Goal: Transaction & Acquisition: Purchase product/service

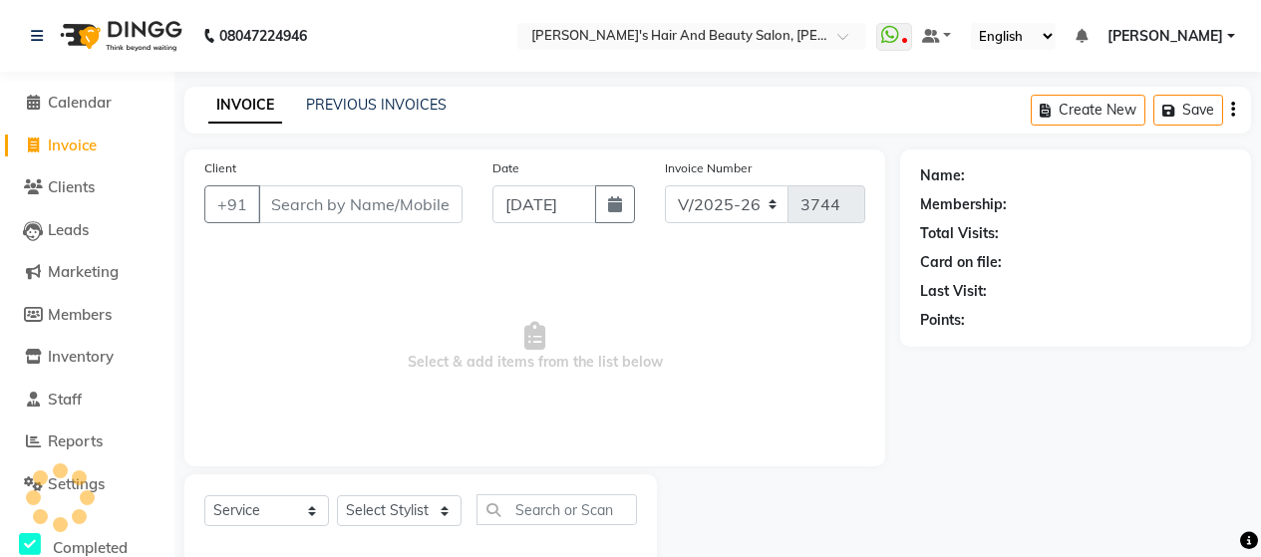
select select "6429"
select select "service"
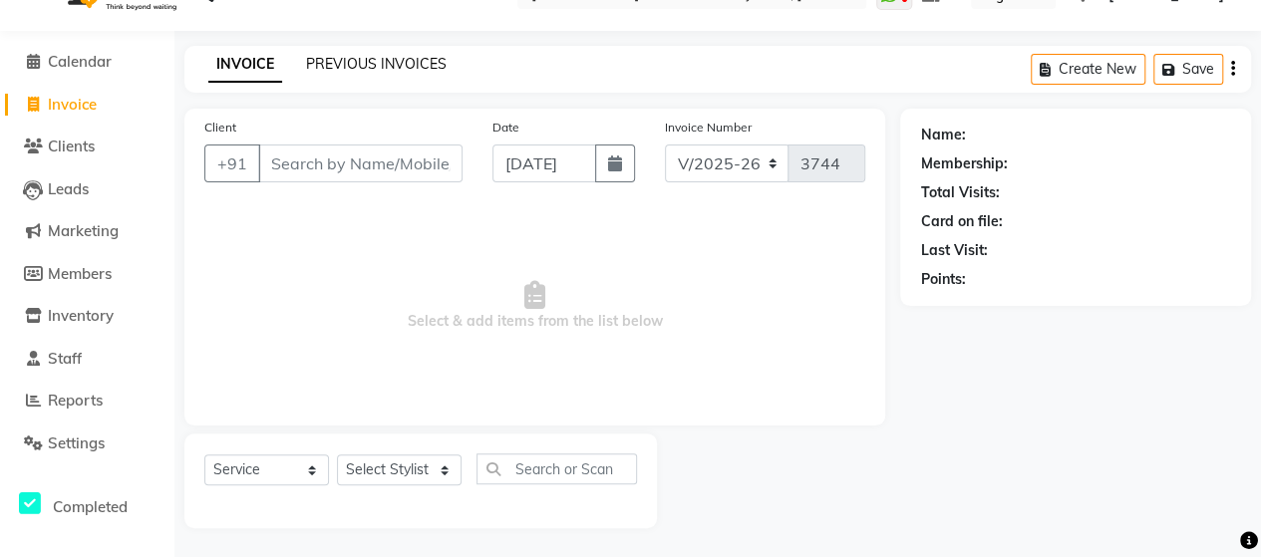
click at [356, 57] on link "PREVIOUS INVOICES" at bounding box center [376, 64] width 141 height 18
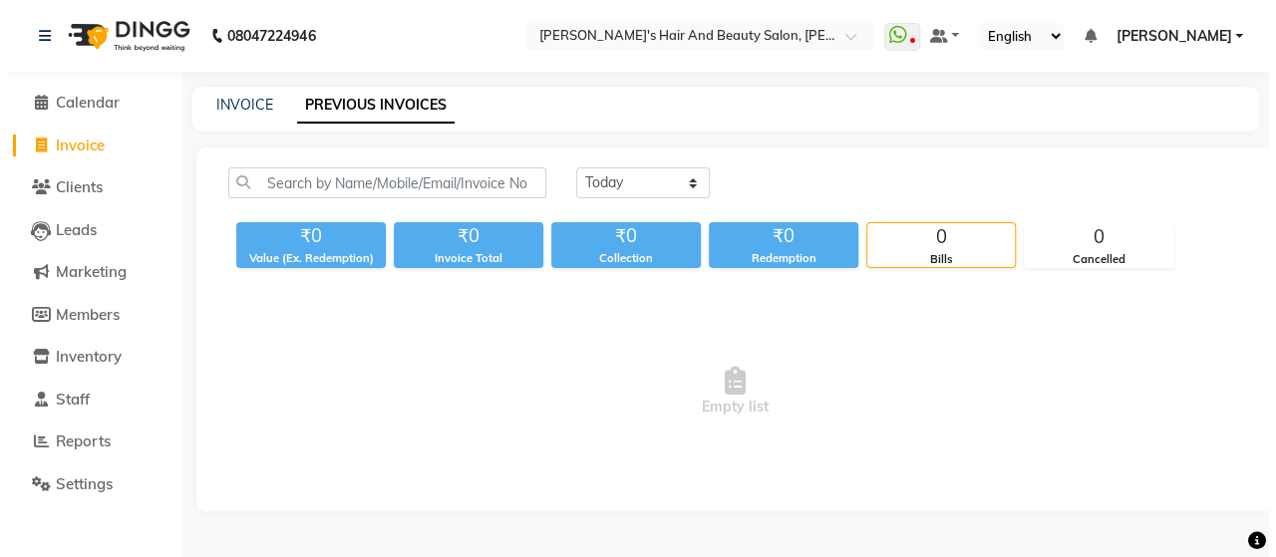
scroll to position [0, 0]
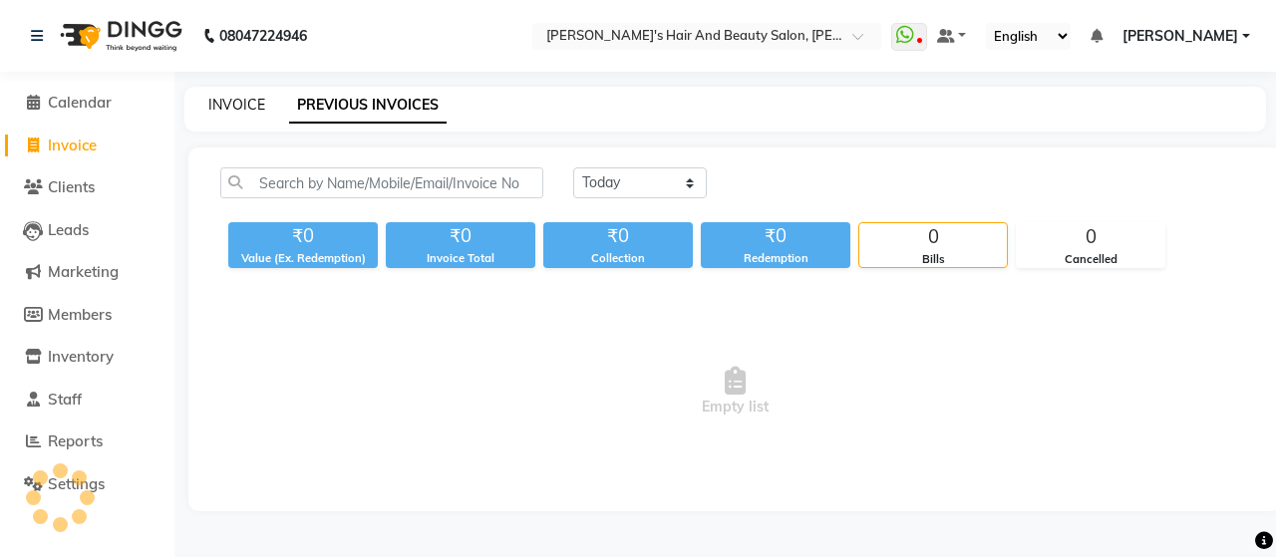
click at [217, 105] on link "INVOICE" at bounding box center [236, 105] width 57 height 18
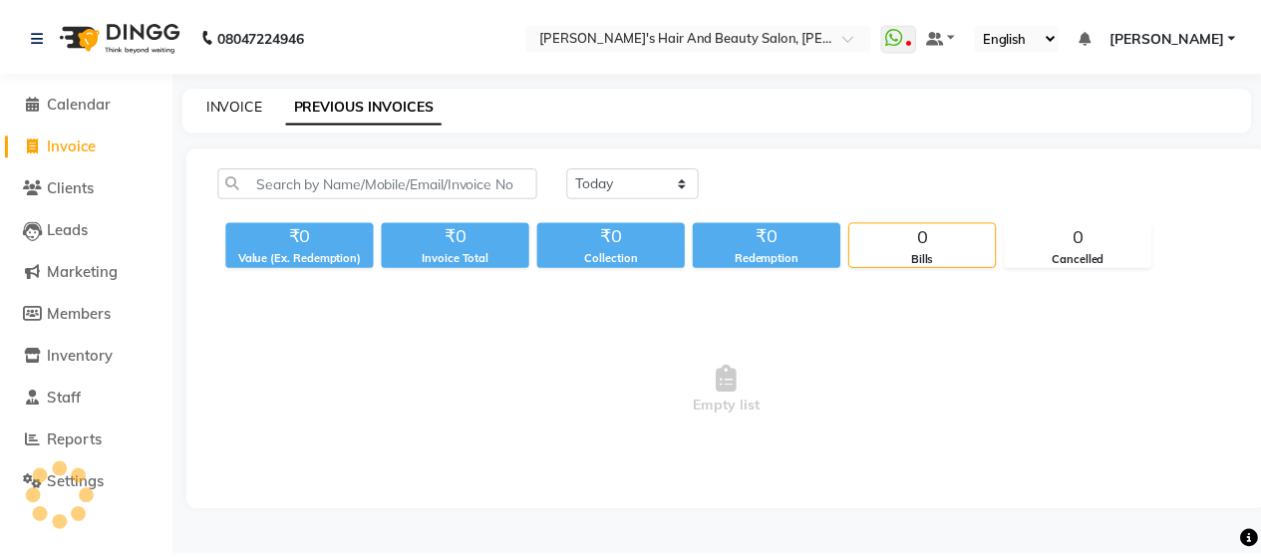
scroll to position [41, 0]
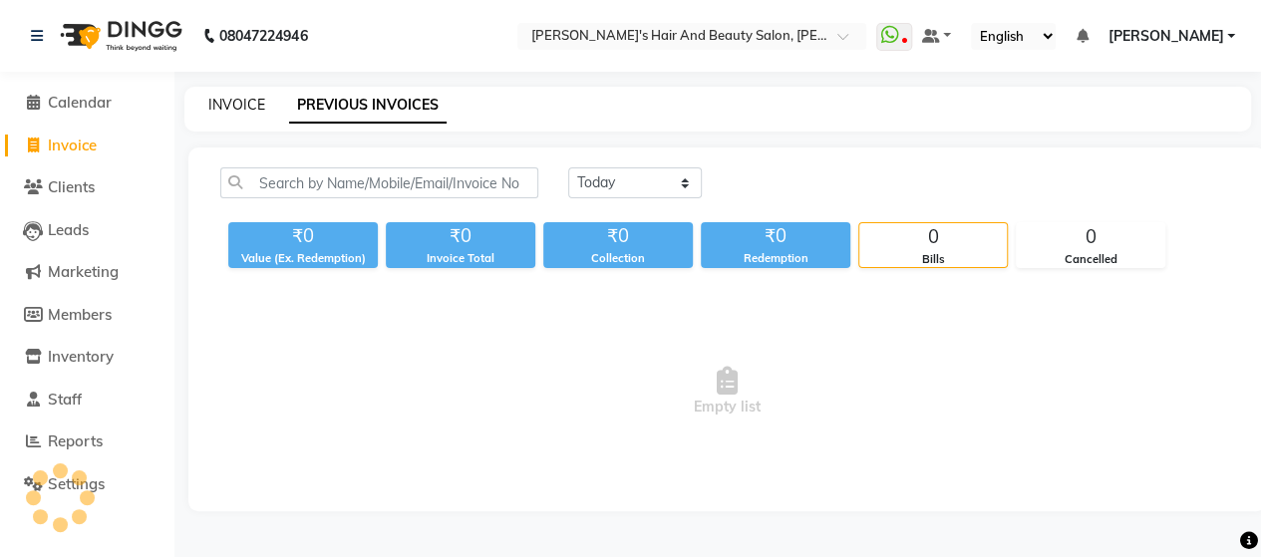
select select "service"
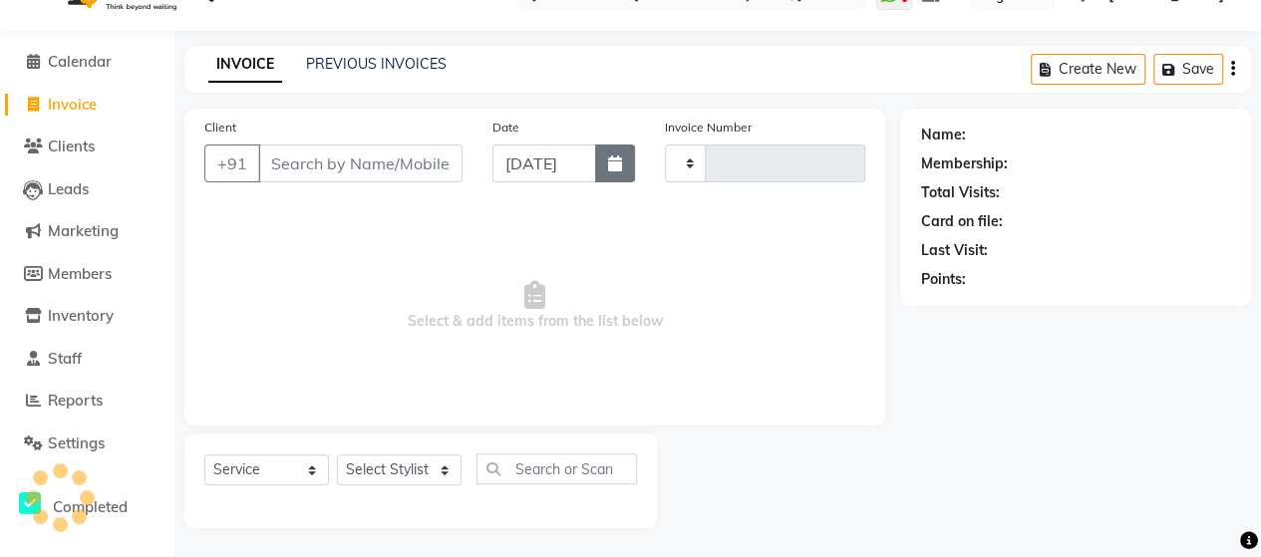
click at [628, 166] on button "button" at bounding box center [615, 164] width 40 height 38
select select "9"
select select "2025"
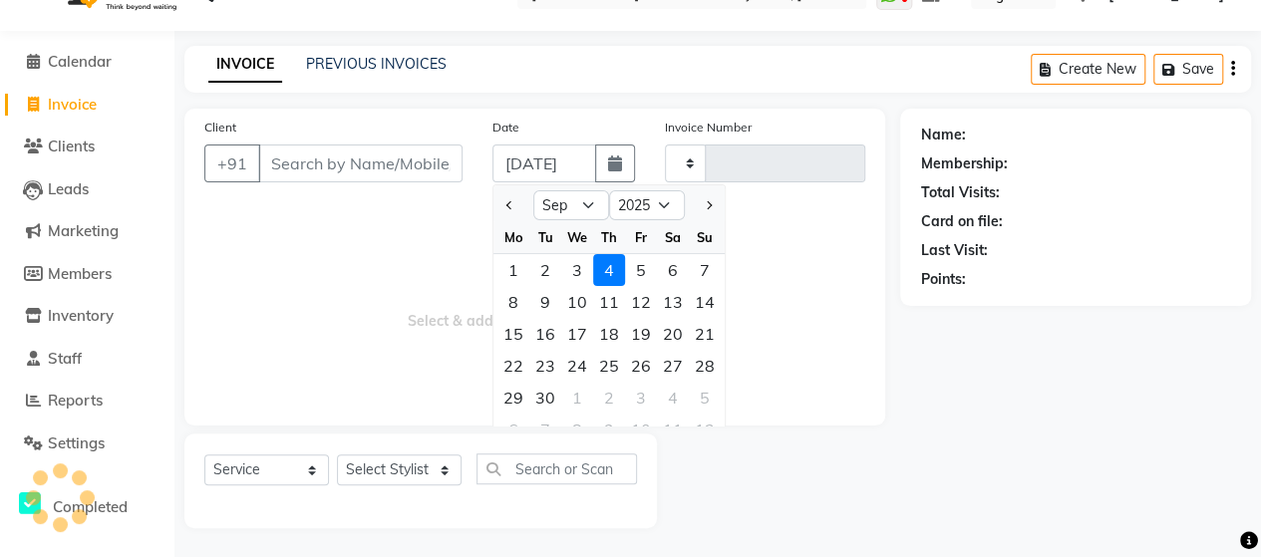
type input "3744"
select select "6429"
click at [514, 208] on button "Previous month" at bounding box center [509, 205] width 17 height 32
select select "8"
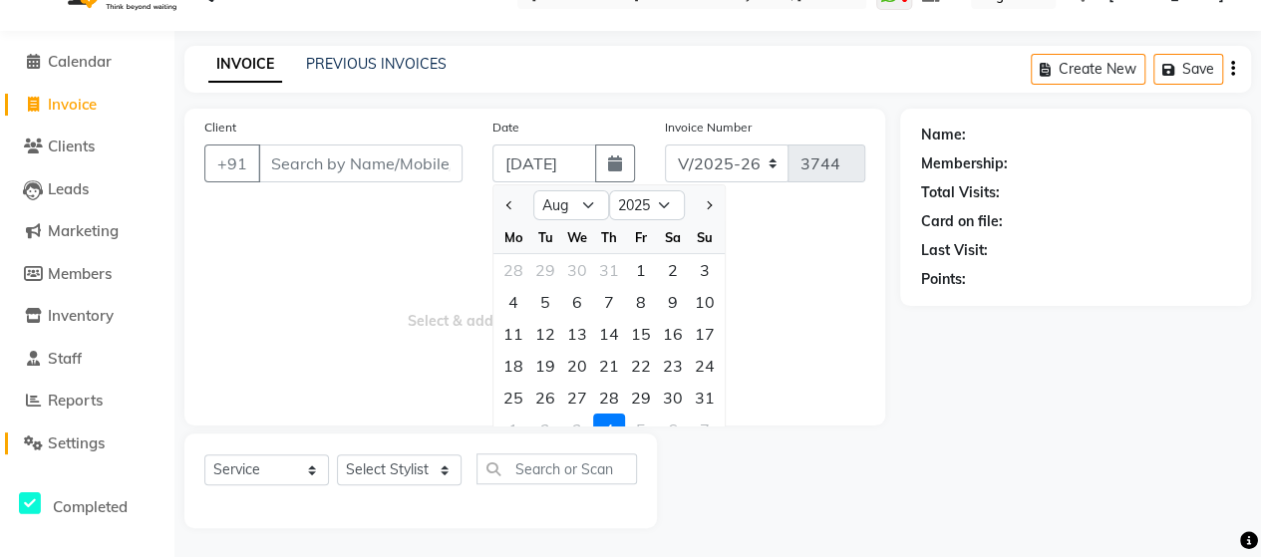
click at [59, 448] on span "Settings" at bounding box center [76, 443] width 57 height 19
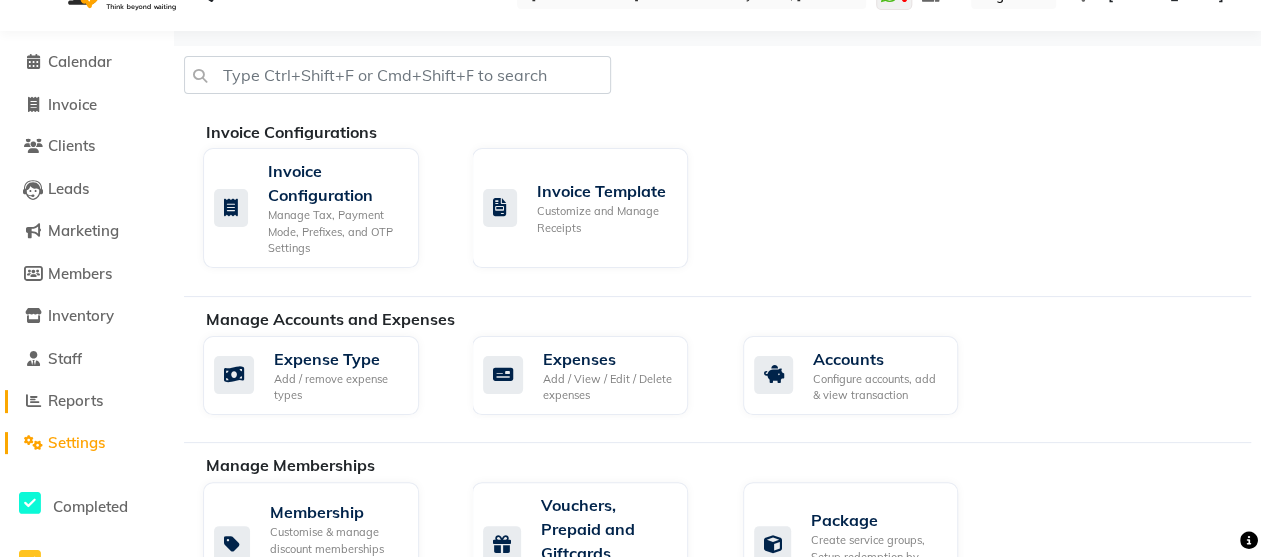
click at [71, 400] on span "Reports" at bounding box center [75, 400] width 55 height 19
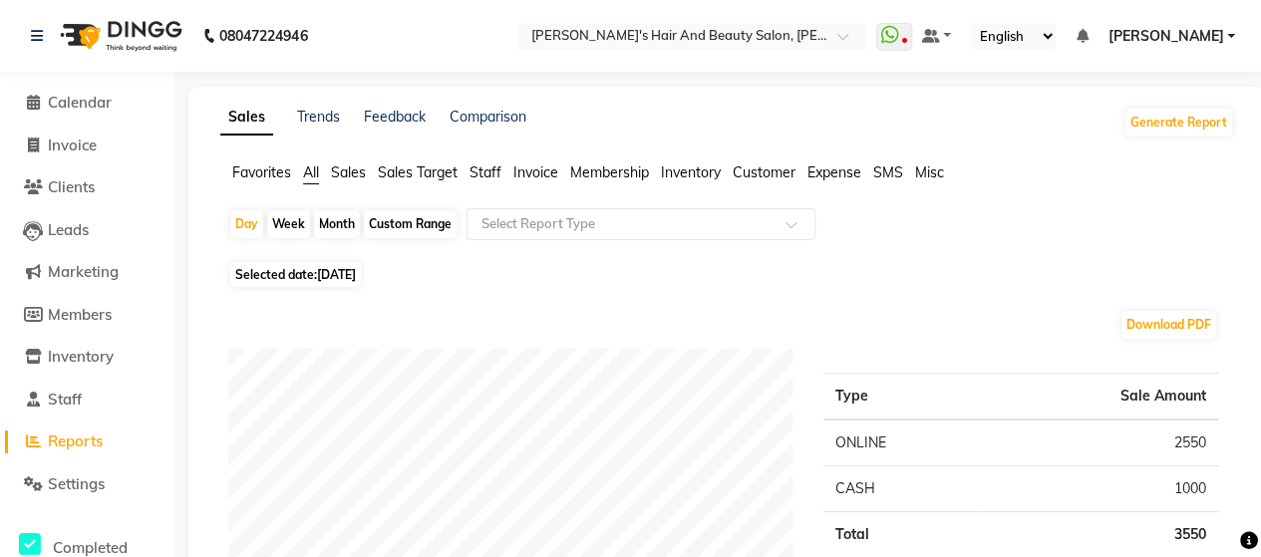
click at [385, 222] on div "Custom Range" at bounding box center [410, 224] width 93 height 28
select select "9"
select select "2025"
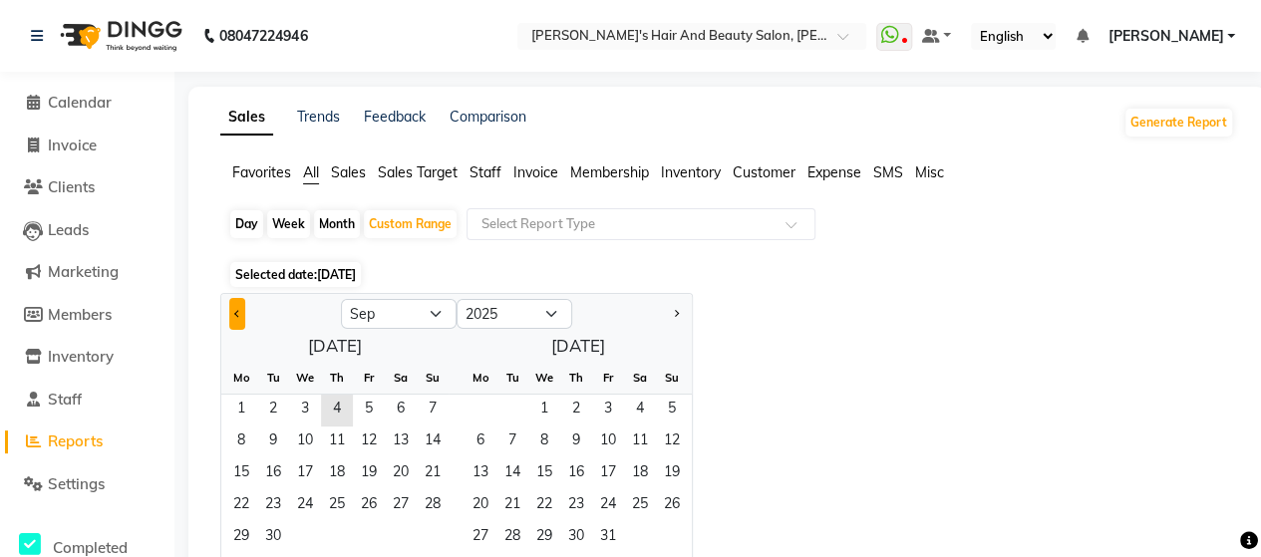
click at [233, 306] on button "Previous month" at bounding box center [237, 314] width 16 height 32
select select "8"
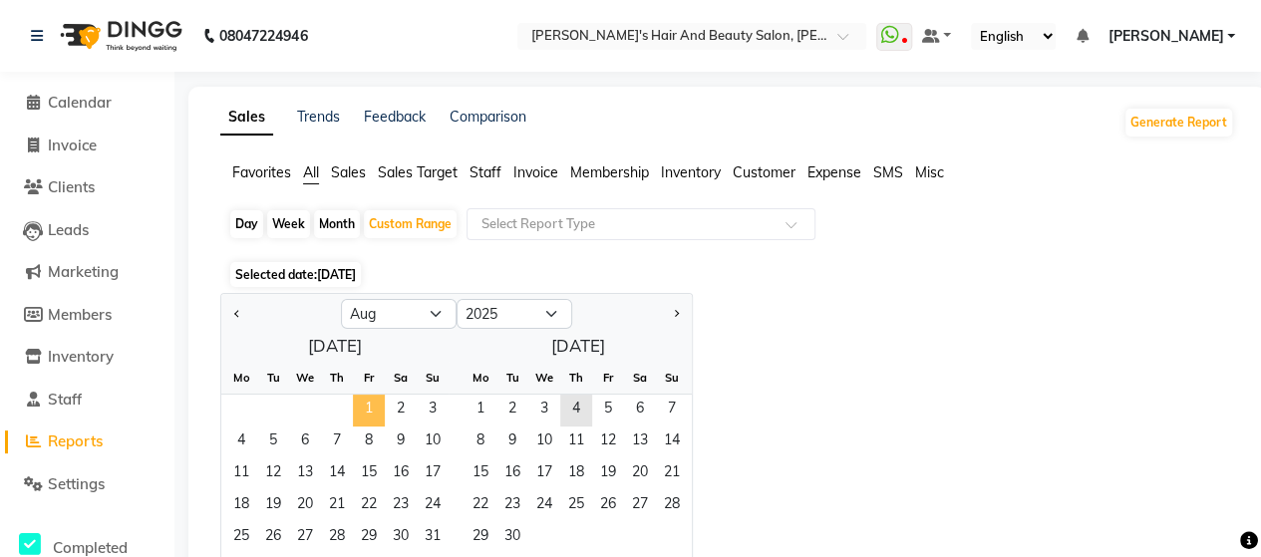
click at [361, 406] on span "1" at bounding box center [369, 411] width 32 height 32
click at [430, 539] on span "31" at bounding box center [433, 538] width 32 height 32
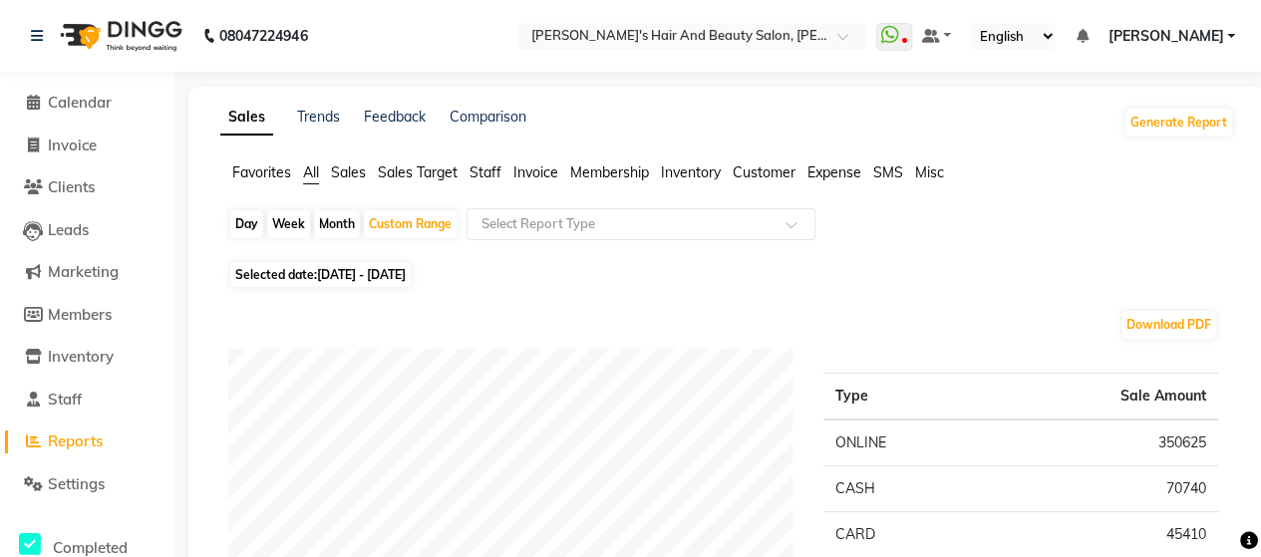
click at [388, 269] on span "[DATE] - [DATE]" at bounding box center [361, 274] width 89 height 15
select select "8"
select select "2025"
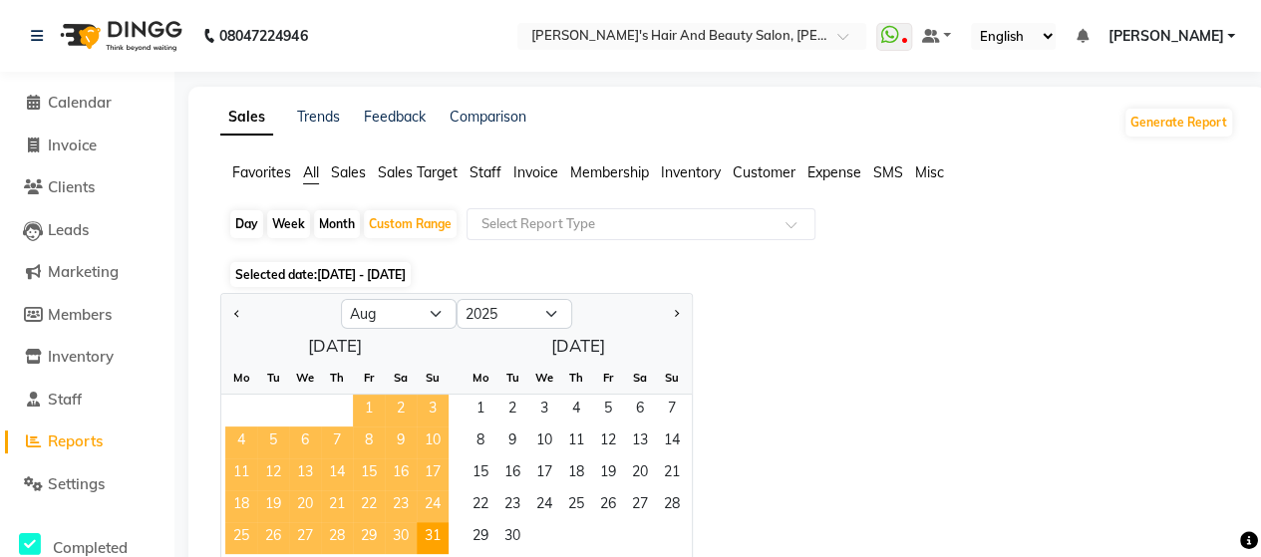
click at [369, 408] on span "1" at bounding box center [369, 411] width 32 height 32
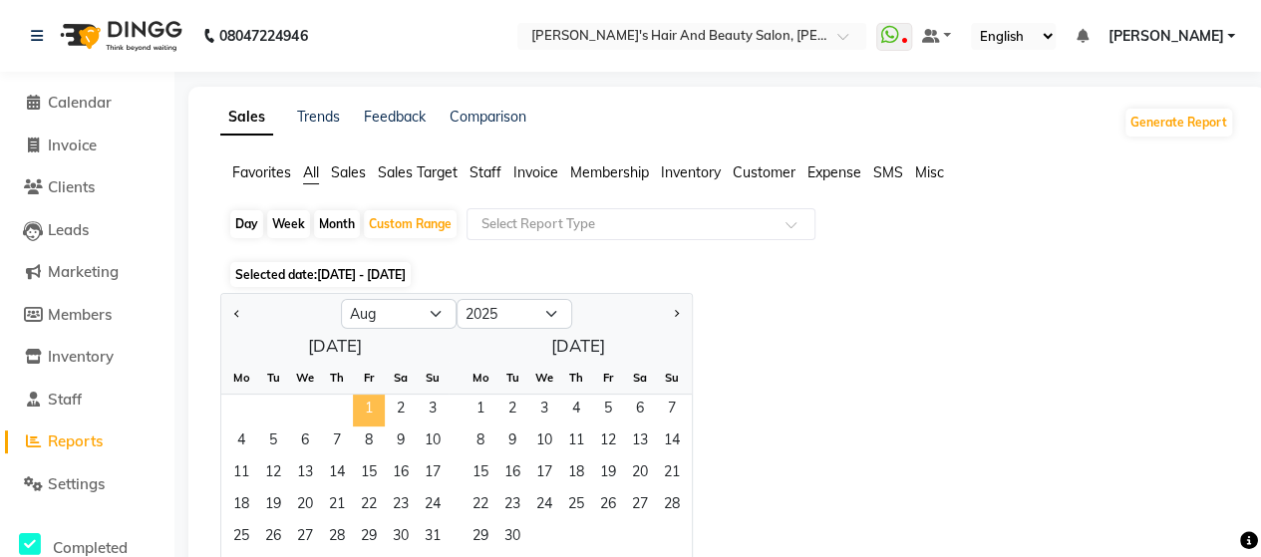
click at [369, 408] on span "1" at bounding box center [369, 411] width 32 height 32
click at [406, 270] on span "[DATE] - [DATE]" at bounding box center [361, 274] width 89 height 15
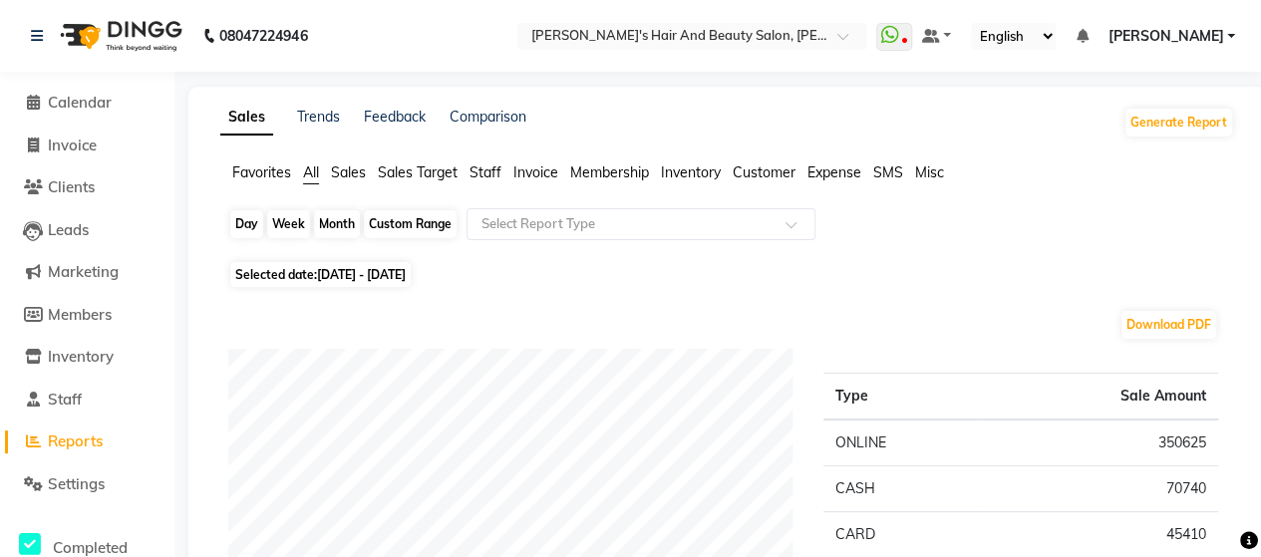
click at [419, 220] on div "Custom Range" at bounding box center [410, 224] width 93 height 28
select select "8"
select select "2025"
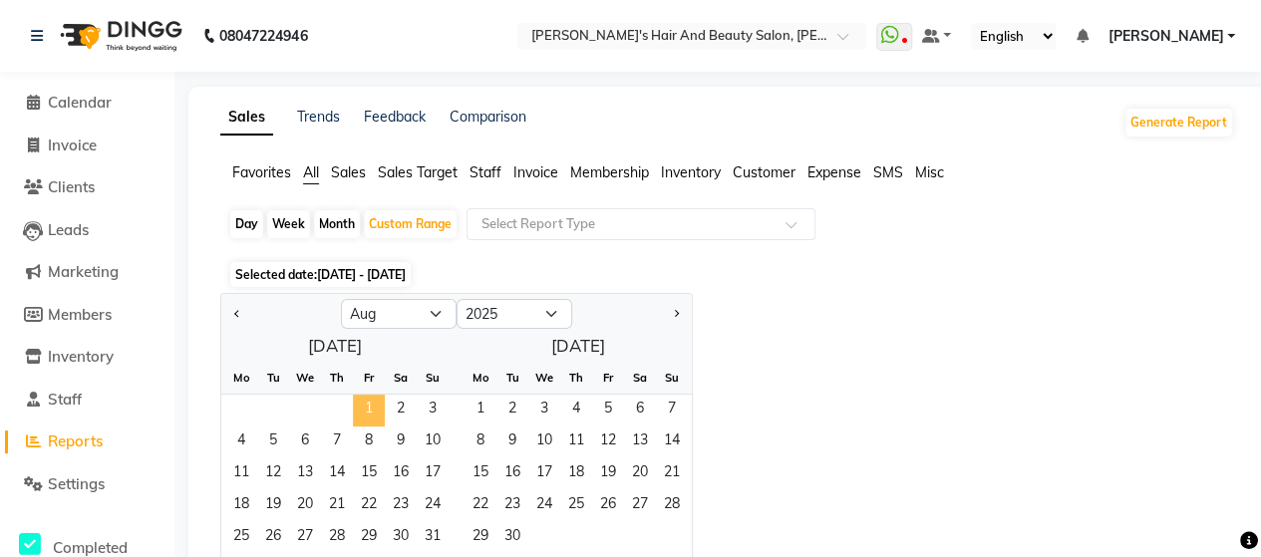
click at [362, 402] on span "1" at bounding box center [369, 411] width 32 height 32
click at [406, 278] on span "[DATE] - [DATE]" at bounding box center [361, 274] width 89 height 15
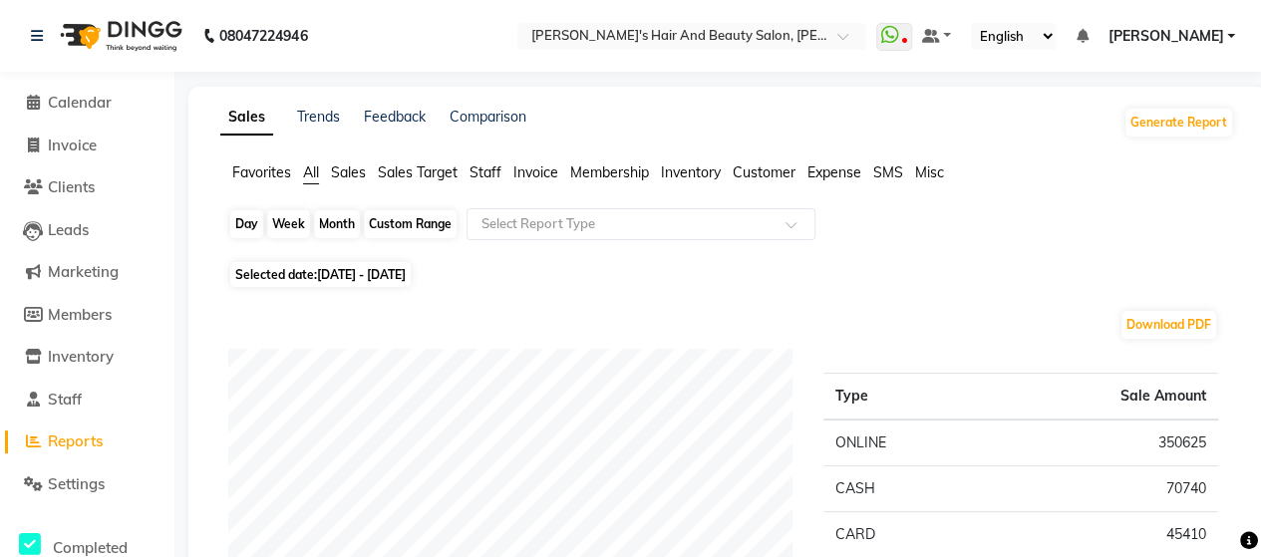
click at [425, 222] on div "Custom Range" at bounding box center [410, 224] width 93 height 28
select select "8"
select select "2025"
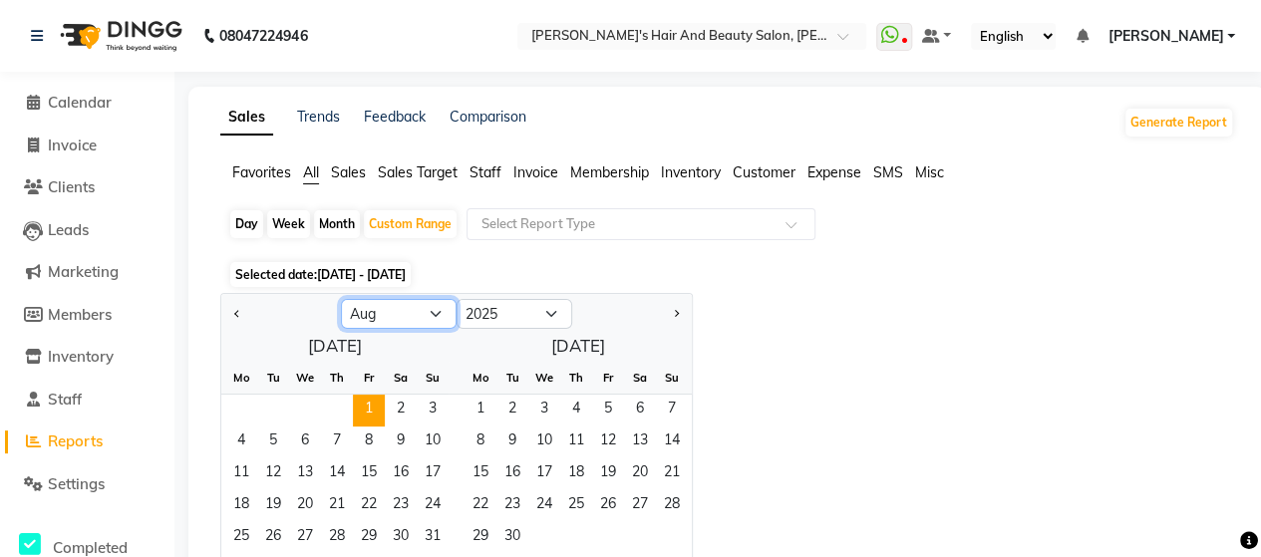
click at [435, 312] on select "Jan Feb Mar Apr May Jun [DATE] Aug Sep Oct Nov Dec" at bounding box center [399, 314] width 116 height 30
click at [383, 404] on span "1" at bounding box center [369, 411] width 32 height 32
click at [417, 227] on div "Custom Range" at bounding box center [410, 224] width 93 height 28
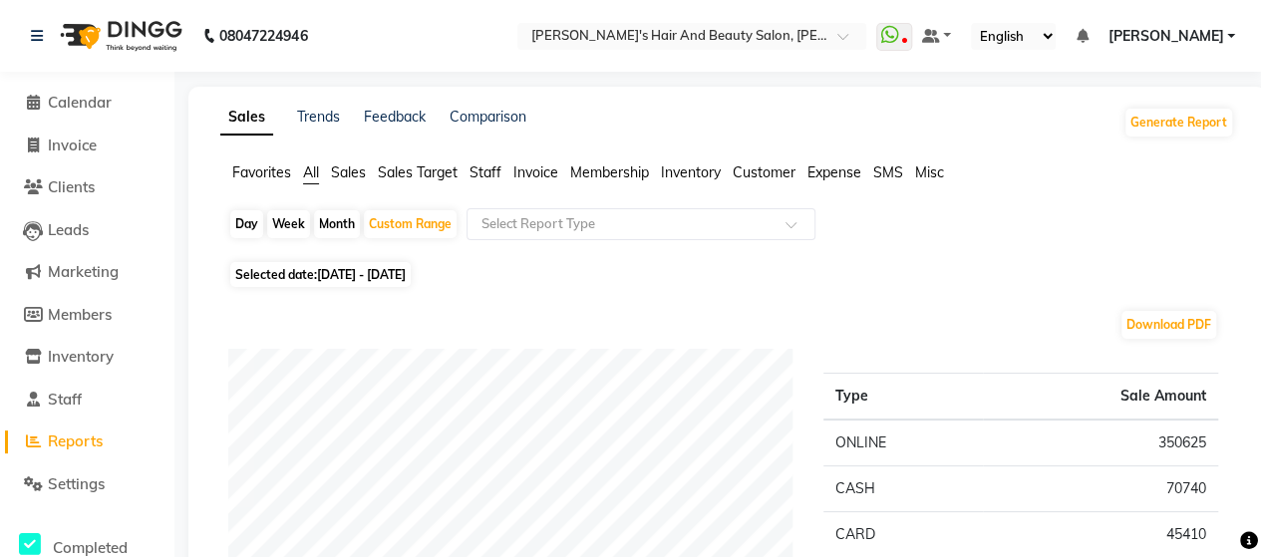
click at [406, 270] on span "[DATE] - [DATE]" at bounding box center [361, 274] width 89 height 15
select select "8"
select select "2025"
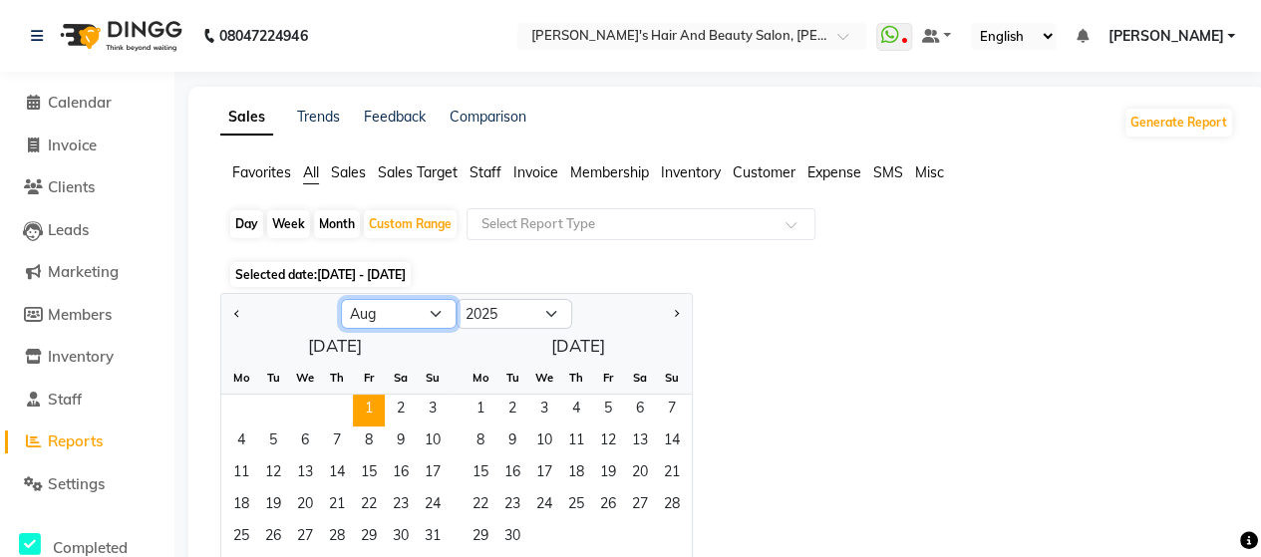
click at [434, 308] on select "Jan Feb Mar Apr May Jun [DATE] Aug Sep Oct Nov Dec" at bounding box center [399, 314] width 116 height 30
click at [238, 176] on span "Favorites" at bounding box center [261, 172] width 59 height 18
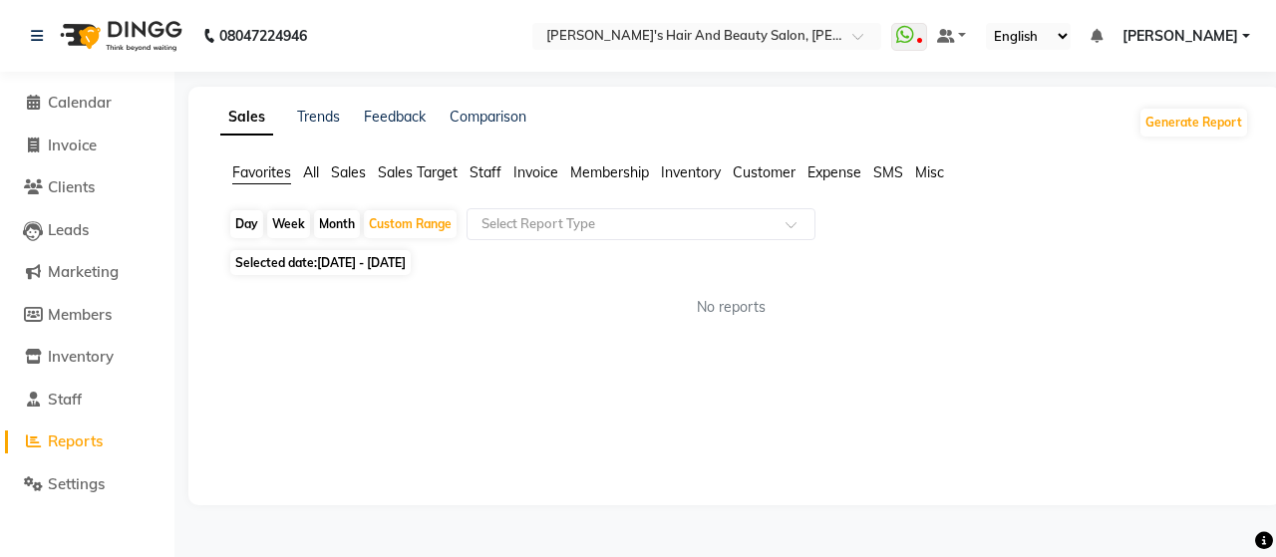
click at [113, 130] on li "Invoice" at bounding box center [87, 146] width 174 height 43
click at [322, 125] on link "Trends" at bounding box center [318, 117] width 43 height 18
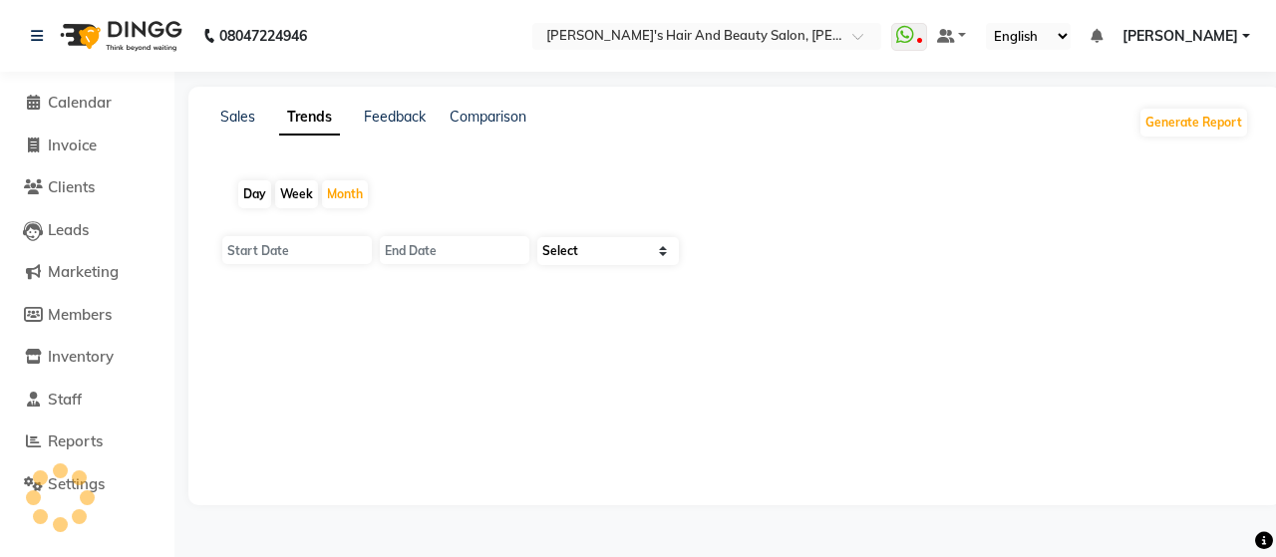
type input "[DATE]"
select select "by_client"
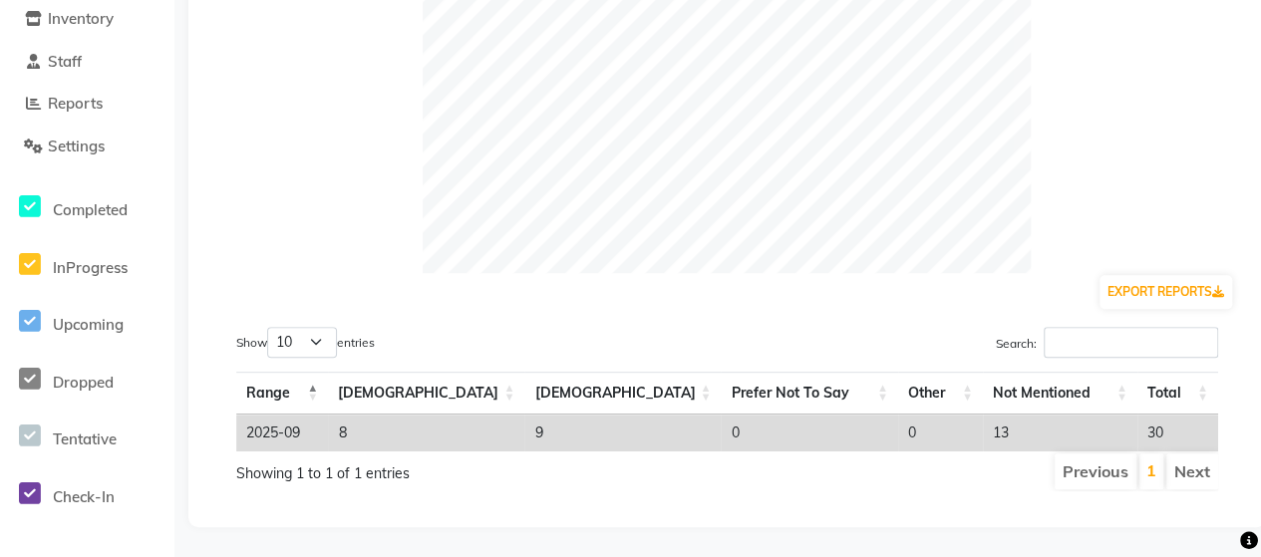
scroll to position [351, 0]
click at [98, 487] on span "Check-In" at bounding box center [84, 496] width 62 height 19
click at [86, 439] on div "Tentative" at bounding box center [44, 436] width 88 height 38
click at [99, 350] on li "Dropped" at bounding box center [87, 379] width 164 height 58
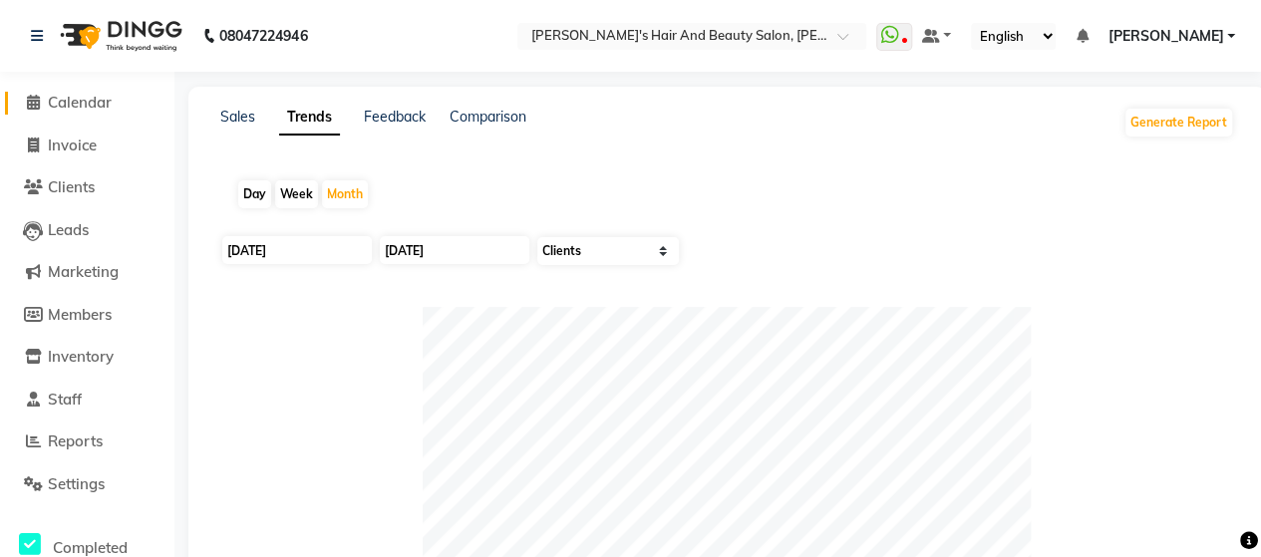
click at [59, 107] on span "Calendar" at bounding box center [80, 102] width 64 height 19
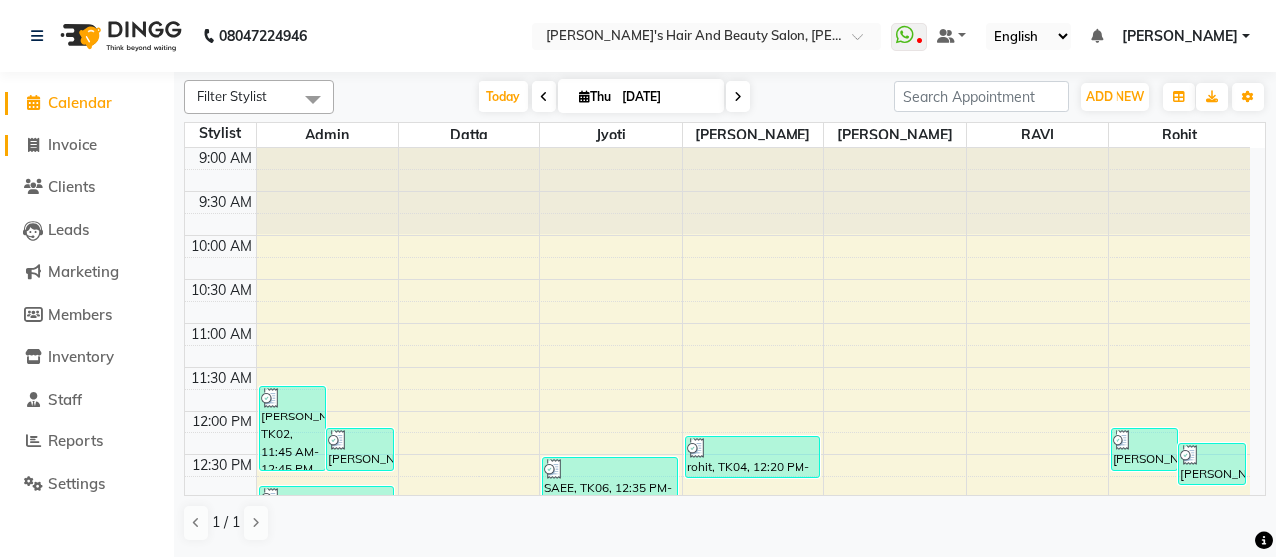
click at [52, 145] on span "Invoice" at bounding box center [72, 145] width 49 height 19
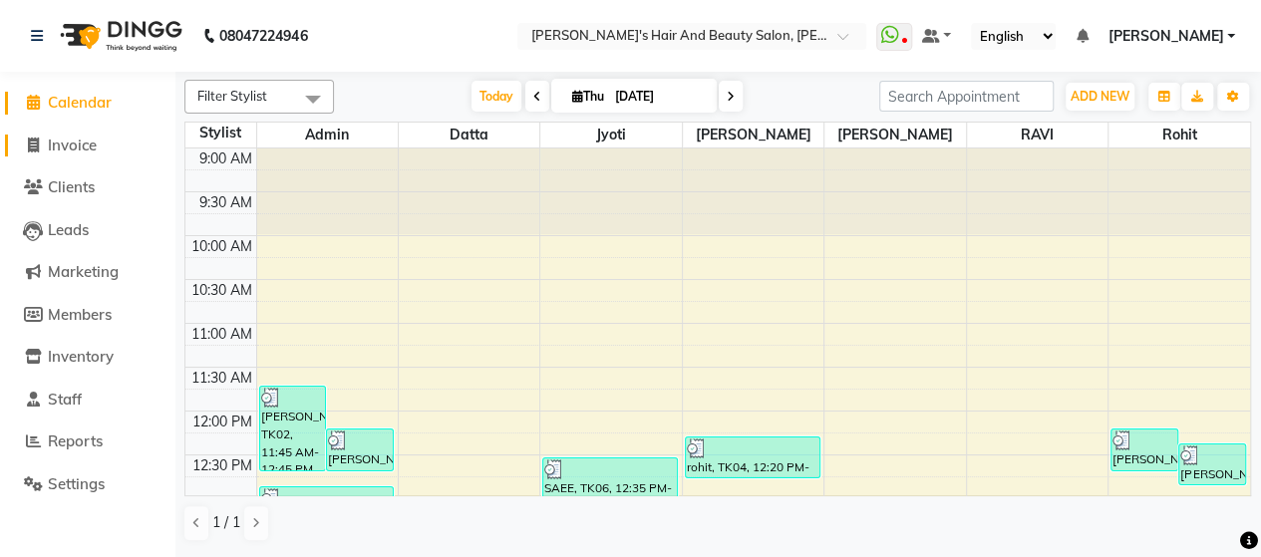
select select "6429"
select select "service"
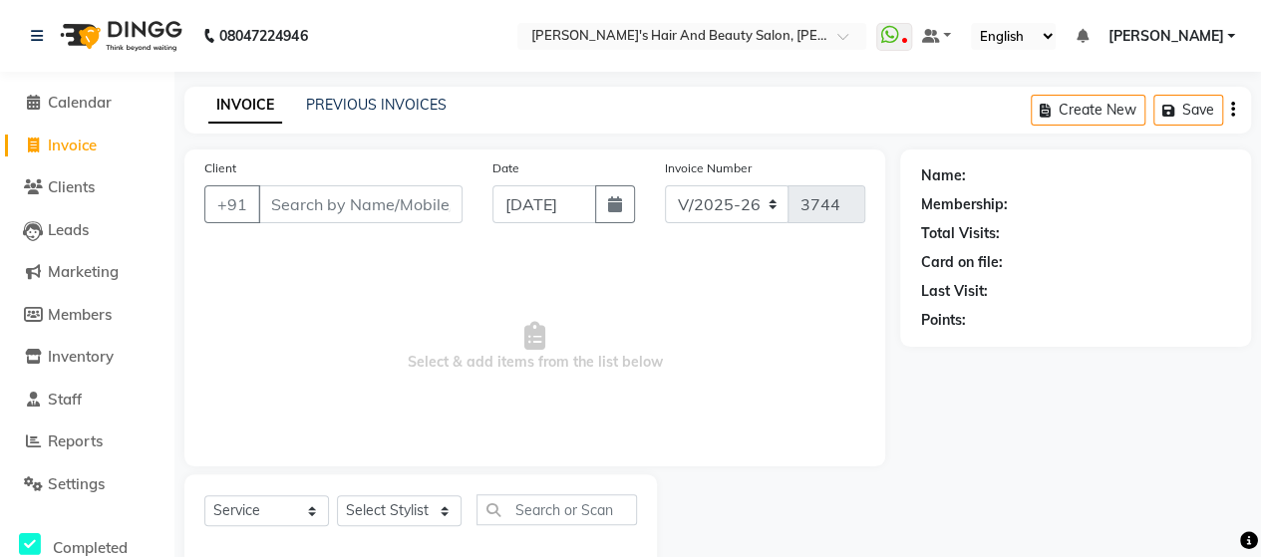
click at [342, 95] on div "PREVIOUS INVOICES" at bounding box center [376, 105] width 141 height 21
click at [339, 102] on link "PREVIOUS INVOICES" at bounding box center [376, 105] width 141 height 18
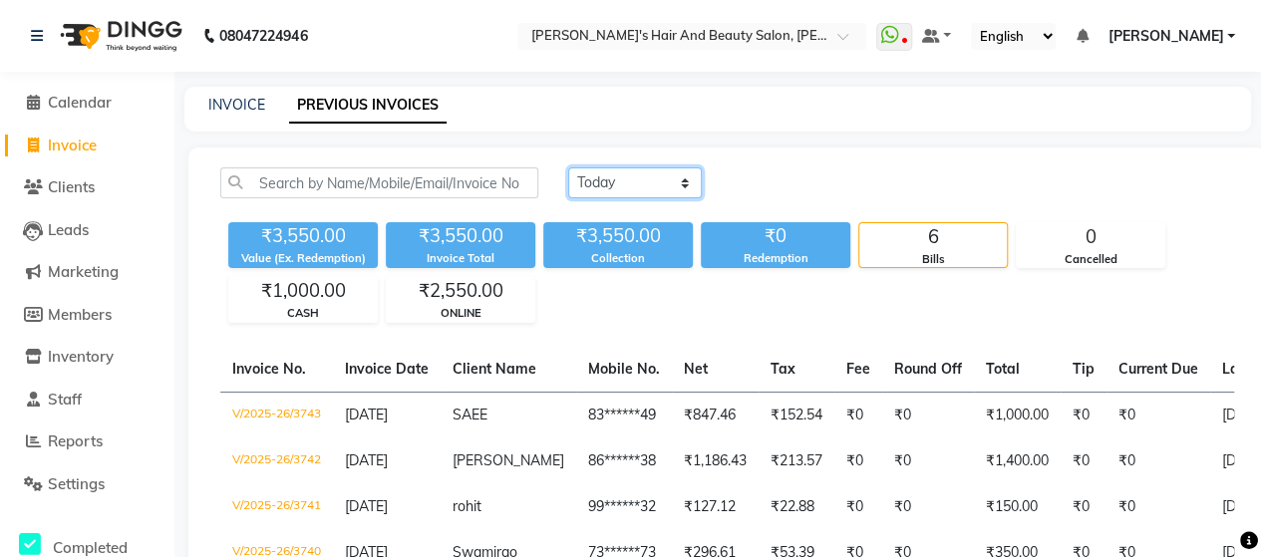
click at [596, 185] on select "[DATE] [DATE] Custom Range" at bounding box center [635, 182] width 134 height 31
select select "range"
click at [568, 167] on select "[DATE] [DATE] Custom Range" at bounding box center [635, 182] width 134 height 31
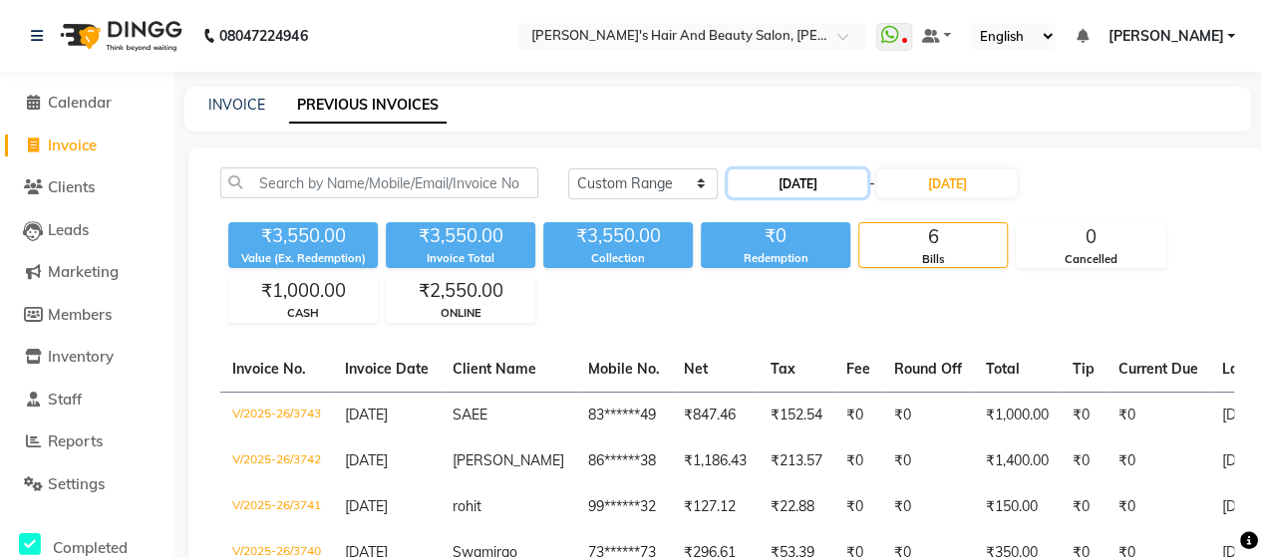
click at [828, 178] on input "[DATE]" at bounding box center [798, 183] width 140 height 28
select select "9"
select select "2025"
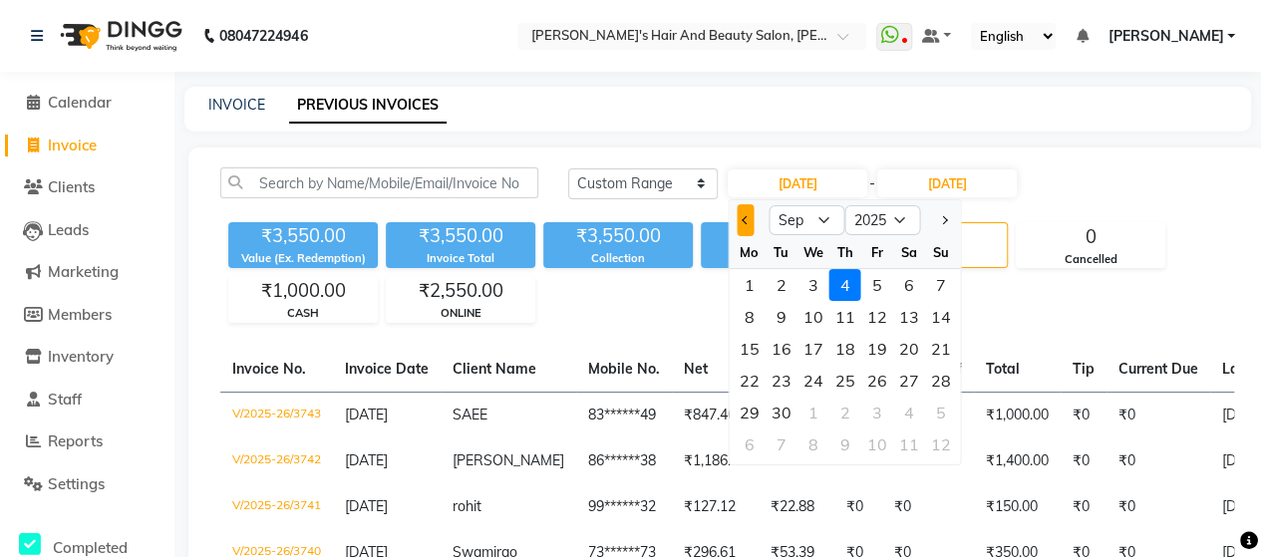
click at [747, 219] on span "Previous month" at bounding box center [745, 220] width 8 height 8
select select "8"
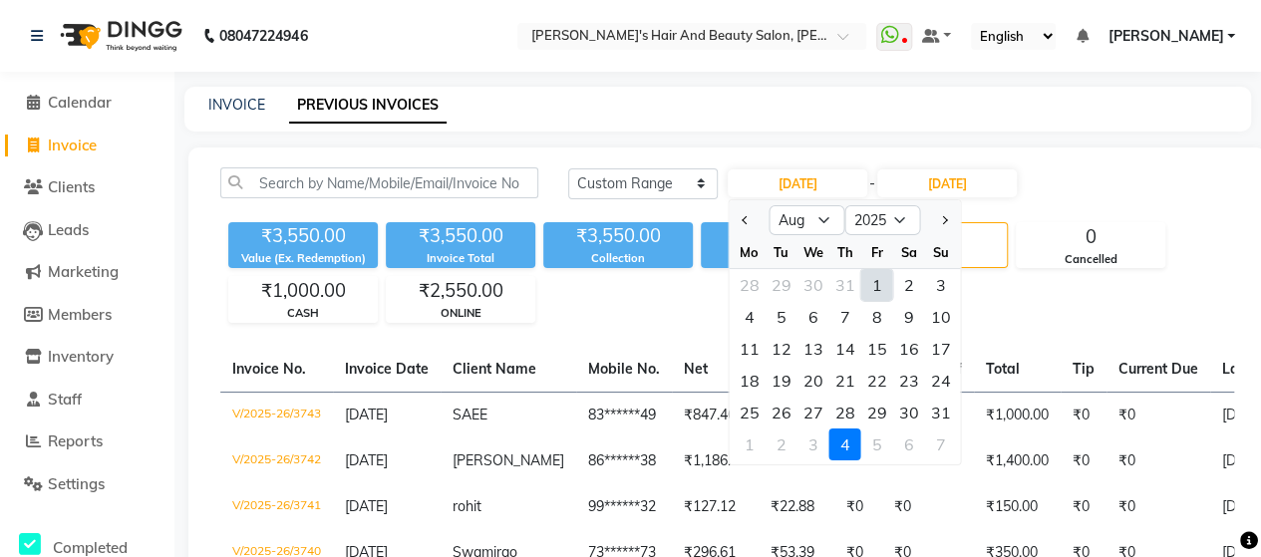
click at [879, 282] on div "1" at bounding box center [876, 285] width 32 height 32
type input "[DATE]"
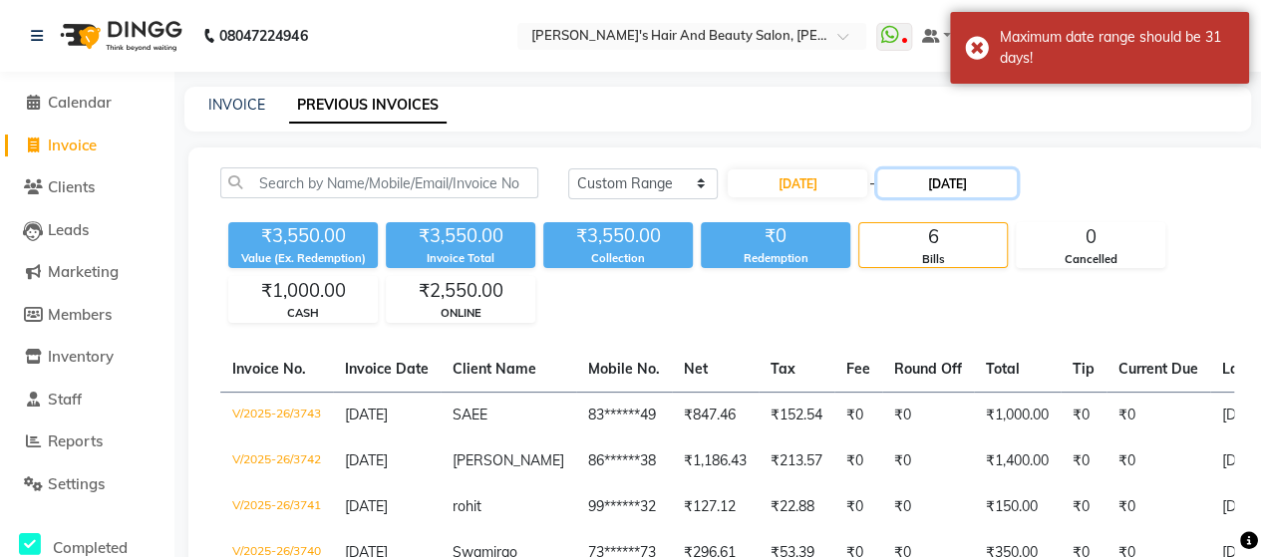
click at [981, 189] on input "[DATE]" at bounding box center [947, 183] width 140 height 28
select select "9"
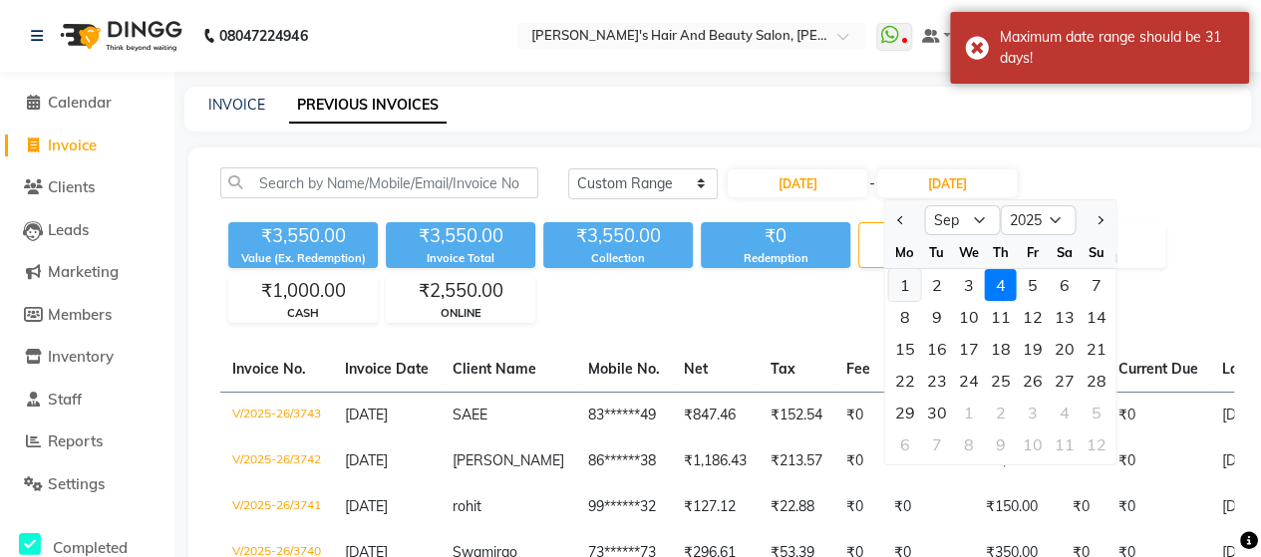
click at [911, 291] on div "1" at bounding box center [904, 285] width 32 height 32
type input "[DATE]"
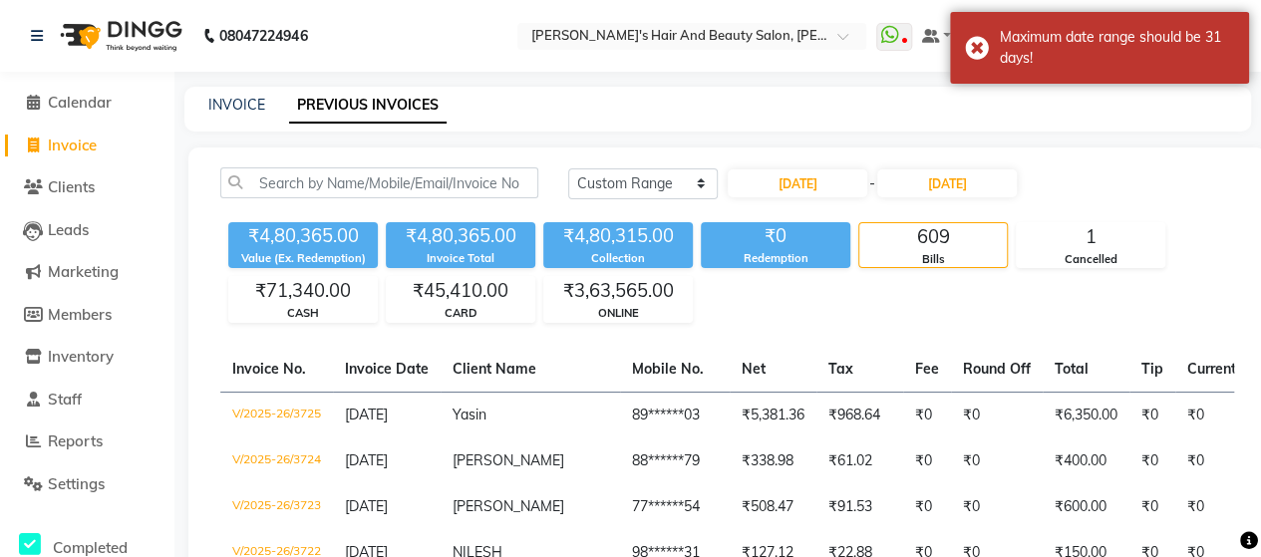
click at [957, 197] on div "[DATE] - [DATE]" at bounding box center [872, 183] width 293 height 32
click at [979, 173] on input "[DATE]" at bounding box center [947, 183] width 140 height 28
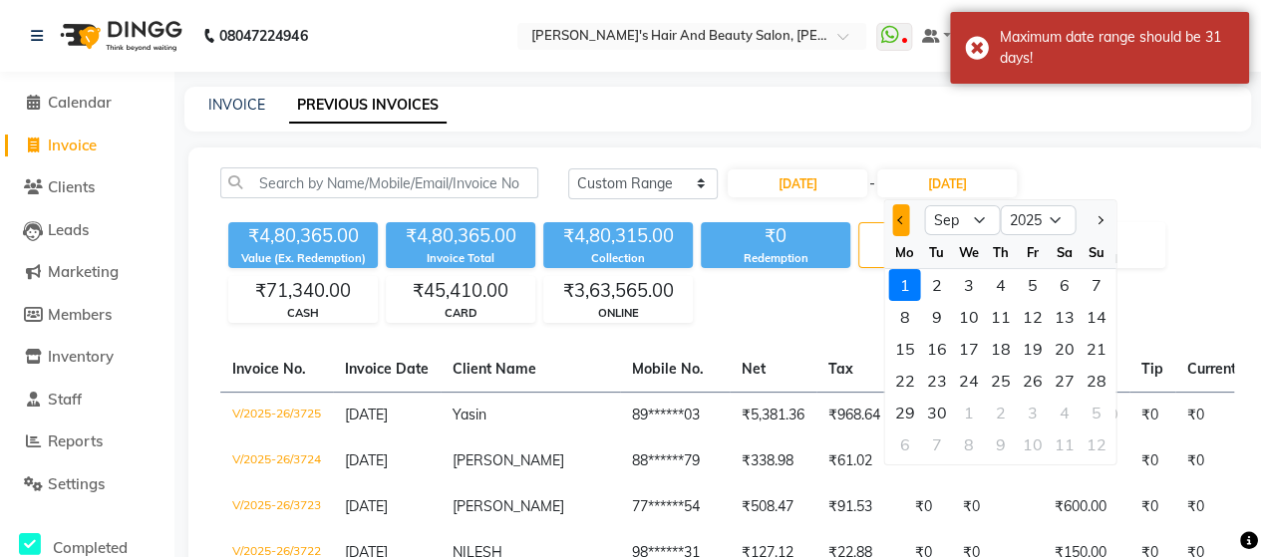
click at [908, 222] on button "Previous month" at bounding box center [900, 220] width 17 height 32
select select "8"
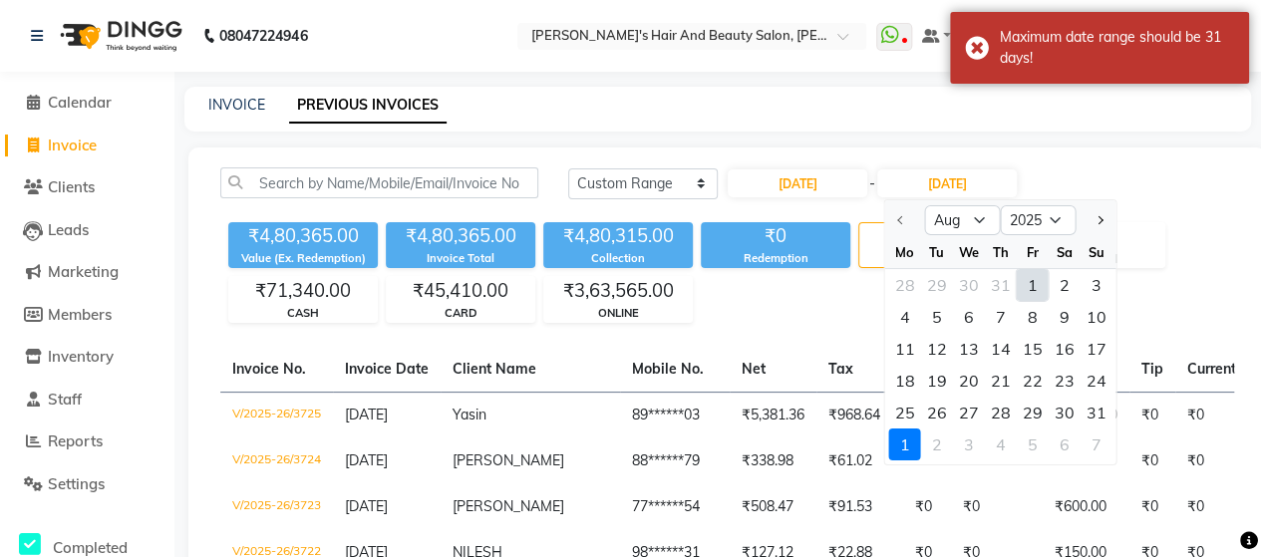
click at [1027, 276] on div "1" at bounding box center [1032, 285] width 32 height 32
type input "[DATE]"
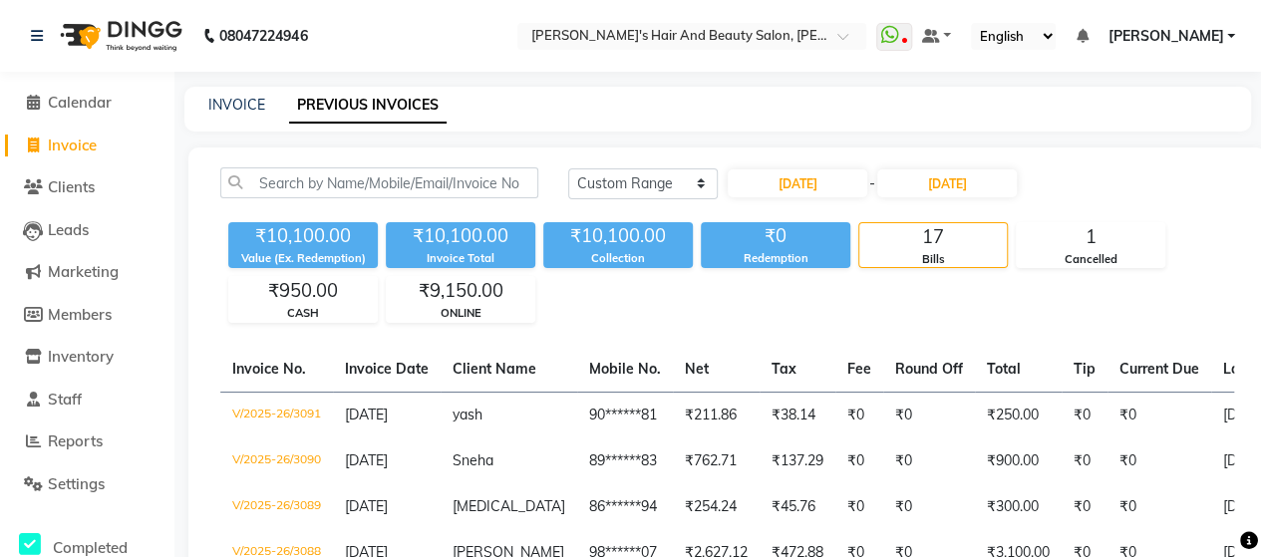
click at [237, 117] on div "INVOICE PREVIOUS INVOICES" at bounding box center [717, 109] width 1066 height 45
click at [237, 115] on div "INVOICE" at bounding box center [236, 105] width 57 height 21
click at [247, 98] on link "INVOICE" at bounding box center [236, 105] width 57 height 18
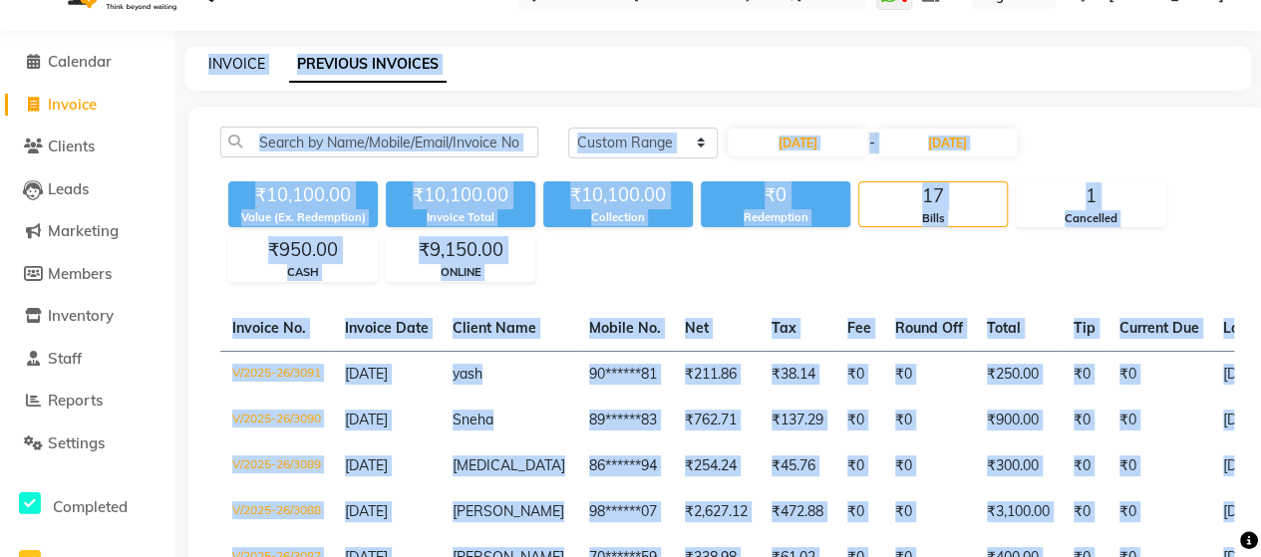
select select "service"
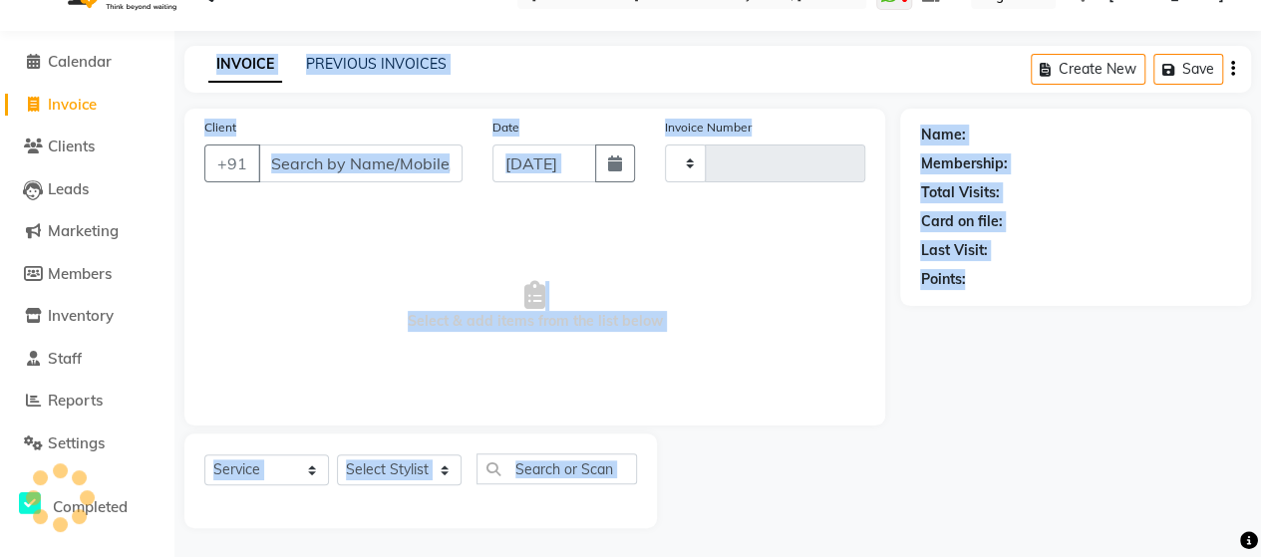
click at [247, 98] on main "INVOICE PREVIOUS INVOICES Create New Save Client +91 Date [DATE] Invoice Number…" at bounding box center [717, 302] width 1086 height 512
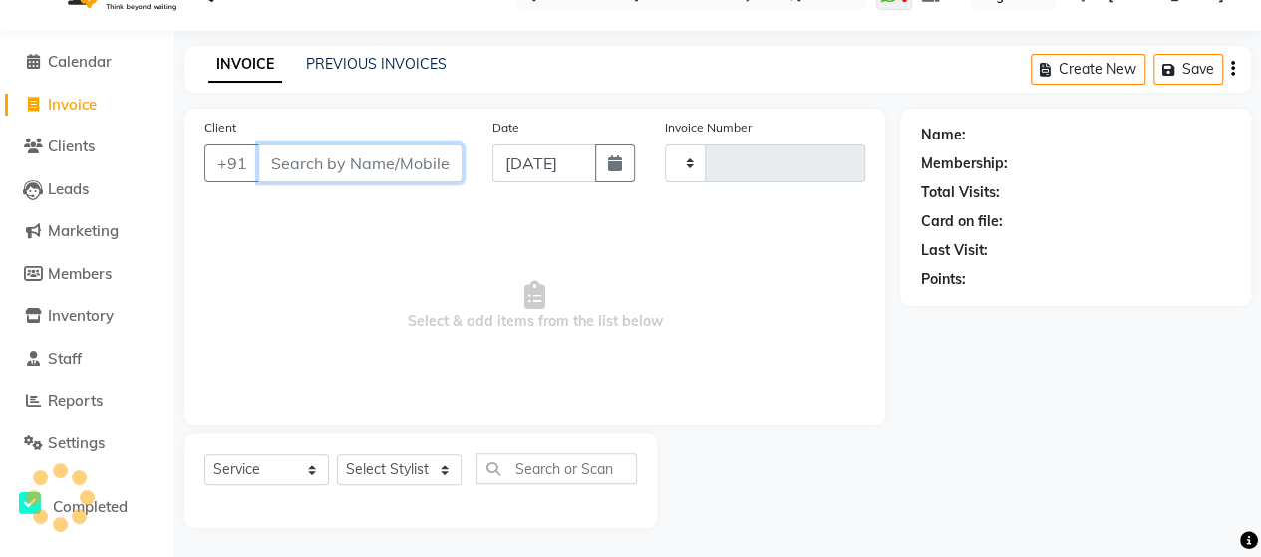
click at [352, 170] on input "Client" at bounding box center [360, 164] width 204 height 38
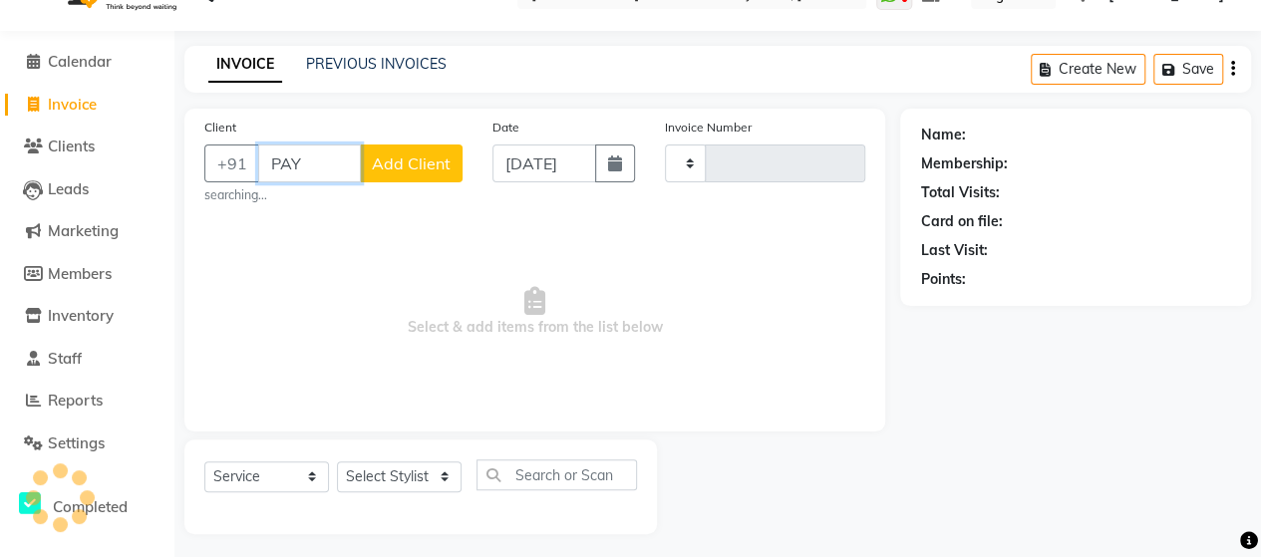
type input "PAYA"
type input "3756"
select select "6429"
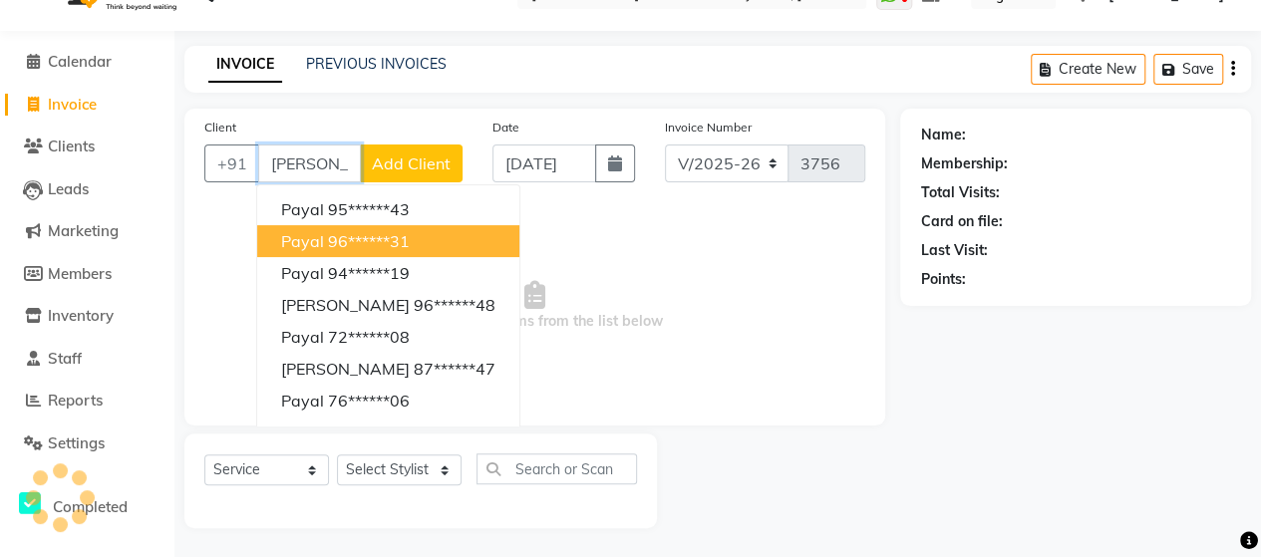
click at [385, 232] on ngb-highlight "96******31" at bounding box center [369, 241] width 82 height 20
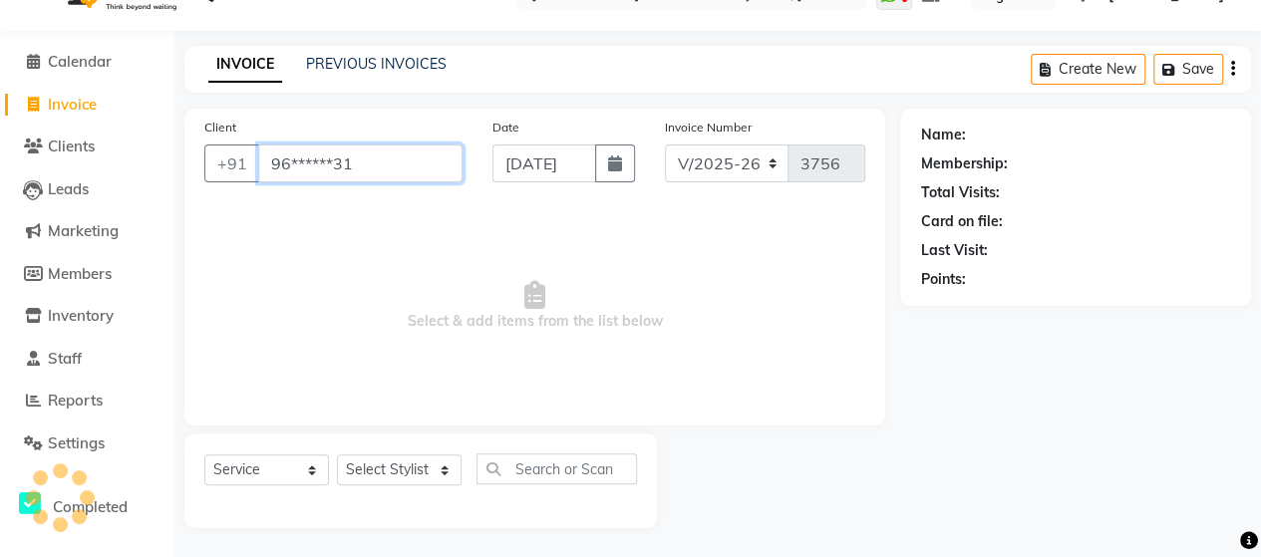
type input "96******31"
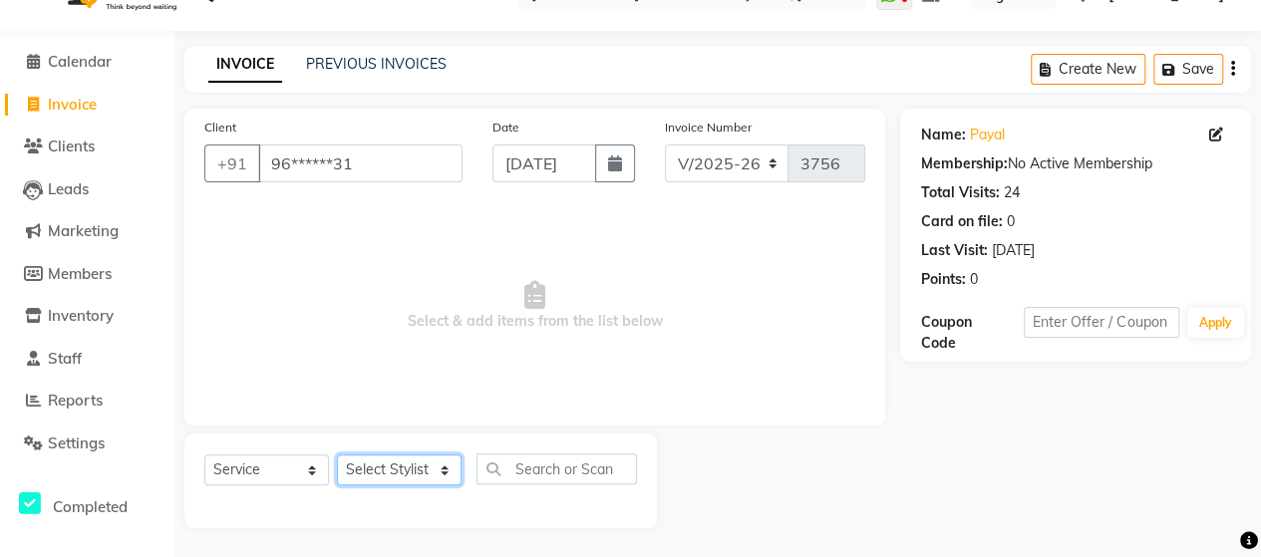
click at [380, 471] on select "Select Stylist Admin [PERSON_NAME] [PERSON_NAME] [PERSON_NAME] Rohit [PERSON_NA…" at bounding box center [399, 469] width 125 height 31
select select "62464"
click at [337, 454] on select "Select Stylist Admin [PERSON_NAME] [PERSON_NAME] [PERSON_NAME] Rohit [PERSON_NA…" at bounding box center [399, 469] width 125 height 31
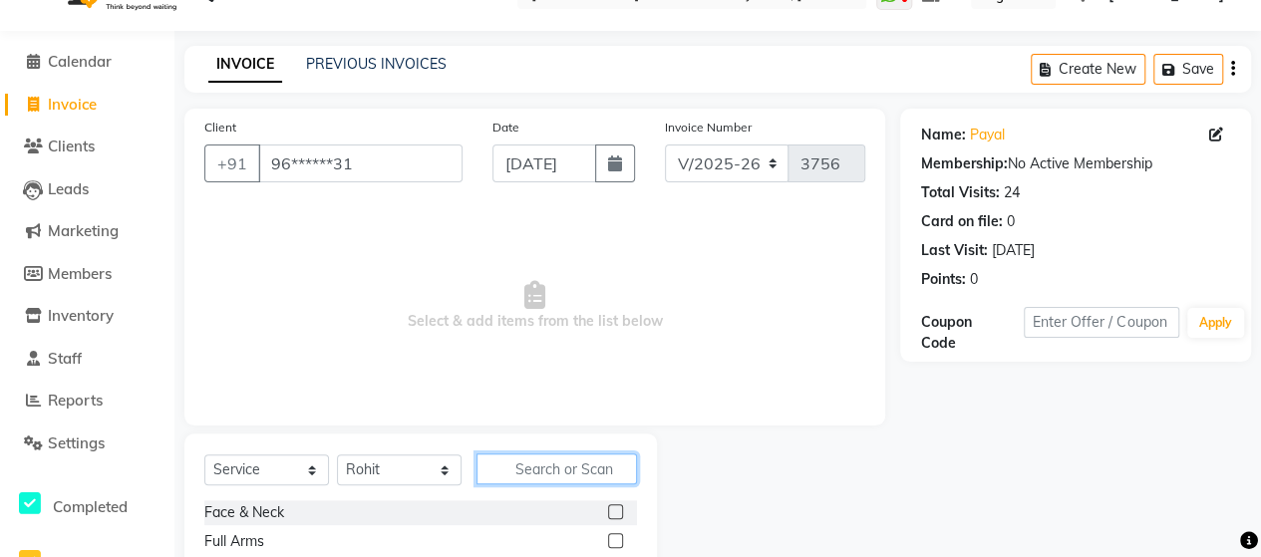
click at [542, 464] on input "text" at bounding box center [556, 468] width 160 height 31
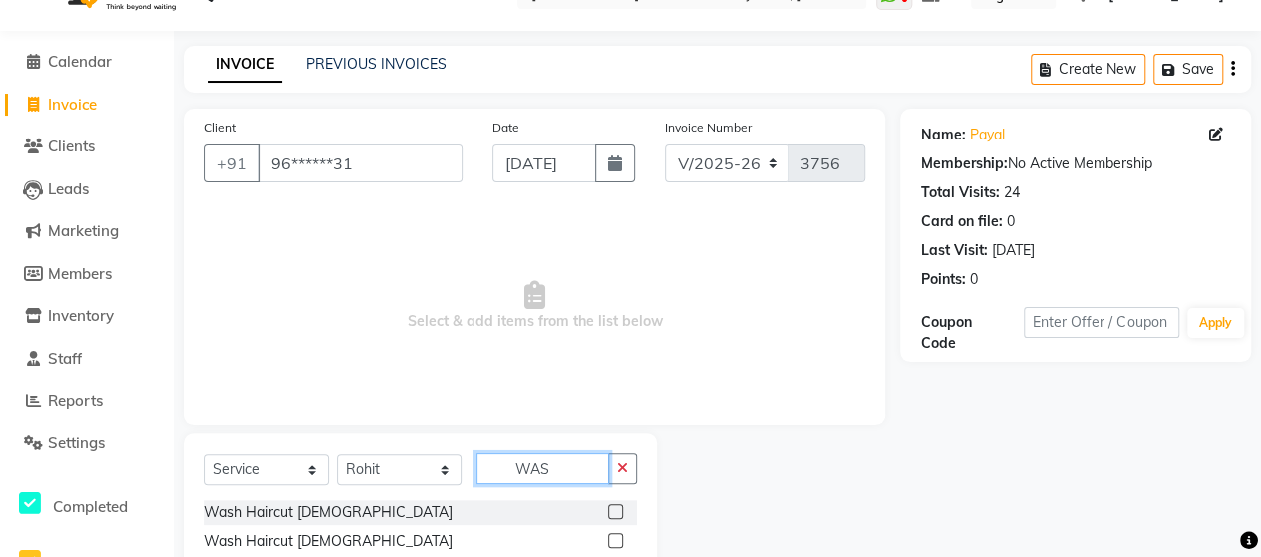
scroll to position [156, 0]
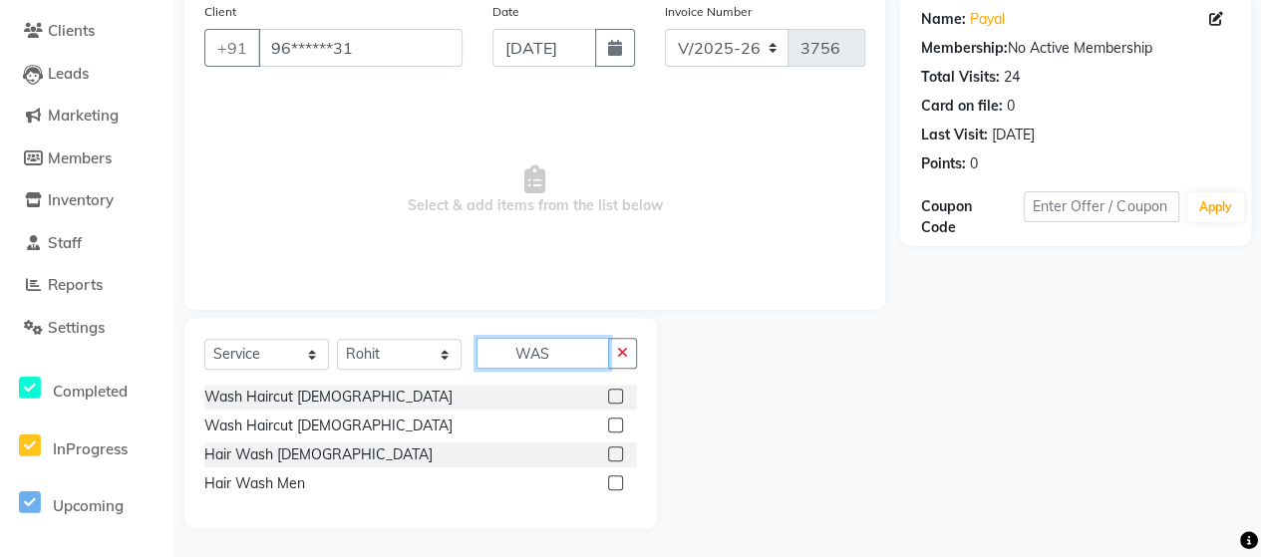
type input "WAS"
click at [610, 453] on label at bounding box center [615, 453] width 15 height 15
click at [610, 453] on input "checkbox" at bounding box center [614, 454] width 13 height 13
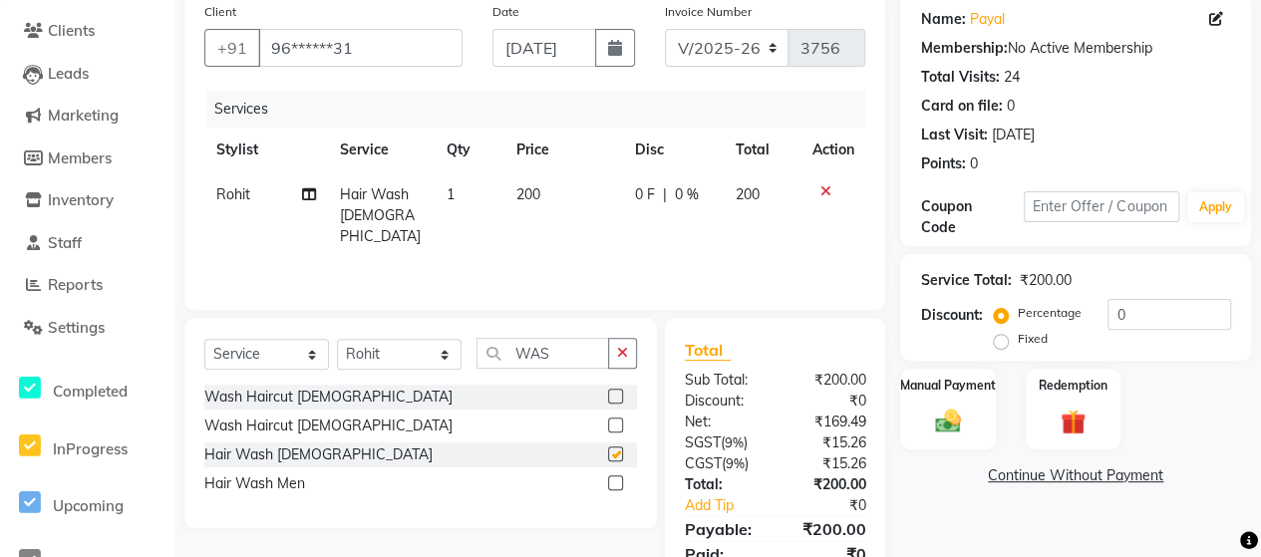
checkbox input "false"
click at [528, 207] on td "200" at bounding box center [563, 215] width 119 height 87
select select "62464"
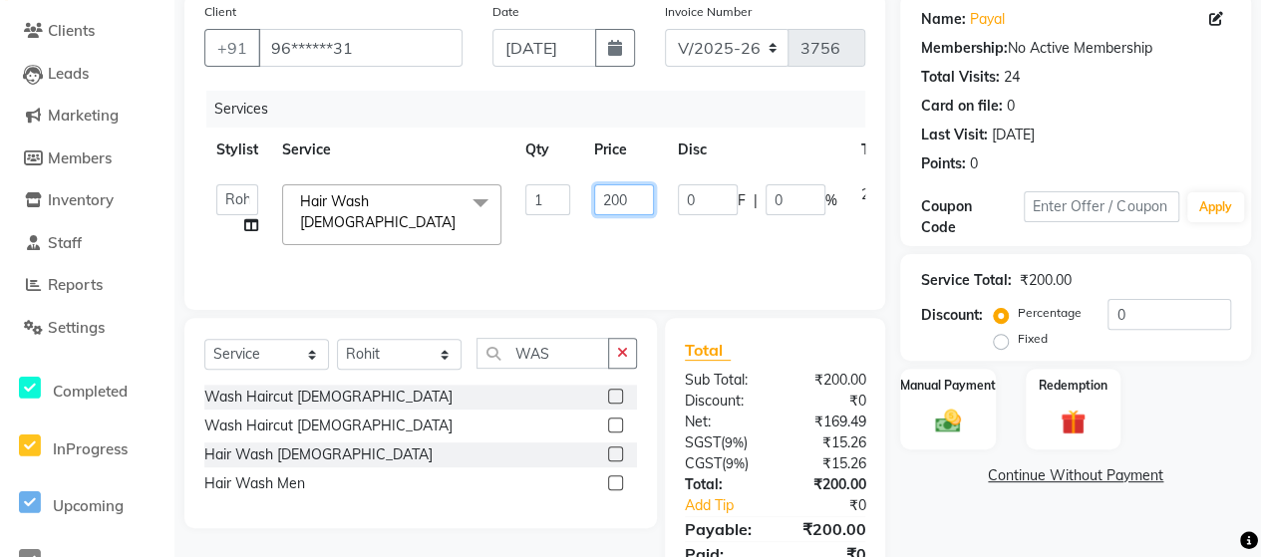
click at [608, 197] on input "200" at bounding box center [624, 199] width 60 height 31
type input "300"
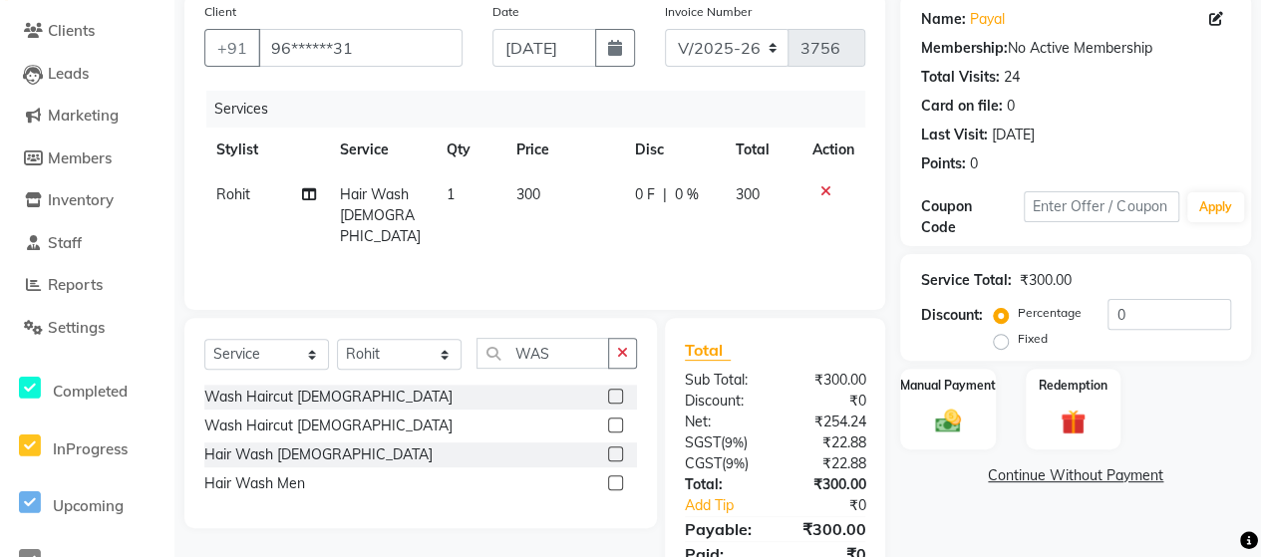
click at [622, 240] on div "Services Stylist Service Qty Price Disc Total Action Rohit Hair Wash [DEMOGRAPH…" at bounding box center [534, 190] width 661 height 199
click at [936, 428] on img at bounding box center [947, 421] width 43 height 31
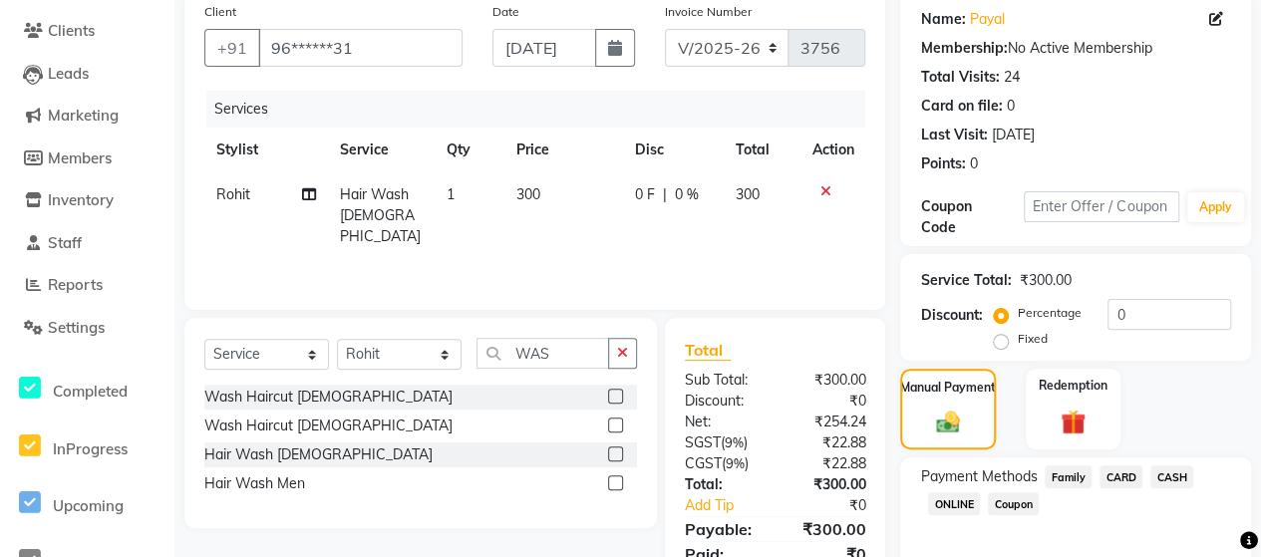
click at [964, 499] on span "ONLINE" at bounding box center [954, 503] width 52 height 23
click at [1174, 470] on span "CASH" at bounding box center [1171, 476] width 43 height 23
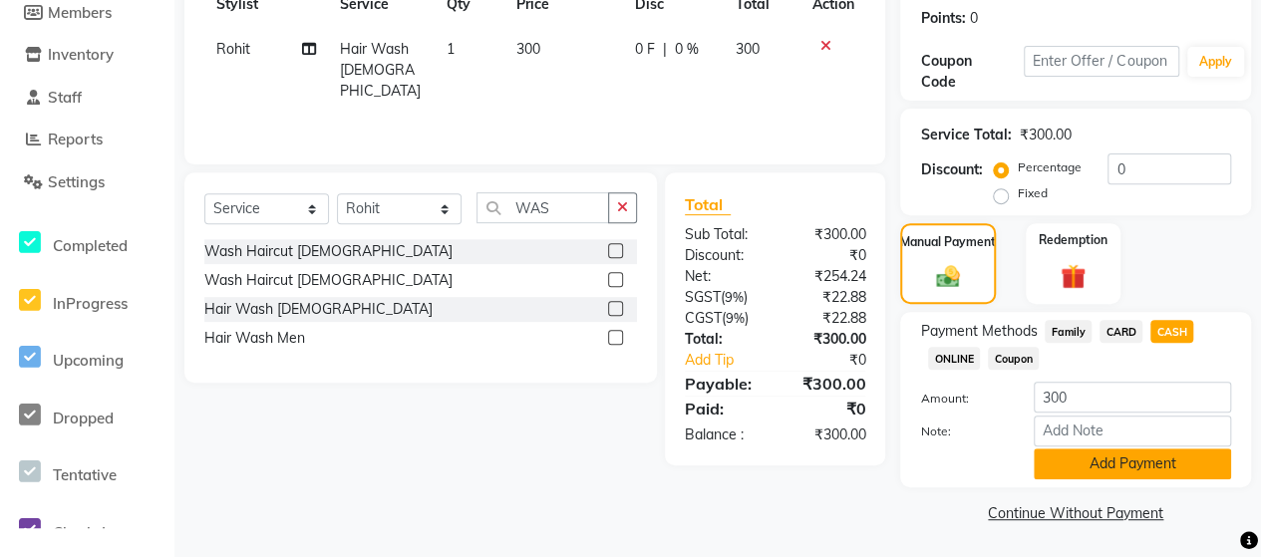
click at [1168, 470] on button "Add Payment" at bounding box center [1132, 463] width 197 height 31
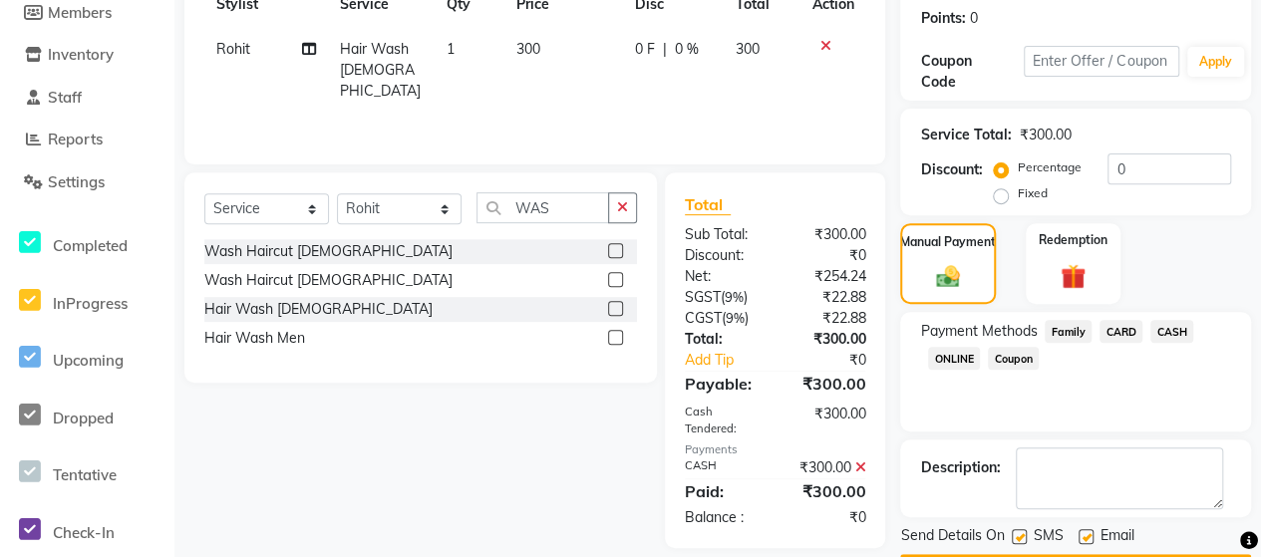
scroll to position [358, 0]
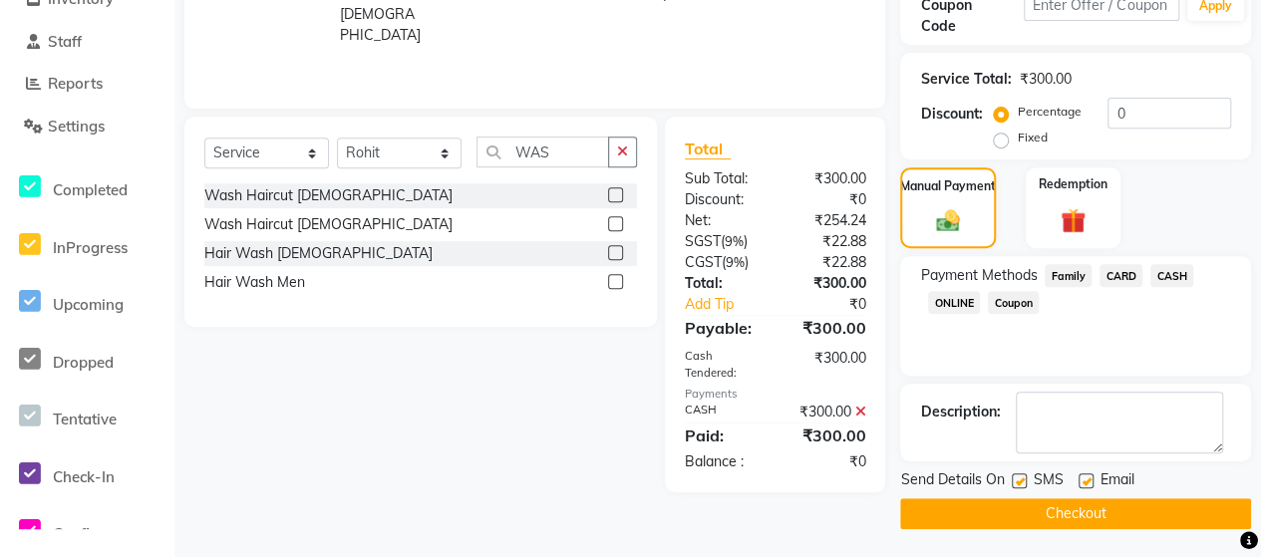
click at [1158, 502] on button "Checkout" at bounding box center [1075, 513] width 351 height 31
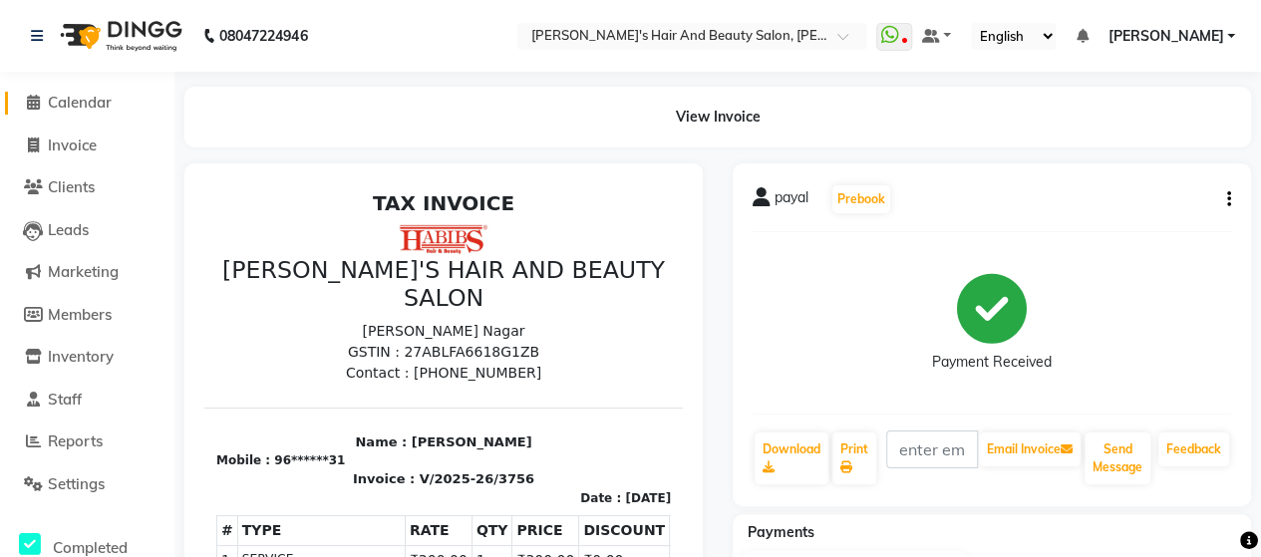
click at [36, 100] on icon at bounding box center [33, 102] width 13 height 15
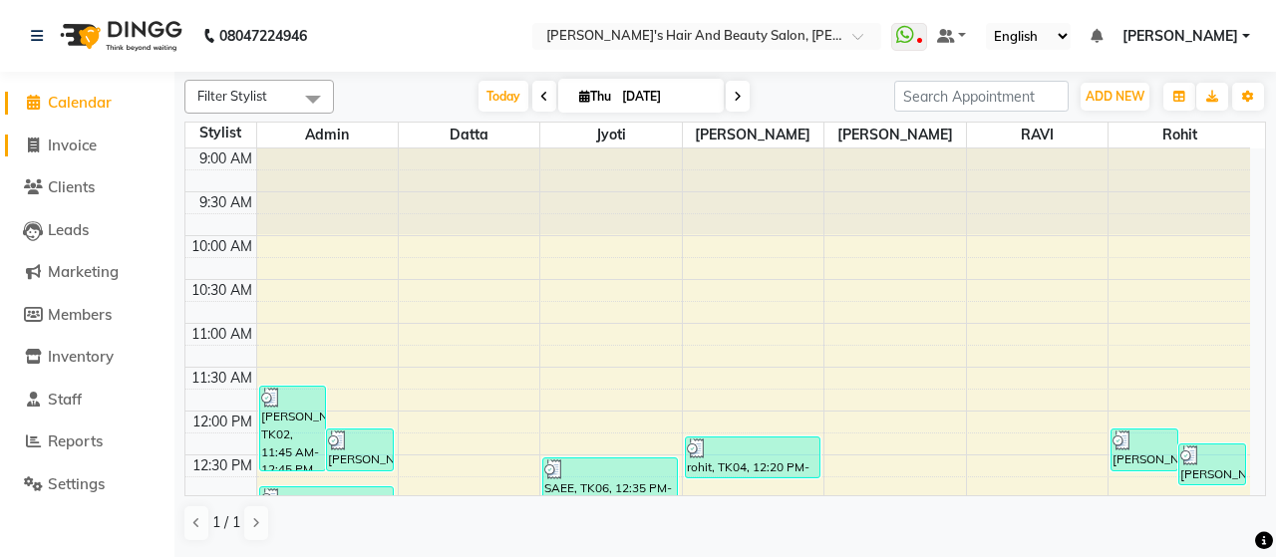
click at [73, 148] on span "Invoice" at bounding box center [72, 145] width 49 height 19
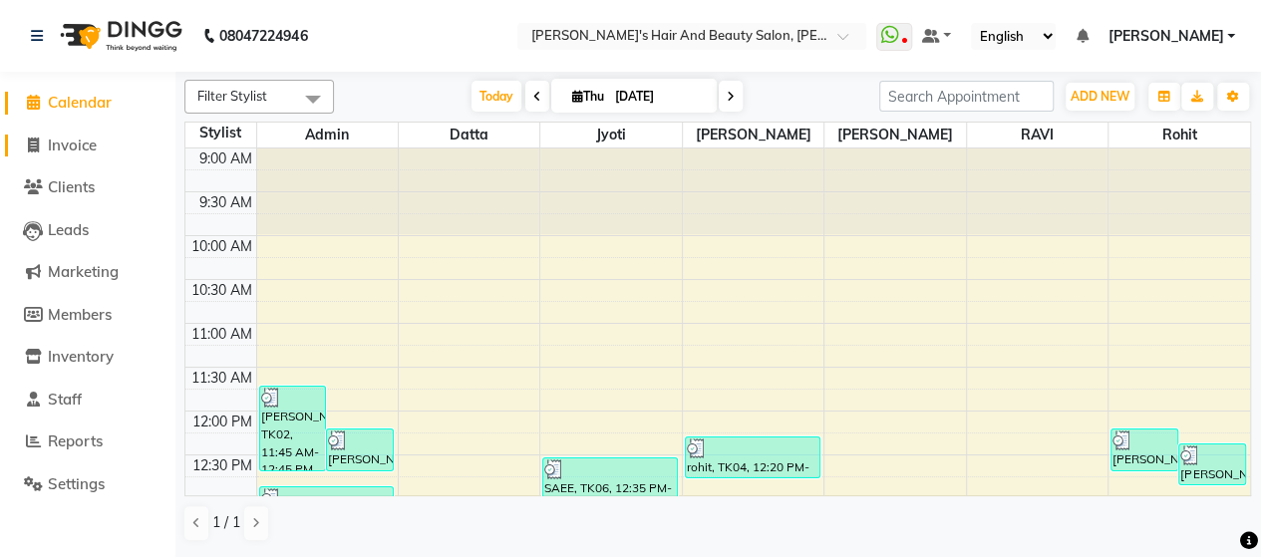
select select "6429"
select select "service"
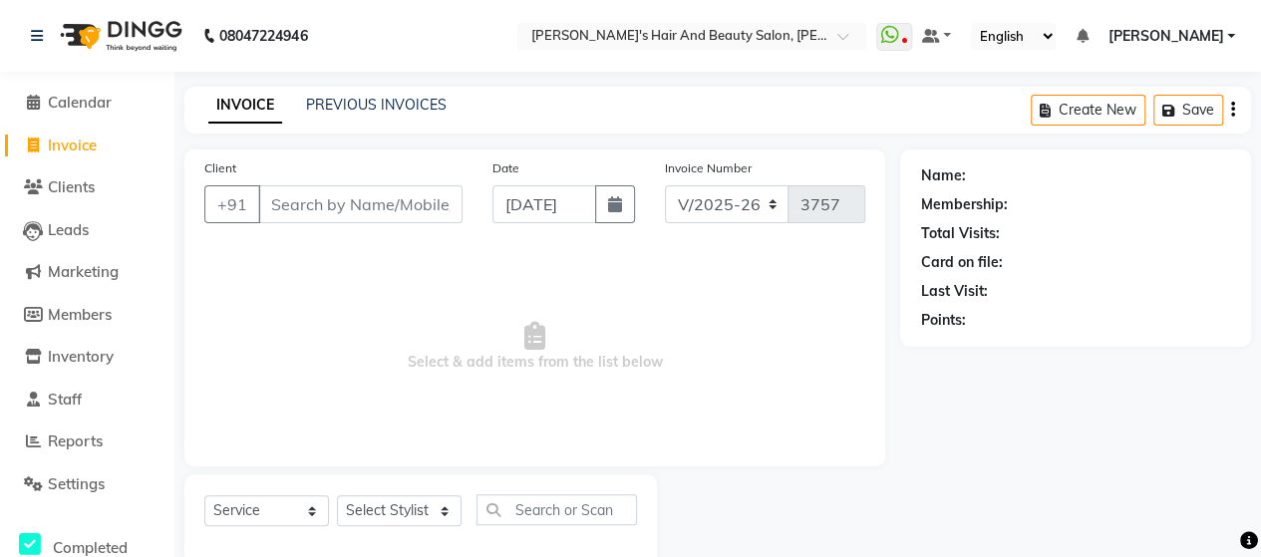
click at [395, 114] on div "PREVIOUS INVOICES" at bounding box center [376, 105] width 141 height 21
click at [402, 107] on link "PREVIOUS INVOICES" at bounding box center [376, 105] width 141 height 18
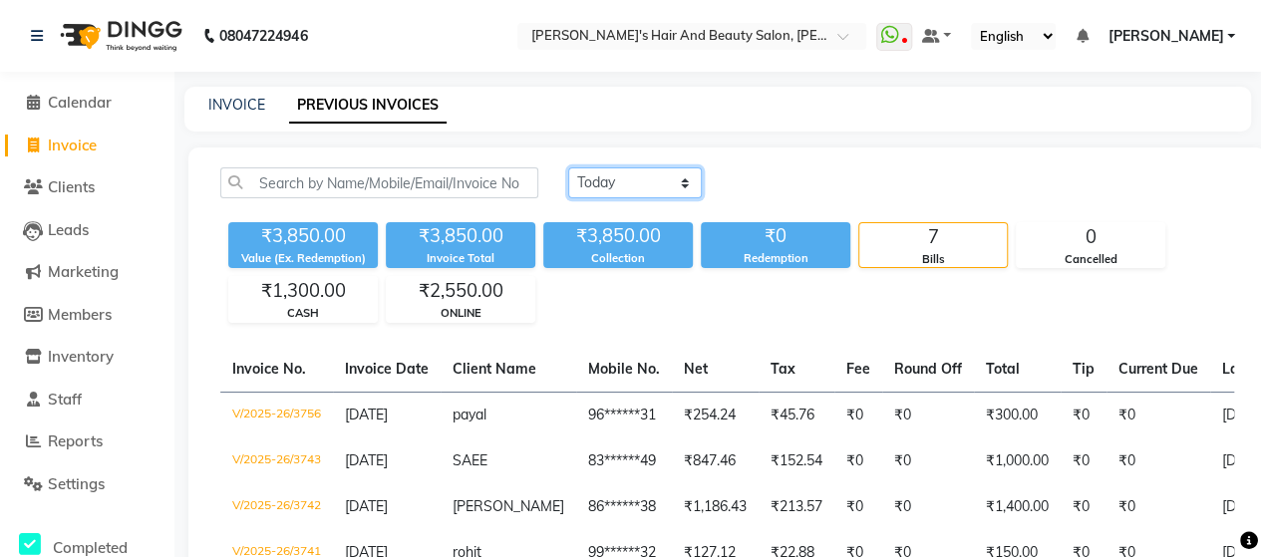
click at [607, 190] on select "[DATE] [DATE] Custom Range" at bounding box center [635, 182] width 134 height 31
select select "range"
click at [568, 167] on select "[DATE] [DATE] Custom Range" at bounding box center [635, 182] width 134 height 31
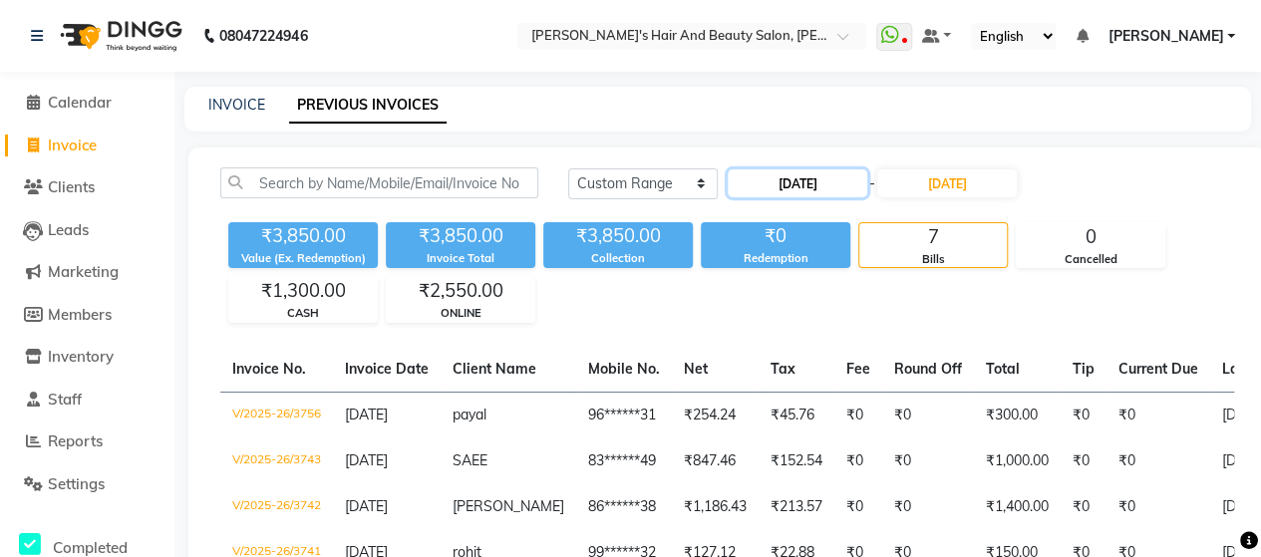
click at [787, 185] on input "[DATE]" at bounding box center [798, 183] width 140 height 28
select select "9"
select select "2025"
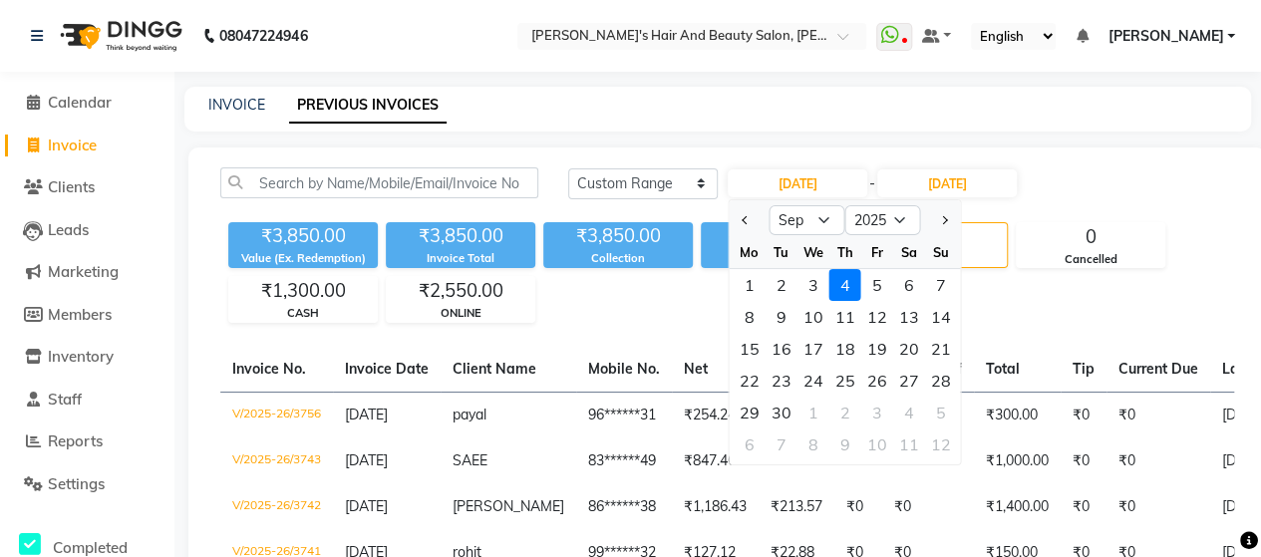
click at [732, 214] on div at bounding box center [749, 220] width 40 height 32
click at [741, 218] on span "Previous month" at bounding box center [745, 220] width 8 height 8
select select "8"
drag, startPoint x: 893, startPoint y: 283, endPoint x: 880, endPoint y: 284, distance: 13.0
click at [880, 284] on div "28 29 30 31 1 2 3" at bounding box center [844, 285] width 231 height 32
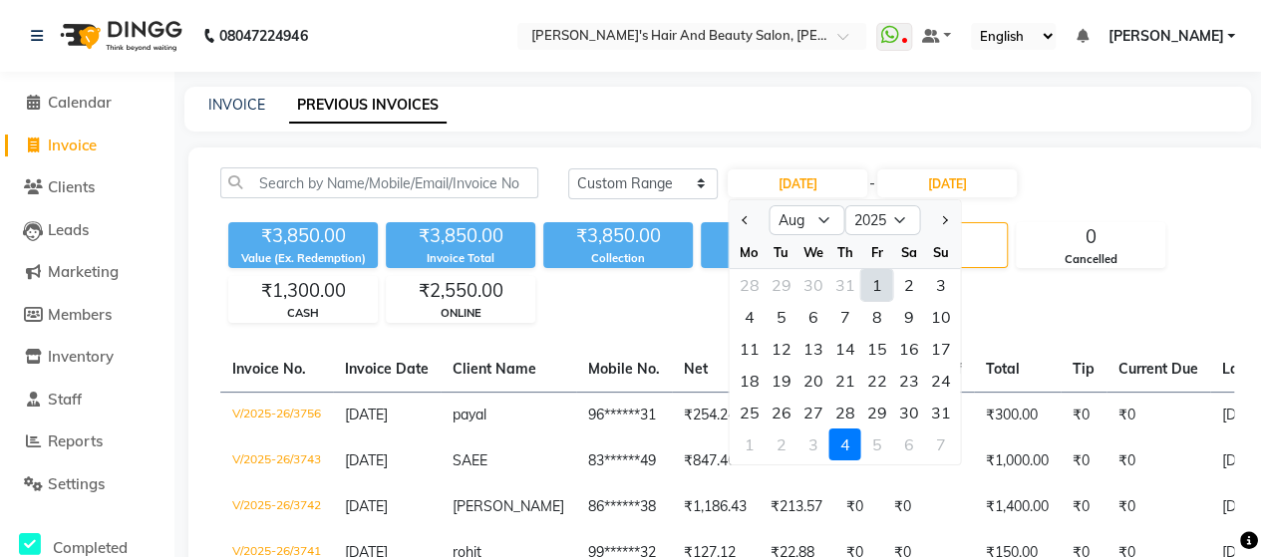
click at [880, 284] on div "1" at bounding box center [876, 285] width 32 height 32
type input "[DATE]"
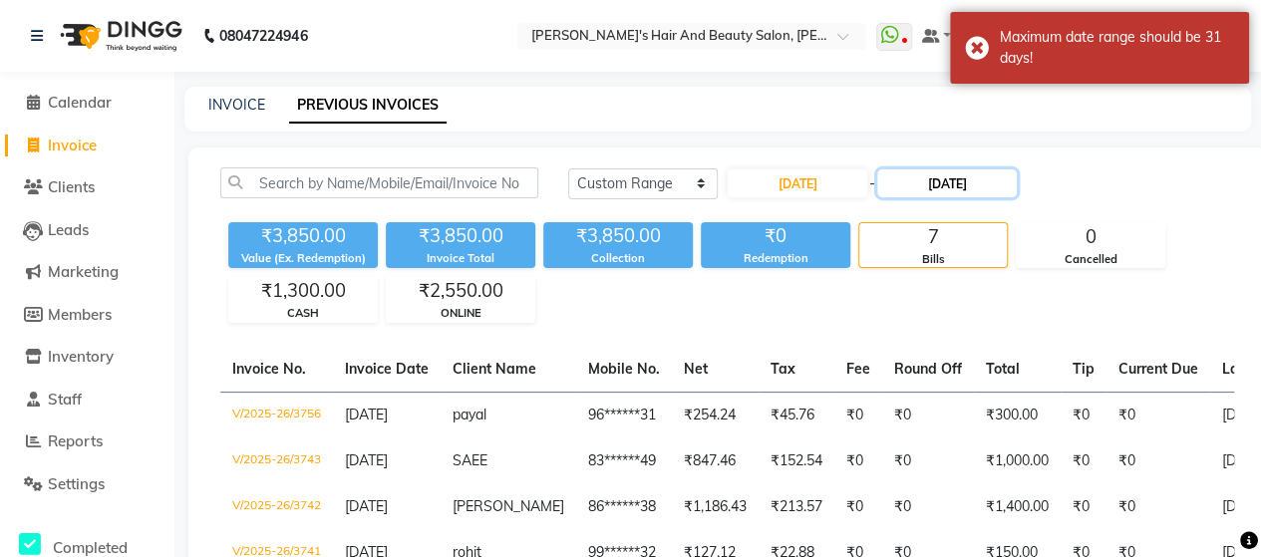
click at [940, 182] on input "[DATE]" at bounding box center [947, 183] width 140 height 28
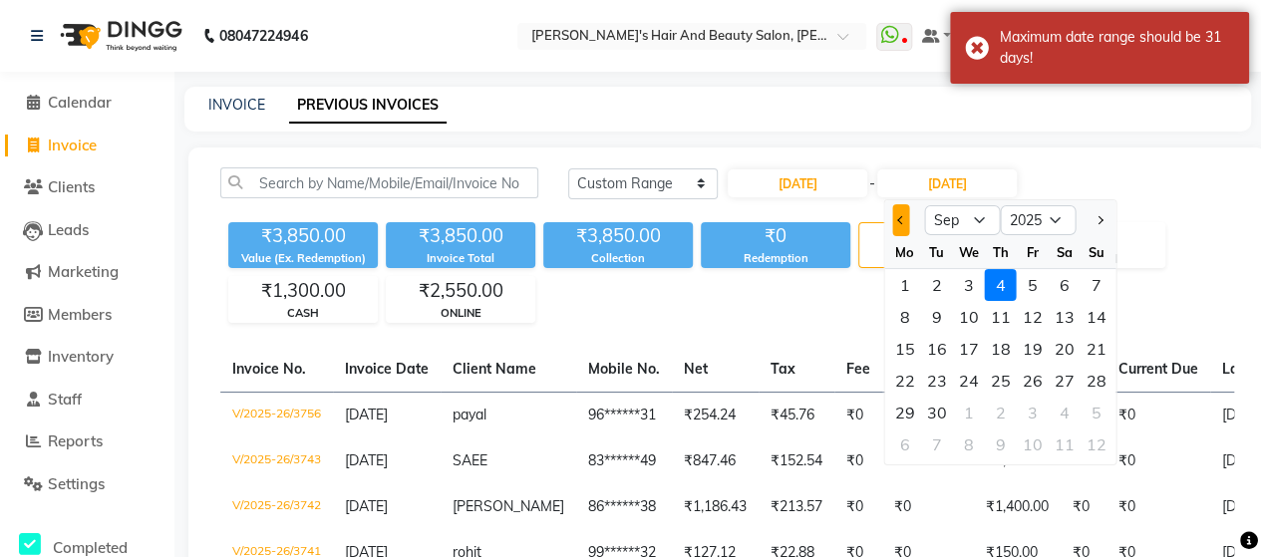
click at [898, 226] on button "Previous month" at bounding box center [900, 220] width 17 height 32
select select "8"
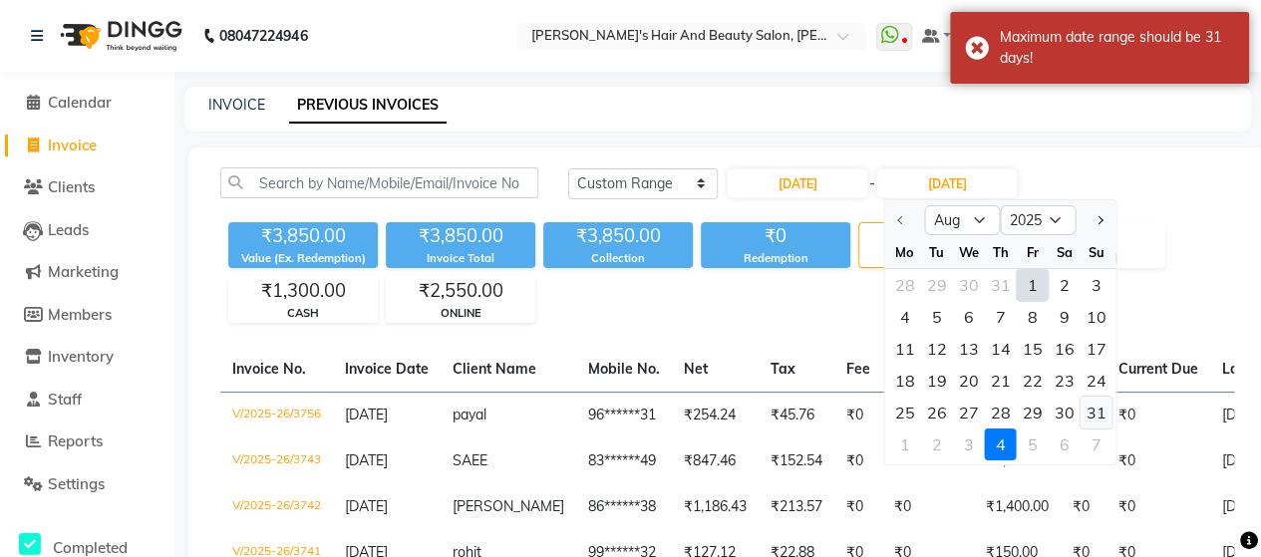
click at [1090, 419] on div "31" at bounding box center [1095, 413] width 32 height 32
type input "[DATE]"
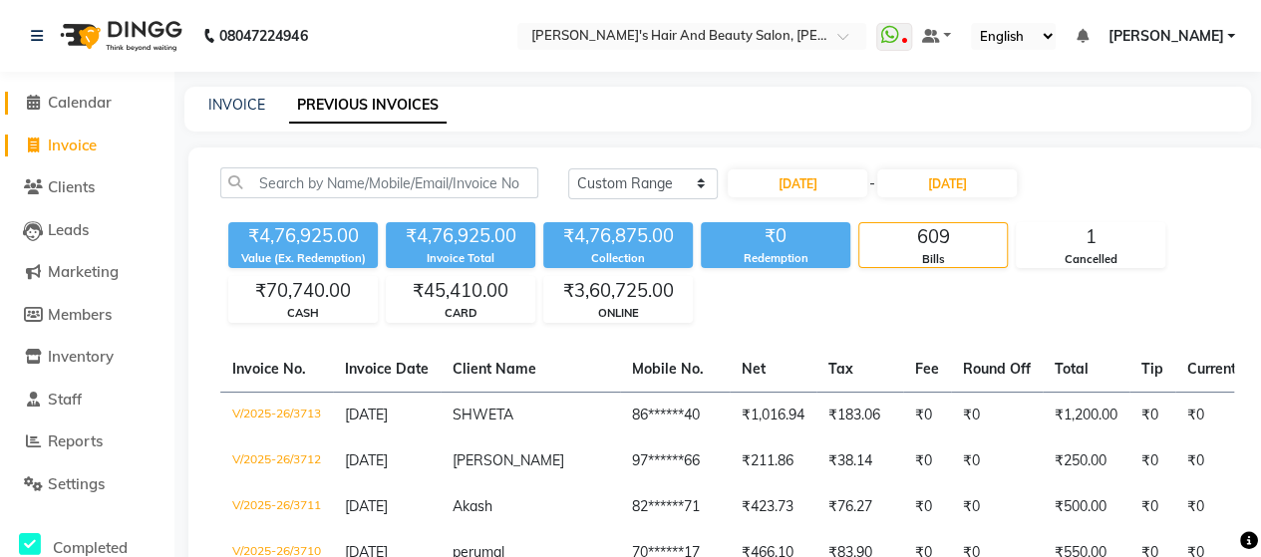
click at [69, 106] on span "Calendar" at bounding box center [80, 102] width 64 height 19
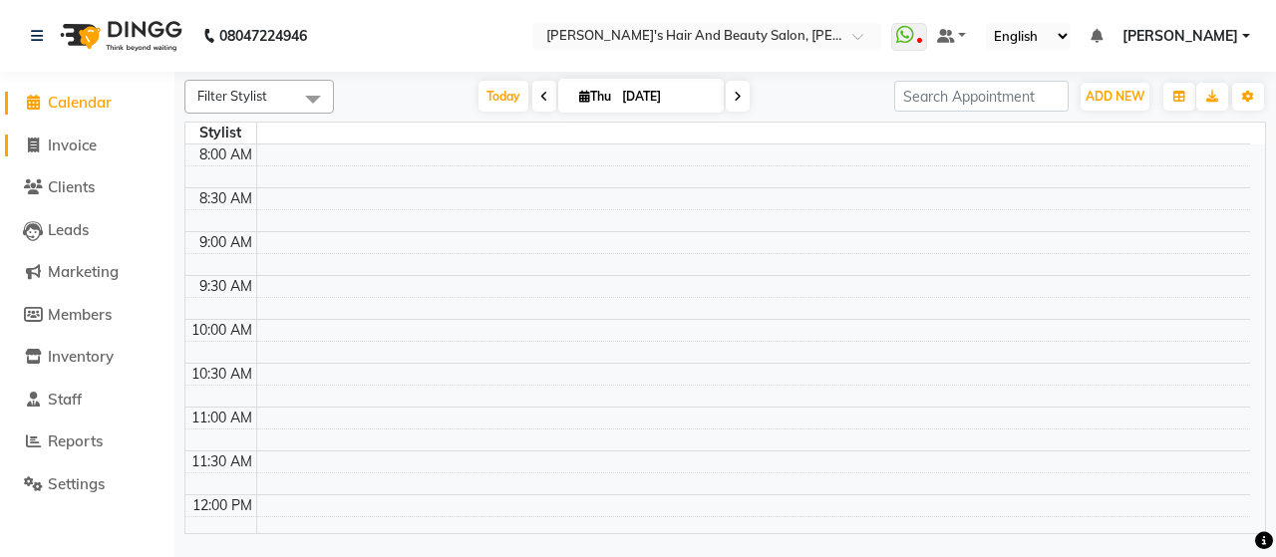
click at [86, 137] on span "Invoice" at bounding box center [72, 145] width 49 height 19
select select "service"
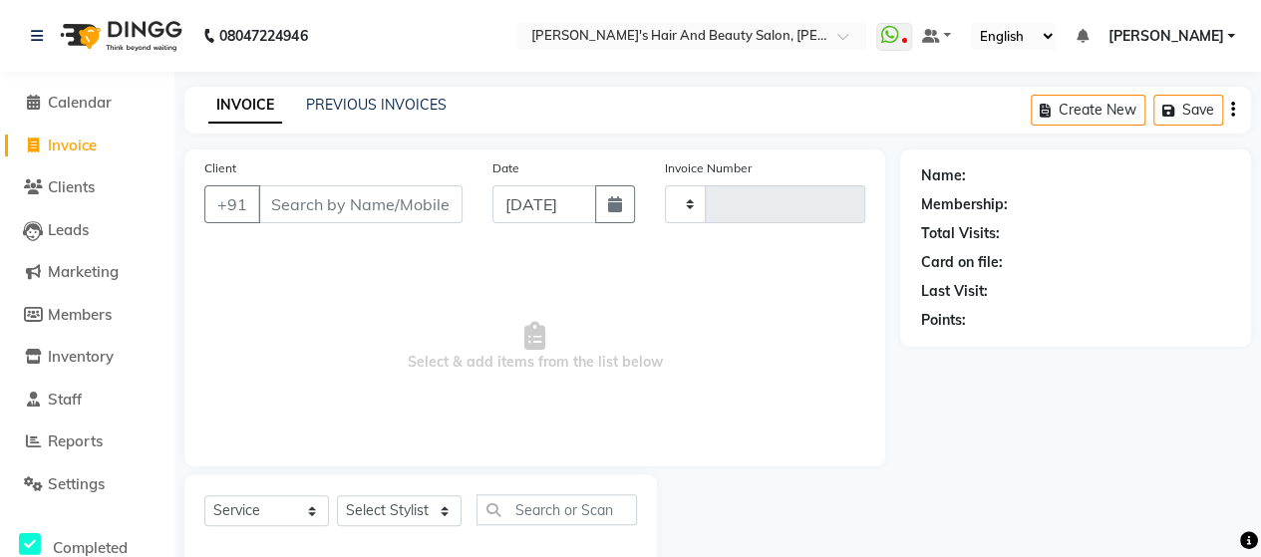
click at [382, 210] on input "Client" at bounding box center [360, 204] width 204 height 38
type input "7774873163"
click at [420, 202] on span "Add Client" at bounding box center [411, 204] width 79 height 20
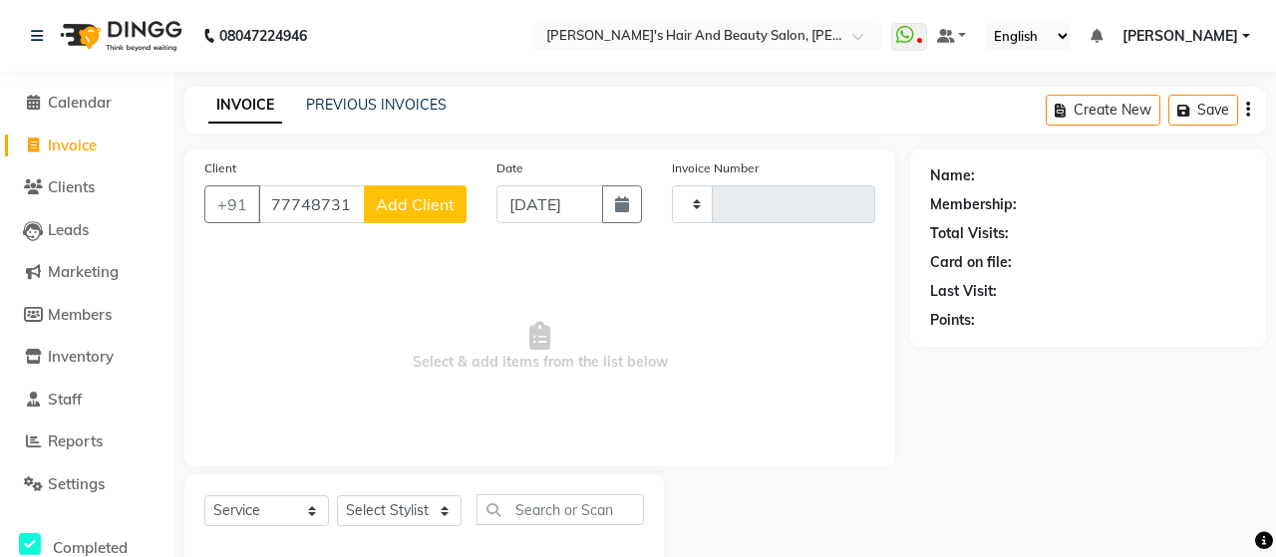
select select
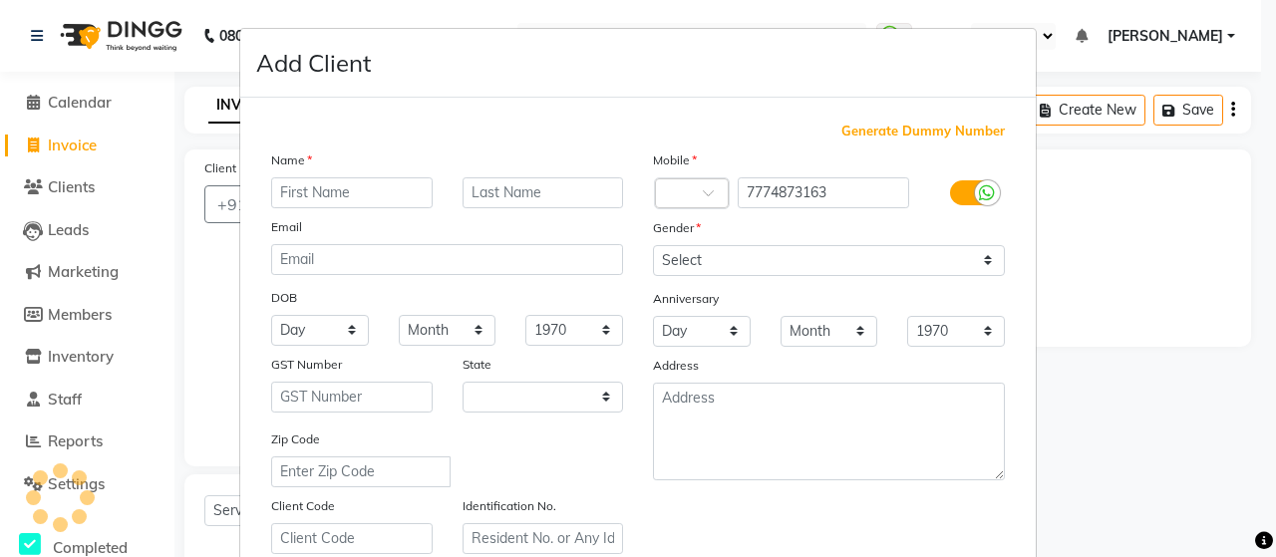
click at [418, 194] on input "text" at bounding box center [351, 192] width 161 height 31
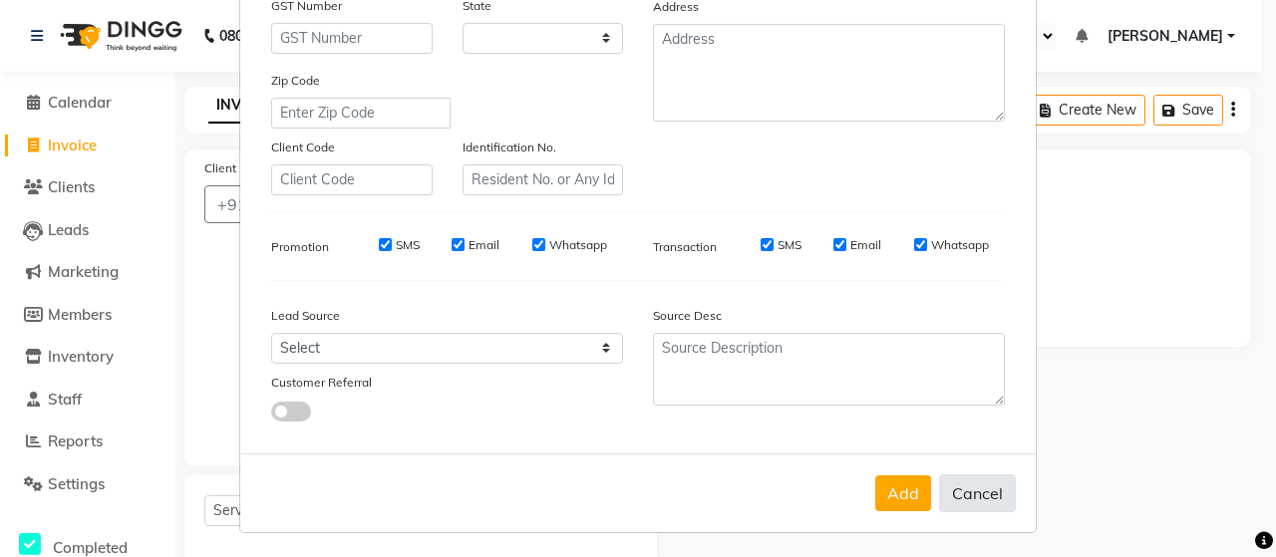
click at [967, 490] on button "Cancel" at bounding box center [977, 493] width 77 height 38
select select
select select "null"
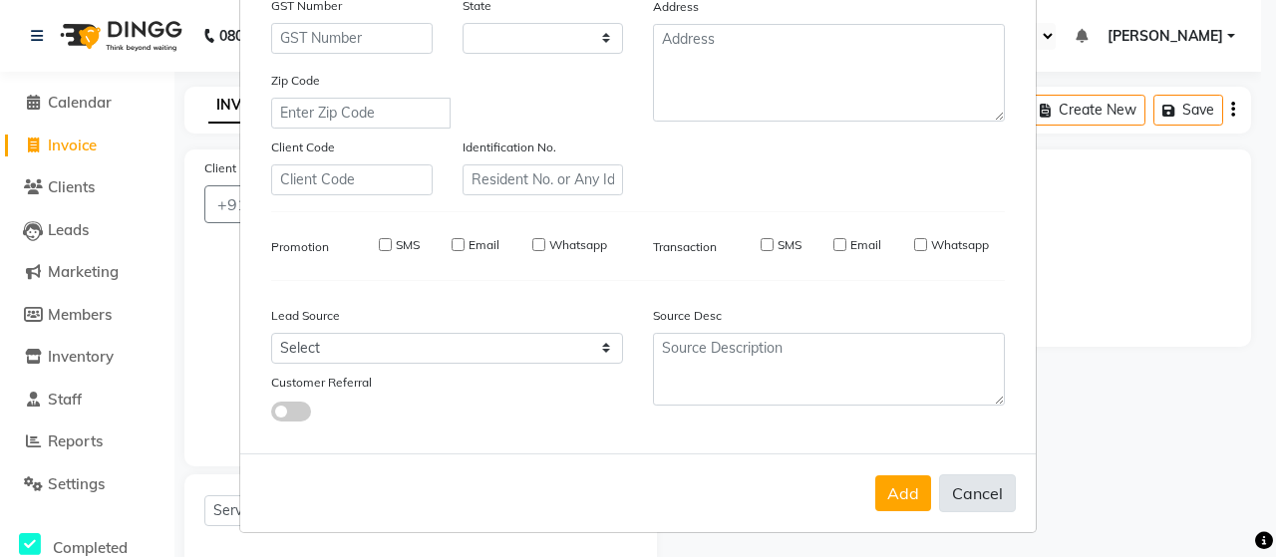
select select
checkbox input "false"
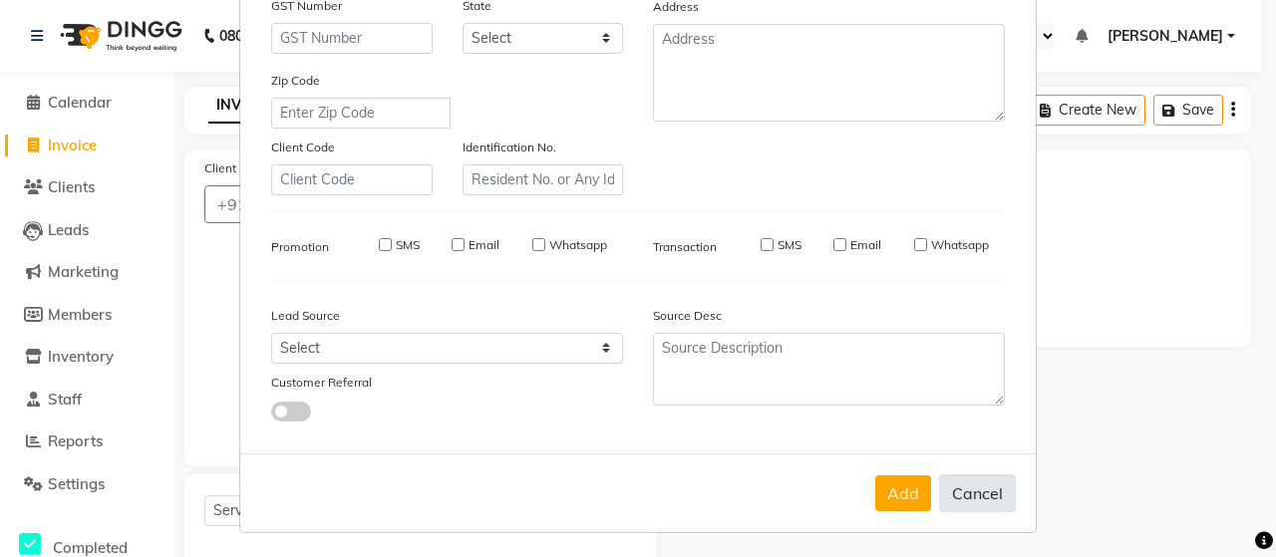
checkbox input "false"
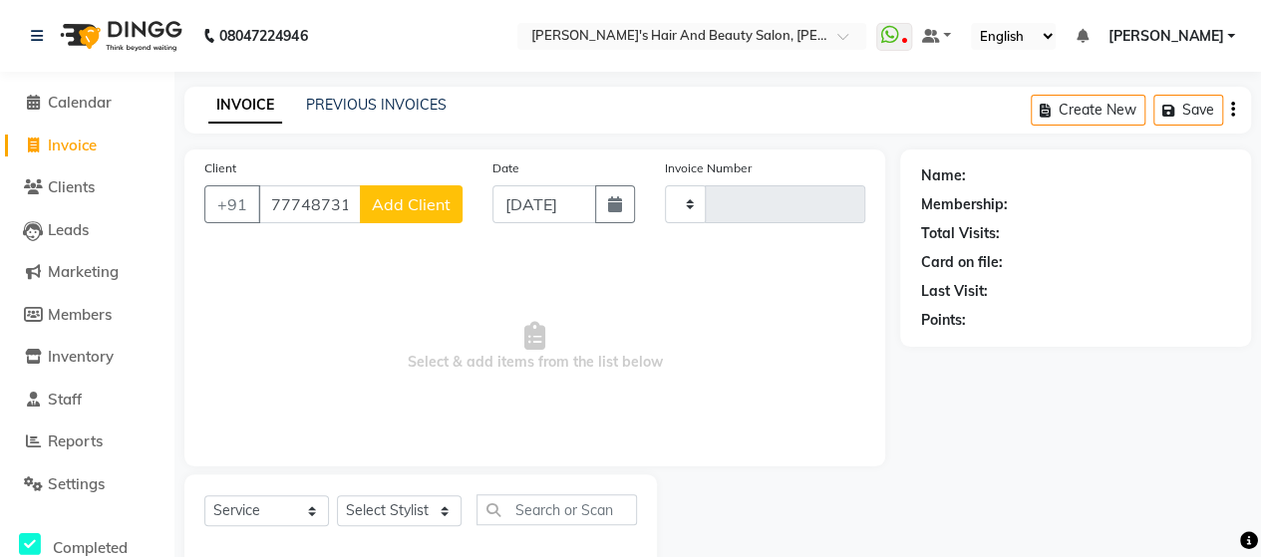
click at [441, 224] on div "Client [PHONE_NUMBER] Add Client" at bounding box center [333, 198] width 288 height 82
click at [438, 209] on span "Add Client" at bounding box center [411, 204] width 79 height 20
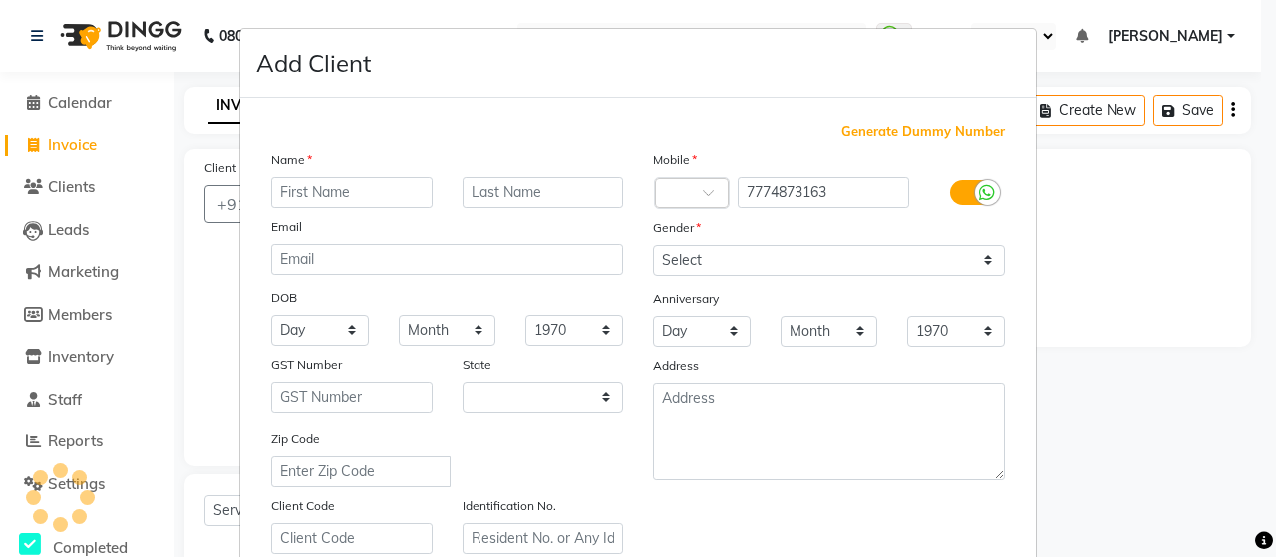
select select "22"
click at [411, 202] on input "text" at bounding box center [351, 192] width 161 height 31
type input "[PERSON_NAME]"
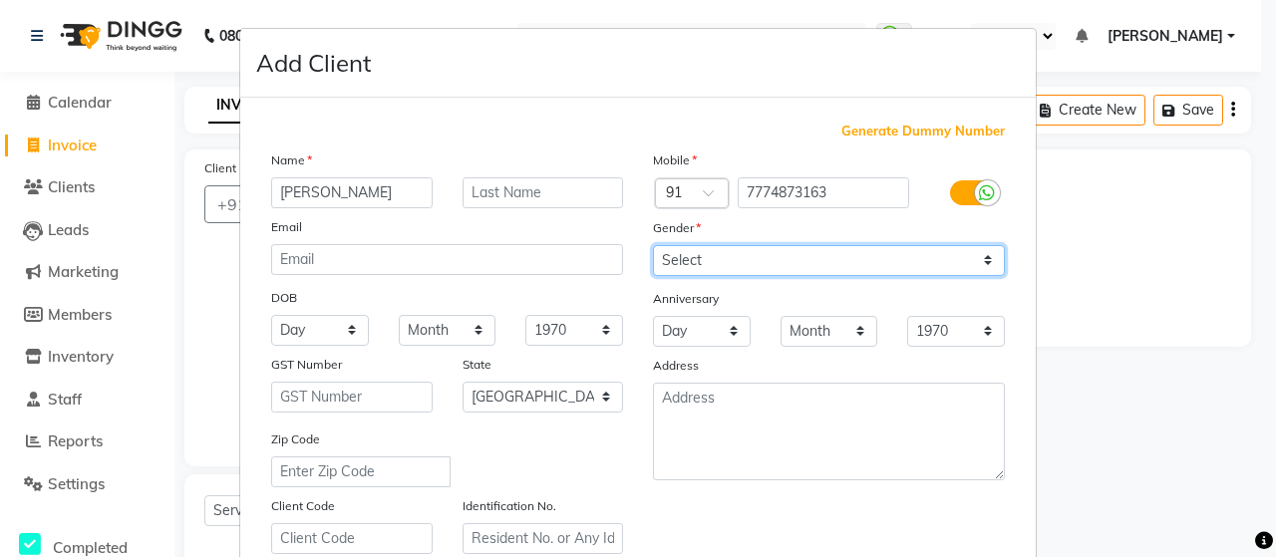
click at [687, 248] on select "Select [DEMOGRAPHIC_DATA] [DEMOGRAPHIC_DATA] Other Prefer Not To Say" at bounding box center [829, 260] width 352 height 31
select select "[DEMOGRAPHIC_DATA]"
click at [653, 245] on select "Select [DEMOGRAPHIC_DATA] [DEMOGRAPHIC_DATA] Other Prefer Not To Say" at bounding box center [829, 260] width 352 height 31
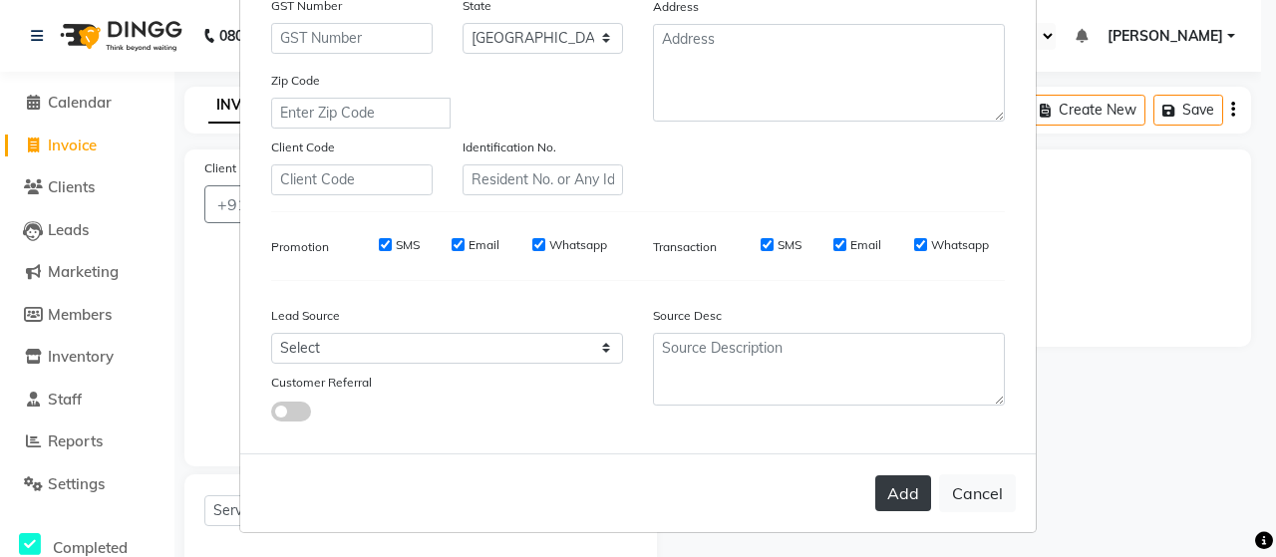
click at [889, 483] on button "Add" at bounding box center [903, 493] width 56 height 36
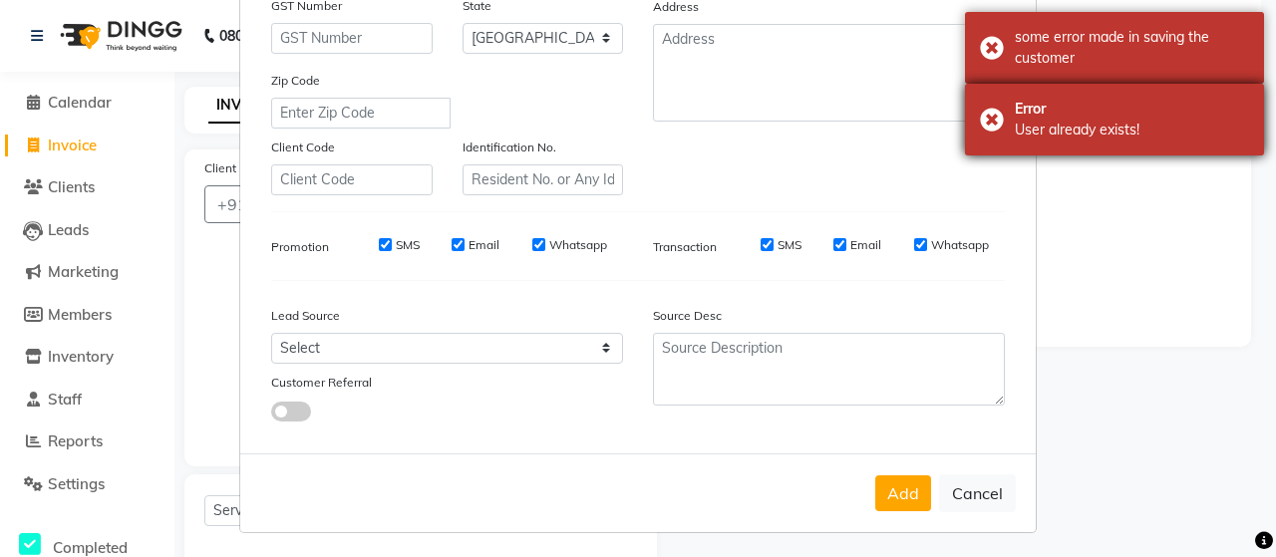
click at [1003, 137] on div "Error User already exists!" at bounding box center [1114, 120] width 299 height 72
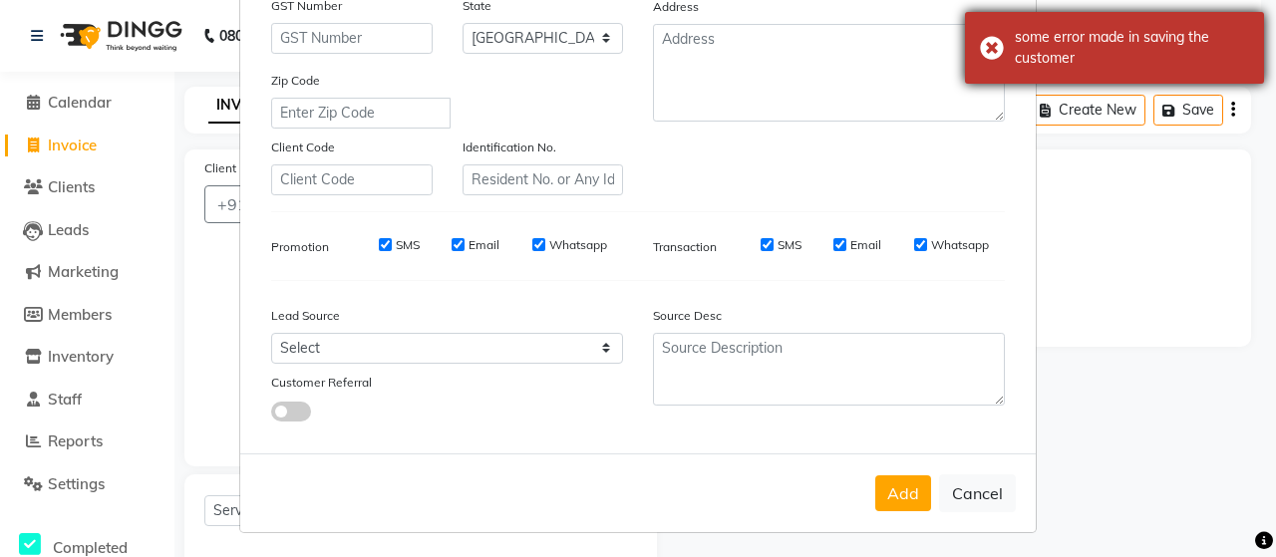
click at [989, 60] on div "some error made in saving the customer" at bounding box center [1114, 48] width 299 height 72
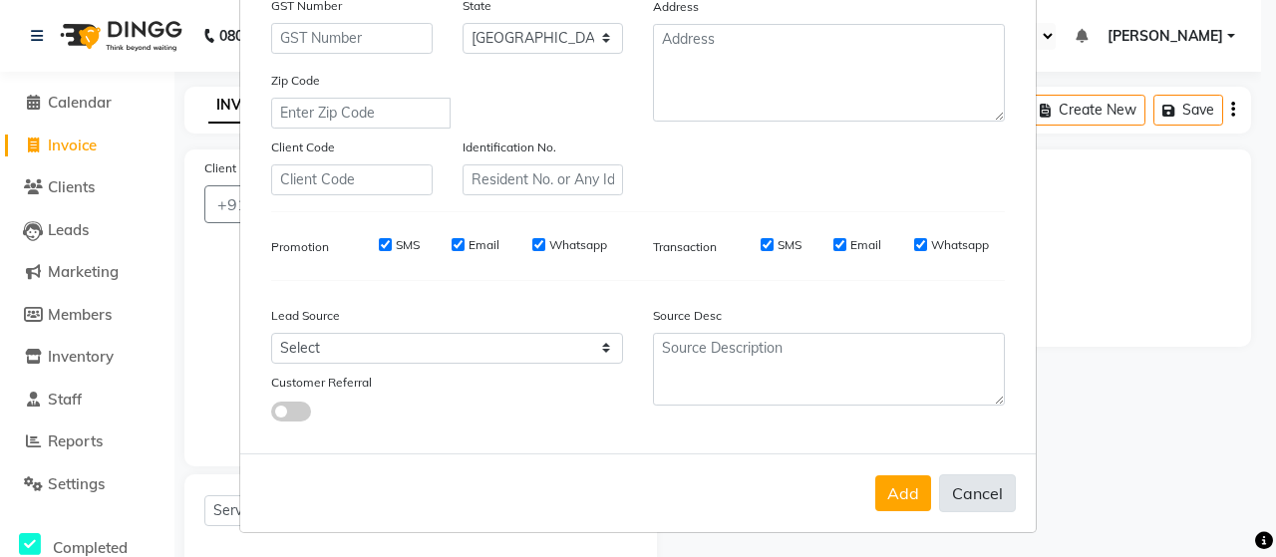
click at [944, 485] on button "Cancel" at bounding box center [977, 493] width 77 height 38
select select
select select "null"
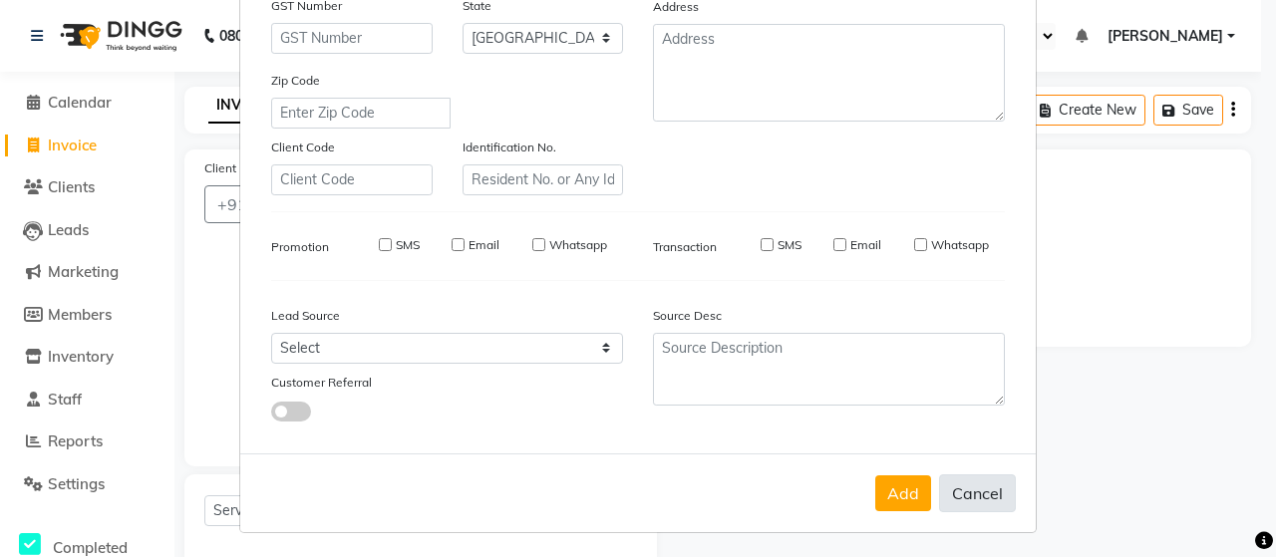
select select
checkbox input "false"
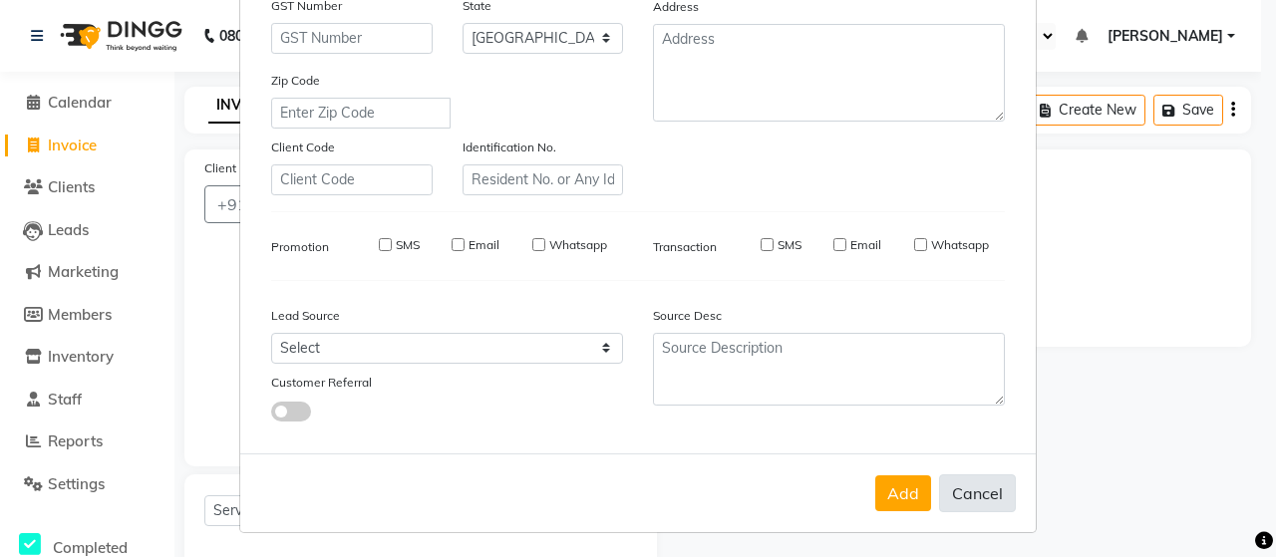
checkbox input "false"
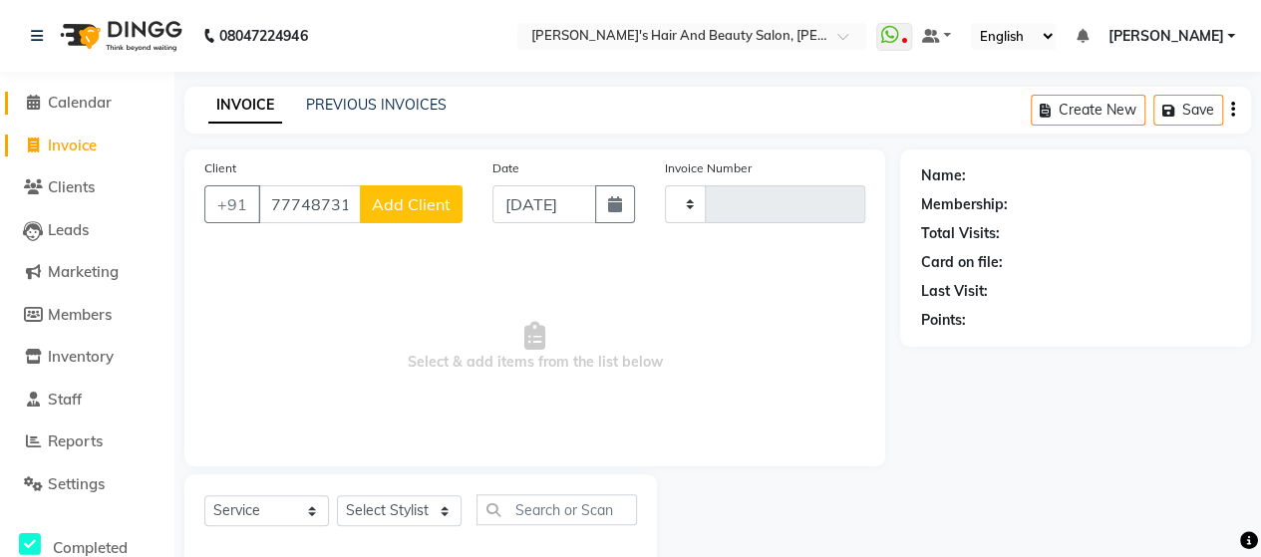
click at [75, 93] on span "Calendar" at bounding box center [80, 102] width 64 height 19
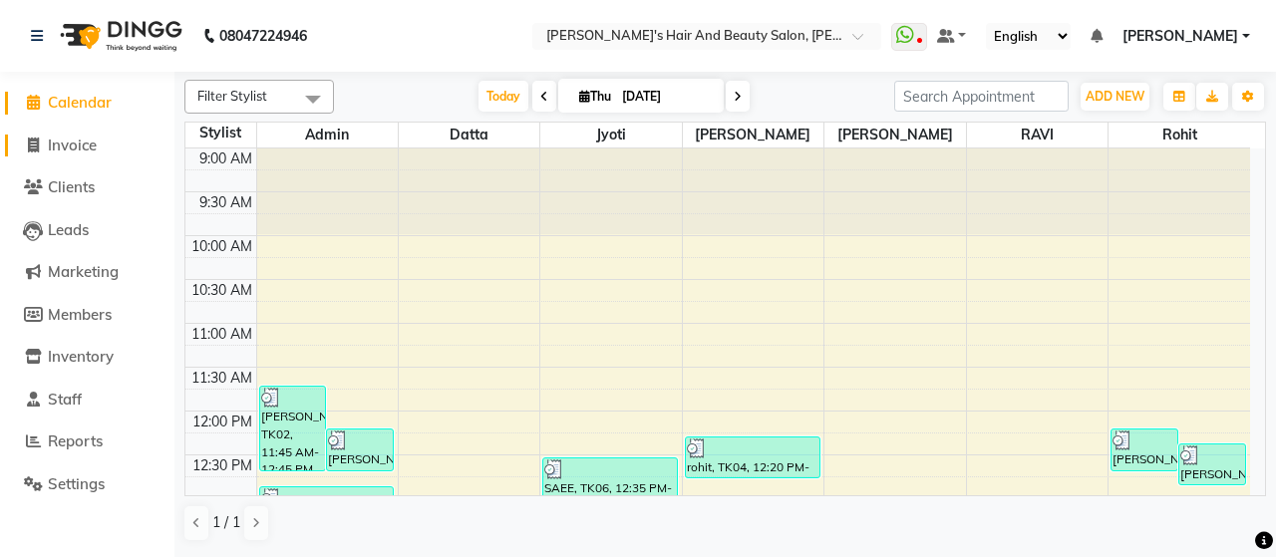
click at [77, 154] on span "Invoice" at bounding box center [72, 145] width 49 height 19
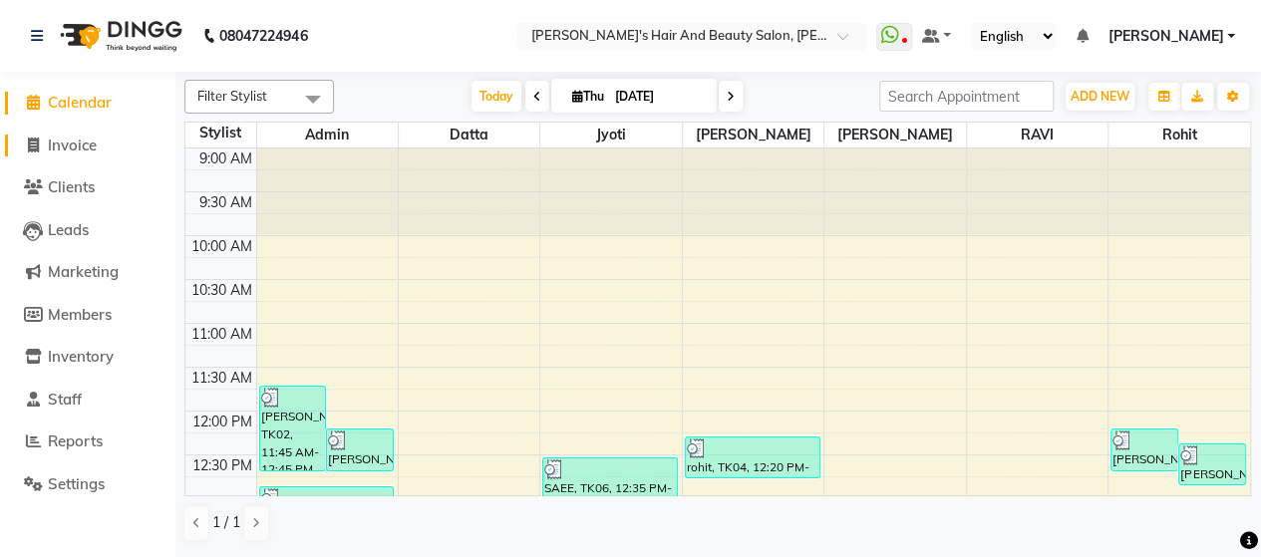
select select "service"
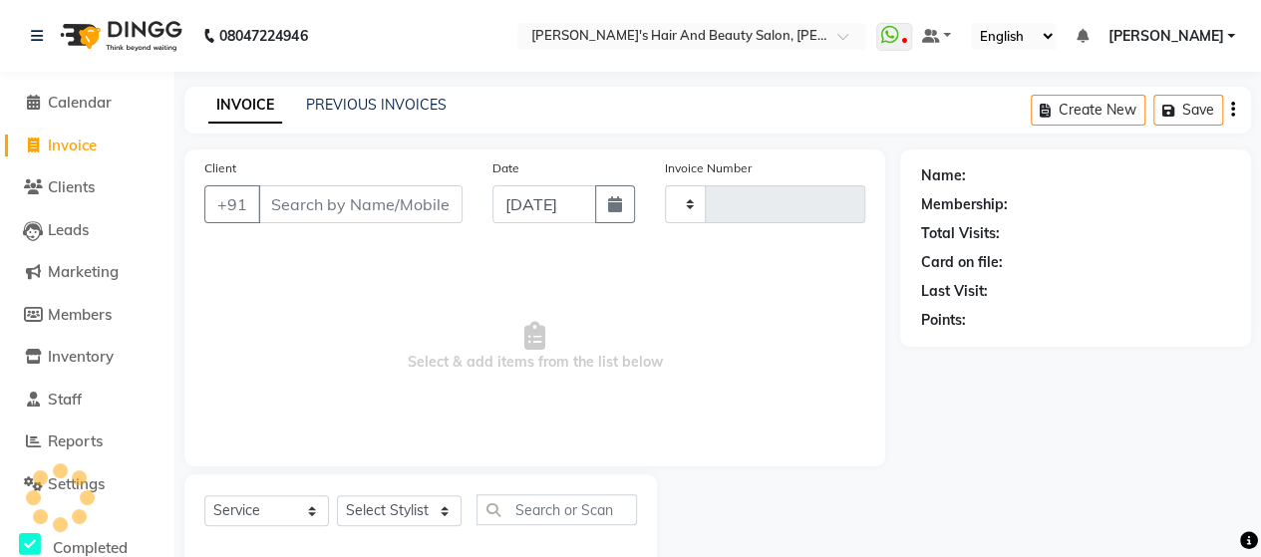
click at [281, 210] on input "Client" at bounding box center [360, 204] width 204 height 38
type input "7774873"
type input "3757"
select select "6429"
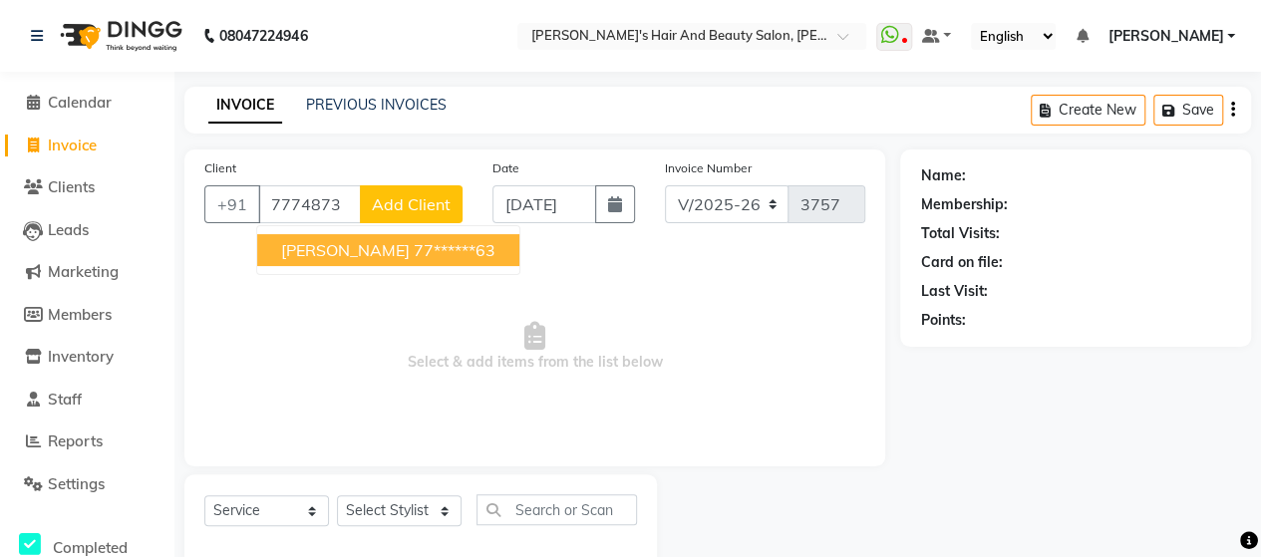
click at [381, 234] on button "[PERSON_NAME] 77******63" at bounding box center [388, 250] width 262 height 32
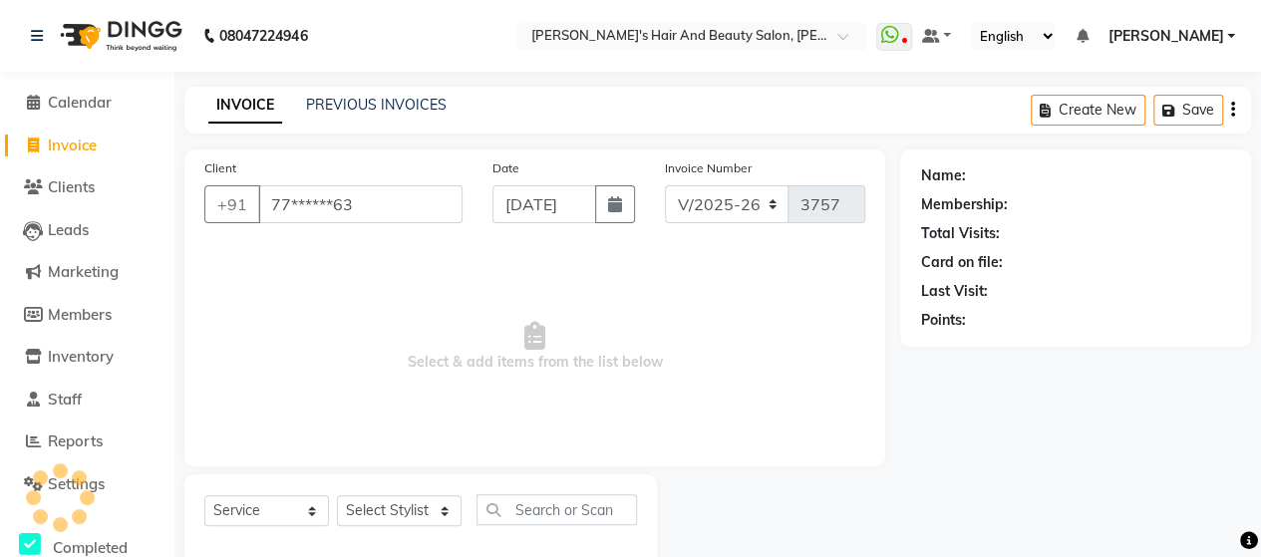
type input "77******63"
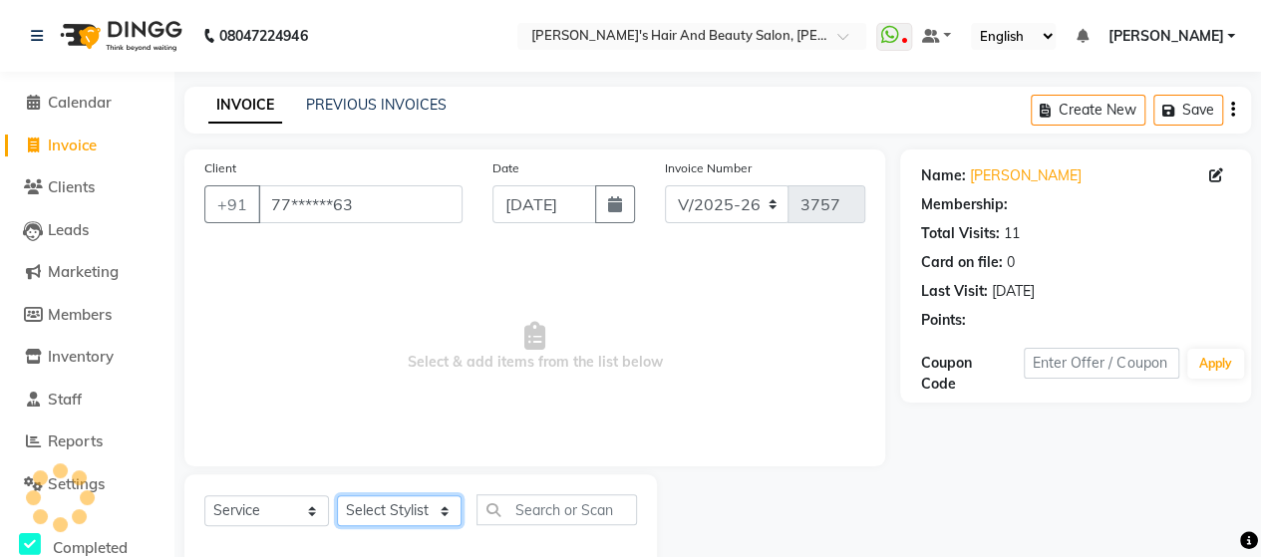
click at [383, 521] on select "Select Stylist Admin [PERSON_NAME] [PERSON_NAME] [PERSON_NAME] Rohit [PERSON_NA…" at bounding box center [399, 510] width 125 height 31
select select "48826"
click at [337, 495] on select "Select Stylist Admin [PERSON_NAME] [PERSON_NAME] [PERSON_NAME] Rohit [PERSON_NA…" at bounding box center [399, 510] width 125 height 31
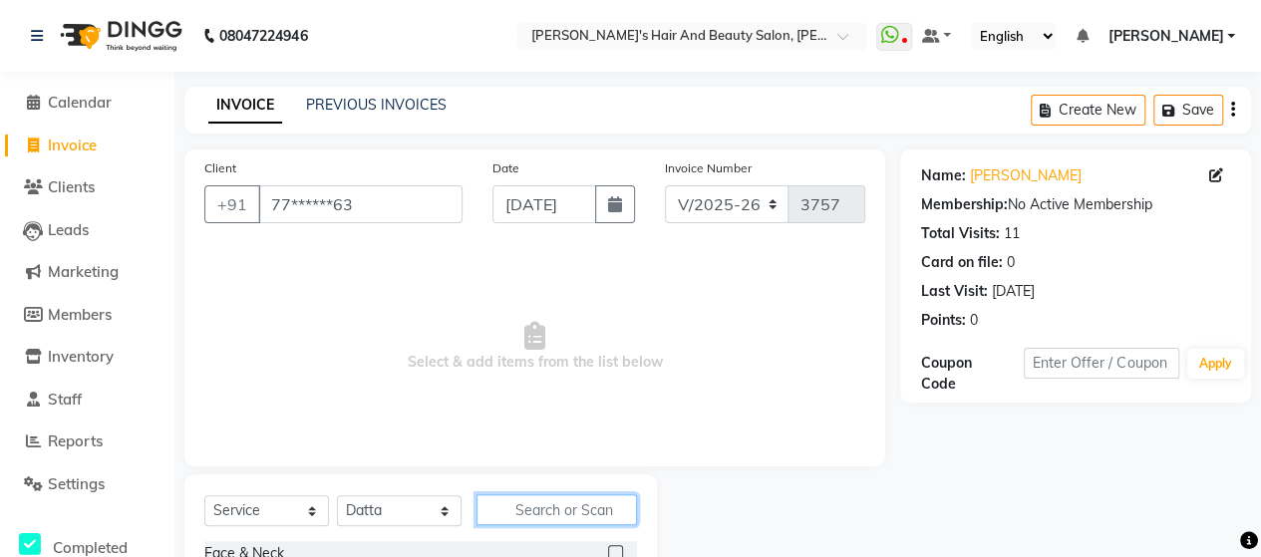
click at [572, 505] on input "text" at bounding box center [556, 509] width 160 height 31
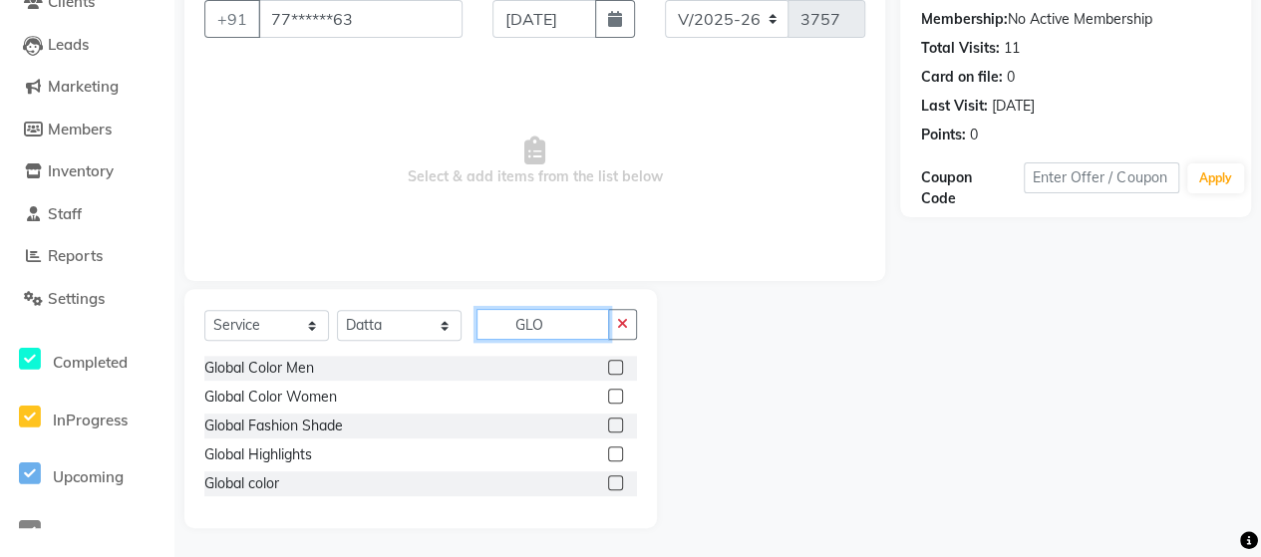
type input "GLO"
click at [615, 386] on div at bounding box center [622, 397] width 29 height 25
click at [615, 390] on label at bounding box center [615, 396] width 15 height 15
click at [615, 391] on input "checkbox" at bounding box center [614, 397] width 13 height 13
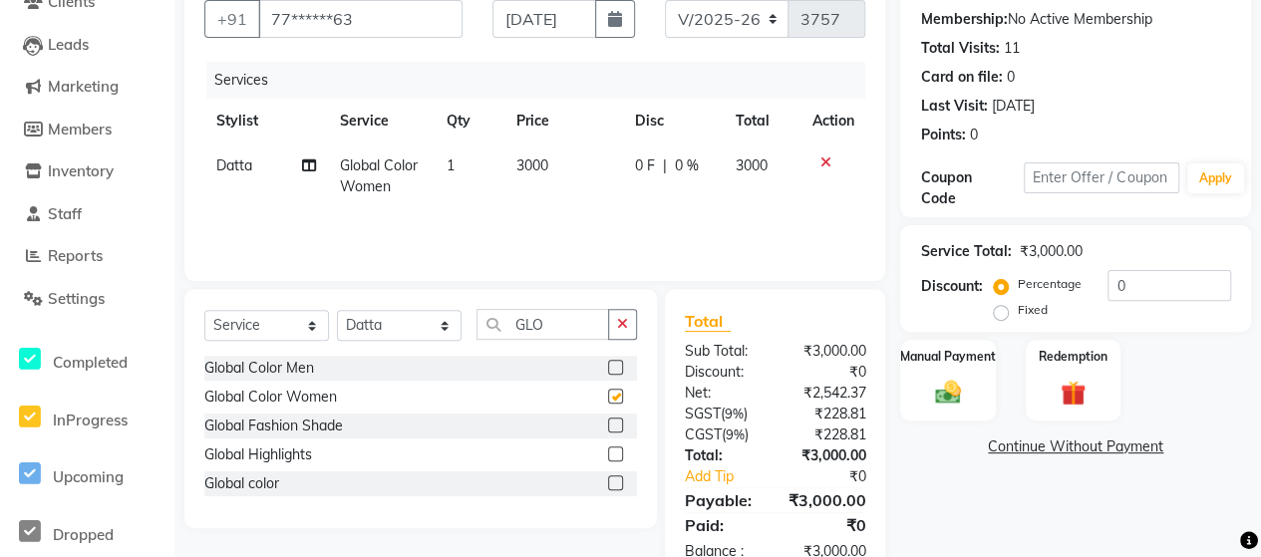
checkbox input "false"
click at [542, 28] on input "[DATE]" at bounding box center [544, 19] width 104 height 38
select select "9"
select select "2025"
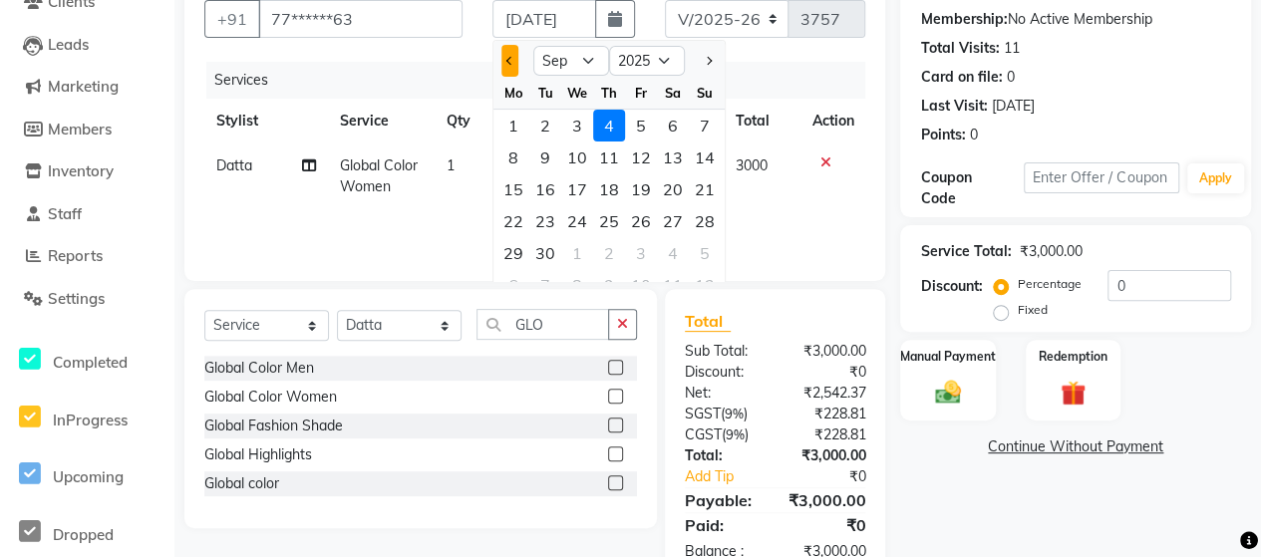
click at [509, 59] on span "Previous month" at bounding box center [510, 61] width 8 height 8
select select "8"
click at [602, 161] on div "7" at bounding box center [609, 158] width 32 height 32
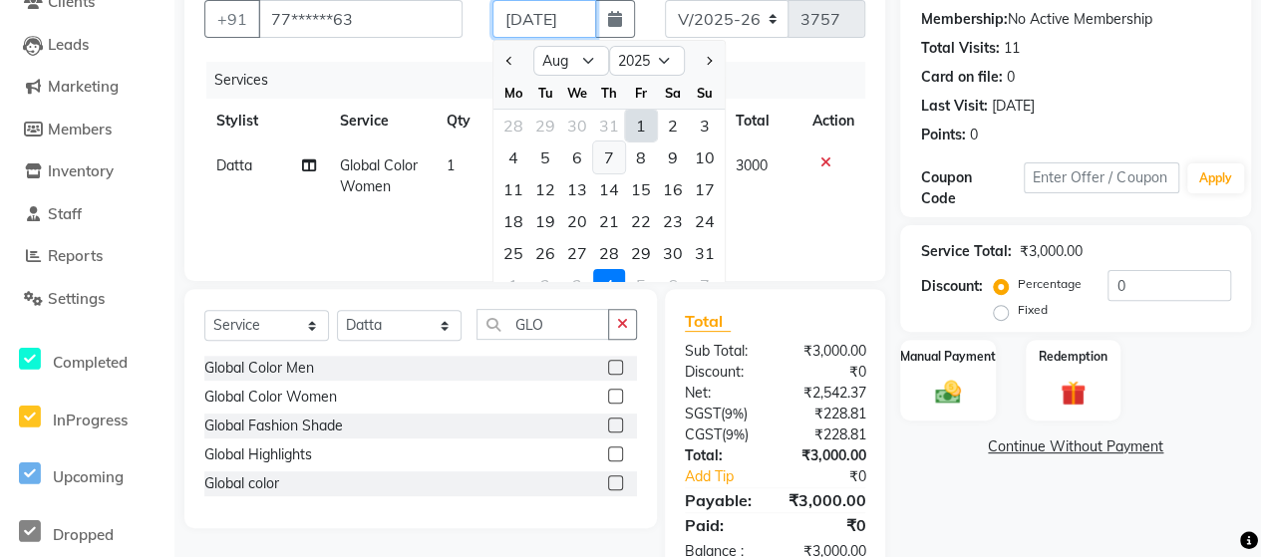
type input "[DATE]"
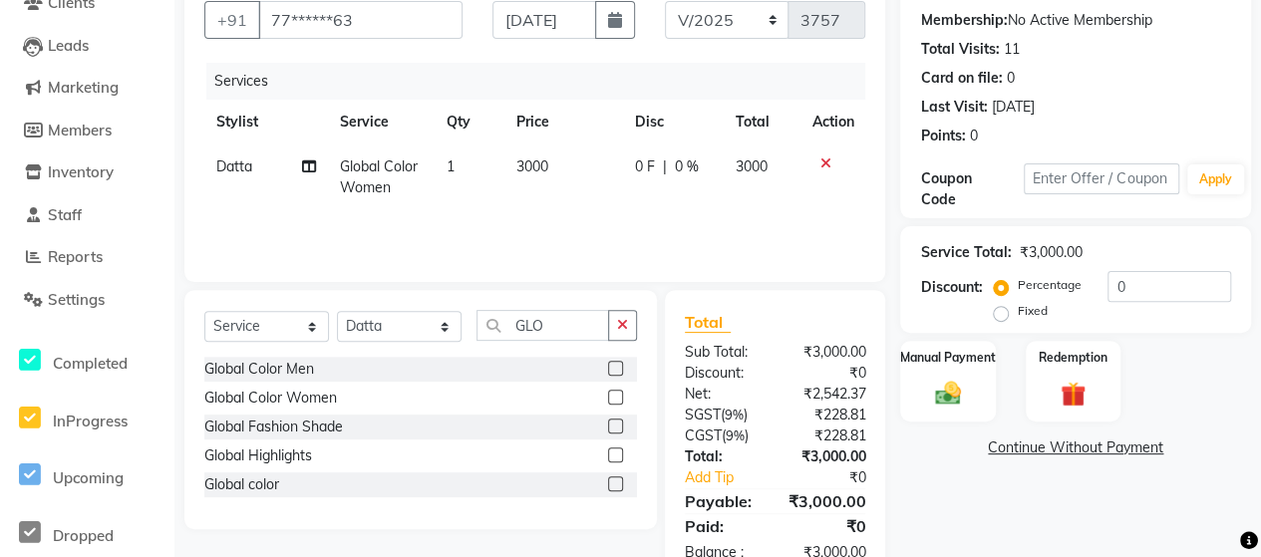
scroll to position [0, 0]
click at [577, 148] on td "3000" at bounding box center [563, 178] width 119 height 66
select select "48826"
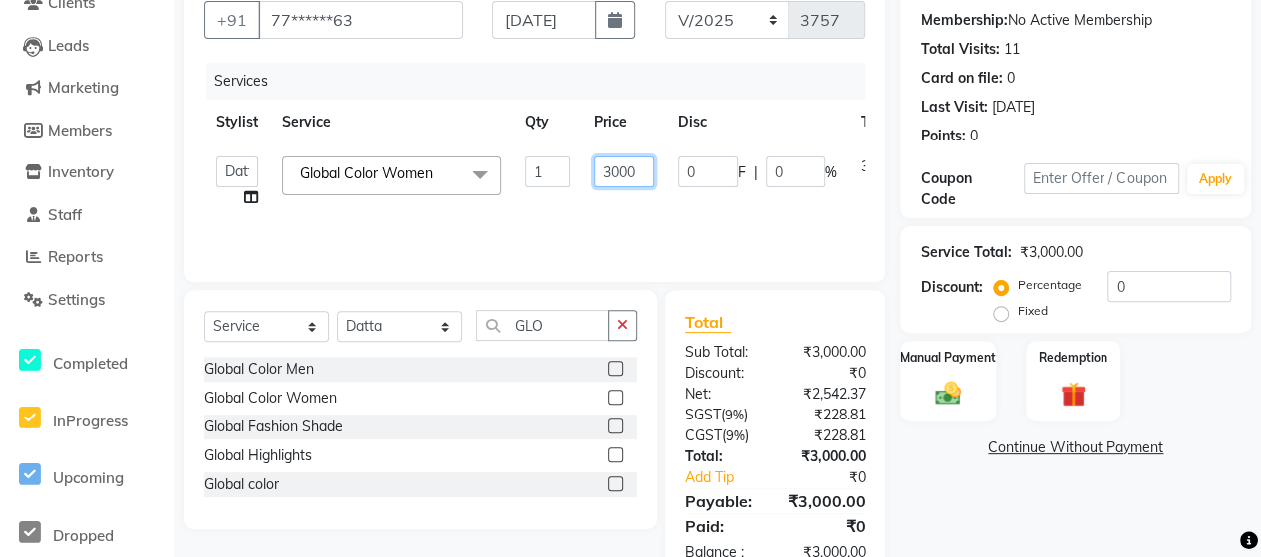
click at [610, 176] on input "3000" at bounding box center [624, 171] width 60 height 31
type input "4000"
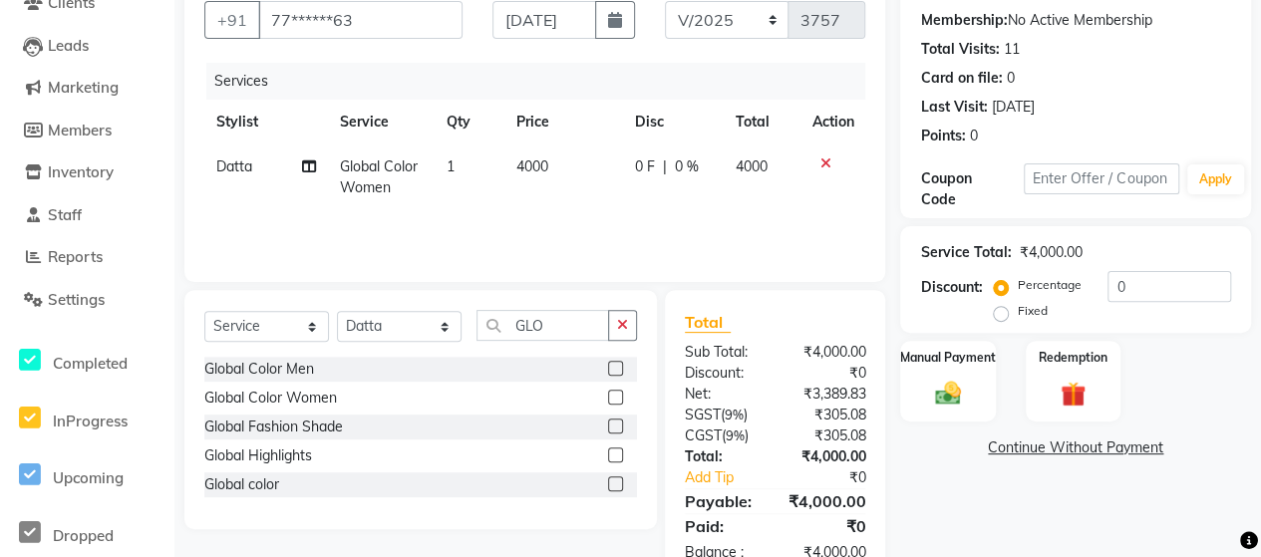
click at [655, 229] on div "Services Stylist Service Qty Price Disc Total Action Datta Global Color Women 1…" at bounding box center [534, 162] width 661 height 199
click at [963, 394] on img at bounding box center [947, 393] width 43 height 31
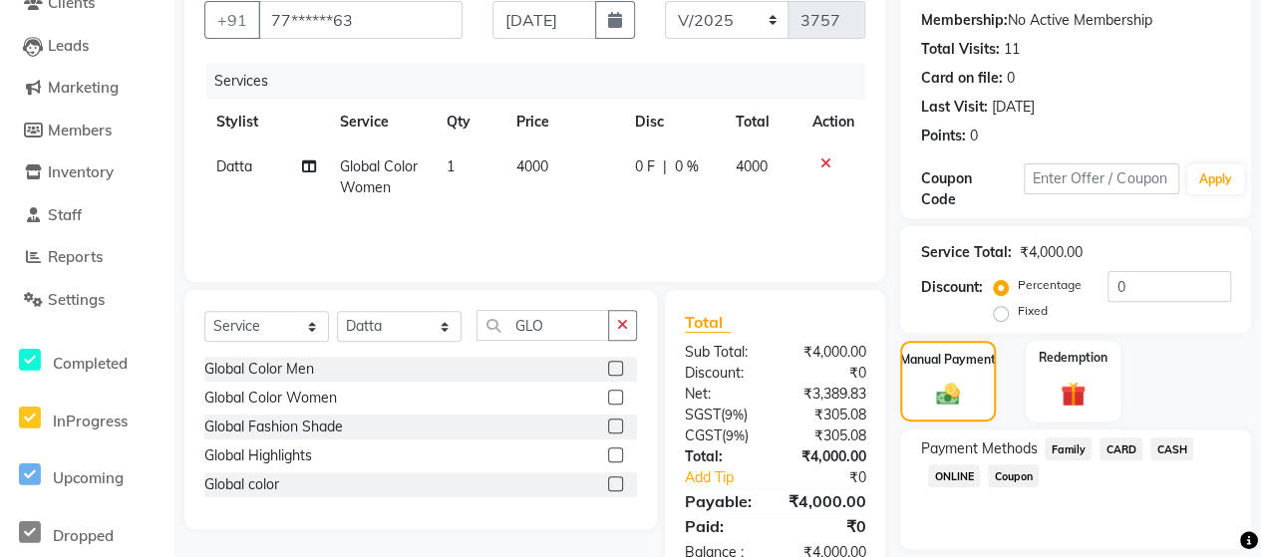
scroll to position [246, 0]
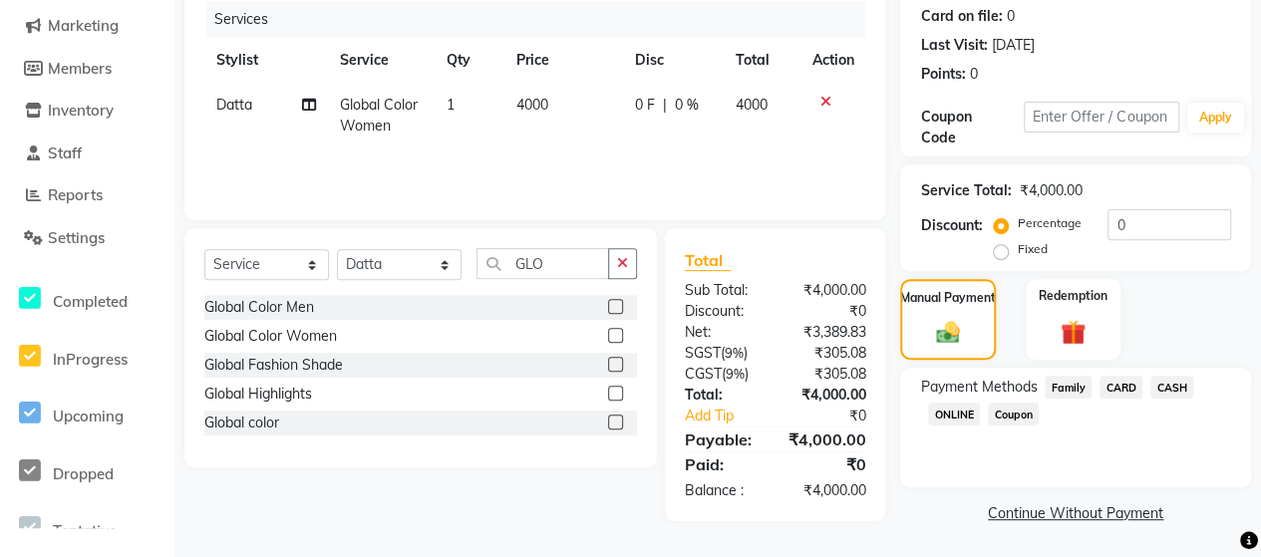
click at [943, 413] on span "ONLINE" at bounding box center [954, 414] width 52 height 23
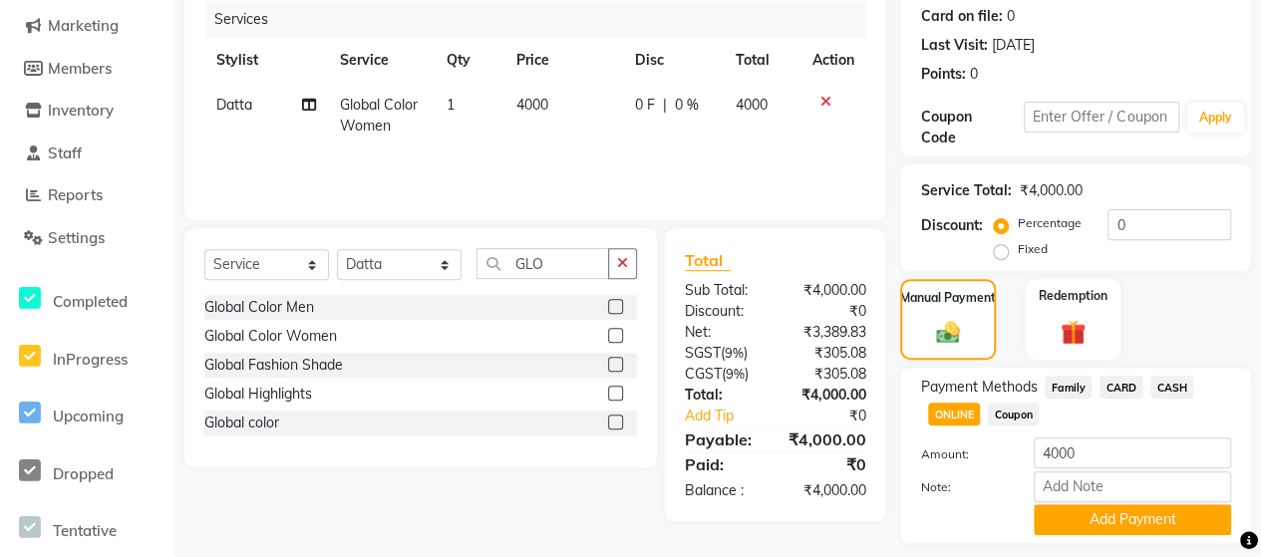
scroll to position [302, 0]
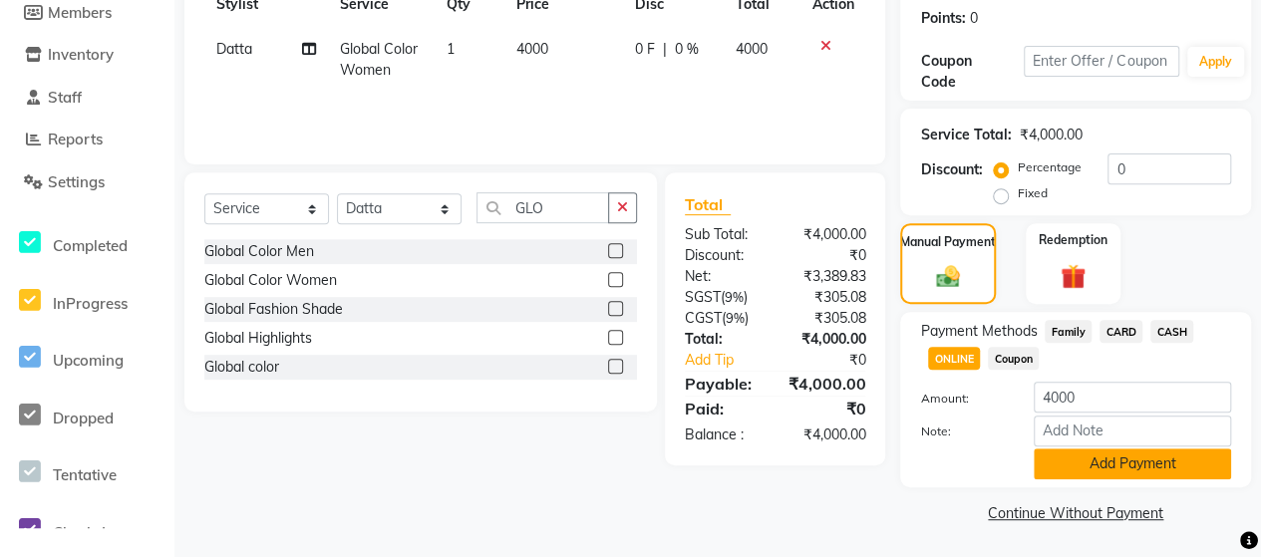
click at [1069, 461] on button "Add Payment" at bounding box center [1132, 463] width 197 height 31
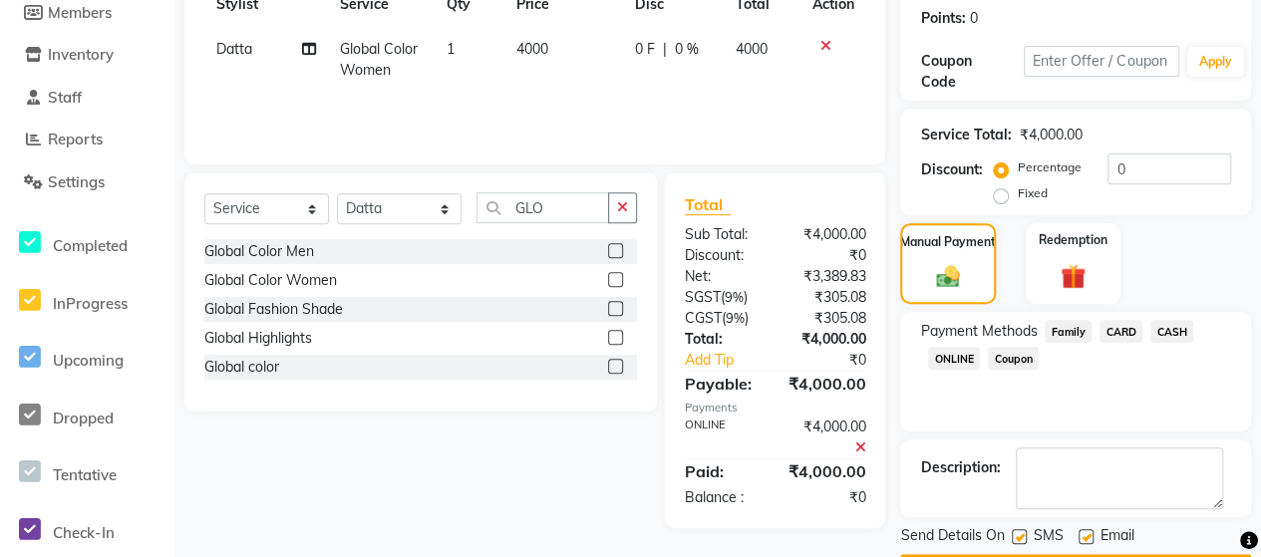
scroll to position [358, 0]
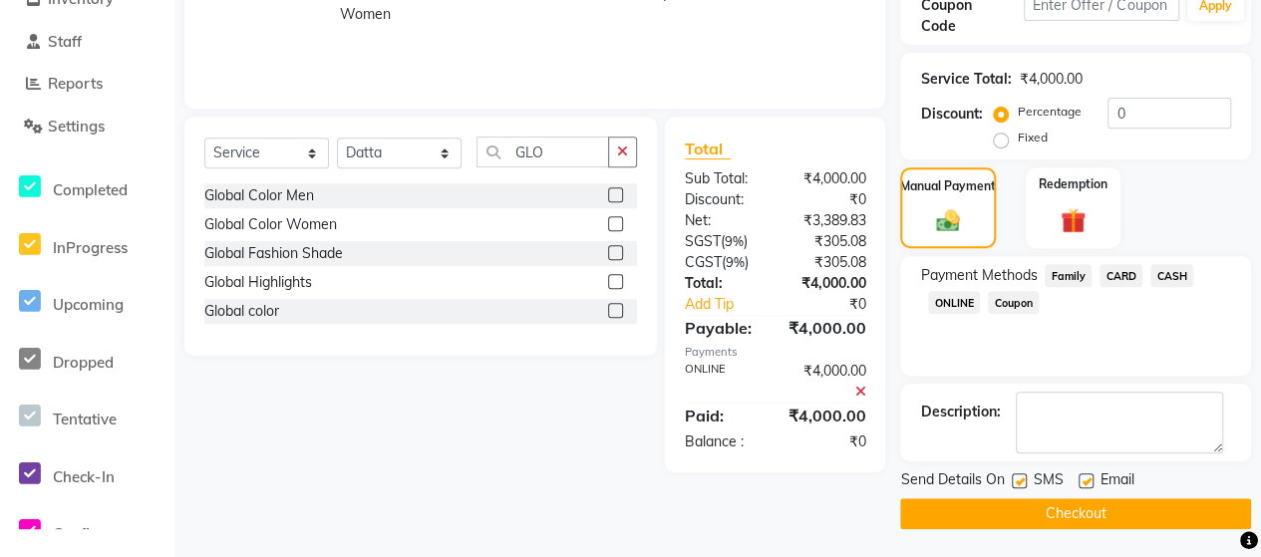
click at [1128, 515] on button "Checkout" at bounding box center [1075, 513] width 351 height 31
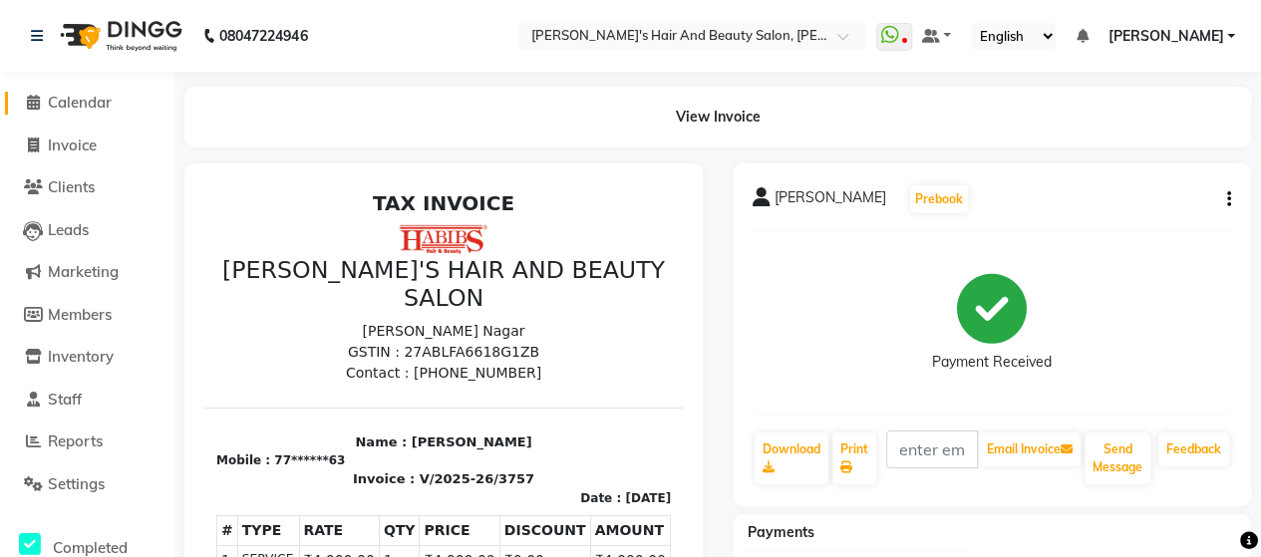
click at [105, 103] on span "Calendar" at bounding box center [80, 102] width 64 height 19
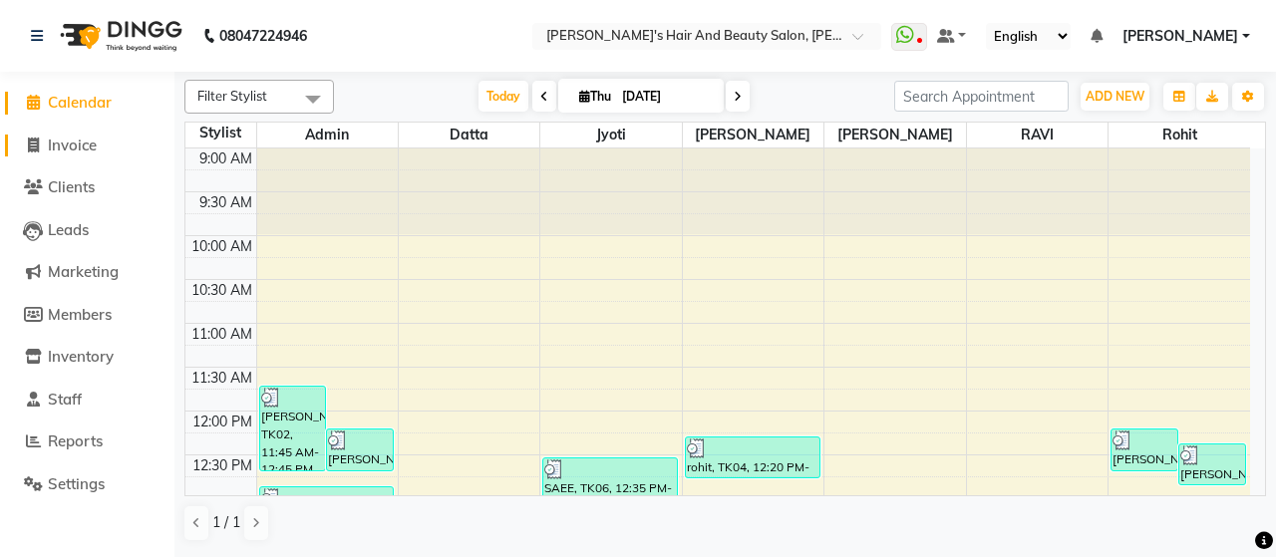
click at [60, 148] on span "Invoice" at bounding box center [72, 145] width 49 height 19
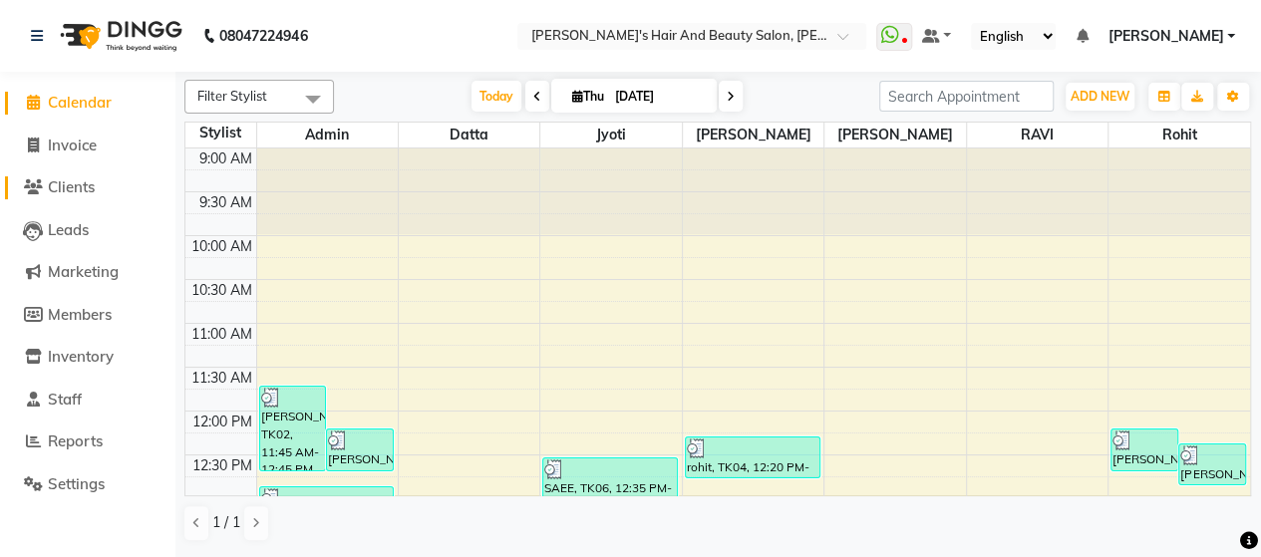
select select "6429"
select select "service"
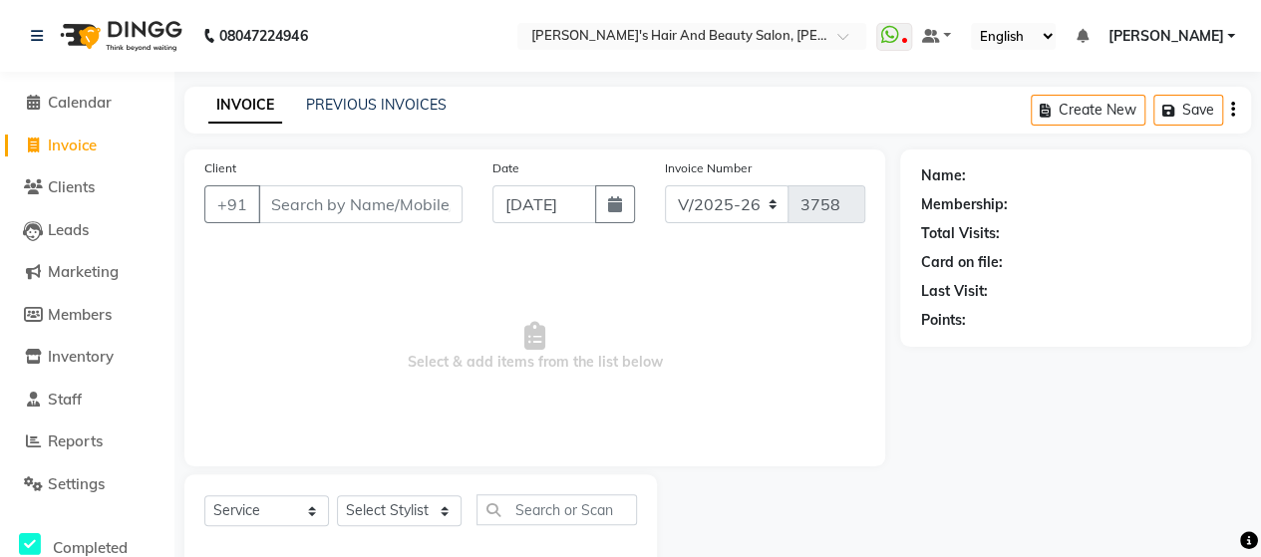
click at [275, 203] on input "Client" at bounding box center [360, 204] width 204 height 38
type input "8257772774"
click at [423, 197] on span "Add Client" at bounding box center [411, 204] width 79 height 20
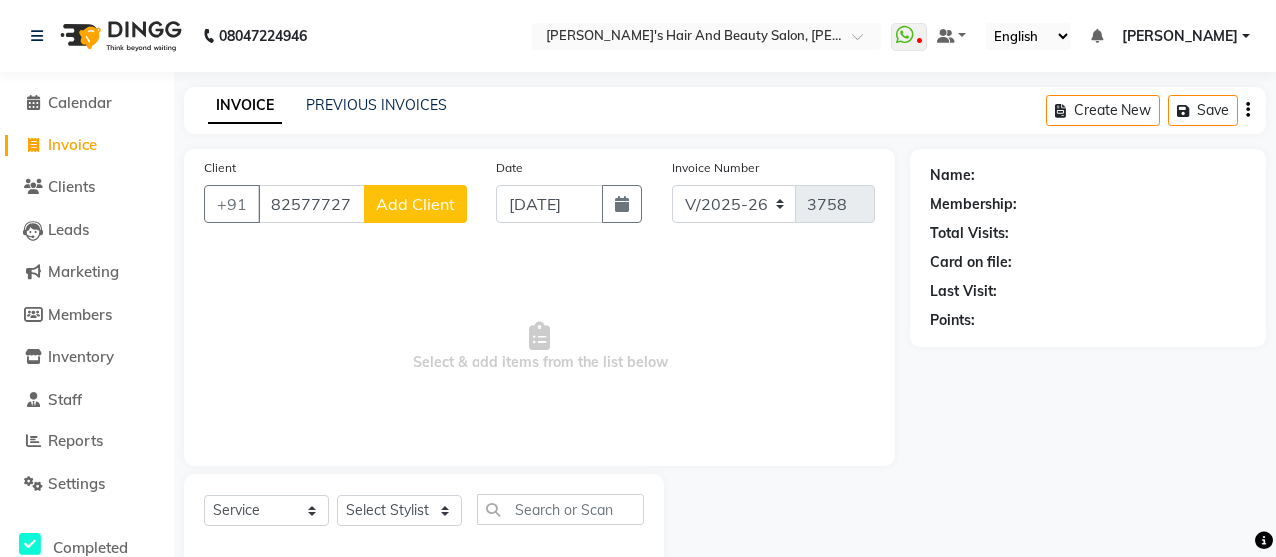
select select "22"
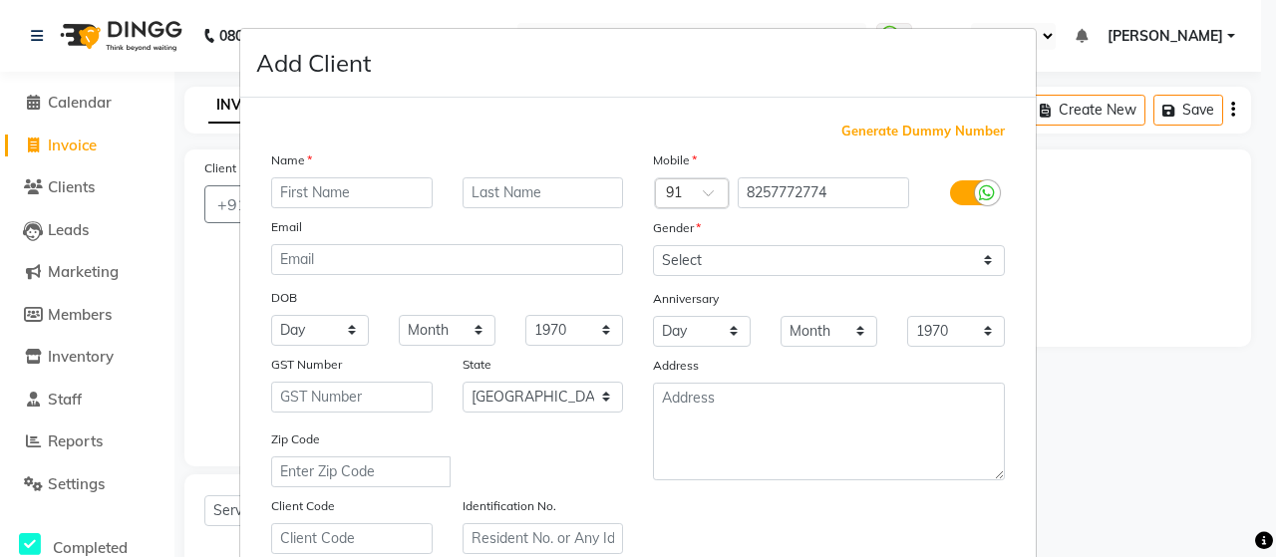
click at [408, 191] on input "text" at bounding box center [351, 192] width 161 height 31
click at [355, 196] on input "[PERSON_NAME]" at bounding box center [351, 192] width 161 height 31
type input "A"
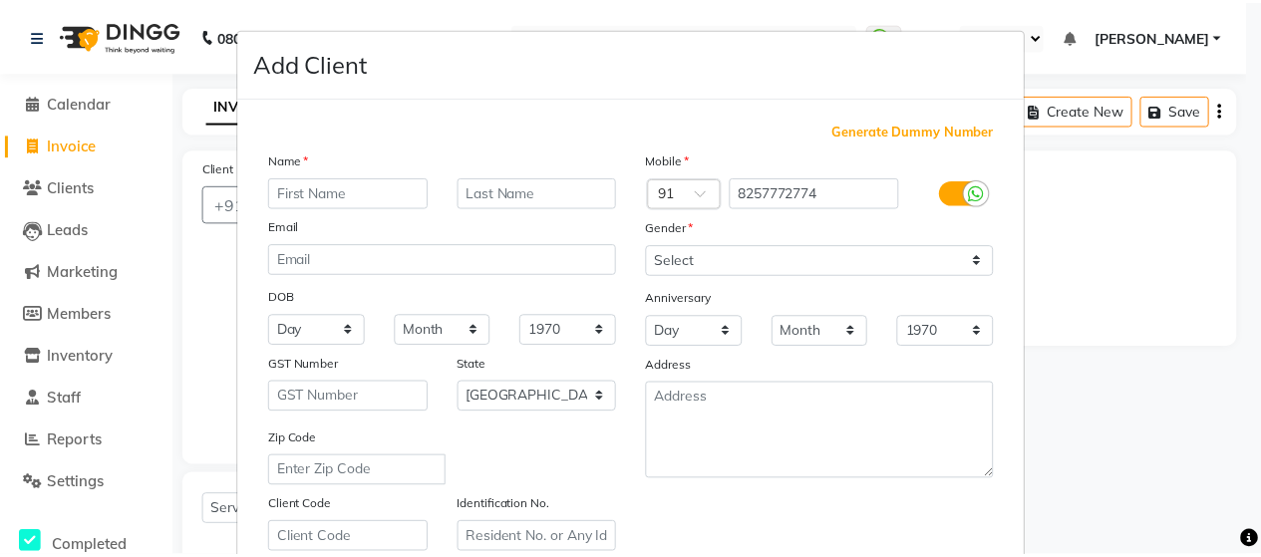
scroll to position [359, 0]
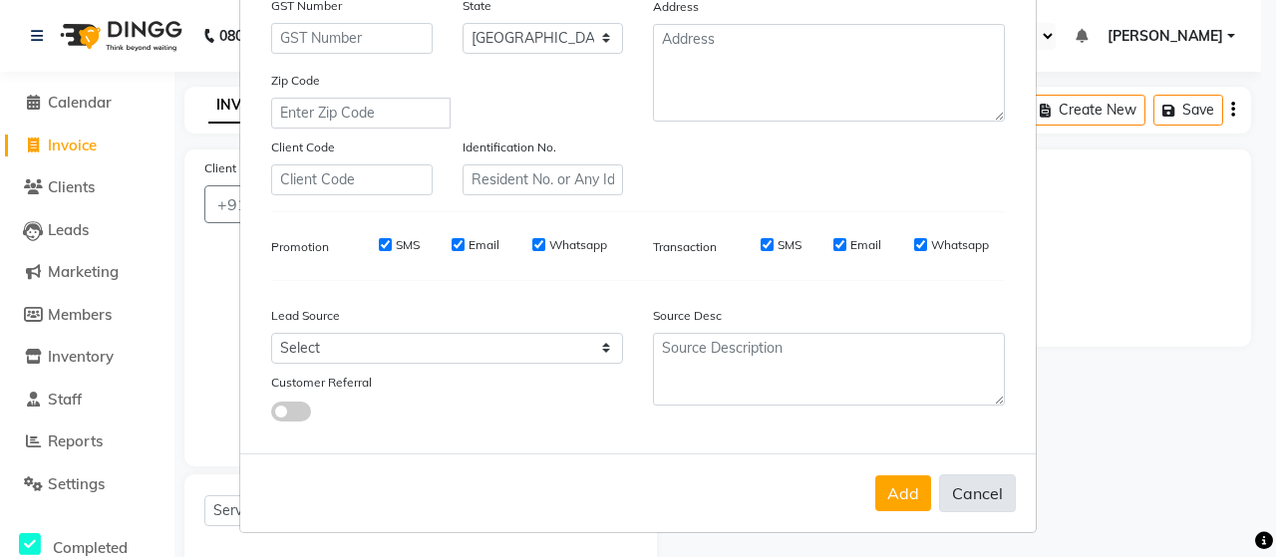
click at [975, 498] on button "Cancel" at bounding box center [977, 493] width 77 height 38
select select
select select "null"
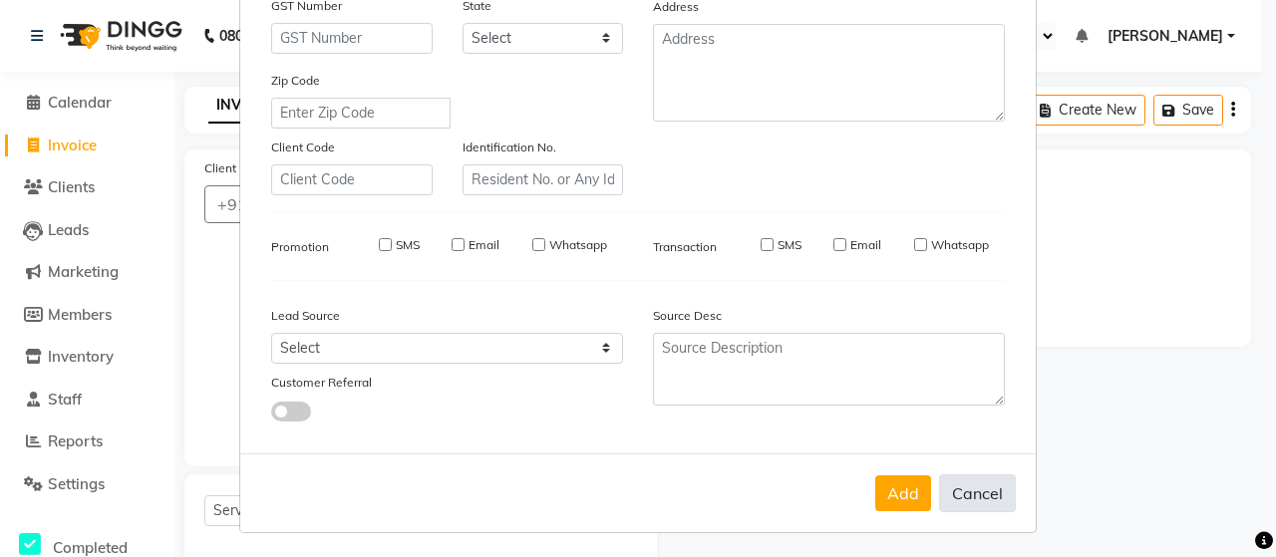
select select
checkbox input "false"
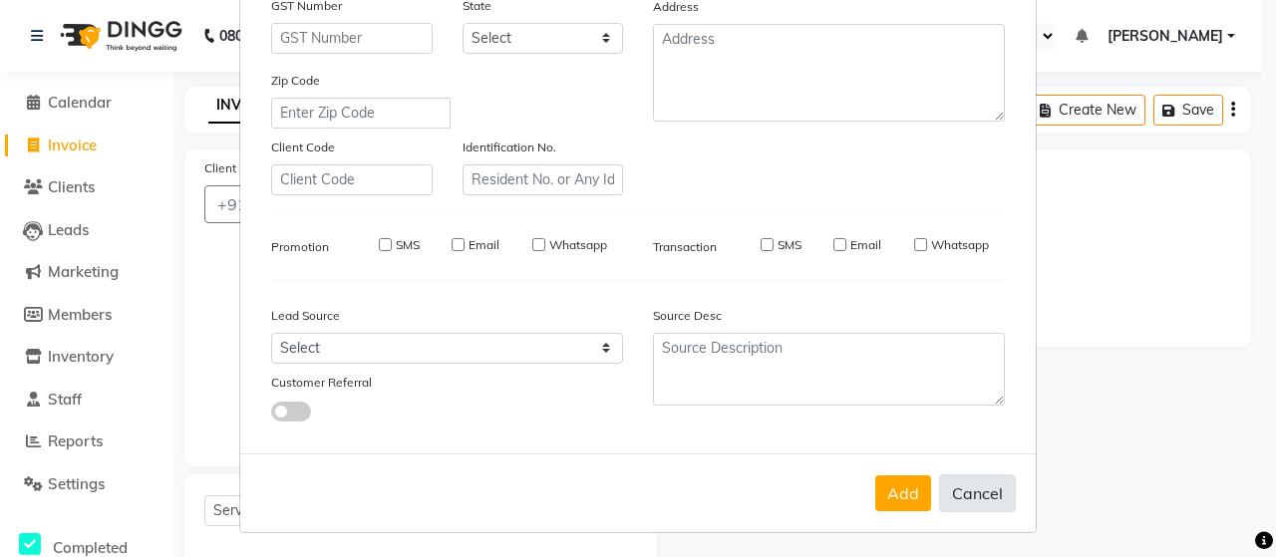
checkbox input "false"
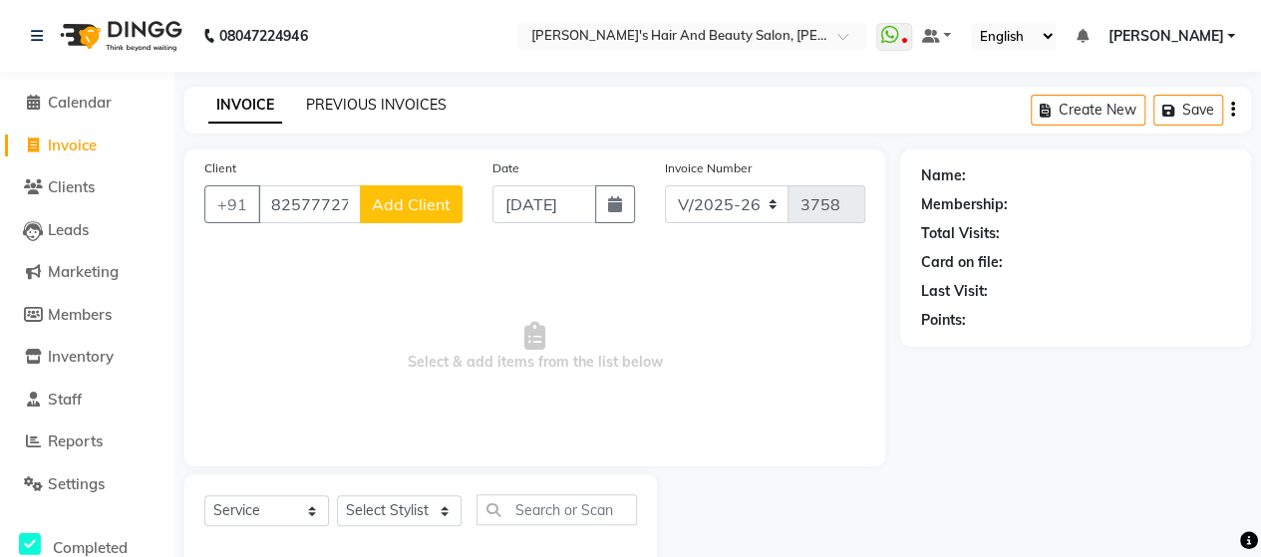
click at [352, 106] on link "PREVIOUS INVOICES" at bounding box center [376, 105] width 141 height 18
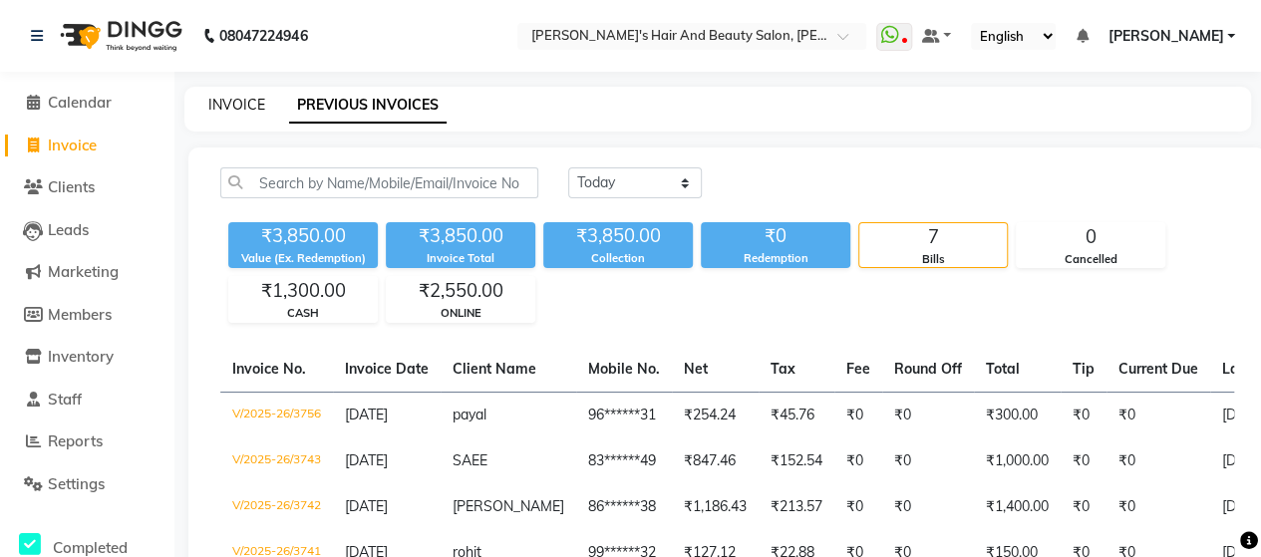
click at [221, 109] on link "INVOICE" at bounding box center [236, 105] width 57 height 18
select select "6429"
select select "service"
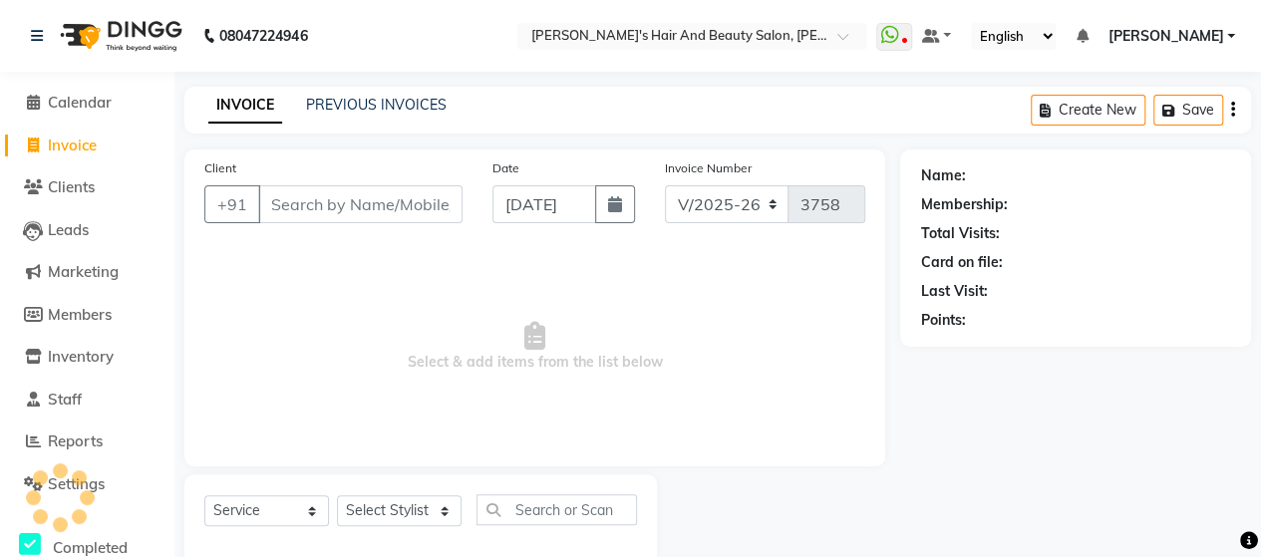
scroll to position [41, 0]
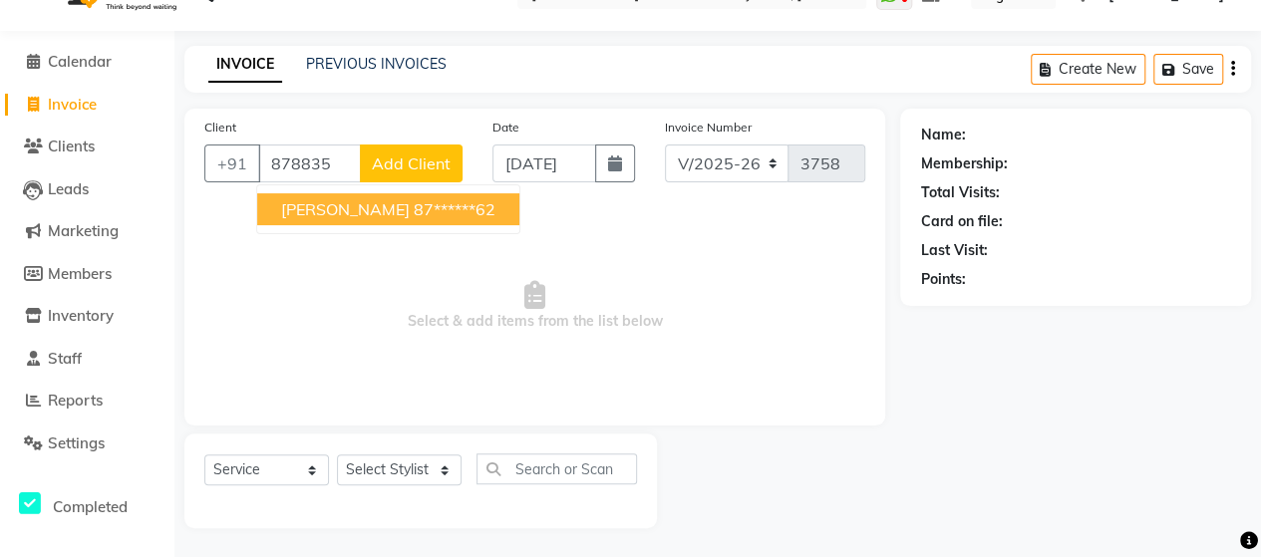
click at [343, 217] on span "[PERSON_NAME]" at bounding box center [345, 209] width 129 height 20
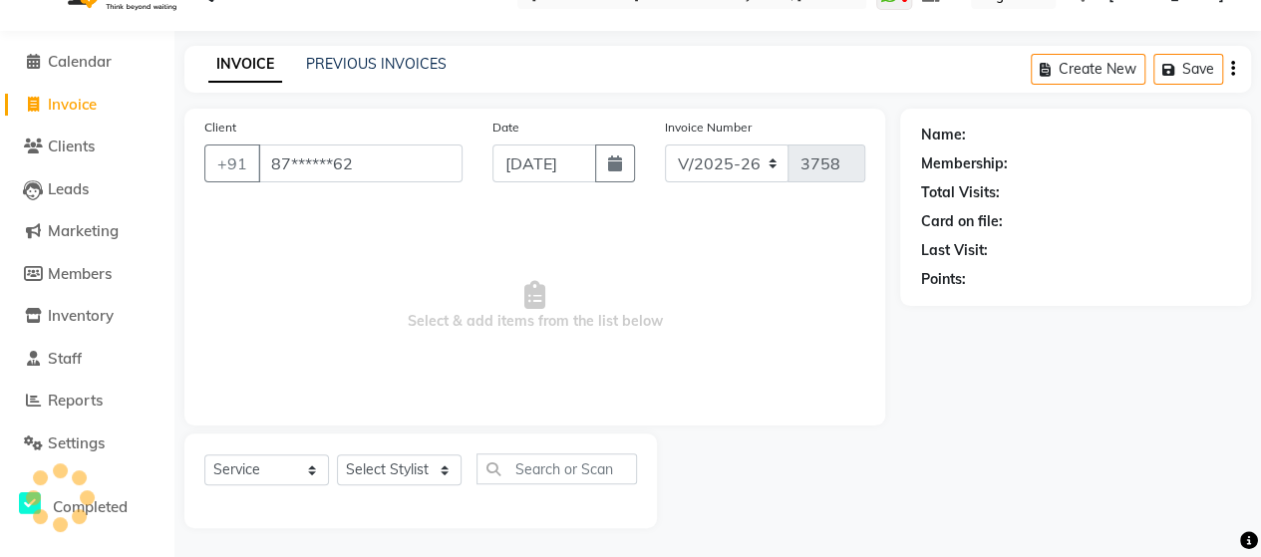
type input "87******62"
click at [543, 164] on input "[DATE]" at bounding box center [544, 164] width 104 height 38
select select "9"
select select "2025"
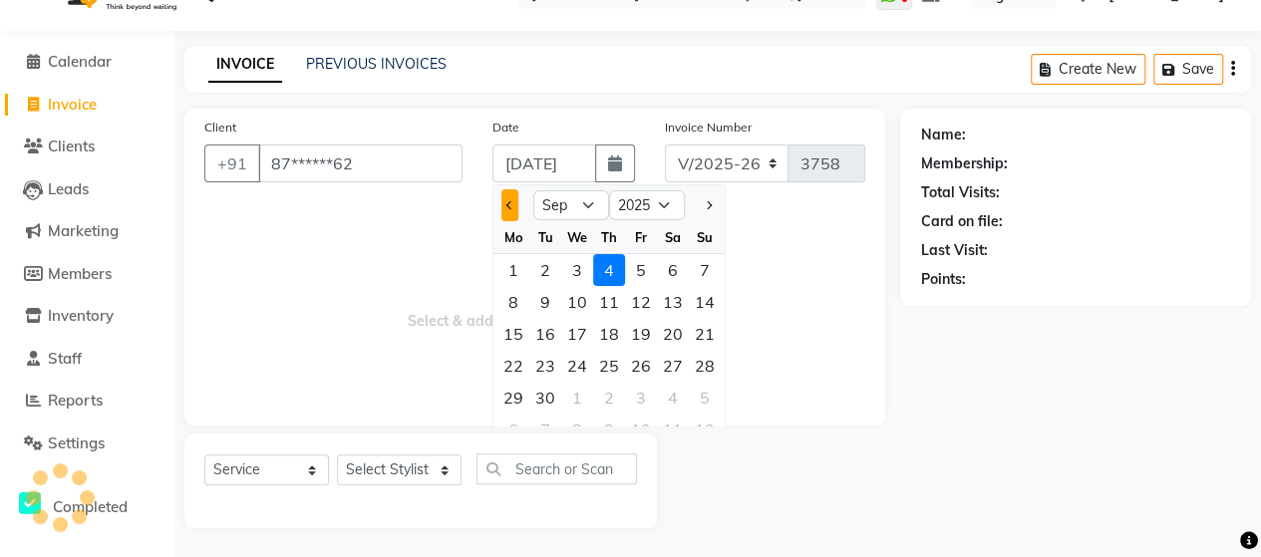
click at [513, 207] on div at bounding box center [513, 205] width 40 height 32
click at [513, 207] on button "Previous month" at bounding box center [509, 205] width 17 height 32
select select "8"
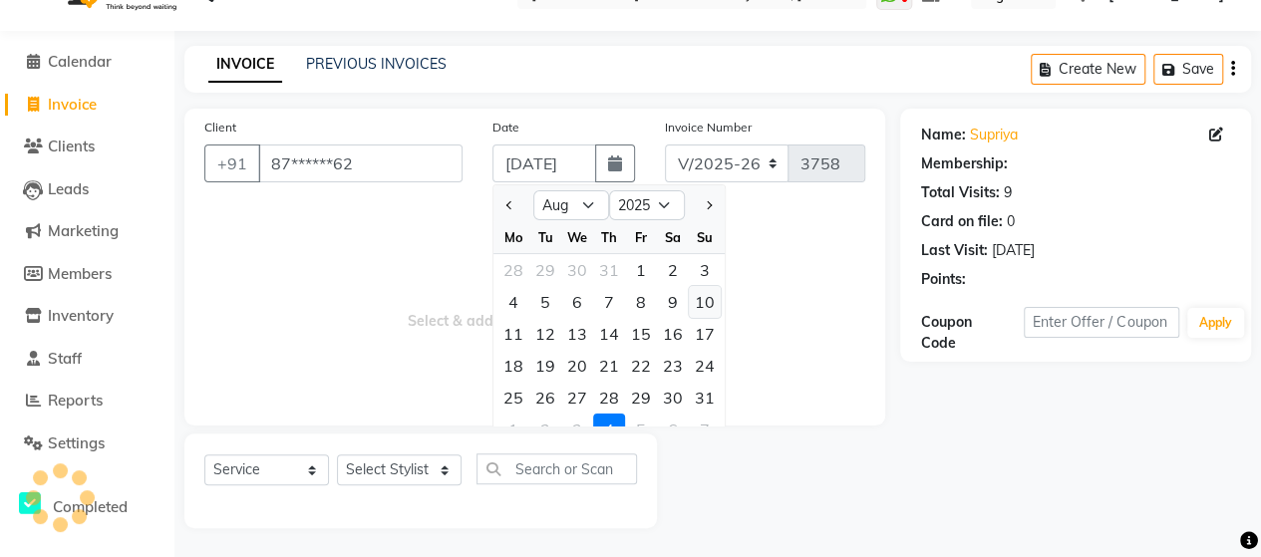
select select "1: Object"
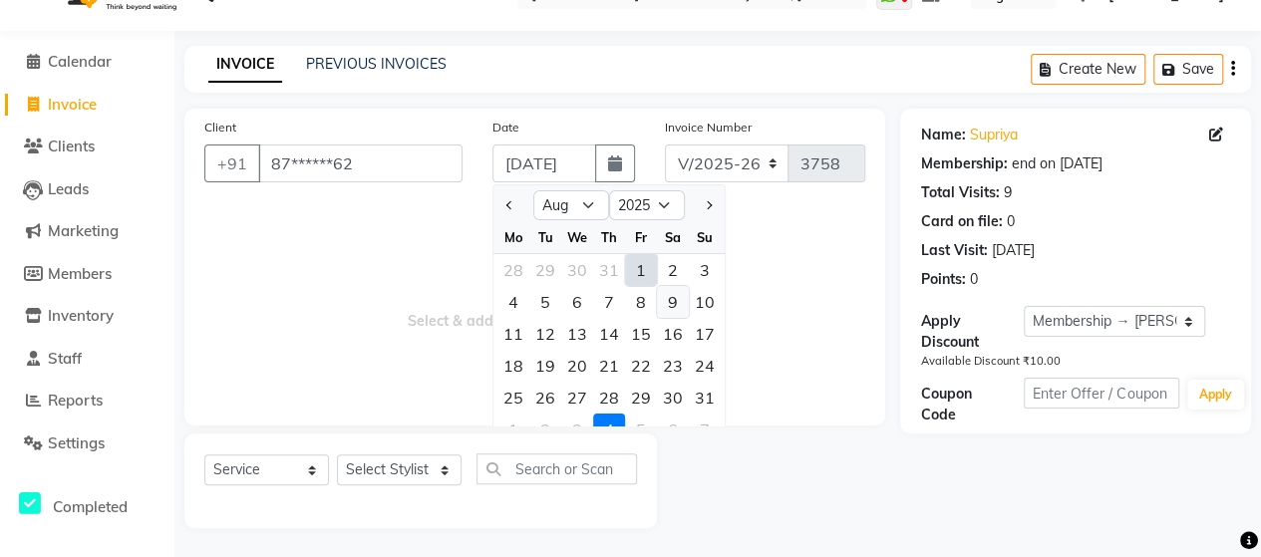
click at [678, 296] on div "9" at bounding box center [673, 302] width 32 height 32
type input "[DATE]"
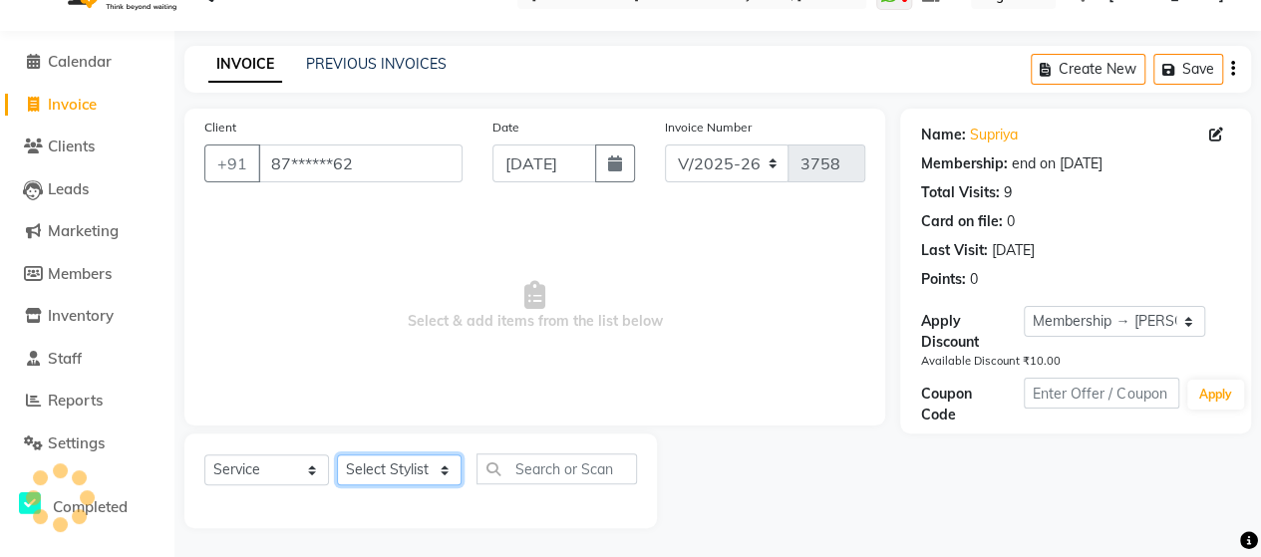
scroll to position [0, 0]
drag, startPoint x: 393, startPoint y: 473, endPoint x: 379, endPoint y: 392, distance: 82.9
click at [379, 392] on div "Client +91 87******62 Date [DATE] Invoice Number V/2025 V/[PHONE_NUMBER] Select…" at bounding box center [534, 319] width 731 height 420
select select "58673"
click at [337, 454] on select "Select Stylist Admin [PERSON_NAME] [PERSON_NAME] [PERSON_NAME] Rohit [PERSON_NA…" at bounding box center [399, 469] width 125 height 31
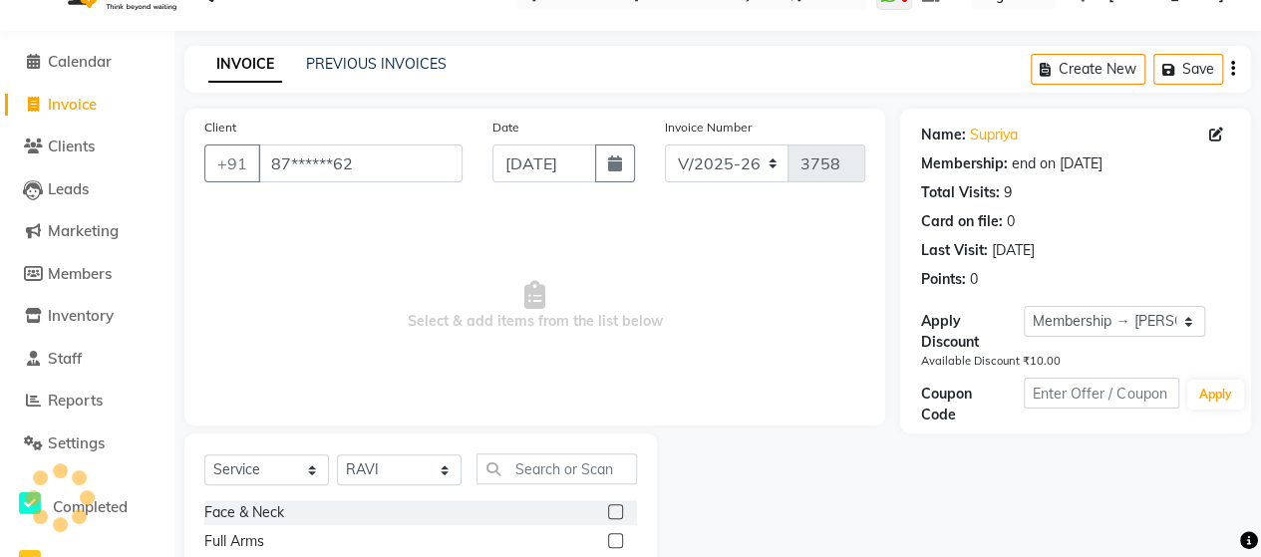
click at [547, 477] on div "Select Service Product Membership Package Voucher Prepaid Gift Card Select Styl…" at bounding box center [420, 476] width 433 height 47
click at [547, 477] on input "text" at bounding box center [556, 468] width 160 height 31
type input "roo"
click at [614, 507] on label at bounding box center [615, 511] width 15 height 15
click at [614, 507] on input "checkbox" at bounding box center [614, 512] width 13 height 13
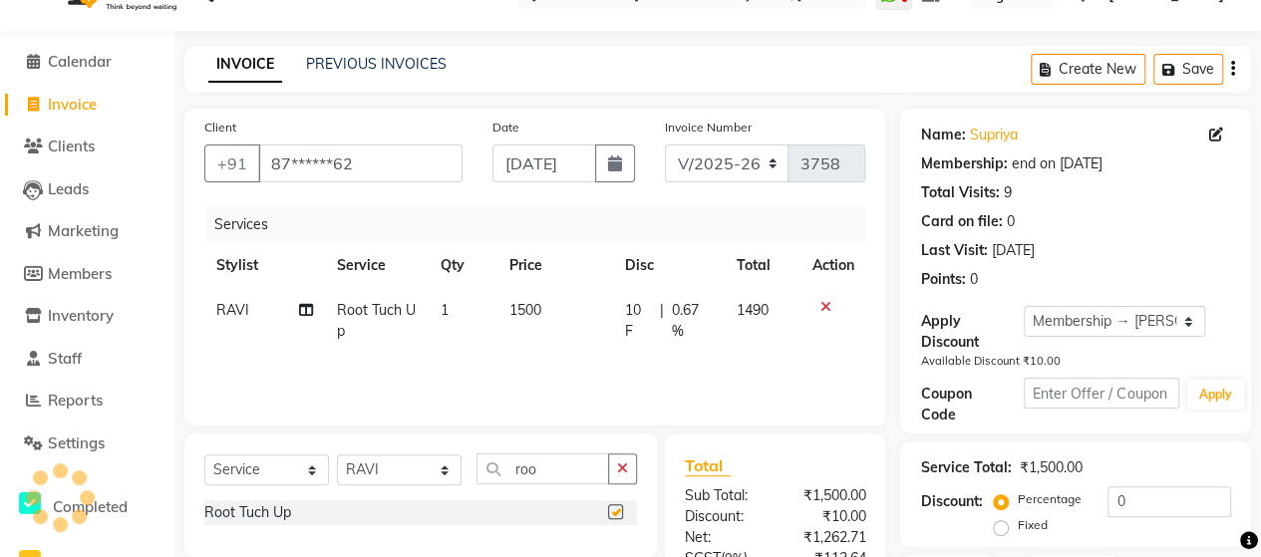
checkbox input "false"
click at [530, 307] on span "1500" at bounding box center [525, 310] width 32 height 18
select select "58673"
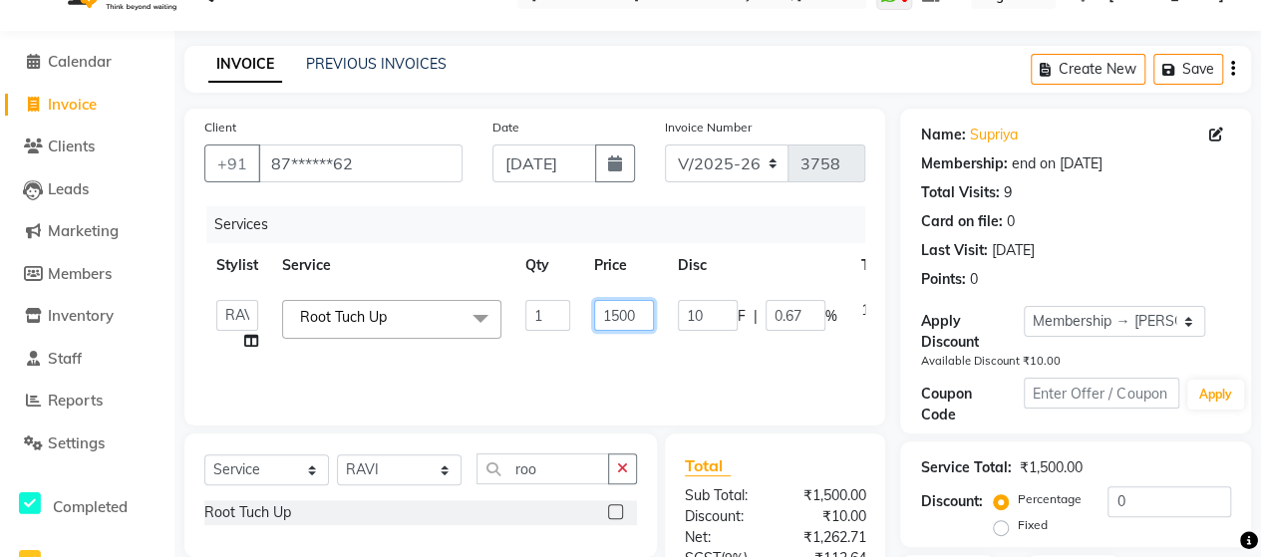
click at [626, 306] on input "1500" at bounding box center [624, 315] width 60 height 31
type input "1050"
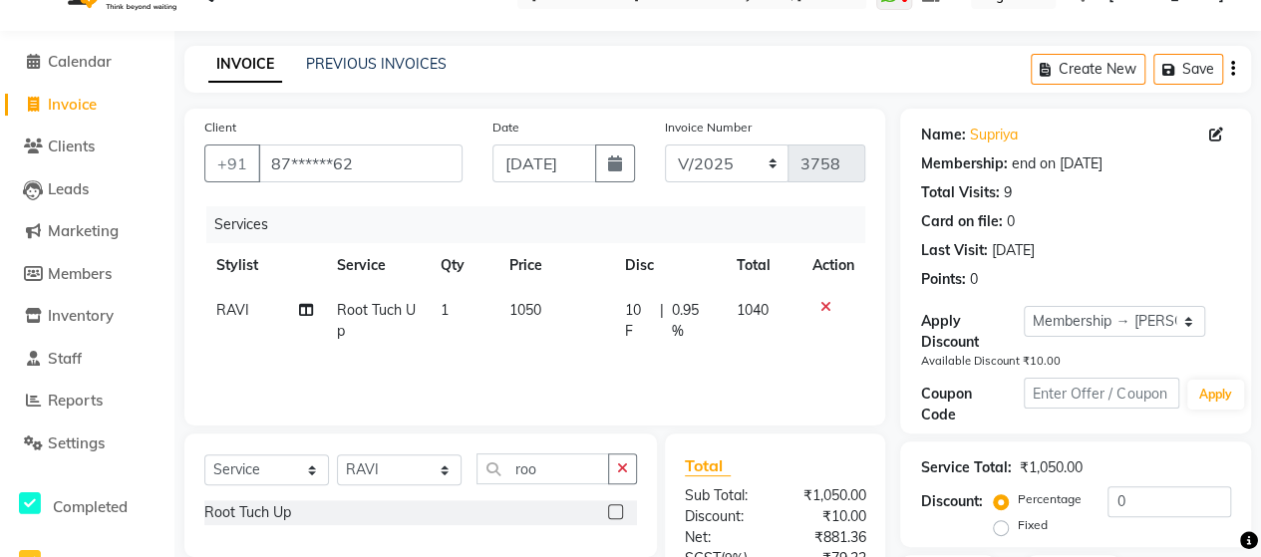
click at [623, 353] on div "Services Stylist Service Qty Price Disc Total Action [PERSON_NAME] [PERSON_NAME…" at bounding box center [534, 305] width 661 height 199
click at [753, 306] on span "1040" at bounding box center [753, 310] width 32 height 18
select select "58673"
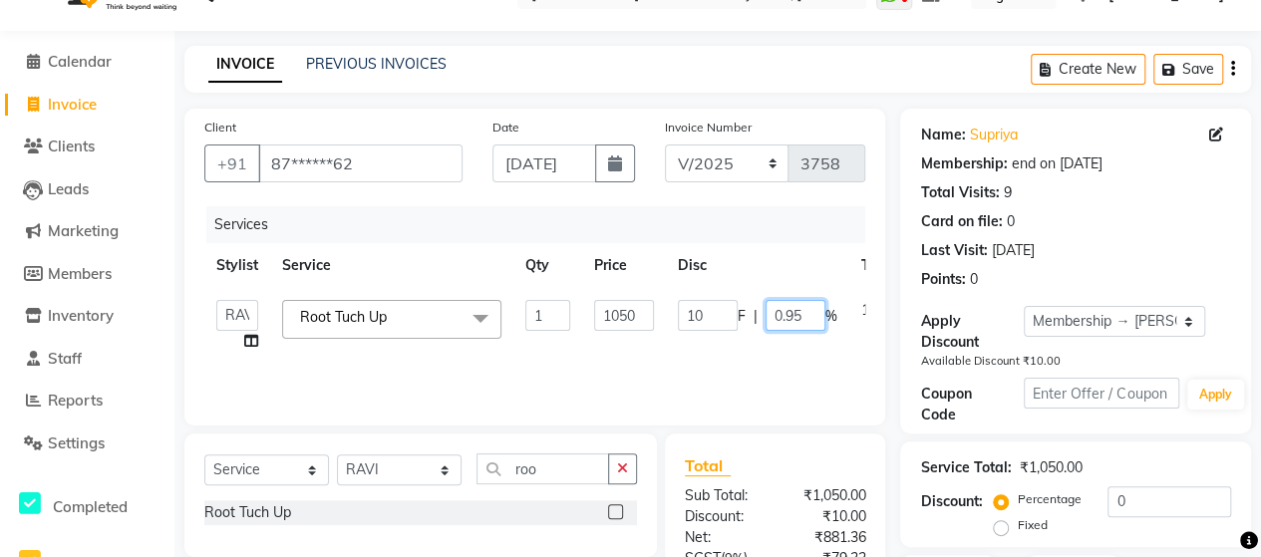
click at [807, 321] on input "0.95" at bounding box center [795, 315] width 60 height 31
type input "0"
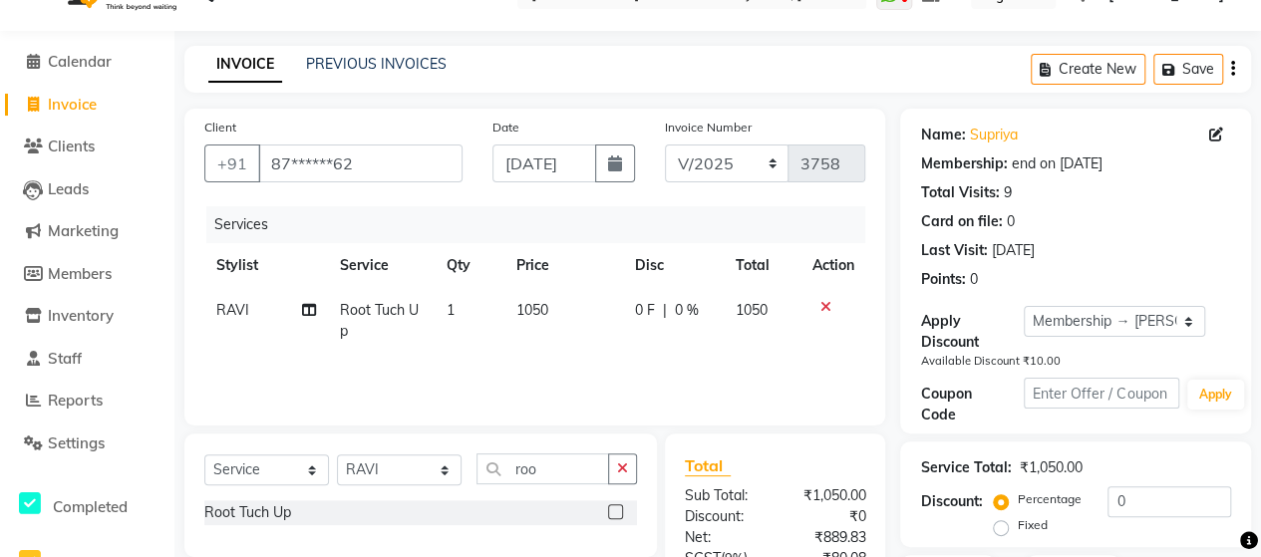
click at [774, 354] on div "Services Stylist Service Qty Price Disc Total Action [PERSON_NAME] [PERSON_NAME…" at bounding box center [534, 305] width 661 height 199
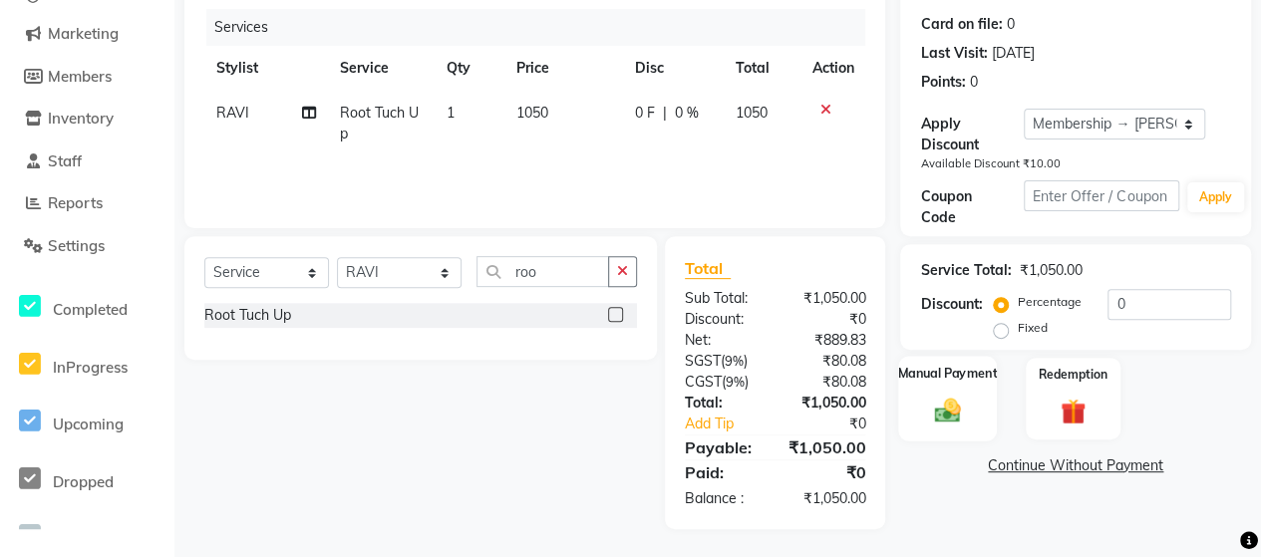
click at [972, 410] on div "Manual Payment" at bounding box center [947, 399] width 99 height 85
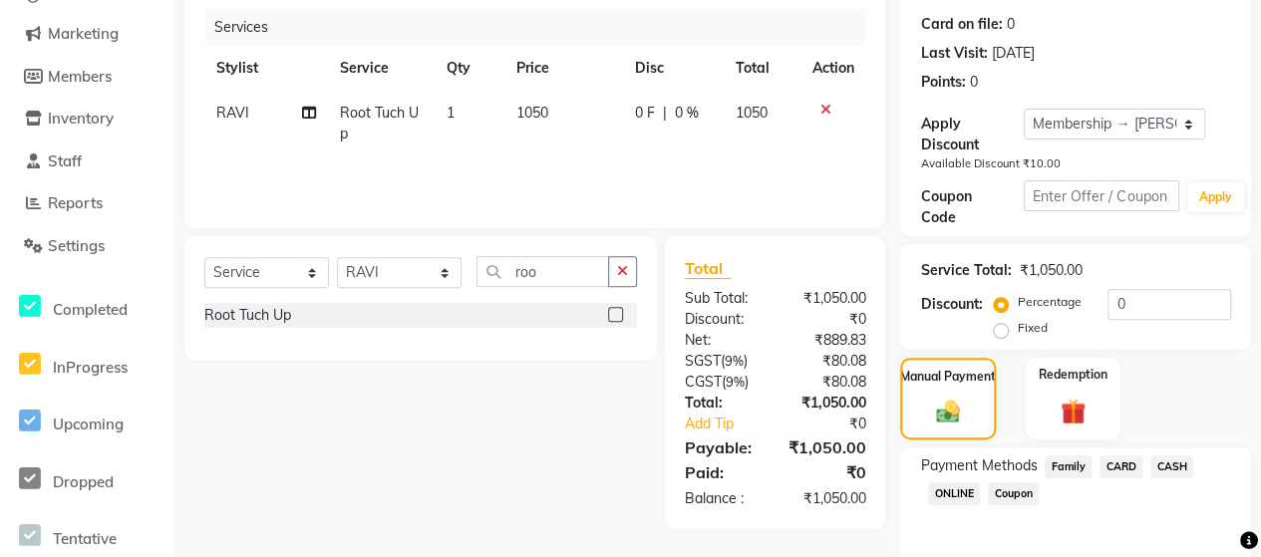
click at [1179, 456] on span "CASH" at bounding box center [1171, 466] width 43 height 23
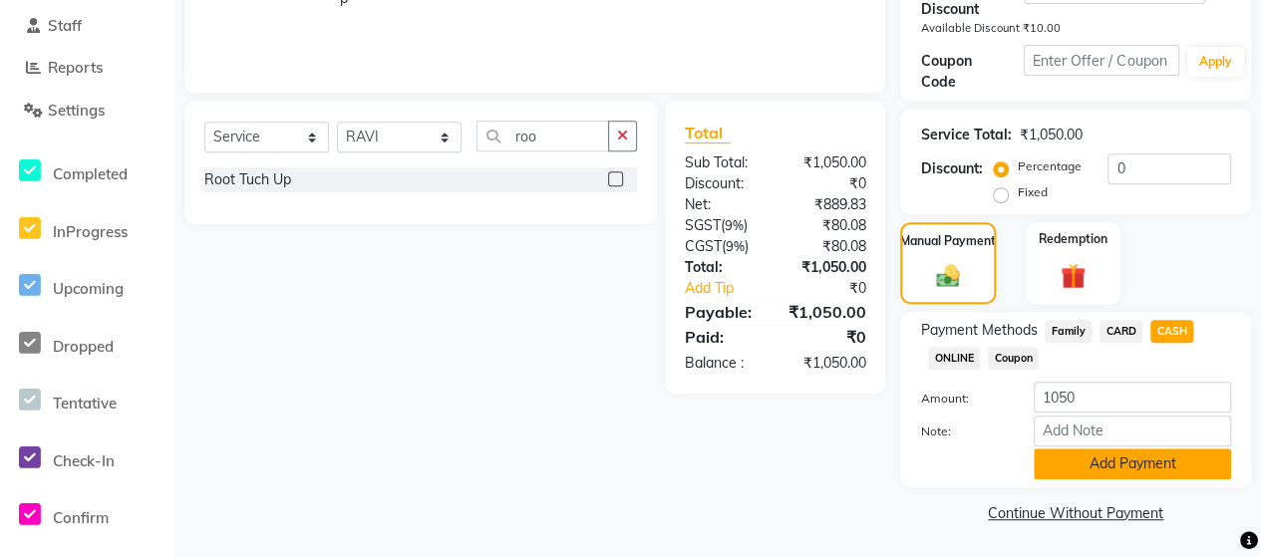
click at [1151, 470] on button "Add Payment" at bounding box center [1132, 463] width 197 height 31
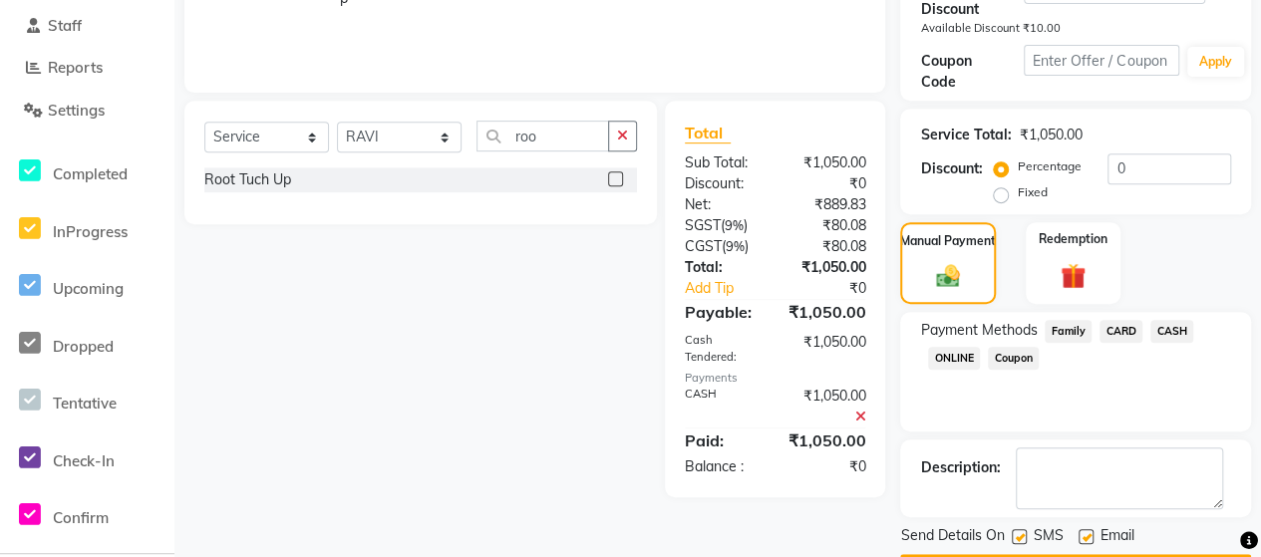
scroll to position [430, 0]
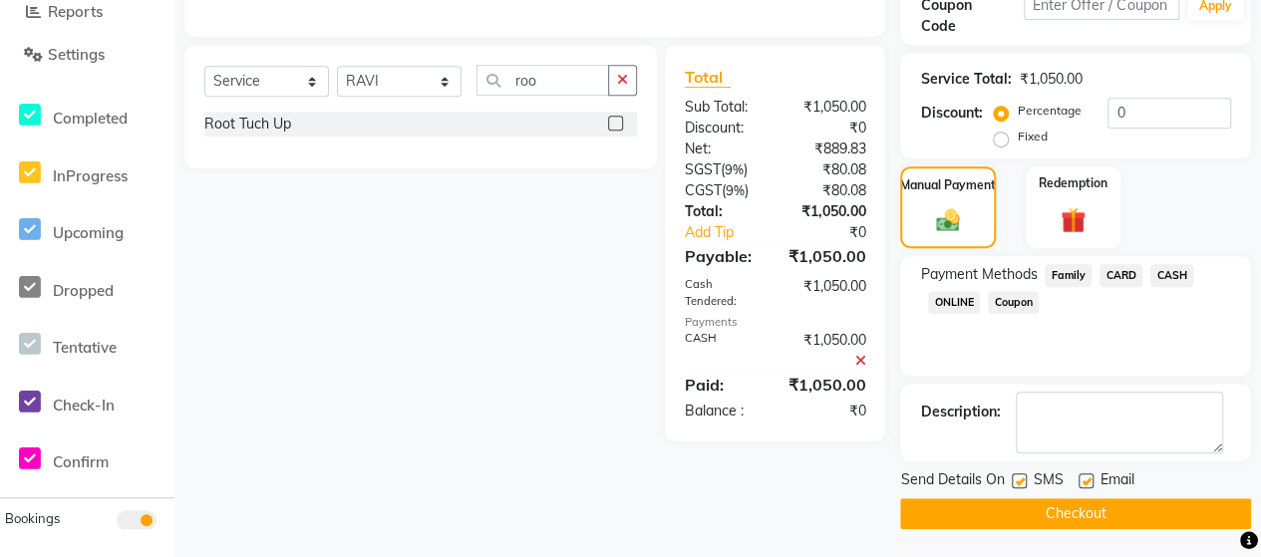
click at [1124, 512] on button "Checkout" at bounding box center [1075, 513] width 351 height 31
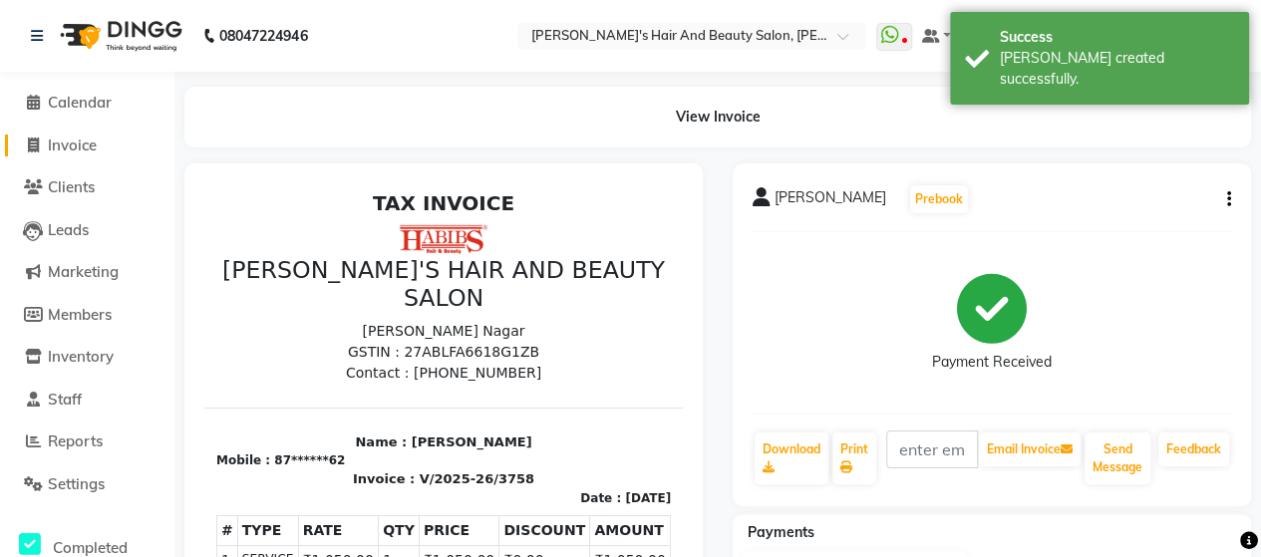
click at [61, 144] on span "Invoice" at bounding box center [72, 145] width 49 height 19
select select "6429"
select select "service"
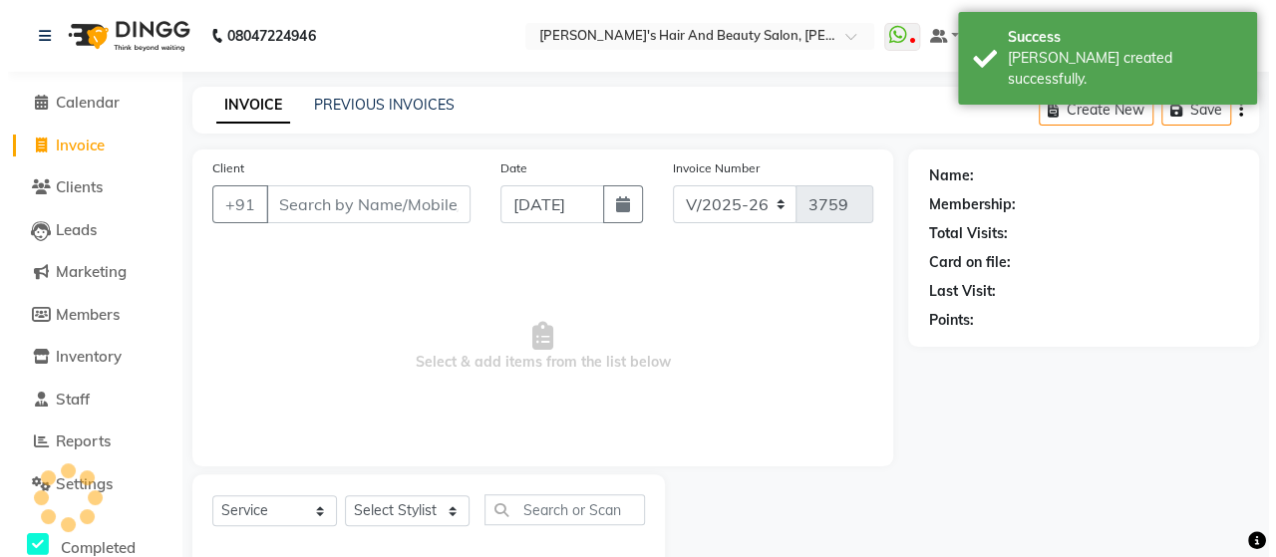
scroll to position [41, 0]
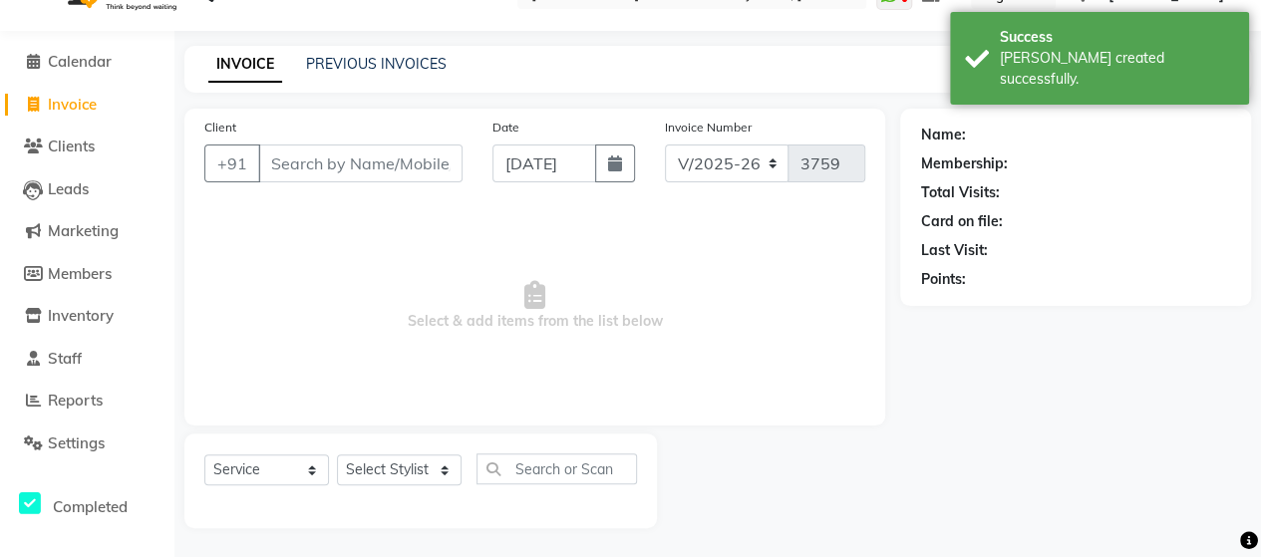
click at [271, 161] on input "Client" at bounding box center [360, 164] width 204 height 38
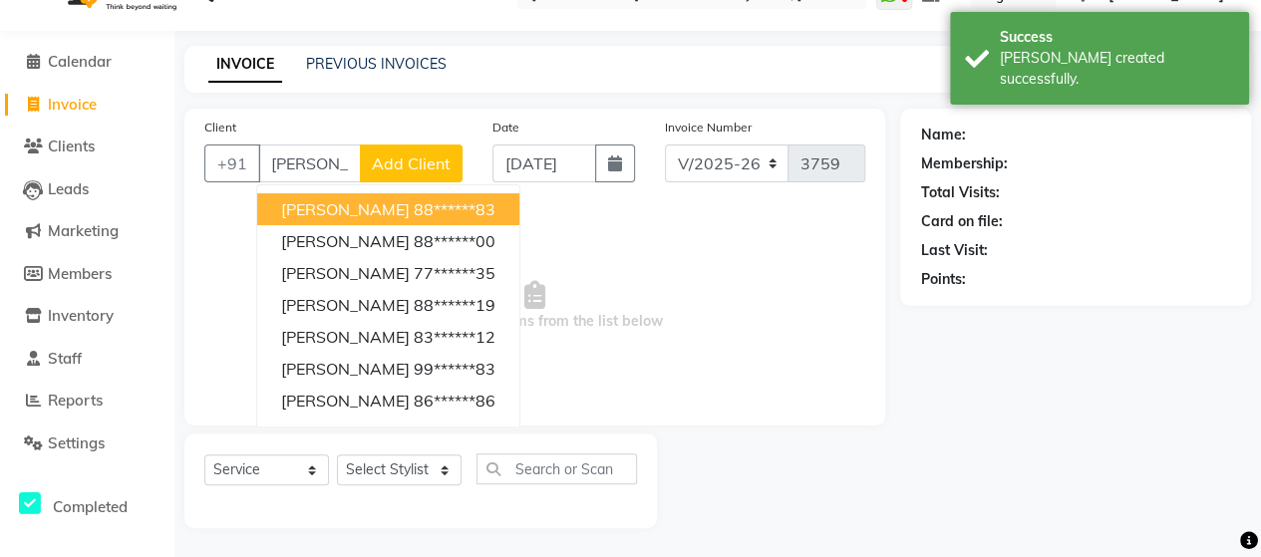
type input "[PERSON_NAME]"
click at [431, 149] on button "Add Client" at bounding box center [411, 164] width 103 height 38
select select "22"
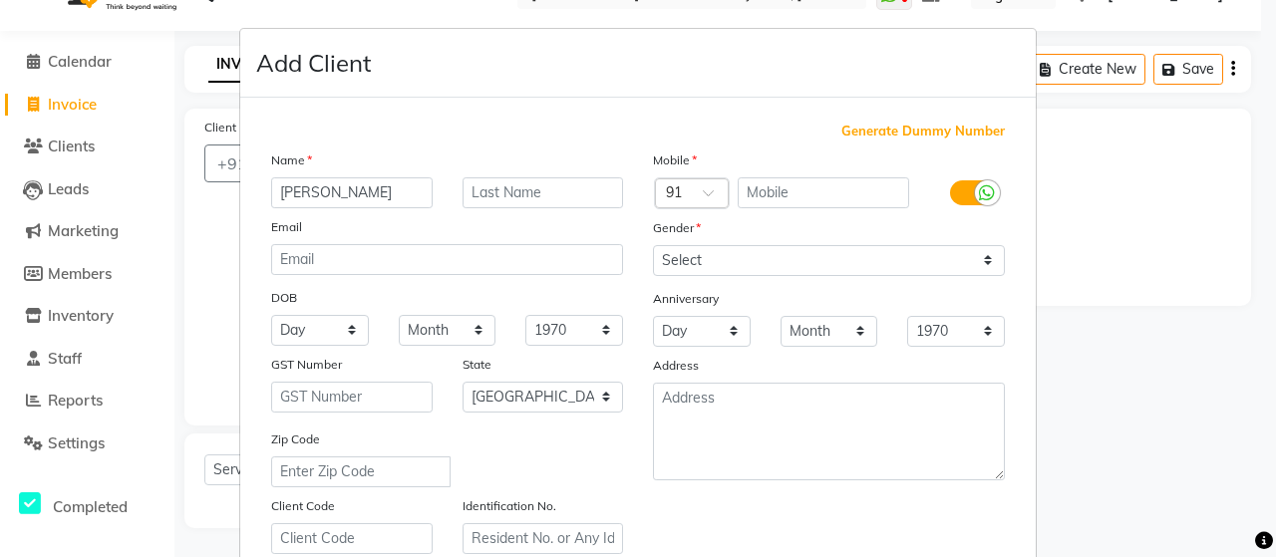
click at [749, 173] on div "Mobile" at bounding box center [829, 163] width 382 height 28
click at [869, 136] on span "Generate Dummy Number" at bounding box center [922, 132] width 163 height 20
type input "1279800000088"
checkbox input "false"
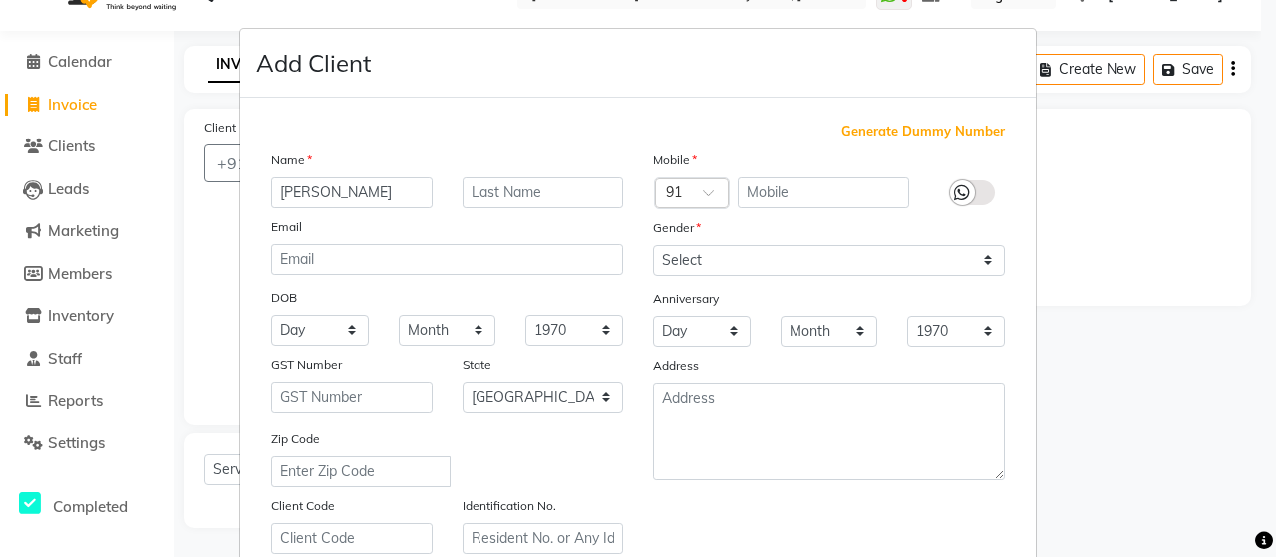
checkbox input "false"
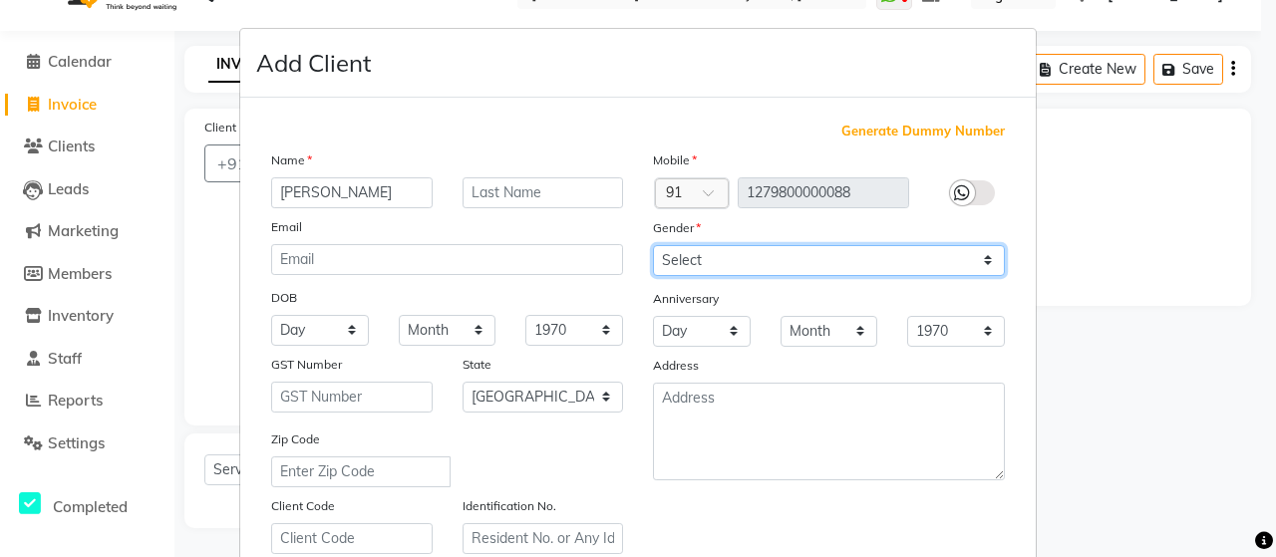
click at [732, 266] on select "Select [DEMOGRAPHIC_DATA] [DEMOGRAPHIC_DATA] Other Prefer Not To Say" at bounding box center [829, 260] width 352 height 31
select select "[DEMOGRAPHIC_DATA]"
click at [653, 245] on select "Select [DEMOGRAPHIC_DATA] [DEMOGRAPHIC_DATA] Other Prefer Not To Say" at bounding box center [829, 260] width 352 height 31
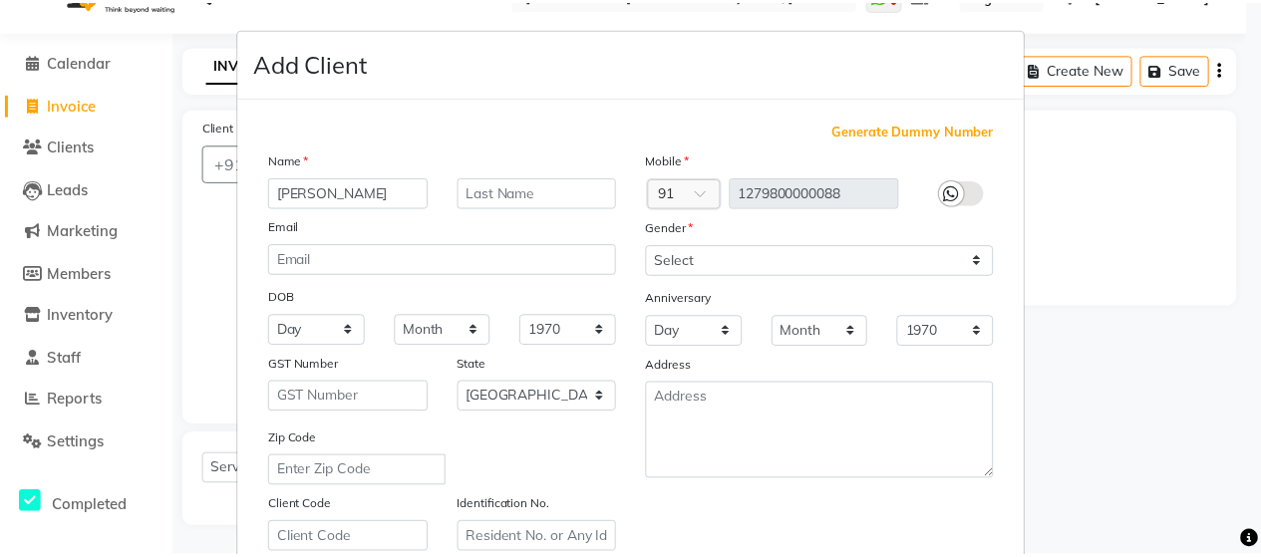
scroll to position [359, 0]
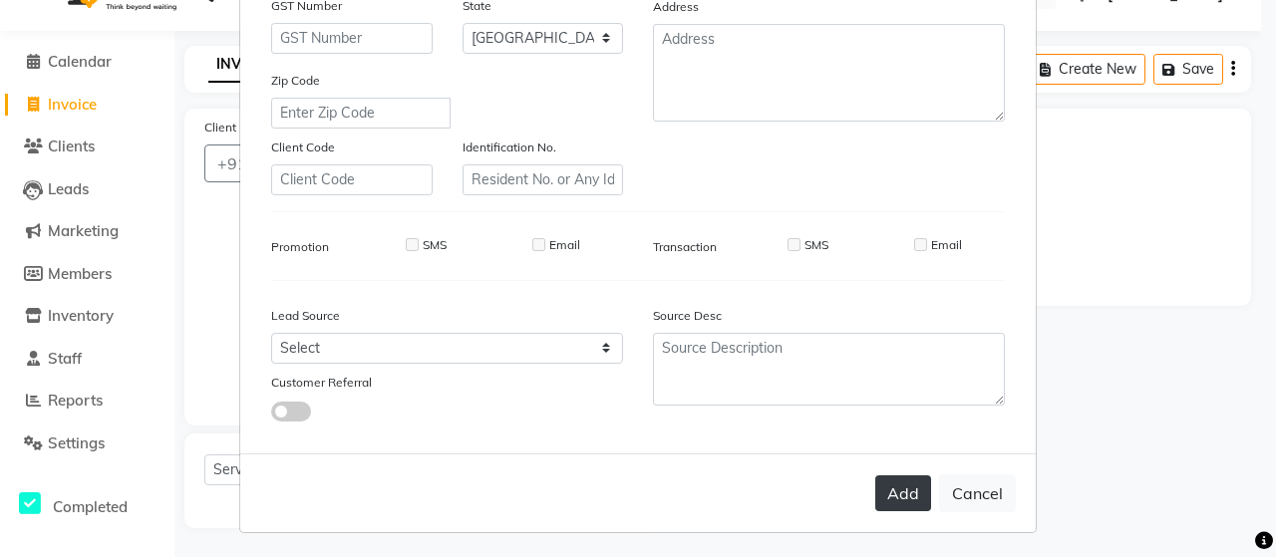
click at [894, 475] on button "Add" at bounding box center [903, 493] width 56 height 36
type input "12*********88"
select select
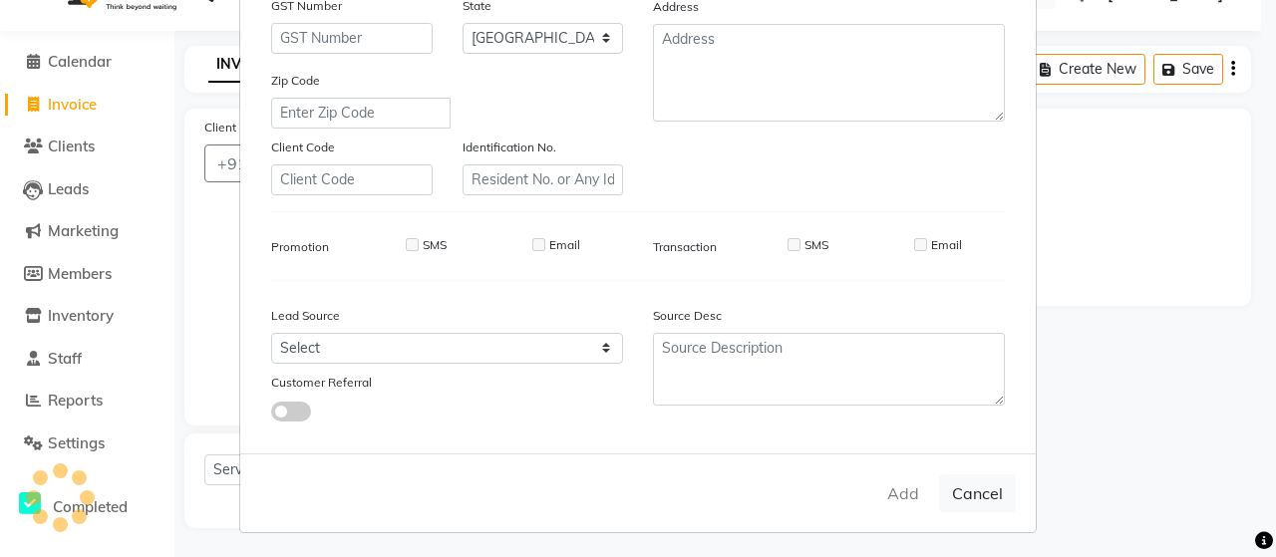
select select "null"
select select
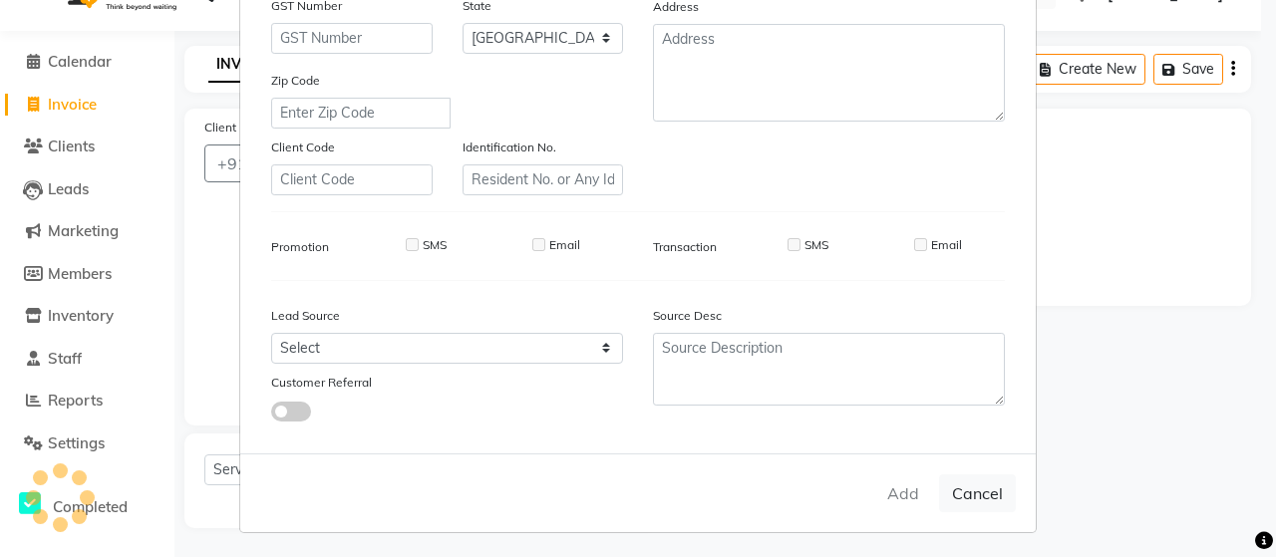
checkbox input "false"
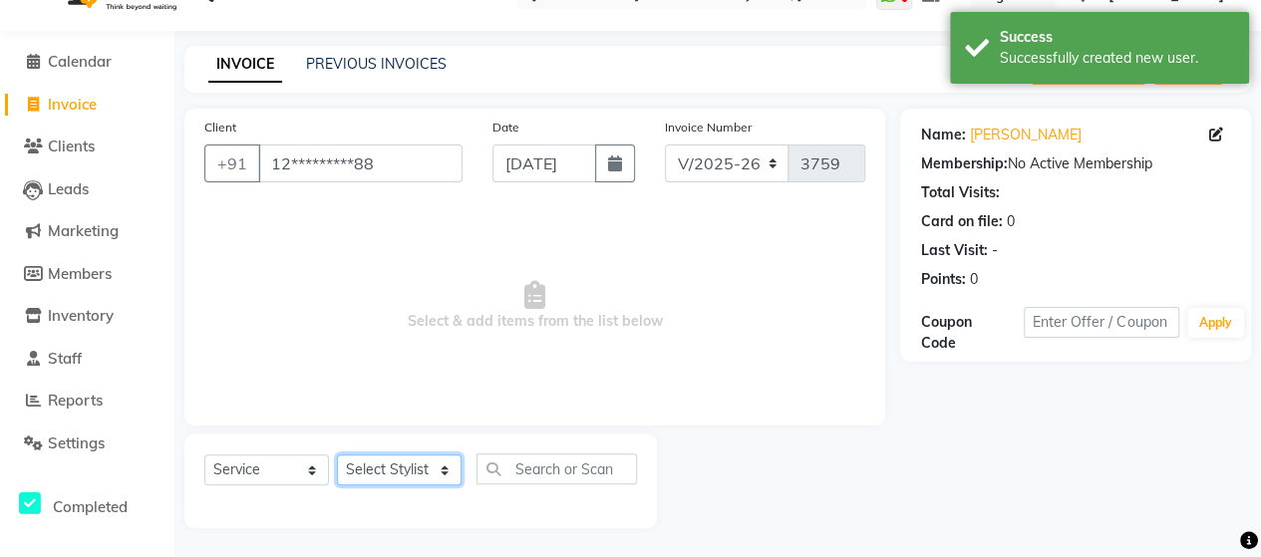
click at [383, 477] on select "Select Stylist Admin [PERSON_NAME] [PERSON_NAME] [PERSON_NAME] Rohit [PERSON_NA…" at bounding box center [399, 469] width 125 height 31
select select "48829"
click at [337, 454] on select "Select Stylist Admin [PERSON_NAME] [PERSON_NAME] [PERSON_NAME] Rohit [PERSON_NA…" at bounding box center [399, 469] width 125 height 31
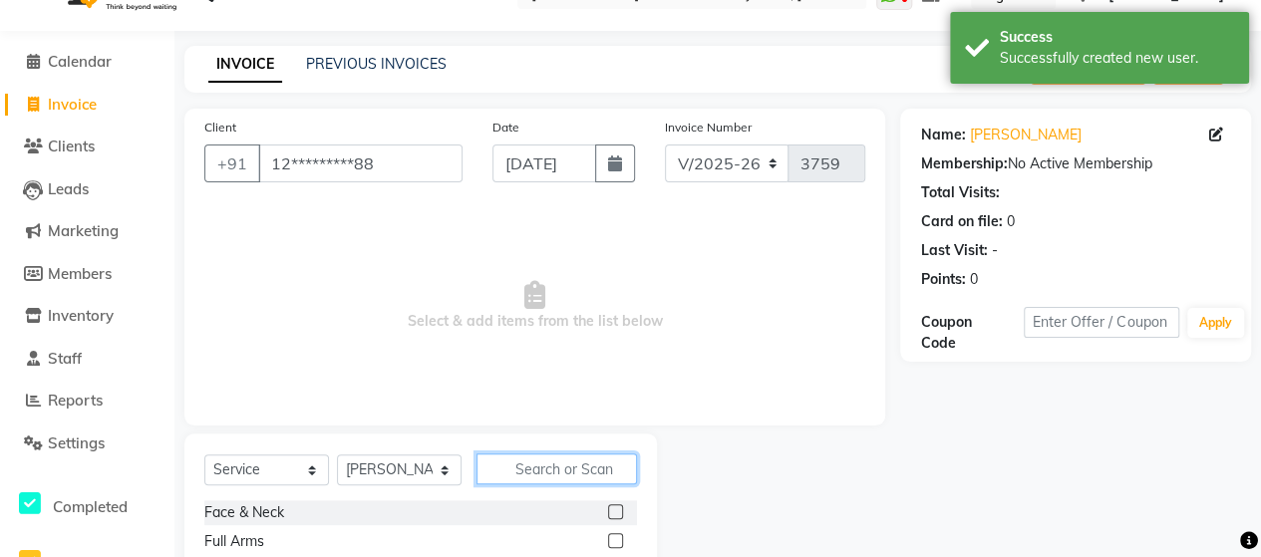
click at [601, 463] on input "text" at bounding box center [556, 468] width 160 height 31
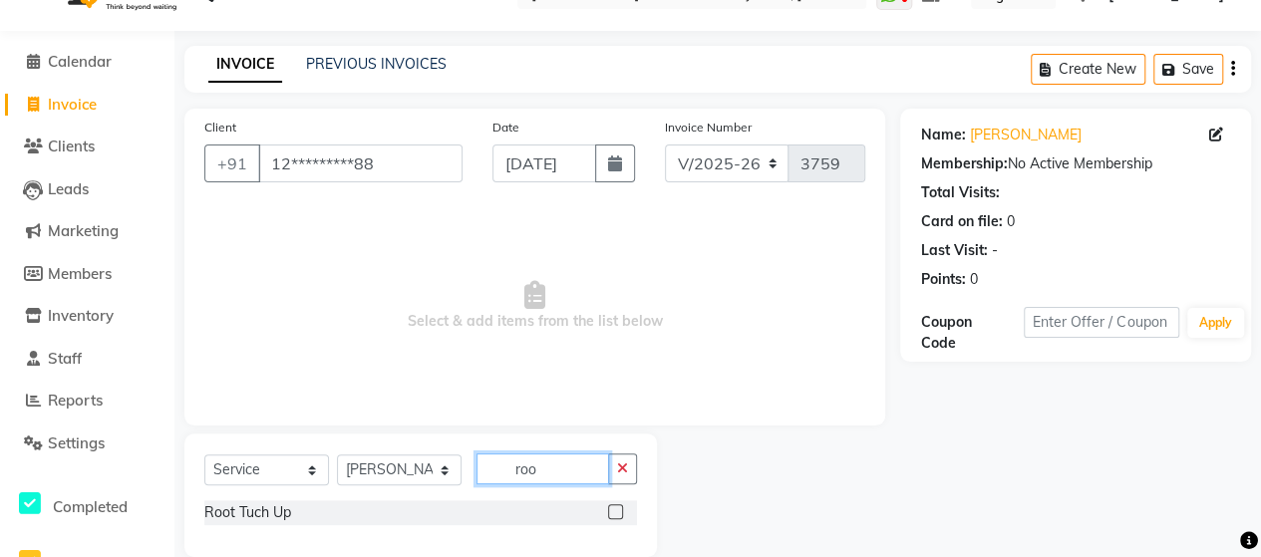
type input "roo"
click at [616, 510] on label at bounding box center [615, 511] width 15 height 15
click at [616, 510] on input "checkbox" at bounding box center [614, 512] width 13 height 13
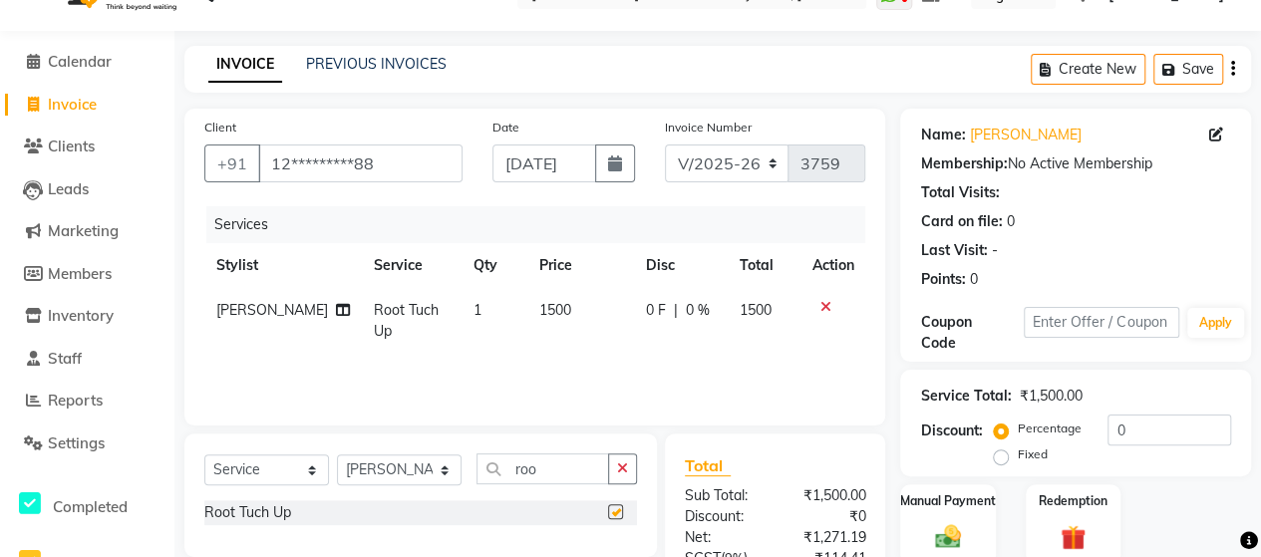
checkbox input "false"
click at [548, 296] on td "1500" at bounding box center [580, 321] width 107 height 66
select select "48829"
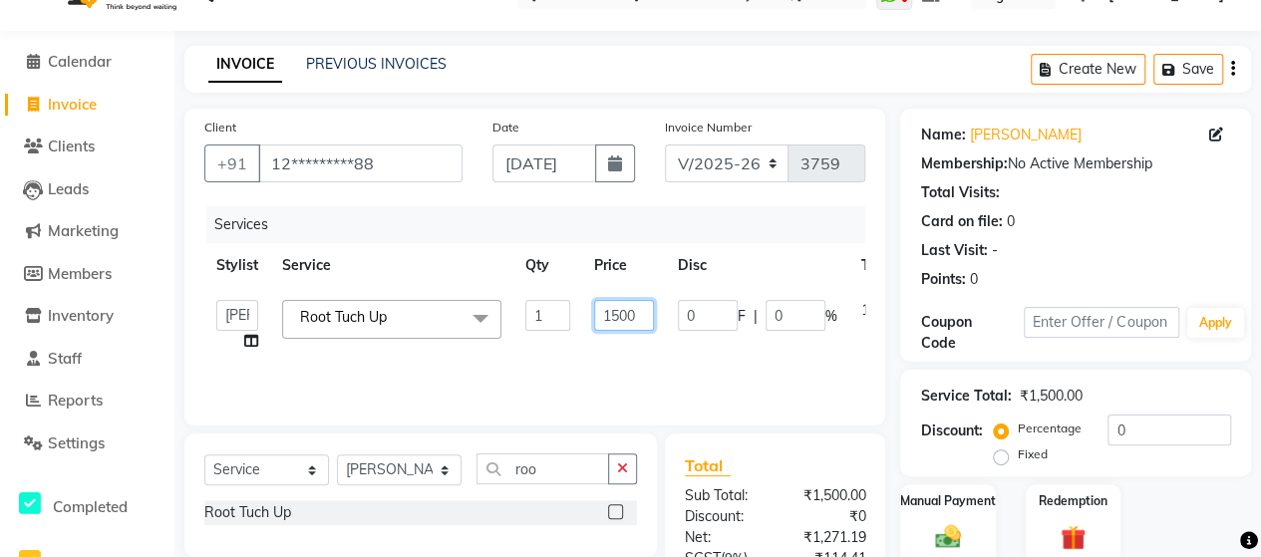
click at [621, 312] on input "1500" at bounding box center [624, 315] width 60 height 31
click at [621, 312] on input "100" at bounding box center [624, 315] width 60 height 31
type input "1050"
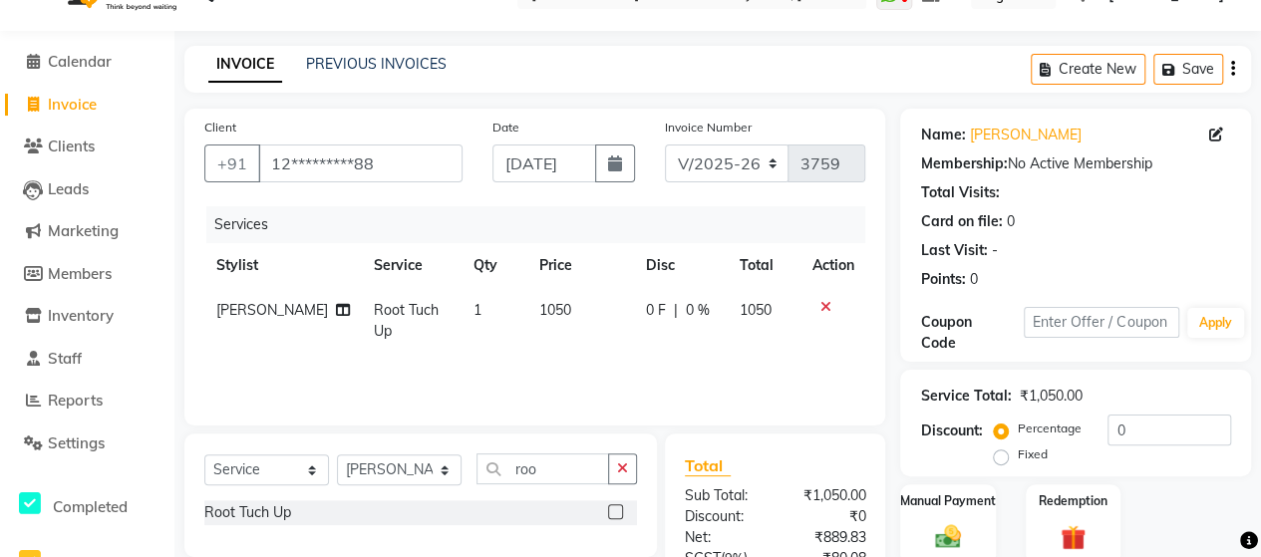
click at [620, 368] on div "Services Stylist Service Qty Price Disc Total Action [PERSON_NAME] [PERSON_NAME…" at bounding box center [534, 305] width 661 height 199
click at [546, 158] on input "[DATE]" at bounding box center [544, 164] width 104 height 38
select select "9"
select select "2025"
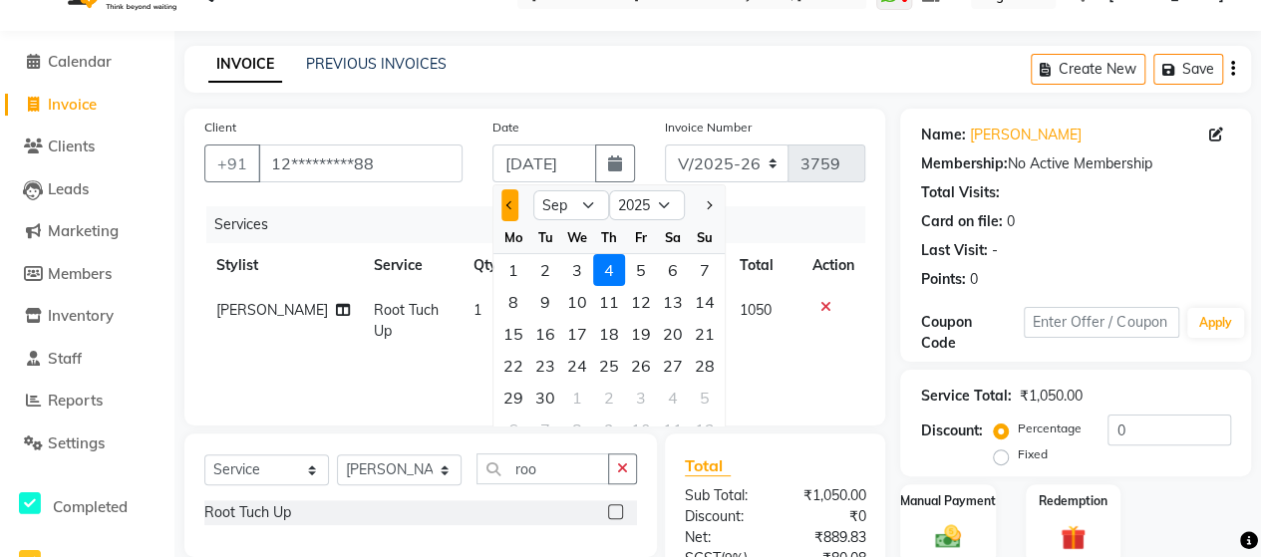
click at [510, 213] on button "Previous month" at bounding box center [509, 205] width 17 height 32
select select "8"
click at [667, 294] on div "9" at bounding box center [673, 302] width 32 height 32
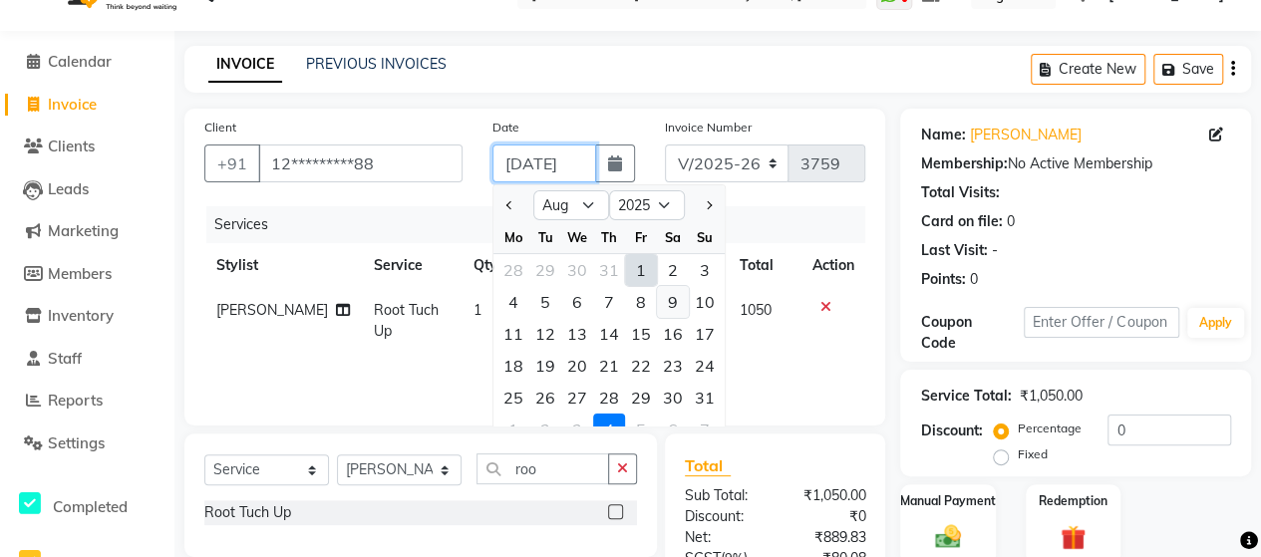
type input "[DATE]"
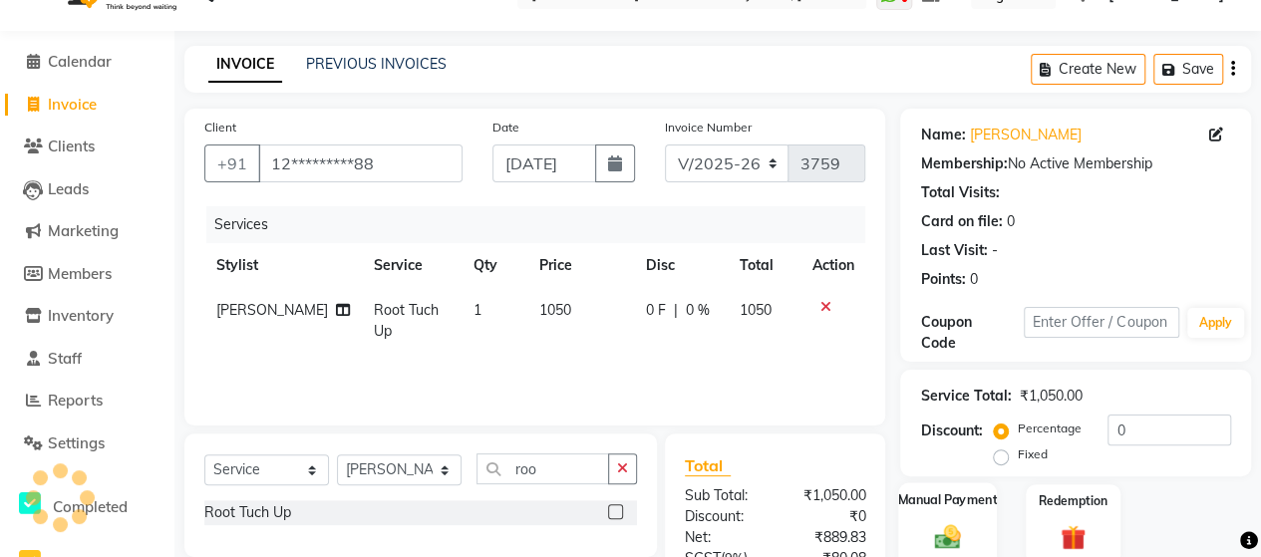
scroll to position [0, 0]
click at [931, 533] on img at bounding box center [947, 536] width 43 height 31
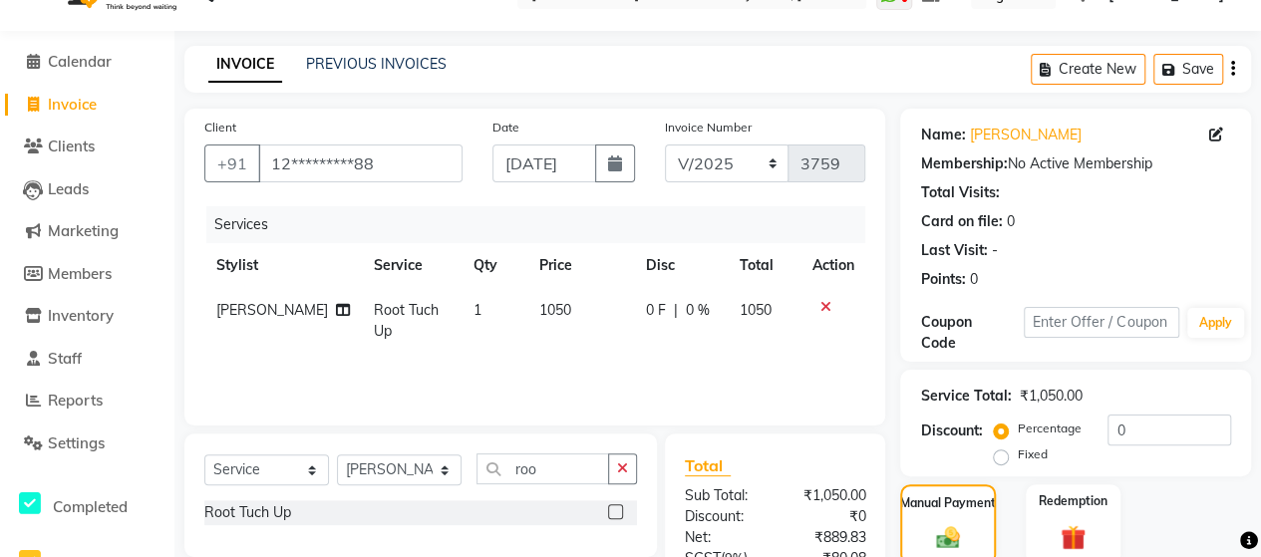
scroll to position [246, 0]
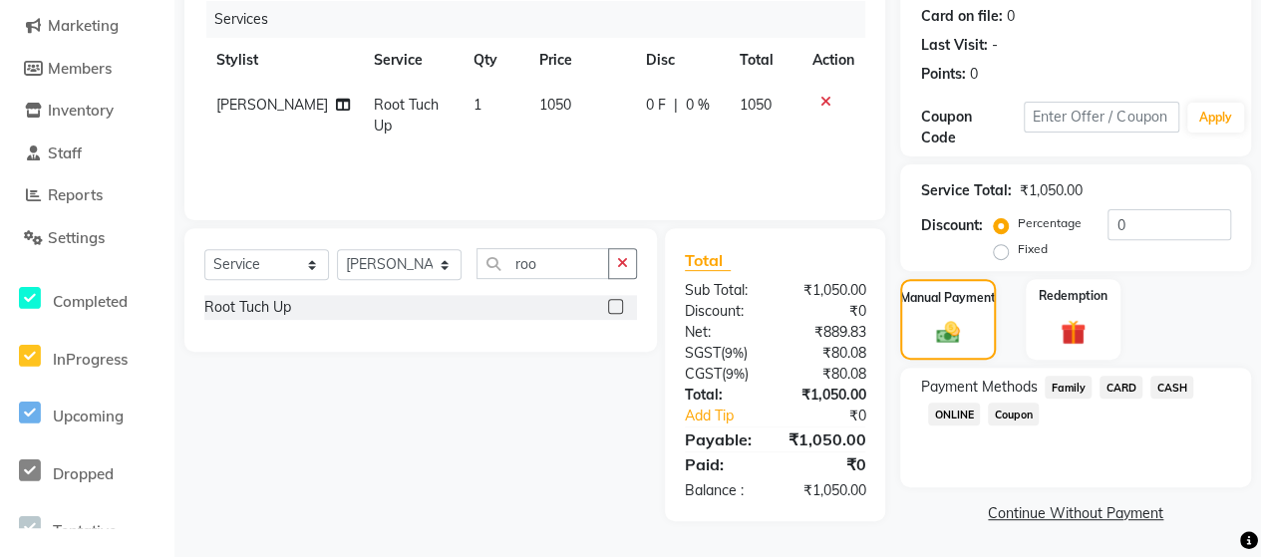
click at [962, 422] on span "ONLINE" at bounding box center [954, 414] width 52 height 23
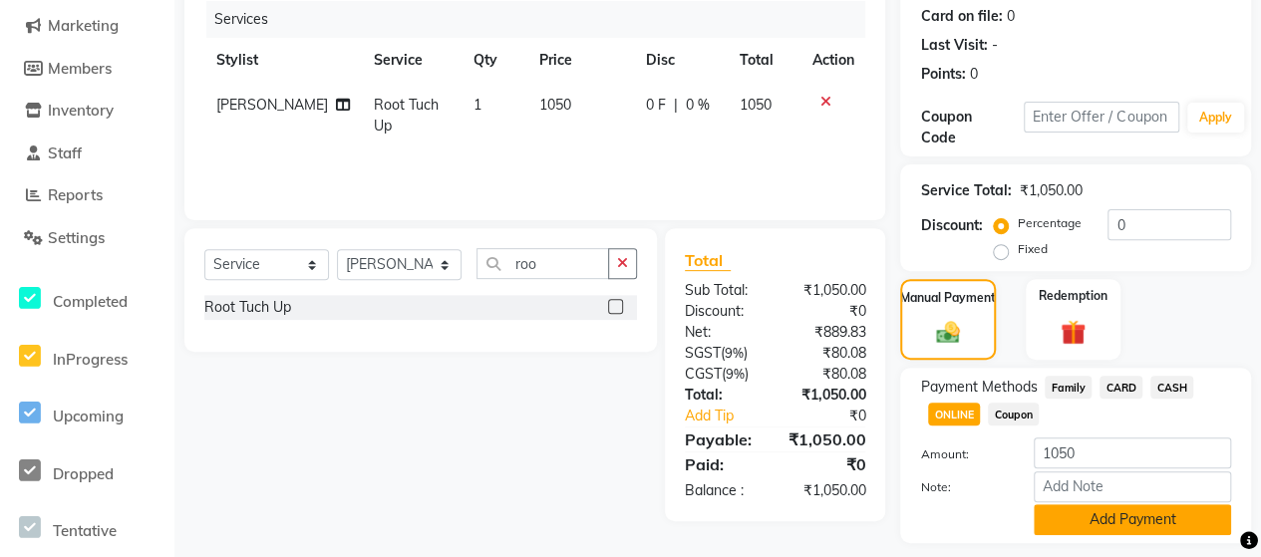
click at [1080, 519] on button "Add Payment" at bounding box center [1132, 519] width 197 height 31
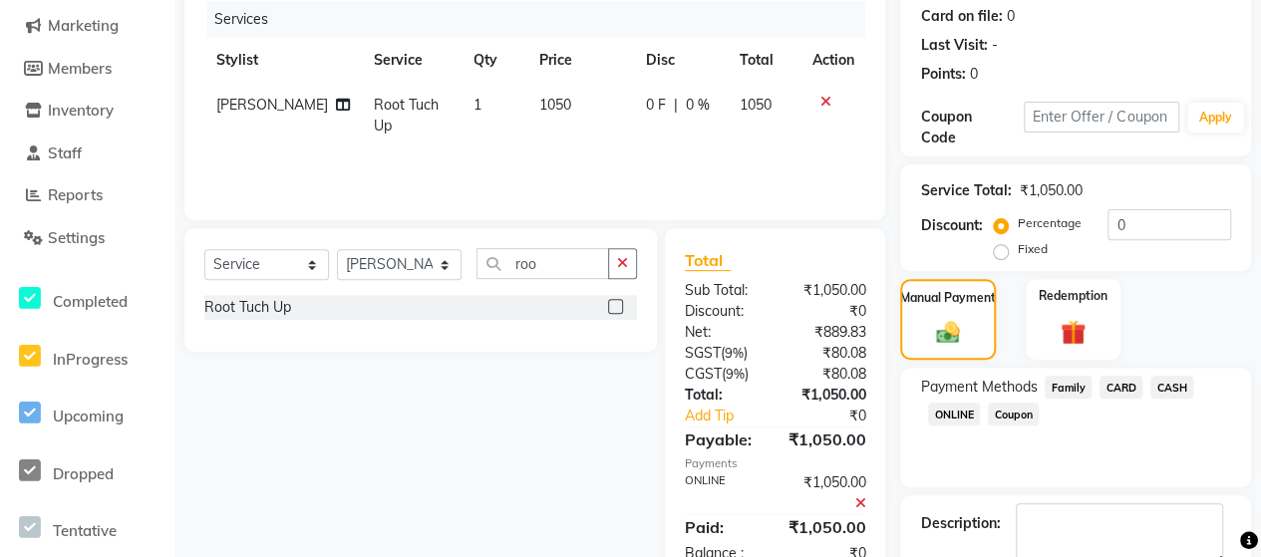
scroll to position [358, 0]
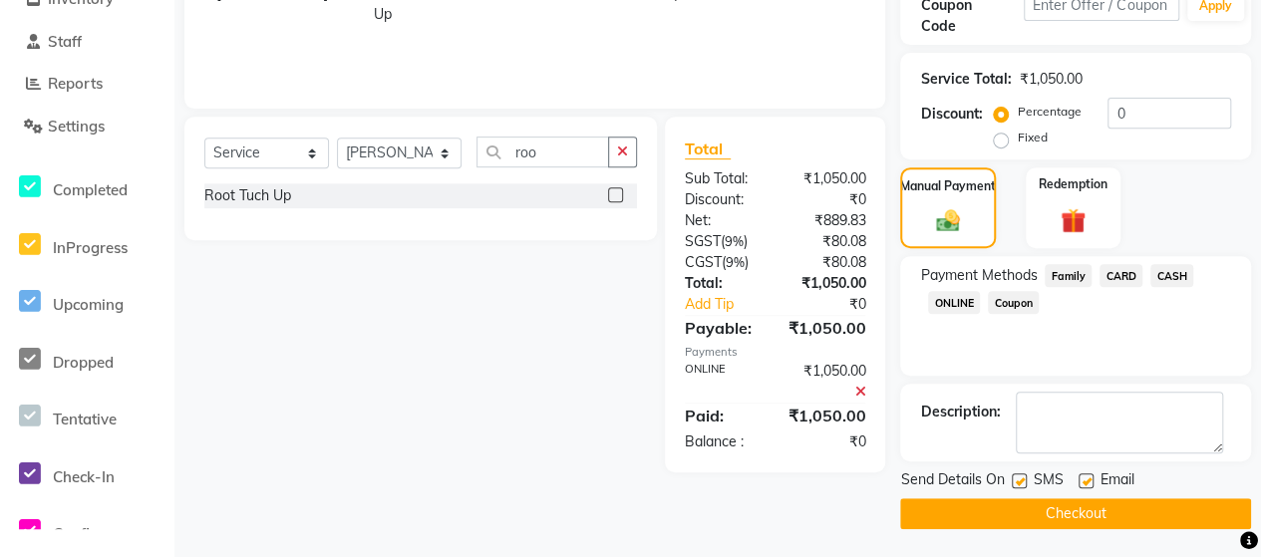
click at [1145, 498] on button "Checkout" at bounding box center [1075, 513] width 351 height 31
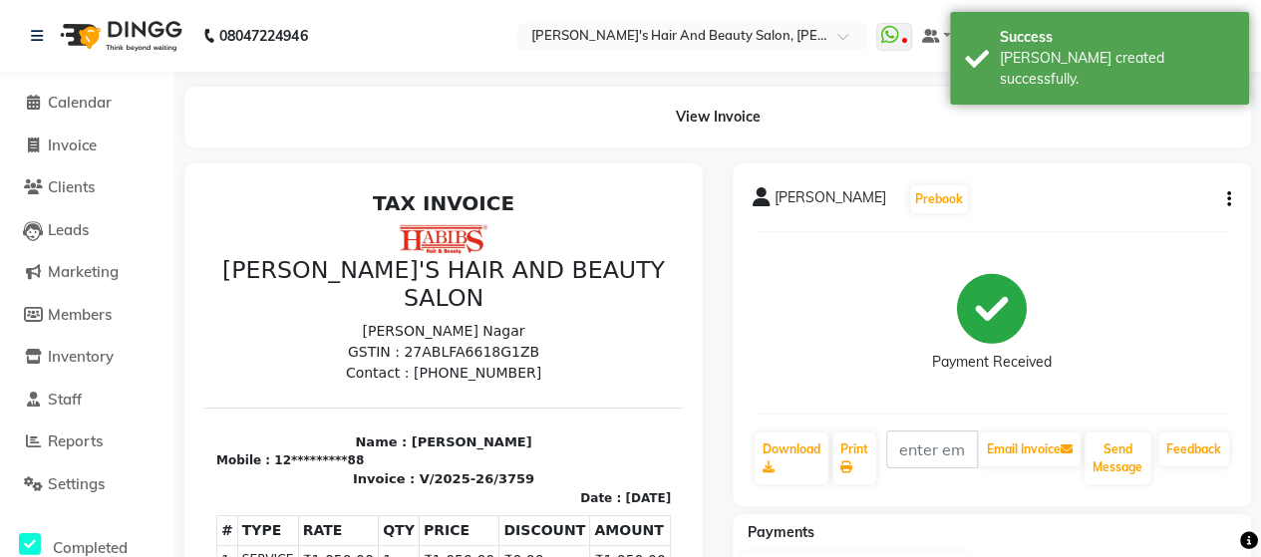
click at [76, 159] on li "Invoice" at bounding box center [87, 146] width 174 height 43
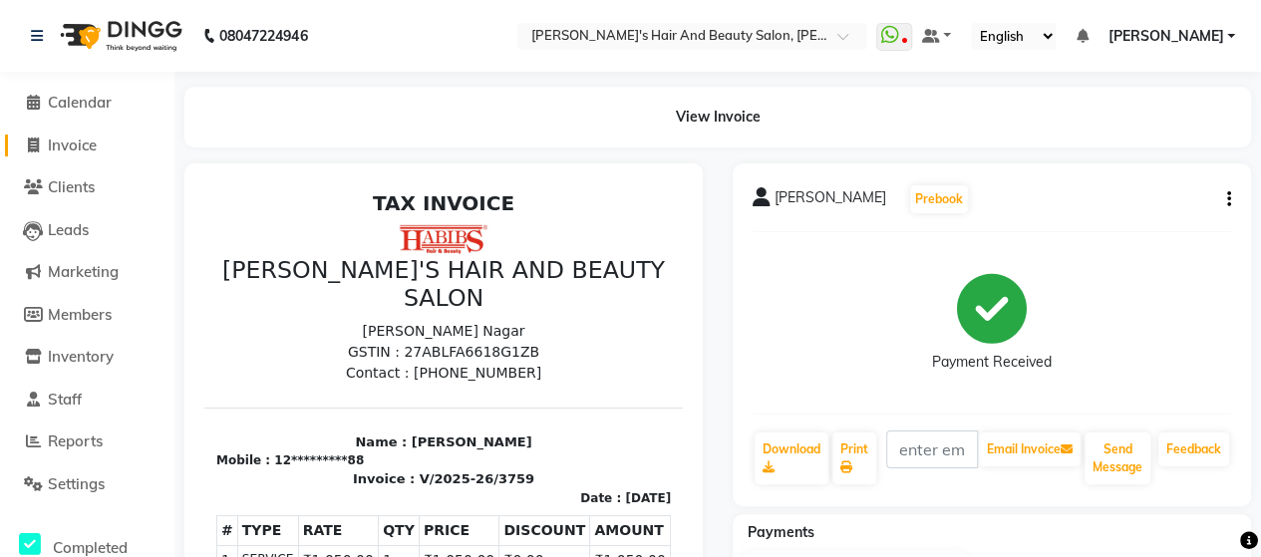
click at [86, 136] on span "Invoice" at bounding box center [72, 145] width 49 height 19
select select "6429"
select select "service"
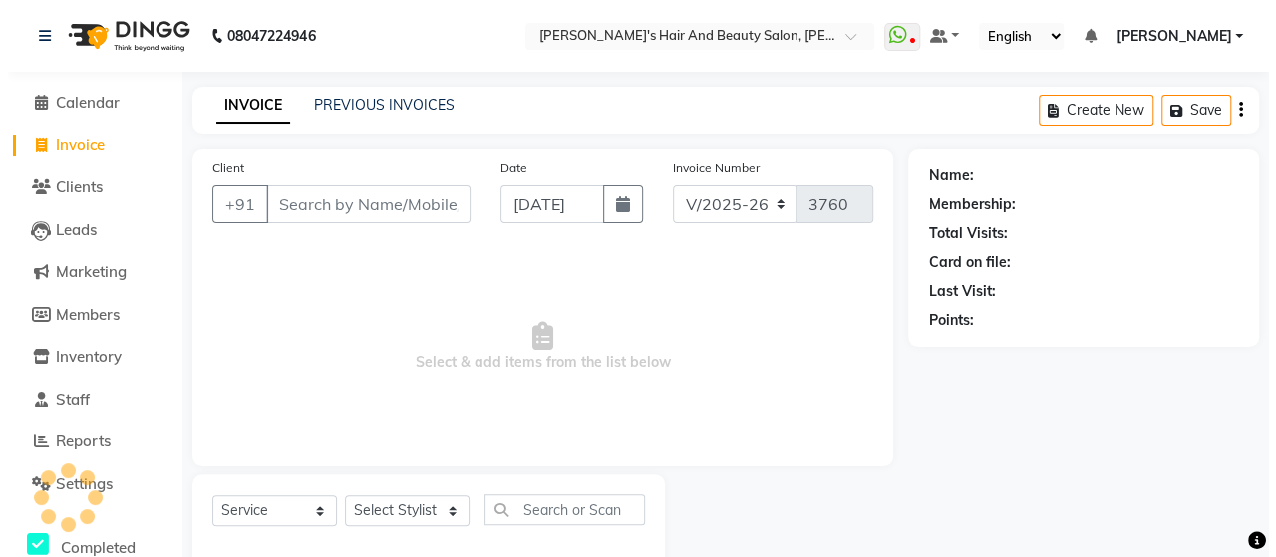
scroll to position [41, 0]
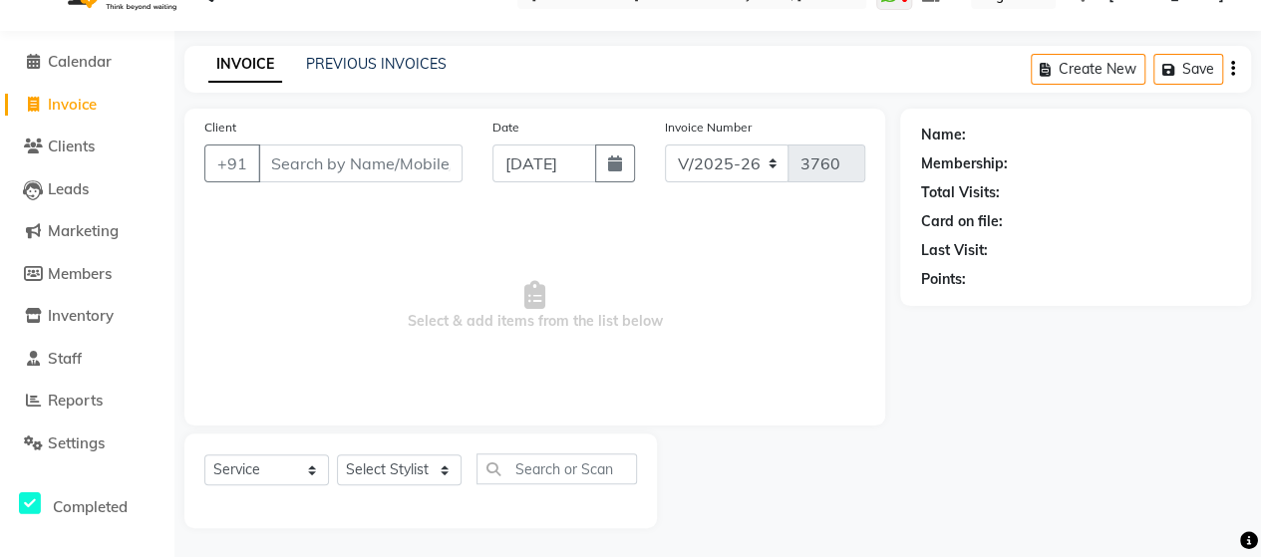
click at [284, 165] on input "Client" at bounding box center [360, 164] width 204 height 38
type input "7020227940"
click at [429, 158] on span "Add Client" at bounding box center [411, 163] width 79 height 20
select select "22"
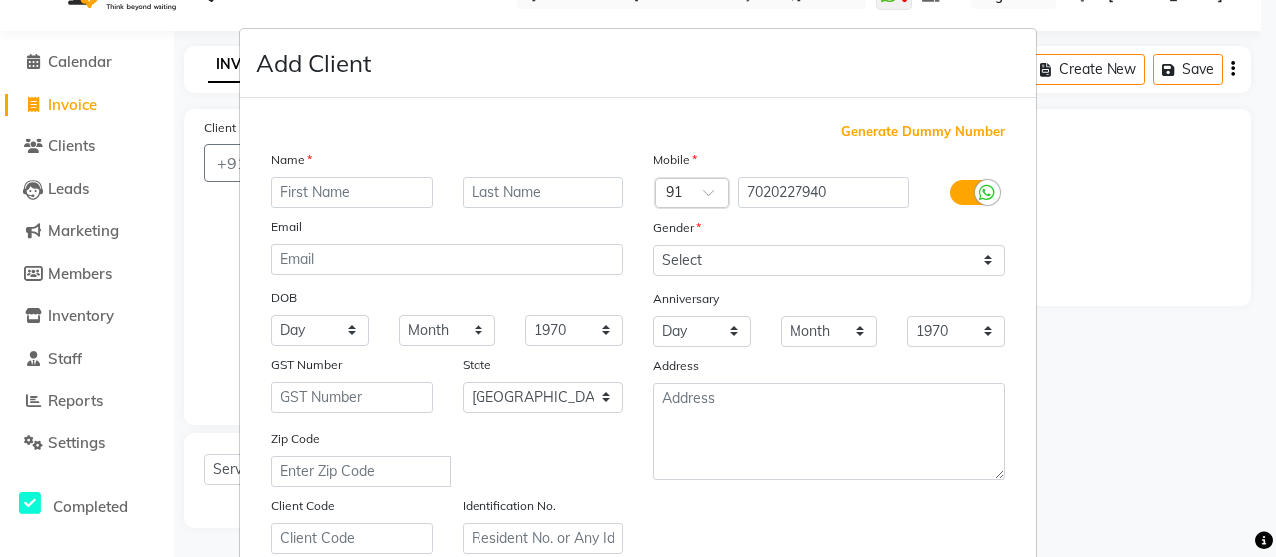
click at [415, 183] on input "text" at bounding box center [351, 192] width 161 height 31
type input "[PERSON_NAME]"
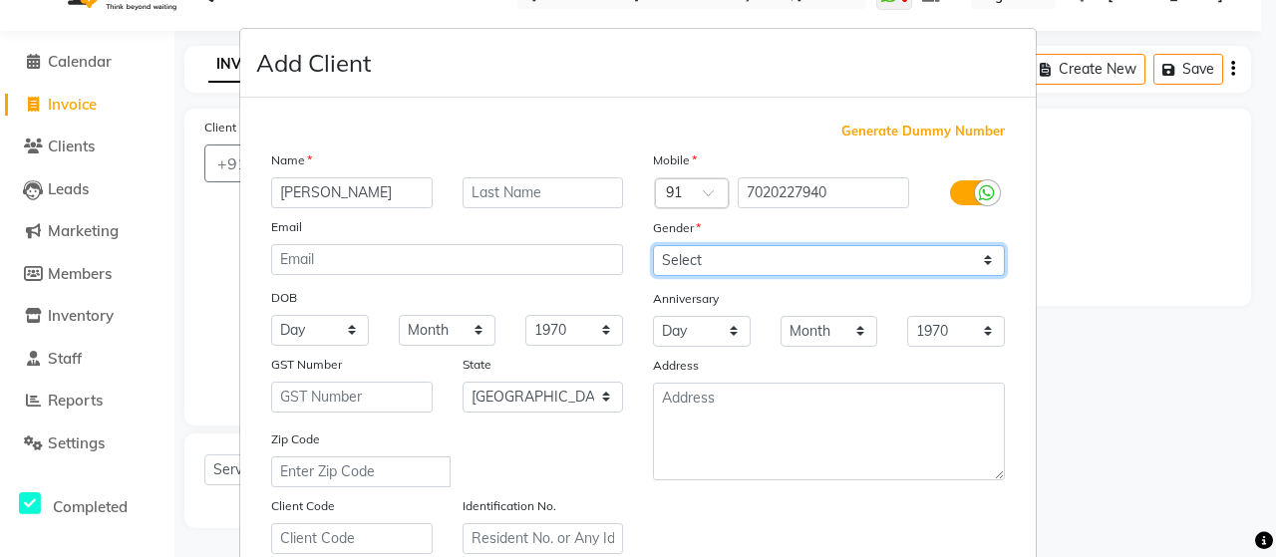
click at [670, 257] on select "Select [DEMOGRAPHIC_DATA] [DEMOGRAPHIC_DATA] Other Prefer Not To Say" at bounding box center [829, 260] width 352 height 31
select select "[DEMOGRAPHIC_DATA]"
click at [653, 245] on select "Select [DEMOGRAPHIC_DATA] [DEMOGRAPHIC_DATA] Other Prefer Not To Say" at bounding box center [829, 260] width 352 height 31
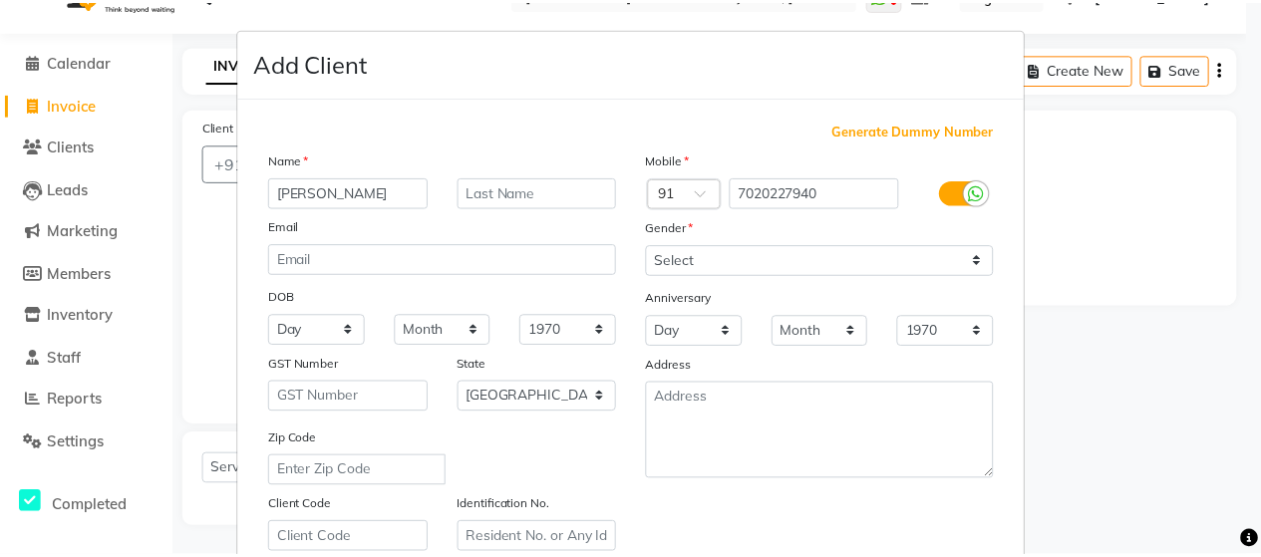
scroll to position [359, 0]
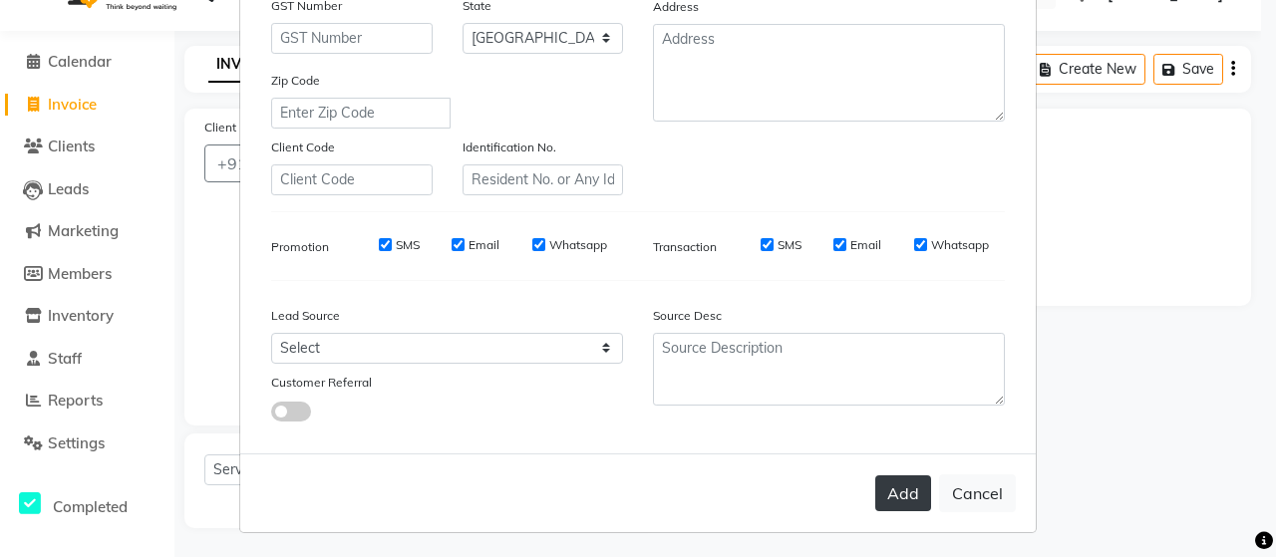
click at [902, 488] on button "Add" at bounding box center [903, 493] width 56 height 36
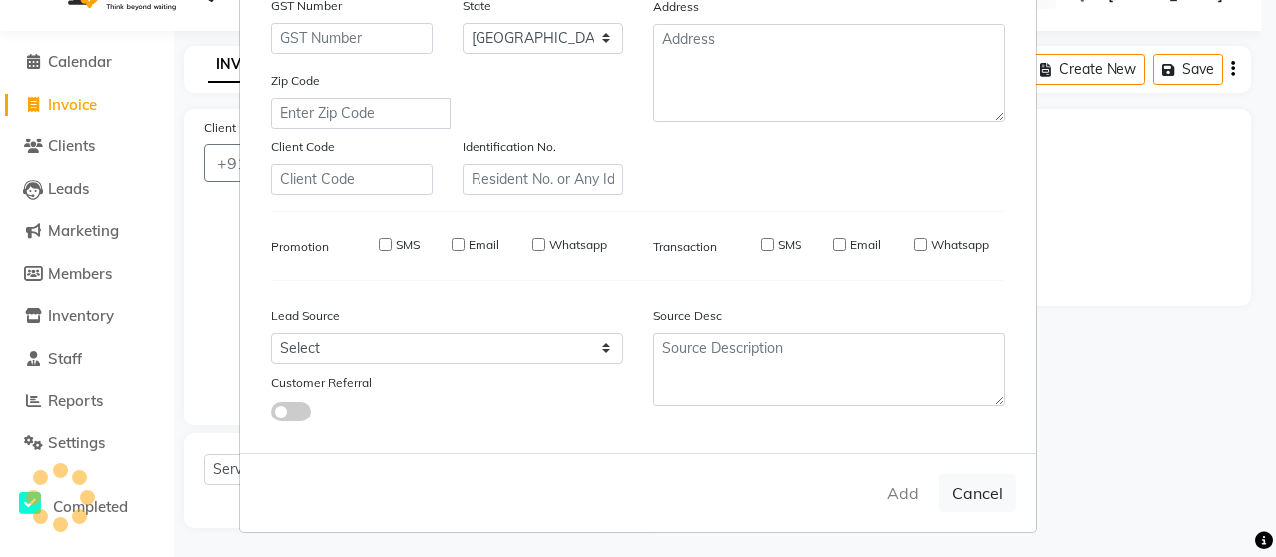
type input "70******40"
select select
select select "null"
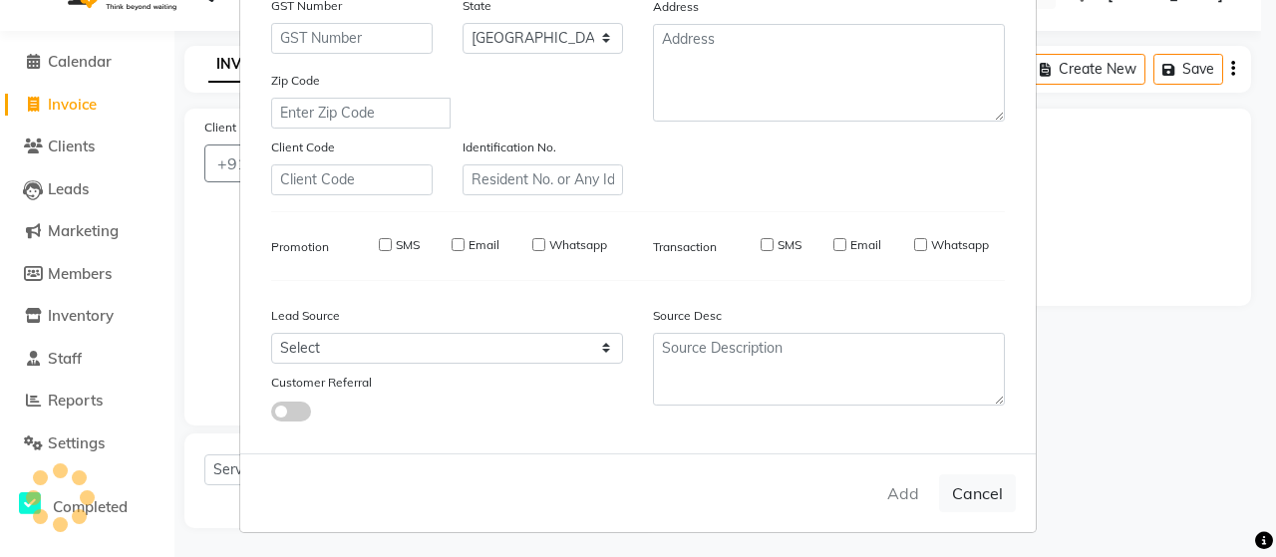
select select
checkbox input "false"
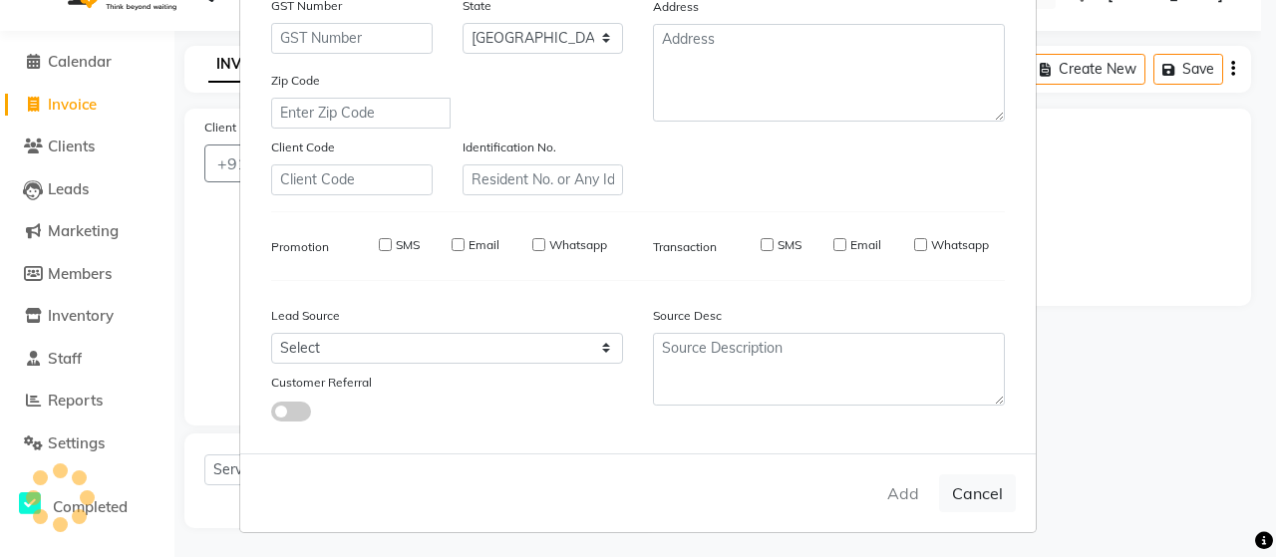
checkbox input "false"
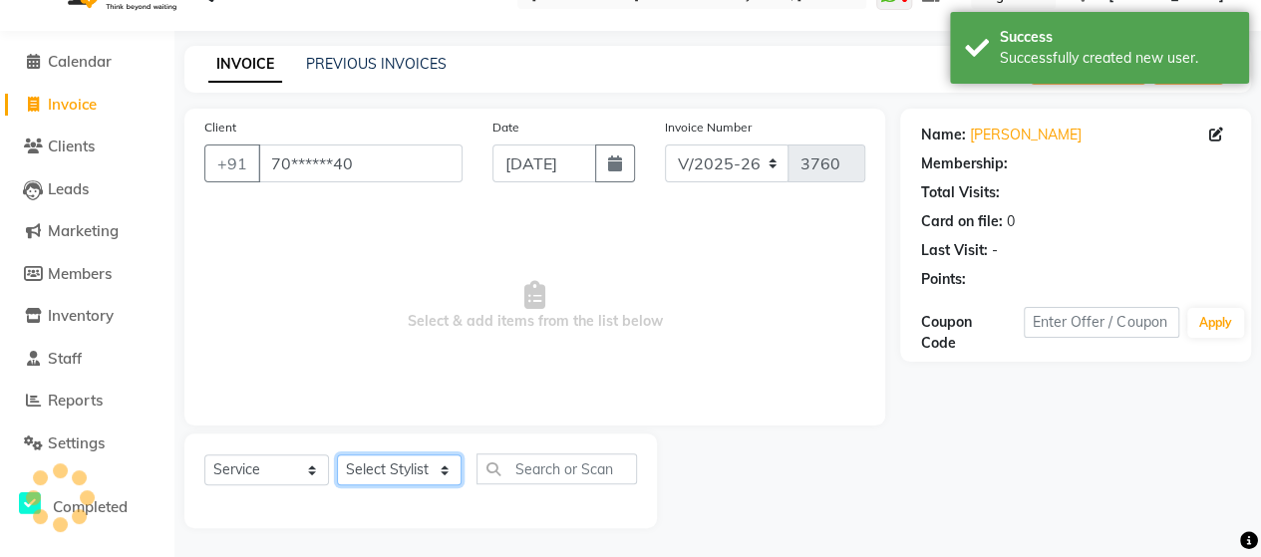
click at [373, 476] on select "Select Stylist Admin [PERSON_NAME] [PERSON_NAME] [PERSON_NAME] Rohit [PERSON_NA…" at bounding box center [399, 469] width 125 height 31
select select "58673"
click at [337, 454] on select "Select Stylist Admin [PERSON_NAME] [PERSON_NAME] [PERSON_NAME] Rohit [PERSON_NA…" at bounding box center [399, 469] width 125 height 31
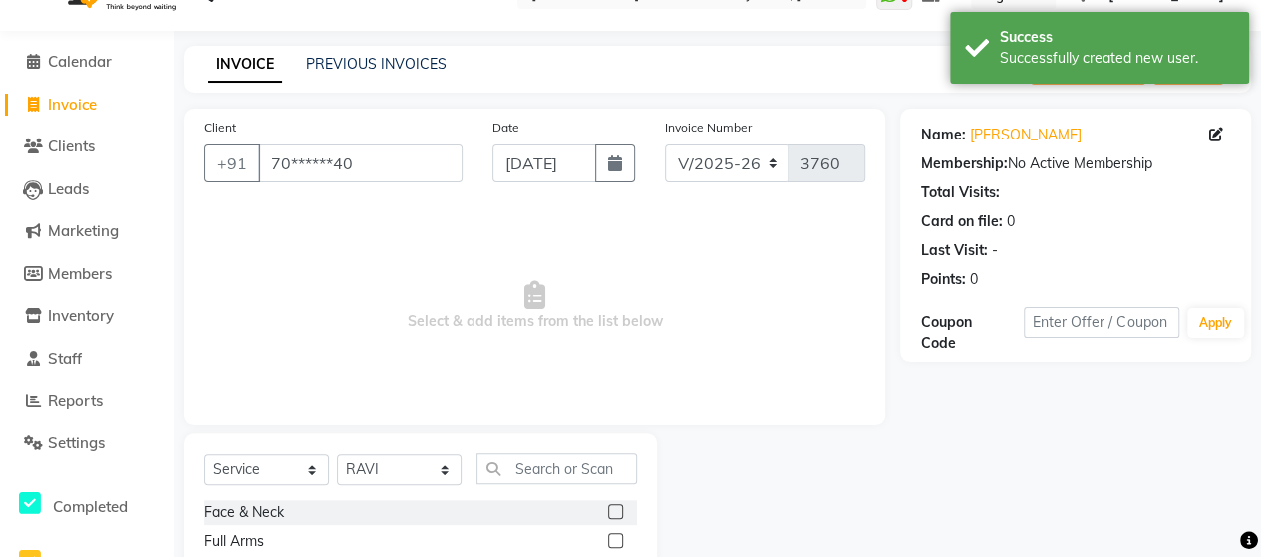
click at [561, 477] on div "Select Service Product Membership Package Voucher Prepaid Gift Card Select Styl…" at bounding box center [420, 476] width 433 height 47
click at [561, 477] on input "text" at bounding box center [556, 468] width 160 height 31
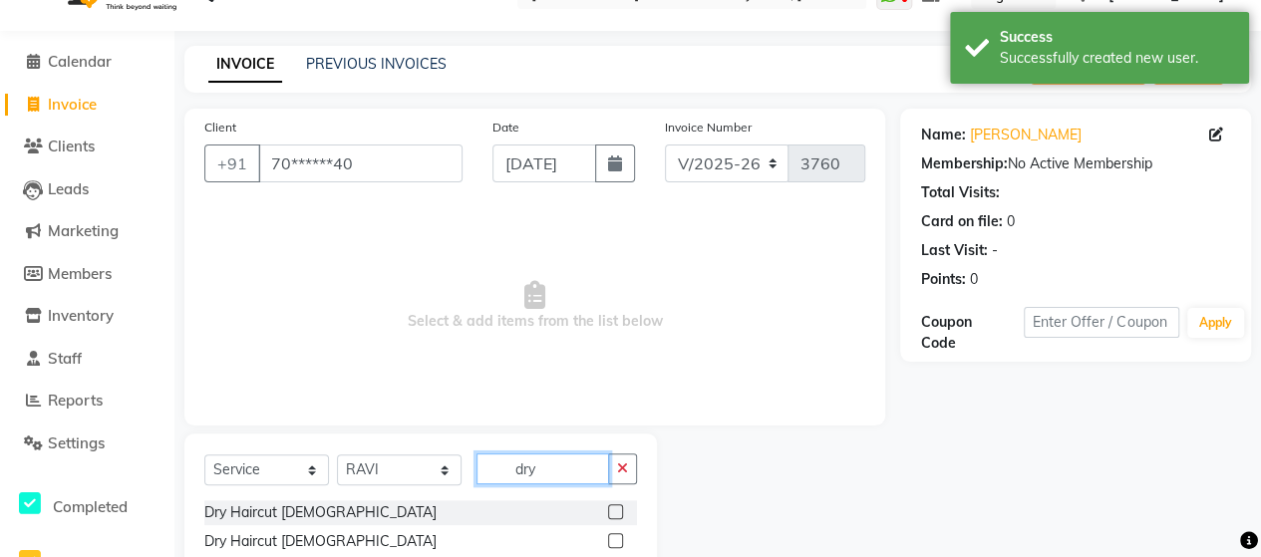
type input "dry"
click at [616, 533] on label at bounding box center [615, 540] width 15 height 15
click at [616, 535] on input "checkbox" at bounding box center [614, 541] width 13 height 13
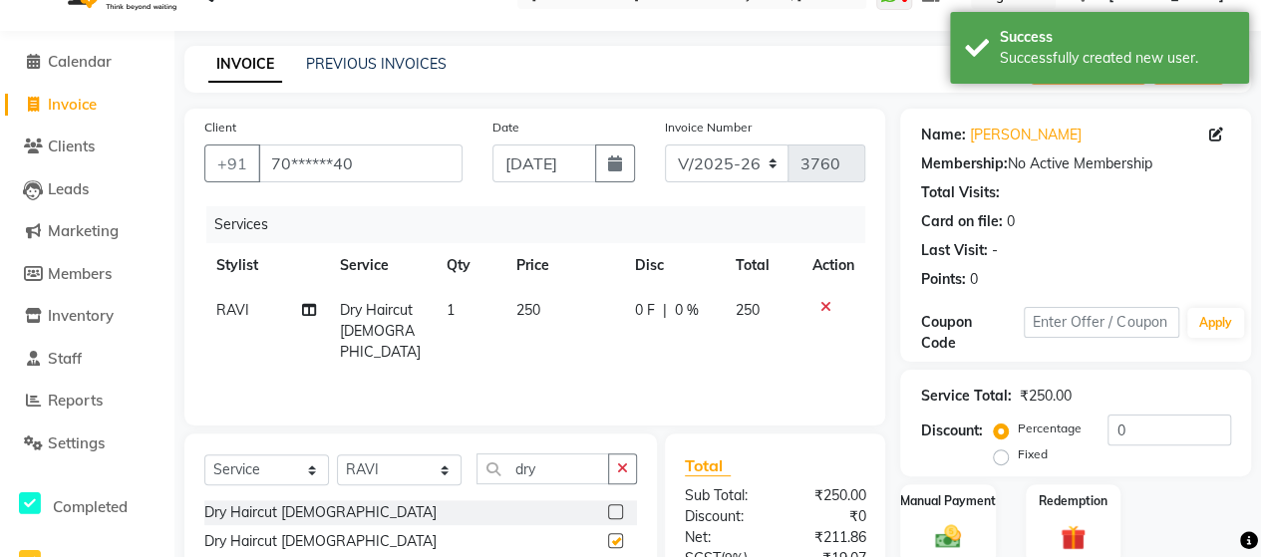
checkbox input "false"
click at [575, 455] on input "dry" at bounding box center [542, 468] width 133 height 31
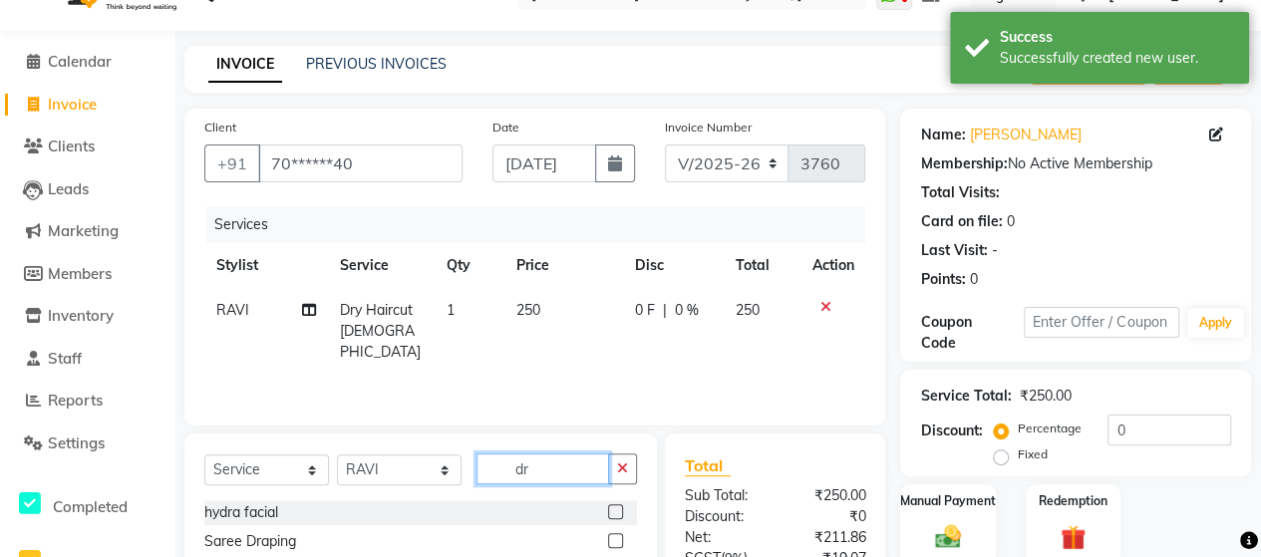
type input "d"
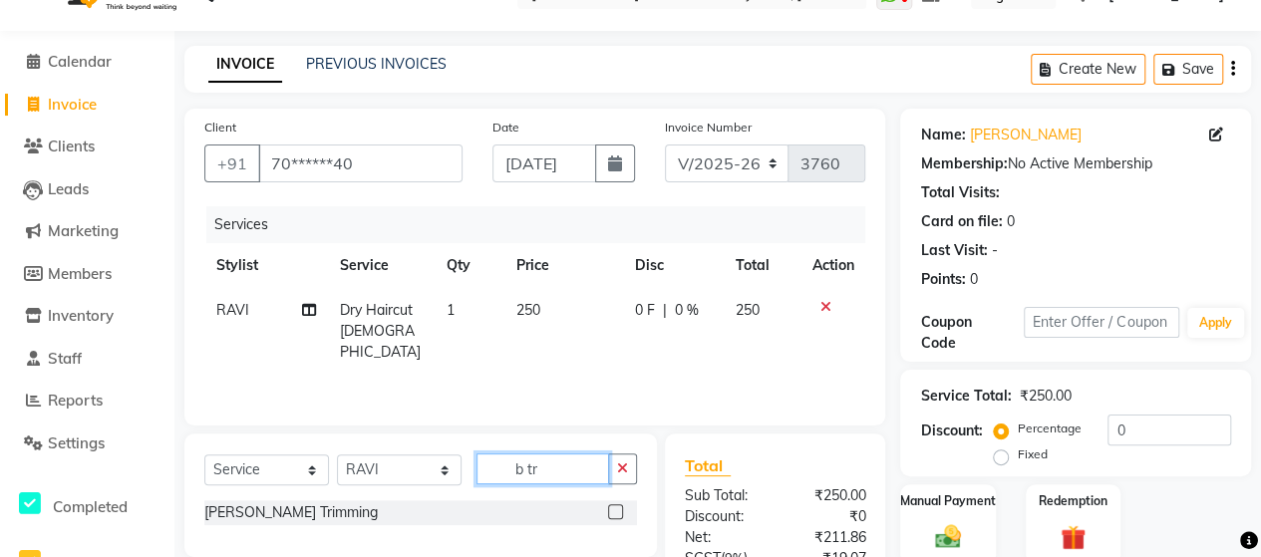
type input "b tr"
click at [612, 505] on label at bounding box center [615, 511] width 15 height 15
click at [612, 506] on input "checkbox" at bounding box center [614, 512] width 13 height 13
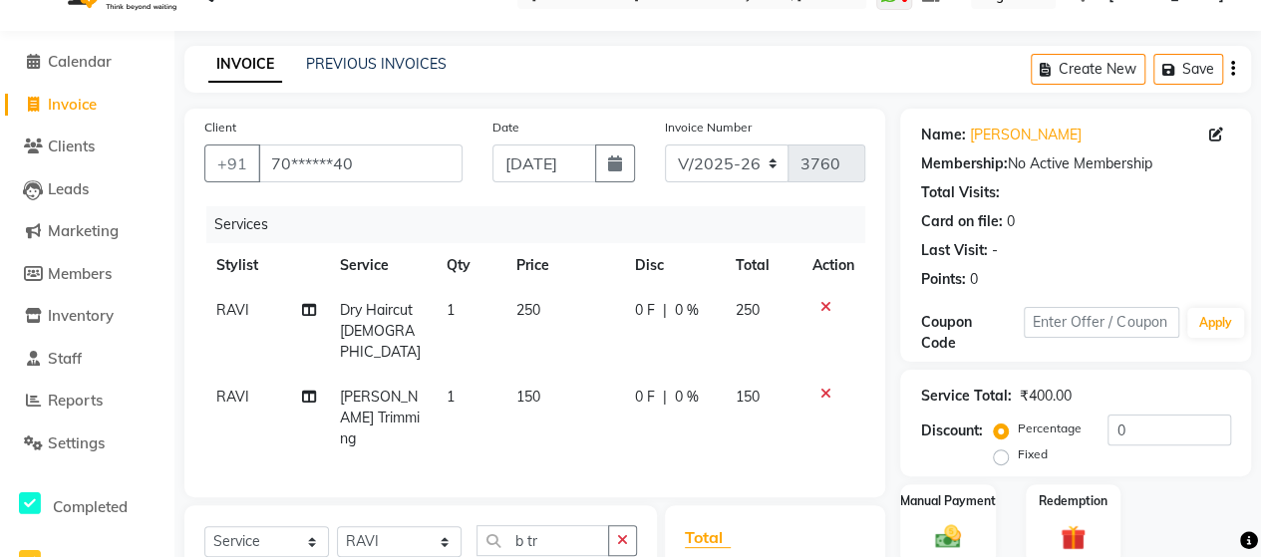
checkbox input "false"
click at [536, 178] on input "[DATE]" at bounding box center [544, 164] width 104 height 38
select select "9"
select select "2025"
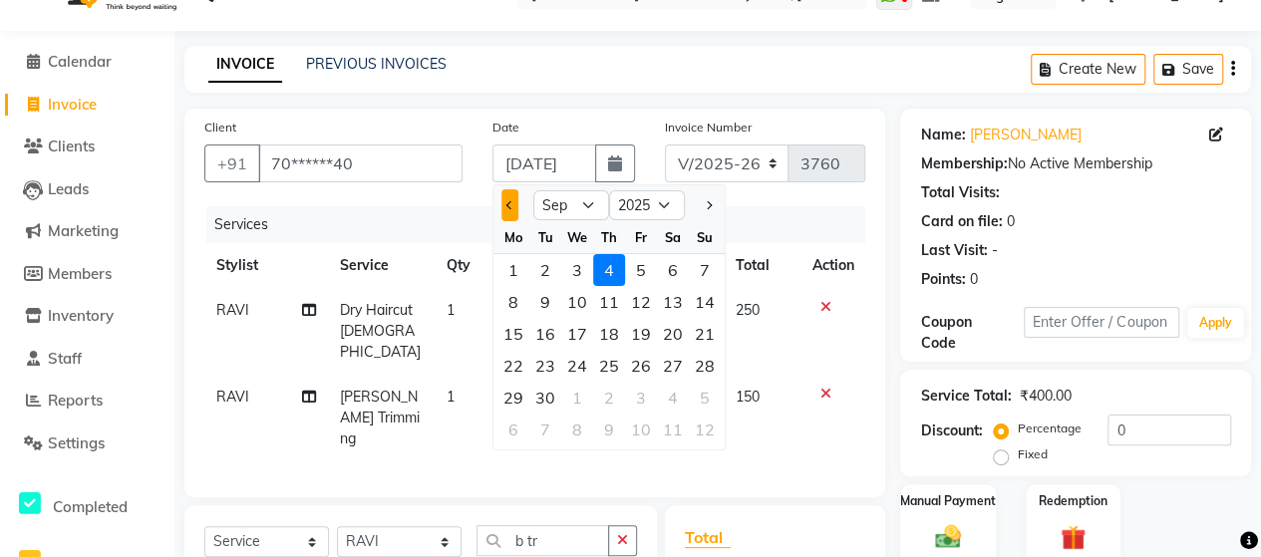
click at [512, 198] on button "Previous month" at bounding box center [509, 205] width 17 height 32
select select "8"
click at [658, 300] on div "9" at bounding box center [673, 302] width 32 height 32
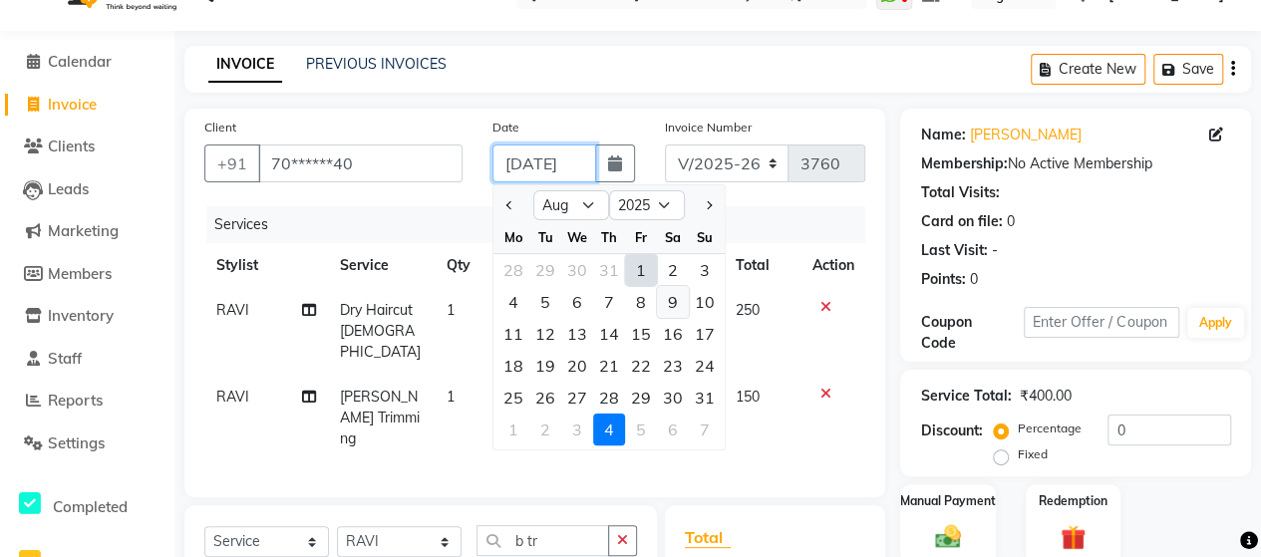
type input "[DATE]"
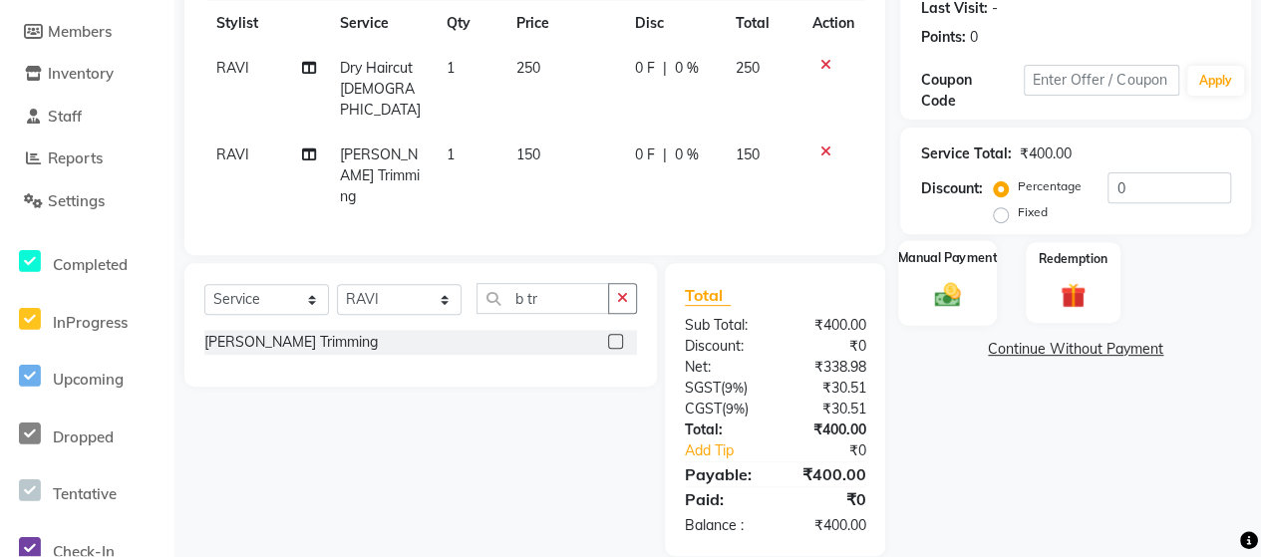
scroll to position [0, 0]
click at [965, 265] on label "Manual Payment" at bounding box center [948, 257] width 100 height 19
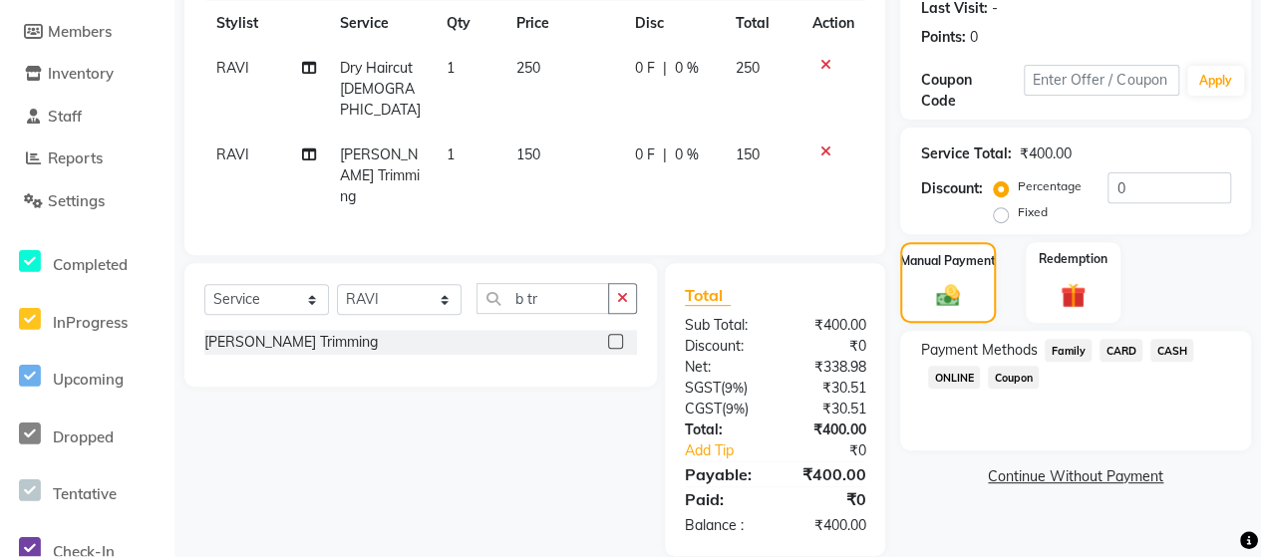
click at [942, 366] on span "ONLINE" at bounding box center [954, 377] width 52 height 23
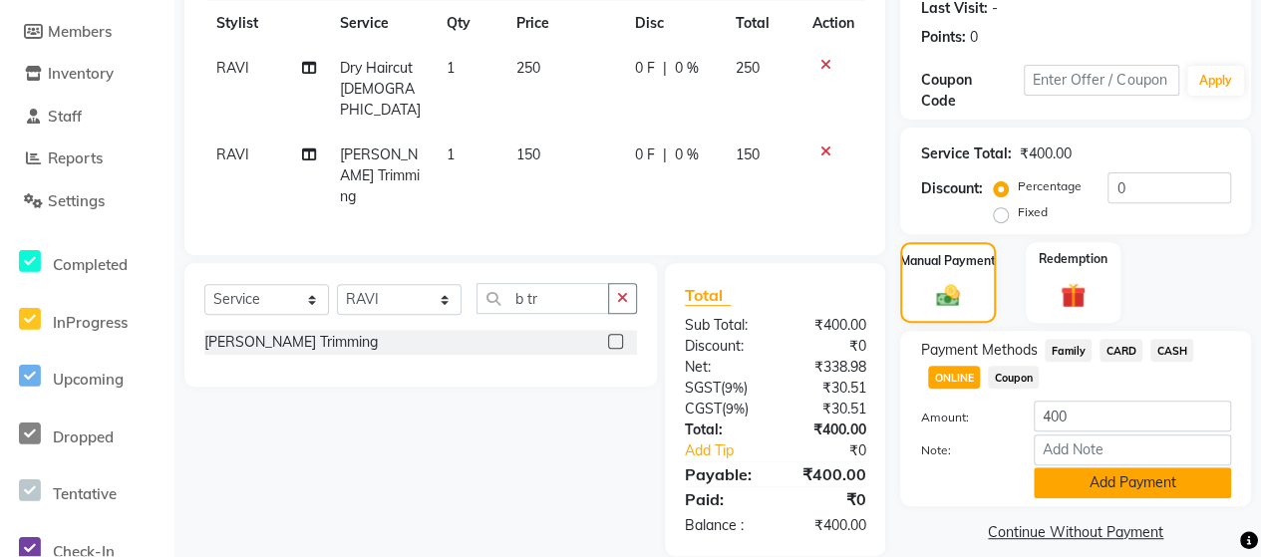
click at [1078, 468] on button "Add Payment" at bounding box center [1132, 482] width 197 height 31
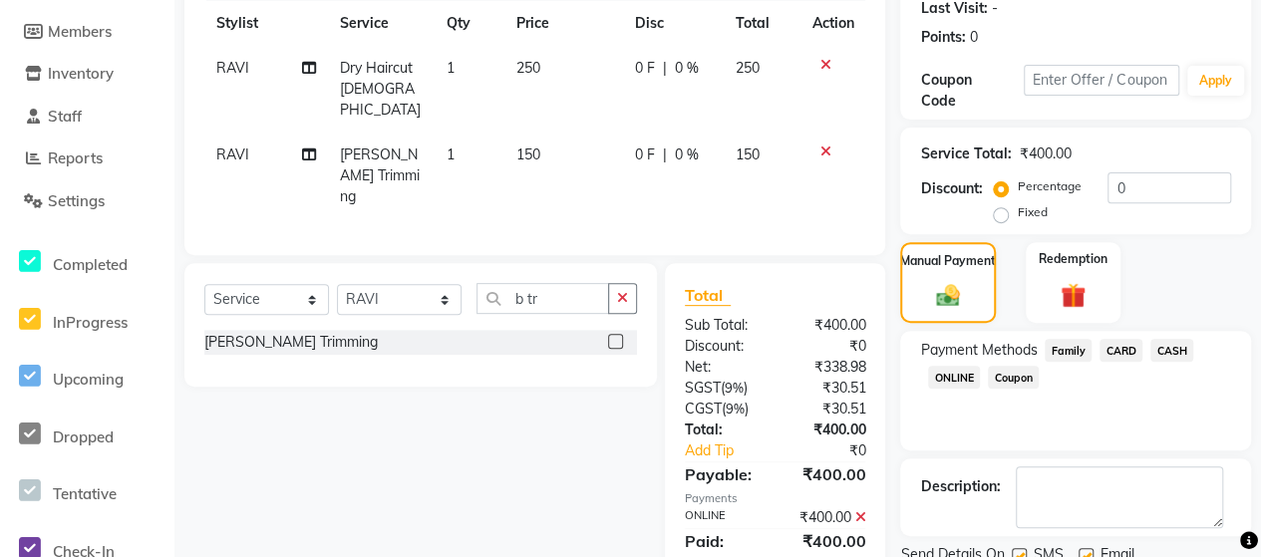
scroll to position [358, 0]
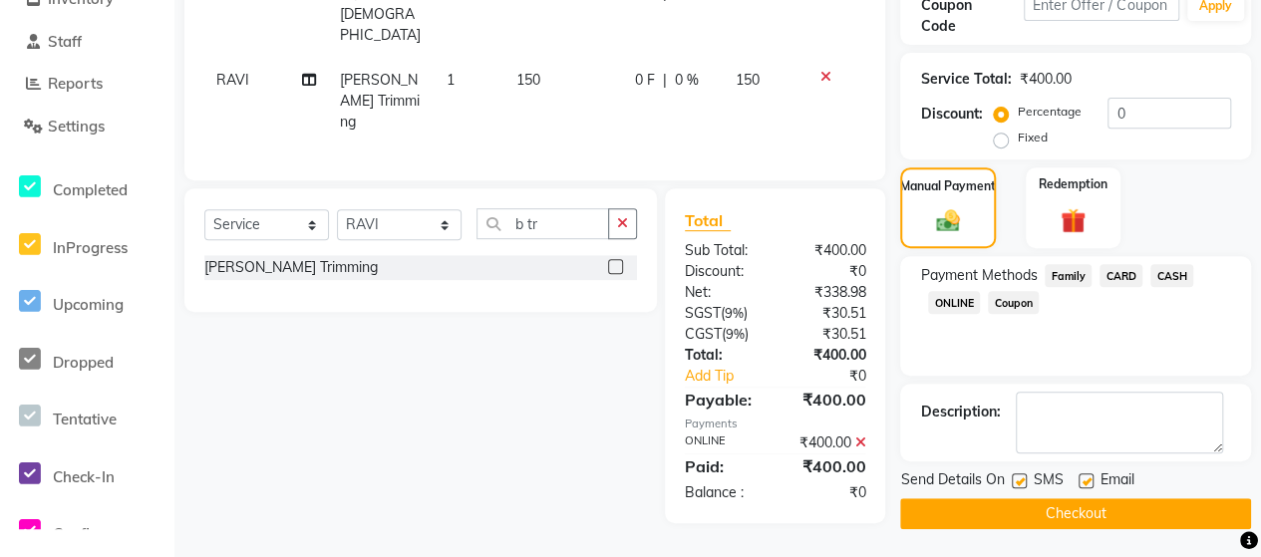
click at [1097, 509] on button "Checkout" at bounding box center [1075, 513] width 351 height 31
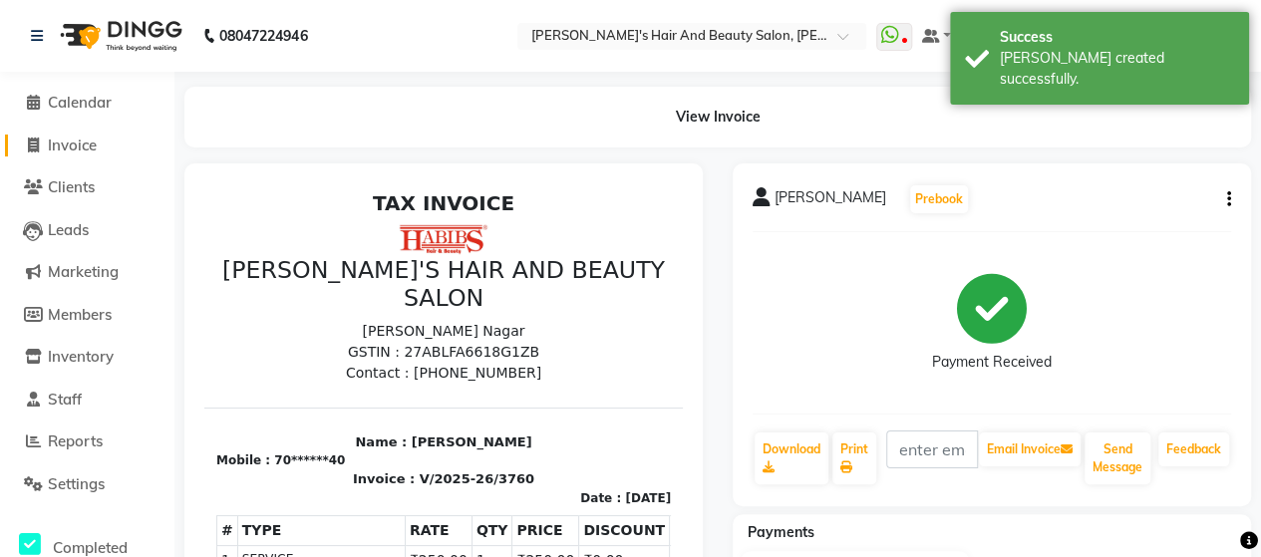
click at [73, 145] on span "Invoice" at bounding box center [72, 145] width 49 height 19
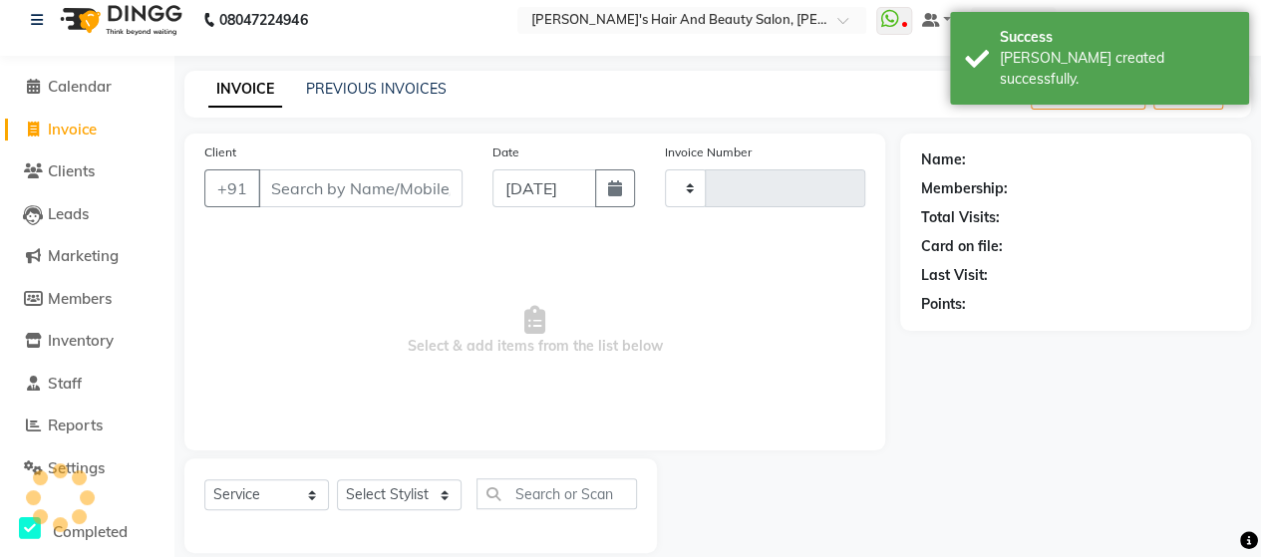
scroll to position [41, 0]
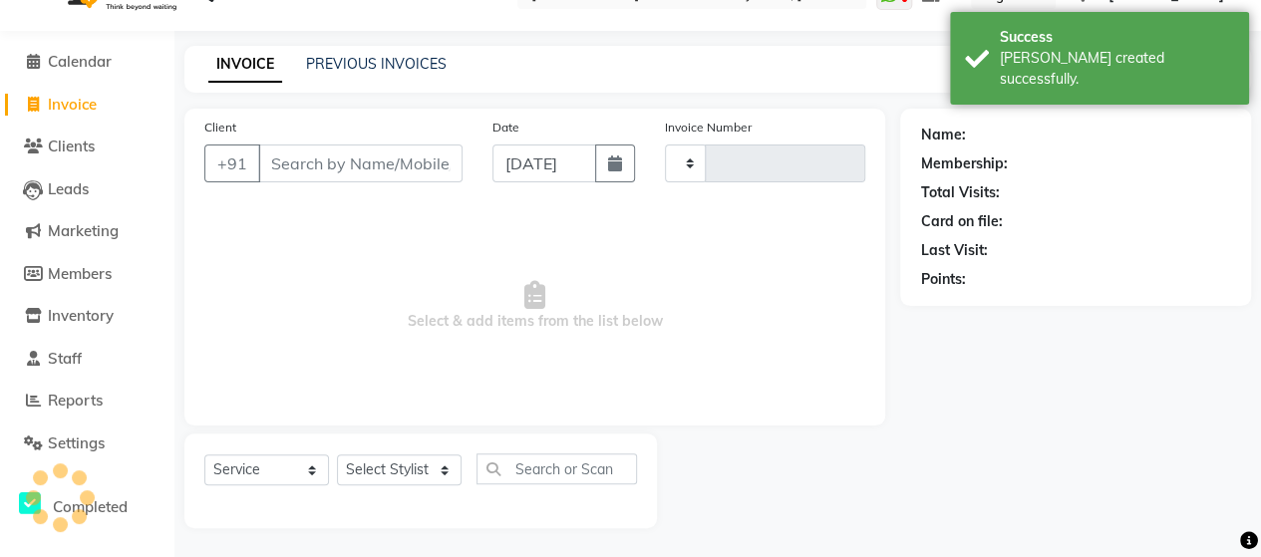
click at [275, 168] on input "Client" at bounding box center [360, 164] width 204 height 38
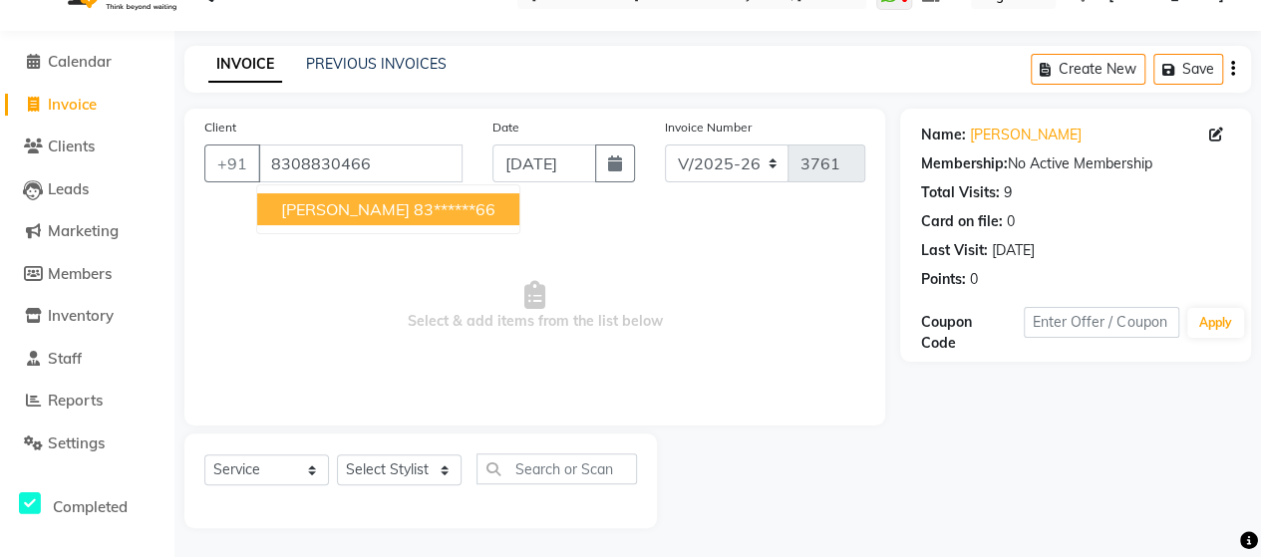
click at [305, 202] on span "[PERSON_NAME]" at bounding box center [345, 209] width 129 height 20
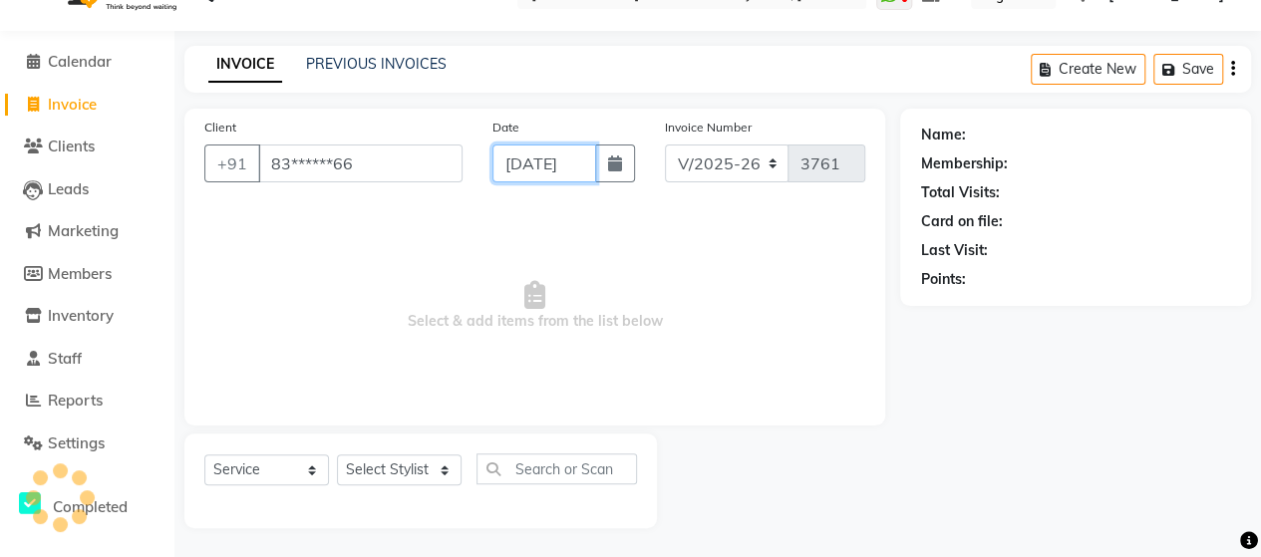
click at [553, 166] on input "[DATE]" at bounding box center [544, 164] width 104 height 38
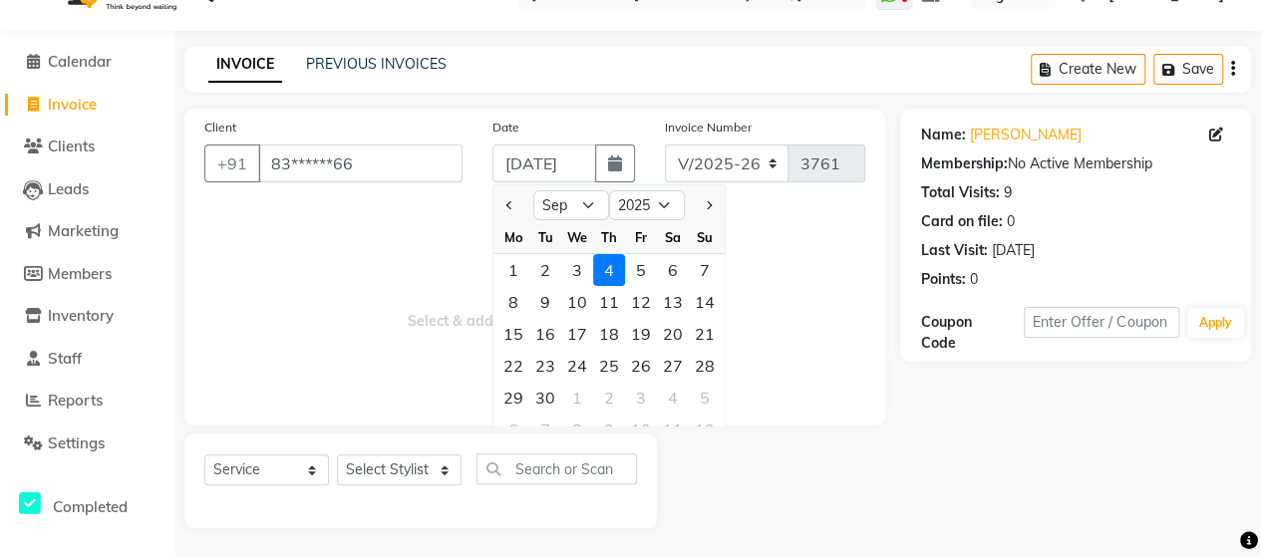
click at [497, 199] on div at bounding box center [513, 205] width 40 height 32
click at [510, 205] on span "Previous month" at bounding box center [510, 205] width 8 height 8
click at [682, 294] on div "9" at bounding box center [673, 302] width 32 height 32
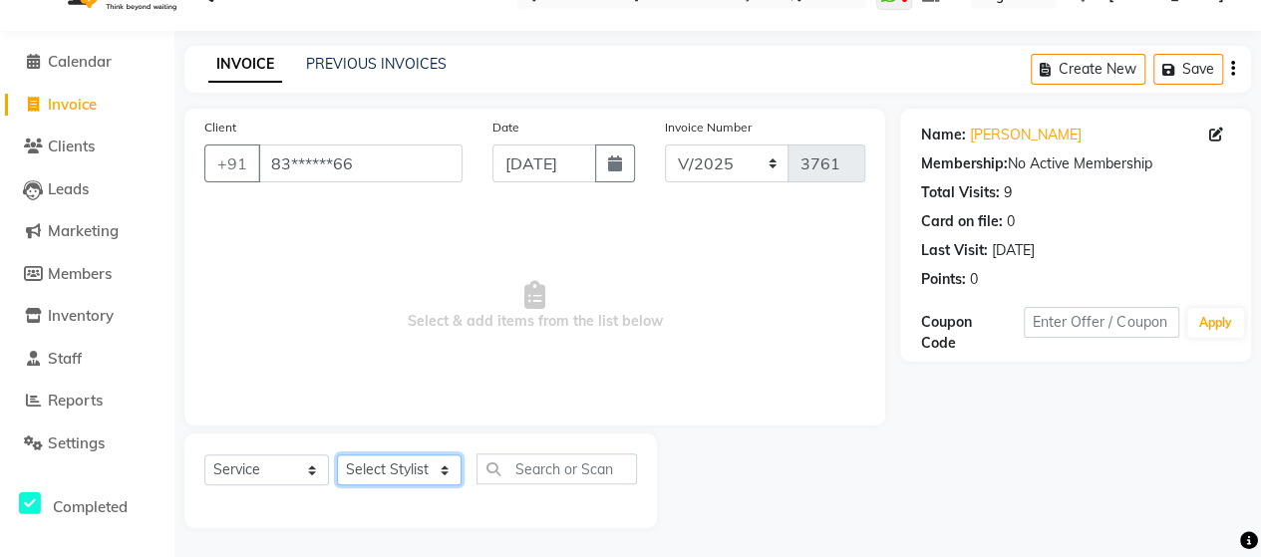
scroll to position [0, 0]
click at [422, 457] on select "Select Stylist Admin [PERSON_NAME] [PERSON_NAME] [PERSON_NAME] Rohit [PERSON_NA…" at bounding box center [399, 469] width 125 height 31
click at [337, 454] on select "Select Stylist Admin [PERSON_NAME] [PERSON_NAME] [PERSON_NAME] Rohit [PERSON_NA…" at bounding box center [399, 469] width 125 height 31
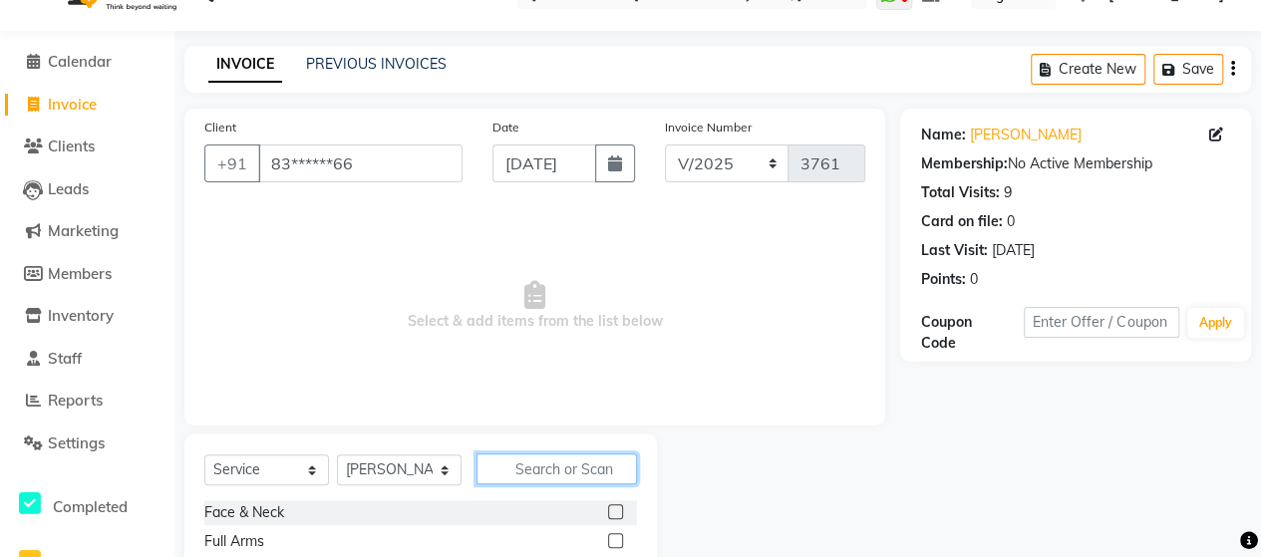
click at [574, 474] on input "text" at bounding box center [556, 468] width 160 height 31
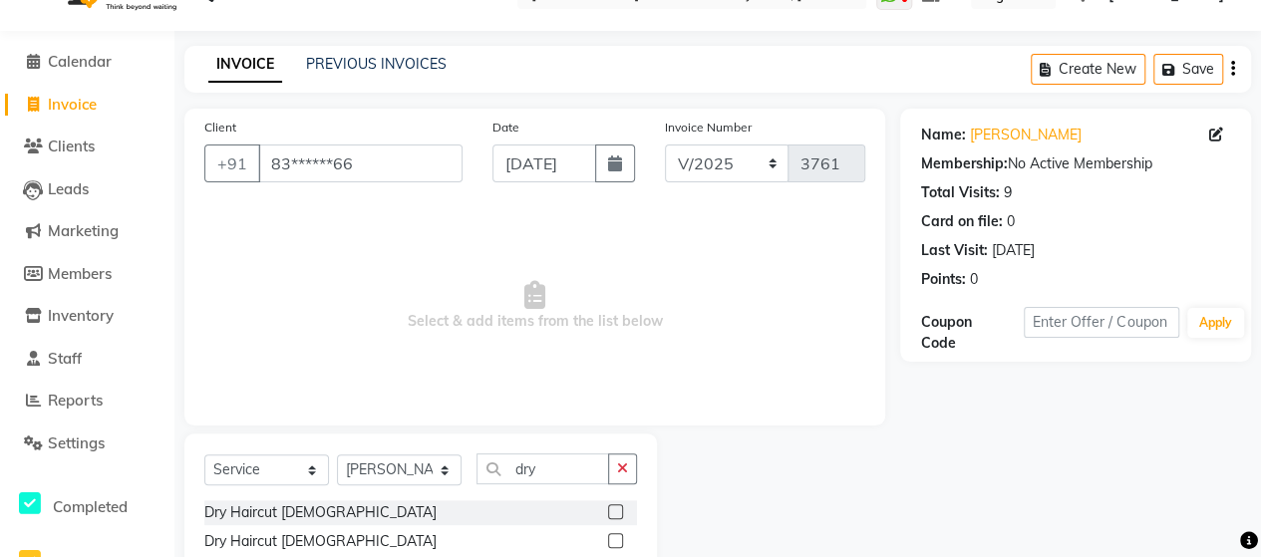
click at [614, 509] on label at bounding box center [615, 511] width 15 height 15
click at [614, 509] on input "checkbox" at bounding box center [614, 512] width 13 height 13
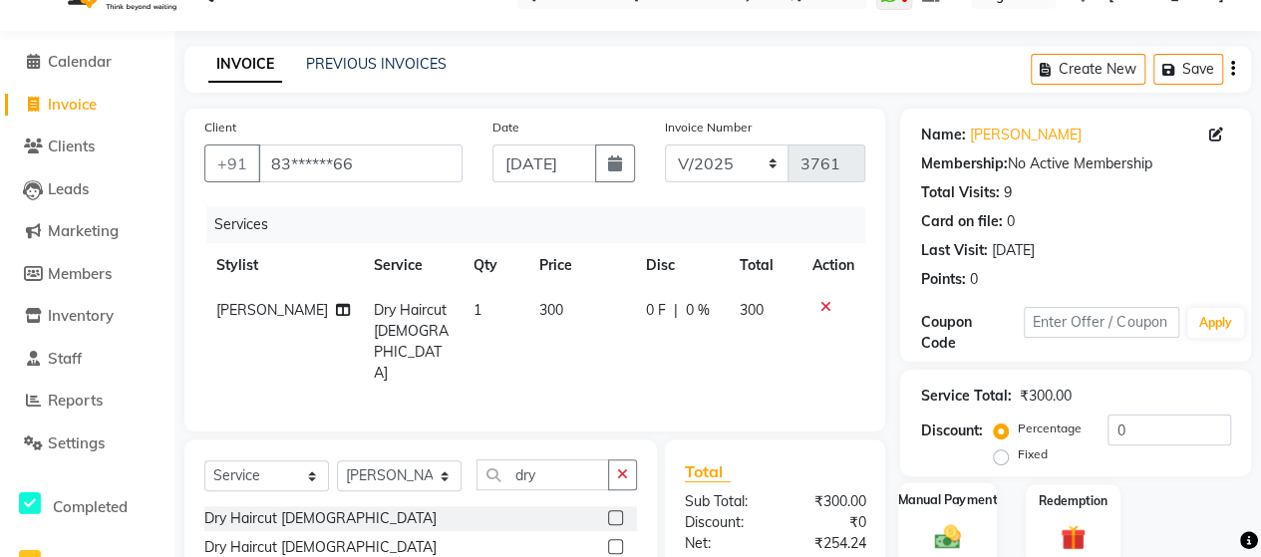
click at [944, 527] on img at bounding box center [947, 536] width 43 height 31
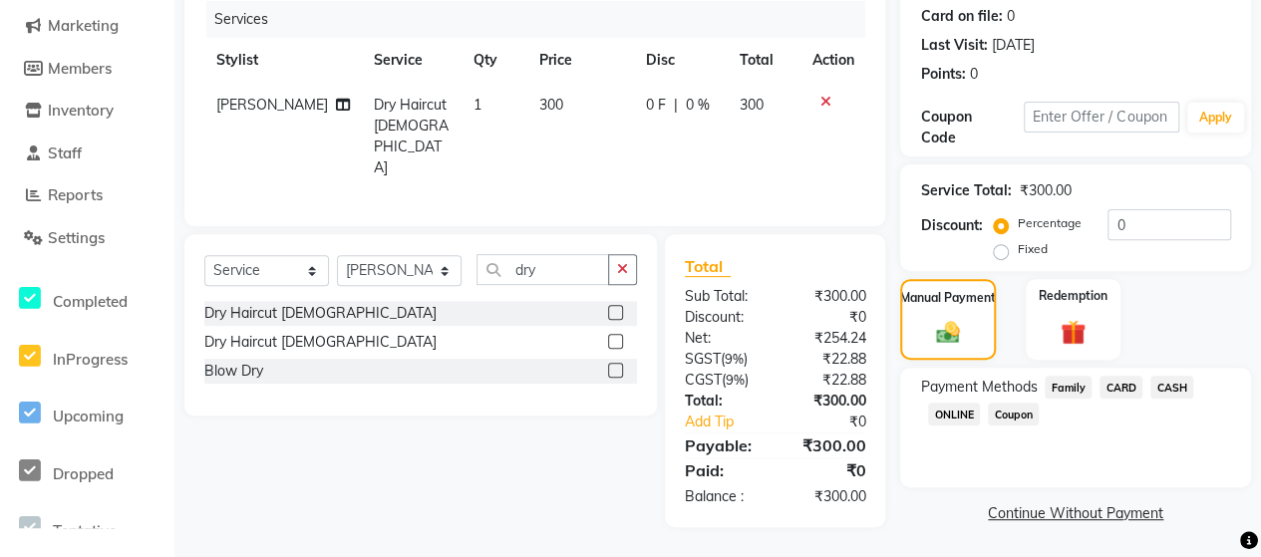
click at [1170, 390] on span "CASH" at bounding box center [1171, 387] width 43 height 23
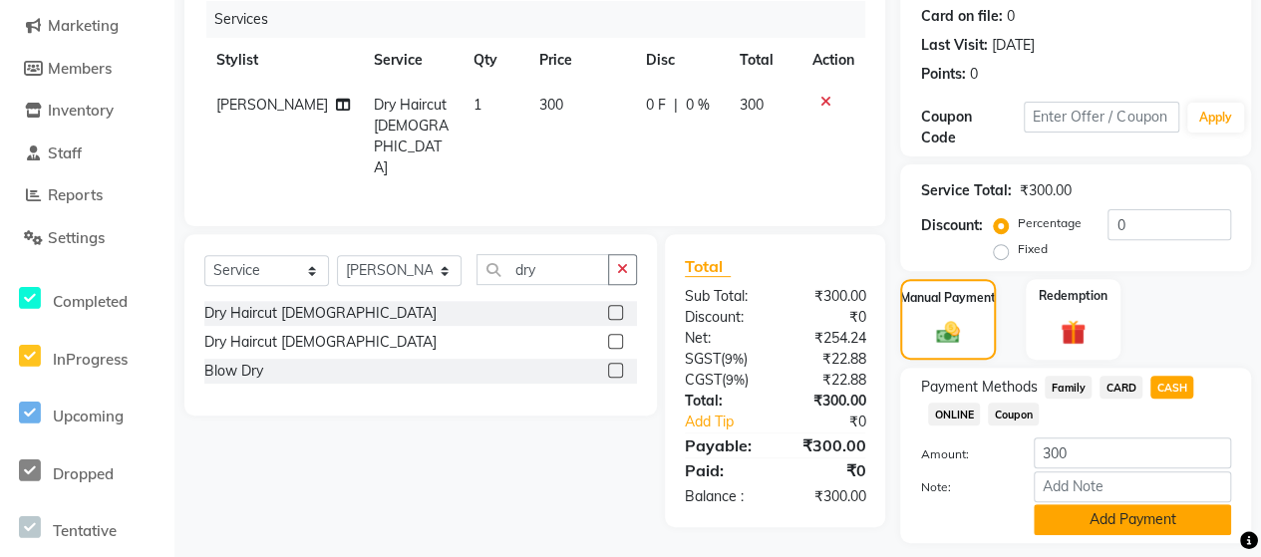
click at [1136, 513] on button "Add Payment" at bounding box center [1132, 519] width 197 height 31
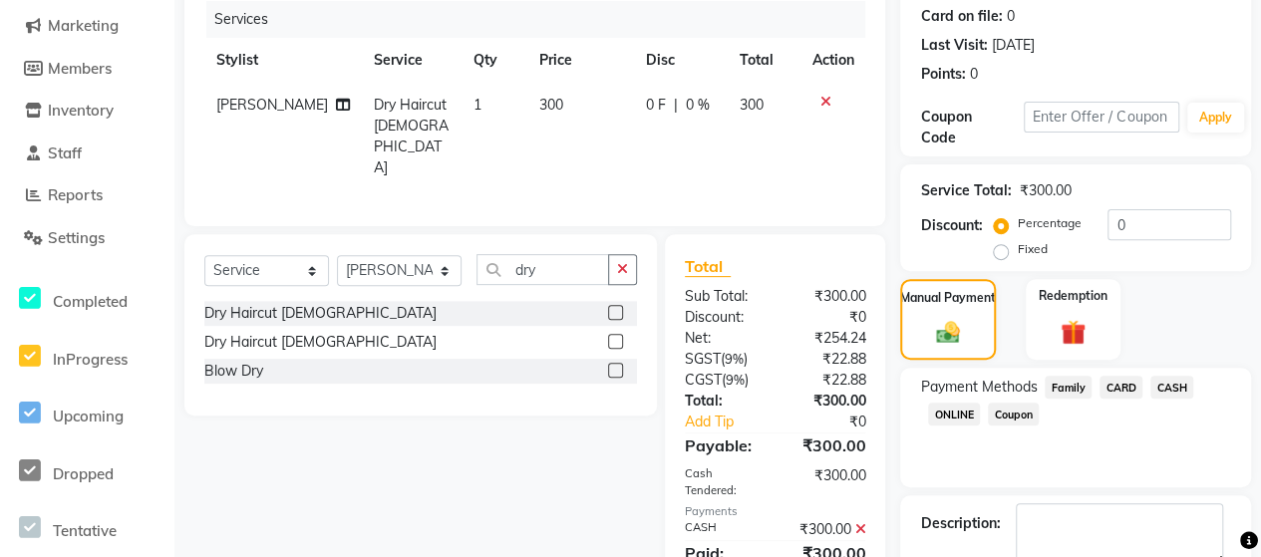
scroll to position [358, 0]
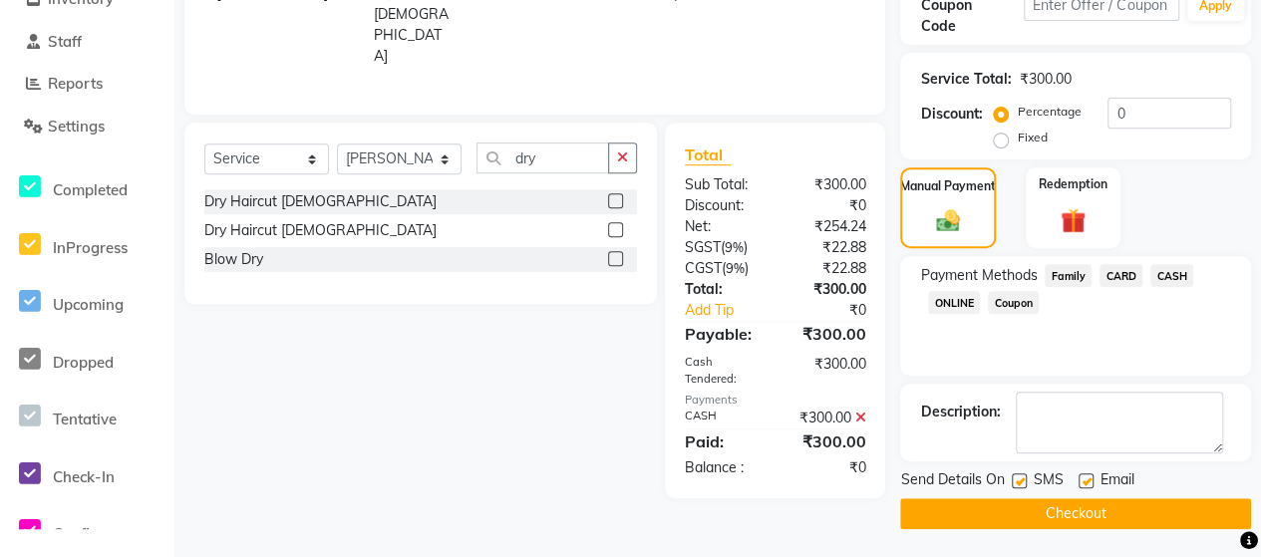
click at [1110, 515] on button "Checkout" at bounding box center [1075, 513] width 351 height 31
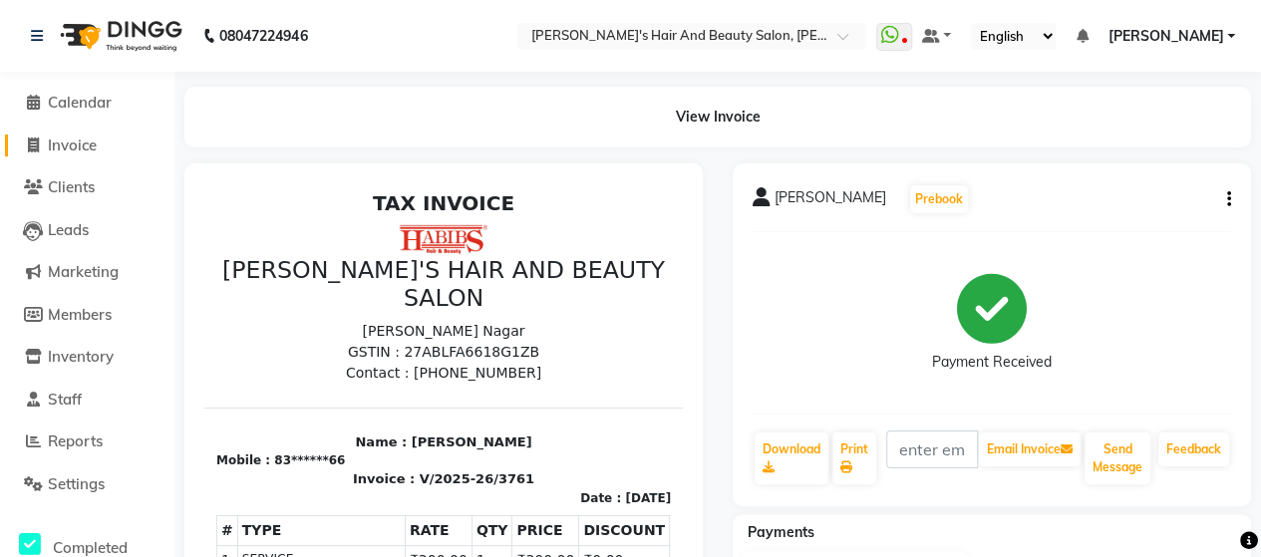
click at [51, 147] on span "Invoice" at bounding box center [72, 145] width 49 height 19
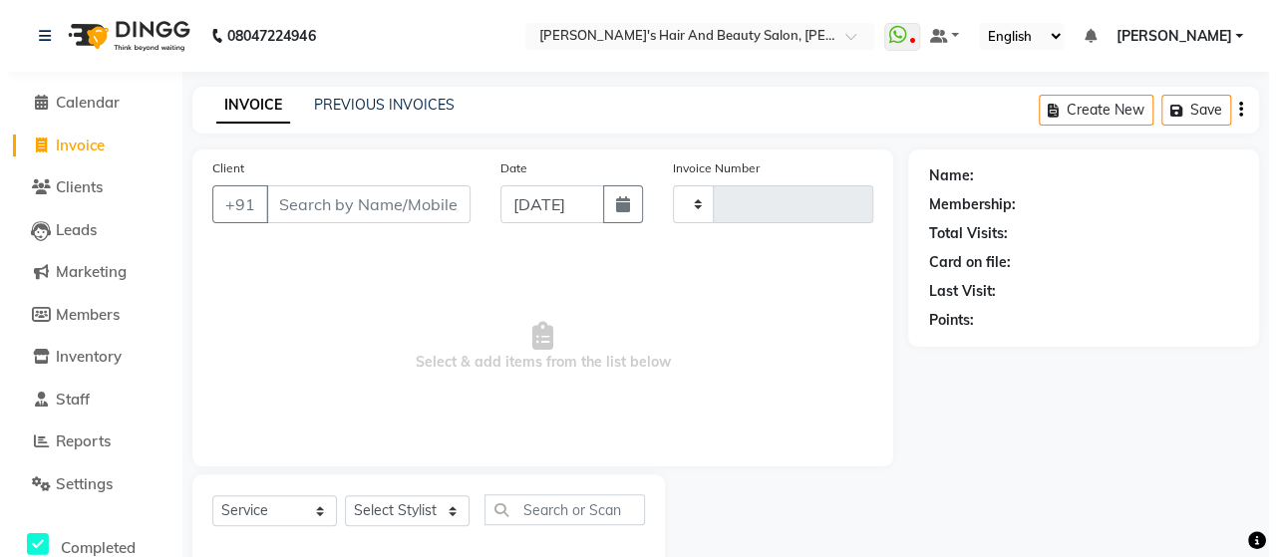
scroll to position [41, 0]
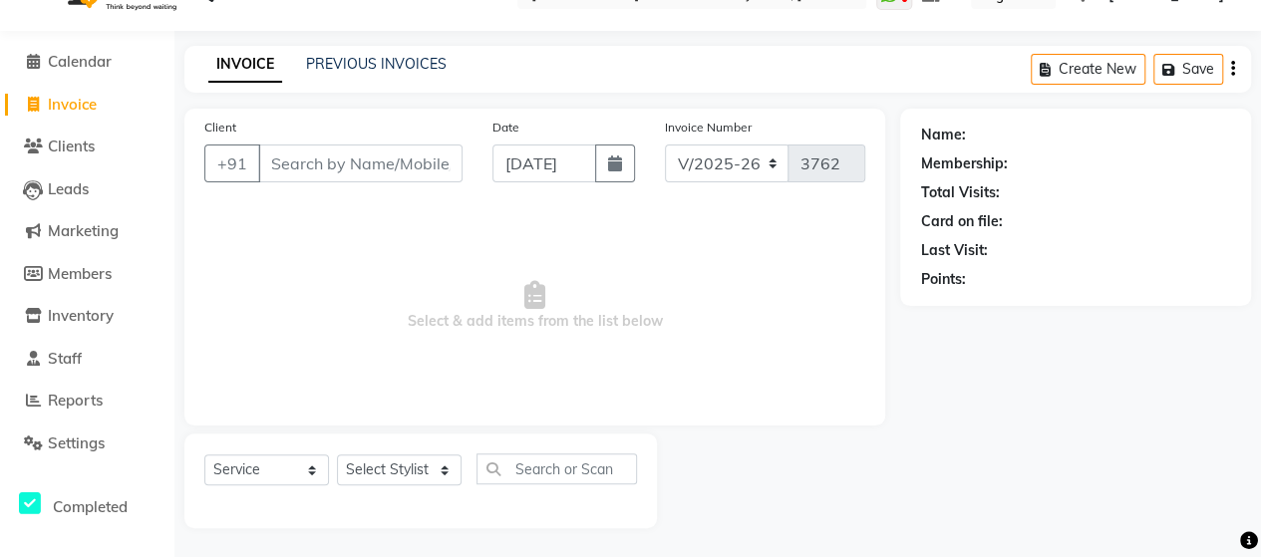
click at [330, 161] on input "Client" at bounding box center [360, 164] width 204 height 38
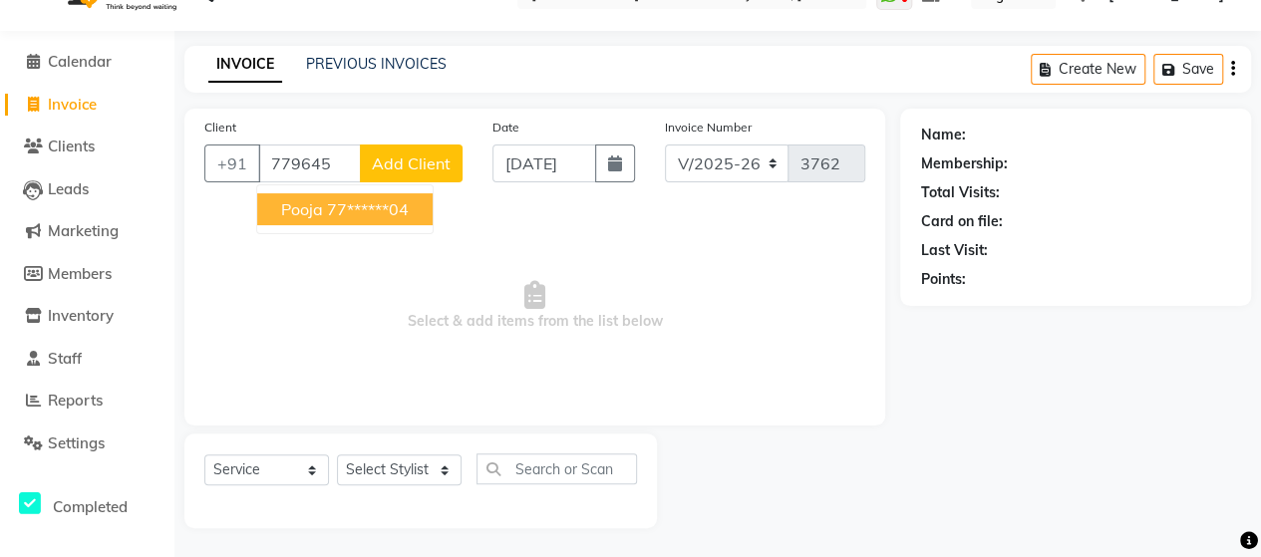
click at [370, 214] on ngb-highlight "77******04" at bounding box center [368, 209] width 82 height 20
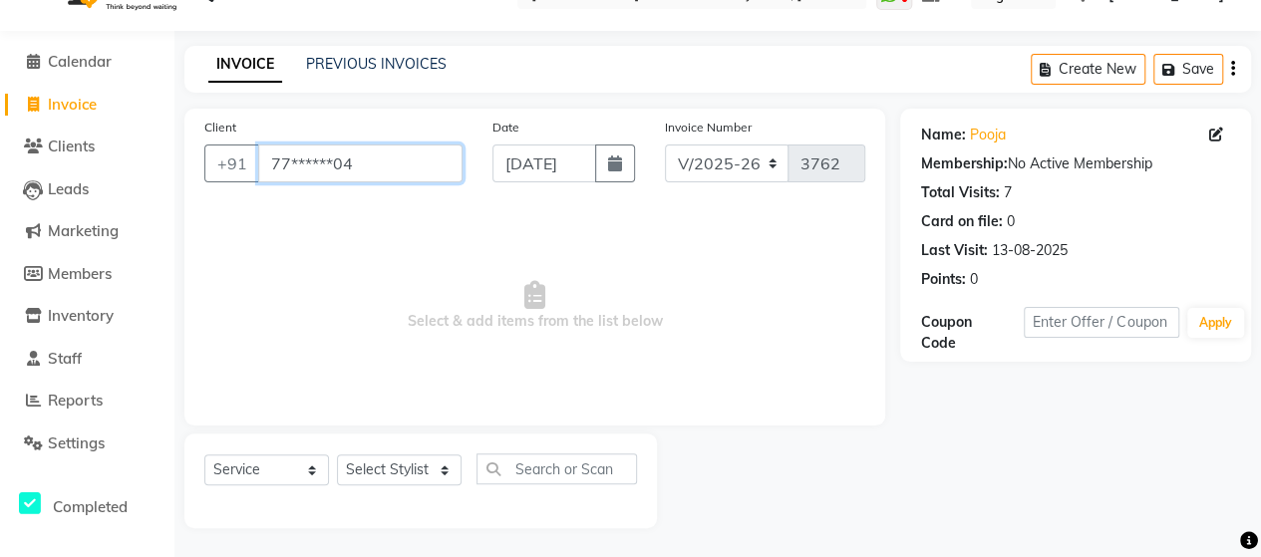
click at [391, 154] on input "77******04" at bounding box center [360, 164] width 204 height 38
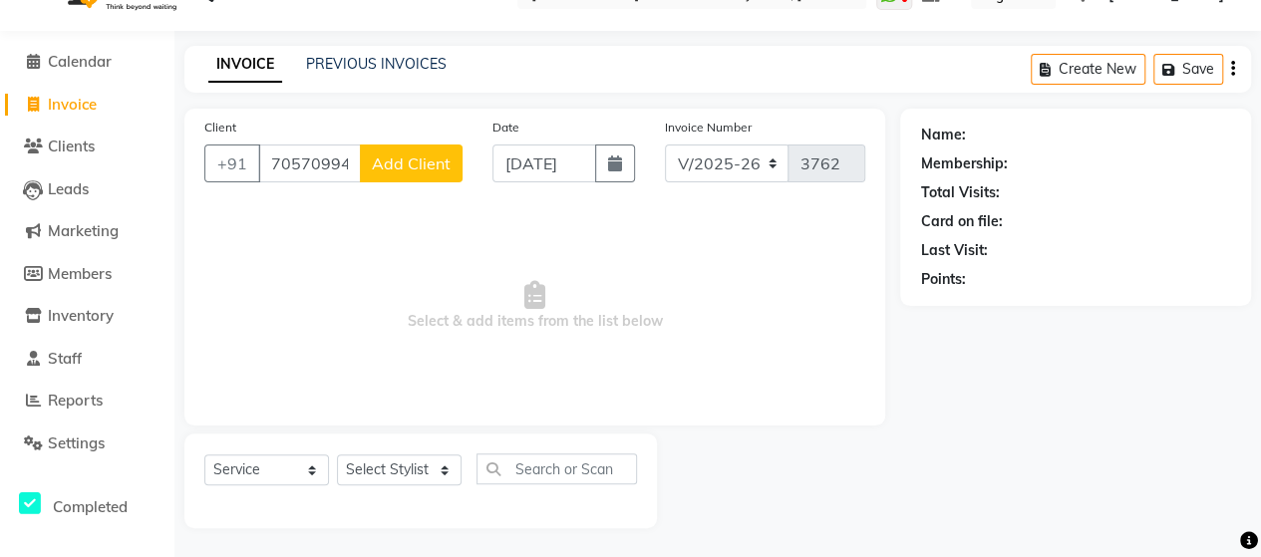
click at [413, 156] on span "Add Client" at bounding box center [411, 163] width 79 height 20
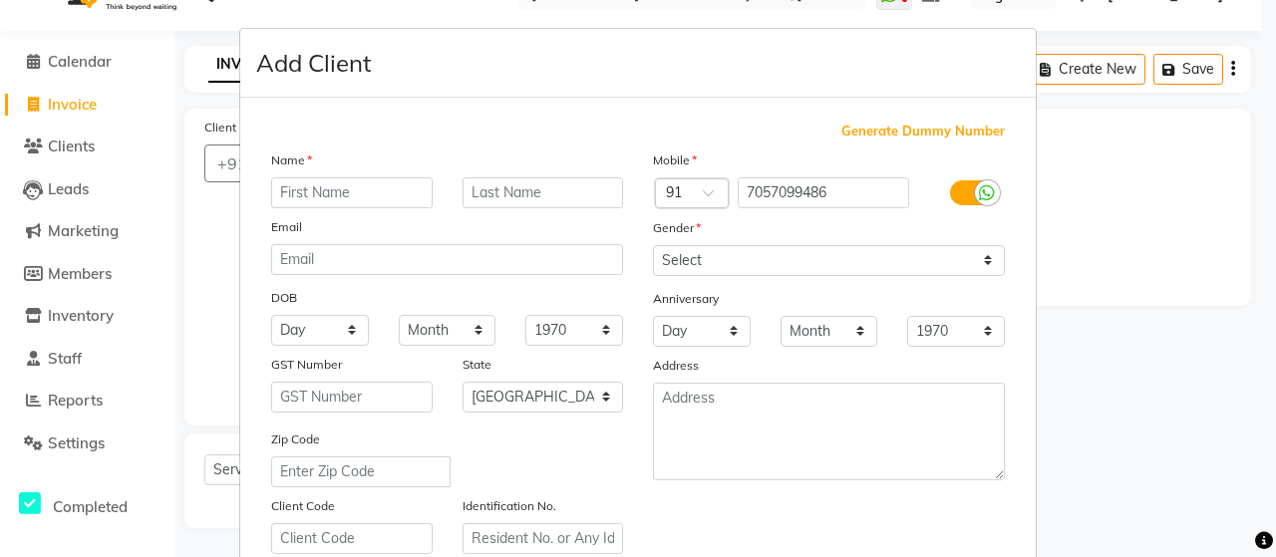
click at [357, 185] on input "text" at bounding box center [351, 192] width 161 height 31
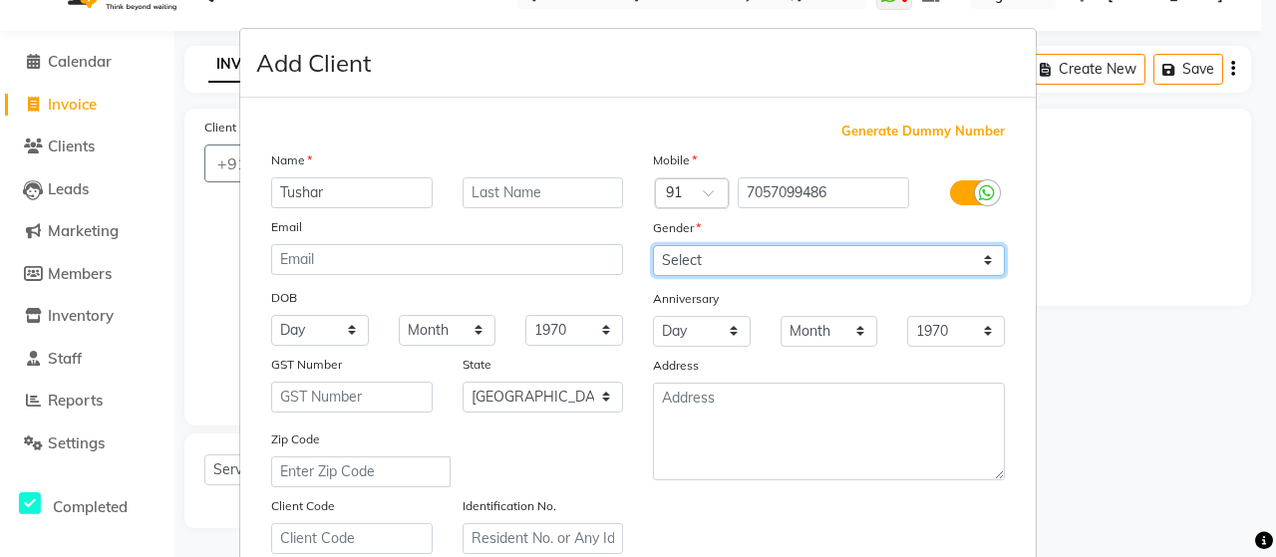
click at [676, 250] on select "Select [DEMOGRAPHIC_DATA] [DEMOGRAPHIC_DATA] Other Prefer Not To Say" at bounding box center [829, 260] width 352 height 31
click at [653, 245] on select "Select [DEMOGRAPHIC_DATA] [DEMOGRAPHIC_DATA] Other Prefer Not To Say" at bounding box center [829, 260] width 352 height 31
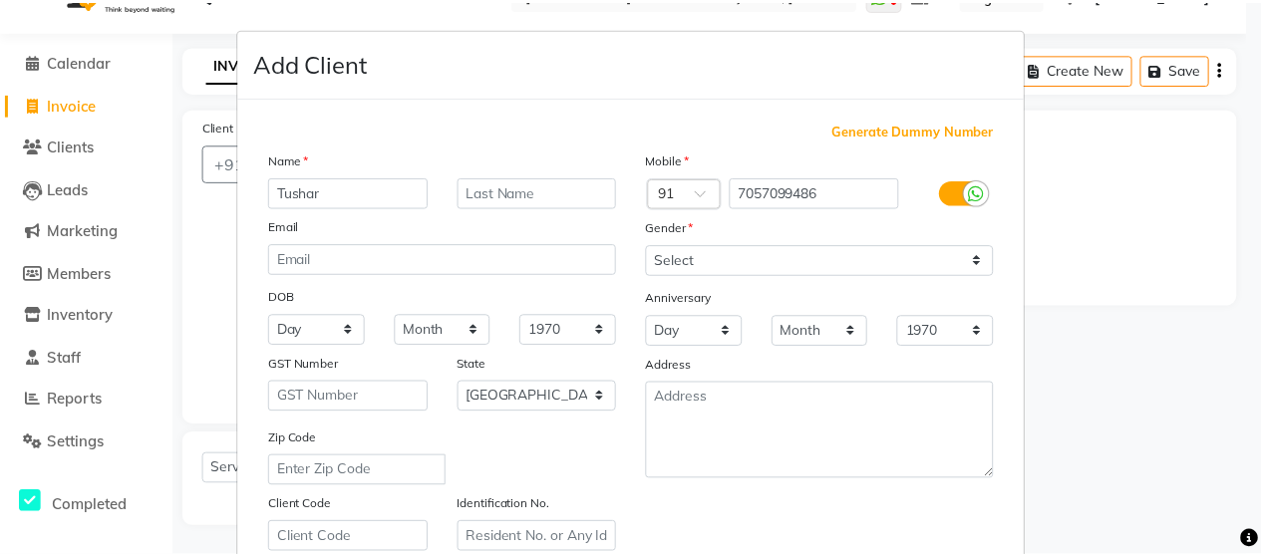
scroll to position [359, 0]
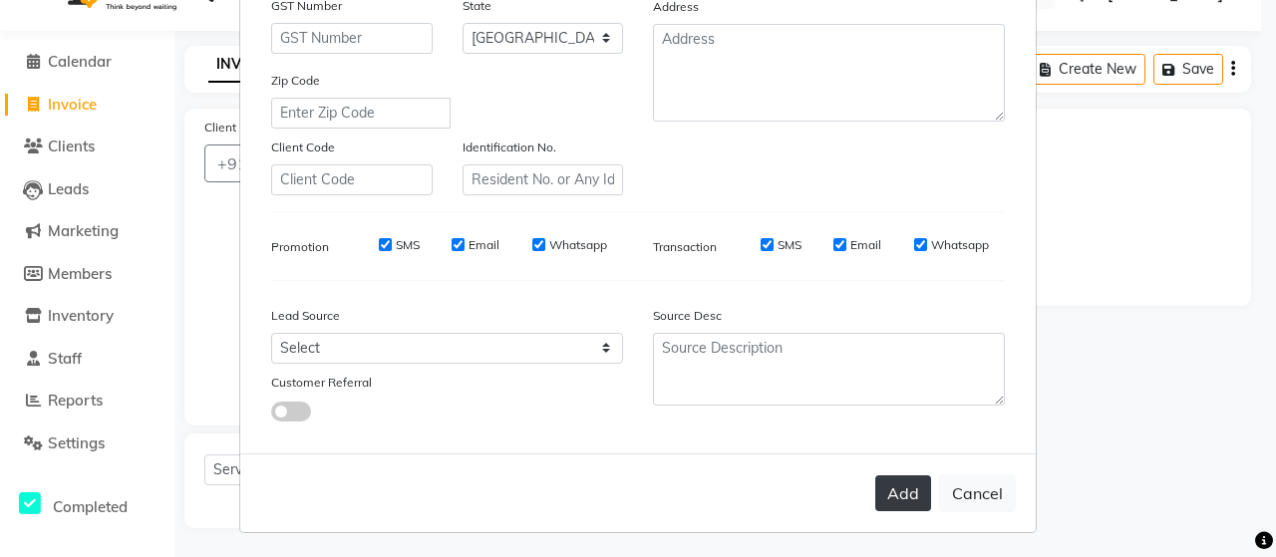
click at [895, 494] on button "Add" at bounding box center [903, 493] width 56 height 36
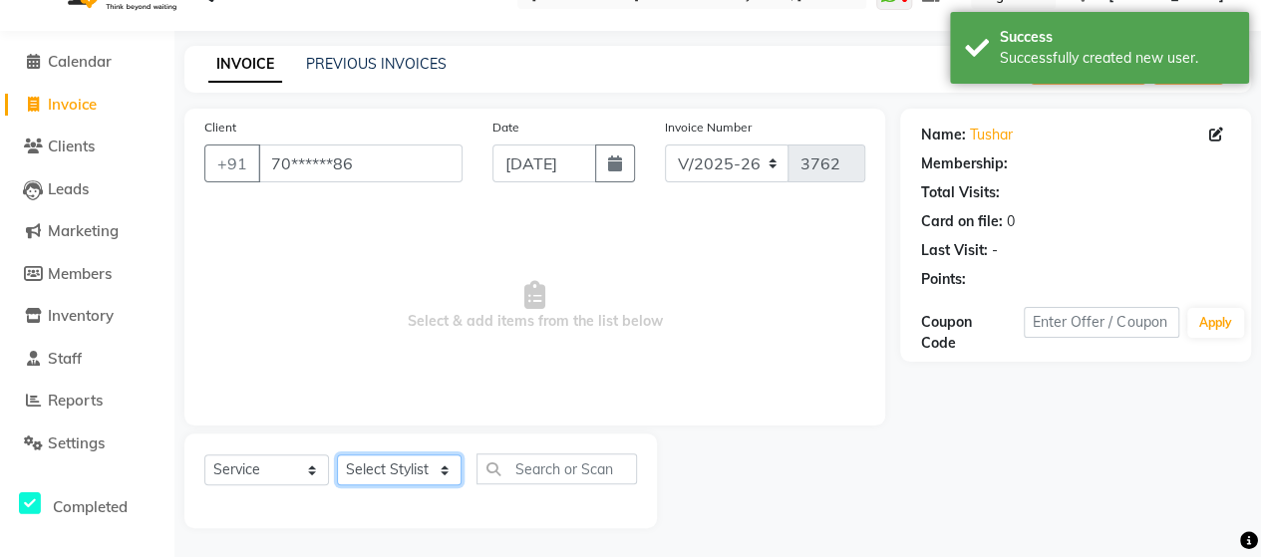
click at [355, 469] on select "Select Stylist Admin [PERSON_NAME] [PERSON_NAME] [PERSON_NAME] Rohit [PERSON_NA…" at bounding box center [399, 469] width 125 height 31
click at [337, 454] on select "Select Stylist Admin [PERSON_NAME] [PERSON_NAME] [PERSON_NAME] Rohit [PERSON_NA…" at bounding box center [399, 469] width 125 height 31
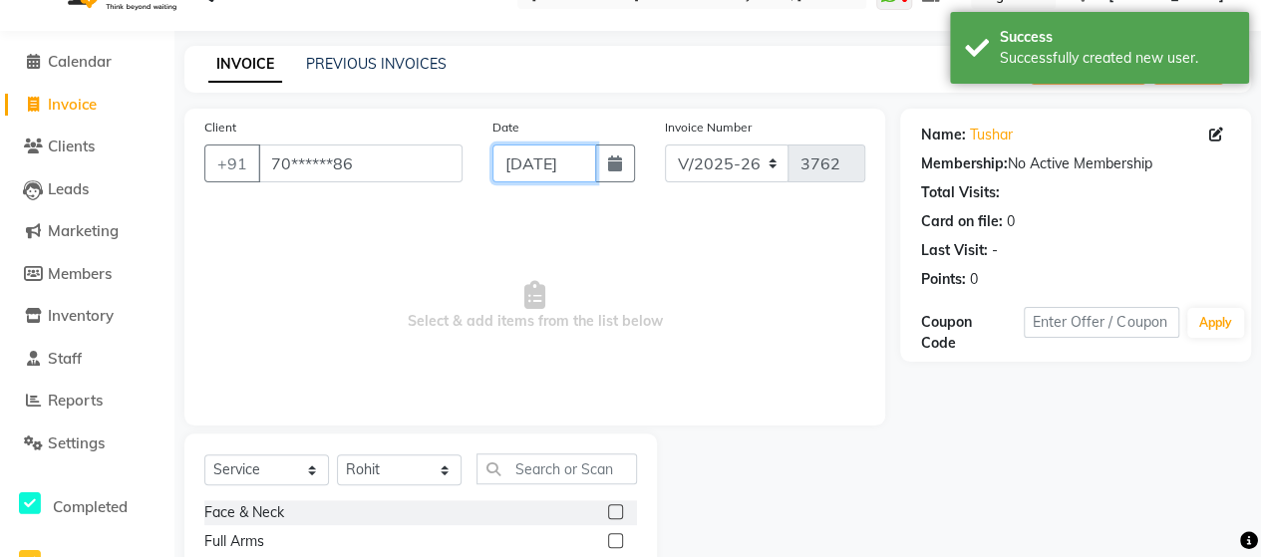
click at [532, 166] on input "[DATE]" at bounding box center [544, 164] width 104 height 38
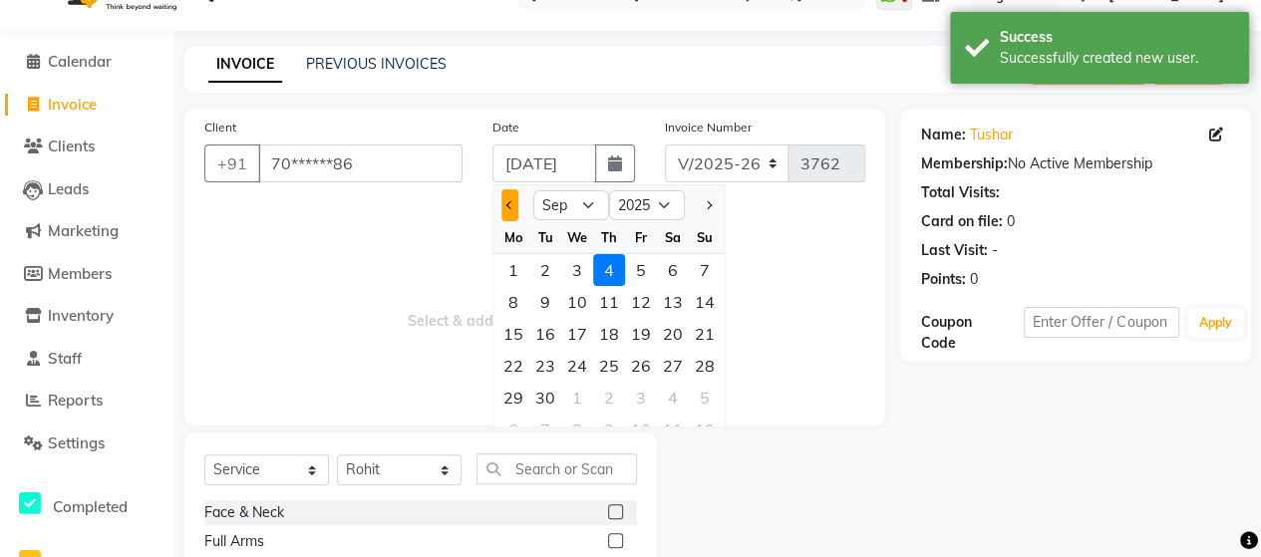
click at [508, 212] on button "Previous month" at bounding box center [509, 205] width 17 height 32
click at [585, 326] on div "13" at bounding box center [577, 334] width 32 height 32
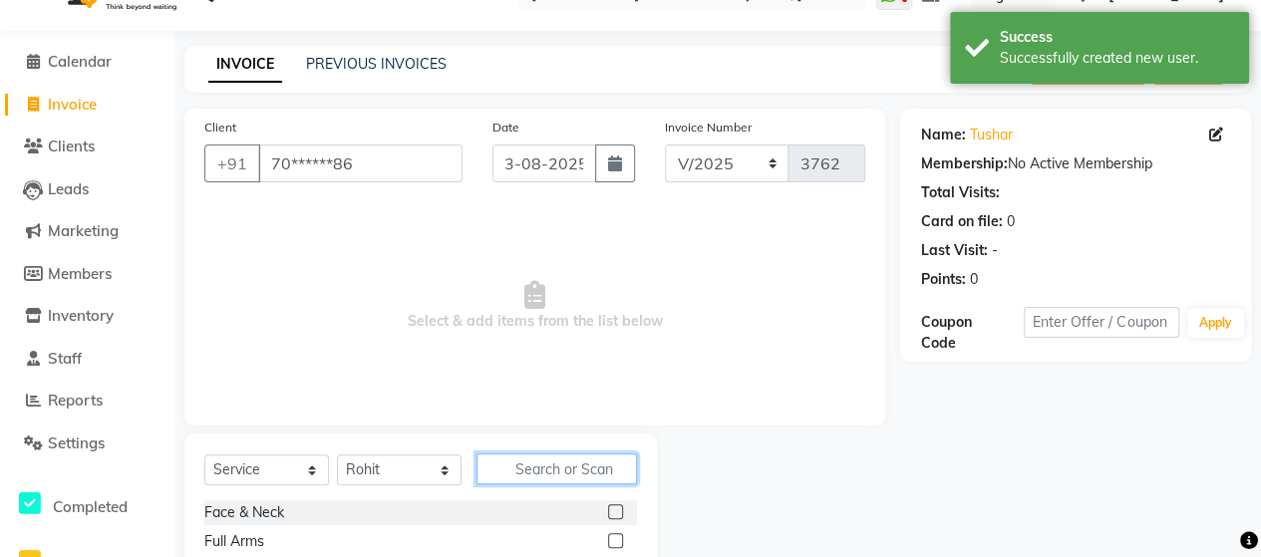
scroll to position [0, 0]
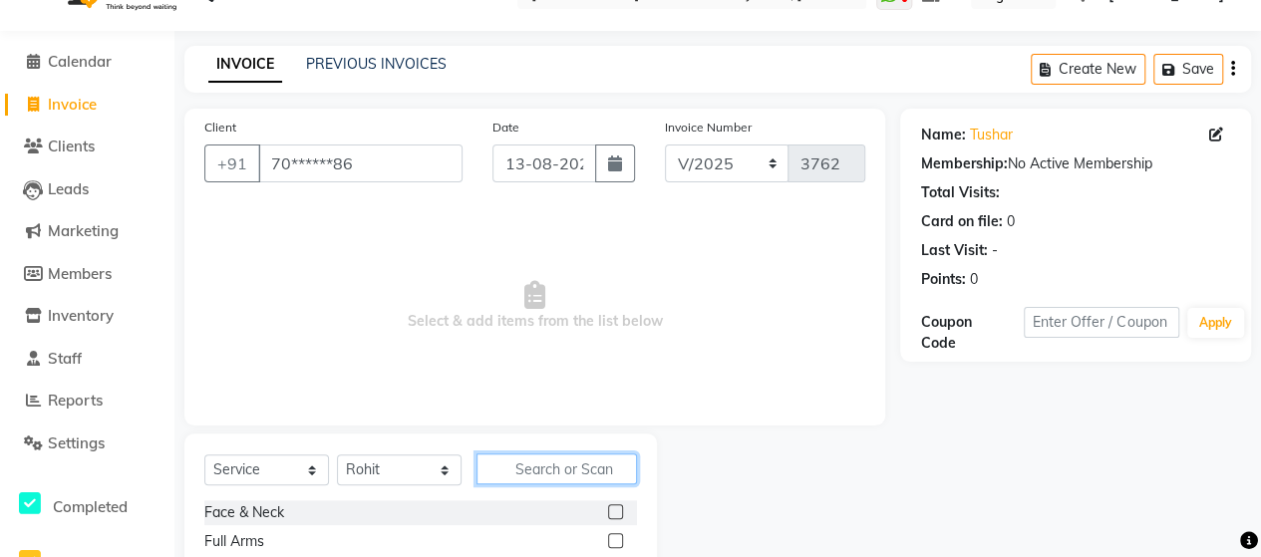
click at [553, 471] on input "text" at bounding box center [556, 468] width 160 height 31
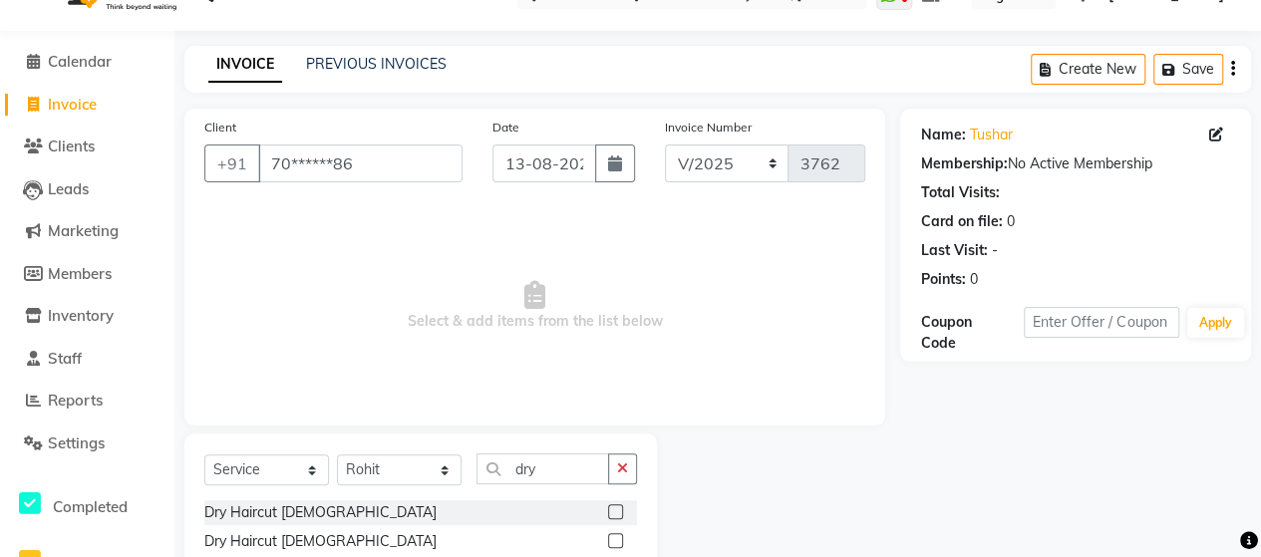
click at [613, 545] on label at bounding box center [615, 540] width 15 height 15
click at [613, 545] on input "checkbox" at bounding box center [614, 541] width 13 height 13
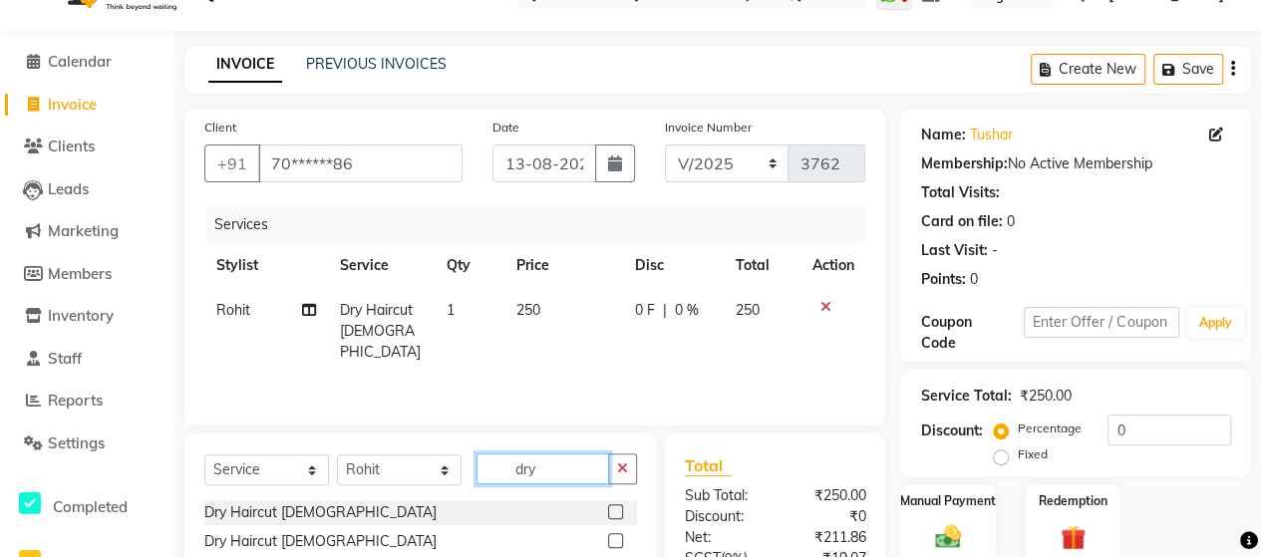
click at [572, 475] on input "dry" at bounding box center [542, 468] width 133 height 31
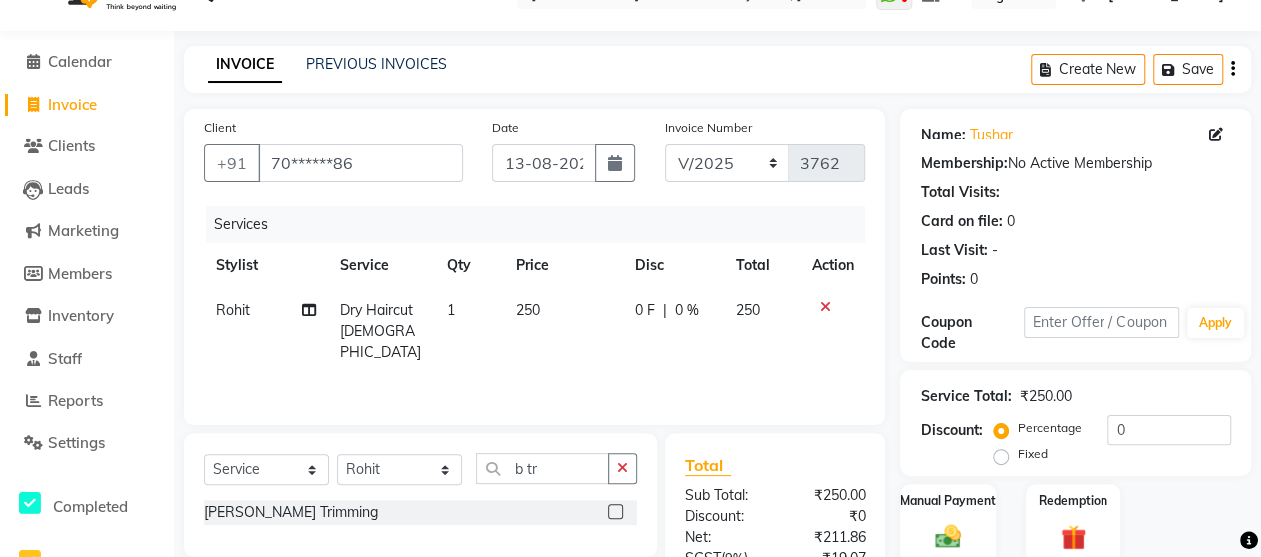
click at [618, 511] on label at bounding box center [615, 511] width 15 height 15
click at [618, 511] on input "checkbox" at bounding box center [614, 512] width 13 height 13
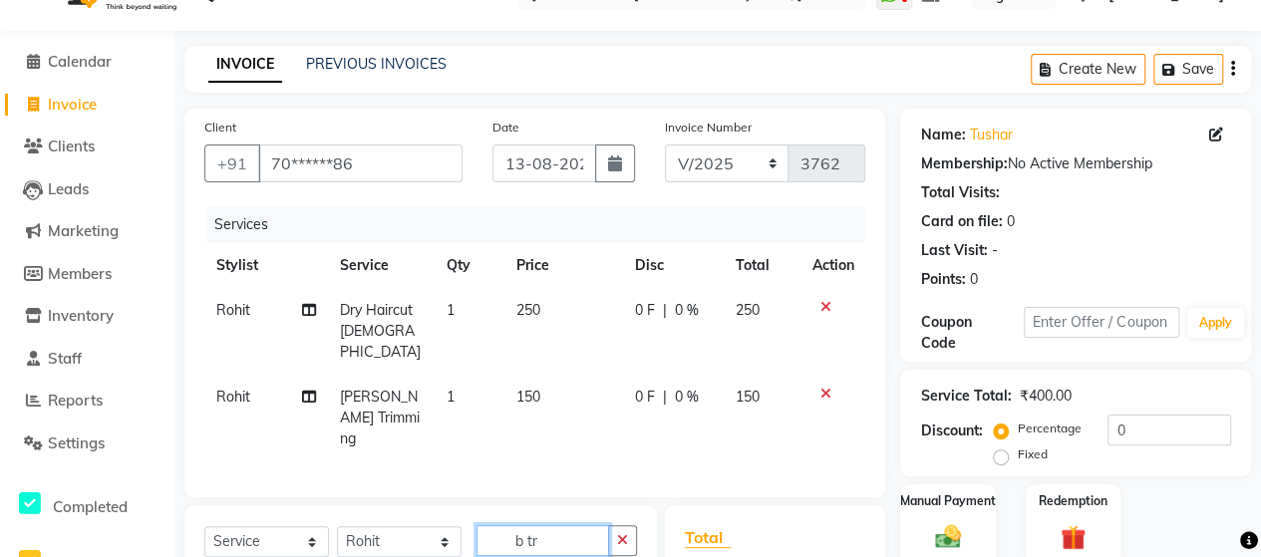
click at [588, 525] on input "b tr" at bounding box center [542, 540] width 133 height 31
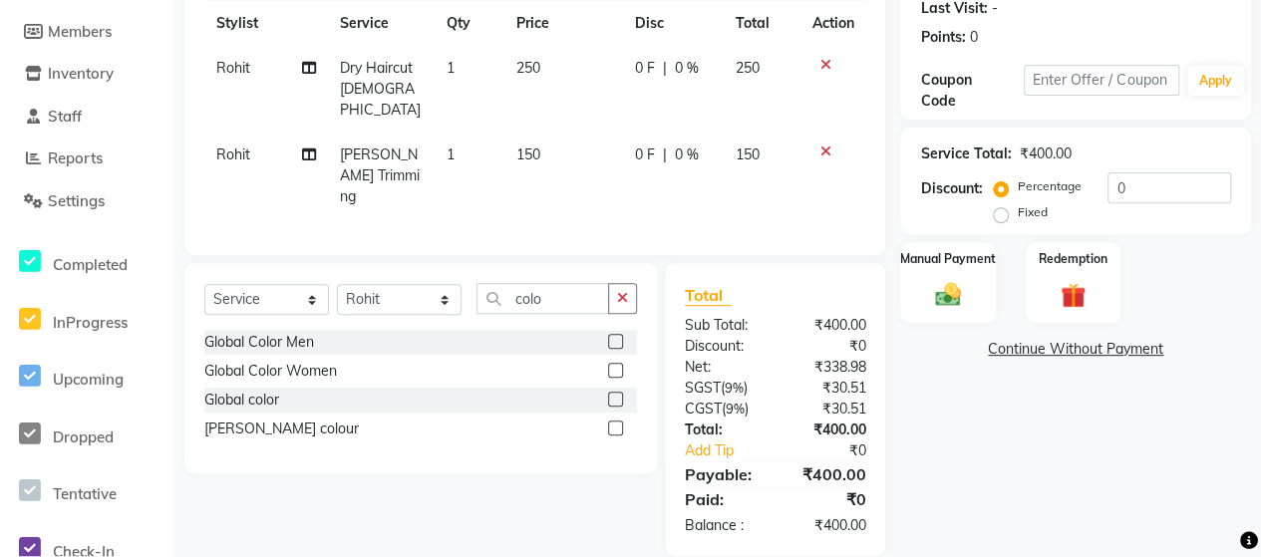
click at [605, 330] on div "Global Color Men" at bounding box center [420, 342] width 433 height 25
click at [615, 334] on label at bounding box center [615, 341] width 15 height 15
click at [615, 336] on input "checkbox" at bounding box center [614, 342] width 13 height 13
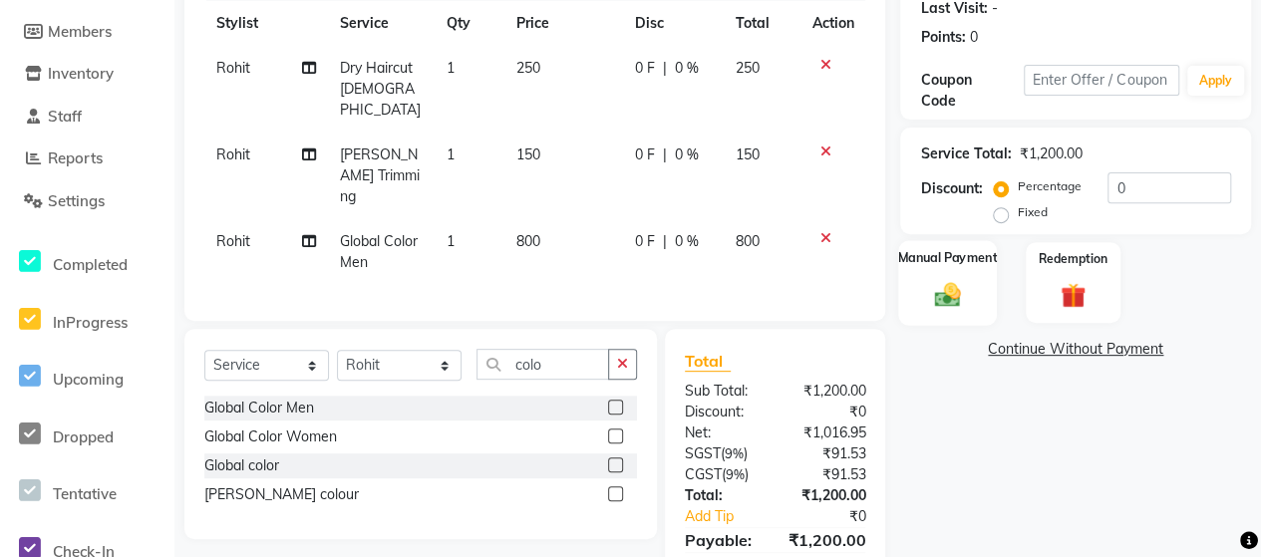
click at [942, 306] on img at bounding box center [947, 294] width 43 height 31
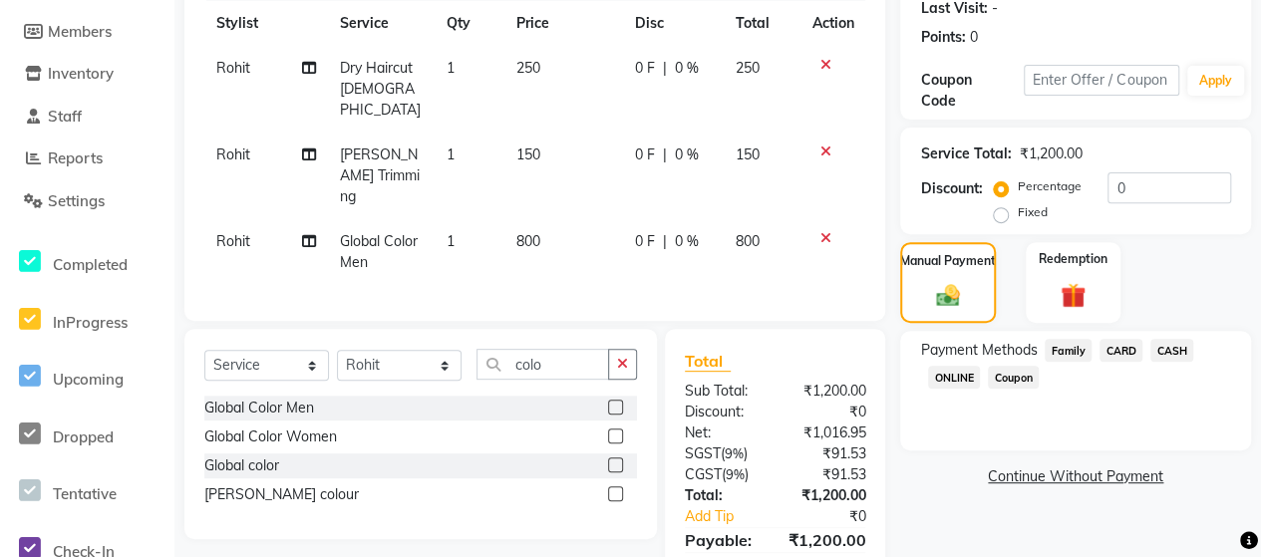
click at [1176, 347] on span "CASH" at bounding box center [1171, 350] width 43 height 23
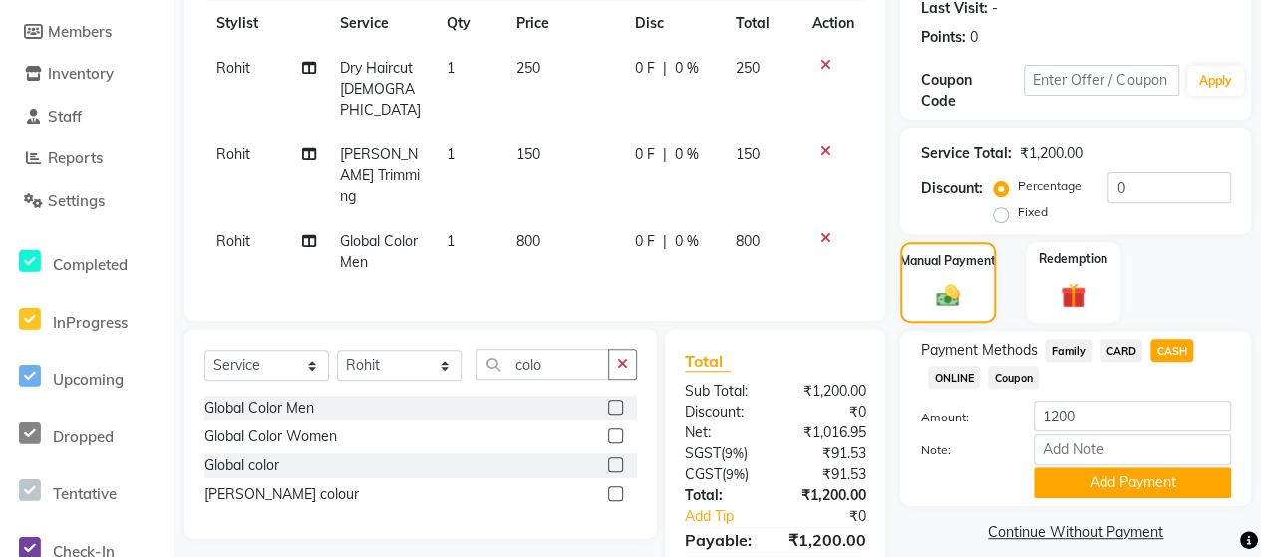
click at [968, 374] on span "ONLINE" at bounding box center [954, 377] width 52 height 23
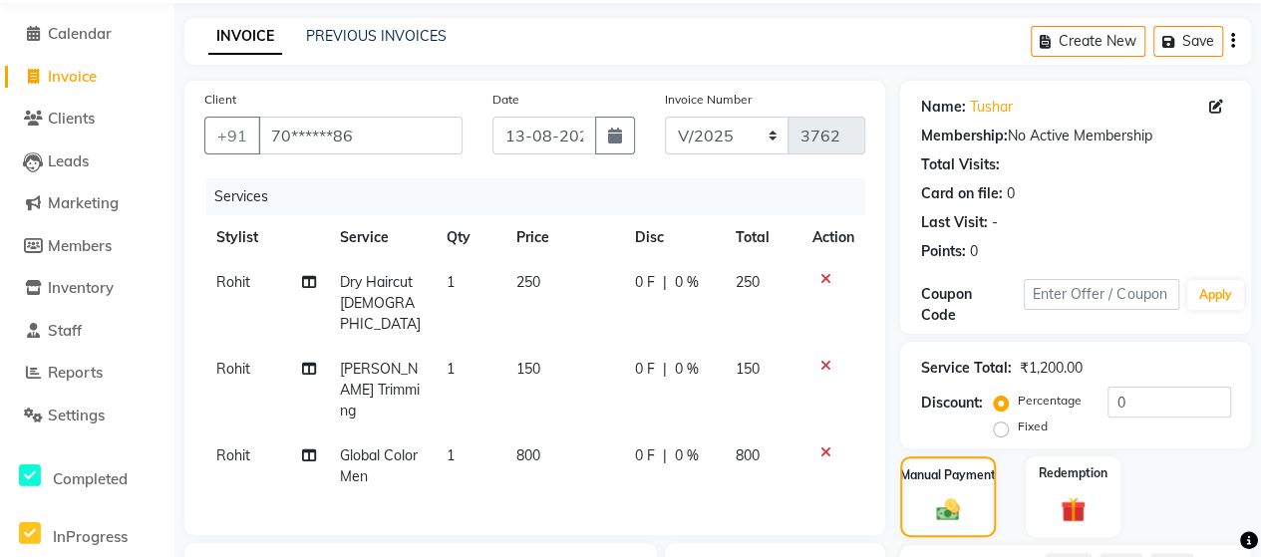
scroll to position [349, 0]
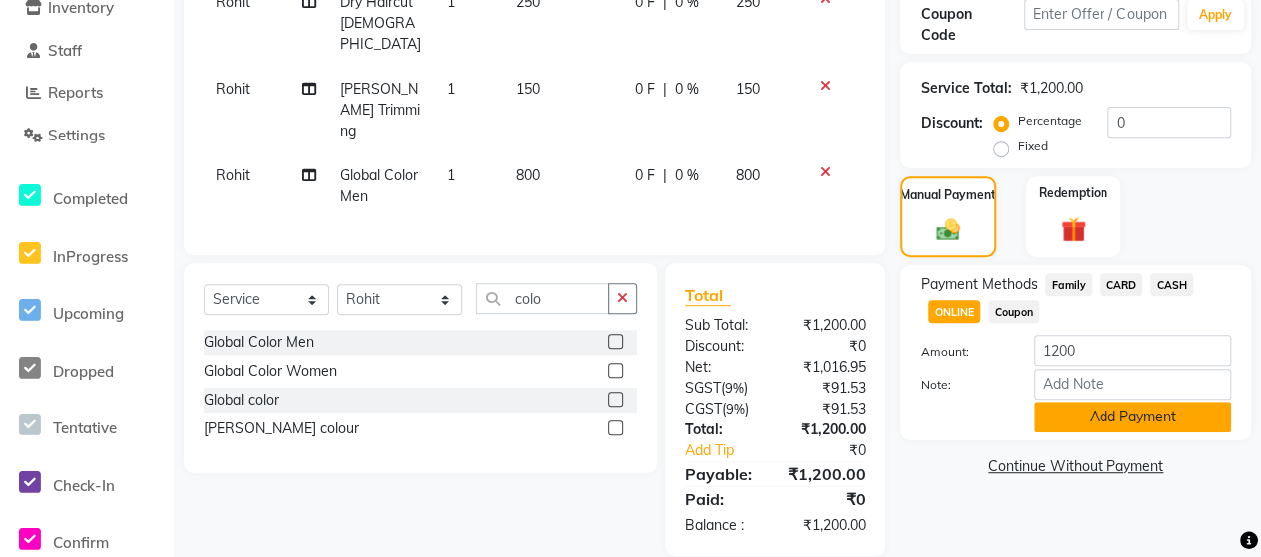
click at [1102, 412] on button "Add Payment" at bounding box center [1132, 417] width 197 height 31
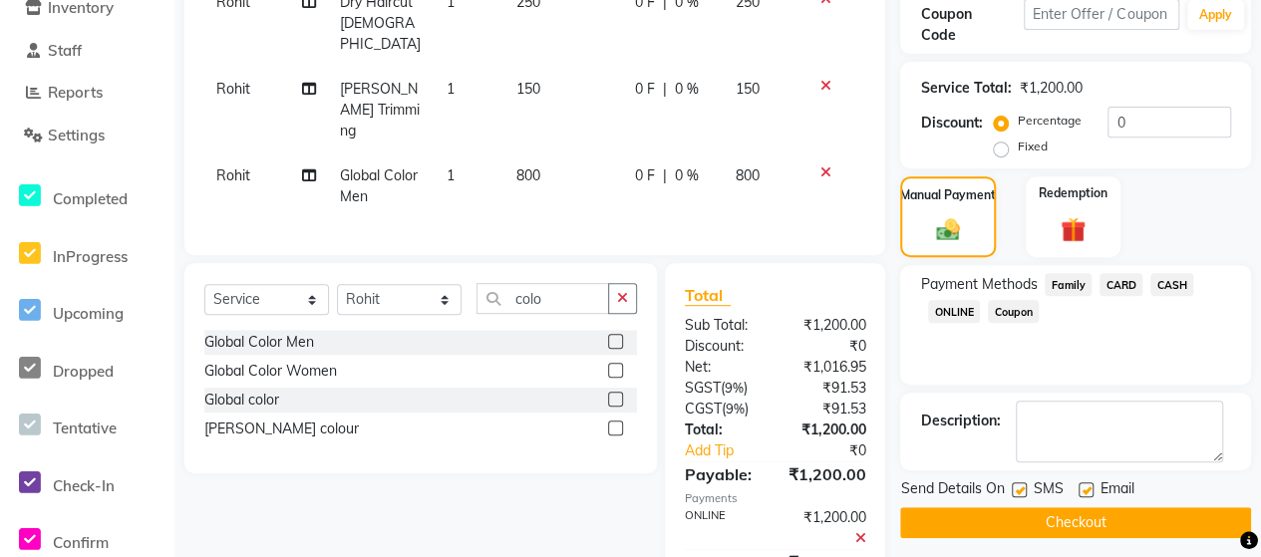
scroll to position [412, 0]
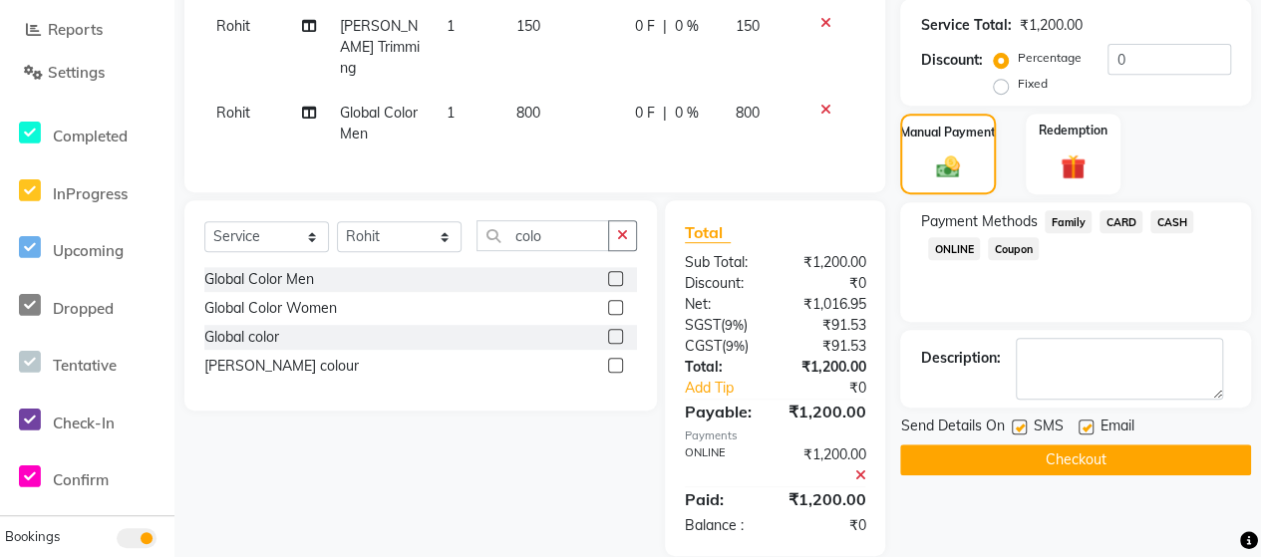
click at [1104, 447] on button "Checkout" at bounding box center [1075, 459] width 351 height 31
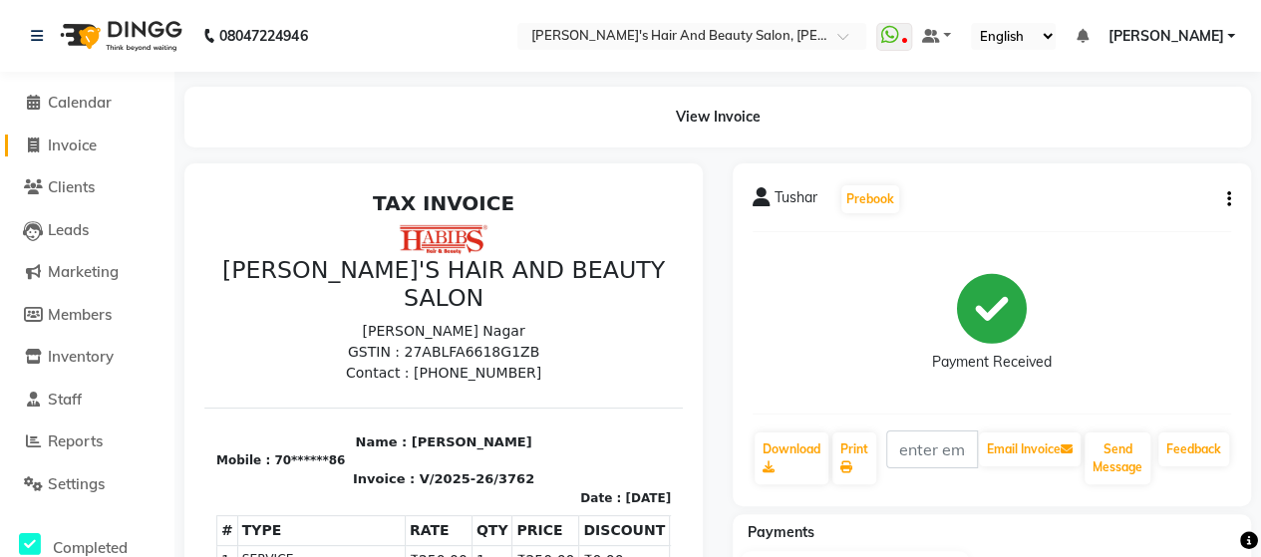
click at [77, 141] on span "Invoice" at bounding box center [72, 145] width 49 height 19
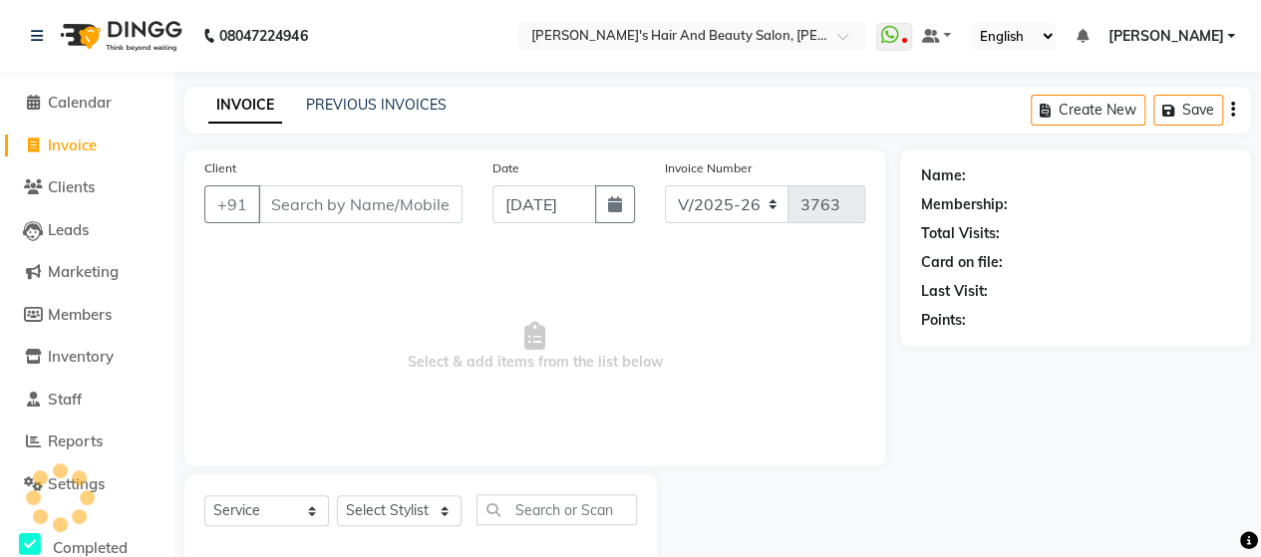
scroll to position [41, 0]
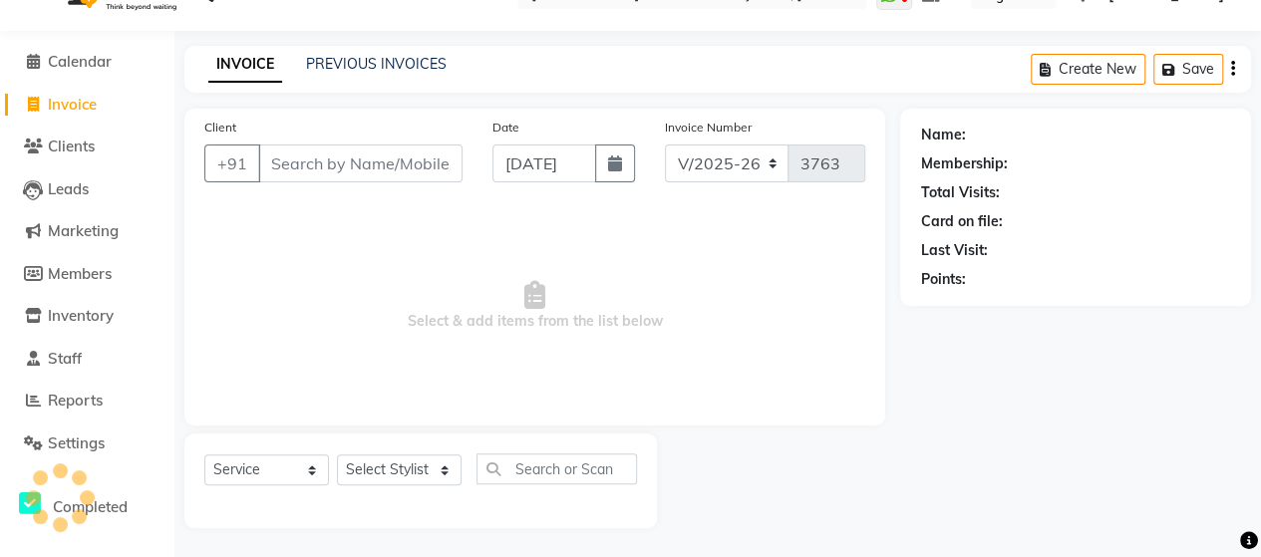
click at [326, 165] on input "Client" at bounding box center [360, 164] width 204 height 38
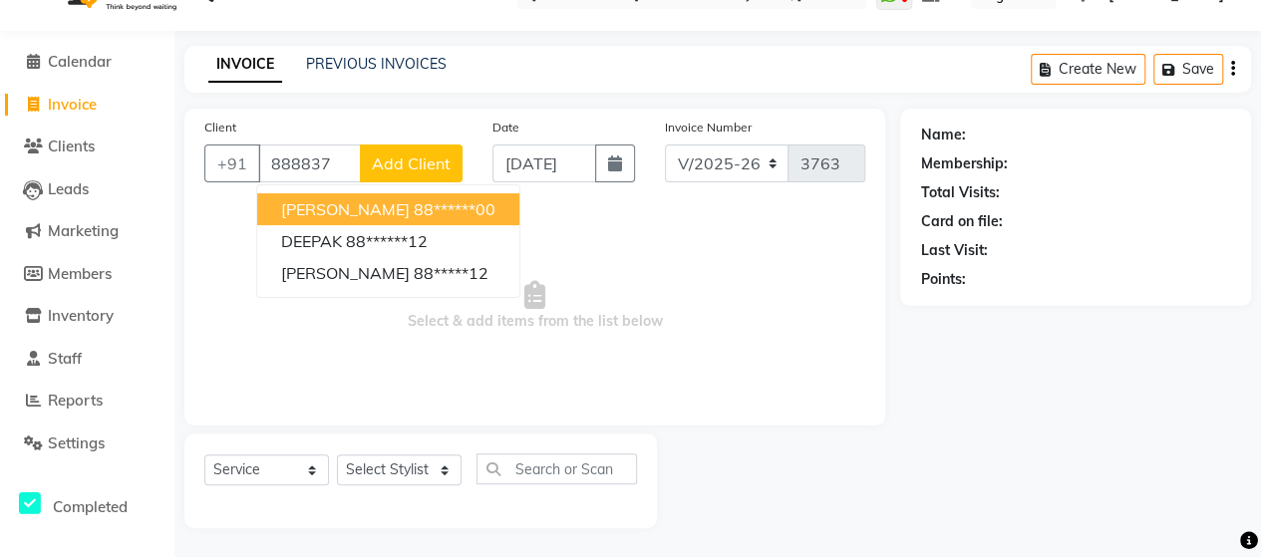
click at [414, 210] on ngb-highlight "88******00" at bounding box center [455, 209] width 82 height 20
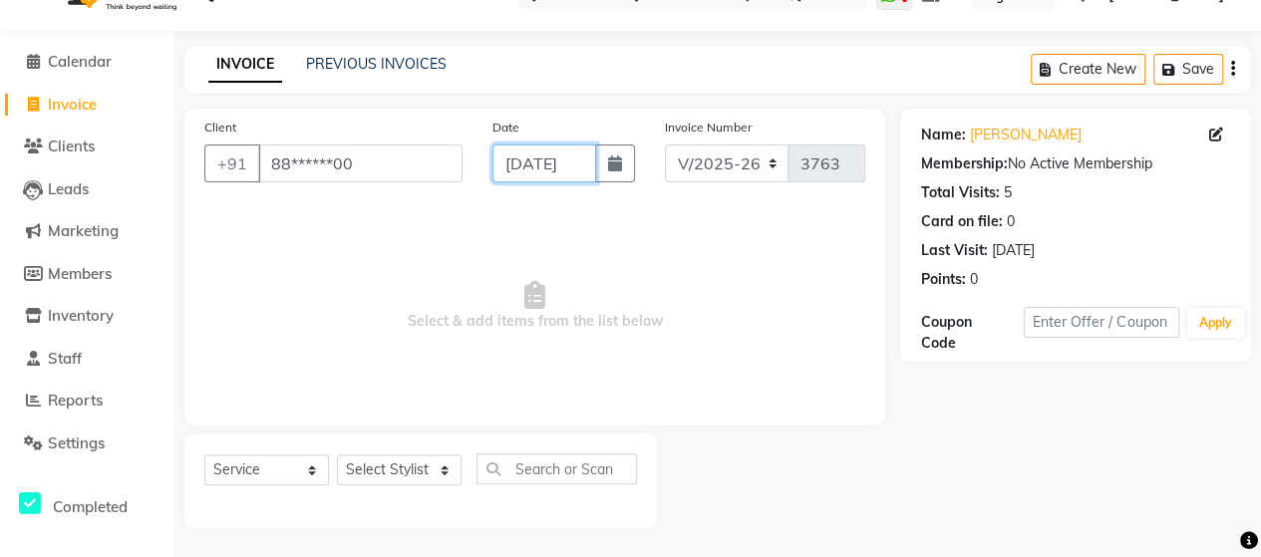
click at [542, 178] on input "[DATE]" at bounding box center [544, 164] width 104 height 38
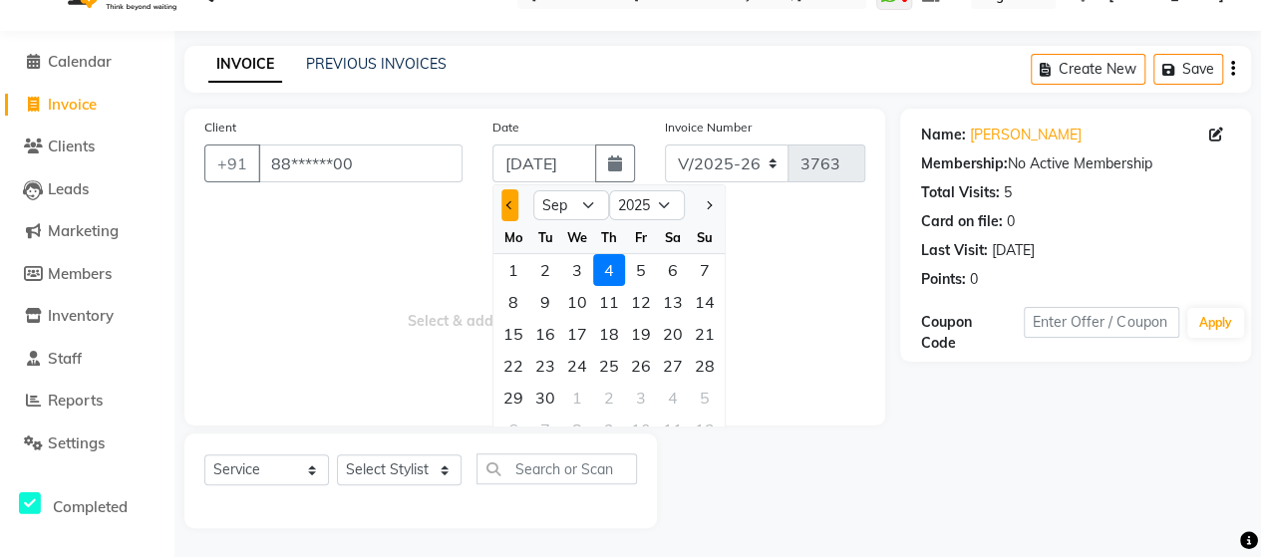
click at [501, 200] on button "Previous month" at bounding box center [509, 205] width 17 height 32
click at [593, 334] on div "14" at bounding box center [609, 334] width 32 height 32
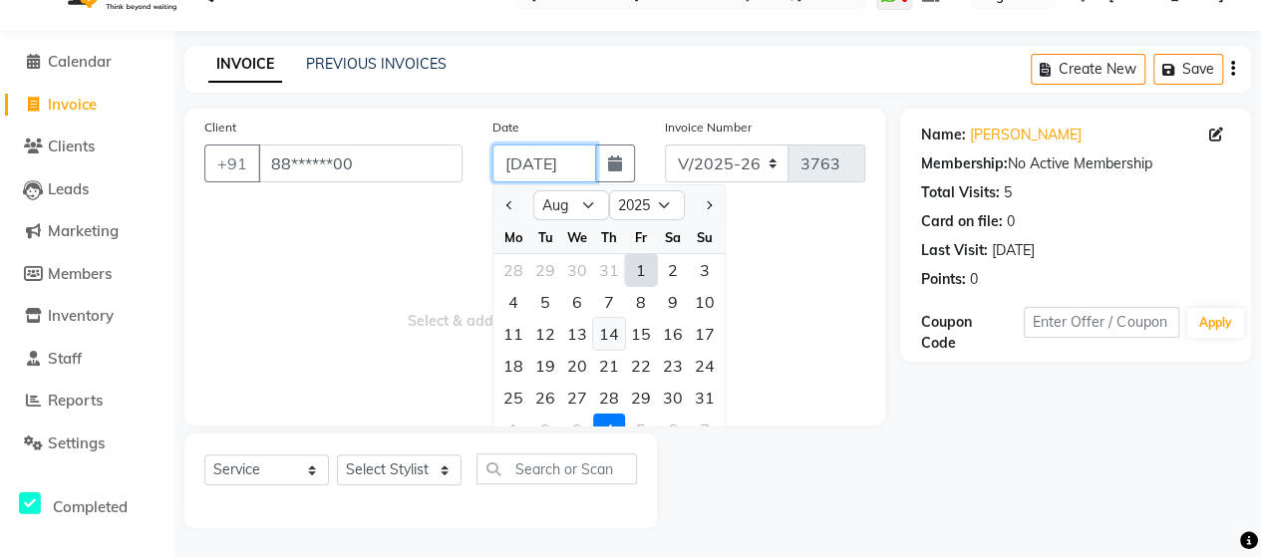
scroll to position [0, 11]
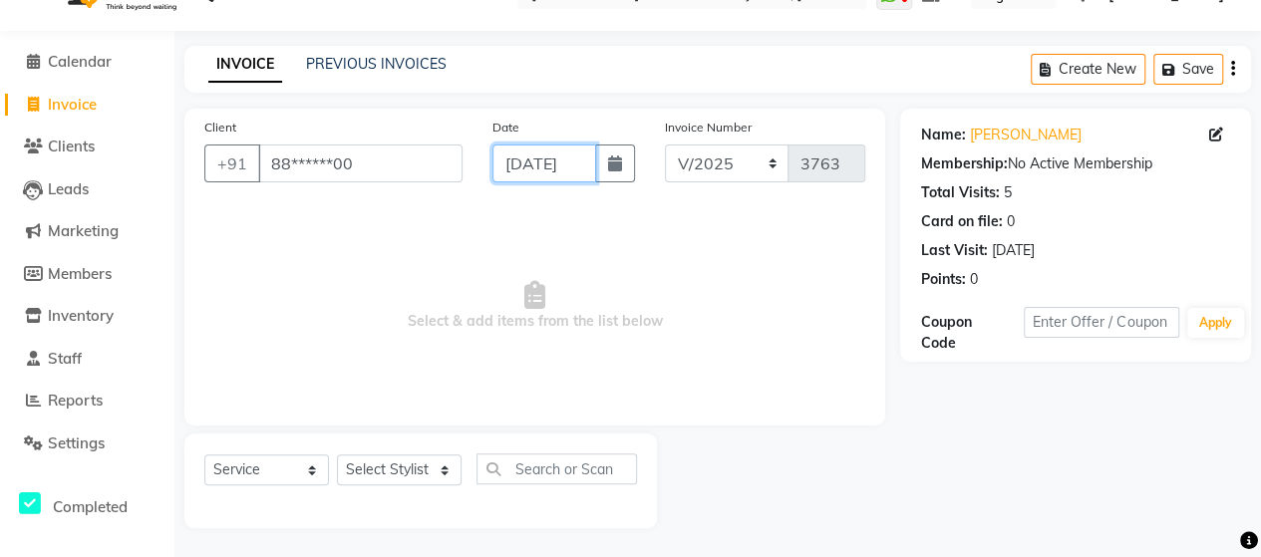
click at [572, 163] on input "[DATE]" at bounding box center [544, 164] width 104 height 38
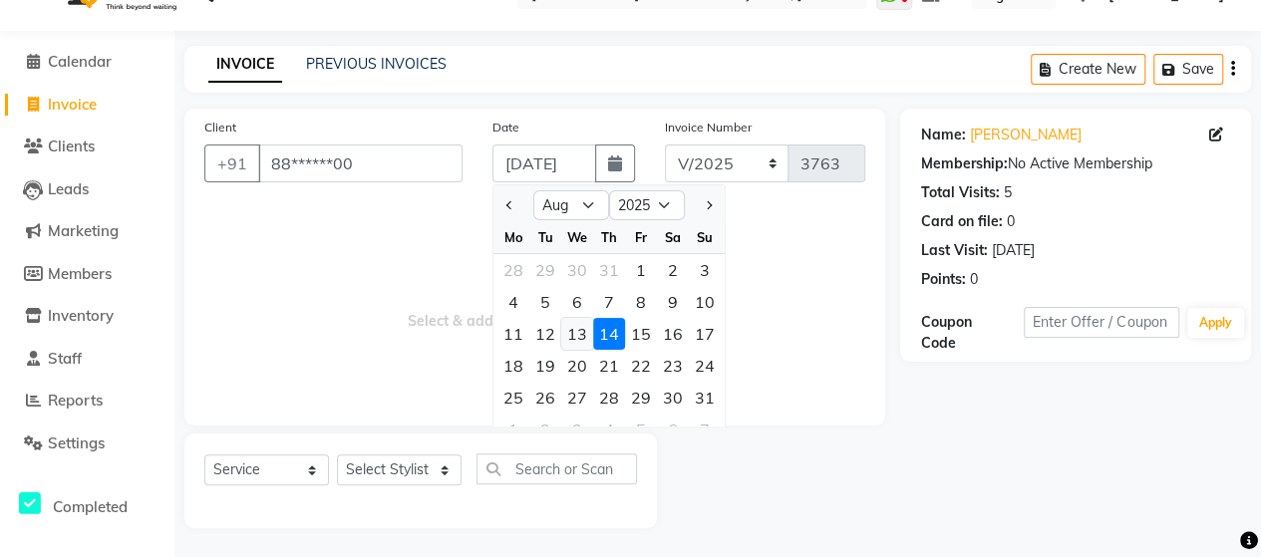
click at [577, 333] on div "13" at bounding box center [577, 334] width 32 height 32
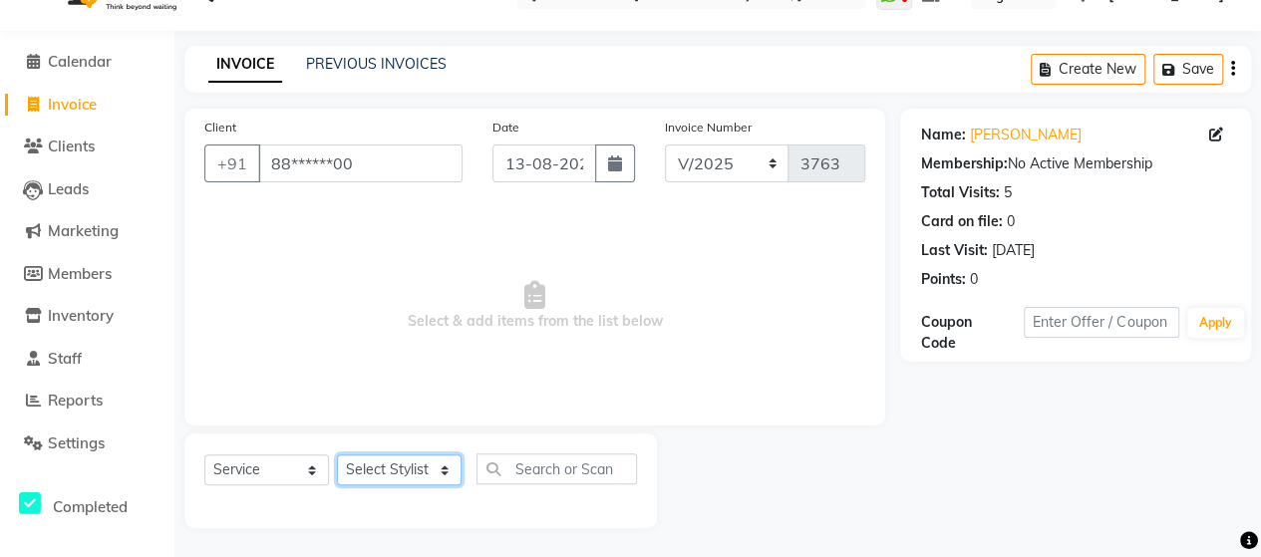
click at [402, 475] on select "Select Stylist Admin [PERSON_NAME] [PERSON_NAME] [PERSON_NAME] Rohit [PERSON_NA…" at bounding box center [399, 469] width 125 height 31
click at [337, 454] on select "Select Stylist Admin [PERSON_NAME] [PERSON_NAME] [PERSON_NAME] Rohit [PERSON_NA…" at bounding box center [399, 469] width 125 height 31
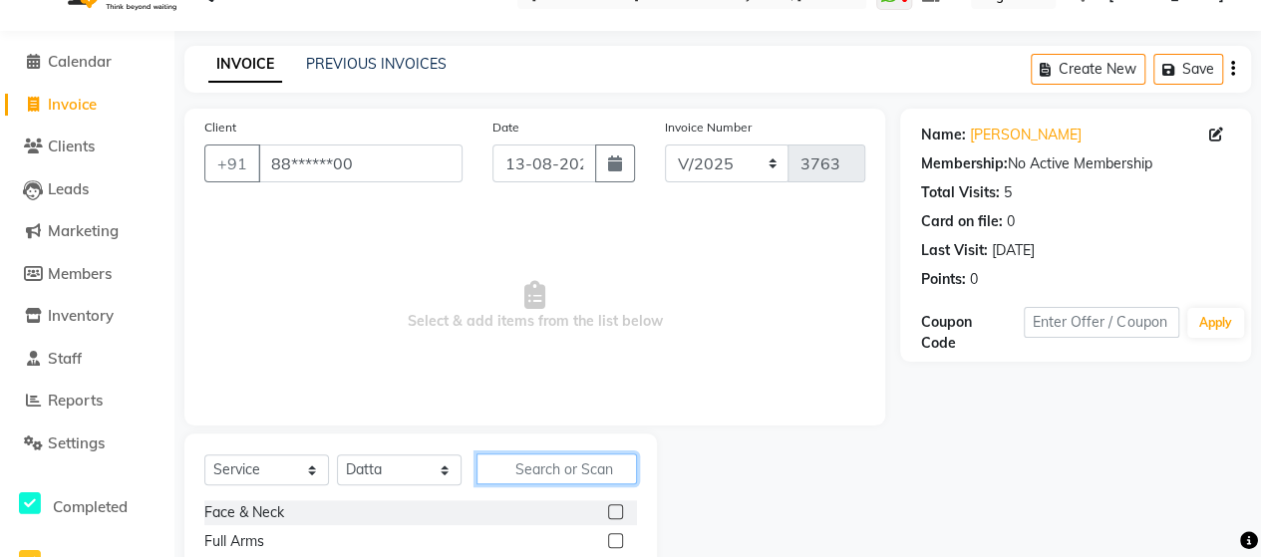
click at [512, 471] on input "text" at bounding box center [556, 468] width 160 height 31
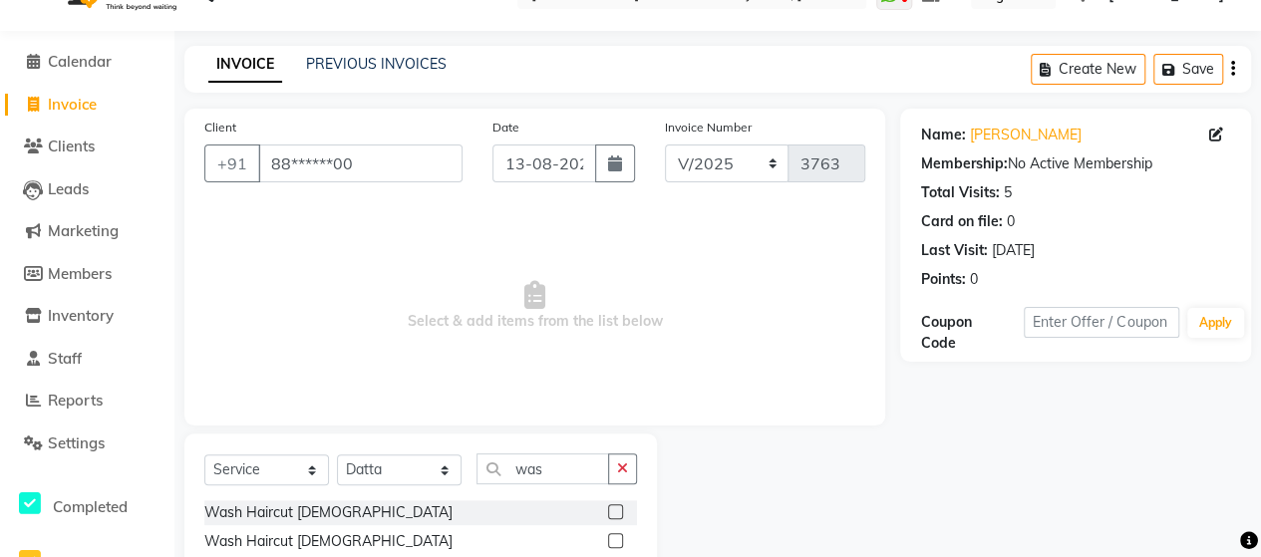
click at [608, 505] on label at bounding box center [615, 511] width 15 height 15
click at [608, 506] on input "checkbox" at bounding box center [614, 512] width 13 height 13
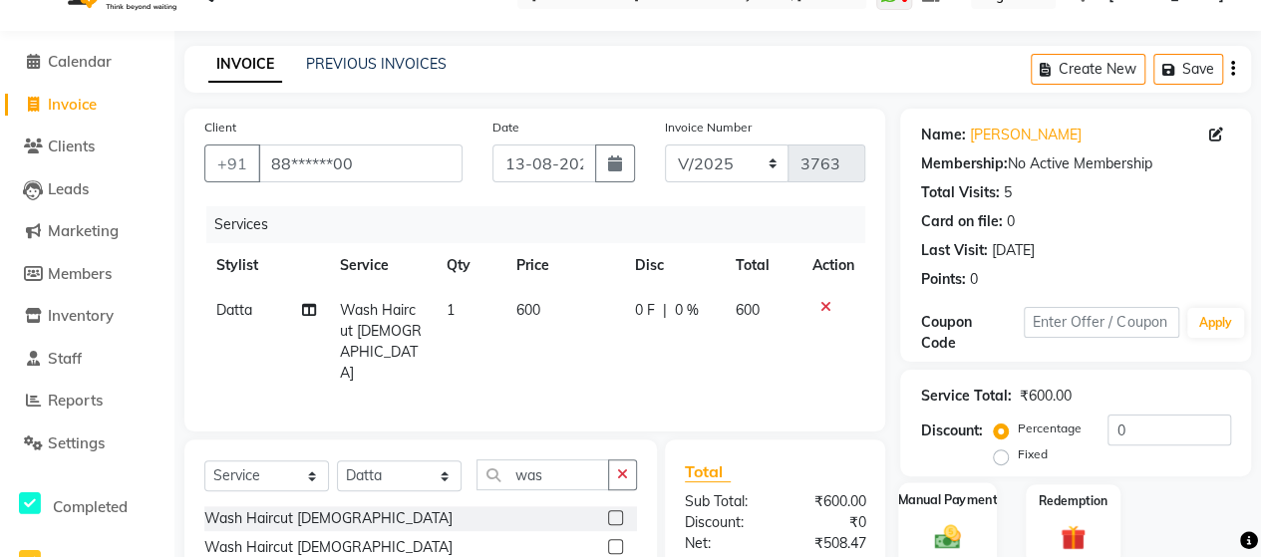
click at [954, 513] on div "Manual Payment" at bounding box center [947, 524] width 99 height 85
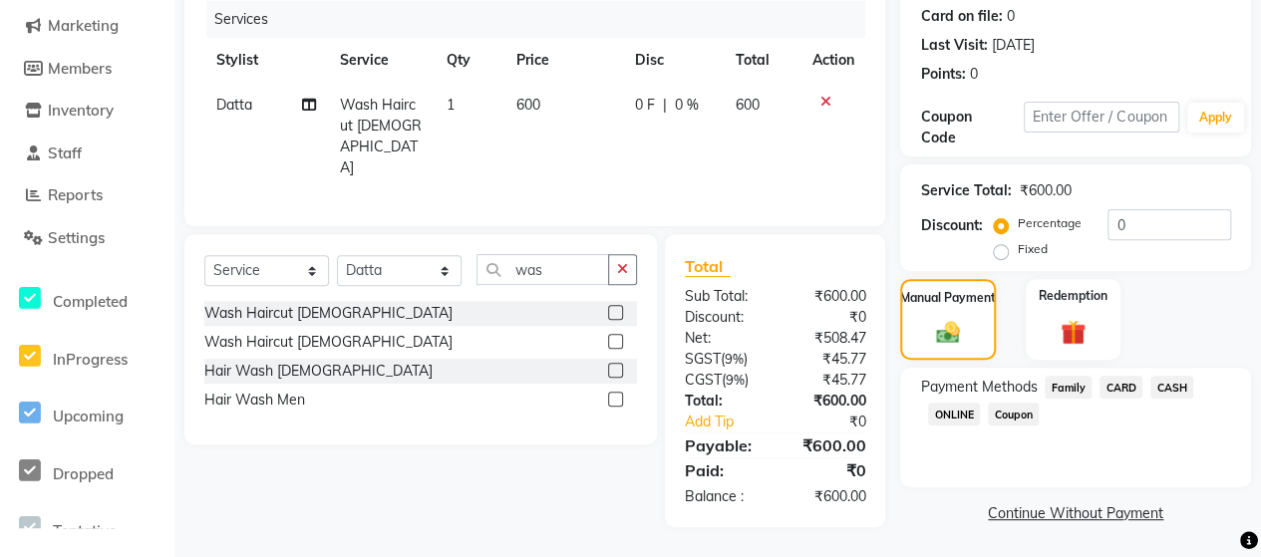
click at [963, 418] on span "ONLINE" at bounding box center [954, 414] width 52 height 23
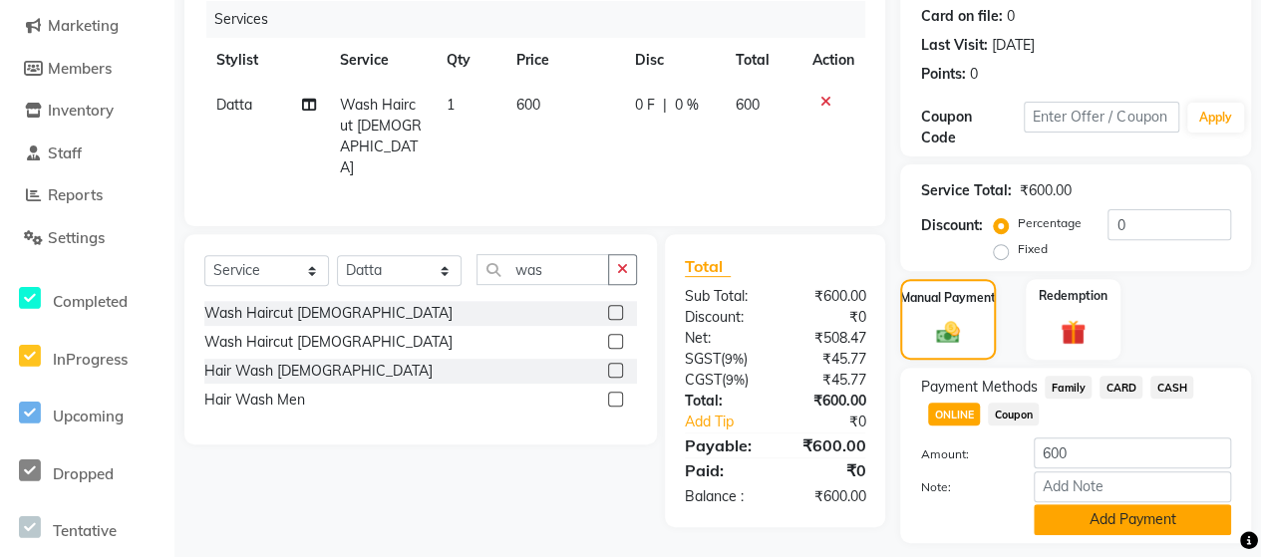
click at [1064, 527] on button "Add Payment" at bounding box center [1132, 519] width 197 height 31
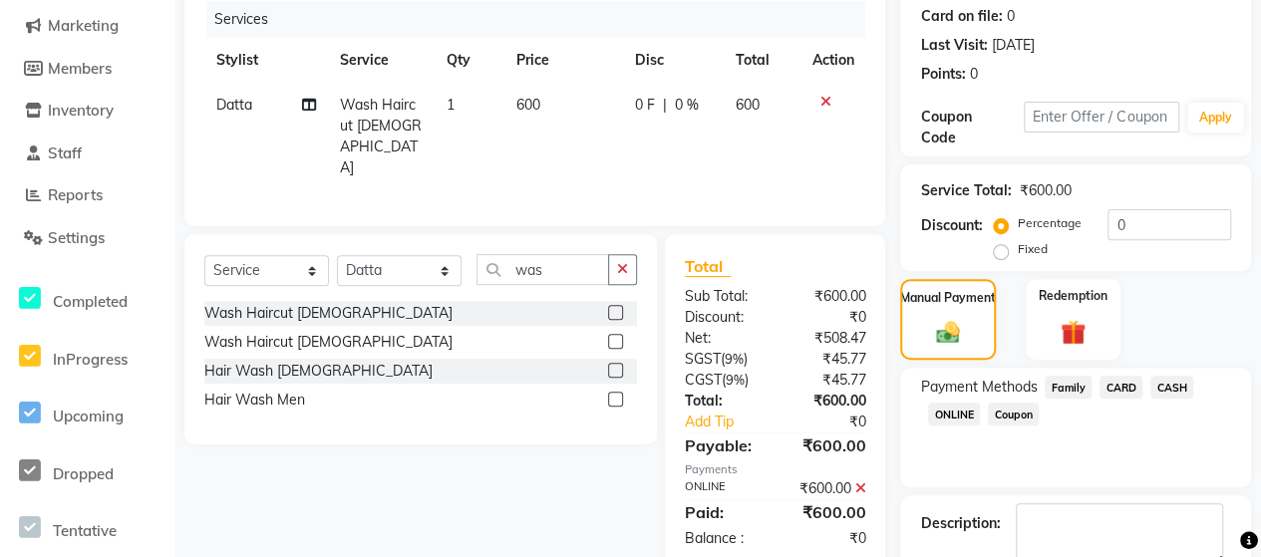
scroll to position [358, 0]
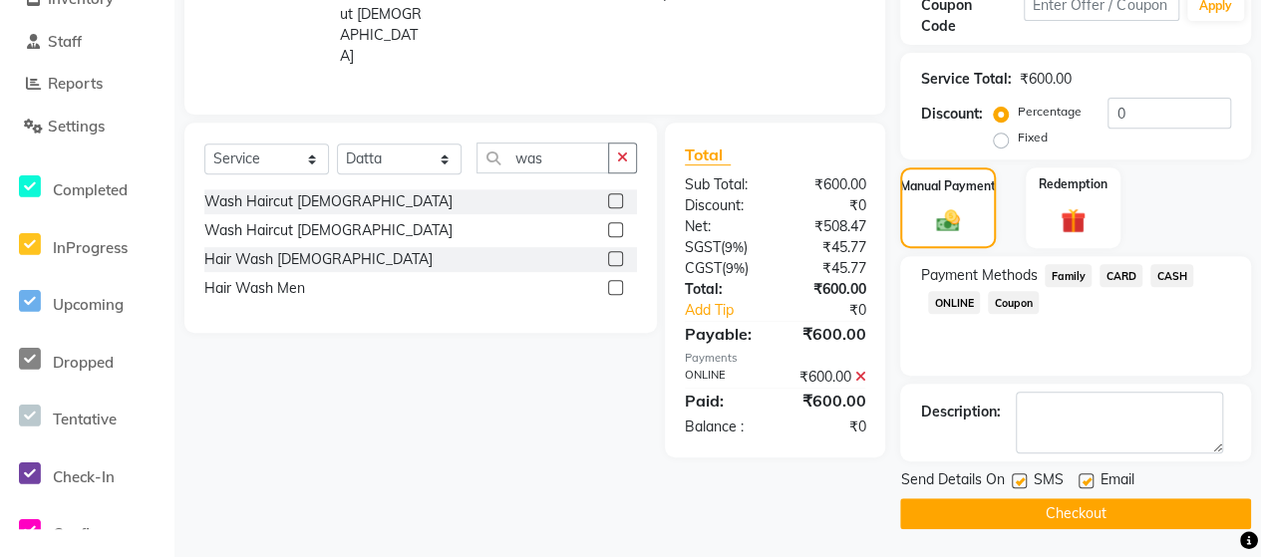
click at [1134, 515] on button "Checkout" at bounding box center [1075, 513] width 351 height 31
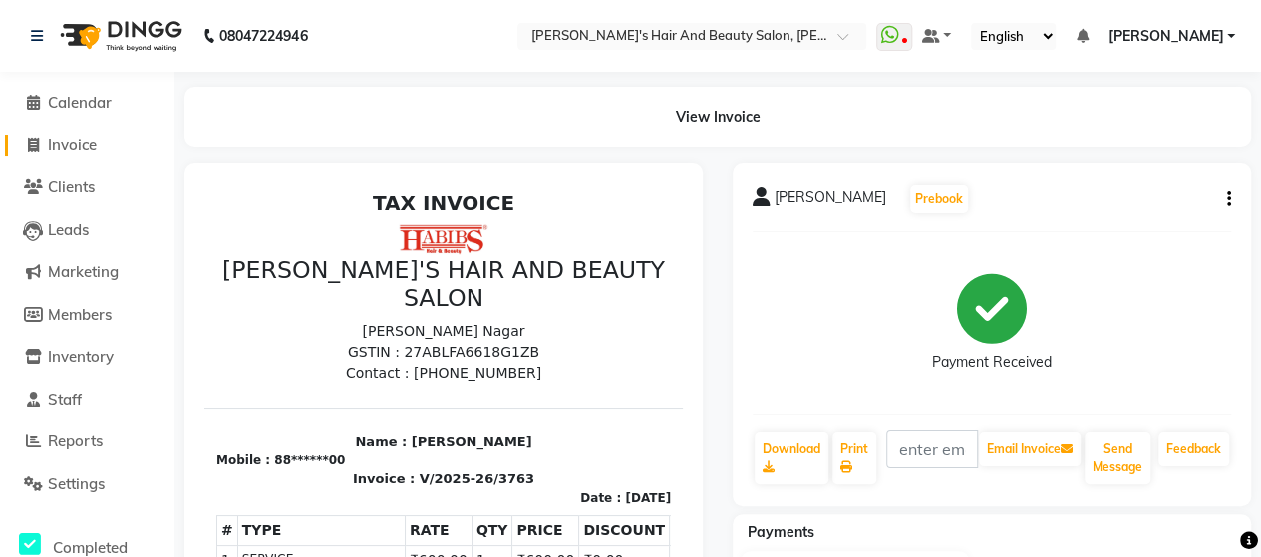
click at [82, 151] on span "Invoice" at bounding box center [72, 145] width 49 height 19
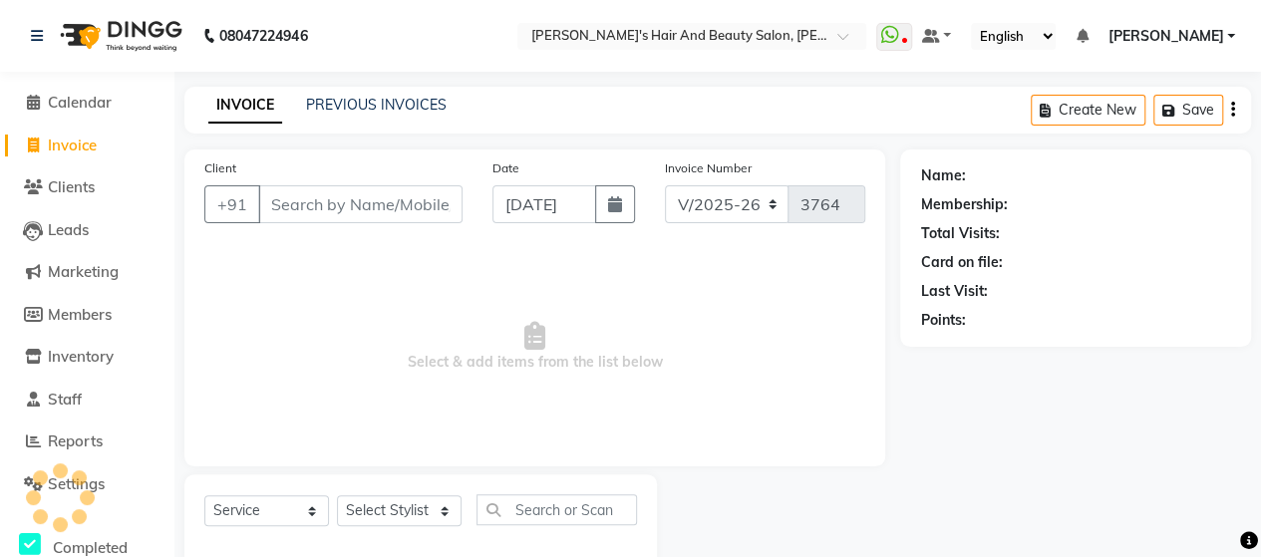
scroll to position [41, 0]
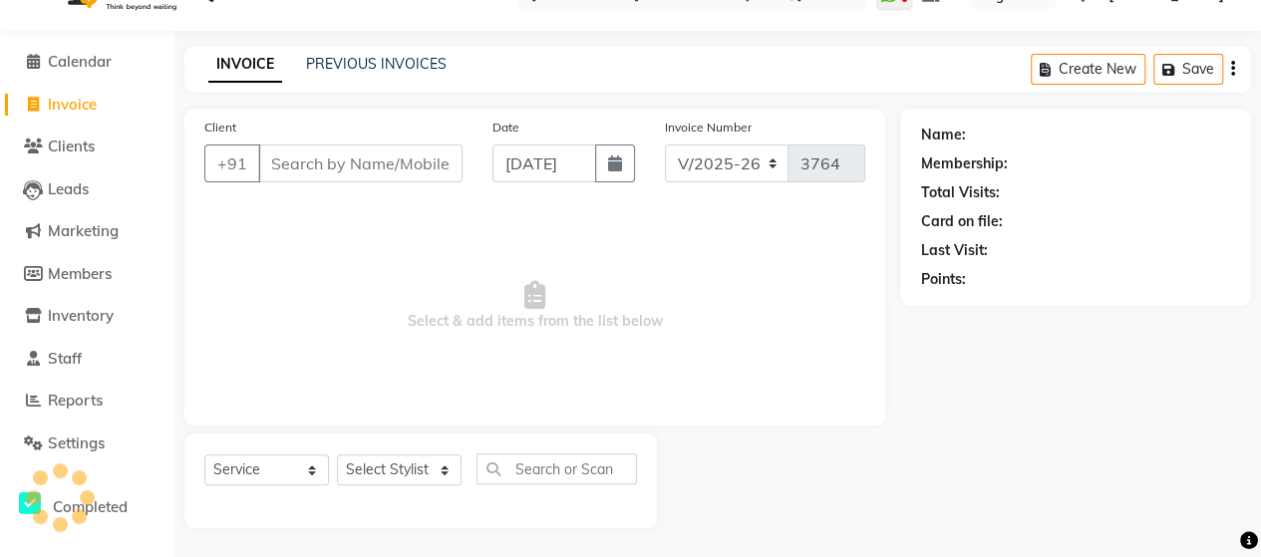
click at [349, 167] on input "Client" at bounding box center [360, 164] width 204 height 38
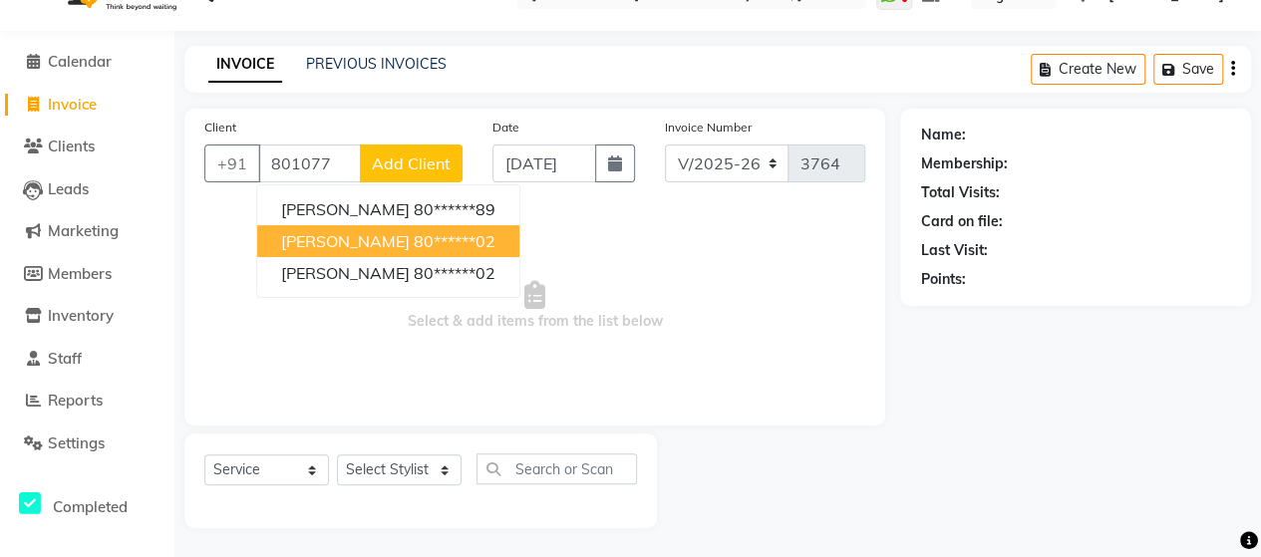
click at [361, 231] on span "[PERSON_NAME]" at bounding box center [345, 241] width 129 height 20
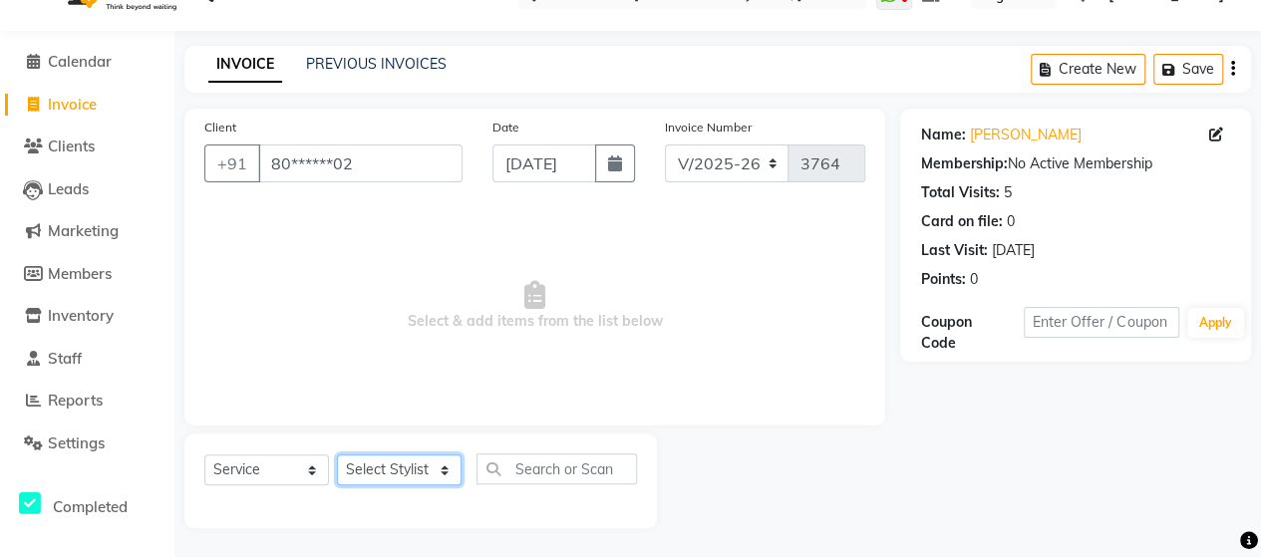
click at [399, 471] on select "Select Stylist Admin [PERSON_NAME] [PERSON_NAME] [PERSON_NAME] Rohit [PERSON_NA…" at bounding box center [399, 469] width 125 height 31
click at [337, 454] on select "Select Stylist Admin [PERSON_NAME] [PERSON_NAME] [PERSON_NAME] Rohit [PERSON_NA…" at bounding box center [399, 469] width 125 height 31
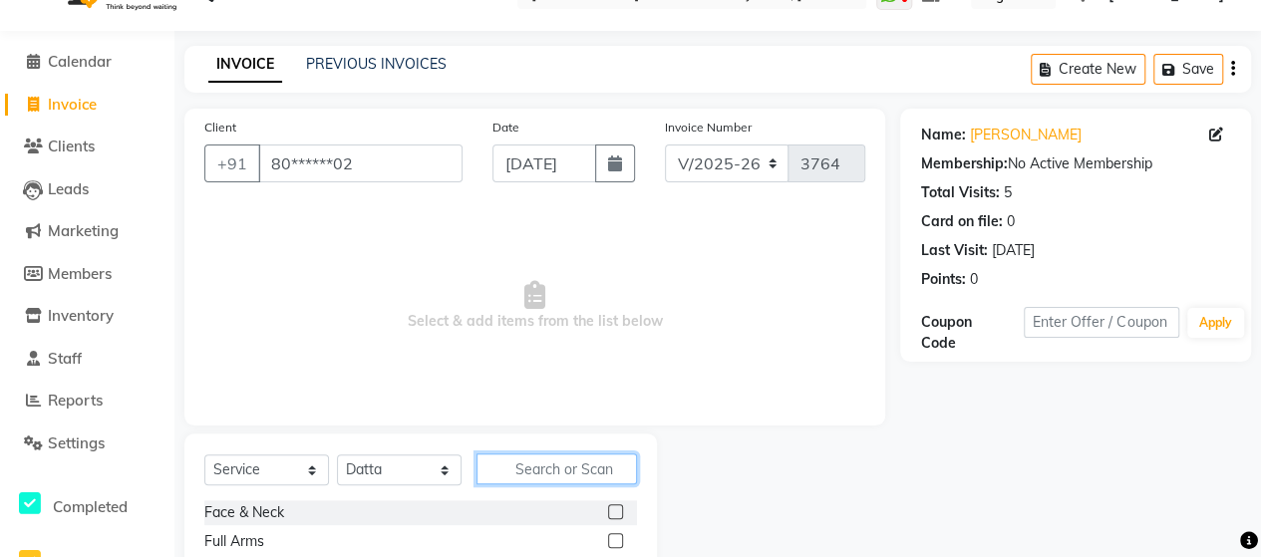
click at [534, 476] on input "text" at bounding box center [556, 468] width 160 height 31
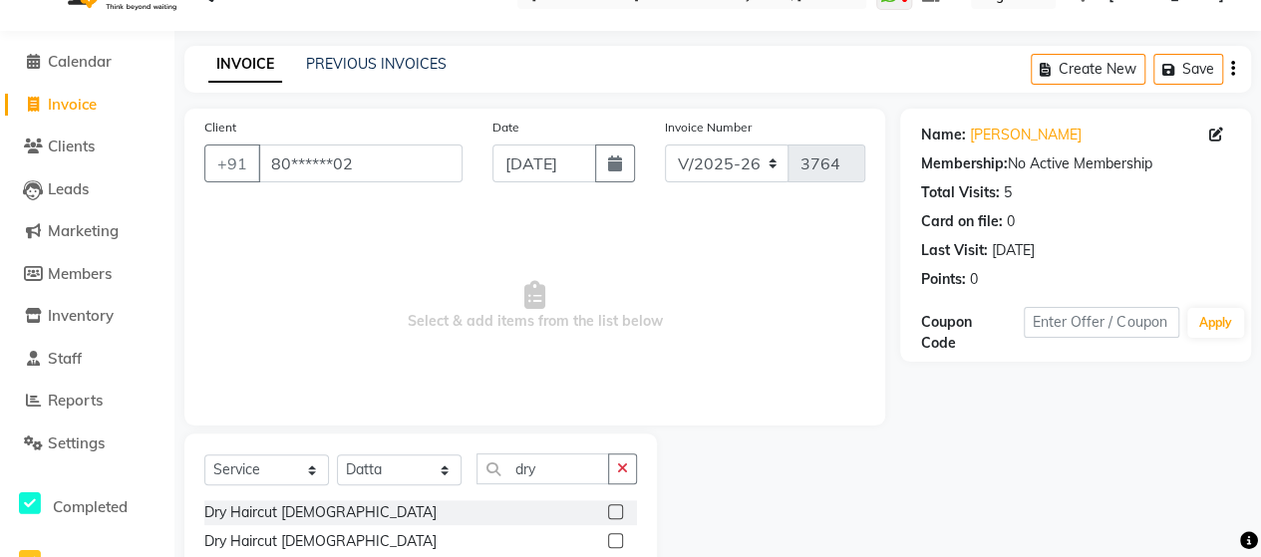
click at [619, 512] on label at bounding box center [615, 511] width 15 height 15
click at [619, 512] on input "checkbox" at bounding box center [614, 512] width 13 height 13
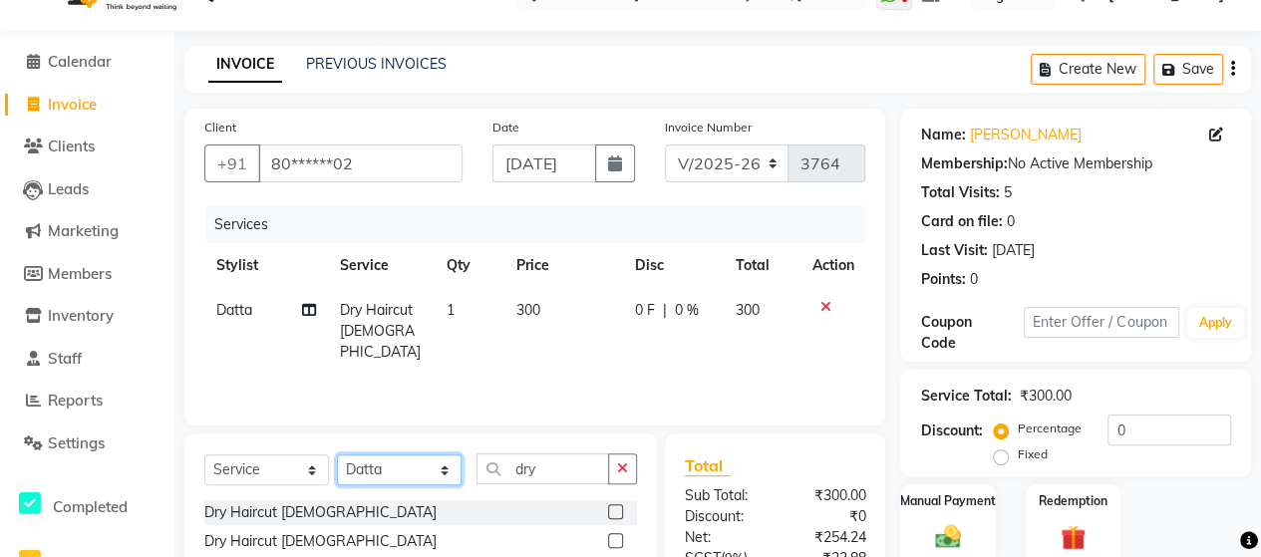
click at [403, 462] on select "Select Stylist Admin [PERSON_NAME] [PERSON_NAME] [PERSON_NAME] Rohit [PERSON_NA…" at bounding box center [399, 469] width 125 height 31
click at [337, 454] on select "Select Stylist Admin [PERSON_NAME] [PERSON_NAME] [PERSON_NAME] Rohit [PERSON_NA…" at bounding box center [399, 469] width 125 height 31
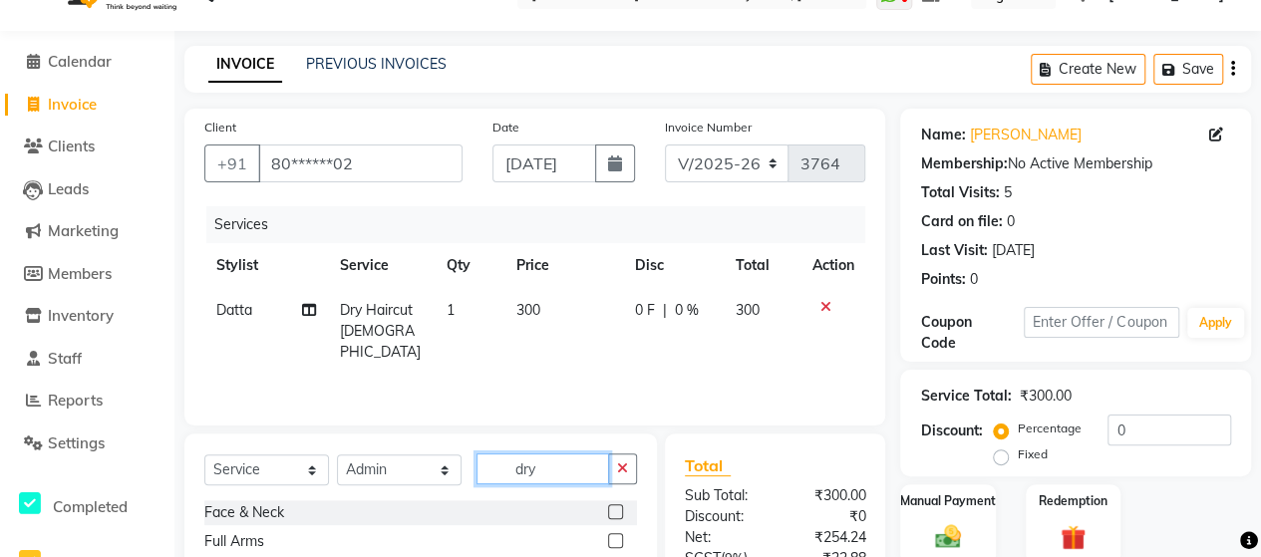
click at [567, 459] on input "dry" at bounding box center [542, 468] width 133 height 31
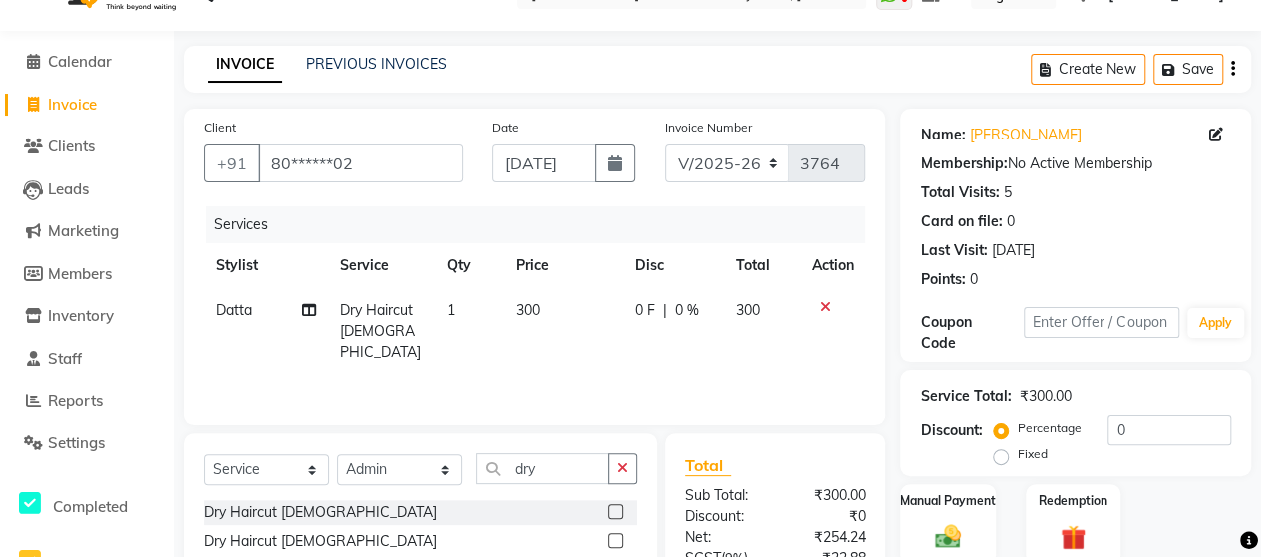
click at [618, 513] on label at bounding box center [615, 511] width 15 height 15
click at [618, 513] on input "checkbox" at bounding box center [614, 512] width 13 height 13
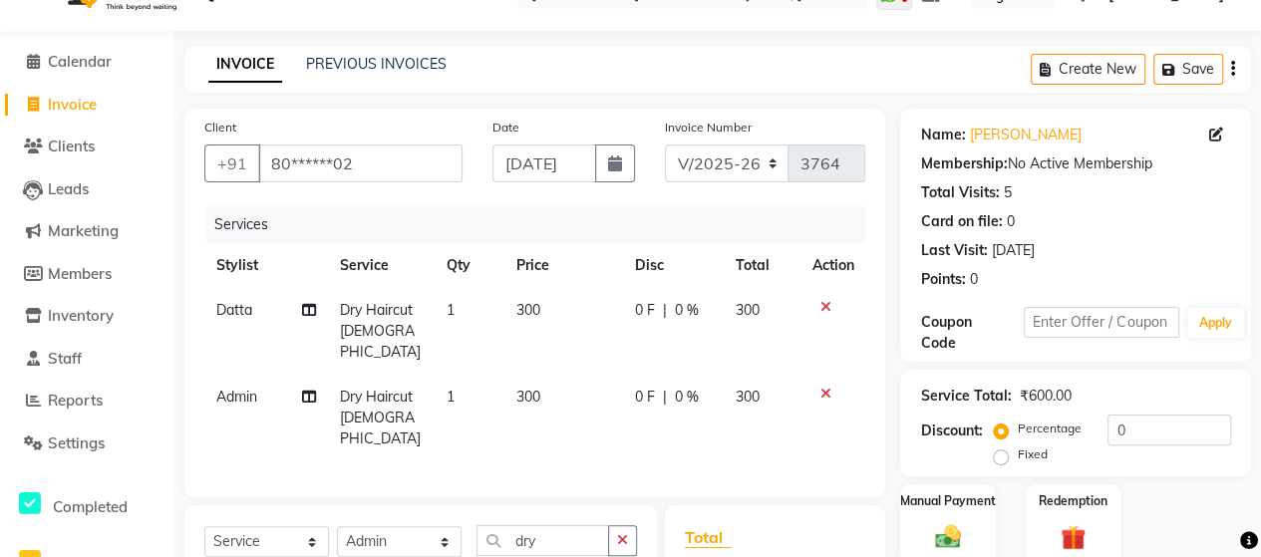
click at [531, 143] on div "Date [DATE]" at bounding box center [563, 158] width 172 height 82
click at [530, 156] on input "[DATE]" at bounding box center [544, 164] width 104 height 38
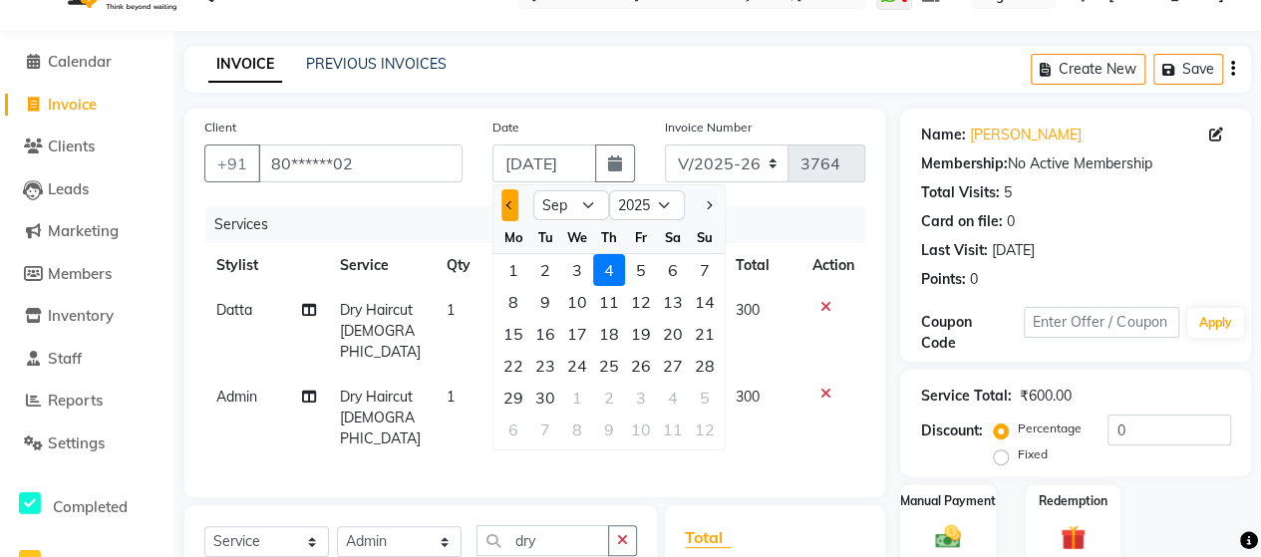
click at [501, 204] on button "Previous month" at bounding box center [509, 205] width 17 height 32
click at [620, 330] on div "14" at bounding box center [609, 334] width 32 height 32
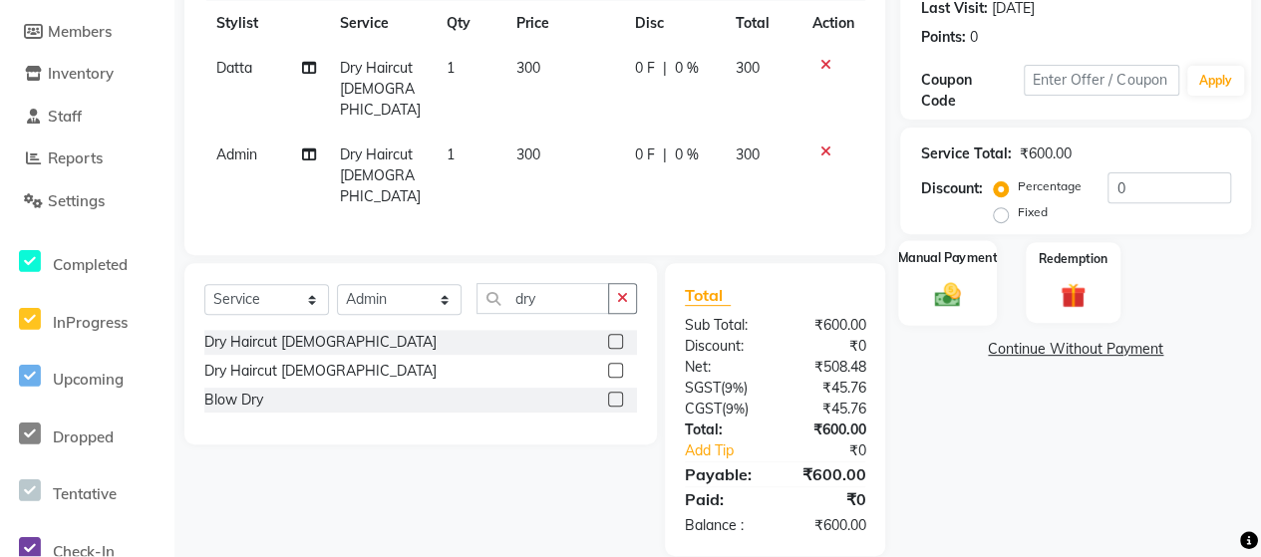
scroll to position [0, 0]
click at [947, 281] on img at bounding box center [947, 294] width 43 height 31
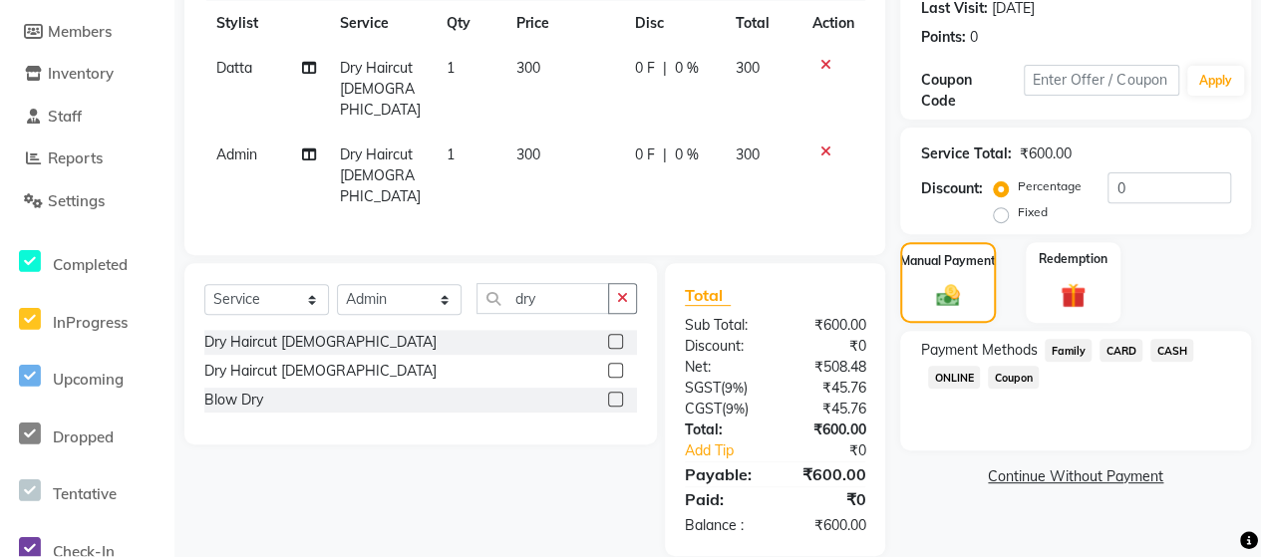
click at [967, 373] on span "ONLINE" at bounding box center [954, 377] width 52 height 23
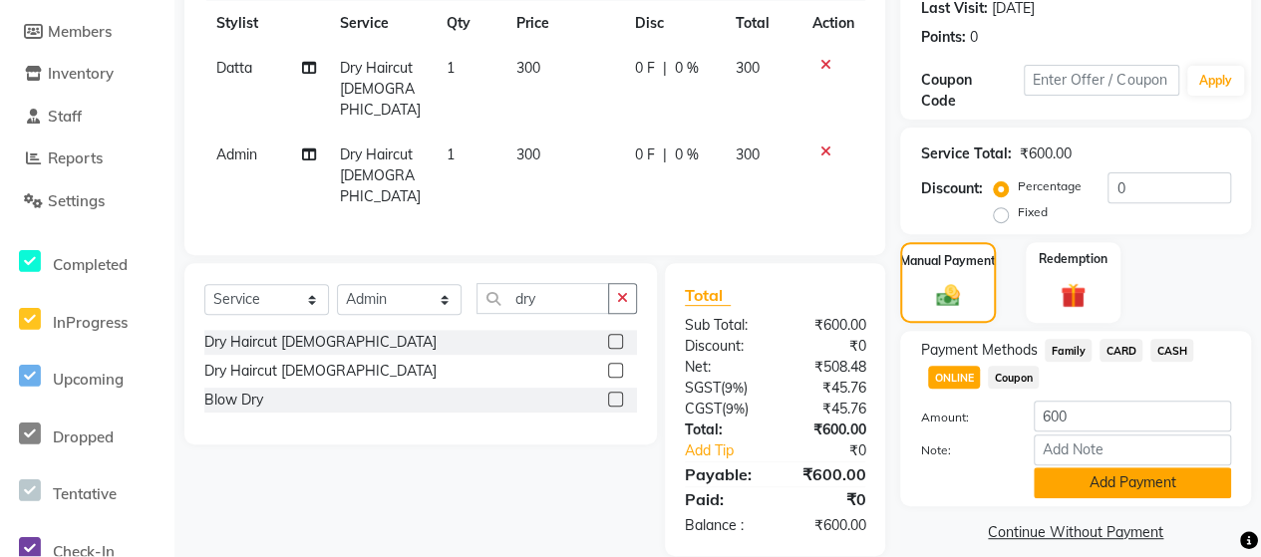
click at [1082, 478] on button "Add Payment" at bounding box center [1132, 482] width 197 height 31
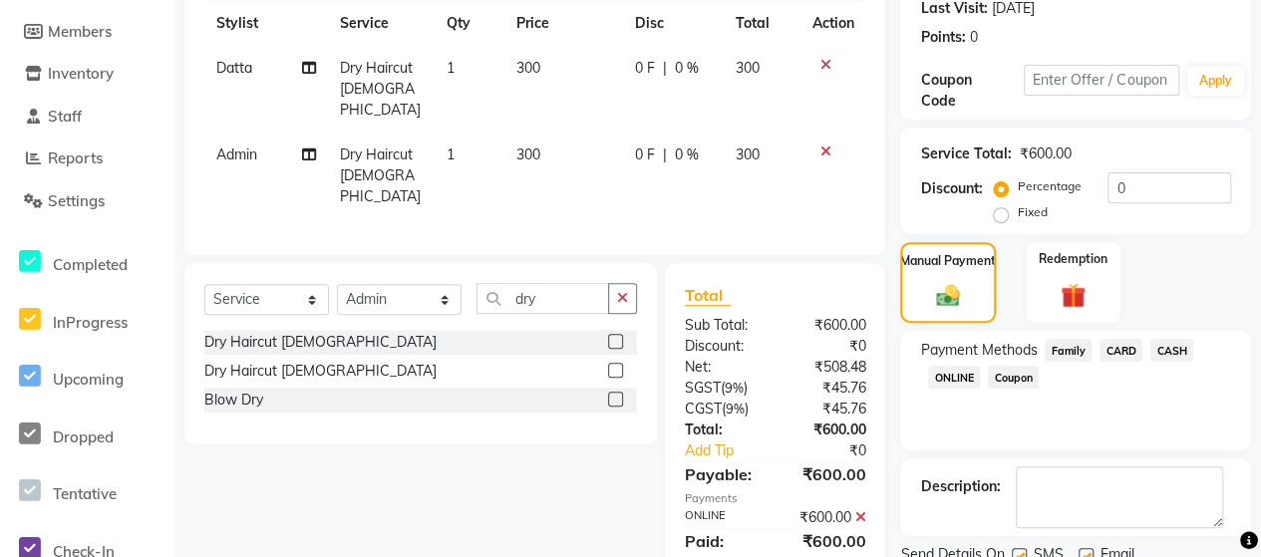
scroll to position [358, 0]
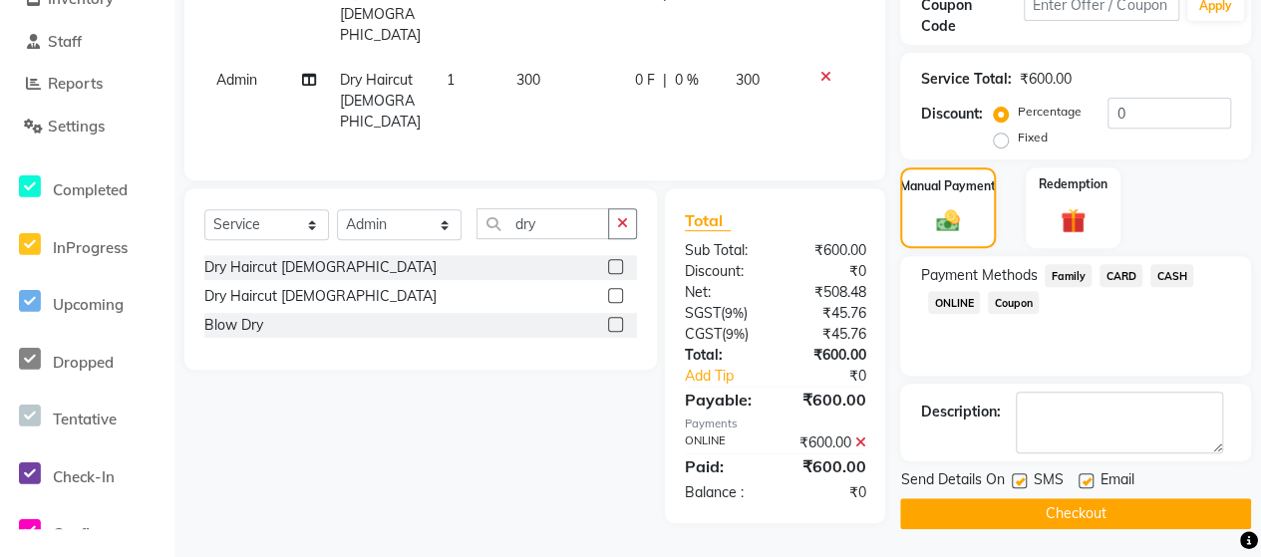
click at [1082, 510] on button "Checkout" at bounding box center [1075, 513] width 351 height 31
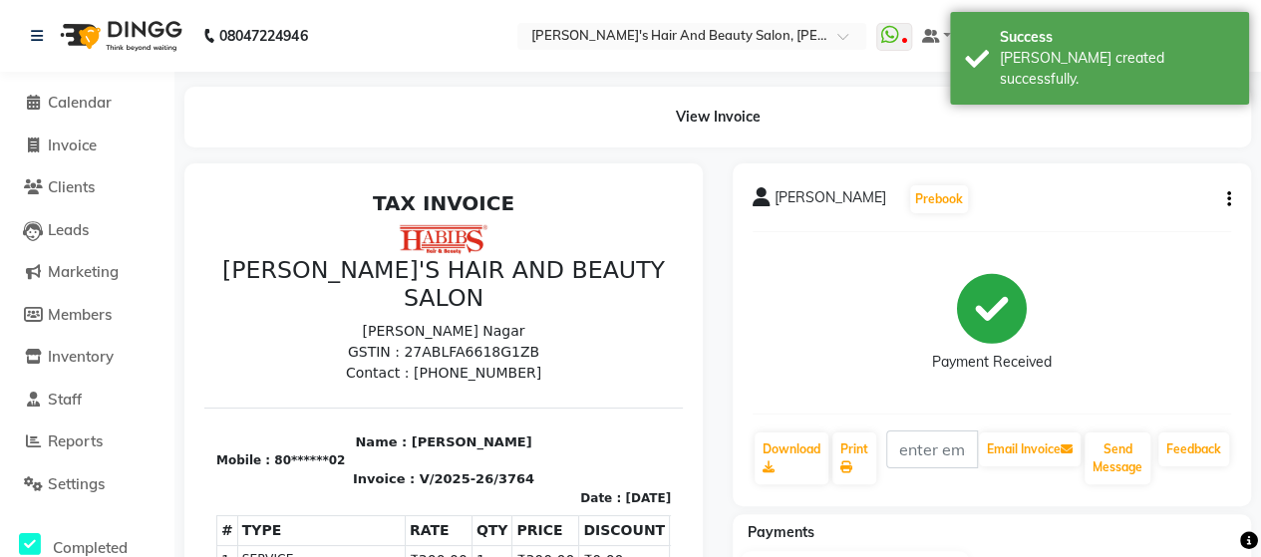
click at [58, 129] on li "Invoice" at bounding box center [87, 146] width 174 height 43
click at [59, 139] on span "Invoice" at bounding box center [72, 145] width 49 height 19
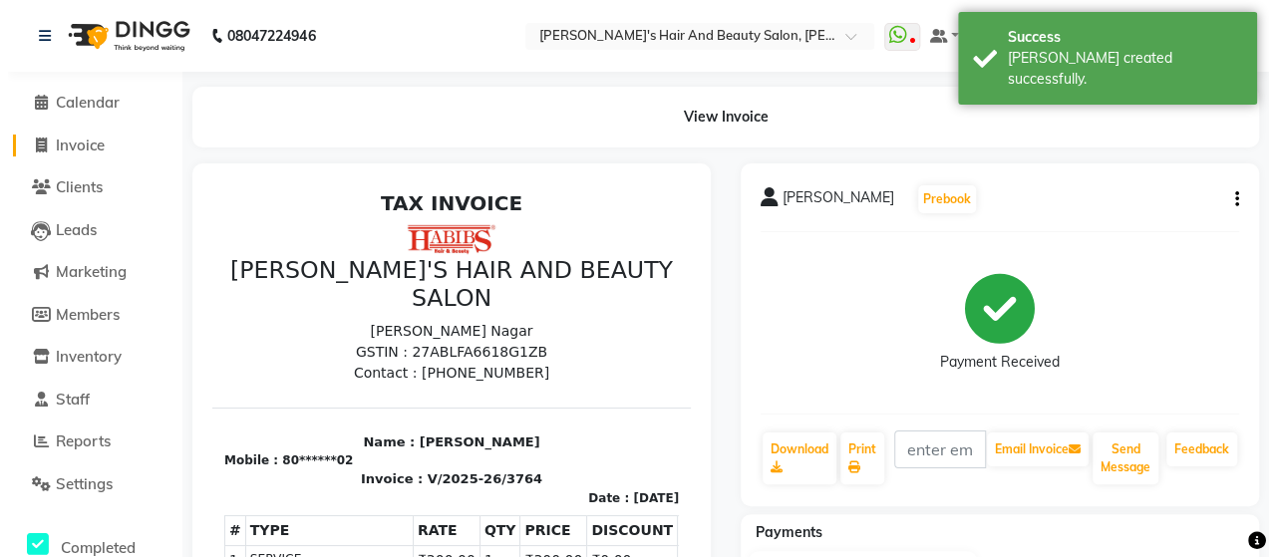
scroll to position [41, 0]
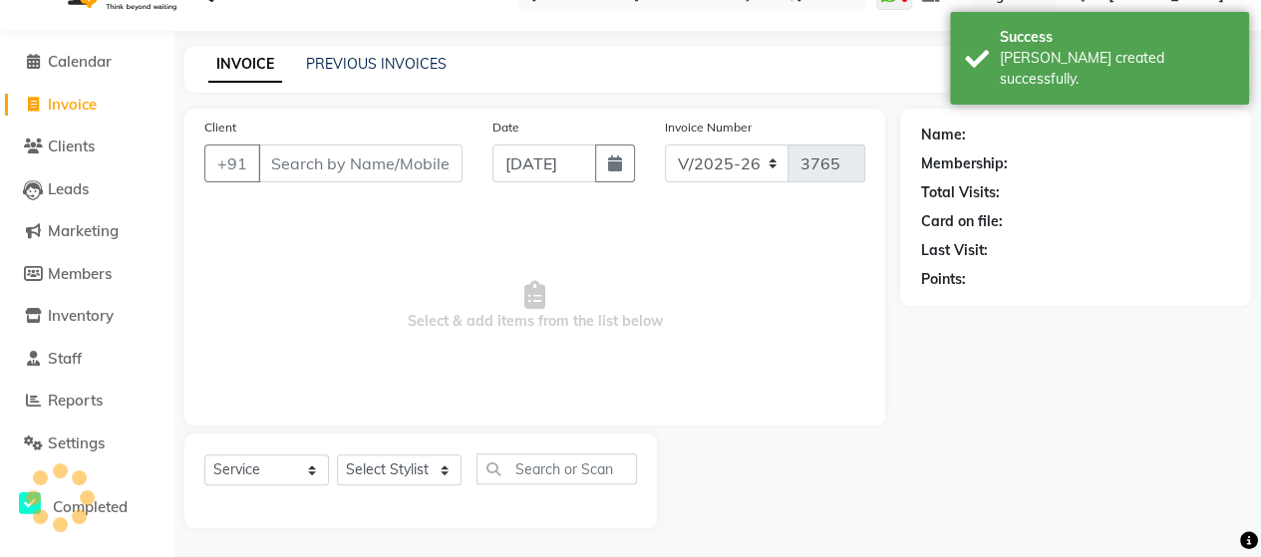
click at [304, 155] on input "Client" at bounding box center [360, 164] width 204 height 38
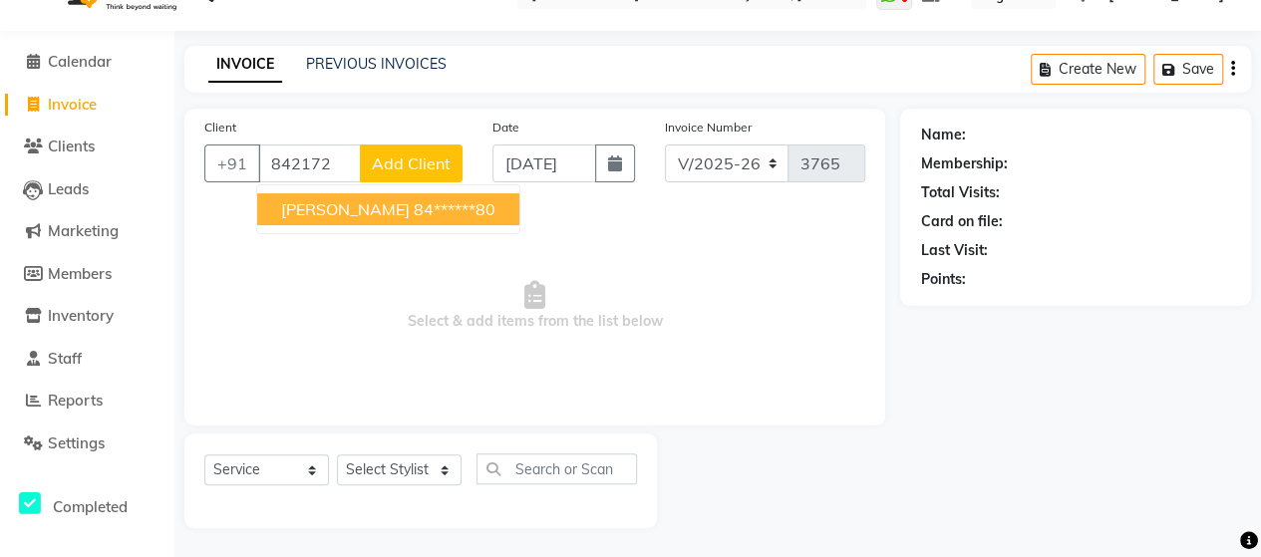
click at [414, 203] on ngb-highlight "84******80" at bounding box center [455, 209] width 82 height 20
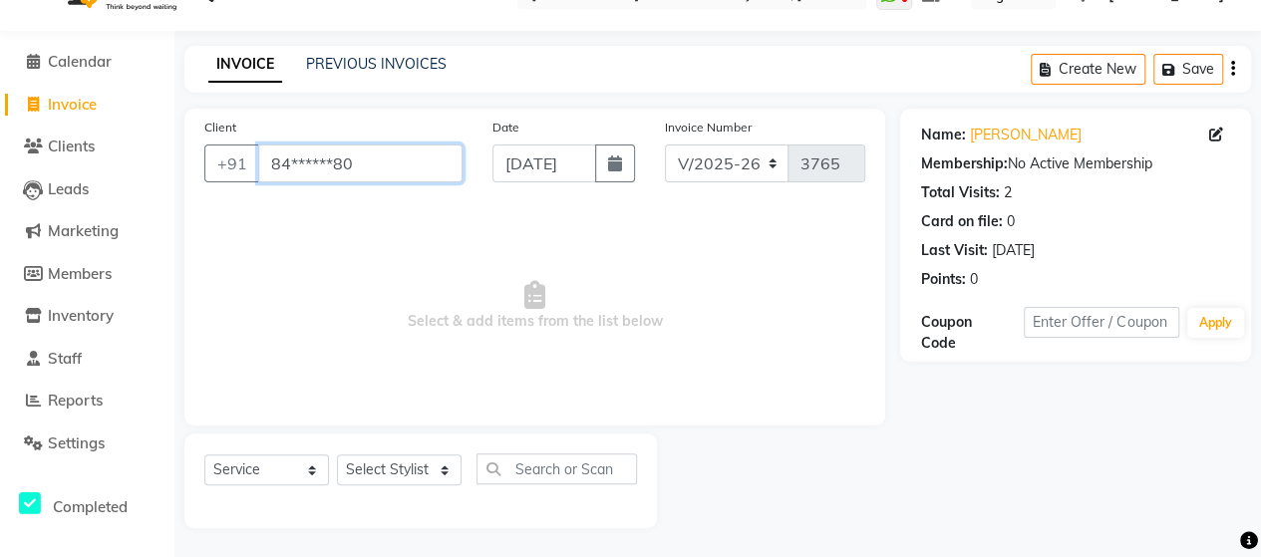
click at [365, 179] on input "84******80" at bounding box center [360, 164] width 204 height 38
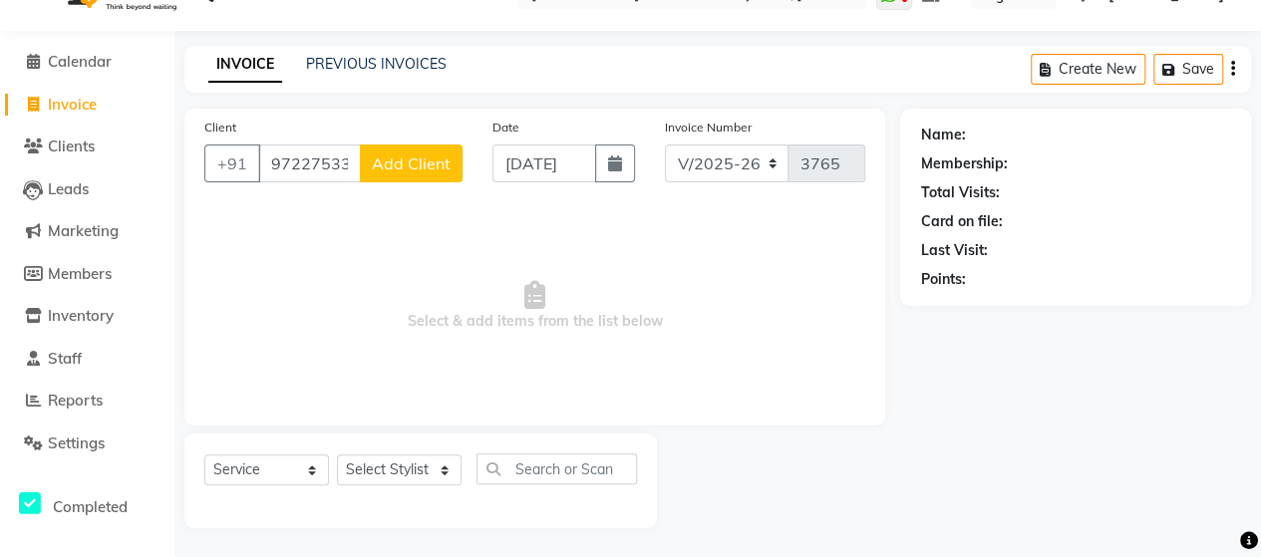
click at [417, 158] on span "Add Client" at bounding box center [411, 163] width 79 height 20
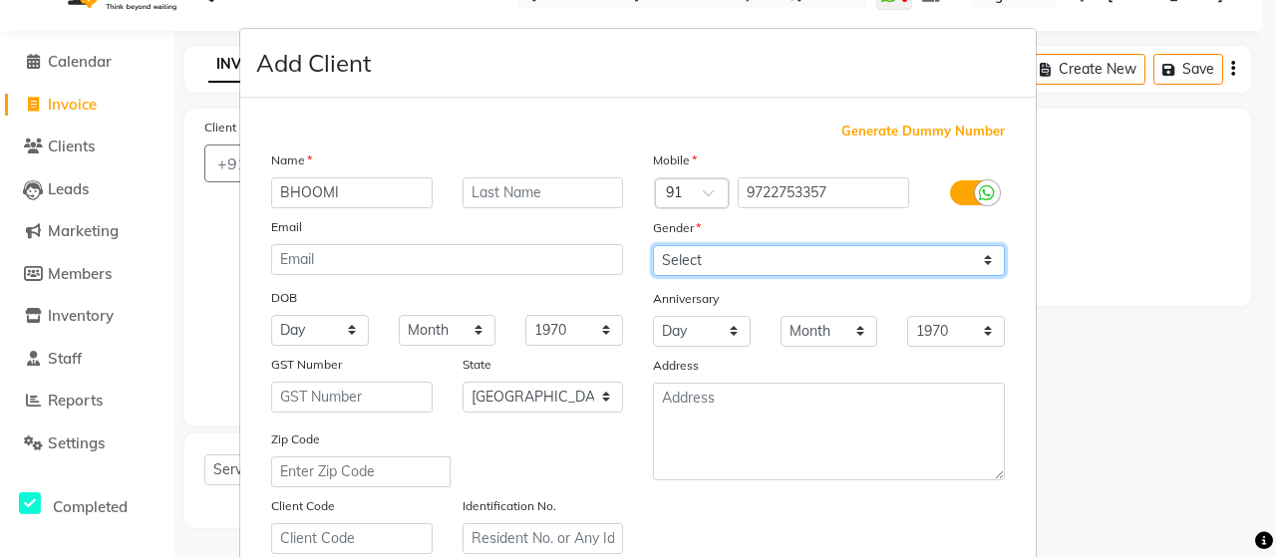
click at [699, 245] on select "Select [DEMOGRAPHIC_DATA] [DEMOGRAPHIC_DATA] Other Prefer Not To Say" at bounding box center [829, 260] width 352 height 31
click at [653, 245] on select "Select [DEMOGRAPHIC_DATA] [DEMOGRAPHIC_DATA] Other Prefer Not To Say" at bounding box center [829, 260] width 352 height 31
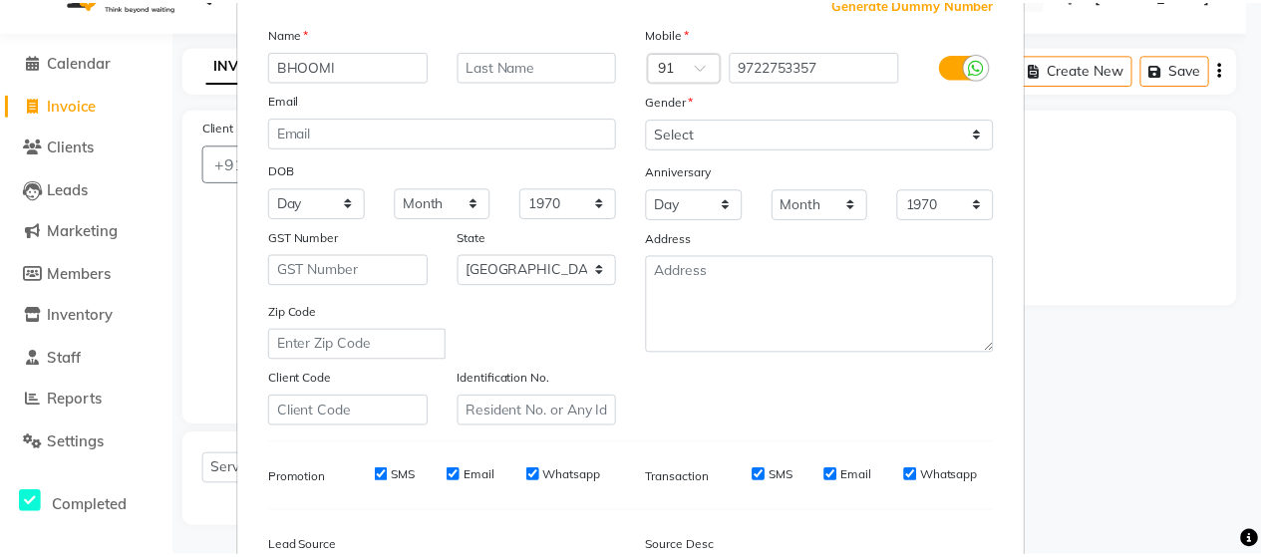
scroll to position [359, 0]
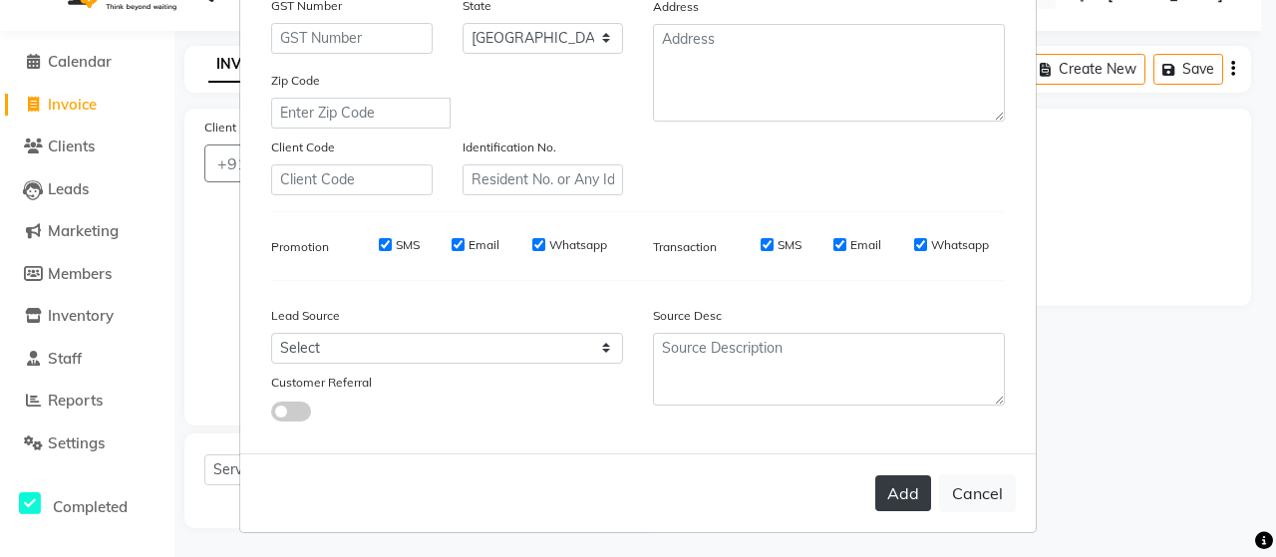
click at [905, 489] on button "Add" at bounding box center [903, 493] width 56 height 36
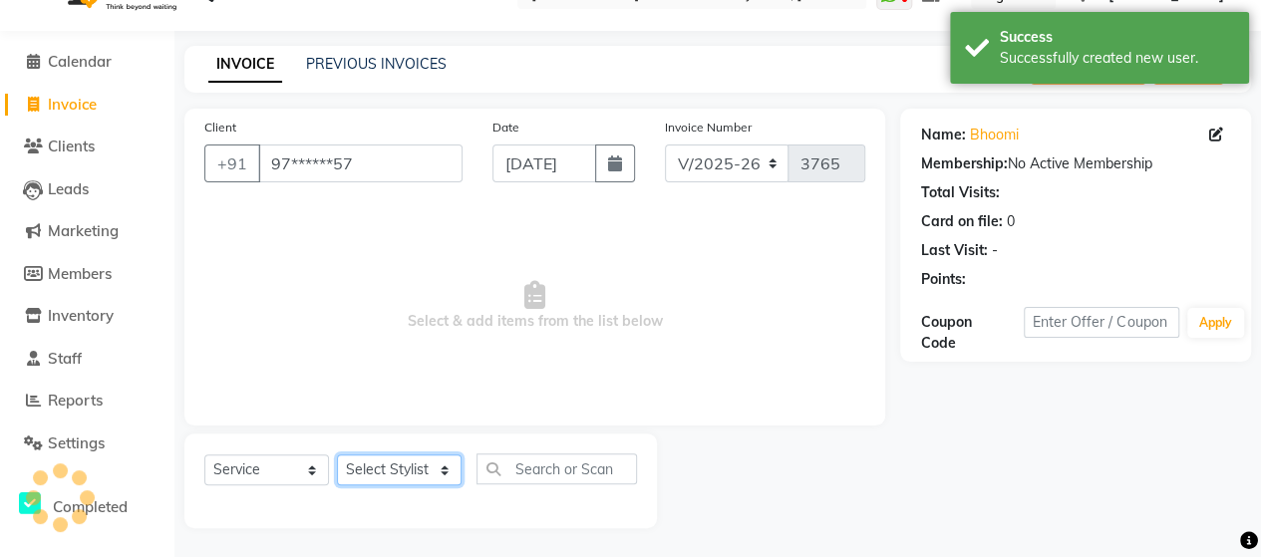
click at [359, 466] on select "Select Stylist Admin [PERSON_NAME] [PERSON_NAME] [PERSON_NAME] Rohit [PERSON_NA…" at bounding box center [399, 469] width 125 height 31
click at [337, 454] on select "Select Stylist Admin [PERSON_NAME] [PERSON_NAME] [PERSON_NAME] Rohit [PERSON_NA…" at bounding box center [399, 469] width 125 height 31
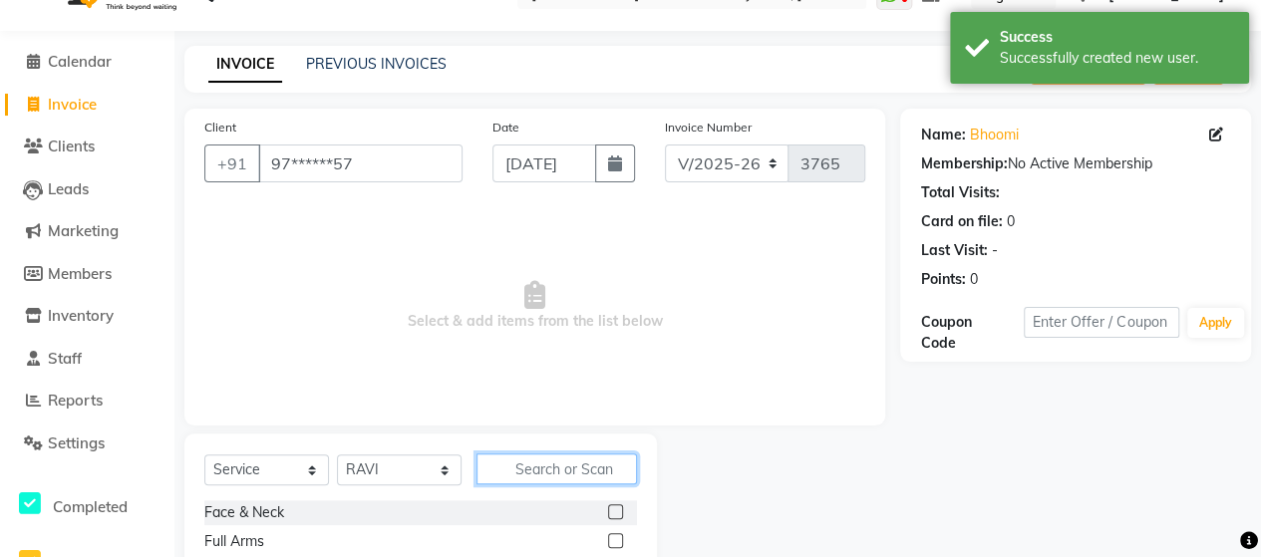
click at [553, 453] on input "text" at bounding box center [556, 468] width 160 height 31
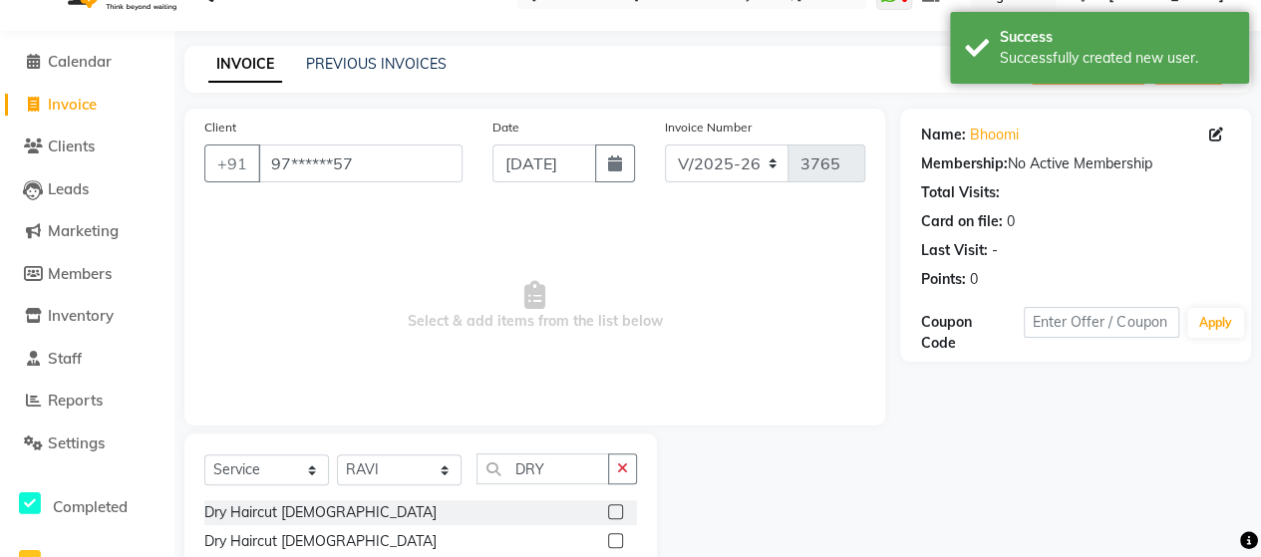
click at [610, 511] on label at bounding box center [615, 511] width 15 height 15
click at [610, 511] on input "checkbox" at bounding box center [614, 512] width 13 height 13
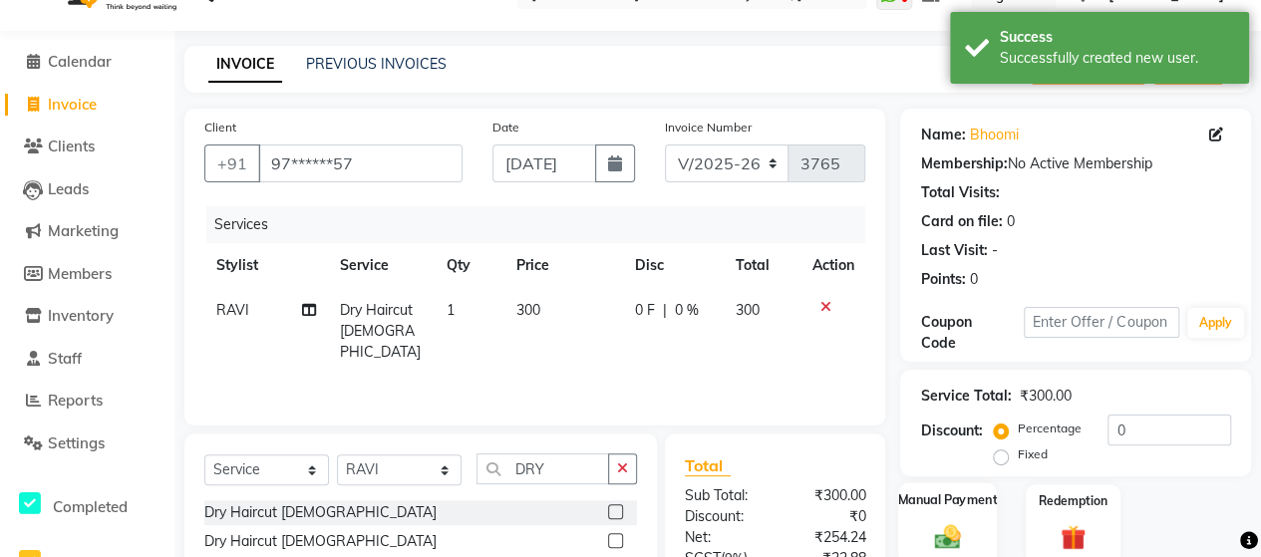
click at [954, 528] on img at bounding box center [947, 536] width 43 height 31
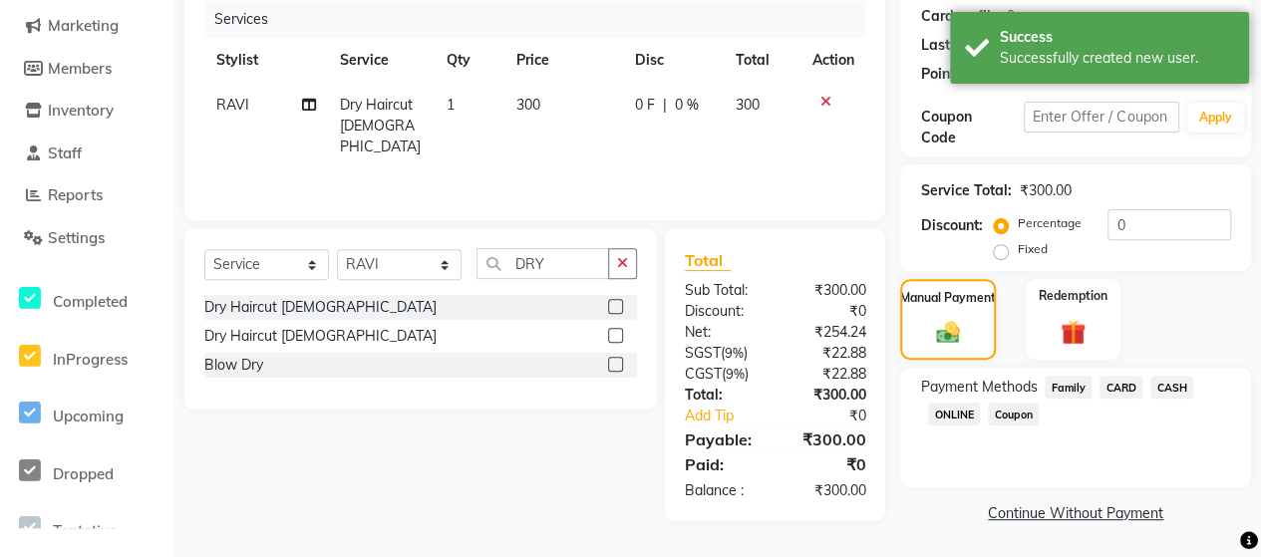
scroll to position [0, 0]
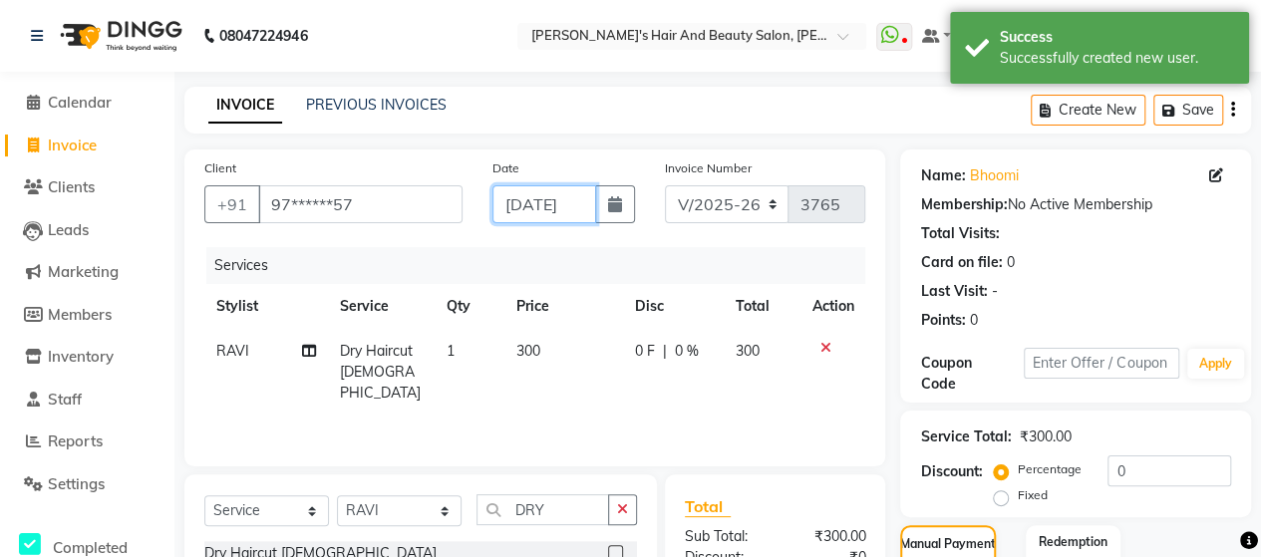
click at [561, 204] on input "[DATE]" at bounding box center [544, 204] width 104 height 38
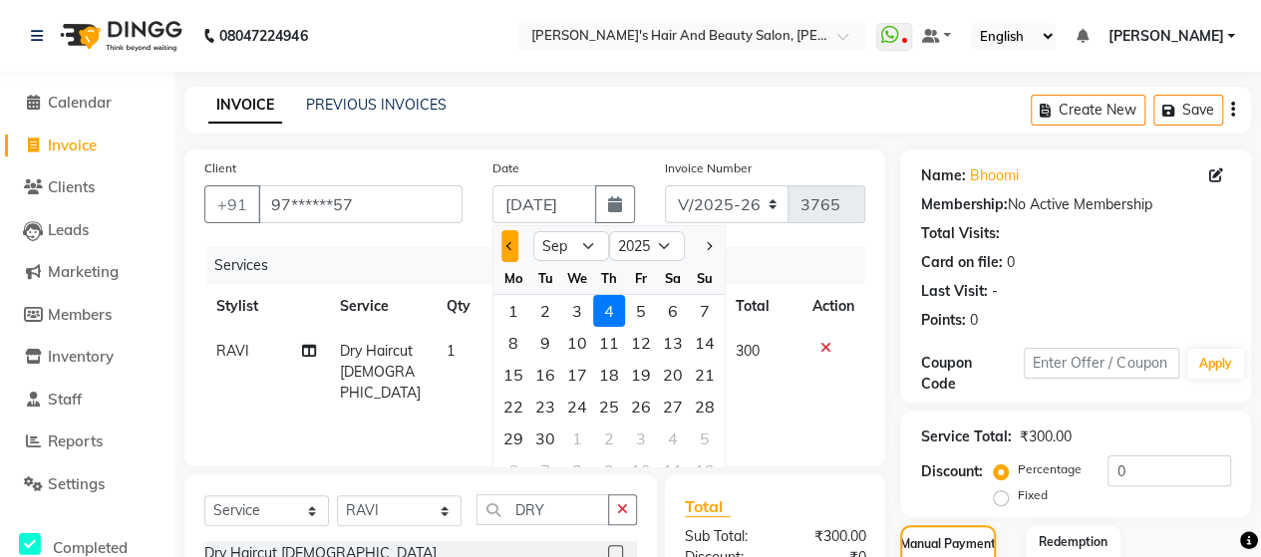
click at [502, 251] on button "Previous month" at bounding box center [509, 246] width 17 height 32
click at [715, 378] on div "17" at bounding box center [705, 375] width 32 height 32
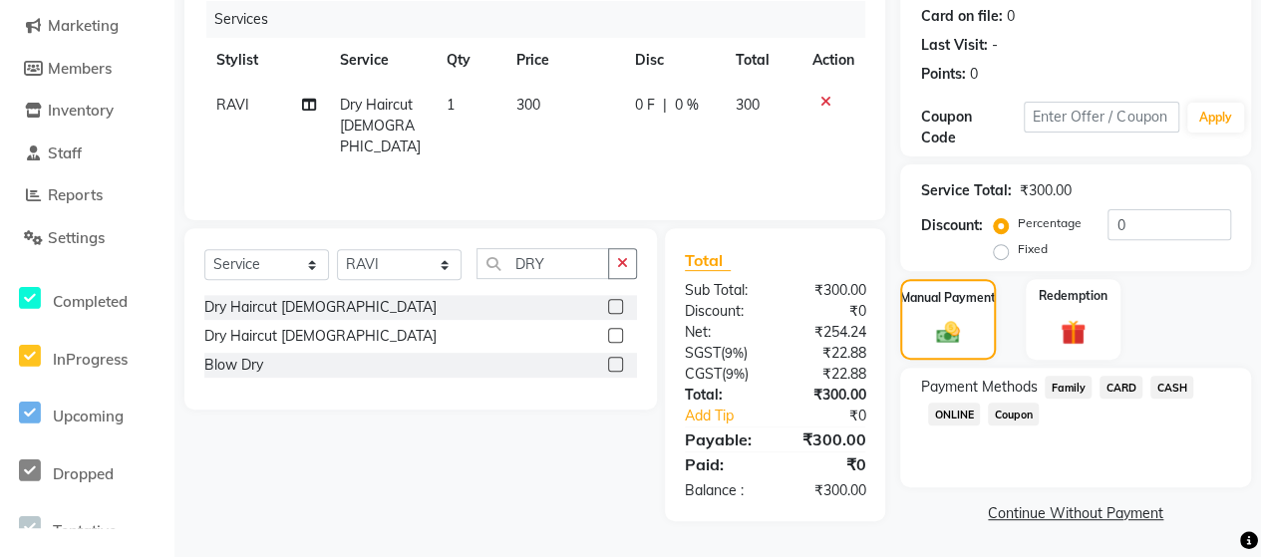
click at [961, 412] on span "ONLINE" at bounding box center [954, 414] width 52 height 23
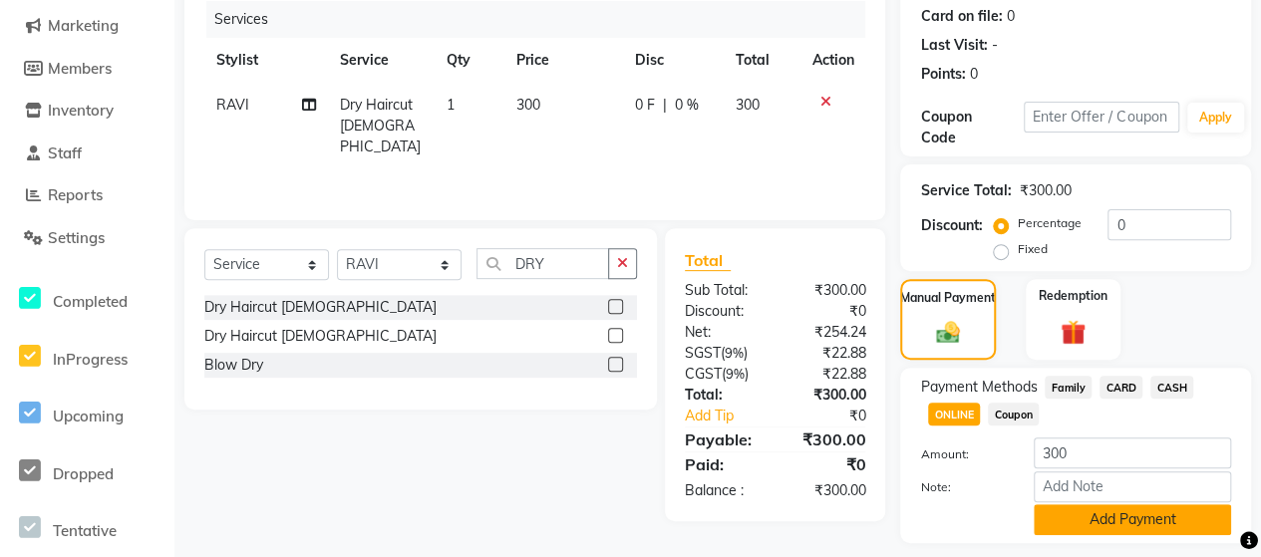
click at [1146, 517] on button "Add Payment" at bounding box center [1132, 519] width 197 height 31
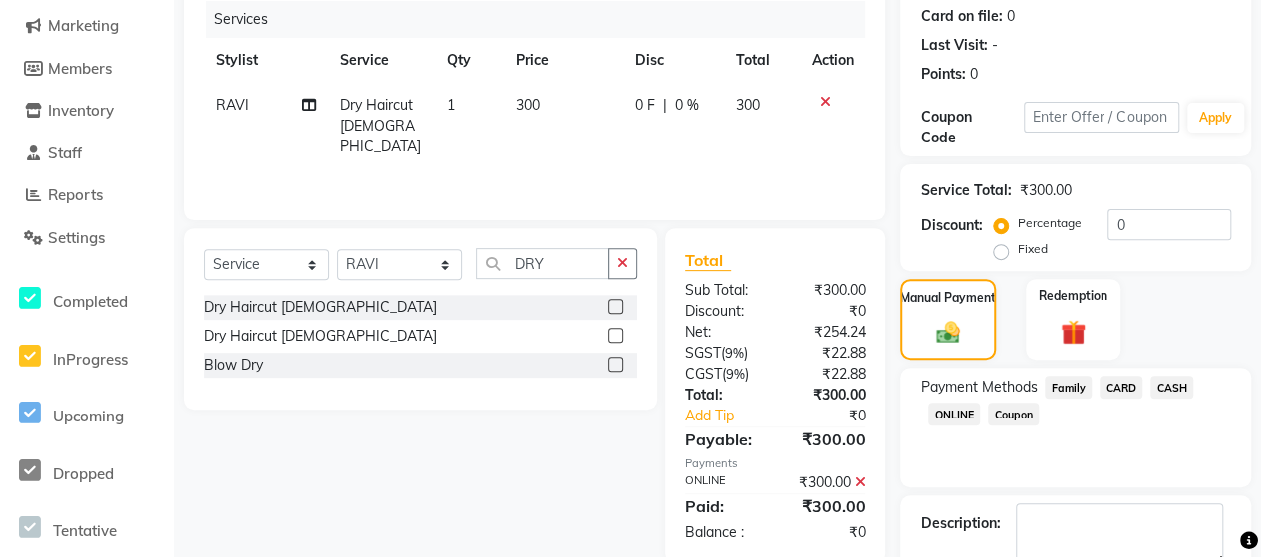
scroll to position [358, 0]
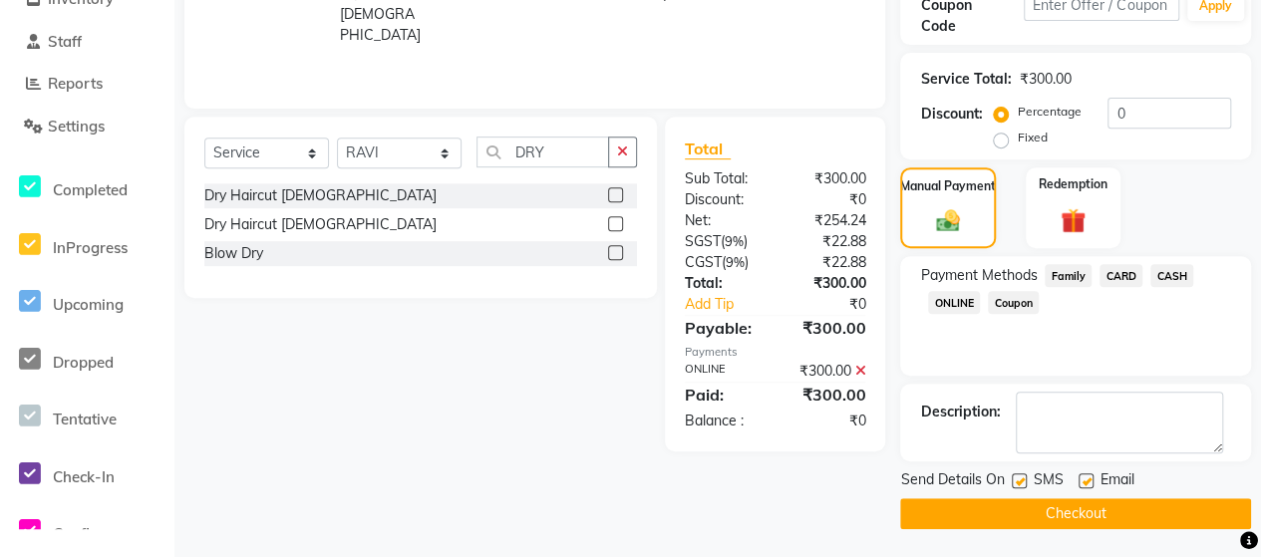
click at [1128, 516] on button "Checkout" at bounding box center [1075, 513] width 351 height 31
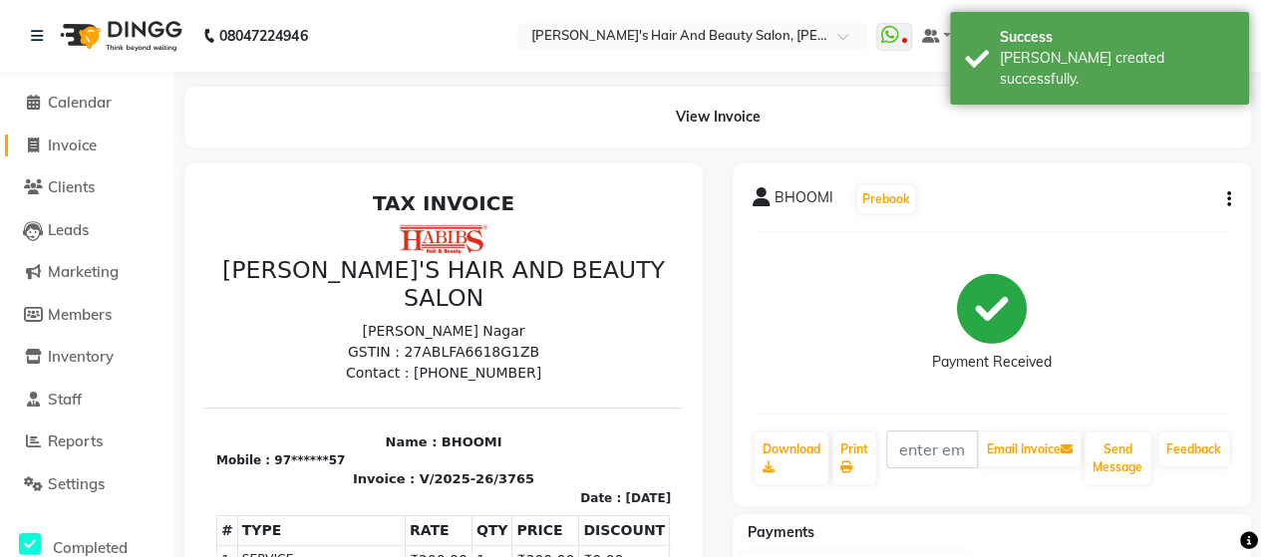
click at [72, 151] on span "Invoice" at bounding box center [72, 145] width 49 height 19
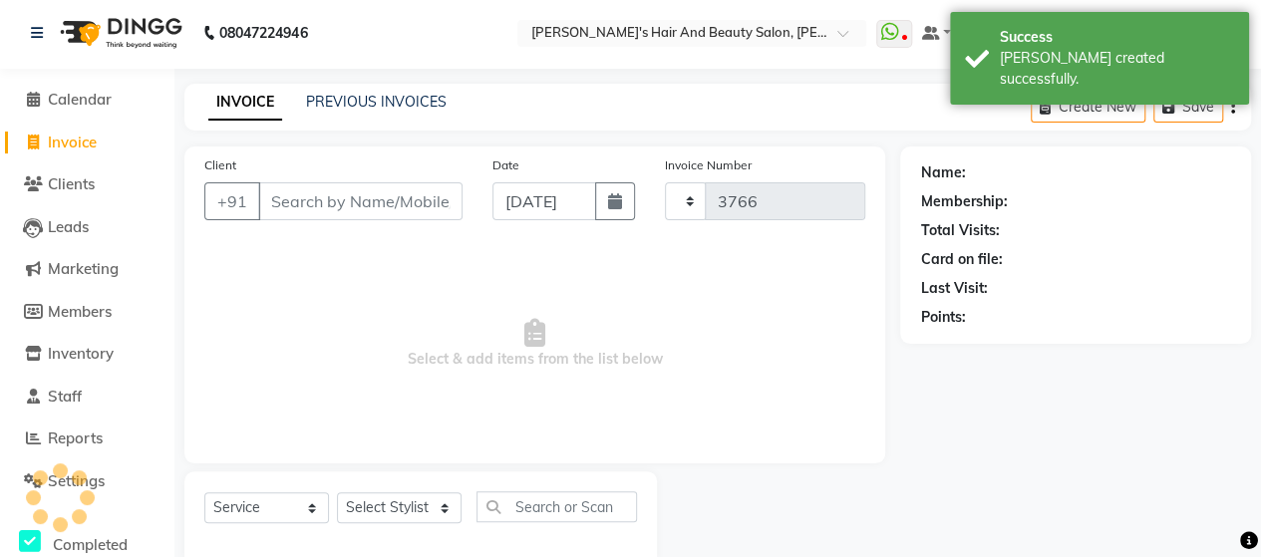
scroll to position [41, 0]
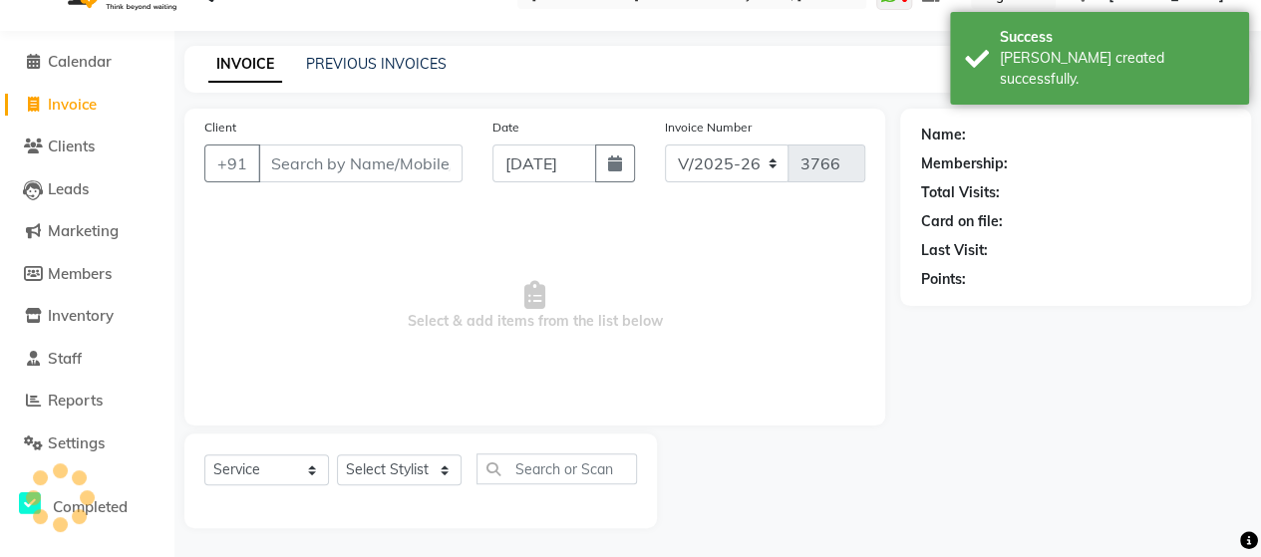
click at [292, 170] on input "Client" at bounding box center [360, 164] width 204 height 38
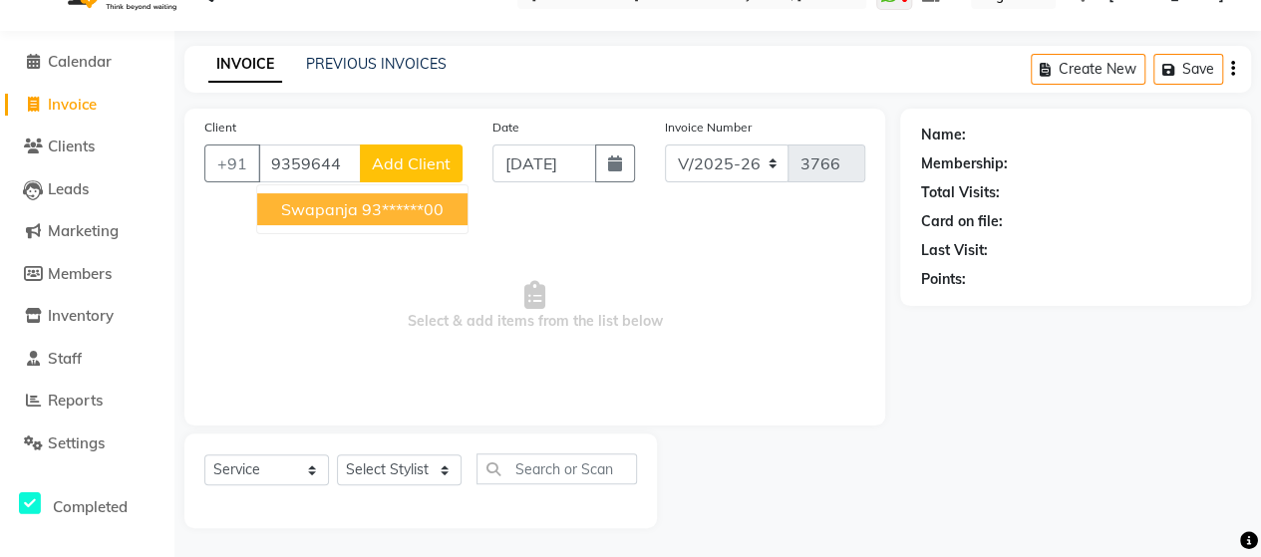
click at [369, 211] on ngb-highlight "93******00" at bounding box center [403, 209] width 82 height 20
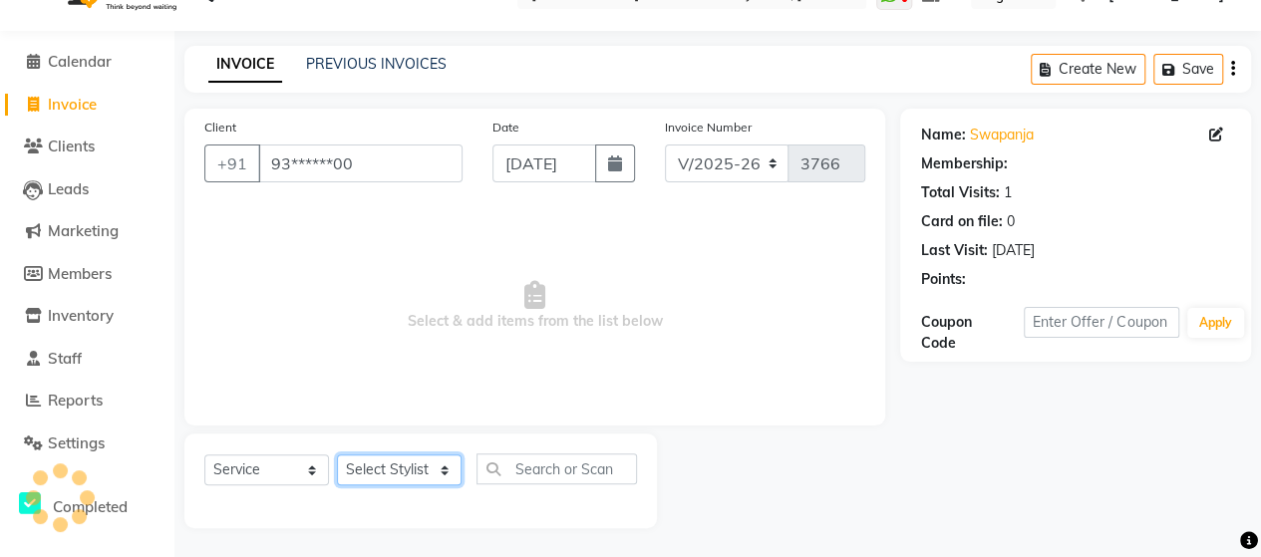
click at [398, 466] on select "Select Stylist Admin [PERSON_NAME] [PERSON_NAME] [PERSON_NAME] Rohit [PERSON_NA…" at bounding box center [399, 469] width 125 height 31
click at [337, 454] on select "Select Stylist Admin [PERSON_NAME] [PERSON_NAME] [PERSON_NAME] Rohit [PERSON_NA…" at bounding box center [399, 469] width 125 height 31
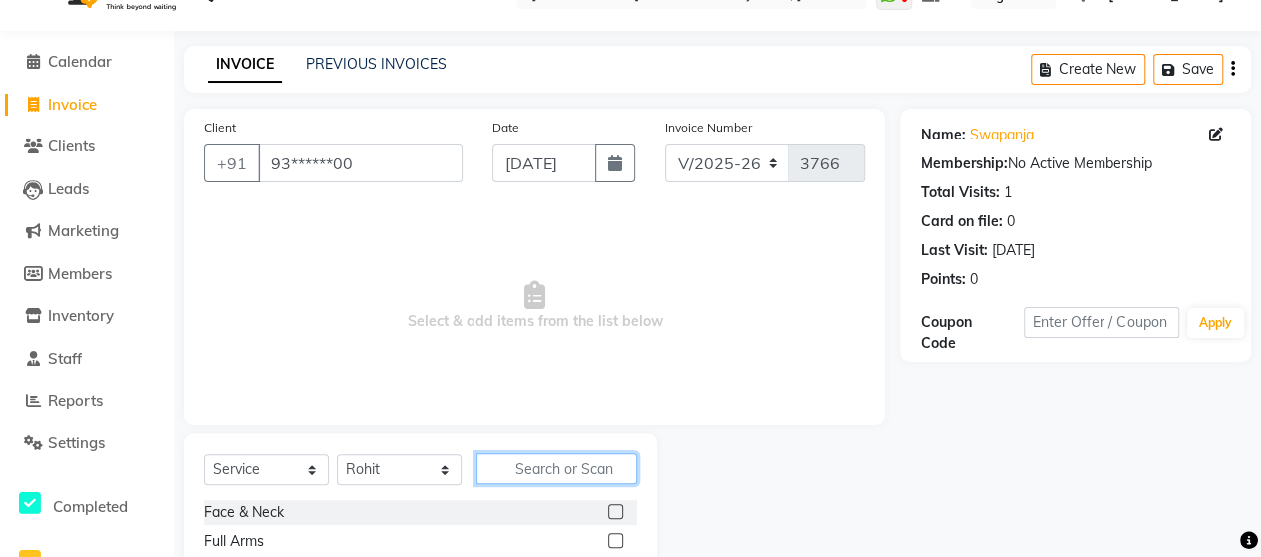
click at [561, 477] on input "text" at bounding box center [556, 468] width 160 height 31
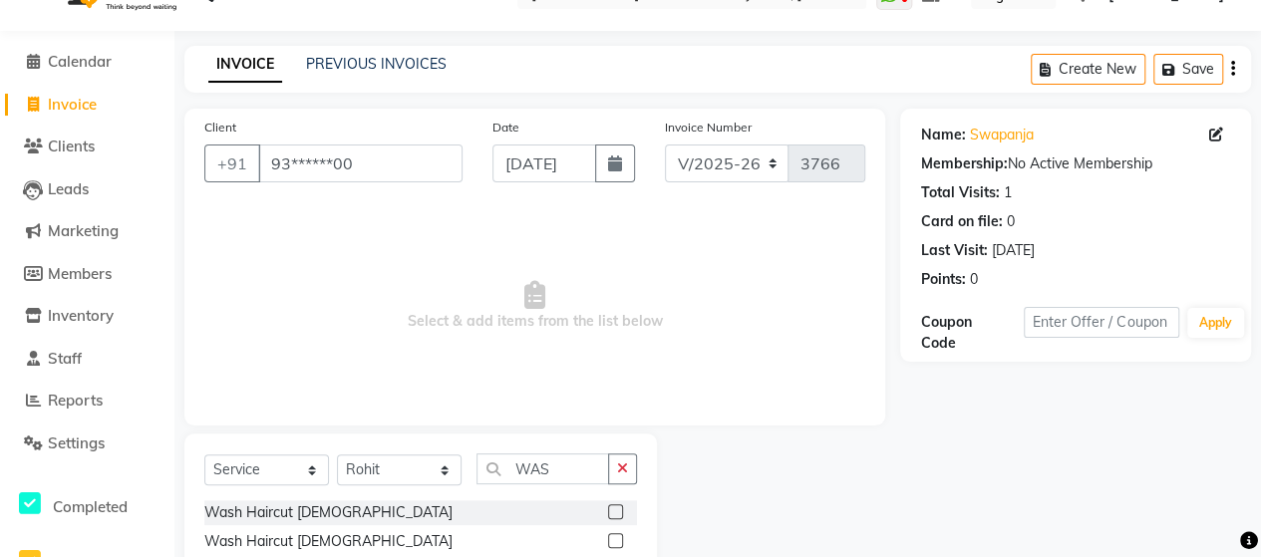
click at [612, 512] on label at bounding box center [615, 511] width 15 height 15
click at [612, 512] on input "checkbox" at bounding box center [614, 512] width 13 height 13
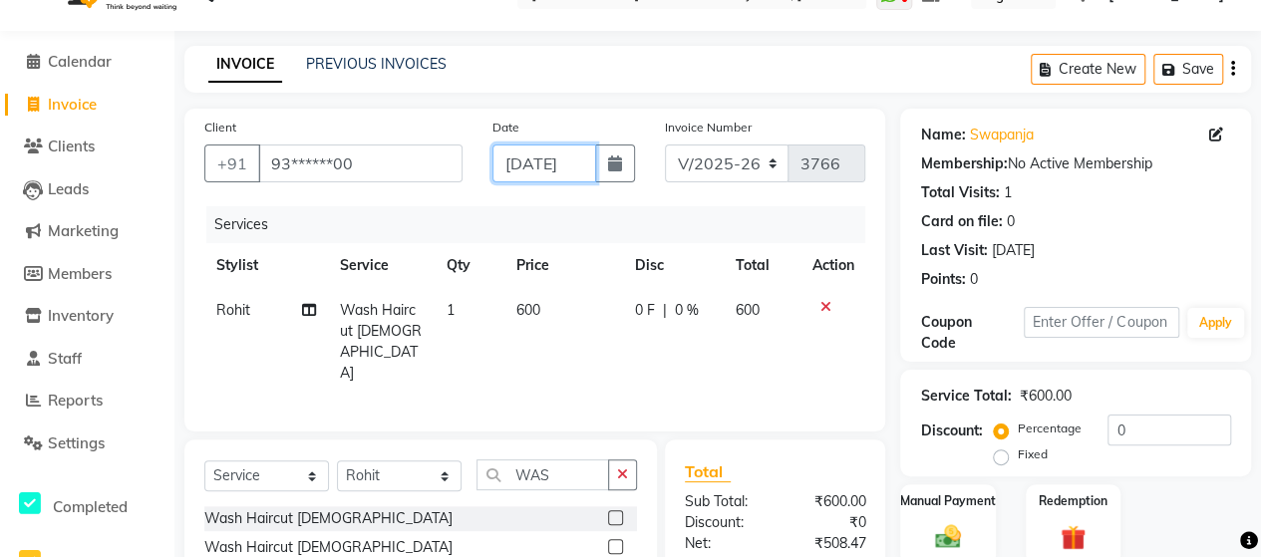
click at [543, 163] on input "[DATE]" at bounding box center [544, 164] width 104 height 38
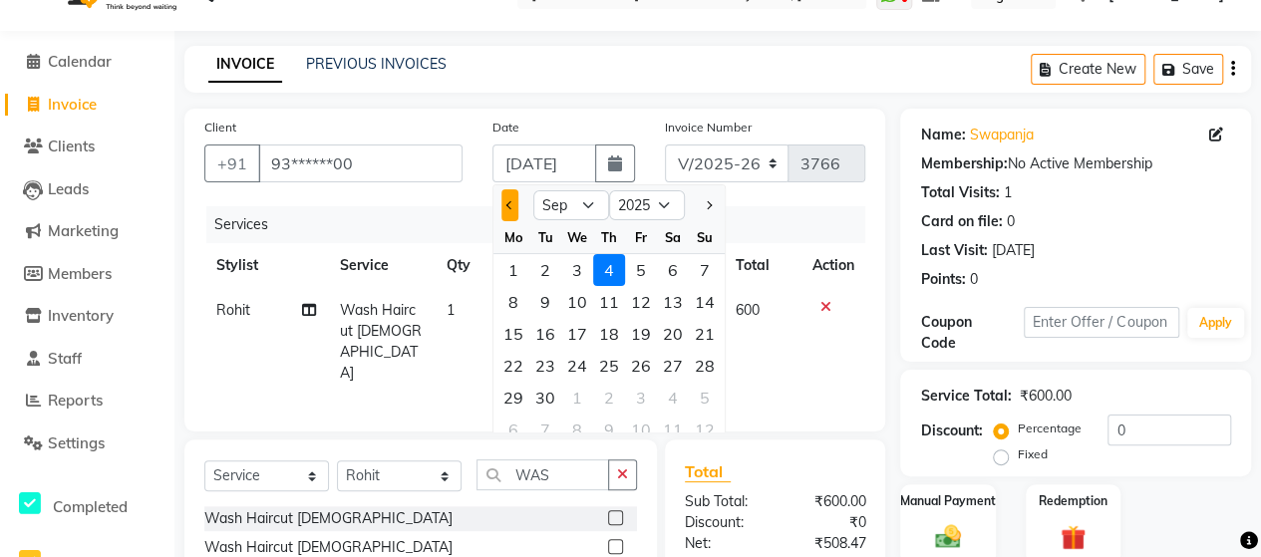
click at [512, 199] on button "Previous month" at bounding box center [509, 205] width 17 height 32
click at [702, 332] on div "17" at bounding box center [705, 334] width 32 height 32
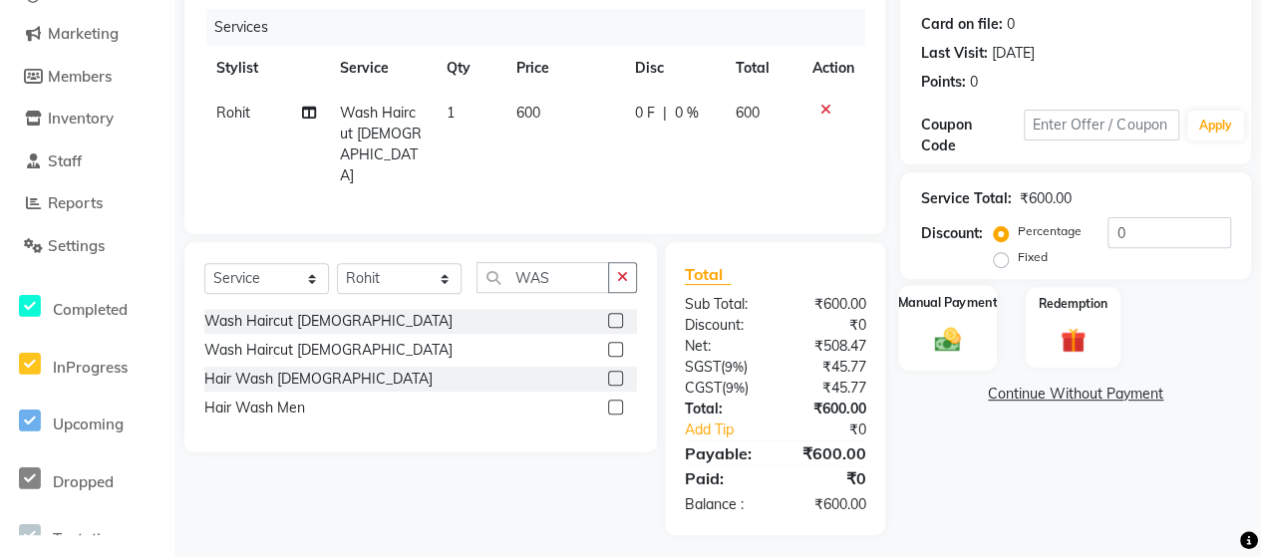
scroll to position [0, 0]
click at [957, 339] on img at bounding box center [947, 339] width 43 height 31
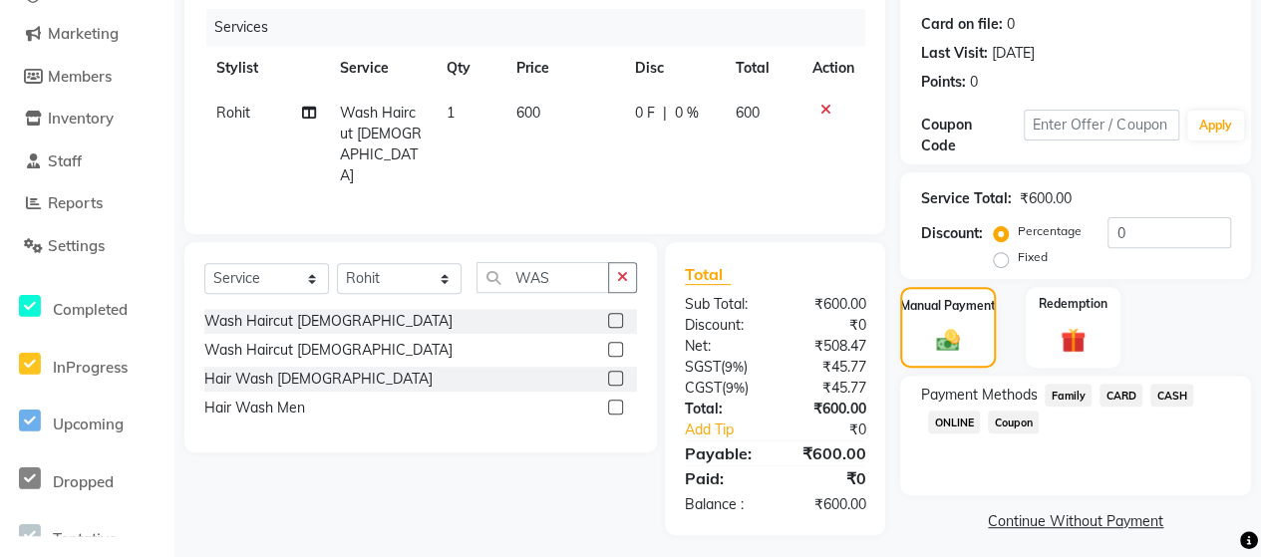
click at [957, 414] on span "ONLINE" at bounding box center [954, 422] width 52 height 23
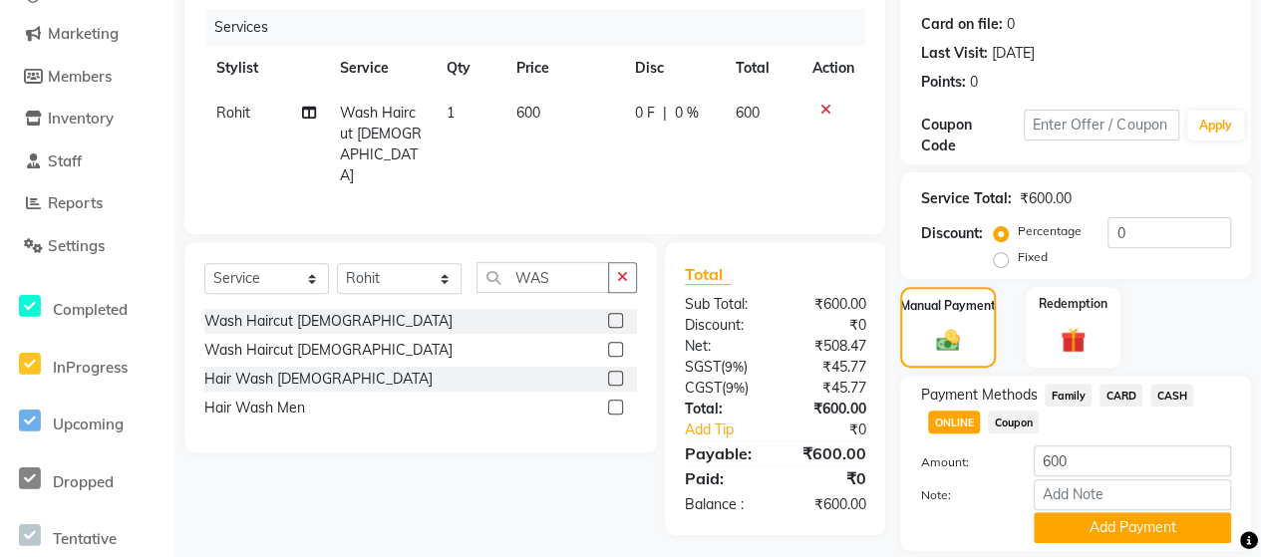
scroll to position [302, 0]
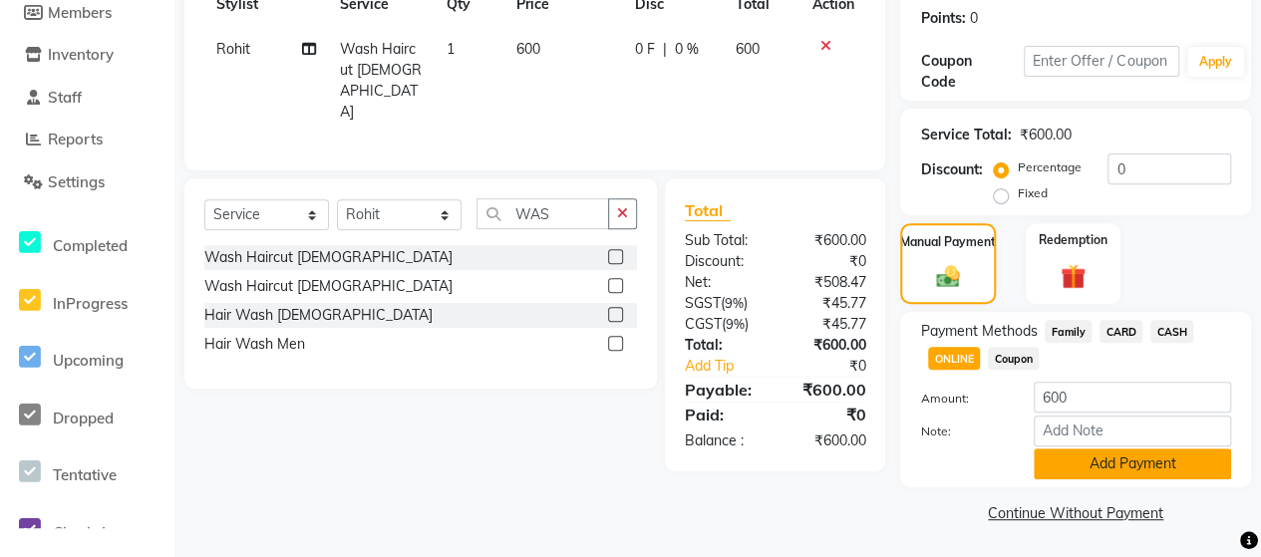
click at [1136, 475] on button "Add Payment" at bounding box center [1132, 463] width 197 height 31
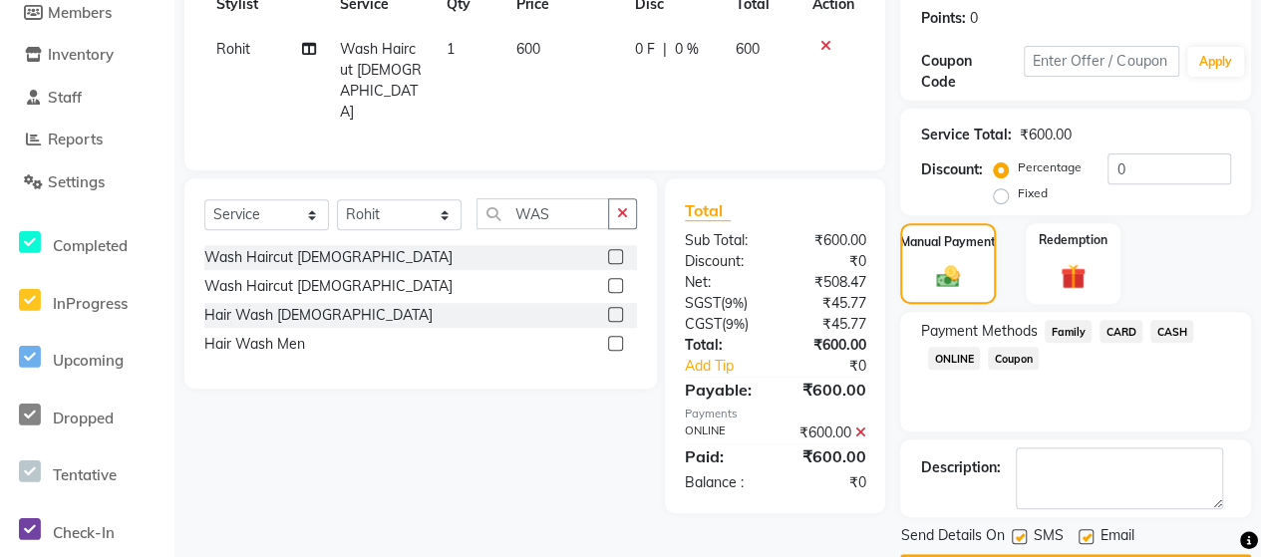
scroll to position [358, 0]
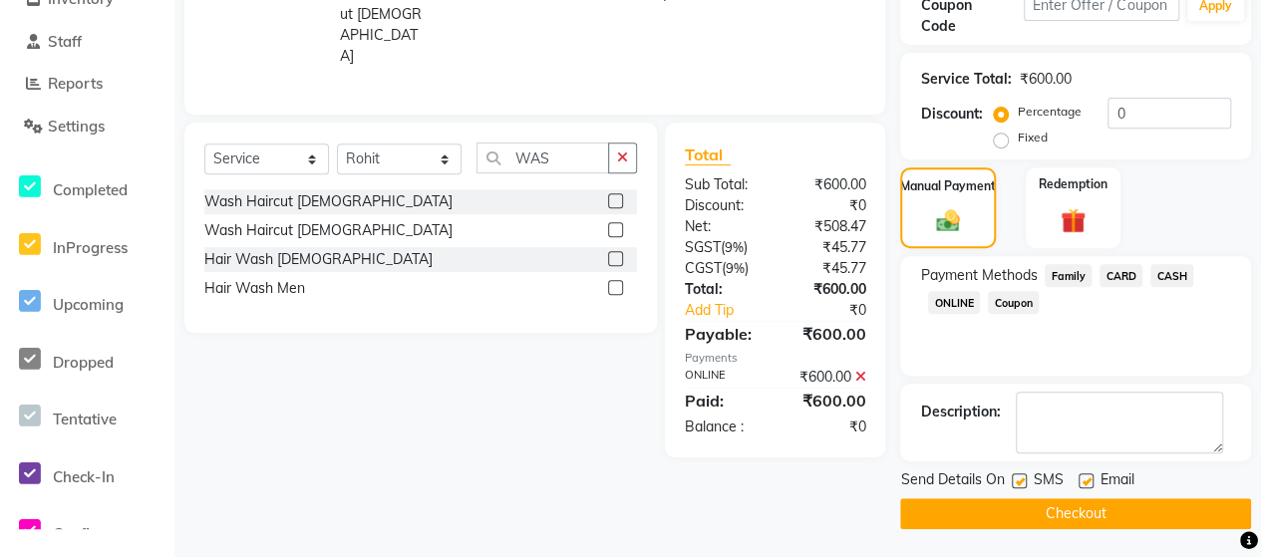
click at [1131, 503] on button "Checkout" at bounding box center [1075, 513] width 351 height 31
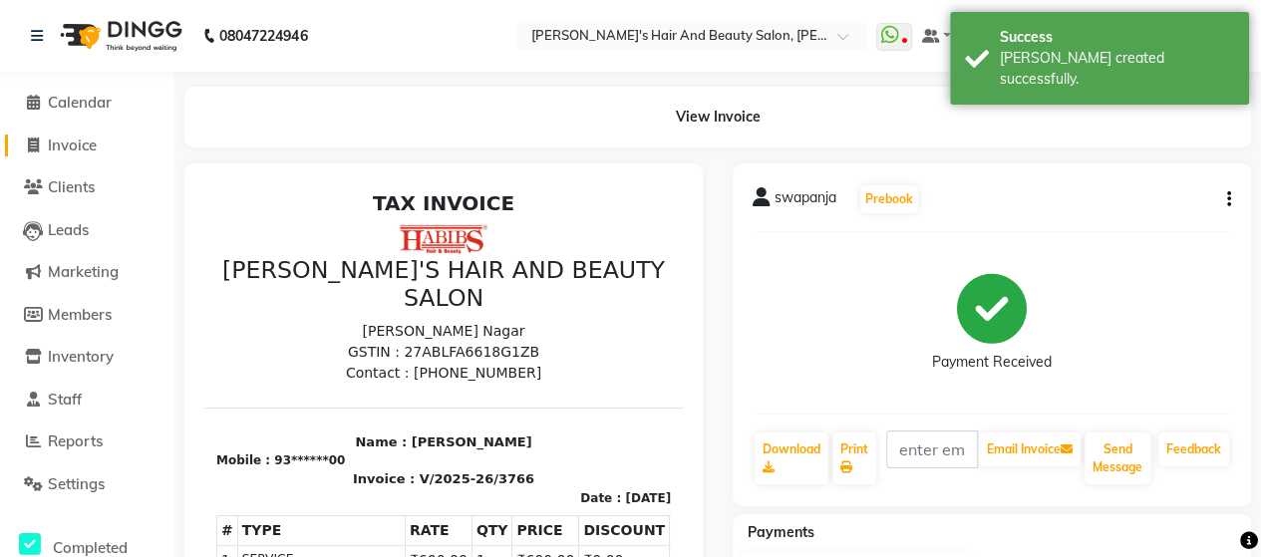
click at [72, 140] on span "Invoice" at bounding box center [72, 145] width 49 height 19
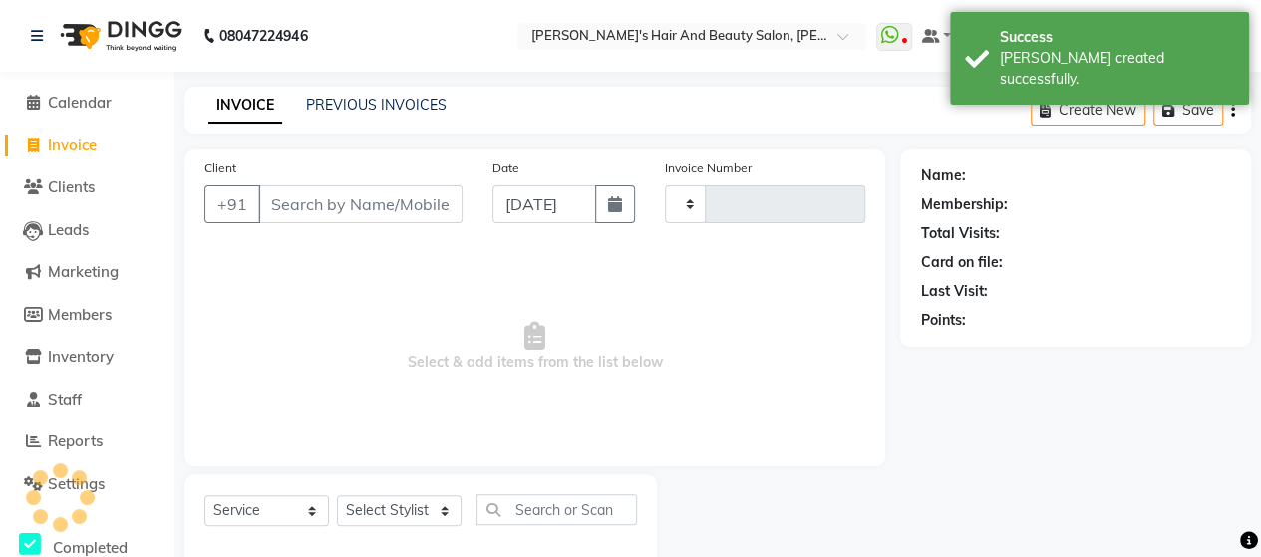
scroll to position [41, 0]
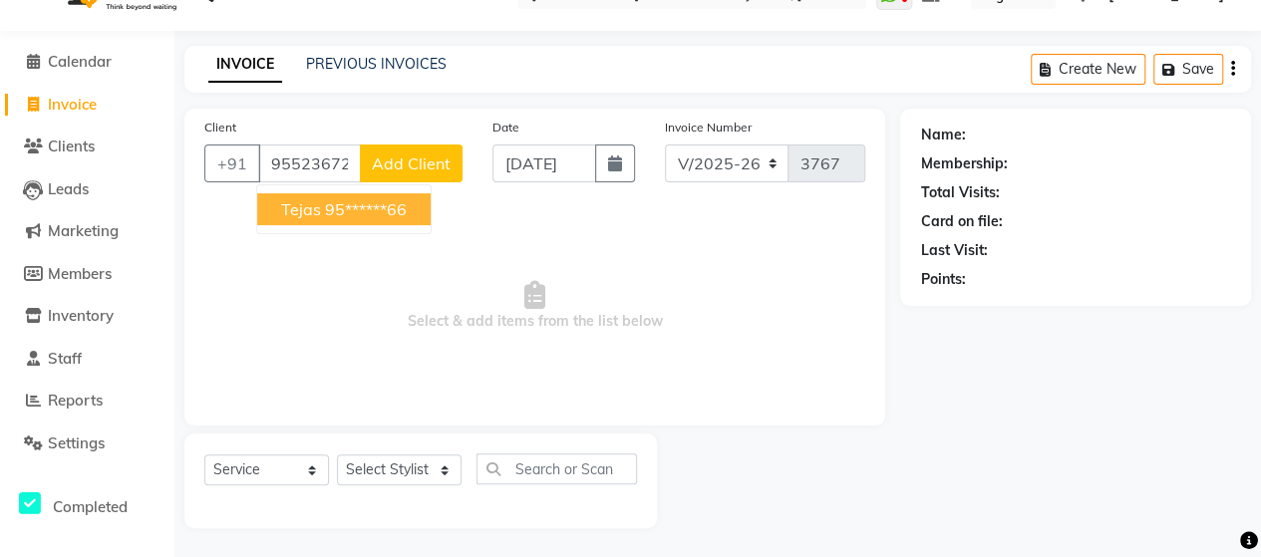
click at [369, 214] on ngb-highlight "95******66" at bounding box center [366, 209] width 82 height 20
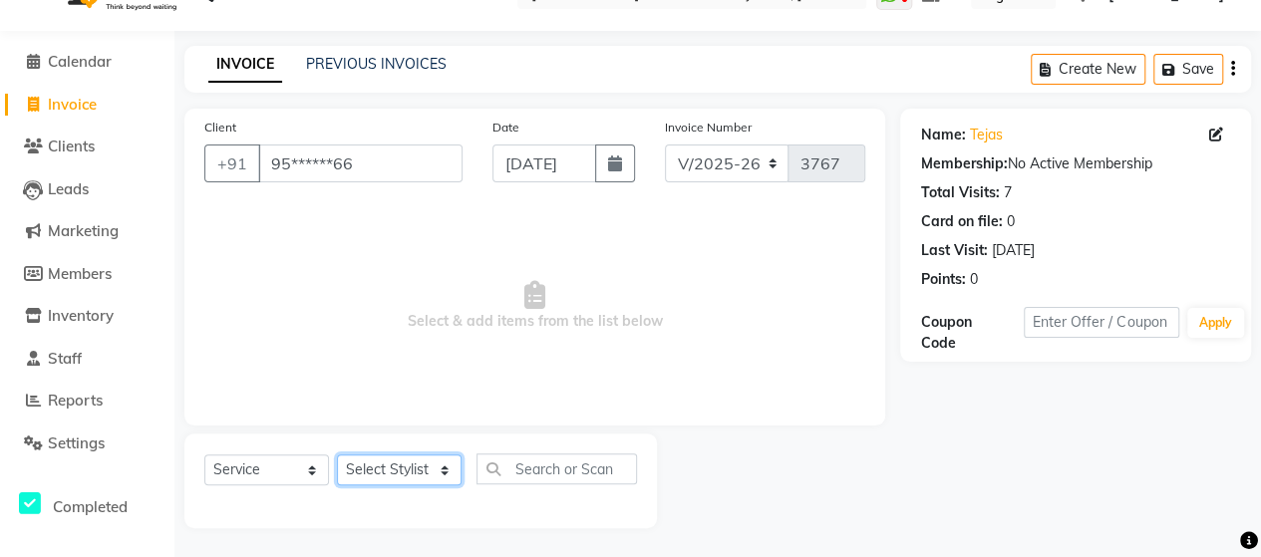
click at [399, 467] on select "Select Stylist Admin [PERSON_NAME] [PERSON_NAME] [PERSON_NAME] Rohit [PERSON_NA…" at bounding box center [399, 469] width 125 height 31
click at [337, 454] on select "Select Stylist Admin [PERSON_NAME] [PERSON_NAME] [PERSON_NAME] Rohit [PERSON_NA…" at bounding box center [399, 469] width 125 height 31
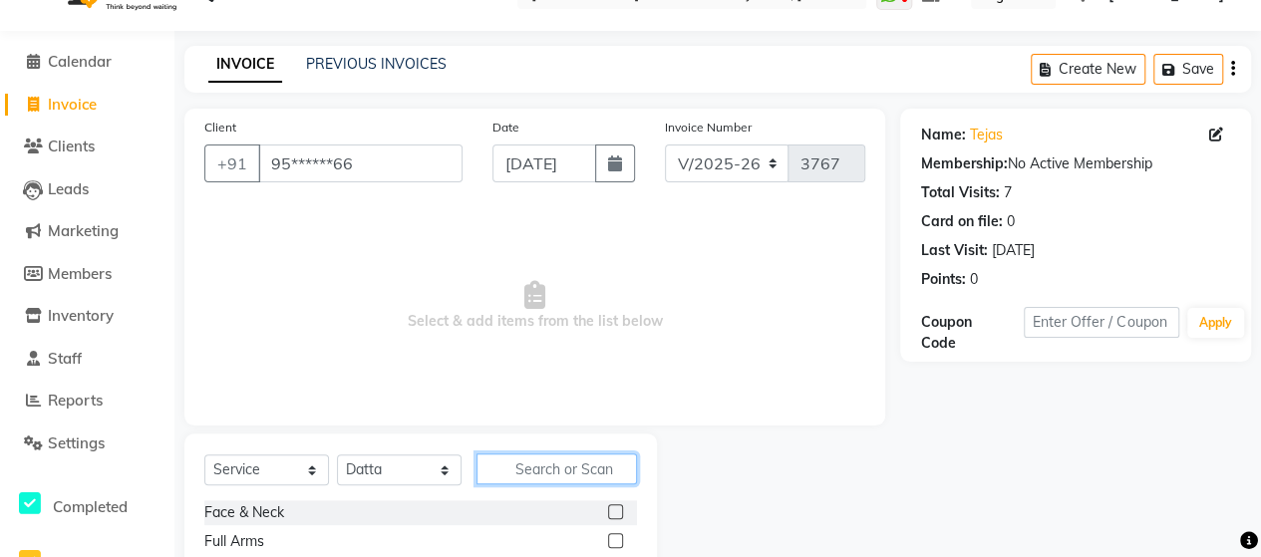
click at [545, 471] on input "text" at bounding box center [556, 468] width 160 height 31
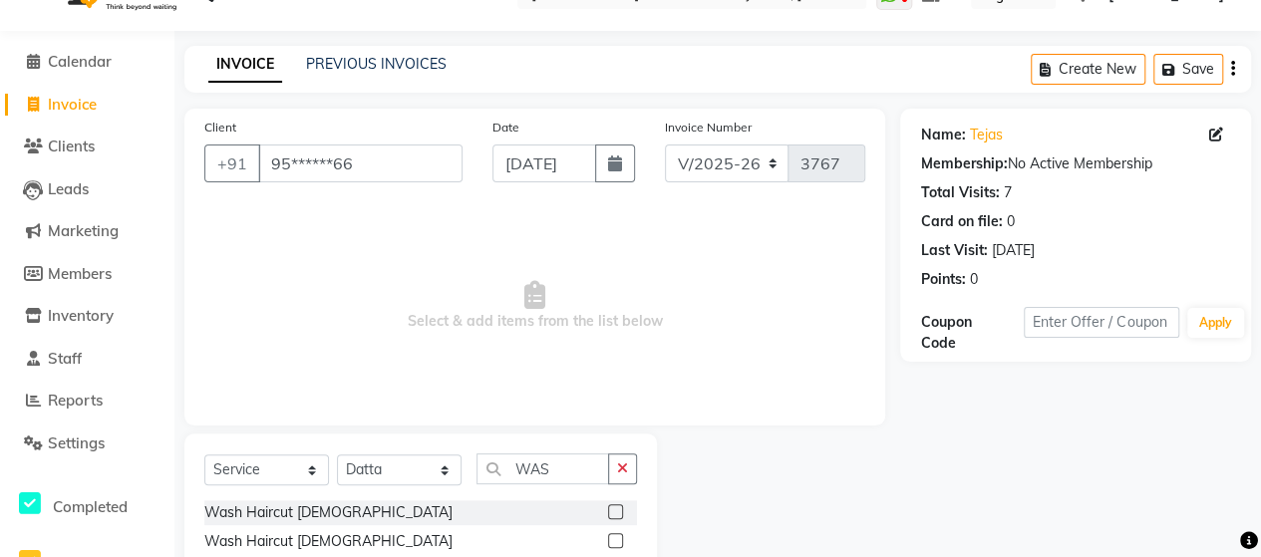
click at [618, 540] on label at bounding box center [615, 540] width 15 height 15
click at [618, 540] on input "checkbox" at bounding box center [614, 541] width 13 height 13
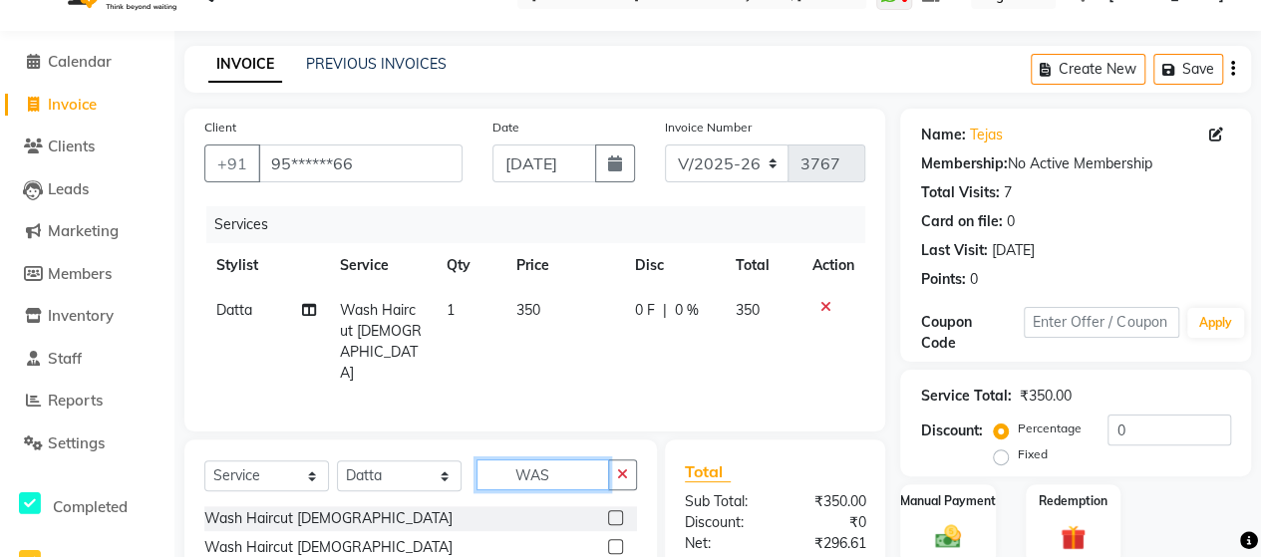
click at [526, 465] on input "WAS" at bounding box center [542, 474] width 133 height 31
click at [556, 471] on input "WAS" at bounding box center [542, 474] width 133 height 31
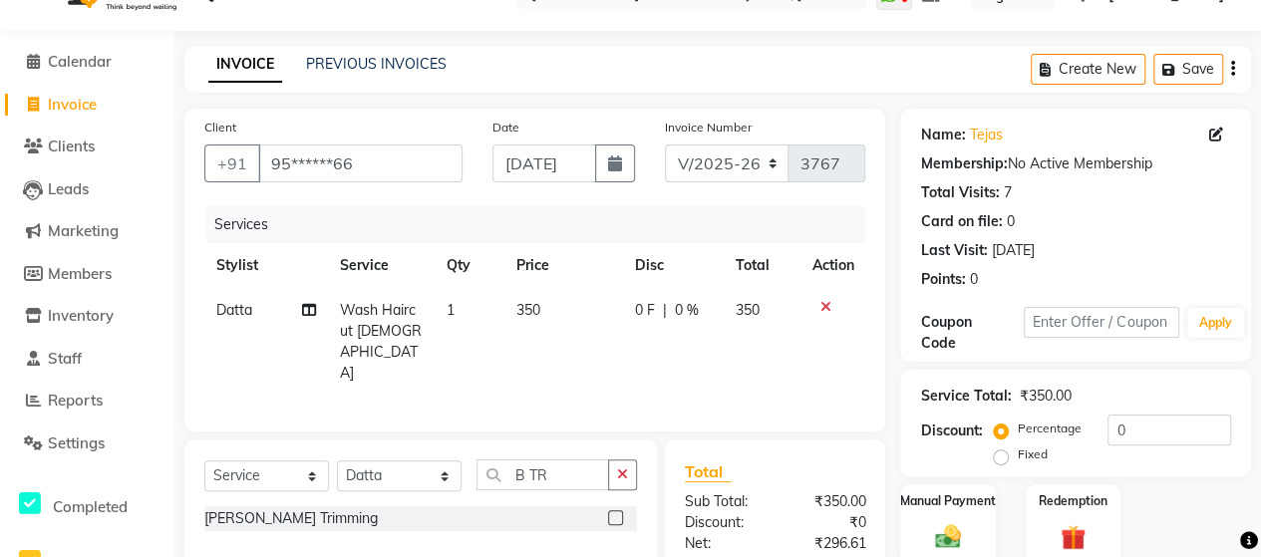
click at [619, 517] on label at bounding box center [615, 517] width 15 height 15
click at [619, 517] on input "checkbox" at bounding box center [614, 518] width 13 height 13
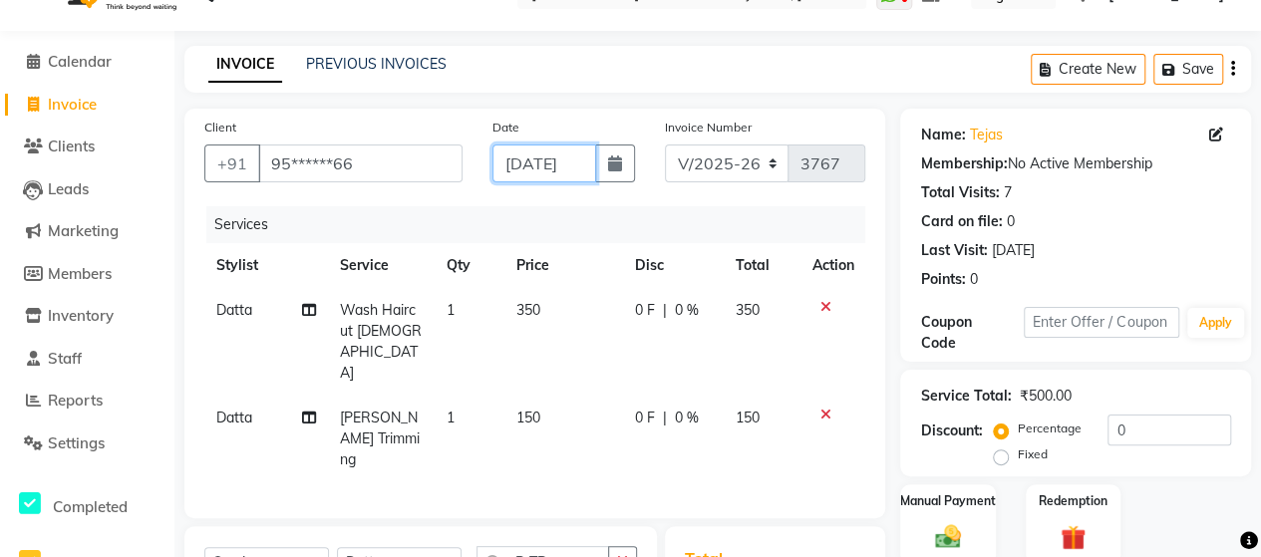
click at [570, 150] on input "[DATE]" at bounding box center [544, 164] width 104 height 38
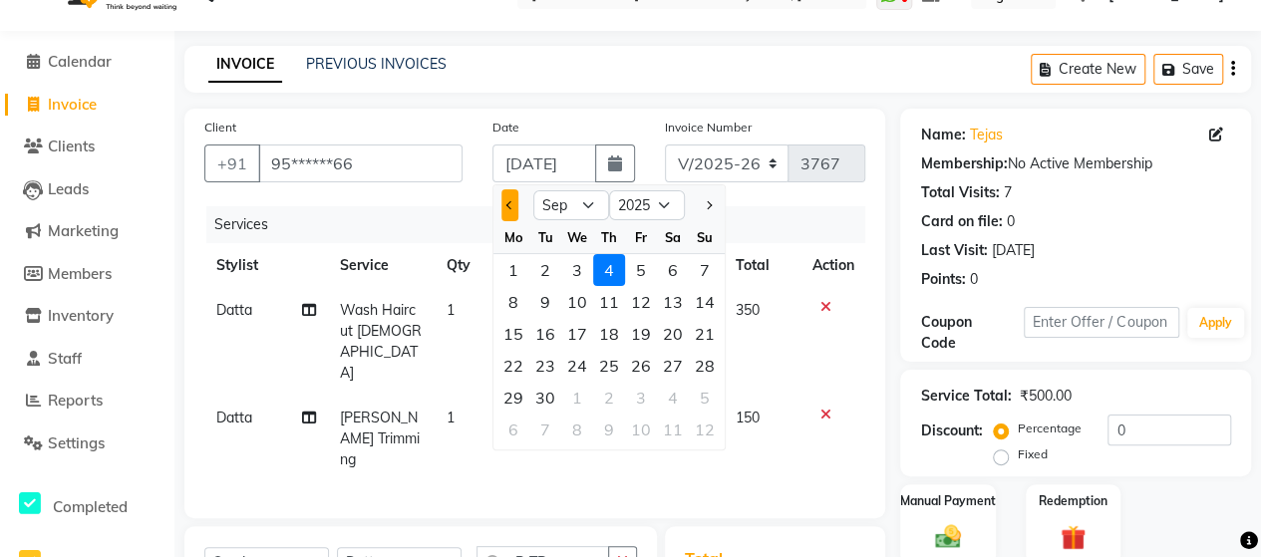
click at [510, 214] on button "Previous month" at bounding box center [509, 205] width 17 height 32
click at [703, 332] on div "17" at bounding box center [705, 334] width 32 height 32
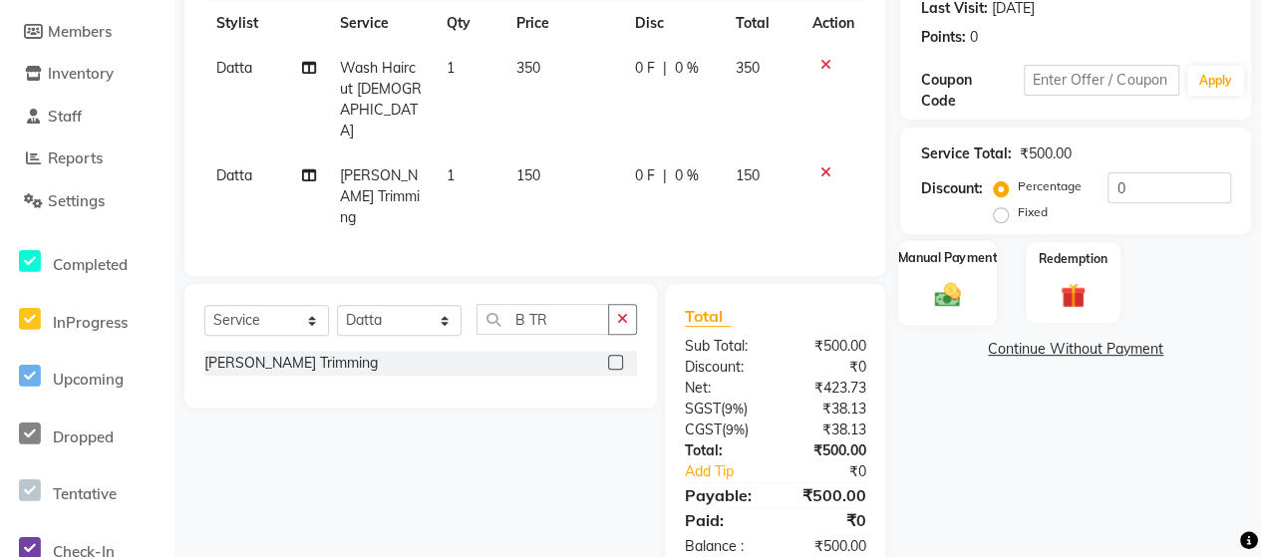
scroll to position [0, 0]
click at [950, 298] on img at bounding box center [947, 294] width 43 height 31
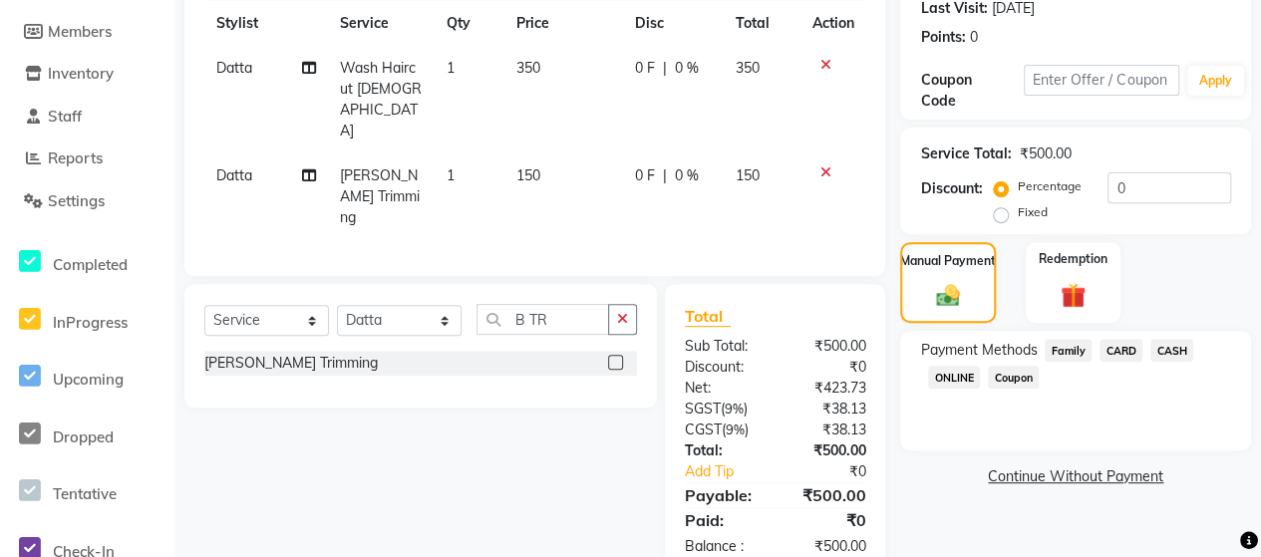
click at [963, 376] on span "ONLINE" at bounding box center [954, 377] width 52 height 23
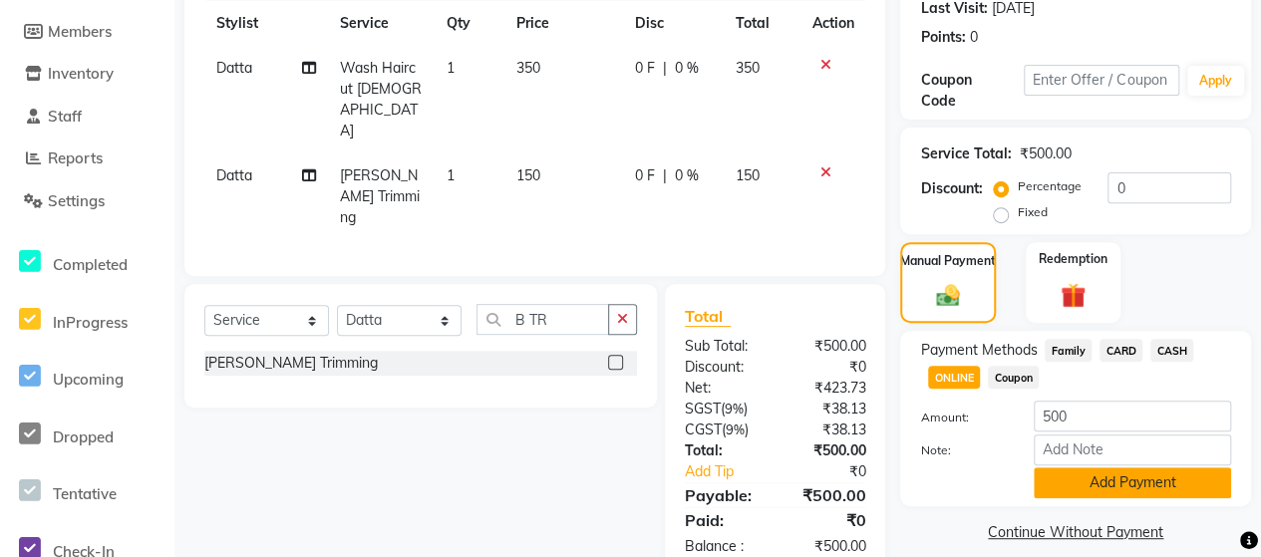
click at [1132, 483] on button "Add Payment" at bounding box center [1132, 482] width 197 height 31
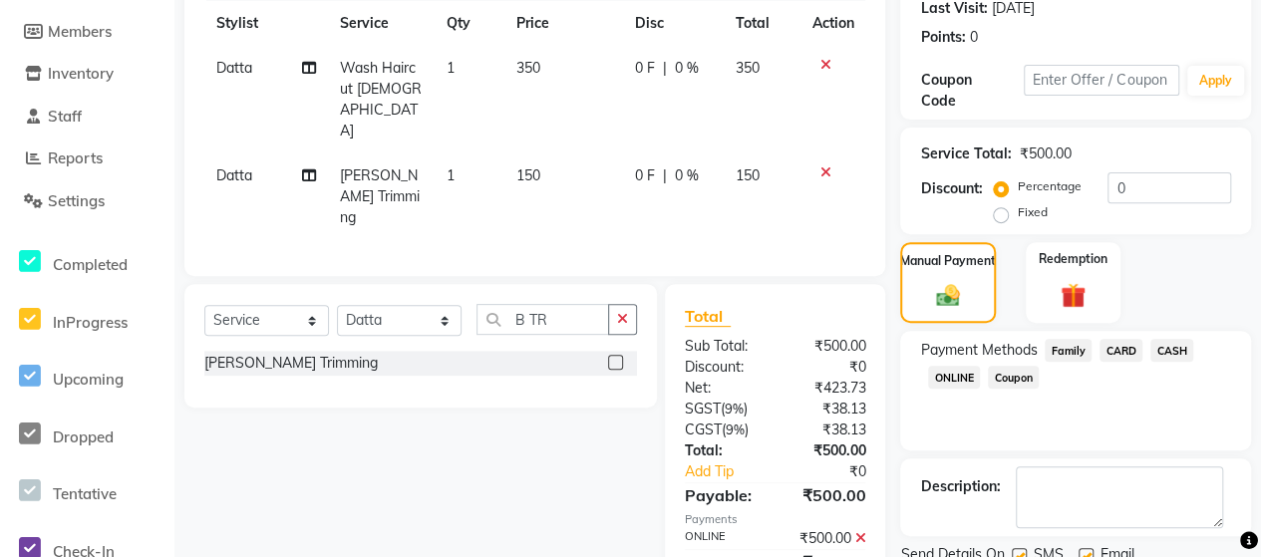
scroll to position [358, 0]
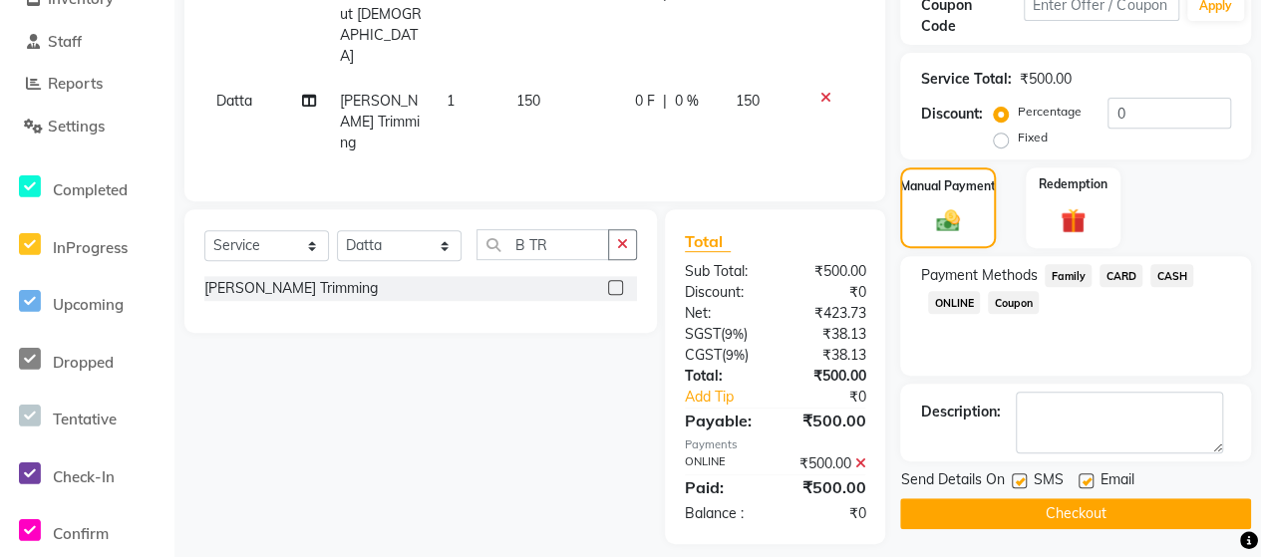
click at [1092, 525] on button "Checkout" at bounding box center [1075, 513] width 351 height 31
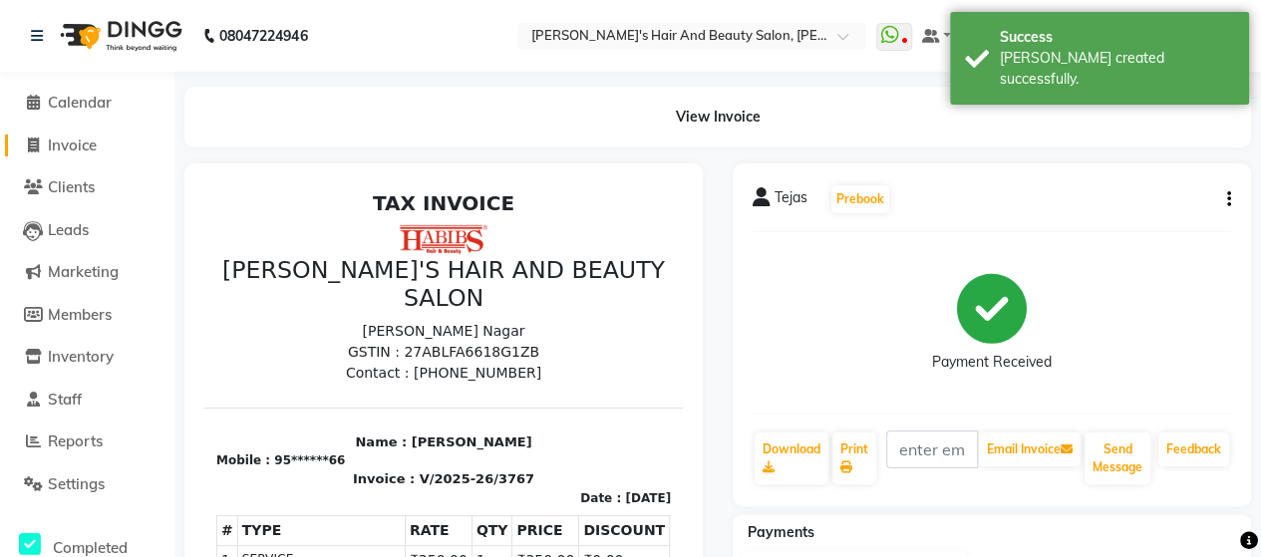
click at [70, 138] on span "Invoice" at bounding box center [72, 145] width 49 height 19
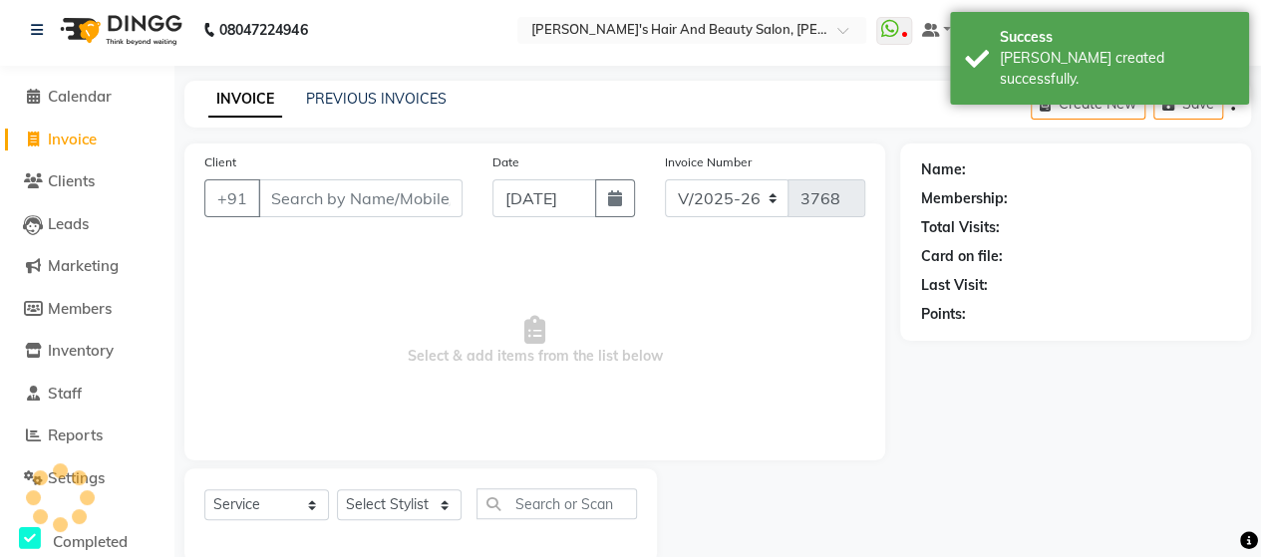
scroll to position [41, 0]
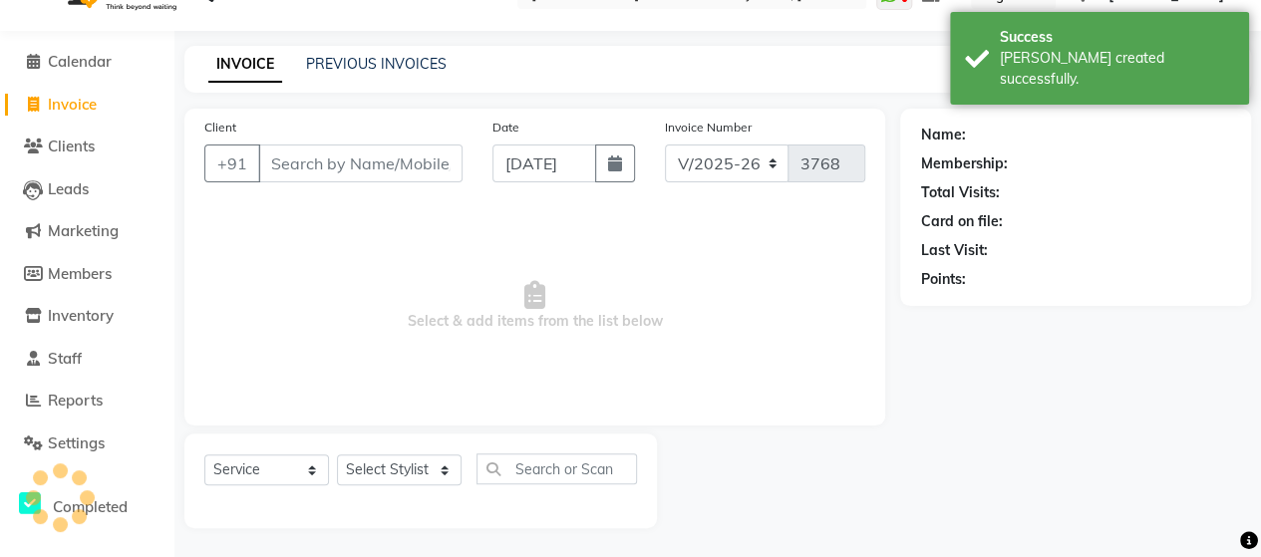
click at [284, 164] on input "Client" at bounding box center [360, 164] width 204 height 38
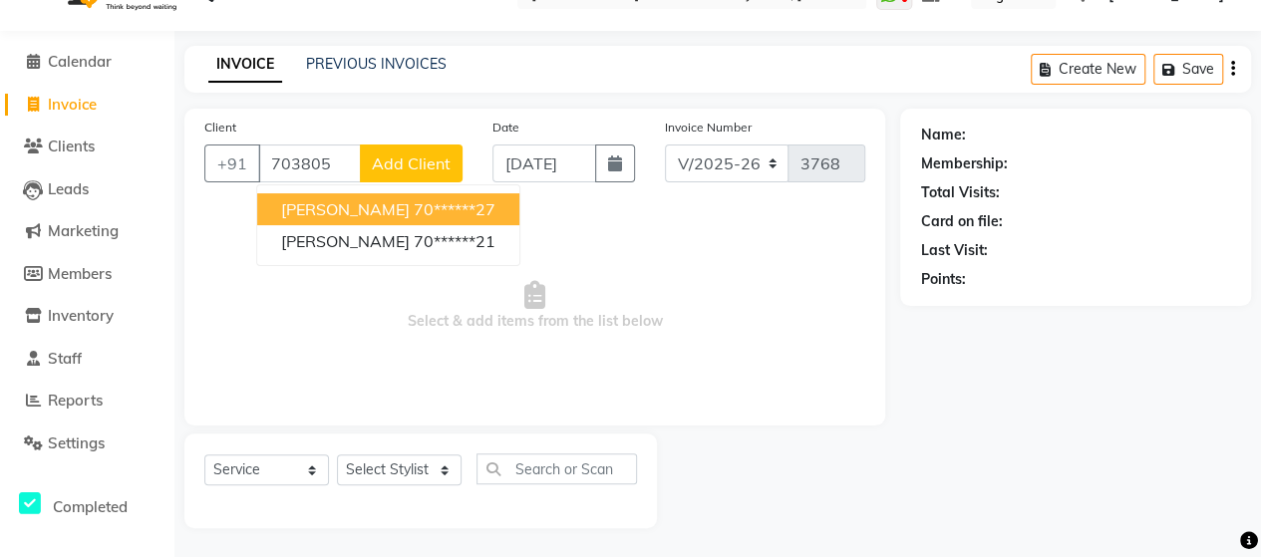
click at [414, 206] on ngb-highlight "70******27" at bounding box center [455, 209] width 82 height 20
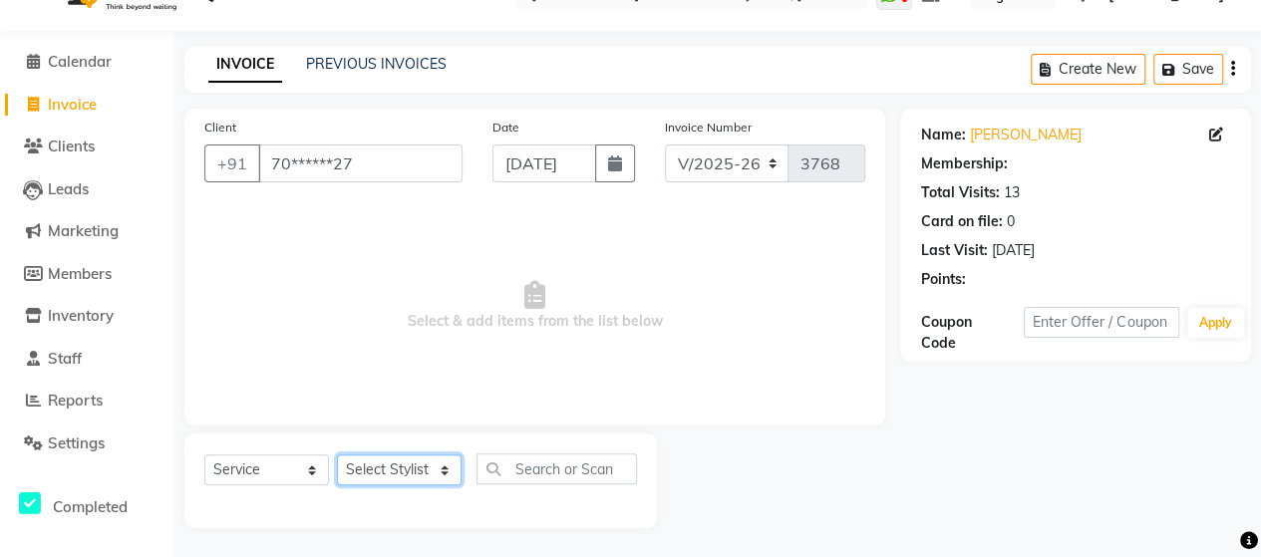
click at [423, 468] on select "Select Stylist Admin [PERSON_NAME] [PERSON_NAME] [PERSON_NAME] Rohit [PERSON_NA…" at bounding box center [399, 469] width 125 height 31
click at [337, 454] on select "Select Stylist Admin [PERSON_NAME] [PERSON_NAME] [PERSON_NAME] Rohit [PERSON_NA…" at bounding box center [399, 469] width 125 height 31
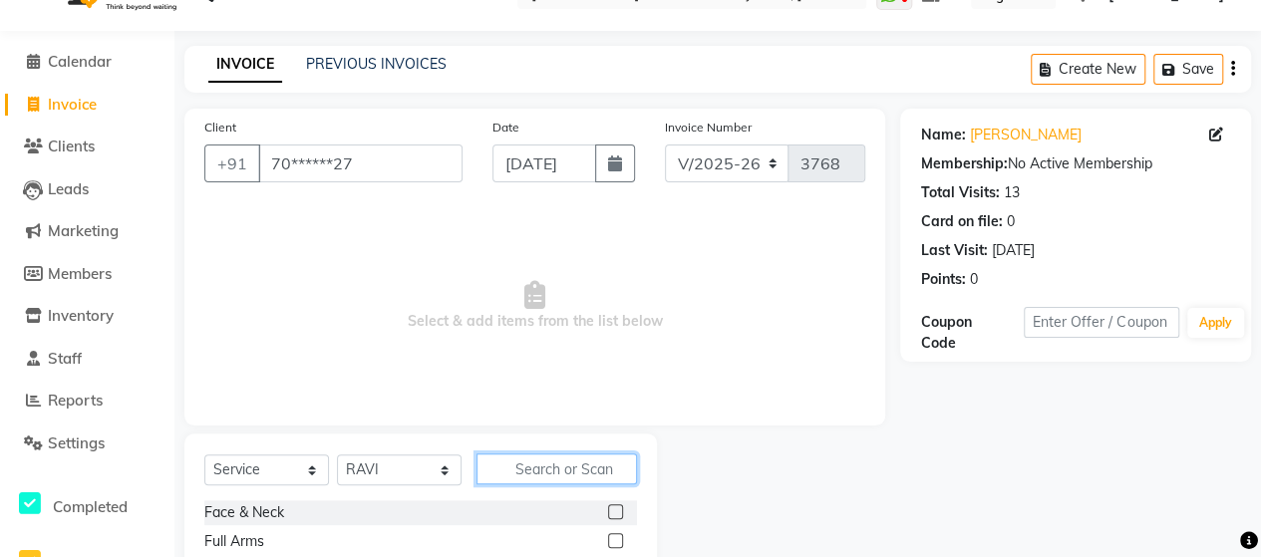
click at [571, 469] on input "text" at bounding box center [556, 468] width 160 height 31
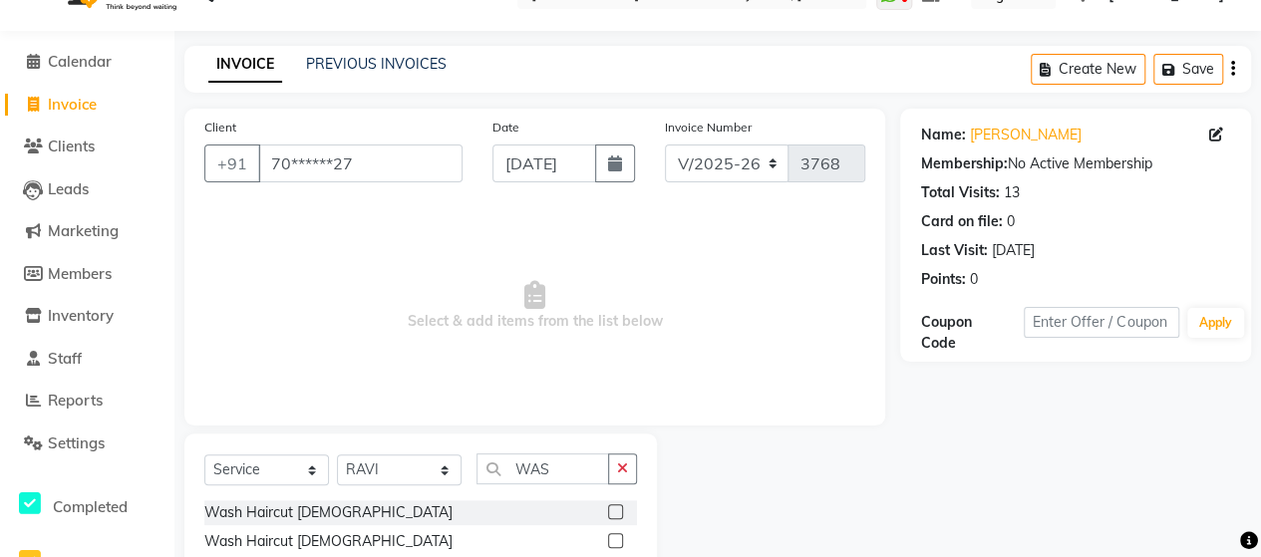
click at [614, 508] on label at bounding box center [615, 511] width 15 height 15
click at [614, 508] on input "checkbox" at bounding box center [614, 512] width 13 height 13
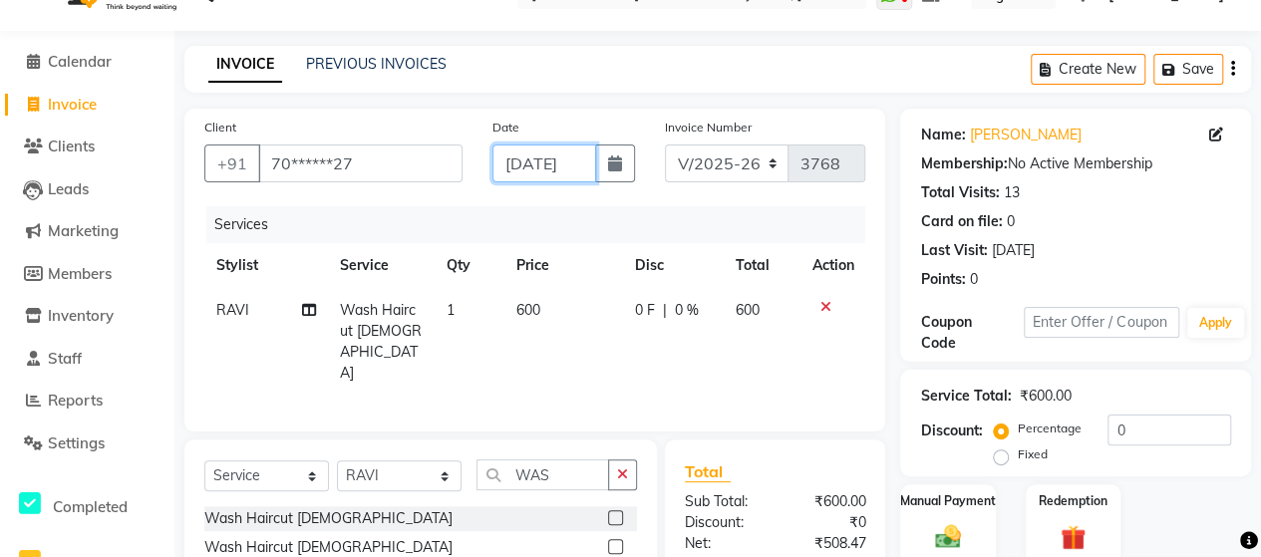
click at [537, 165] on input "[DATE]" at bounding box center [544, 164] width 104 height 38
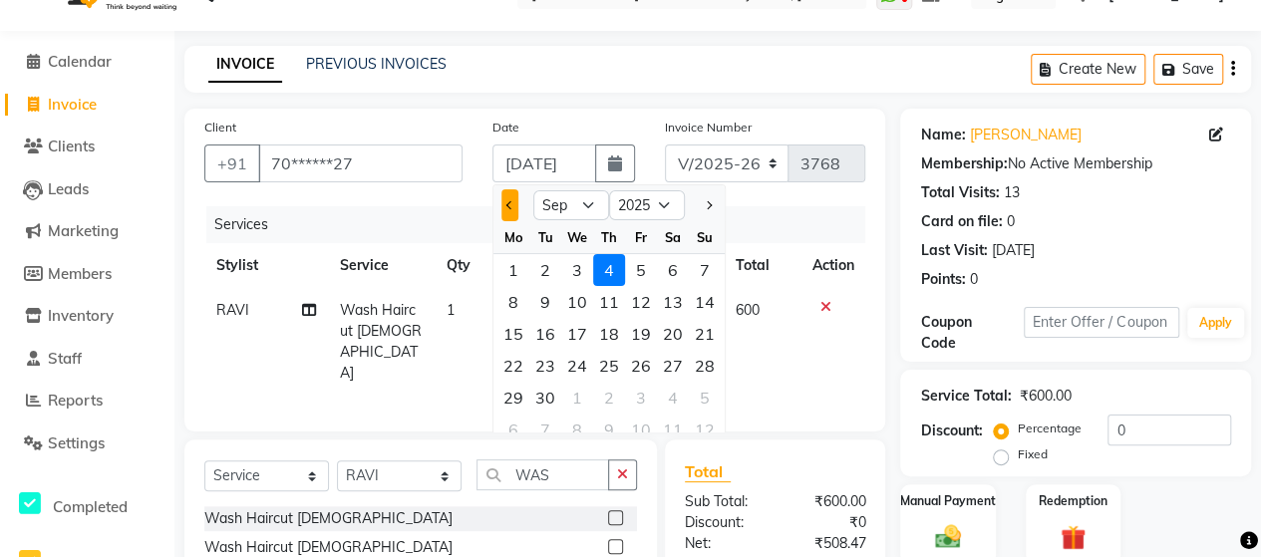
click at [512, 203] on span "Previous month" at bounding box center [510, 205] width 8 height 8
click at [700, 333] on div "17" at bounding box center [705, 334] width 32 height 32
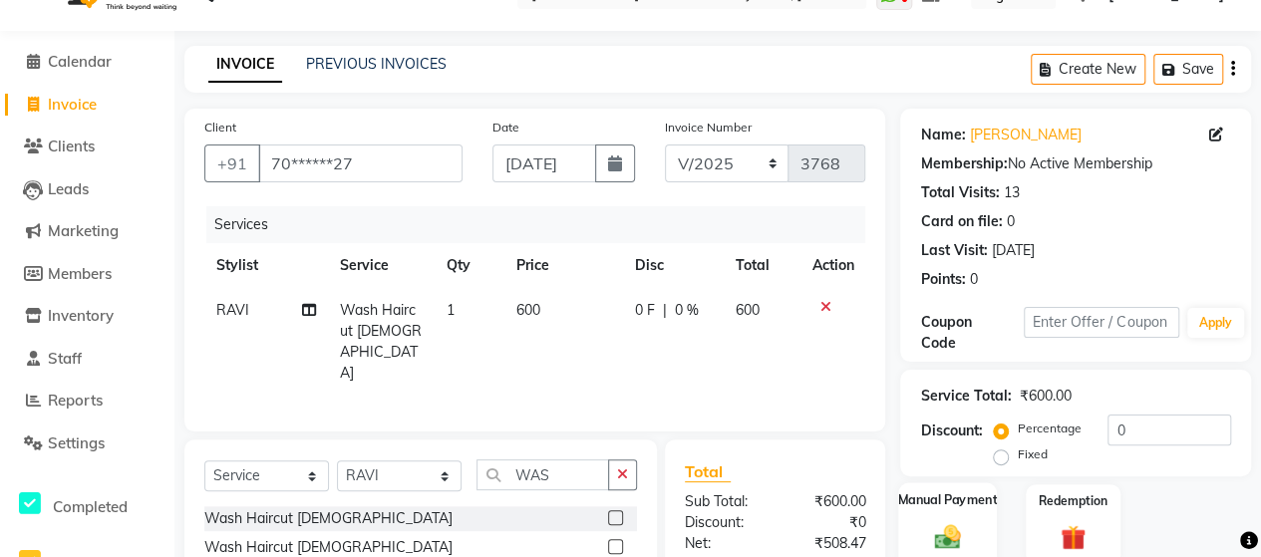
scroll to position [0, 0]
click at [957, 523] on img at bounding box center [947, 536] width 43 height 31
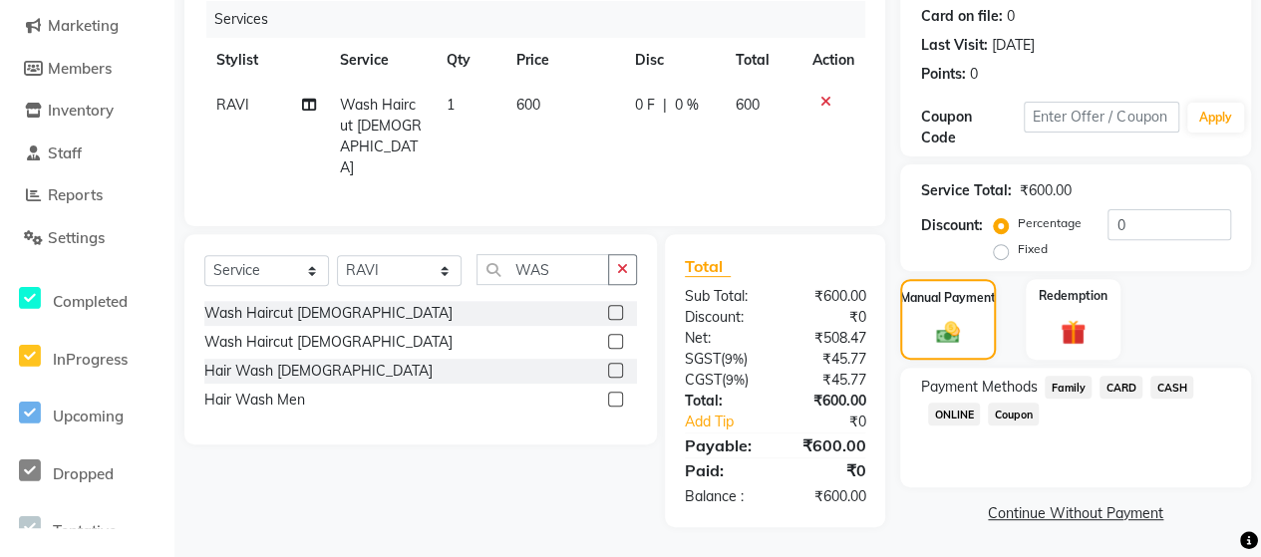
click at [1173, 387] on span "CASH" at bounding box center [1171, 387] width 43 height 23
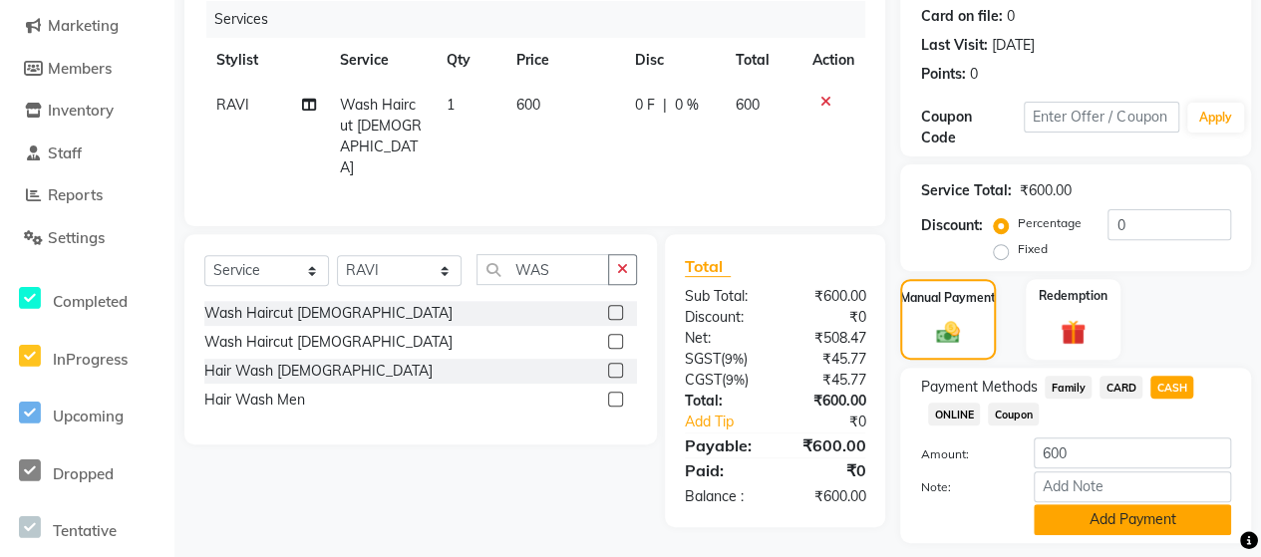
click at [1127, 518] on button "Add Payment" at bounding box center [1132, 519] width 197 height 31
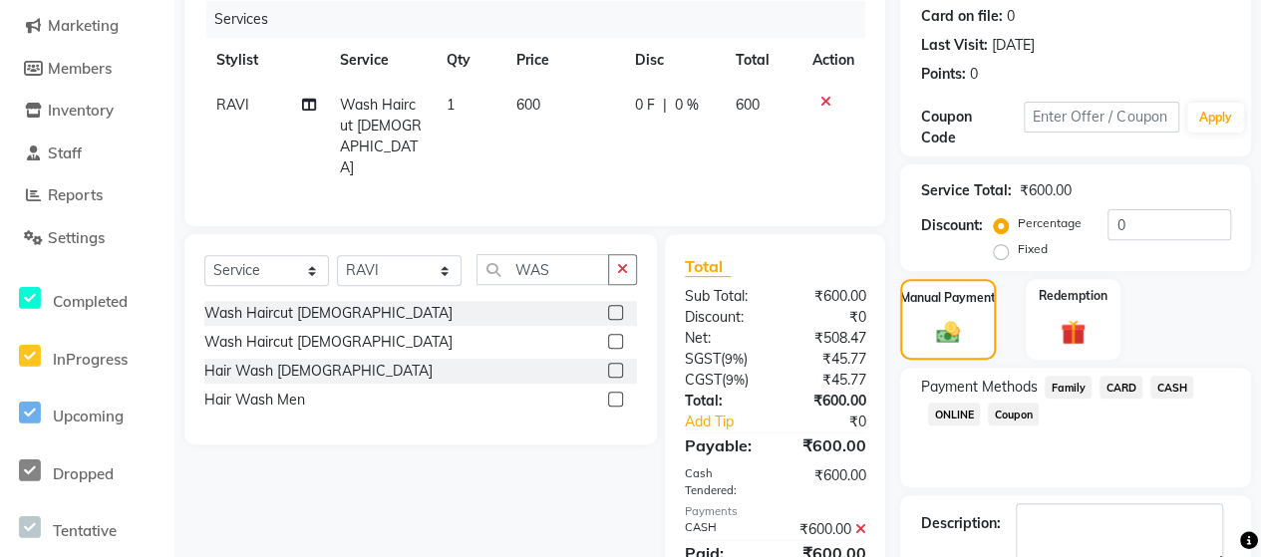
scroll to position [358, 0]
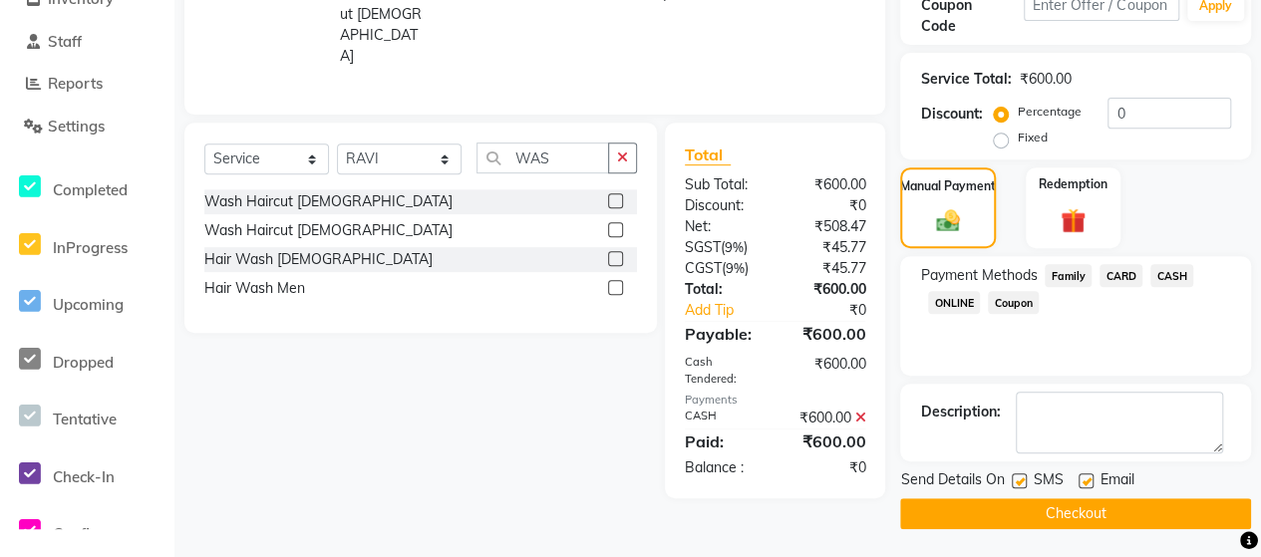
click at [1170, 523] on button "Checkout" at bounding box center [1075, 513] width 351 height 31
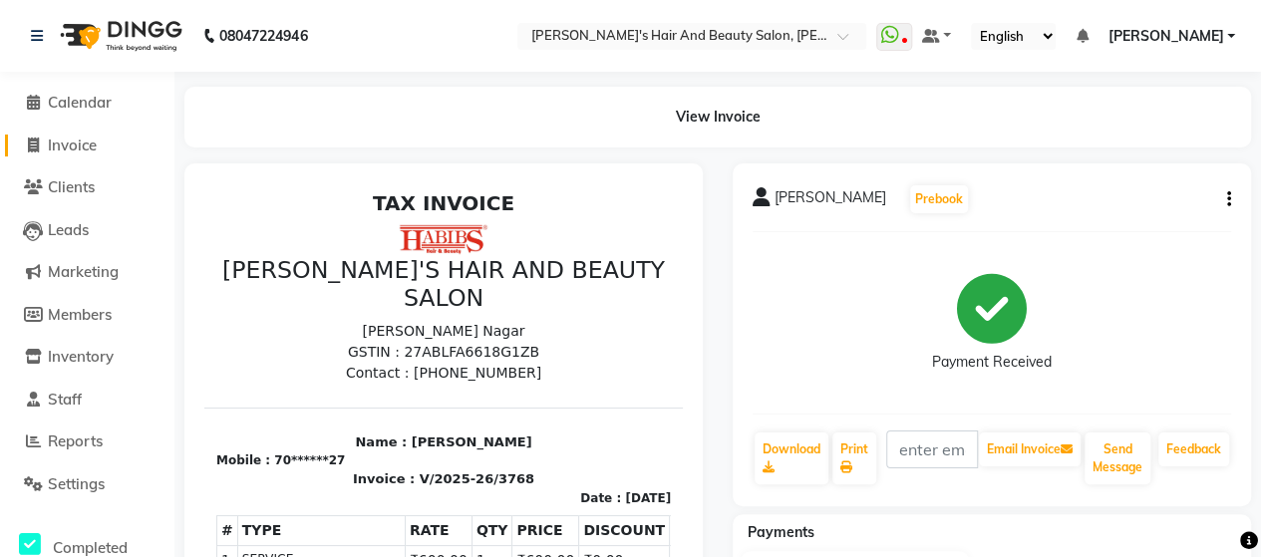
click at [56, 146] on span "Invoice" at bounding box center [72, 145] width 49 height 19
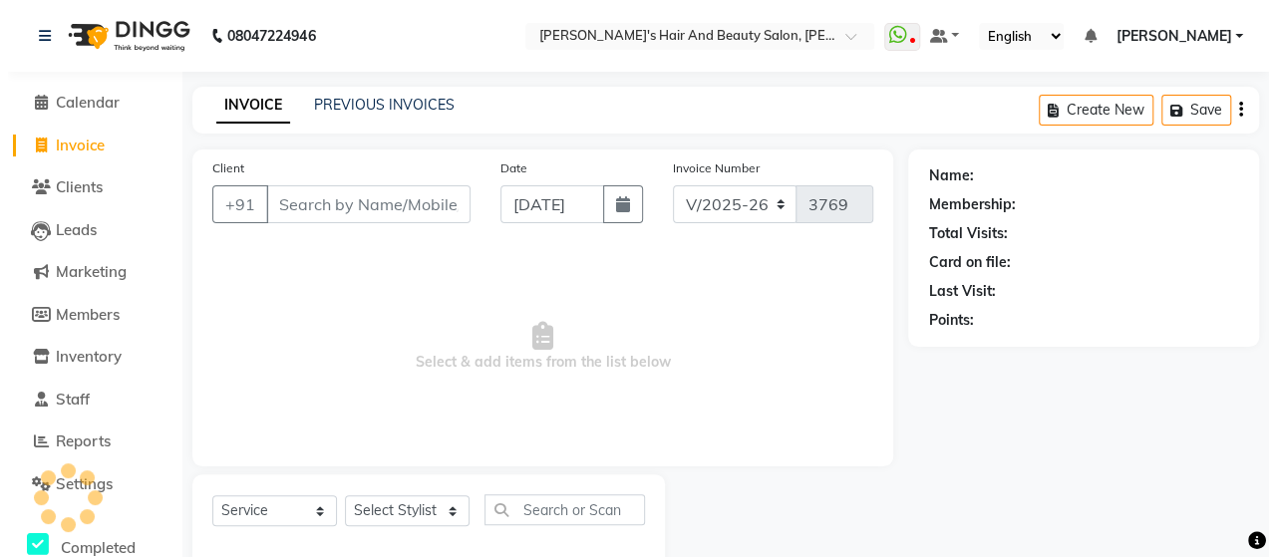
scroll to position [41, 0]
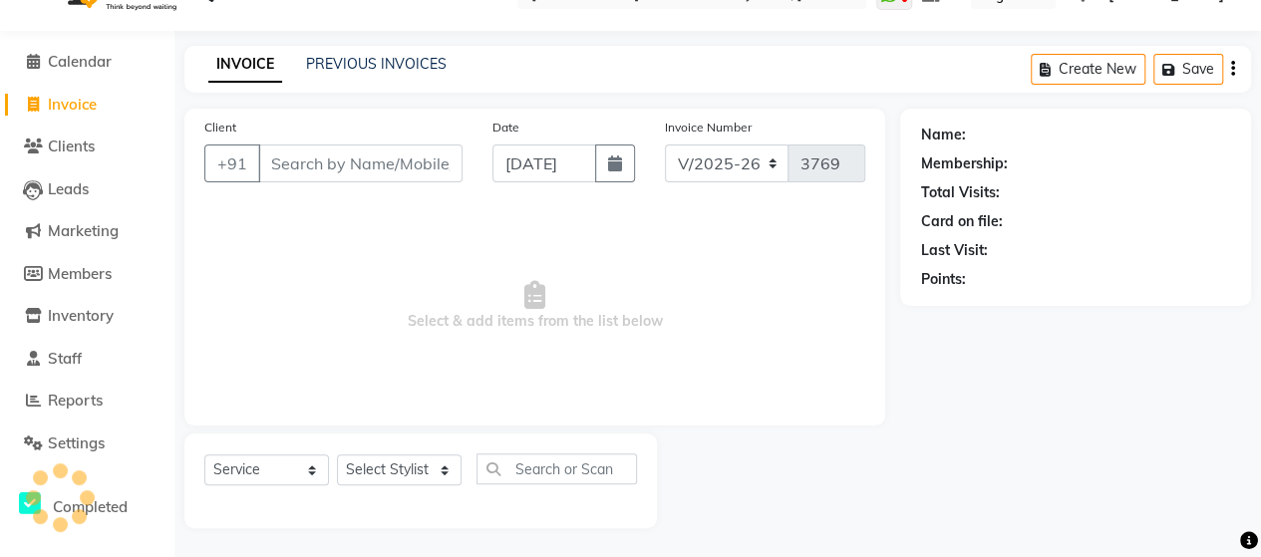
click at [295, 156] on input "Client" at bounding box center [360, 164] width 204 height 38
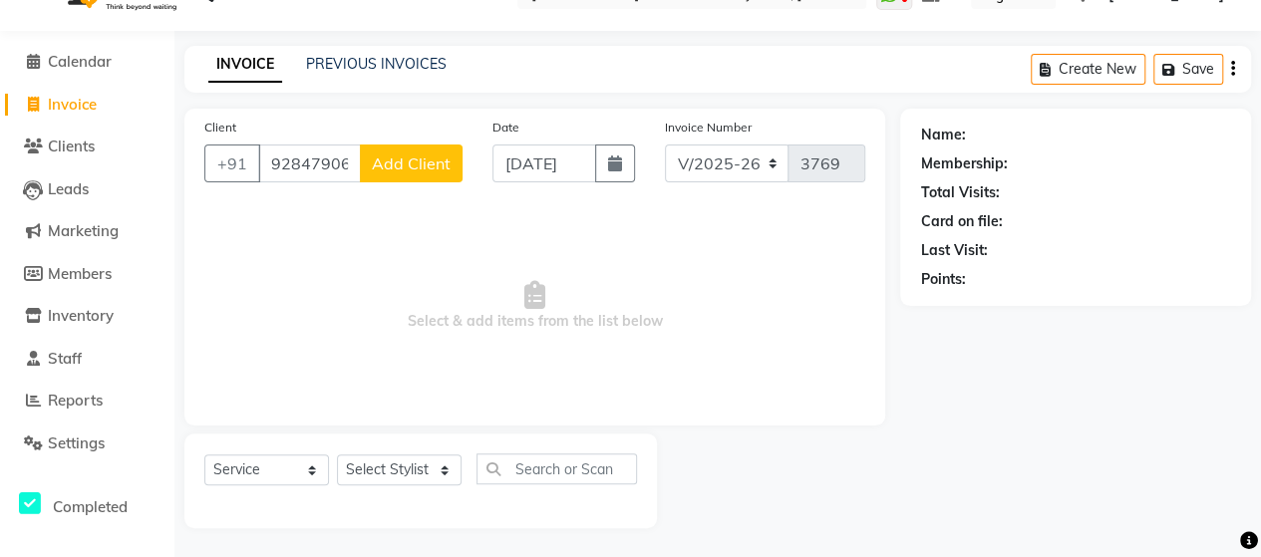
click at [443, 155] on span "Add Client" at bounding box center [411, 163] width 79 height 20
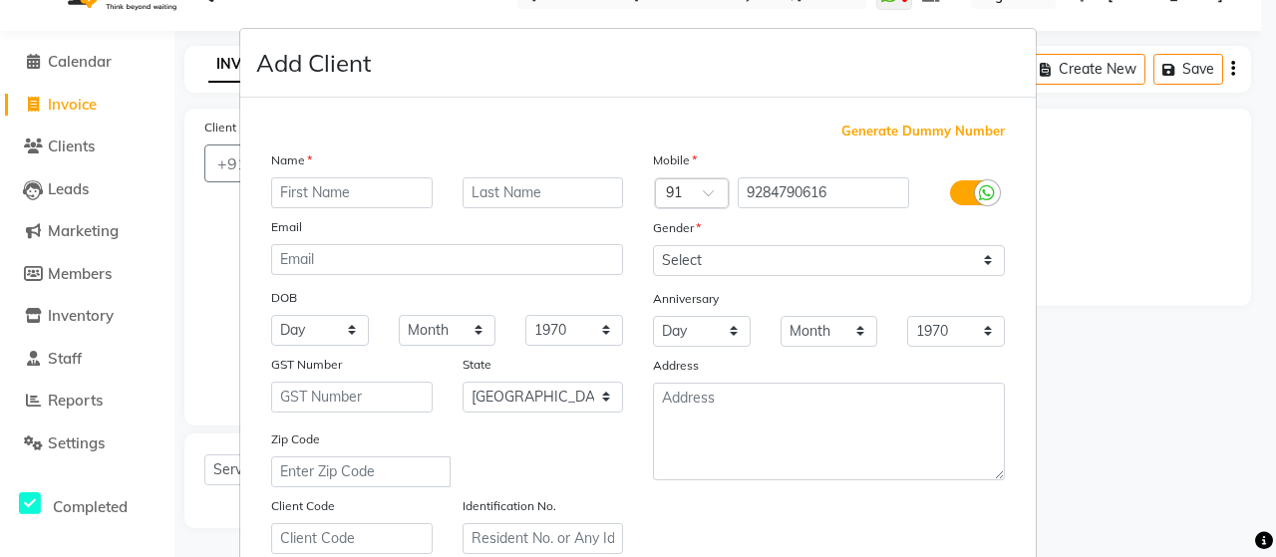
click at [407, 189] on input "text" at bounding box center [351, 192] width 161 height 31
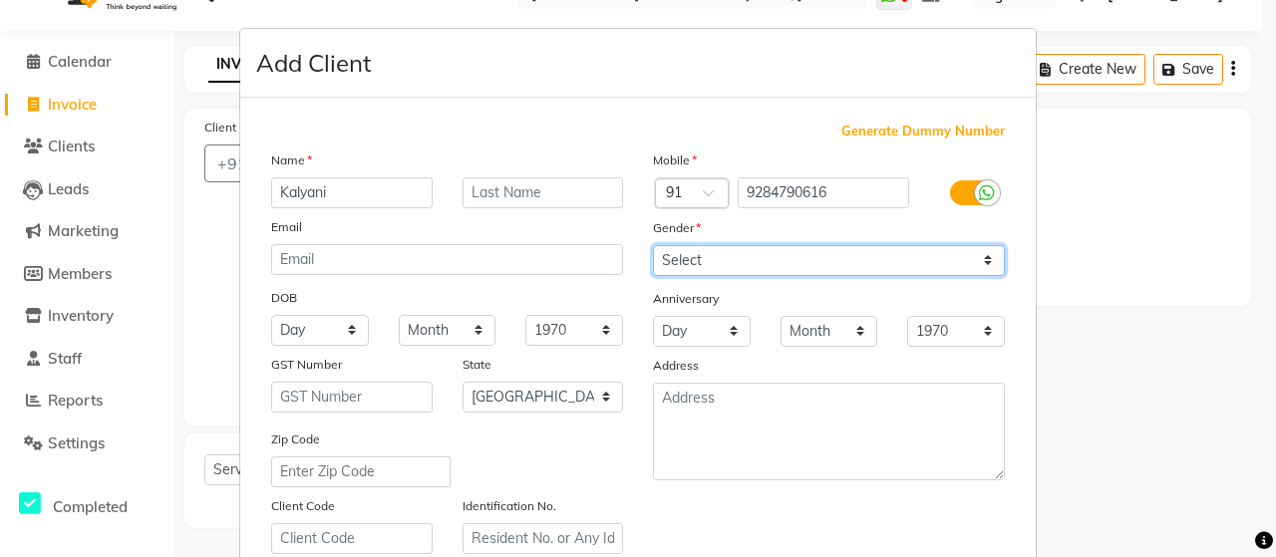
click at [684, 270] on select "Select [DEMOGRAPHIC_DATA] [DEMOGRAPHIC_DATA] Other Prefer Not To Say" at bounding box center [829, 260] width 352 height 31
click at [653, 245] on select "Select [DEMOGRAPHIC_DATA] [DEMOGRAPHIC_DATA] Other Prefer Not To Say" at bounding box center [829, 260] width 352 height 31
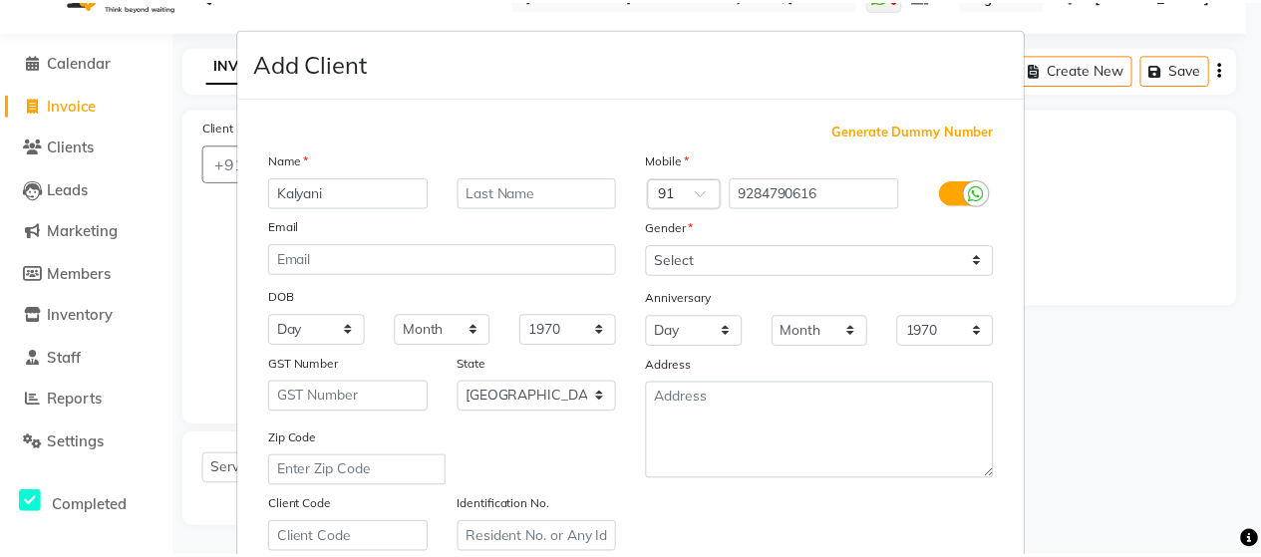
scroll to position [359, 0]
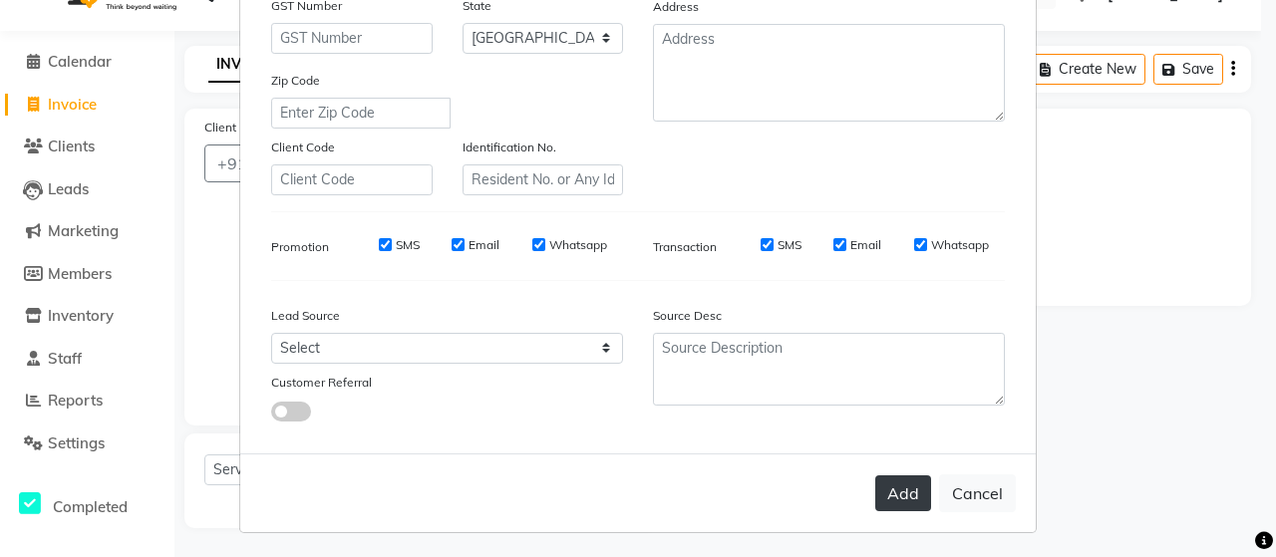
click at [893, 477] on button "Add" at bounding box center [903, 493] width 56 height 36
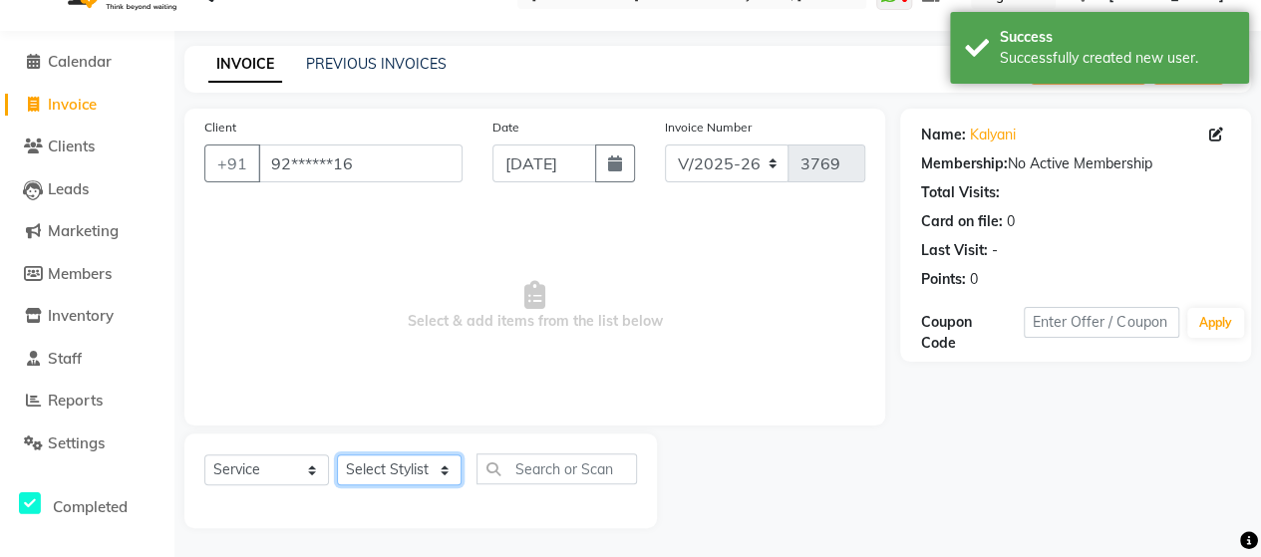
click at [403, 465] on select "Select Stylist Admin [PERSON_NAME] [PERSON_NAME] [PERSON_NAME] Rohit [PERSON_NA…" at bounding box center [399, 469] width 125 height 31
click at [337, 454] on select "Select Stylist Admin [PERSON_NAME] [PERSON_NAME] [PERSON_NAME] Rohit [PERSON_NA…" at bounding box center [399, 469] width 125 height 31
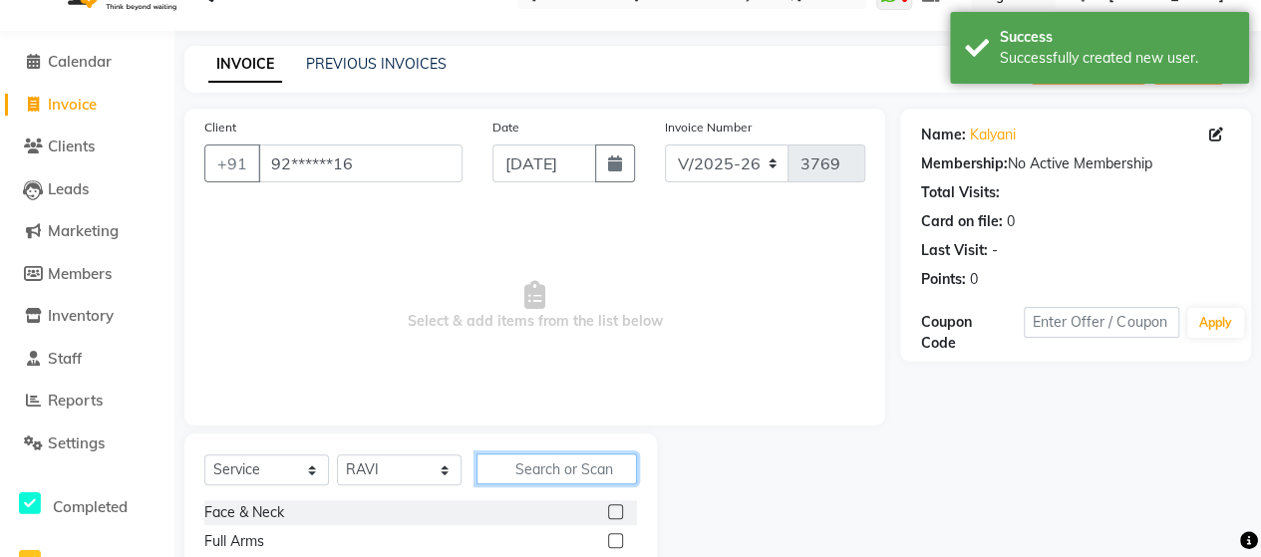
click at [556, 461] on input "text" at bounding box center [556, 468] width 160 height 31
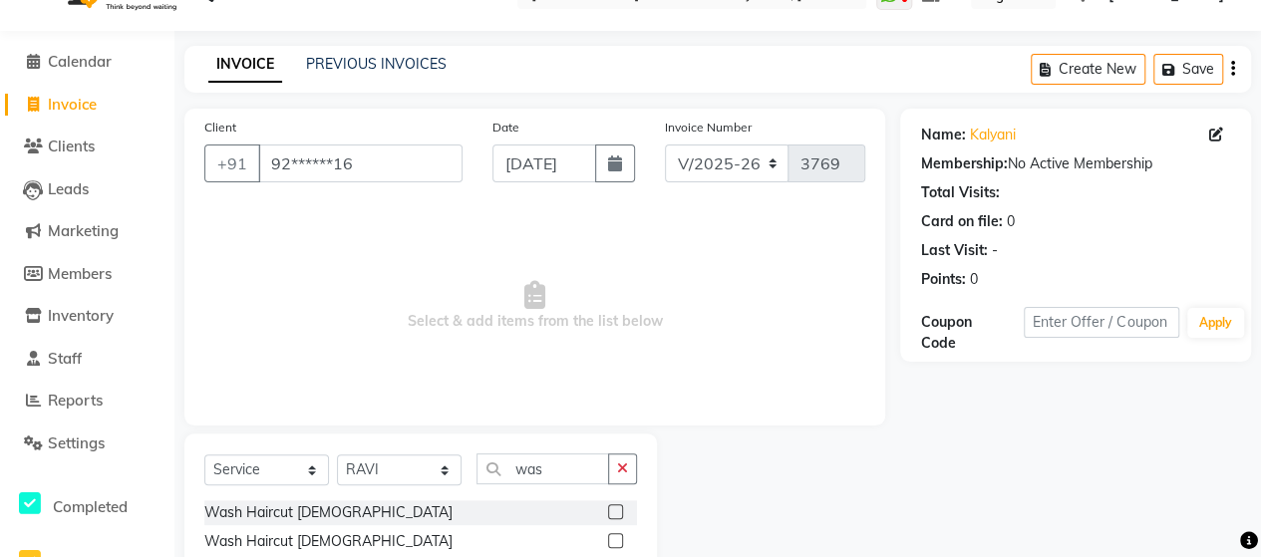
click at [613, 509] on label at bounding box center [615, 511] width 15 height 15
click at [613, 509] on input "checkbox" at bounding box center [614, 512] width 13 height 13
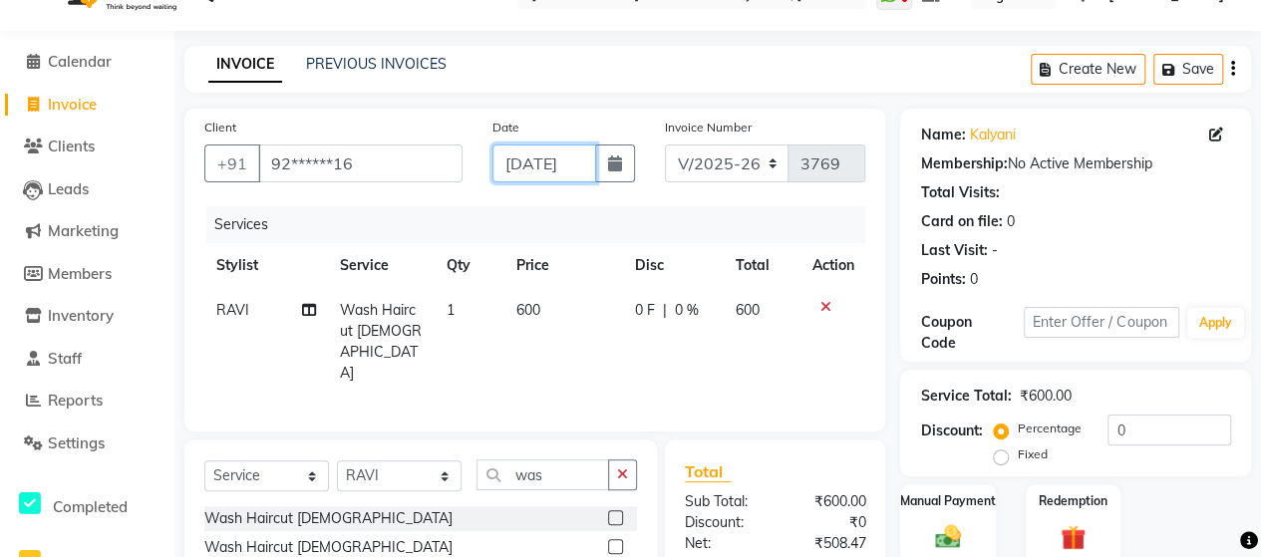
click at [533, 177] on input "[DATE]" at bounding box center [544, 164] width 104 height 38
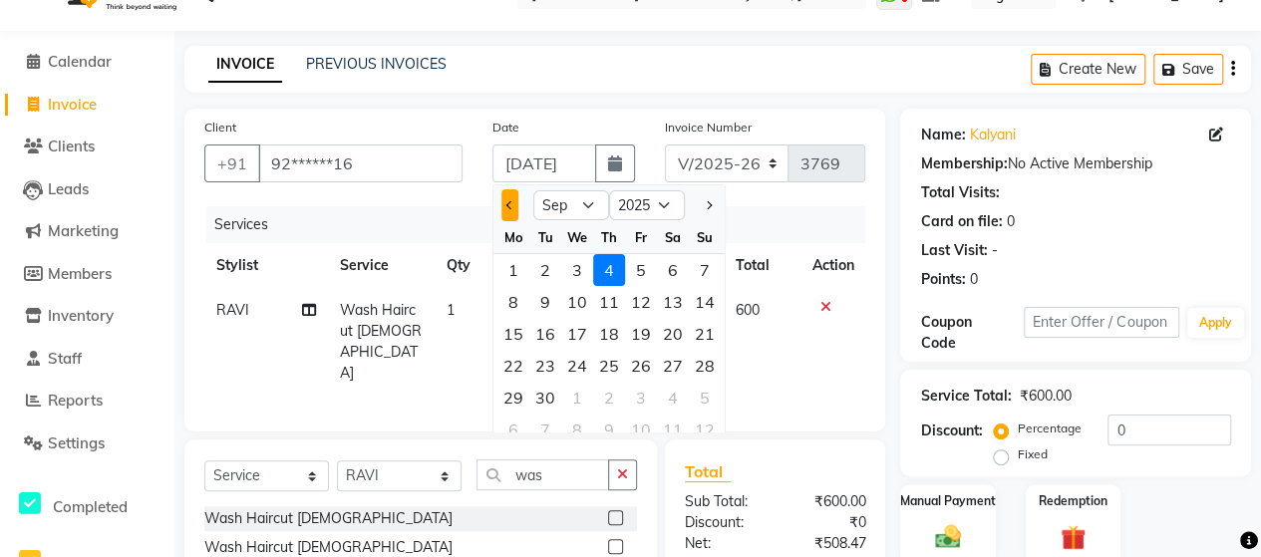
click at [503, 206] on button "Previous month" at bounding box center [509, 205] width 17 height 32
click at [524, 367] on div "18" at bounding box center [513, 366] width 32 height 32
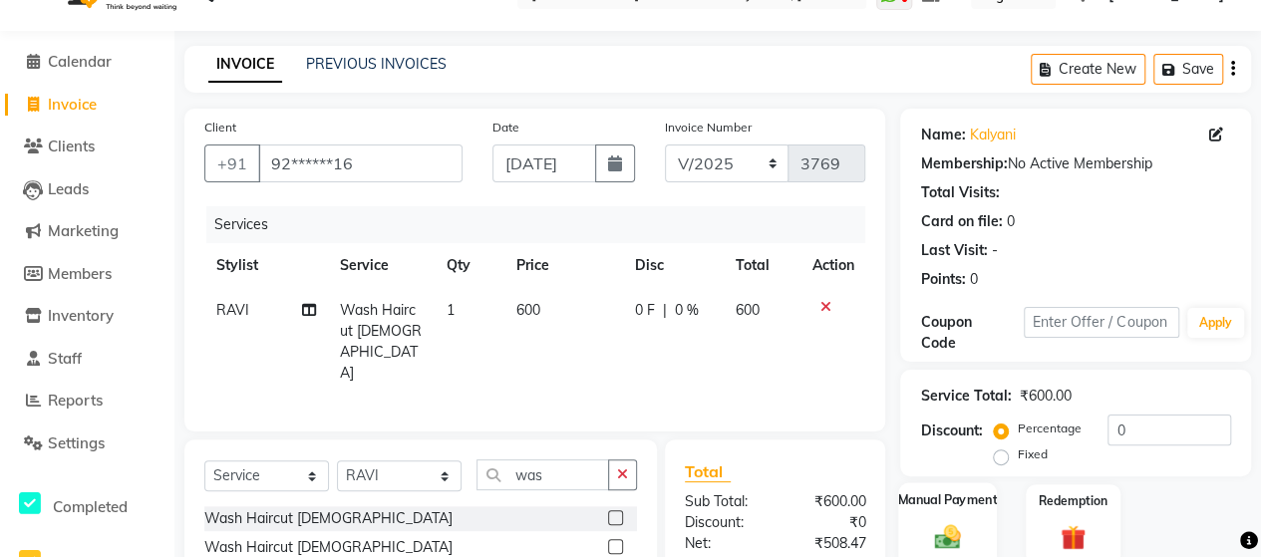
scroll to position [0, 0]
click at [924, 516] on div "Manual Payment" at bounding box center [947, 524] width 99 height 85
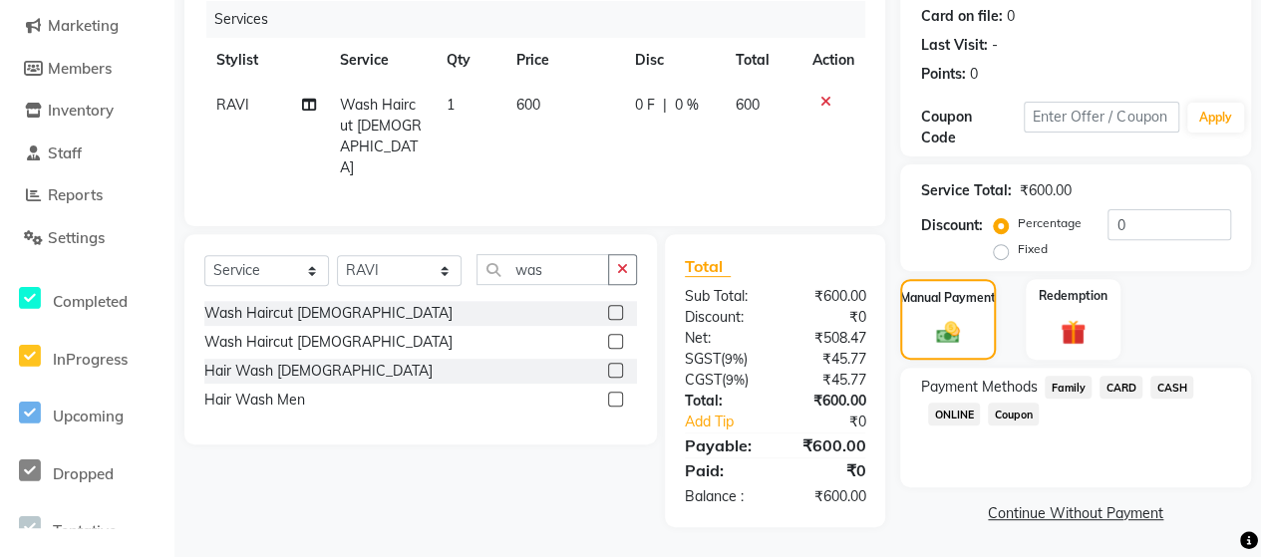
click at [960, 420] on span "ONLINE" at bounding box center [954, 414] width 52 height 23
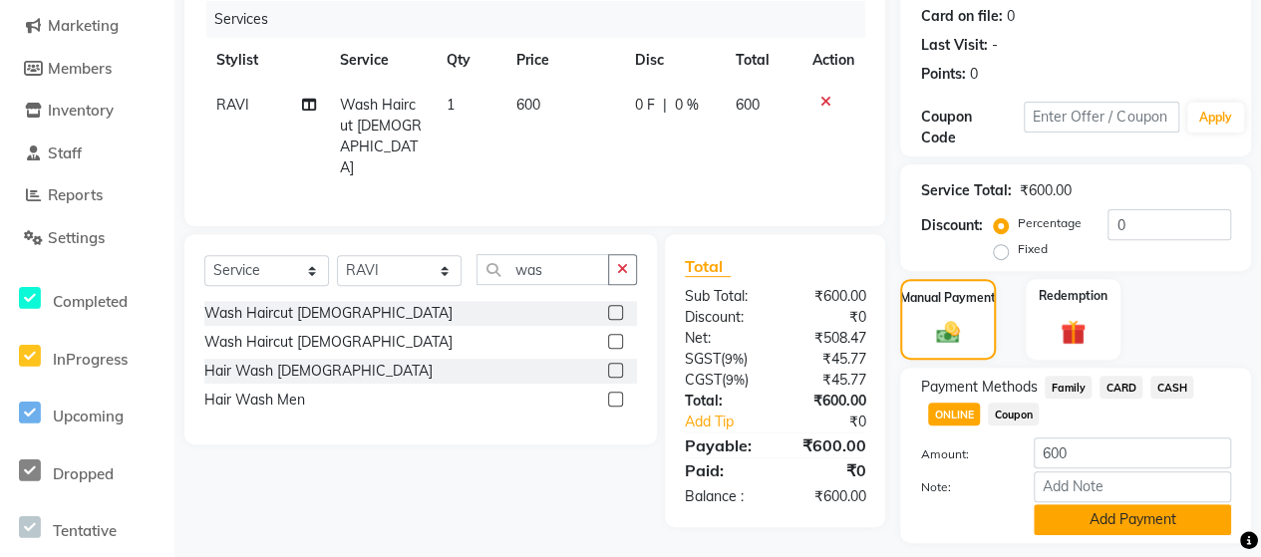
drag, startPoint x: 1064, startPoint y: 543, endPoint x: 1068, endPoint y: 529, distance: 14.5
click at [1068, 529] on div "Name: [PERSON_NAME] Membership: No Active Membership Total Visits: Card on file…" at bounding box center [1083, 243] width 366 height 681
click at [1068, 529] on button "Add Payment" at bounding box center [1132, 519] width 197 height 31
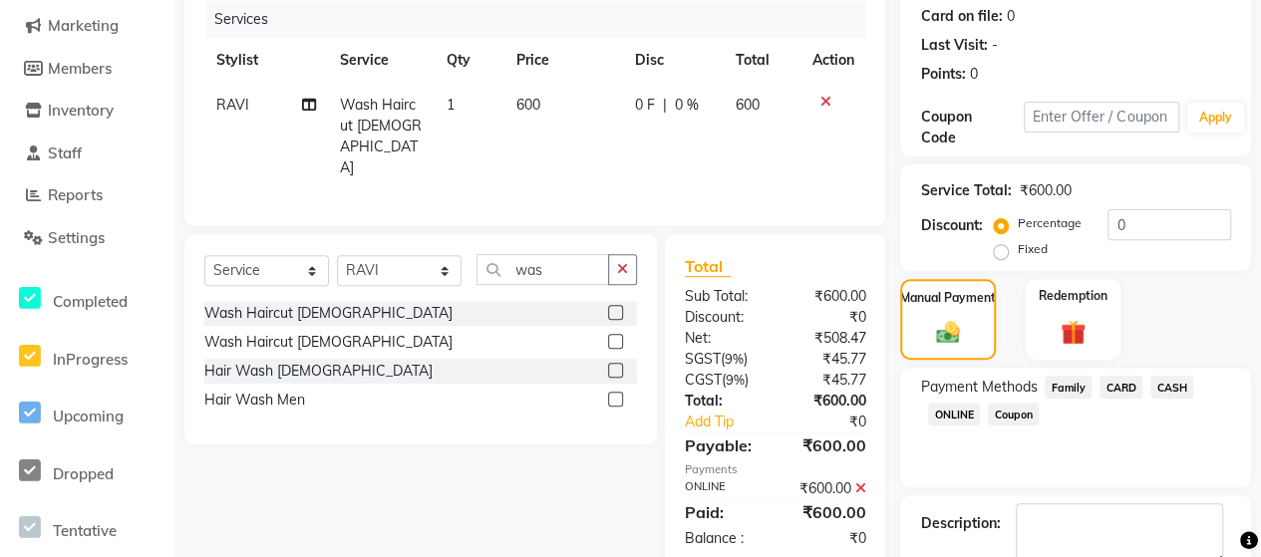
scroll to position [358, 0]
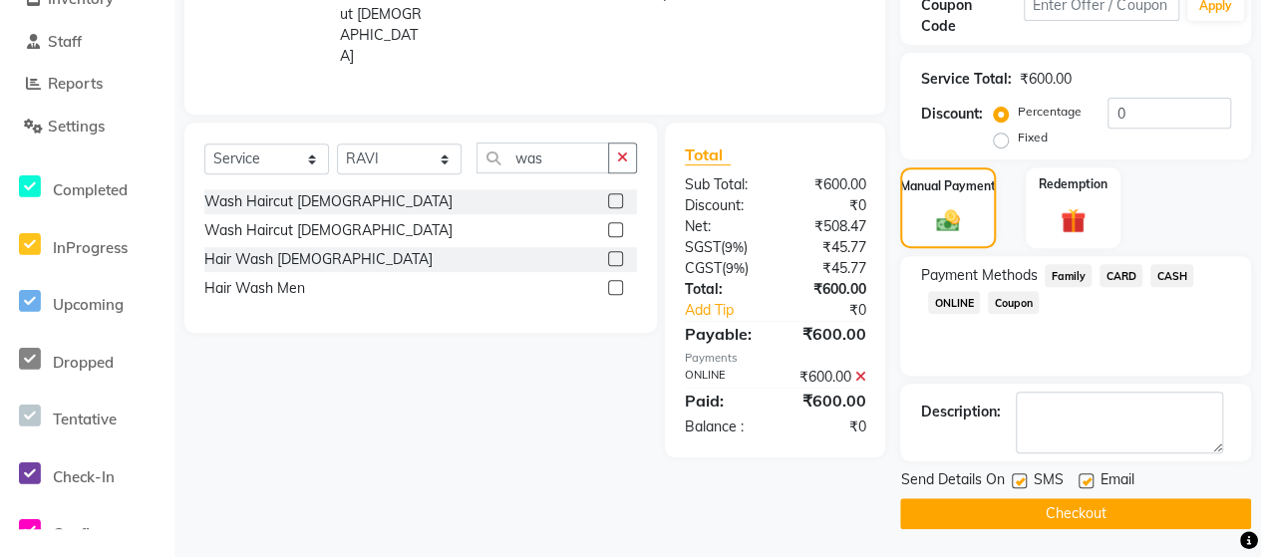
click at [1122, 500] on button "Checkout" at bounding box center [1075, 513] width 351 height 31
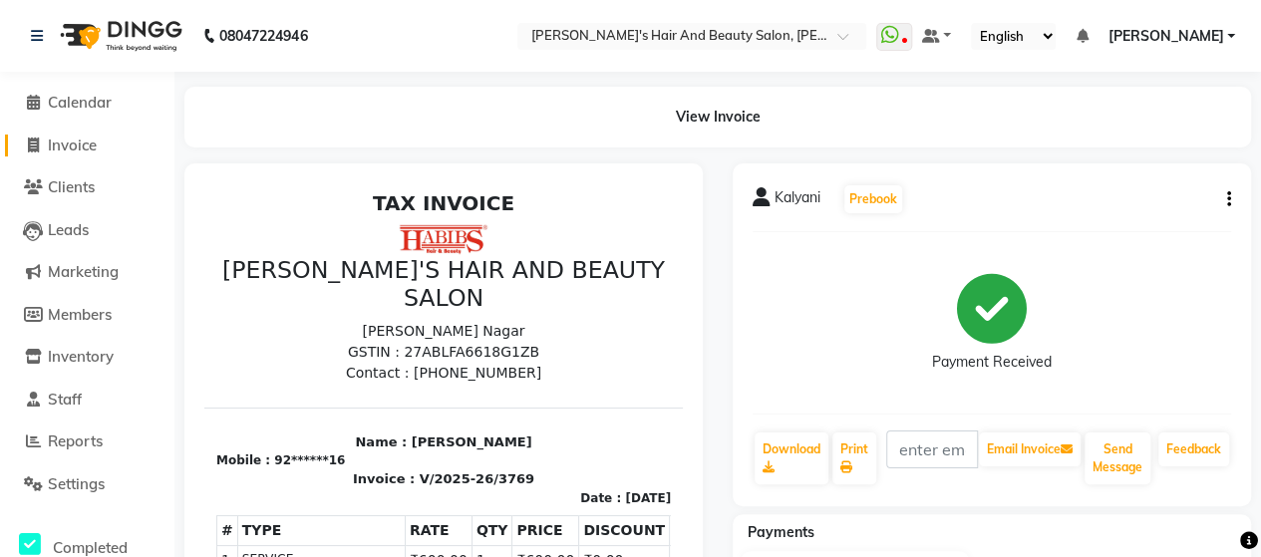
click at [71, 152] on span "Invoice" at bounding box center [72, 145] width 49 height 19
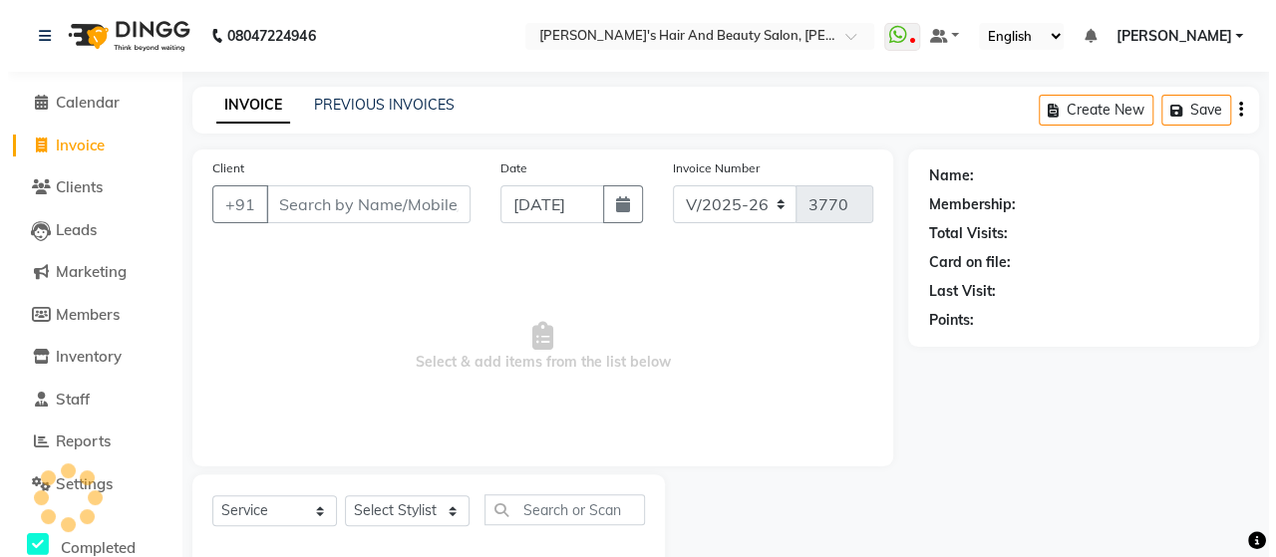
scroll to position [41, 0]
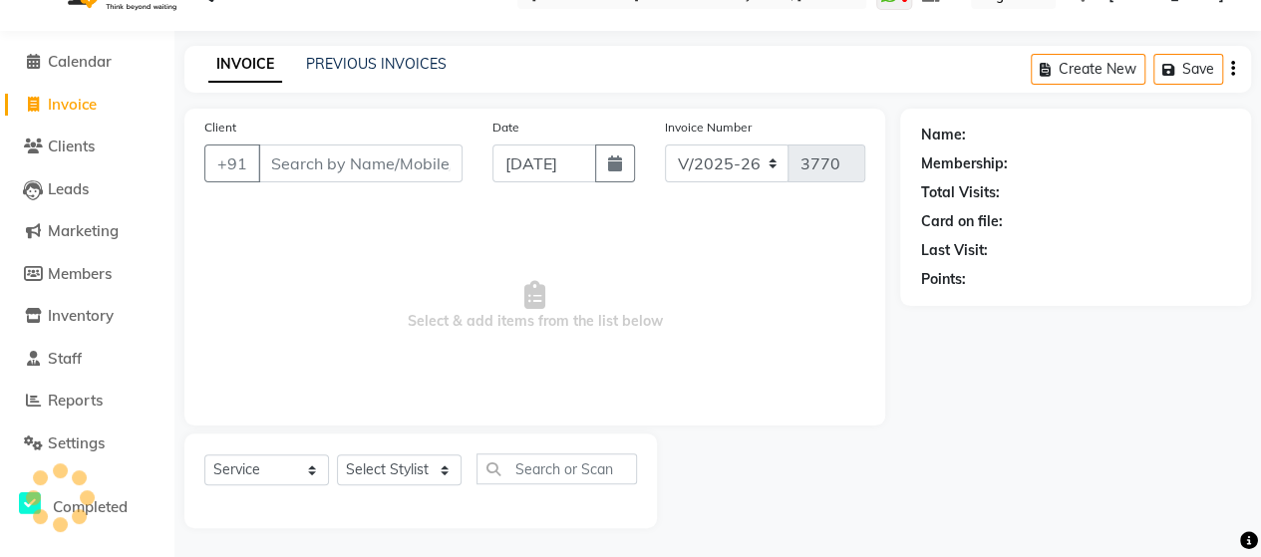
click at [316, 164] on input "Client" at bounding box center [360, 164] width 204 height 38
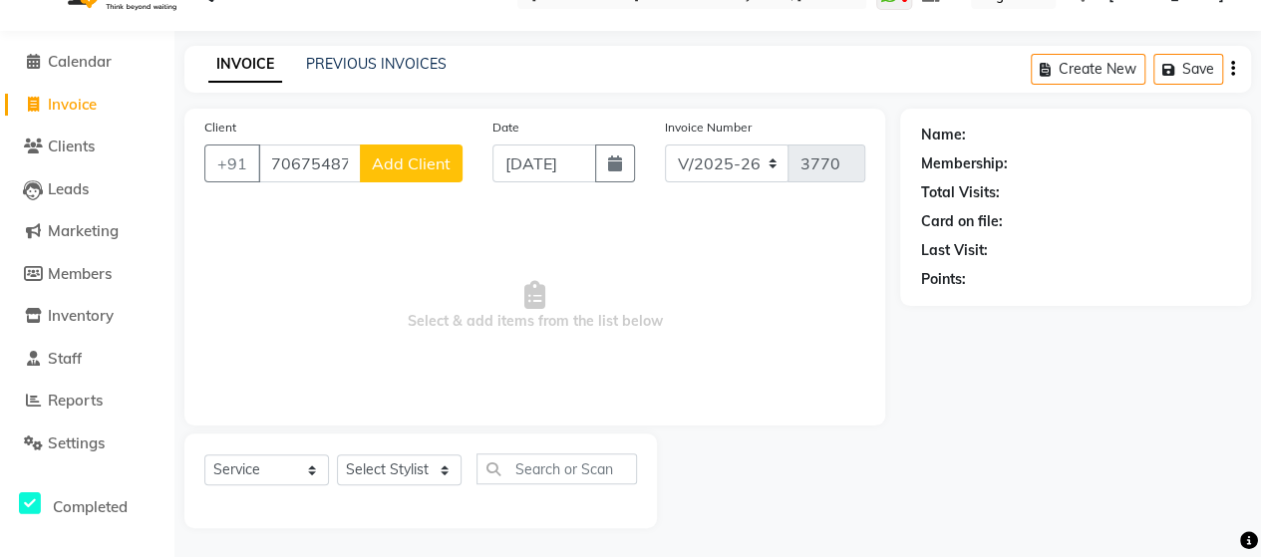
click at [433, 170] on span "Add Client" at bounding box center [411, 163] width 79 height 20
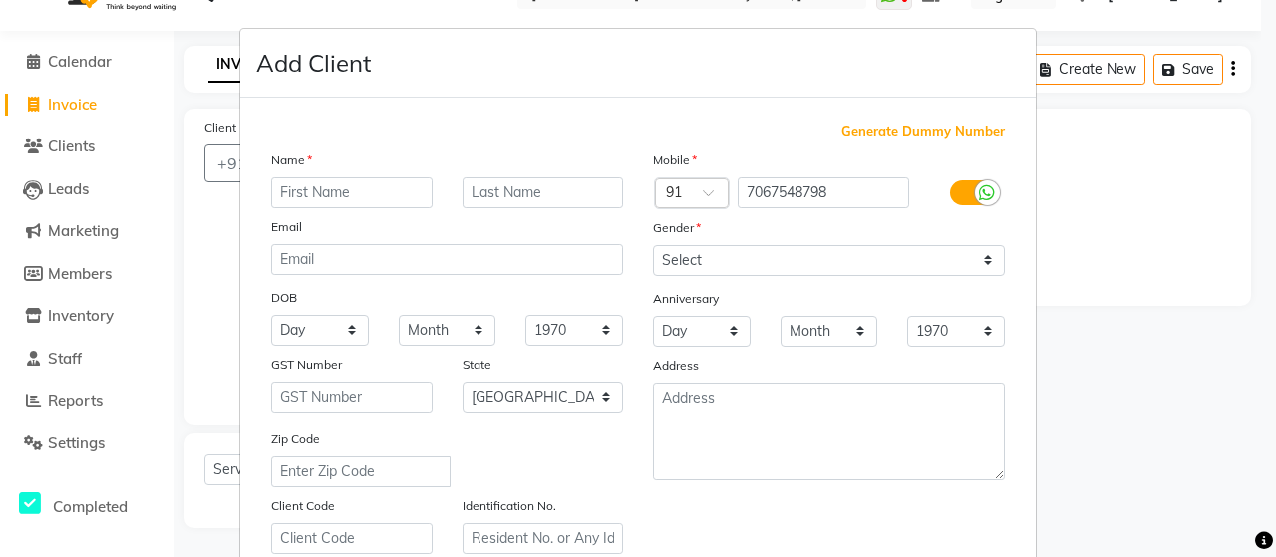
click at [403, 190] on input "text" at bounding box center [351, 192] width 161 height 31
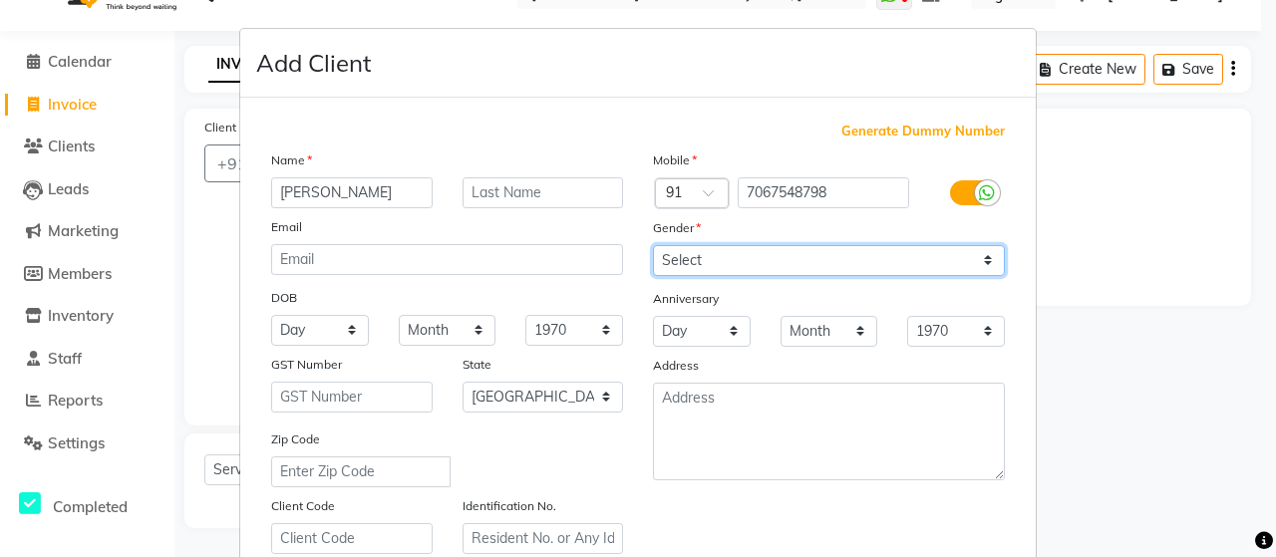
click at [689, 254] on select "Select [DEMOGRAPHIC_DATA] [DEMOGRAPHIC_DATA] Other Prefer Not To Say" at bounding box center [829, 260] width 352 height 31
click at [653, 245] on select "Select [DEMOGRAPHIC_DATA] [DEMOGRAPHIC_DATA] Other Prefer Not To Say" at bounding box center [829, 260] width 352 height 31
click at [749, 257] on select "Select [DEMOGRAPHIC_DATA] [DEMOGRAPHIC_DATA] Other Prefer Not To Say" at bounding box center [829, 260] width 352 height 31
click at [653, 245] on select "Select [DEMOGRAPHIC_DATA] [DEMOGRAPHIC_DATA] Other Prefer Not To Say" at bounding box center [829, 260] width 352 height 31
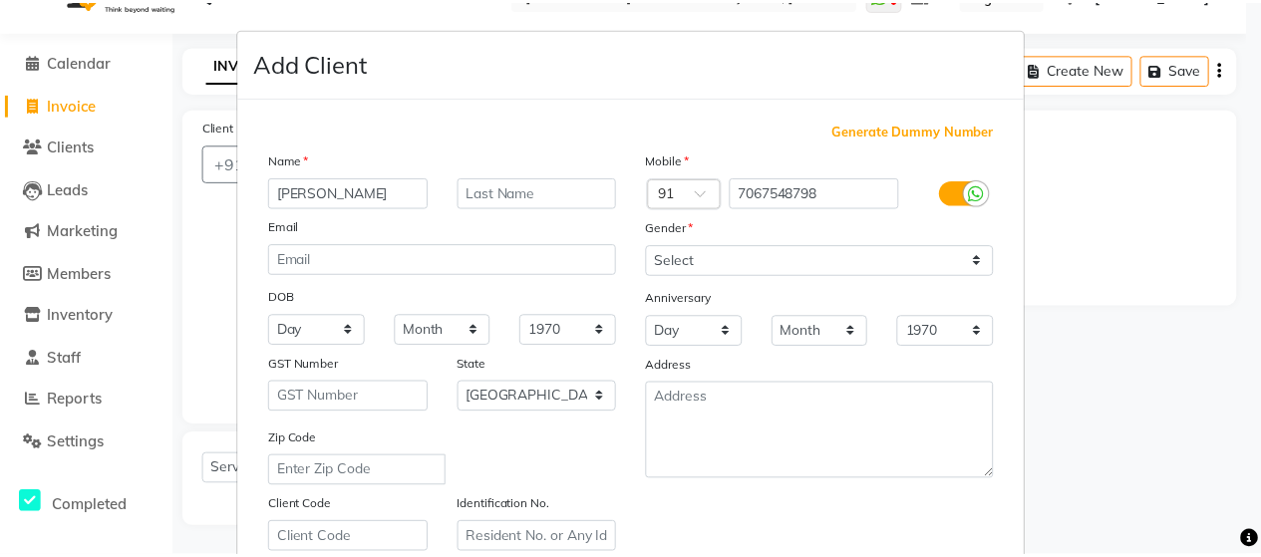
scroll to position [359, 0]
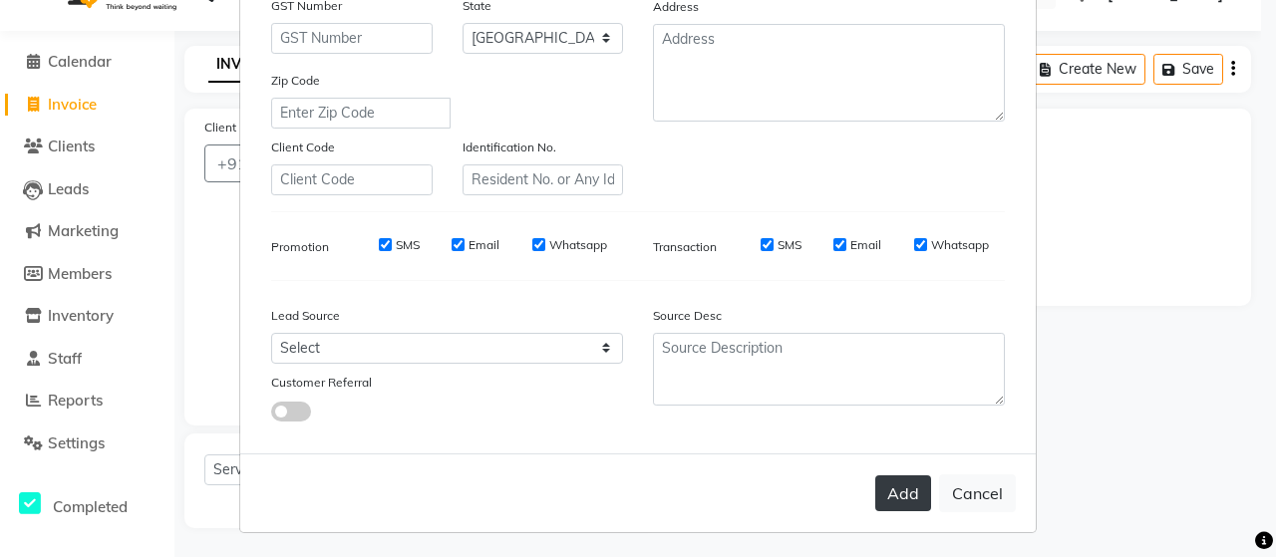
click at [886, 485] on button "Add" at bounding box center [903, 493] width 56 height 36
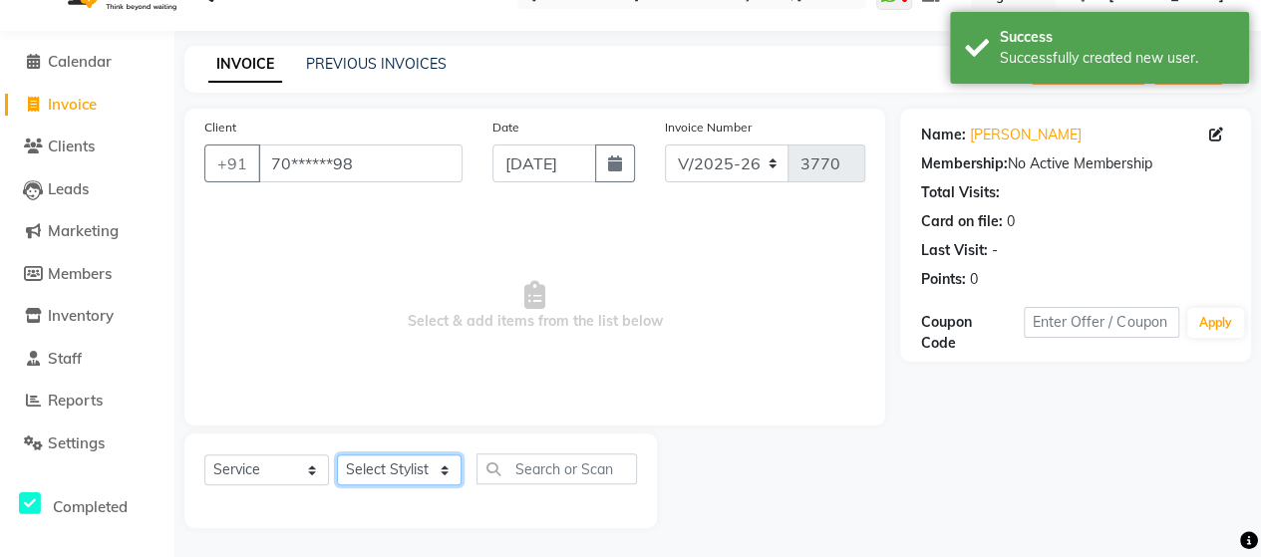
click at [401, 468] on select "Select Stylist Admin [PERSON_NAME] [PERSON_NAME] [PERSON_NAME] Rohit [PERSON_NA…" at bounding box center [399, 469] width 125 height 31
click at [337, 454] on select "Select Stylist Admin [PERSON_NAME] [PERSON_NAME] [PERSON_NAME] Rohit [PERSON_NA…" at bounding box center [399, 469] width 125 height 31
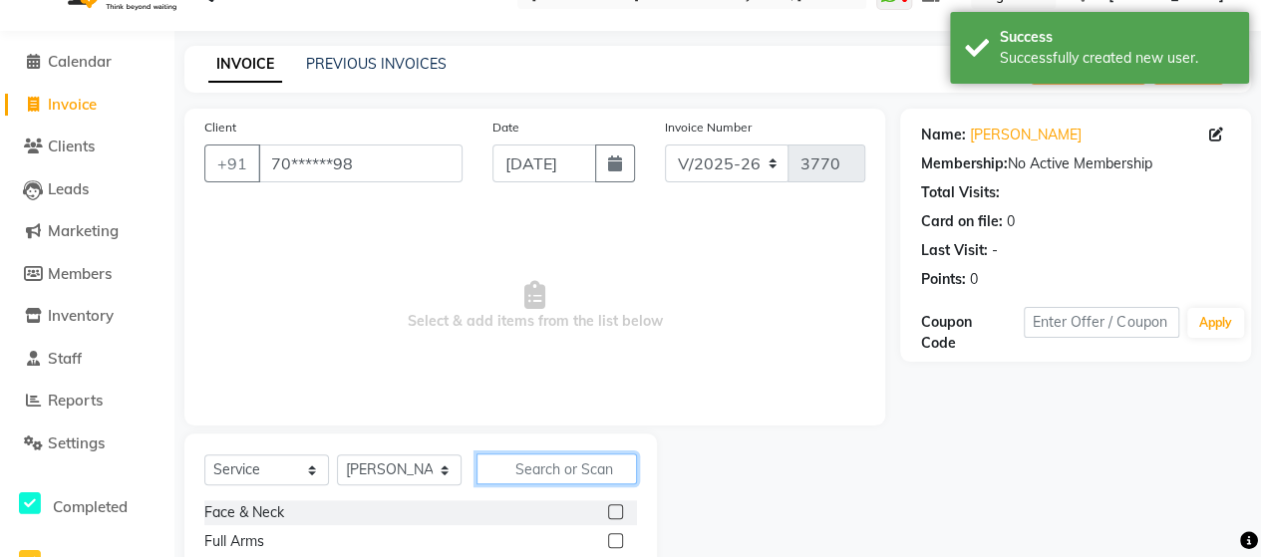
click at [518, 459] on input "text" at bounding box center [556, 468] width 160 height 31
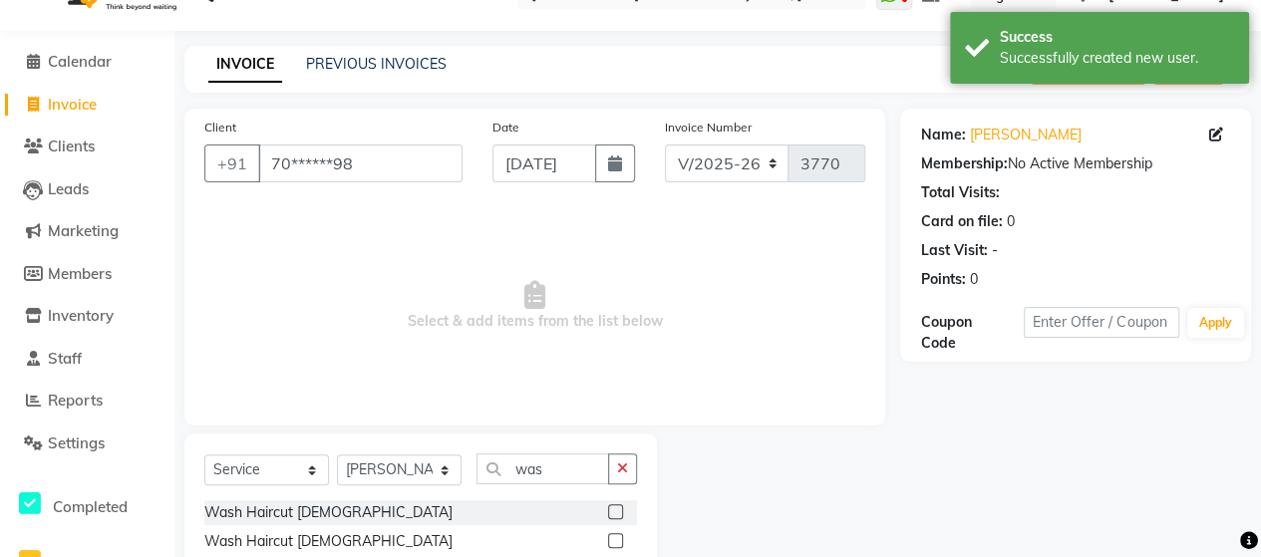
click at [614, 533] on label at bounding box center [615, 540] width 15 height 15
click at [614, 535] on input "checkbox" at bounding box center [614, 541] width 13 height 13
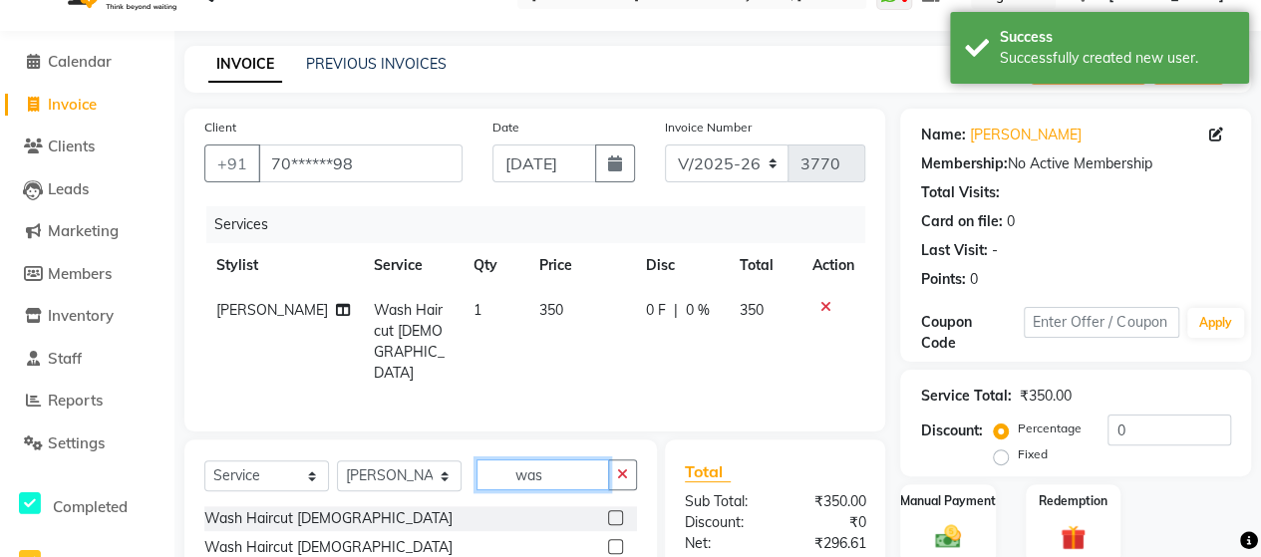
click at [568, 461] on input "was" at bounding box center [542, 474] width 133 height 31
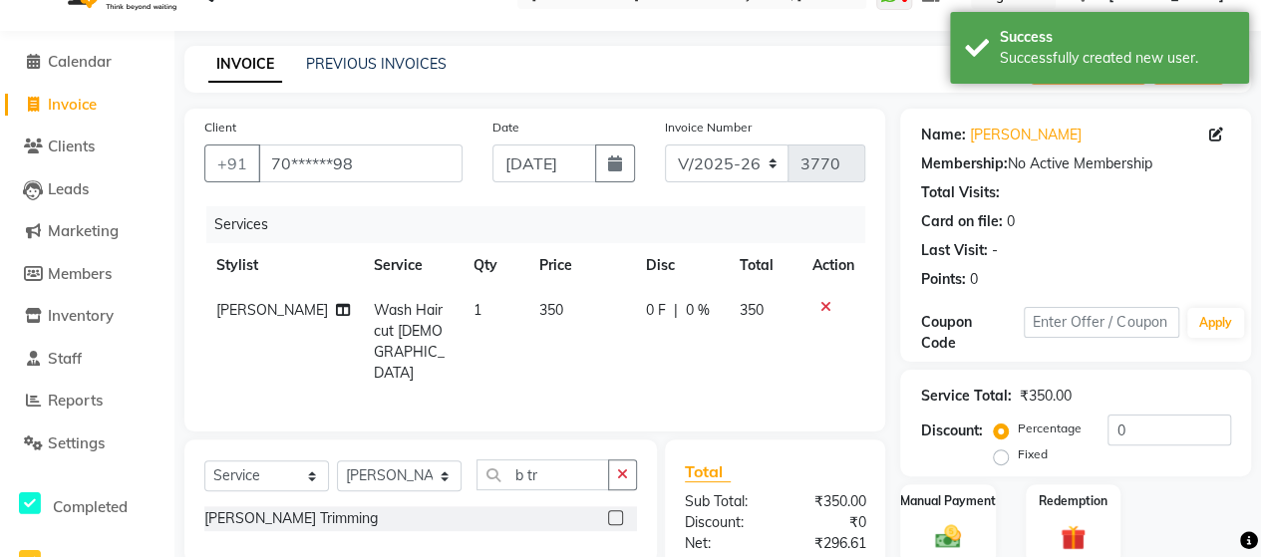
click at [619, 510] on label at bounding box center [615, 517] width 15 height 15
click at [619, 512] on input "checkbox" at bounding box center [614, 518] width 13 height 13
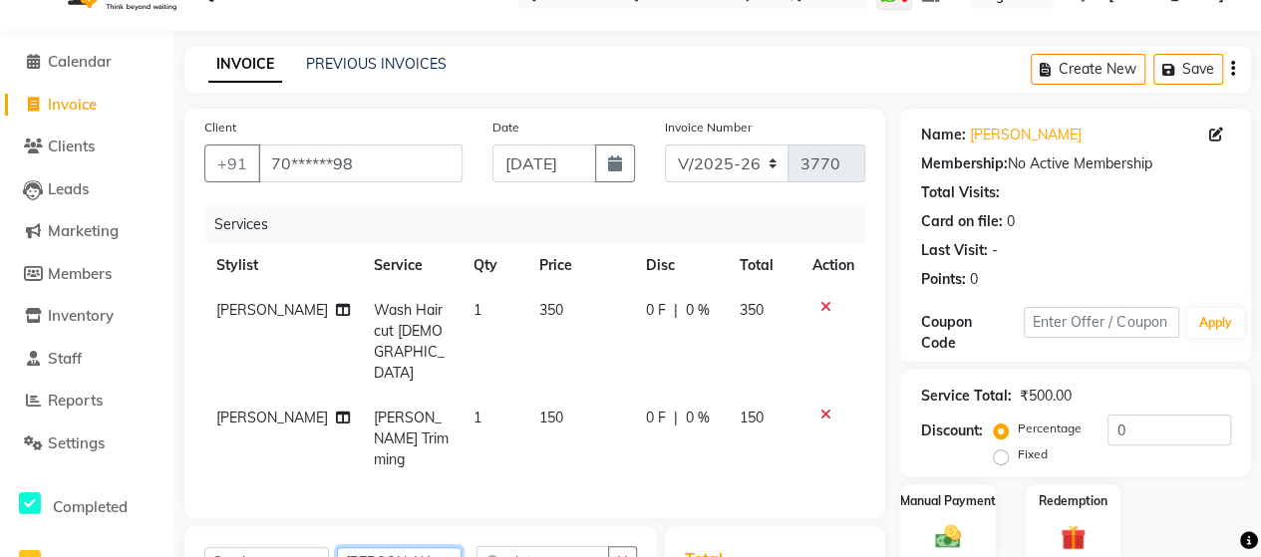
click at [400, 547] on select "Select Stylist Admin [PERSON_NAME] [PERSON_NAME] [PERSON_NAME] Rohit [PERSON_NA…" at bounding box center [399, 562] width 125 height 31
click at [337, 547] on select "Select Stylist Admin [PERSON_NAME] [PERSON_NAME] [PERSON_NAME] Rohit [PERSON_NA…" at bounding box center [399, 562] width 125 height 31
click at [549, 546] on input "b tr" at bounding box center [542, 561] width 133 height 31
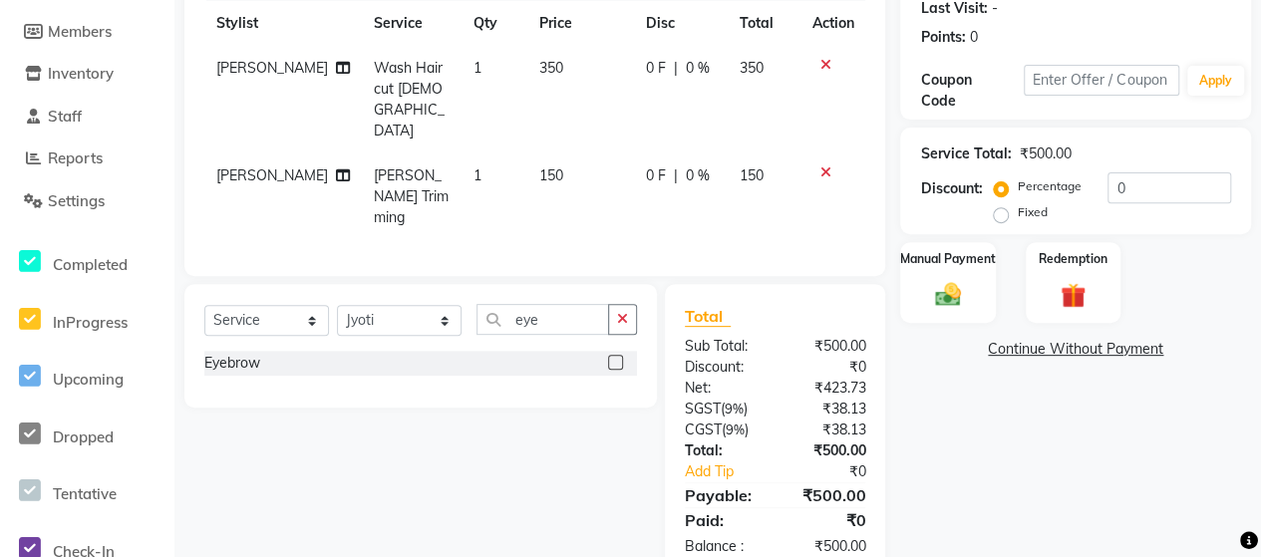
click at [614, 355] on label at bounding box center [615, 362] width 15 height 15
click at [614, 357] on input "checkbox" at bounding box center [614, 363] width 13 height 13
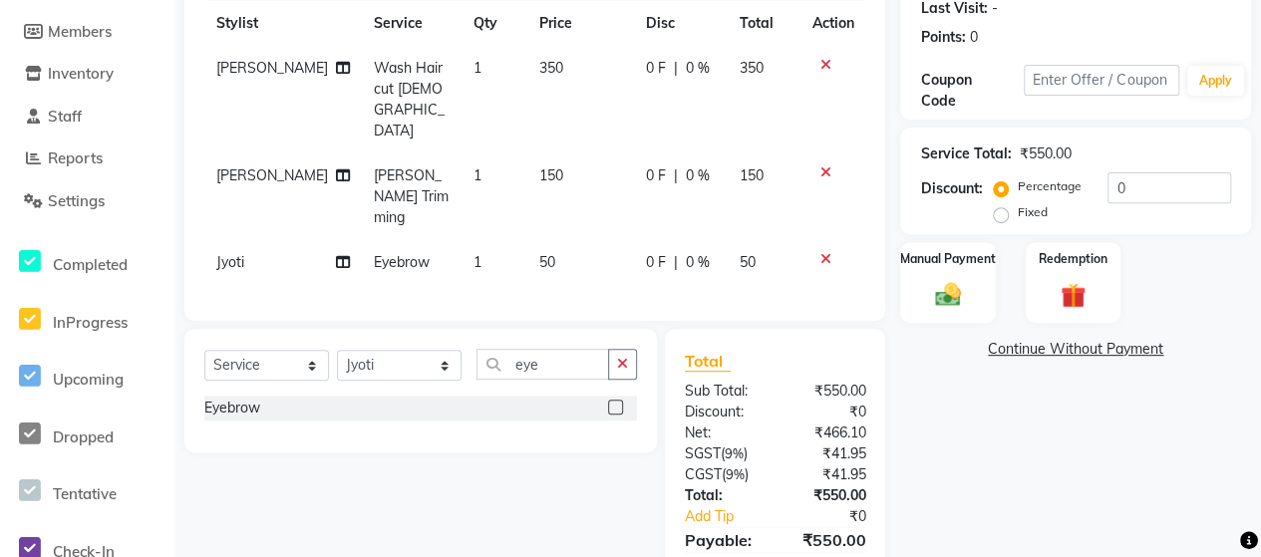
click at [539, 253] on span "50" at bounding box center [547, 262] width 16 height 18
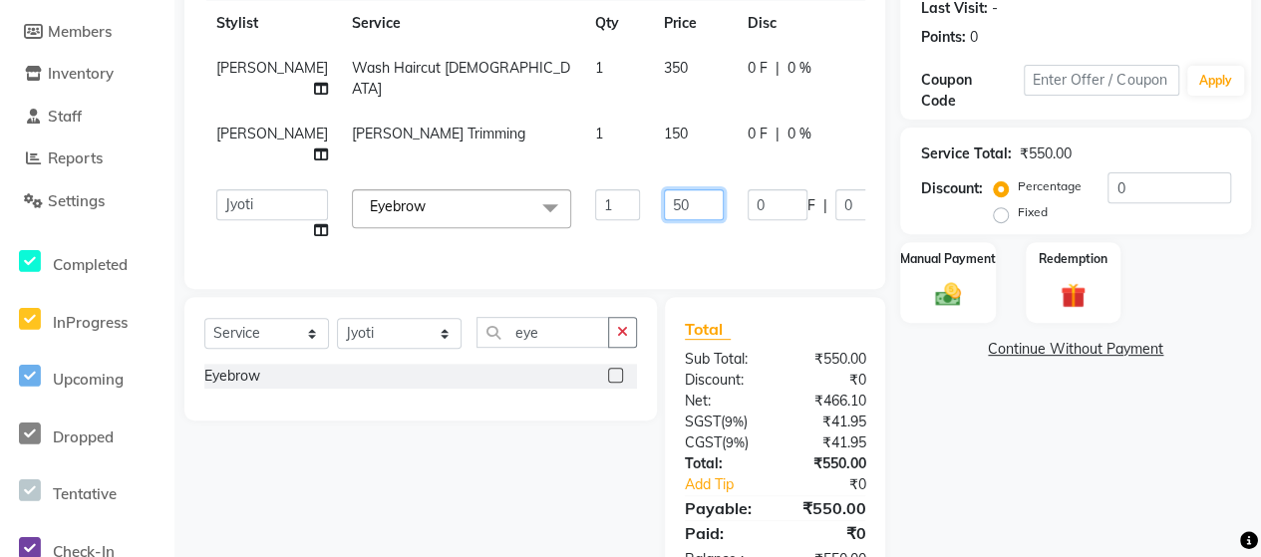
click at [664, 204] on input "50" at bounding box center [694, 204] width 60 height 31
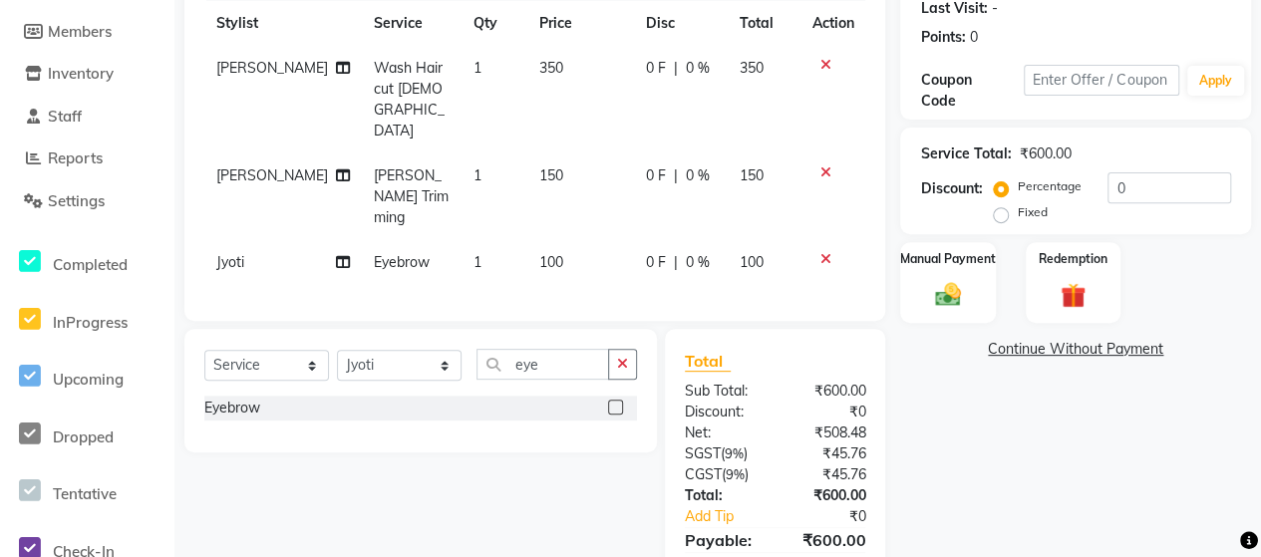
click at [731, 329] on div "Total Sub Total: ₹600.00 Discount: ₹0 Net: ₹508.48 SGST ( 9% ) ₹45.76 CGST ( 9%…" at bounding box center [775, 475] width 220 height 293
click at [948, 305] on img at bounding box center [947, 294] width 43 height 31
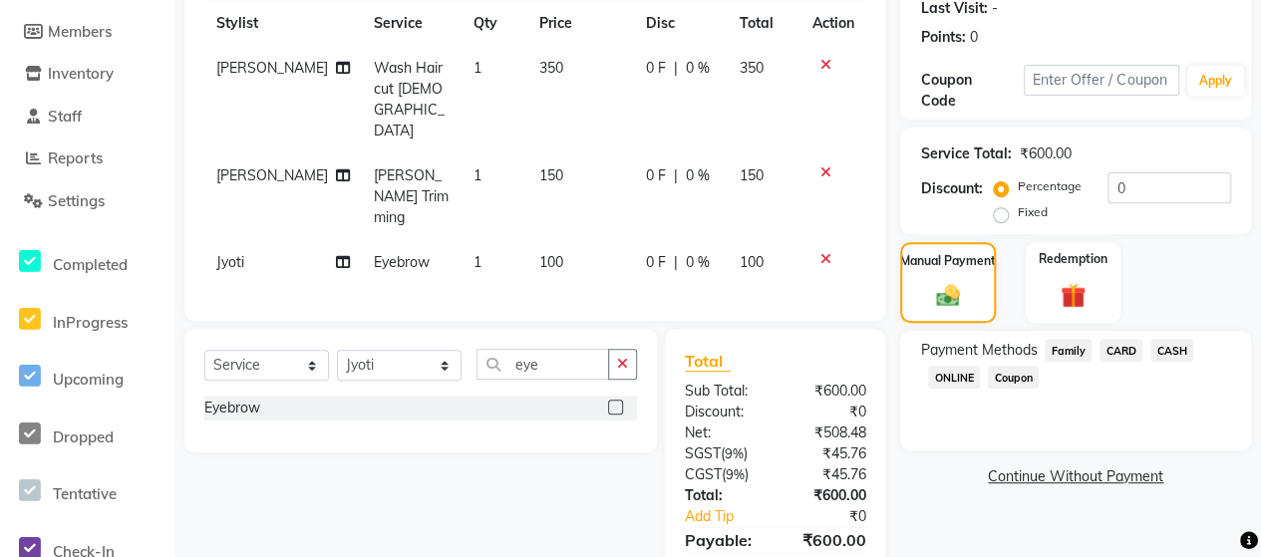
click at [968, 377] on span "ONLINE" at bounding box center [954, 377] width 52 height 23
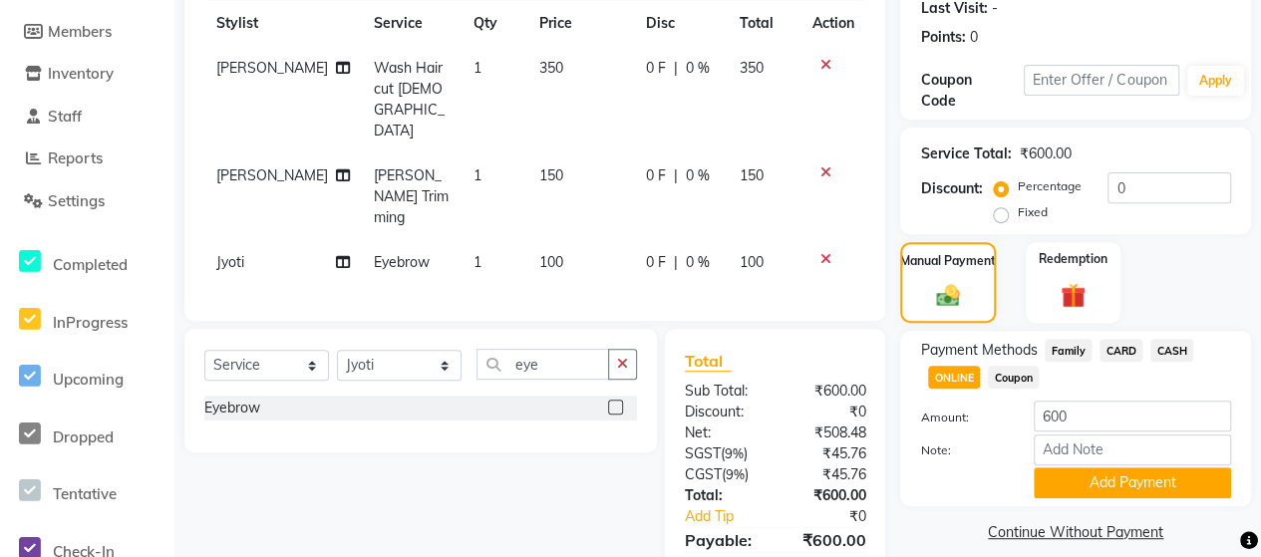
scroll to position [78, 0]
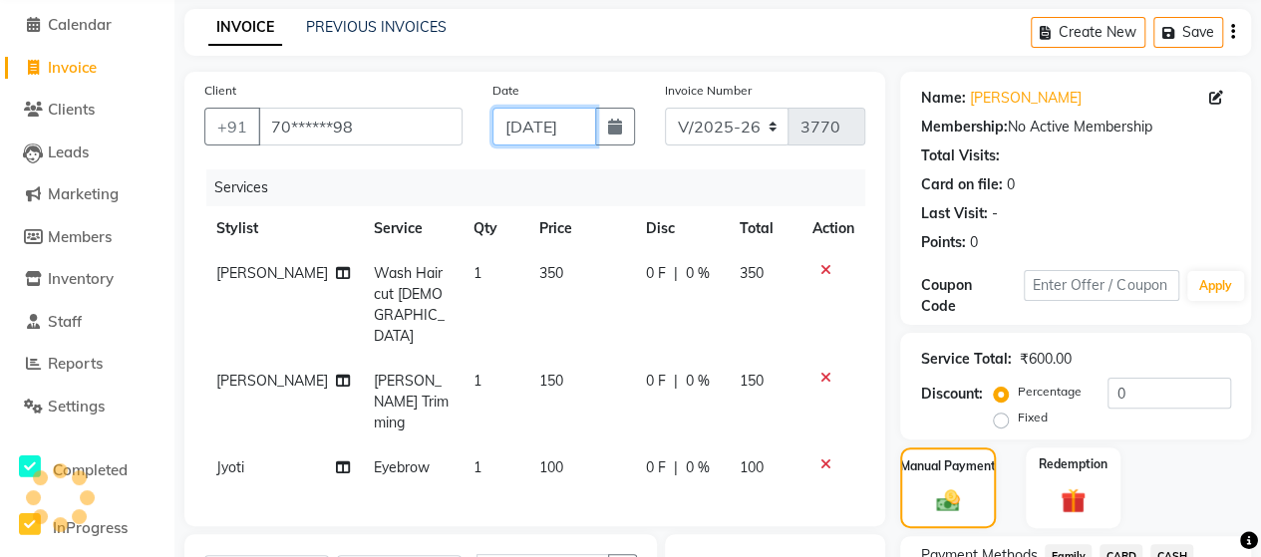
click at [534, 132] on input "[DATE]" at bounding box center [544, 127] width 104 height 38
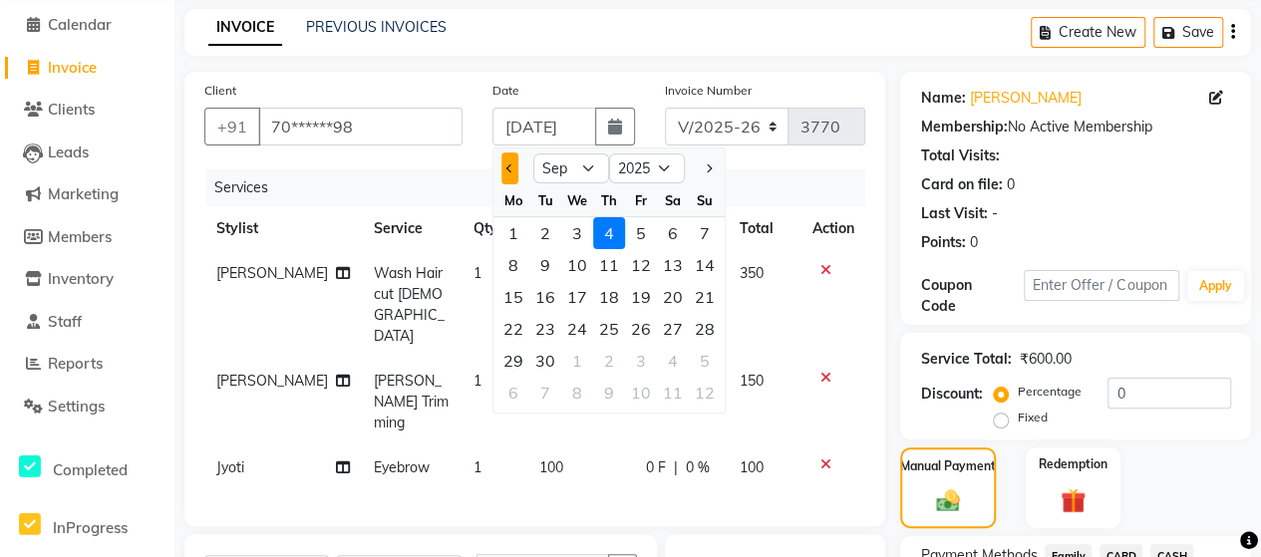
click at [505, 174] on button "Previous month" at bounding box center [509, 168] width 17 height 32
click at [517, 328] on div "18" at bounding box center [513, 329] width 32 height 32
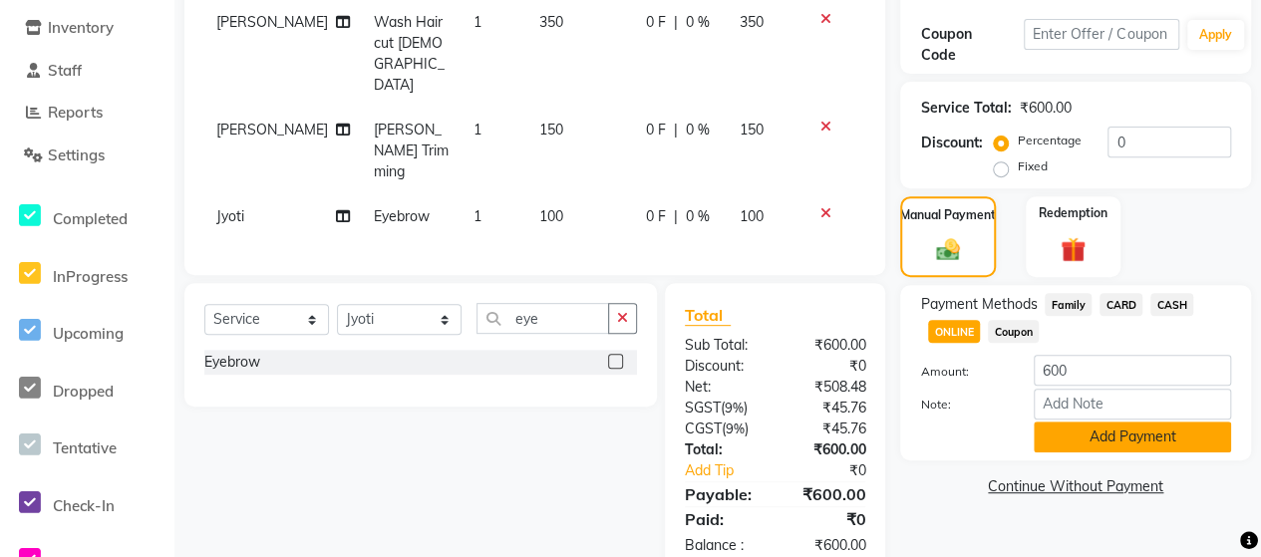
scroll to position [0, 0]
click at [1098, 430] on button "Add Payment" at bounding box center [1132, 437] width 197 height 31
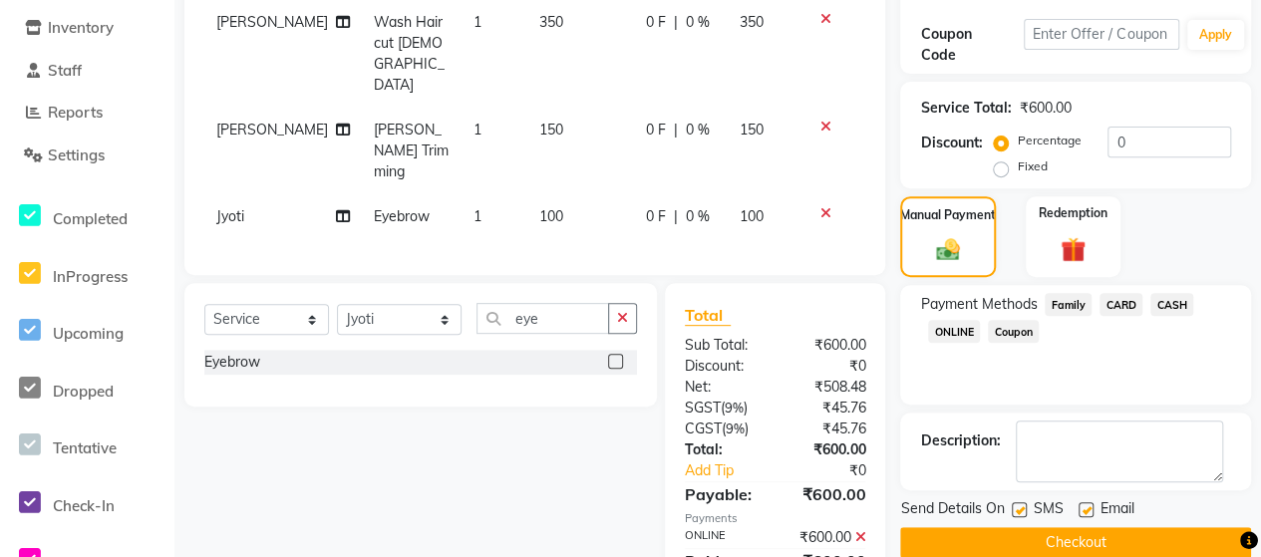
scroll to position [370, 0]
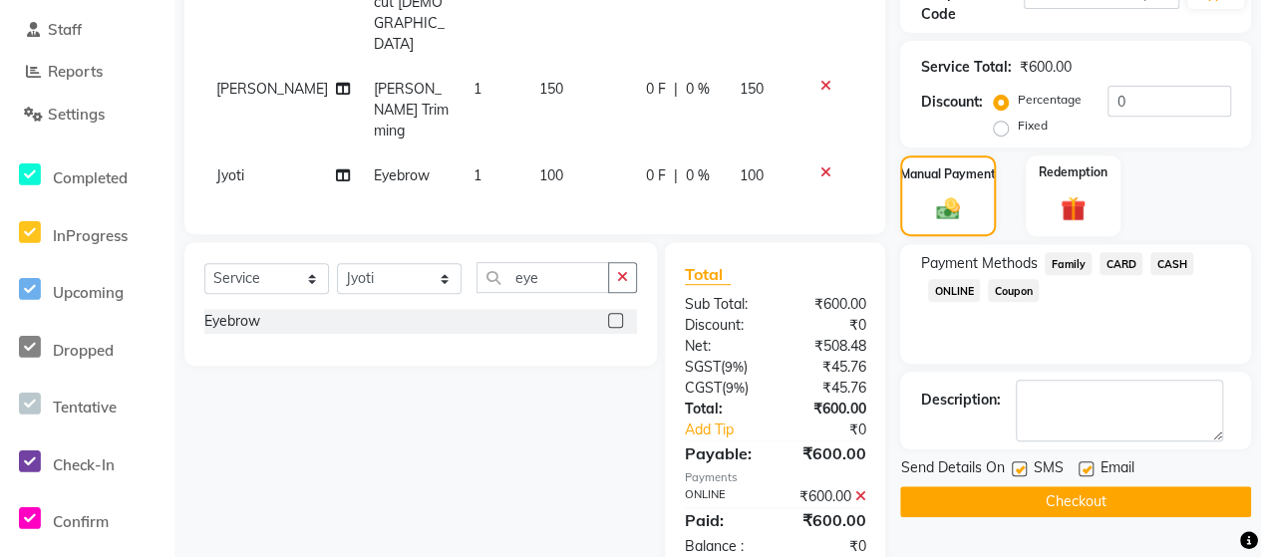
click at [1086, 493] on button "Checkout" at bounding box center [1075, 501] width 351 height 31
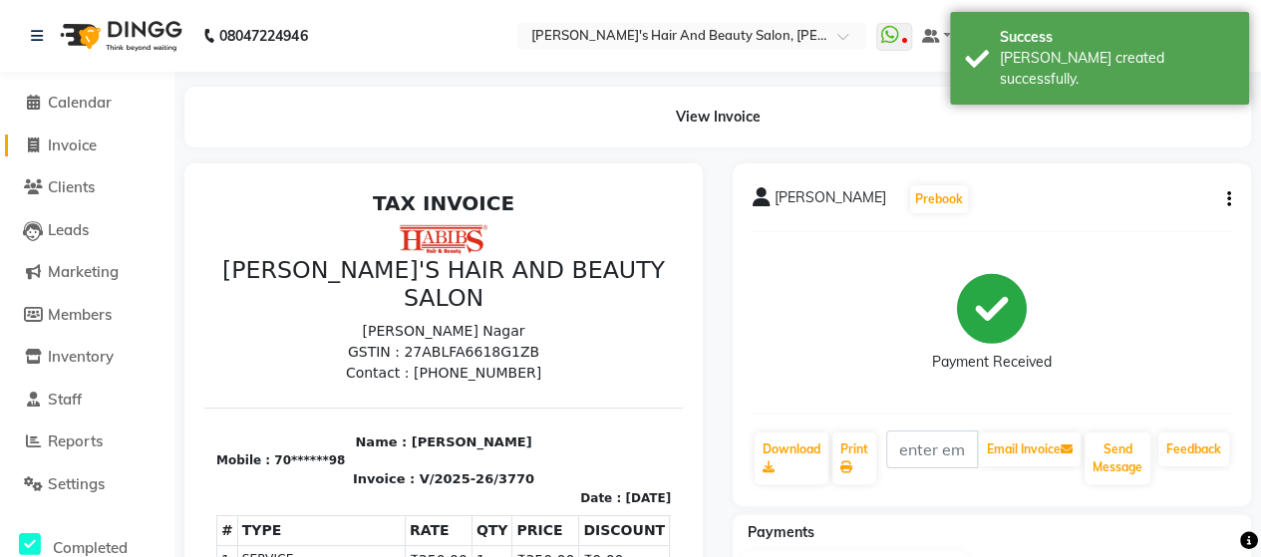
click at [46, 142] on span at bounding box center [33, 146] width 30 height 23
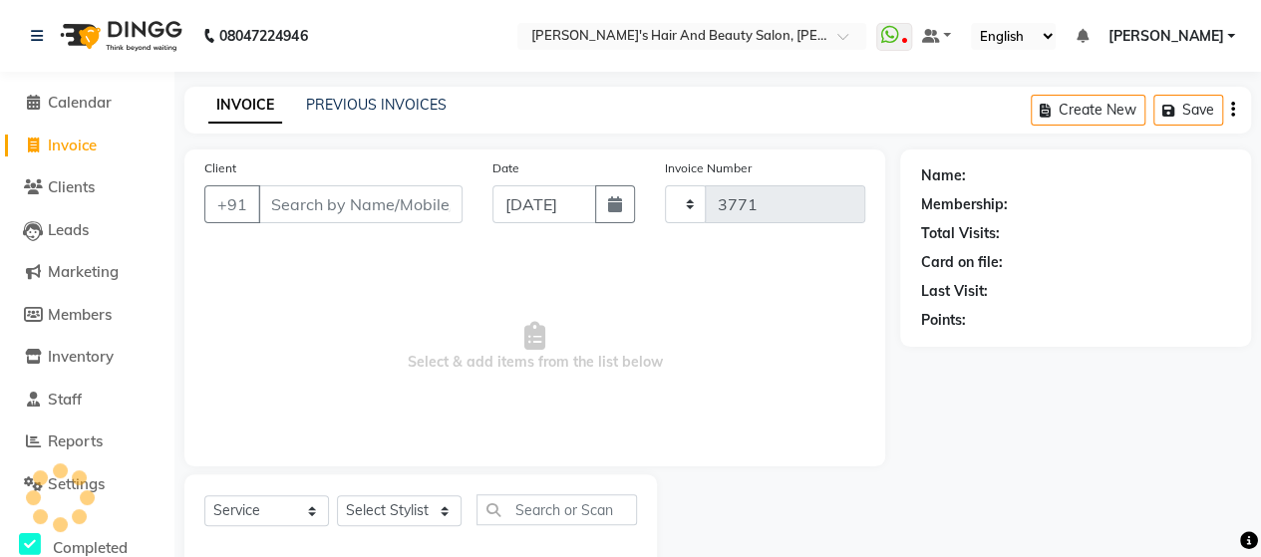
scroll to position [41, 0]
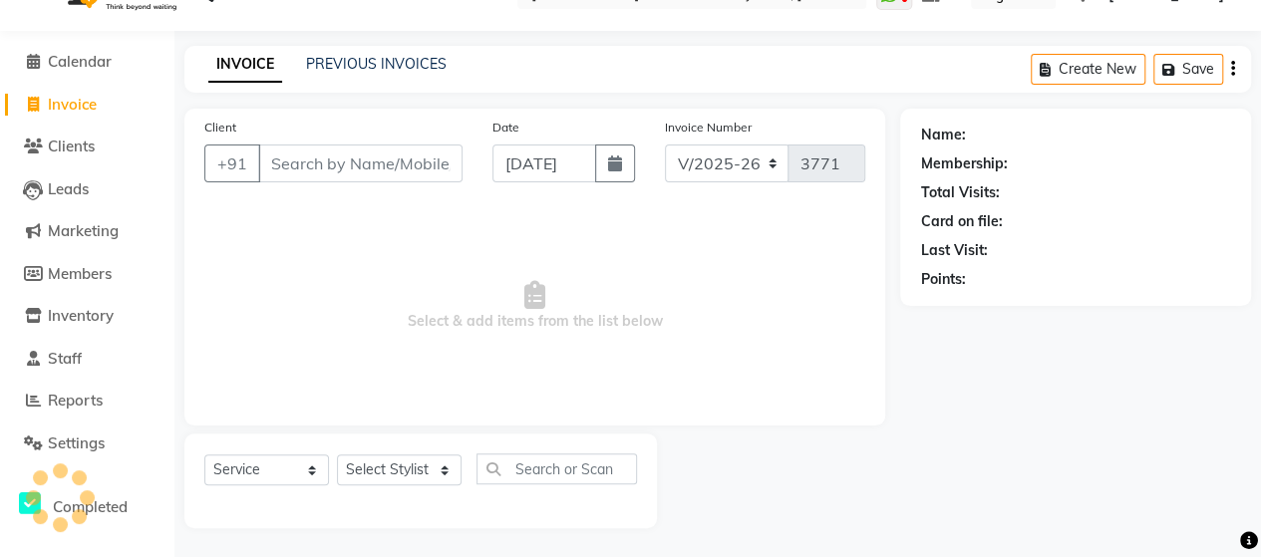
click at [280, 175] on input "Client" at bounding box center [360, 164] width 204 height 38
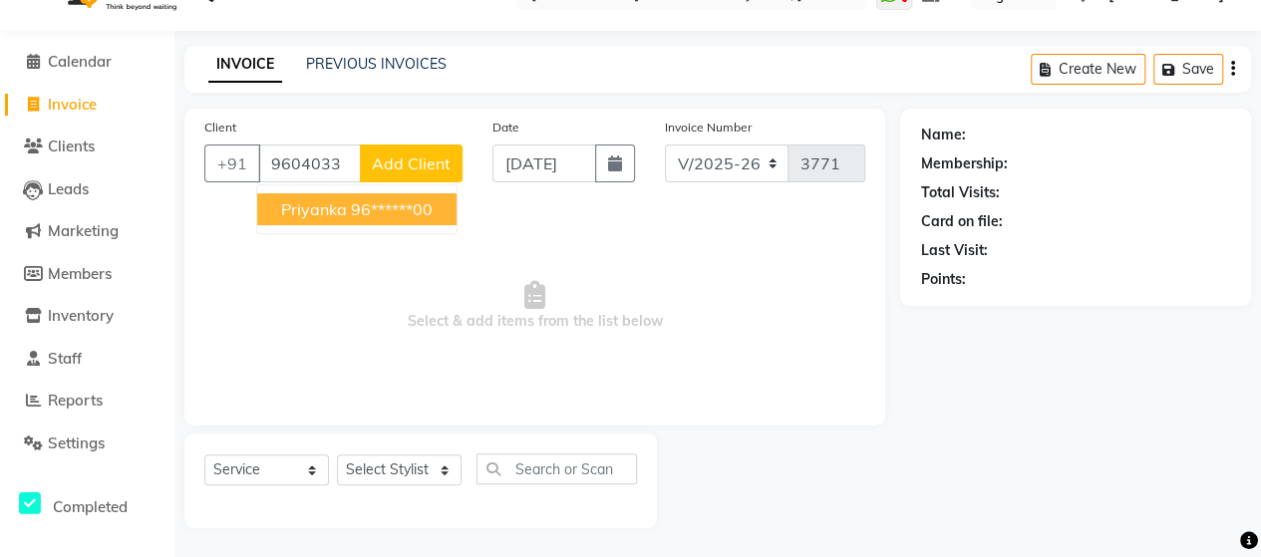
click at [343, 199] on span "priyanka" at bounding box center [314, 209] width 66 height 20
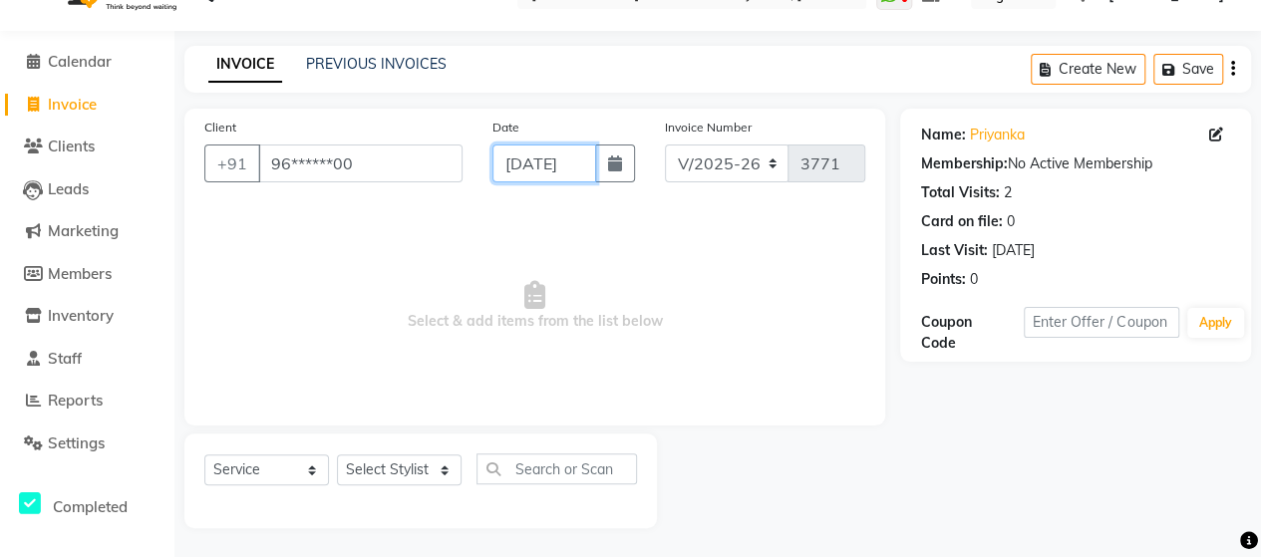
click at [560, 153] on input "[DATE]" at bounding box center [544, 164] width 104 height 38
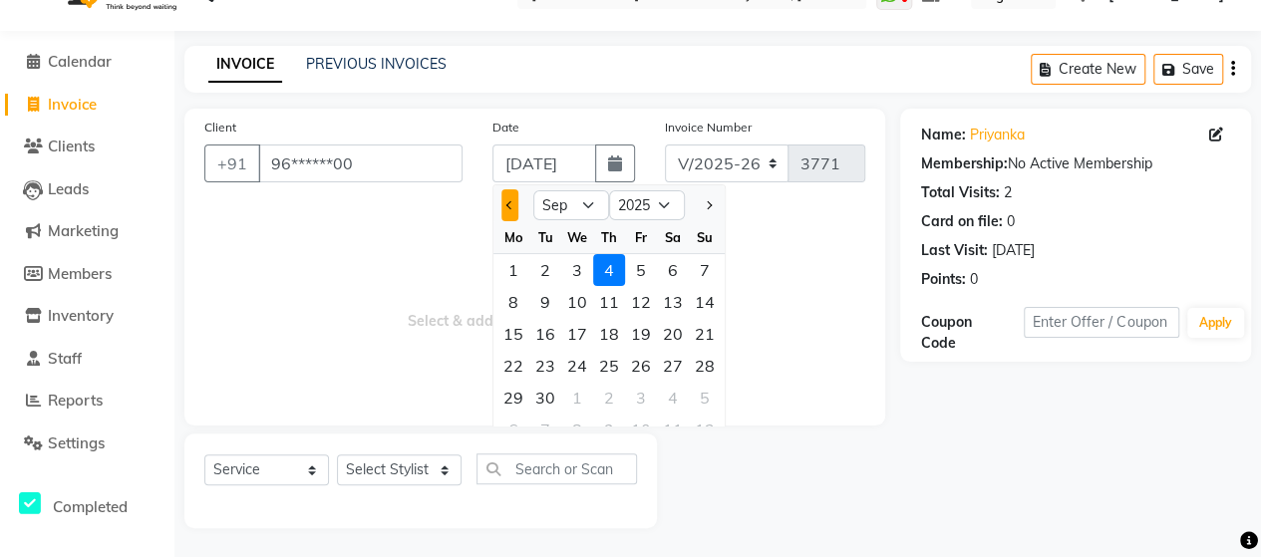
click at [510, 189] on button "Previous month" at bounding box center [509, 205] width 17 height 32
click at [544, 362] on div "19" at bounding box center [545, 366] width 32 height 32
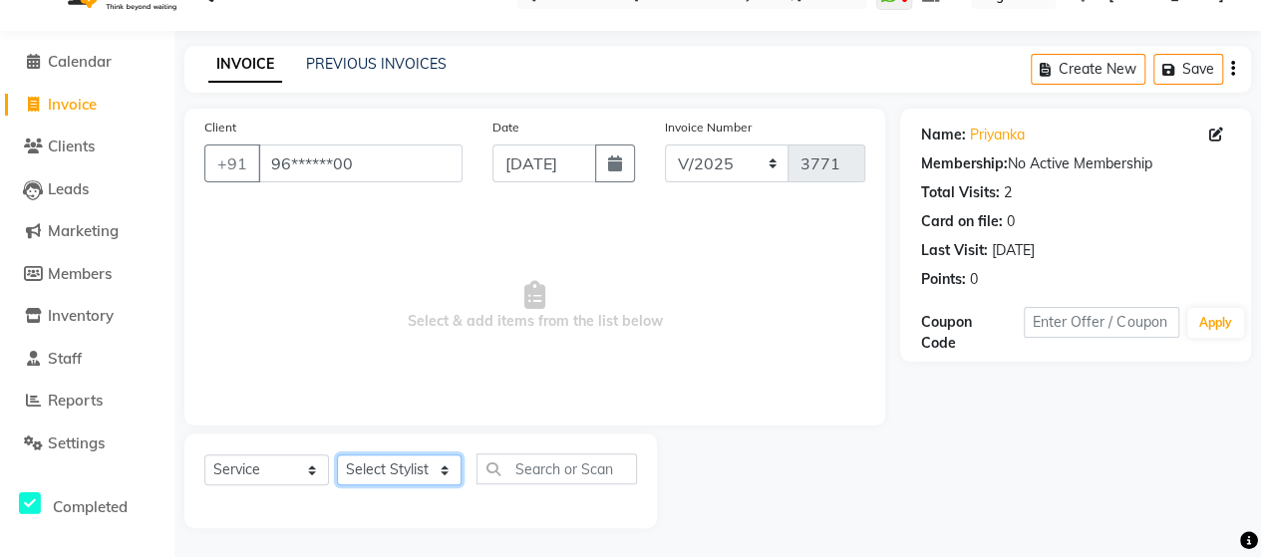
scroll to position [0, 0]
click at [385, 465] on select "Select Stylist Admin [PERSON_NAME] [PERSON_NAME] [PERSON_NAME] Rohit [PERSON_NA…" at bounding box center [399, 469] width 125 height 31
click at [337, 454] on select "Select Stylist Admin [PERSON_NAME] [PERSON_NAME] [PERSON_NAME] Rohit [PERSON_NA…" at bounding box center [399, 469] width 125 height 31
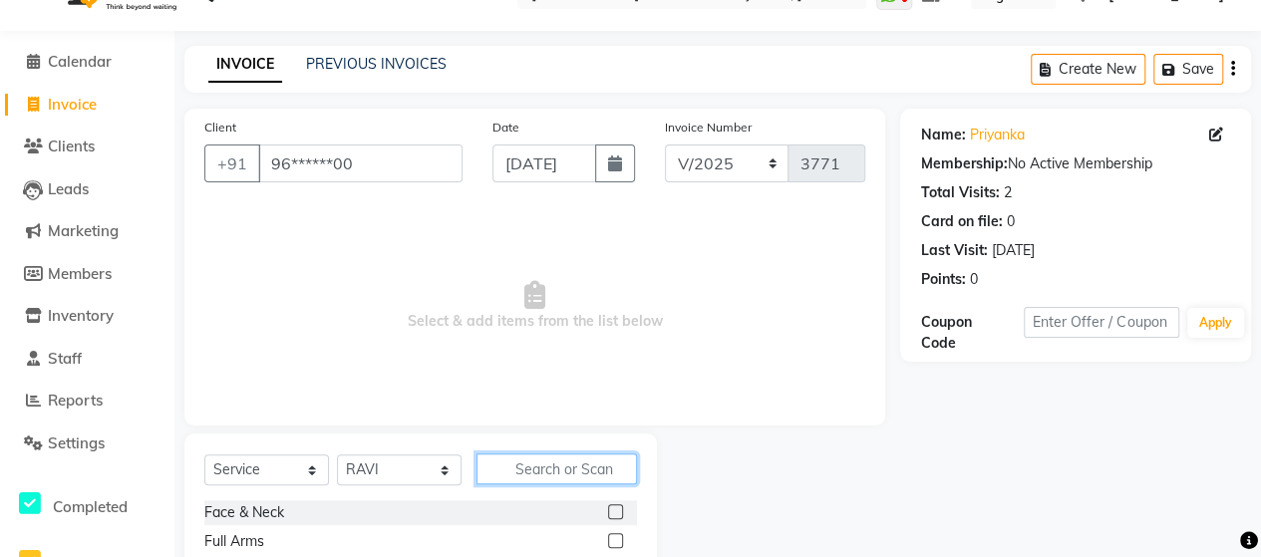
click at [538, 469] on input "text" at bounding box center [556, 468] width 160 height 31
click at [617, 514] on label at bounding box center [615, 511] width 15 height 15
click at [617, 514] on input "checkbox" at bounding box center [614, 512] width 13 height 13
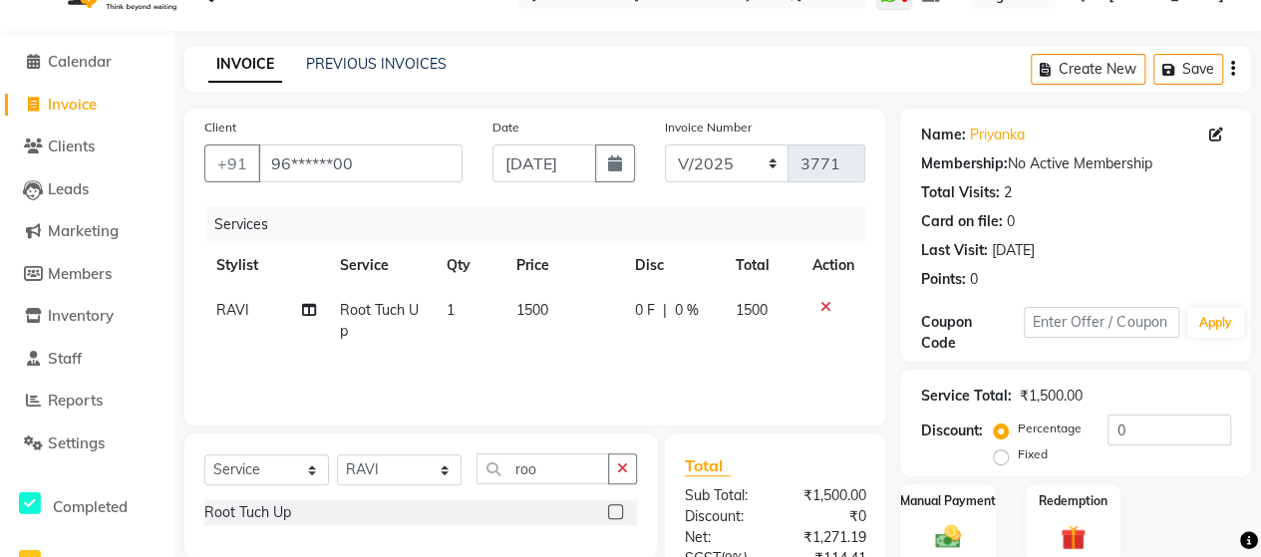
click at [530, 303] on span "1500" at bounding box center [532, 310] width 32 height 18
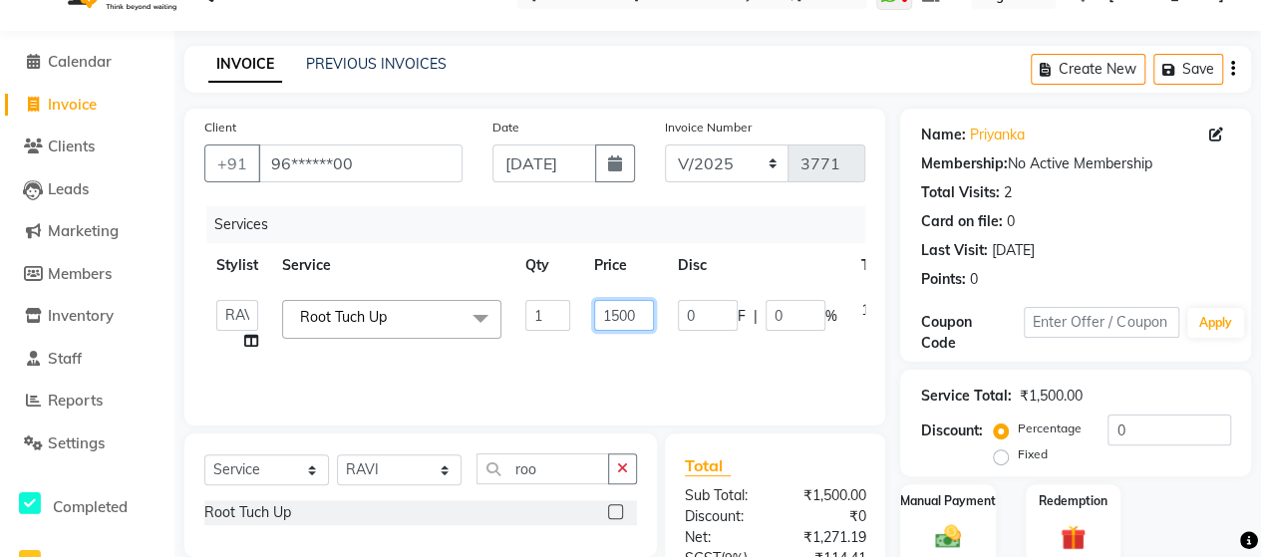
click at [618, 312] on input "1500" at bounding box center [624, 315] width 60 height 31
click at [607, 353] on div "Services Stylist Service Qty Price Disc Total Action Admin [PERSON_NAME] [PERSO…" at bounding box center [534, 305] width 661 height 199
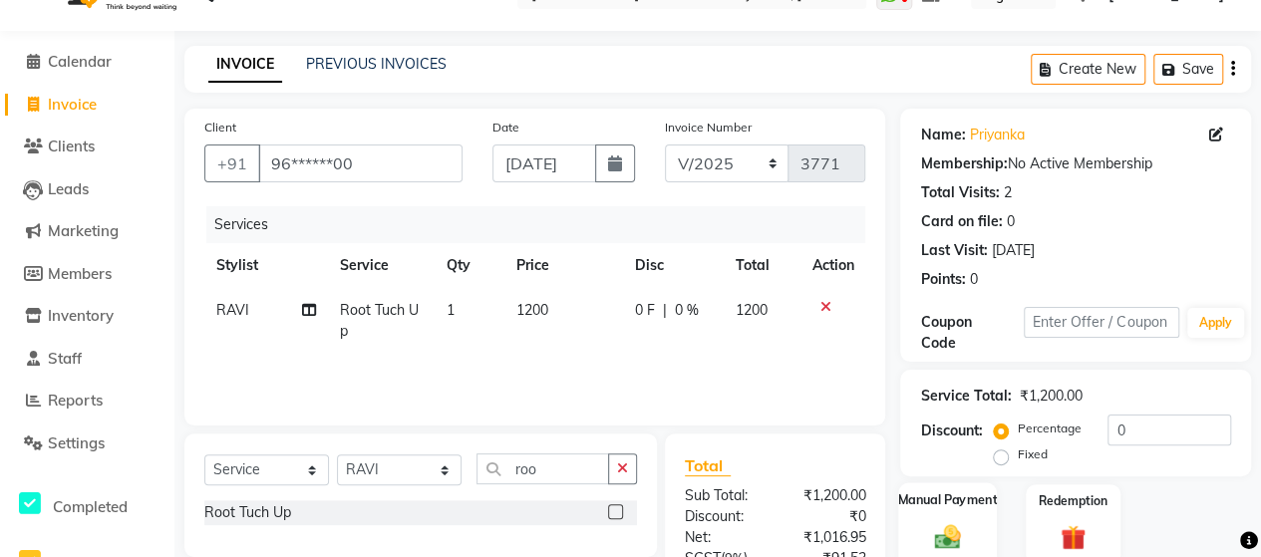
click at [967, 517] on div "Manual Payment" at bounding box center [947, 524] width 99 height 85
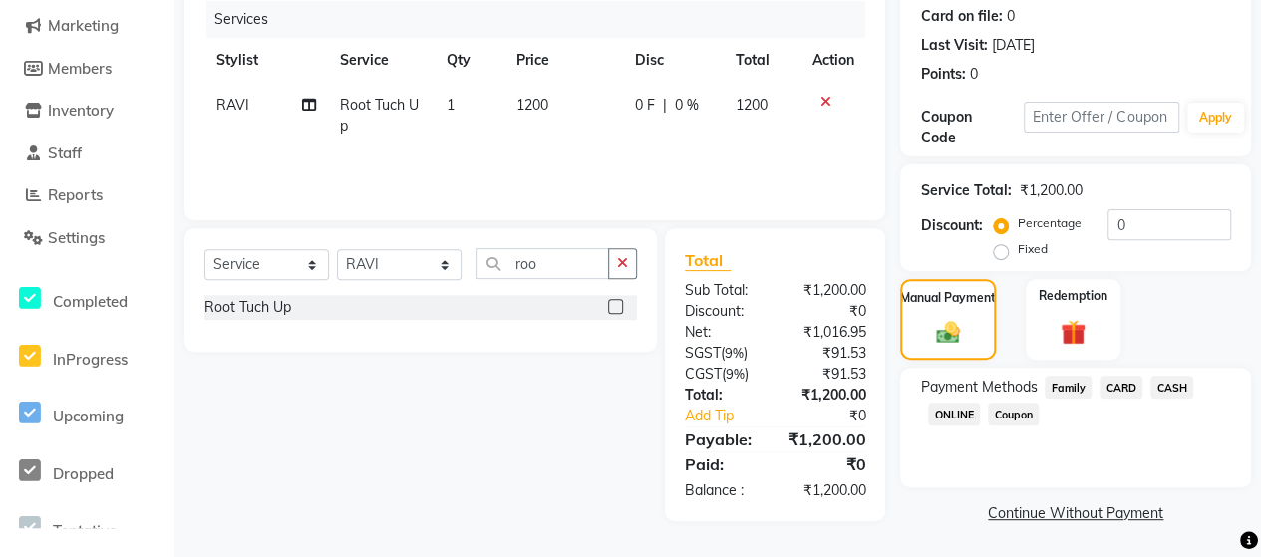
click at [959, 410] on span "ONLINE" at bounding box center [954, 414] width 52 height 23
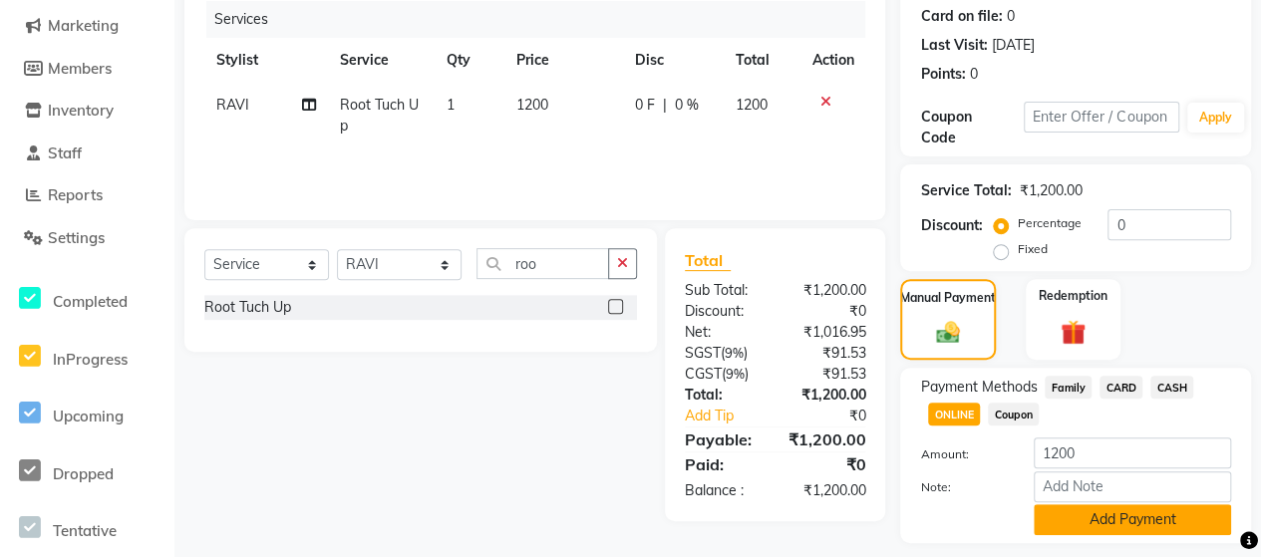
click at [1098, 515] on button "Add Payment" at bounding box center [1132, 519] width 197 height 31
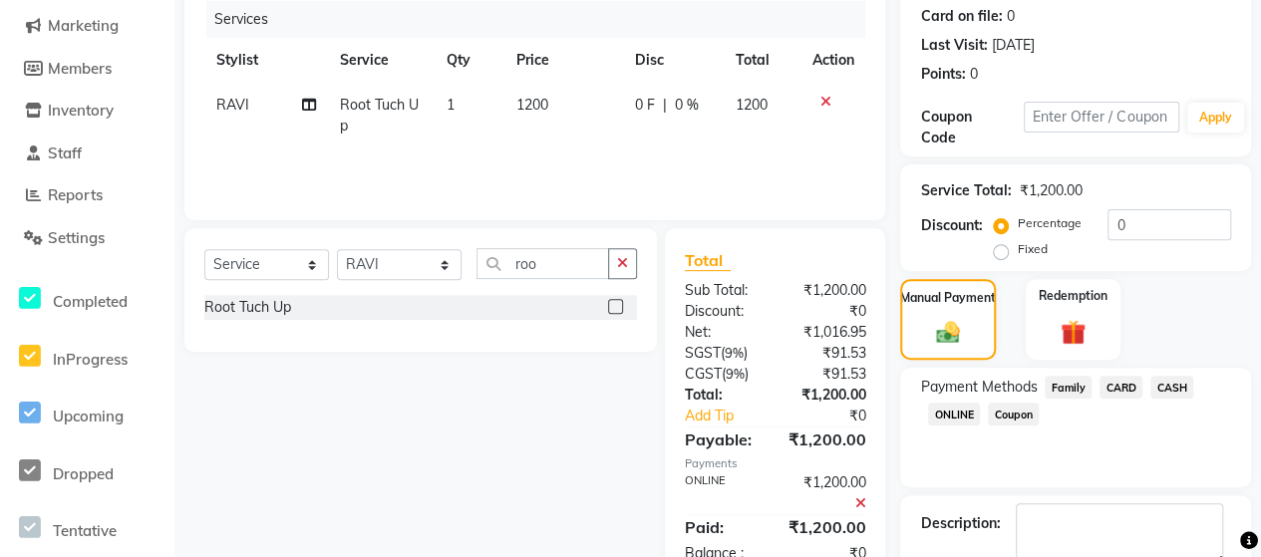
scroll to position [358, 0]
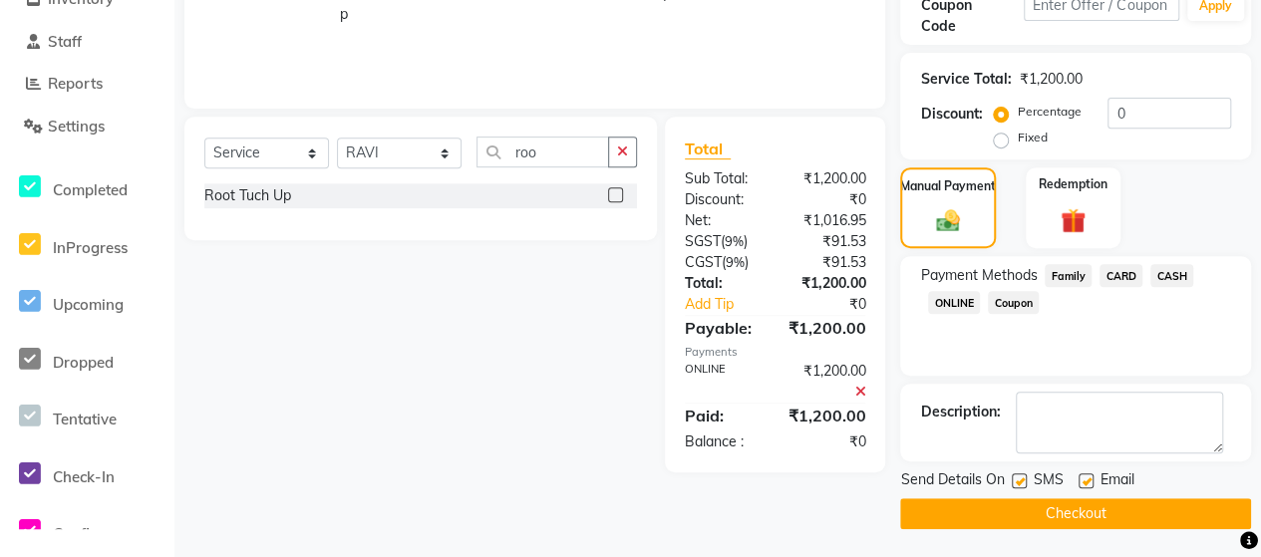
click at [1142, 524] on button "Checkout" at bounding box center [1075, 513] width 351 height 31
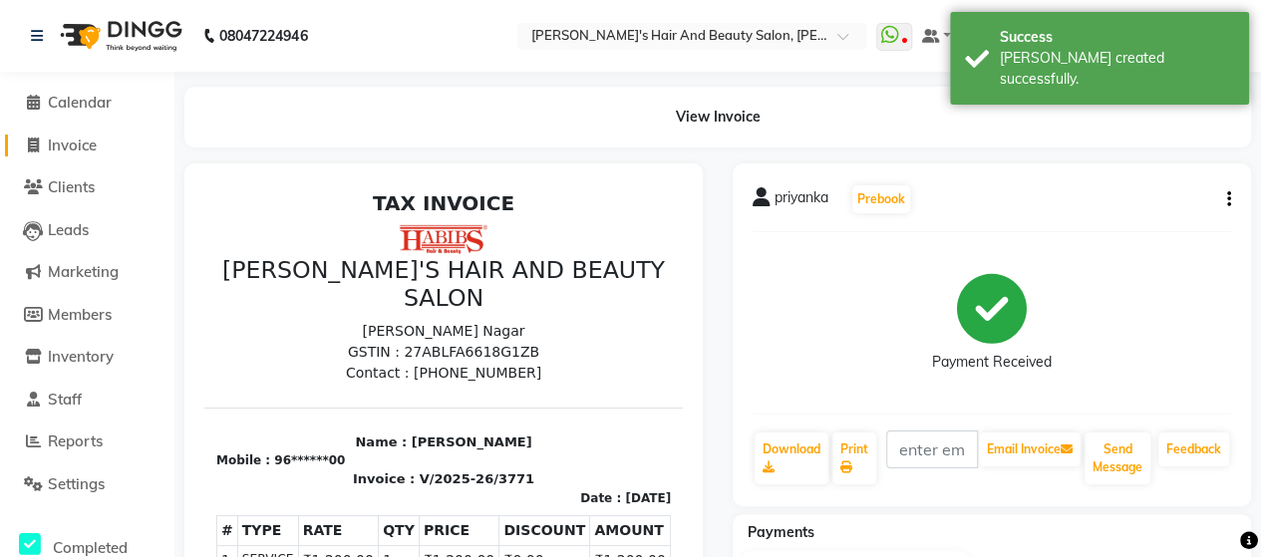
click at [97, 145] on span "Invoice" at bounding box center [72, 145] width 49 height 19
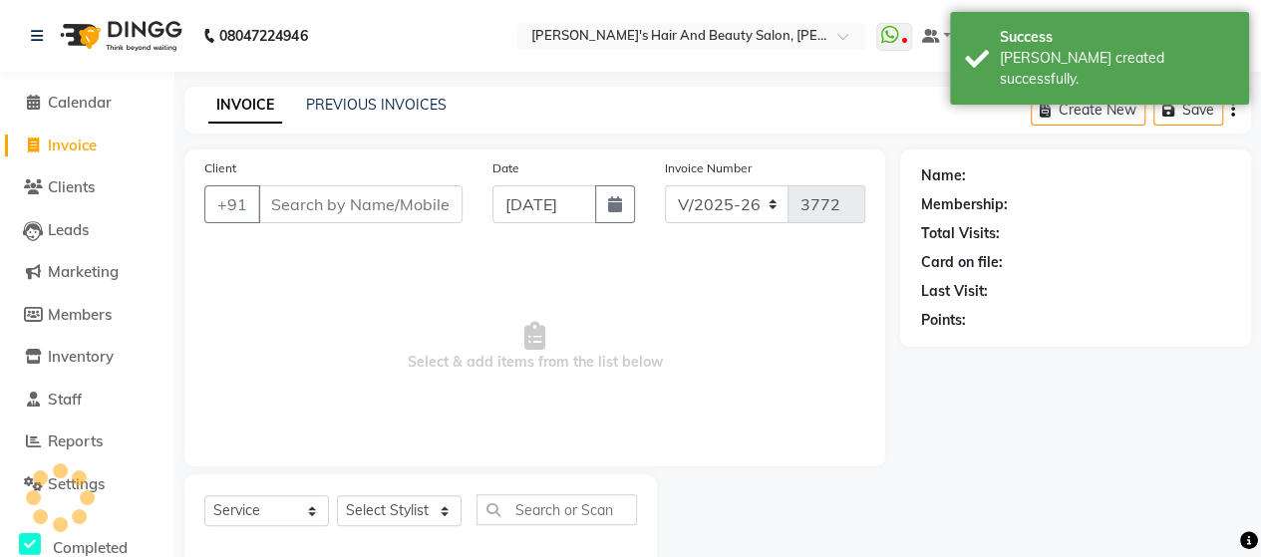
scroll to position [41, 0]
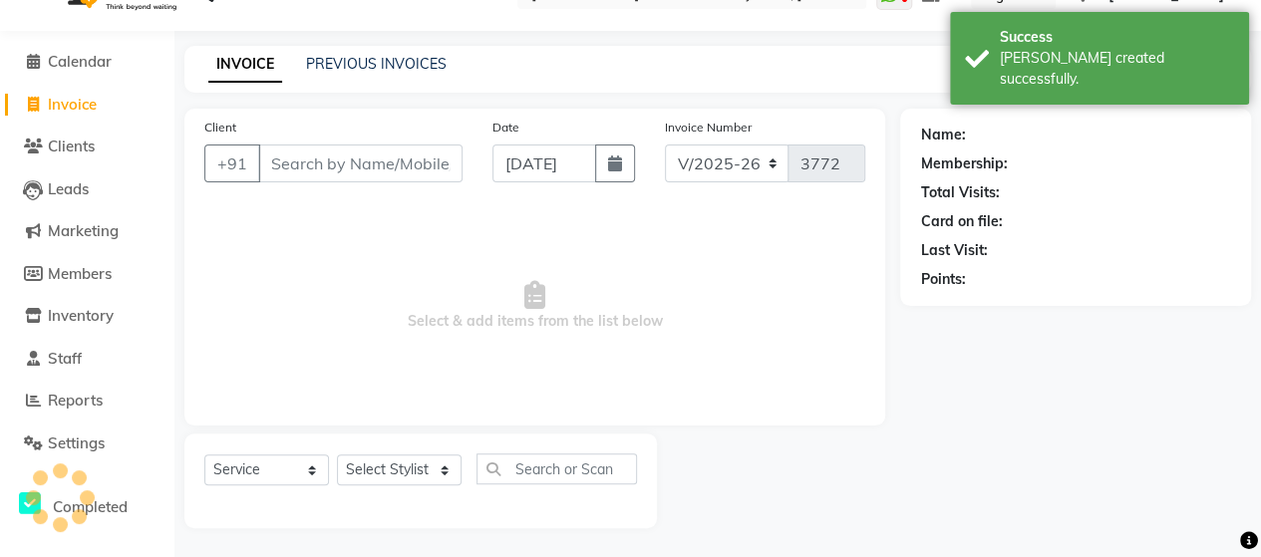
click at [259, 158] on input "Client" at bounding box center [360, 164] width 204 height 38
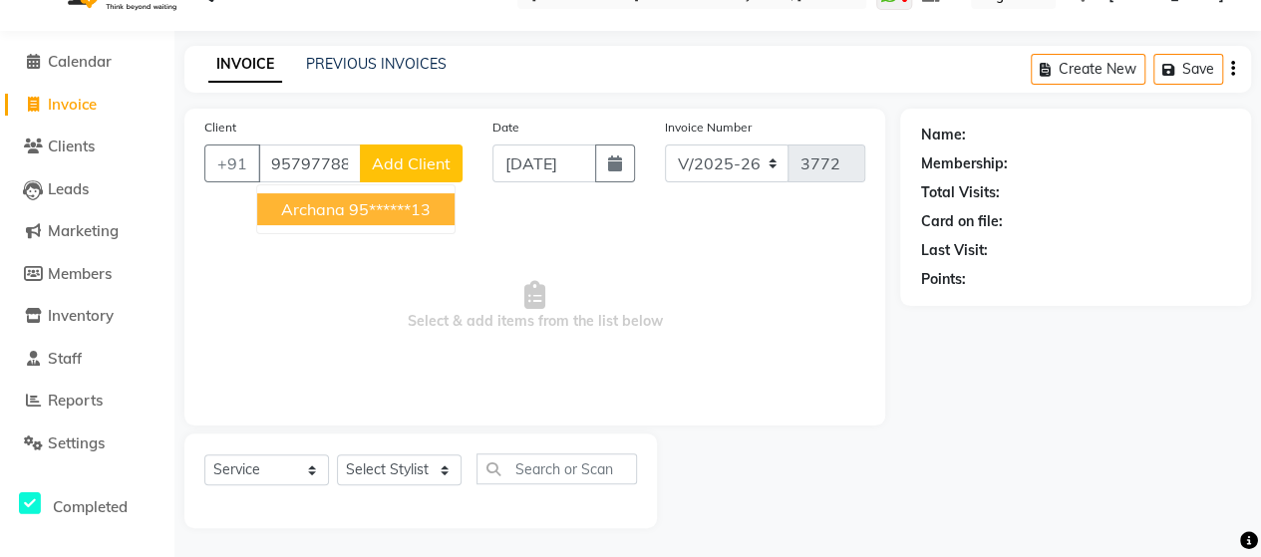
click at [319, 205] on span "Archana" at bounding box center [313, 209] width 64 height 20
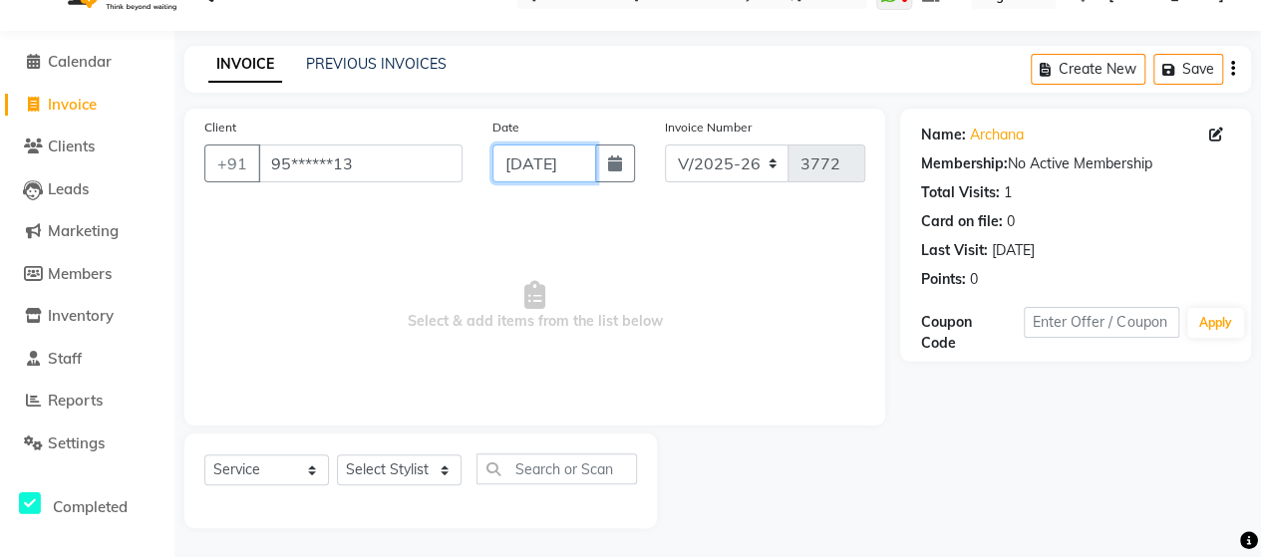
click at [539, 150] on input "[DATE]" at bounding box center [544, 164] width 104 height 38
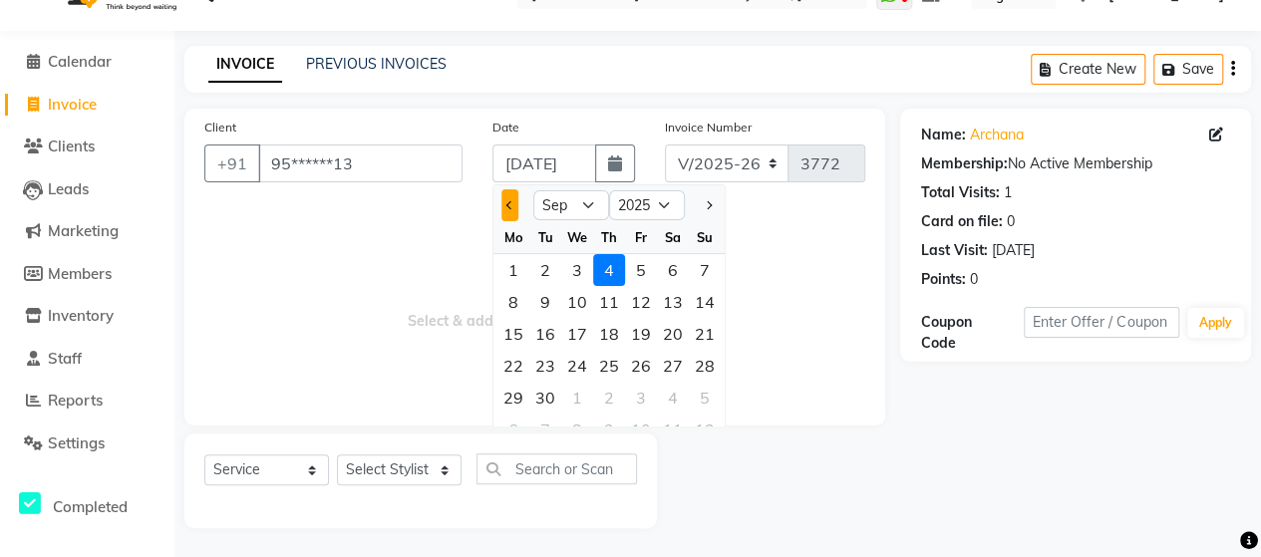
click at [514, 204] on button "Previous month" at bounding box center [509, 205] width 17 height 32
click at [544, 371] on div "19" at bounding box center [545, 366] width 32 height 32
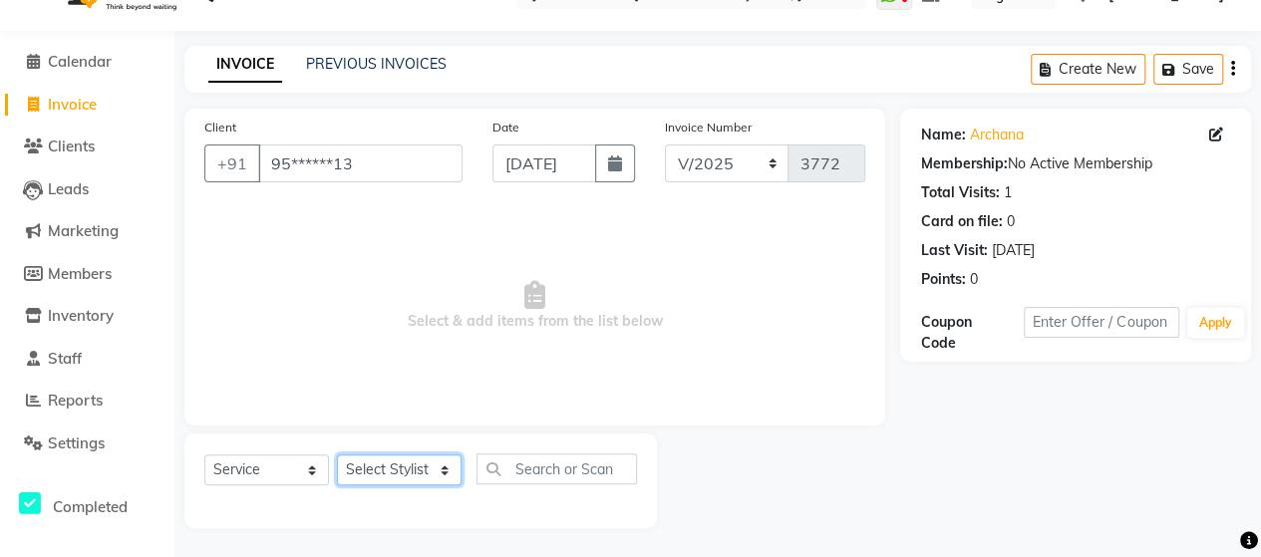
scroll to position [0, 0]
click at [390, 479] on select "Select Stylist Admin [PERSON_NAME] [PERSON_NAME] [PERSON_NAME] Rohit [PERSON_NA…" at bounding box center [399, 469] width 125 height 31
click at [337, 454] on select "Select Stylist Admin [PERSON_NAME] [PERSON_NAME] [PERSON_NAME] Rohit [PERSON_NA…" at bounding box center [399, 469] width 125 height 31
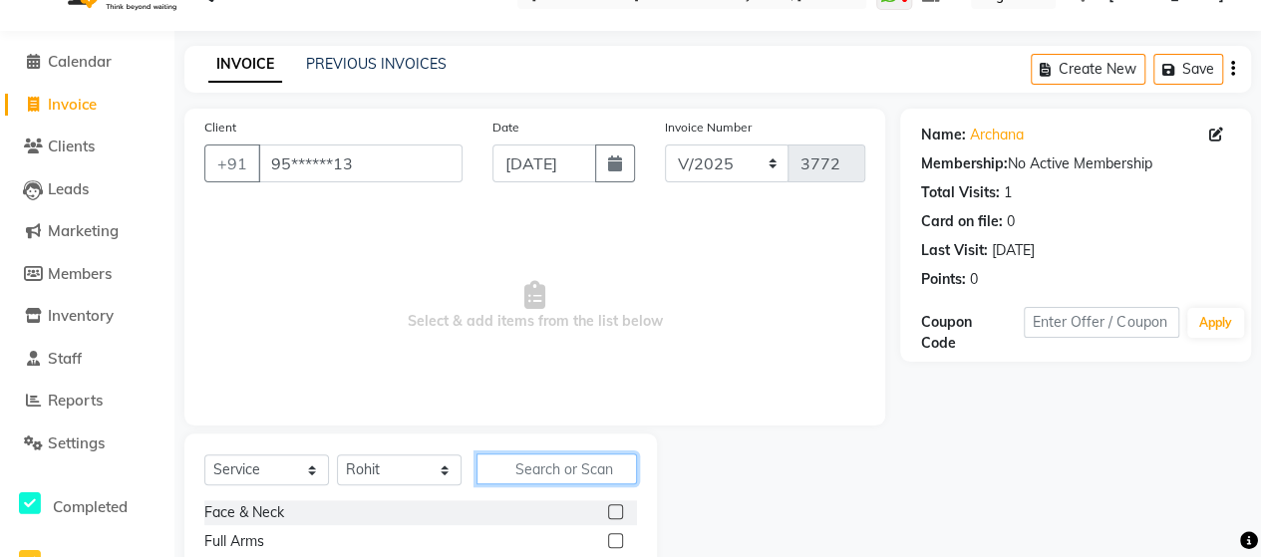
click at [590, 466] on input "text" at bounding box center [556, 468] width 160 height 31
click at [616, 511] on label at bounding box center [615, 511] width 15 height 15
click at [616, 511] on input "checkbox" at bounding box center [614, 512] width 13 height 13
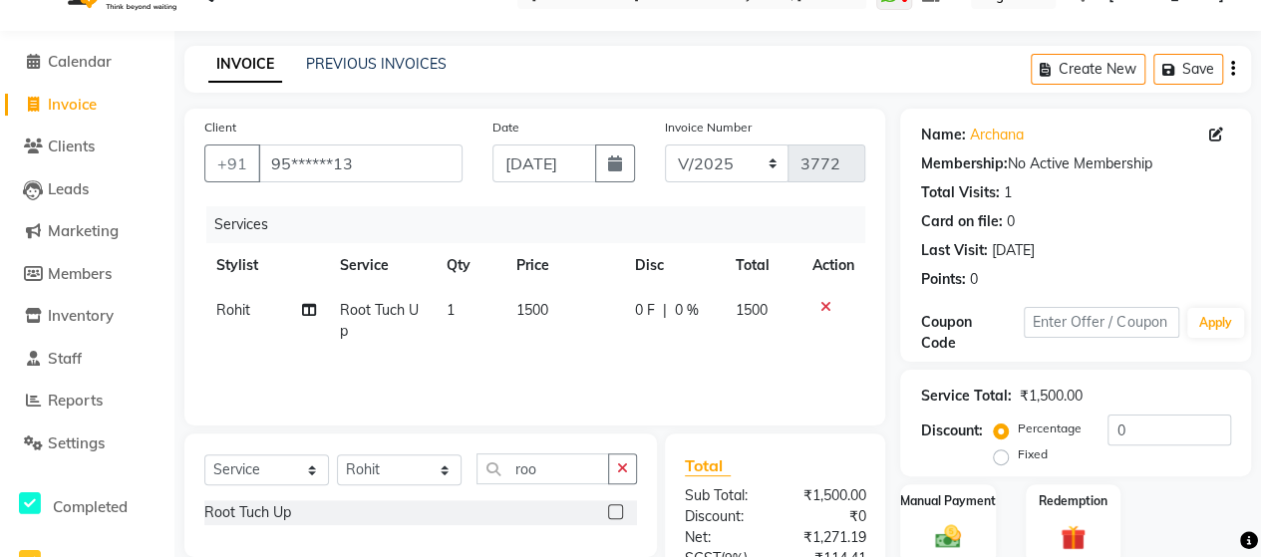
click at [522, 308] on span "1500" at bounding box center [532, 310] width 32 height 18
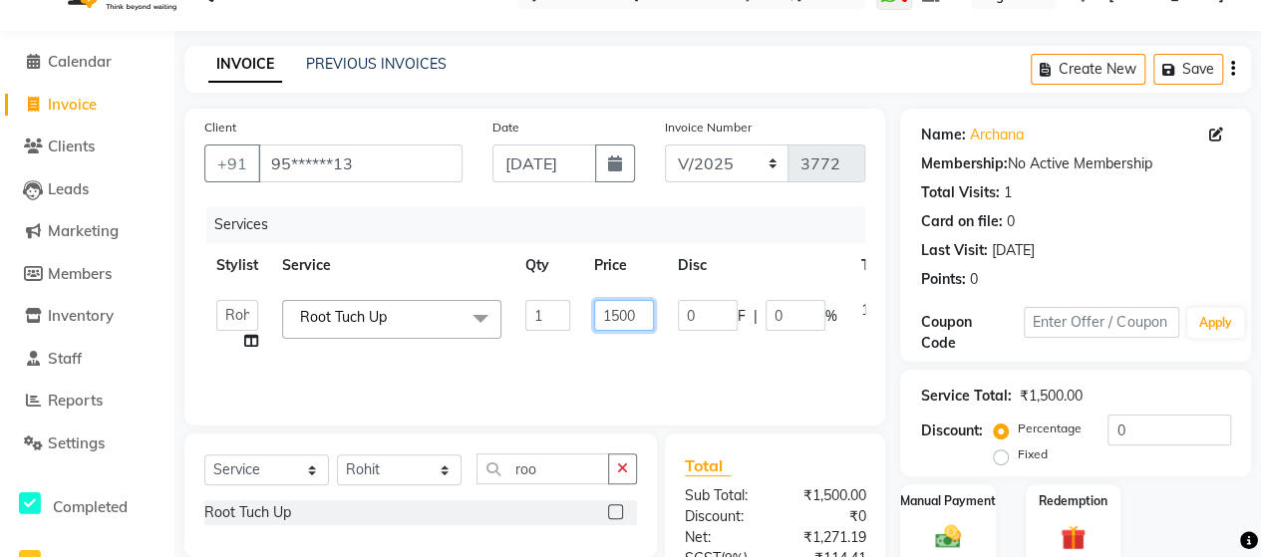
click at [623, 312] on input "1500" at bounding box center [624, 315] width 60 height 31
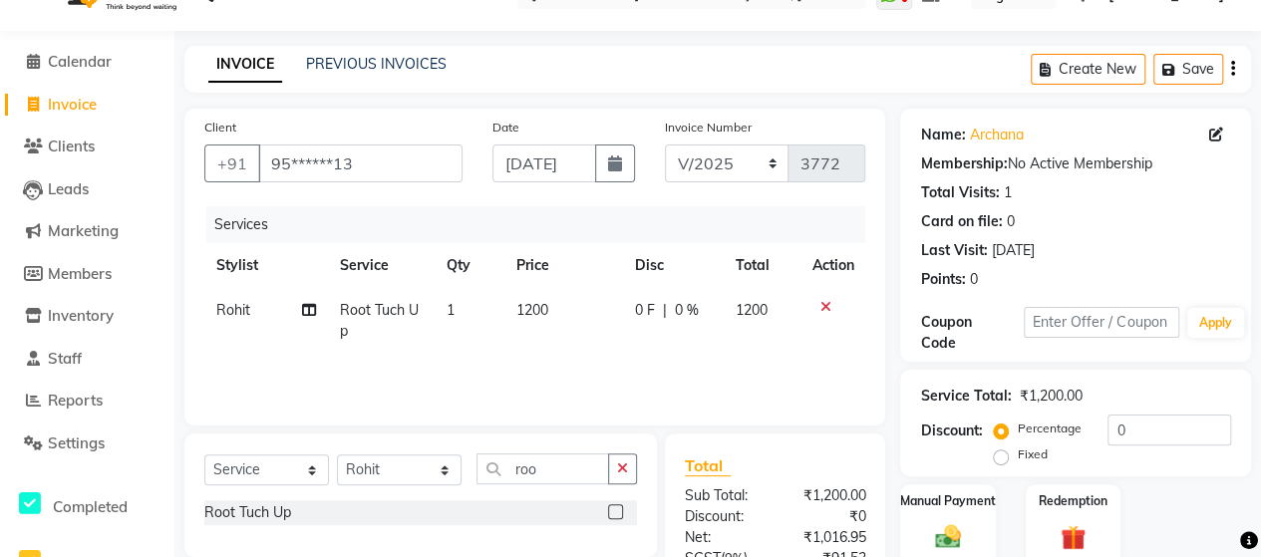
click at [618, 377] on div "Services Stylist Service Qty Price Disc Total Action [PERSON_NAME] [PERSON_NAME…" at bounding box center [534, 305] width 661 height 199
click at [937, 521] on img at bounding box center [947, 536] width 43 height 31
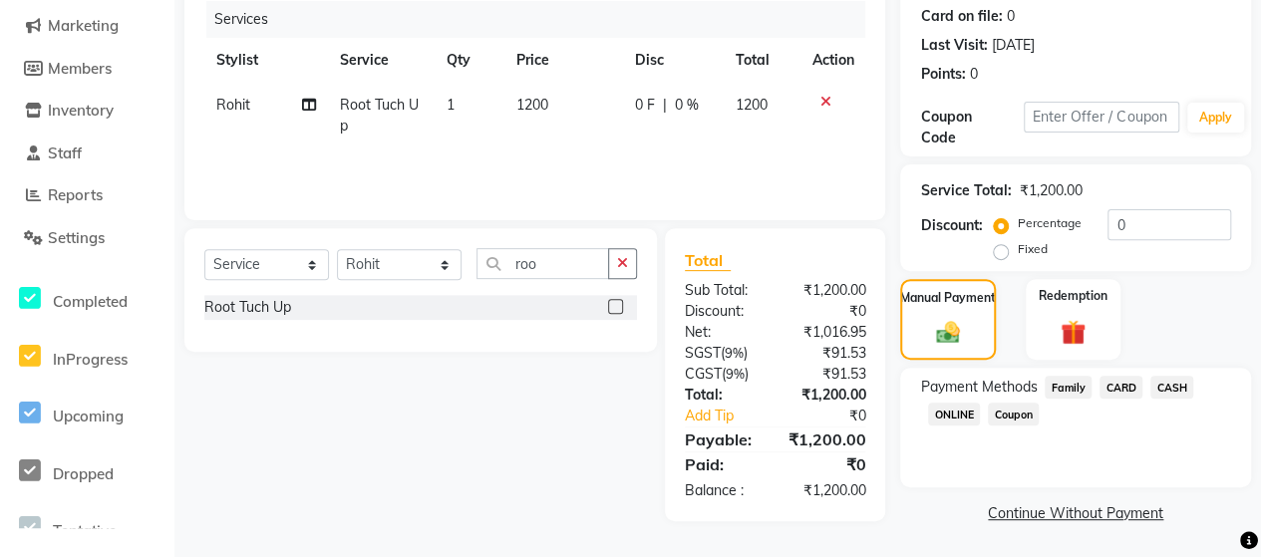
click at [947, 414] on span "ONLINE" at bounding box center [954, 414] width 52 height 23
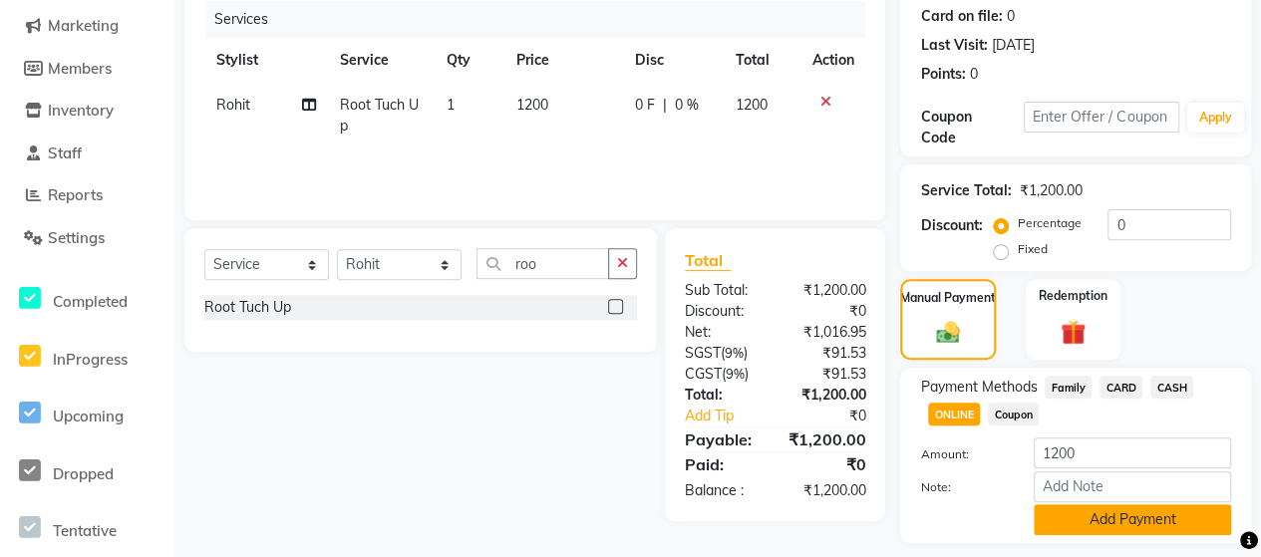
click at [1079, 522] on button "Add Payment" at bounding box center [1132, 519] width 197 height 31
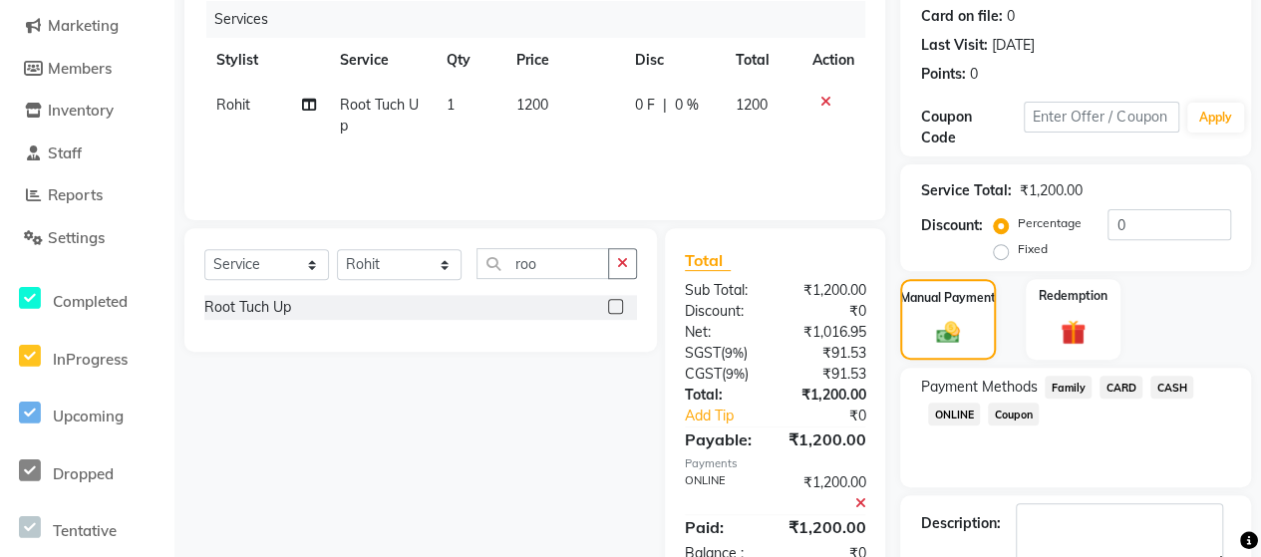
scroll to position [358, 0]
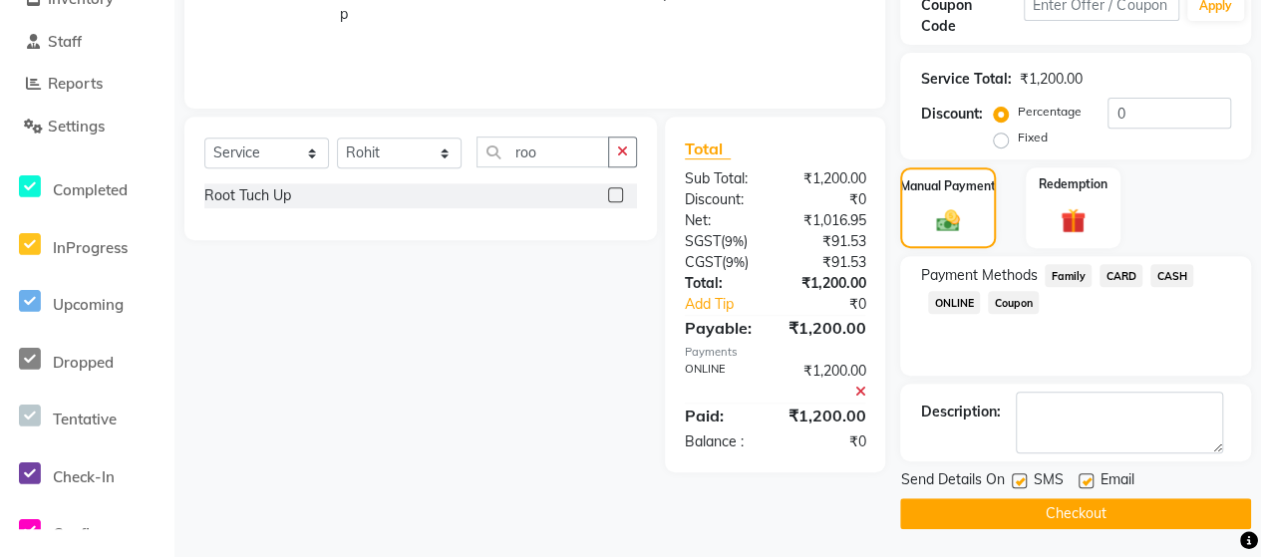
click at [1094, 507] on button "Checkout" at bounding box center [1075, 513] width 351 height 31
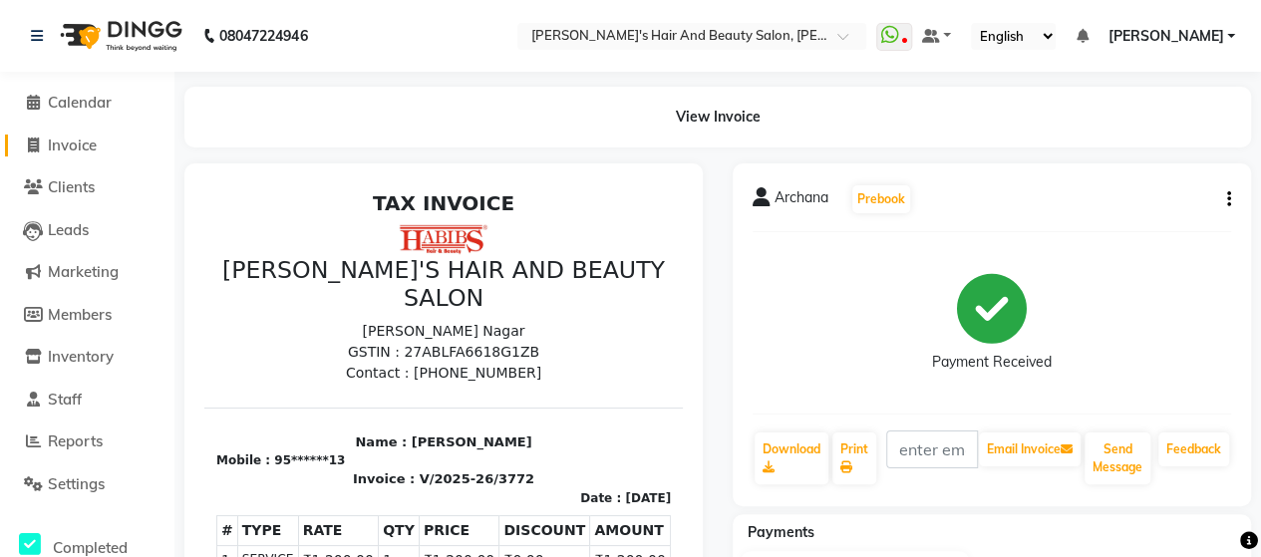
click at [72, 139] on span "Invoice" at bounding box center [72, 145] width 49 height 19
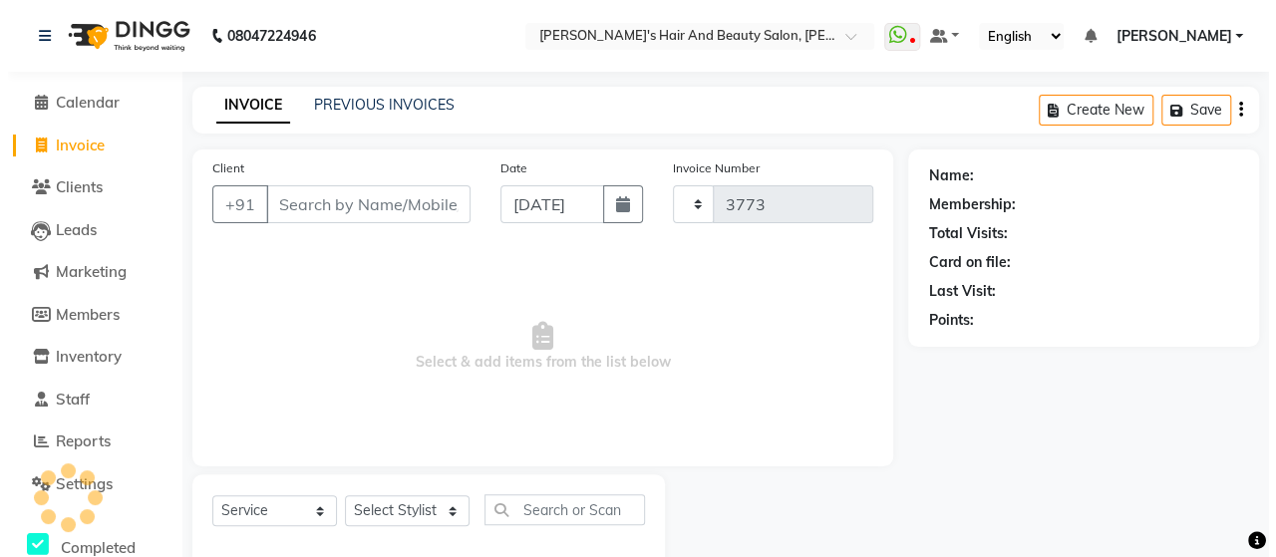
scroll to position [41, 0]
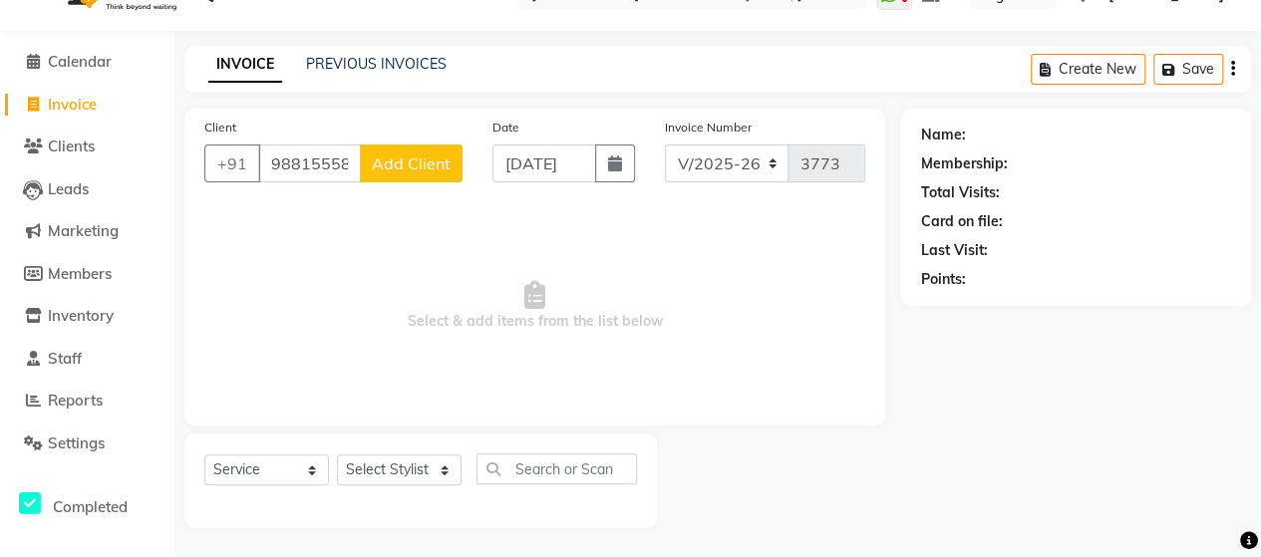
click at [399, 162] on span "Add Client" at bounding box center [411, 163] width 79 height 20
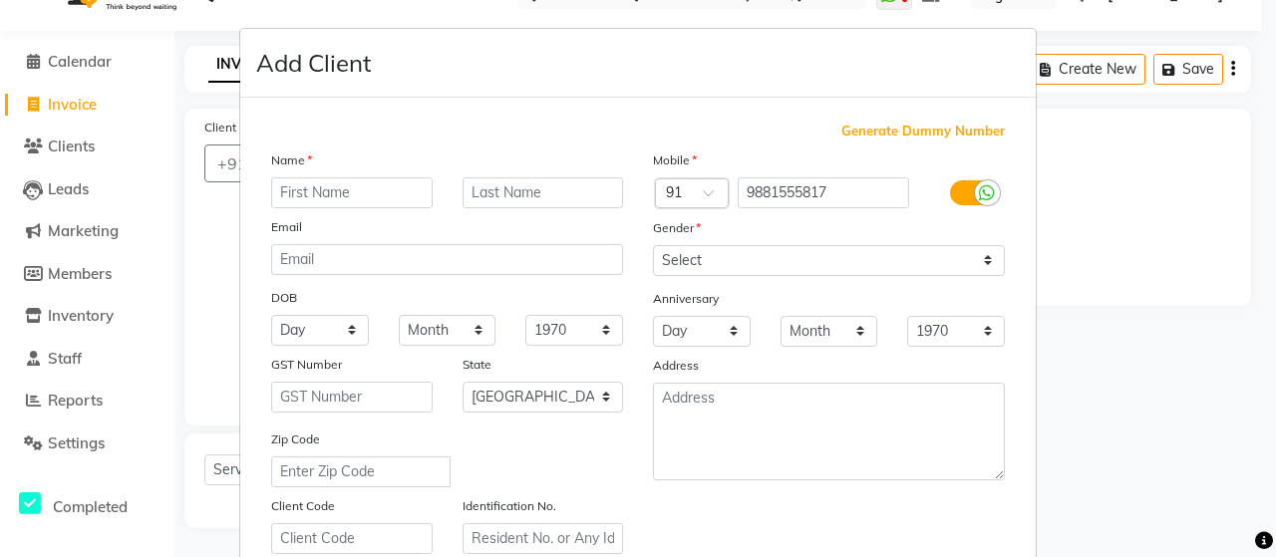
click at [395, 188] on input "text" at bounding box center [351, 192] width 161 height 31
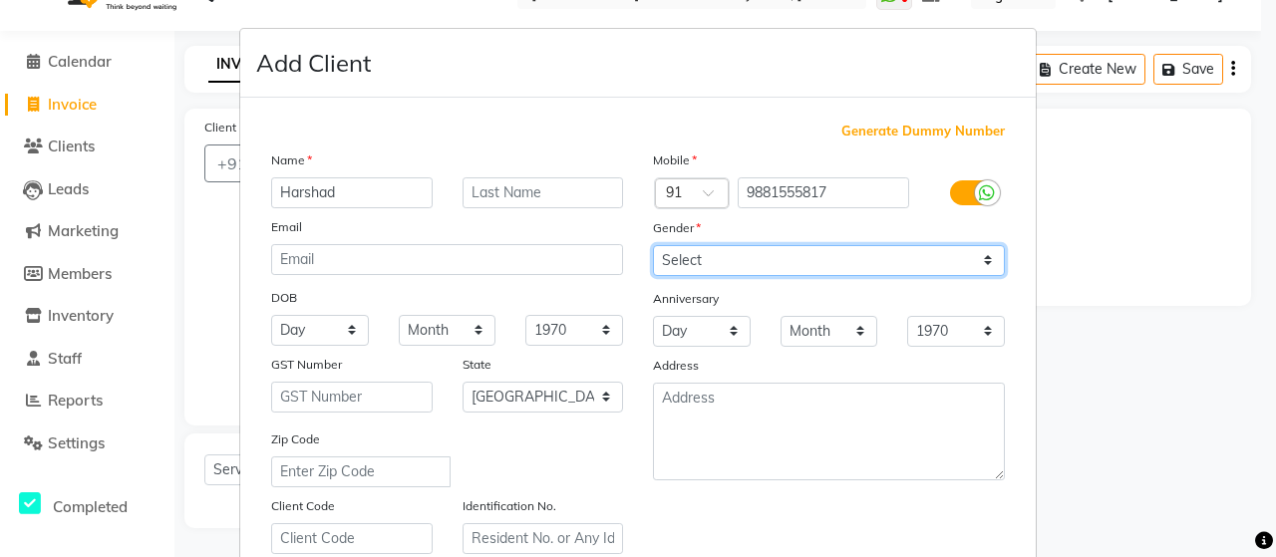
click at [723, 262] on select "Select [DEMOGRAPHIC_DATA] [DEMOGRAPHIC_DATA] Other Prefer Not To Say" at bounding box center [829, 260] width 352 height 31
click at [653, 245] on select "Select [DEMOGRAPHIC_DATA] [DEMOGRAPHIC_DATA] Other Prefer Not To Say" at bounding box center [829, 260] width 352 height 31
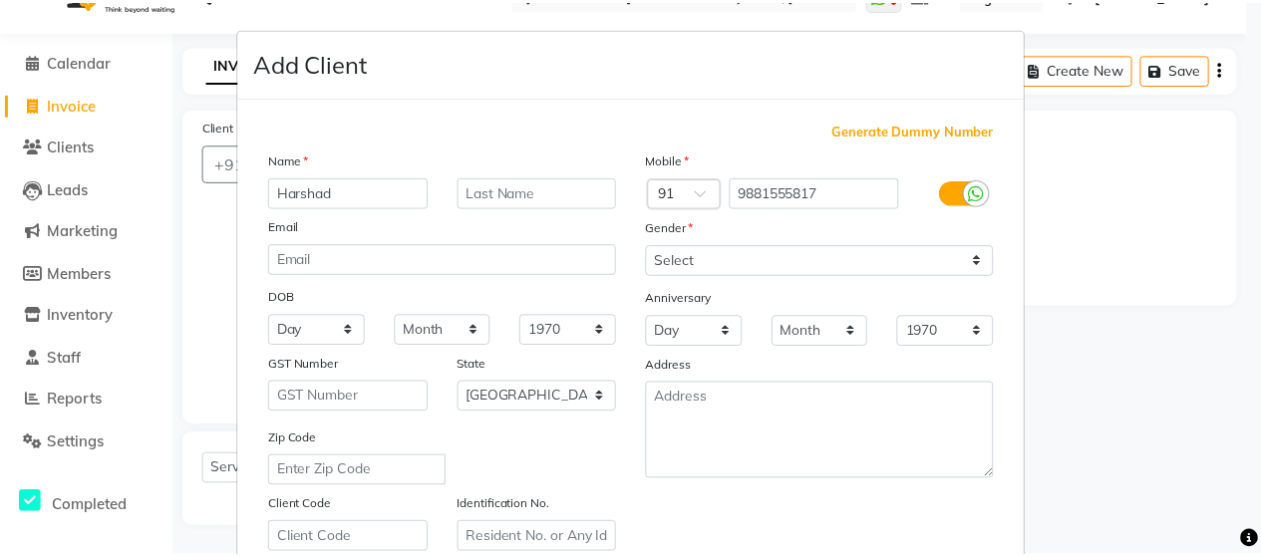
scroll to position [359, 0]
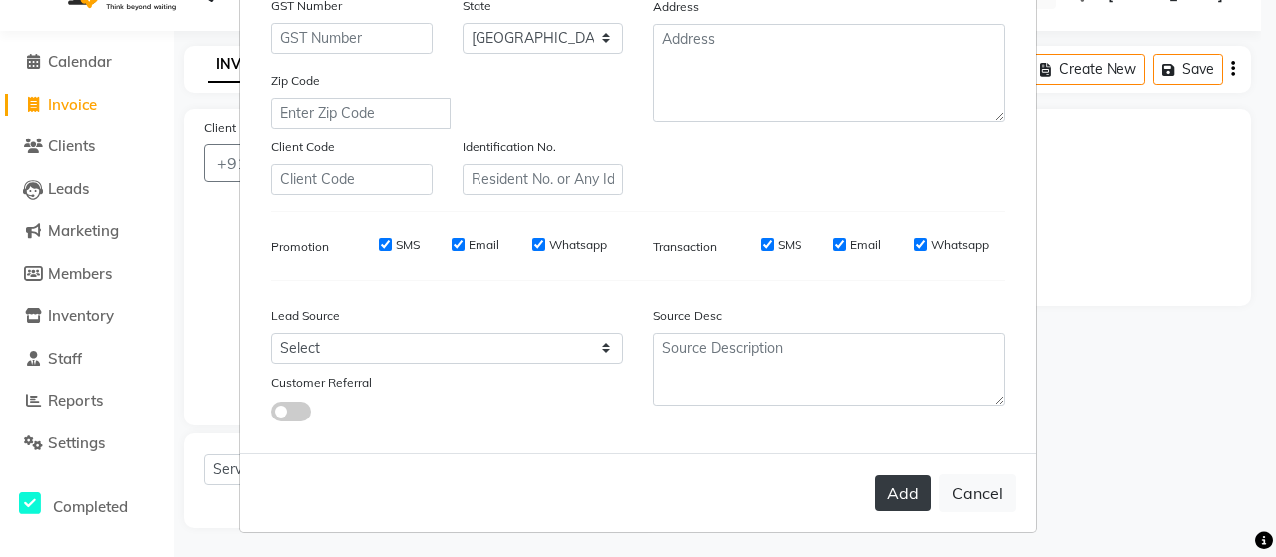
click at [889, 484] on button "Add" at bounding box center [903, 493] width 56 height 36
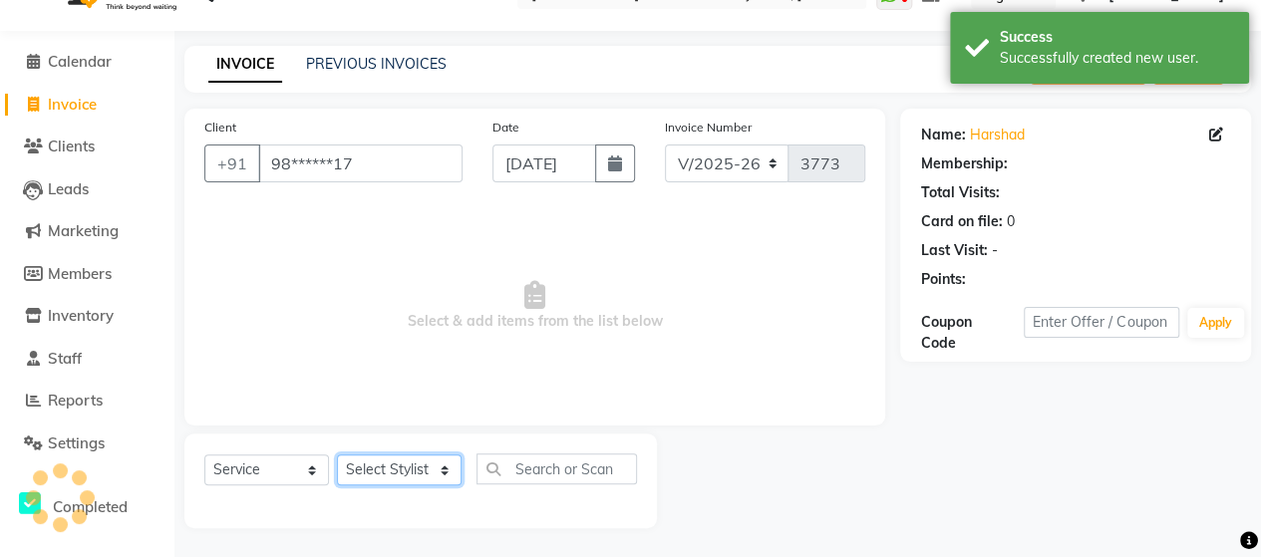
click at [349, 471] on select "Select Stylist Admin [PERSON_NAME] [PERSON_NAME] [PERSON_NAME] Rohit [PERSON_NA…" at bounding box center [399, 469] width 125 height 31
click at [337, 454] on select "Select Stylist Admin [PERSON_NAME] [PERSON_NAME] [PERSON_NAME] Rohit [PERSON_NA…" at bounding box center [399, 469] width 125 height 31
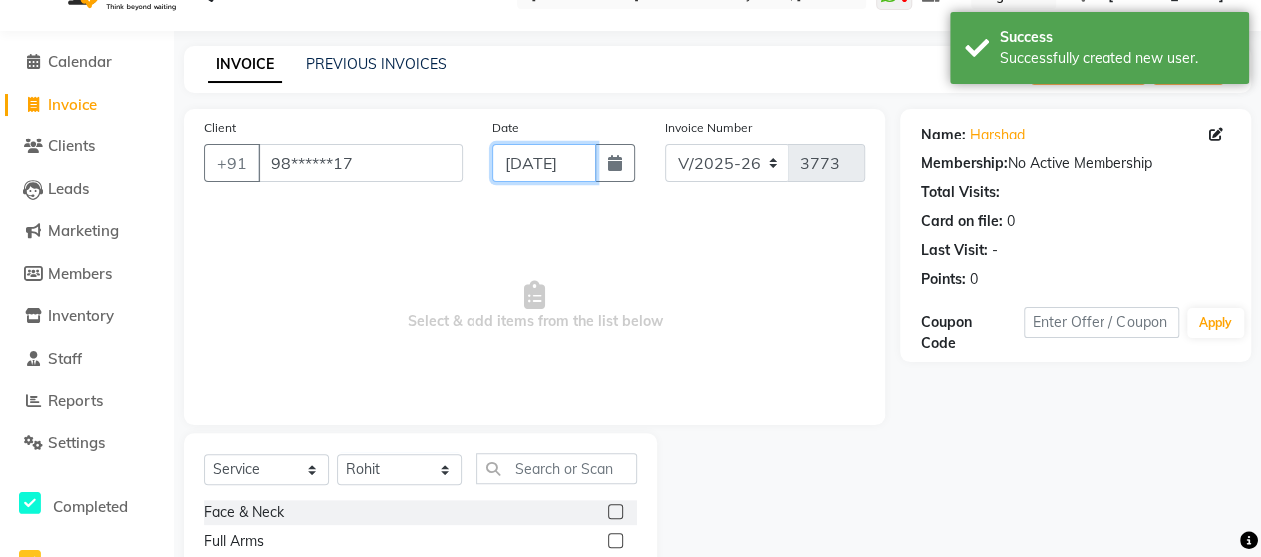
click at [549, 166] on input "[DATE]" at bounding box center [544, 164] width 104 height 38
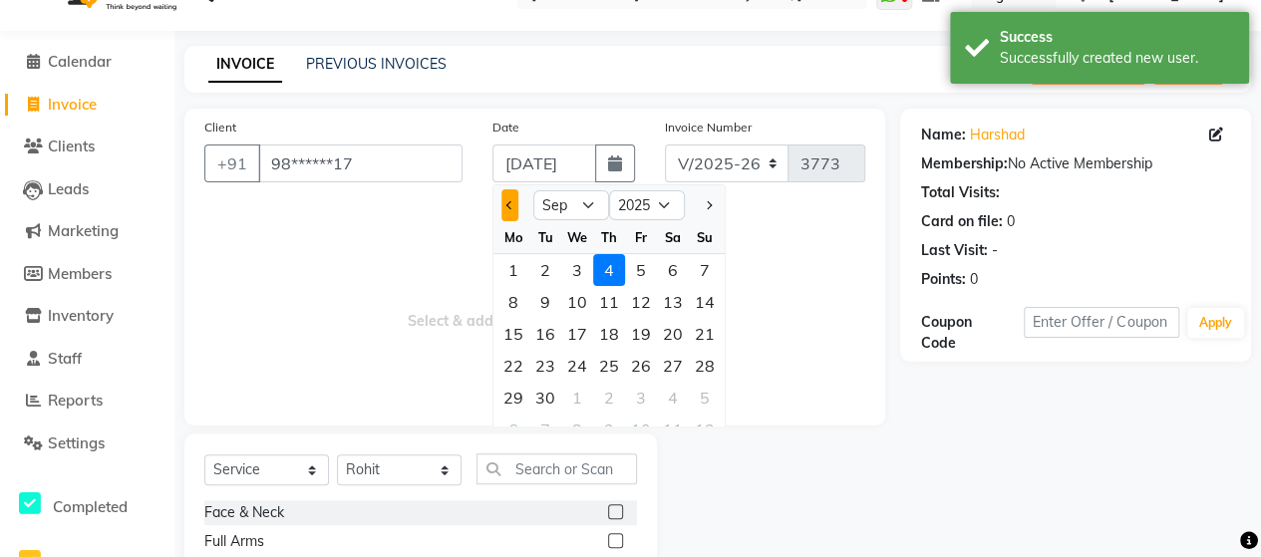
click at [505, 207] on button "Previous month" at bounding box center [509, 205] width 17 height 32
click at [674, 363] on div "23" at bounding box center [673, 366] width 32 height 32
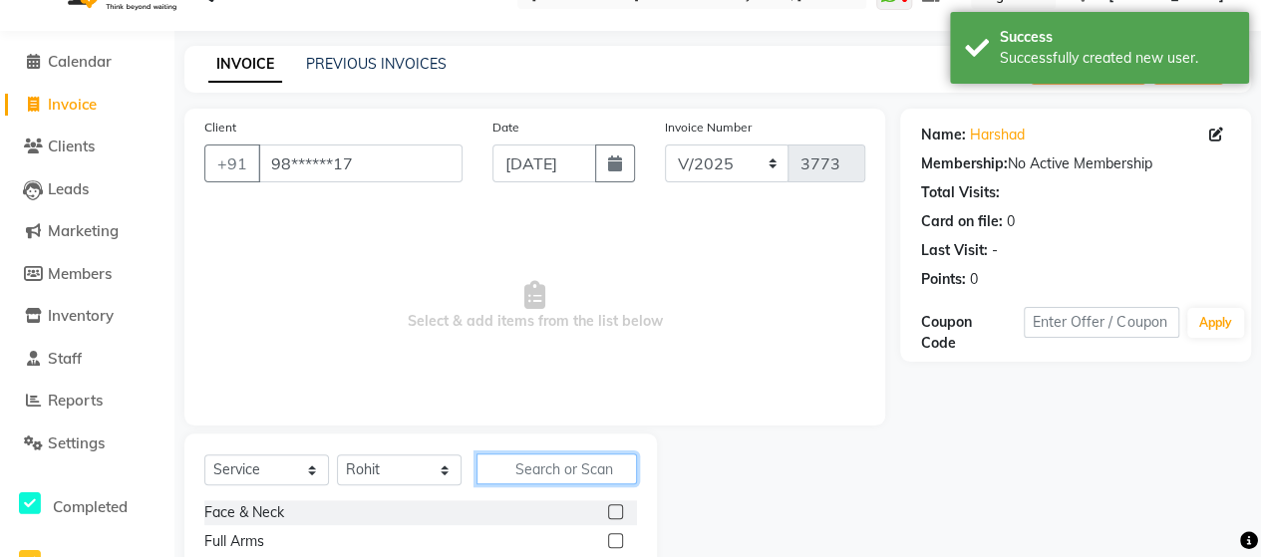
scroll to position [0, 0]
click at [546, 467] on input "text" at bounding box center [556, 468] width 160 height 31
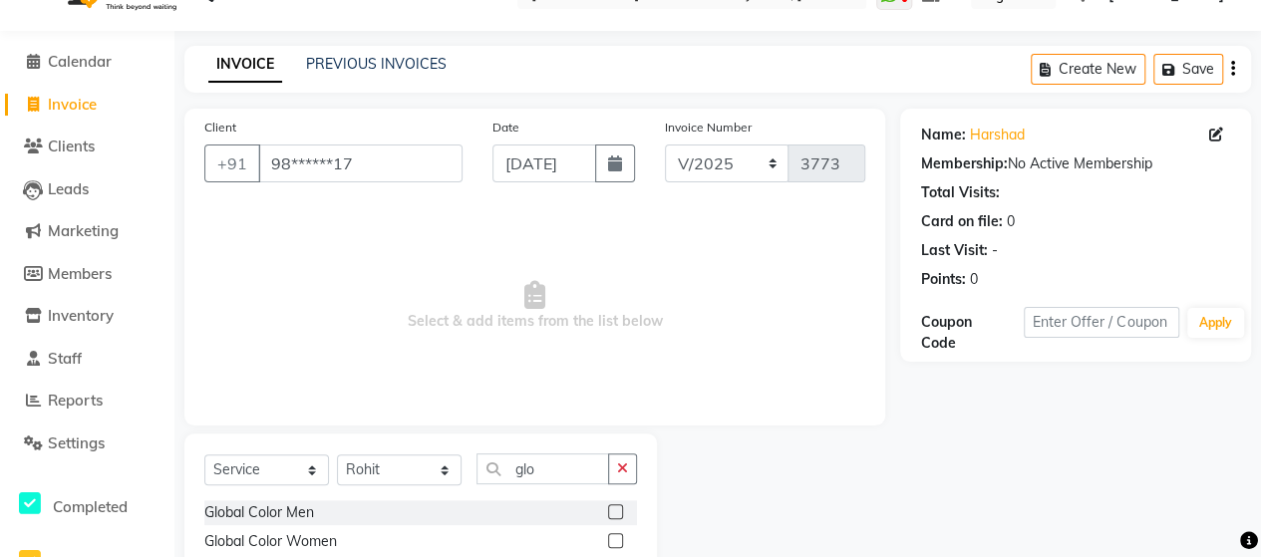
click at [616, 513] on label at bounding box center [615, 511] width 15 height 15
click at [616, 513] on input "checkbox" at bounding box center [614, 512] width 13 height 13
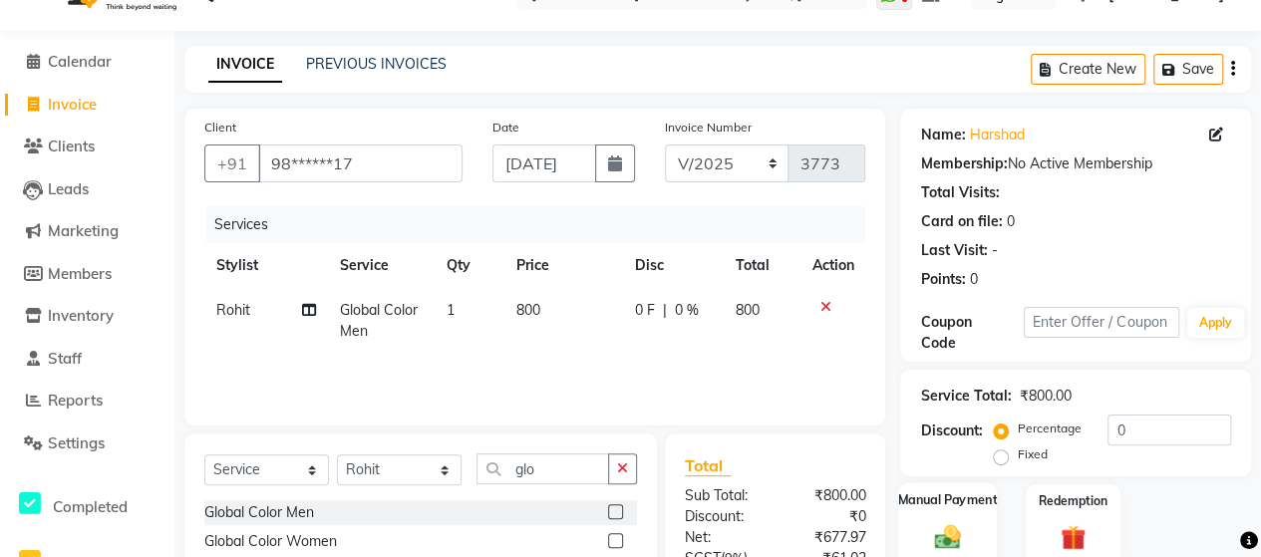
click at [957, 518] on div "Manual Payment" at bounding box center [947, 524] width 99 height 85
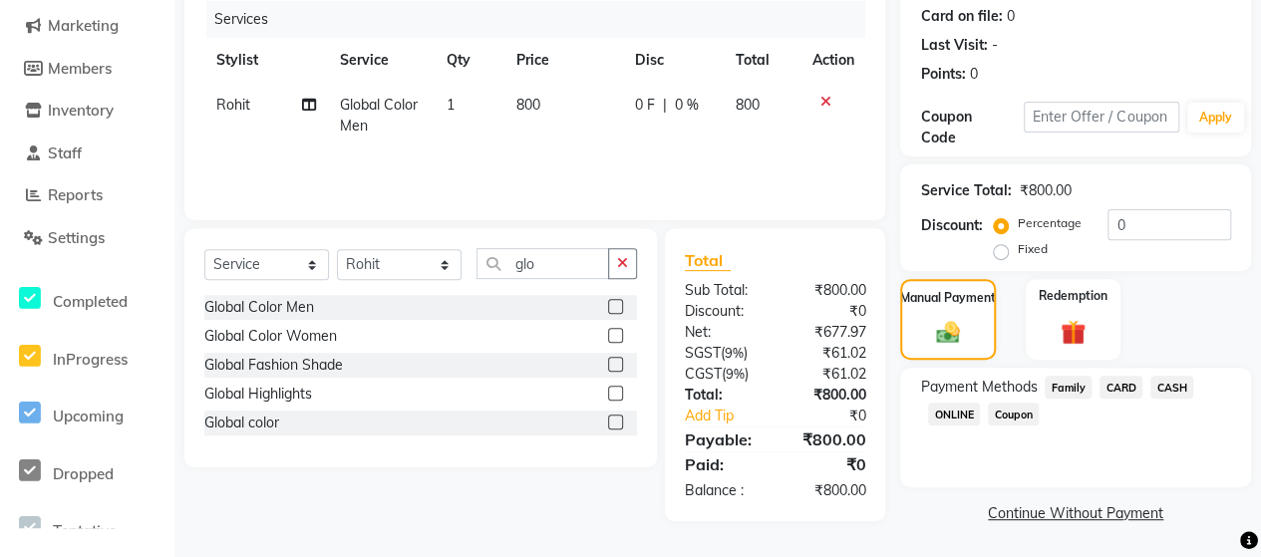
click at [955, 408] on span "ONLINE" at bounding box center [954, 414] width 52 height 23
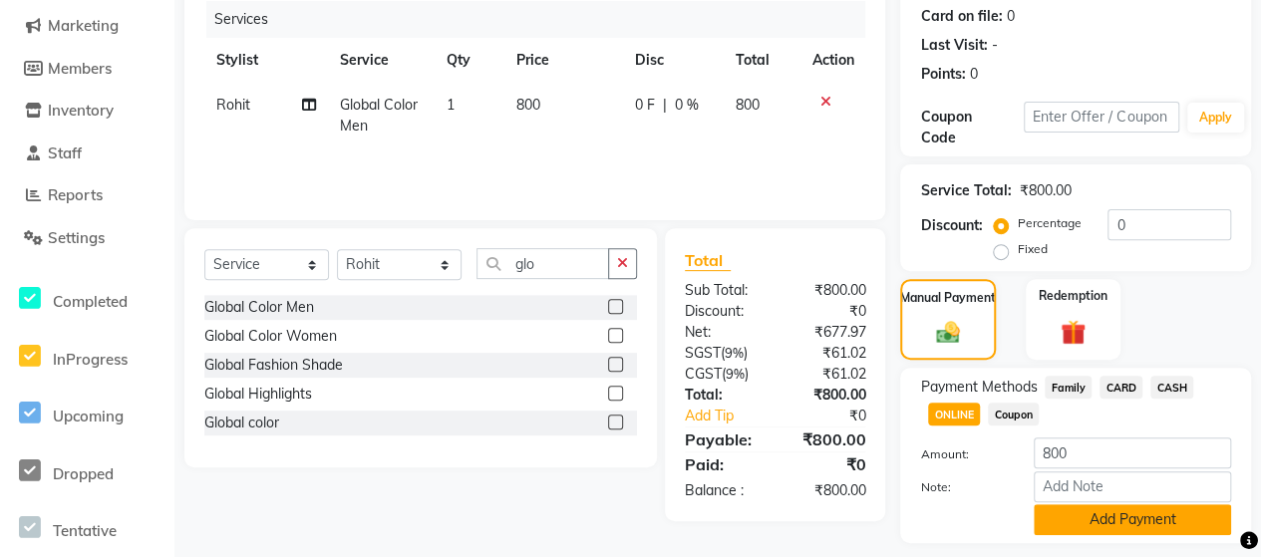
click at [1079, 522] on button "Add Payment" at bounding box center [1132, 519] width 197 height 31
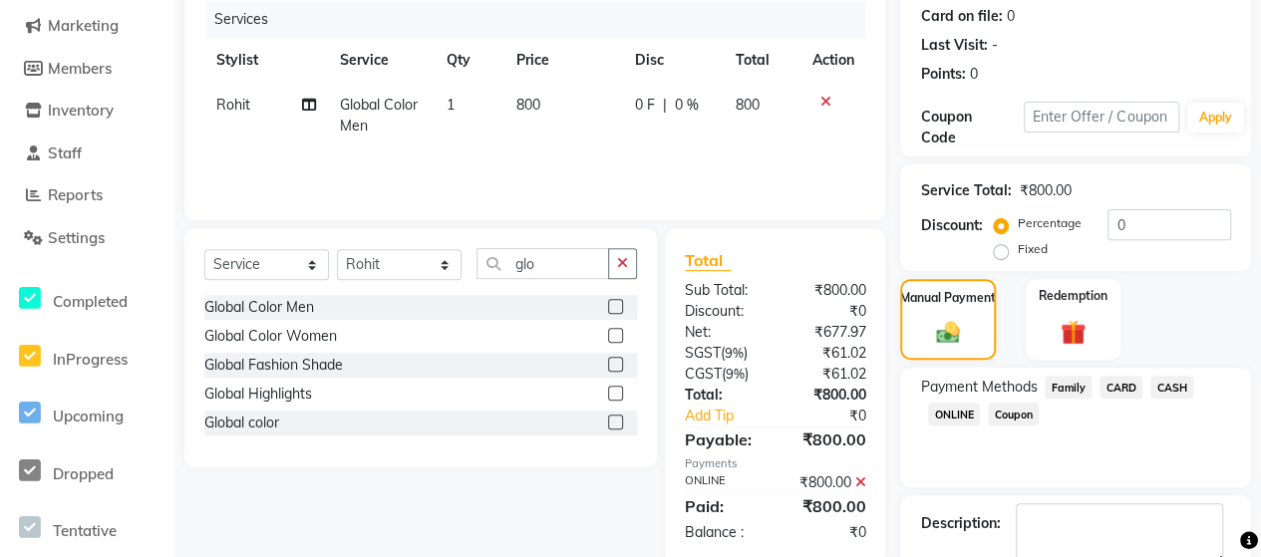
scroll to position [358, 0]
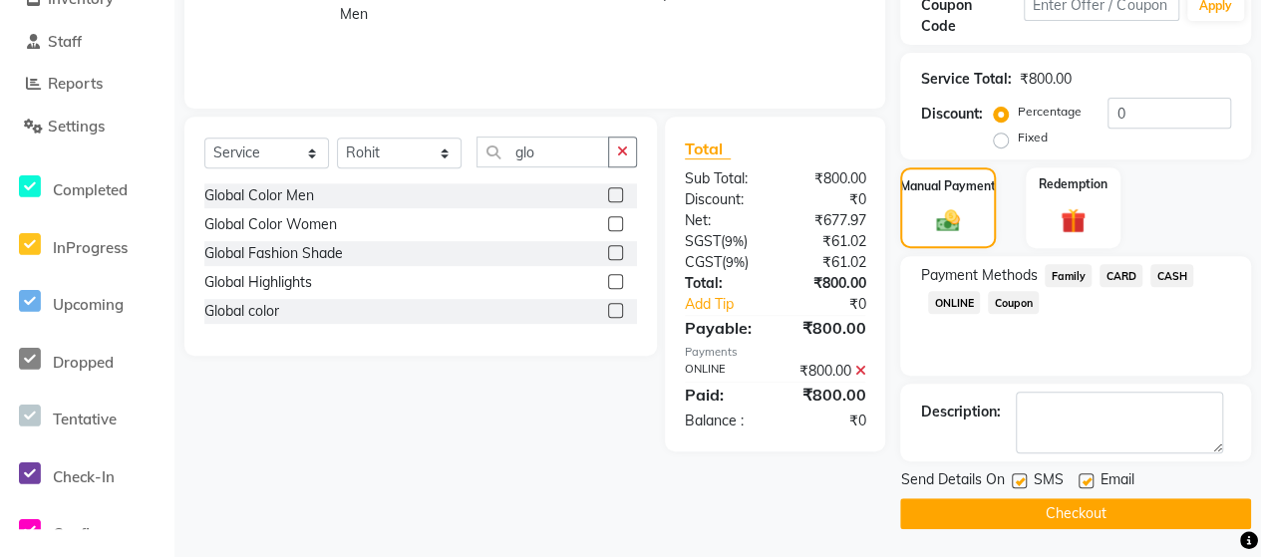
click at [1093, 517] on button "Checkout" at bounding box center [1075, 513] width 351 height 31
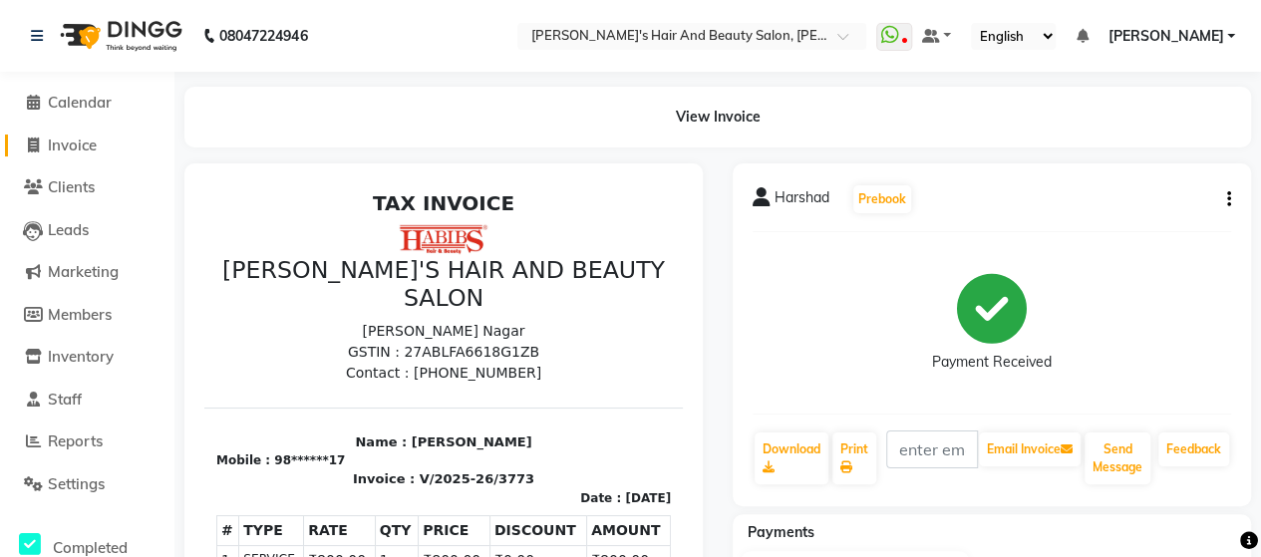
click at [90, 147] on span "Invoice" at bounding box center [72, 145] width 49 height 19
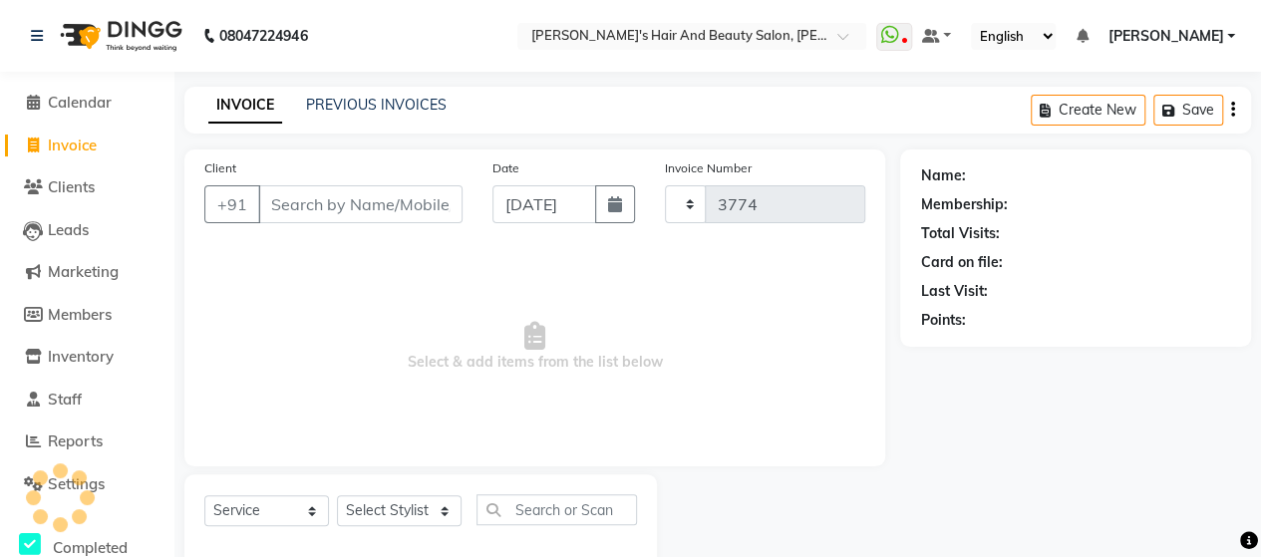
scroll to position [41, 0]
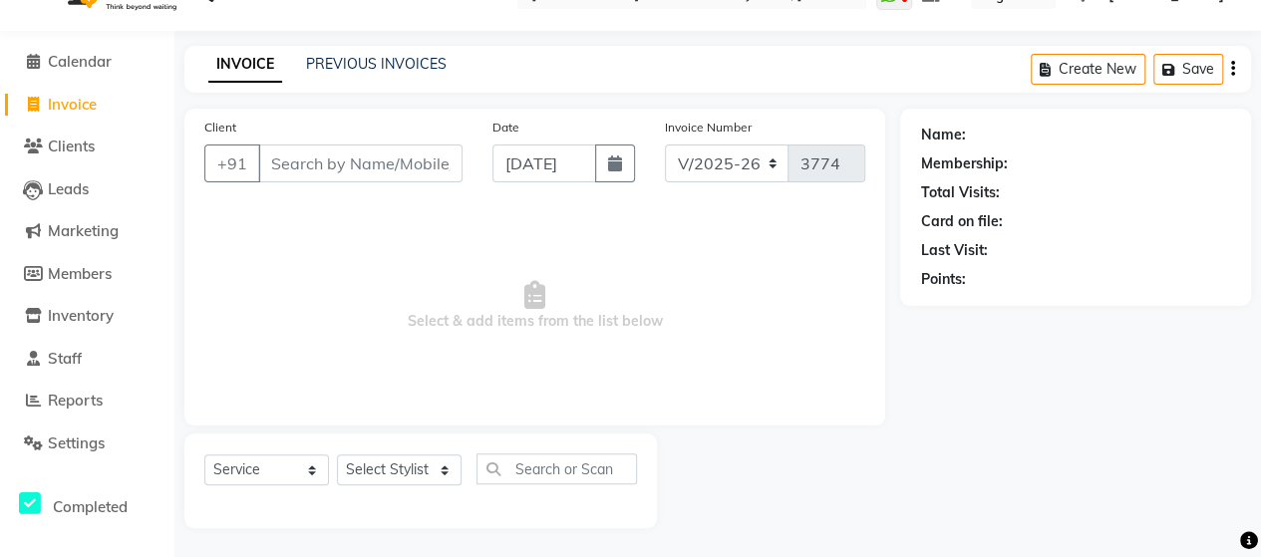
click at [341, 161] on input "Client" at bounding box center [360, 164] width 204 height 38
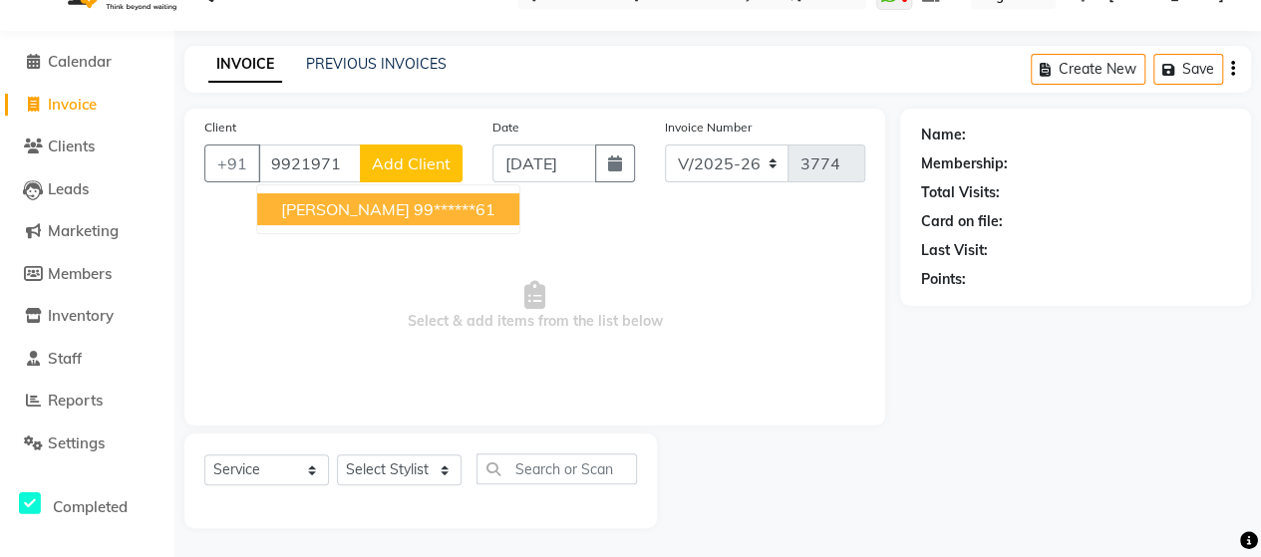
click at [419, 204] on ngb-highlight "99******61" at bounding box center [455, 209] width 82 height 20
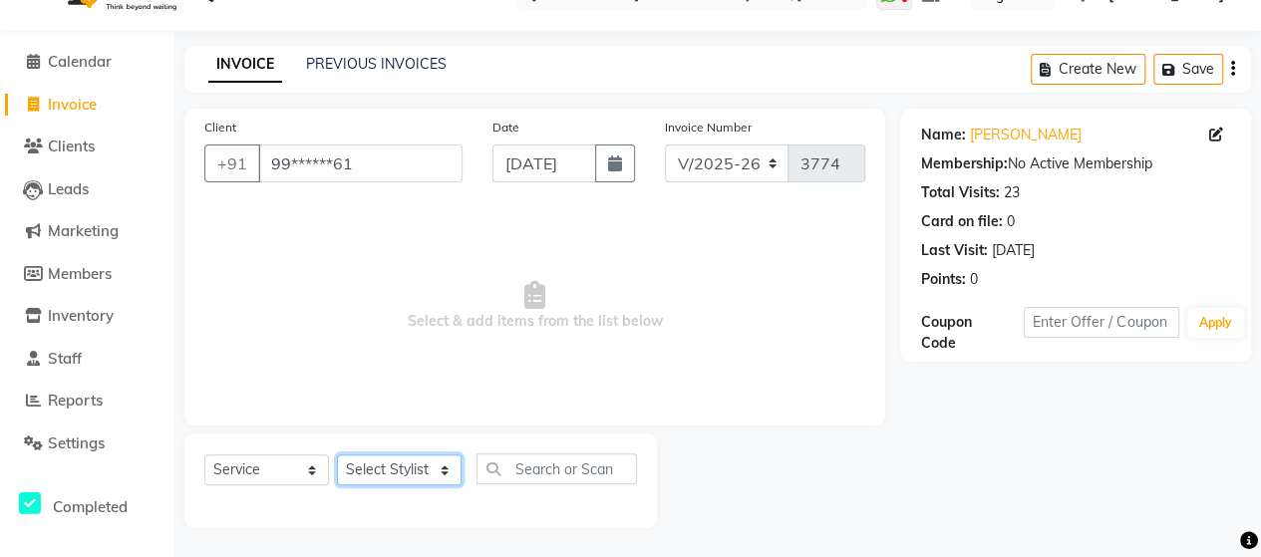
click at [411, 476] on select "Select Stylist Admin [PERSON_NAME] [PERSON_NAME] [PERSON_NAME] Rohit [PERSON_NA…" at bounding box center [399, 469] width 125 height 31
click at [337, 454] on select "Select Stylist Admin [PERSON_NAME] [PERSON_NAME] [PERSON_NAME] Rohit [PERSON_NA…" at bounding box center [399, 469] width 125 height 31
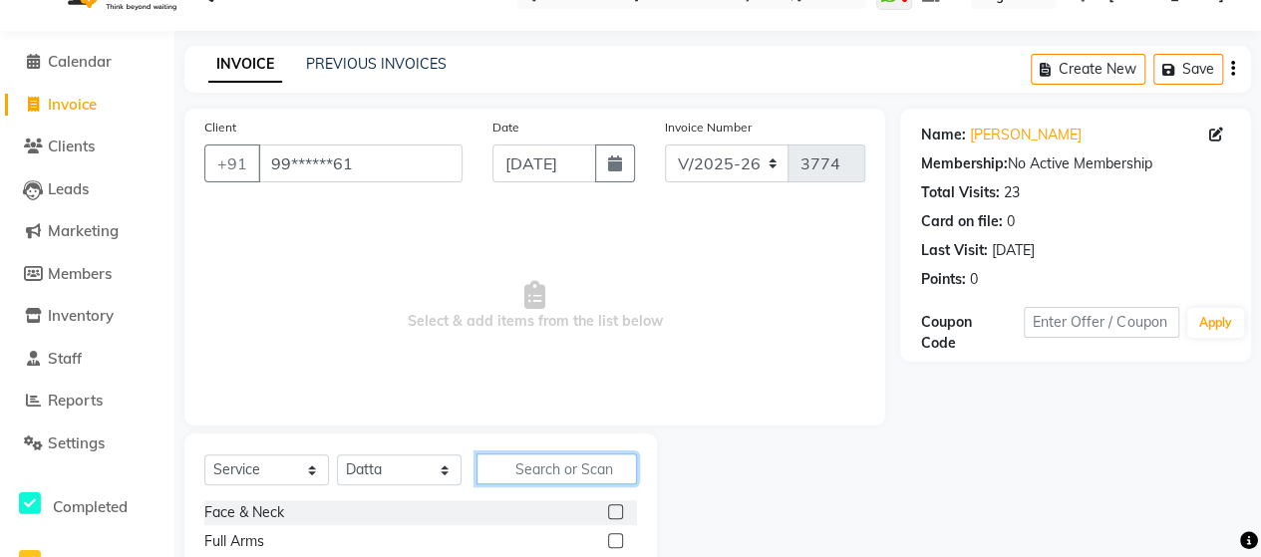
click at [541, 473] on input "text" at bounding box center [556, 468] width 160 height 31
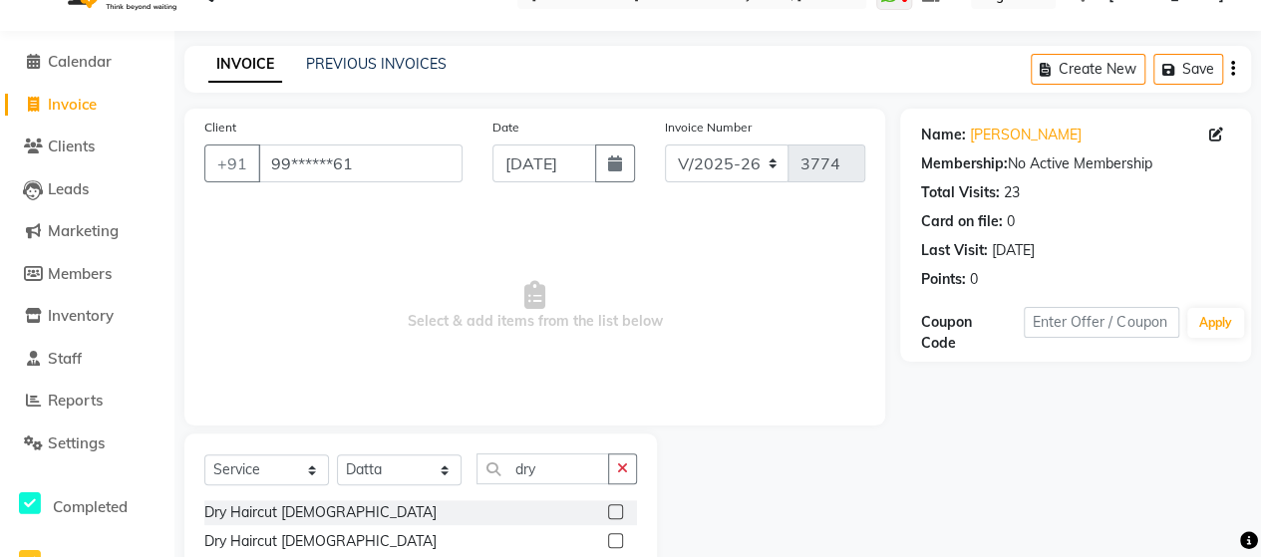
click at [618, 541] on label at bounding box center [615, 540] width 15 height 15
click at [618, 541] on input "checkbox" at bounding box center [614, 541] width 13 height 13
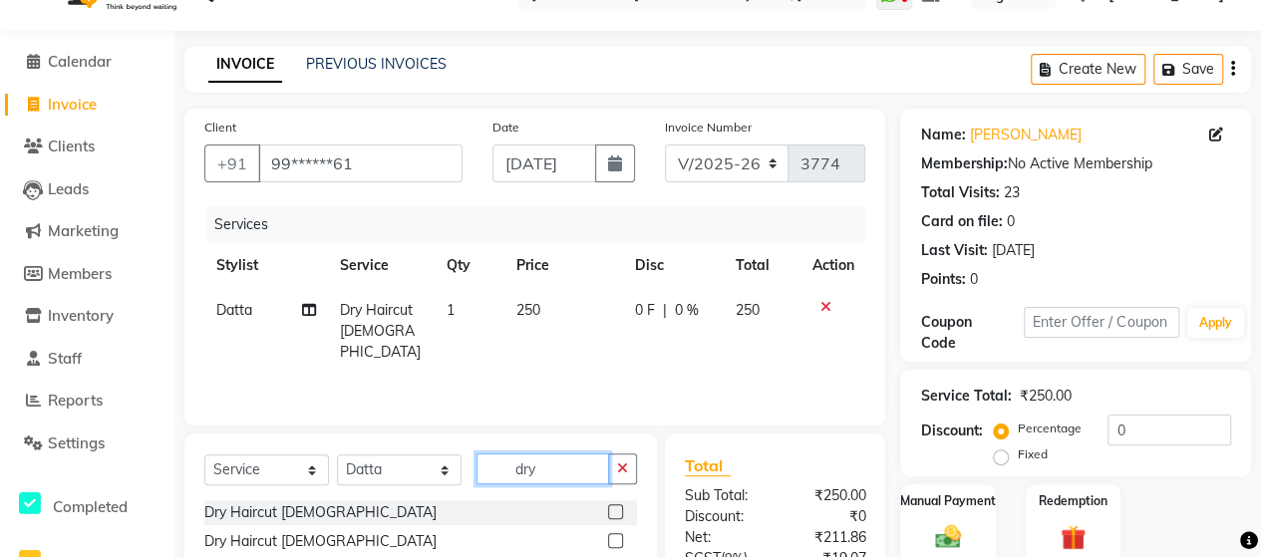
click at [568, 473] on input "dry" at bounding box center [542, 468] width 133 height 31
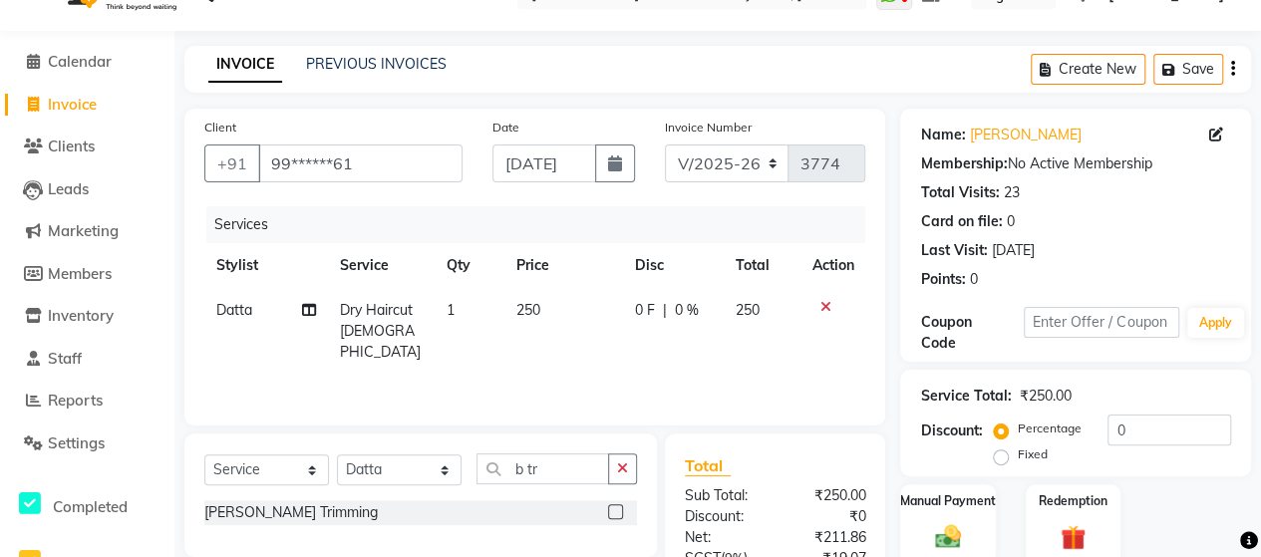
click at [621, 514] on label at bounding box center [615, 511] width 15 height 15
click at [621, 514] on input "checkbox" at bounding box center [614, 512] width 13 height 13
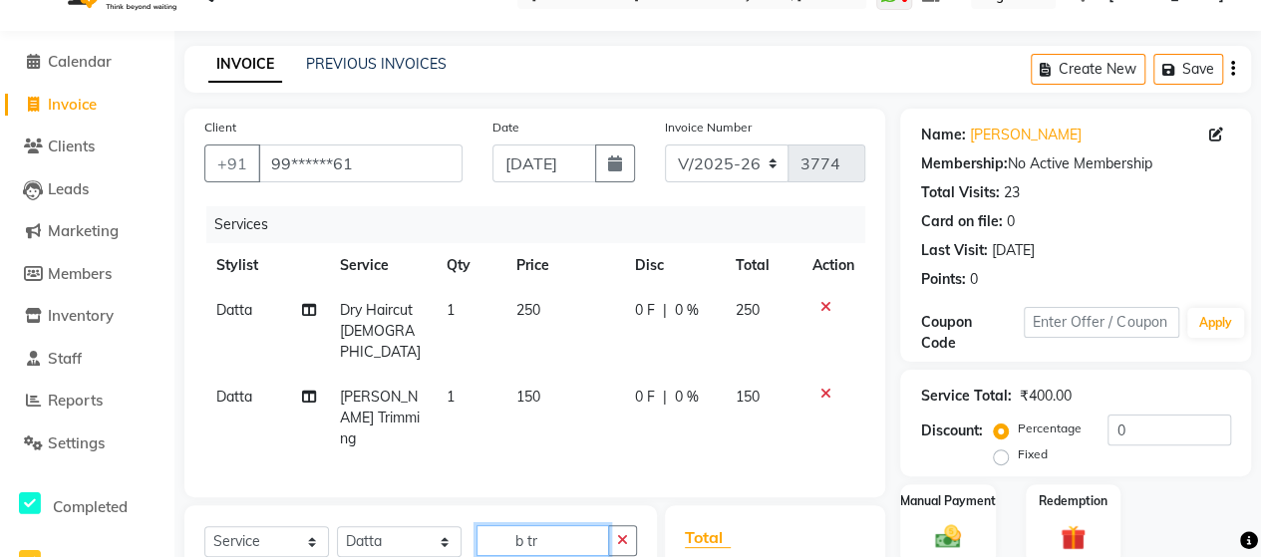
click at [568, 525] on input "b tr" at bounding box center [542, 540] width 133 height 31
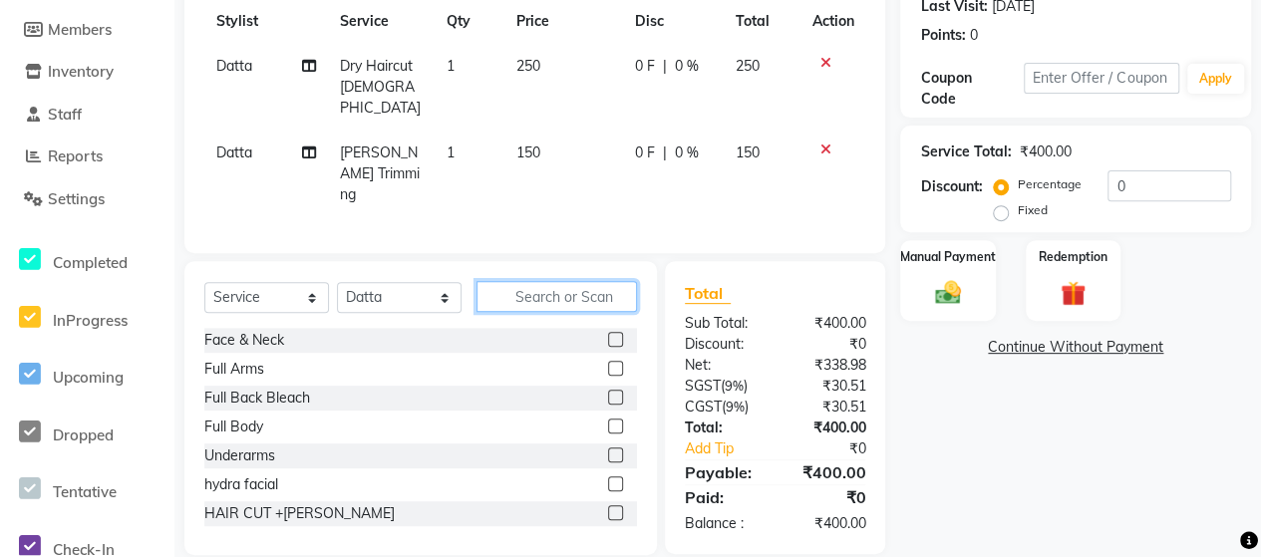
click at [569, 281] on input "text" at bounding box center [556, 296] width 160 height 31
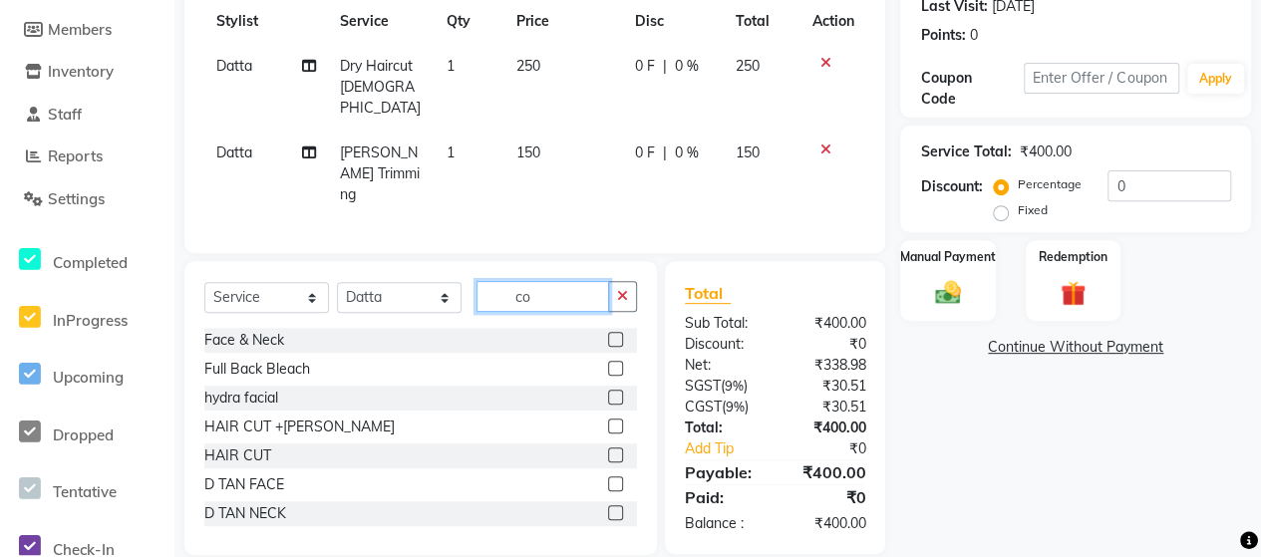
scroll to position [283, 0]
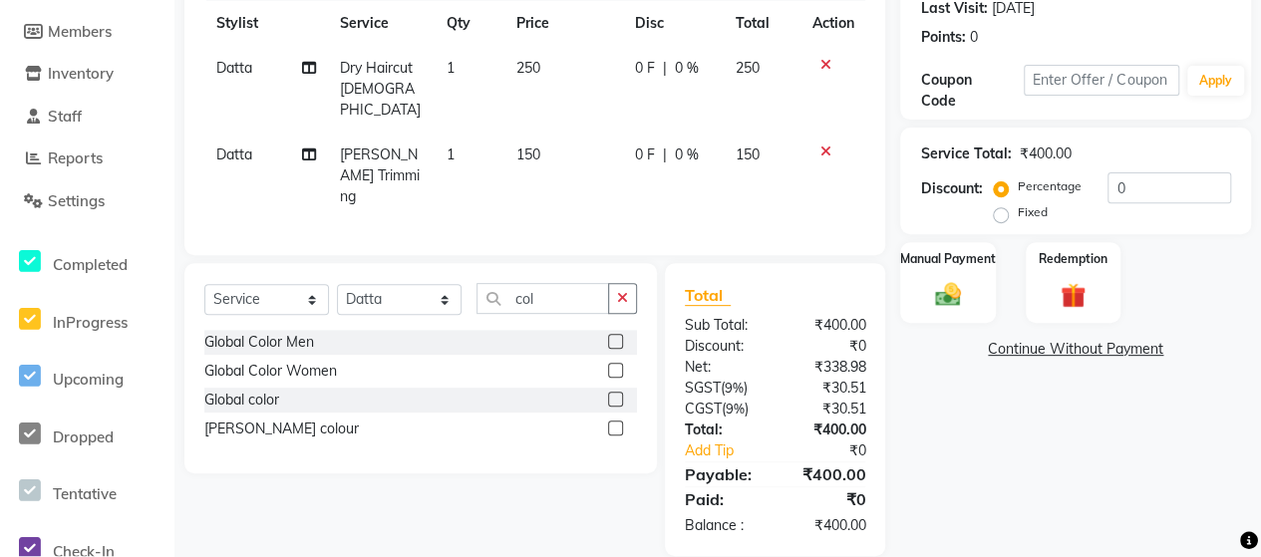
click at [615, 334] on label at bounding box center [615, 341] width 15 height 15
click at [615, 336] on input "checkbox" at bounding box center [614, 342] width 13 height 13
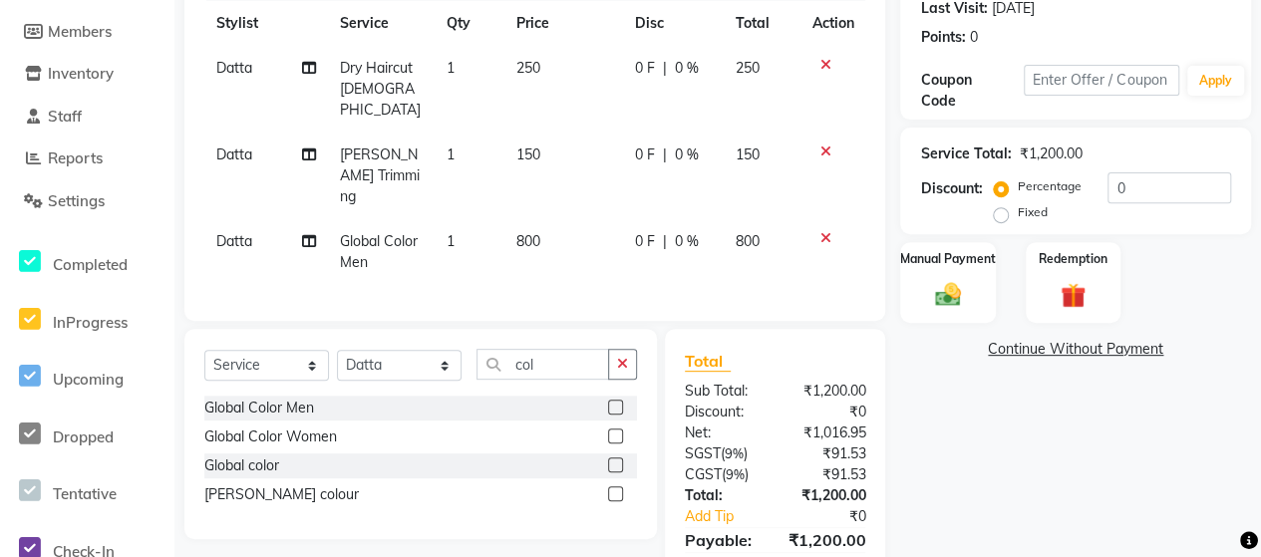
click at [540, 219] on td "800" at bounding box center [563, 252] width 119 height 66
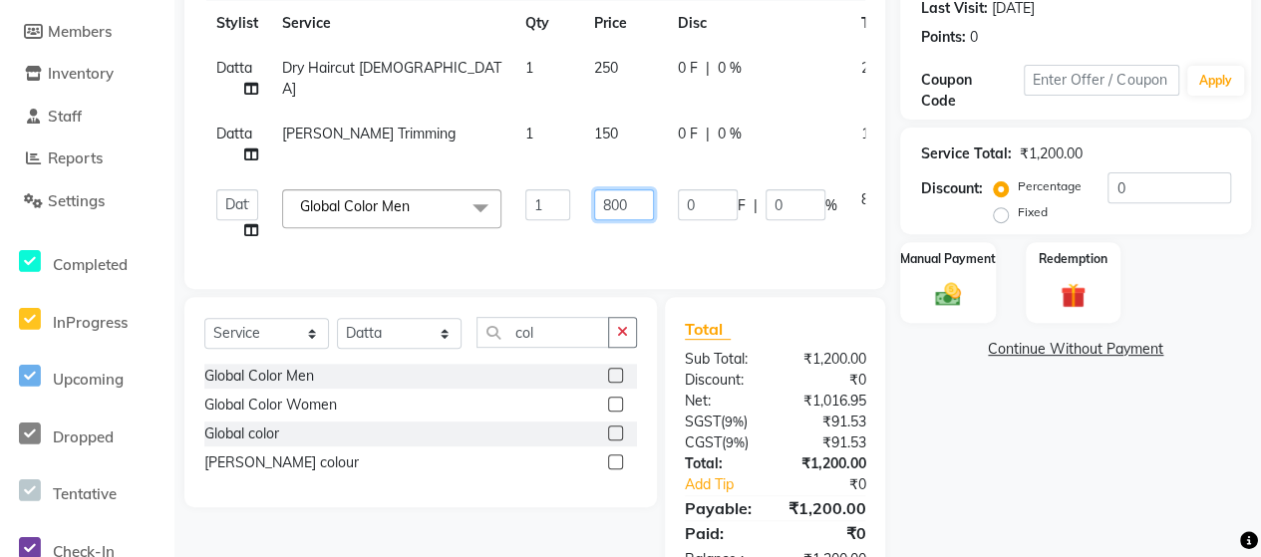
click at [612, 202] on input "800" at bounding box center [624, 204] width 60 height 31
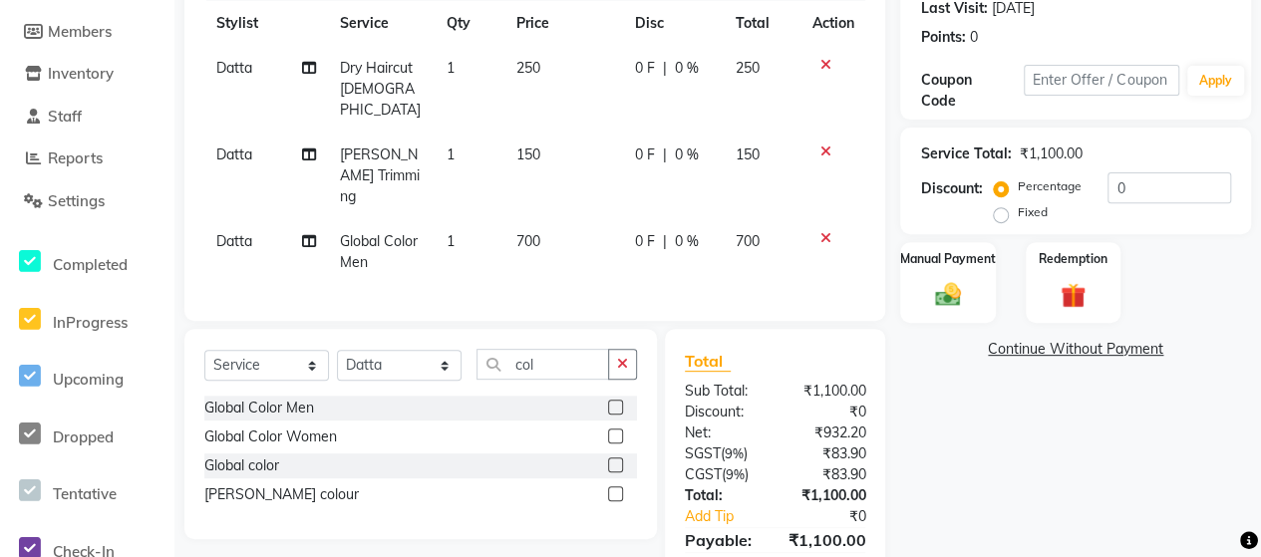
click at [607, 219] on td "700" at bounding box center [563, 252] width 119 height 66
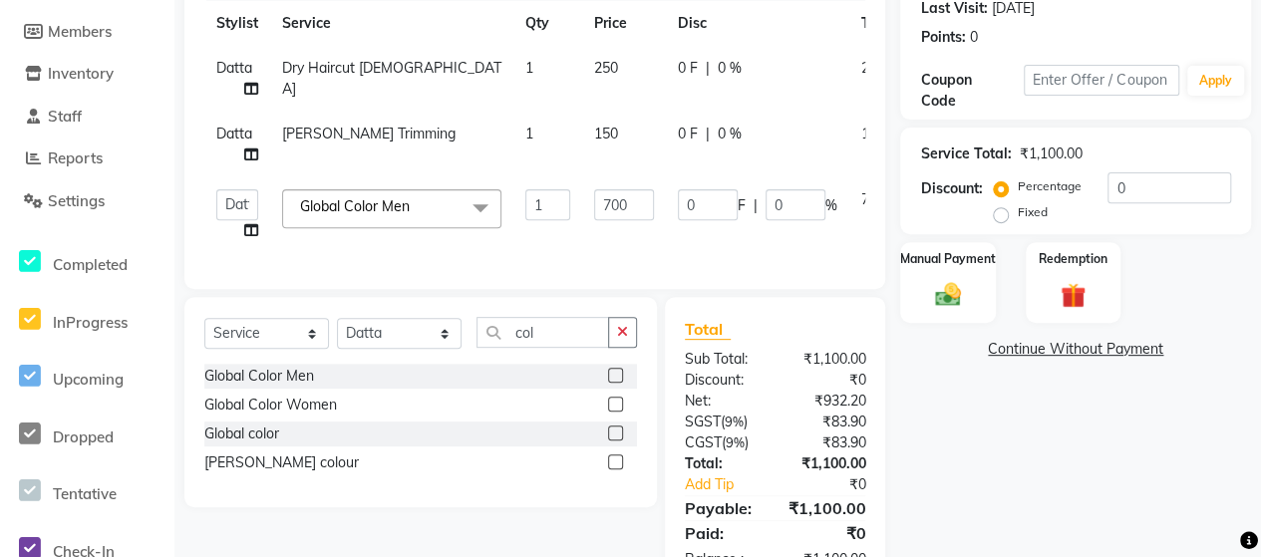
scroll to position [0, 0]
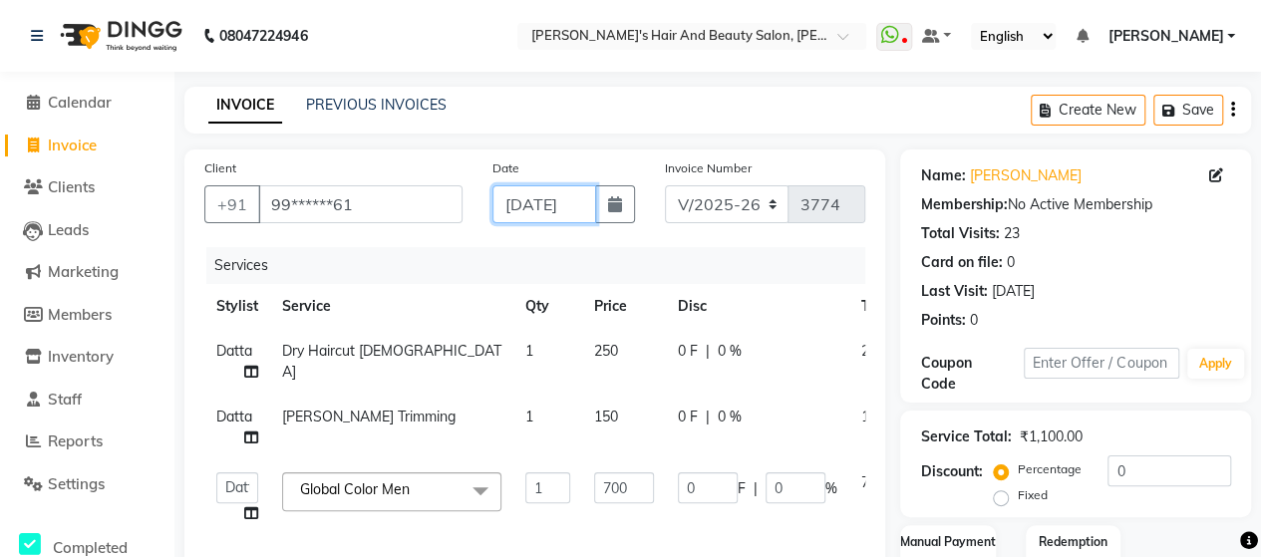
click at [552, 196] on input "[DATE]" at bounding box center [544, 204] width 104 height 38
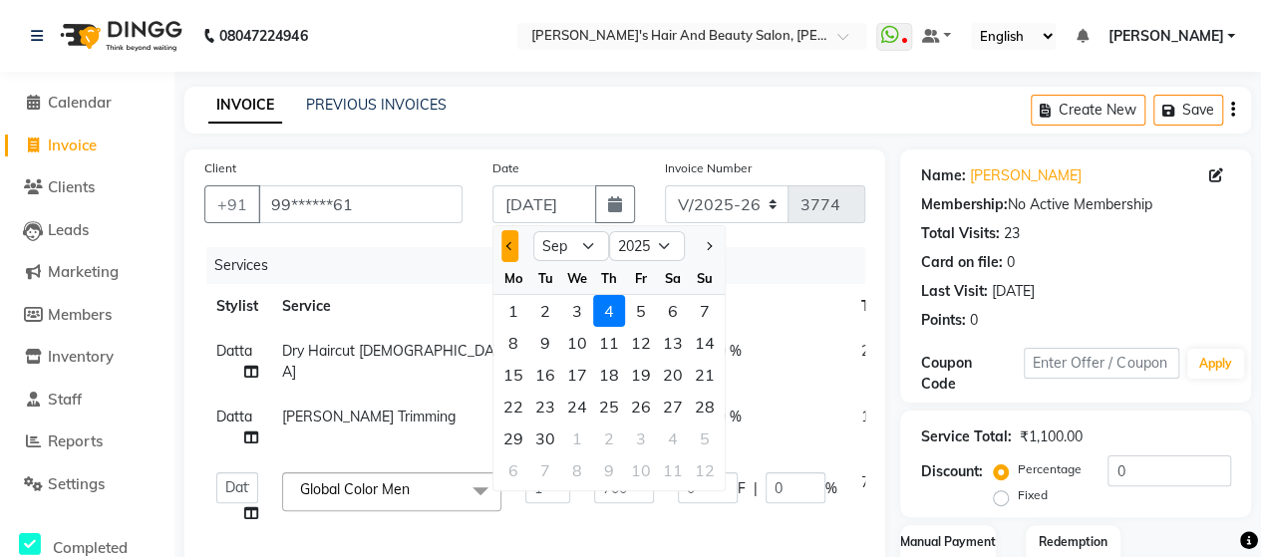
click at [512, 238] on button "Previous month" at bounding box center [509, 246] width 17 height 32
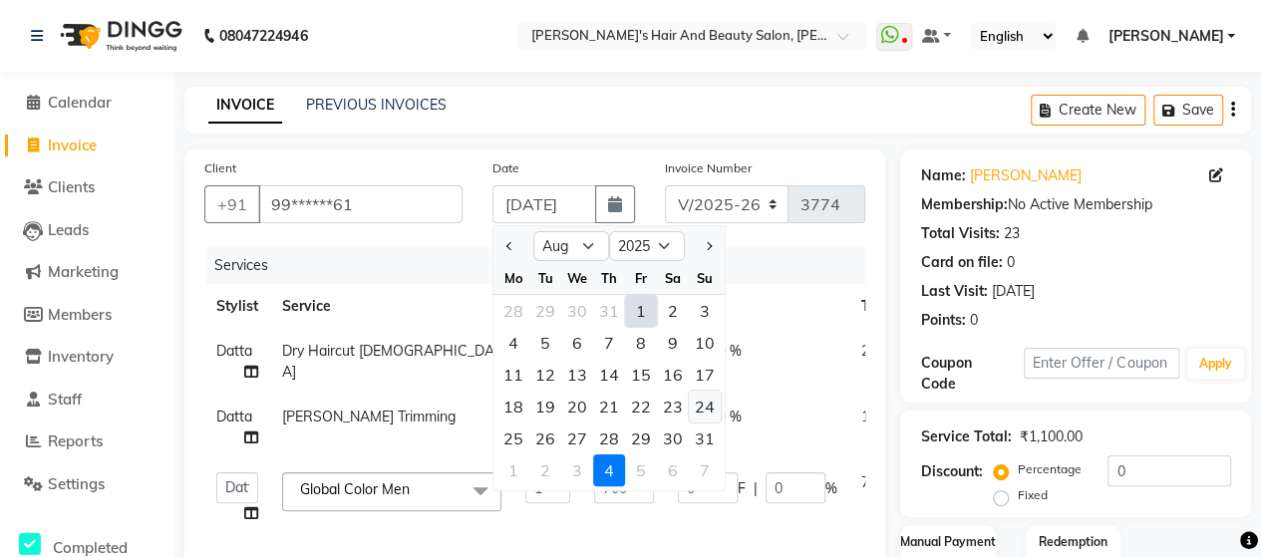
click at [700, 395] on div "24" at bounding box center [705, 407] width 32 height 32
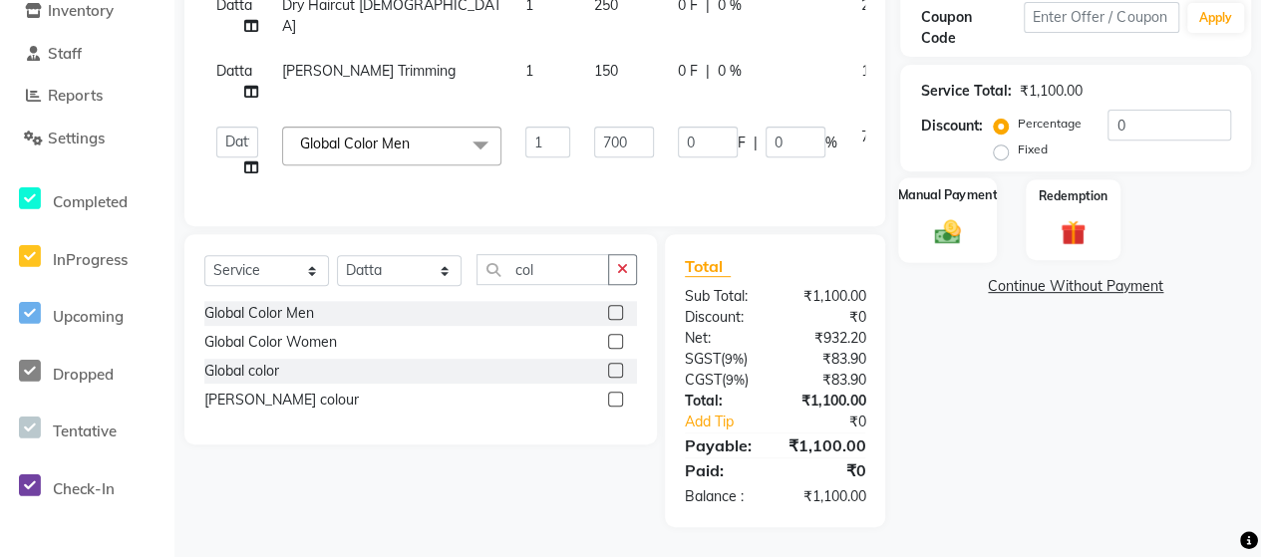
click at [933, 185] on label "Manual Payment" at bounding box center [948, 194] width 100 height 19
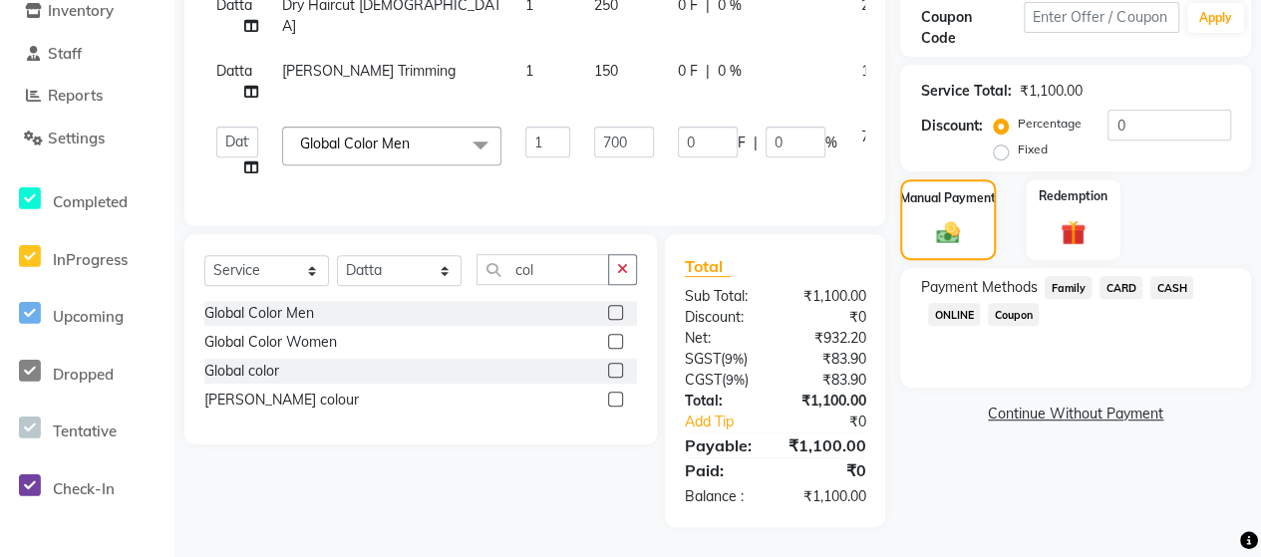
click at [962, 303] on span "ONLINE" at bounding box center [954, 314] width 52 height 23
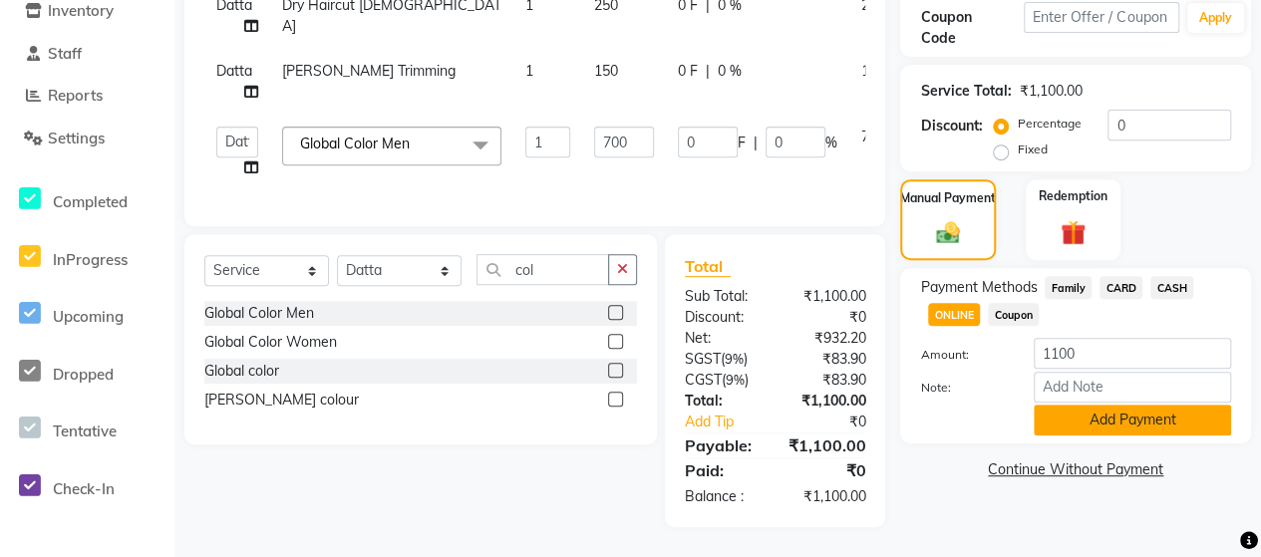
click at [1109, 407] on button "Add Payment" at bounding box center [1132, 420] width 197 height 31
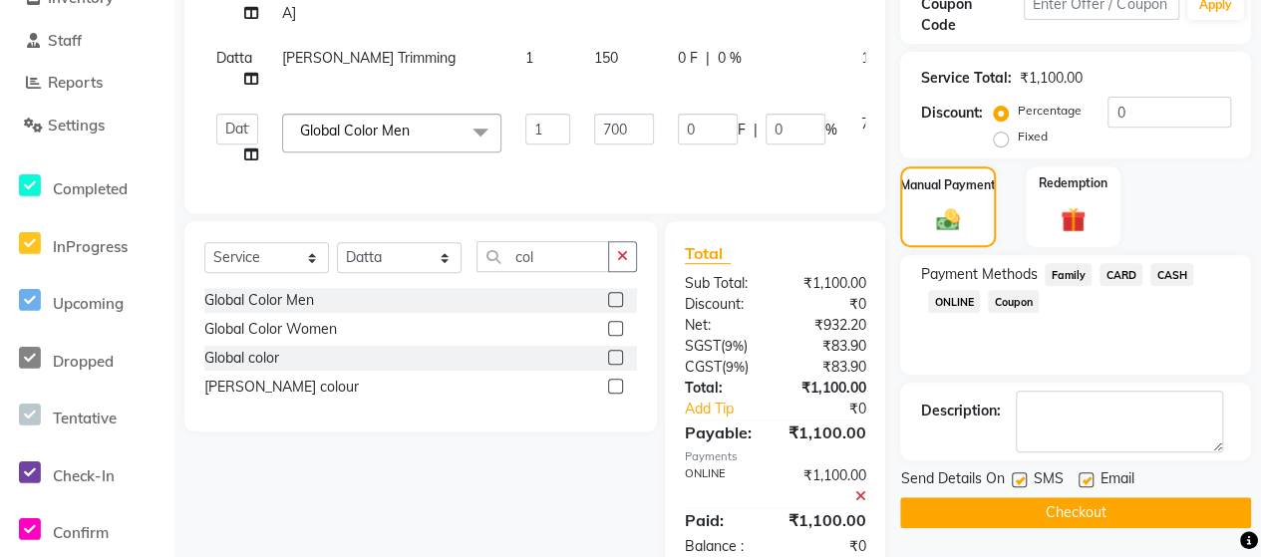
click at [1122, 526] on div "Name: [PERSON_NAME] Membership: No Active Membership Total Visits: 23 Card on f…" at bounding box center [1083, 184] width 366 height 786
click at [1138, 497] on button "Checkout" at bounding box center [1075, 512] width 351 height 31
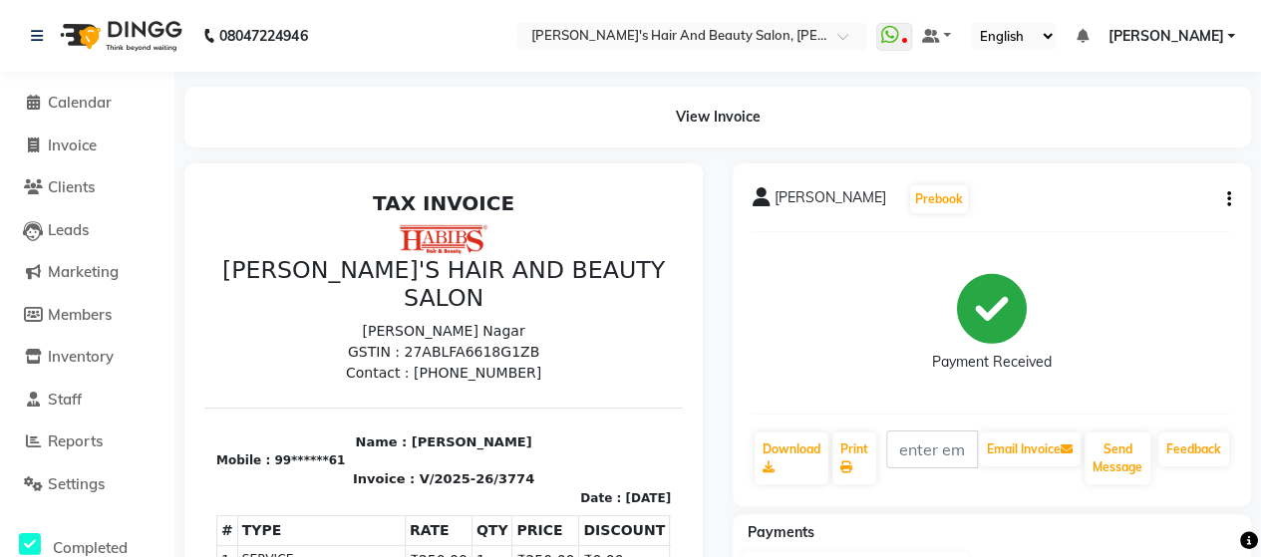
click at [60, 131] on li "Invoice" at bounding box center [87, 146] width 174 height 43
click at [62, 135] on link "Invoice" at bounding box center [87, 146] width 164 height 23
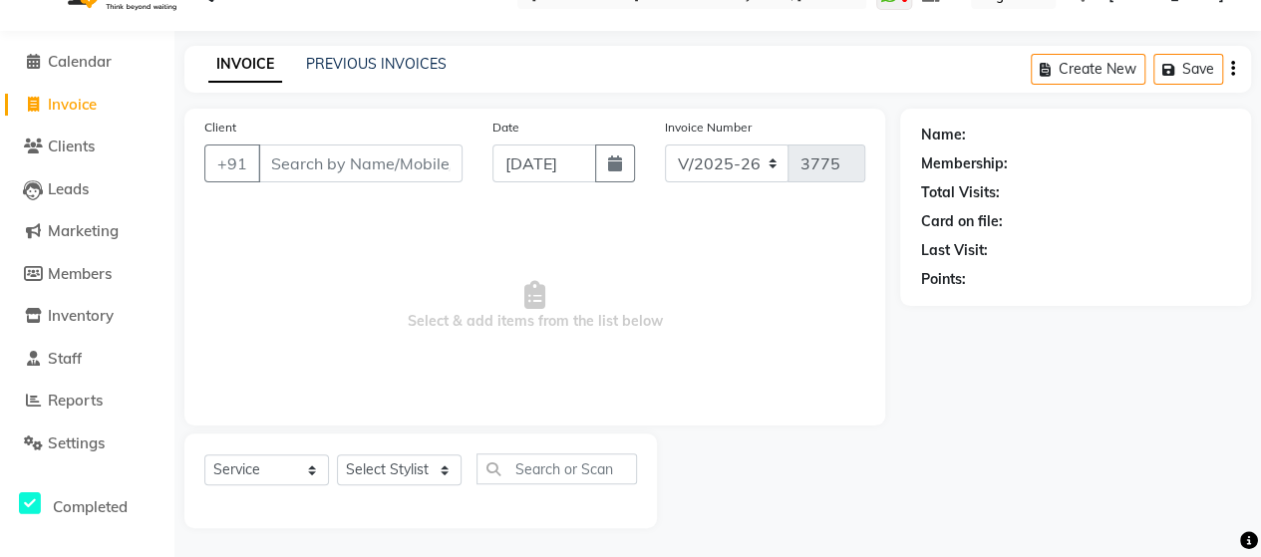
click at [313, 170] on input "Client" at bounding box center [360, 164] width 204 height 38
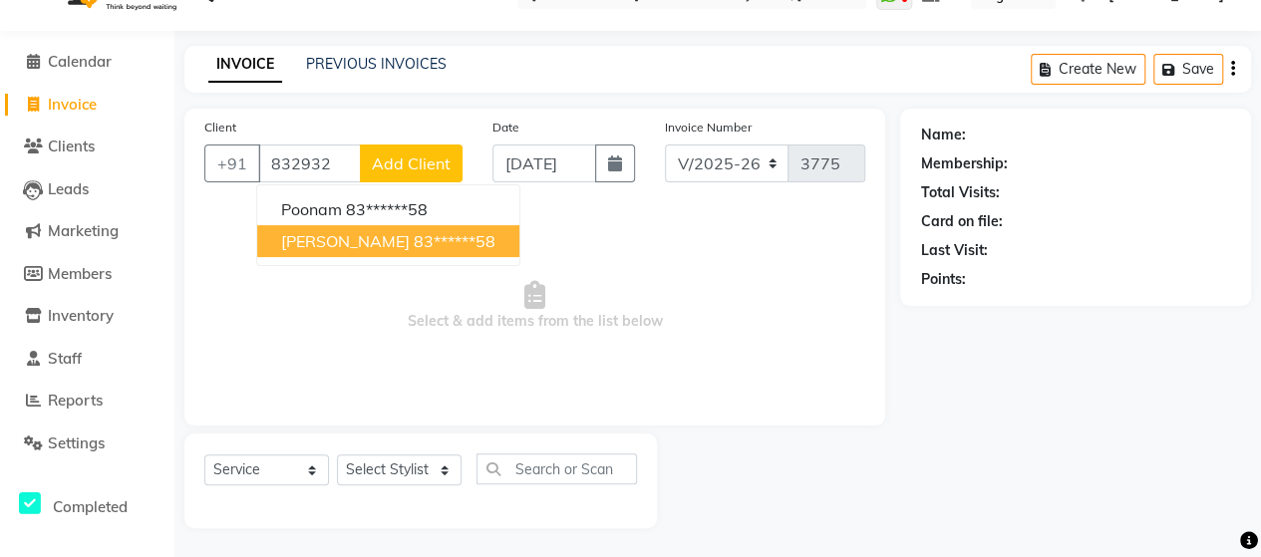
click at [414, 246] on ngb-highlight "83******58" at bounding box center [455, 241] width 82 height 20
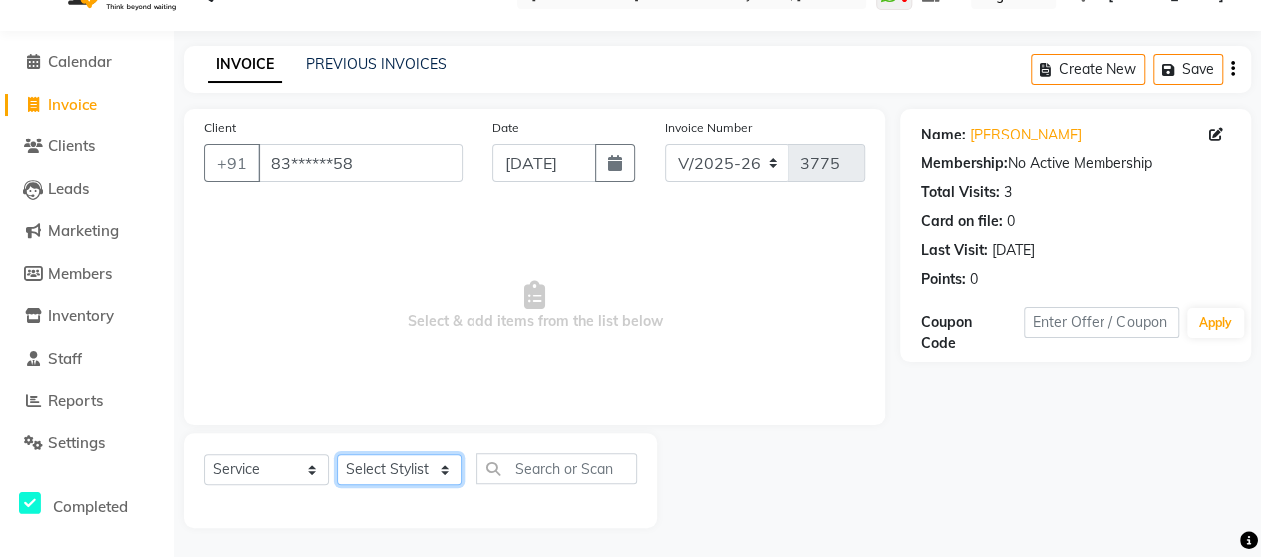
click at [389, 469] on select "Select Stylist Admin [PERSON_NAME] [PERSON_NAME] [PERSON_NAME] Rohit [PERSON_NA…" at bounding box center [399, 469] width 125 height 31
click at [337, 454] on select "Select Stylist Admin [PERSON_NAME] [PERSON_NAME] [PERSON_NAME] Rohit [PERSON_NA…" at bounding box center [399, 469] width 125 height 31
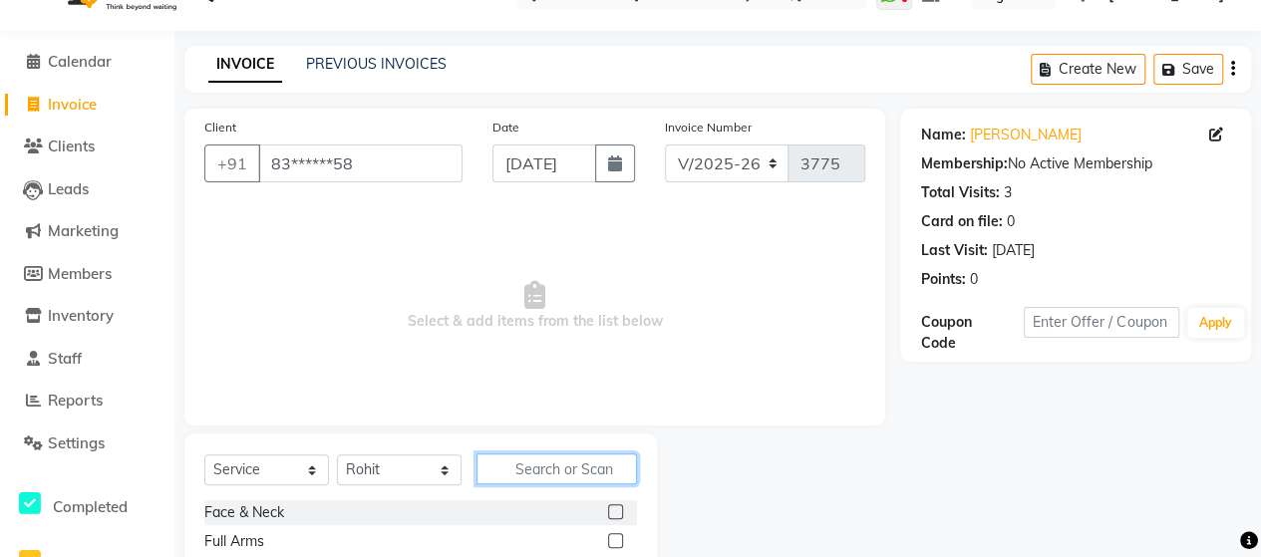
click at [548, 459] on input "text" at bounding box center [556, 468] width 160 height 31
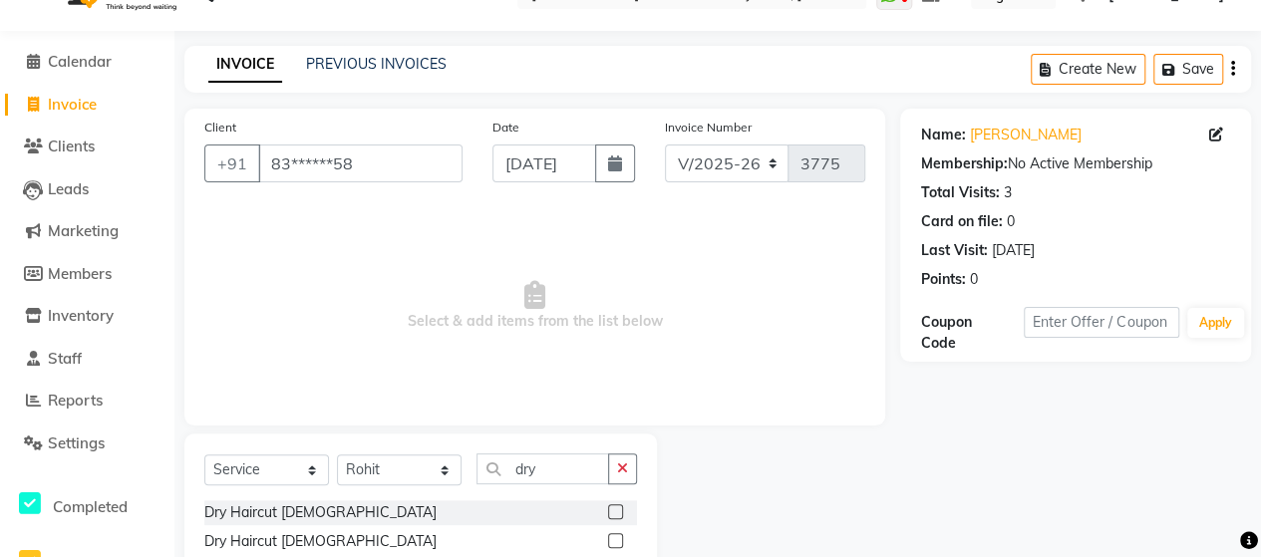
click at [620, 541] on label at bounding box center [615, 540] width 15 height 15
click at [620, 541] on input "checkbox" at bounding box center [614, 541] width 13 height 13
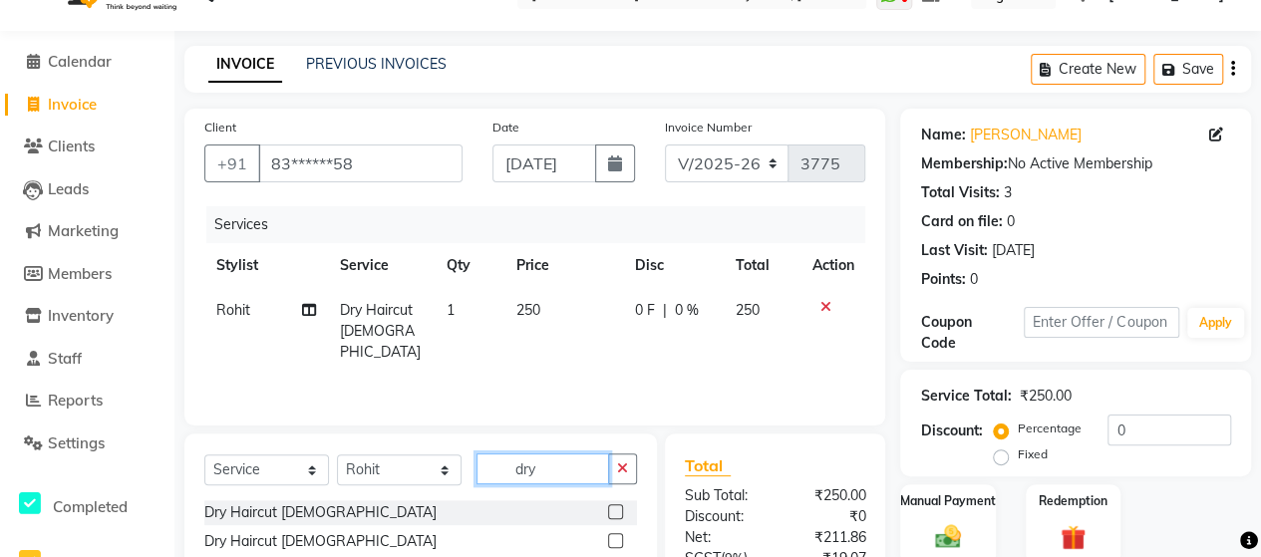
click at [572, 479] on input "dry" at bounding box center [542, 468] width 133 height 31
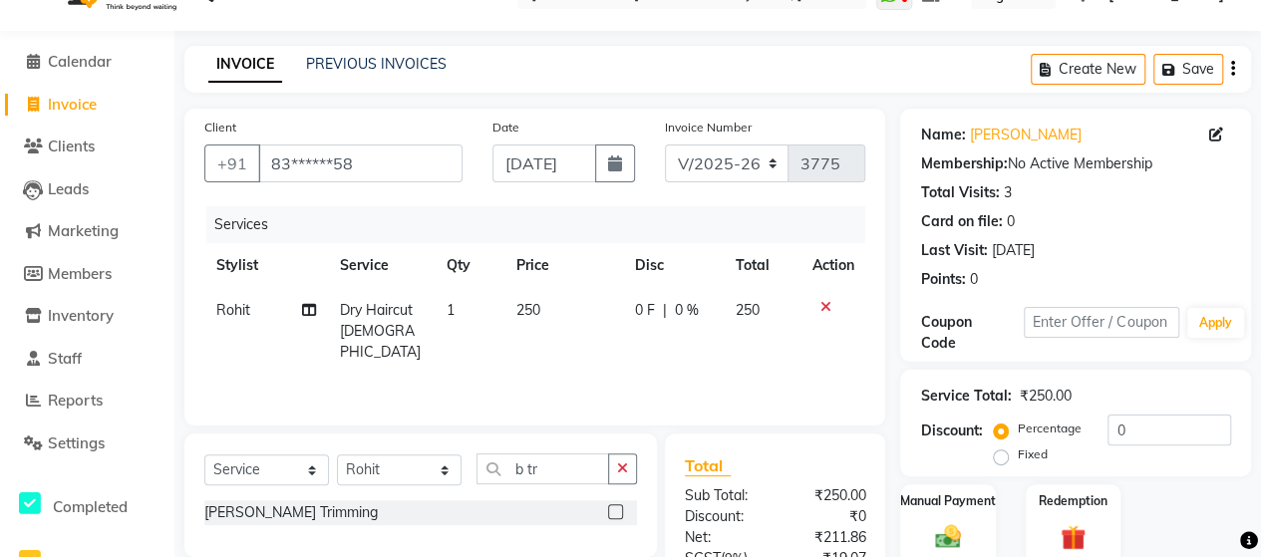
click at [616, 511] on label at bounding box center [615, 511] width 15 height 15
click at [616, 511] on input "checkbox" at bounding box center [614, 512] width 13 height 13
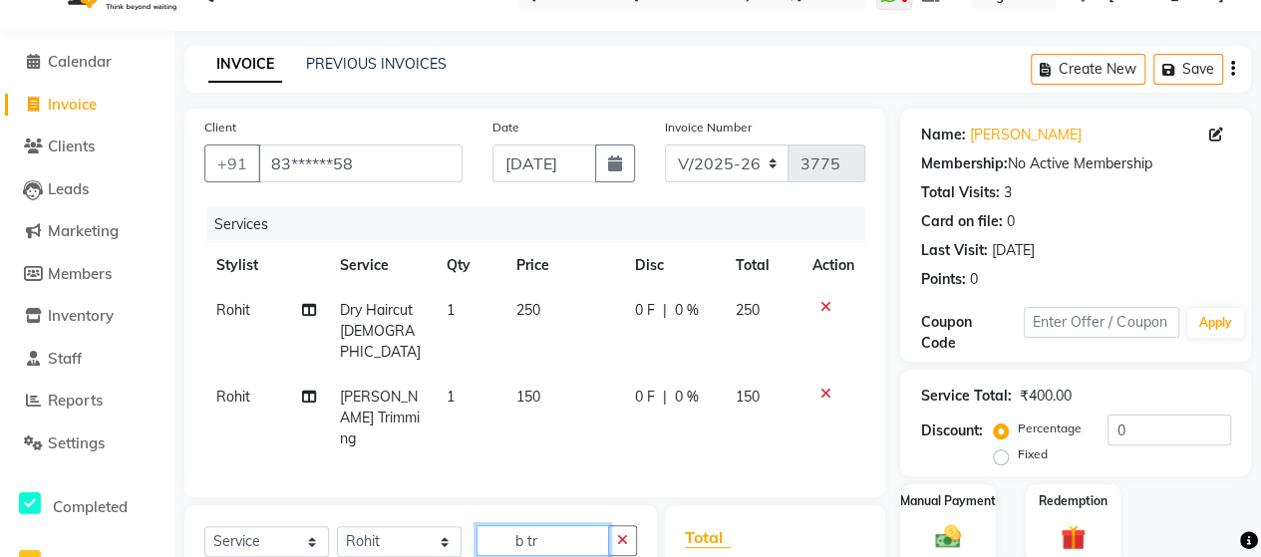
click at [570, 525] on input "b tr" at bounding box center [542, 540] width 133 height 31
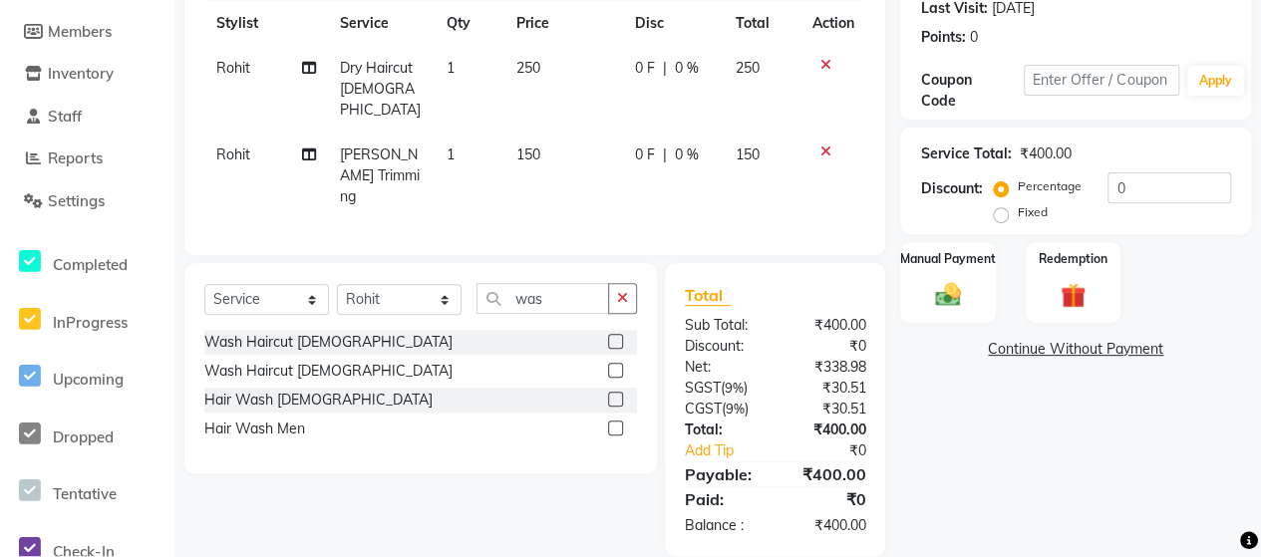
click at [615, 421] on label at bounding box center [615, 428] width 15 height 15
click at [615, 423] on input "checkbox" at bounding box center [614, 429] width 13 height 13
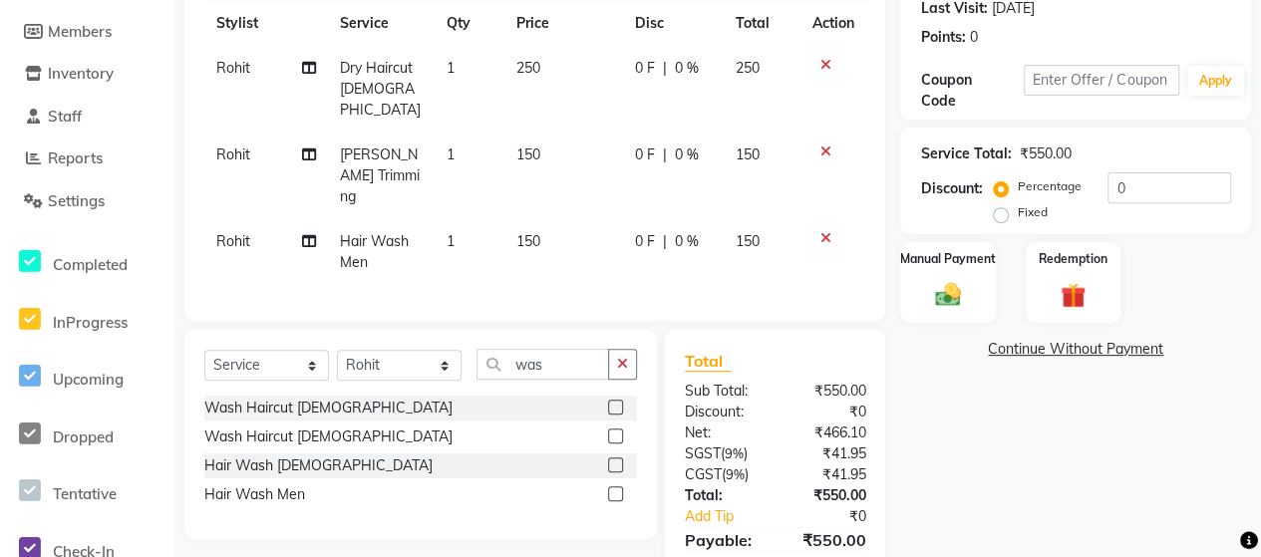
click at [537, 232] on span "150" at bounding box center [528, 241] width 24 height 18
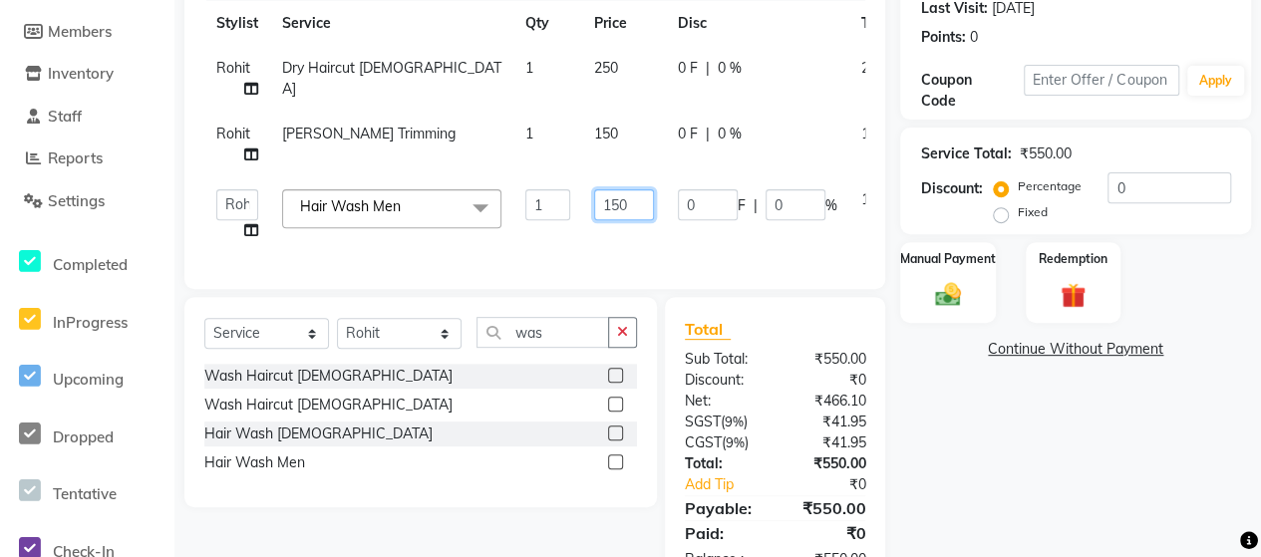
click at [620, 204] on input "150" at bounding box center [624, 204] width 60 height 31
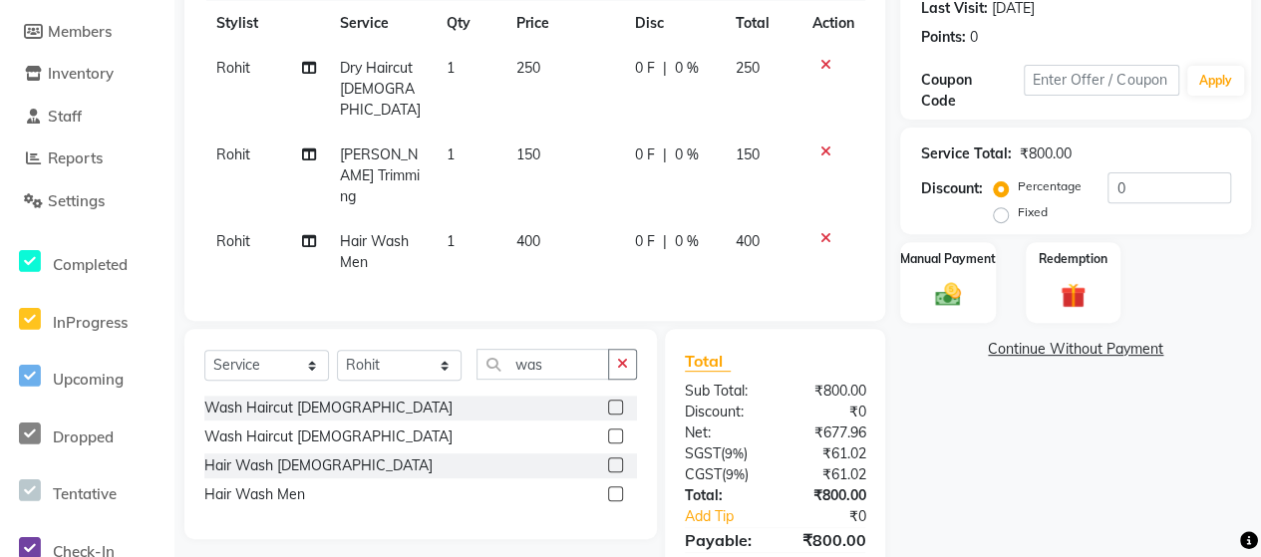
click at [592, 260] on div "Services Stylist Service Qty Price Disc Total Action Rohit Dry Haircut [DEMOGRA…" at bounding box center [534, 132] width 661 height 337
click at [395, 350] on select "Select Stylist Admin [PERSON_NAME] [PERSON_NAME] [PERSON_NAME] Rohit [PERSON_NA…" at bounding box center [399, 365] width 125 height 31
click at [247, 350] on select "Select Service Product Membership Package Voucher Prepaid Gift Card" at bounding box center [266, 365] width 125 height 31
click at [204, 350] on select "Select Service Product Membership Package Voucher Prepaid Gift Card" at bounding box center [266, 365] width 125 height 31
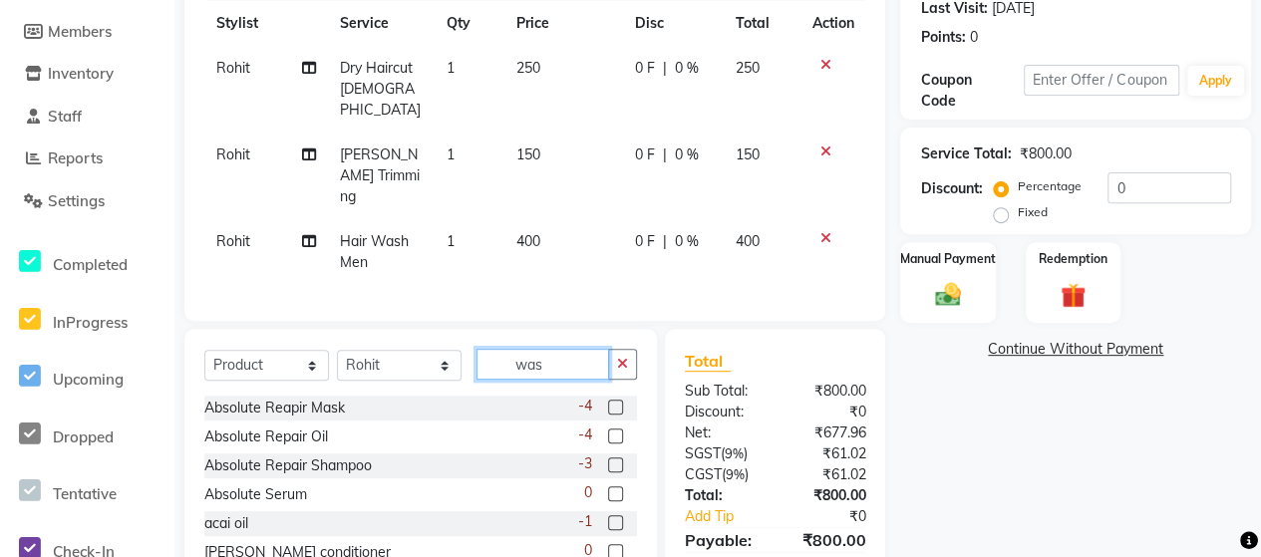
click at [577, 349] on input "was" at bounding box center [542, 364] width 133 height 31
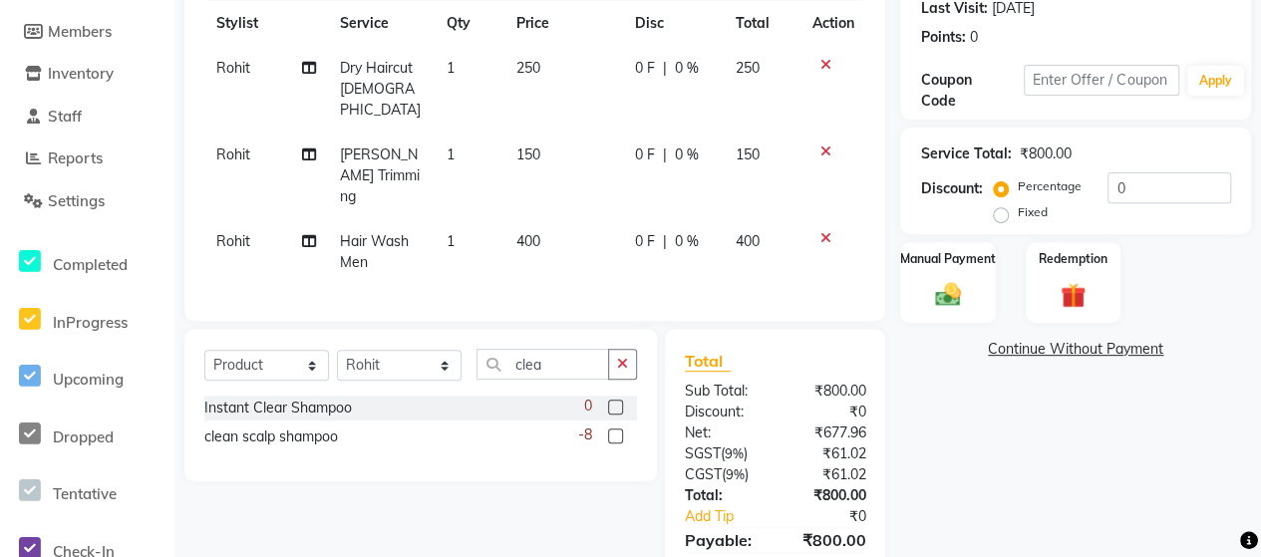
click at [618, 429] on label at bounding box center [615, 436] width 15 height 15
click at [618, 431] on input "checkbox" at bounding box center [614, 437] width 13 height 13
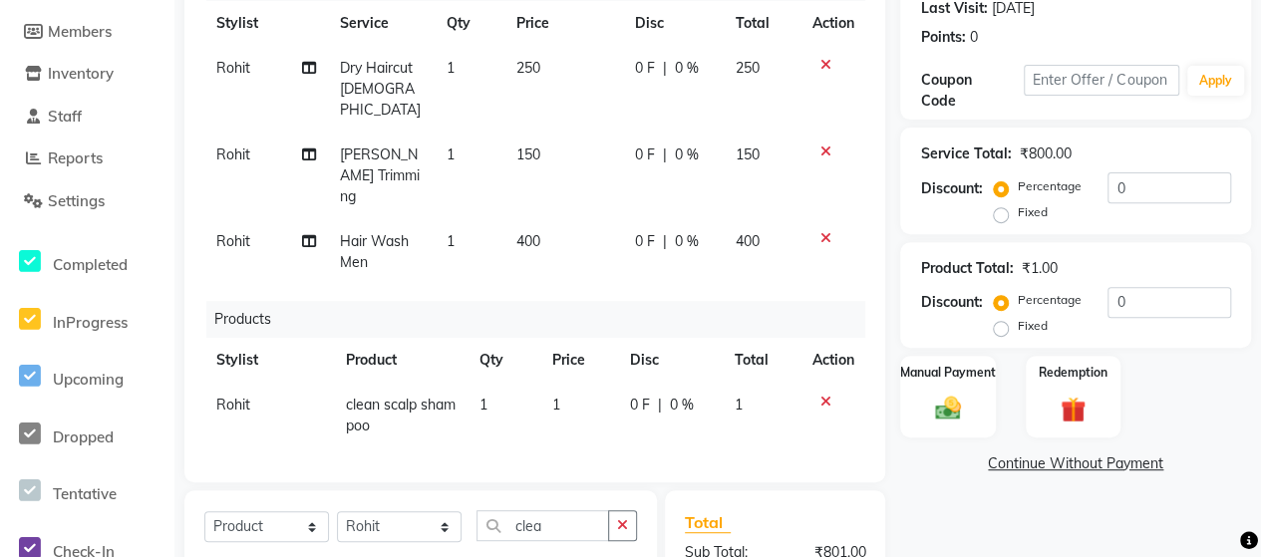
click at [582, 383] on td "1" at bounding box center [578, 416] width 77 height 66
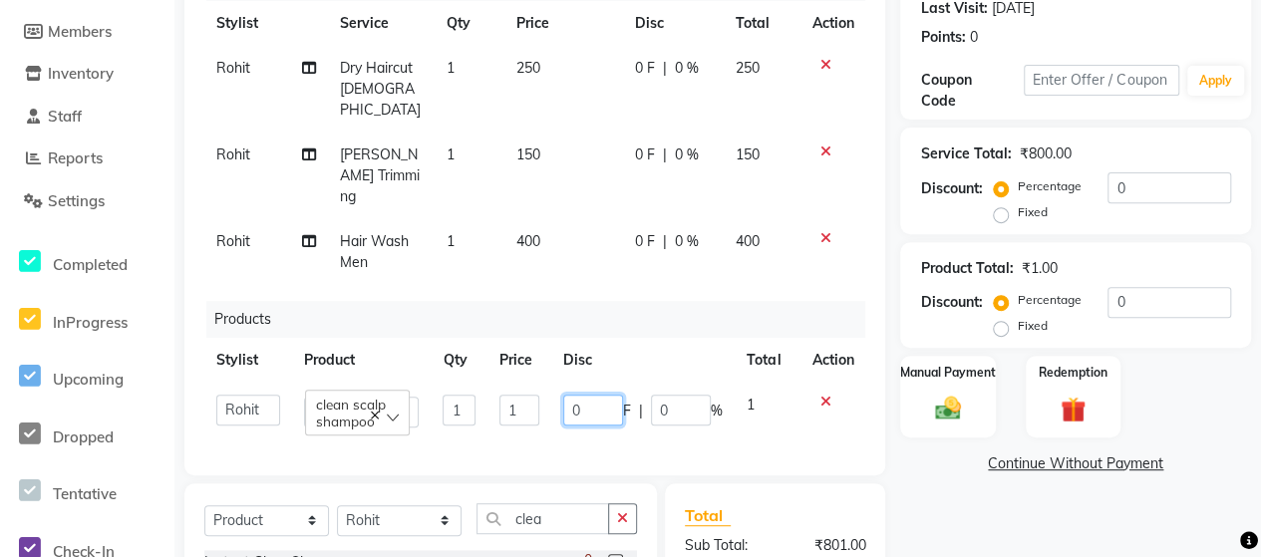
click at [588, 395] on input "0" at bounding box center [593, 410] width 60 height 31
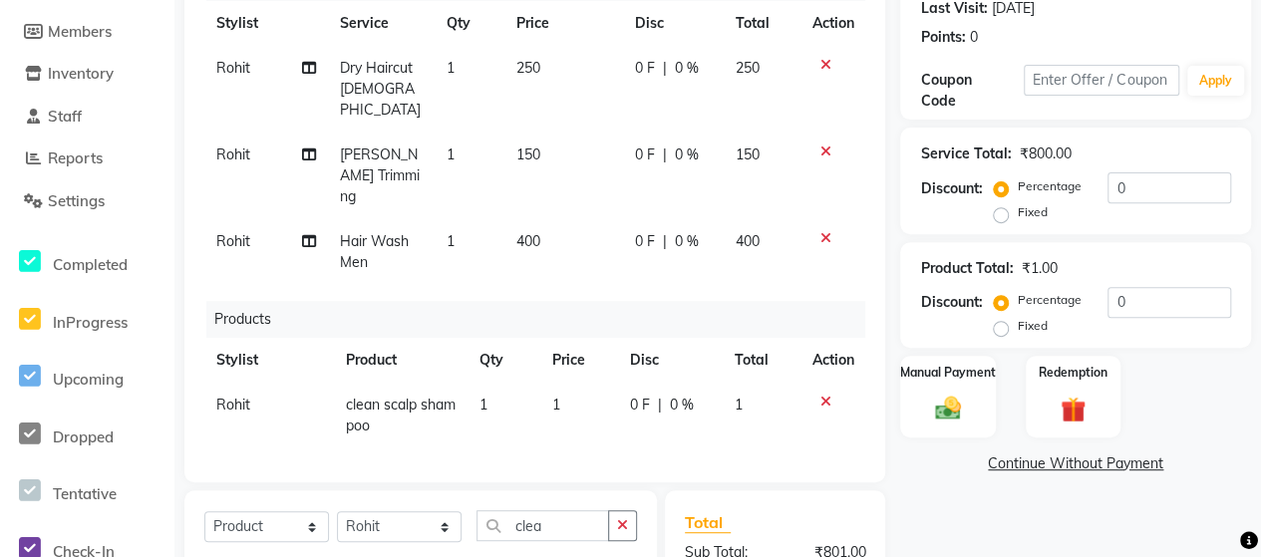
click at [612, 383] on td "1" at bounding box center [578, 416] width 77 height 66
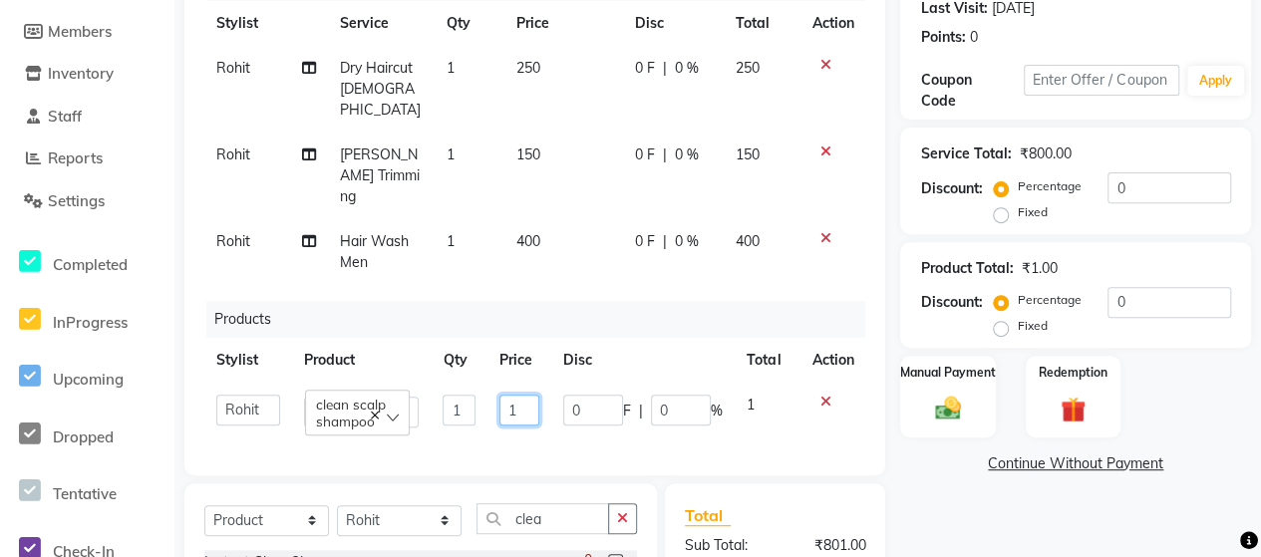
click at [527, 395] on input "1" at bounding box center [519, 410] width 40 height 31
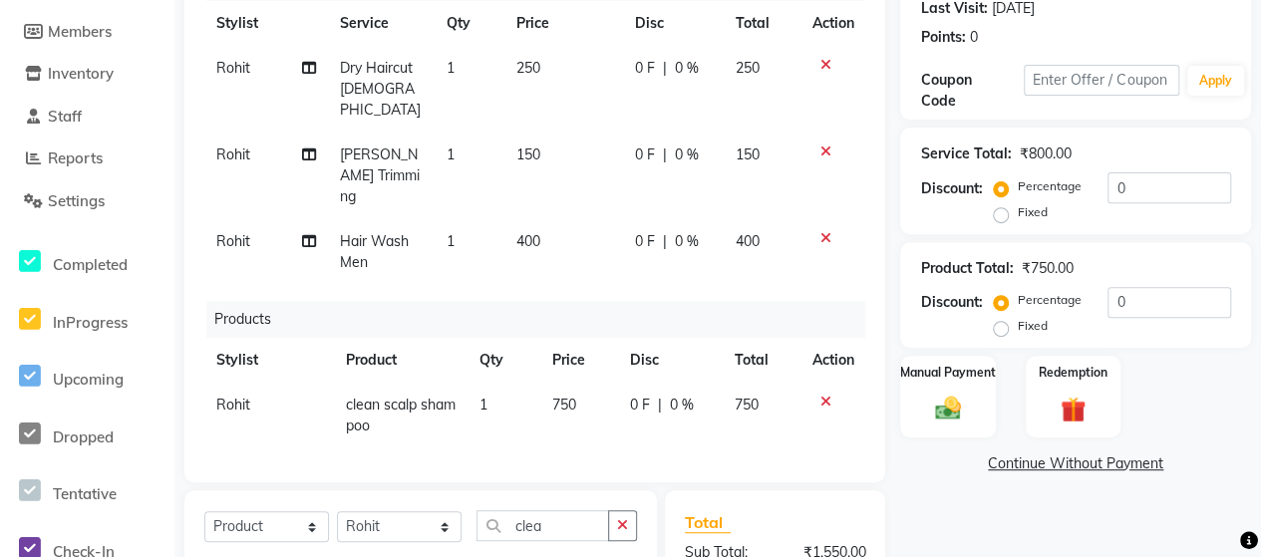
click at [602, 338] on tr "Stylist Product Qty Price Disc Total Action" at bounding box center [534, 360] width 661 height 45
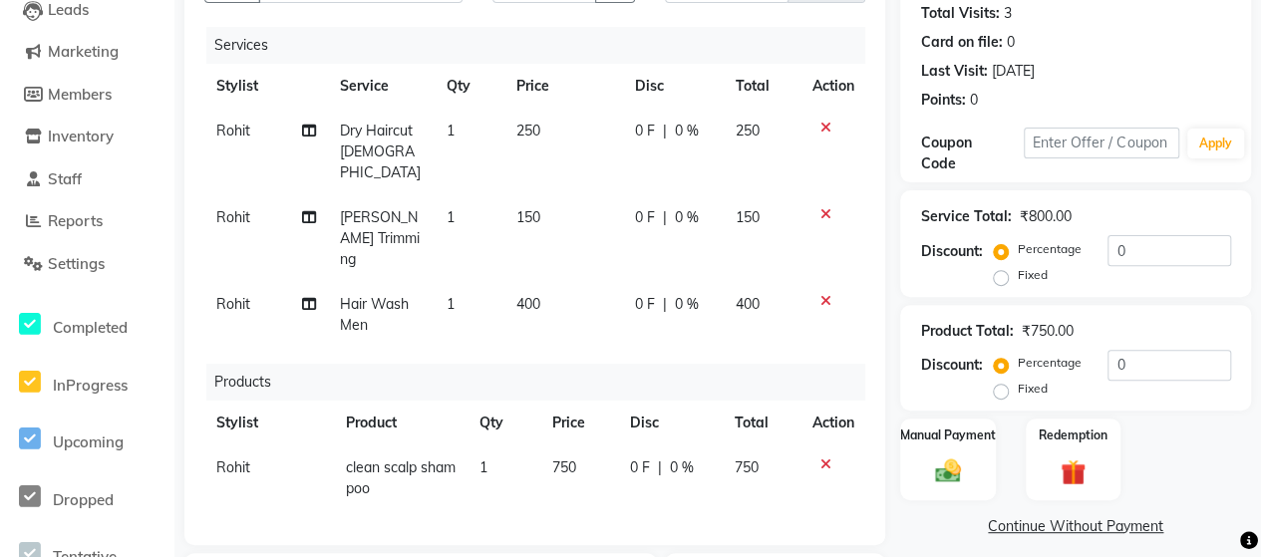
scroll to position [0, 0]
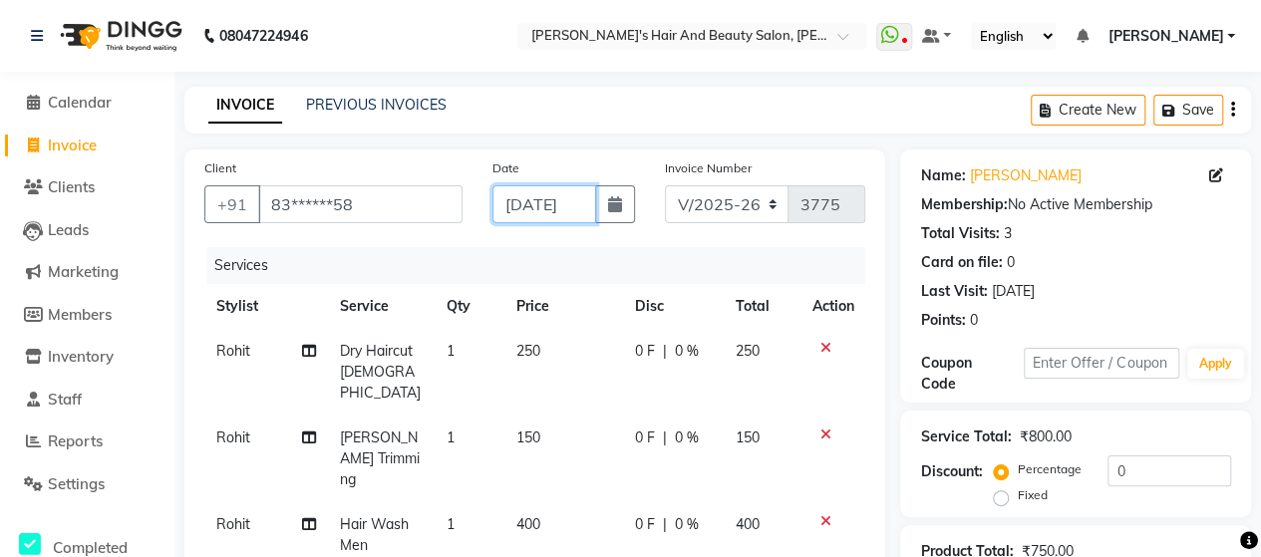
click at [538, 200] on input "[DATE]" at bounding box center [544, 204] width 104 height 38
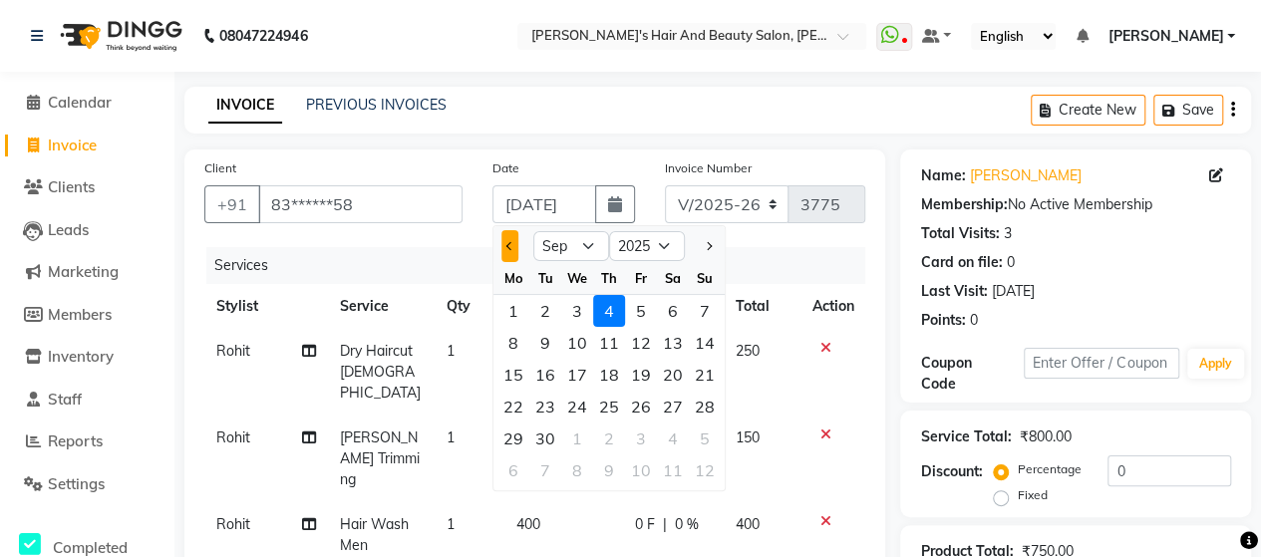
click at [502, 248] on button "Previous month" at bounding box center [509, 246] width 17 height 32
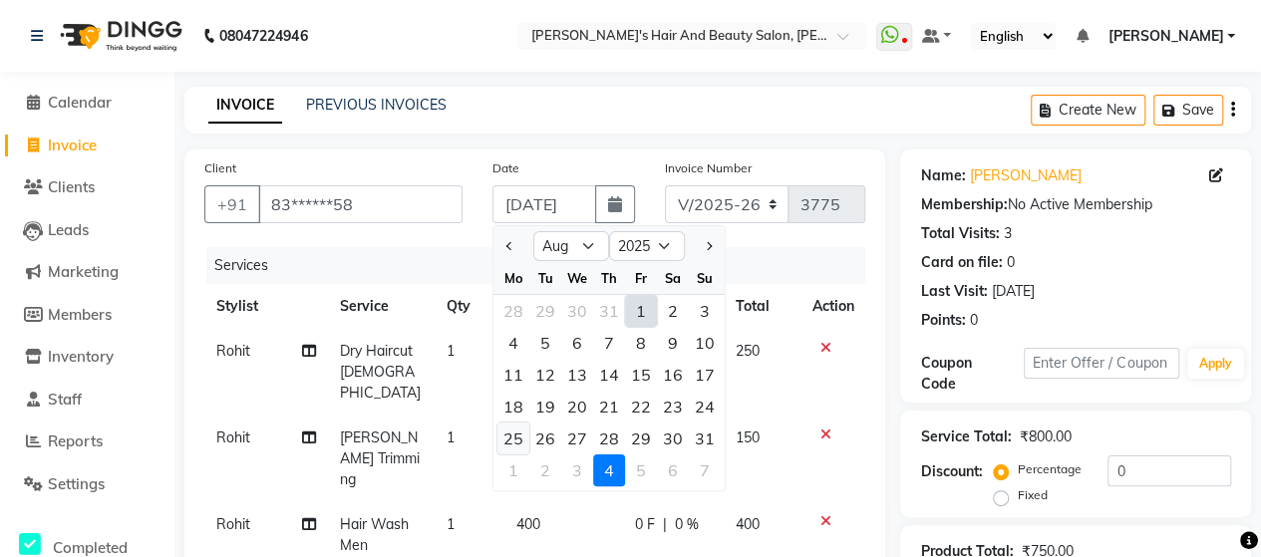
click at [525, 442] on div "25" at bounding box center [513, 439] width 32 height 32
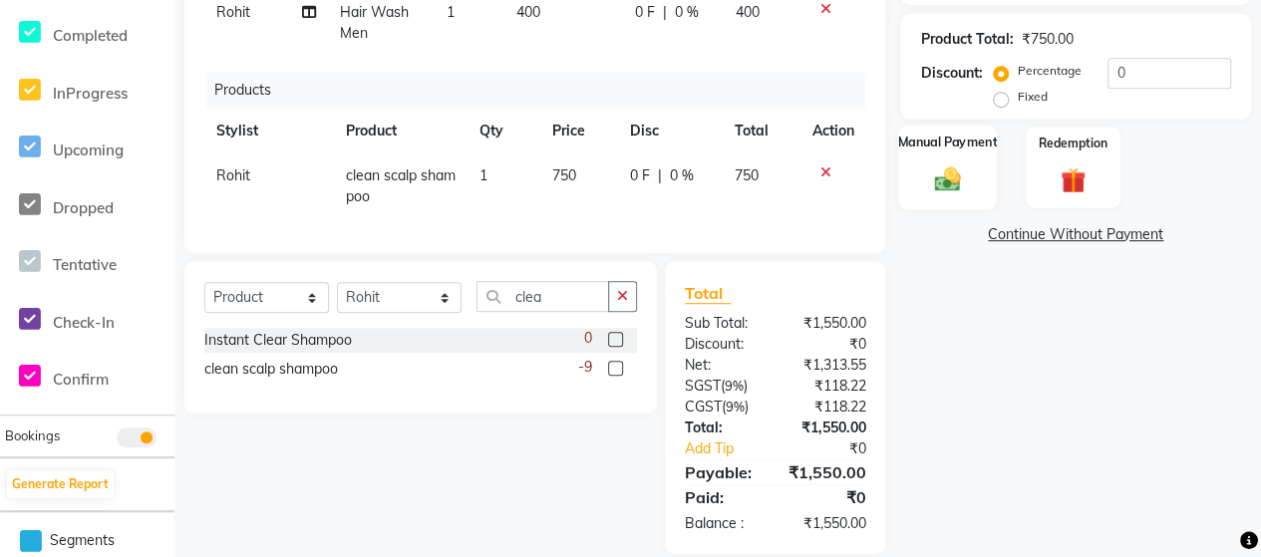
click at [919, 172] on div "Manual Payment" at bounding box center [947, 167] width 99 height 85
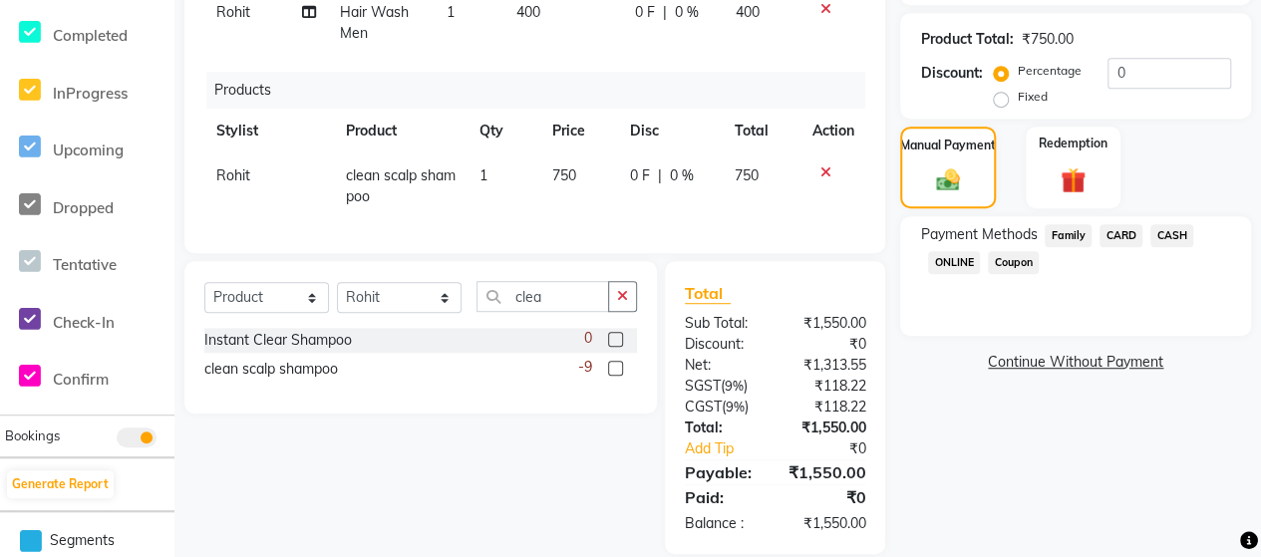
click at [1171, 230] on span "CASH" at bounding box center [1171, 235] width 43 height 23
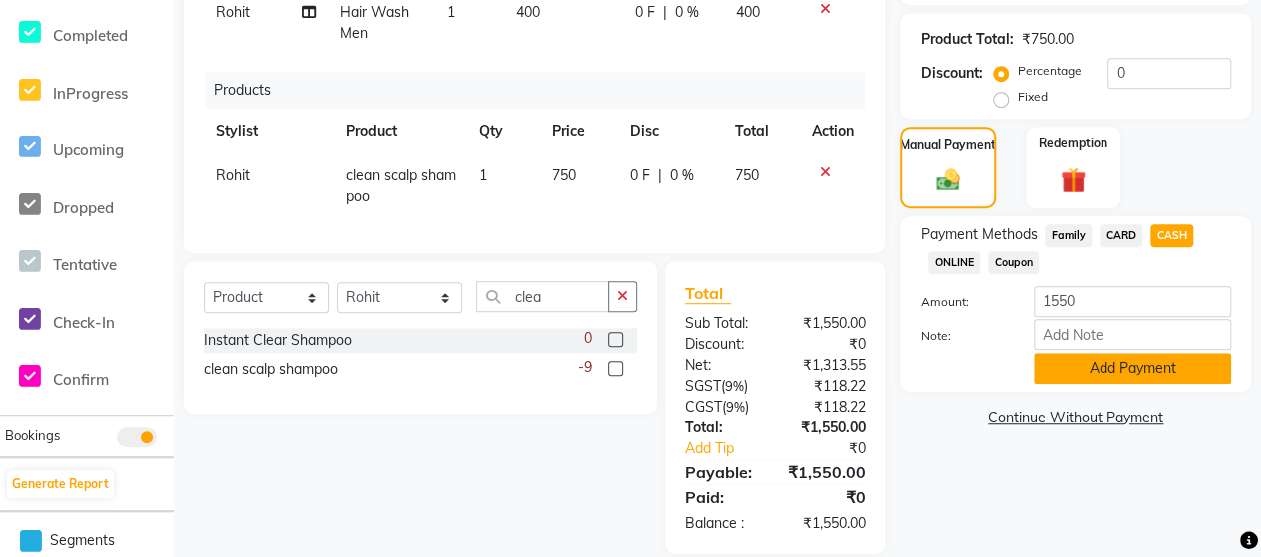
click at [1144, 367] on button "Add Payment" at bounding box center [1132, 368] width 197 height 31
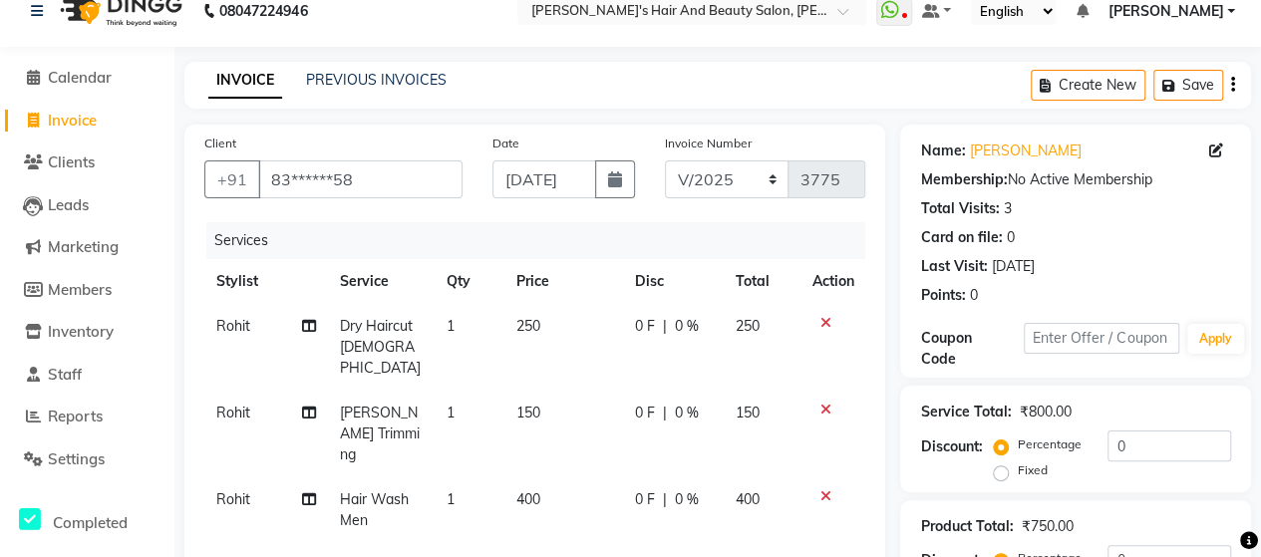
scroll to position [512, 0]
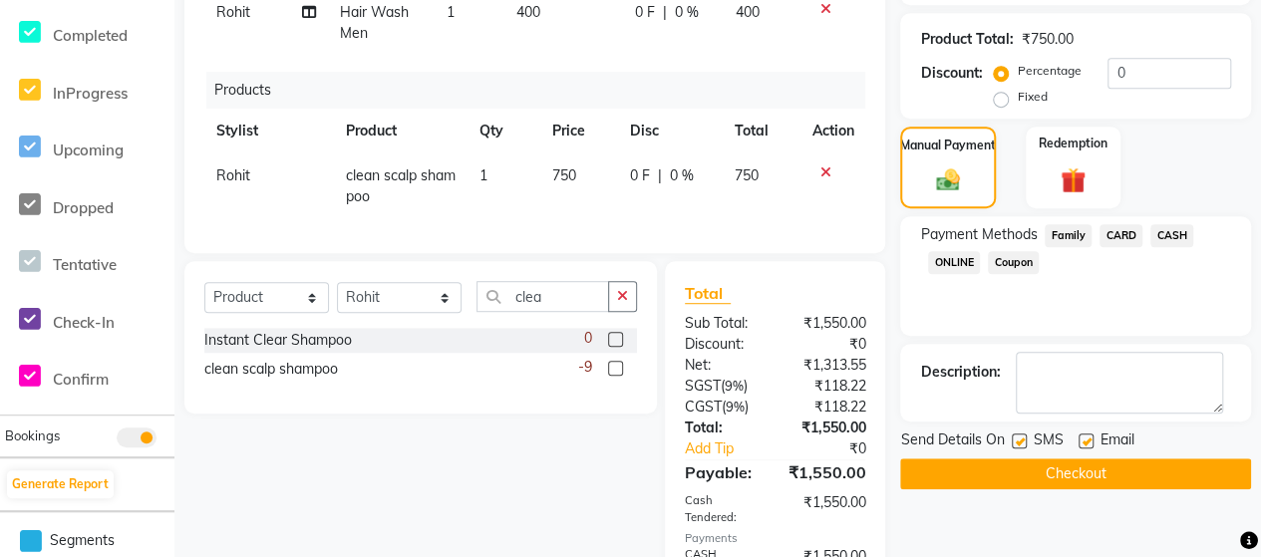
click at [1045, 479] on button "Checkout" at bounding box center [1075, 473] width 351 height 31
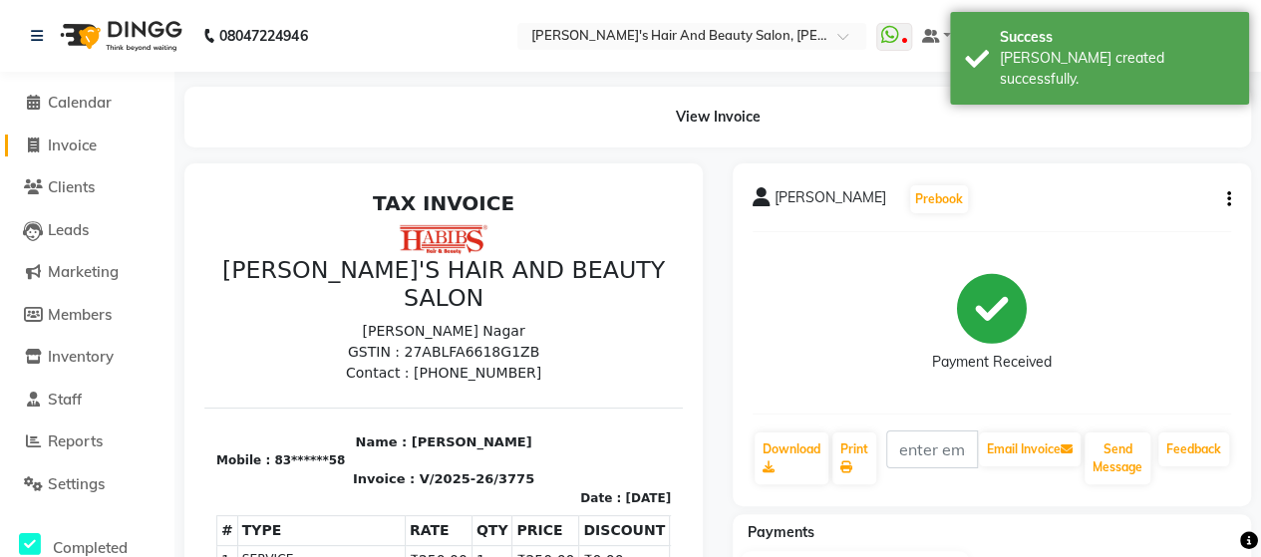
click at [77, 139] on span "Invoice" at bounding box center [72, 145] width 49 height 19
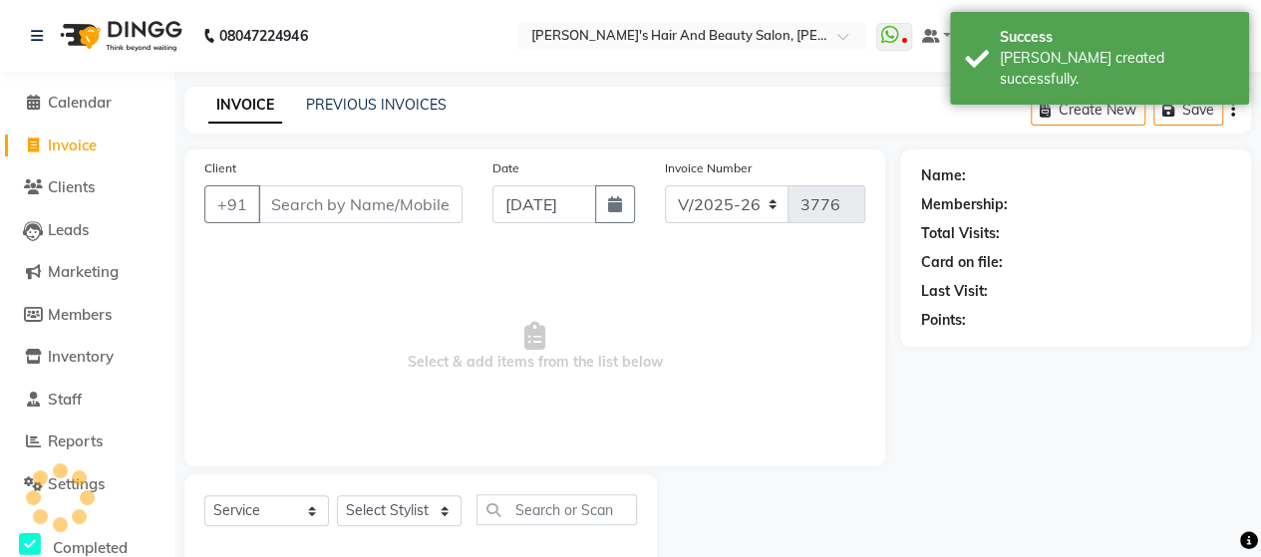
scroll to position [41, 0]
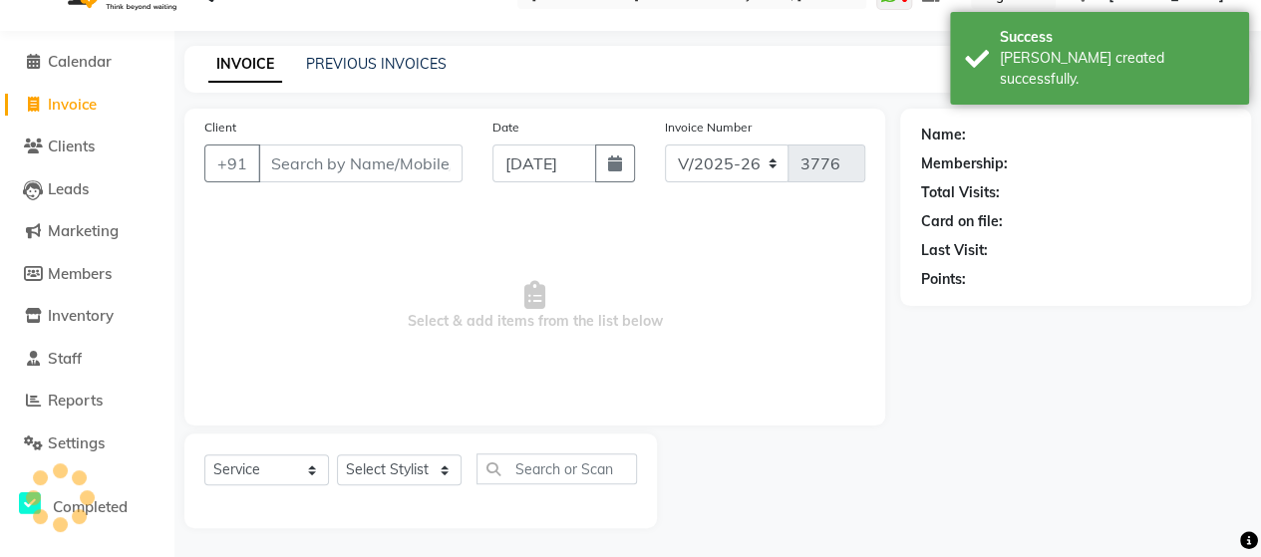
click at [323, 168] on input "Client" at bounding box center [360, 164] width 204 height 38
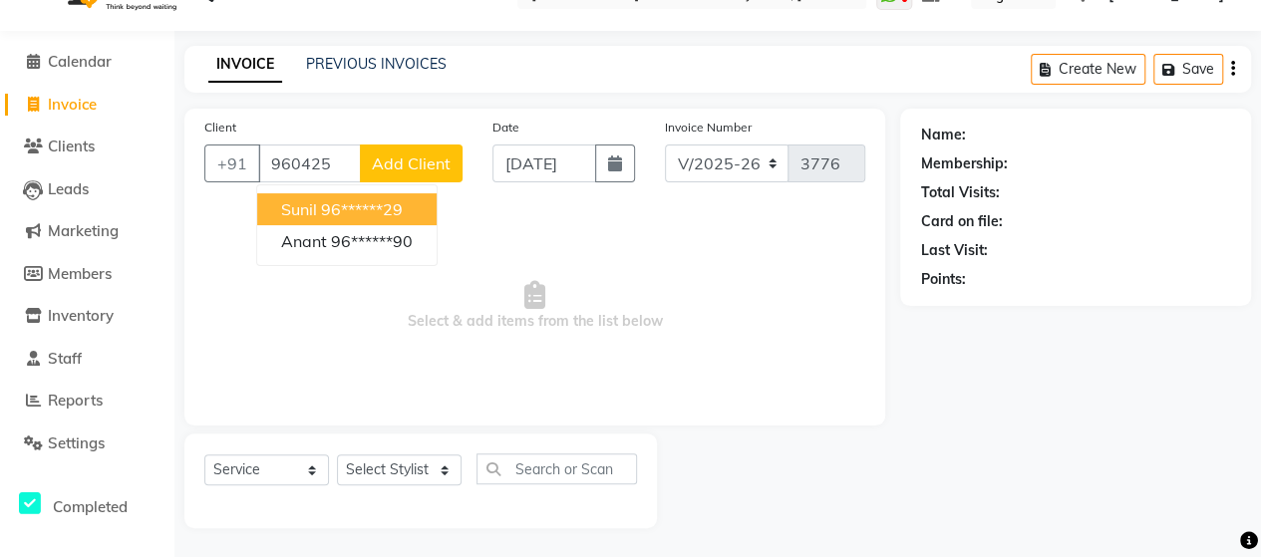
click at [375, 210] on ngb-highlight "96******29" at bounding box center [362, 209] width 82 height 20
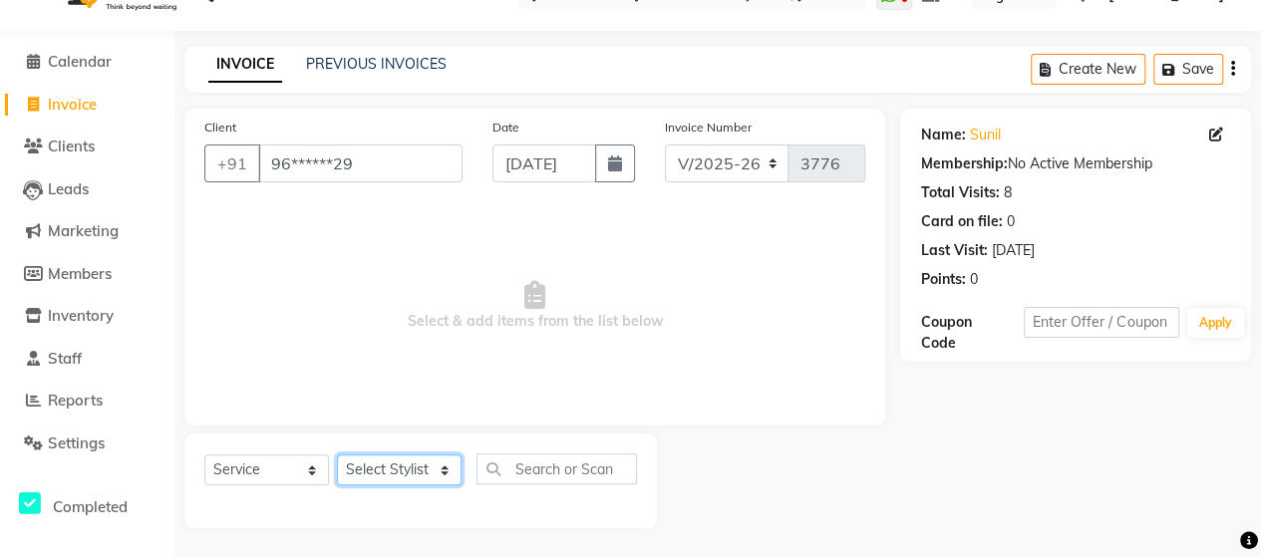
drag, startPoint x: 425, startPoint y: 469, endPoint x: 394, endPoint y: 335, distance: 138.0
click at [394, 335] on div "Client +91 96******29 Date [DATE] Invoice Number V/2025 V/[PHONE_NUMBER] Select…" at bounding box center [534, 319] width 731 height 420
click at [337, 454] on select "Select Stylist Admin [PERSON_NAME] [PERSON_NAME] [PERSON_NAME] Rohit [PERSON_NA…" at bounding box center [399, 469] width 125 height 31
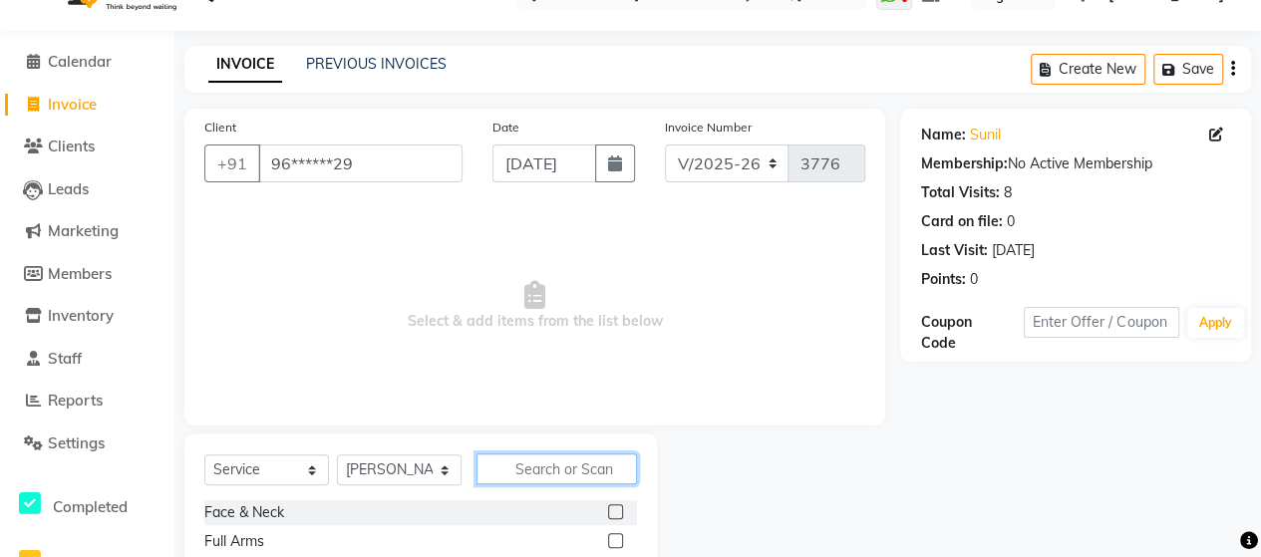
click at [551, 473] on input "text" at bounding box center [556, 468] width 160 height 31
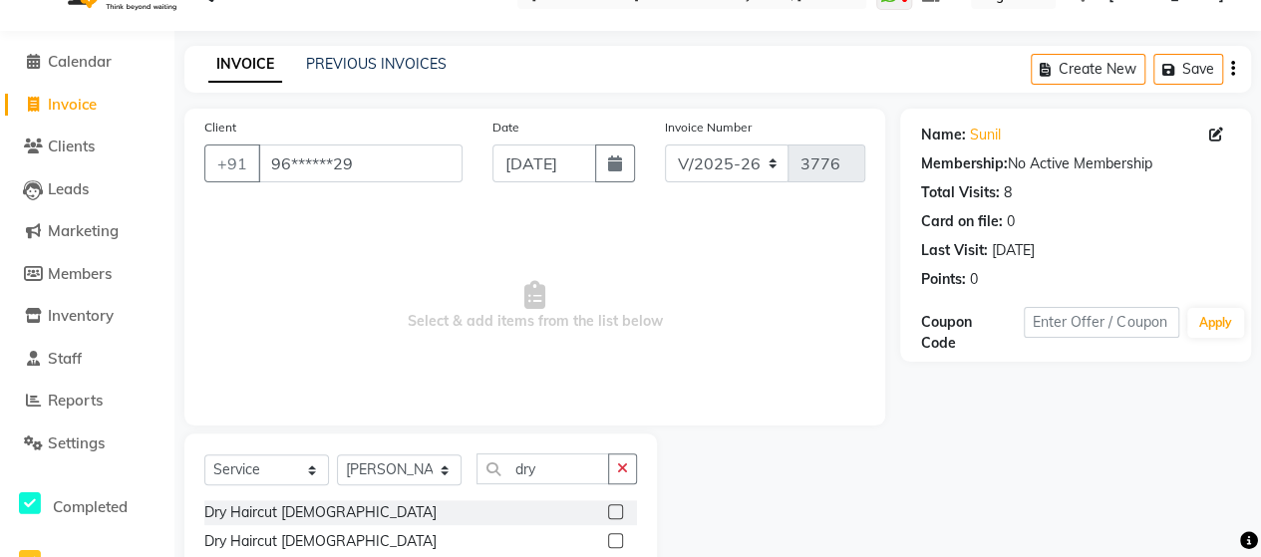
click at [616, 535] on label at bounding box center [615, 540] width 15 height 15
click at [616, 535] on input "checkbox" at bounding box center [614, 541] width 13 height 13
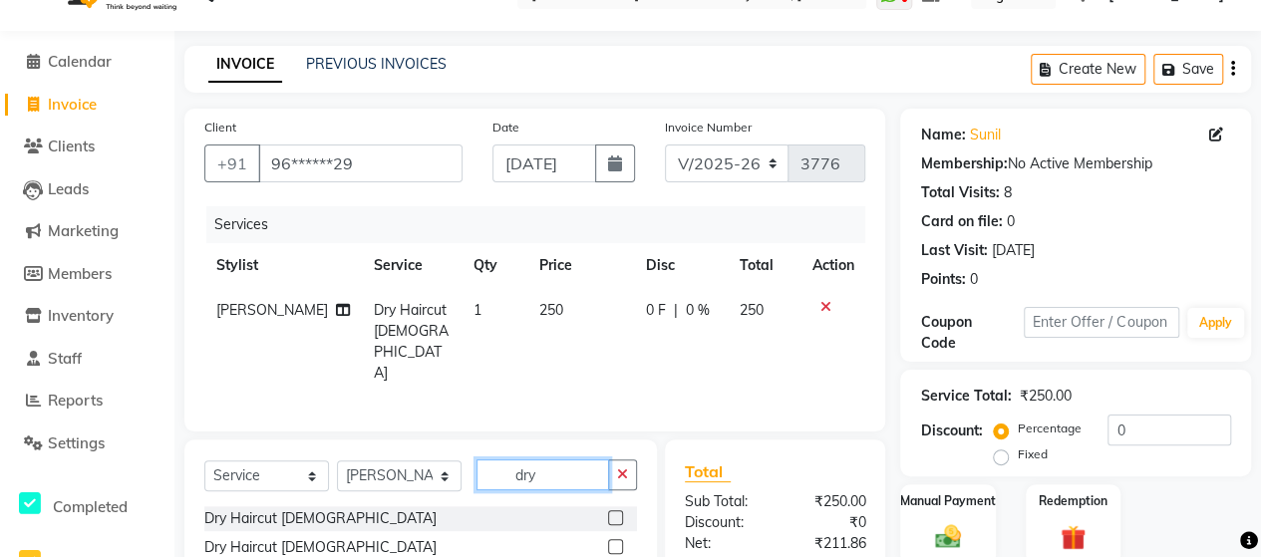
click at [582, 465] on input "dry" at bounding box center [542, 474] width 133 height 31
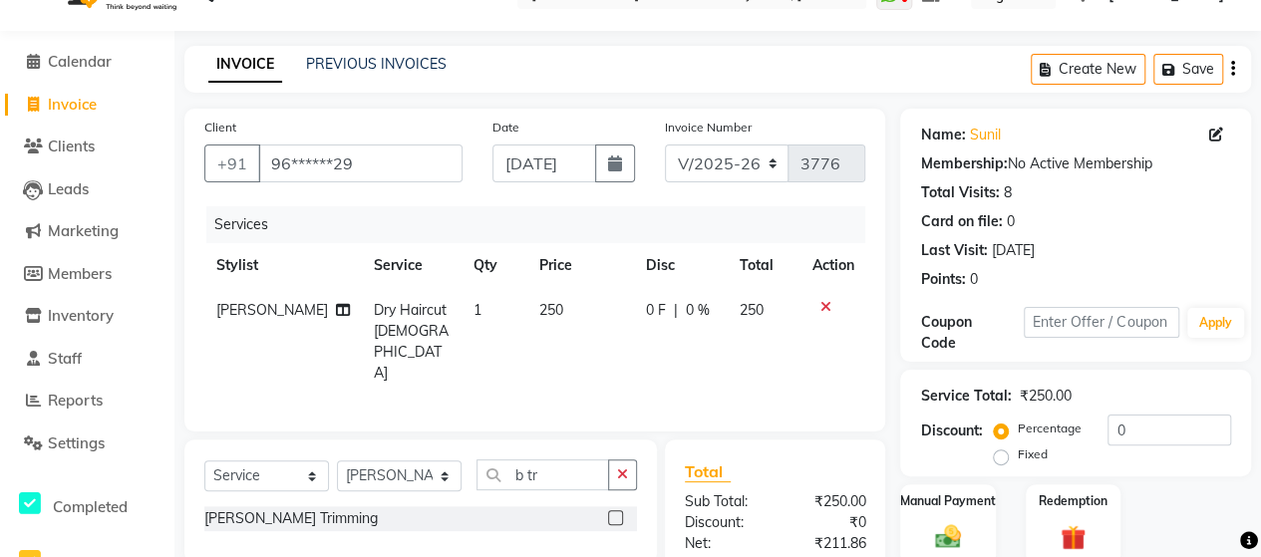
click at [619, 515] on label at bounding box center [615, 517] width 15 height 15
click at [619, 515] on input "checkbox" at bounding box center [614, 518] width 13 height 13
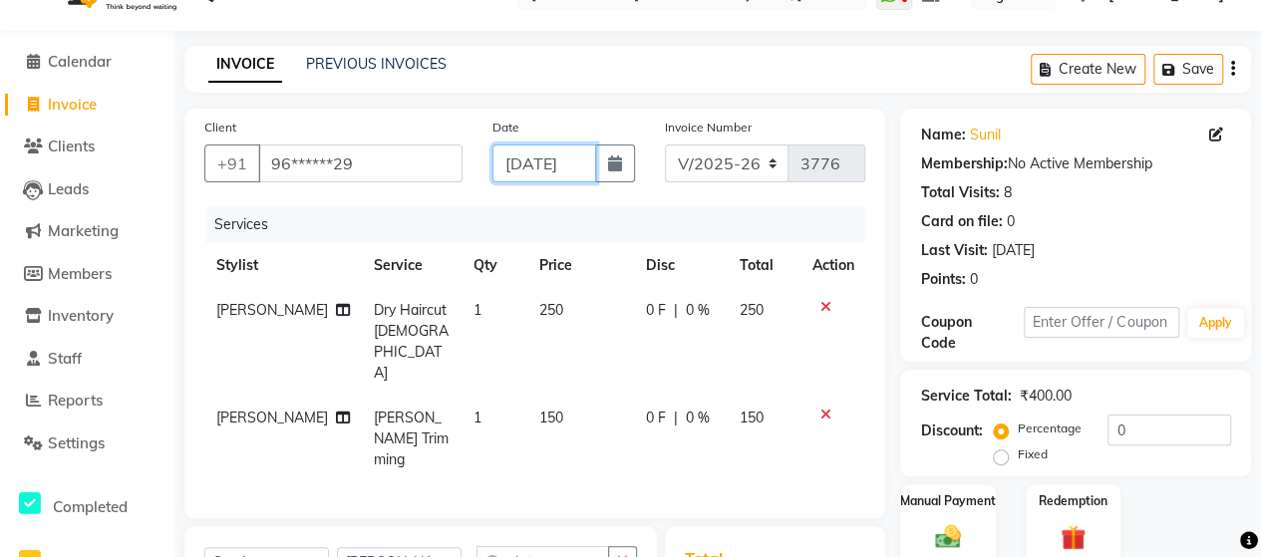
click at [548, 174] on input "[DATE]" at bounding box center [544, 164] width 104 height 38
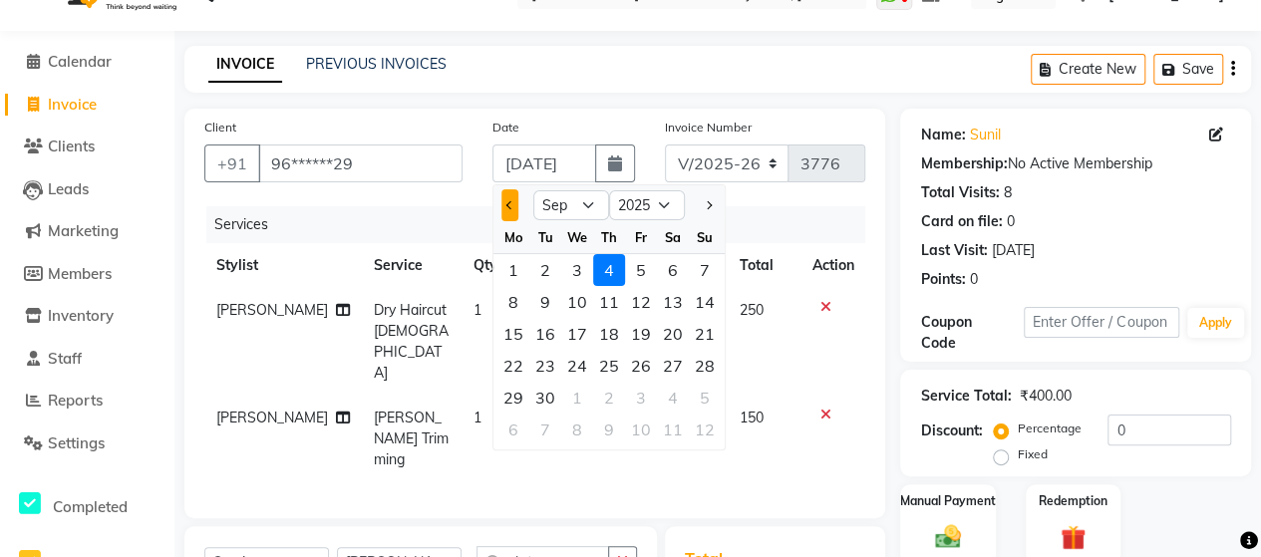
click at [510, 194] on button "Previous month" at bounding box center [509, 205] width 17 height 32
click at [513, 402] on div "25" at bounding box center [513, 398] width 32 height 32
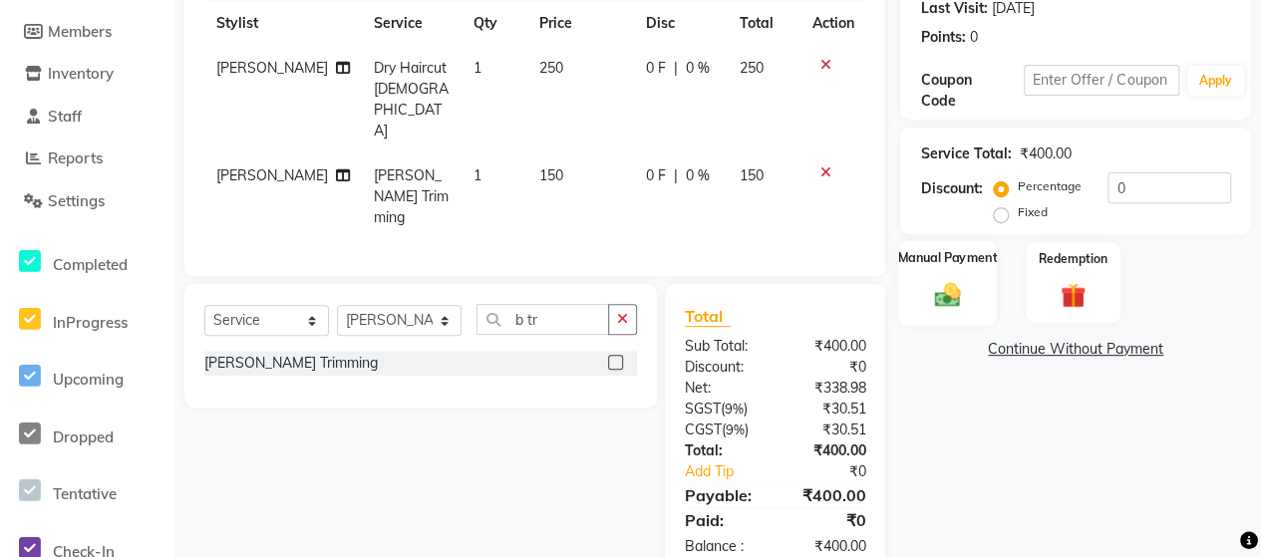
scroll to position [0, 0]
click at [955, 293] on img at bounding box center [947, 294] width 43 height 31
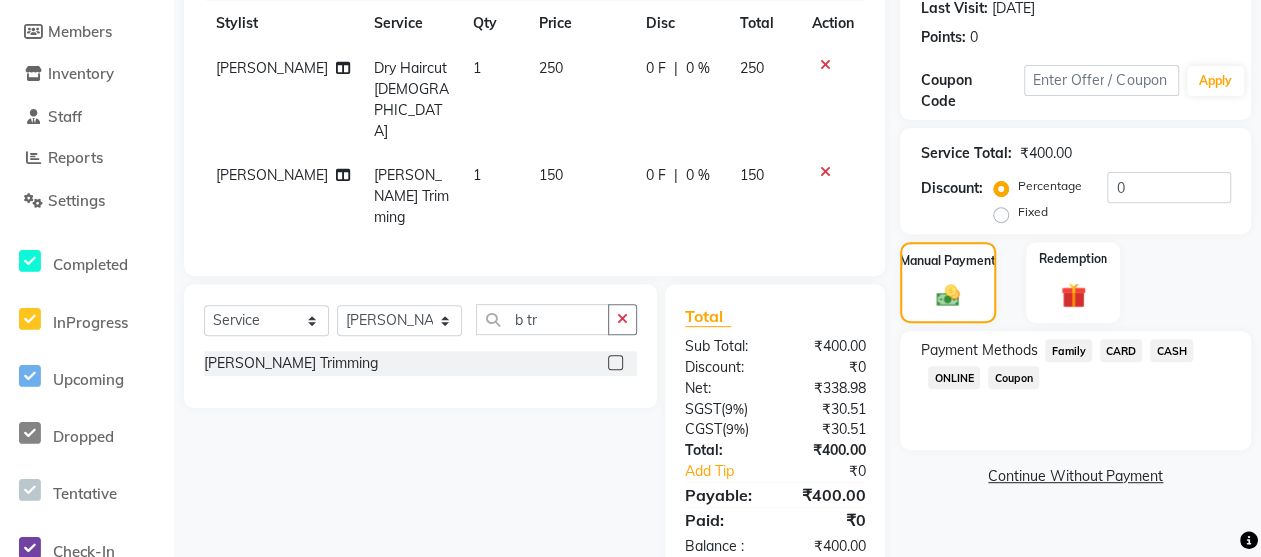
click at [965, 368] on span "ONLINE" at bounding box center [954, 377] width 52 height 23
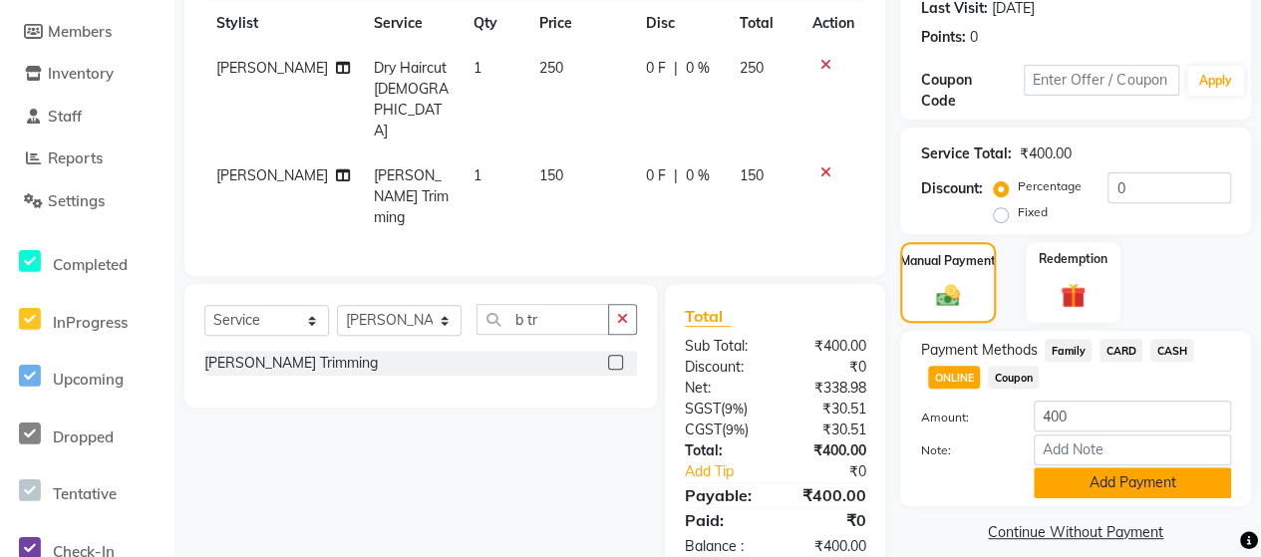
click at [1096, 497] on button "Add Payment" at bounding box center [1132, 482] width 197 height 31
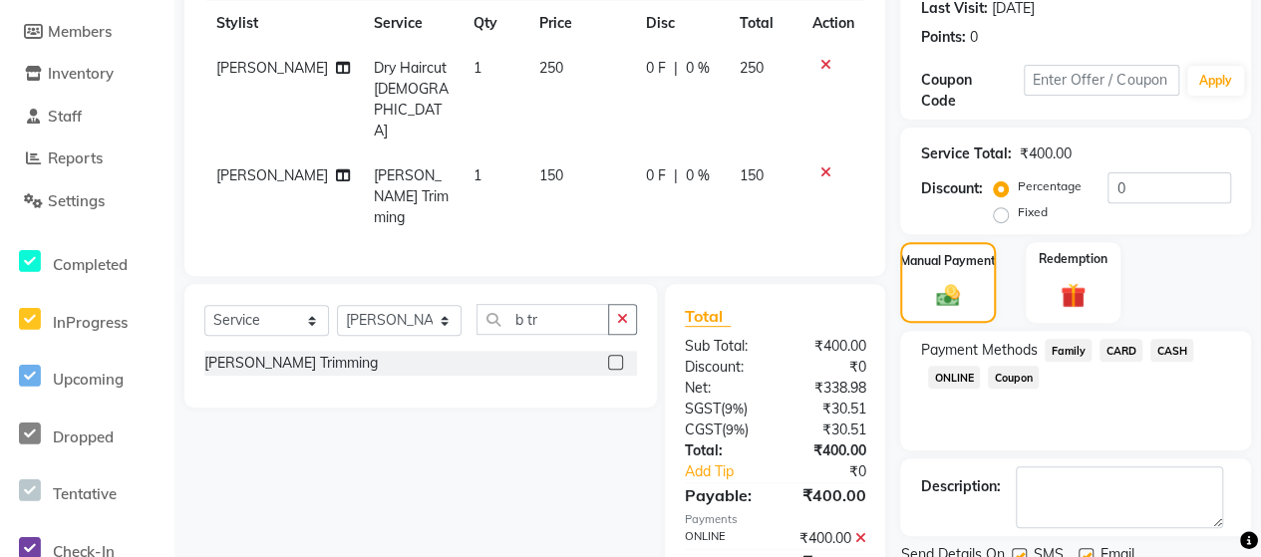
scroll to position [358, 0]
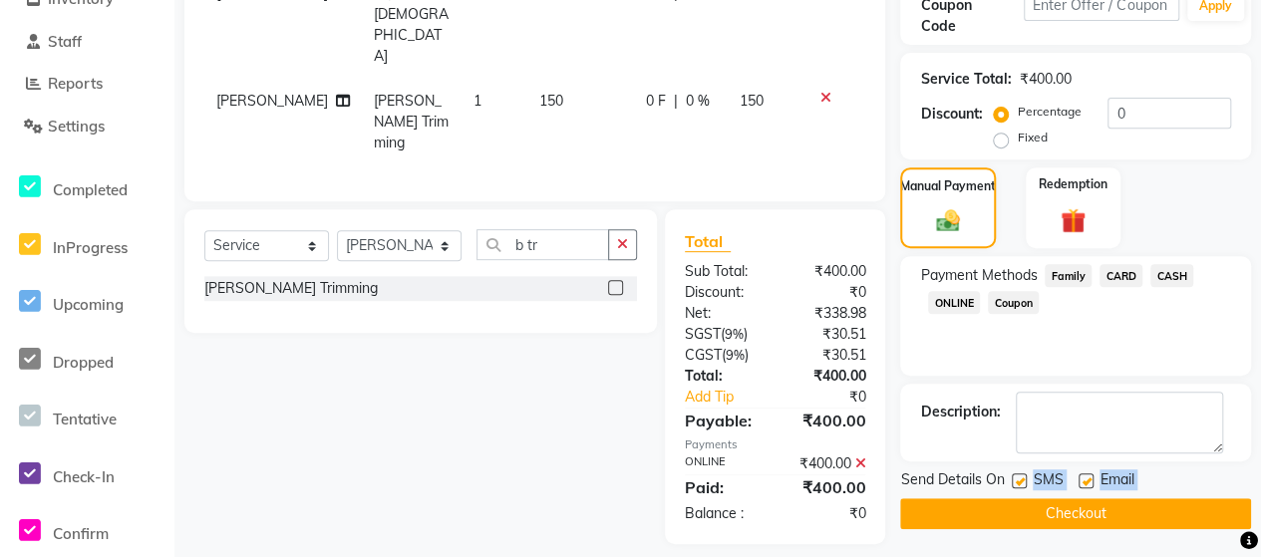
drag, startPoint x: 1012, startPoint y: 484, endPoint x: 1009, endPoint y: 510, distance: 26.1
click at [1009, 510] on div "Send Details On SMS Email Checkout" at bounding box center [1075, 499] width 351 height 60
click at [1009, 513] on button "Checkout" at bounding box center [1075, 513] width 351 height 31
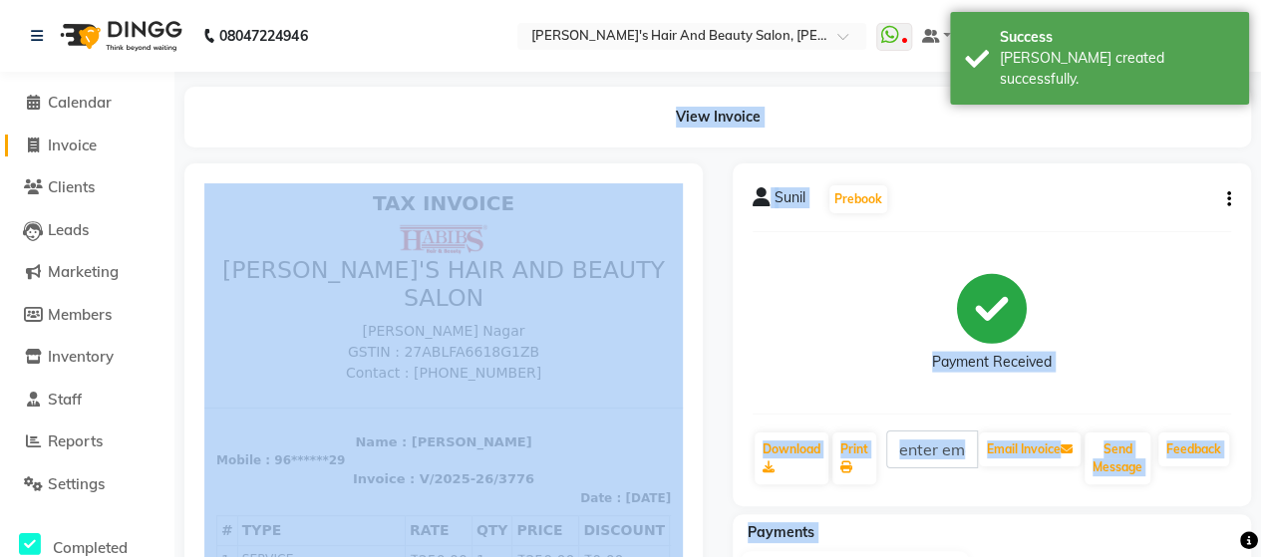
click at [58, 148] on span "Invoice" at bounding box center [72, 145] width 49 height 19
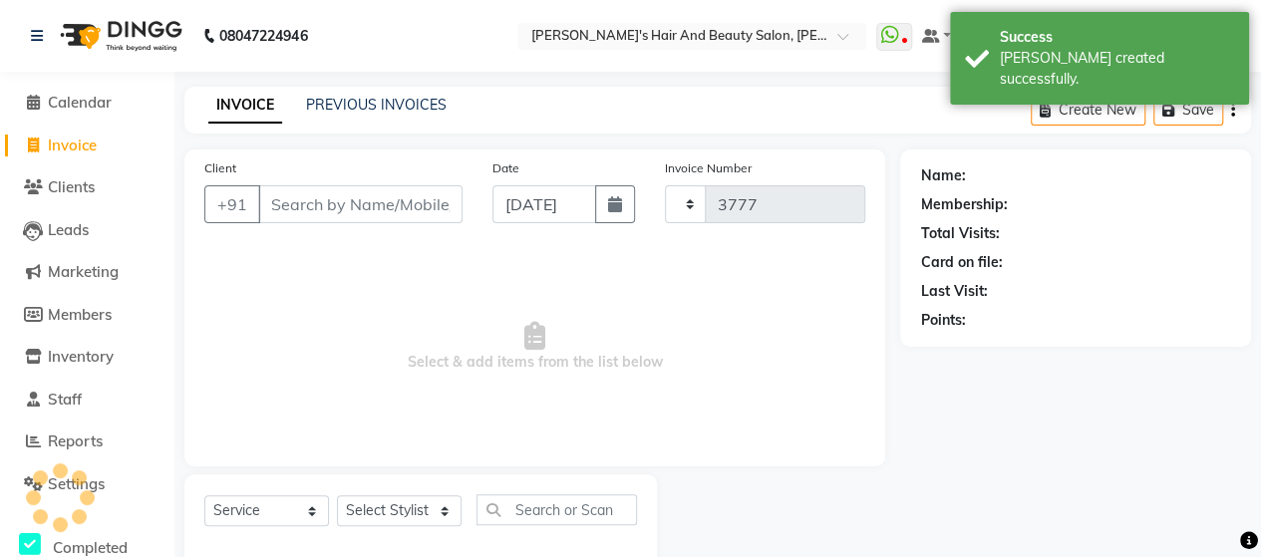
scroll to position [41, 0]
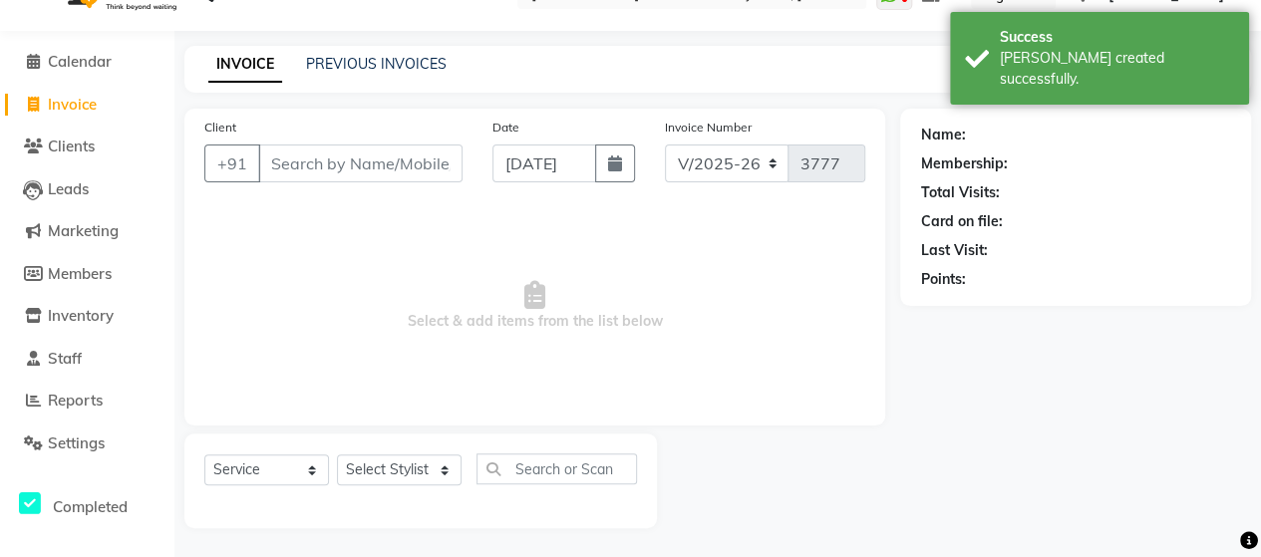
click at [355, 170] on input "Client" at bounding box center [360, 164] width 204 height 38
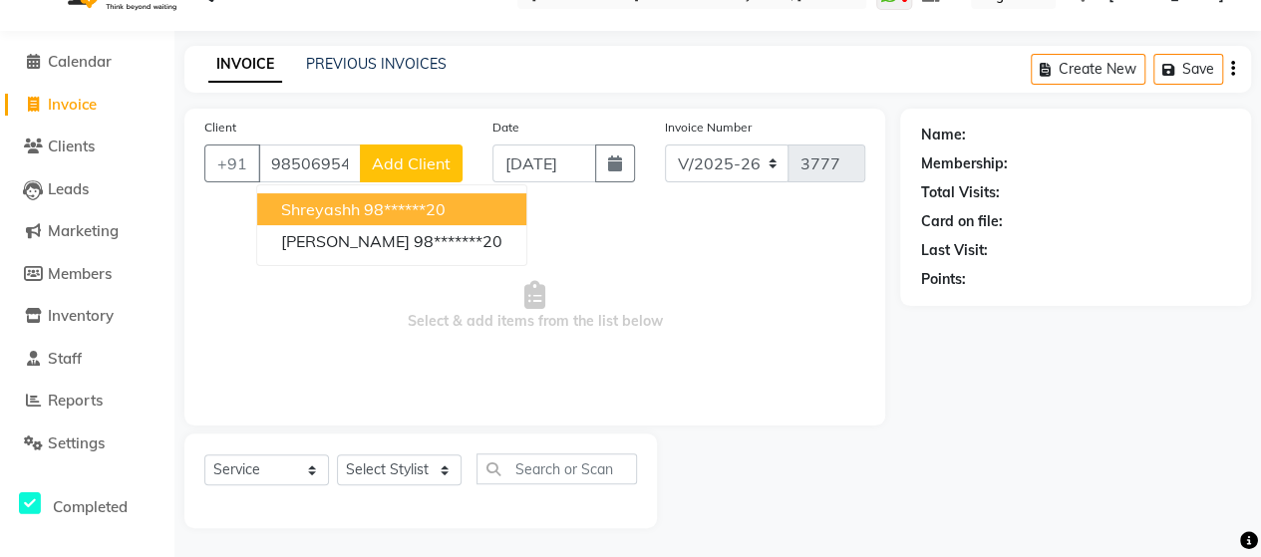
click at [355, 208] on span "Shreyashh" at bounding box center [320, 209] width 79 height 20
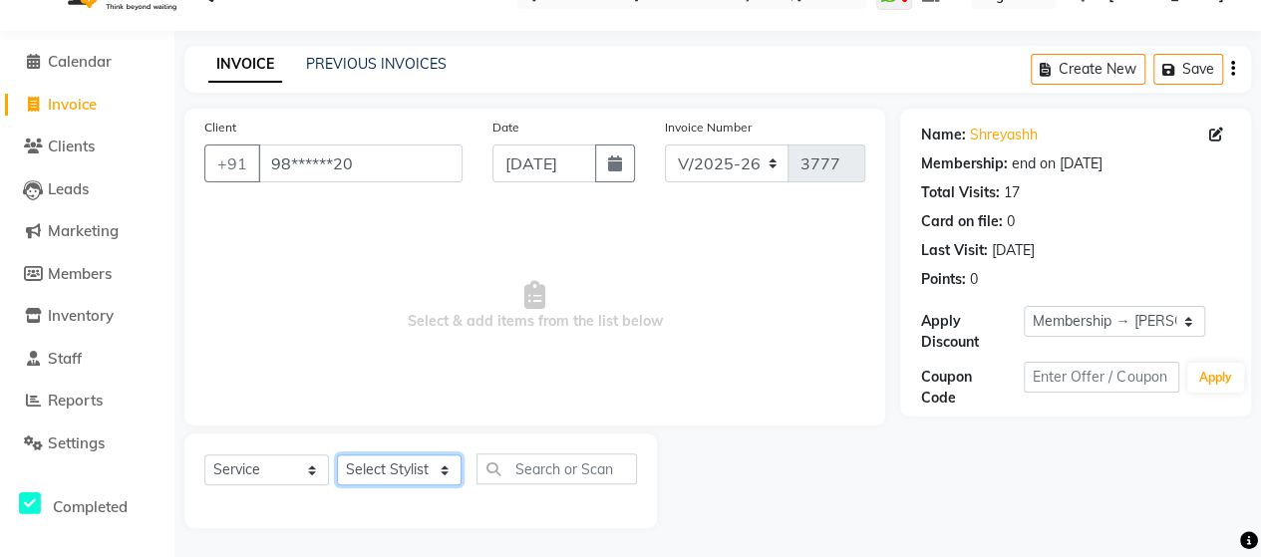
click at [389, 472] on select "Select Stylist Admin [PERSON_NAME] [PERSON_NAME] [PERSON_NAME] Rohit [PERSON_NA…" at bounding box center [399, 469] width 125 height 31
click at [337, 454] on select "Select Stylist Admin [PERSON_NAME] [PERSON_NAME] [PERSON_NAME] Rohit [PERSON_NA…" at bounding box center [399, 469] width 125 height 31
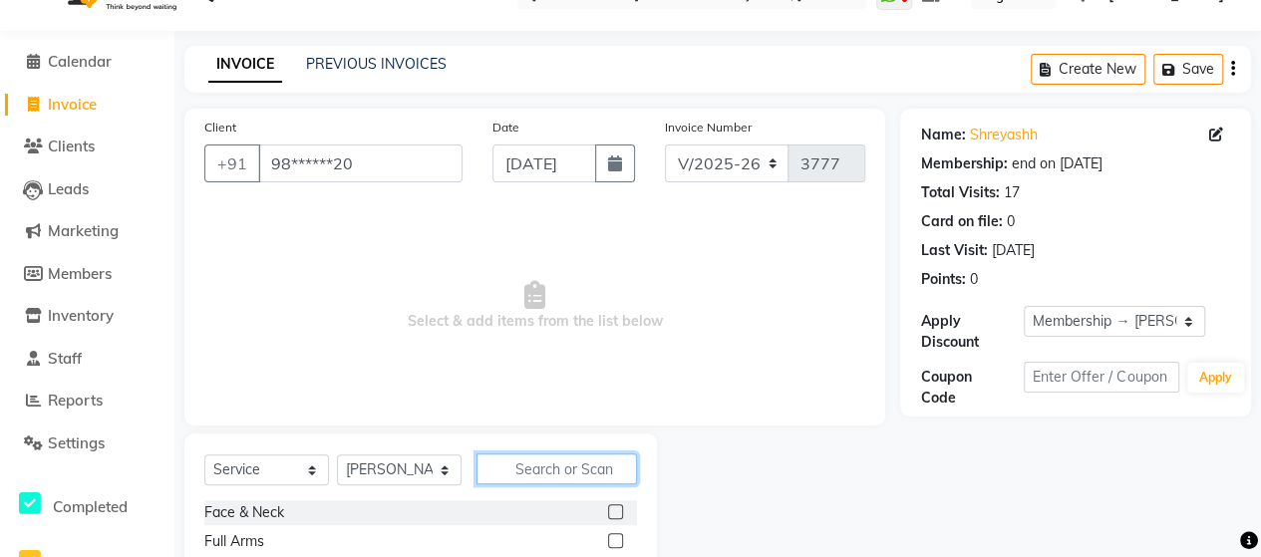
click at [558, 481] on input "text" at bounding box center [556, 468] width 160 height 31
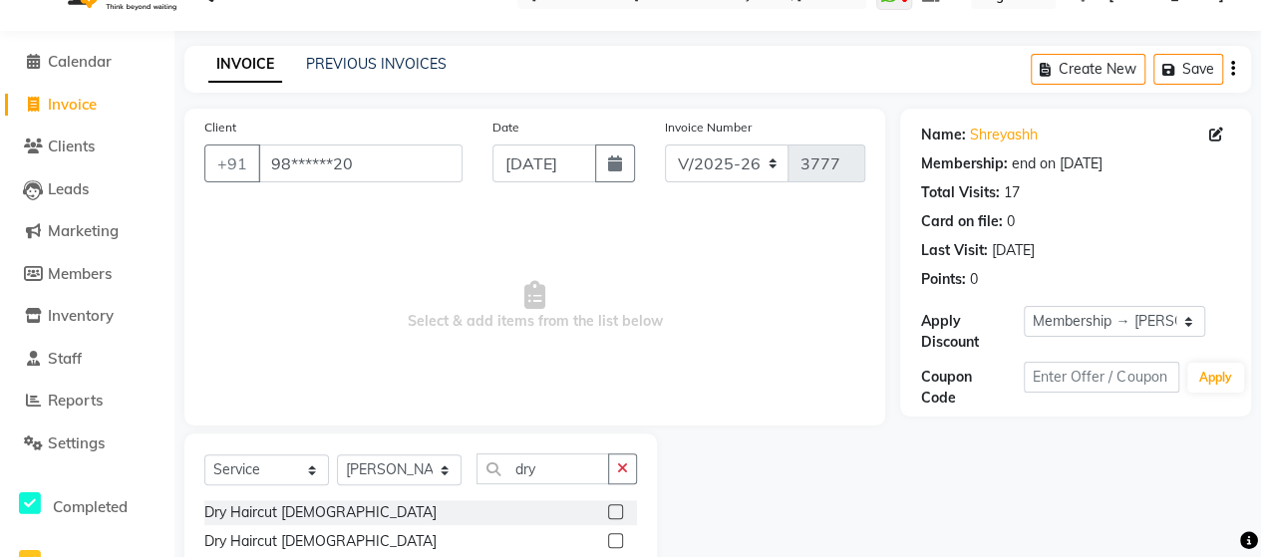
click at [614, 541] on label at bounding box center [615, 540] width 15 height 15
click at [614, 541] on input "checkbox" at bounding box center [614, 541] width 13 height 13
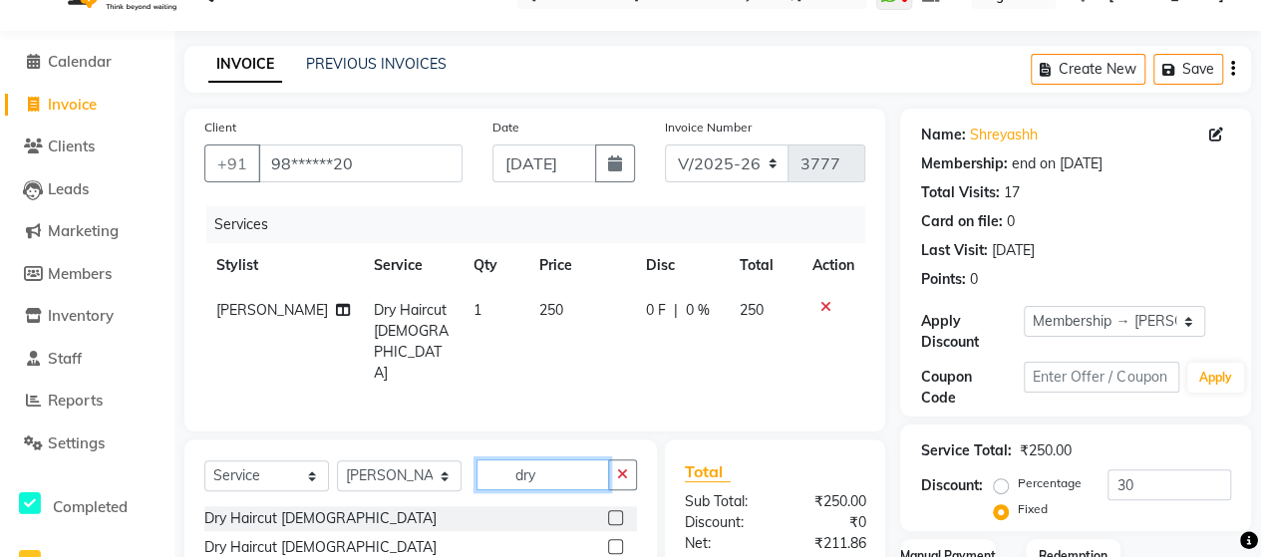
click at [542, 459] on input "dry" at bounding box center [542, 474] width 133 height 31
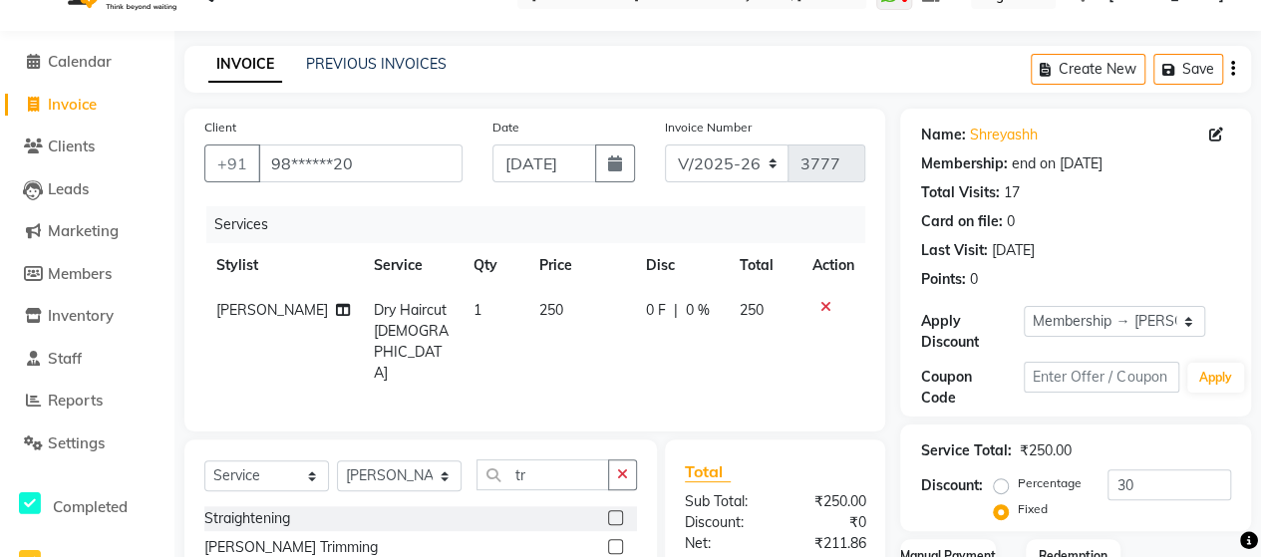
click at [622, 539] on label at bounding box center [615, 546] width 15 height 15
click at [621, 541] on input "checkbox" at bounding box center [614, 547] width 13 height 13
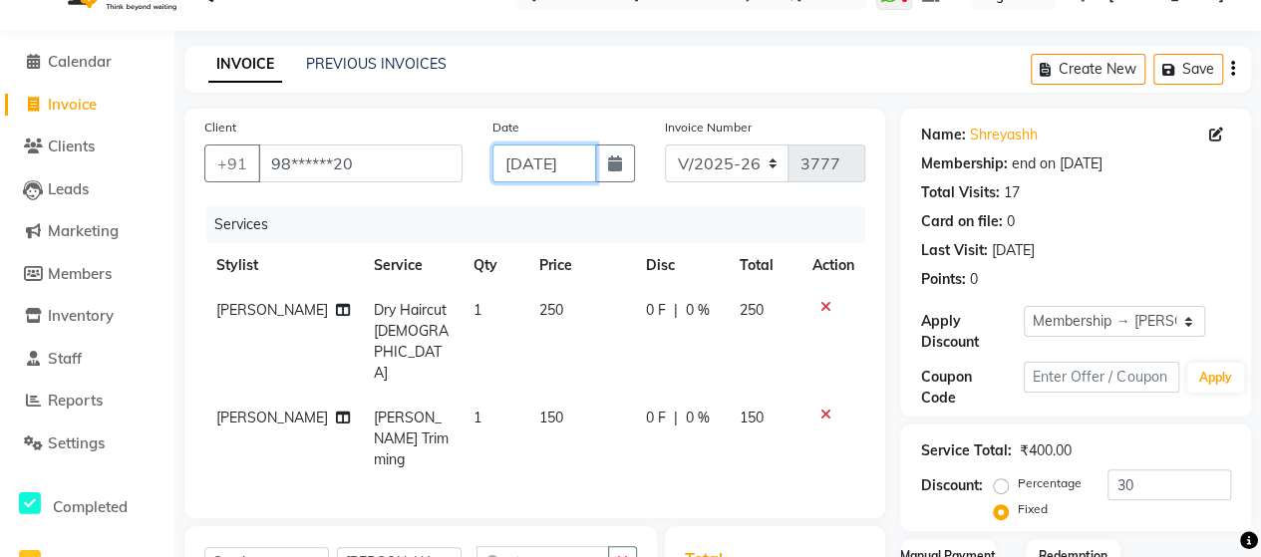
click at [565, 166] on input "[DATE]" at bounding box center [544, 164] width 104 height 38
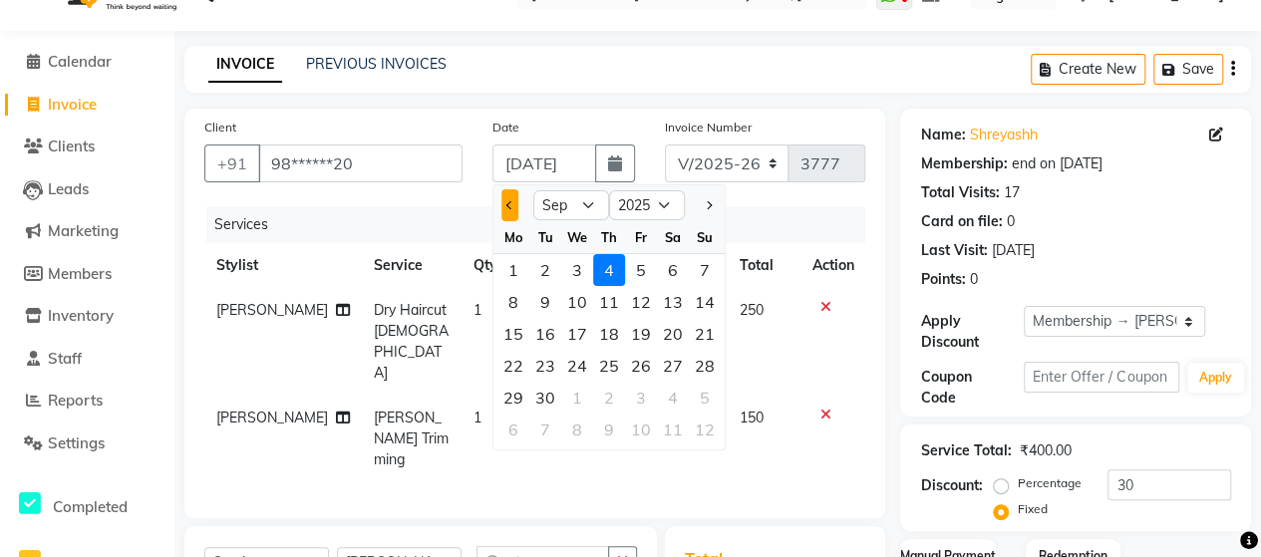
click at [516, 202] on button "Previous month" at bounding box center [509, 205] width 17 height 32
click at [520, 397] on div "25" at bounding box center [513, 398] width 32 height 32
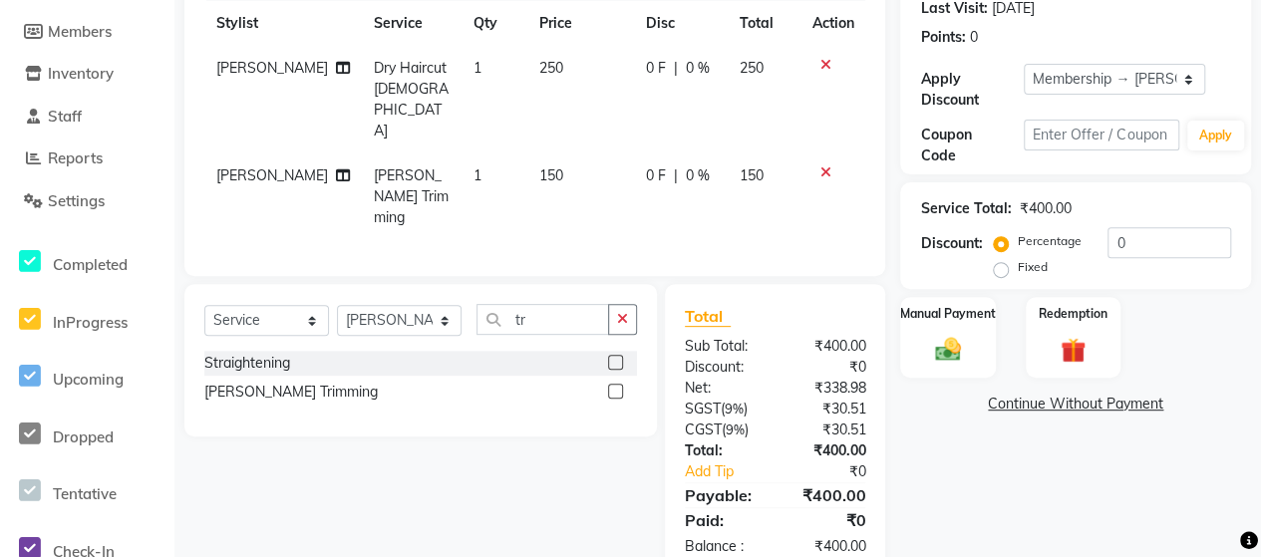
scroll to position [0, 0]
click at [540, 74] on span "250" at bounding box center [551, 68] width 24 height 18
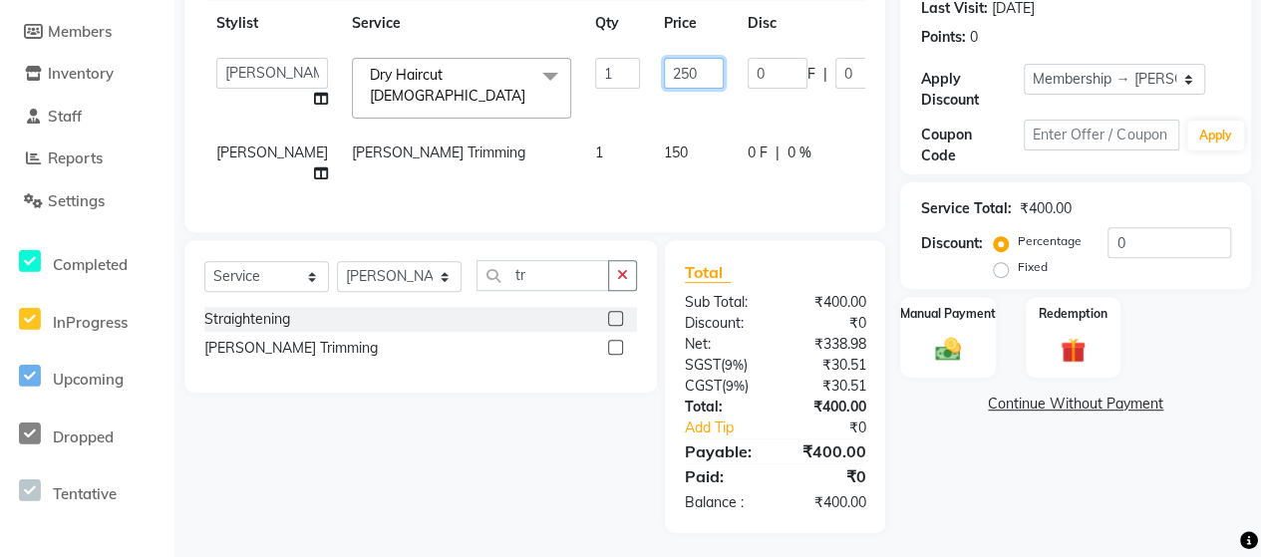
click at [664, 69] on input "250" at bounding box center [694, 73] width 60 height 31
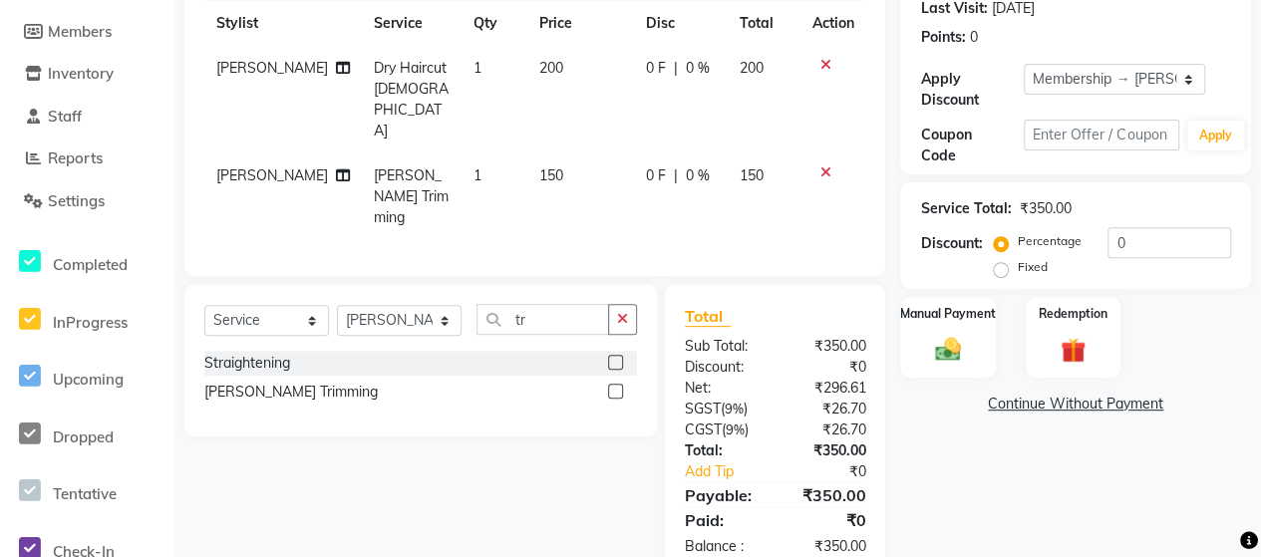
click at [661, 174] on tr "[PERSON_NAME] Trimming 1 150 0 F | 0 % 150" at bounding box center [534, 196] width 661 height 87
click at [923, 336] on div "Manual Payment" at bounding box center [947, 337] width 99 height 85
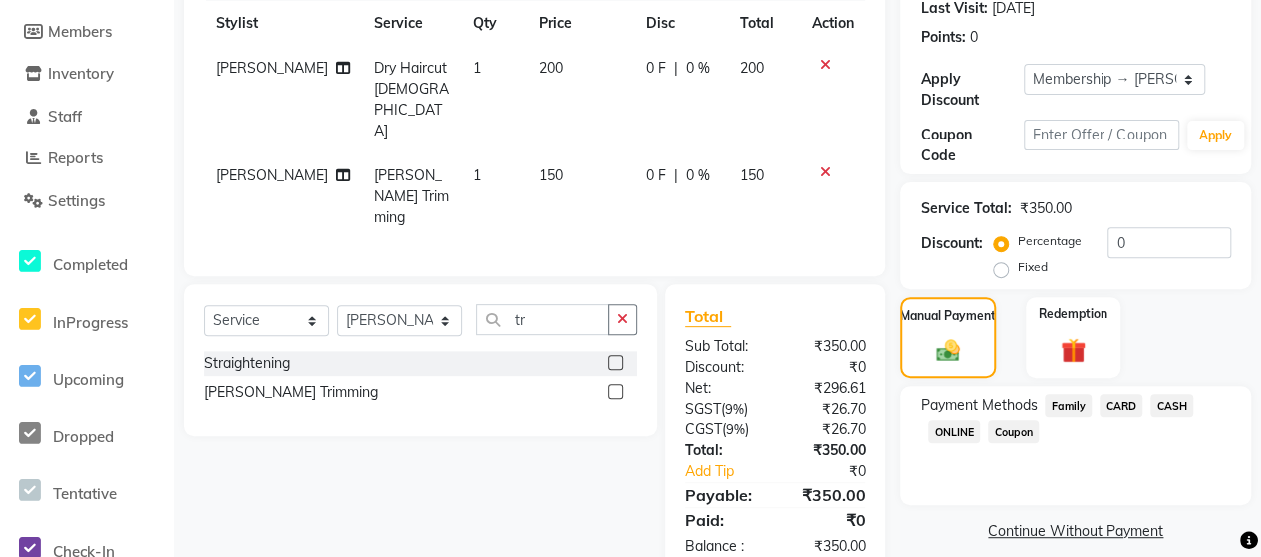
click at [958, 435] on span "ONLINE" at bounding box center [954, 432] width 52 height 23
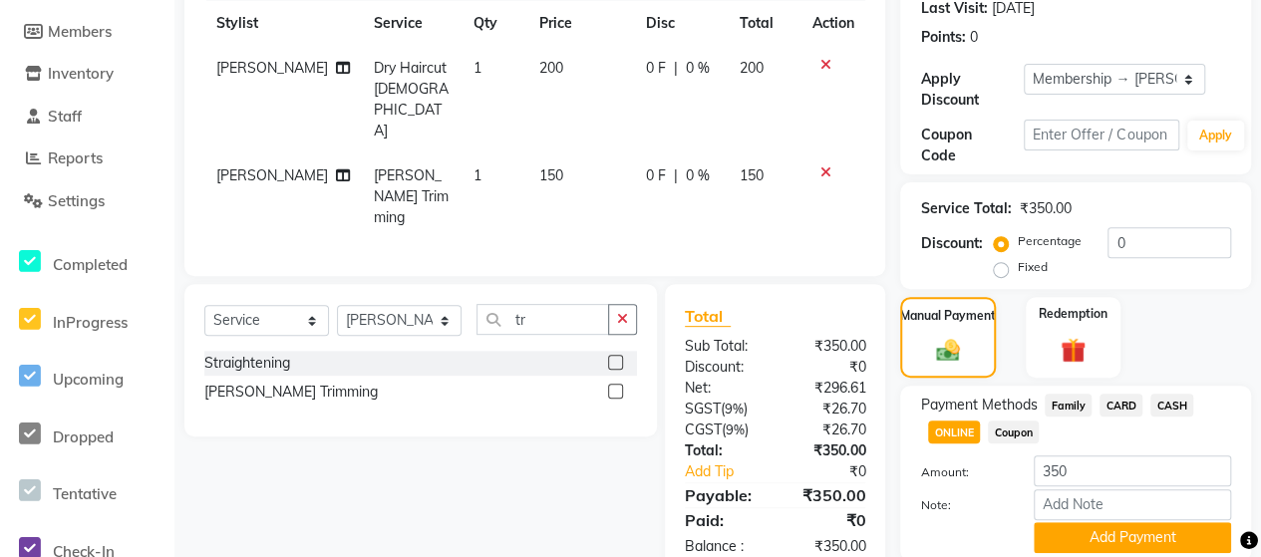
scroll to position [357, 0]
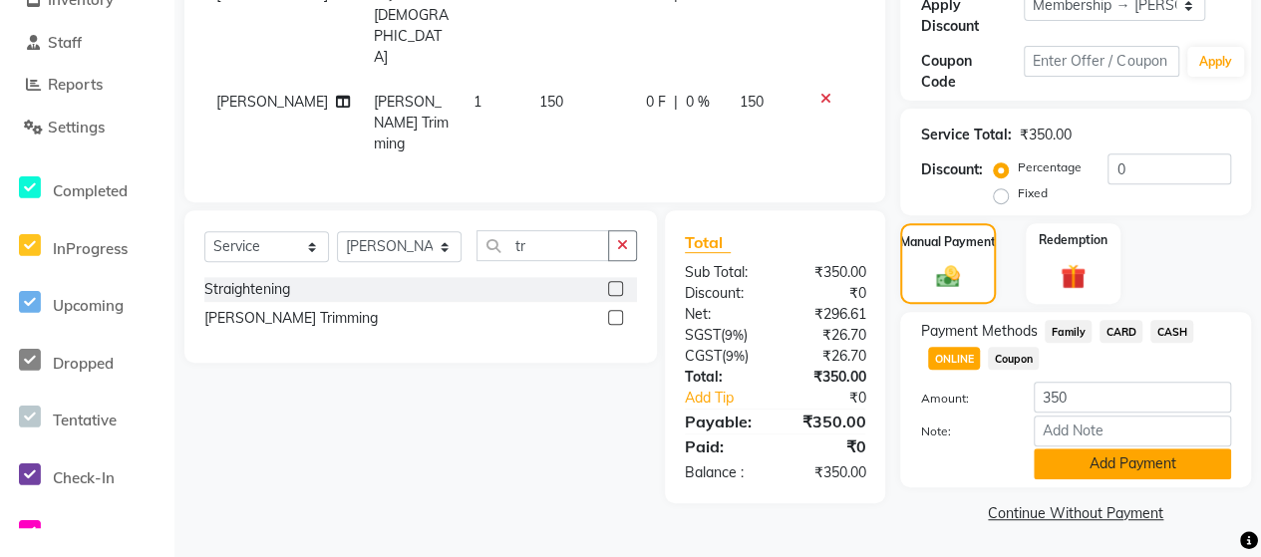
click at [1101, 465] on button "Add Payment" at bounding box center [1132, 463] width 197 height 31
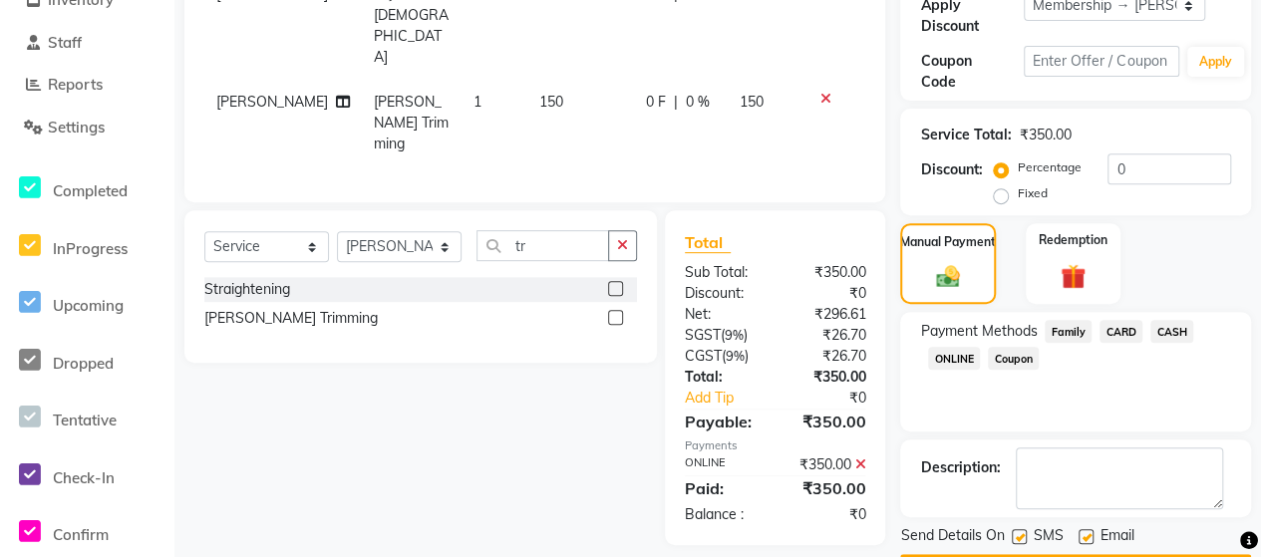
scroll to position [413, 0]
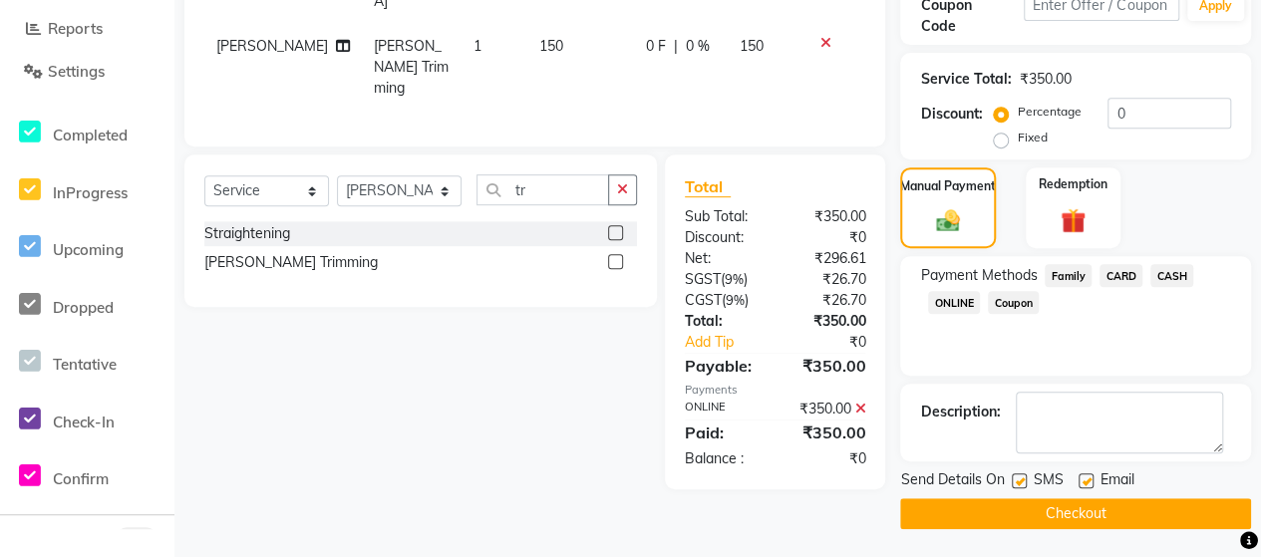
click at [1115, 509] on button "Checkout" at bounding box center [1075, 513] width 351 height 31
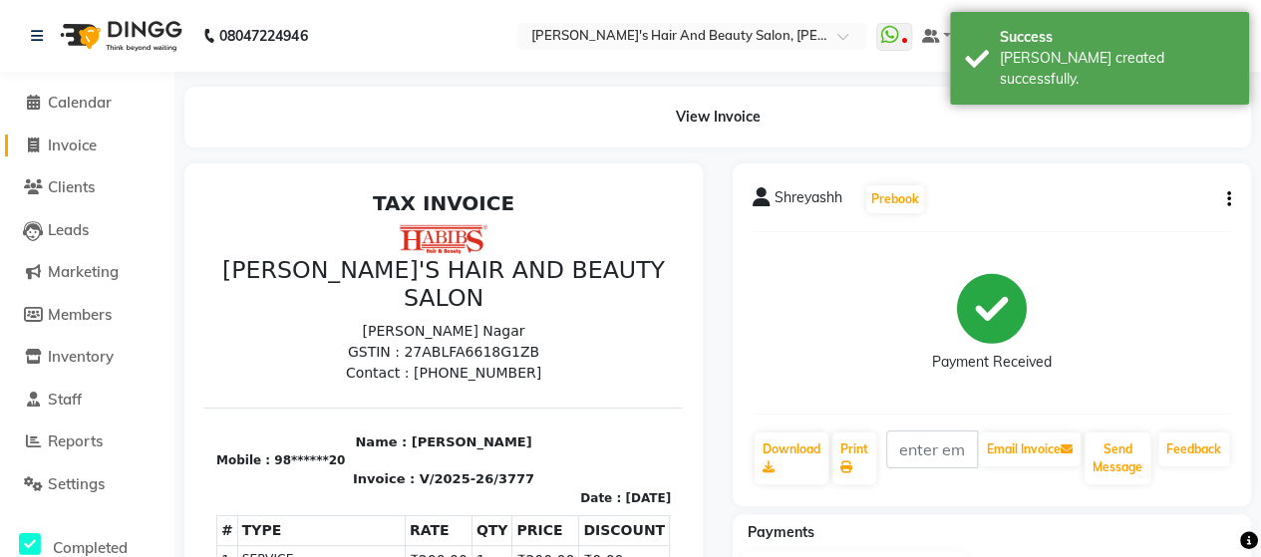
click at [53, 152] on span "Invoice" at bounding box center [72, 145] width 49 height 19
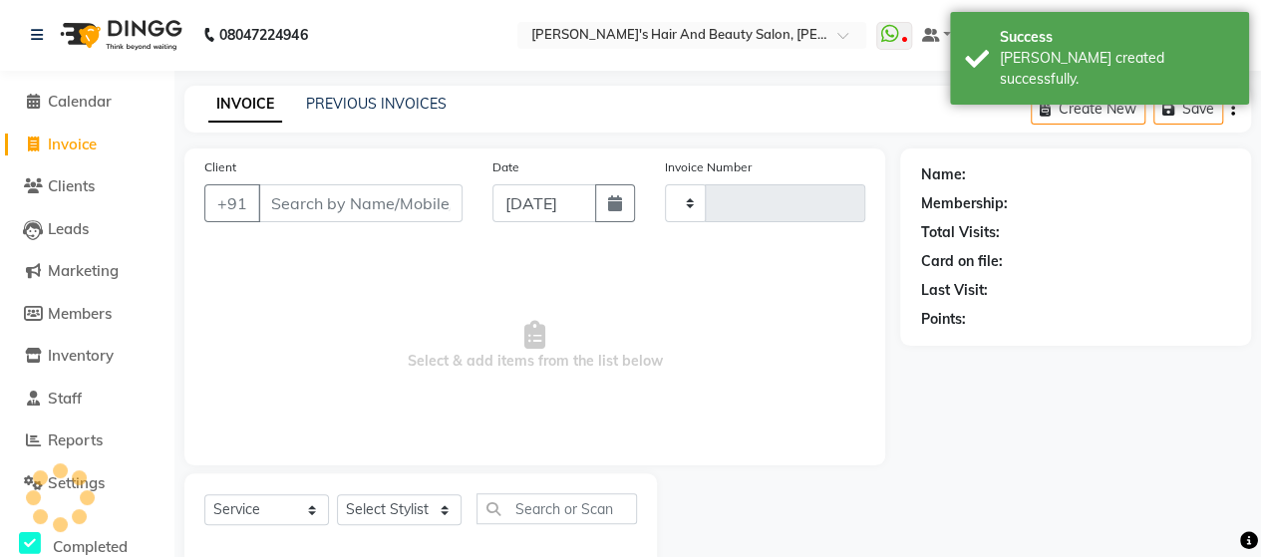
scroll to position [41, 0]
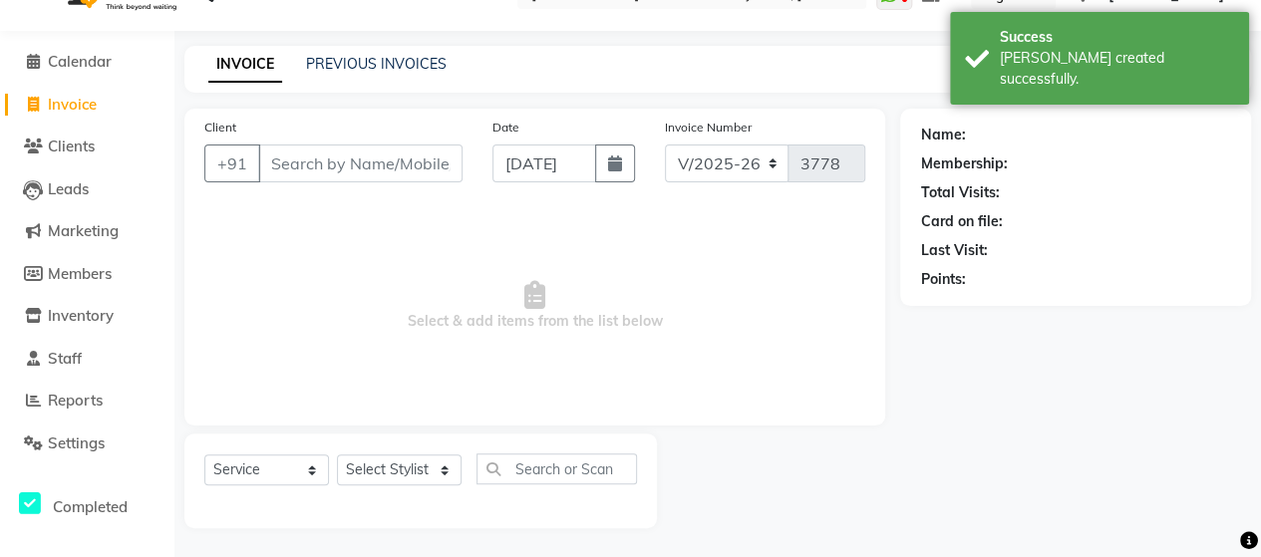
click at [290, 162] on input "Client" at bounding box center [360, 164] width 204 height 38
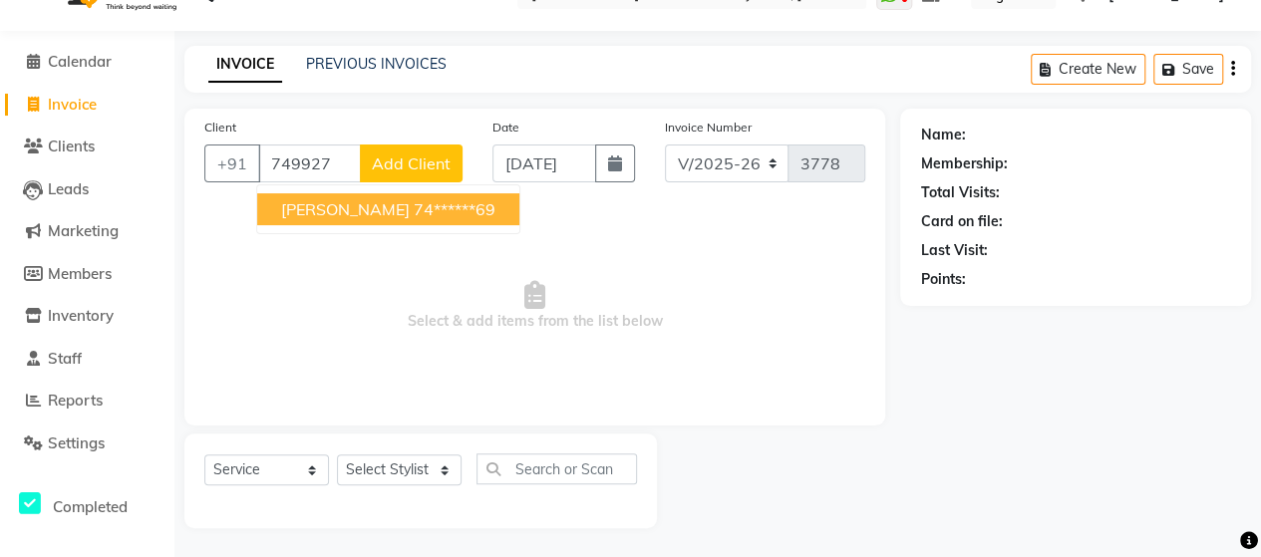
click at [414, 204] on ngb-highlight "74******69" at bounding box center [455, 209] width 82 height 20
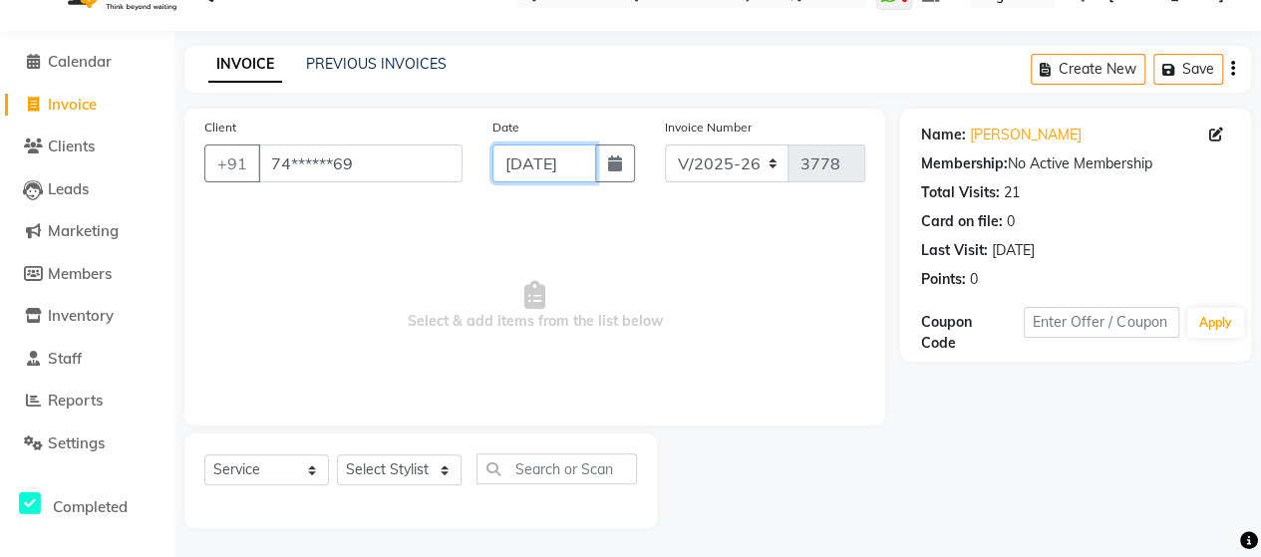
click at [550, 160] on input "[DATE]" at bounding box center [544, 164] width 104 height 38
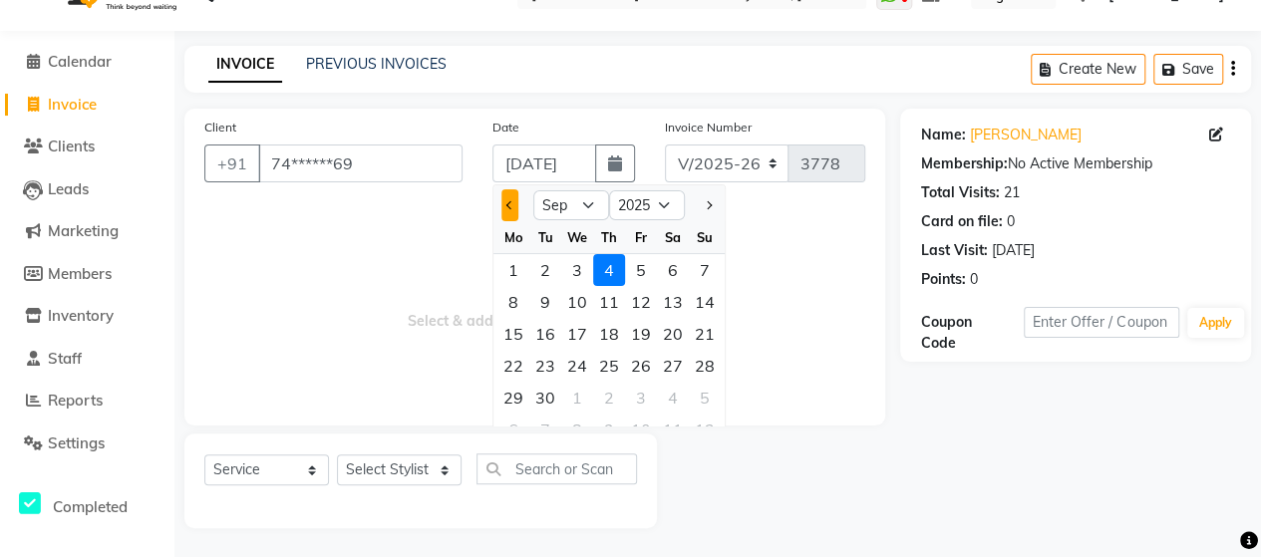
click at [512, 214] on button "Previous month" at bounding box center [509, 205] width 17 height 32
click at [514, 398] on div "25" at bounding box center [513, 398] width 32 height 32
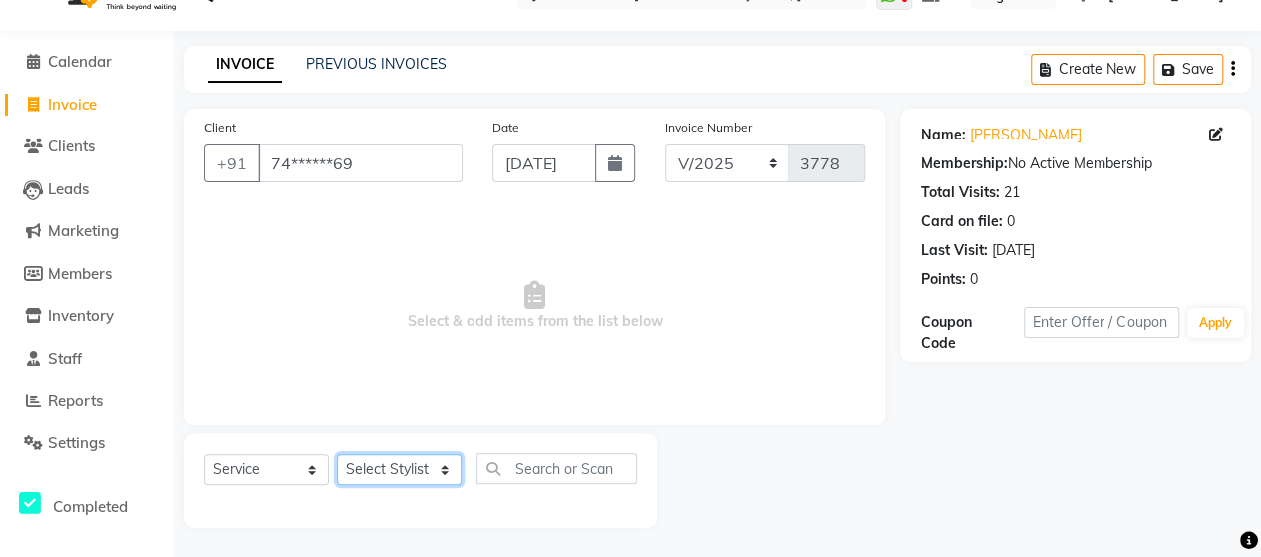
scroll to position [0, 0]
click at [395, 479] on select "Select Stylist Admin [PERSON_NAME] [PERSON_NAME] [PERSON_NAME] Rohit [PERSON_NA…" at bounding box center [399, 469] width 125 height 31
click at [337, 454] on select "Select Stylist Admin [PERSON_NAME] [PERSON_NAME] [PERSON_NAME] Rohit [PERSON_NA…" at bounding box center [399, 469] width 125 height 31
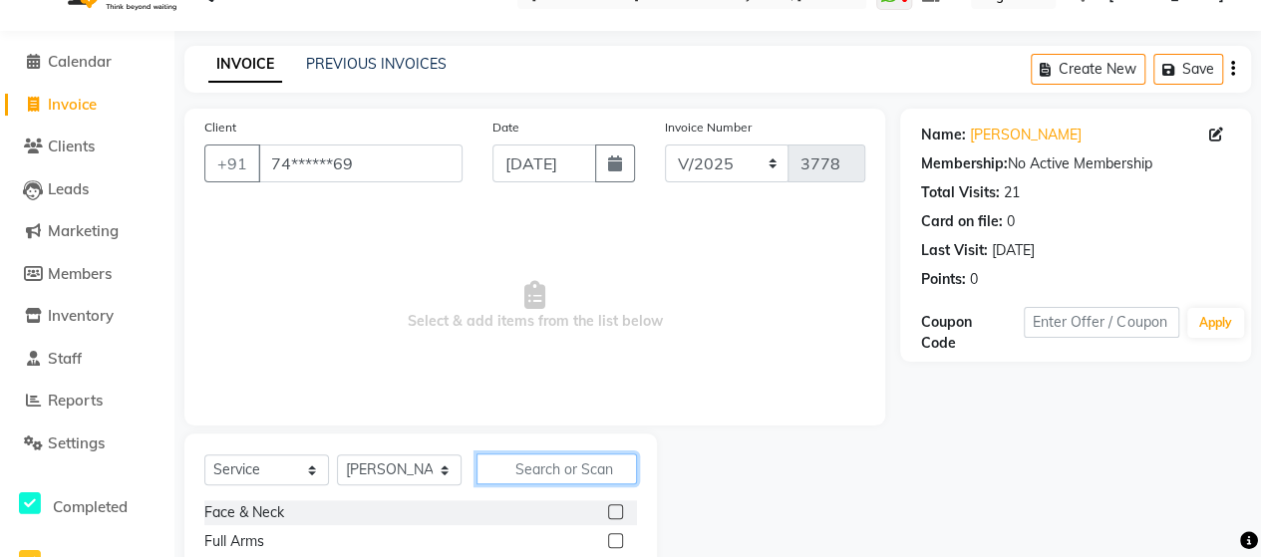
click at [570, 463] on input "text" at bounding box center [556, 468] width 160 height 31
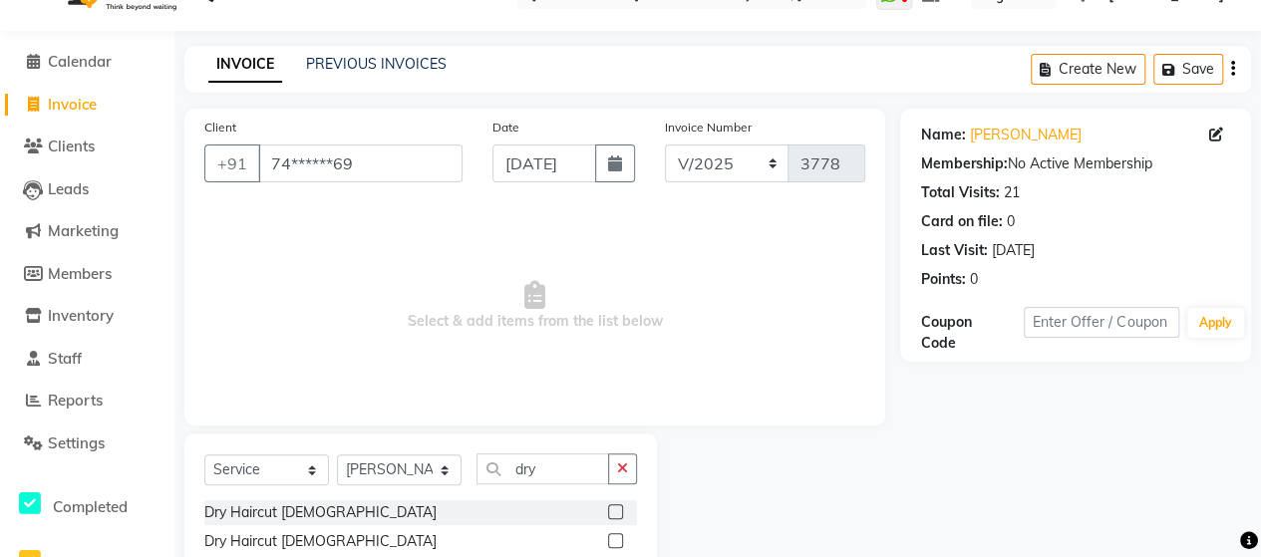
click at [614, 540] on label at bounding box center [615, 540] width 15 height 15
click at [614, 540] on input "checkbox" at bounding box center [614, 541] width 13 height 13
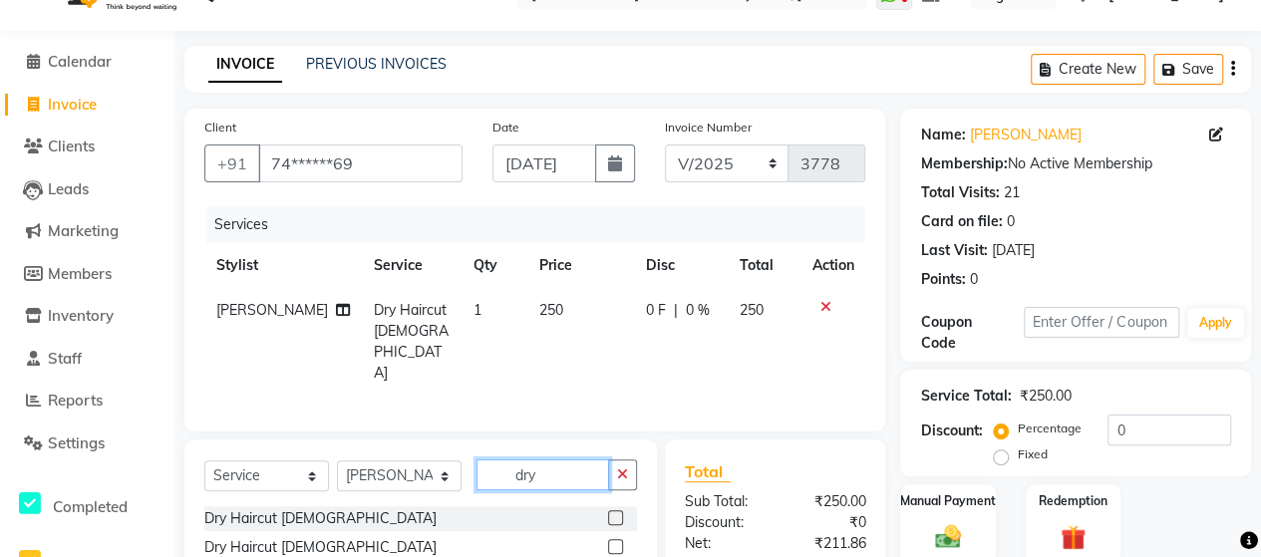
click at [564, 468] on input "dry" at bounding box center [542, 474] width 133 height 31
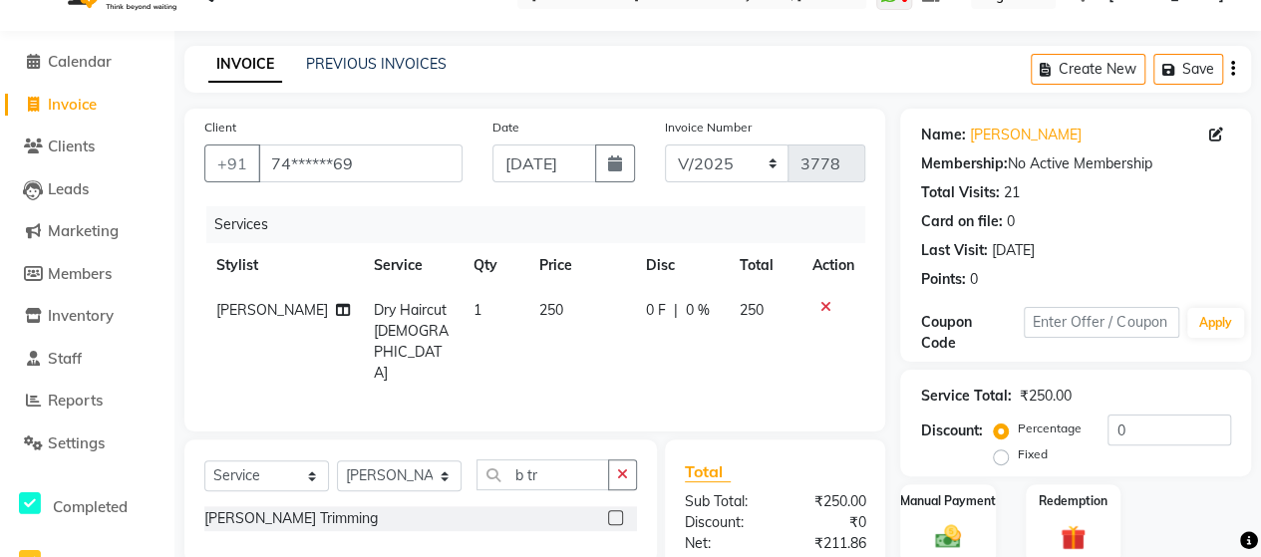
click at [620, 510] on label at bounding box center [615, 517] width 15 height 15
click at [620, 512] on input "checkbox" at bounding box center [614, 518] width 13 height 13
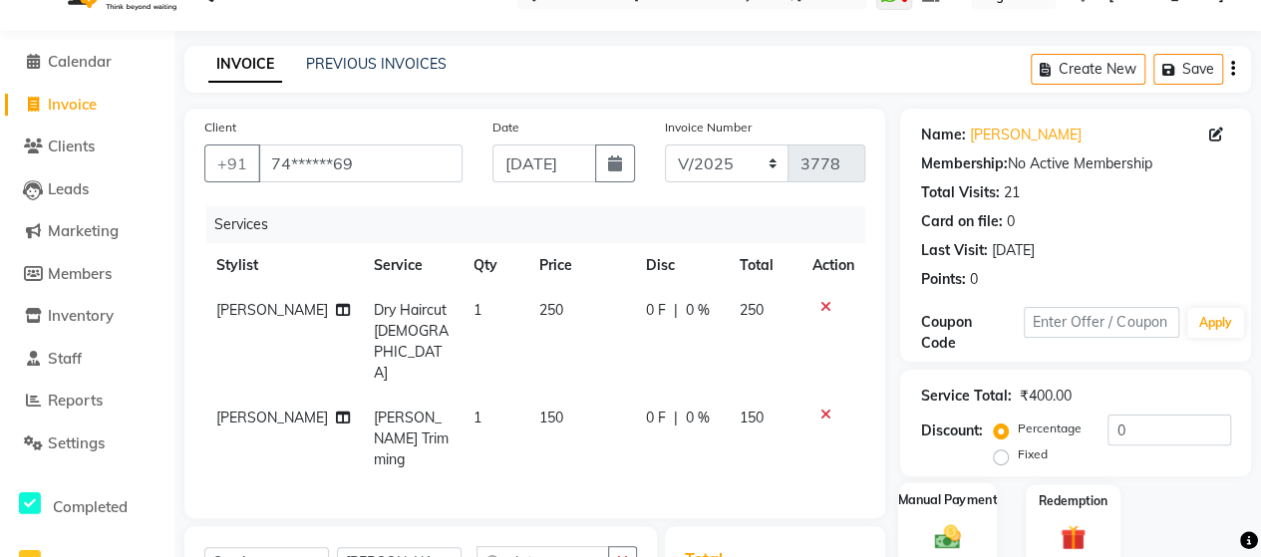
click at [944, 509] on div "Manual Payment" at bounding box center [947, 524] width 99 height 85
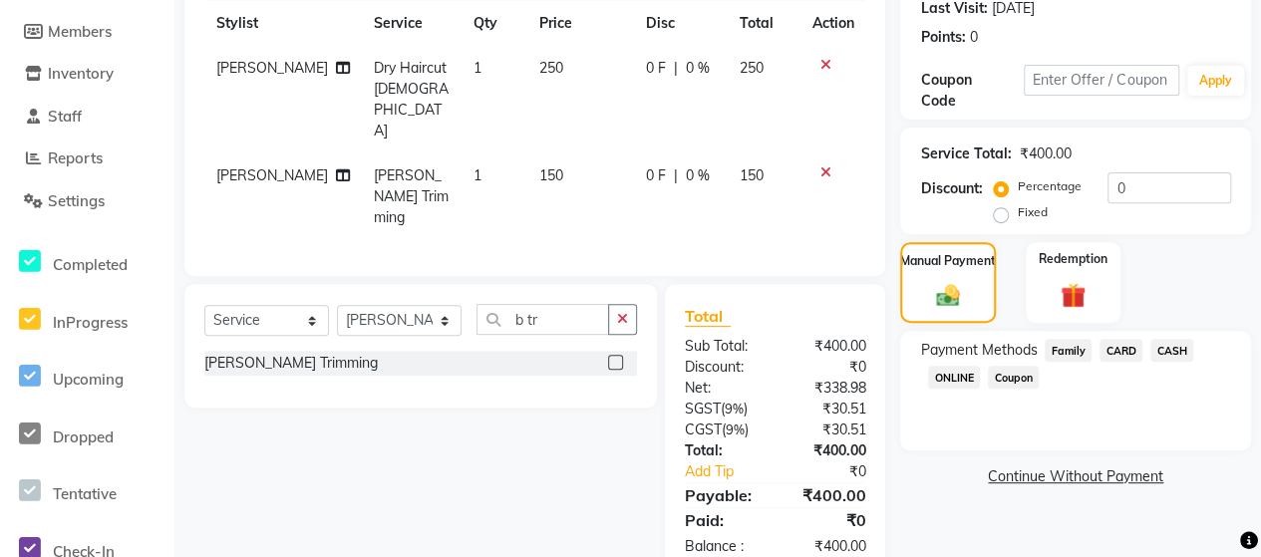
click at [945, 371] on span "ONLINE" at bounding box center [954, 377] width 52 height 23
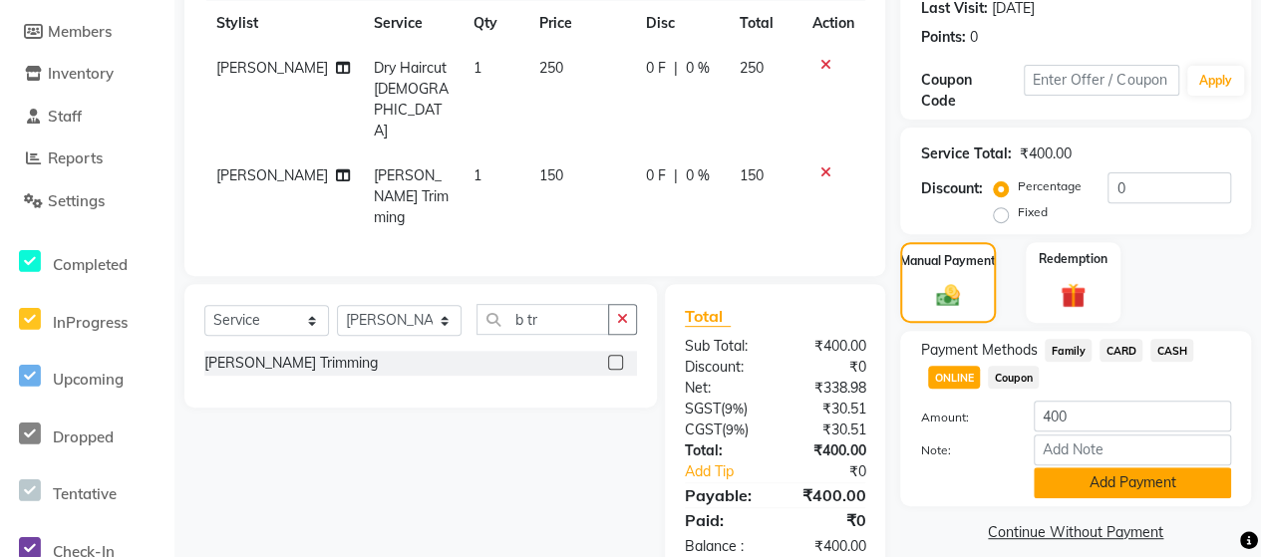
click at [1117, 483] on button "Add Payment" at bounding box center [1132, 482] width 197 height 31
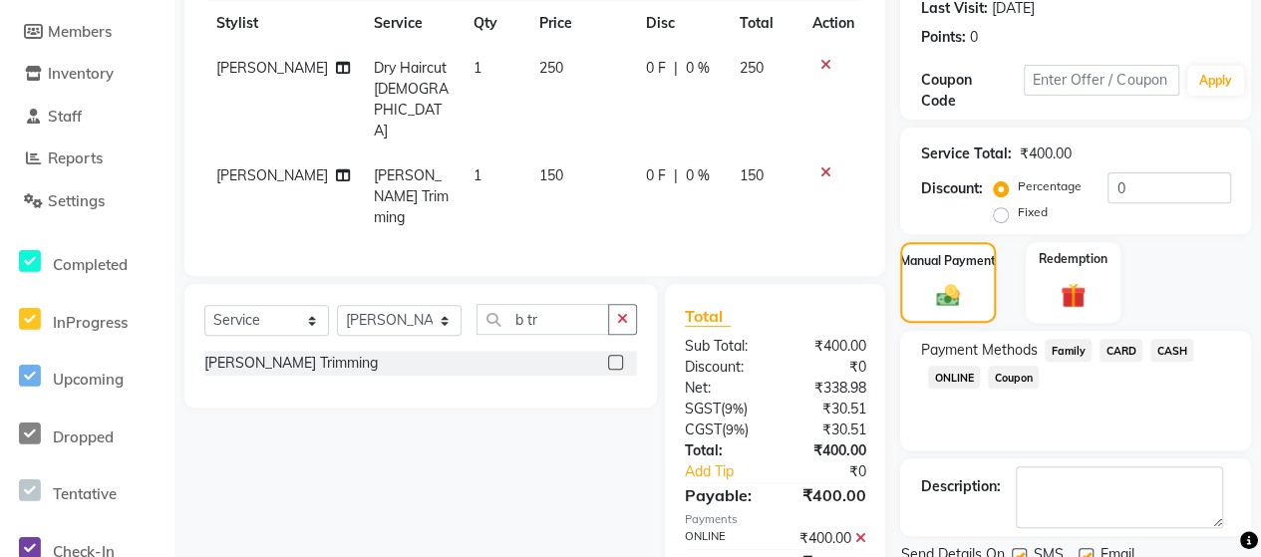
scroll to position [358, 0]
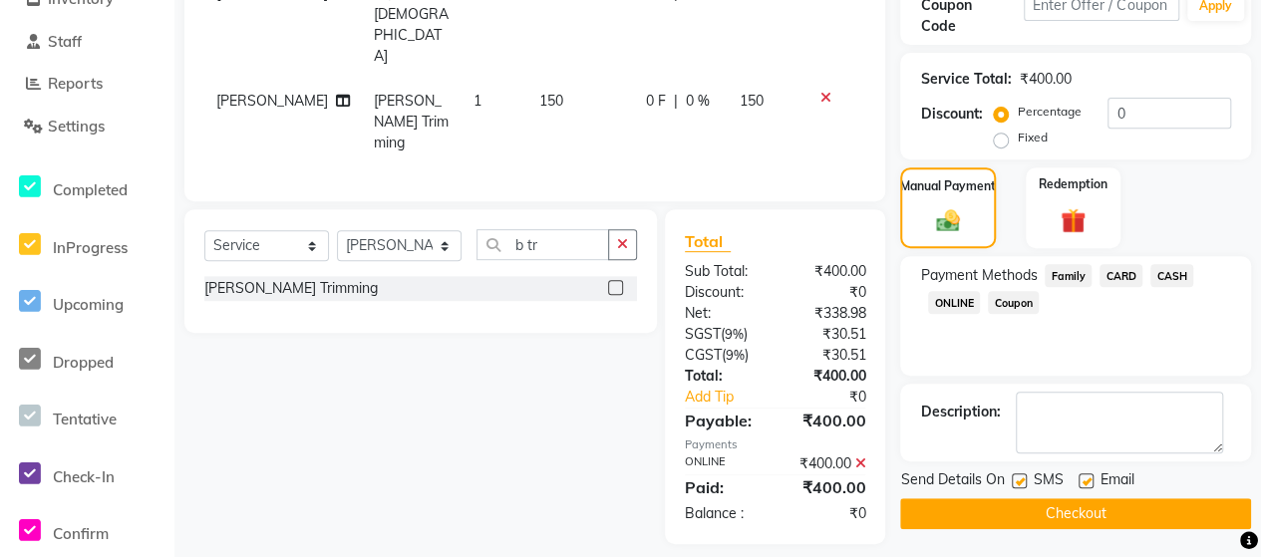
click at [1111, 503] on button "Checkout" at bounding box center [1075, 513] width 351 height 31
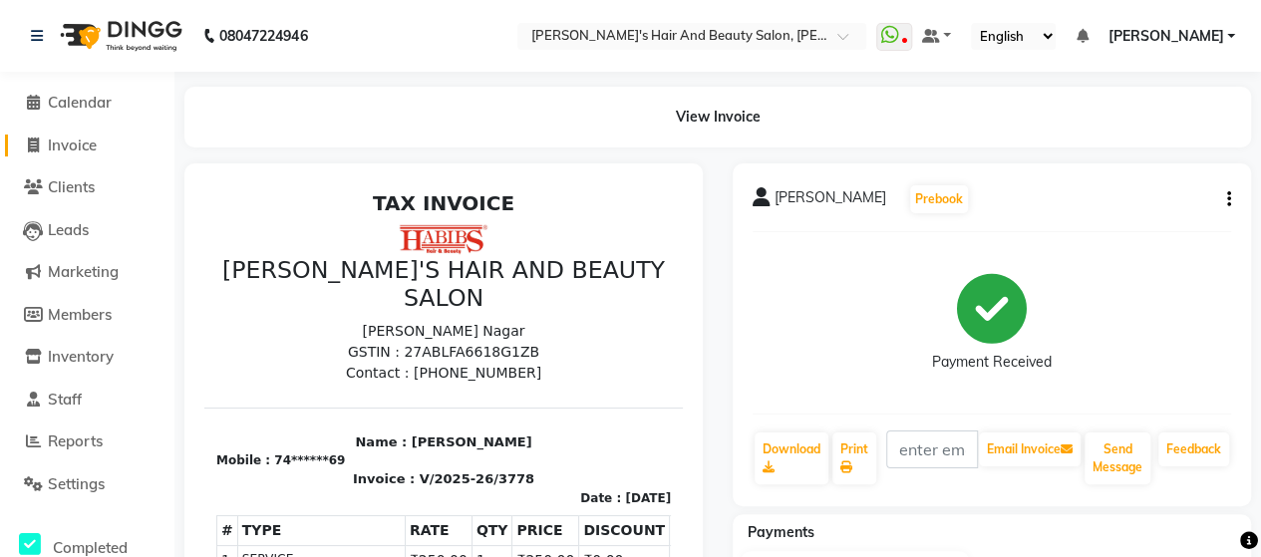
click at [86, 146] on span "Invoice" at bounding box center [72, 145] width 49 height 19
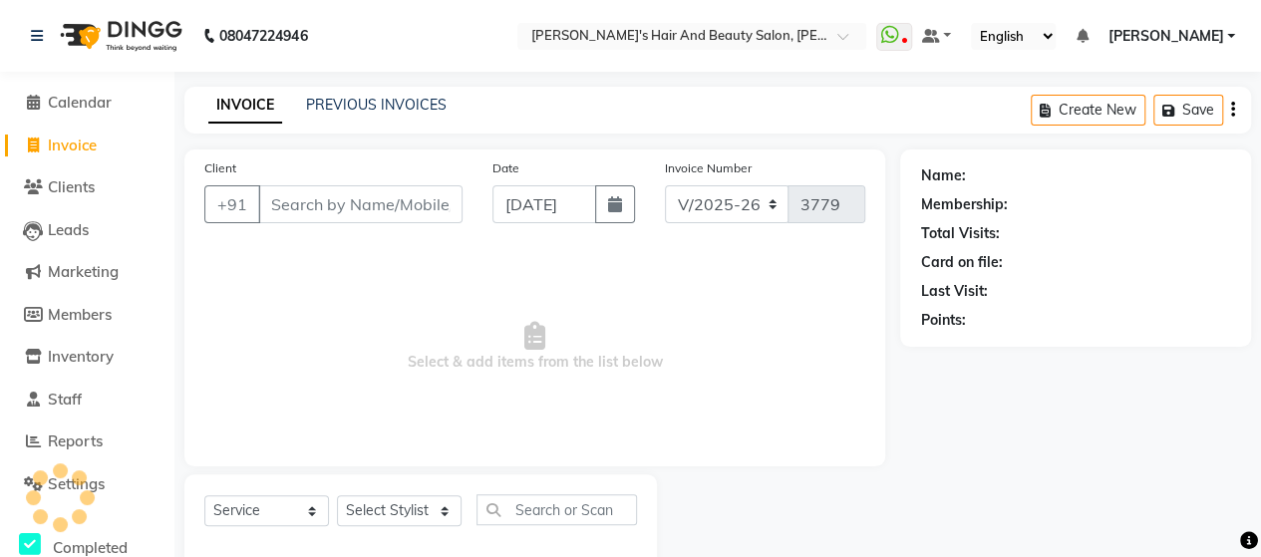
scroll to position [41, 0]
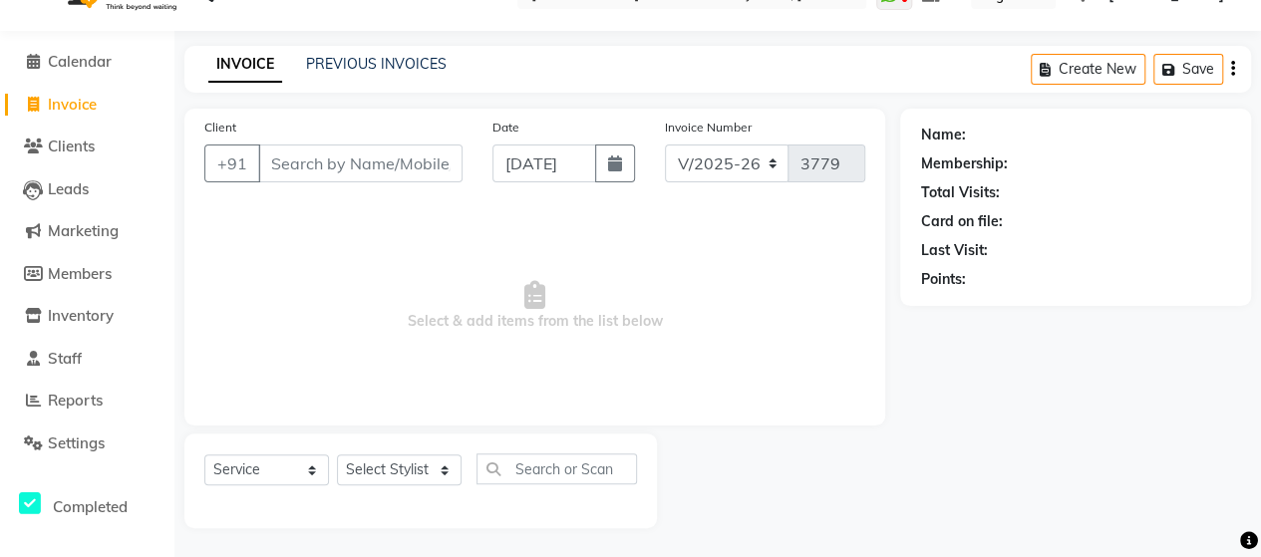
click at [397, 49] on div "INVOICE PREVIOUS INVOICES Create New Save" at bounding box center [717, 69] width 1066 height 47
click at [36, 57] on icon at bounding box center [33, 61] width 13 height 15
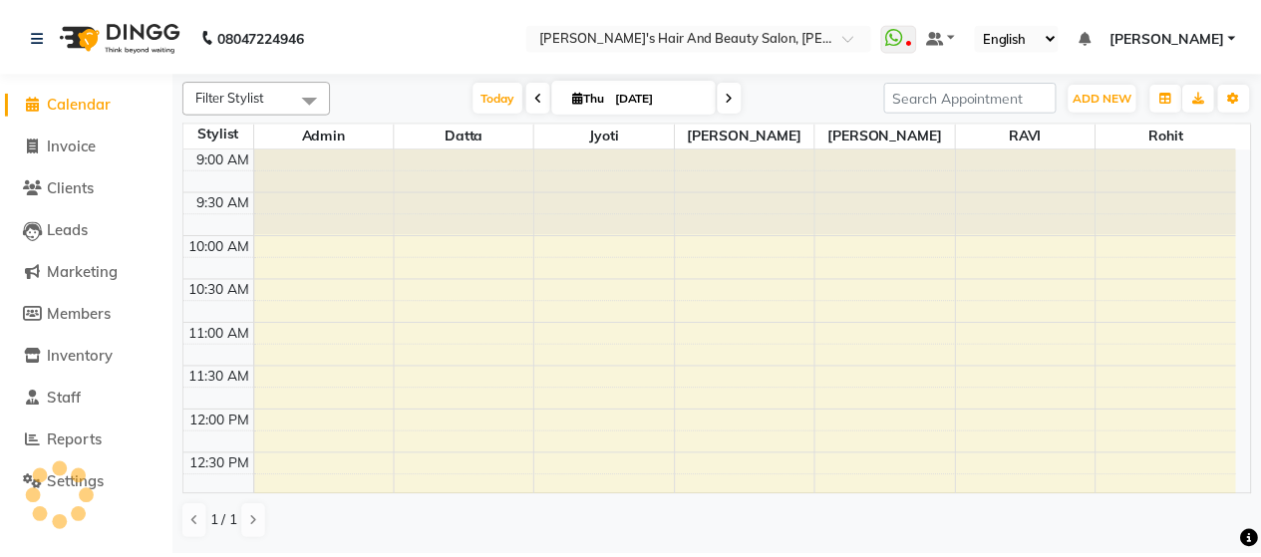
scroll to position [606, 0]
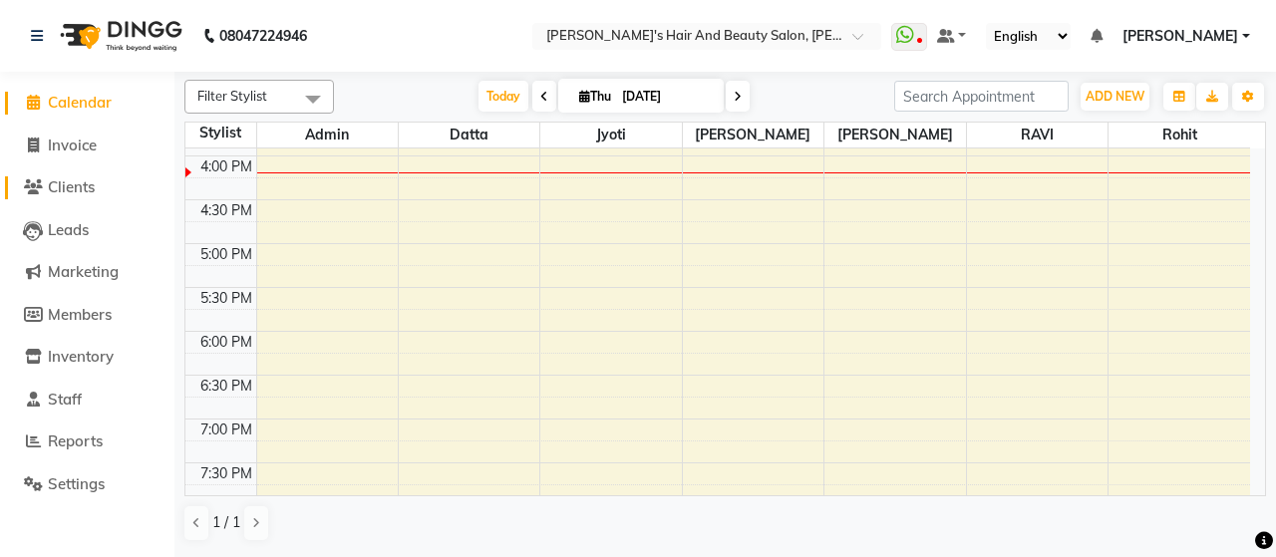
click at [71, 190] on span "Clients" at bounding box center [71, 186] width 47 height 19
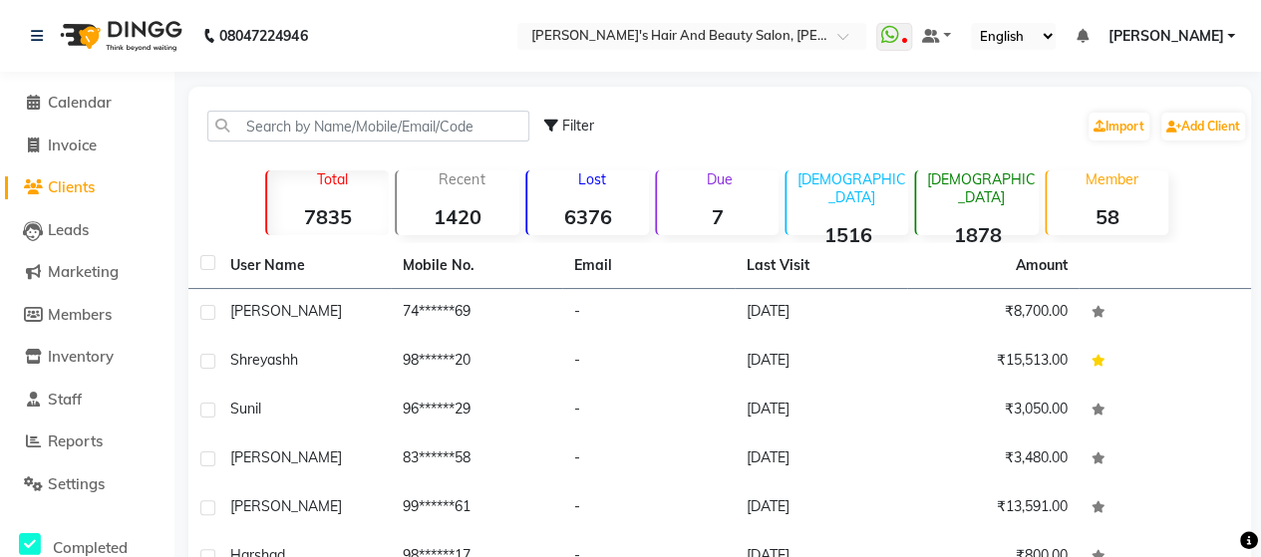
click at [34, 116] on li "Calendar" at bounding box center [87, 103] width 174 height 43
click at [68, 447] on span "Reports" at bounding box center [75, 441] width 55 height 19
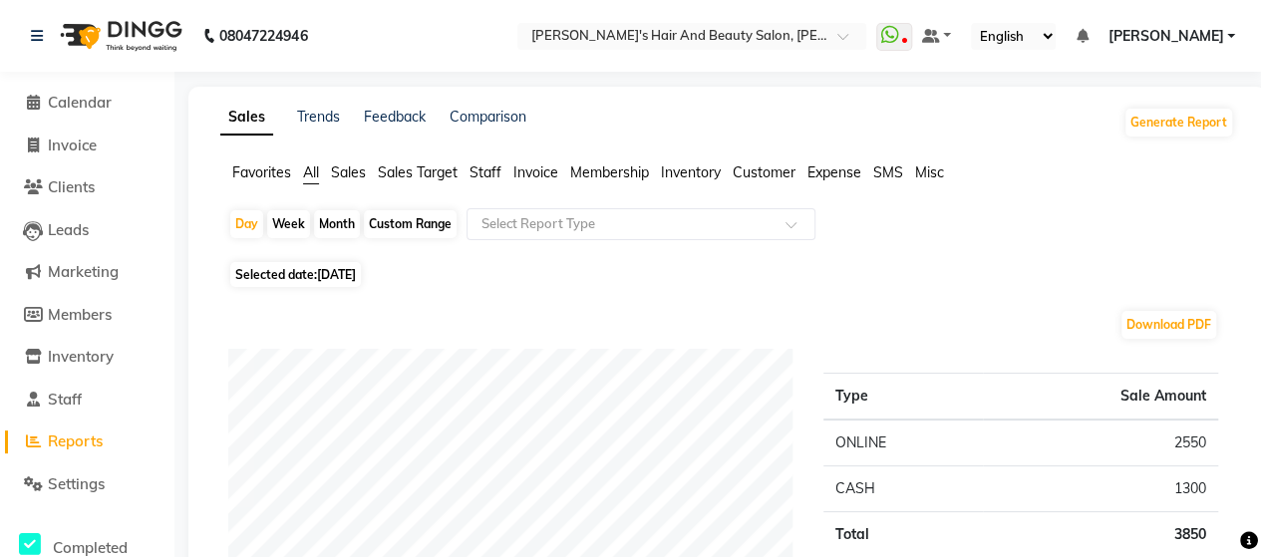
click at [425, 226] on div "Custom Range" at bounding box center [410, 224] width 93 height 28
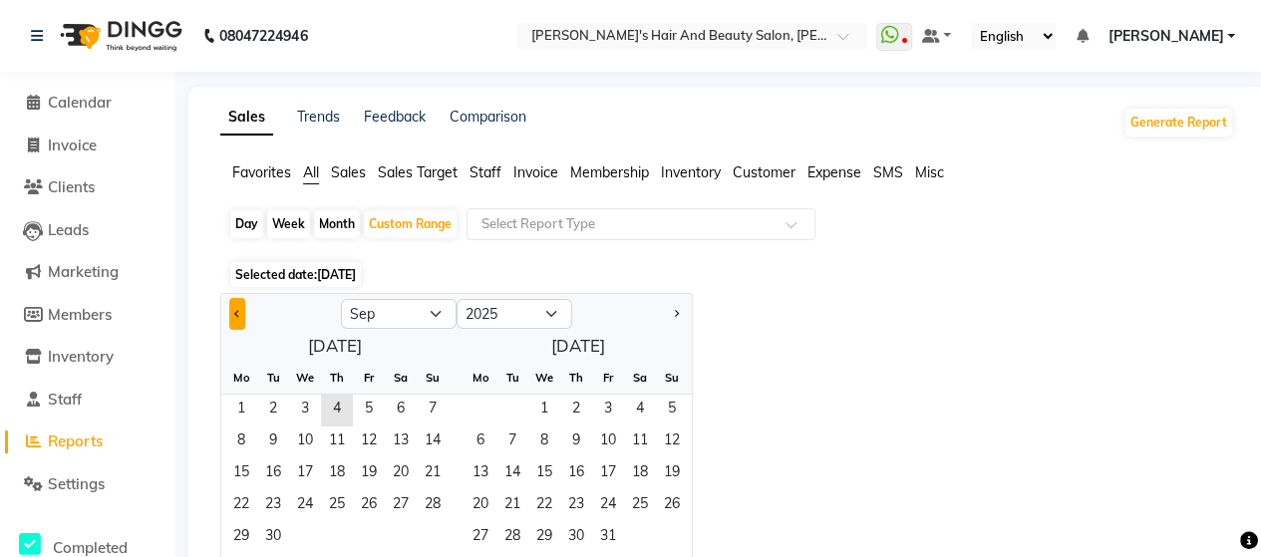
click at [239, 324] on button "Previous month" at bounding box center [237, 314] width 16 height 32
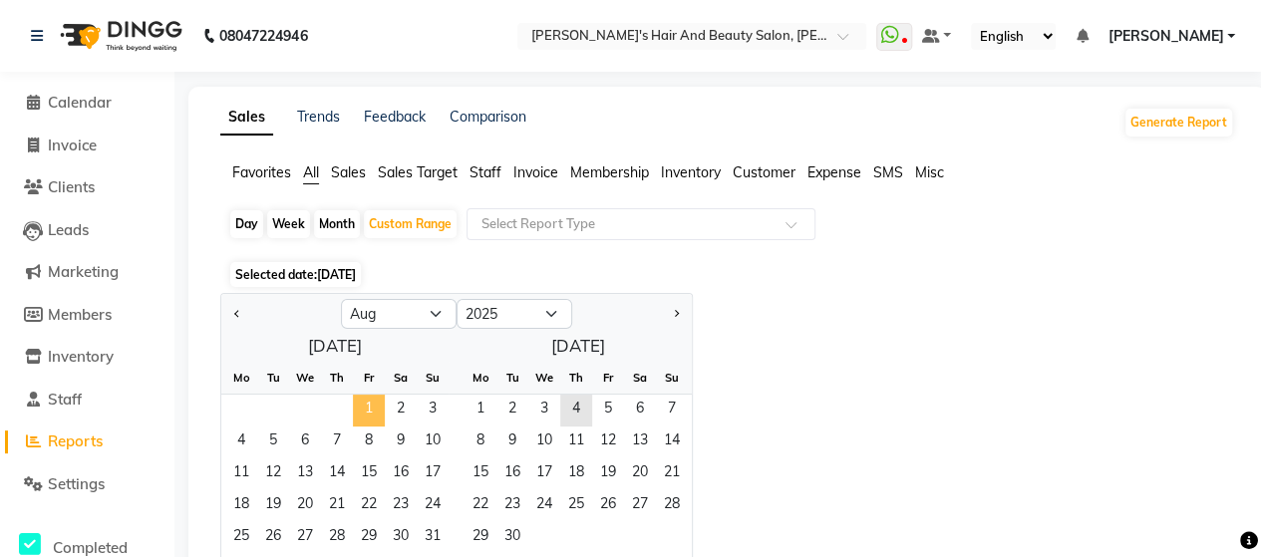
click at [367, 411] on span "1" at bounding box center [369, 411] width 32 height 32
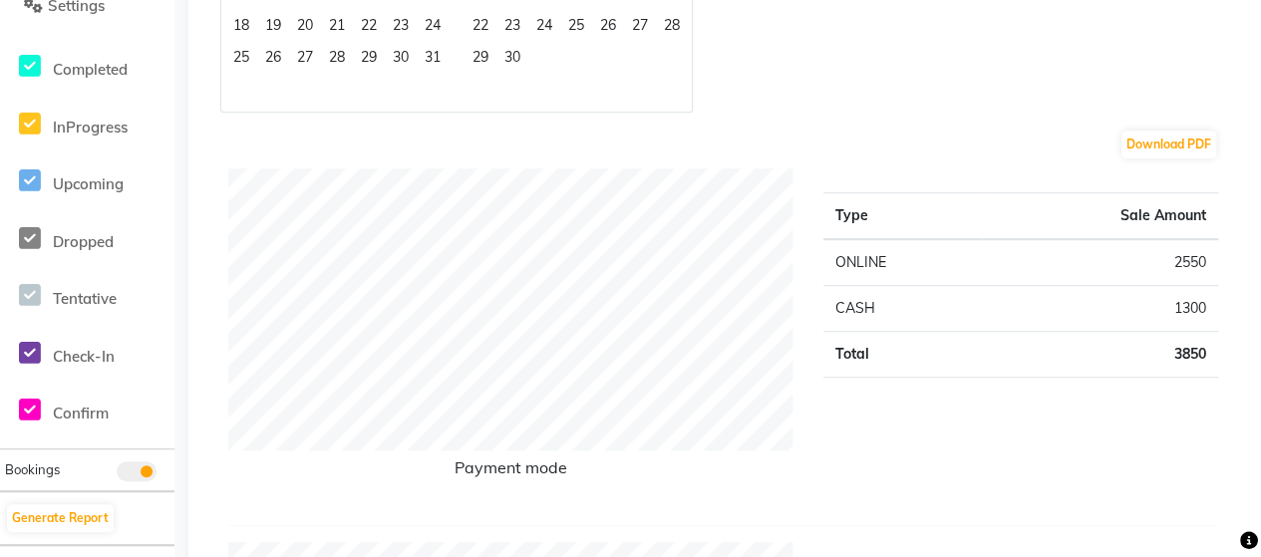
scroll to position [126, 0]
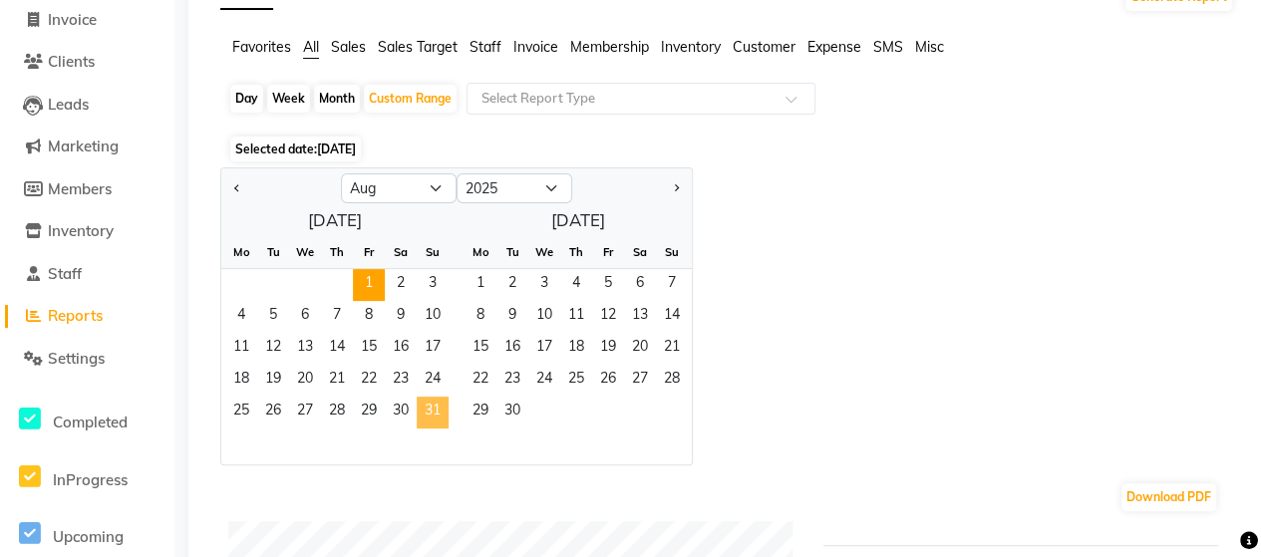
click at [435, 418] on span "31" at bounding box center [433, 413] width 32 height 32
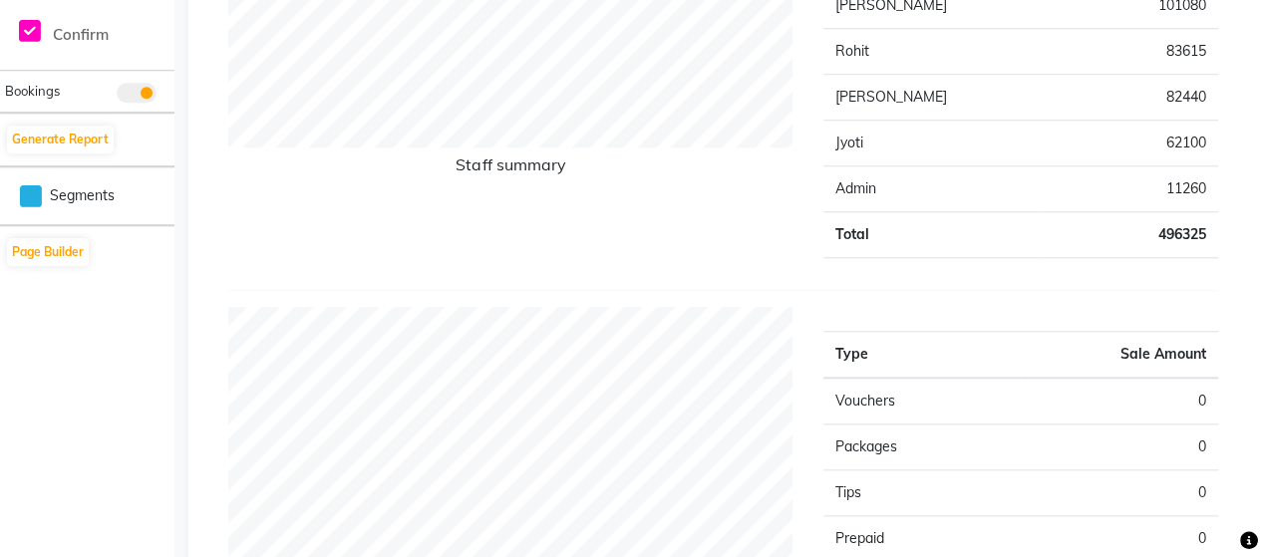
scroll to position [849, 0]
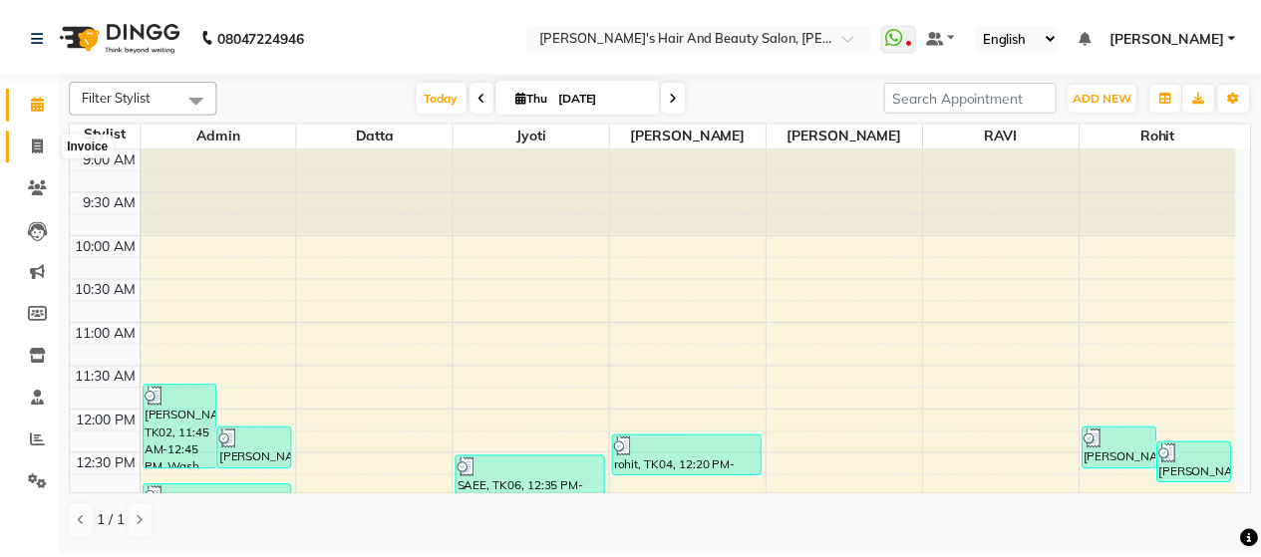
scroll to position [519, 0]
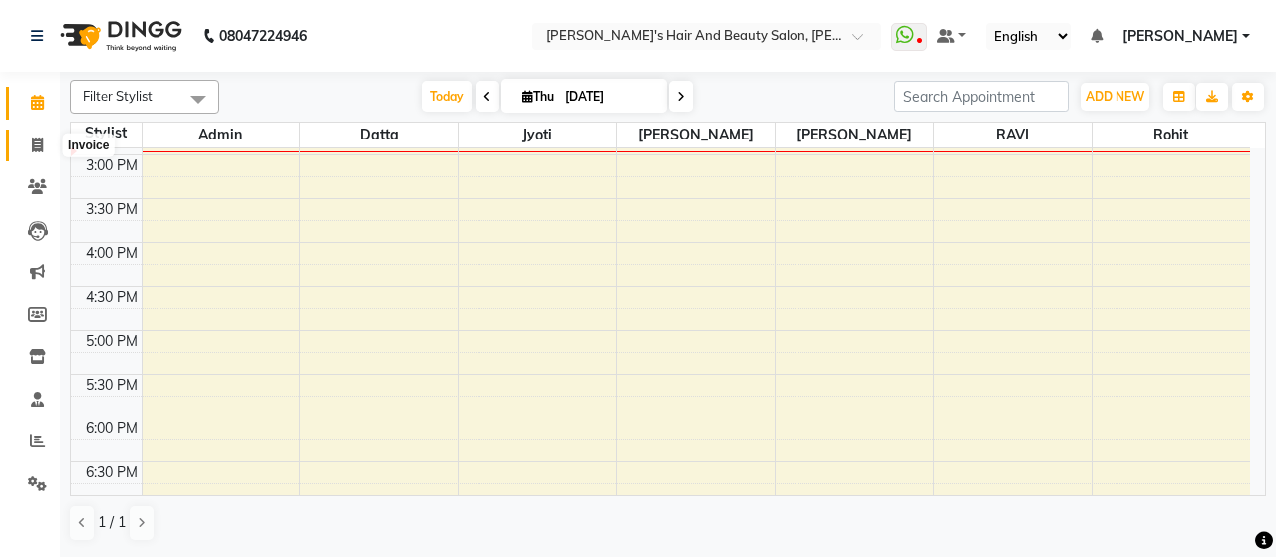
click at [40, 150] on icon at bounding box center [37, 145] width 11 height 15
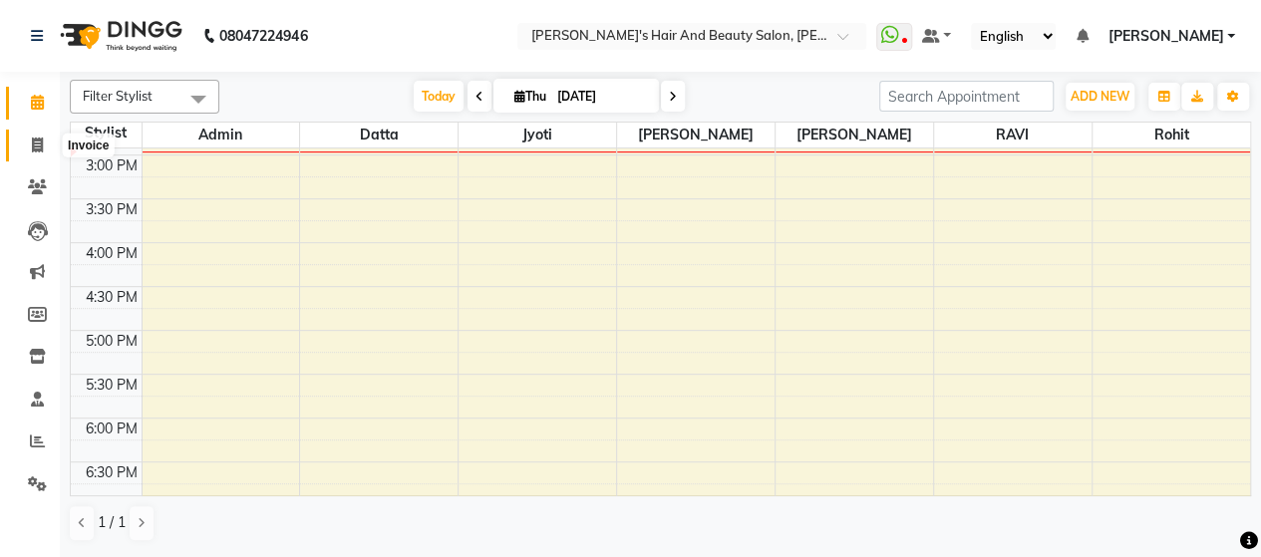
select select "6429"
select select "service"
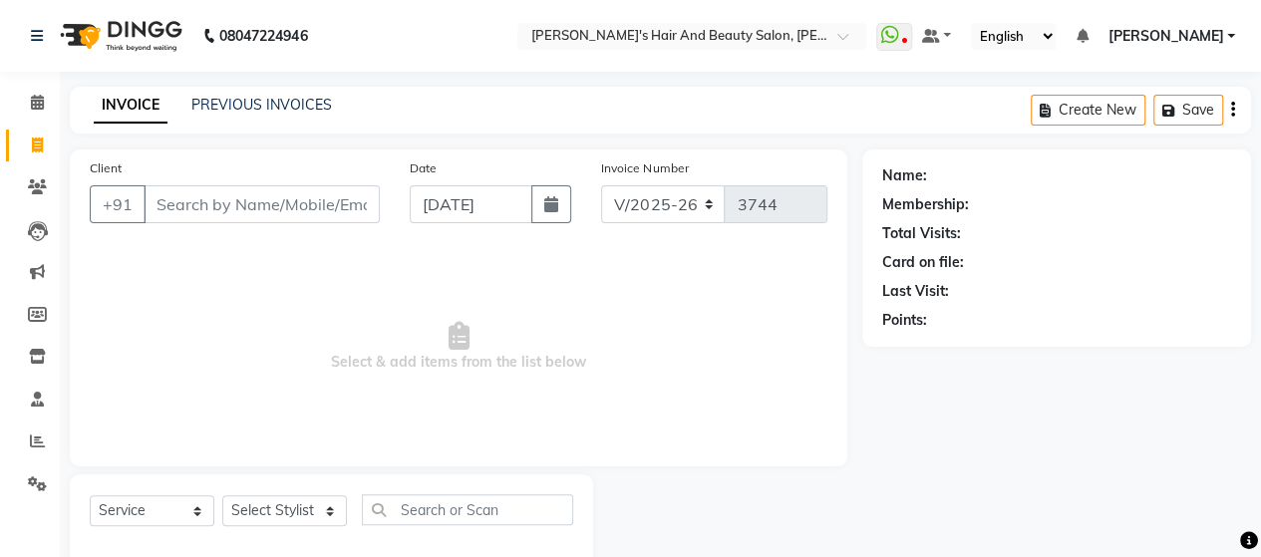
click at [205, 207] on input "Client" at bounding box center [262, 204] width 236 height 38
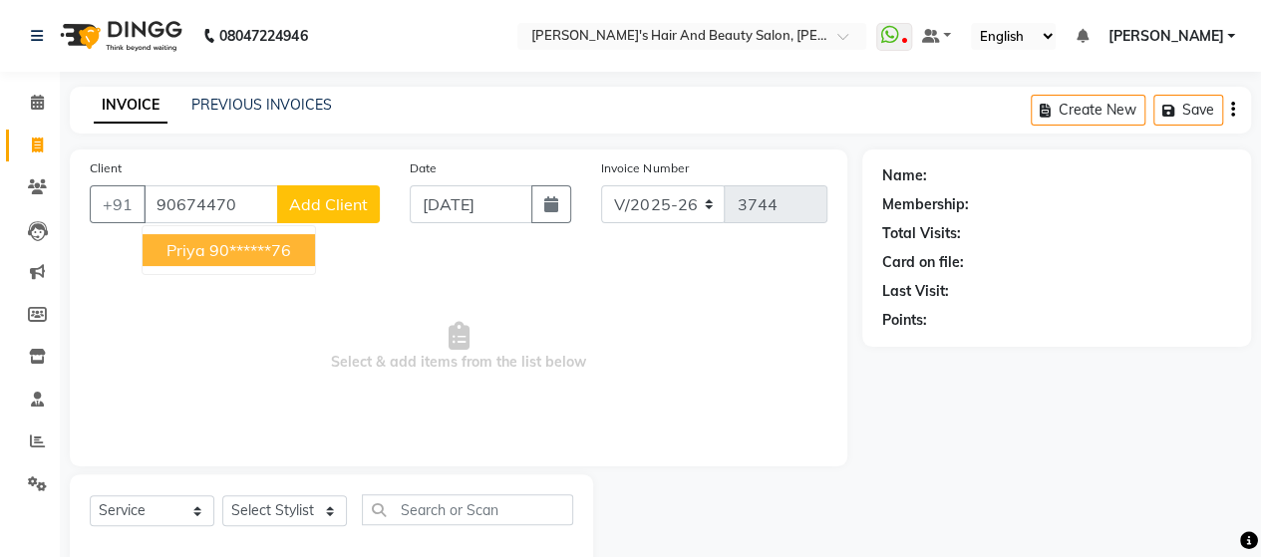
click at [266, 249] on ngb-highlight "90******76" at bounding box center [250, 250] width 82 height 20
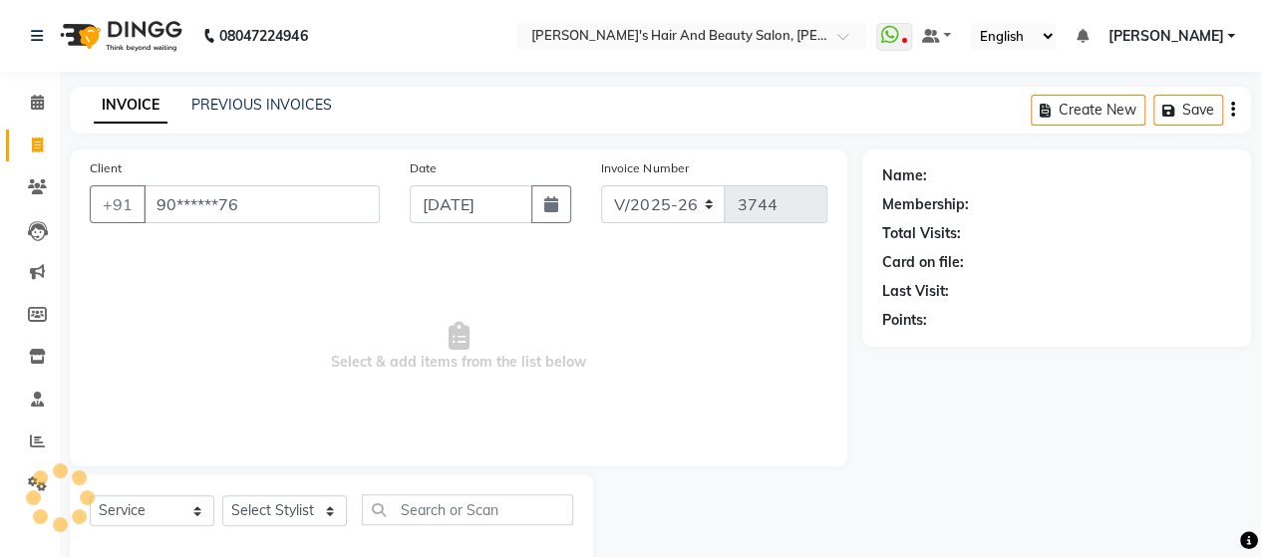
type input "90******76"
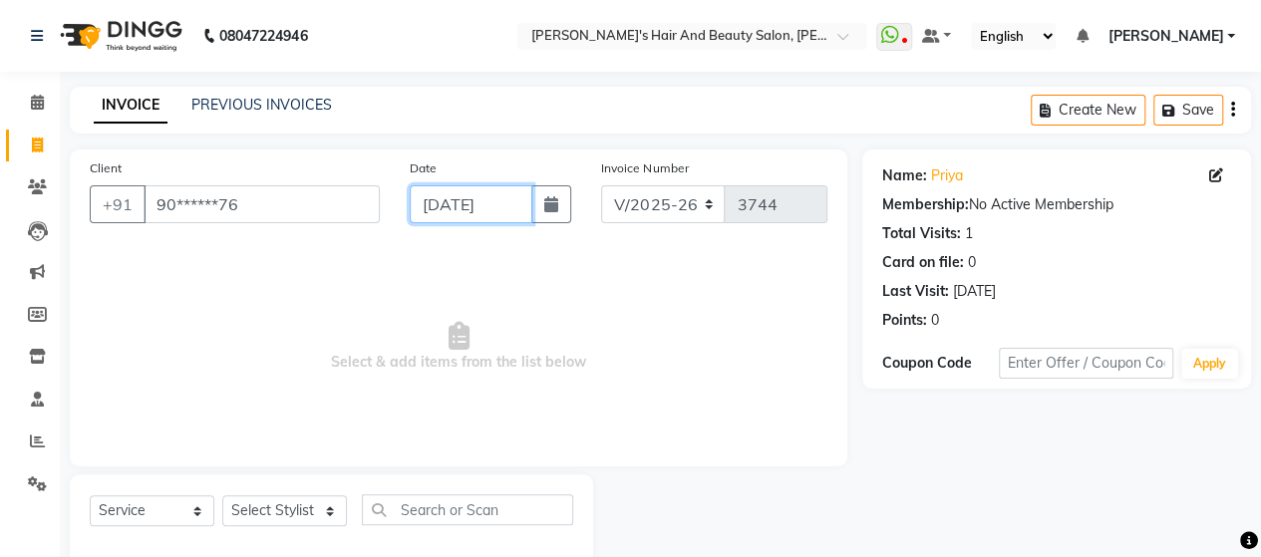
click at [460, 206] on input "[DATE]" at bounding box center [472, 204] width 124 height 38
select select "9"
select select "2025"
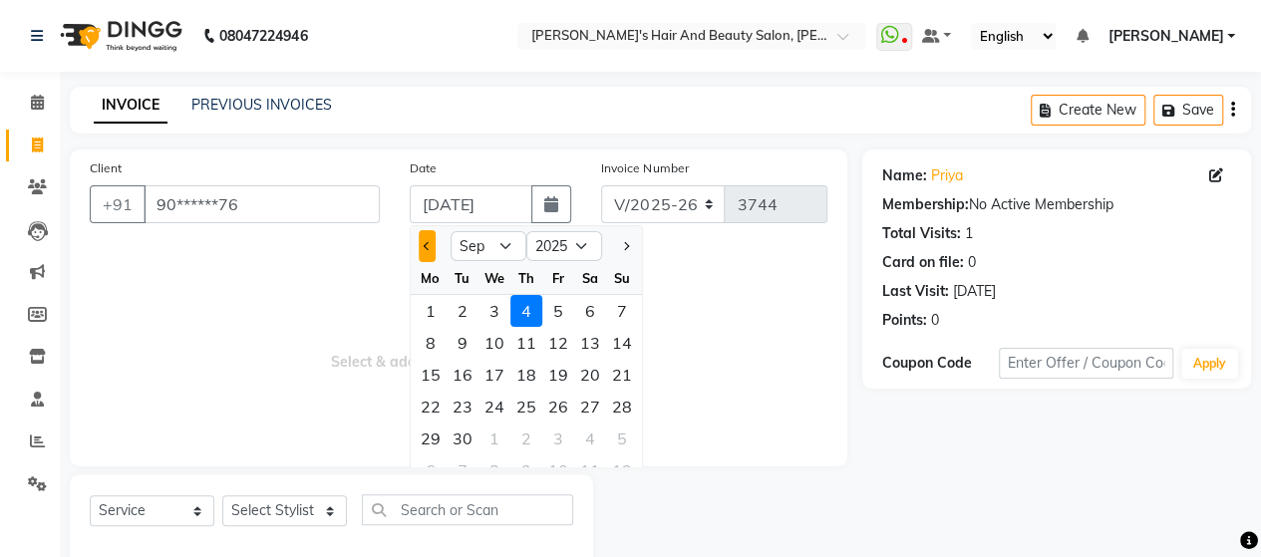
click at [423, 246] on button "Previous month" at bounding box center [427, 246] width 17 height 32
select select "8"
click at [557, 301] on div "1" at bounding box center [558, 311] width 32 height 32
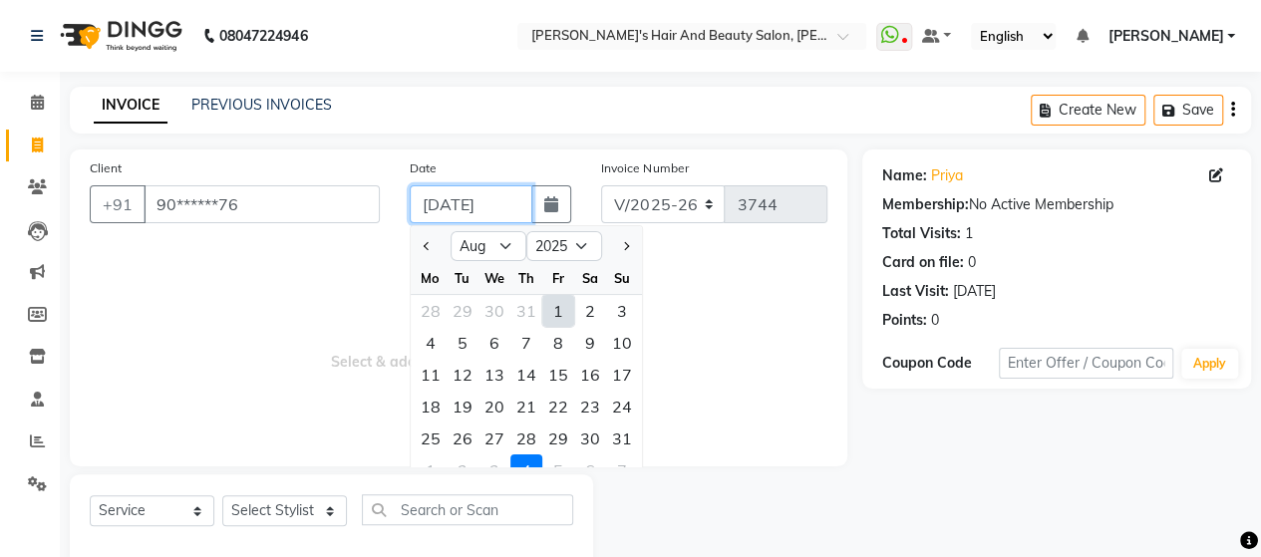
type input "[DATE]"
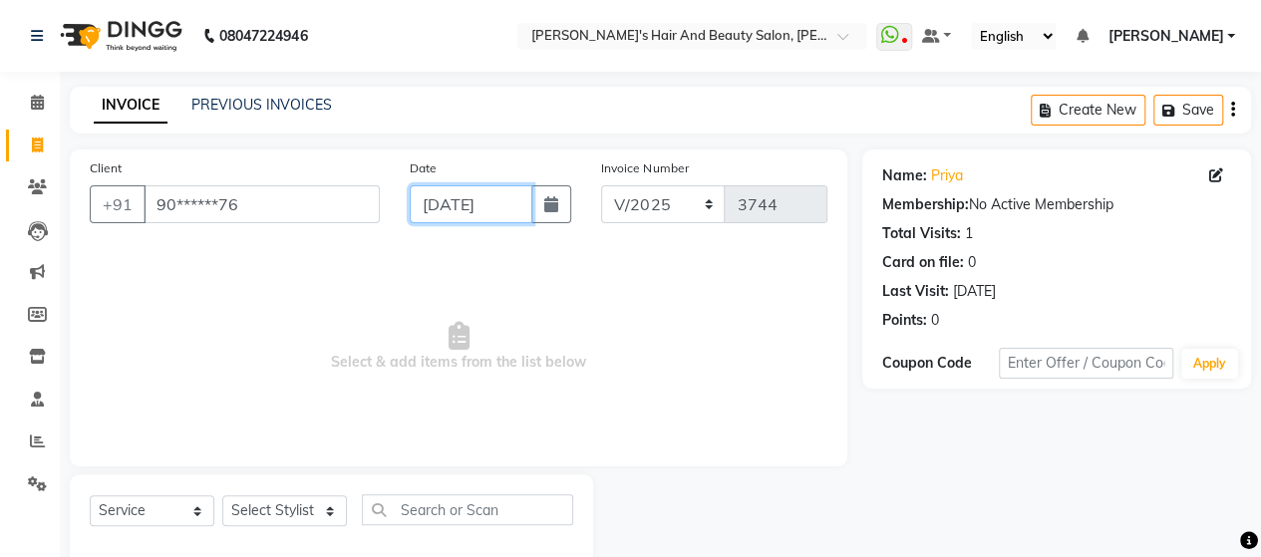
scroll to position [41, 0]
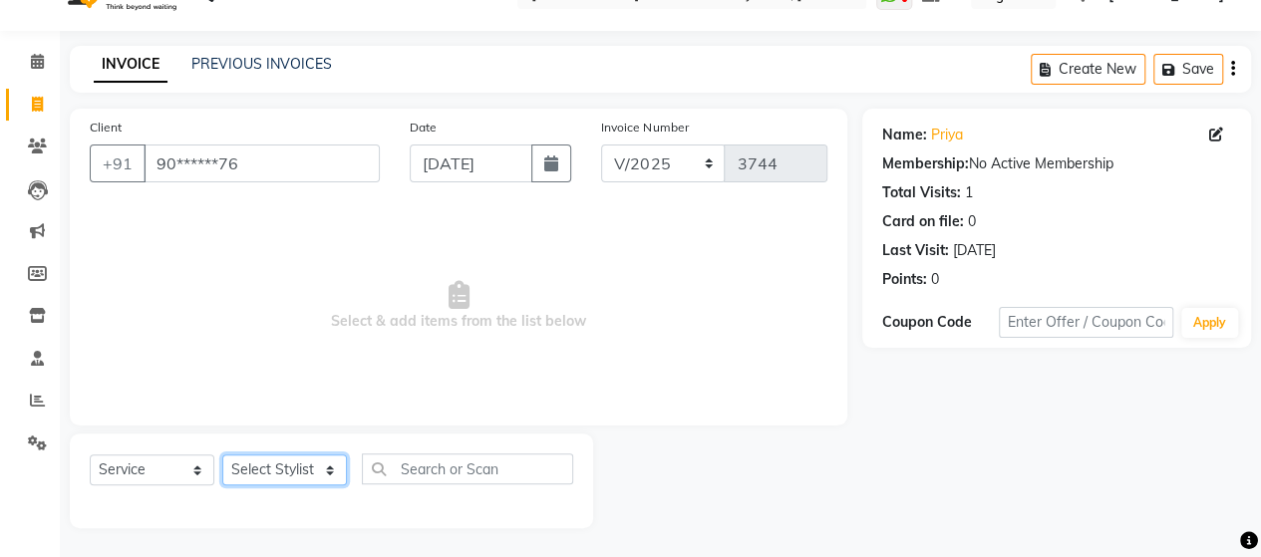
click at [321, 467] on select "Select Stylist Admin [PERSON_NAME] [PERSON_NAME] [PERSON_NAME] Rohit [PERSON_NA…" at bounding box center [284, 469] width 125 height 31
select select "58673"
click at [222, 454] on select "Select Stylist Admin [PERSON_NAME] [PERSON_NAME] [PERSON_NAME] Rohit [PERSON_NA…" at bounding box center [284, 469] width 125 height 31
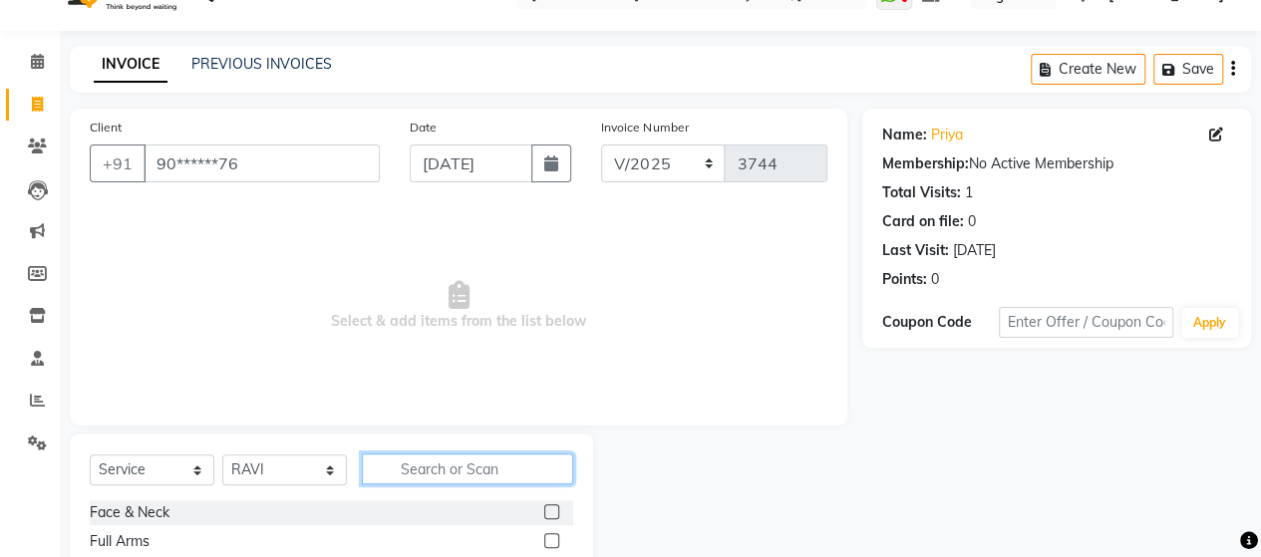
click at [425, 464] on input "text" at bounding box center [467, 468] width 211 height 31
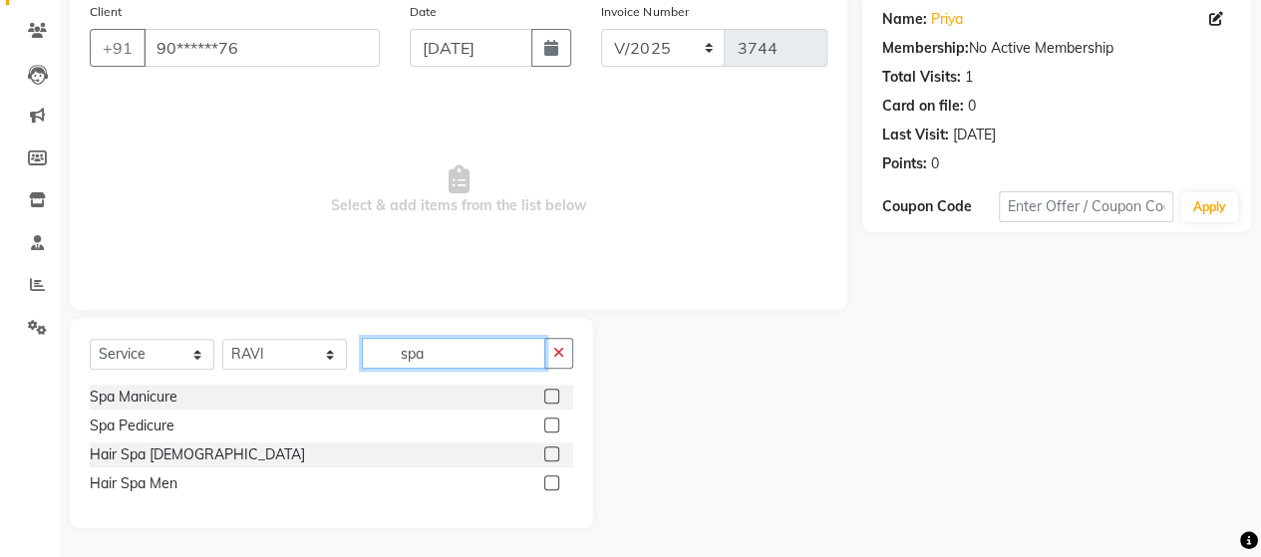
type input "spa"
click at [553, 451] on label at bounding box center [551, 453] width 15 height 15
click at [553, 451] on input "checkbox" at bounding box center [550, 454] width 13 height 13
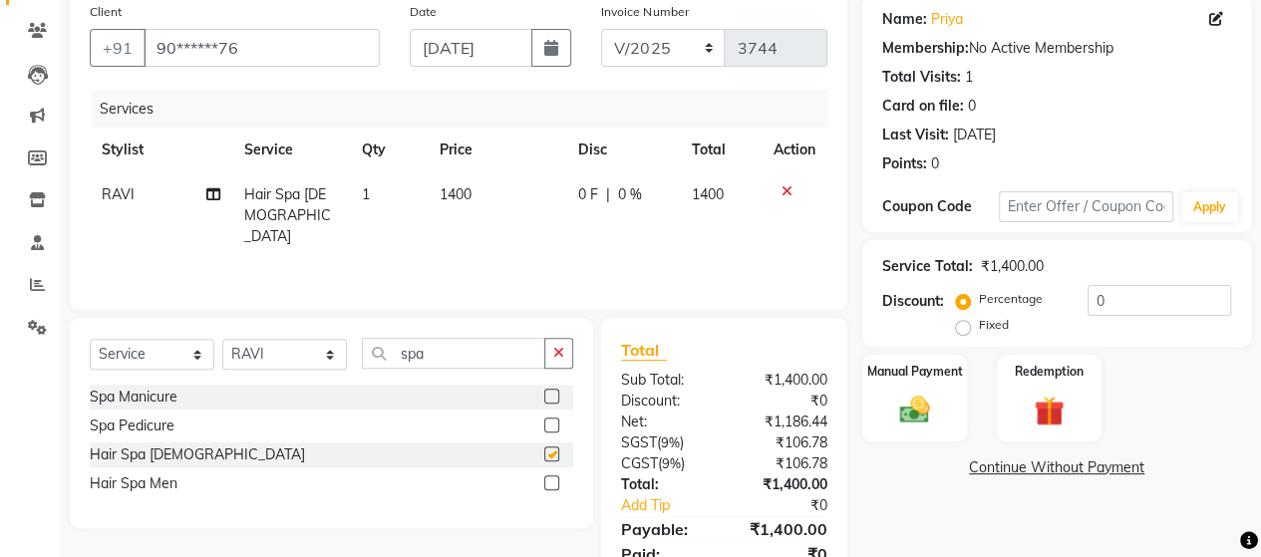
checkbox input "false"
click at [459, 193] on span "1400" at bounding box center [456, 194] width 32 height 18
select select "58673"
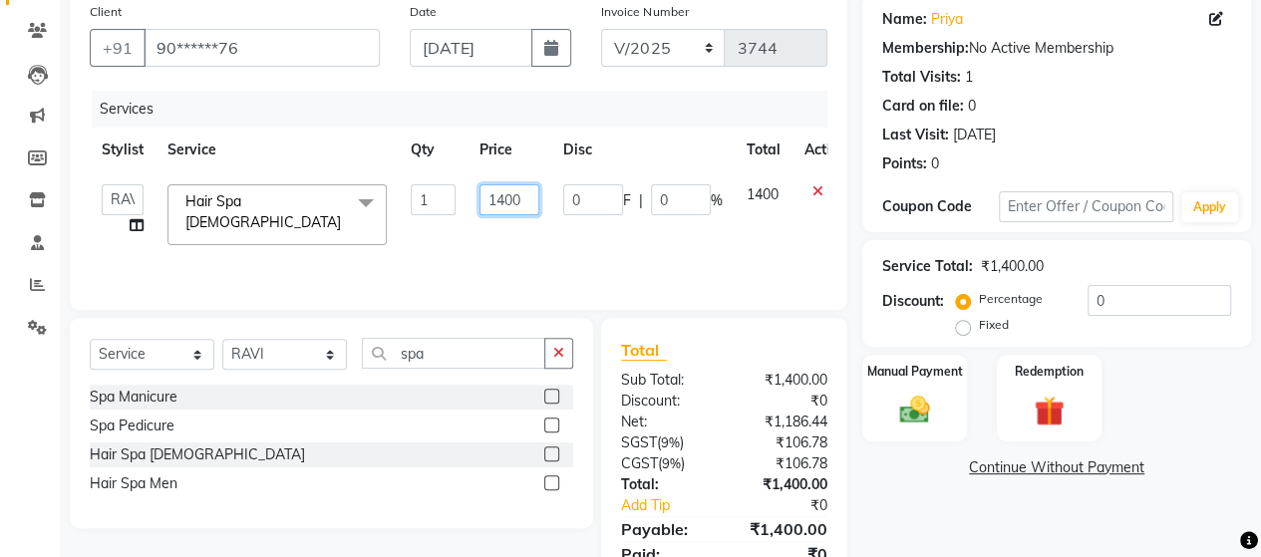
click at [507, 200] on input "1400" at bounding box center [509, 199] width 60 height 31
type input "1500"
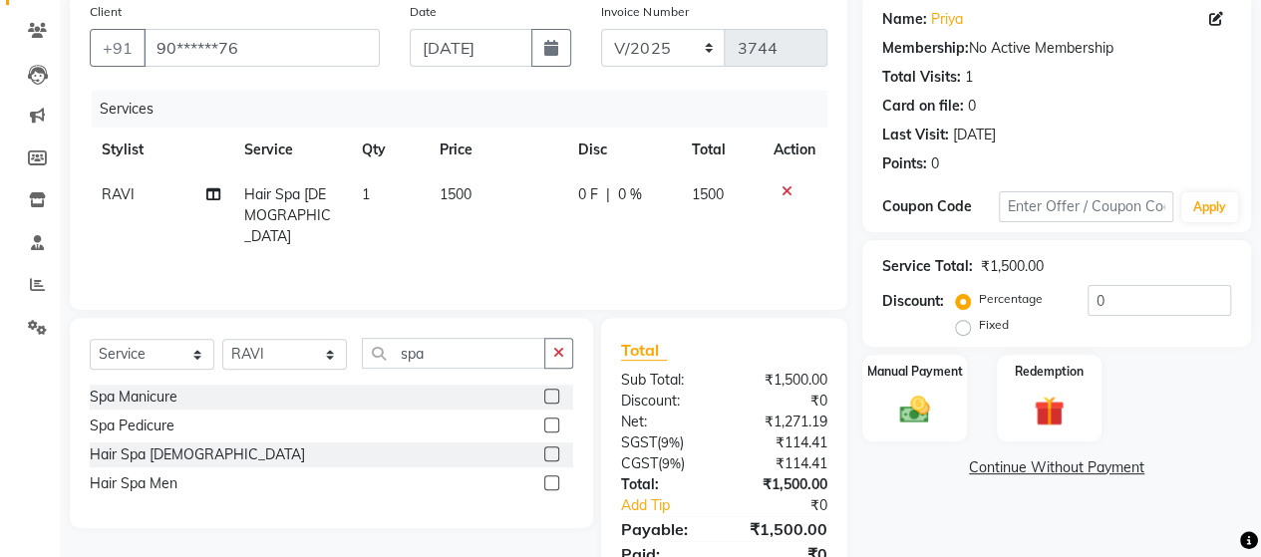
click at [514, 234] on td "1500" at bounding box center [497, 215] width 139 height 87
select select "58673"
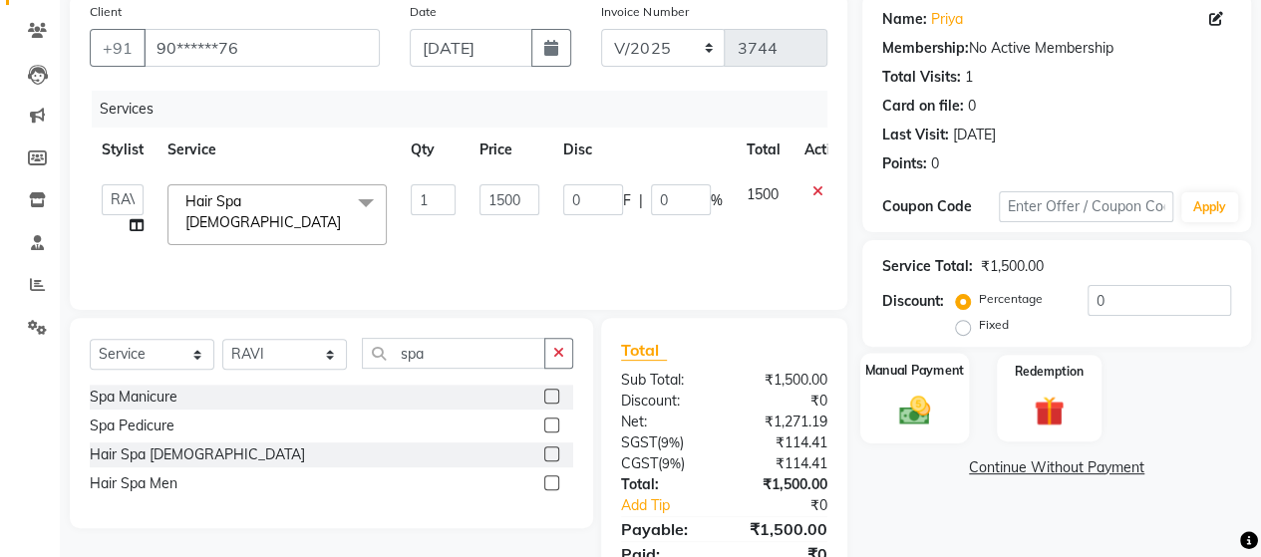
click at [883, 416] on div "Manual Payment" at bounding box center [914, 398] width 109 height 91
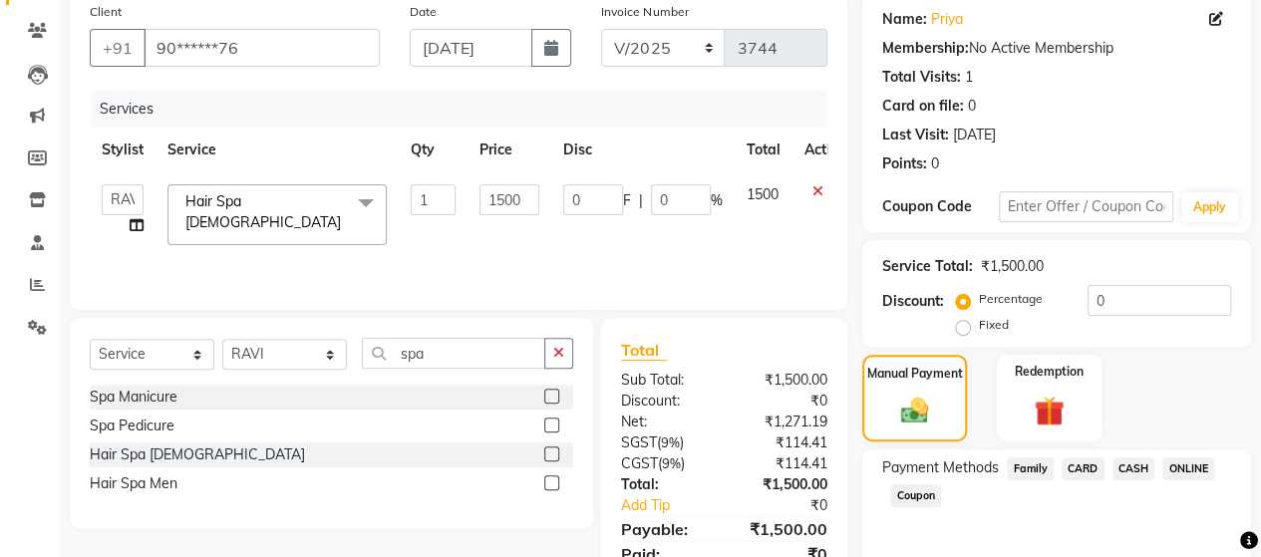
scroll to position [238, 0]
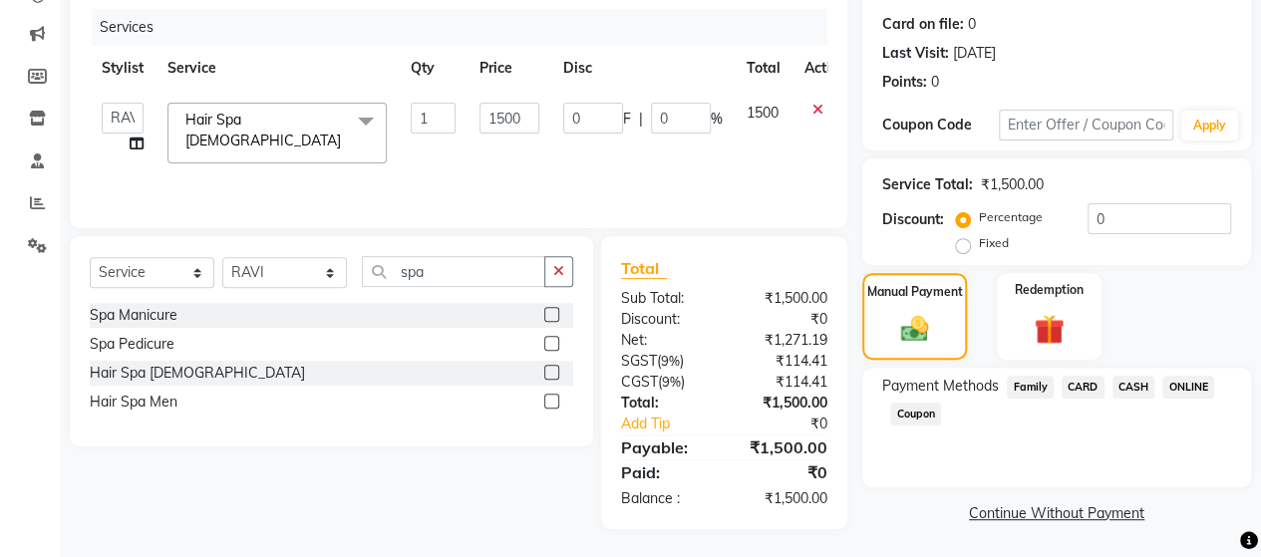
click at [1165, 387] on span "ONLINE" at bounding box center [1188, 387] width 52 height 23
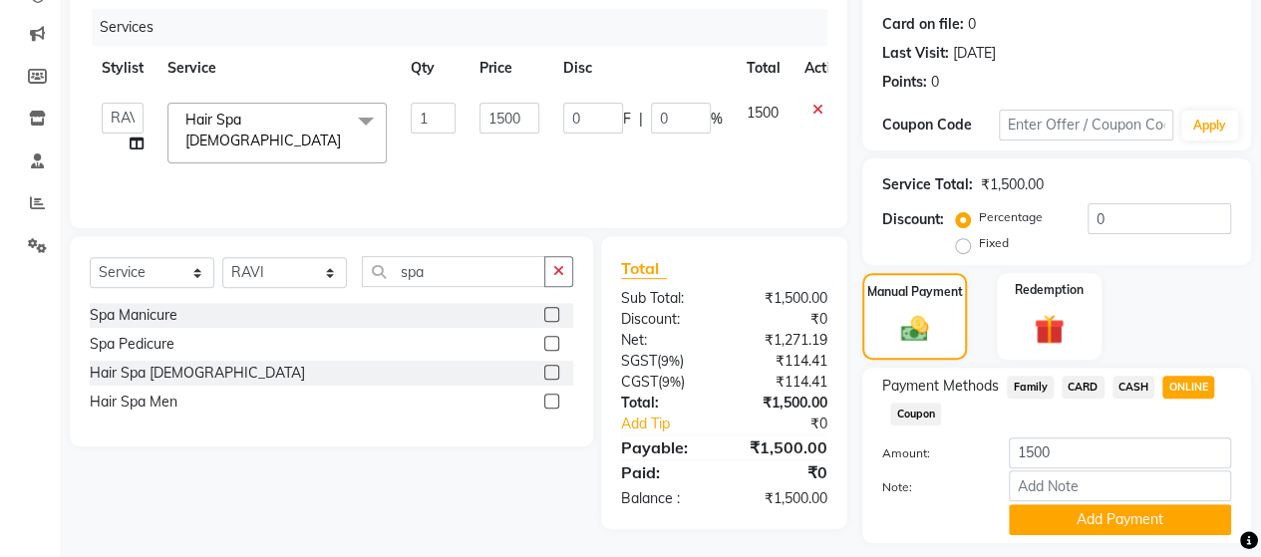
click at [1126, 535] on div "Payment Methods Family CARD CASH ONLINE Coupon Amount: 1500 Note: Add Payment" at bounding box center [1056, 455] width 389 height 175
click at [1128, 525] on button "Add Payment" at bounding box center [1120, 519] width 222 height 31
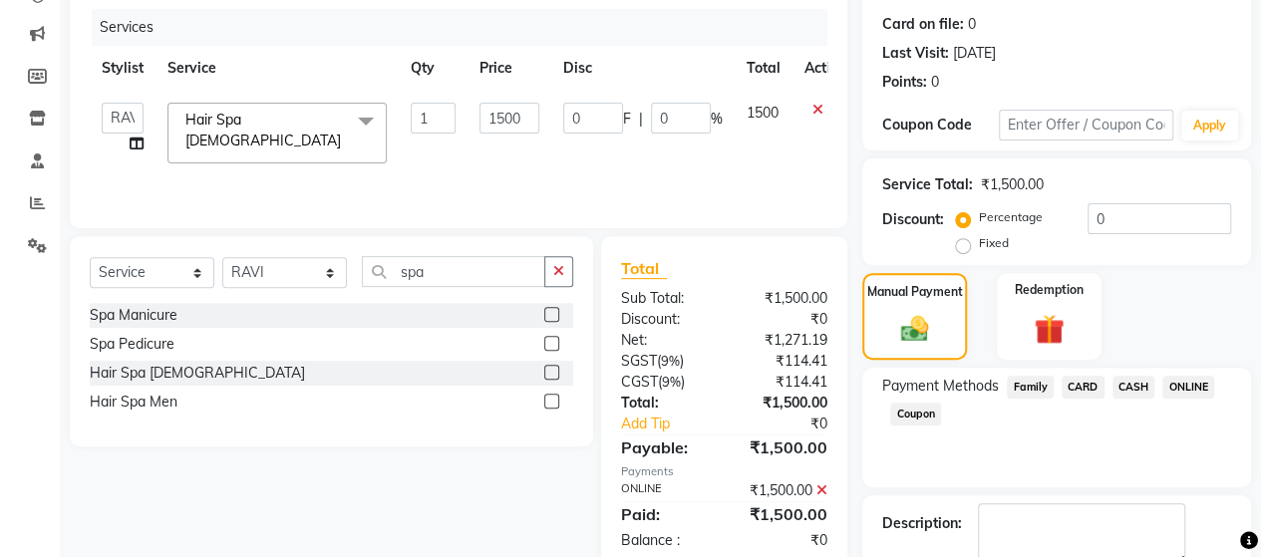
scroll to position [349, 0]
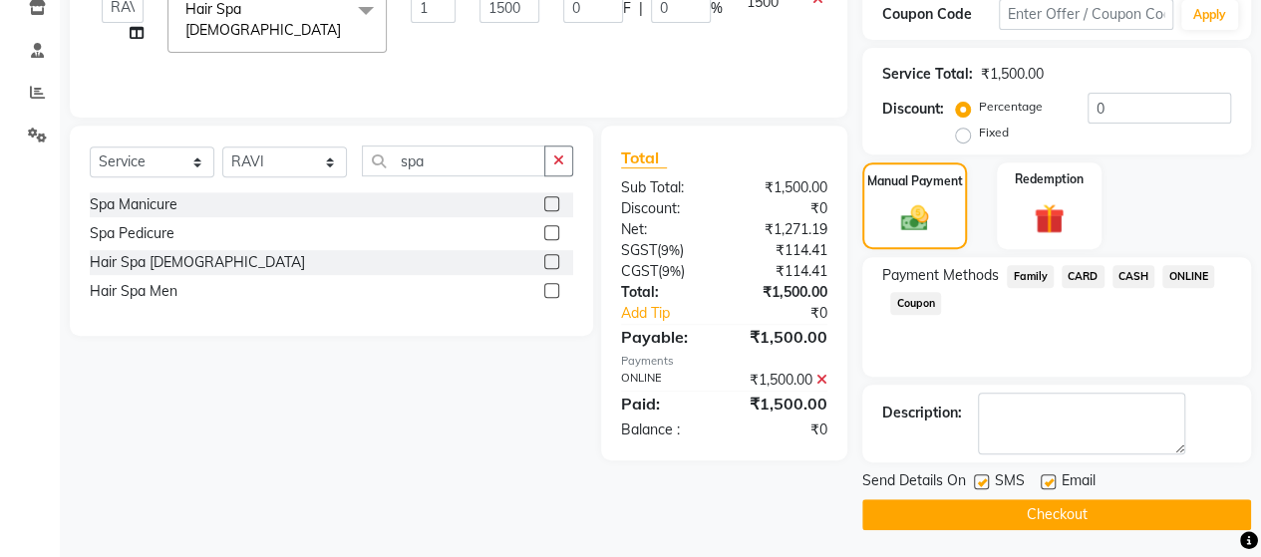
click at [1083, 514] on button "Checkout" at bounding box center [1056, 514] width 389 height 31
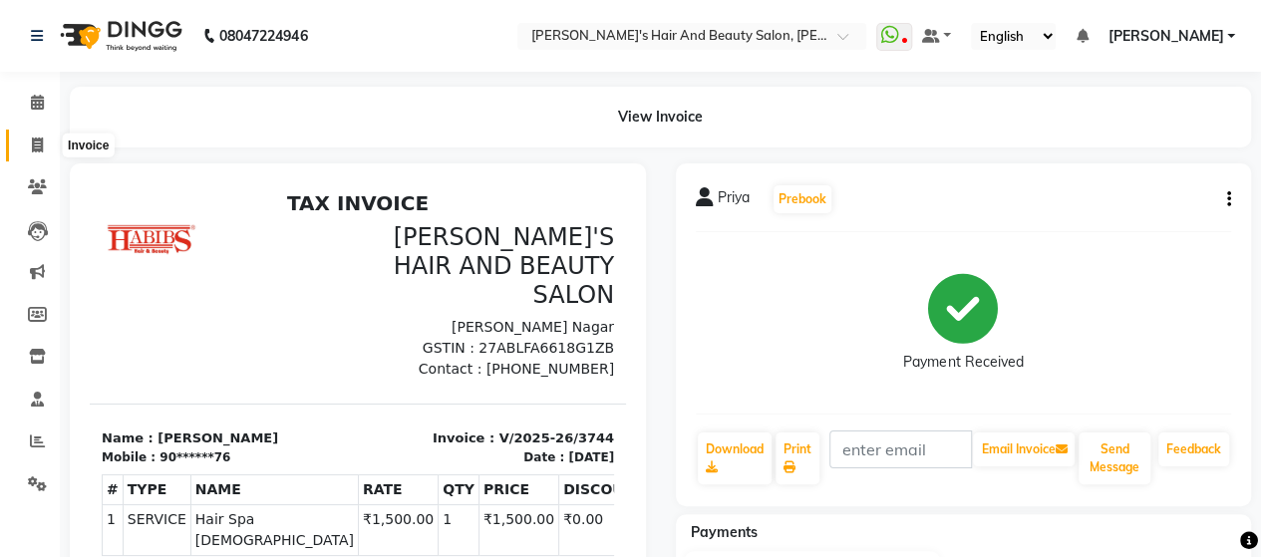
click at [39, 144] on icon at bounding box center [37, 145] width 11 height 15
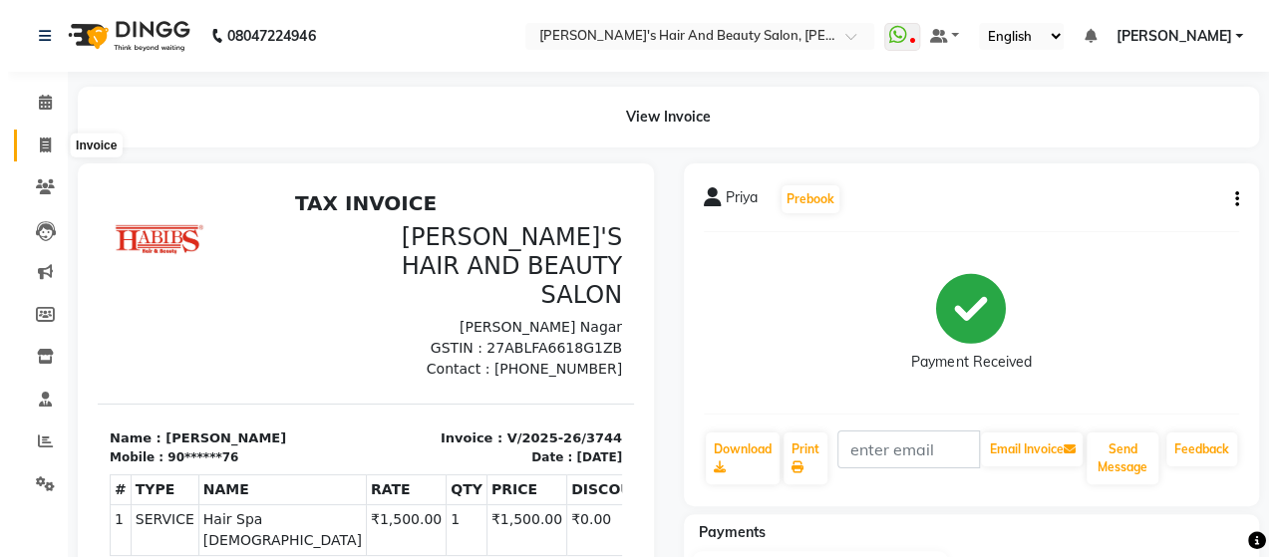
scroll to position [41, 0]
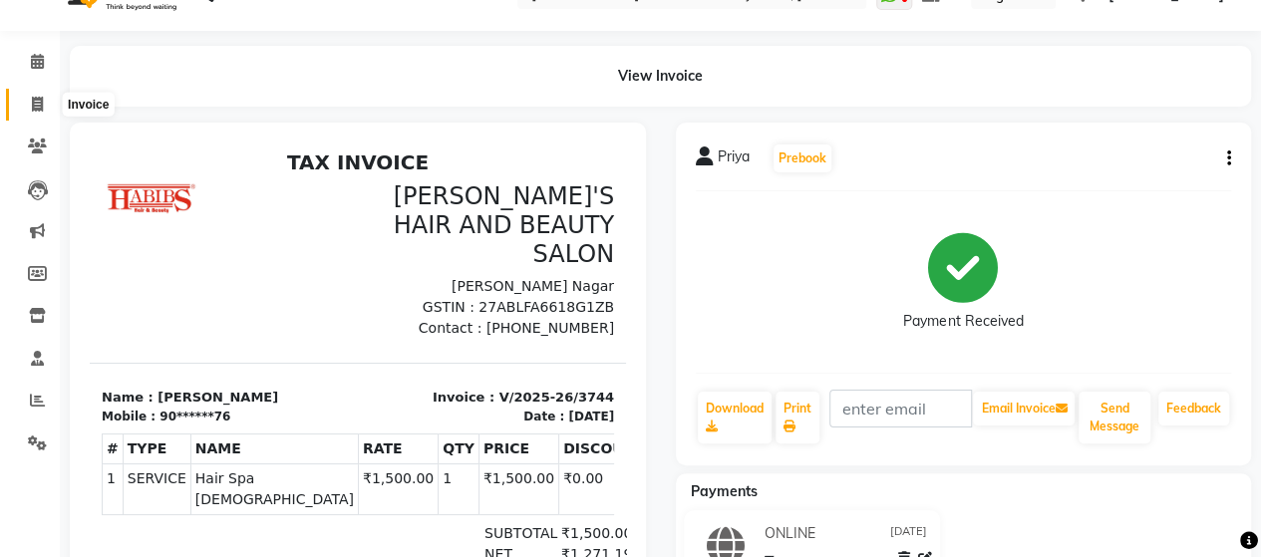
select select "service"
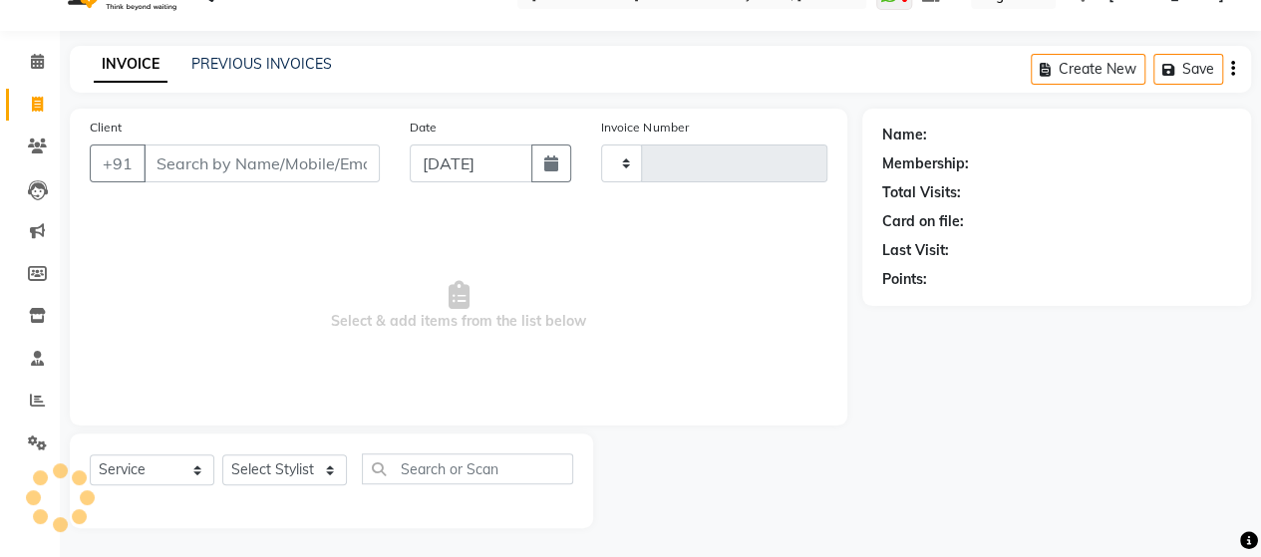
type input "3745"
select select "6429"
click at [255, 165] on input "Client" at bounding box center [262, 164] width 236 height 38
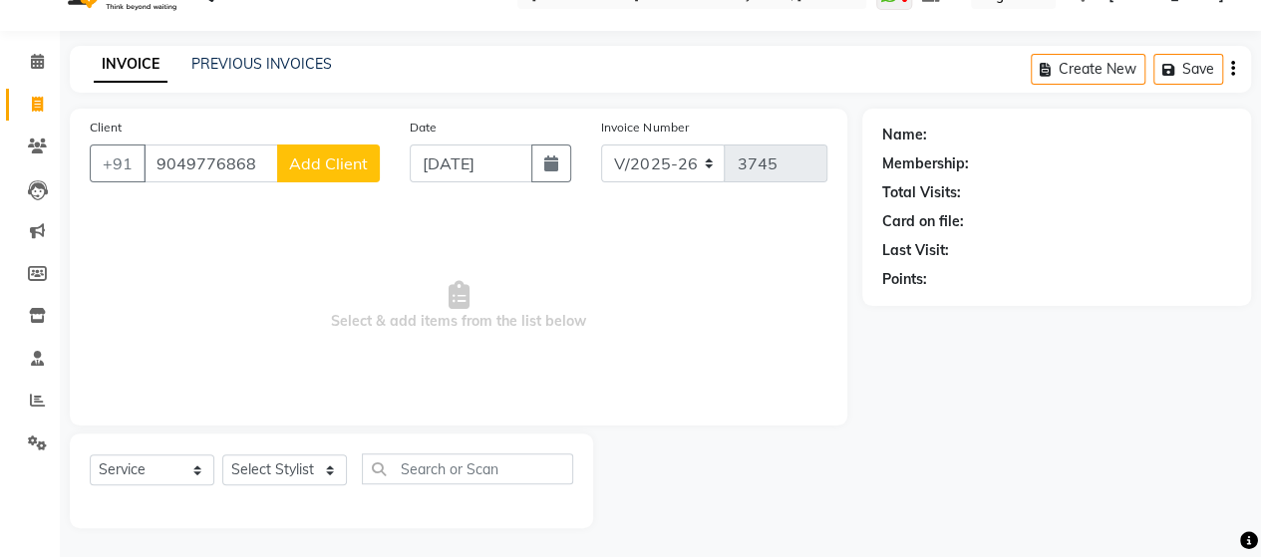
type input "9049776868"
click at [339, 162] on span "Add Client" at bounding box center [328, 163] width 79 height 20
select select "22"
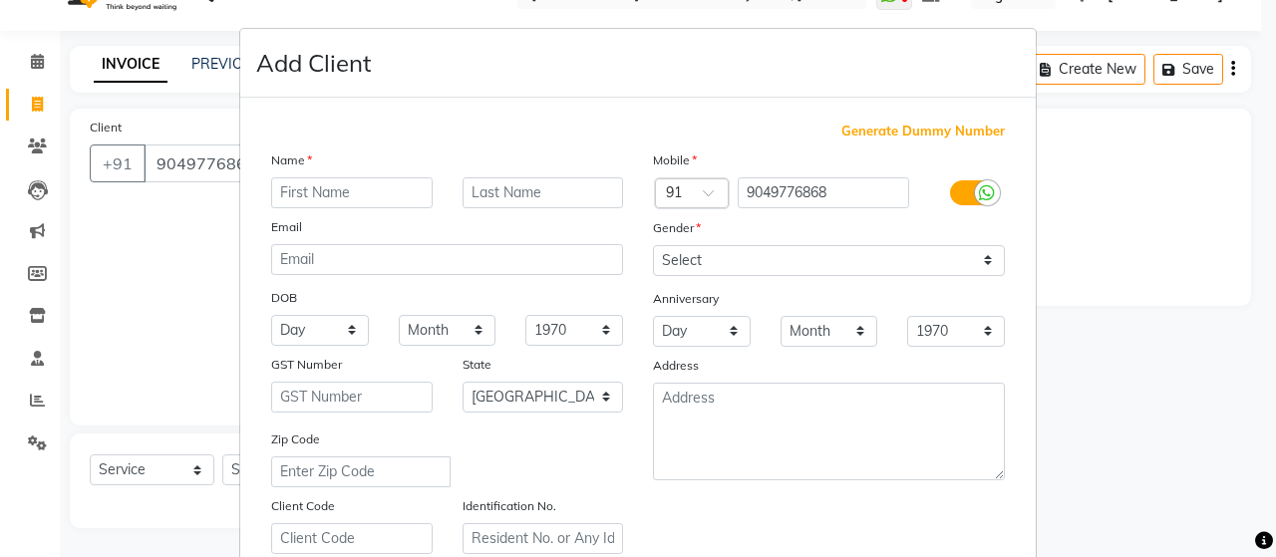
click at [337, 177] on input "text" at bounding box center [351, 192] width 161 height 31
type input "Savan"
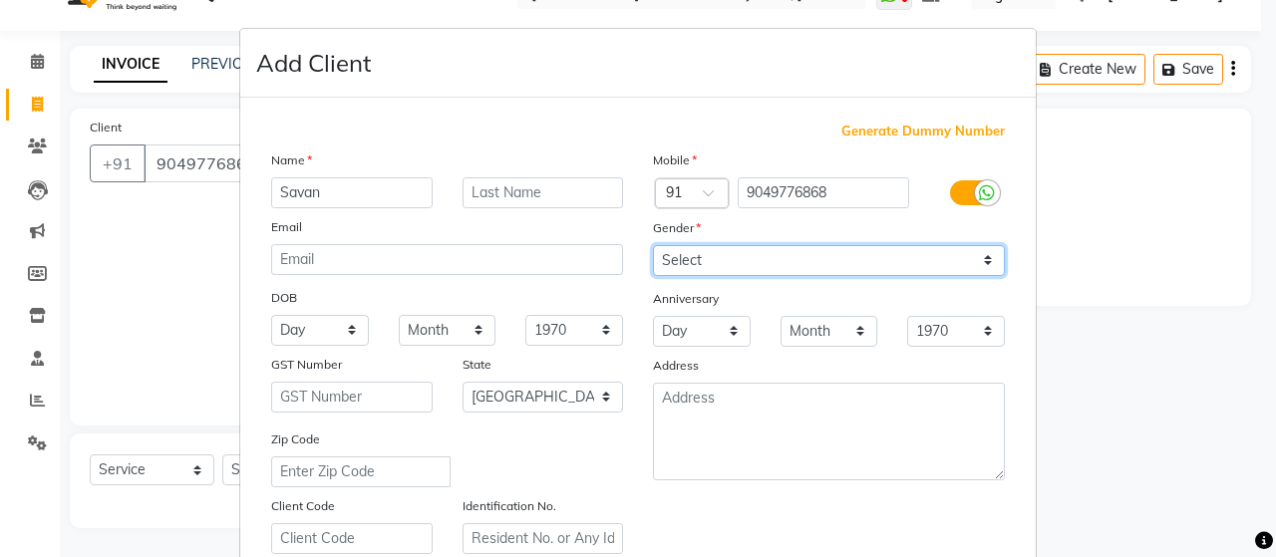
click at [700, 254] on select "Select [DEMOGRAPHIC_DATA] [DEMOGRAPHIC_DATA] Other Prefer Not To Say" at bounding box center [829, 260] width 352 height 31
select select "[DEMOGRAPHIC_DATA]"
click at [653, 245] on select "Select [DEMOGRAPHIC_DATA] [DEMOGRAPHIC_DATA] Other Prefer Not To Say" at bounding box center [829, 260] width 352 height 31
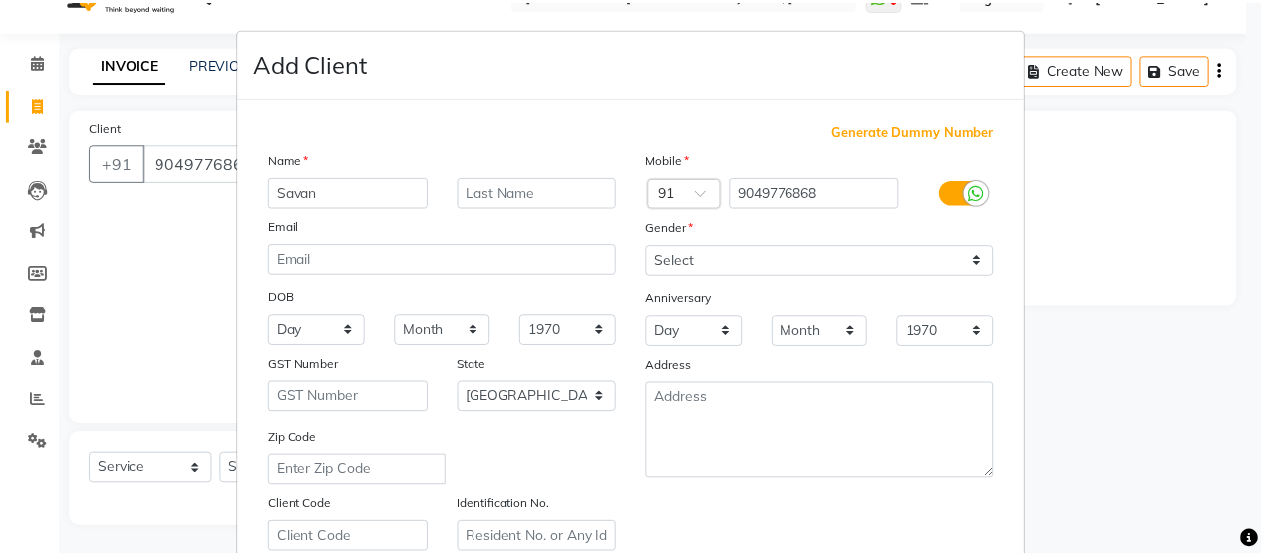
scroll to position [359, 0]
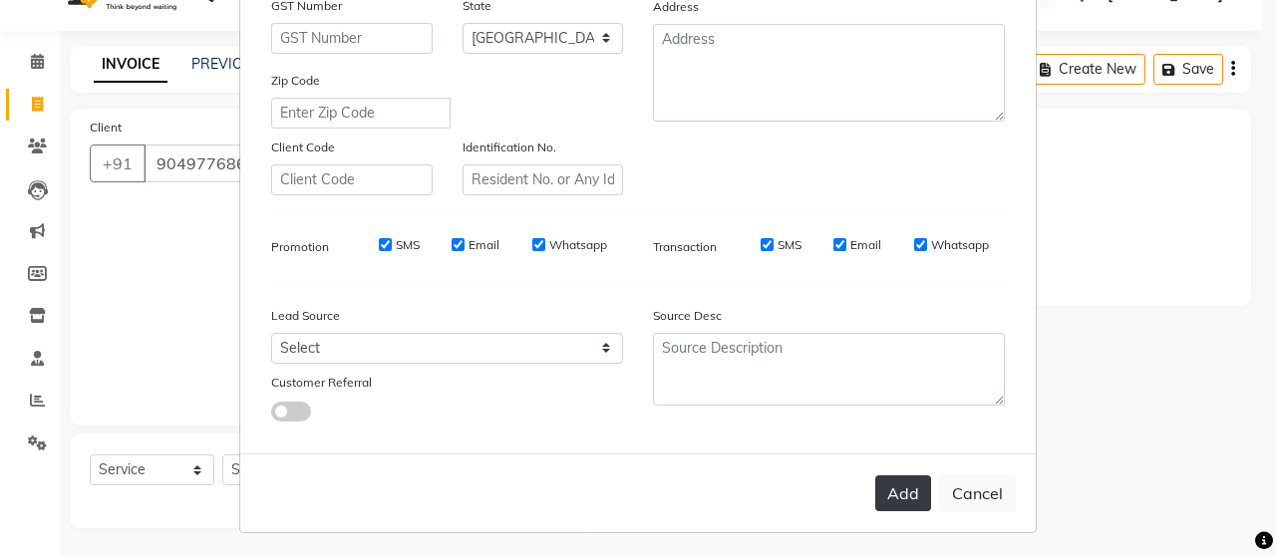
click at [901, 497] on button "Add" at bounding box center [903, 493] width 56 height 36
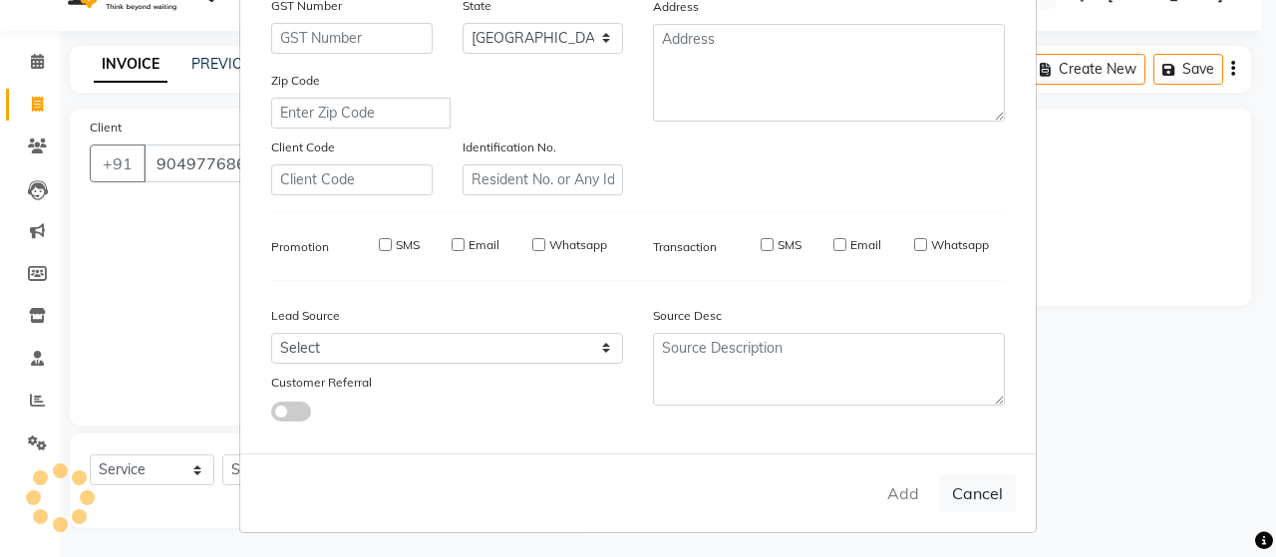
type input "90******68"
select select
select select "null"
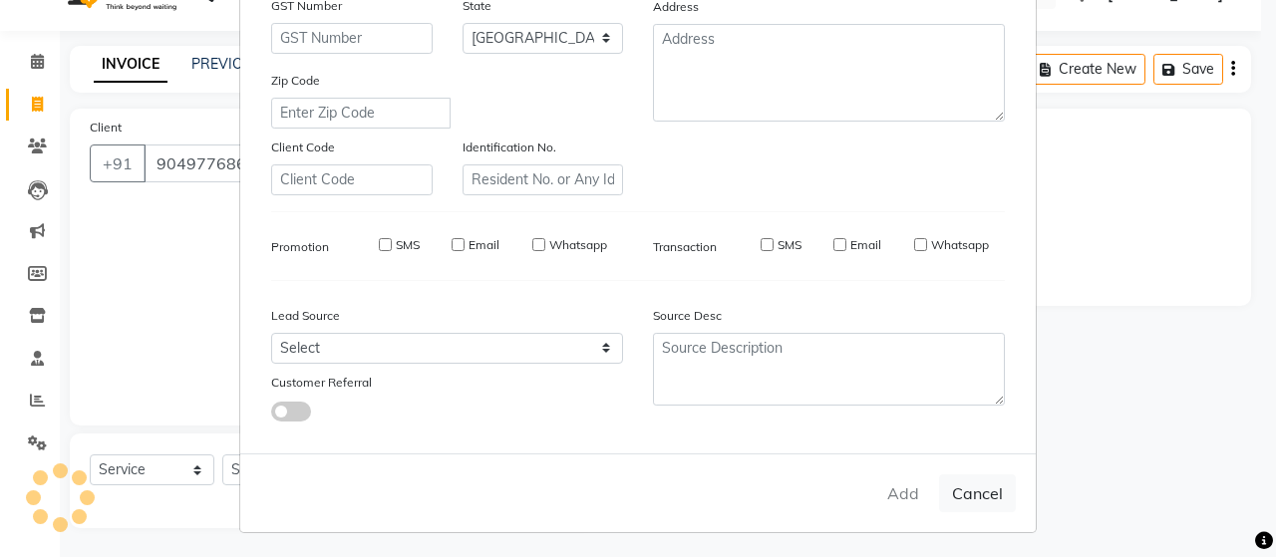
select select
checkbox input "false"
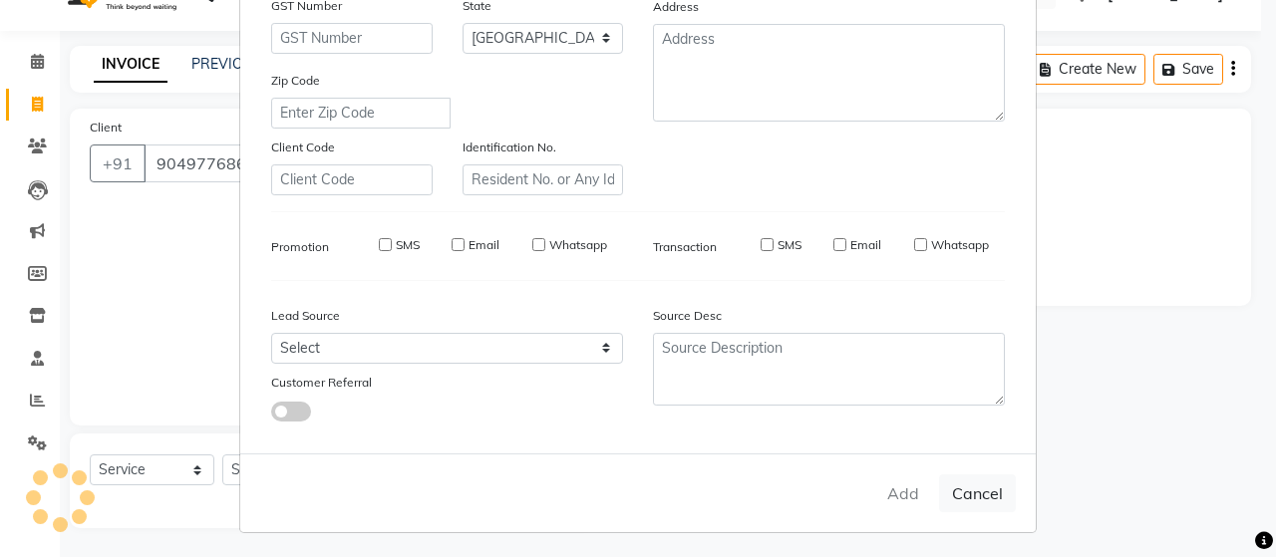
checkbox input "false"
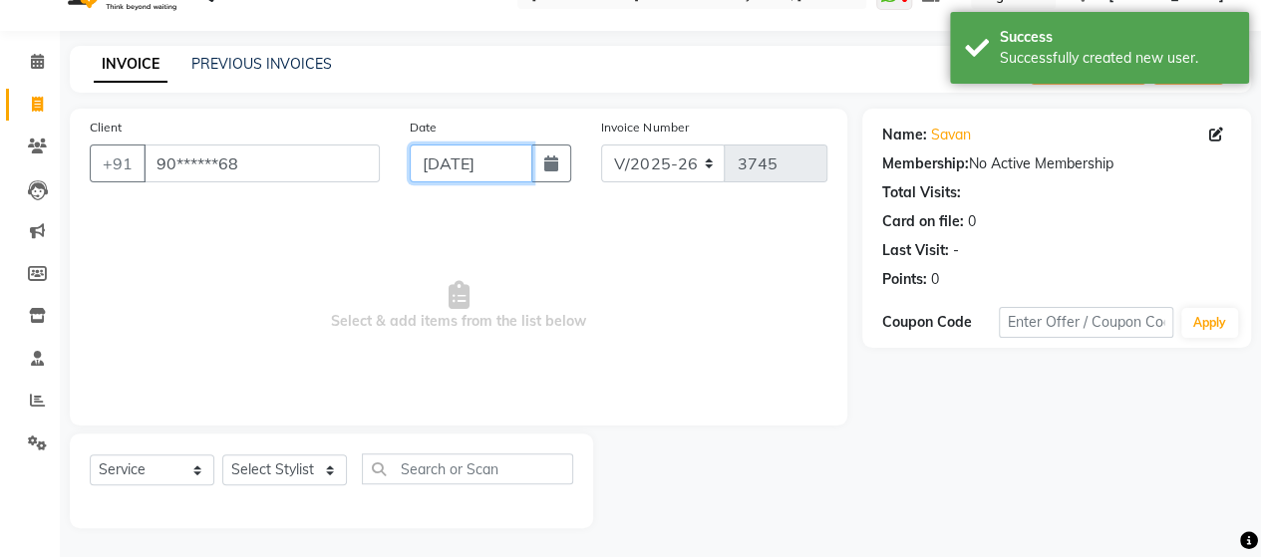
click at [462, 176] on input "[DATE]" at bounding box center [472, 164] width 124 height 38
select select "9"
select select "2025"
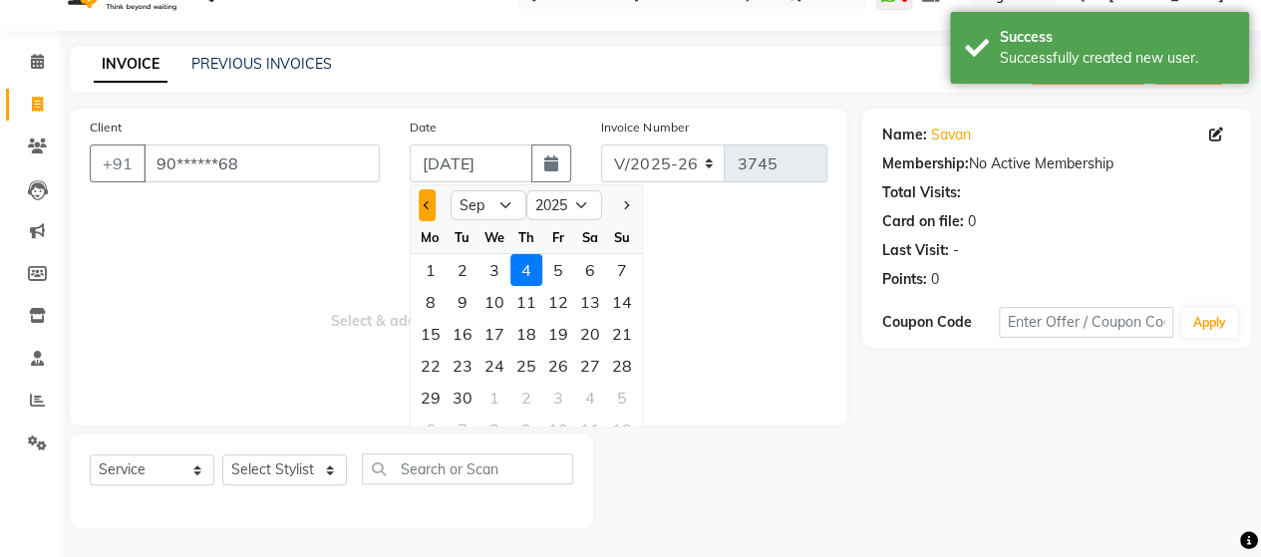
click at [423, 196] on button "Previous month" at bounding box center [427, 205] width 17 height 32
select select "8"
click at [558, 266] on div "1" at bounding box center [558, 270] width 32 height 32
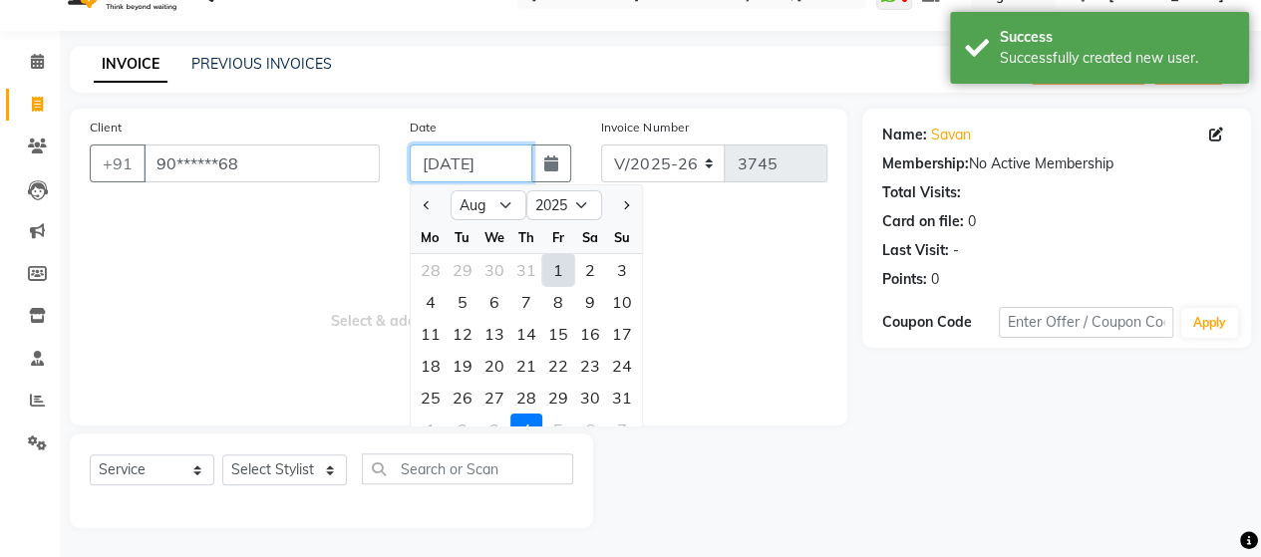
type input "[DATE]"
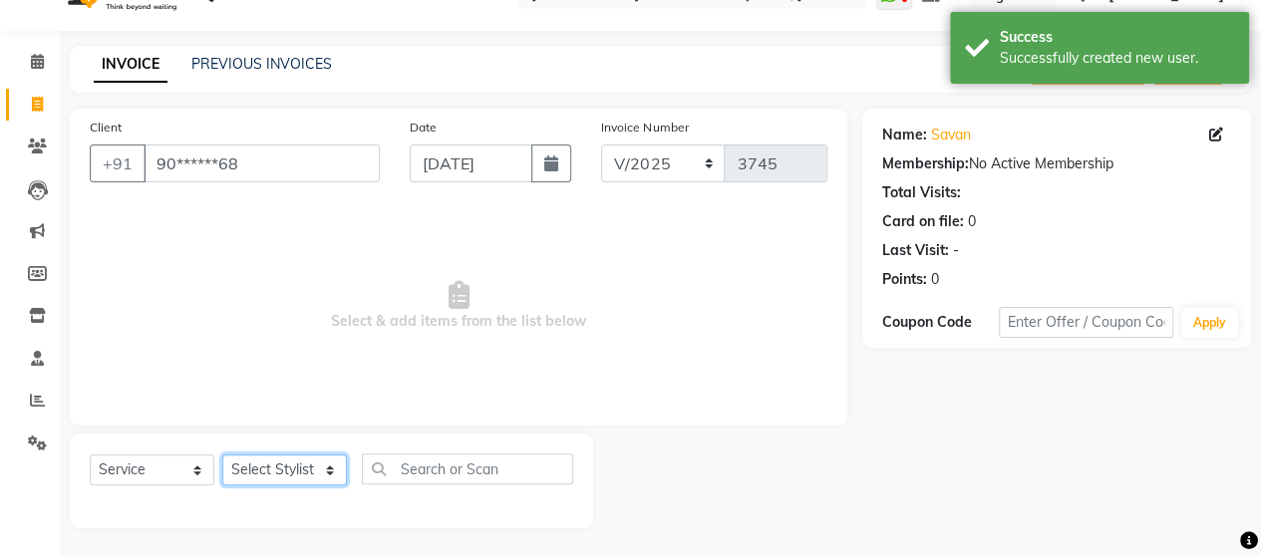
click at [315, 463] on select "Select Stylist Admin [PERSON_NAME] [PERSON_NAME] [PERSON_NAME] Rohit [PERSON_NA…" at bounding box center [284, 469] width 125 height 31
select select "48829"
click at [222, 454] on select "Select Stylist Admin [PERSON_NAME] [PERSON_NAME] [PERSON_NAME] Rohit [PERSON_NA…" at bounding box center [284, 469] width 125 height 31
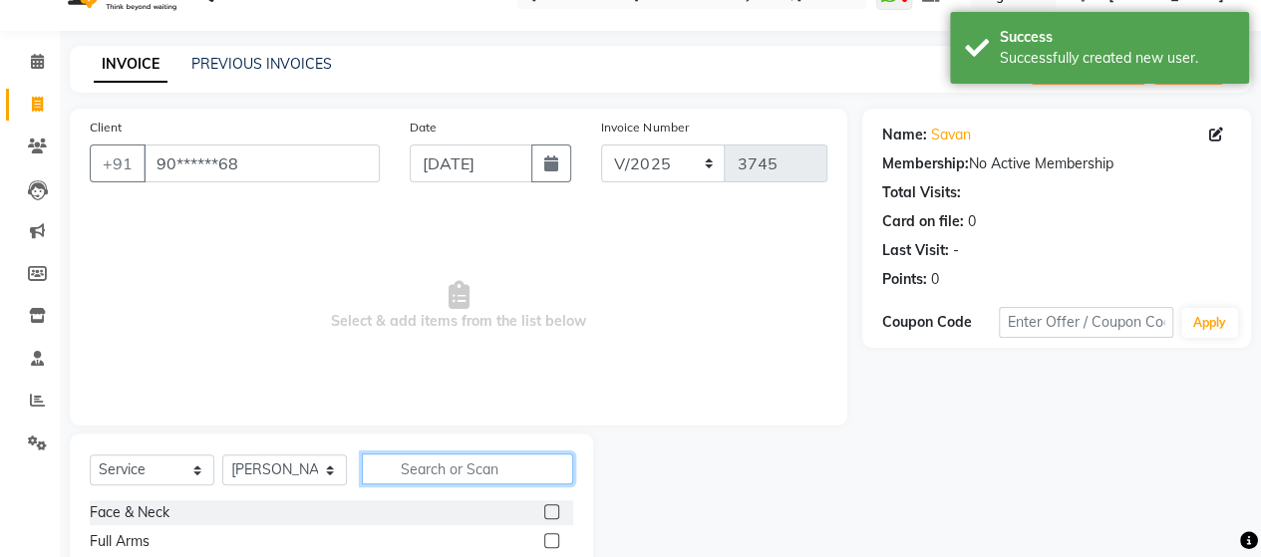
click at [399, 478] on input "text" at bounding box center [467, 468] width 211 height 31
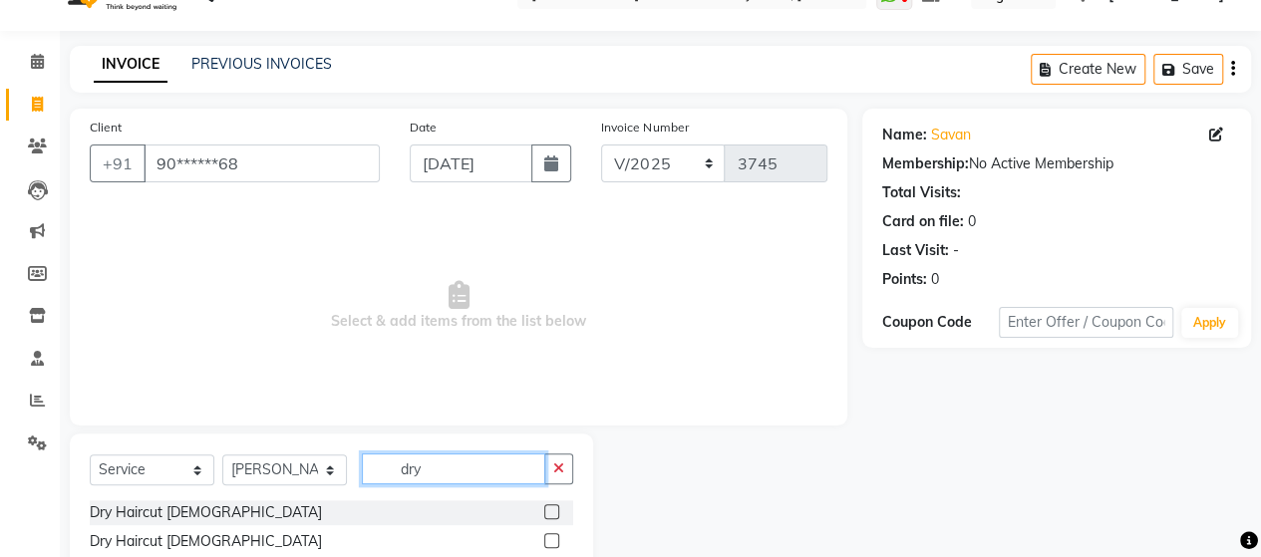
type input "dry"
click at [554, 538] on div at bounding box center [558, 541] width 29 height 25
click at [554, 538] on label at bounding box center [551, 540] width 15 height 15
click at [554, 538] on input "checkbox" at bounding box center [550, 541] width 13 height 13
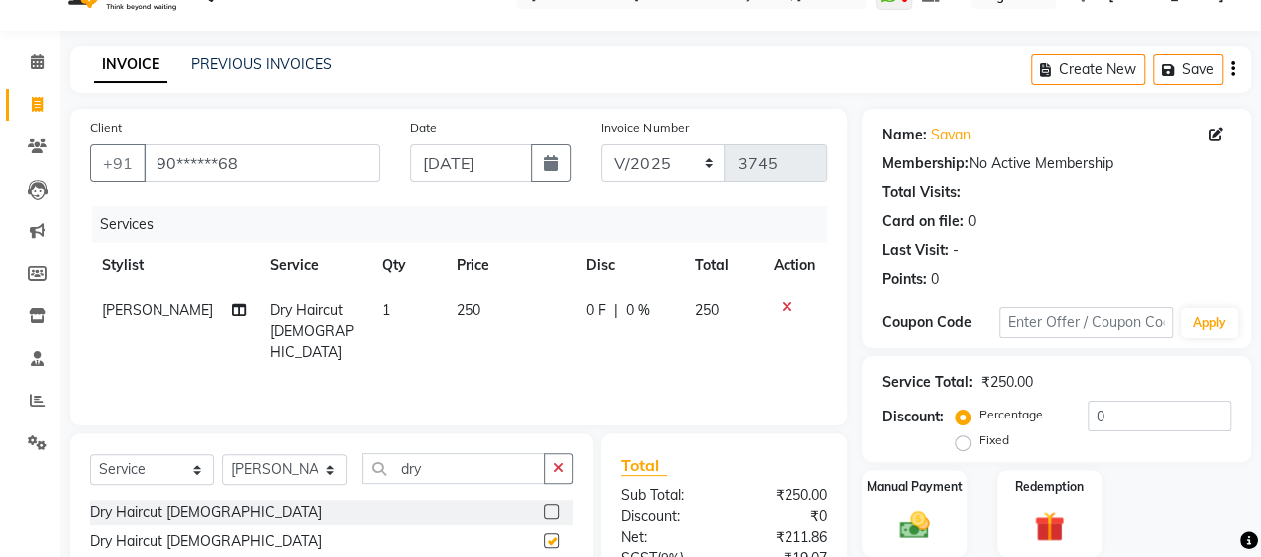
checkbox input "false"
click at [462, 474] on input "dry" at bounding box center [453, 468] width 183 height 31
type input "d"
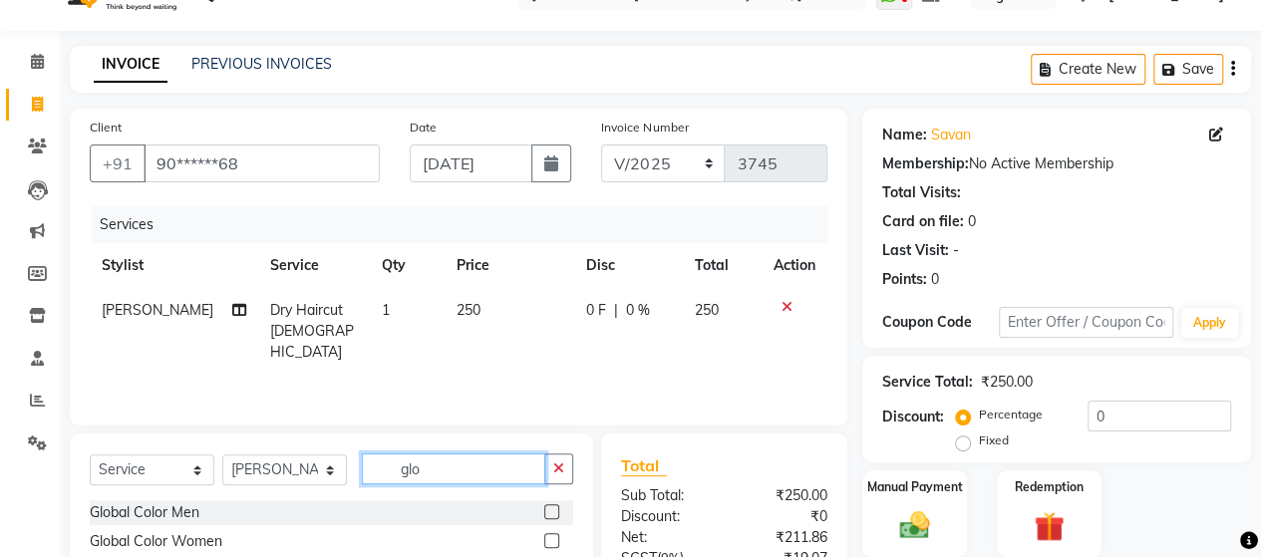
type input "glo"
click at [552, 513] on label at bounding box center [551, 511] width 15 height 15
click at [552, 513] on input "checkbox" at bounding box center [550, 512] width 13 height 13
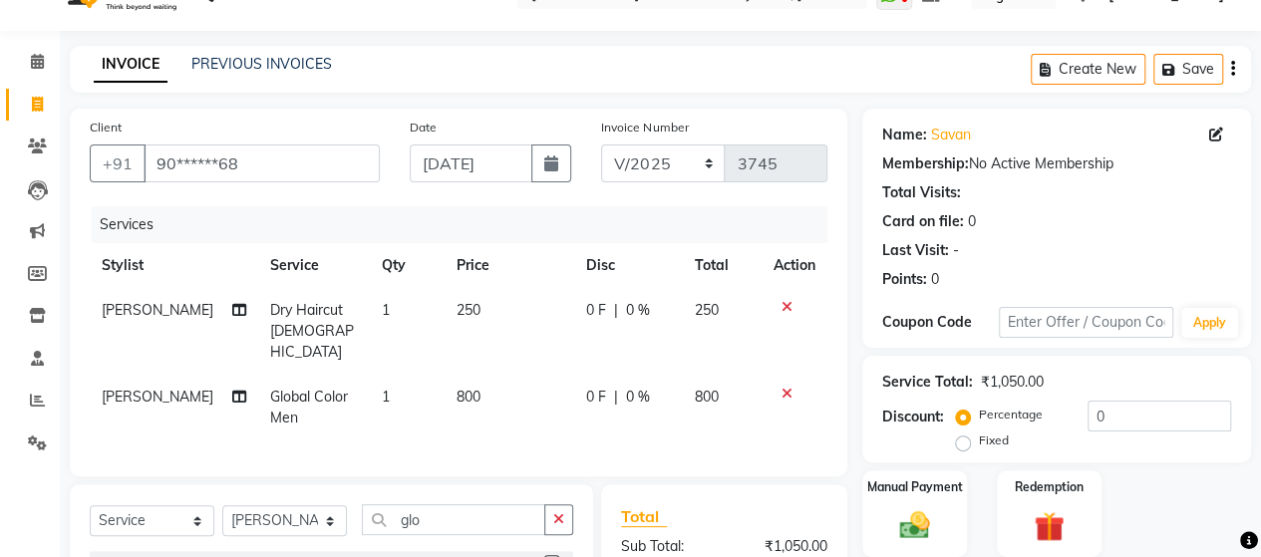
checkbox input "false"
drag, startPoint x: 470, startPoint y: 495, endPoint x: 468, endPoint y: 507, distance: 12.1
click at [468, 507] on input "glo" at bounding box center [453, 519] width 183 height 31
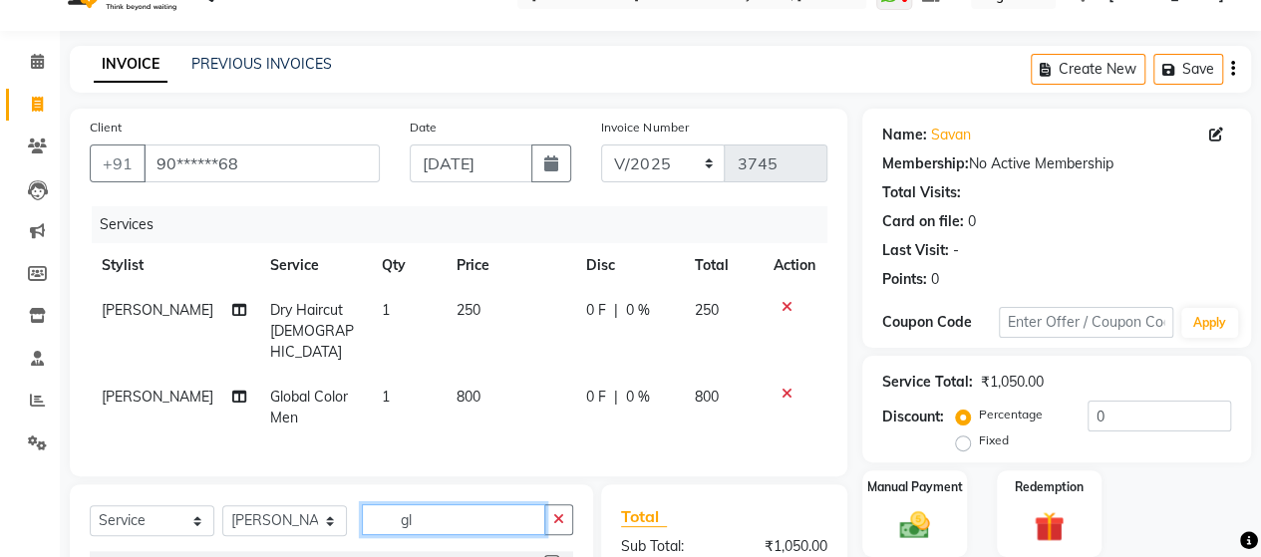
type input "g"
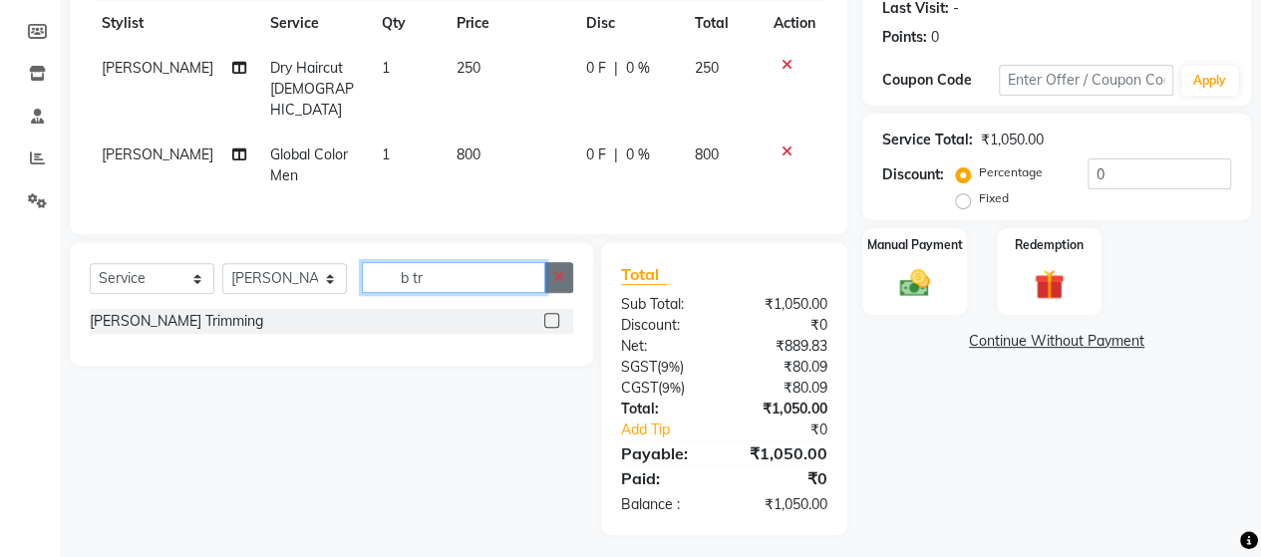
type input "b tr"
click at [559, 274] on icon "button" at bounding box center [558, 277] width 11 height 14
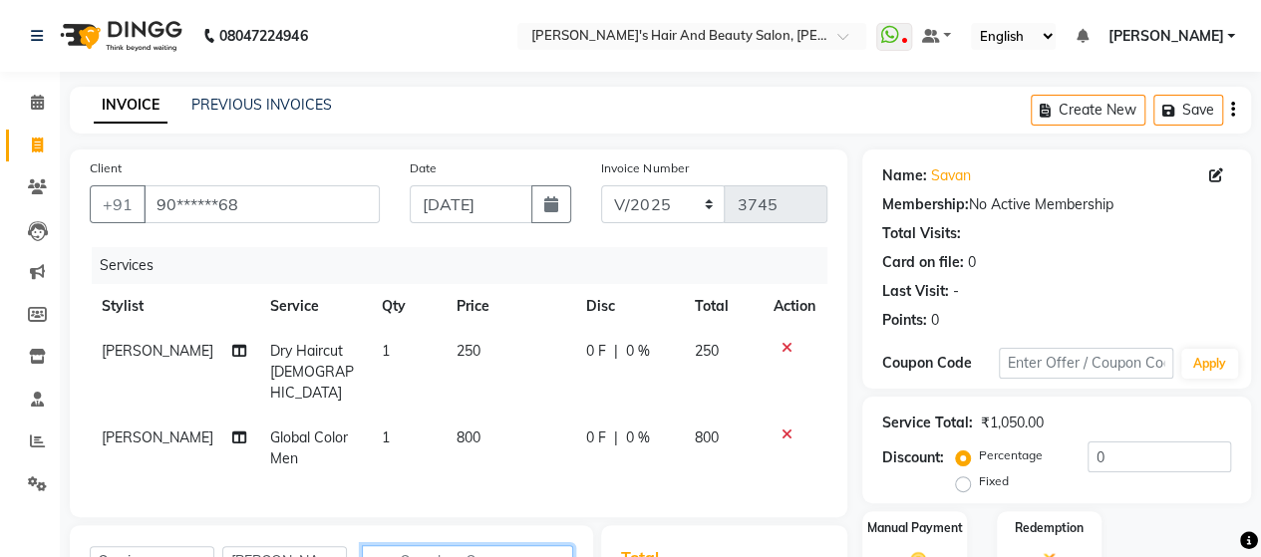
scroll to position [285, 0]
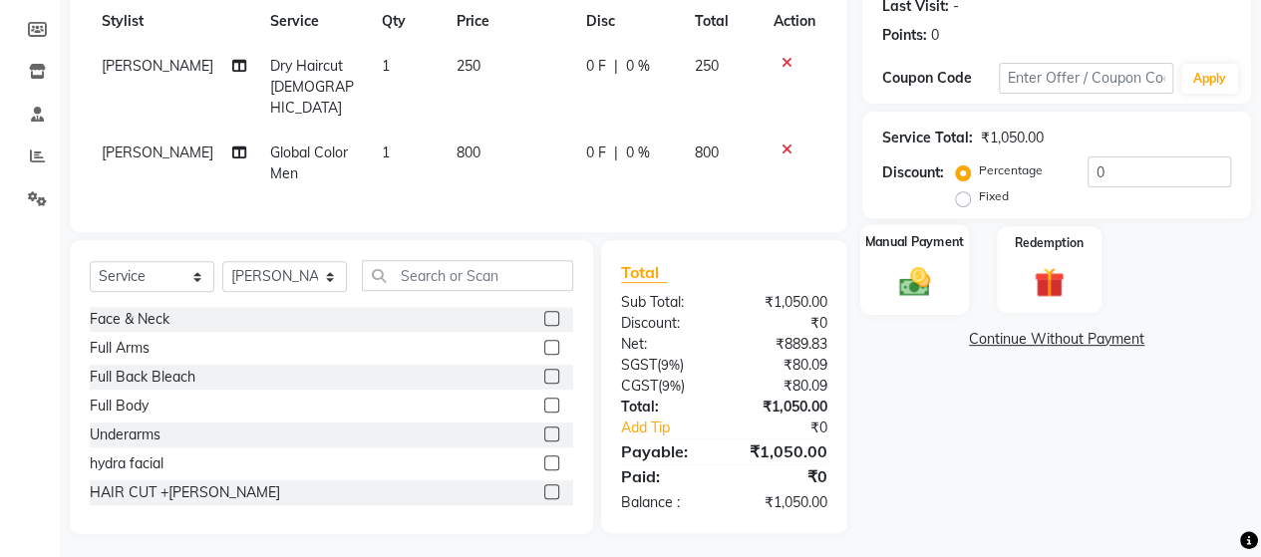
click at [899, 264] on img at bounding box center [914, 281] width 51 height 36
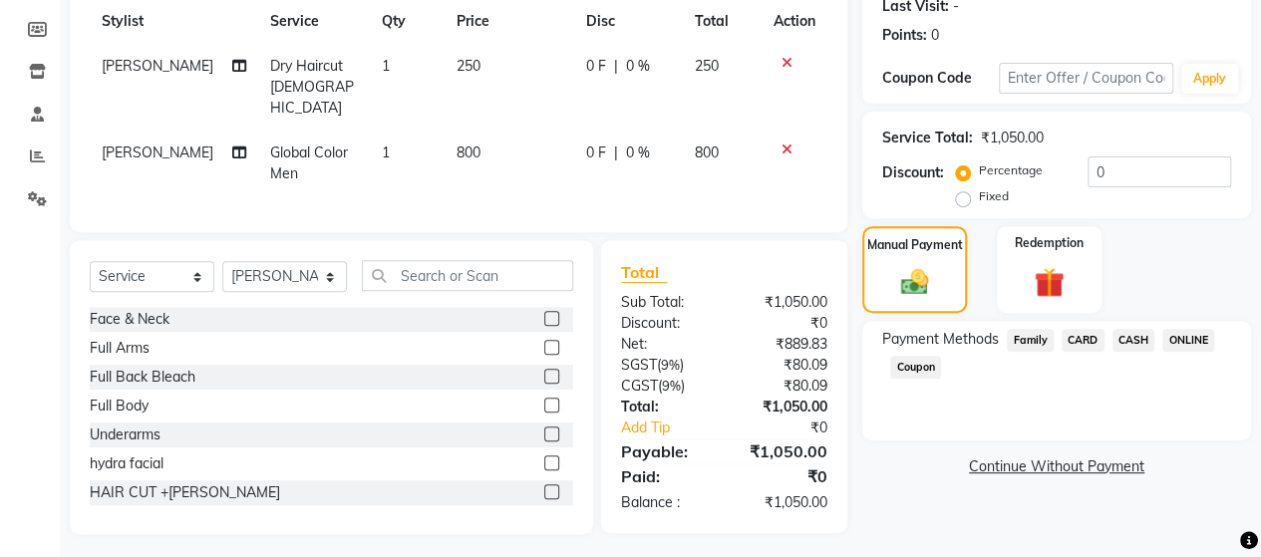
click at [1177, 343] on span "ONLINE" at bounding box center [1188, 340] width 52 height 23
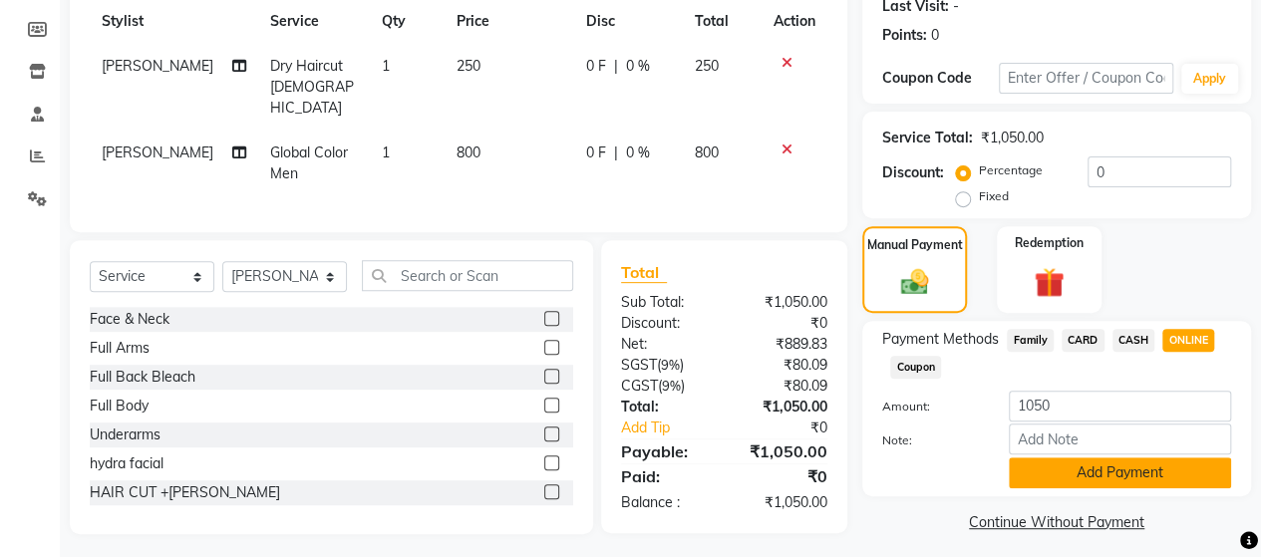
click at [1104, 470] on button "Add Payment" at bounding box center [1120, 472] width 222 height 31
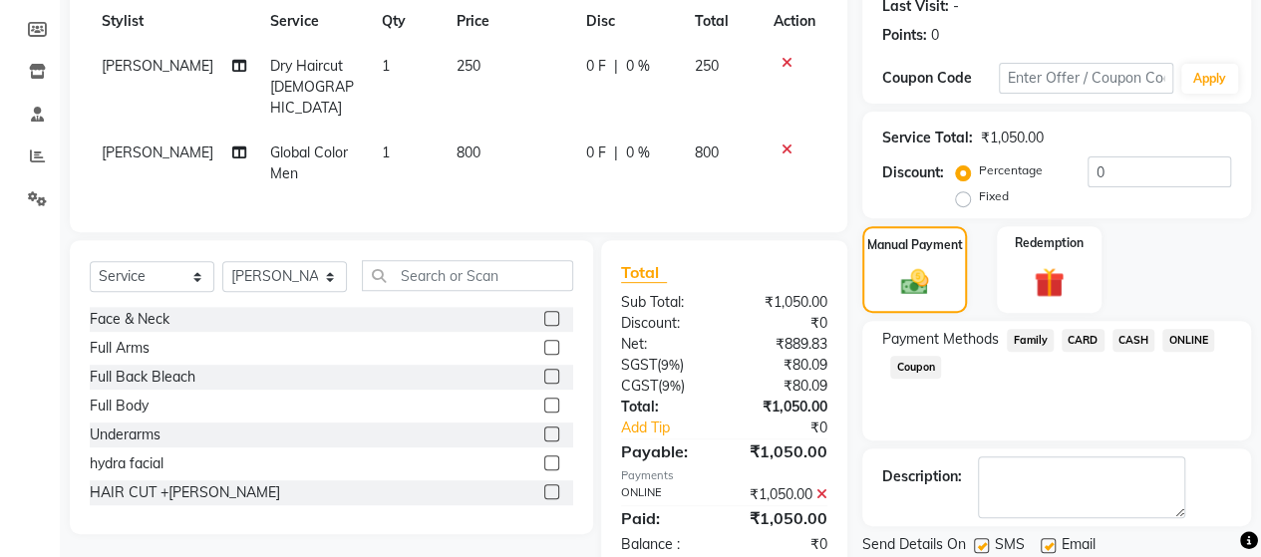
scroll to position [349, 0]
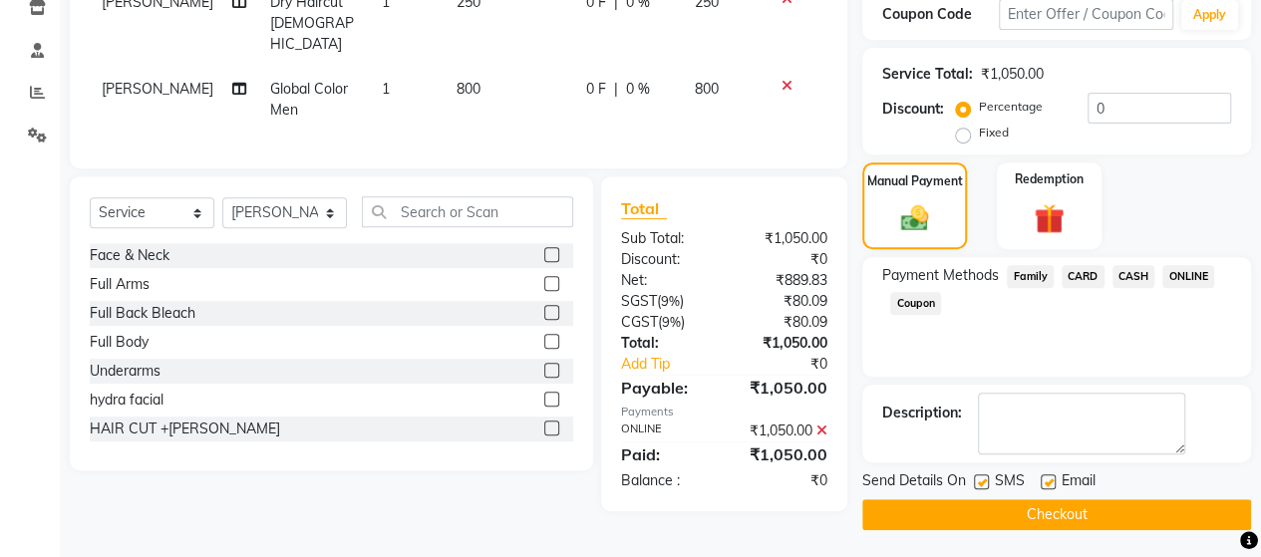
click at [1115, 519] on button "Checkout" at bounding box center [1056, 514] width 389 height 31
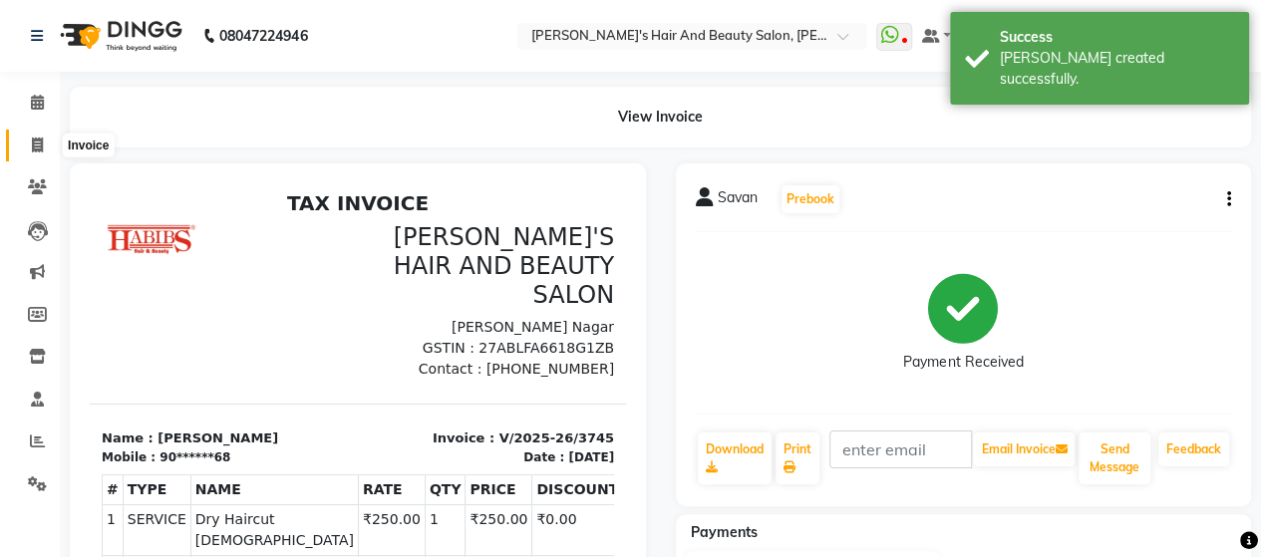
click at [30, 137] on span at bounding box center [37, 146] width 35 height 23
select select "6429"
select select "service"
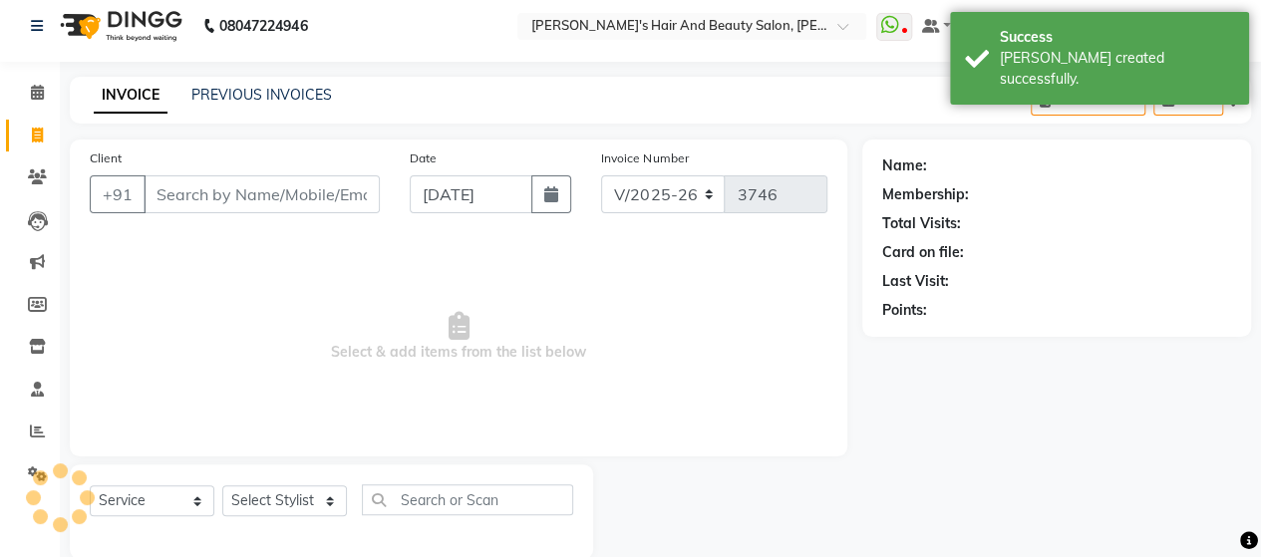
scroll to position [41, 0]
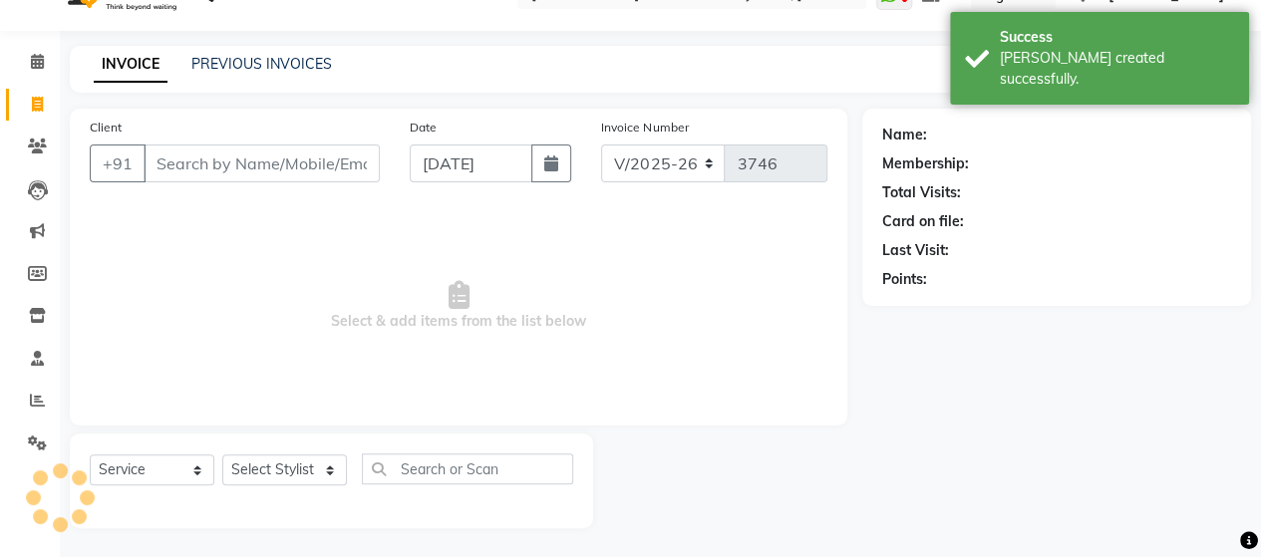
click at [199, 171] on input "Client" at bounding box center [262, 164] width 236 height 38
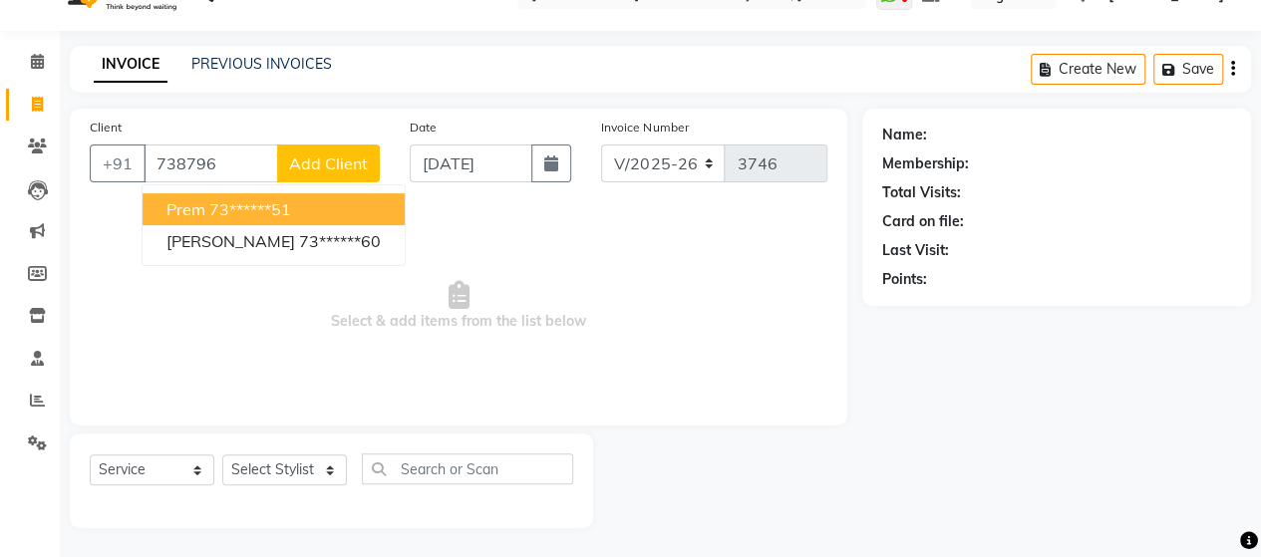
click at [233, 218] on button "prem 73******51" at bounding box center [274, 209] width 262 height 32
type input "73******51"
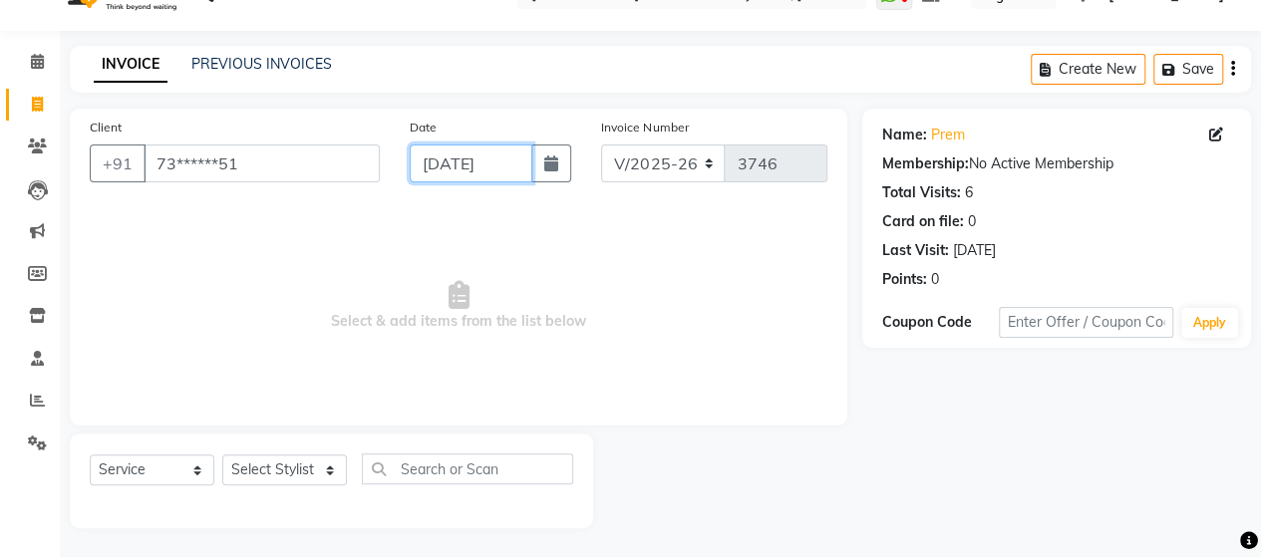
click at [443, 164] on input "[DATE]" at bounding box center [472, 164] width 124 height 38
select select "9"
select select "2025"
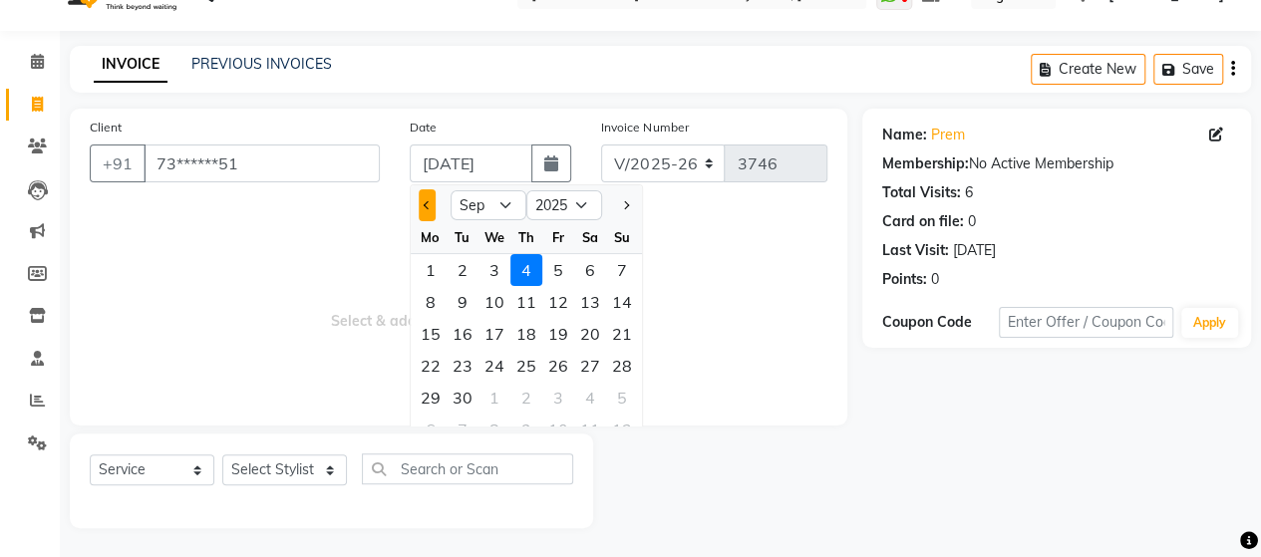
click at [429, 210] on button "Previous month" at bounding box center [427, 205] width 17 height 32
select select "8"
click at [561, 269] on div "1" at bounding box center [558, 270] width 32 height 32
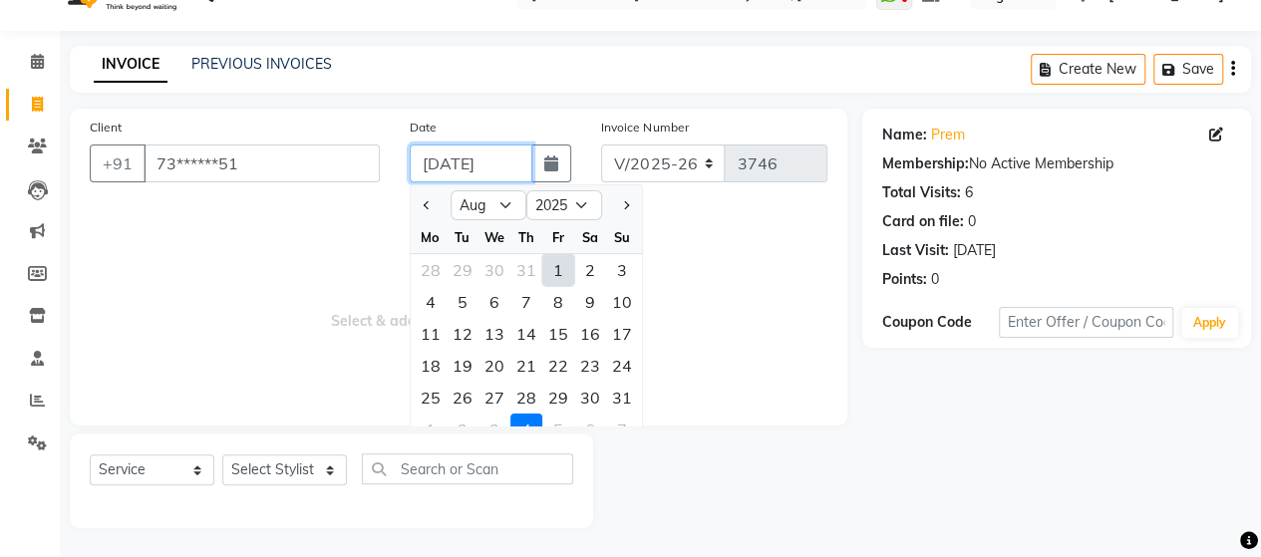
type input "[DATE]"
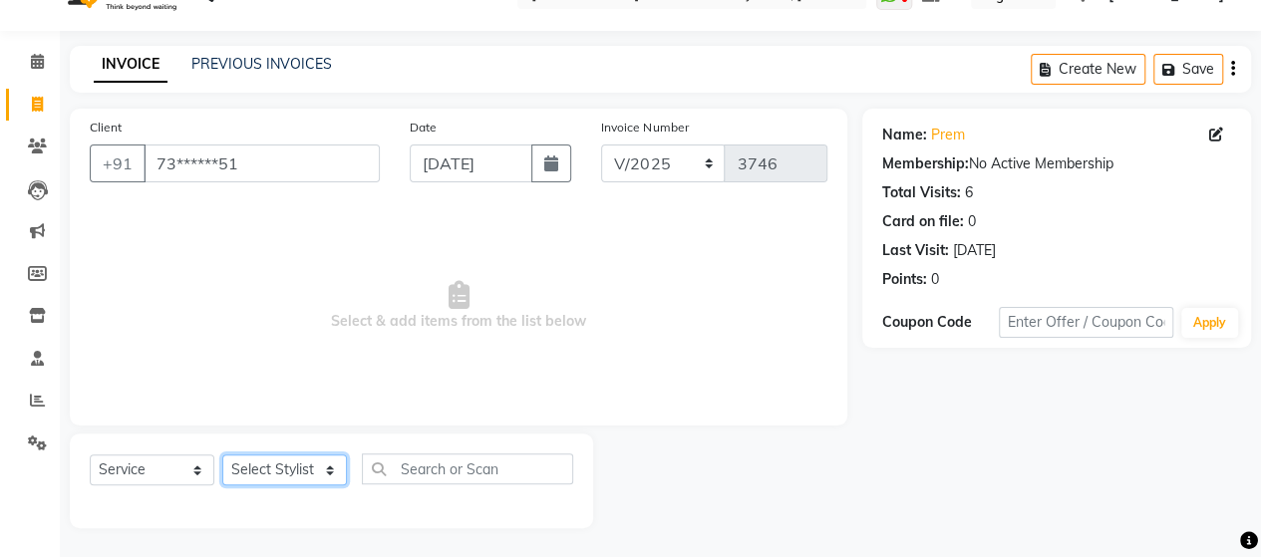
click at [311, 469] on select "Select Stylist Admin [PERSON_NAME] [PERSON_NAME] [PERSON_NAME] Rohit [PERSON_NA…" at bounding box center [284, 469] width 125 height 31
select select "48829"
click at [222, 454] on select "Select Stylist Admin [PERSON_NAME] [PERSON_NAME] [PERSON_NAME] Rohit [PERSON_NA…" at bounding box center [284, 469] width 125 height 31
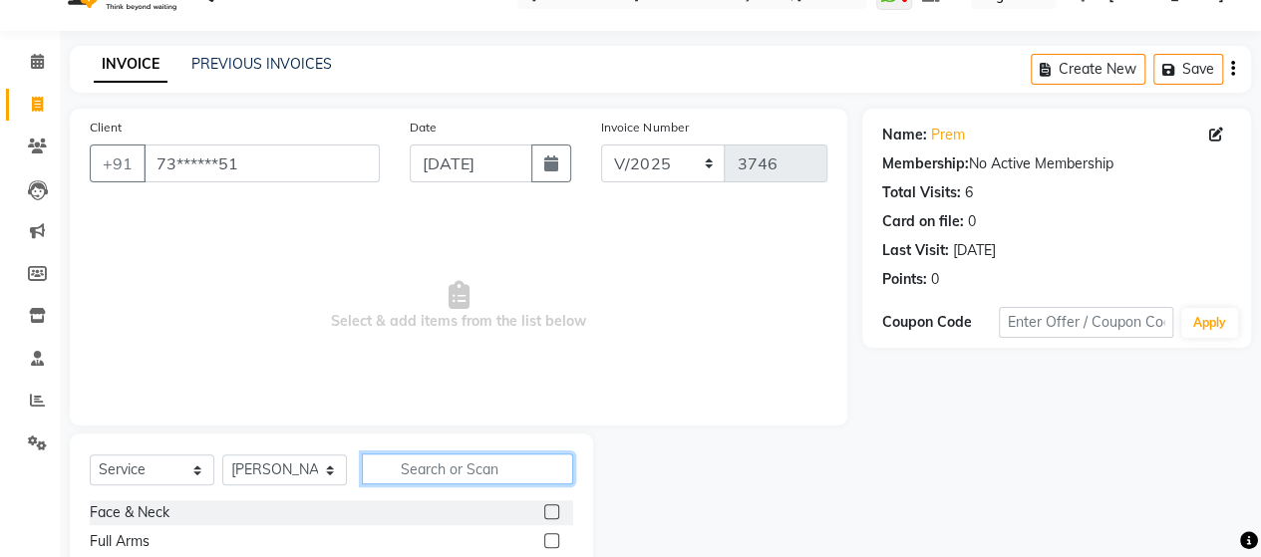
click at [432, 465] on input "text" at bounding box center [467, 468] width 211 height 31
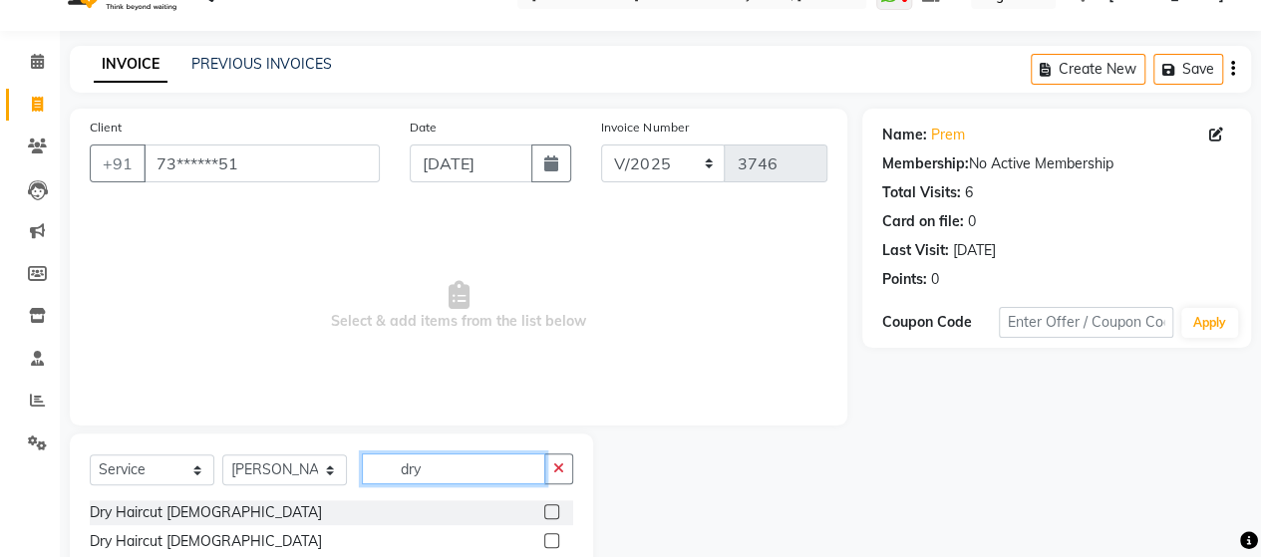
type input "dry"
click at [554, 537] on label at bounding box center [551, 540] width 15 height 15
click at [554, 537] on input "checkbox" at bounding box center [550, 541] width 13 height 13
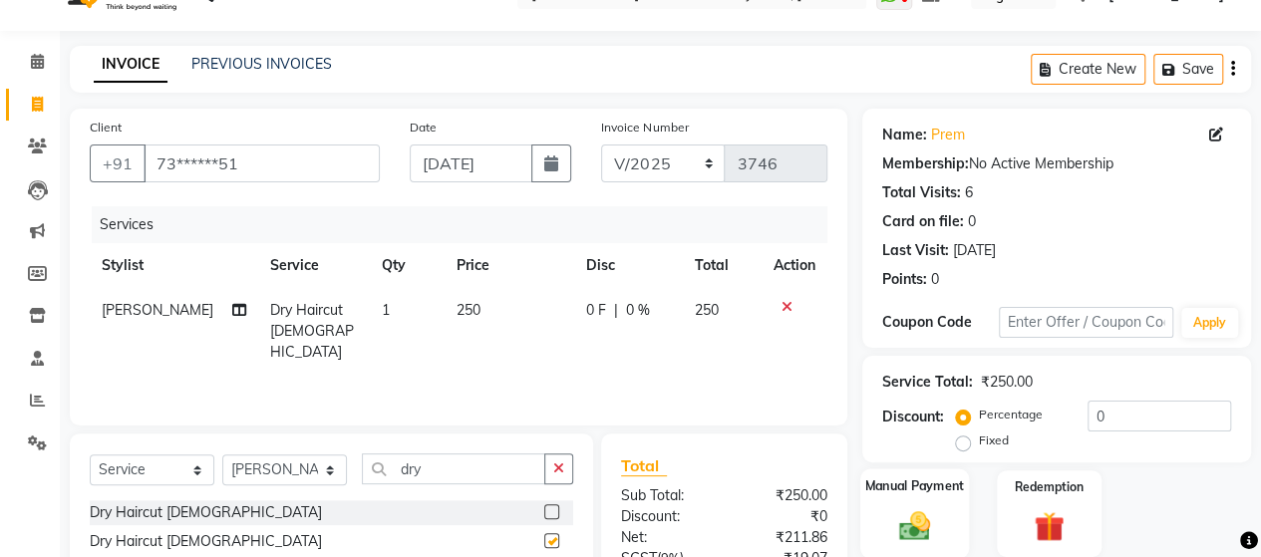
checkbox input "false"
click at [917, 547] on div "Manual Payment" at bounding box center [914, 513] width 109 height 91
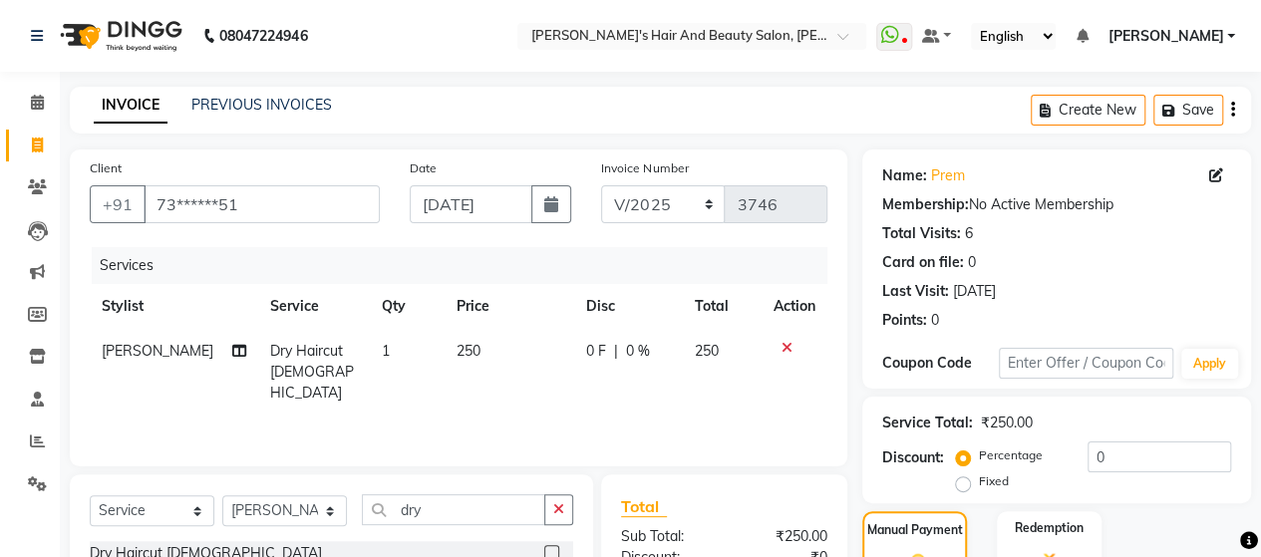
scroll to position [238, 0]
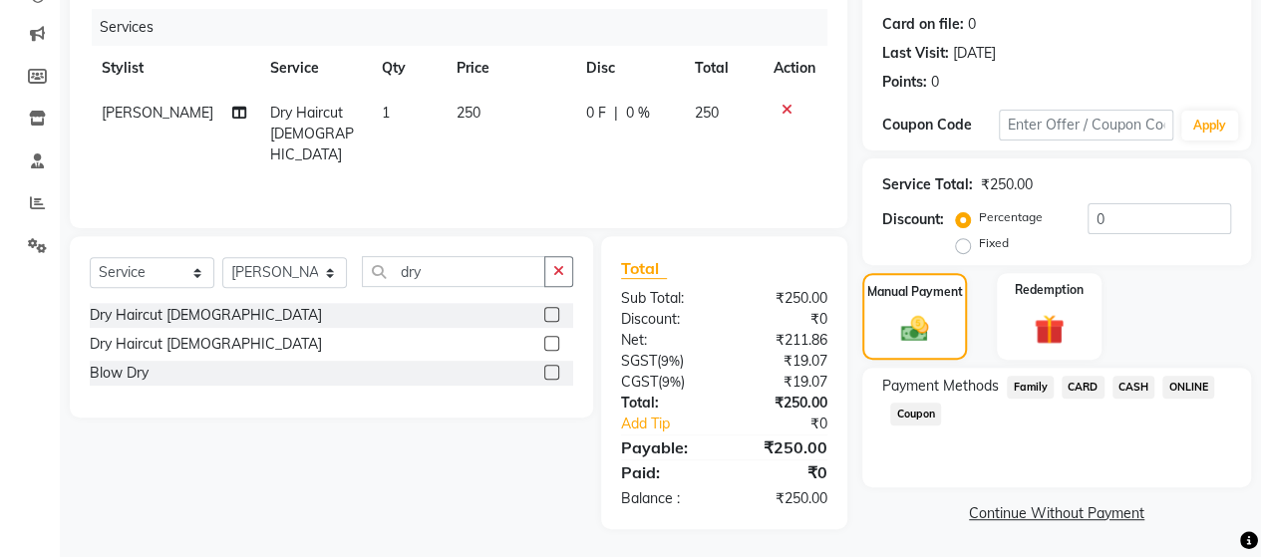
click at [1198, 390] on span "ONLINE" at bounding box center [1188, 387] width 52 height 23
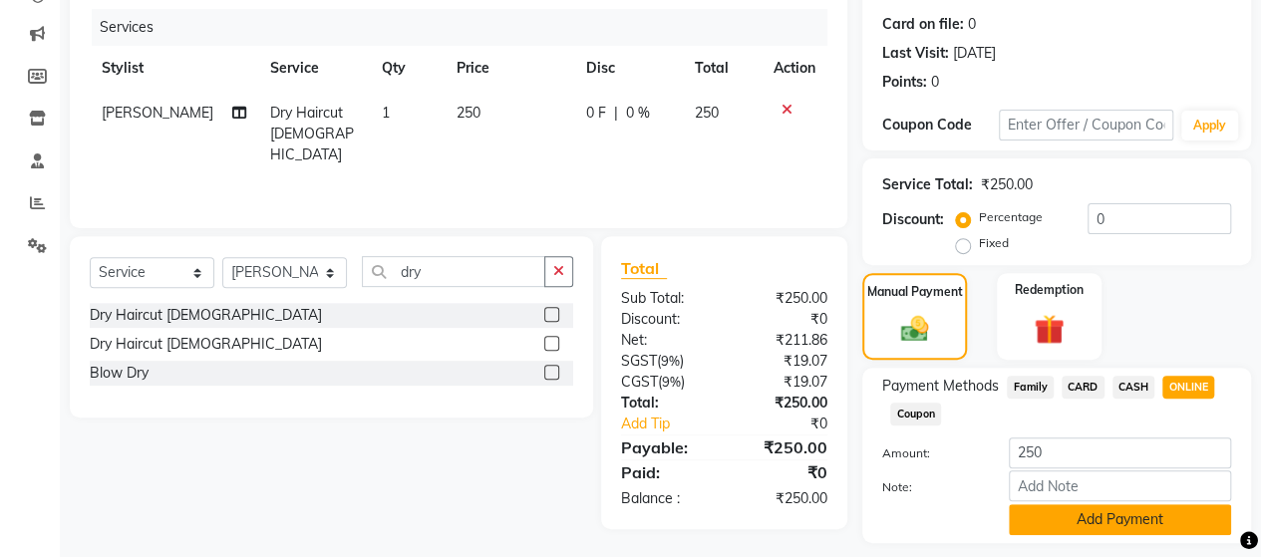
click at [1156, 512] on button "Add Payment" at bounding box center [1120, 519] width 222 height 31
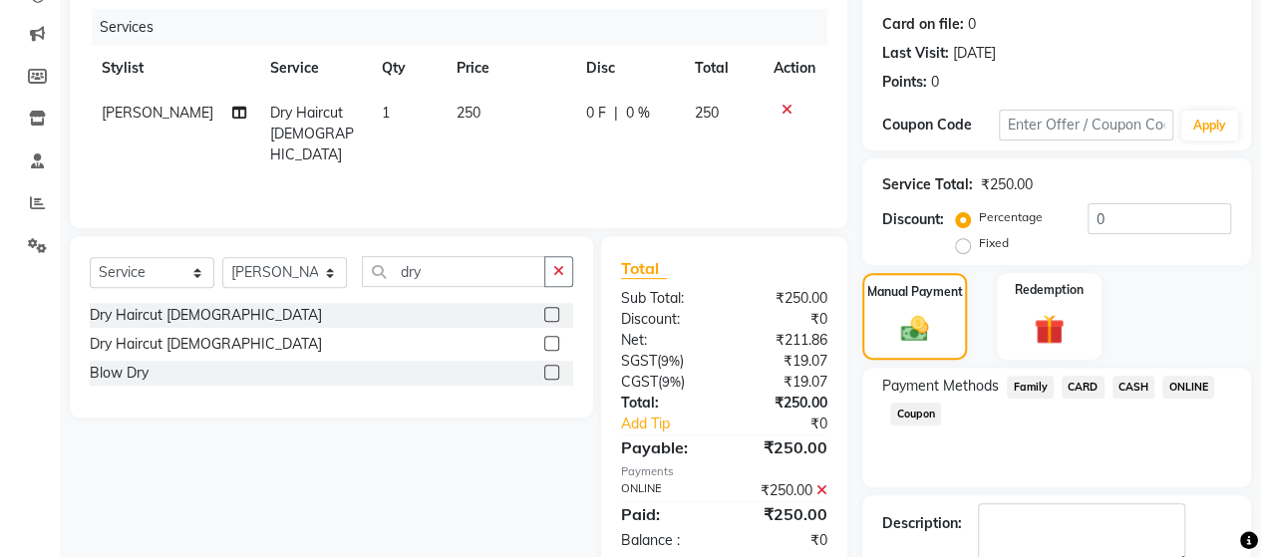
scroll to position [349, 0]
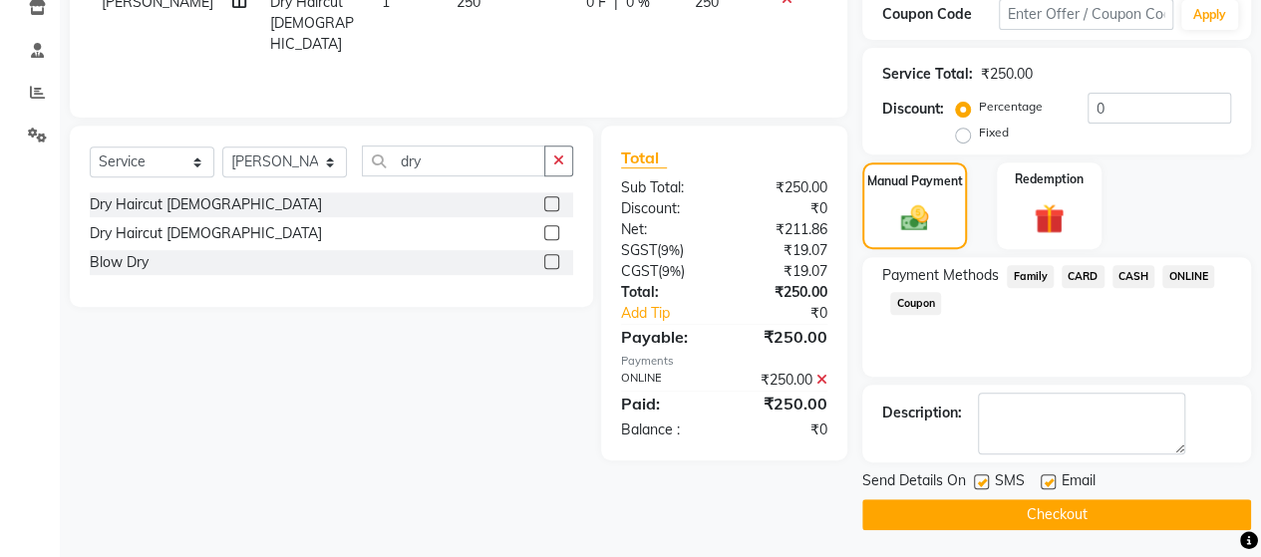
click at [1173, 519] on button "Checkout" at bounding box center [1056, 514] width 389 height 31
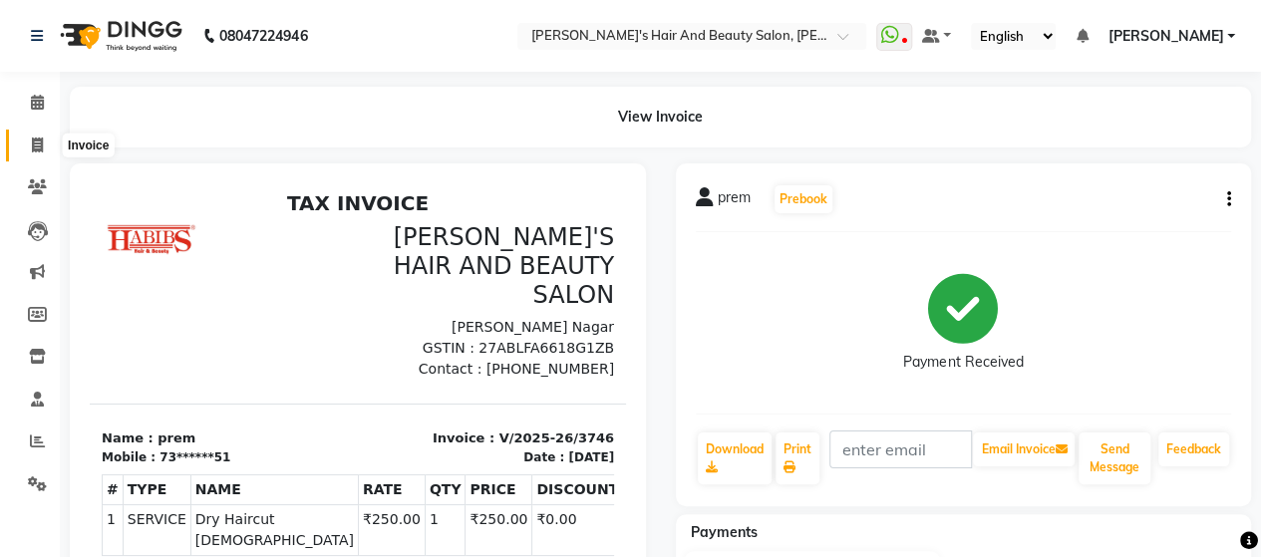
click at [35, 143] on icon at bounding box center [37, 145] width 11 height 15
select select "6429"
select select "service"
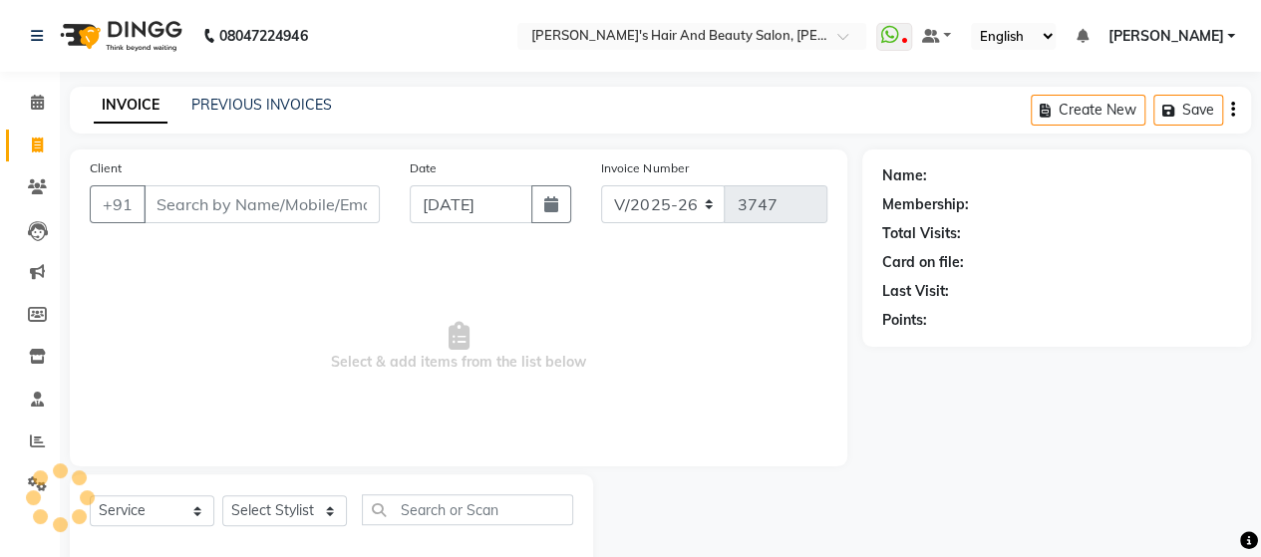
scroll to position [41, 0]
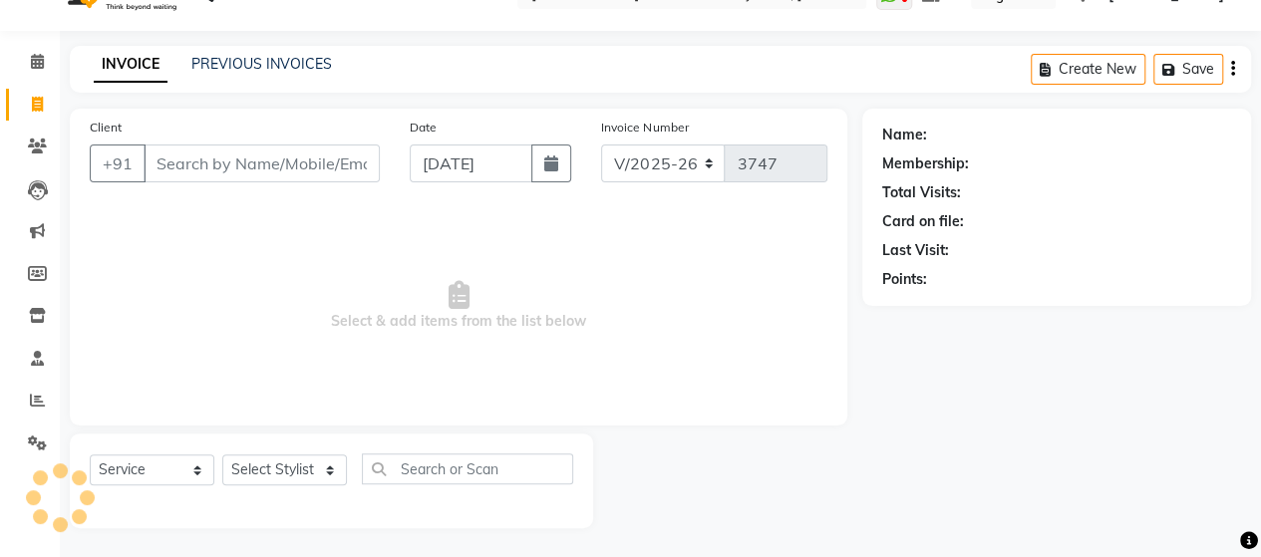
click at [233, 176] on input "Client" at bounding box center [262, 164] width 236 height 38
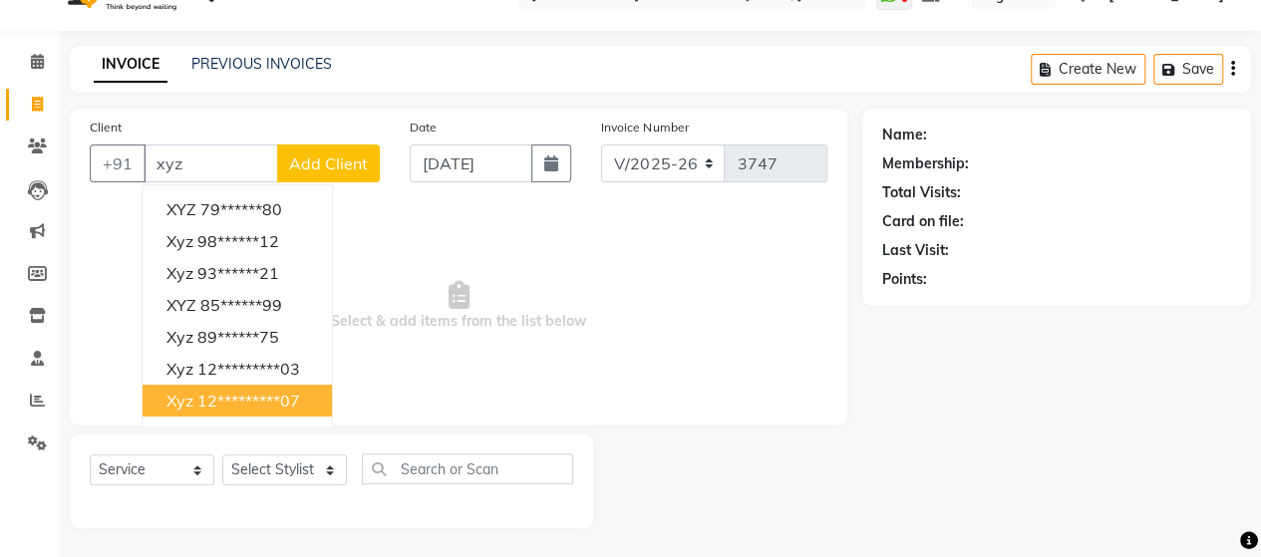
click at [288, 407] on ngb-highlight "12*********07" at bounding box center [248, 401] width 103 height 20
type input "12*********07"
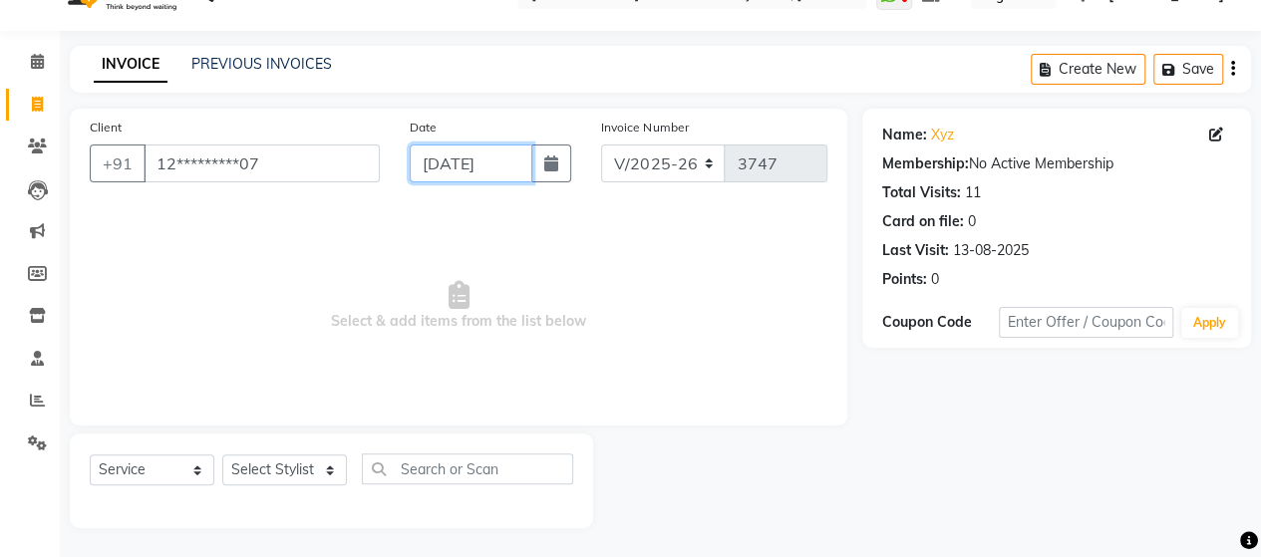
click at [500, 180] on input "[DATE]" at bounding box center [472, 164] width 124 height 38
select select "9"
select select "2025"
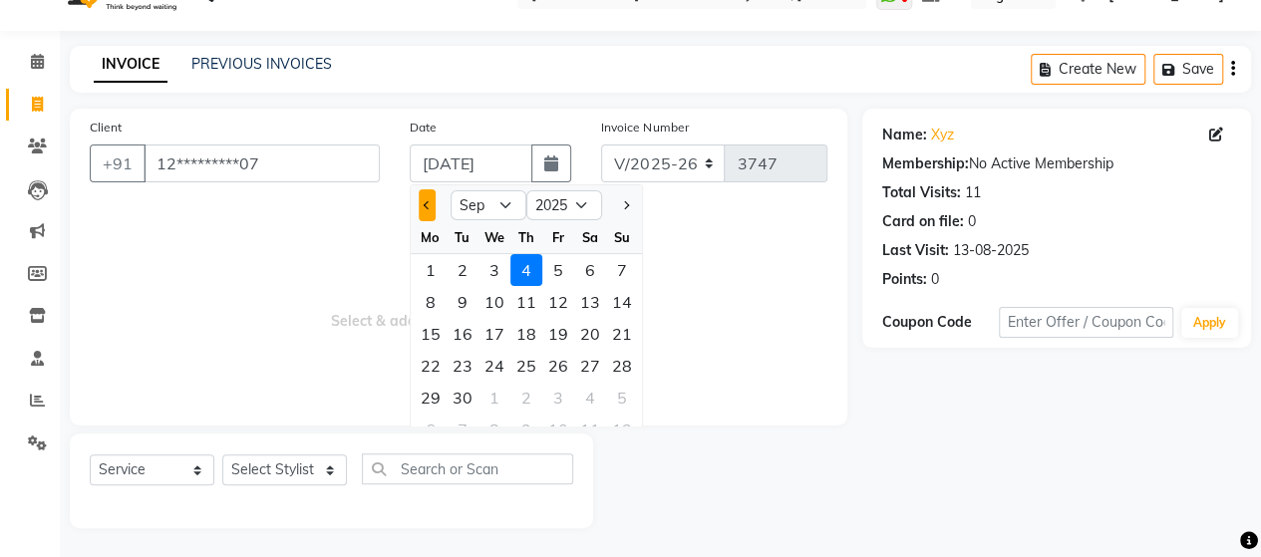
click at [426, 218] on button "Previous month" at bounding box center [427, 205] width 17 height 32
select select "8"
click at [562, 266] on div "1" at bounding box center [558, 270] width 32 height 32
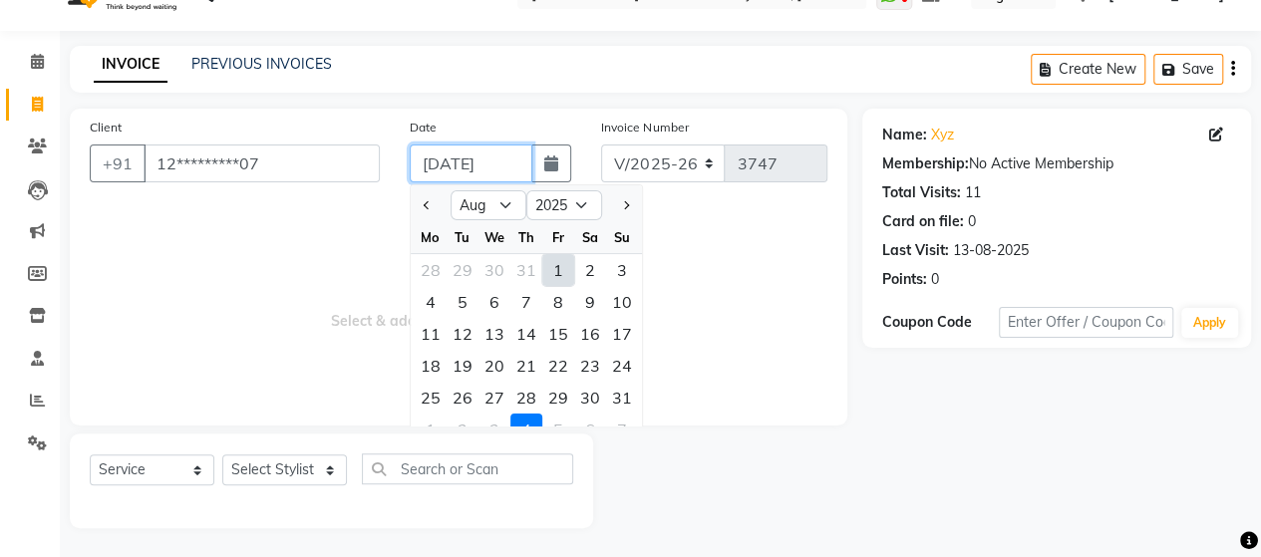
type input "[DATE]"
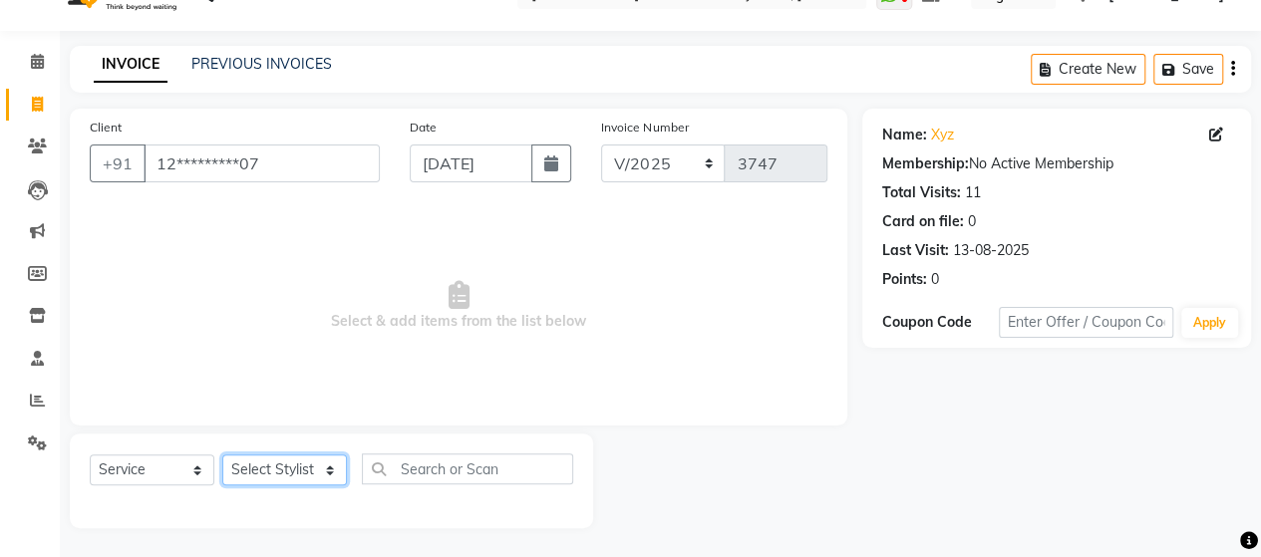
click at [307, 476] on select "Select Stylist Admin [PERSON_NAME] [PERSON_NAME] [PERSON_NAME] Rohit [PERSON_NA…" at bounding box center [284, 469] width 125 height 31
select select "48829"
click at [222, 454] on select "Select Stylist Admin [PERSON_NAME] [PERSON_NAME] [PERSON_NAME] Rohit [PERSON_NA…" at bounding box center [284, 469] width 125 height 31
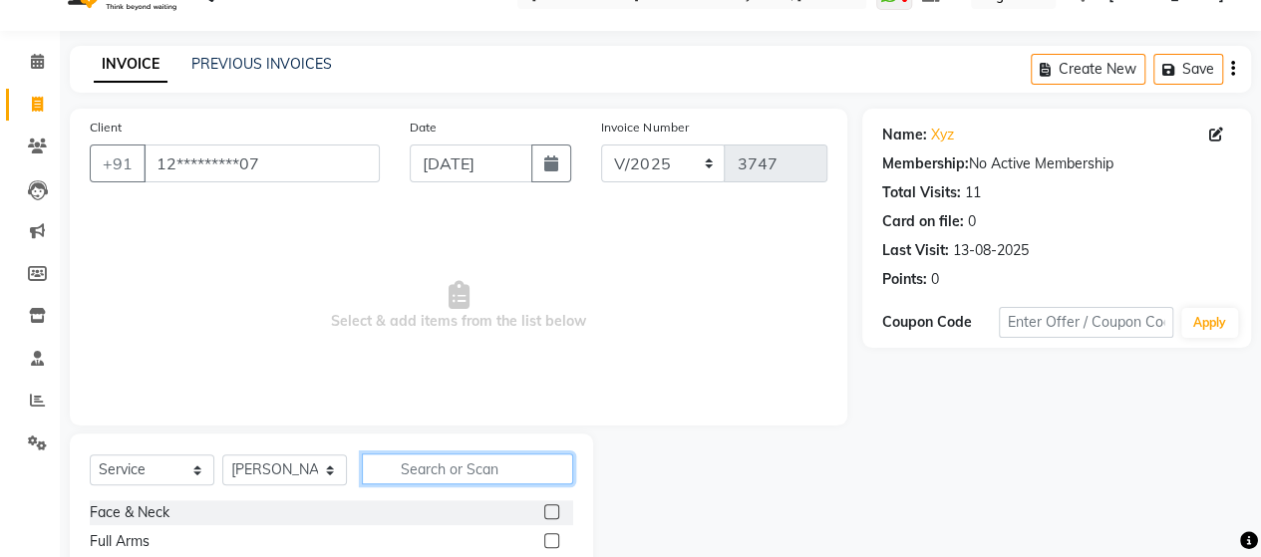
click at [429, 465] on input "text" at bounding box center [467, 468] width 211 height 31
type input "glo"
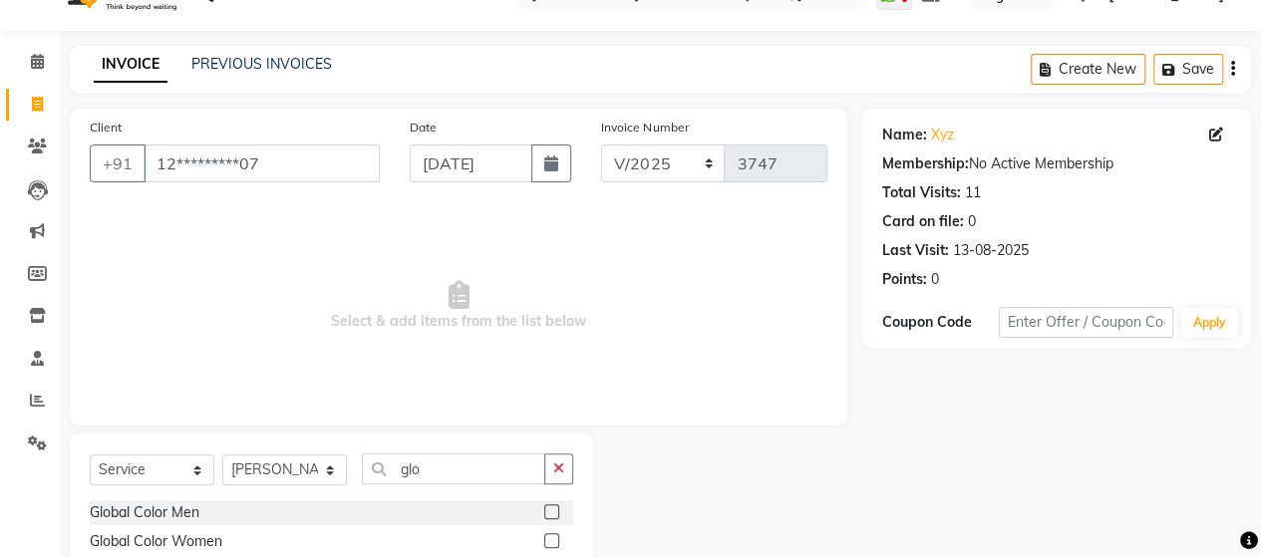
click at [554, 511] on label at bounding box center [551, 511] width 15 height 15
click at [554, 511] on input "checkbox" at bounding box center [550, 512] width 13 height 13
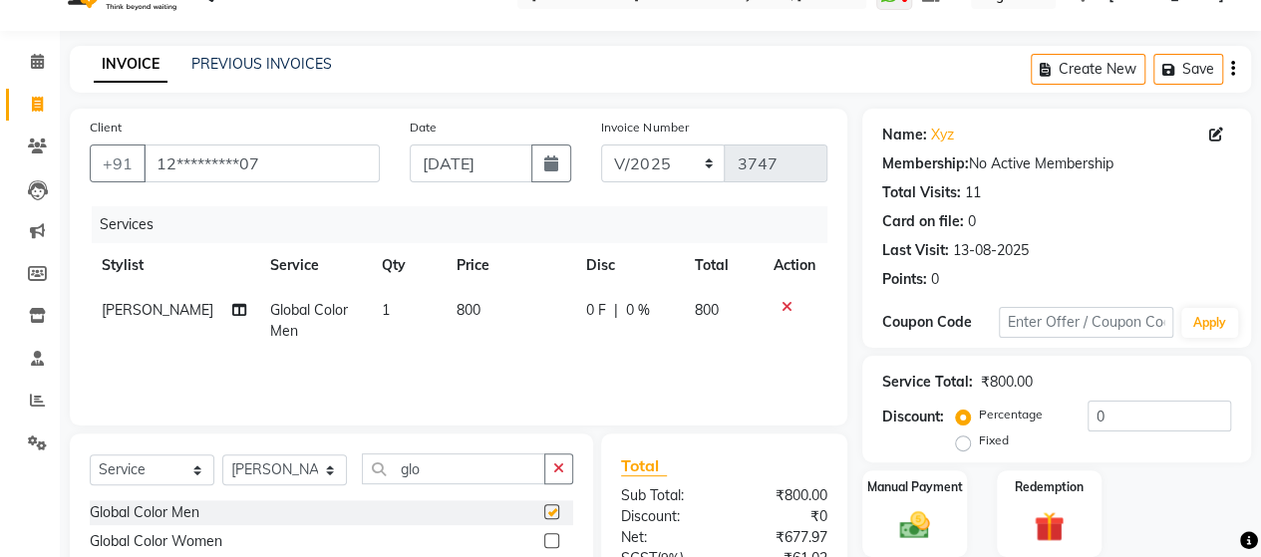
checkbox input "false"
click at [458, 316] on span "800" at bounding box center [468, 310] width 24 height 18
select select "48829"
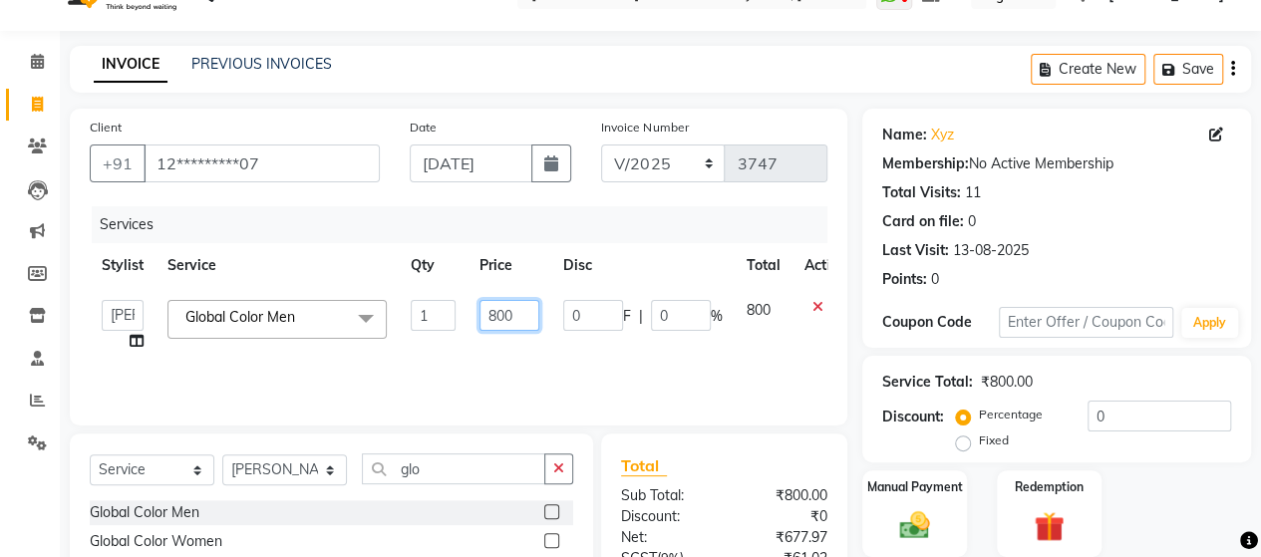
click at [492, 316] on input "800" at bounding box center [509, 315] width 60 height 31
type input "900"
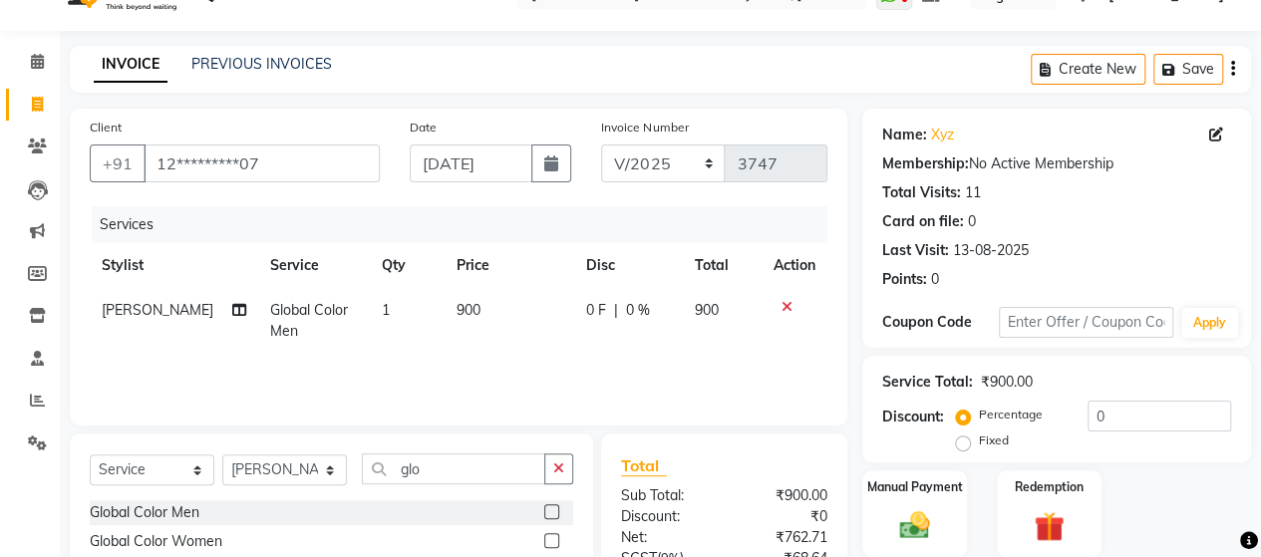
click at [490, 339] on td "900" at bounding box center [509, 321] width 130 height 66
select select "48829"
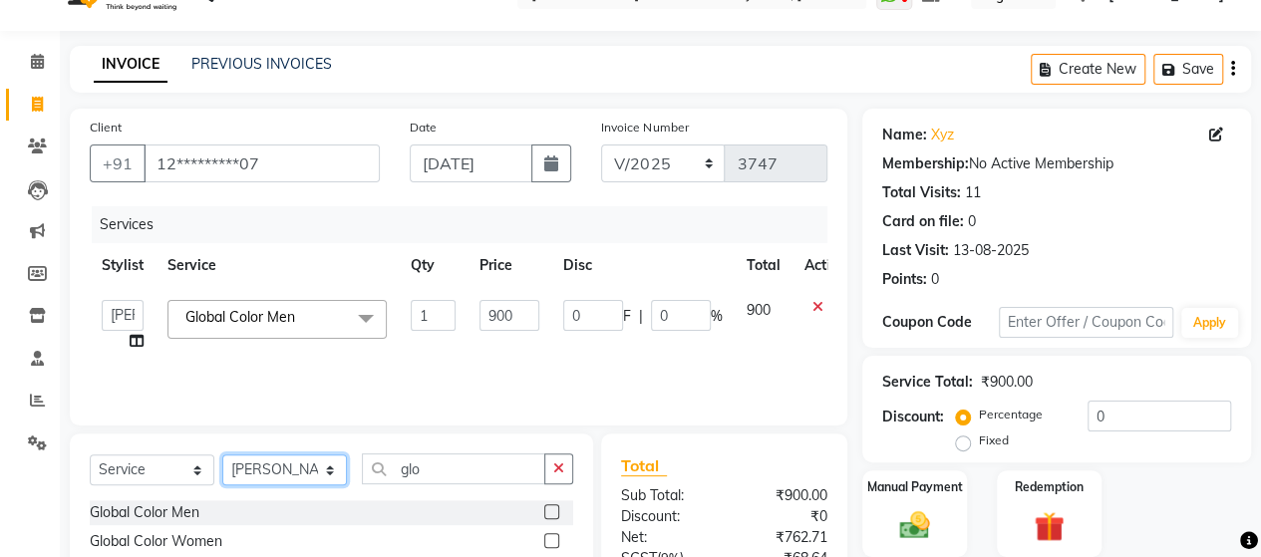
click at [303, 463] on select "Select Stylist Admin [PERSON_NAME] [PERSON_NAME] [PERSON_NAME] Rohit [PERSON_NA…" at bounding box center [284, 469] width 125 height 31
select select "48828"
click at [222, 454] on select "Select Stylist Admin [PERSON_NAME] [PERSON_NAME] [PERSON_NAME] Rohit [PERSON_NA…" at bounding box center [284, 469] width 125 height 31
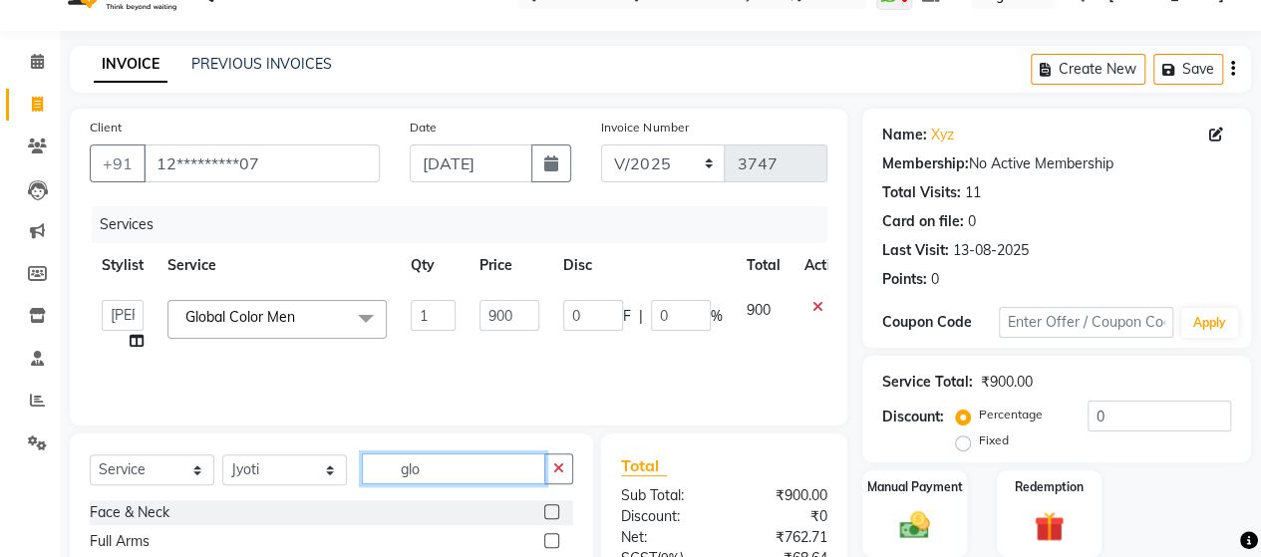
click at [452, 478] on input "glo" at bounding box center [453, 468] width 183 height 31
type input "g"
type input "clea"
click at [546, 540] on label at bounding box center [551, 540] width 15 height 15
click at [546, 540] on input "checkbox" at bounding box center [550, 541] width 13 height 13
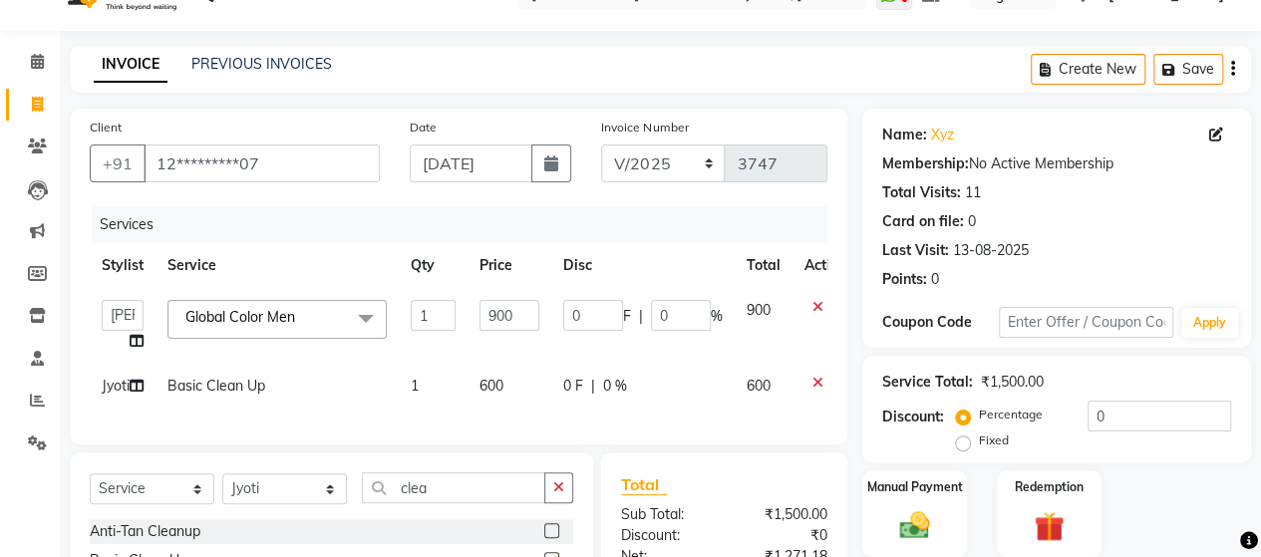
checkbox input "false"
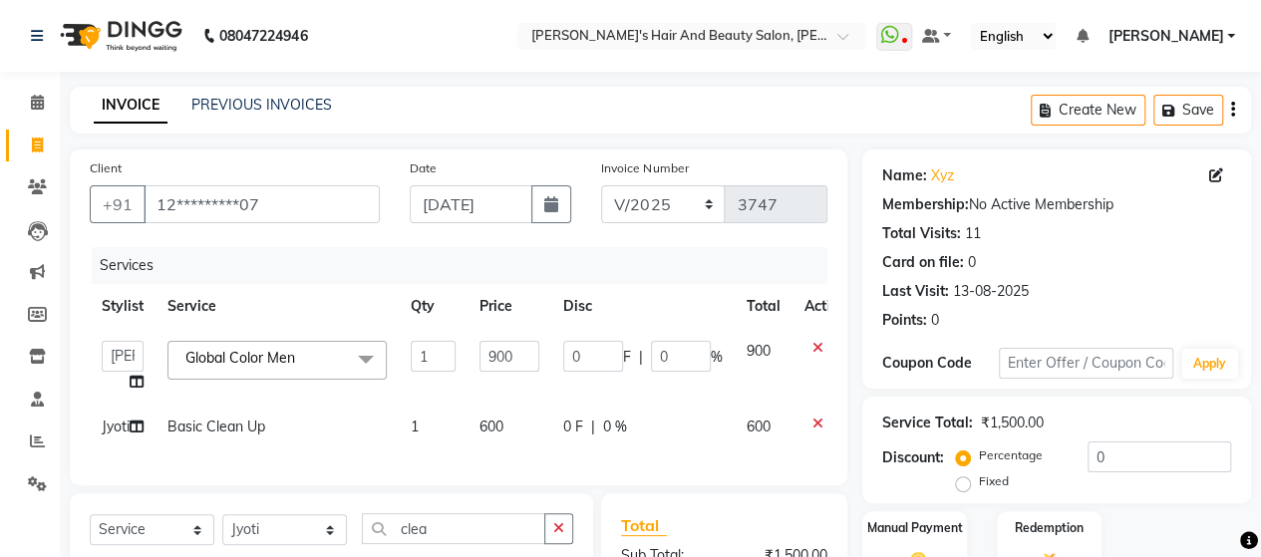
scroll to position [293, 0]
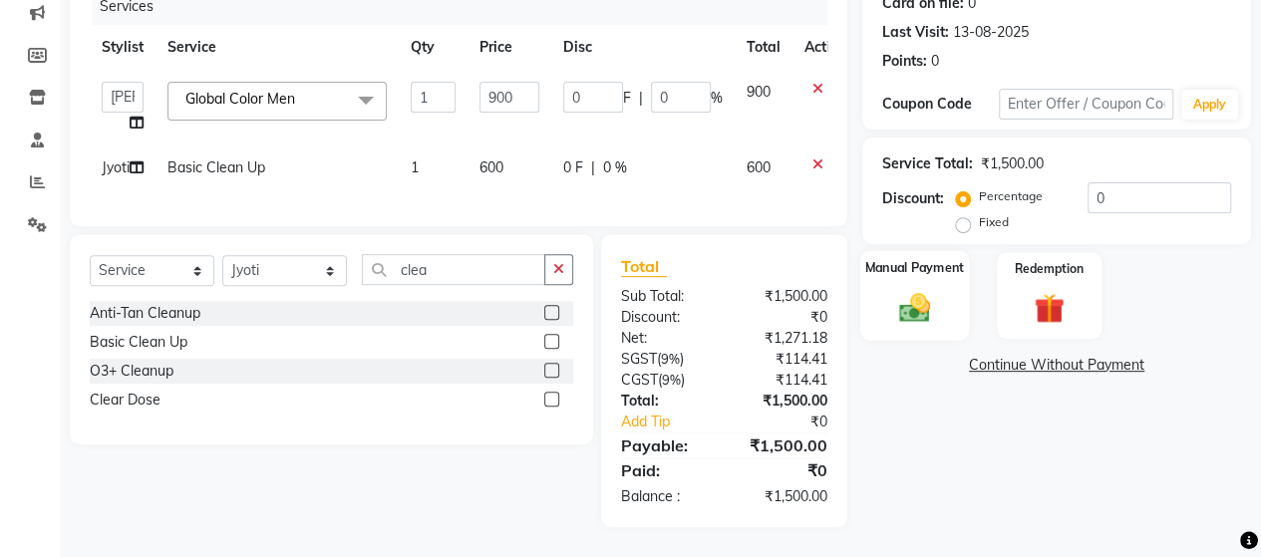
click at [916, 258] on label "Manual Payment" at bounding box center [915, 267] width 100 height 19
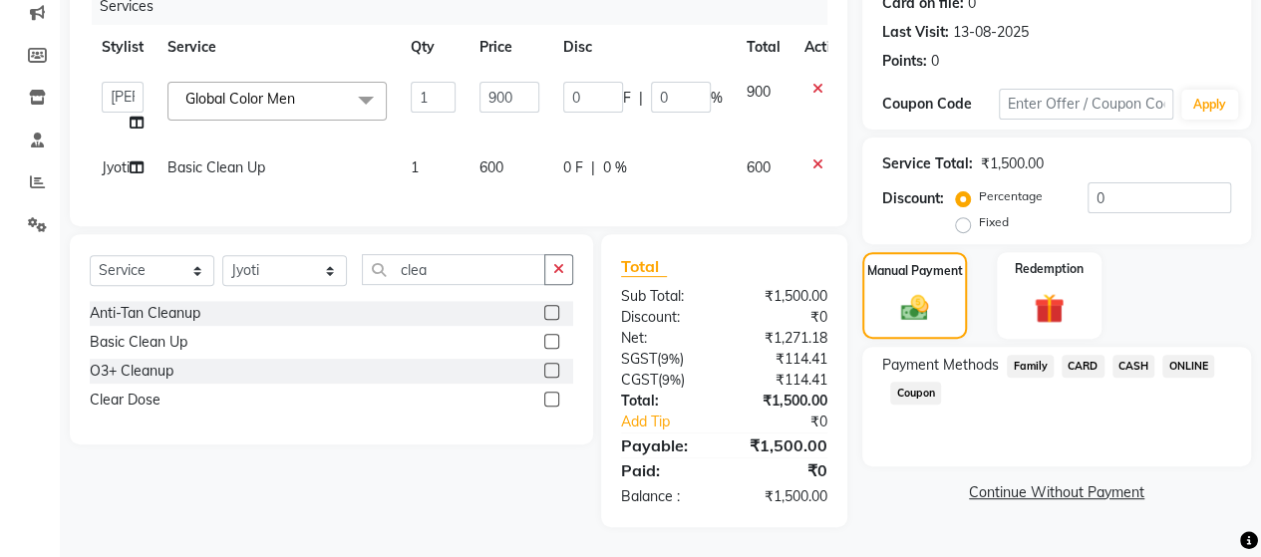
click at [1184, 355] on span "ONLINE" at bounding box center [1188, 366] width 52 height 23
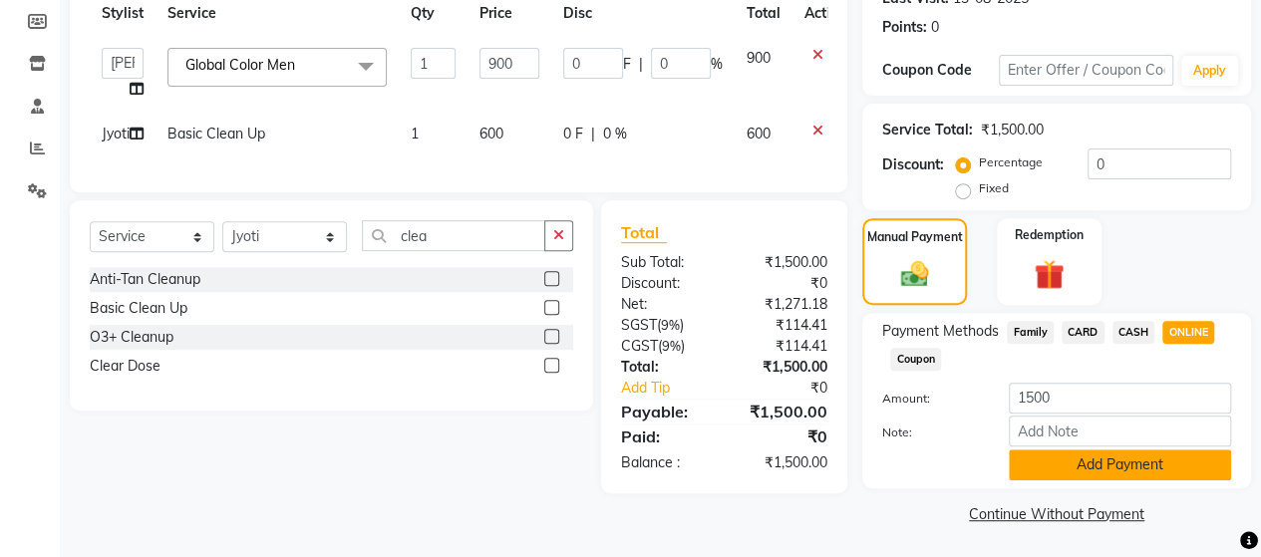
click at [1153, 469] on button "Add Payment" at bounding box center [1120, 464] width 222 height 31
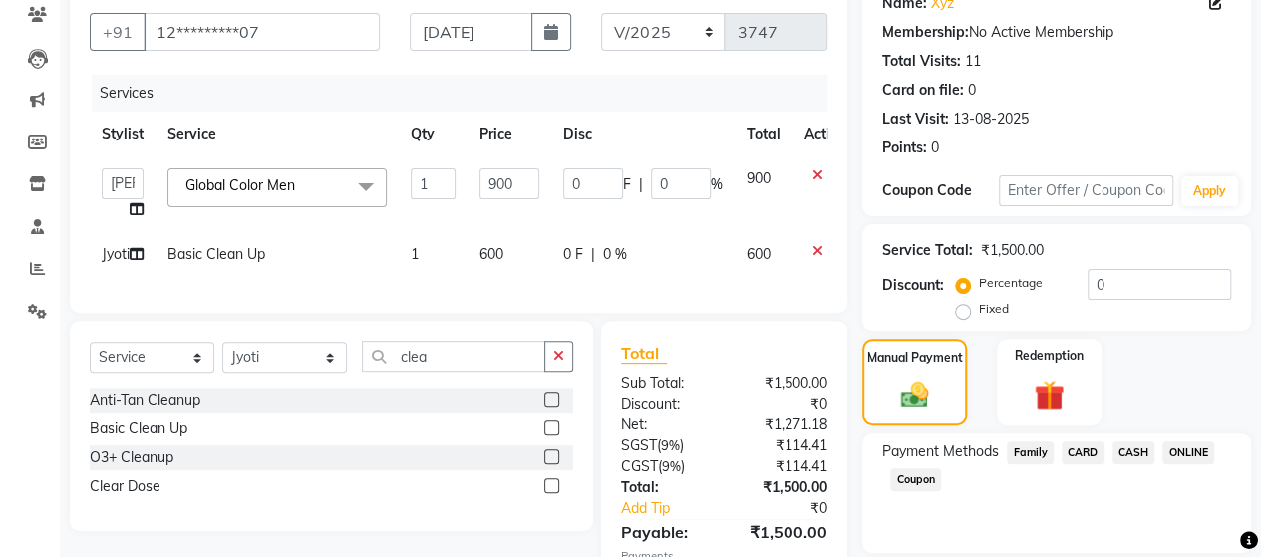
scroll to position [167, 0]
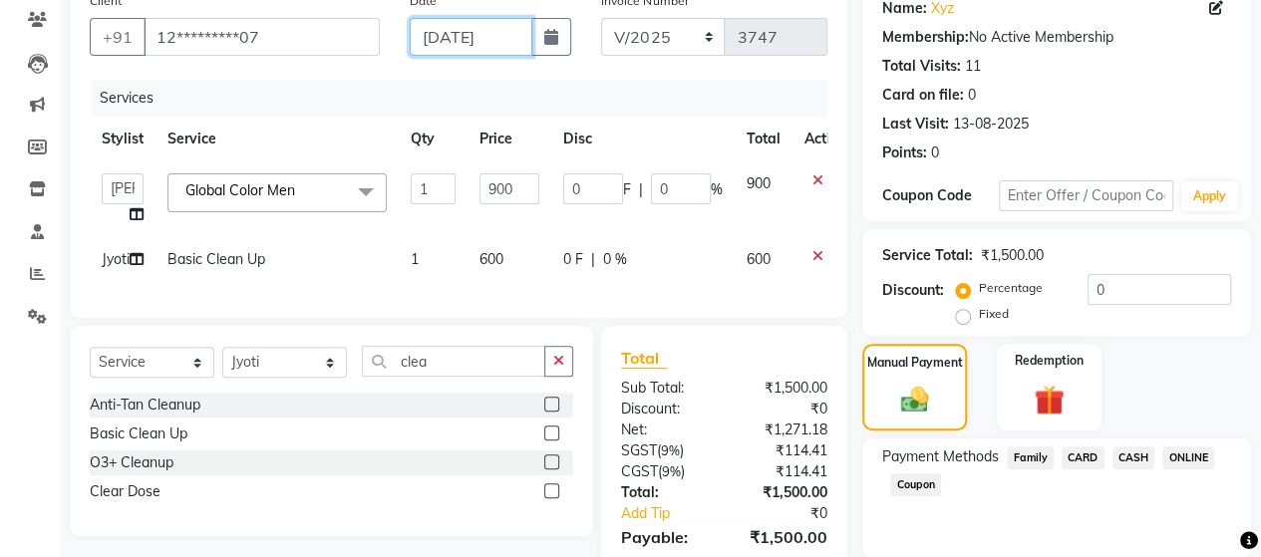
click at [441, 31] on input "[DATE]" at bounding box center [472, 37] width 124 height 38
select select "8"
select select "2025"
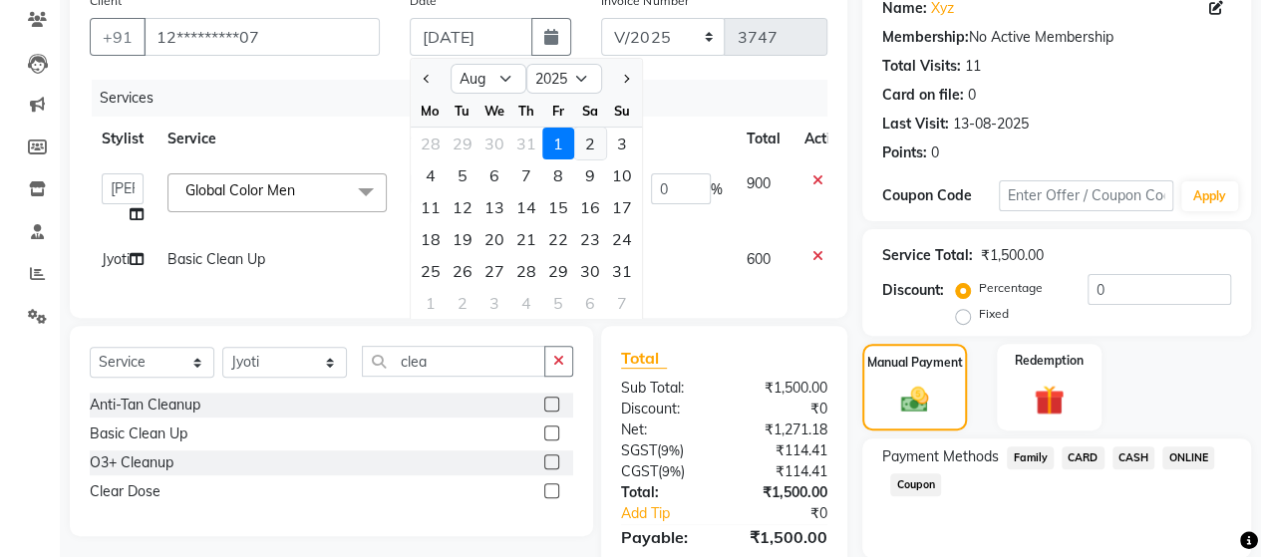
click at [590, 139] on div "2" at bounding box center [590, 144] width 32 height 32
type input "02-08-2025"
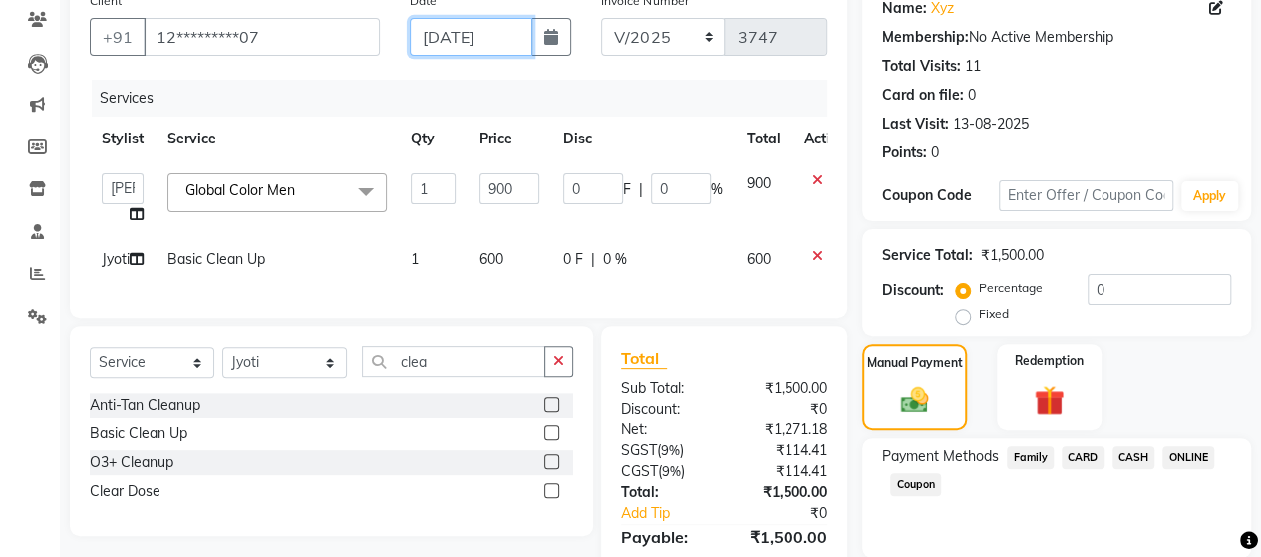
scroll to position [349, 0]
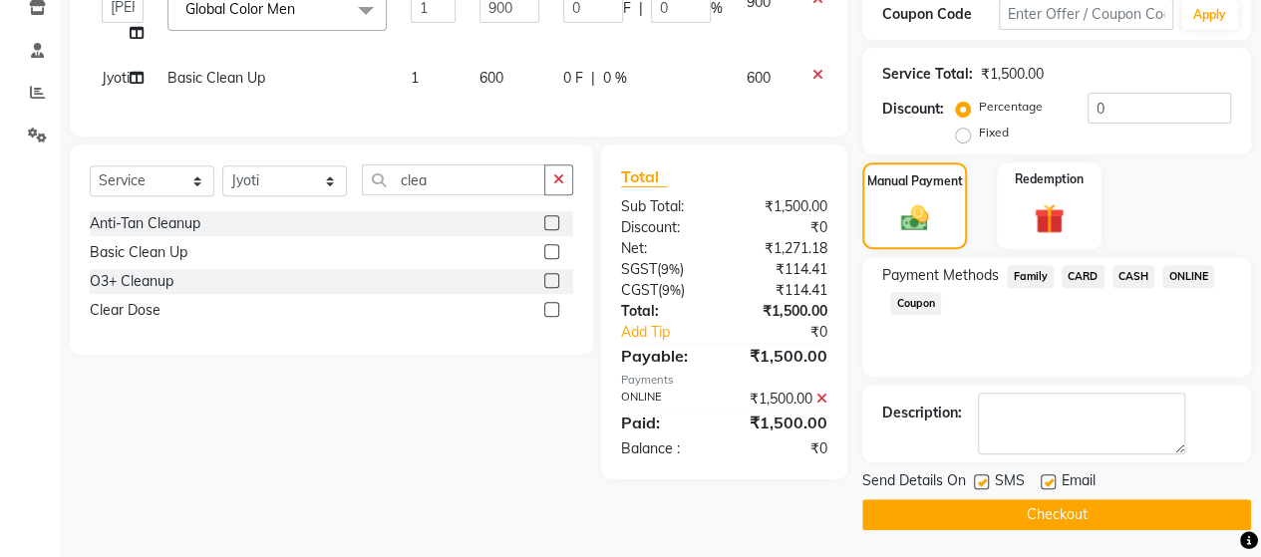
click at [917, 501] on button "Checkout" at bounding box center [1056, 514] width 389 height 31
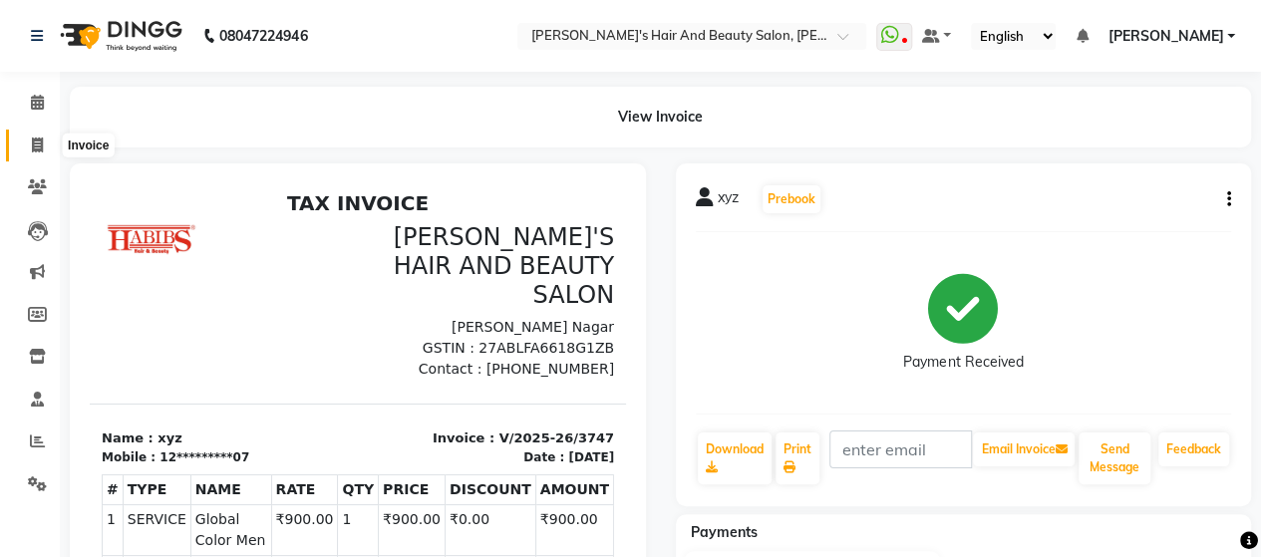
click at [34, 148] on icon at bounding box center [37, 145] width 11 height 15
select select "service"
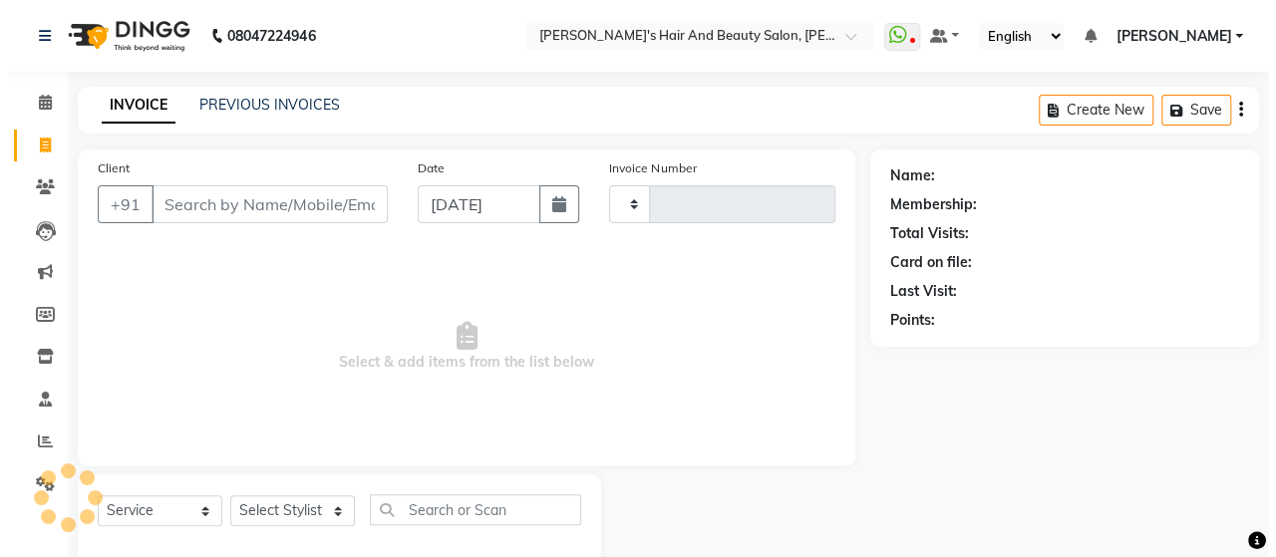
scroll to position [41, 0]
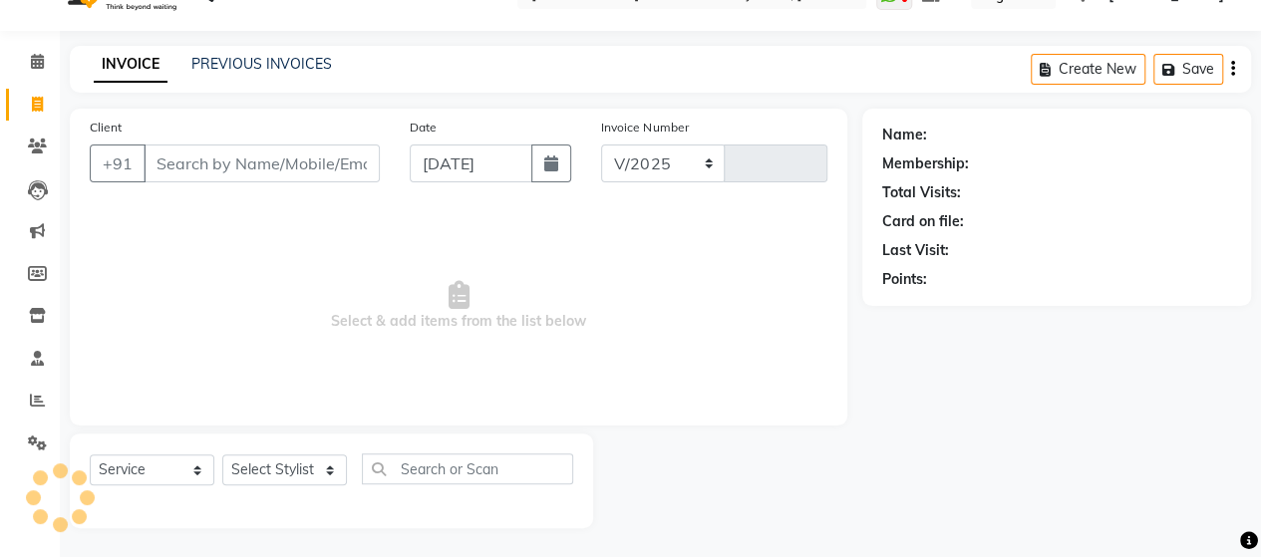
select select "6429"
type input "3748"
click at [193, 171] on input "Client" at bounding box center [262, 164] width 236 height 38
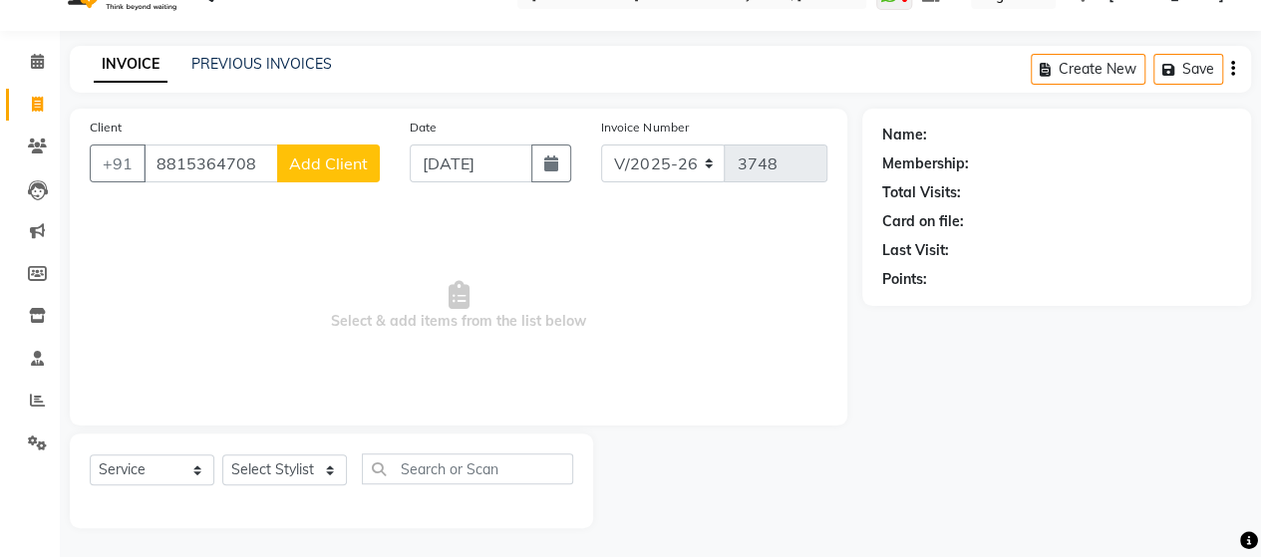
type input "8815364708"
click at [367, 170] on span "Add Client" at bounding box center [328, 163] width 79 height 20
select select "22"
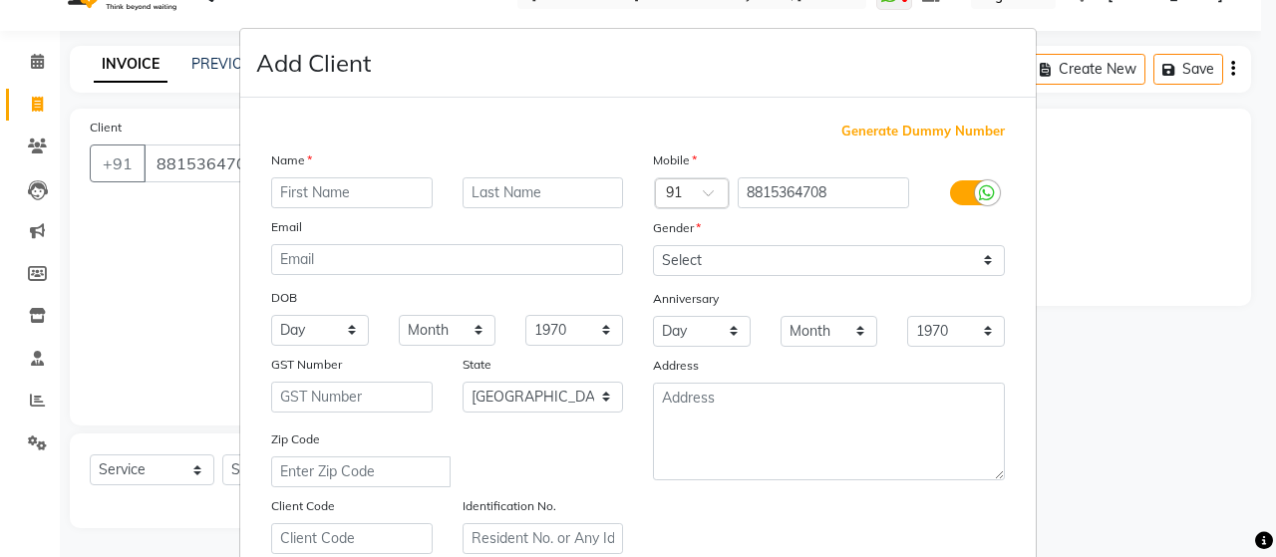
click at [352, 203] on input "text" at bounding box center [351, 192] width 161 height 31
type input "[PERSON_NAME]"
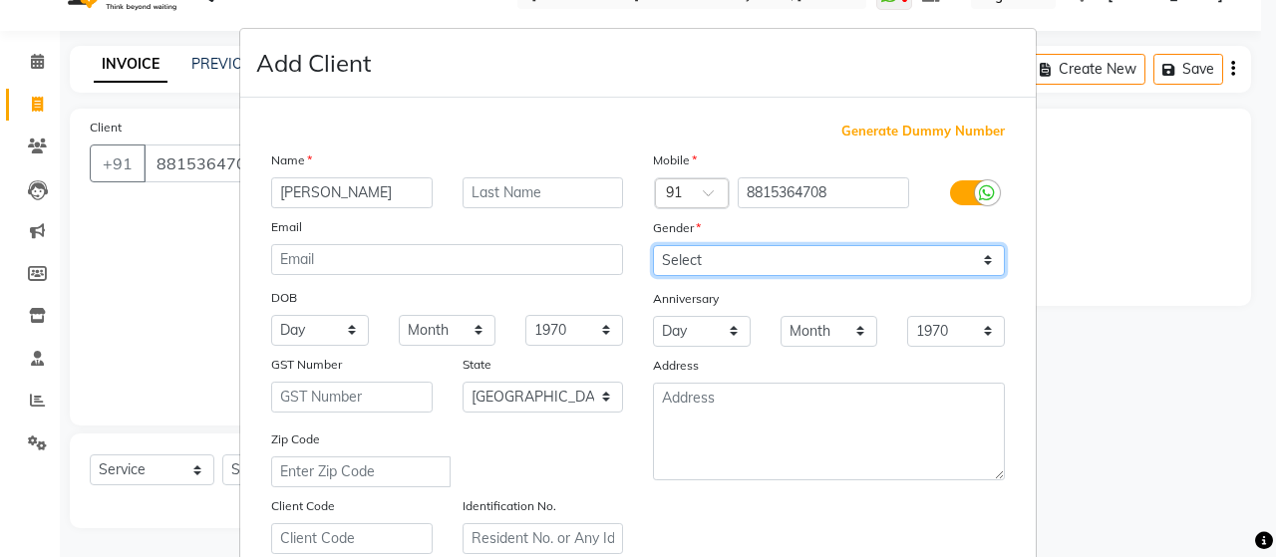
click at [709, 274] on select "Select [DEMOGRAPHIC_DATA] [DEMOGRAPHIC_DATA] Other Prefer Not To Say" at bounding box center [829, 260] width 352 height 31
select select "[DEMOGRAPHIC_DATA]"
click at [653, 245] on select "Select [DEMOGRAPHIC_DATA] [DEMOGRAPHIC_DATA] Other Prefer Not To Say" at bounding box center [829, 260] width 352 height 31
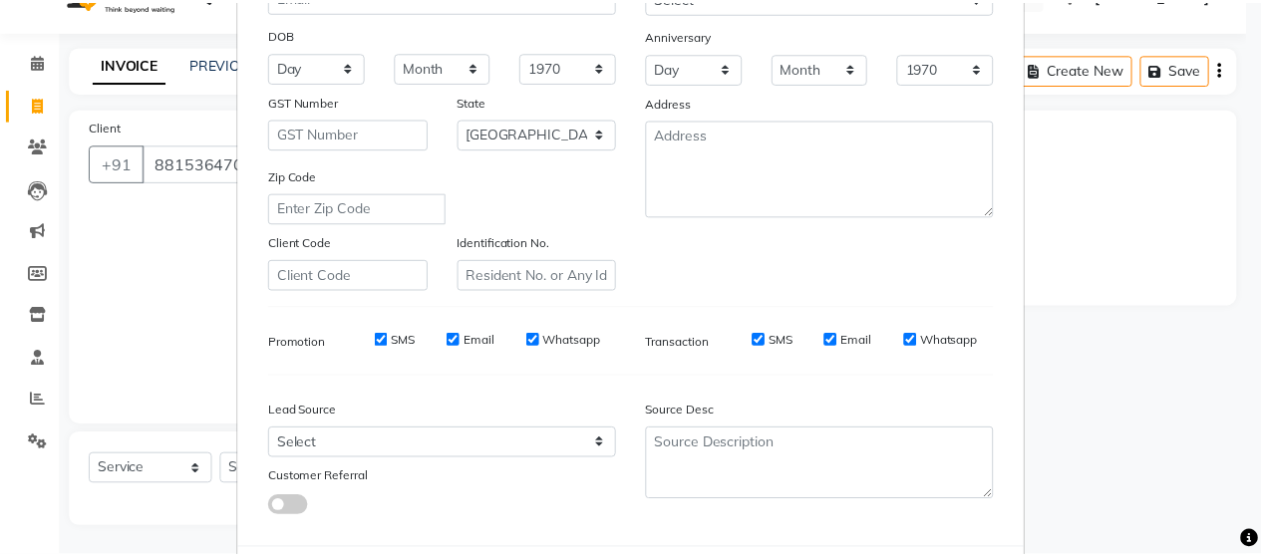
scroll to position [359, 0]
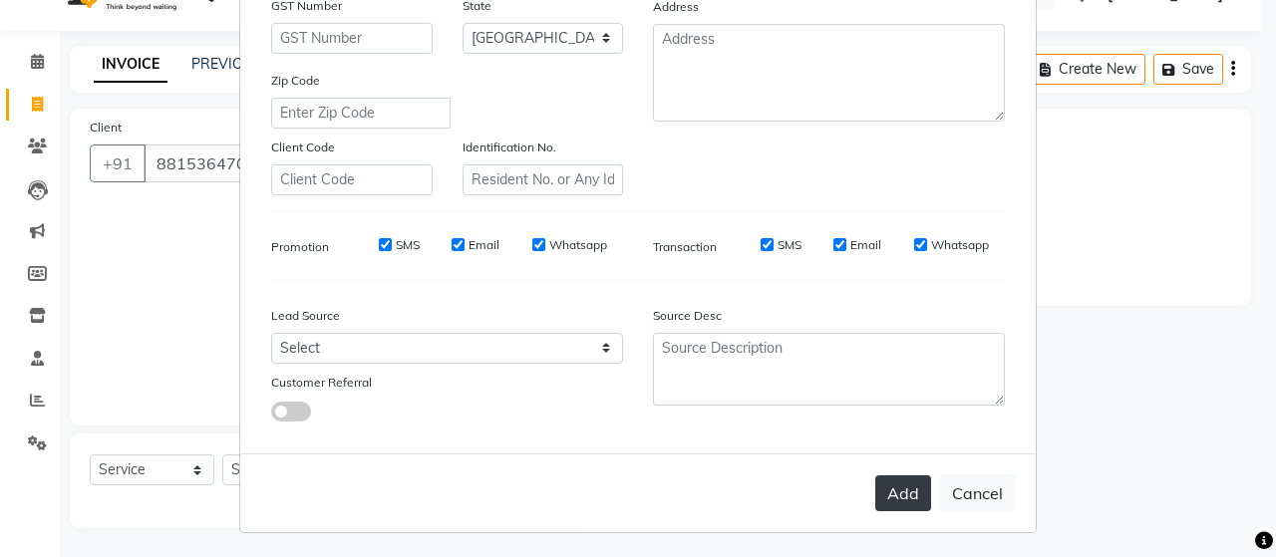
click at [893, 476] on button "Add" at bounding box center [903, 493] width 56 height 36
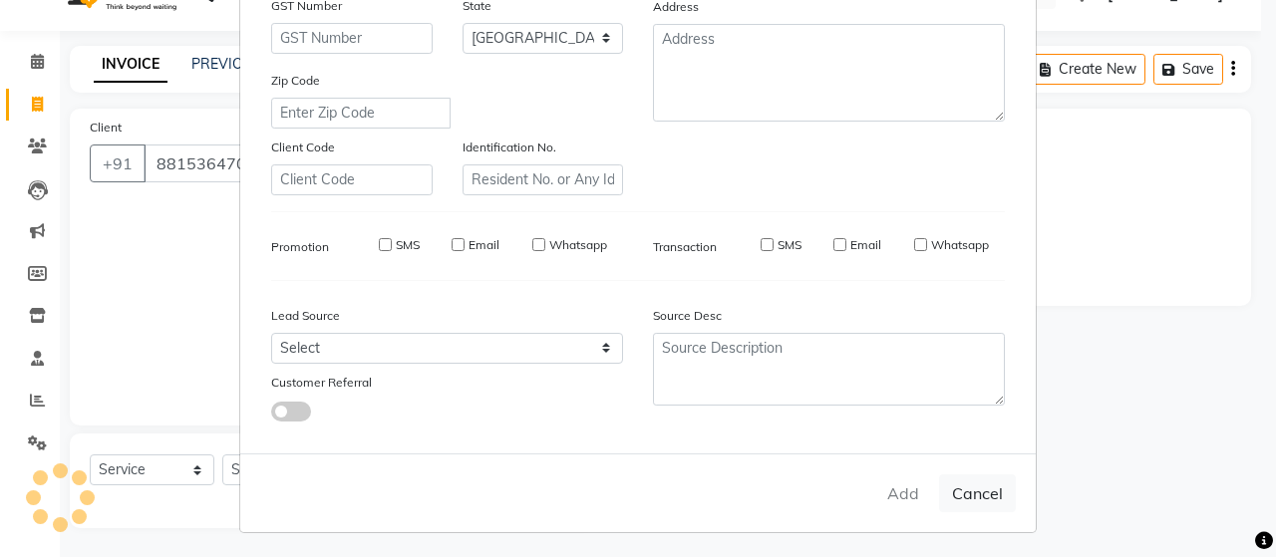
type input "88******08"
select select
select select "null"
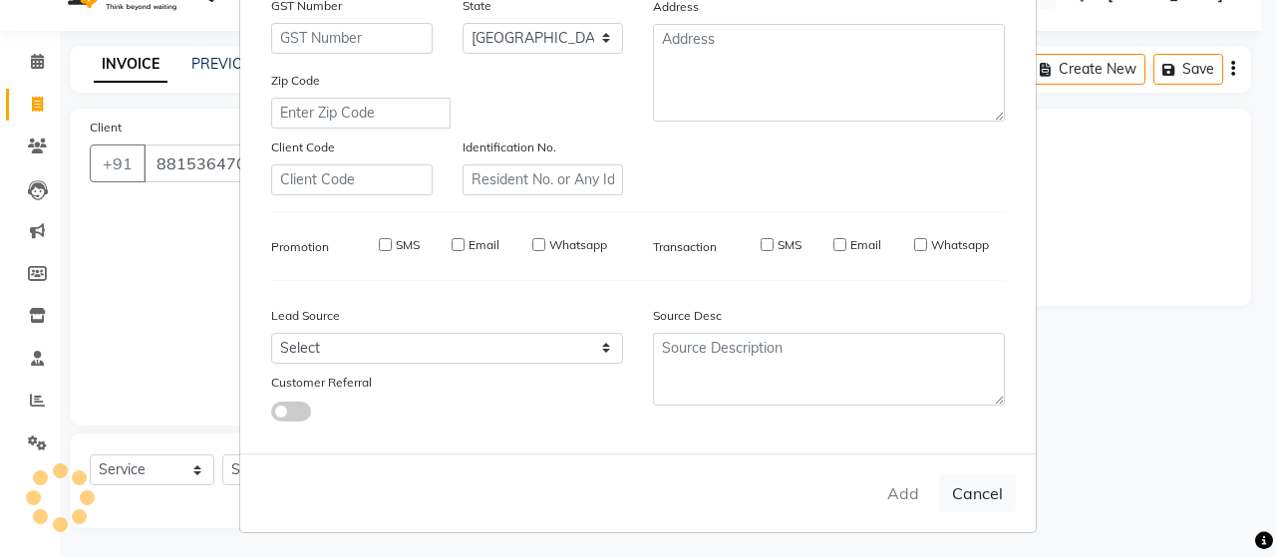
select select
checkbox input "false"
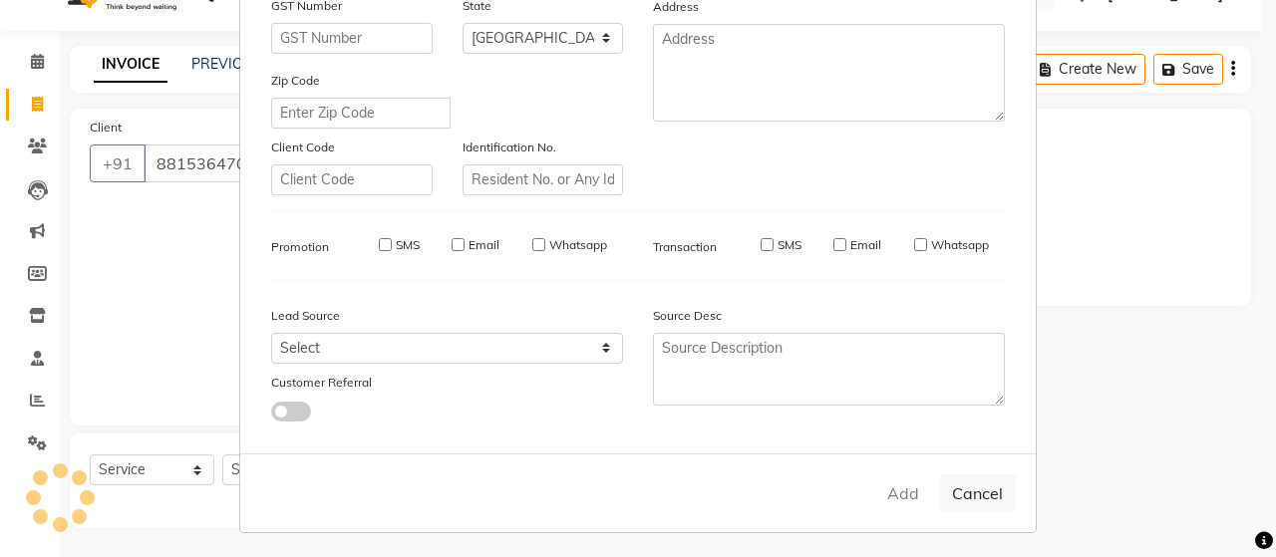
checkbox input "false"
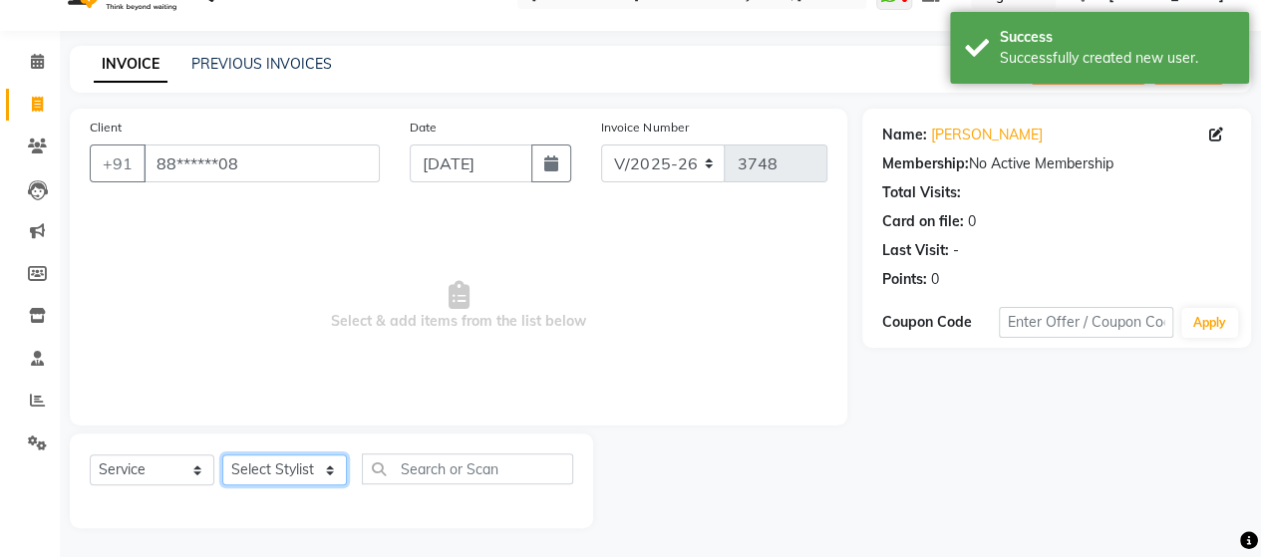
click at [313, 479] on select "Select Stylist Admin [PERSON_NAME] [PERSON_NAME] [PERSON_NAME] Rohit [PERSON_NA…" at bounding box center [284, 469] width 125 height 31
select select "48826"
click at [222, 454] on select "Select Stylist Admin [PERSON_NAME] [PERSON_NAME] [PERSON_NAME] Rohit [PERSON_NA…" at bounding box center [284, 469] width 125 height 31
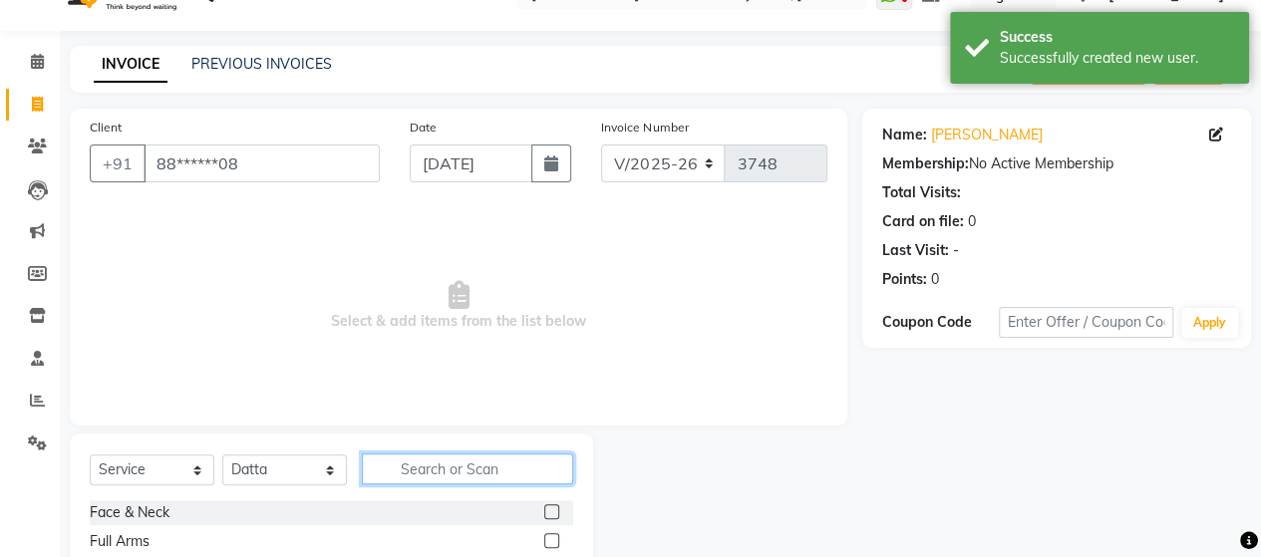
click at [433, 472] on input "text" at bounding box center [467, 468] width 211 height 31
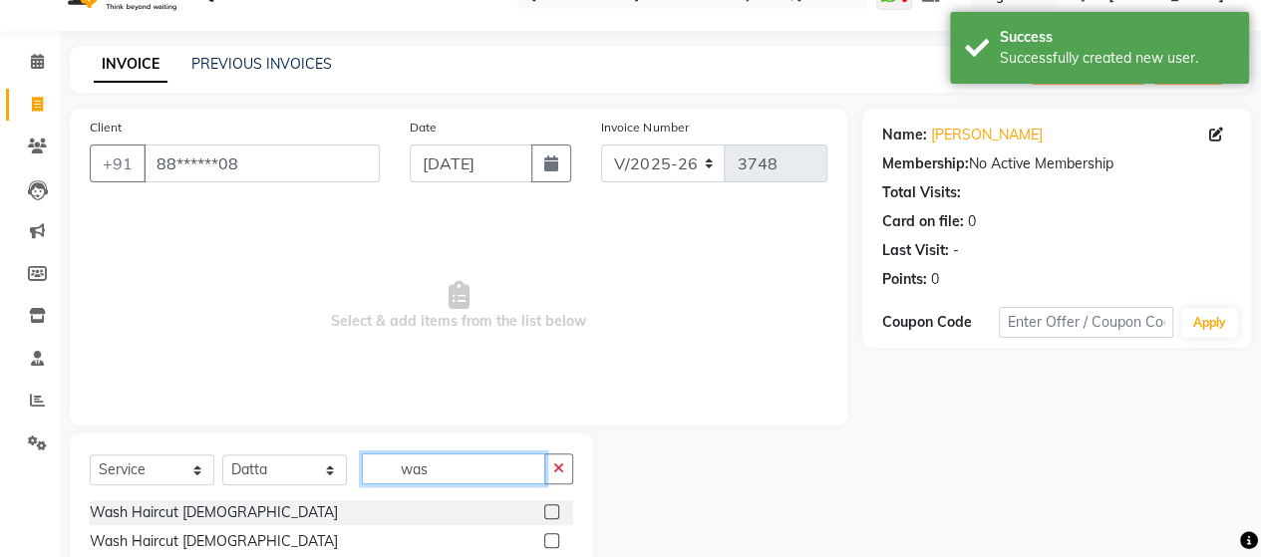
type input "was"
click at [549, 544] on label at bounding box center [551, 540] width 15 height 15
click at [549, 544] on input "checkbox" at bounding box center [550, 541] width 13 height 13
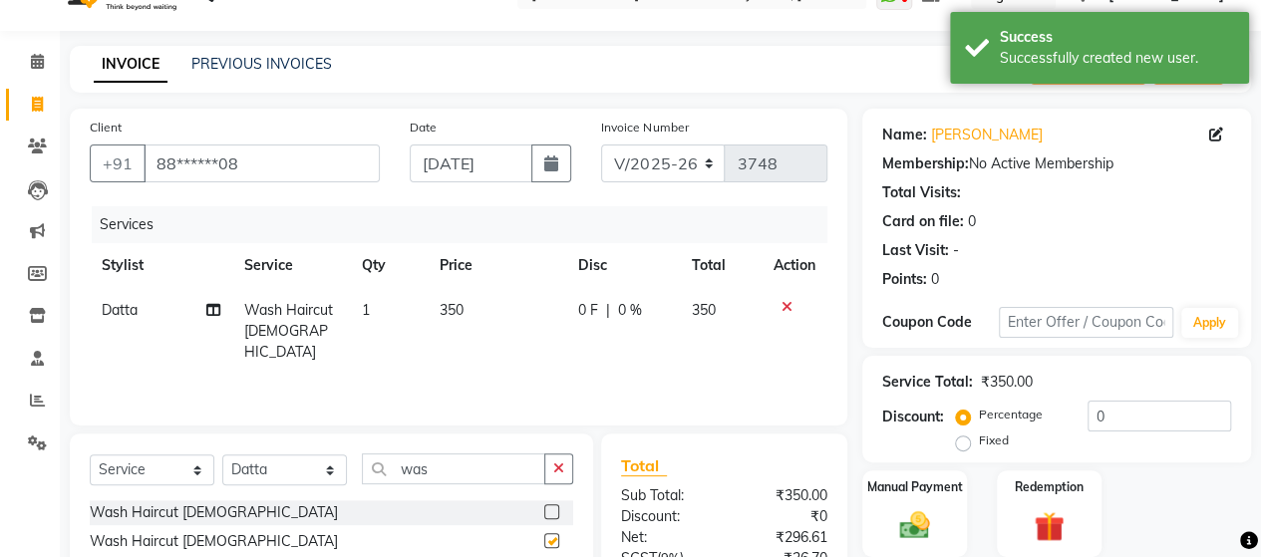
checkbox input "false"
drag, startPoint x: 482, startPoint y: 479, endPoint x: 287, endPoint y: 469, distance: 195.6
click at [287, 469] on div "Select Service Product Membership Package Voucher Prepaid Gift Card Select Styl…" at bounding box center [331, 476] width 483 height 47
drag, startPoint x: 287, startPoint y: 469, endPoint x: 287, endPoint y: 320, distance: 149.5
click at [287, 320] on div "Client +91 88******08 Date 04-09-2025 Invoice Number V/2025 V/2025-26 3748 Serv…" at bounding box center [458, 418] width 807 height 618
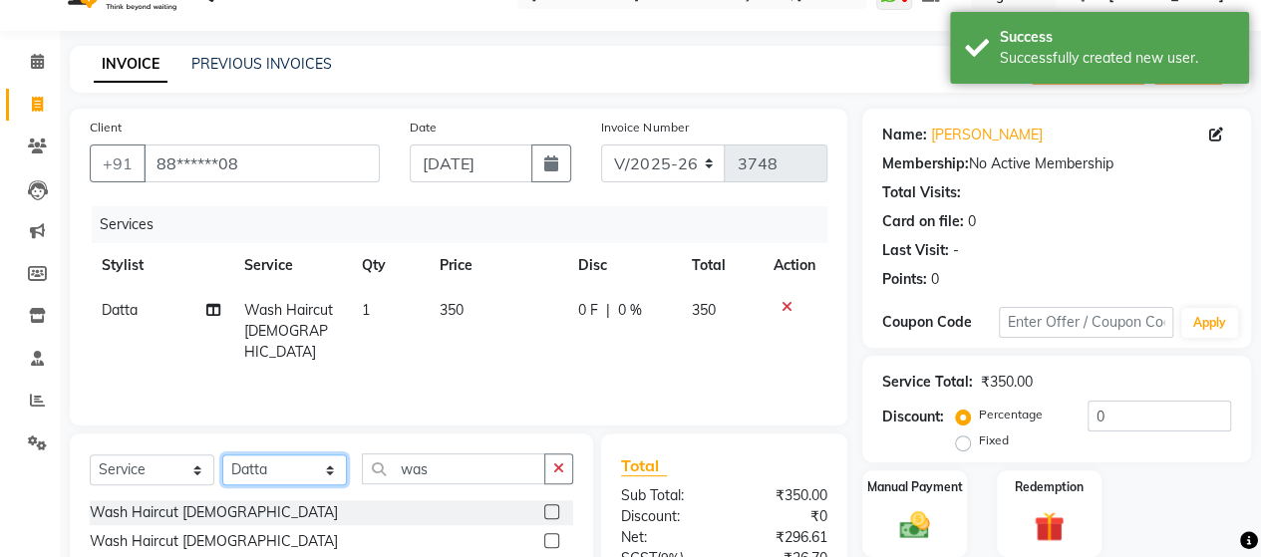
select select "48828"
click at [222, 454] on select "Select Stylist Admin [PERSON_NAME] [PERSON_NAME] [PERSON_NAME] Rohit [PERSON_NA…" at bounding box center [284, 469] width 125 height 31
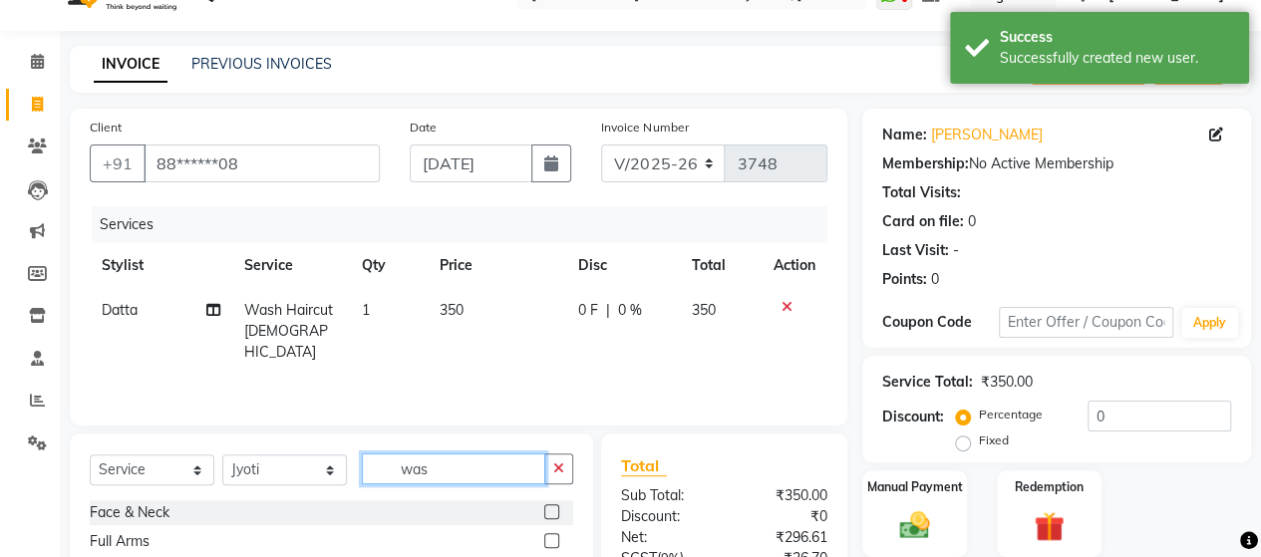
click at [441, 473] on input "was" at bounding box center [453, 468] width 183 height 31
type input "w"
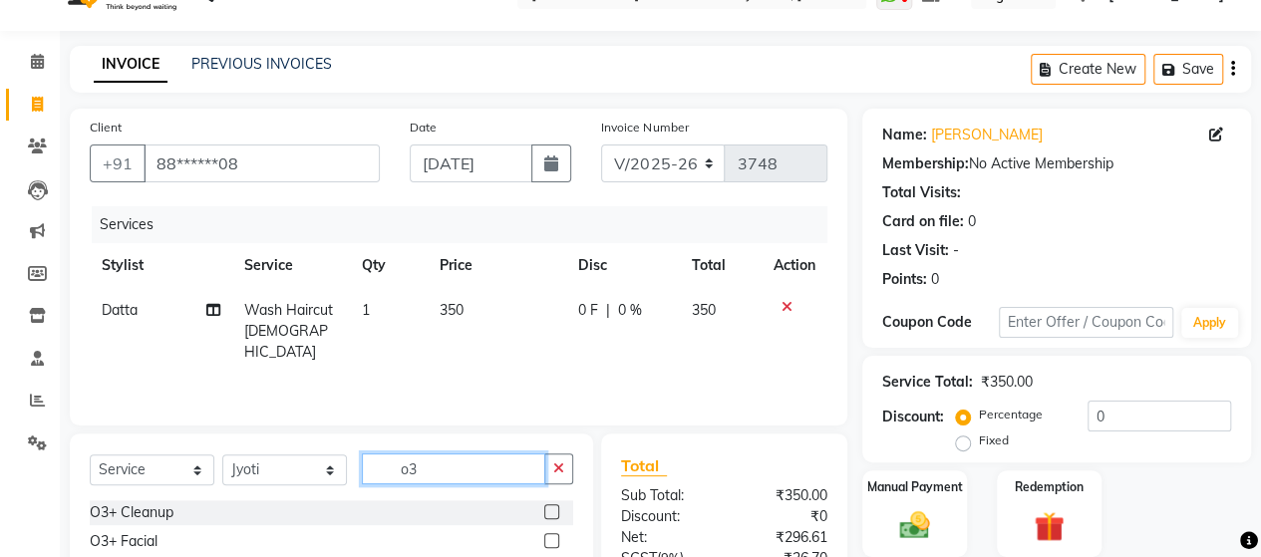
type input "o3"
click at [555, 541] on label at bounding box center [551, 540] width 15 height 15
click at [555, 541] on input "checkbox" at bounding box center [550, 541] width 13 height 13
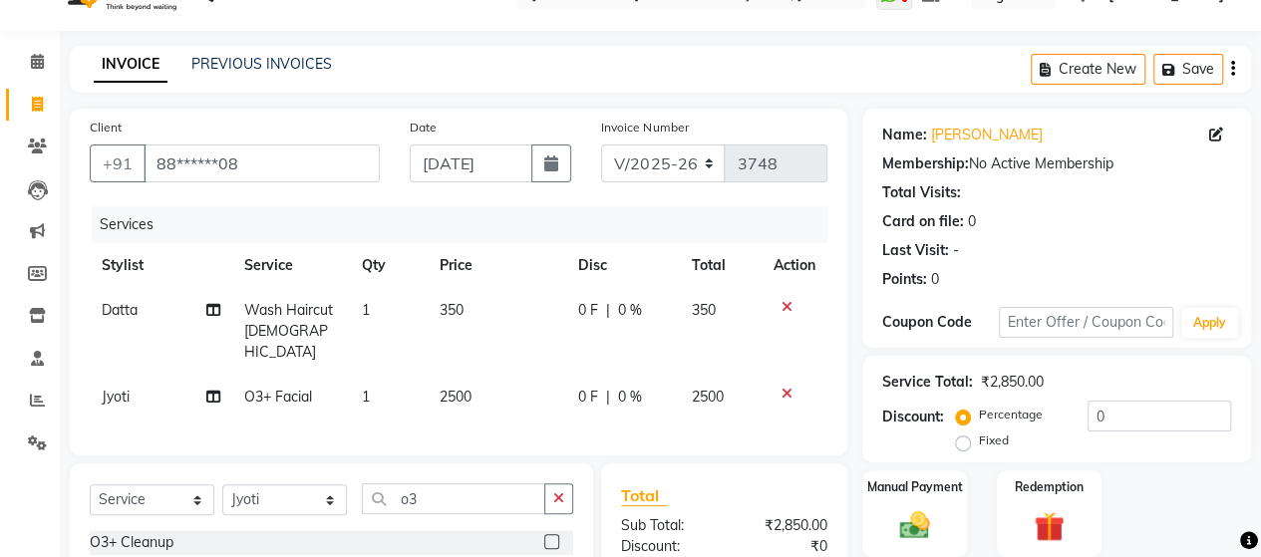
checkbox input "false"
click at [449, 388] on span "2500" at bounding box center [456, 397] width 32 height 18
select select "48828"
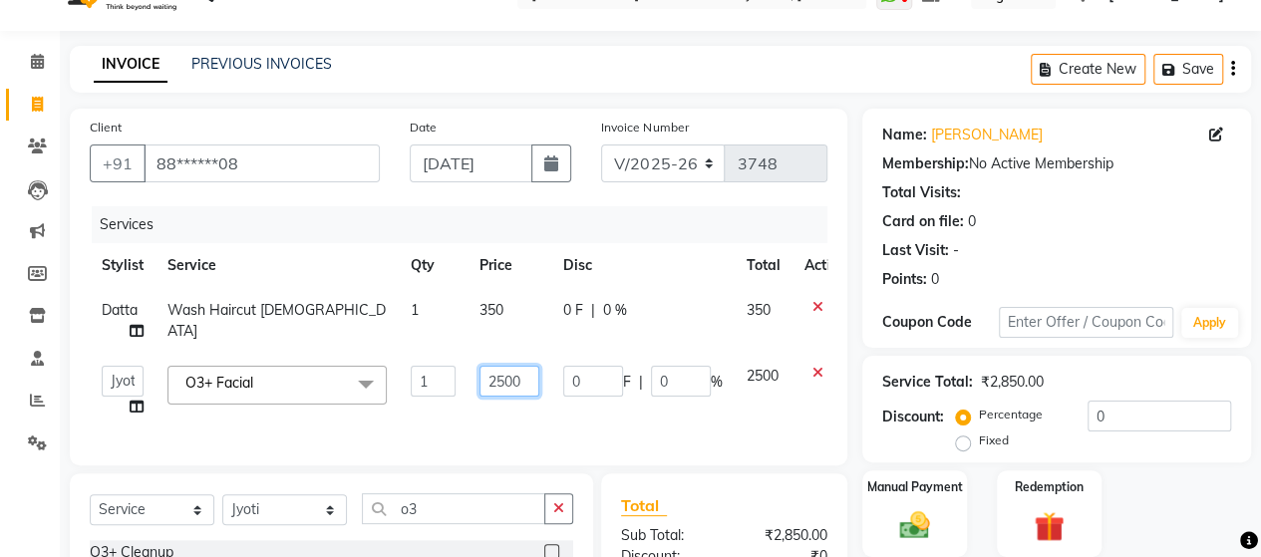
click at [514, 377] on input "2500" at bounding box center [509, 381] width 60 height 31
type input "2650"
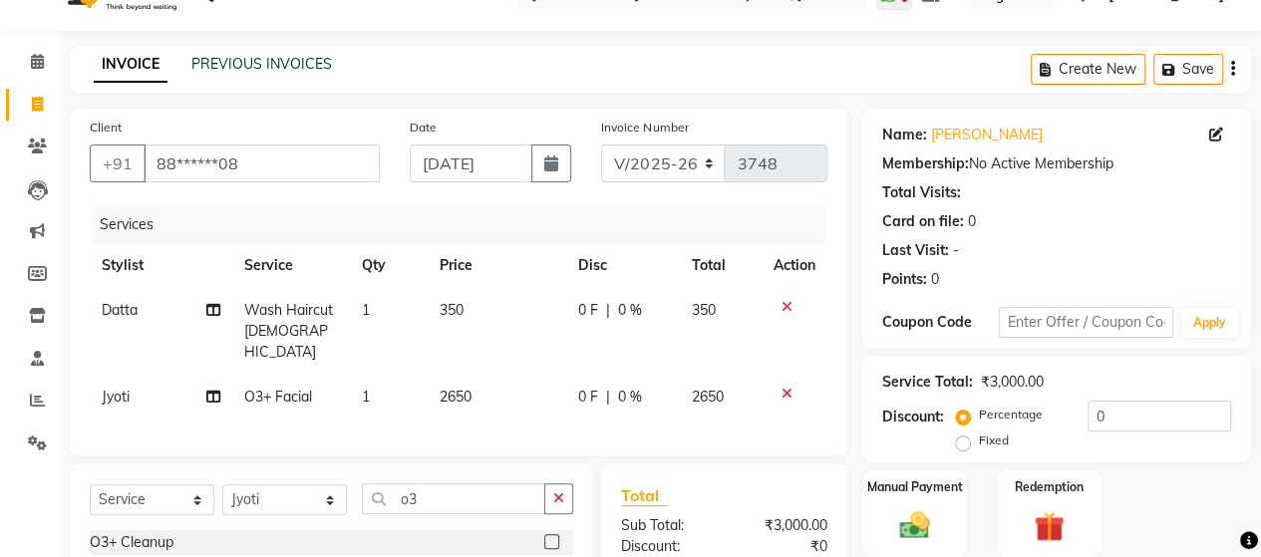
click at [510, 413] on div "Services Stylist Service Qty Price Disc Total Action Datta Wash Haircut Male 1 …" at bounding box center [459, 320] width 738 height 229
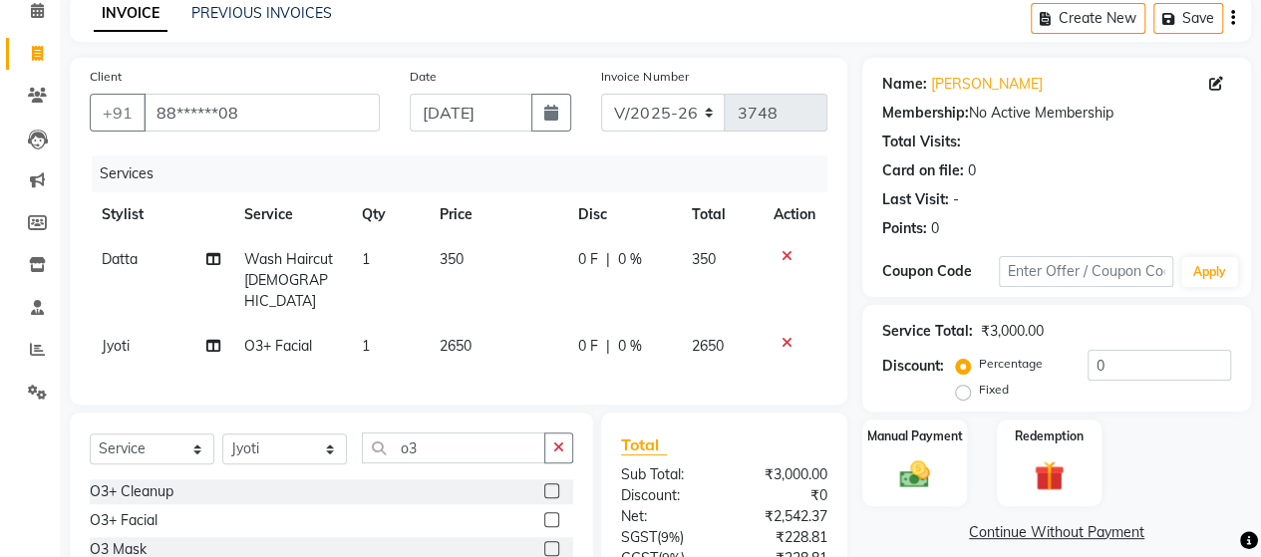
scroll to position [0, 0]
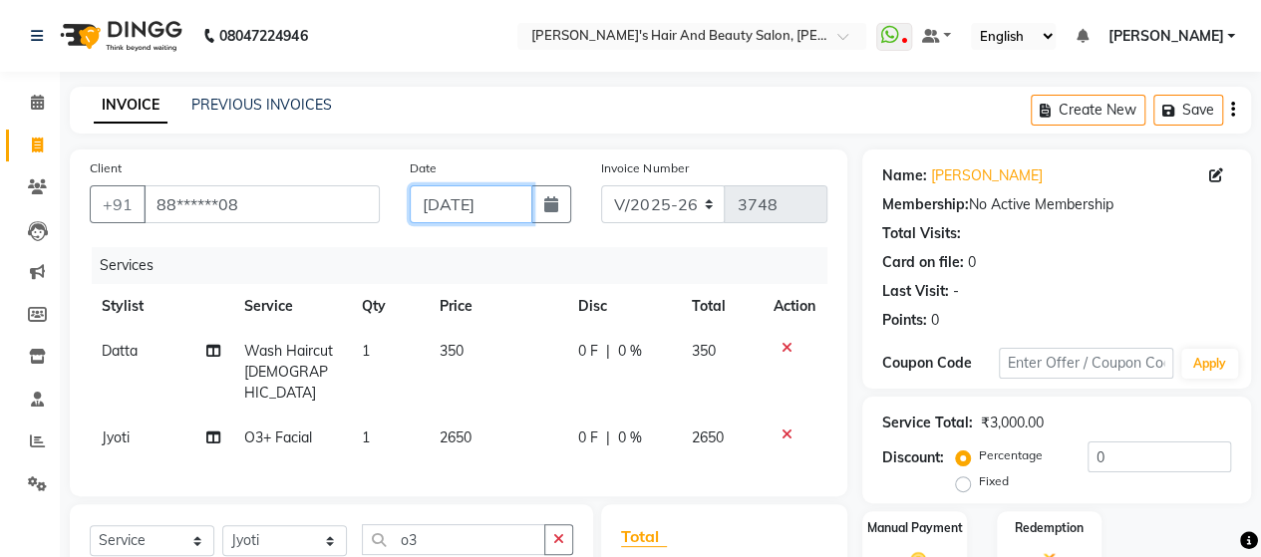
click at [484, 208] on input "[DATE]" at bounding box center [472, 204] width 124 height 38
select select "9"
select select "2025"
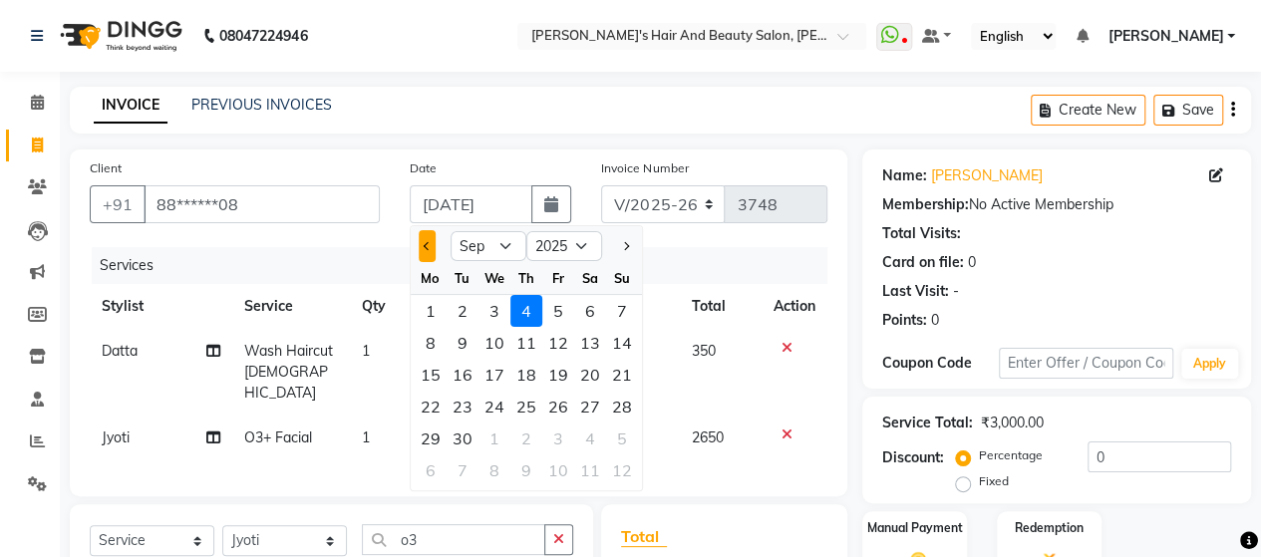
click at [433, 250] on button "Previous month" at bounding box center [427, 246] width 17 height 32
select select "8"
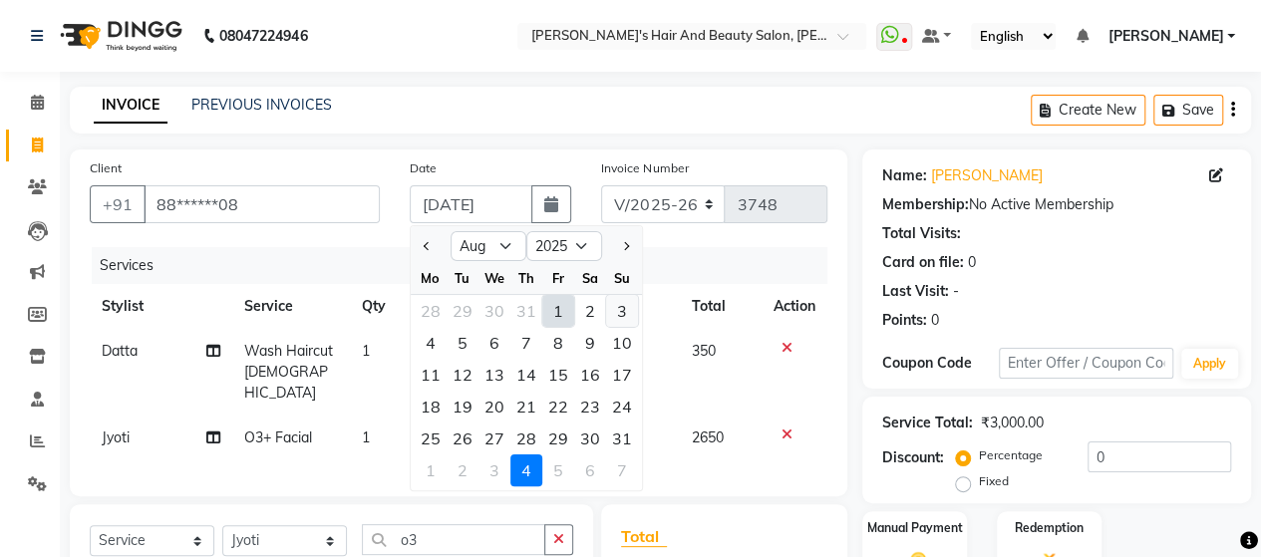
click at [611, 307] on div "3" at bounding box center [622, 311] width 32 height 32
type input "03-08-2025"
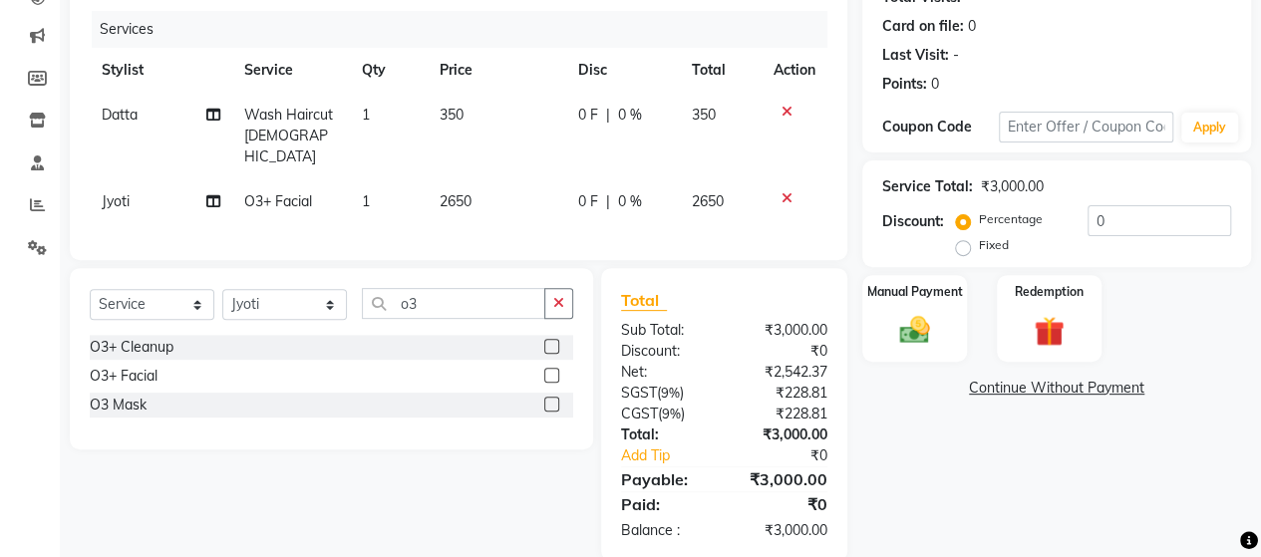
scroll to position [263, 0]
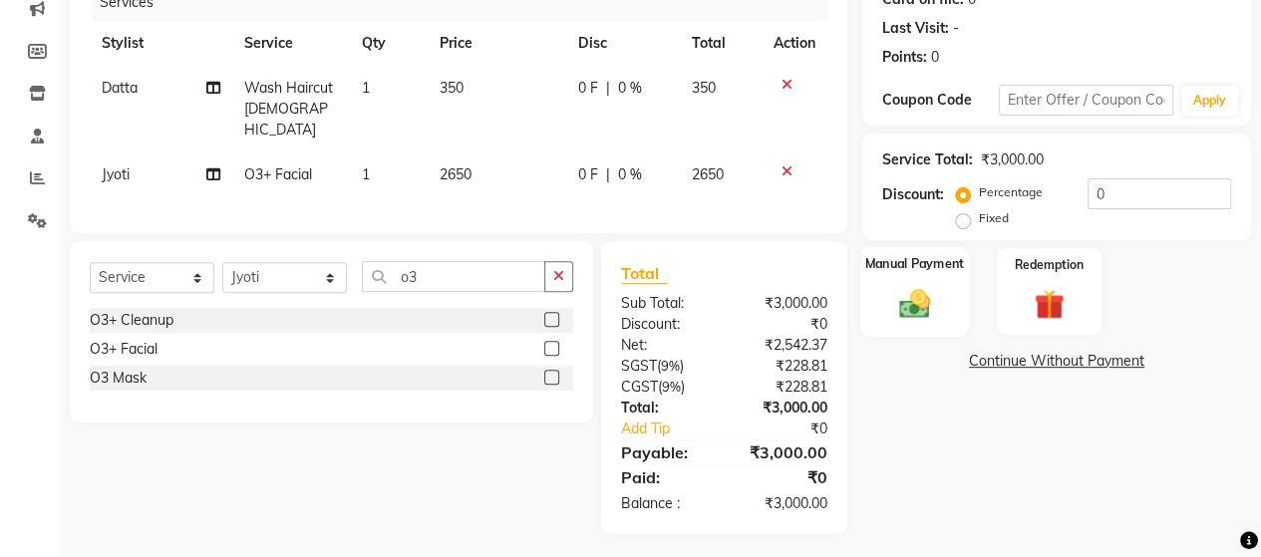
click at [898, 273] on div "Manual Payment" at bounding box center [914, 291] width 109 height 91
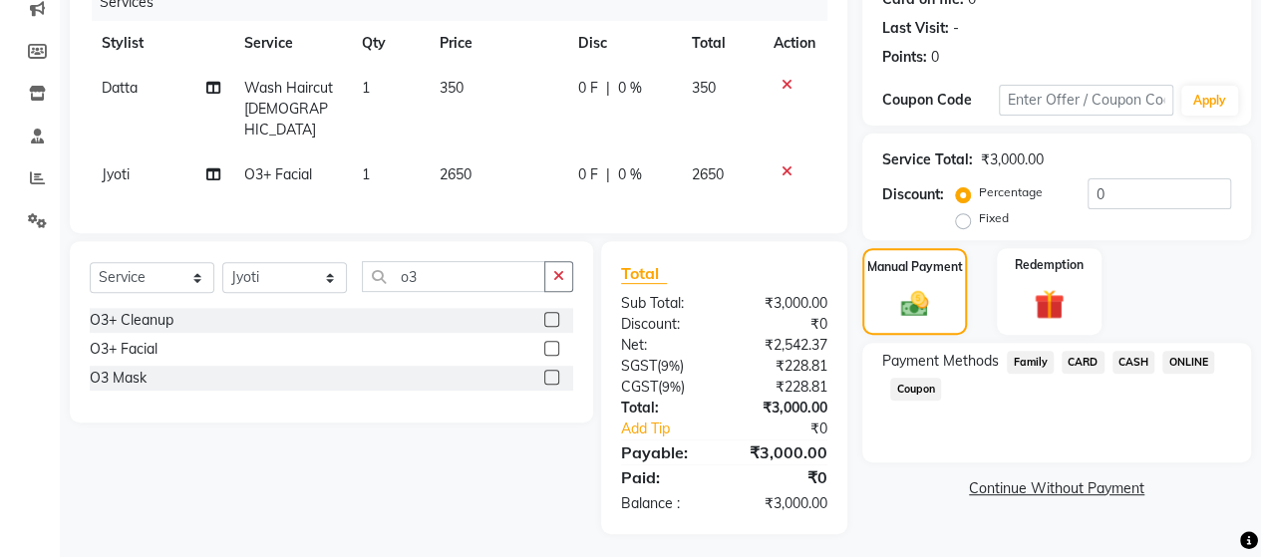
click at [1176, 359] on span "ONLINE" at bounding box center [1188, 362] width 52 height 23
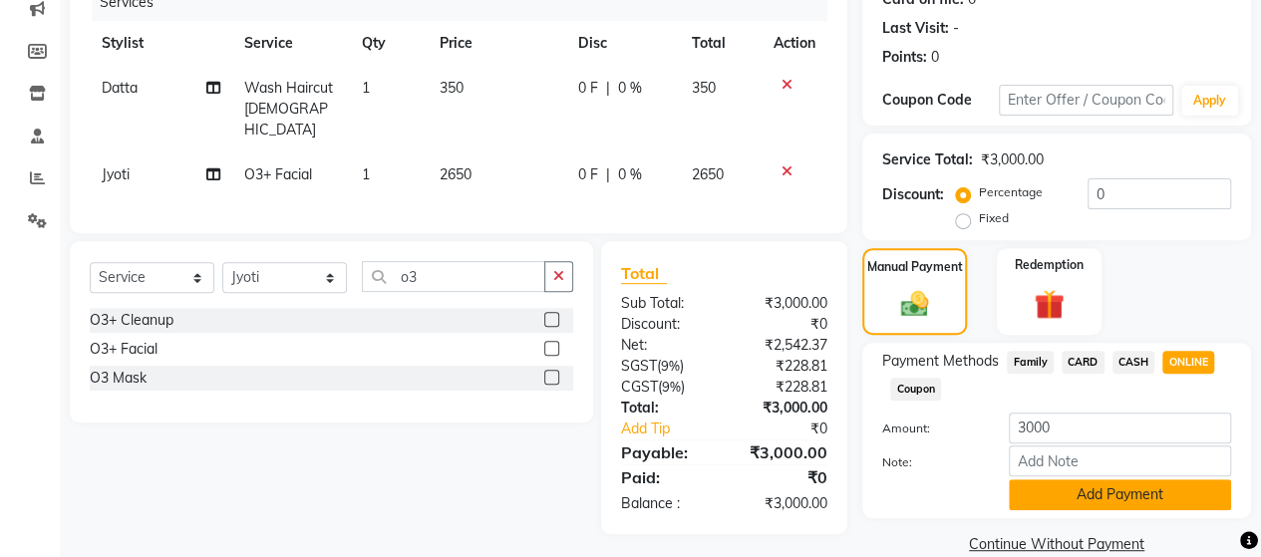
click at [1129, 491] on button "Add Payment" at bounding box center [1120, 494] width 222 height 31
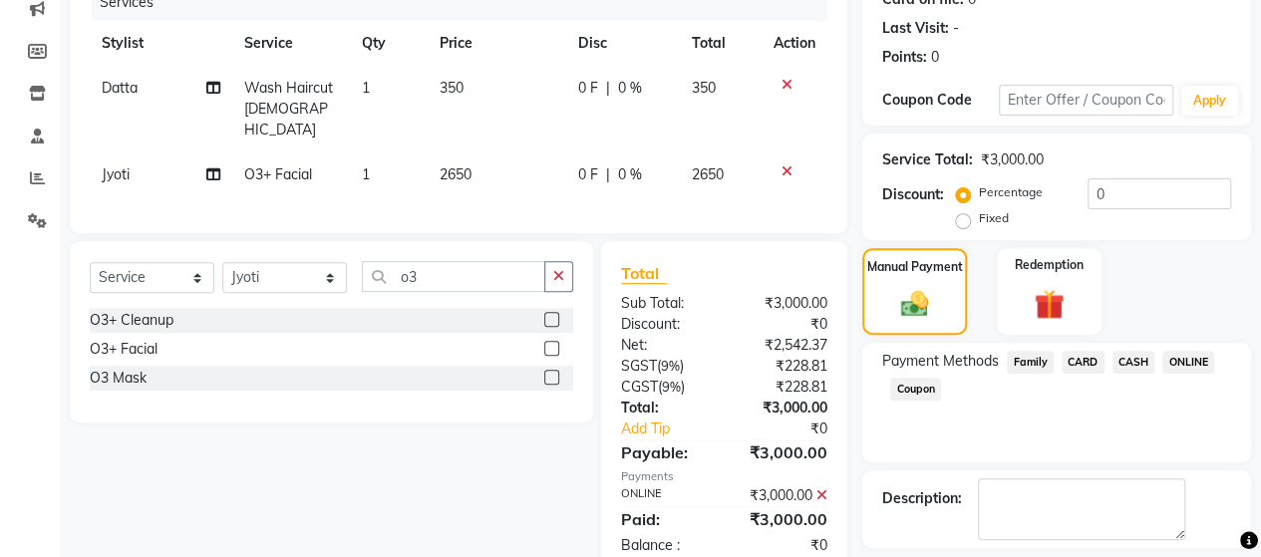
scroll to position [349, 0]
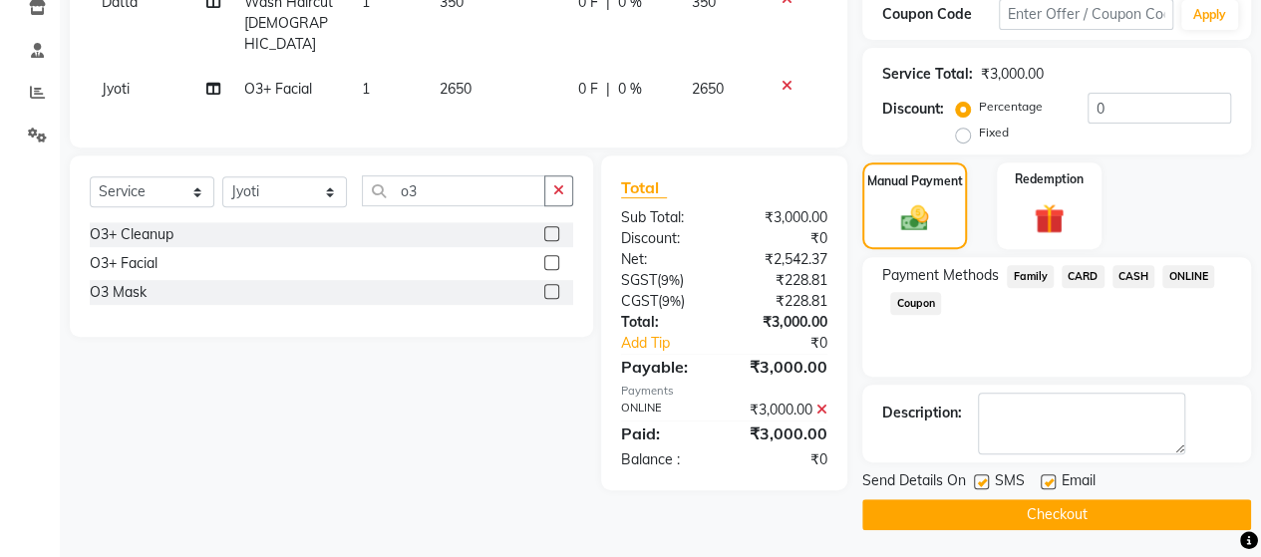
click at [1135, 509] on button "Checkout" at bounding box center [1056, 514] width 389 height 31
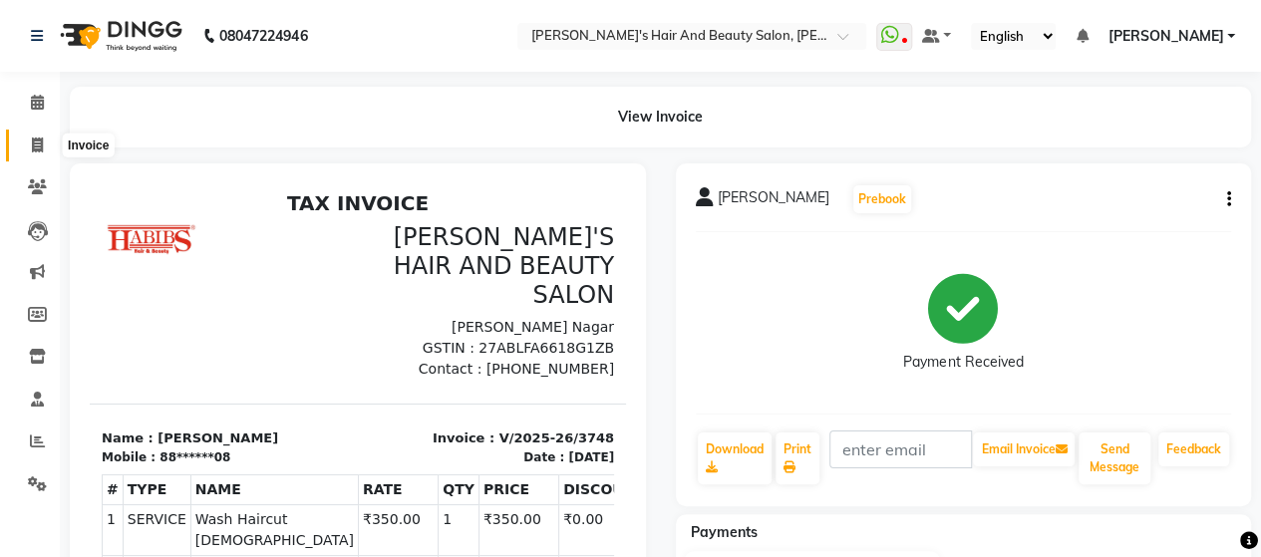
click at [45, 147] on span at bounding box center [37, 146] width 35 height 23
select select "service"
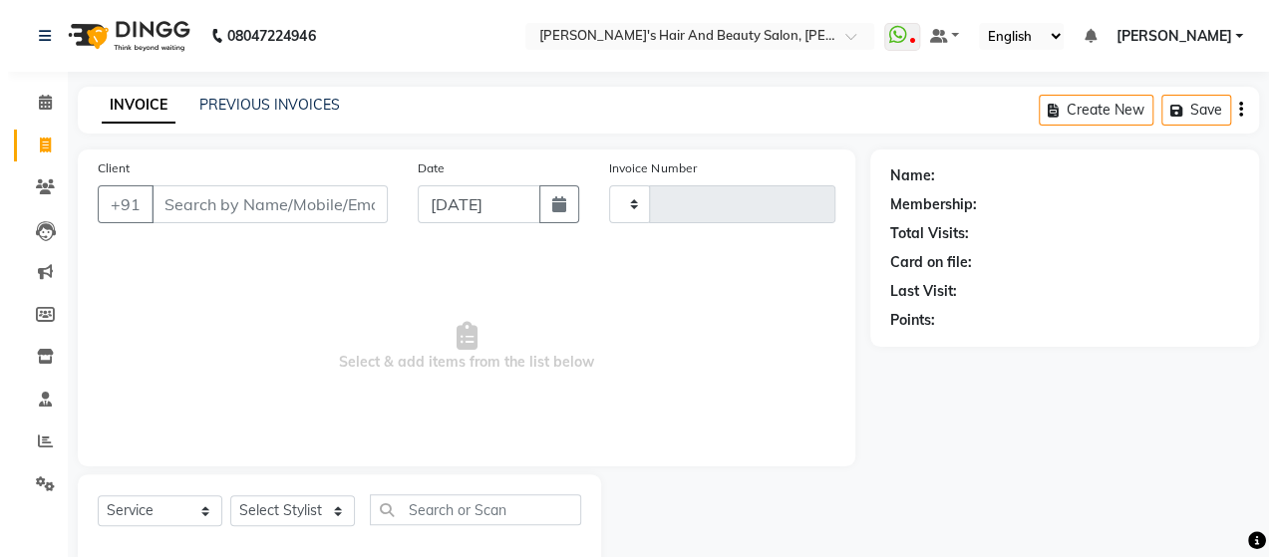
scroll to position [41, 0]
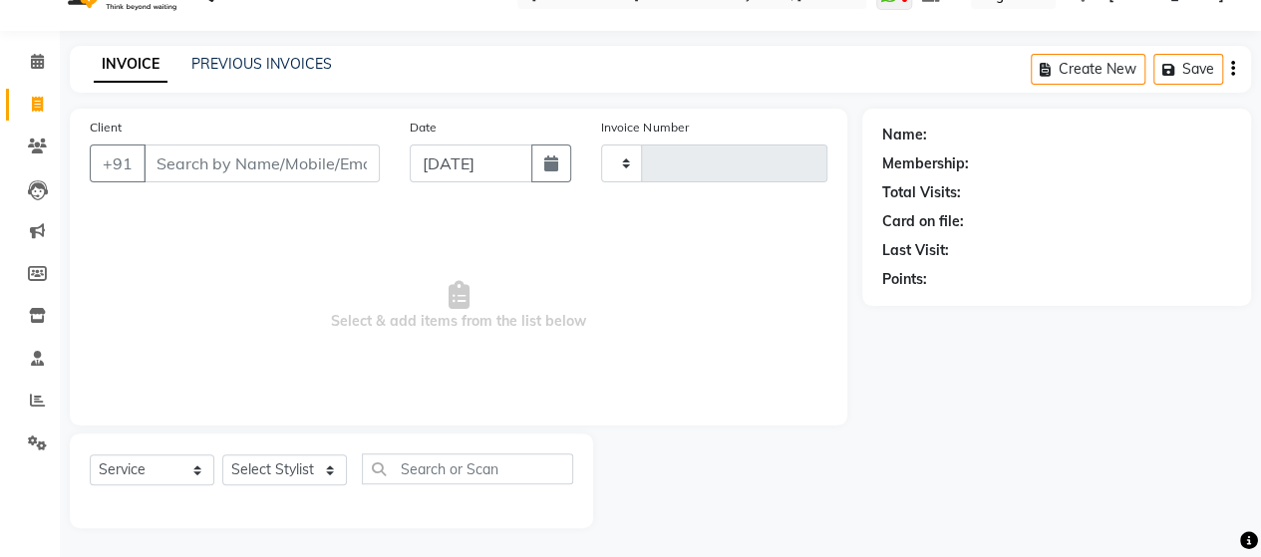
type input "3749"
select select "6429"
click at [256, 167] on input "Client" at bounding box center [262, 164] width 236 height 38
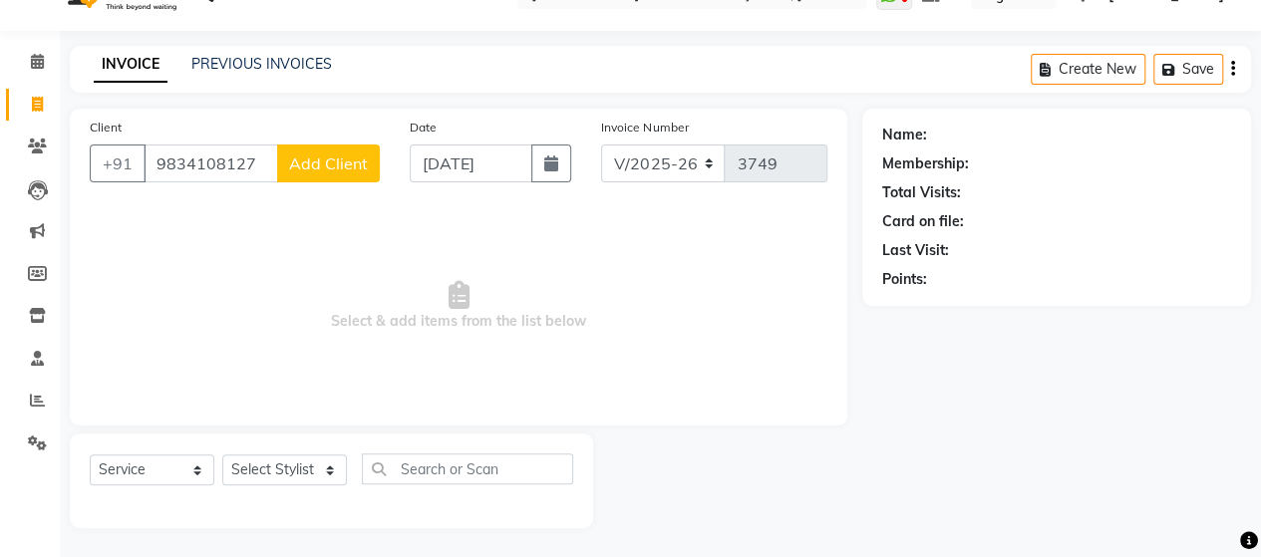
type input "9834108127"
click at [360, 166] on span "Add Client" at bounding box center [328, 163] width 79 height 20
select select "22"
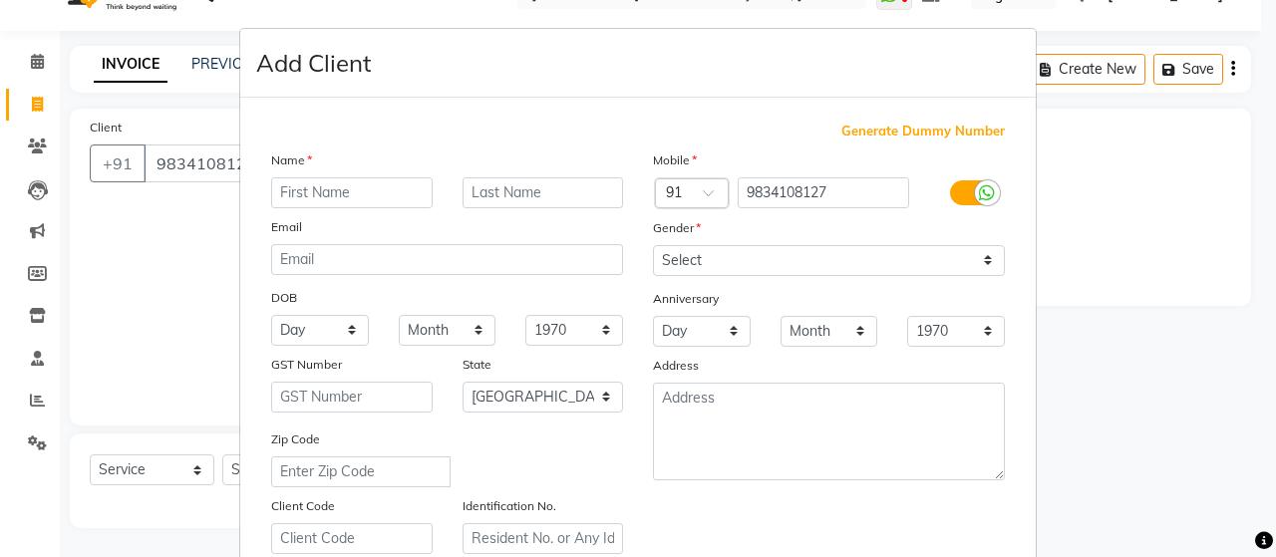
click at [358, 194] on input "text" at bounding box center [351, 192] width 161 height 31
type input "Shalini"
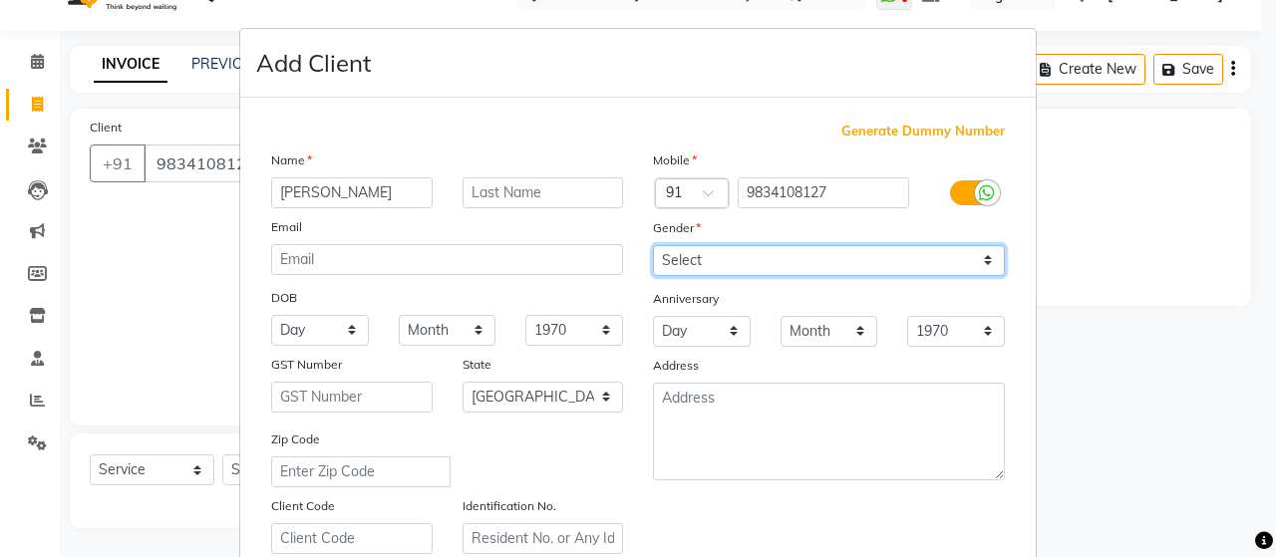
click at [736, 252] on select "Select [DEMOGRAPHIC_DATA] [DEMOGRAPHIC_DATA] Other Prefer Not To Say" at bounding box center [829, 260] width 352 height 31
select select "[DEMOGRAPHIC_DATA]"
click at [653, 245] on select "Select [DEMOGRAPHIC_DATA] [DEMOGRAPHIC_DATA] Other Prefer Not To Say" at bounding box center [829, 260] width 352 height 31
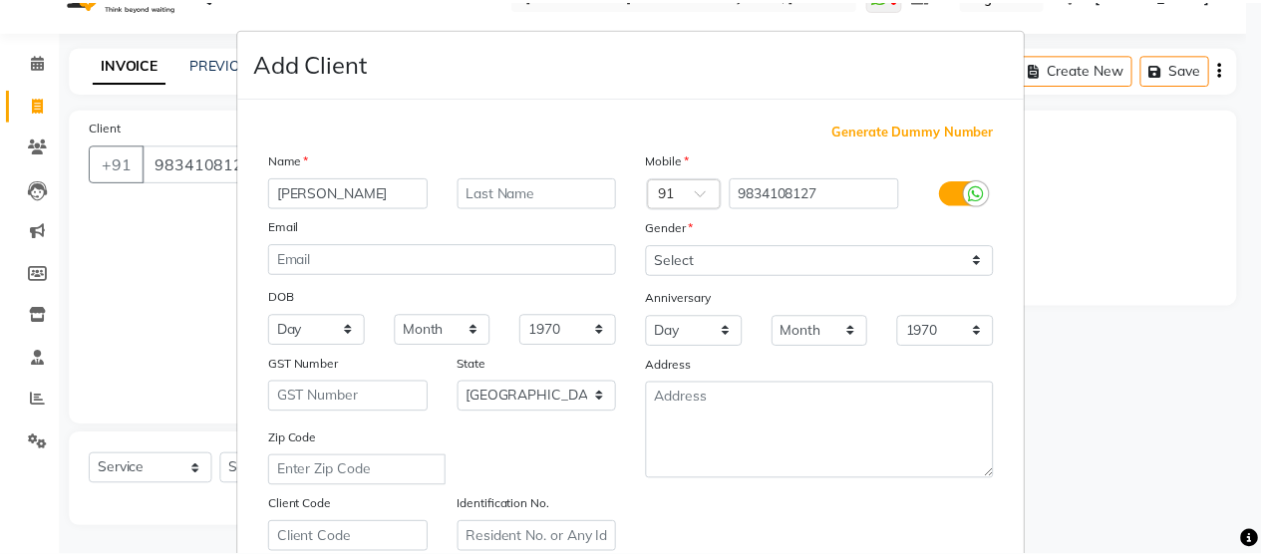
scroll to position [359, 0]
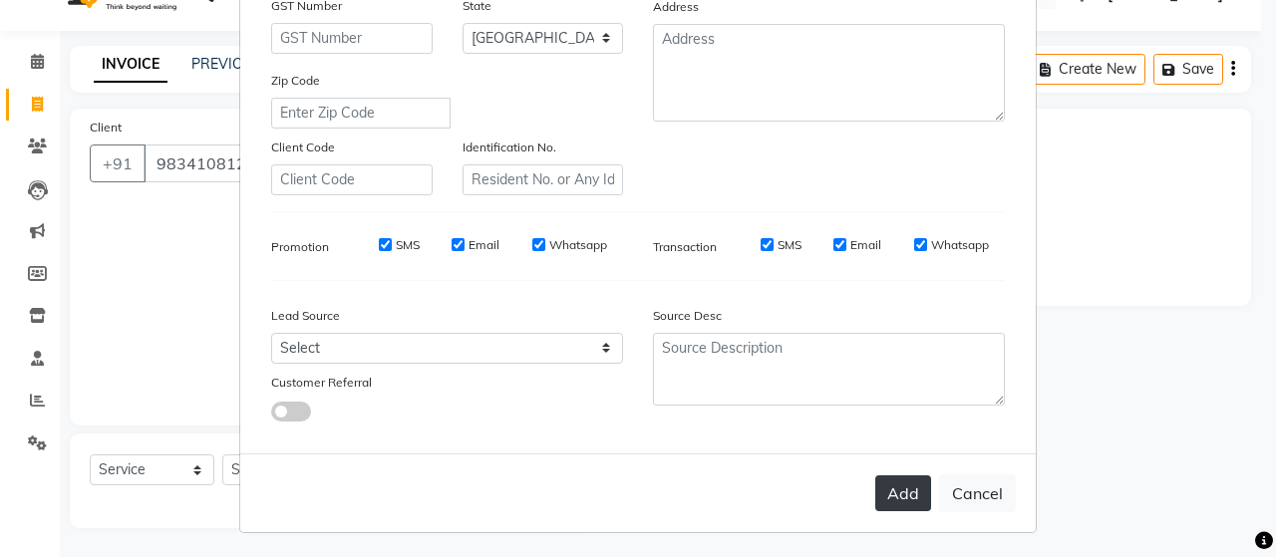
click at [915, 495] on button "Add" at bounding box center [903, 493] width 56 height 36
type input "98******27"
select select
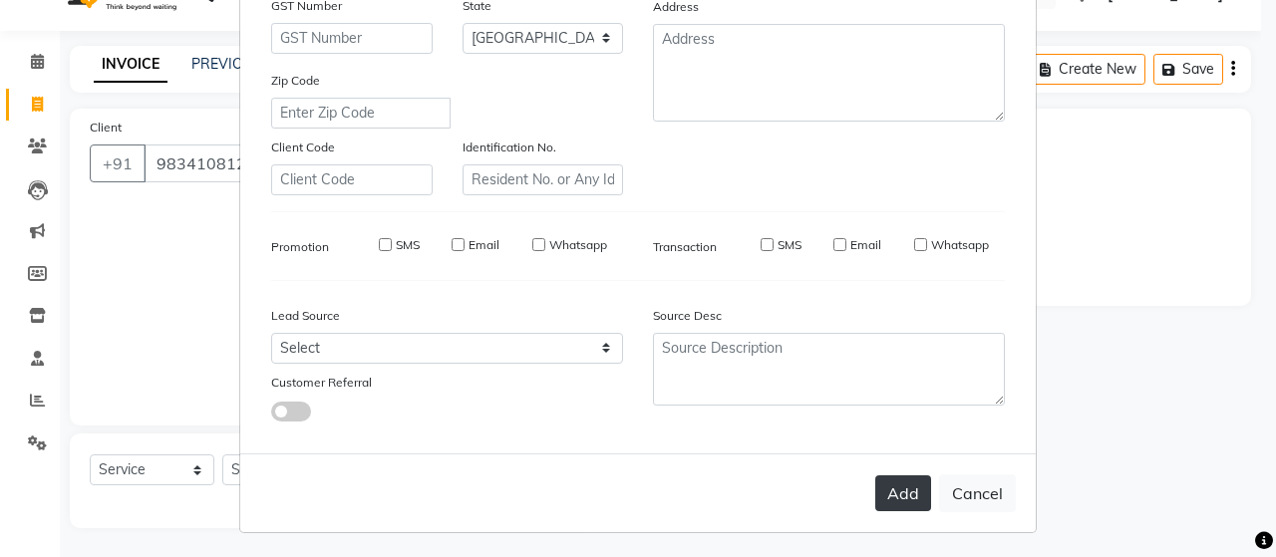
select select "null"
select select
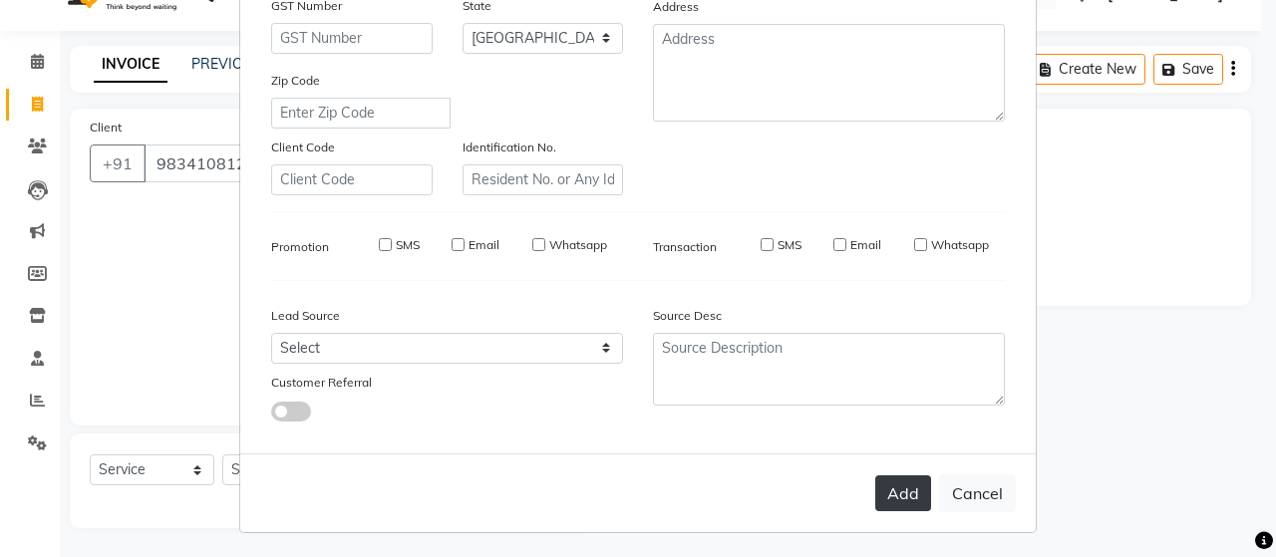
checkbox input "false"
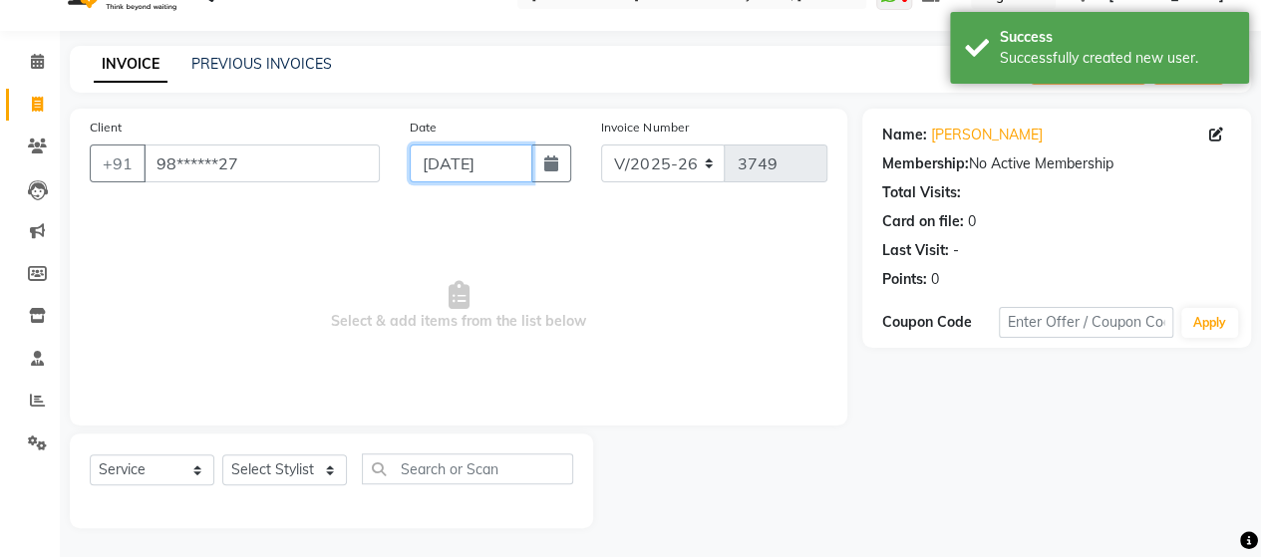
click at [441, 174] on input "[DATE]" at bounding box center [472, 164] width 124 height 38
select select "9"
select select "2025"
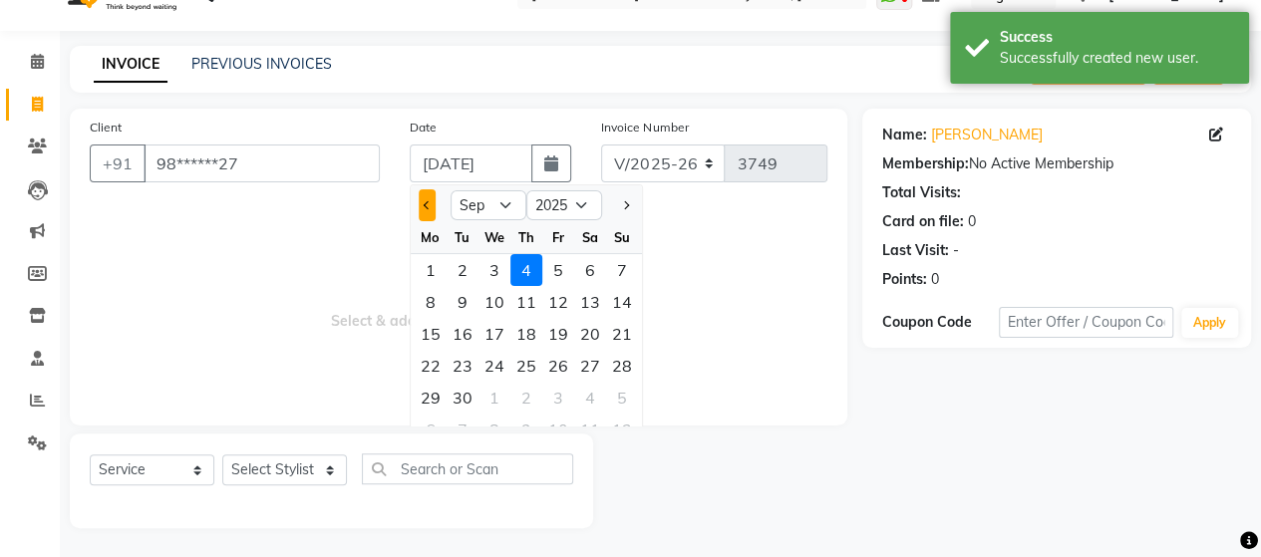
click at [430, 202] on span "Previous month" at bounding box center [428, 205] width 8 height 8
select select "8"
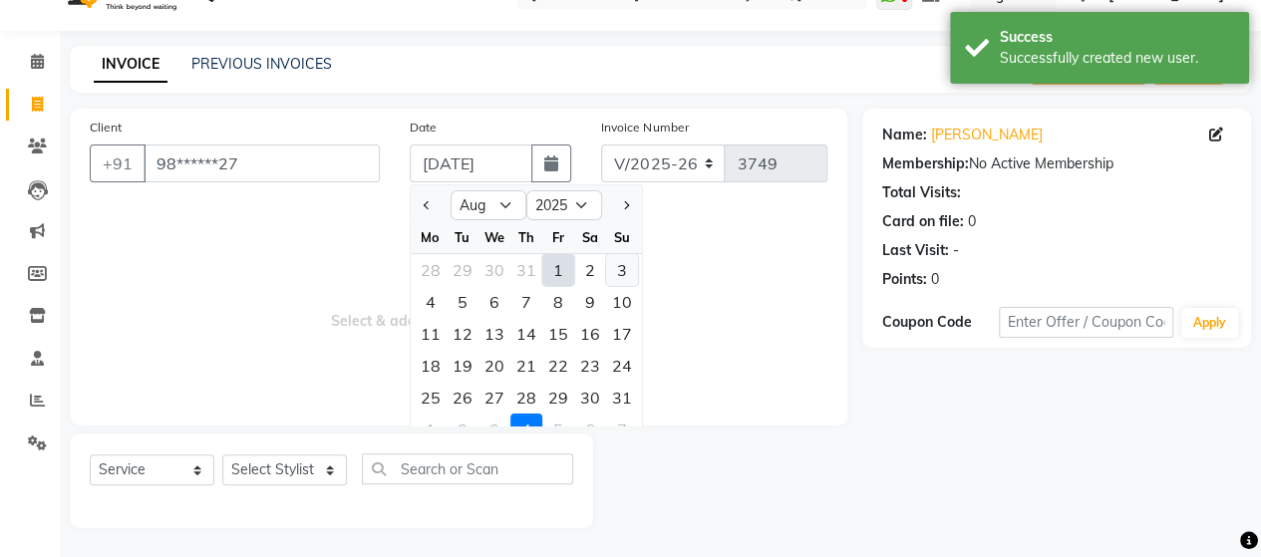
click at [616, 270] on div "3" at bounding box center [622, 270] width 32 height 32
type input "03-08-2025"
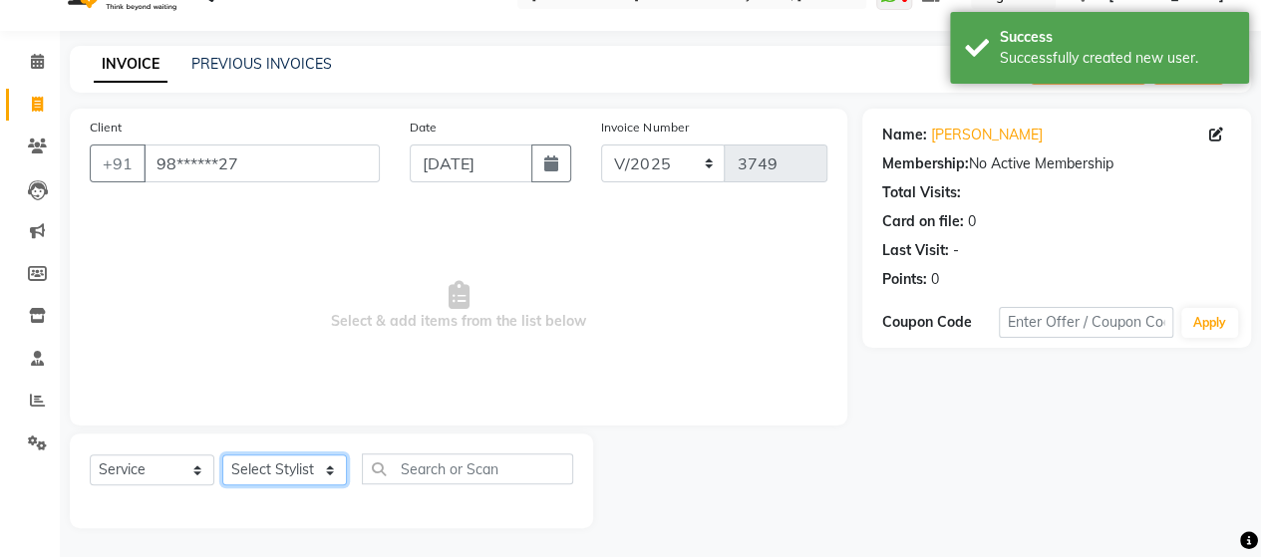
click at [305, 473] on select "Select Stylist Admin [PERSON_NAME] [PERSON_NAME] [PERSON_NAME] Rohit [PERSON_NA…" at bounding box center [284, 469] width 125 height 31
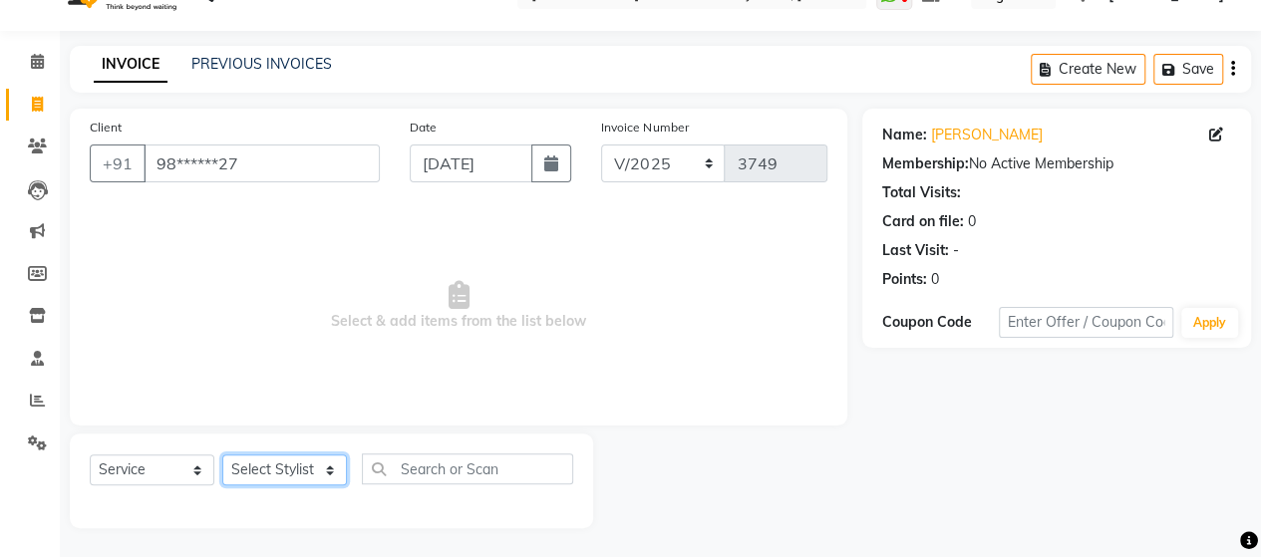
select select "48829"
click at [222, 454] on select "Select Stylist Admin [PERSON_NAME] [PERSON_NAME] [PERSON_NAME] Rohit [PERSON_NA…" at bounding box center [284, 469] width 125 height 31
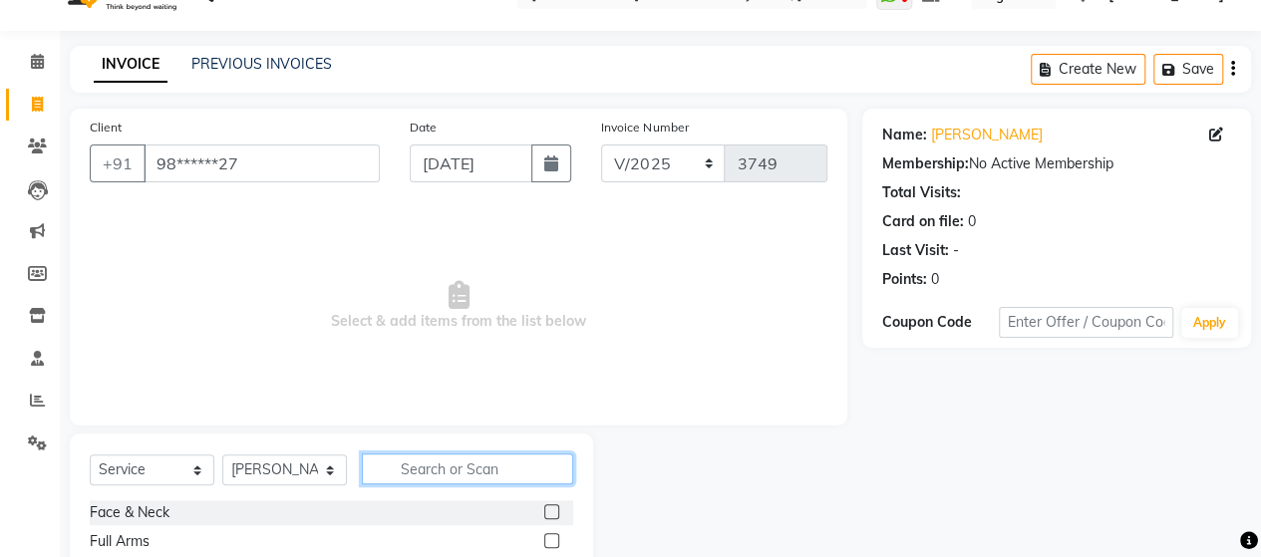
click at [462, 467] on input "text" at bounding box center [467, 468] width 211 height 31
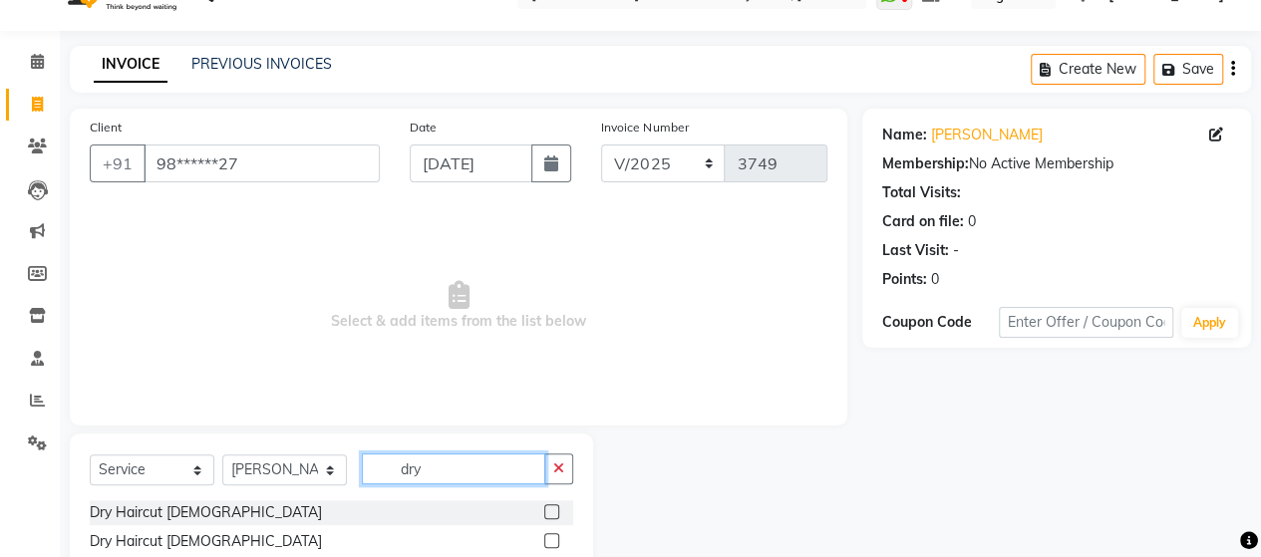
type input "dry"
click at [556, 511] on div at bounding box center [558, 512] width 29 height 25
click at [556, 511] on label at bounding box center [551, 511] width 15 height 15
click at [556, 511] on input "checkbox" at bounding box center [550, 512] width 13 height 13
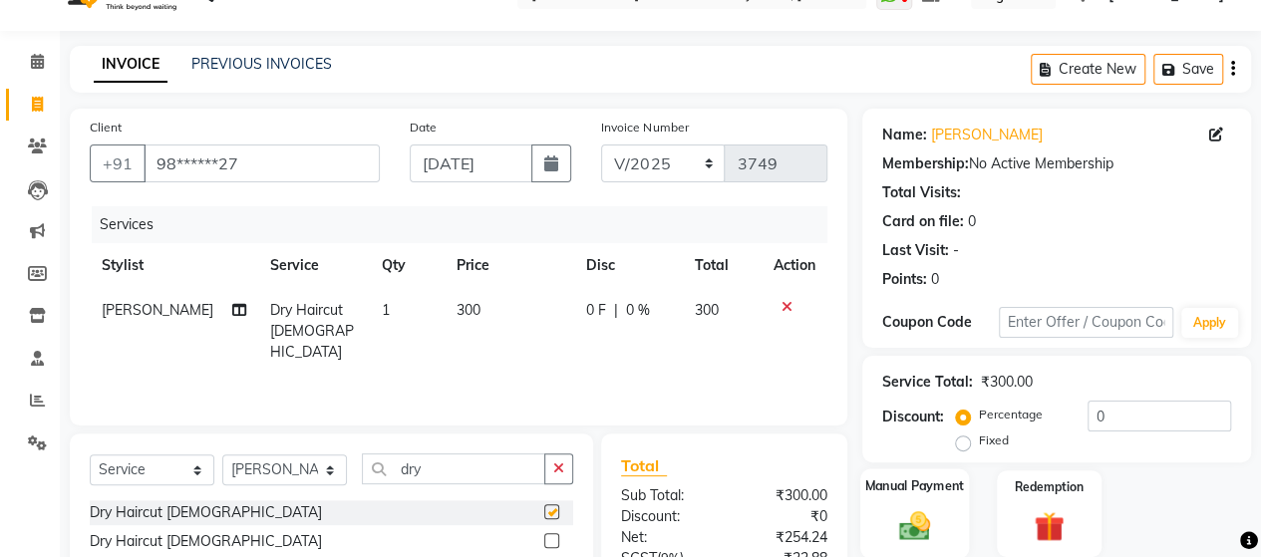
checkbox input "false"
click at [940, 505] on div "Manual Payment" at bounding box center [914, 513] width 109 height 91
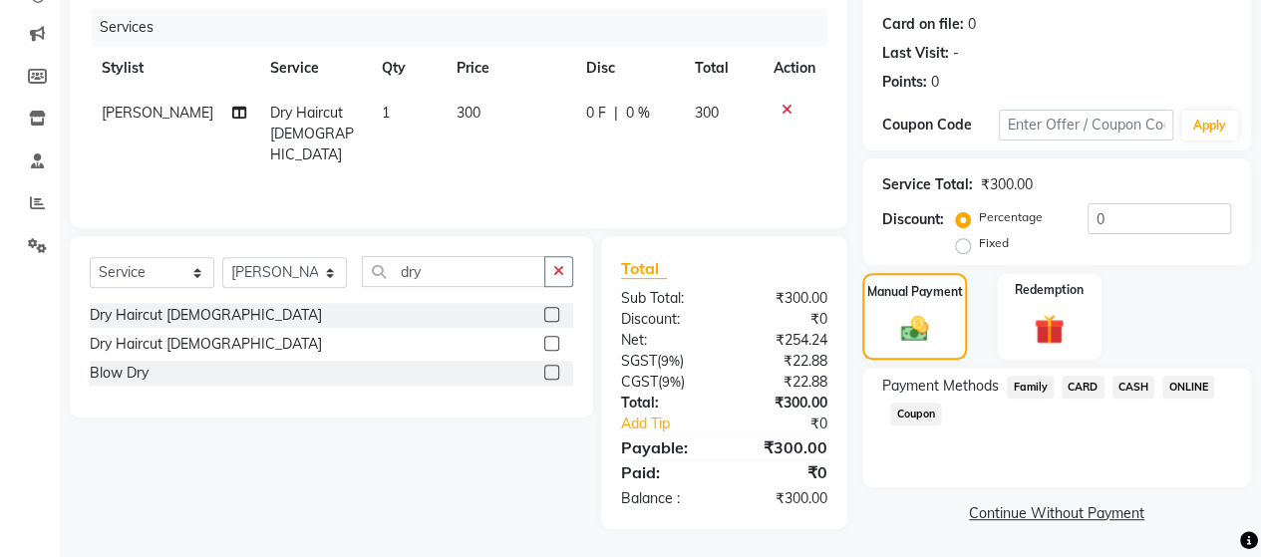
click at [1180, 384] on span "ONLINE" at bounding box center [1188, 387] width 52 height 23
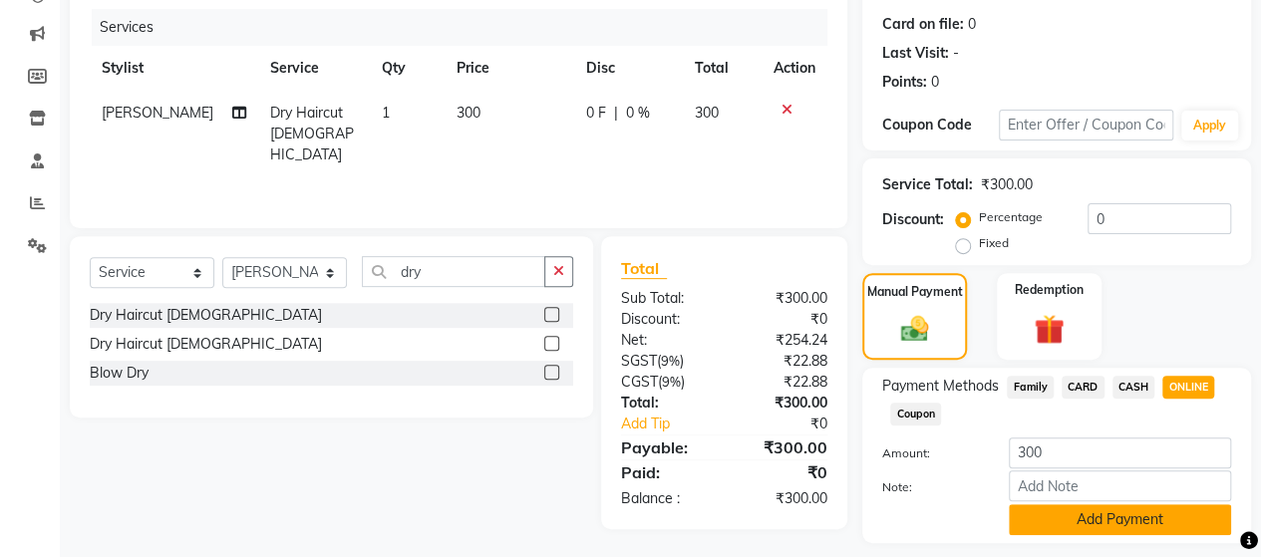
click at [1104, 515] on button "Add Payment" at bounding box center [1120, 519] width 222 height 31
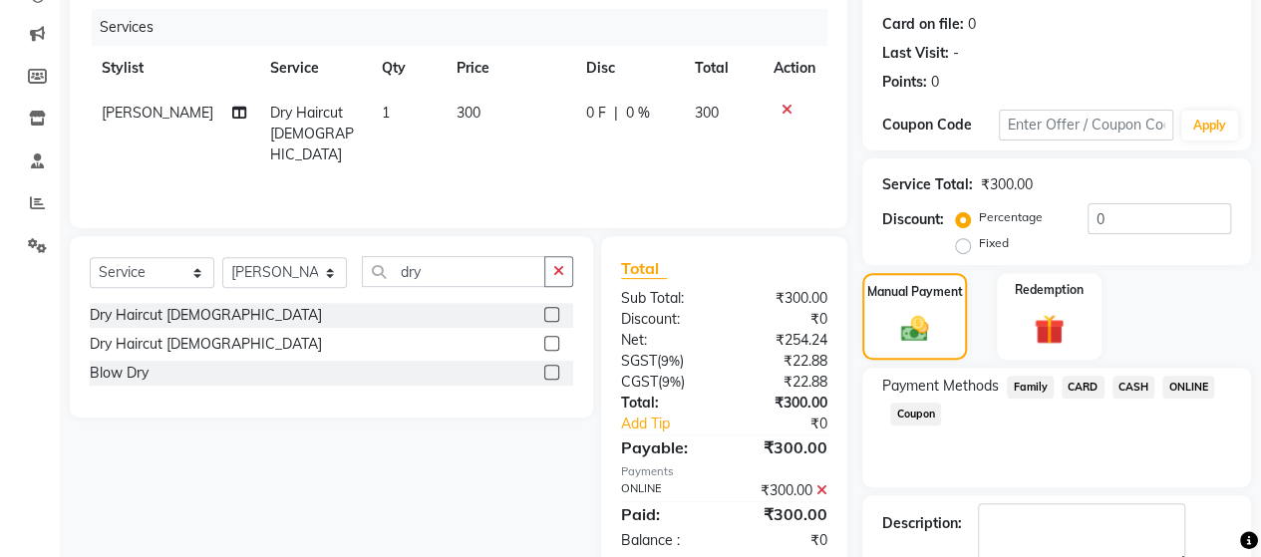
scroll to position [349, 0]
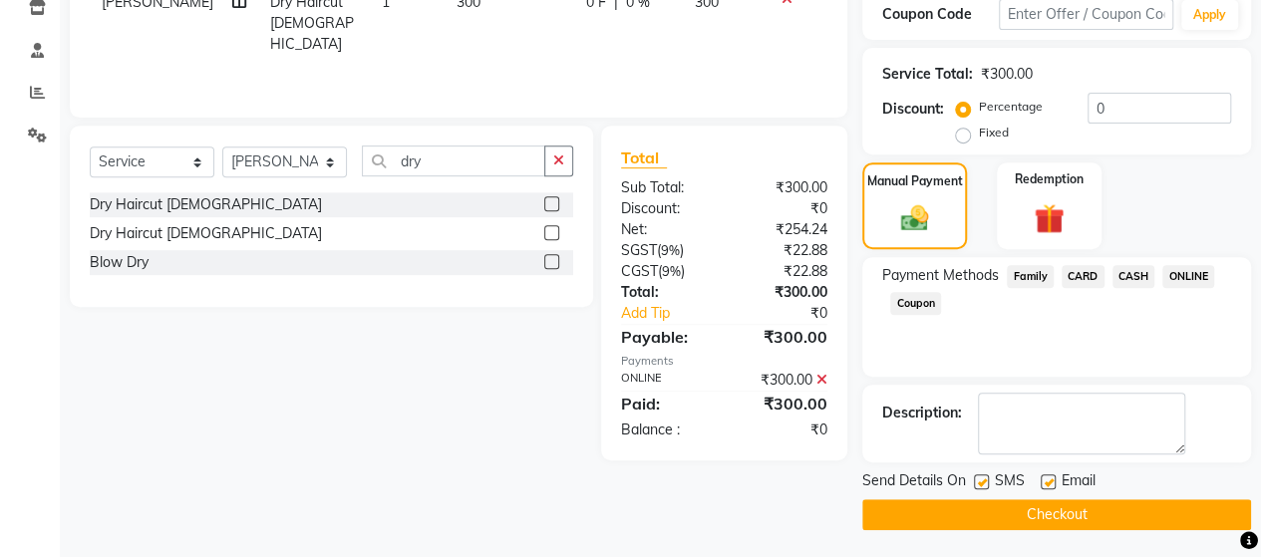
click at [1154, 505] on button "Checkout" at bounding box center [1056, 514] width 389 height 31
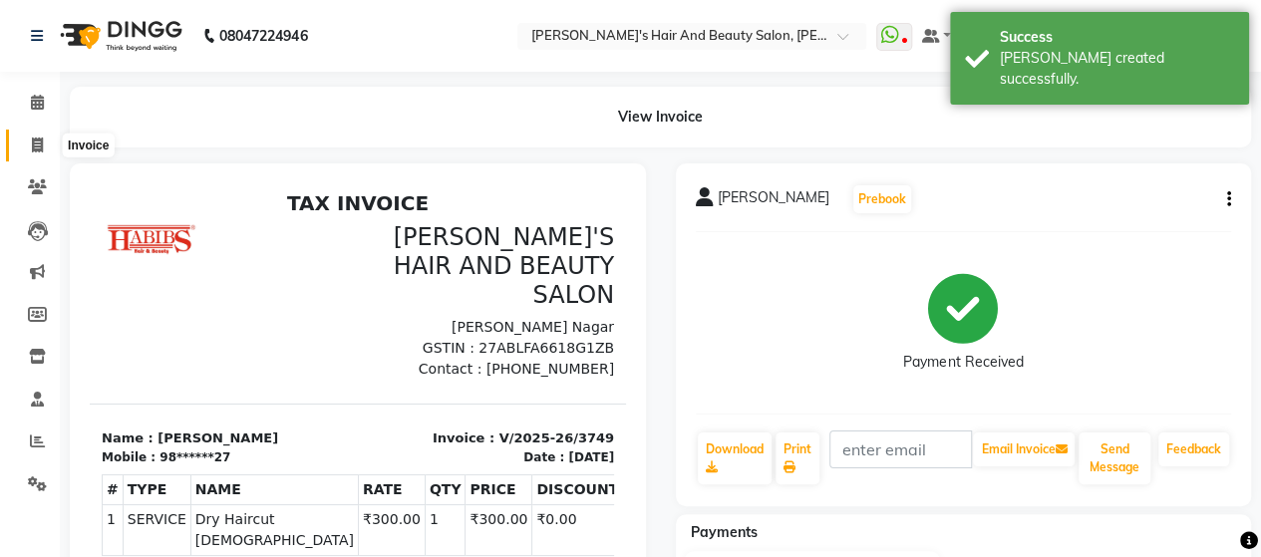
click at [26, 143] on span at bounding box center [37, 146] width 35 height 23
select select "service"
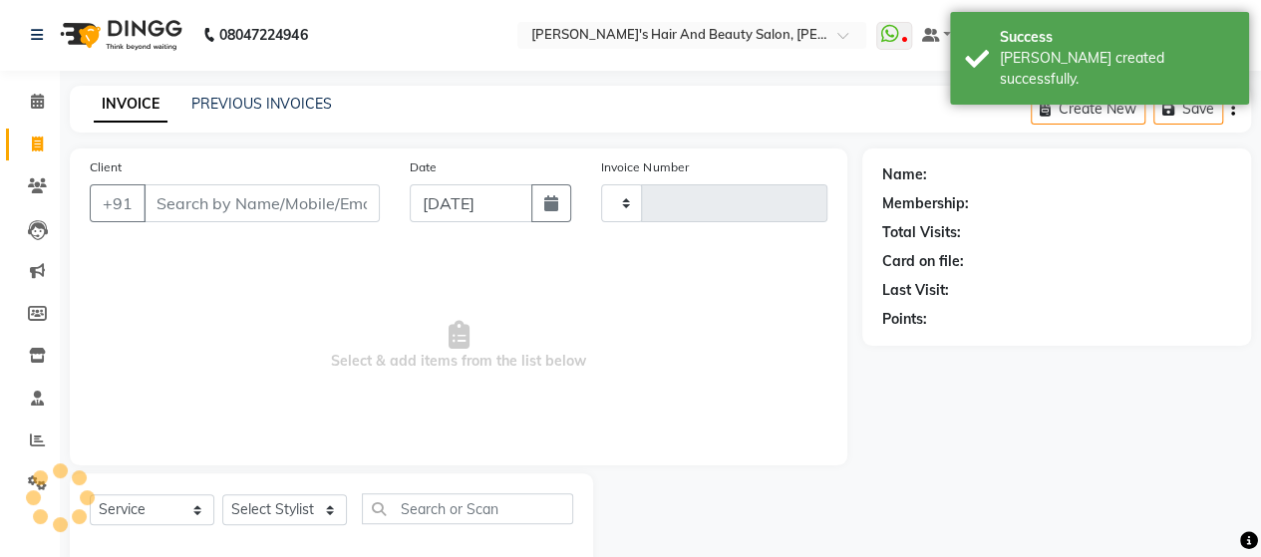
type input "3750"
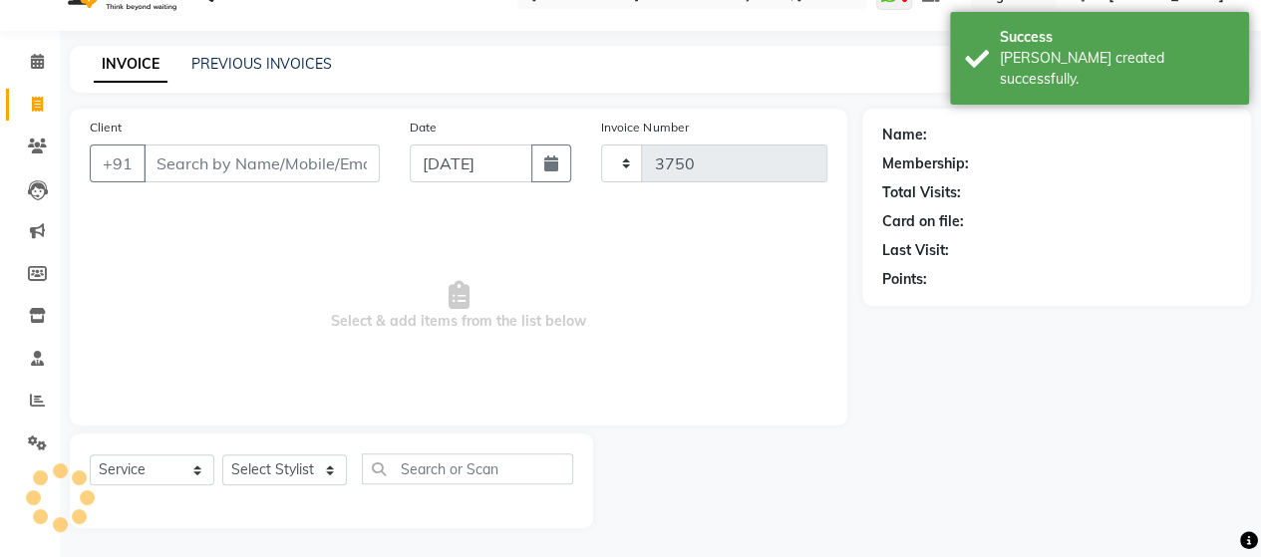
select select "6429"
click at [197, 176] on input "Client" at bounding box center [262, 164] width 236 height 38
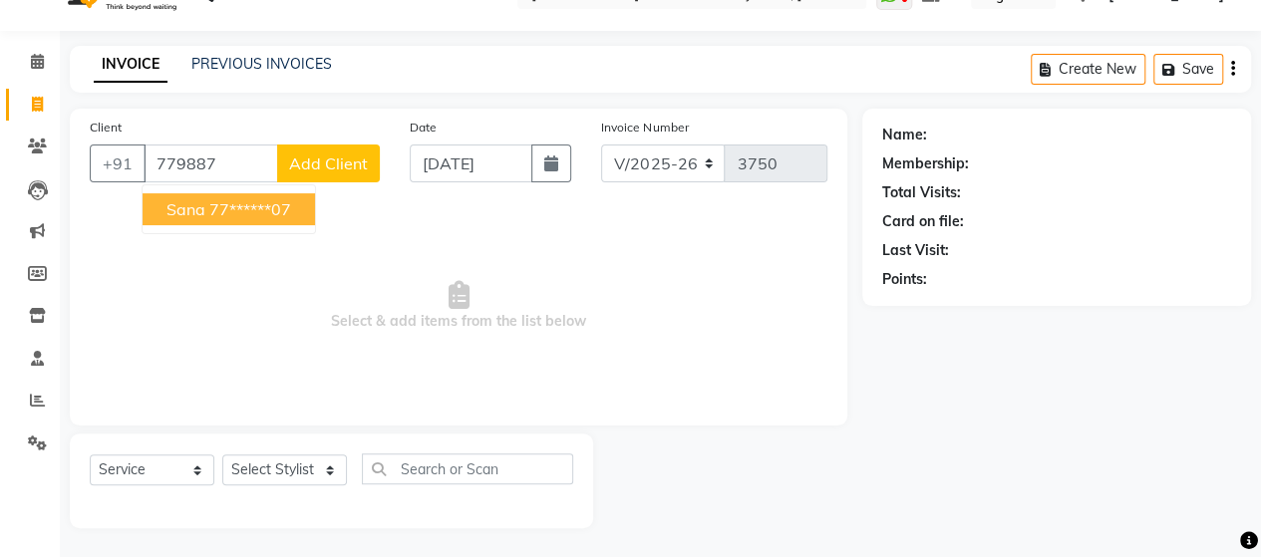
click at [225, 207] on ngb-highlight "77******07" at bounding box center [250, 209] width 82 height 20
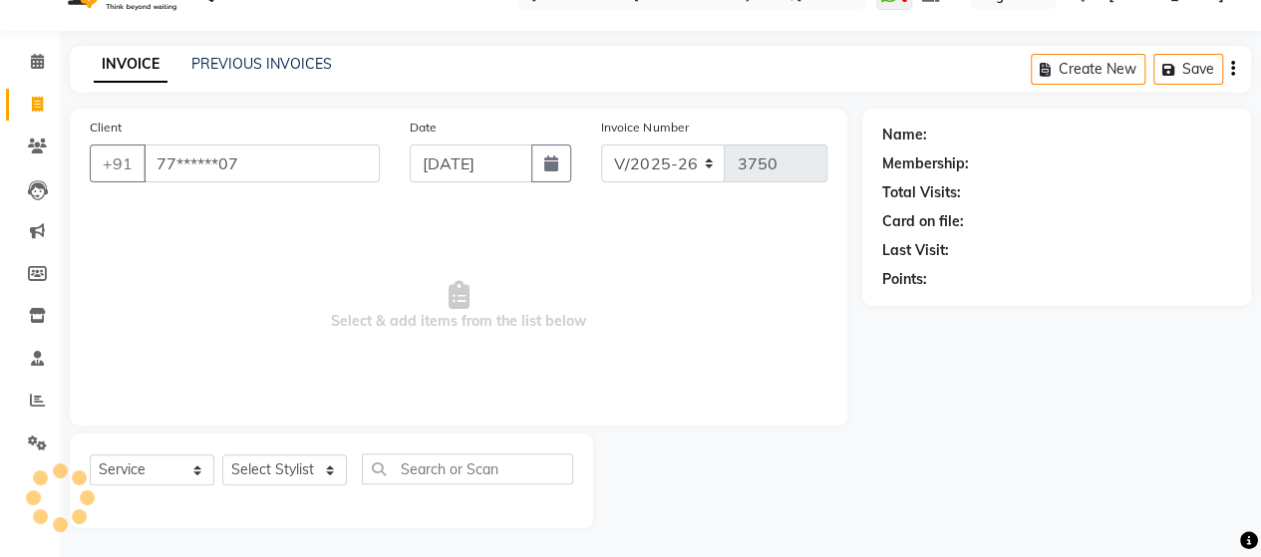
type input "77******07"
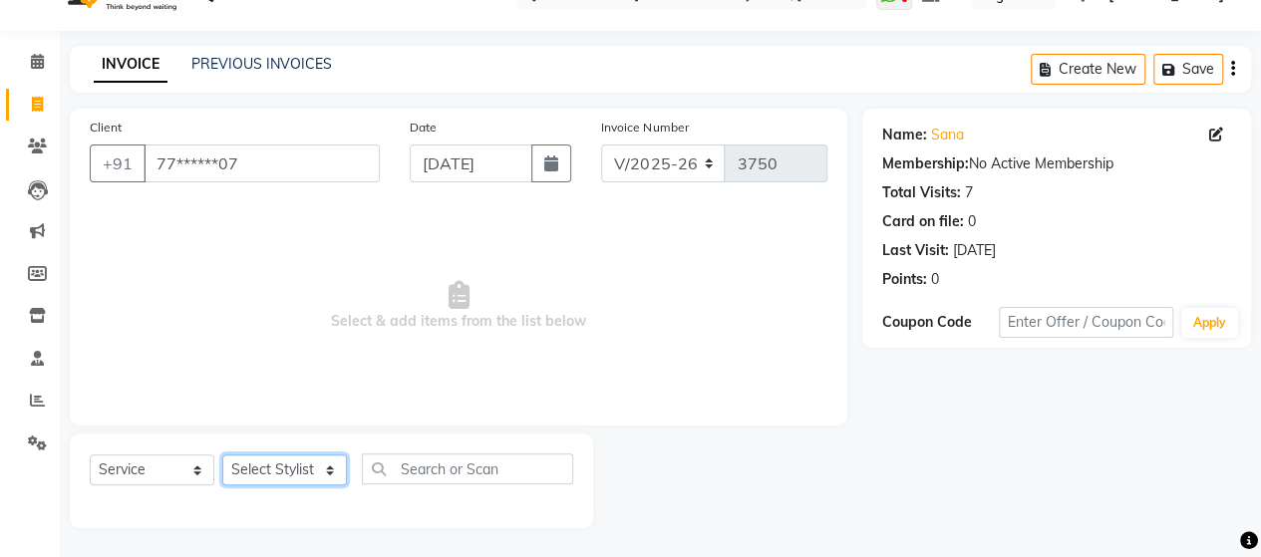
drag, startPoint x: 283, startPoint y: 459, endPoint x: 271, endPoint y: 280, distance: 179.8
click at [271, 280] on div "Client +91 77******07 Date 04-09-2025 Invoice Number V/2025 V/2025-26 3750 Sele…" at bounding box center [458, 319] width 807 height 420
select select "48826"
click at [222, 454] on select "Select Stylist Admin [PERSON_NAME] [PERSON_NAME] [PERSON_NAME] Rohit [PERSON_NA…" at bounding box center [284, 469] width 125 height 31
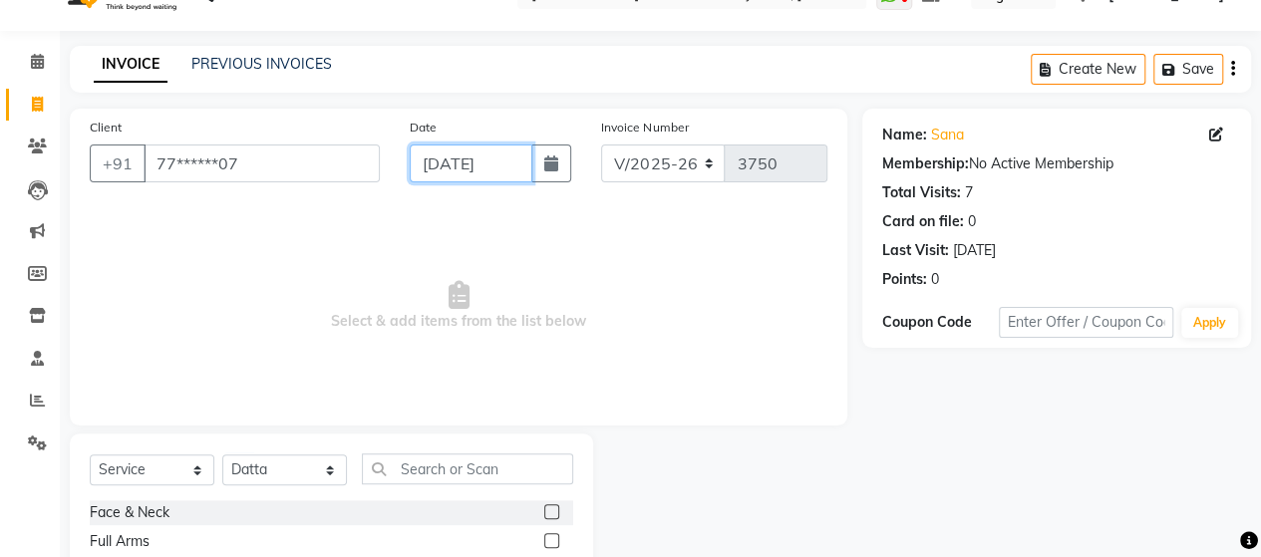
click at [482, 175] on input "[DATE]" at bounding box center [472, 164] width 124 height 38
select select "9"
select select "2025"
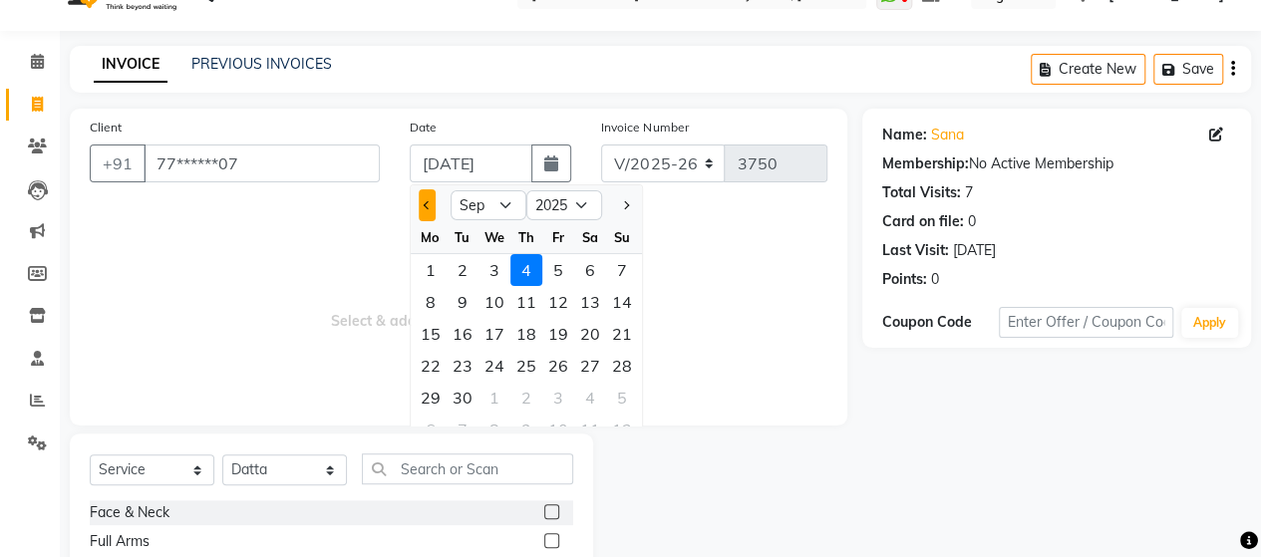
click at [425, 194] on button "Previous month" at bounding box center [427, 205] width 17 height 32
select select "8"
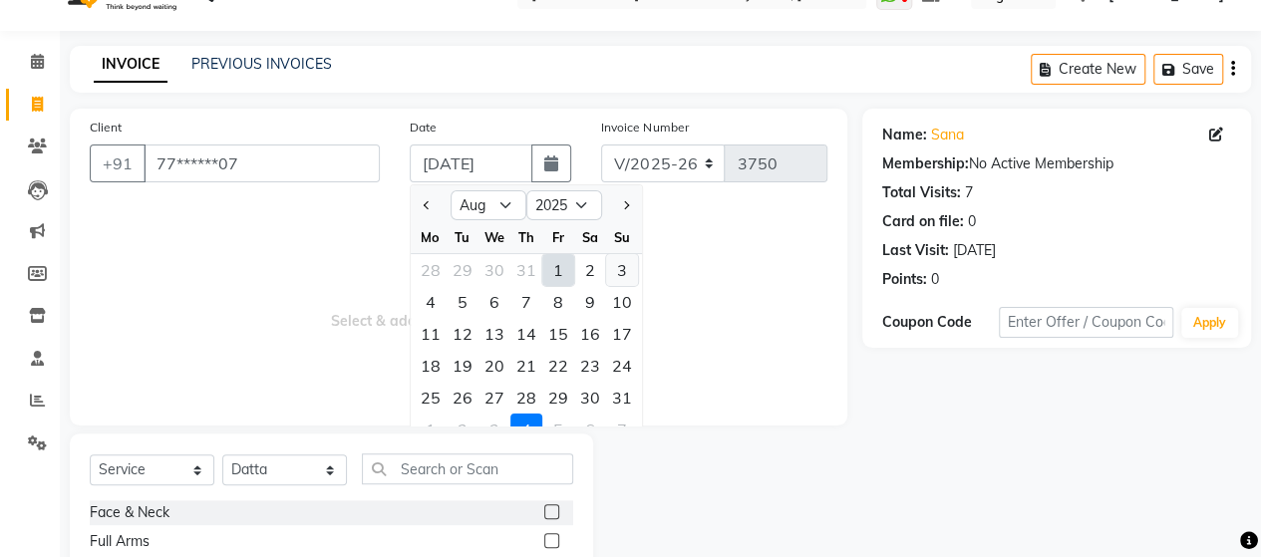
click at [631, 266] on div "3" at bounding box center [622, 270] width 32 height 32
type input "03-08-2025"
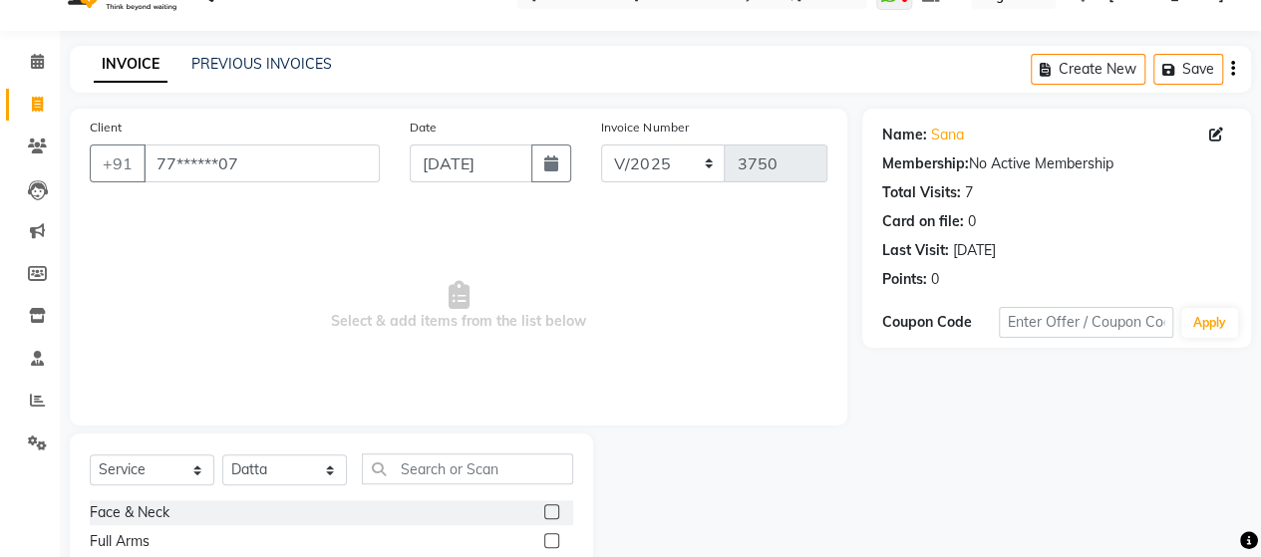
click at [478, 474] on input "text" at bounding box center [467, 468] width 211 height 31
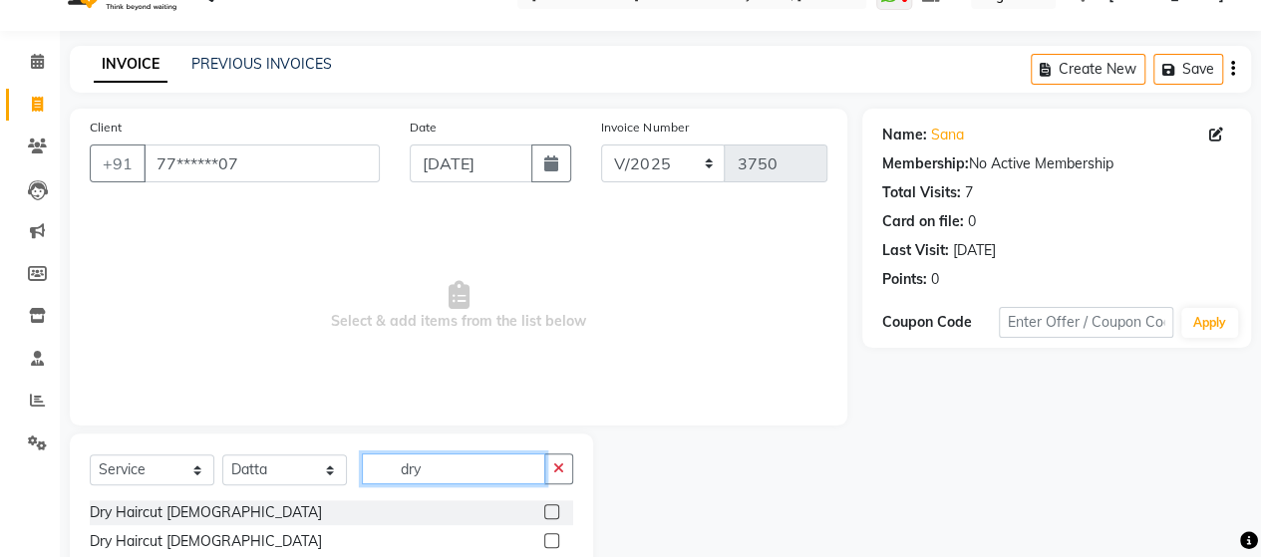
type input "dry"
click at [554, 513] on label at bounding box center [551, 511] width 15 height 15
click at [554, 513] on input "checkbox" at bounding box center [550, 512] width 13 height 13
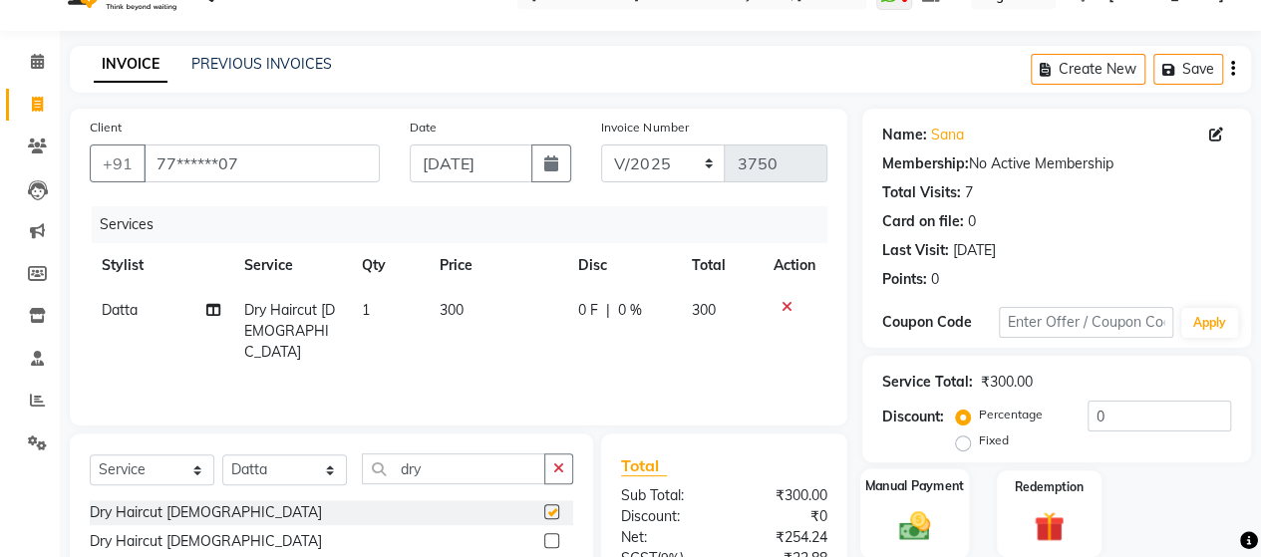
checkbox input "false"
click at [917, 518] on img at bounding box center [914, 525] width 51 height 36
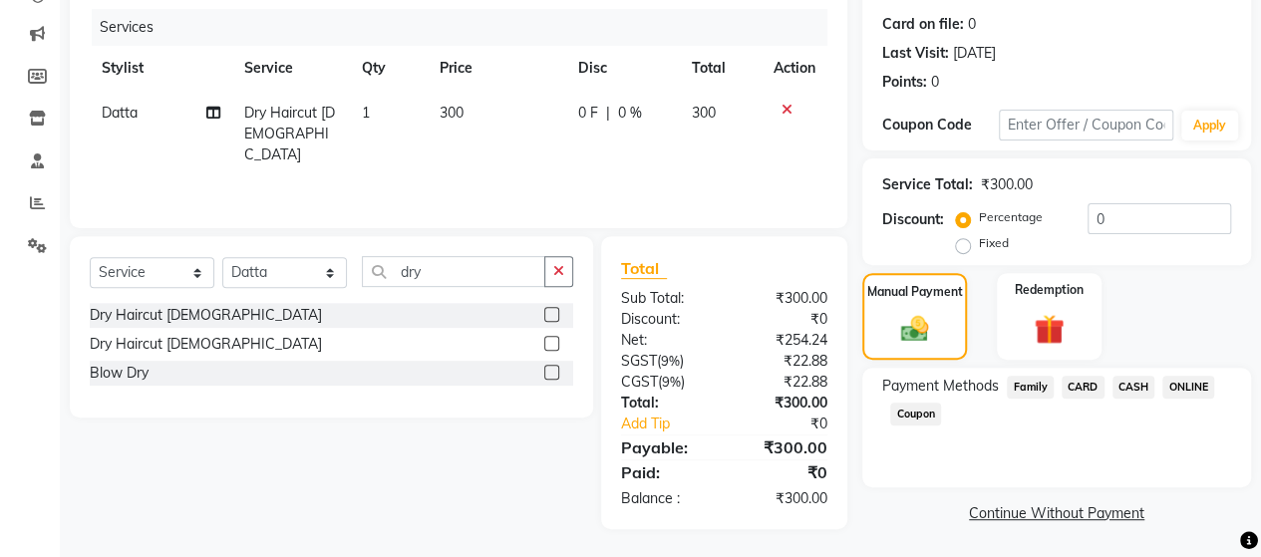
click at [1183, 382] on span "ONLINE" at bounding box center [1188, 387] width 52 height 23
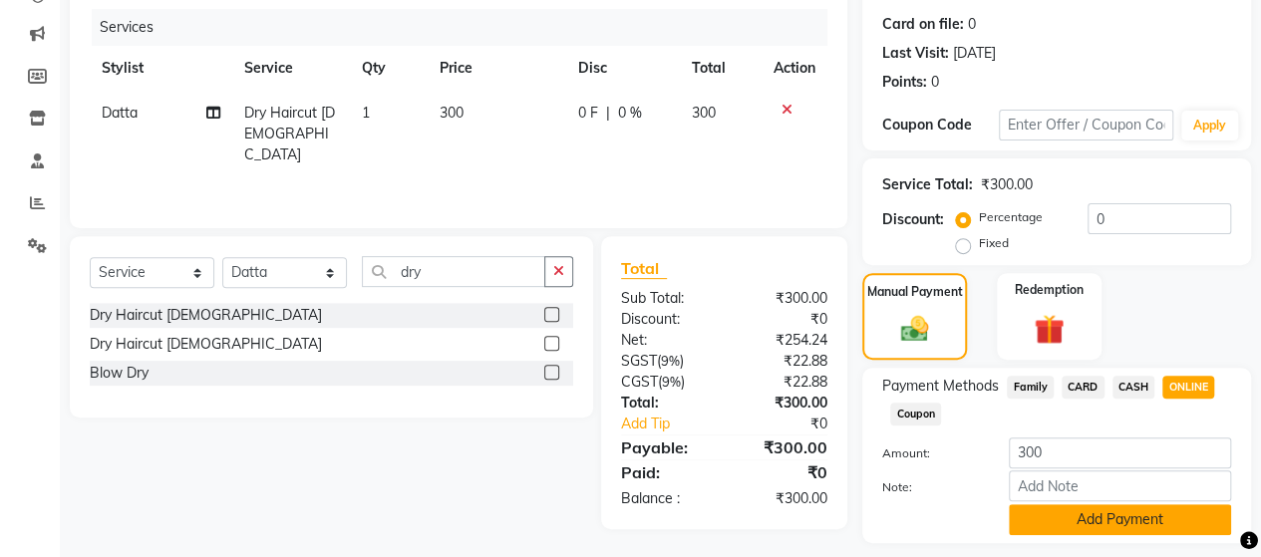
click at [1128, 516] on button "Add Payment" at bounding box center [1120, 519] width 222 height 31
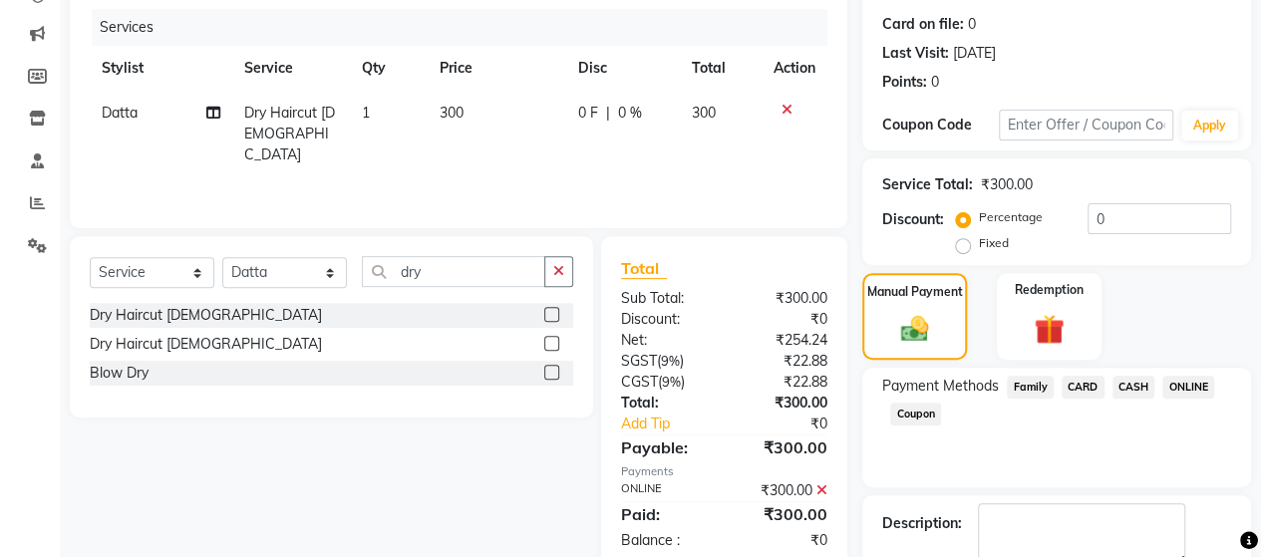
scroll to position [349, 0]
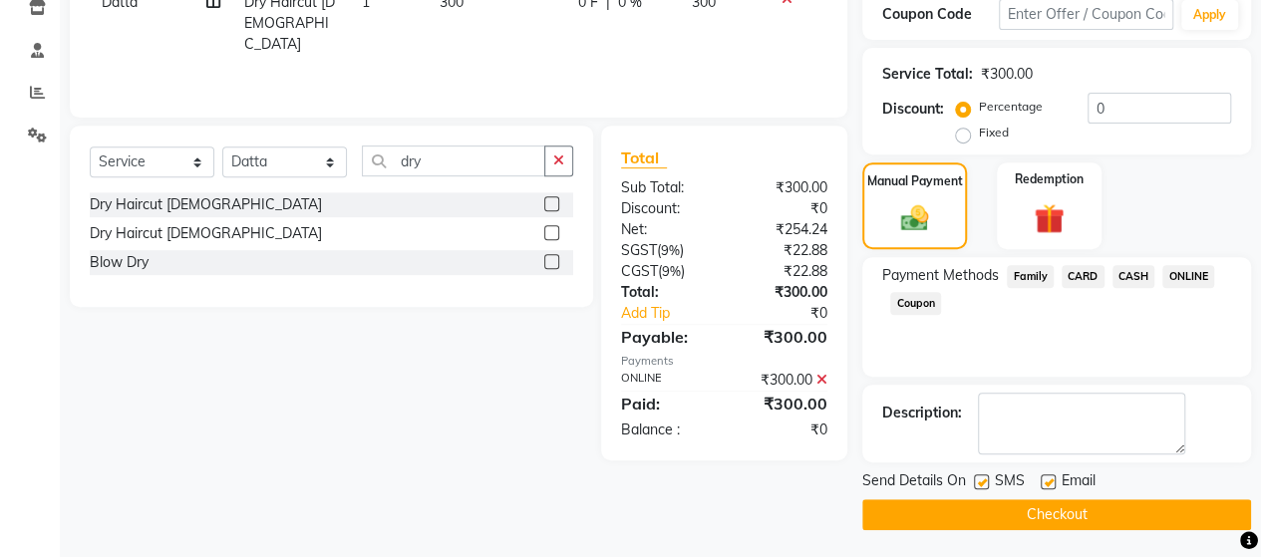
click at [1130, 503] on button "Checkout" at bounding box center [1056, 514] width 389 height 31
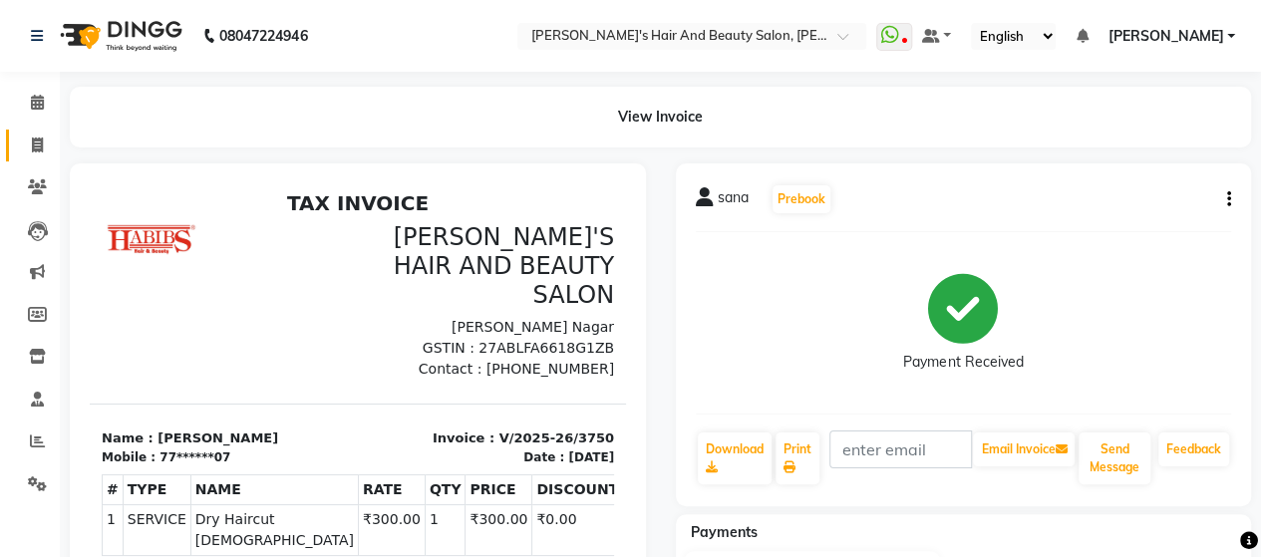
click at [48, 150] on span at bounding box center [37, 146] width 35 height 23
select select "6429"
select select "service"
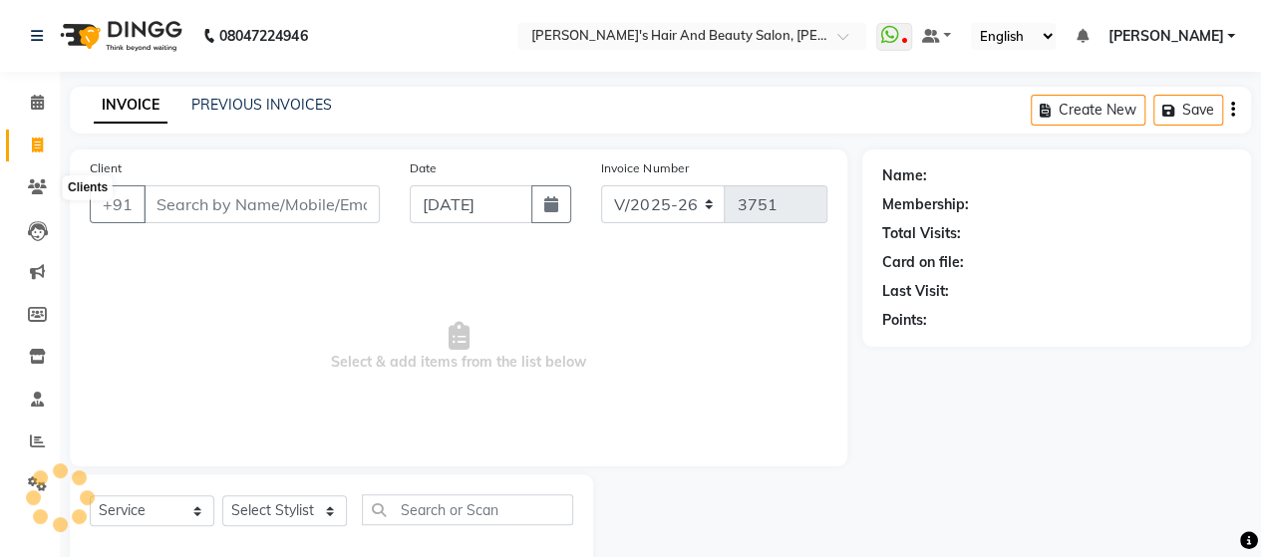
scroll to position [41, 0]
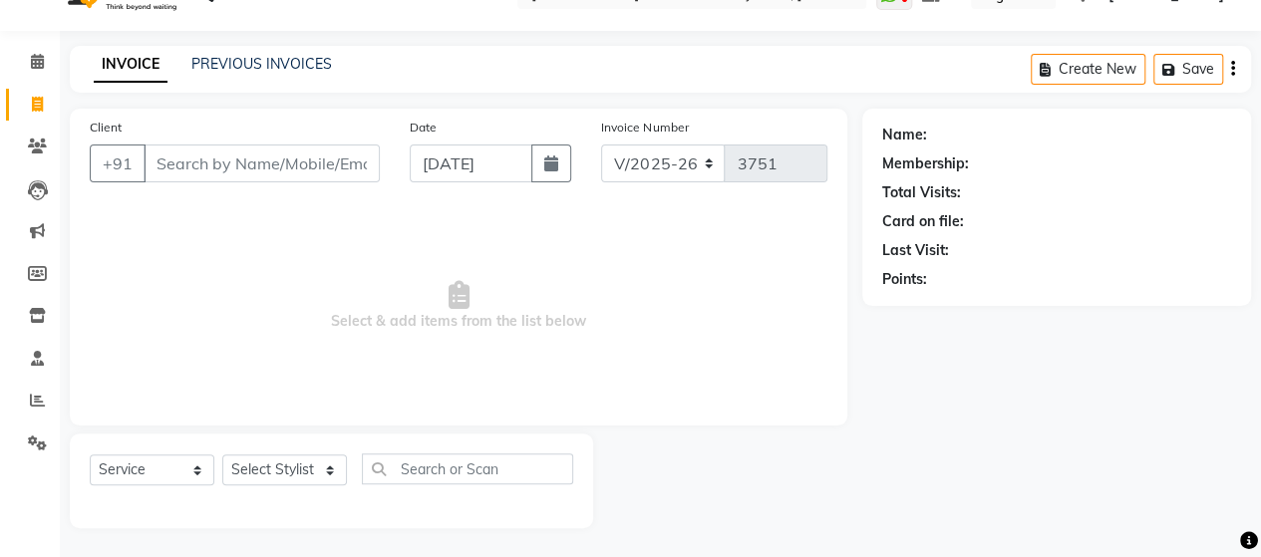
click at [241, 159] on input "Client" at bounding box center [262, 164] width 236 height 38
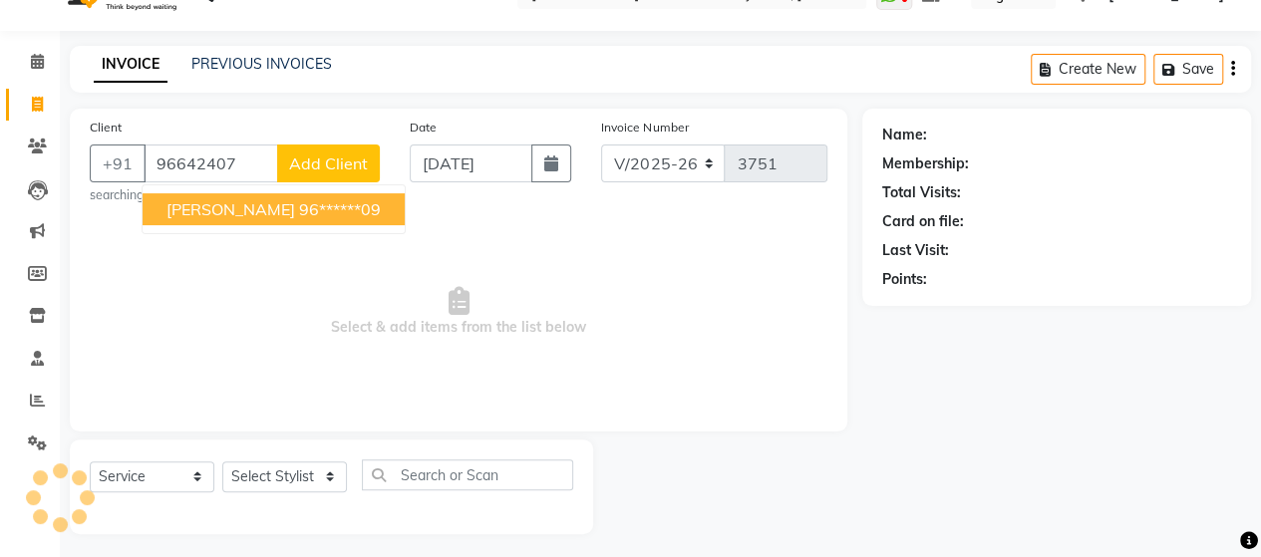
click at [291, 218] on button "jayesh 96******09" at bounding box center [274, 209] width 262 height 32
type input "96******09"
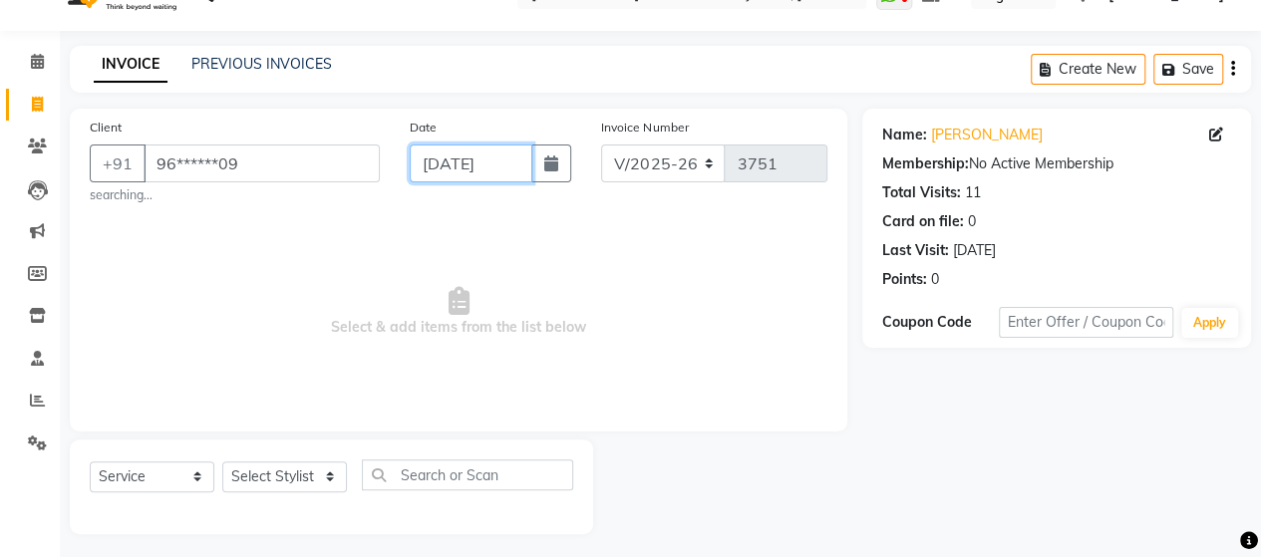
click at [457, 168] on input "[DATE]" at bounding box center [472, 164] width 124 height 38
select select "9"
select select "2025"
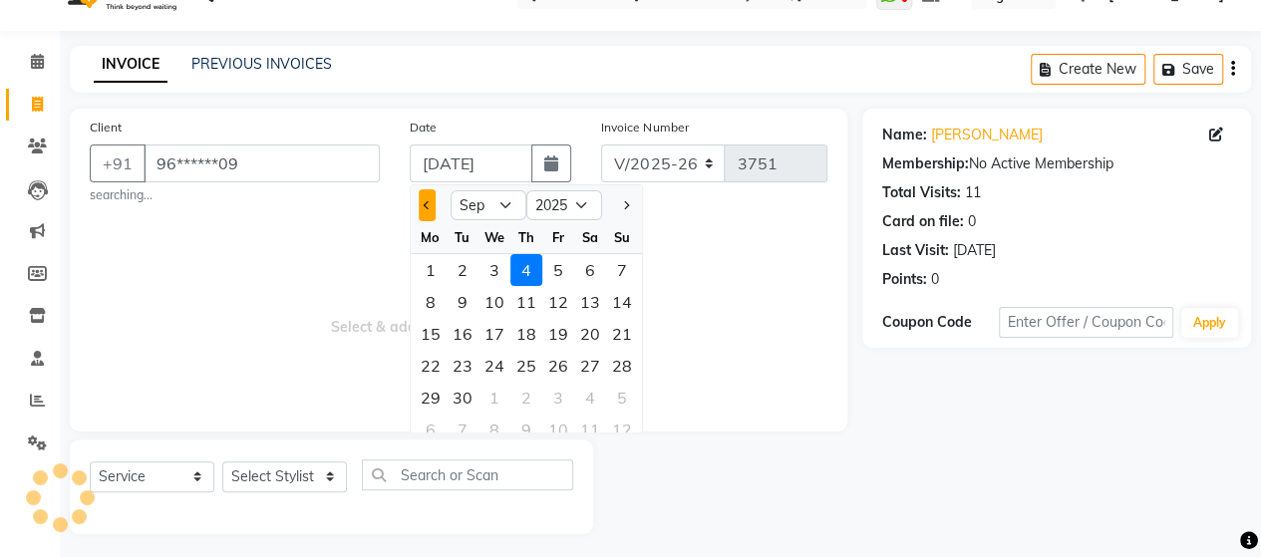
click at [423, 205] on button "Previous month" at bounding box center [427, 205] width 17 height 32
select select "8"
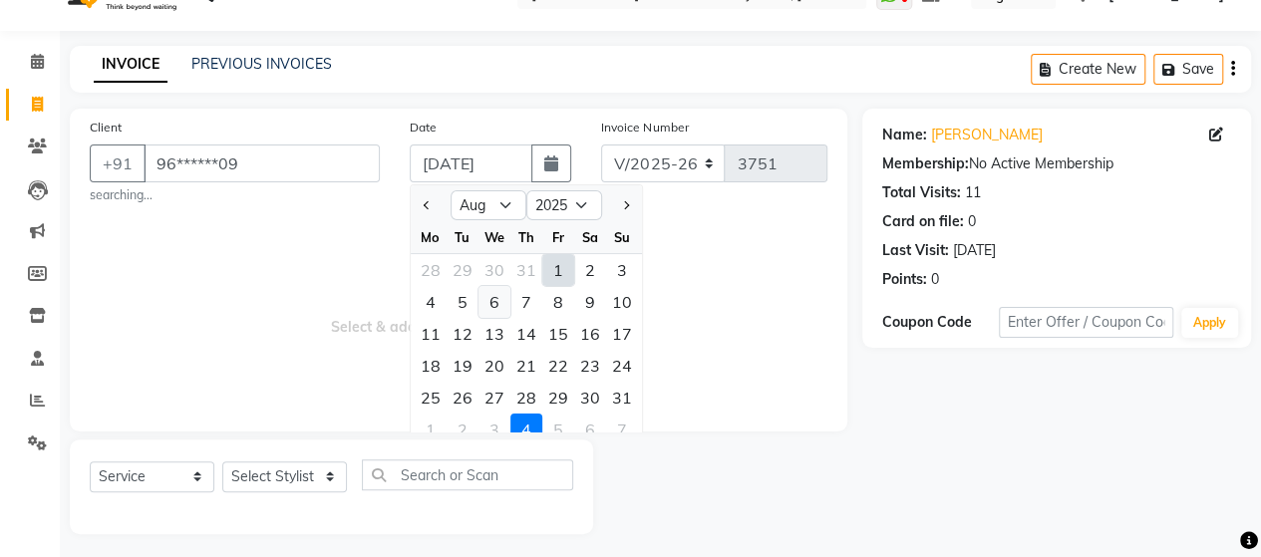
click at [490, 295] on div "6" at bounding box center [494, 302] width 32 height 32
type input "[DATE]"
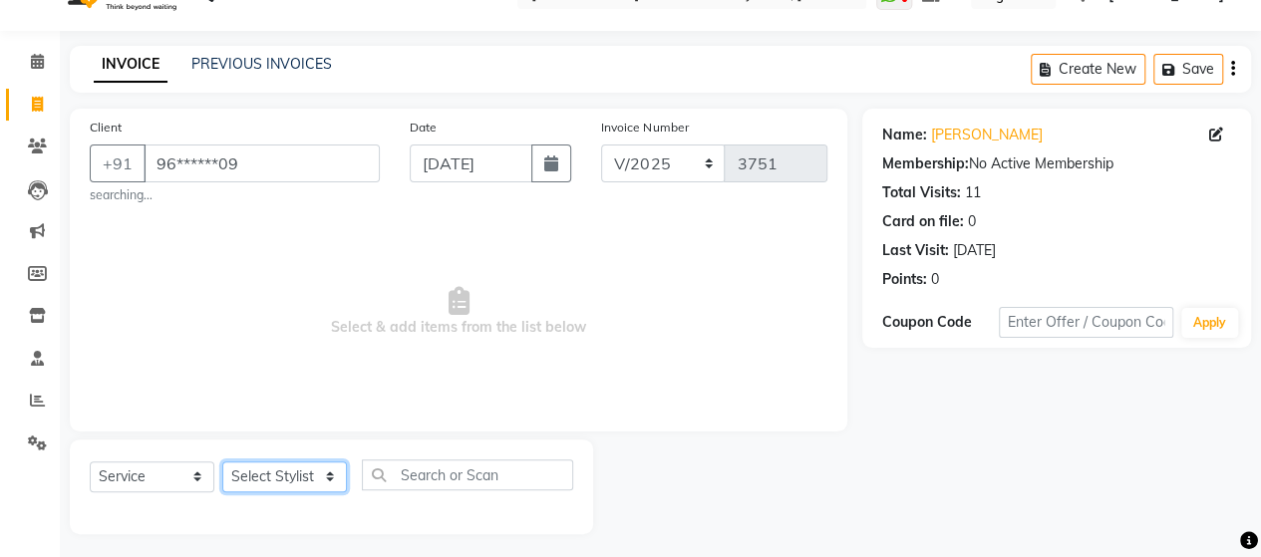
click at [297, 467] on select "Select Stylist Admin [PERSON_NAME] [PERSON_NAME] [PERSON_NAME] Rohit [PERSON_NA…" at bounding box center [284, 476] width 125 height 31
select select "48826"
click at [222, 461] on select "Select Stylist Admin [PERSON_NAME] [PERSON_NAME] [PERSON_NAME] Rohit [PERSON_NA…" at bounding box center [284, 476] width 125 height 31
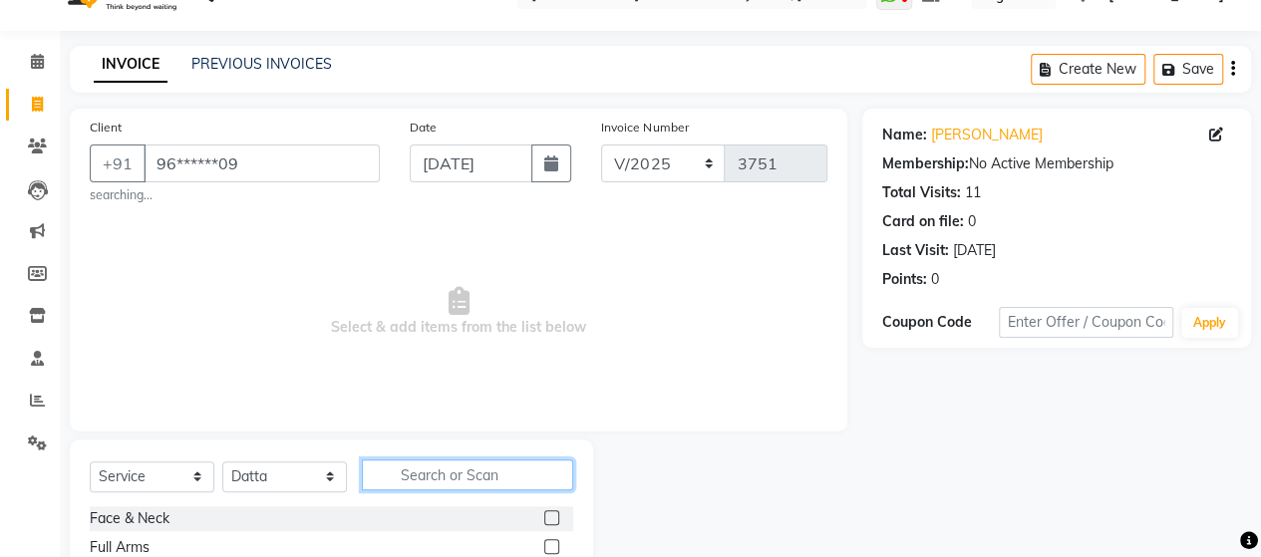
click at [411, 475] on input "text" at bounding box center [467, 474] width 211 height 31
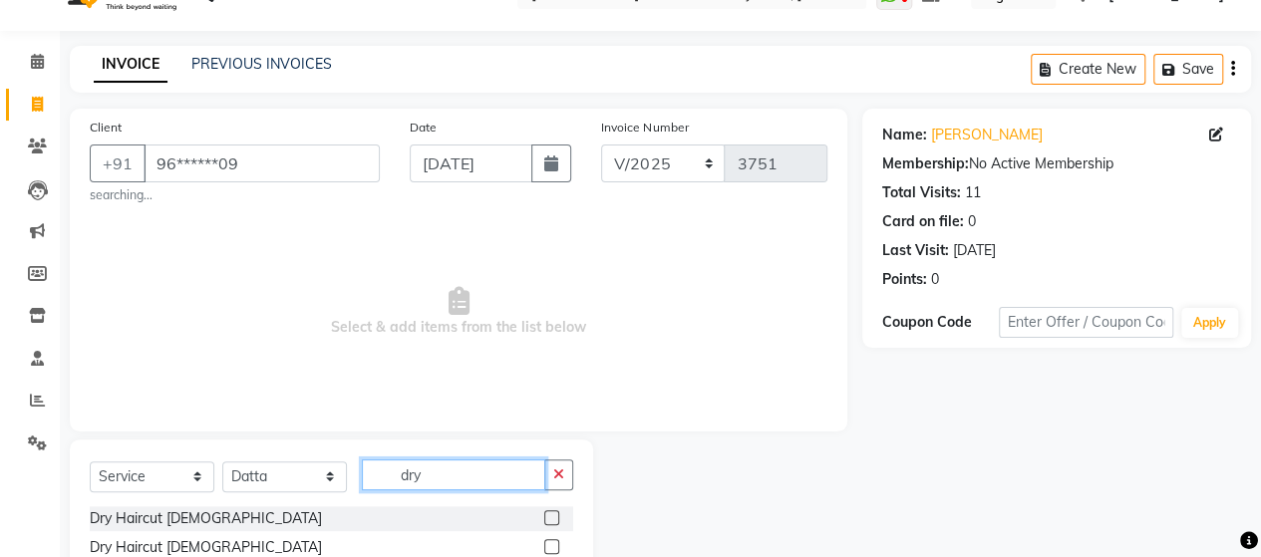
type input "dry"
click at [557, 544] on div at bounding box center [558, 547] width 29 height 25
click at [557, 544] on label at bounding box center [551, 546] width 15 height 15
click at [557, 544] on input "checkbox" at bounding box center [550, 547] width 13 height 13
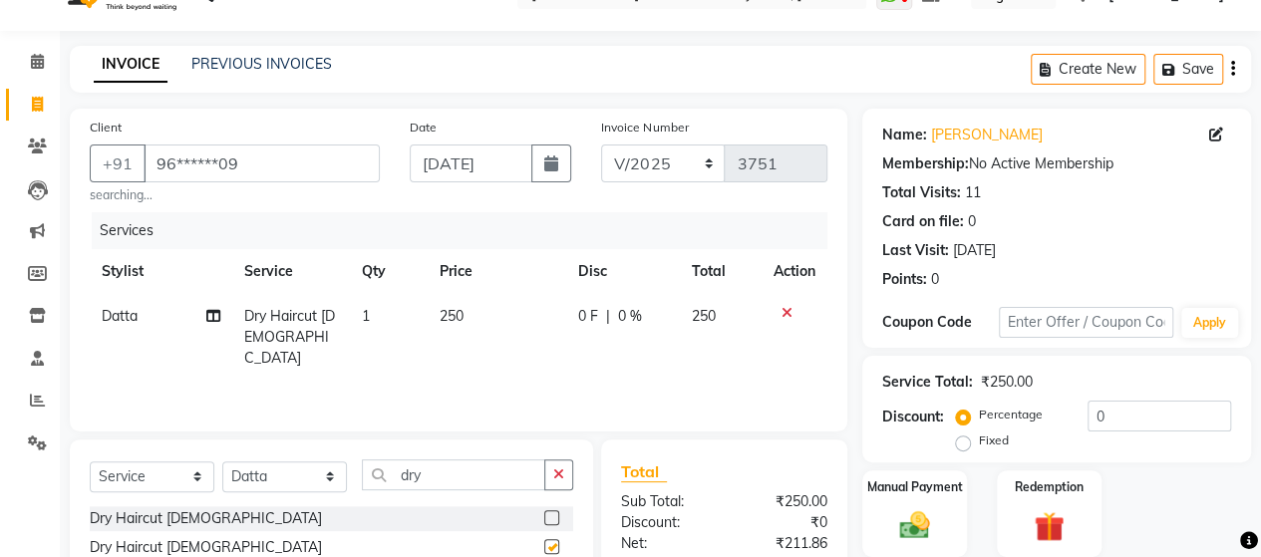
checkbox input "false"
click at [488, 471] on input "dry" at bounding box center [453, 474] width 183 height 31
type input "d"
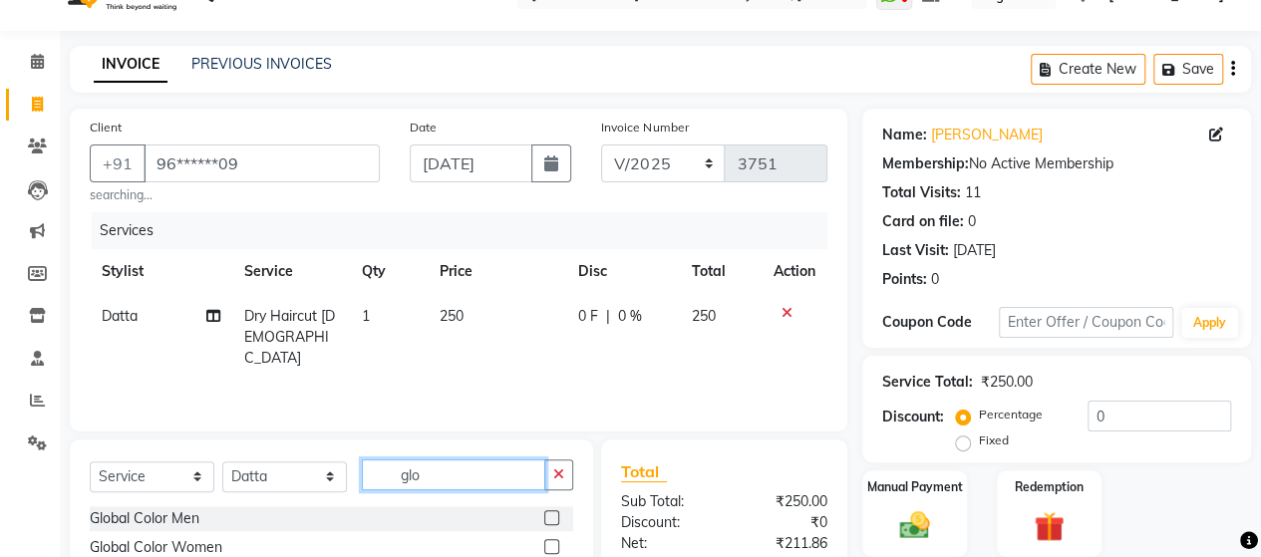
type input "glo"
click at [548, 524] on label at bounding box center [551, 517] width 15 height 15
click at [548, 524] on input "checkbox" at bounding box center [550, 518] width 13 height 13
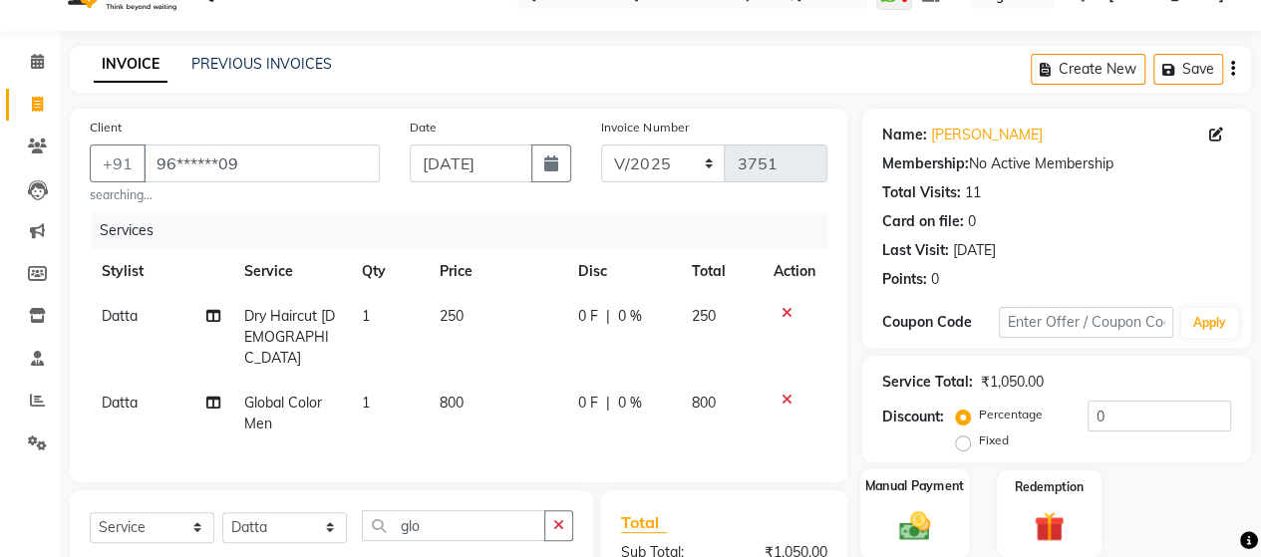
checkbox input "false"
click at [910, 497] on div "Manual Payment" at bounding box center [914, 513] width 109 height 91
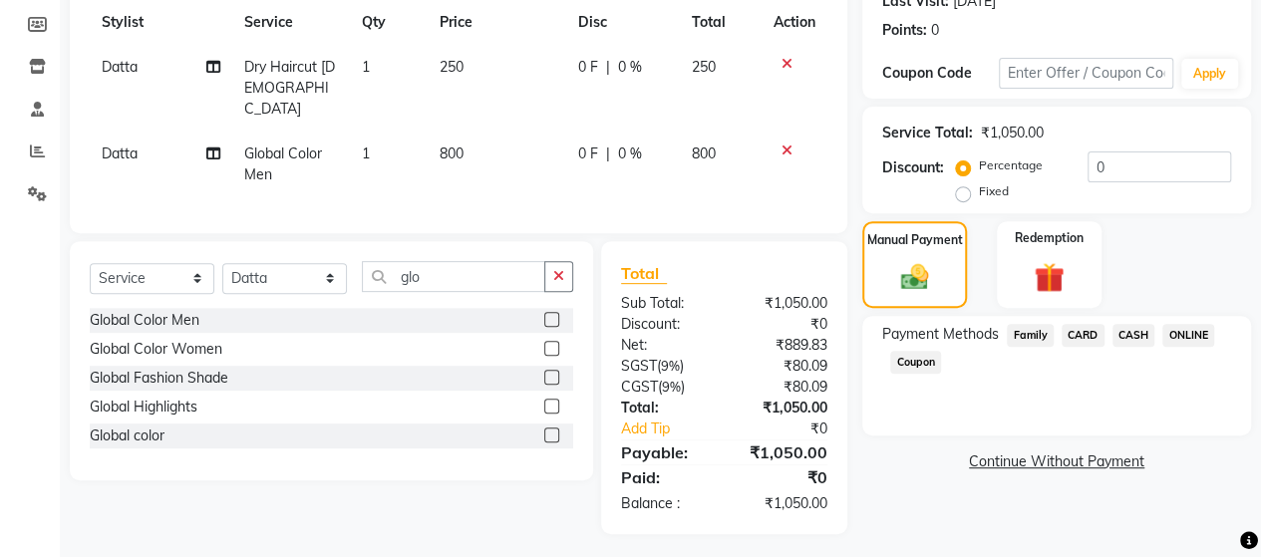
click at [1180, 326] on span "ONLINE" at bounding box center [1188, 335] width 52 height 23
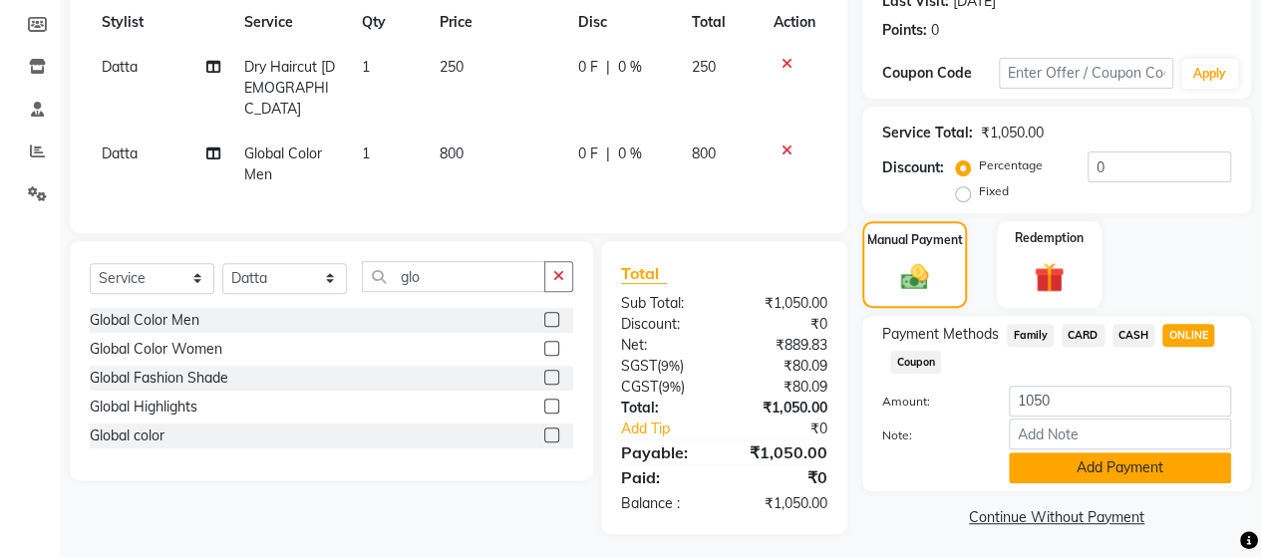
click at [1116, 463] on button "Add Payment" at bounding box center [1120, 467] width 222 height 31
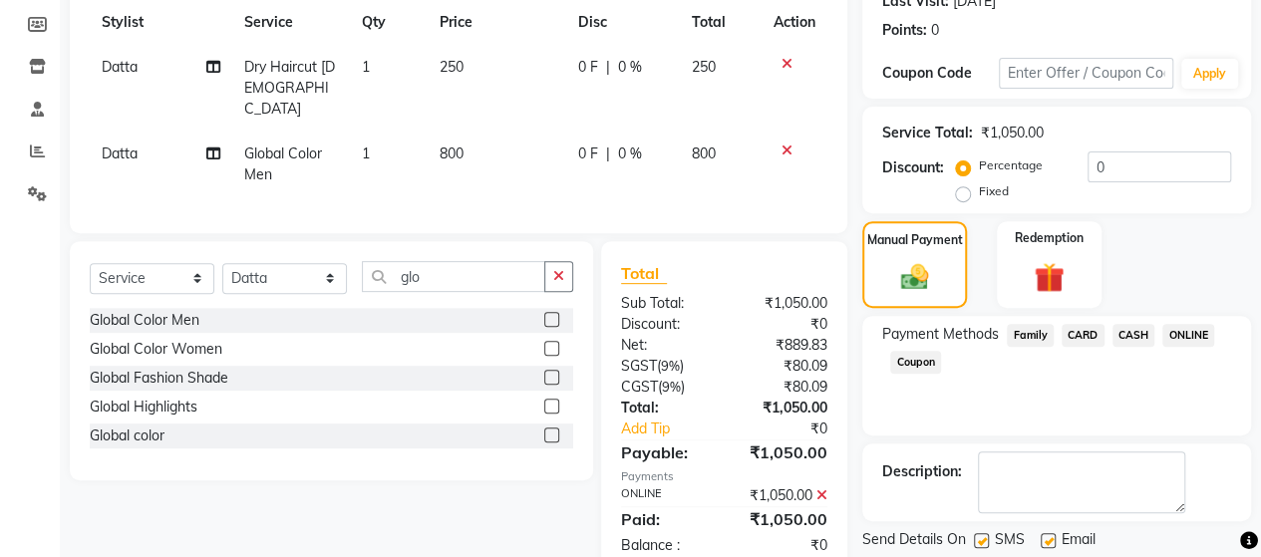
scroll to position [349, 0]
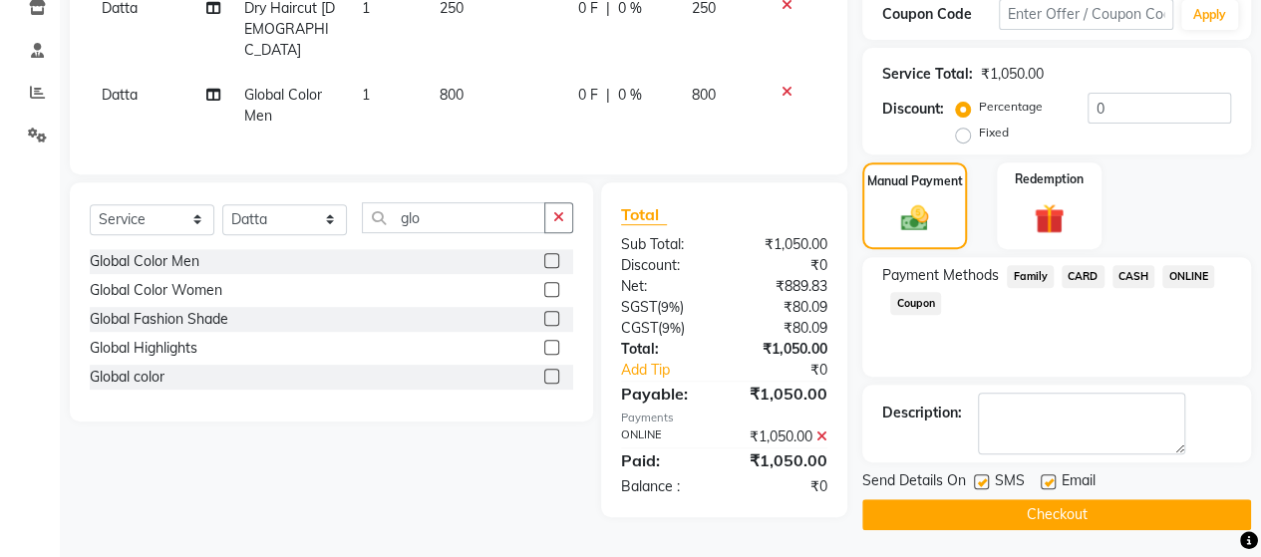
click at [1130, 503] on button "Checkout" at bounding box center [1056, 514] width 389 height 31
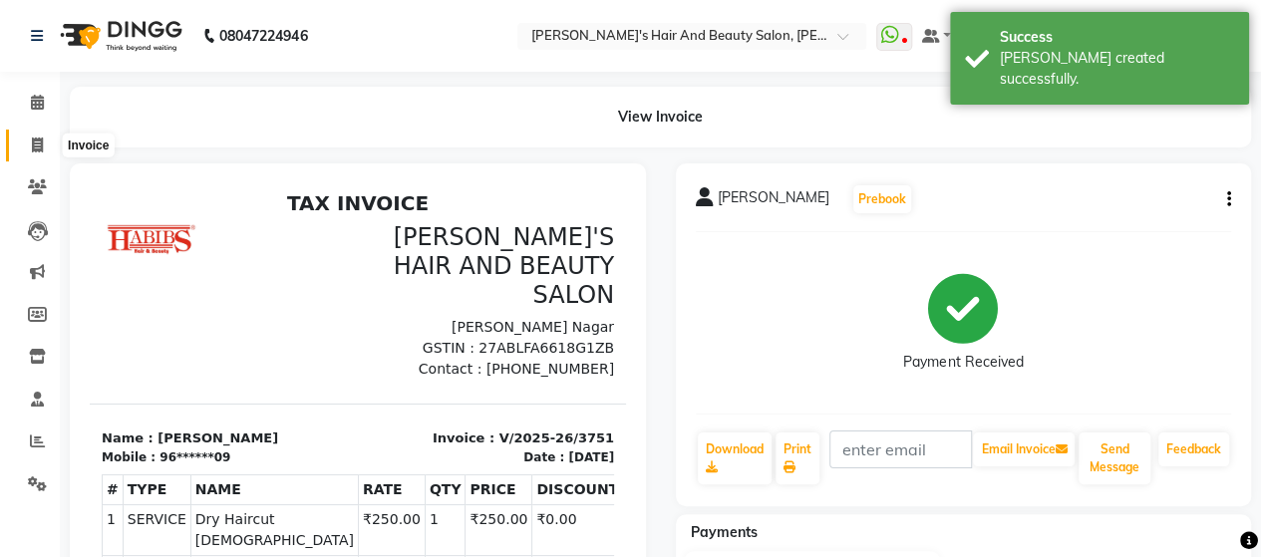
click at [44, 147] on span at bounding box center [37, 146] width 35 height 23
select select "service"
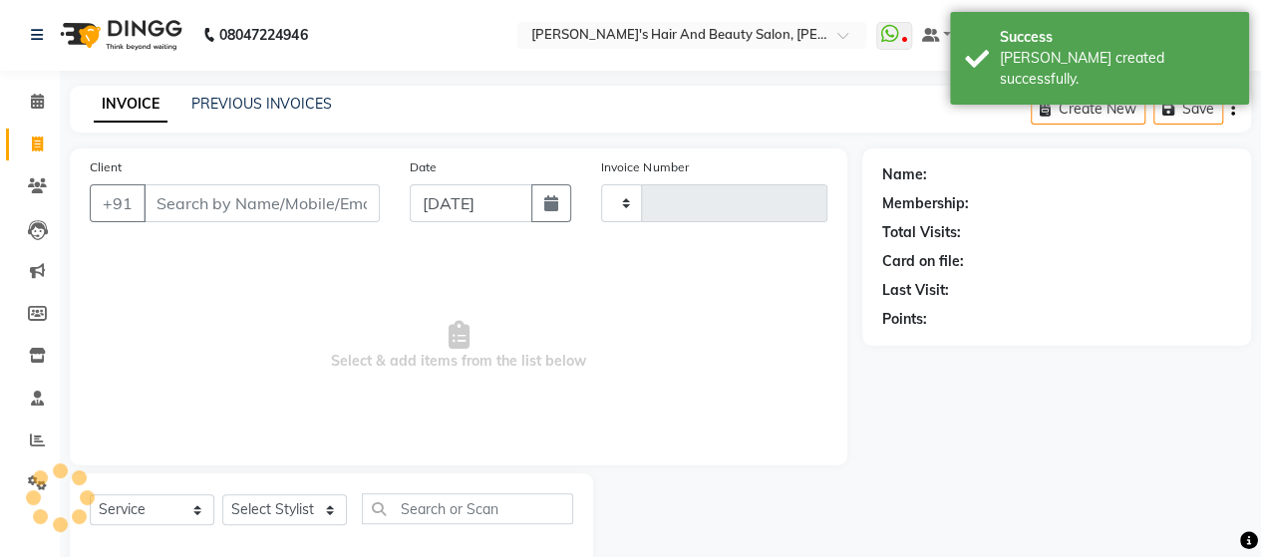
type input "3752"
select select "6429"
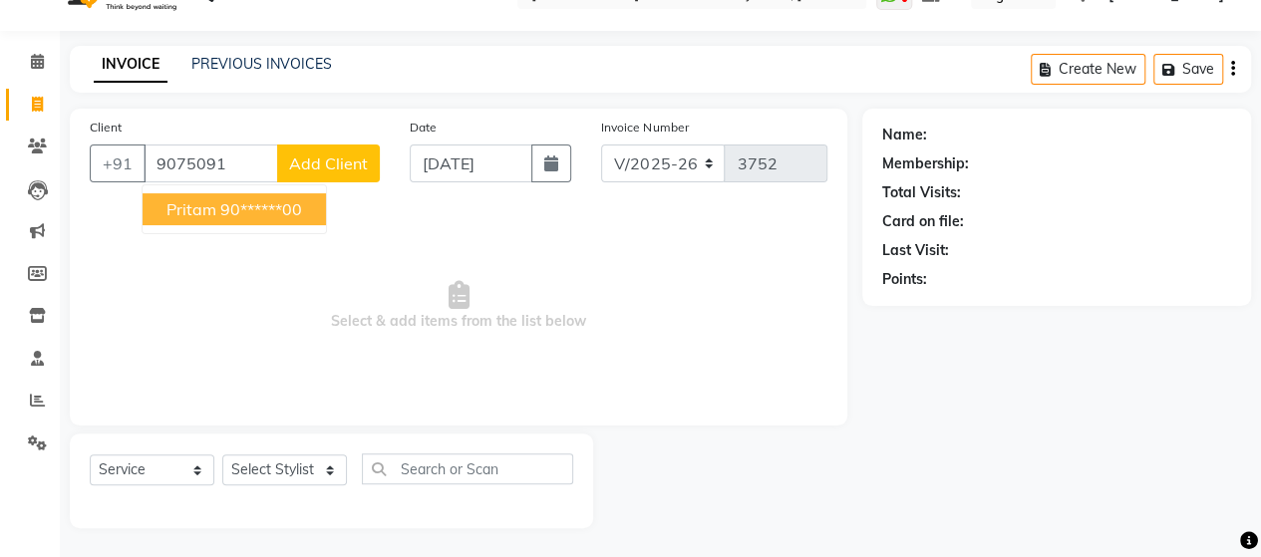
click at [173, 213] on span "pritam" at bounding box center [191, 209] width 50 height 20
type input "90******00"
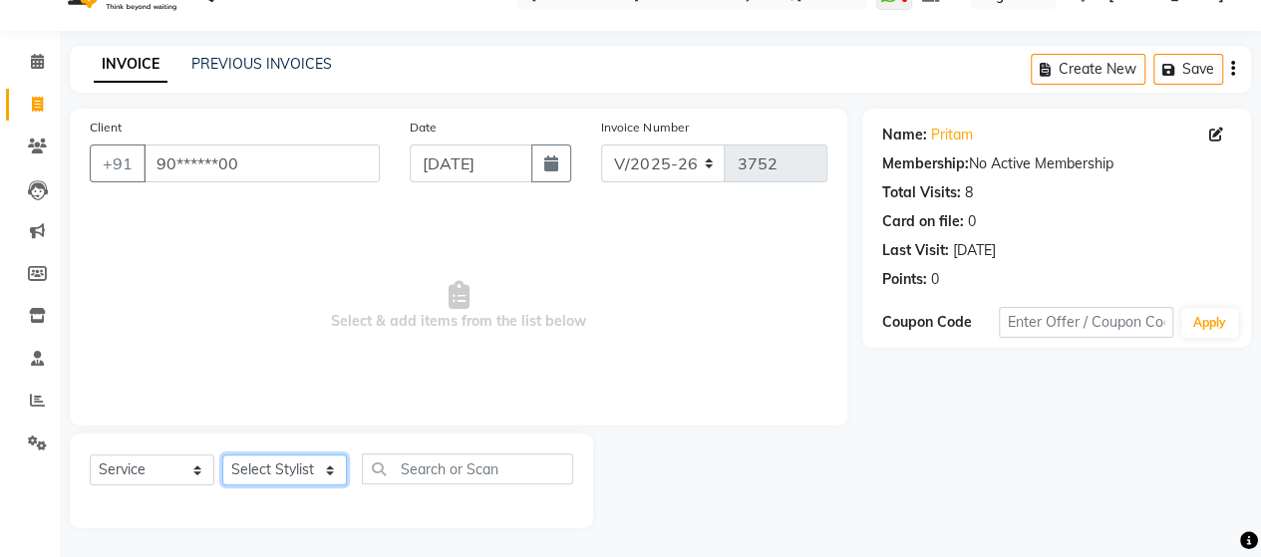
click at [265, 477] on select "Select Stylist Admin [PERSON_NAME] [PERSON_NAME] [PERSON_NAME] Rohit [PERSON_NA…" at bounding box center [284, 469] width 125 height 31
click at [222, 454] on select "Select Stylist Admin [PERSON_NAME] [PERSON_NAME] [PERSON_NAME] Rohit [PERSON_NA…" at bounding box center [284, 469] width 125 height 31
click at [282, 467] on select "Select Stylist Admin [PERSON_NAME] [PERSON_NAME] [PERSON_NAME] Rohit [PERSON_NA…" at bounding box center [284, 469] width 125 height 31
select select "48826"
click at [222, 454] on select "Select Stylist Admin [PERSON_NAME] [PERSON_NAME] [PERSON_NAME] Rohit [PERSON_NA…" at bounding box center [284, 469] width 125 height 31
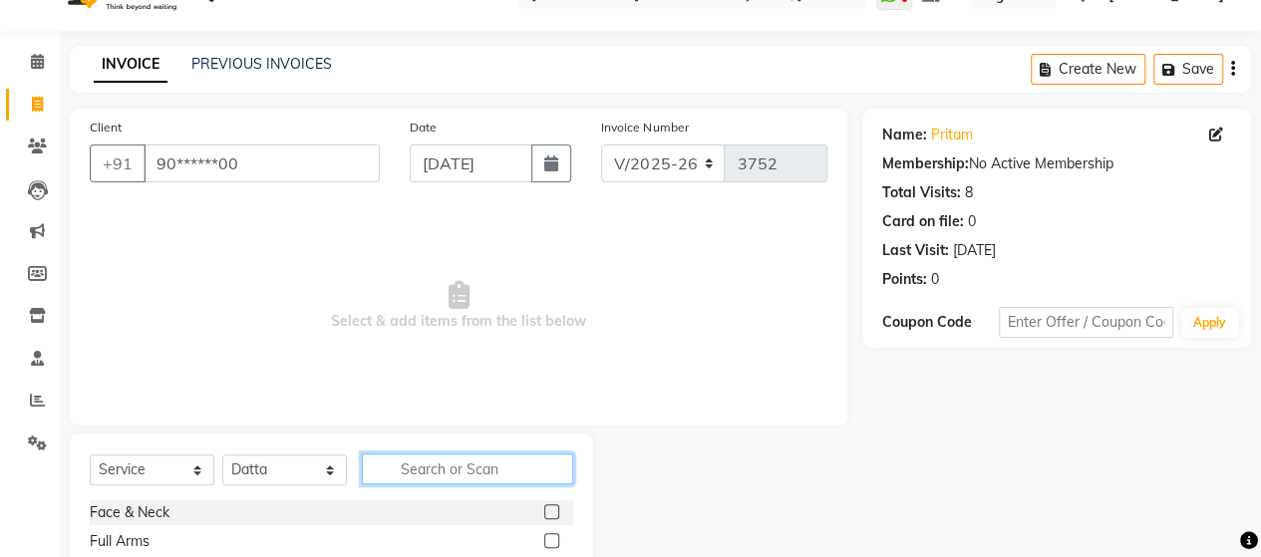
click at [470, 471] on input "text" at bounding box center [467, 468] width 211 height 31
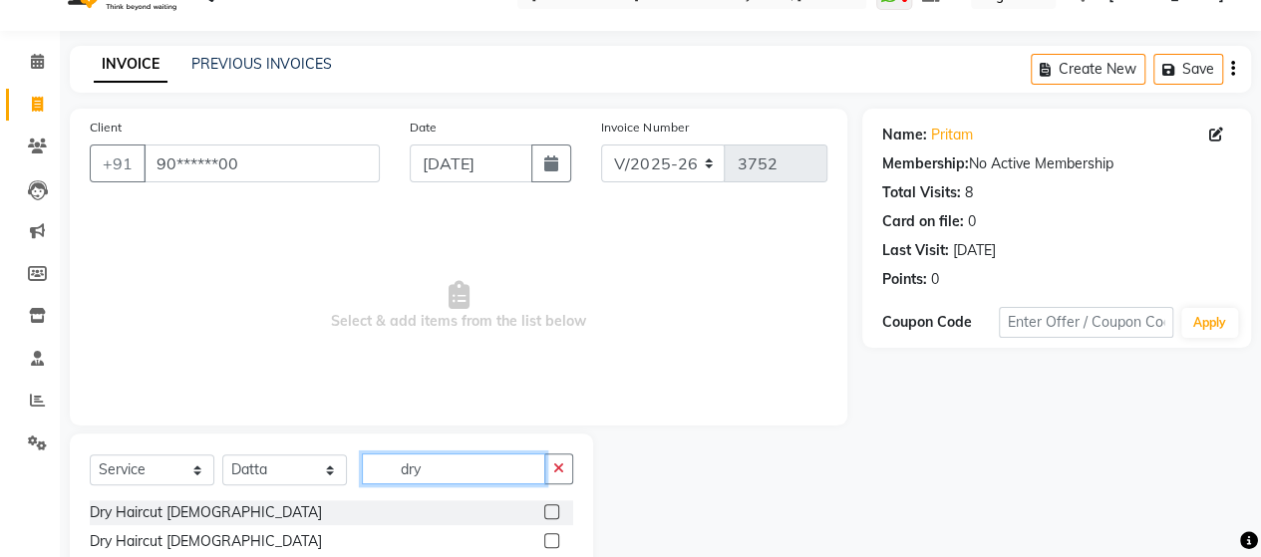
type input "dry"
click at [552, 544] on label at bounding box center [551, 540] width 15 height 15
click at [552, 544] on input "checkbox" at bounding box center [550, 541] width 13 height 13
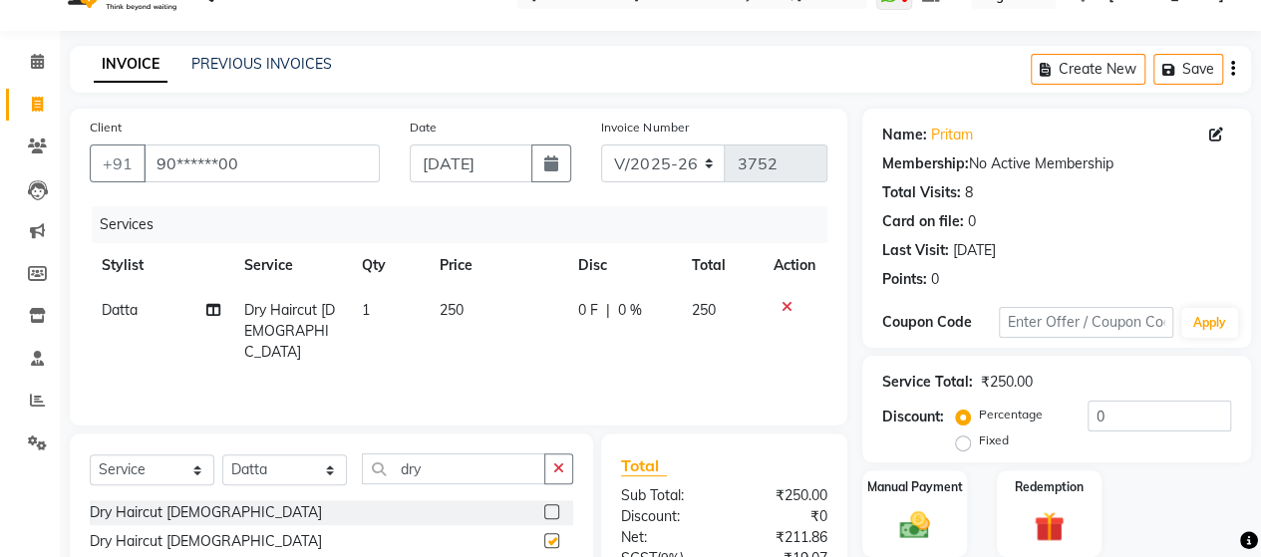
checkbox input "false"
click at [488, 167] on input "[DATE]" at bounding box center [472, 164] width 124 height 38
select select "9"
select select "2025"
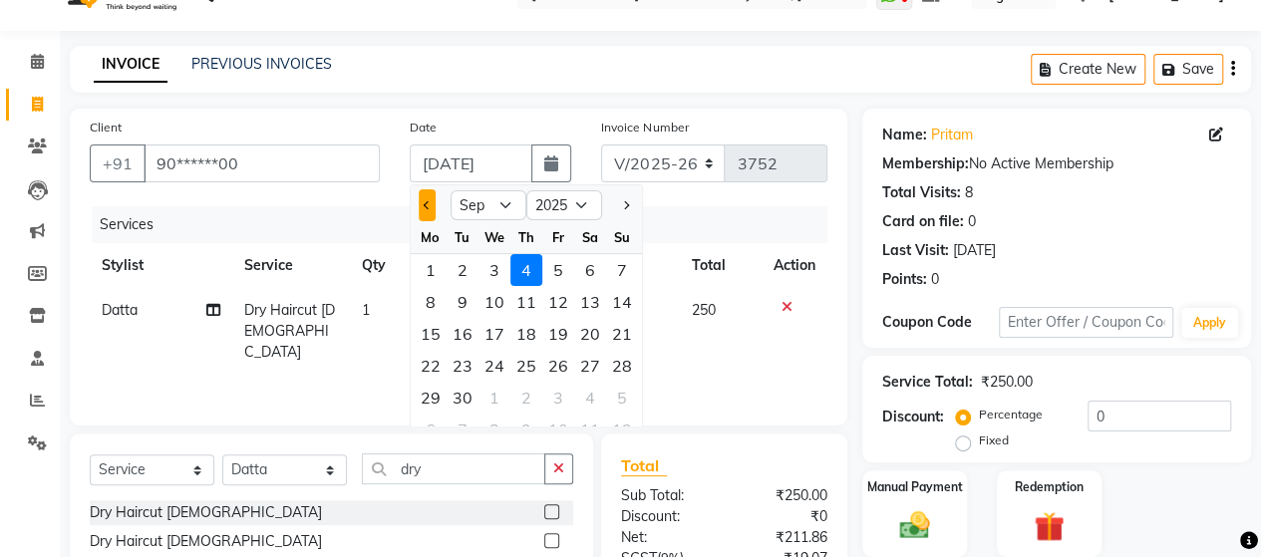
click at [425, 216] on button "Previous month" at bounding box center [427, 205] width 17 height 32
select select "8"
click at [495, 306] on div "6" at bounding box center [494, 302] width 32 height 32
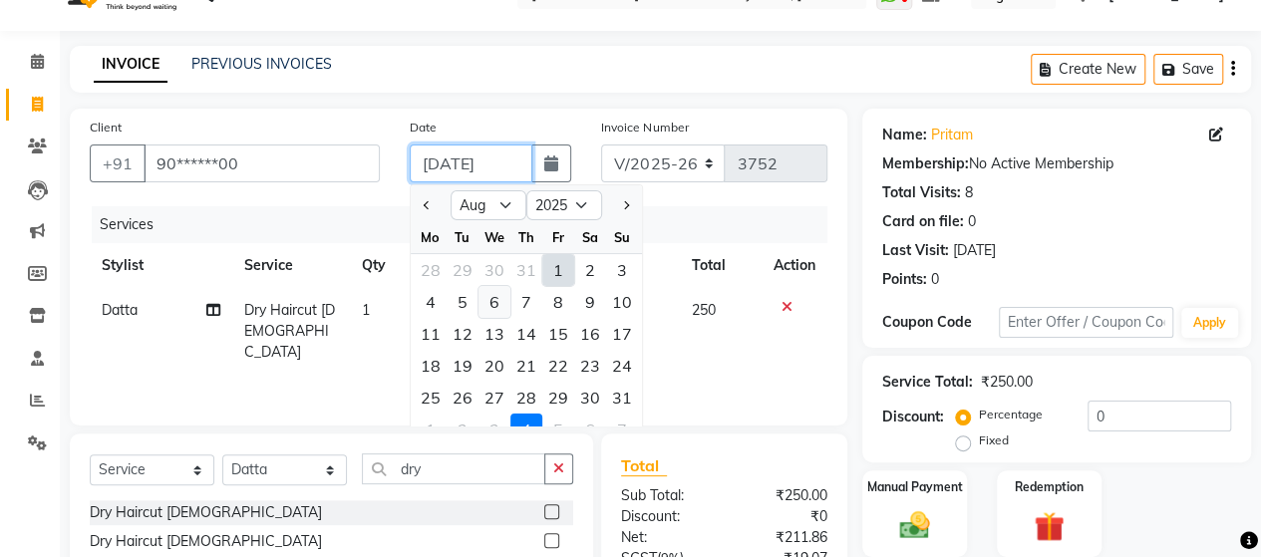
type input "[DATE]"
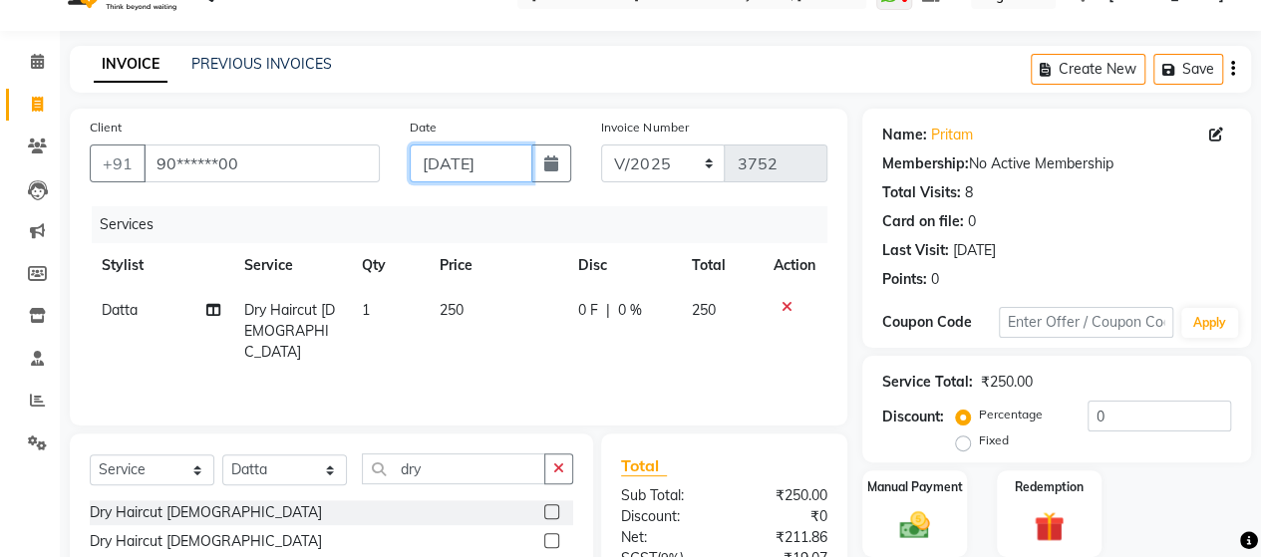
scroll to position [238, 0]
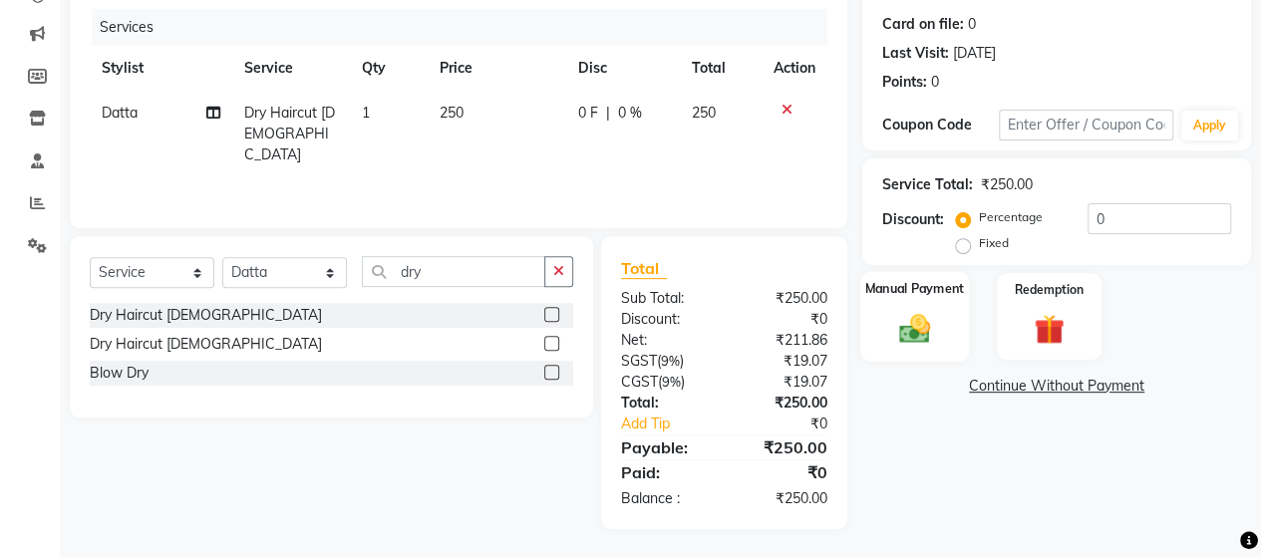
click at [921, 334] on img at bounding box center [914, 328] width 51 height 36
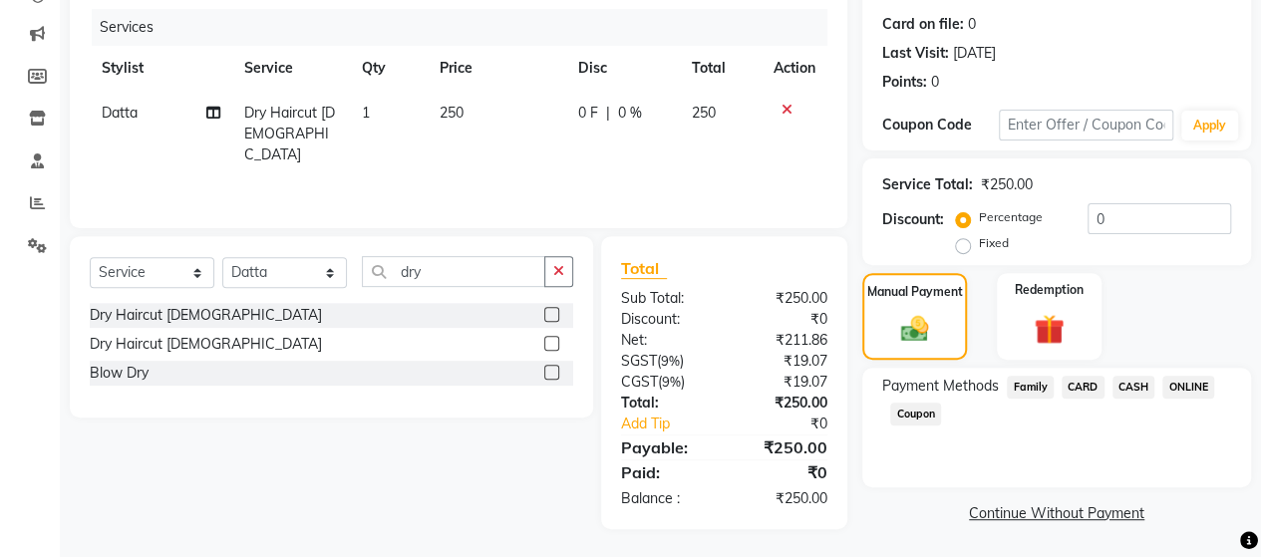
click at [1175, 394] on span "ONLINE" at bounding box center [1188, 387] width 52 height 23
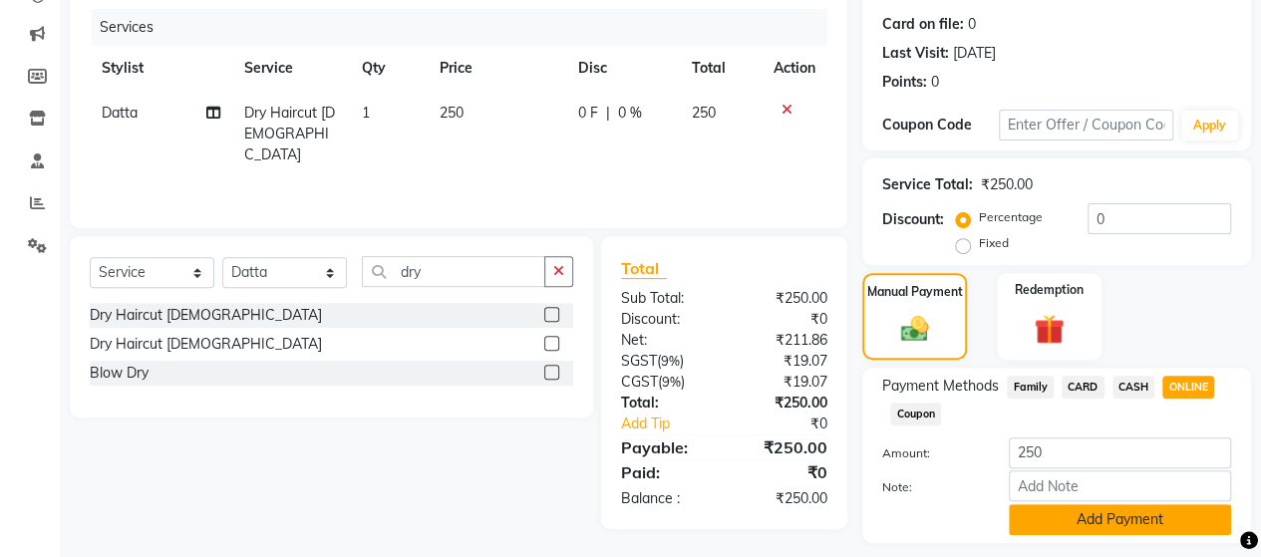
click at [1162, 521] on button "Add Payment" at bounding box center [1120, 519] width 222 height 31
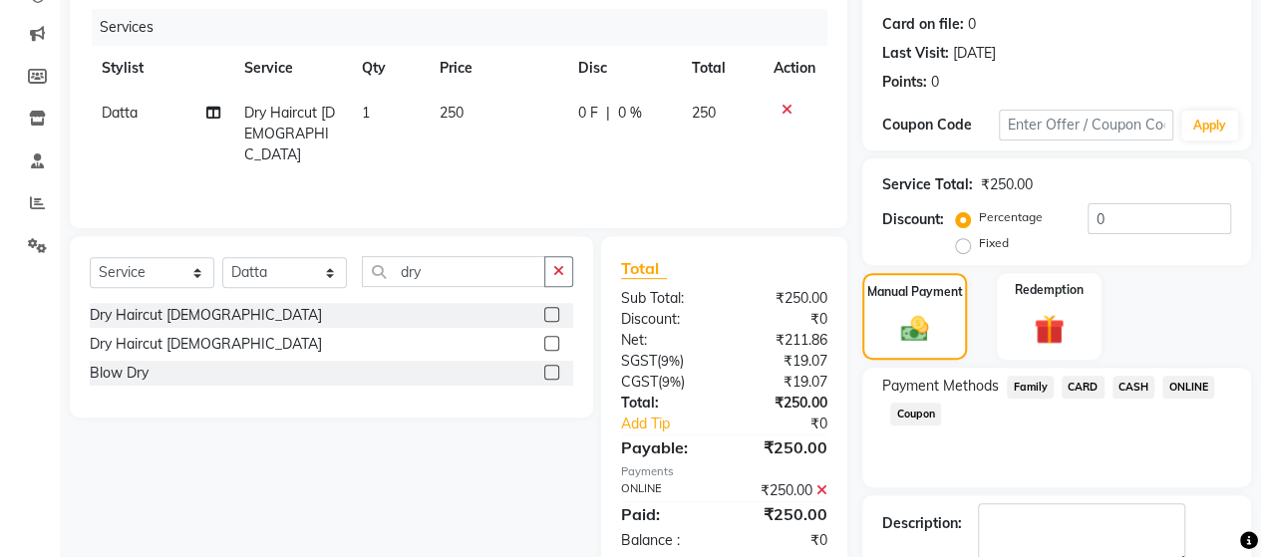
scroll to position [349, 0]
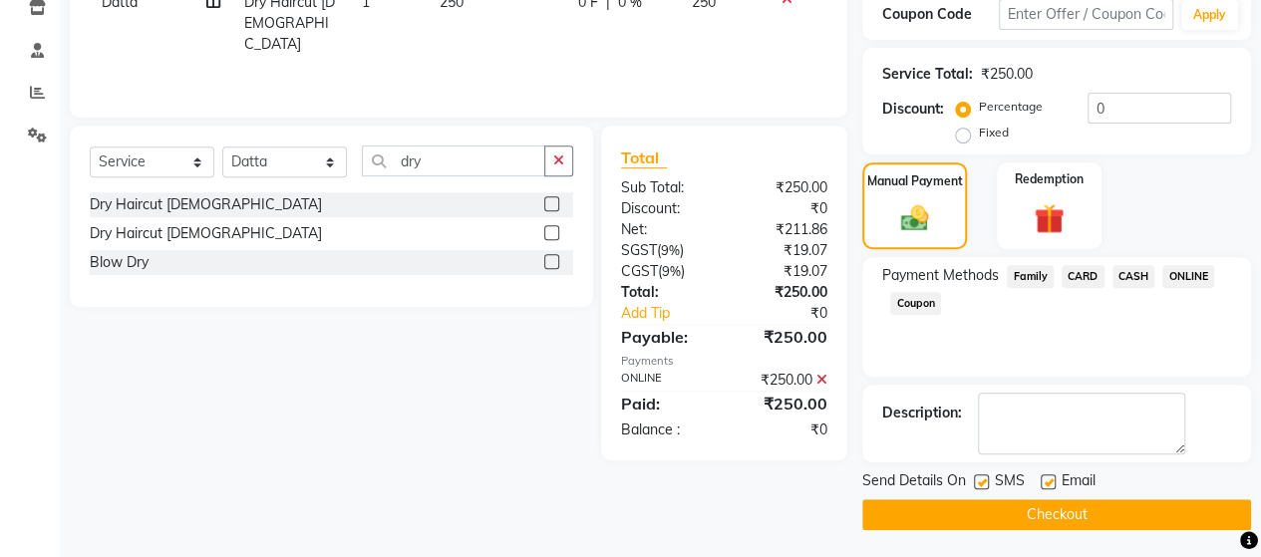
click at [1136, 511] on button "Checkout" at bounding box center [1056, 514] width 389 height 31
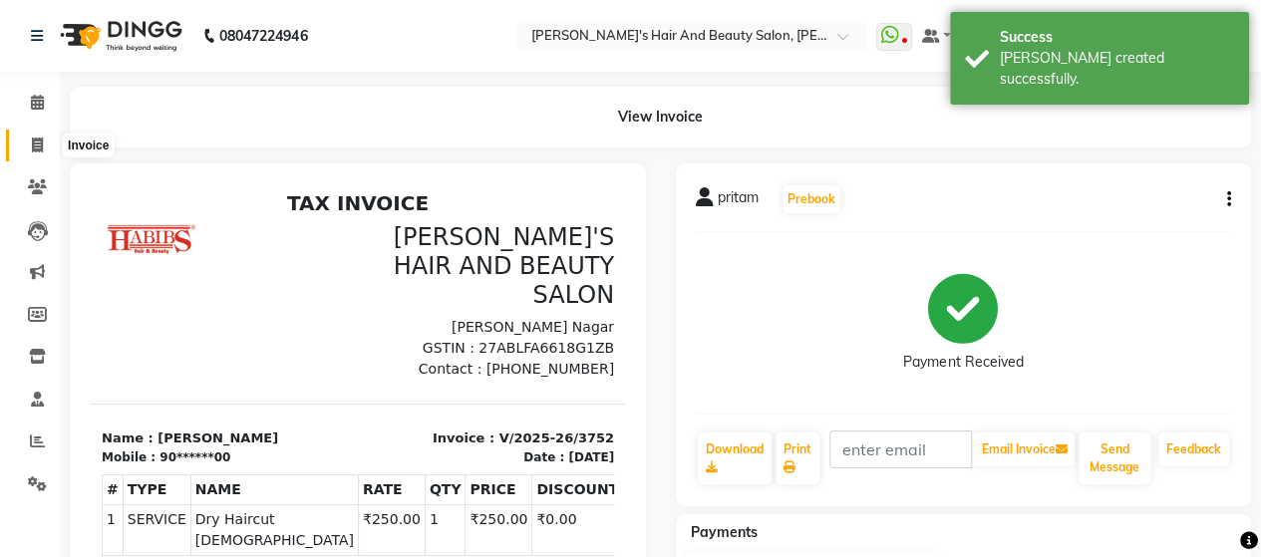
click at [37, 143] on icon at bounding box center [37, 145] width 11 height 15
select select "service"
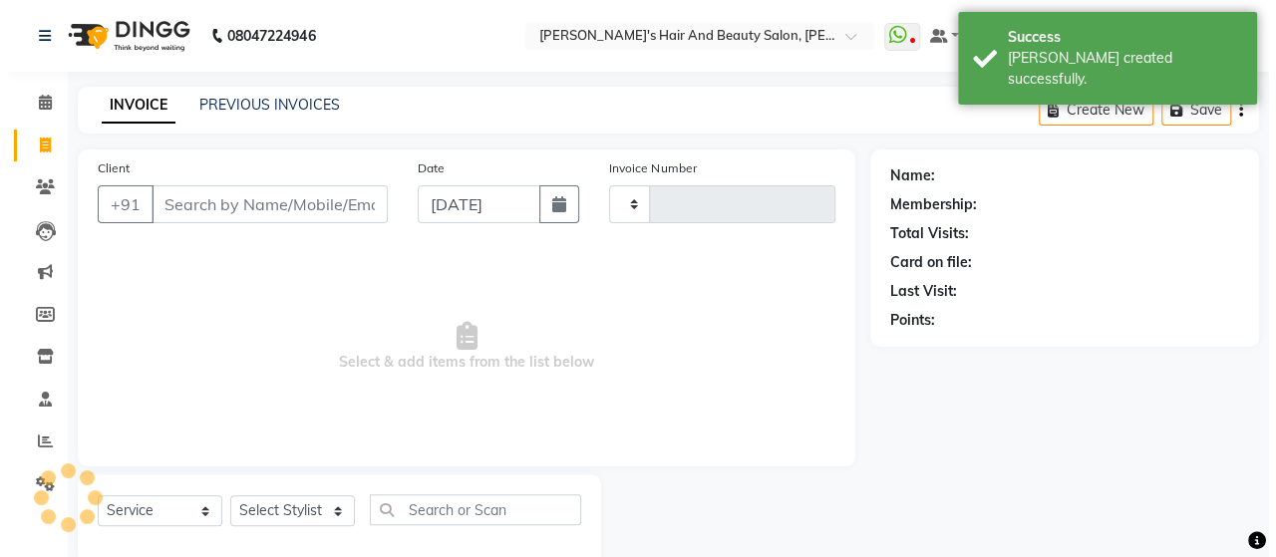
scroll to position [41, 0]
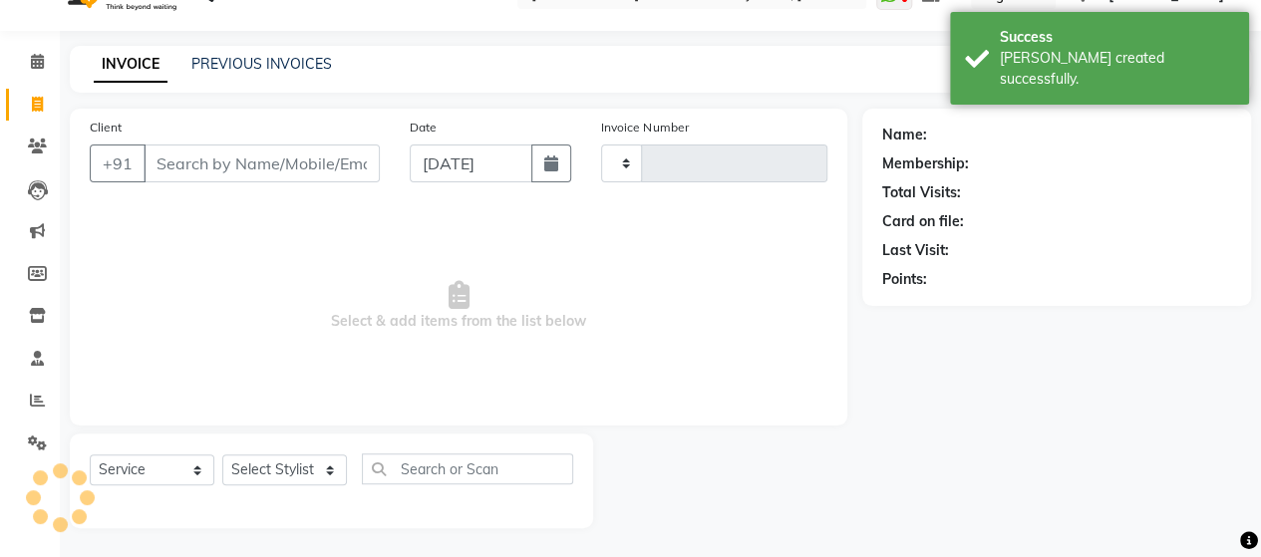
type input "3753"
select select "6429"
click at [238, 167] on input "Client" at bounding box center [262, 164] width 236 height 38
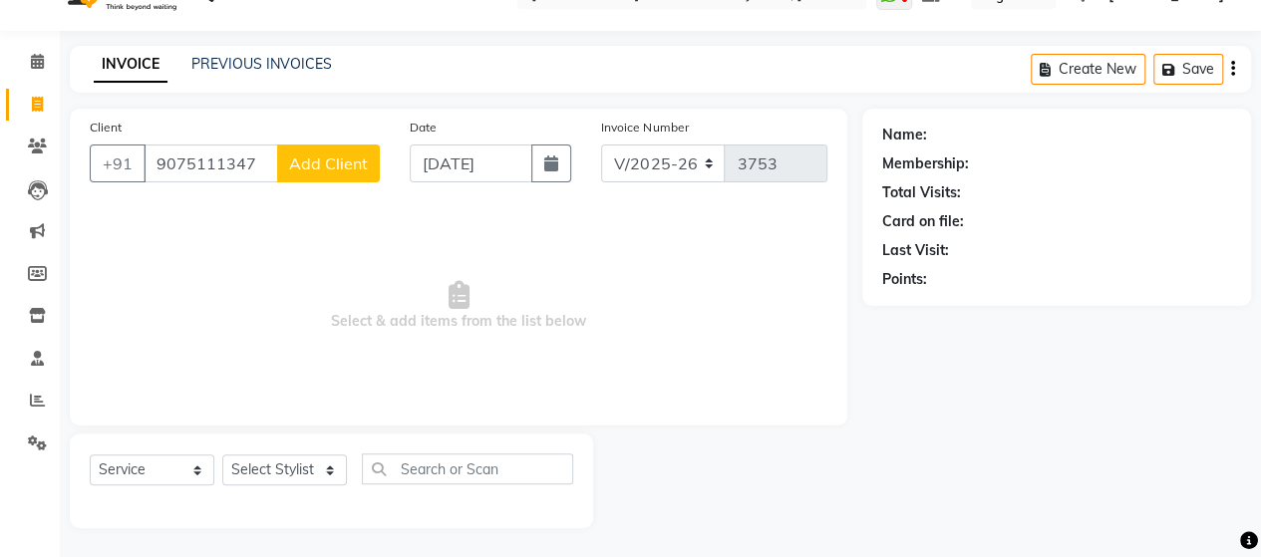
type input "9075111347"
click at [338, 160] on span "Add Client" at bounding box center [328, 163] width 79 height 20
select select "22"
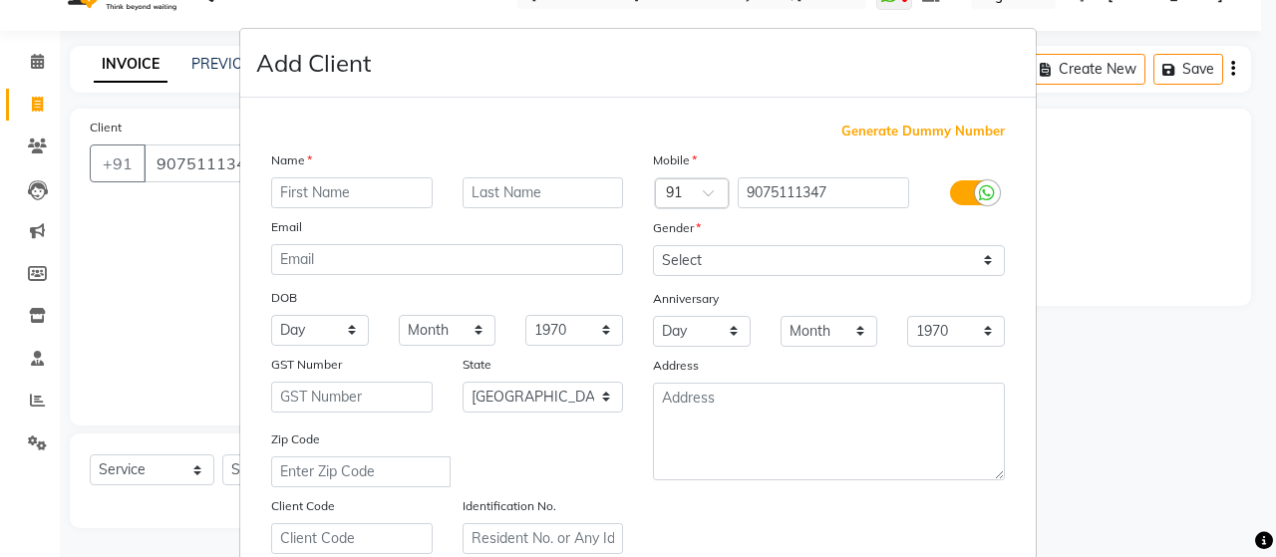
click at [338, 206] on input "text" at bounding box center [351, 192] width 161 height 31
type input "PAVAN"
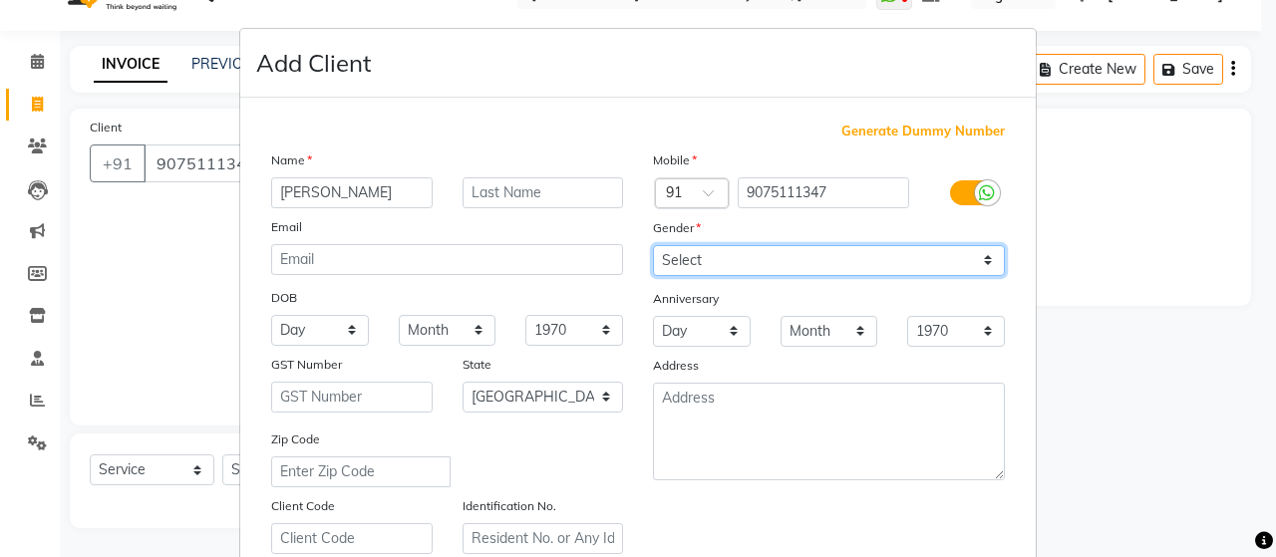
click at [694, 265] on select "Select [DEMOGRAPHIC_DATA] [DEMOGRAPHIC_DATA] Other Prefer Not To Say" at bounding box center [829, 260] width 352 height 31
select select "[DEMOGRAPHIC_DATA]"
click at [653, 245] on select "Select [DEMOGRAPHIC_DATA] [DEMOGRAPHIC_DATA] Other Prefer Not To Say" at bounding box center [829, 260] width 352 height 31
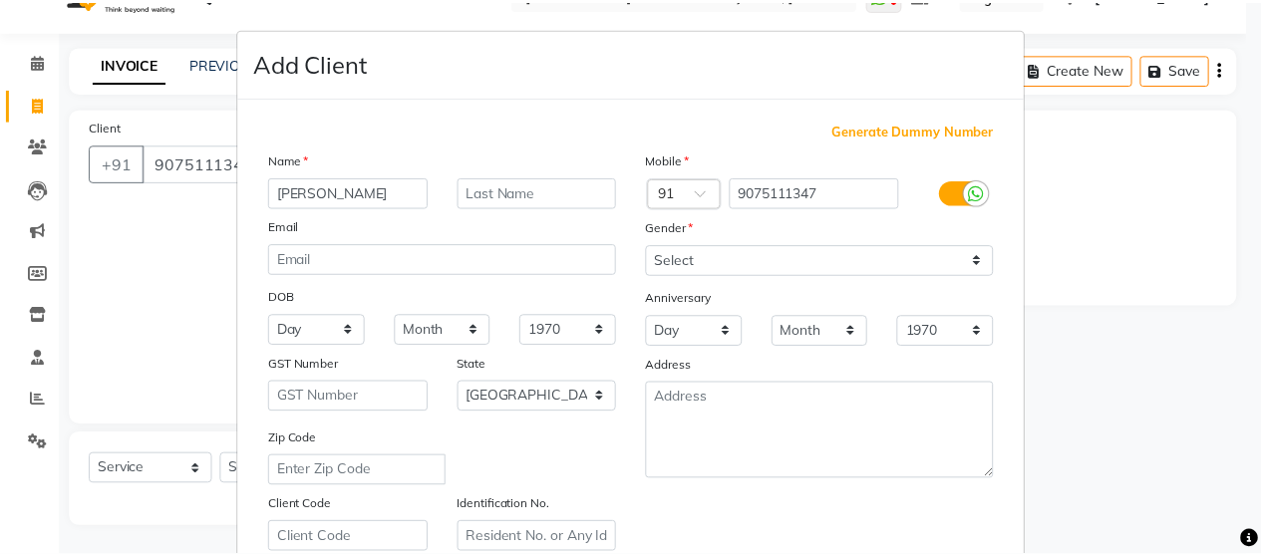
scroll to position [359, 0]
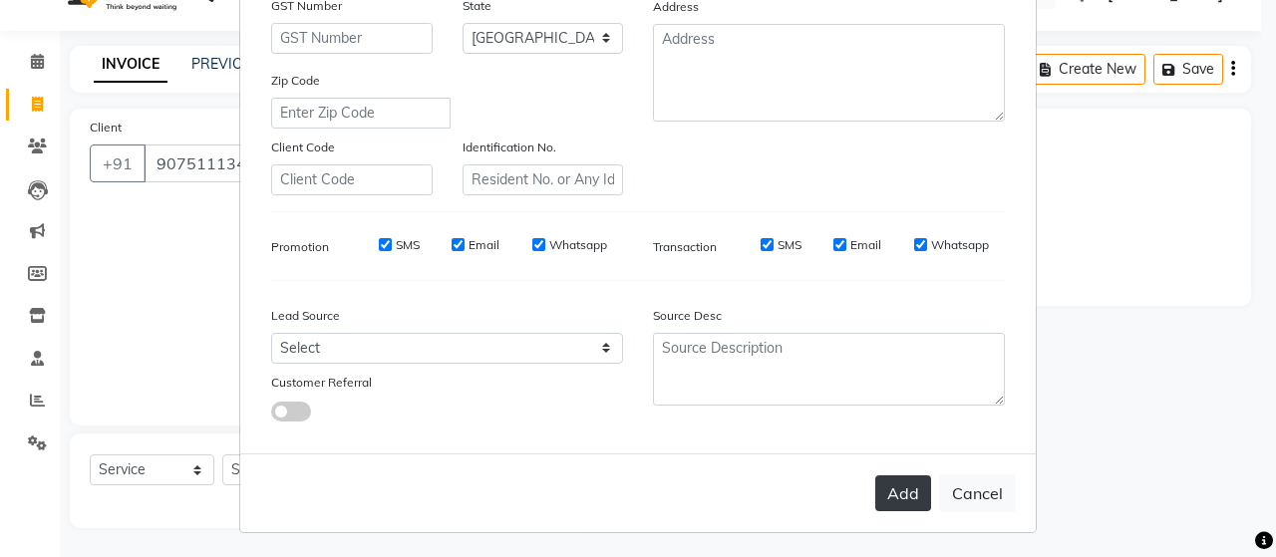
click at [902, 484] on button "Add" at bounding box center [903, 493] width 56 height 36
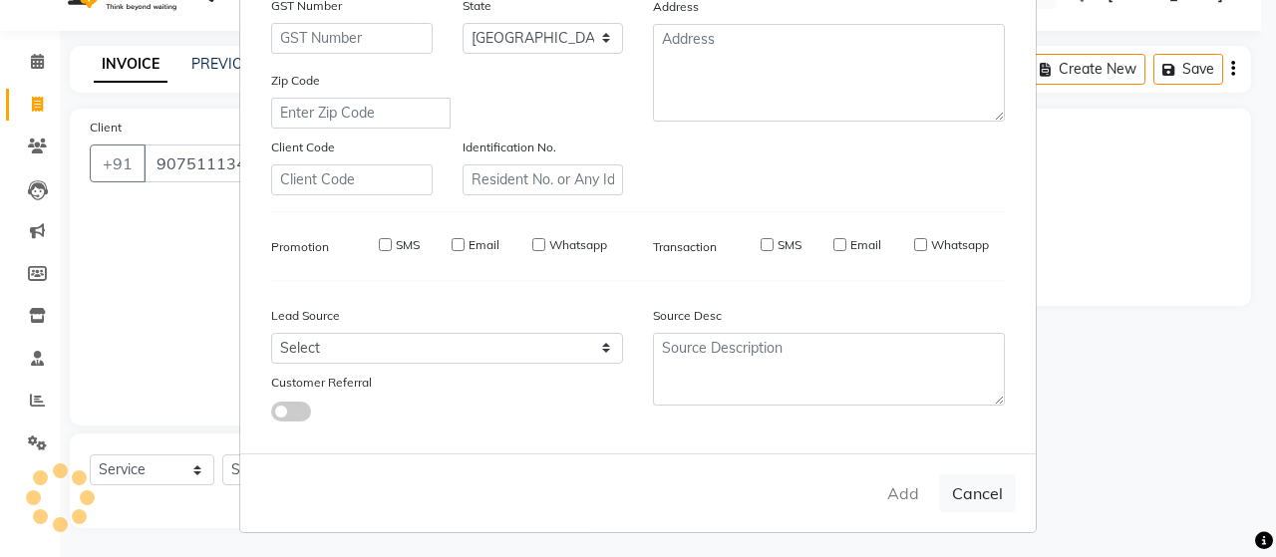
type input "90******47"
select select
select select "null"
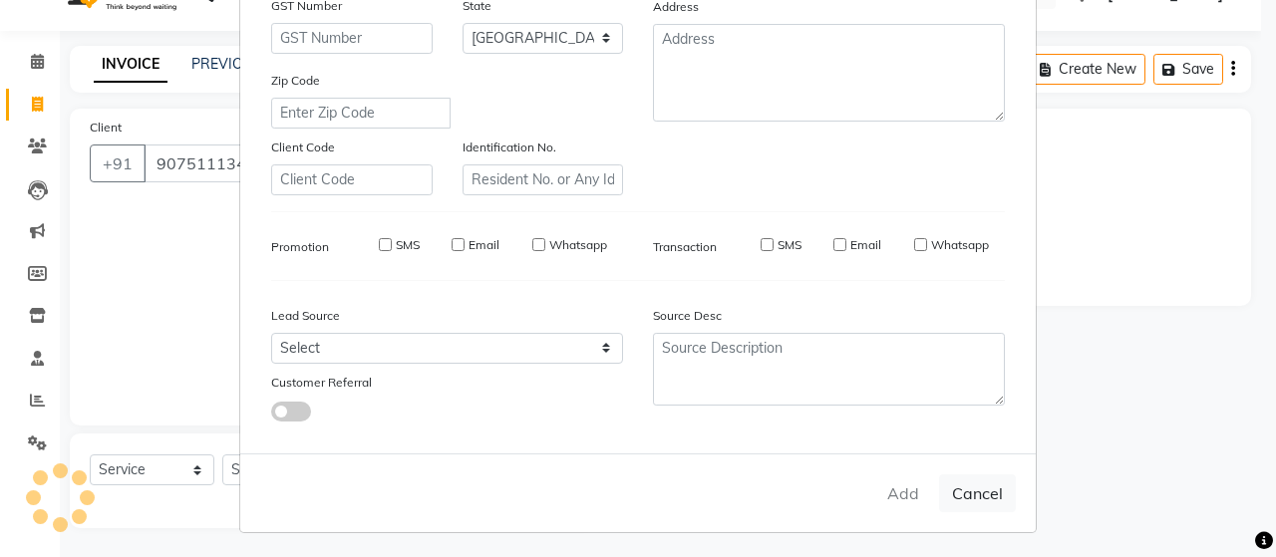
select select
checkbox input "false"
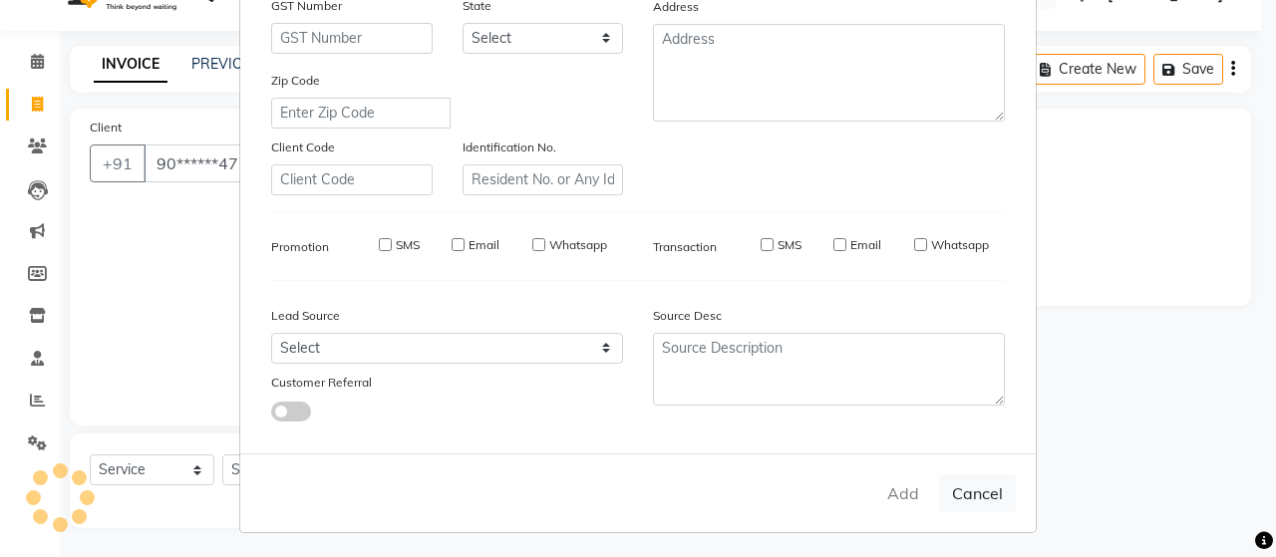
checkbox input "false"
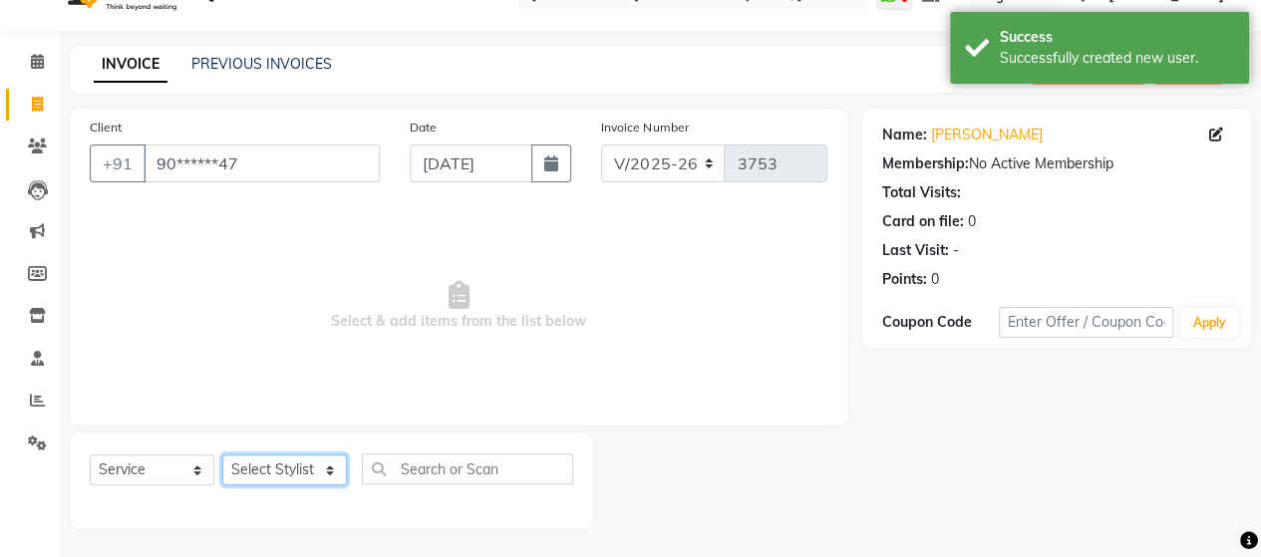
click at [302, 471] on select "Select Stylist Admin [PERSON_NAME] [PERSON_NAME] [PERSON_NAME] Rohit [PERSON_NA…" at bounding box center [284, 469] width 125 height 31
select select "58673"
click at [222, 454] on select "Select Stylist Admin [PERSON_NAME] [PERSON_NAME] [PERSON_NAME] Rohit [PERSON_NA…" at bounding box center [284, 469] width 125 height 31
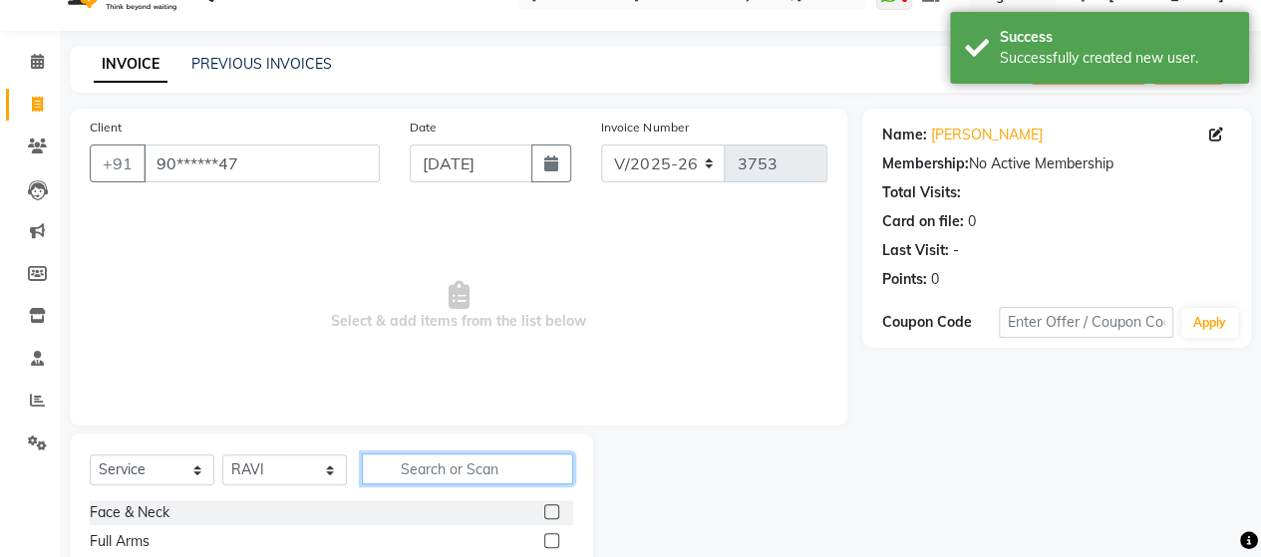
click at [452, 481] on input "text" at bounding box center [467, 468] width 211 height 31
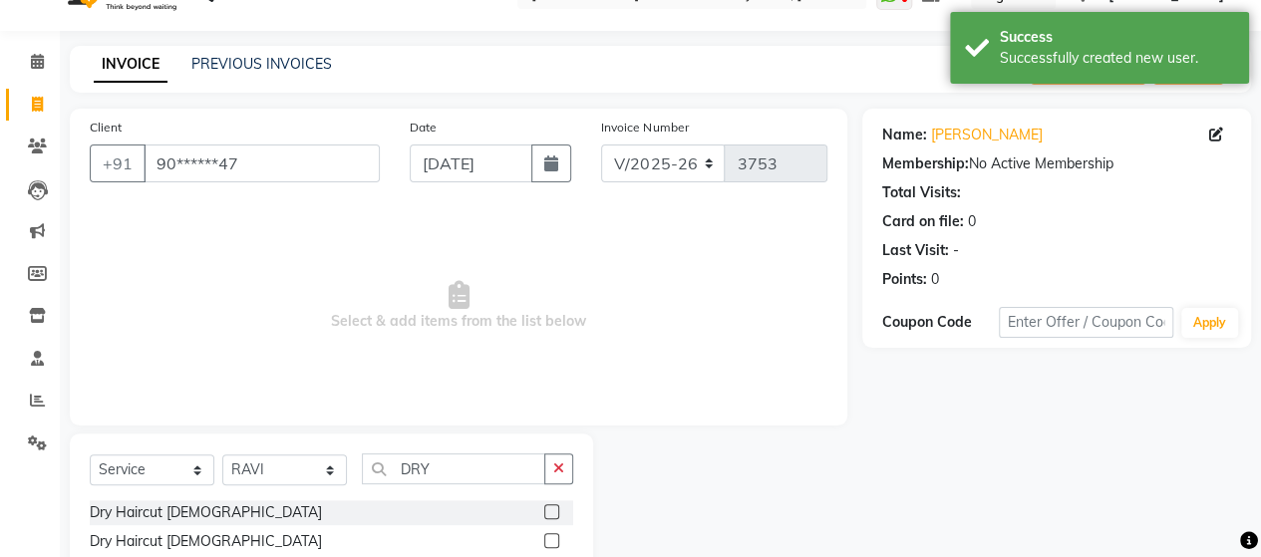
click at [550, 537] on label at bounding box center [551, 540] width 15 height 15
click at [550, 537] on input "checkbox" at bounding box center [550, 541] width 13 height 13
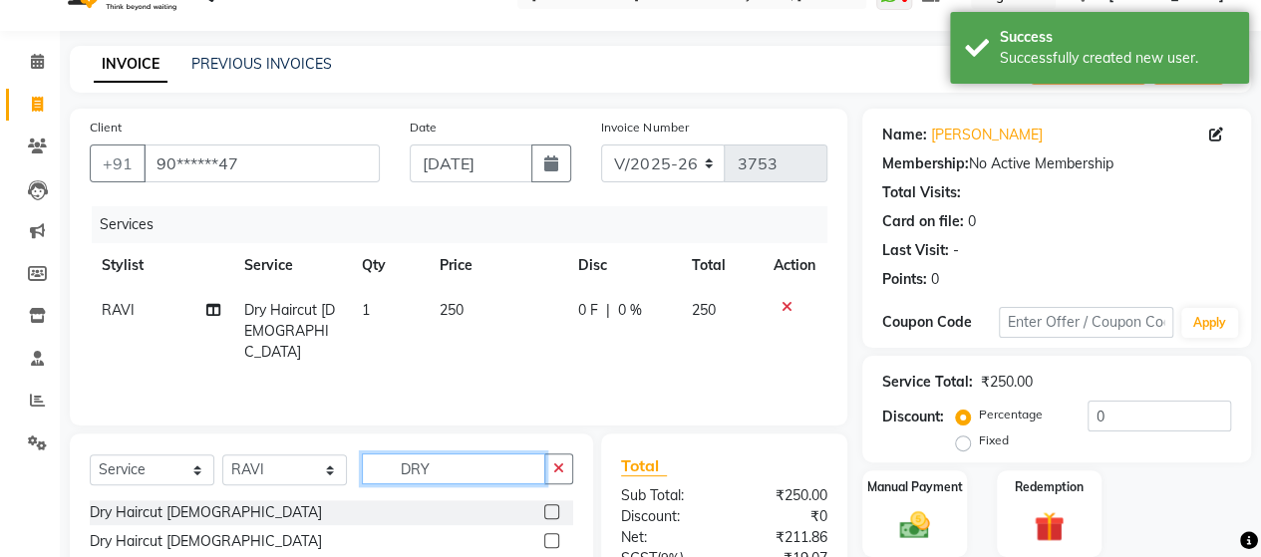
click at [459, 457] on input "DRY" at bounding box center [453, 468] width 183 height 31
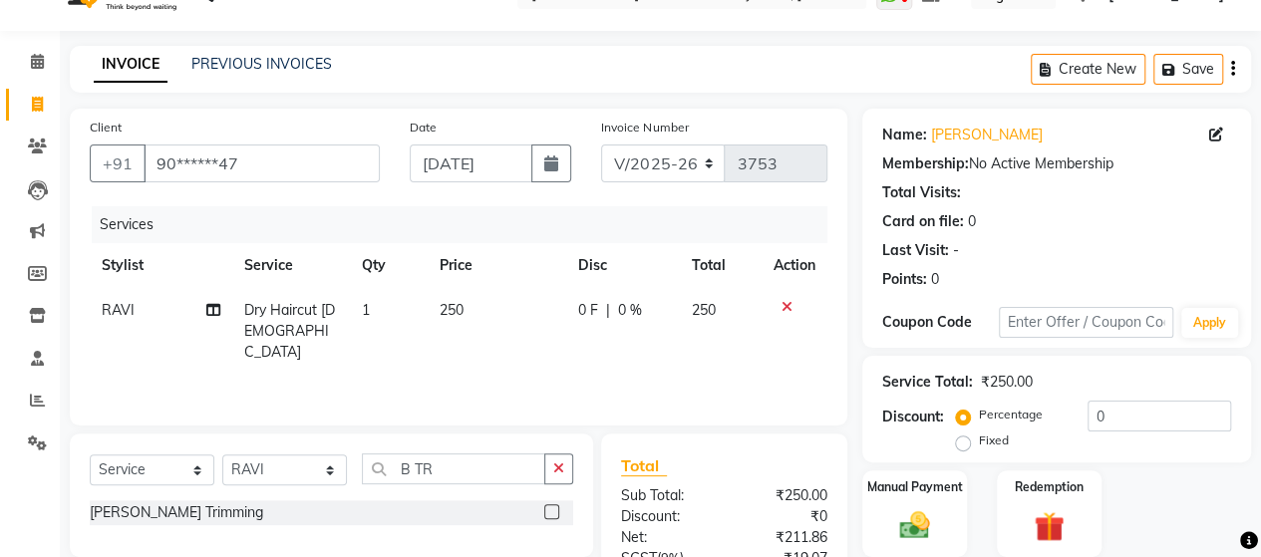
click at [552, 516] on label at bounding box center [551, 511] width 15 height 15
click at [552, 516] on input "checkbox" at bounding box center [550, 512] width 13 height 13
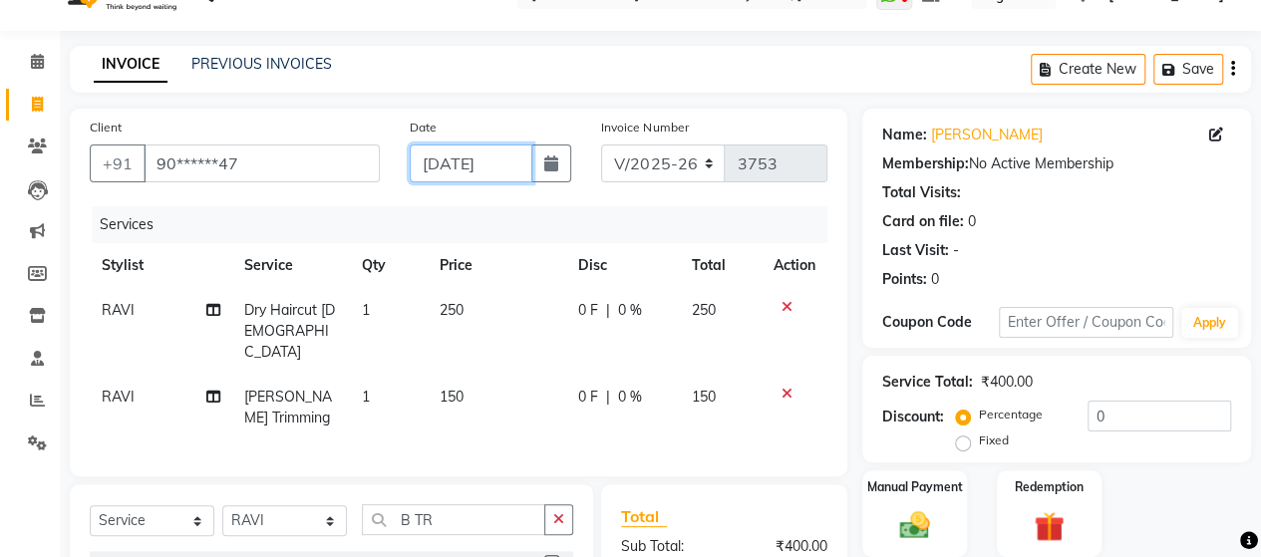
click at [466, 166] on input "[DATE]" at bounding box center [472, 164] width 124 height 38
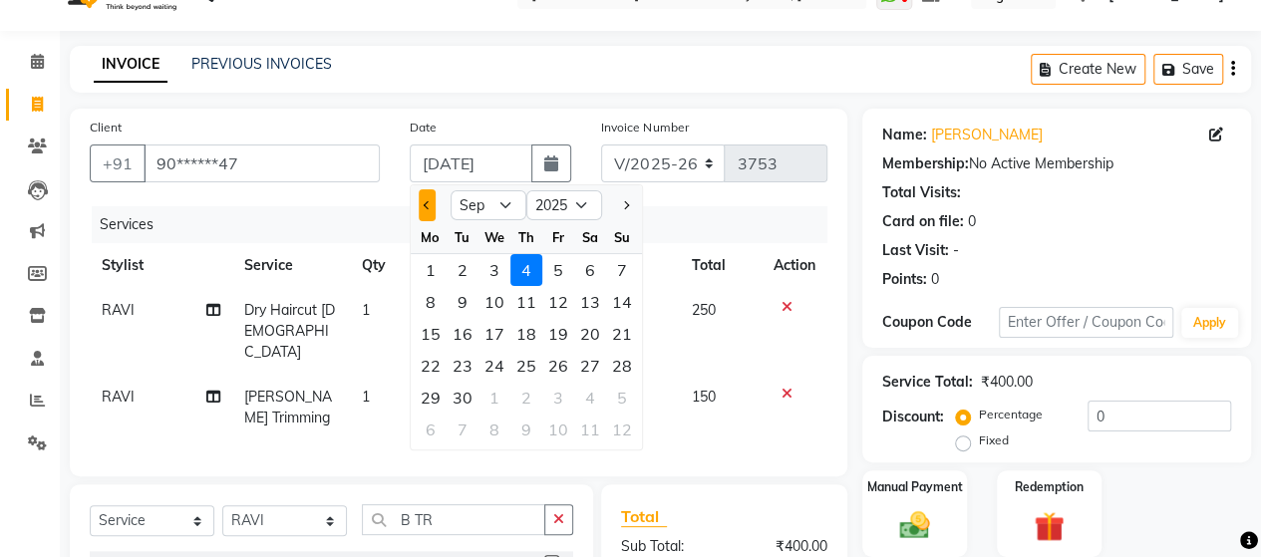
click at [429, 198] on button "Previous month" at bounding box center [427, 205] width 17 height 32
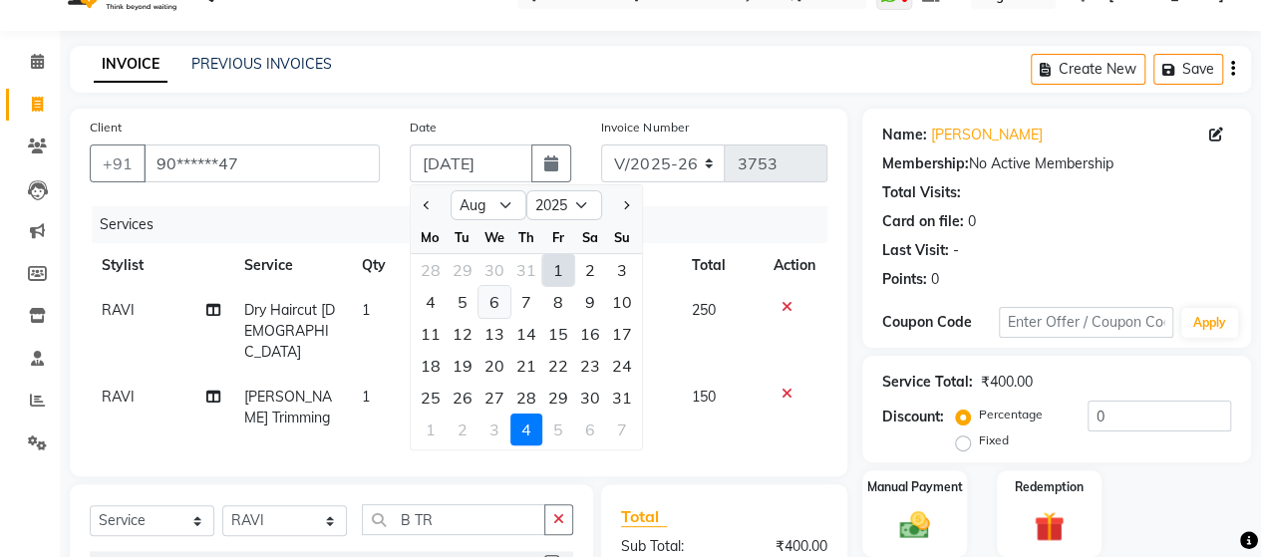
click at [500, 300] on div "6" at bounding box center [494, 302] width 32 height 32
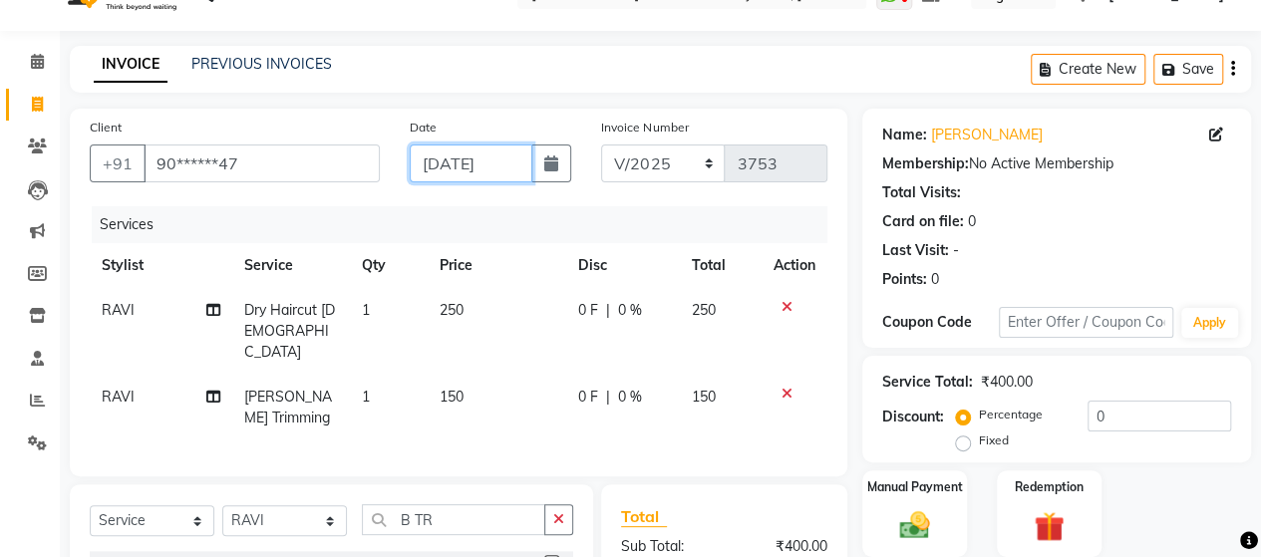
scroll to position [283, 0]
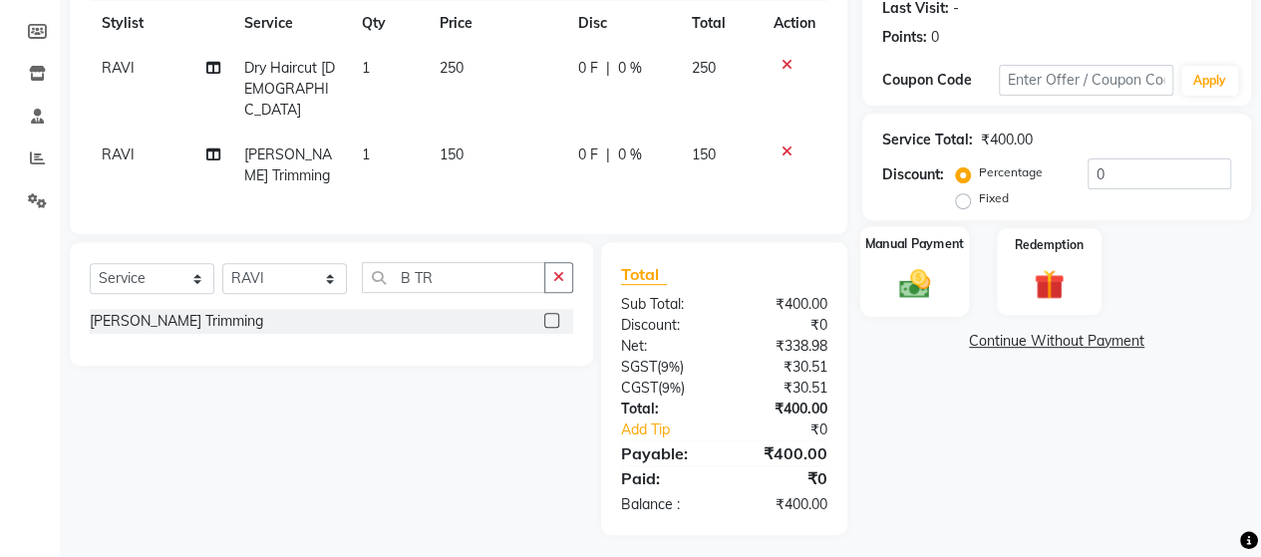
click at [919, 295] on img at bounding box center [914, 283] width 51 height 36
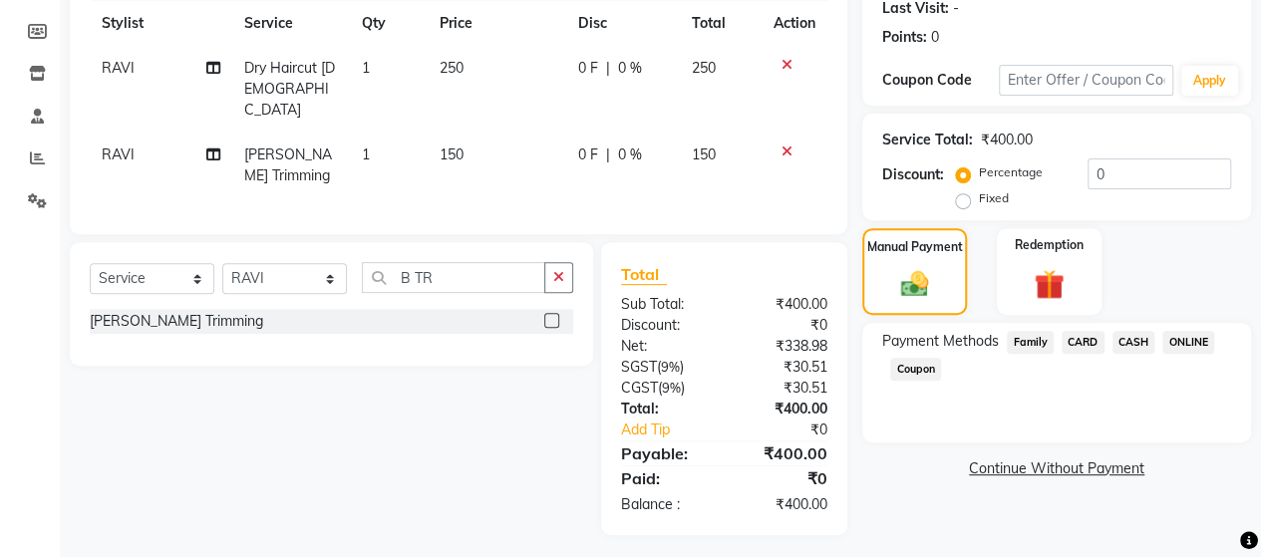
click at [1193, 335] on span "ONLINE" at bounding box center [1188, 342] width 52 height 23
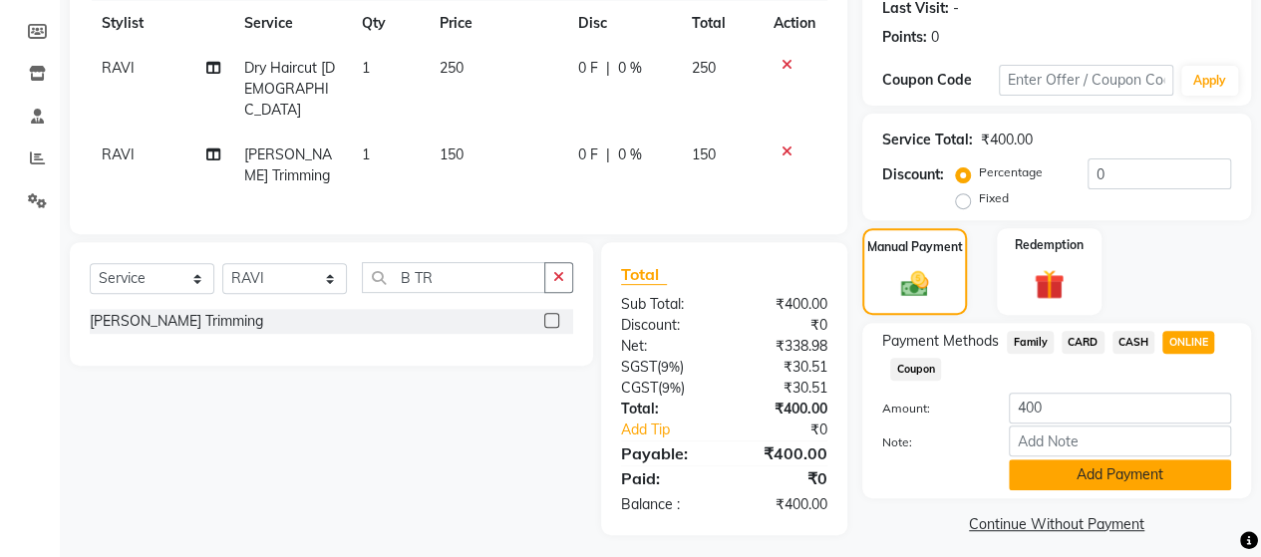
click at [1138, 474] on button "Add Payment" at bounding box center [1120, 474] width 222 height 31
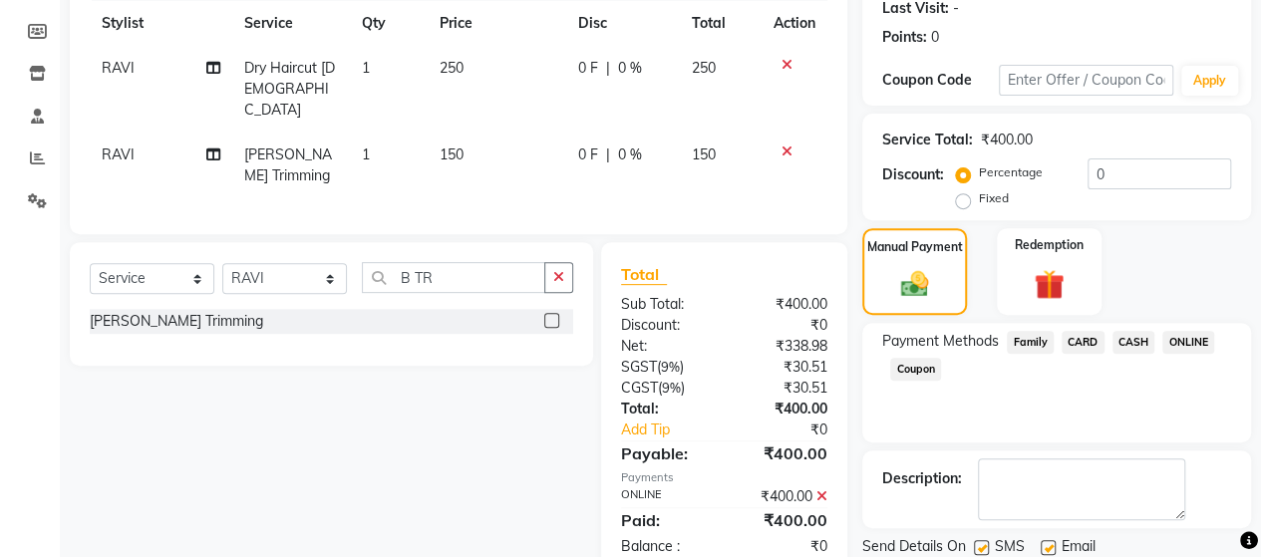
scroll to position [349, 0]
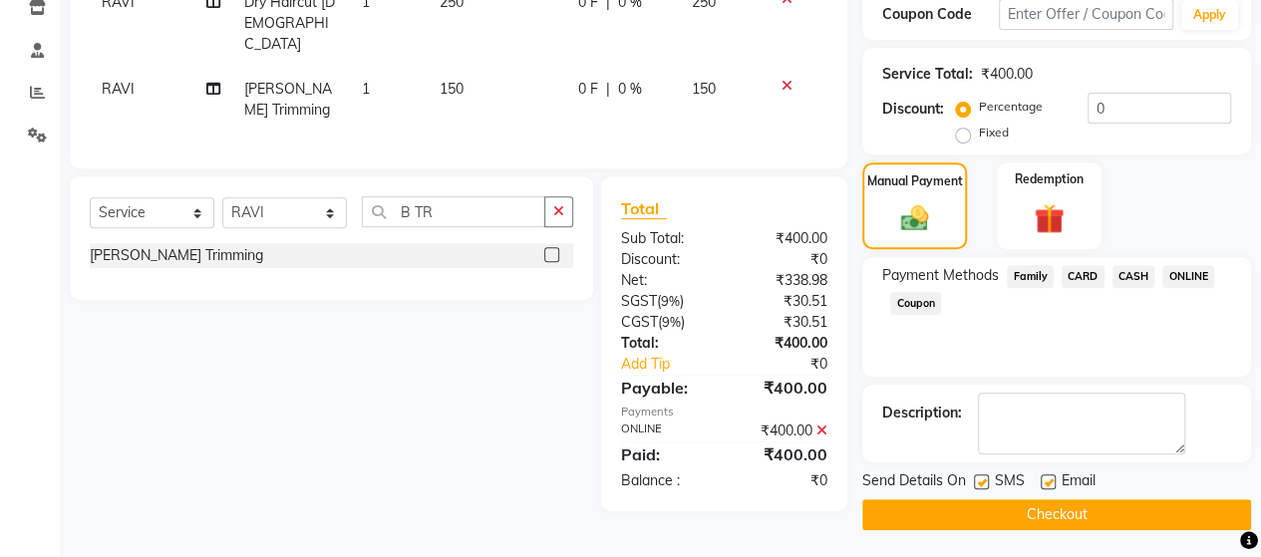
click at [1105, 513] on button "Checkout" at bounding box center [1056, 514] width 389 height 31
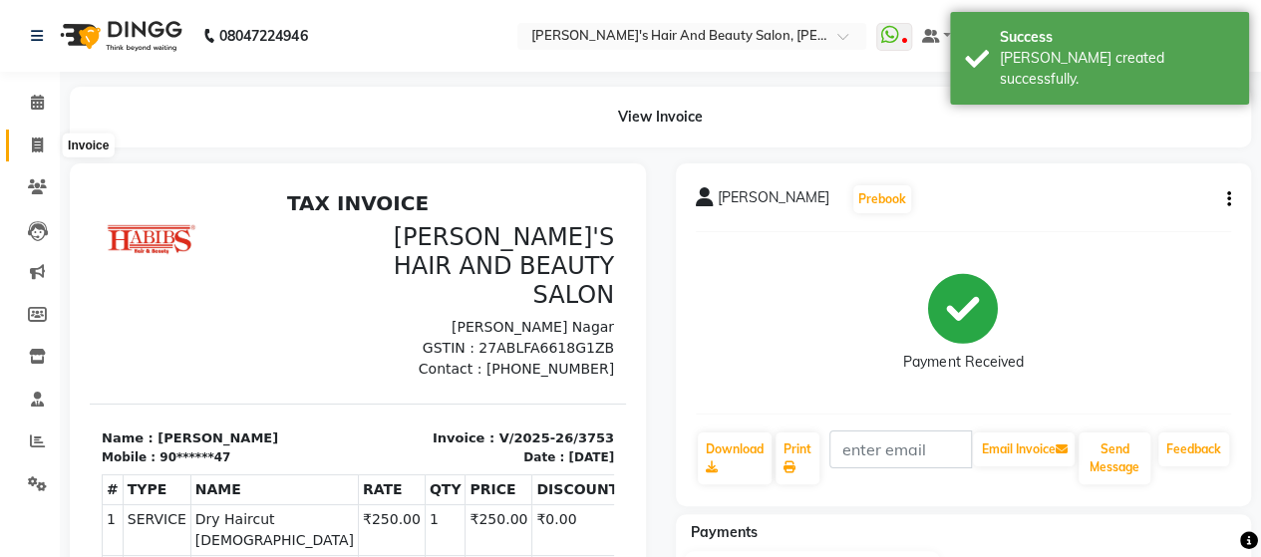
click at [36, 138] on icon at bounding box center [37, 145] width 11 height 15
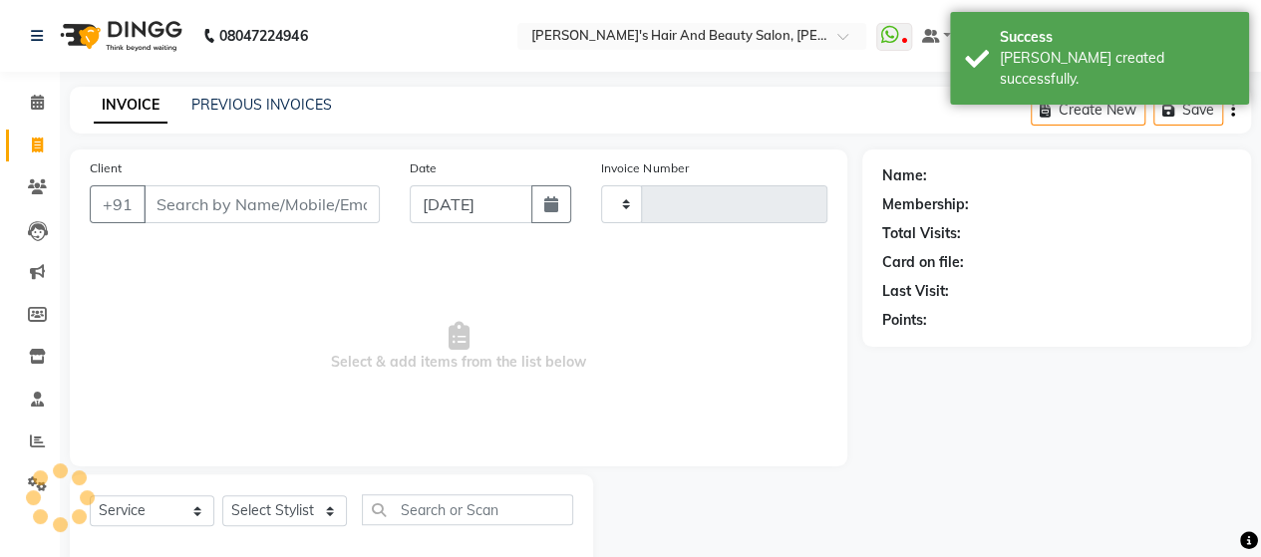
scroll to position [41, 0]
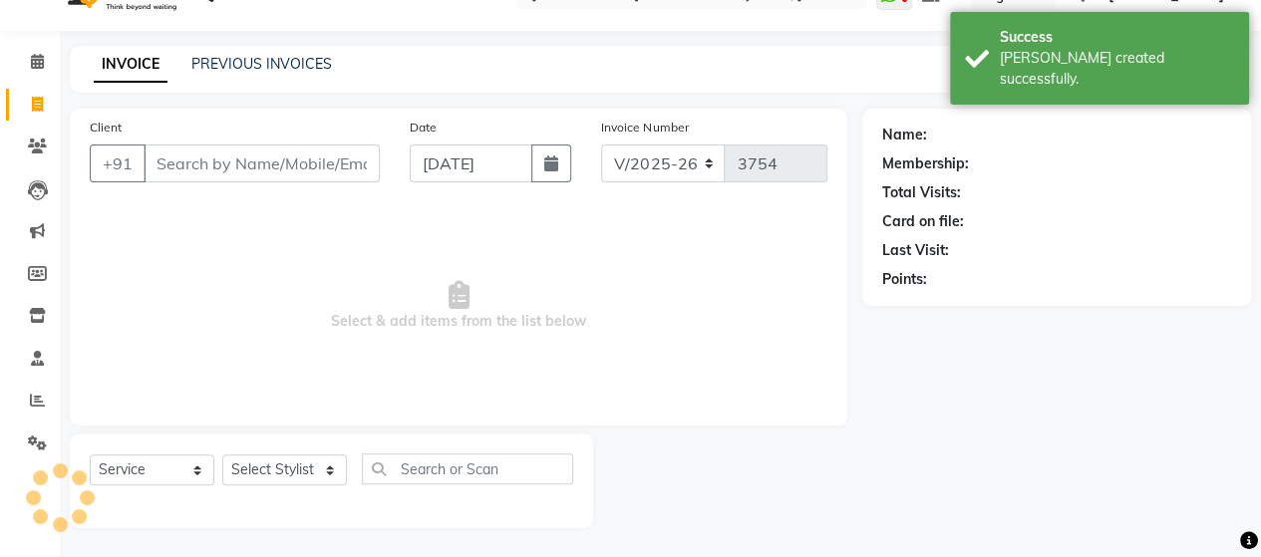
click at [207, 171] on input "Client" at bounding box center [262, 164] width 236 height 38
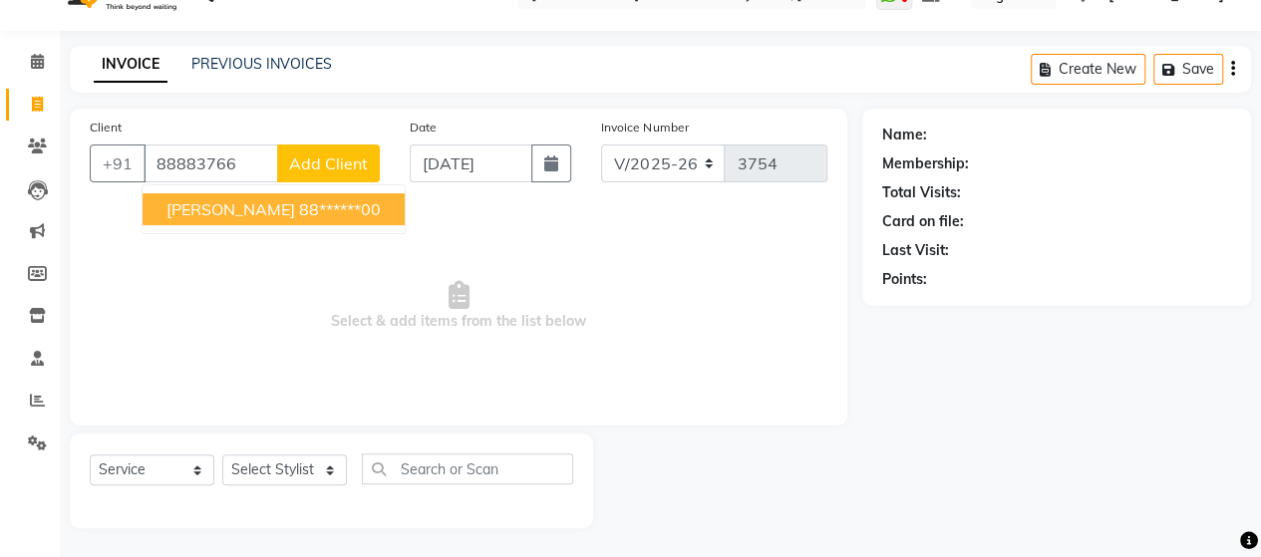
click at [212, 195] on button "Sujata 88******00" at bounding box center [274, 209] width 262 height 32
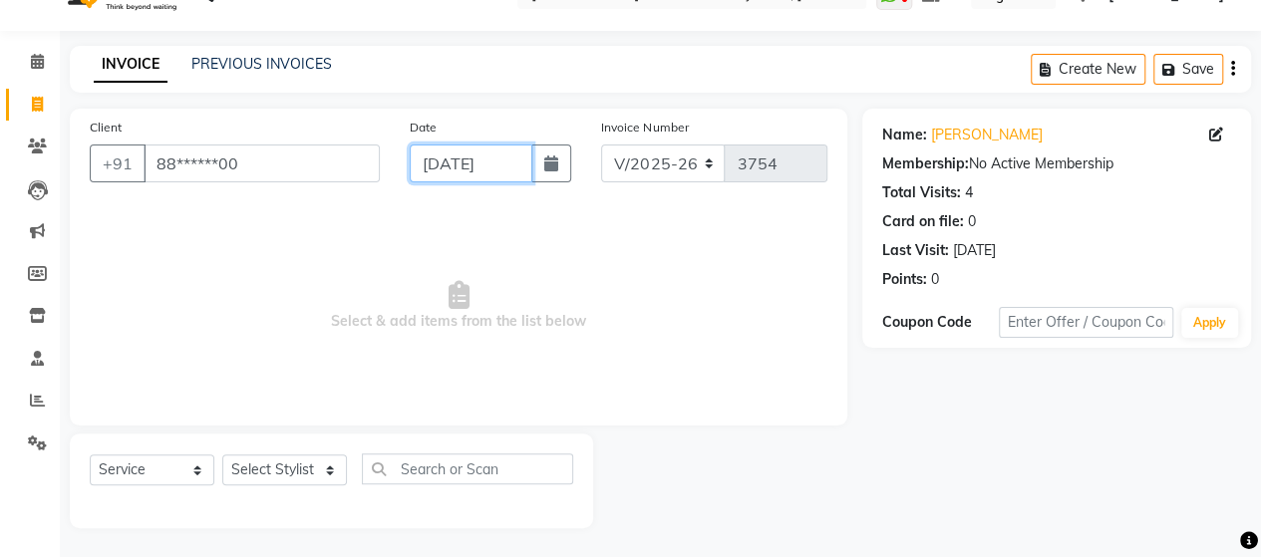
click at [493, 168] on input "[DATE]" at bounding box center [472, 164] width 124 height 38
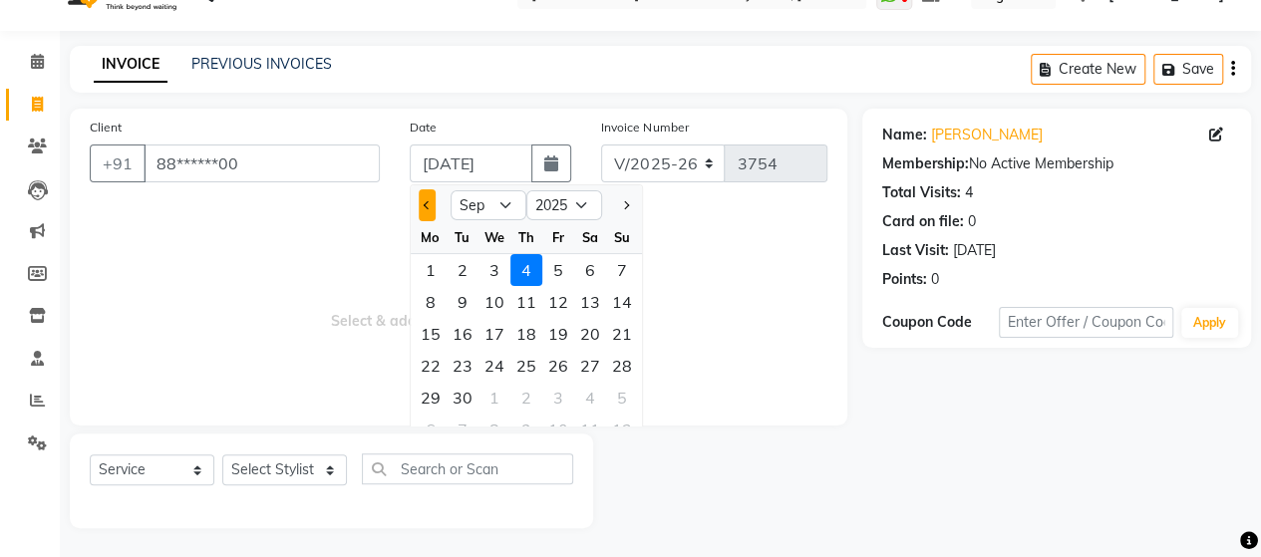
click at [423, 207] on button "Previous month" at bounding box center [427, 205] width 17 height 32
click at [504, 296] on div "6" at bounding box center [494, 302] width 32 height 32
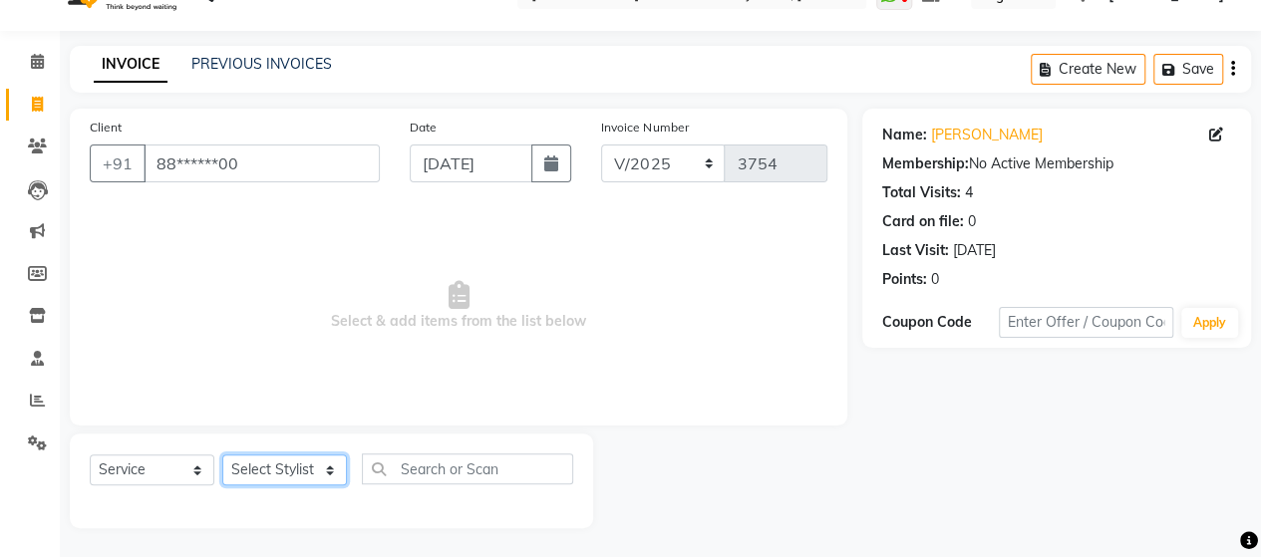
click at [292, 475] on select "Select Stylist Admin [PERSON_NAME] [PERSON_NAME] [PERSON_NAME] Rohit [PERSON_NA…" at bounding box center [284, 469] width 125 height 31
click at [222, 454] on select "Select Stylist Admin [PERSON_NAME] [PERSON_NAME] [PERSON_NAME] Rohit [PERSON_NA…" at bounding box center [284, 469] width 125 height 31
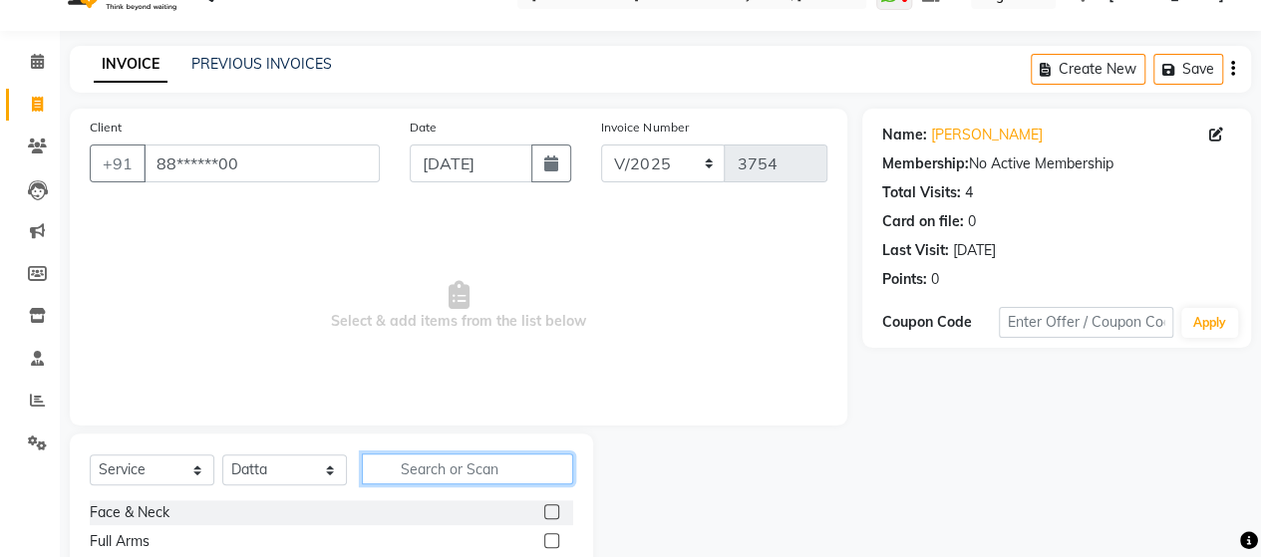
click at [421, 465] on input "text" at bounding box center [467, 468] width 211 height 31
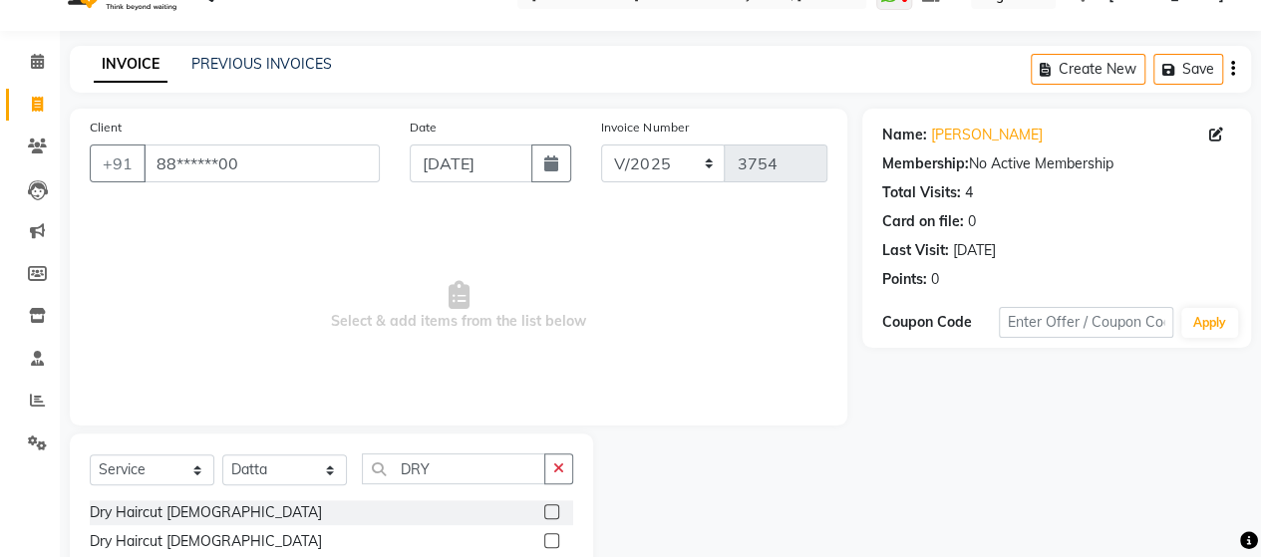
click at [560, 535] on div at bounding box center [558, 541] width 29 height 25
click at [557, 535] on label at bounding box center [551, 540] width 15 height 15
click at [557, 535] on input "checkbox" at bounding box center [550, 541] width 13 height 13
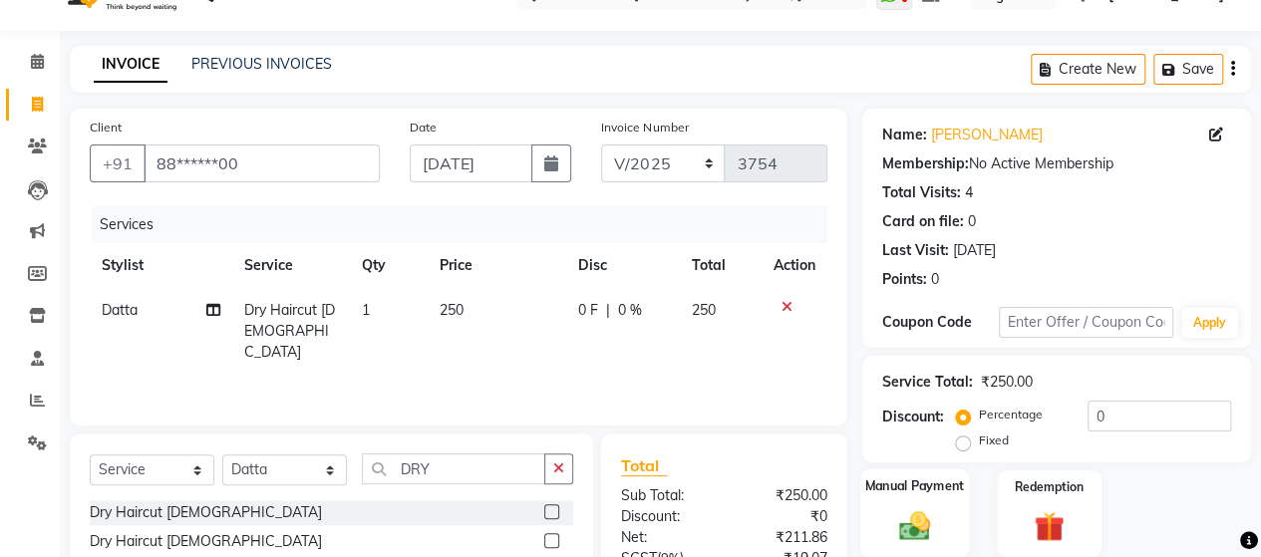
click at [905, 527] on img at bounding box center [914, 525] width 51 height 36
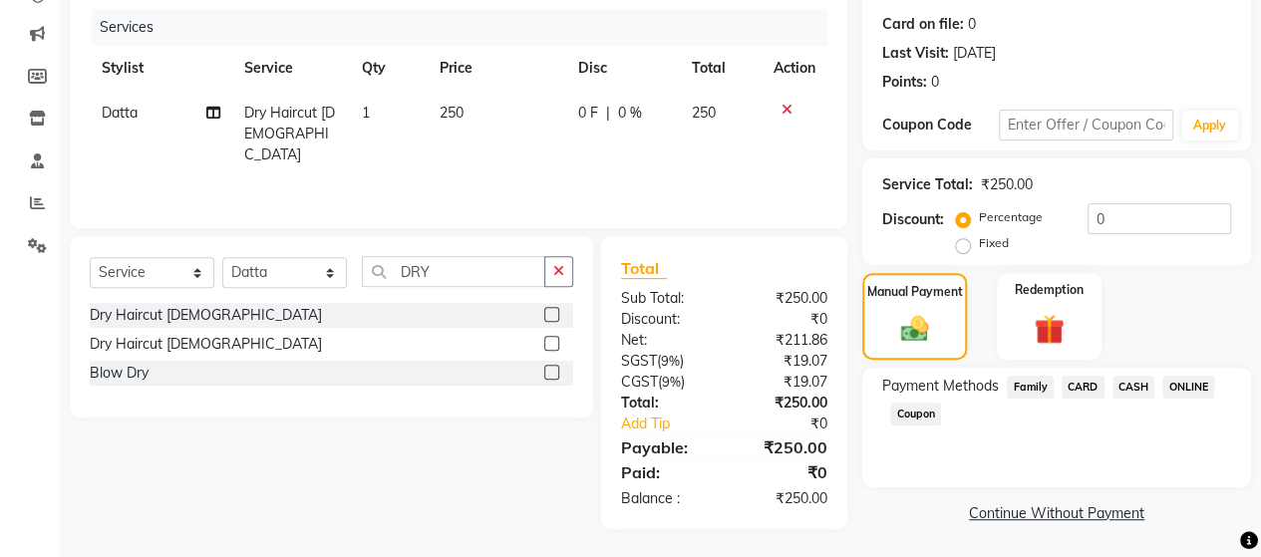
click at [1178, 379] on span "ONLINE" at bounding box center [1188, 387] width 52 height 23
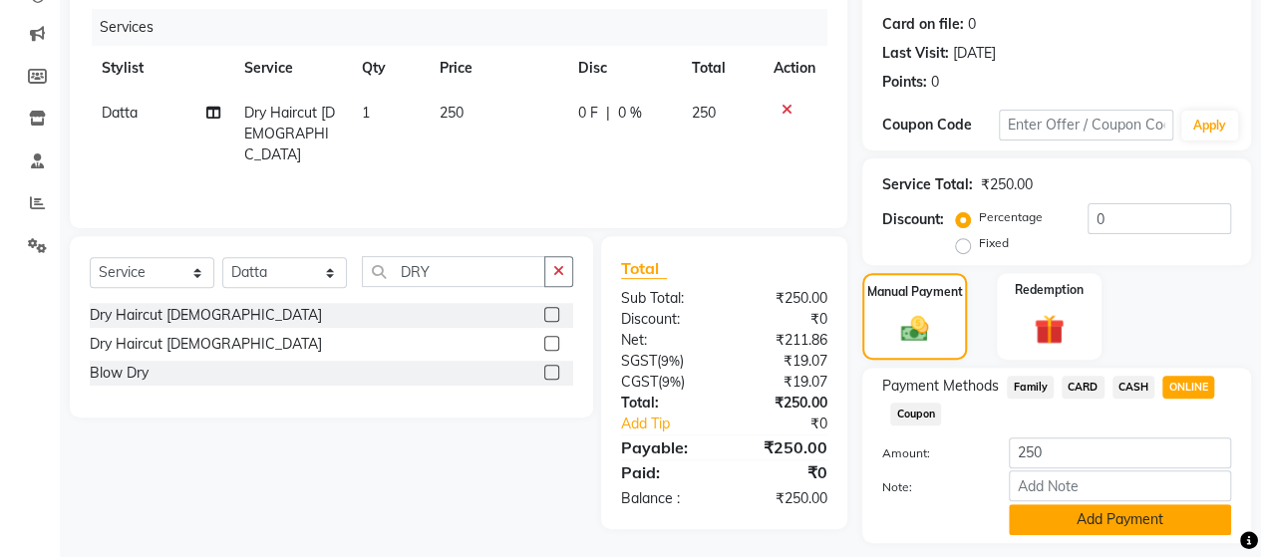
click at [1134, 517] on button "Add Payment" at bounding box center [1120, 519] width 222 height 31
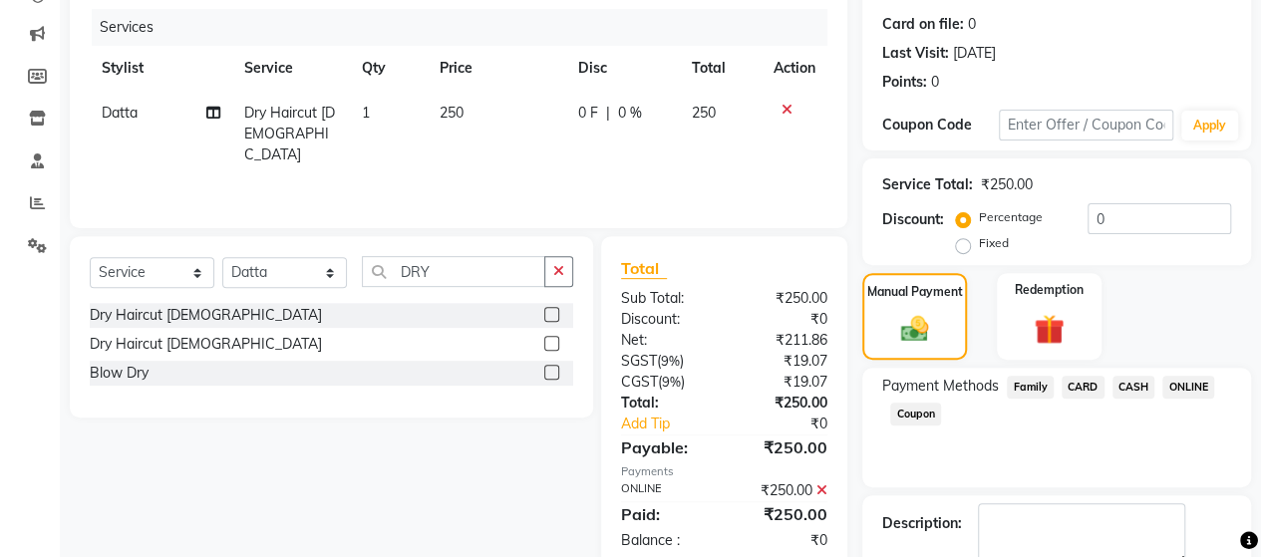
scroll to position [349, 0]
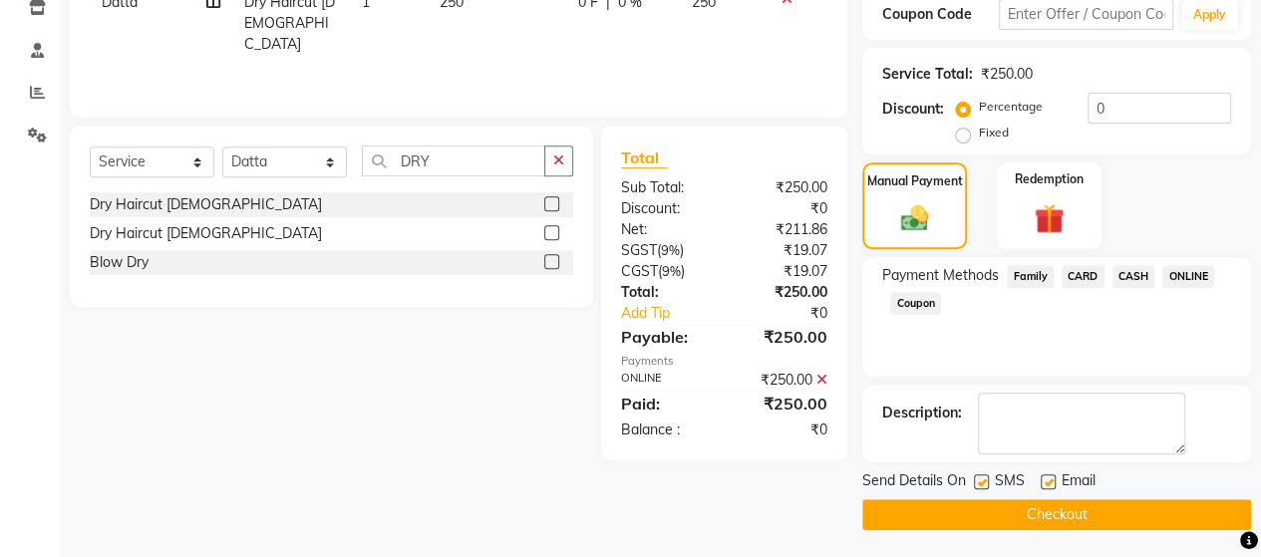
click at [1114, 503] on button "Checkout" at bounding box center [1056, 514] width 389 height 31
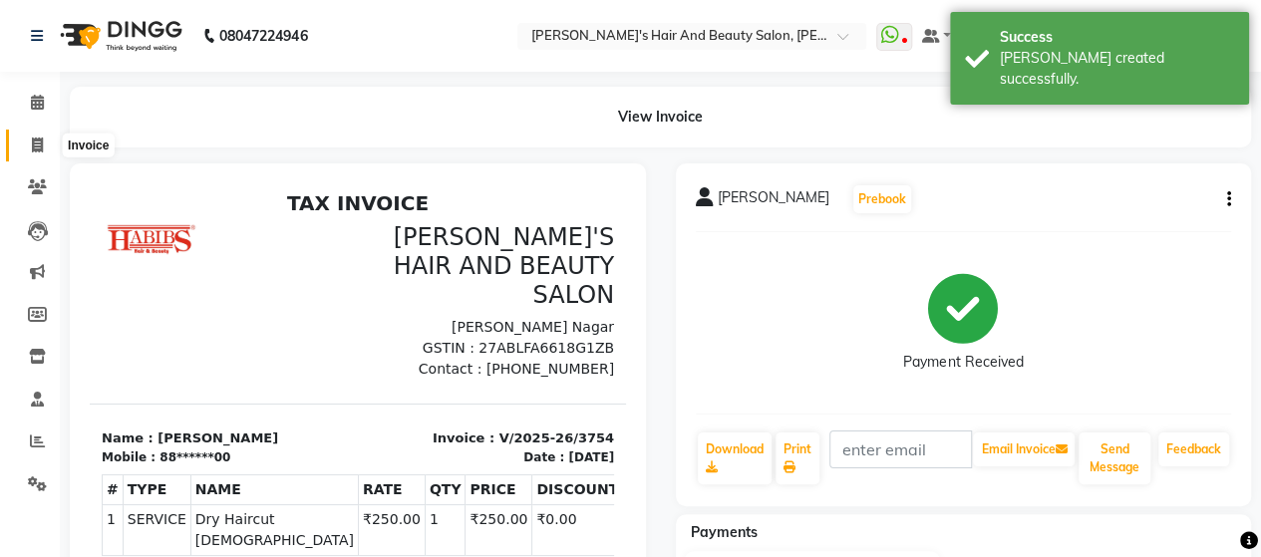
click at [42, 149] on icon at bounding box center [37, 145] width 11 height 15
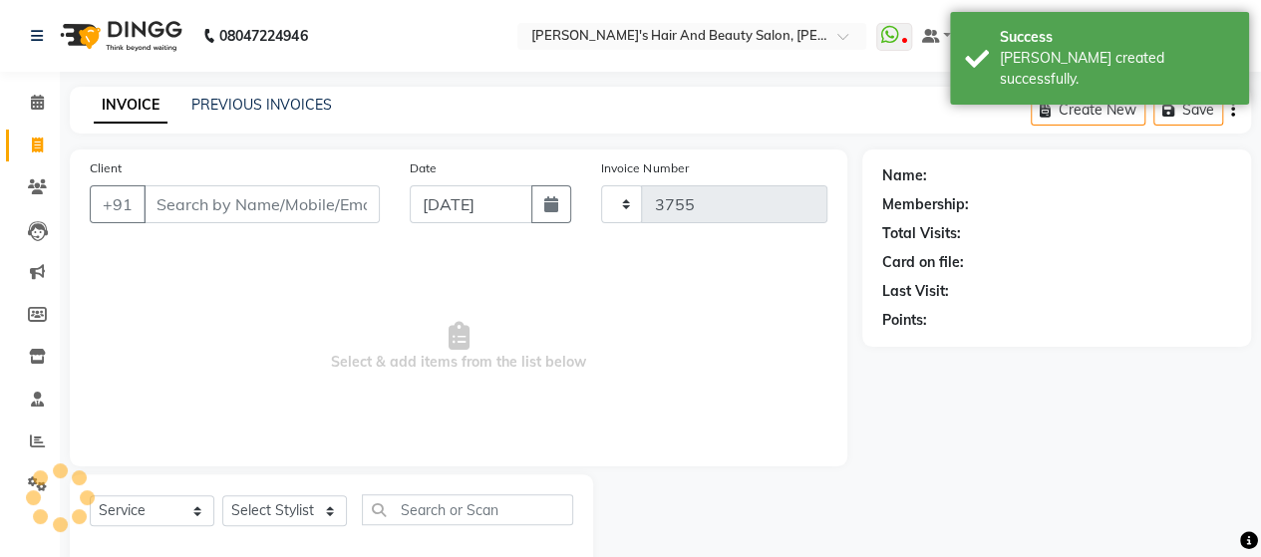
scroll to position [41, 0]
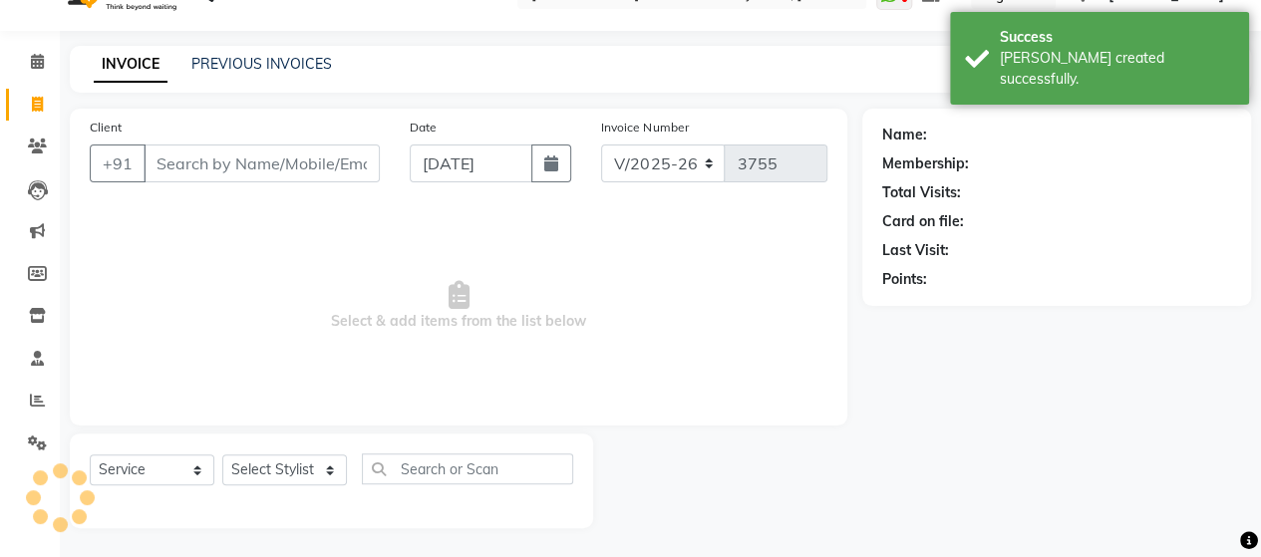
click at [237, 175] on input "Client" at bounding box center [262, 164] width 236 height 38
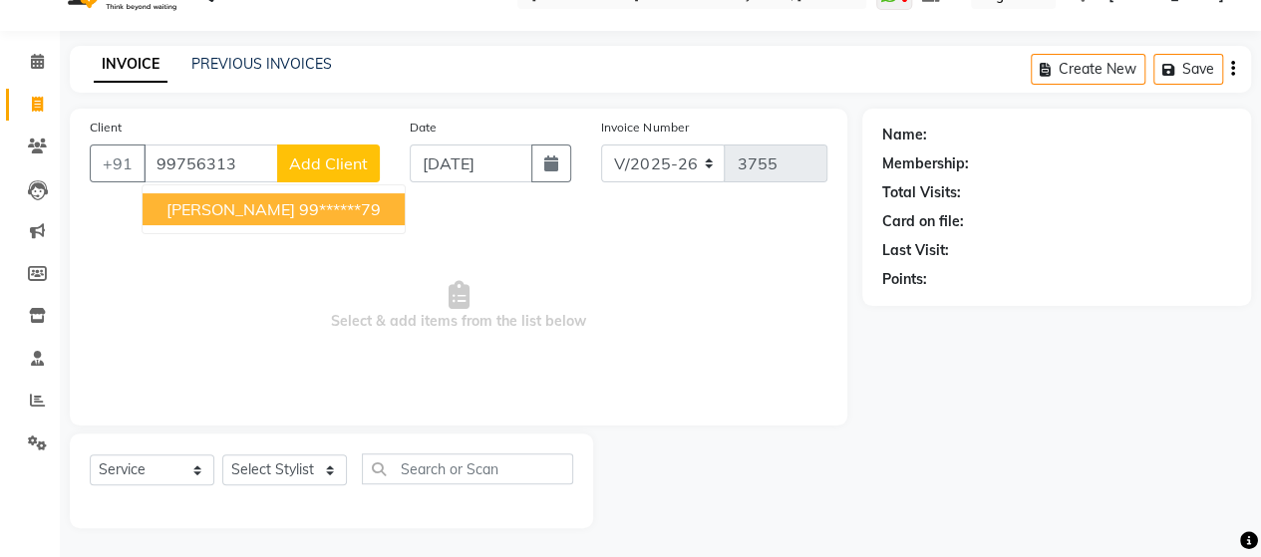
click at [304, 208] on ngb-highlight "99******79" at bounding box center [340, 209] width 82 height 20
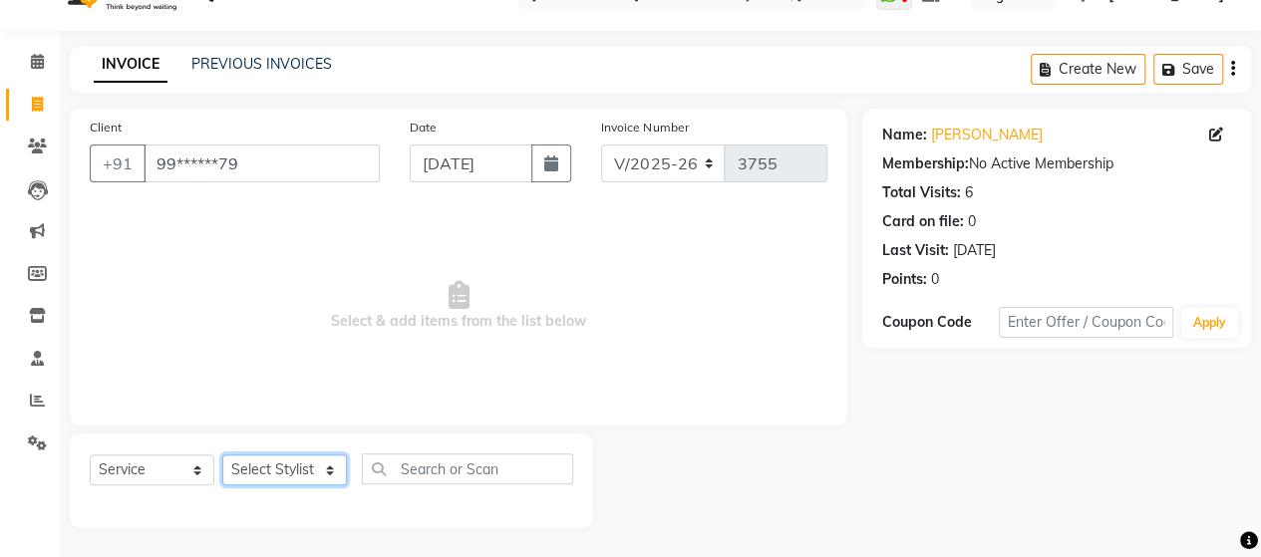
click at [295, 471] on select "Select Stylist Admin [PERSON_NAME] [PERSON_NAME] [PERSON_NAME] Rohit [PERSON_NA…" at bounding box center [284, 469] width 125 height 31
click at [222, 454] on select "Select Stylist Admin [PERSON_NAME] [PERSON_NAME] [PERSON_NAME] Rohit [PERSON_NA…" at bounding box center [284, 469] width 125 height 31
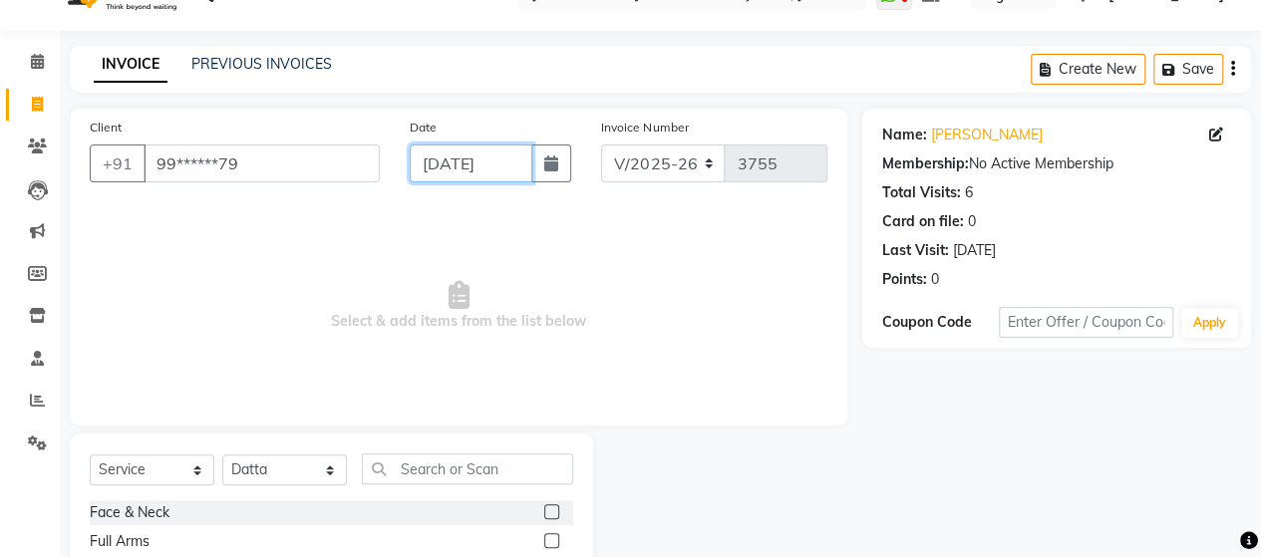
click at [466, 171] on input "[DATE]" at bounding box center [472, 164] width 124 height 38
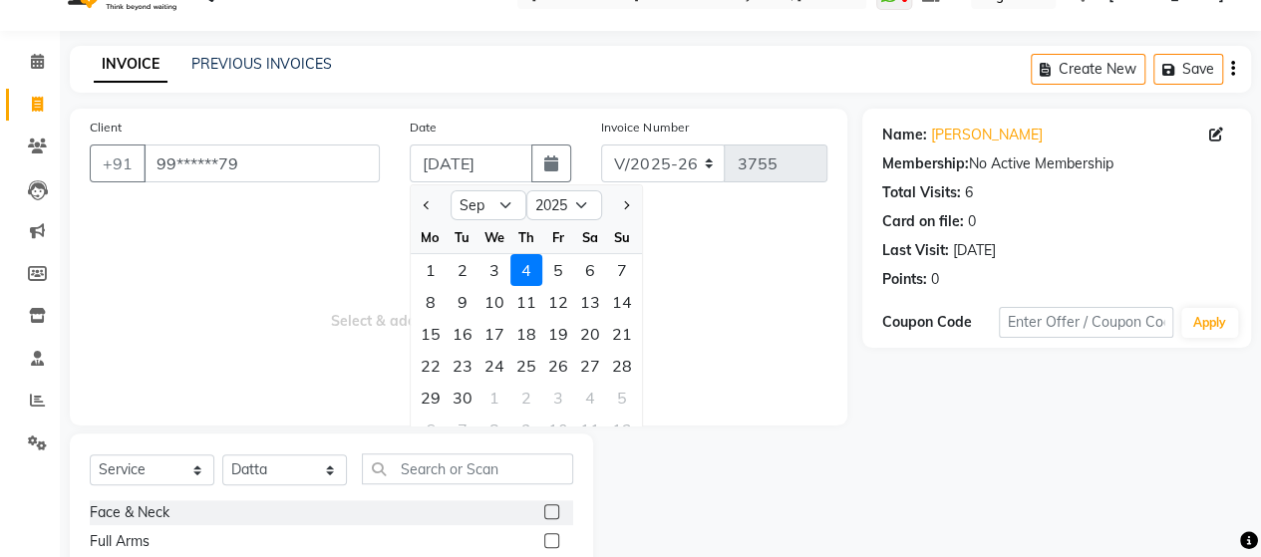
click at [411, 210] on div at bounding box center [431, 205] width 40 height 32
drag, startPoint x: 410, startPoint y: 210, endPoint x: 424, endPoint y: 206, distance: 14.5
click at [424, 206] on div at bounding box center [431, 205] width 40 height 32
click at [424, 206] on button "Previous month" at bounding box center [427, 205] width 17 height 32
click at [500, 302] on div "6" at bounding box center [494, 302] width 32 height 32
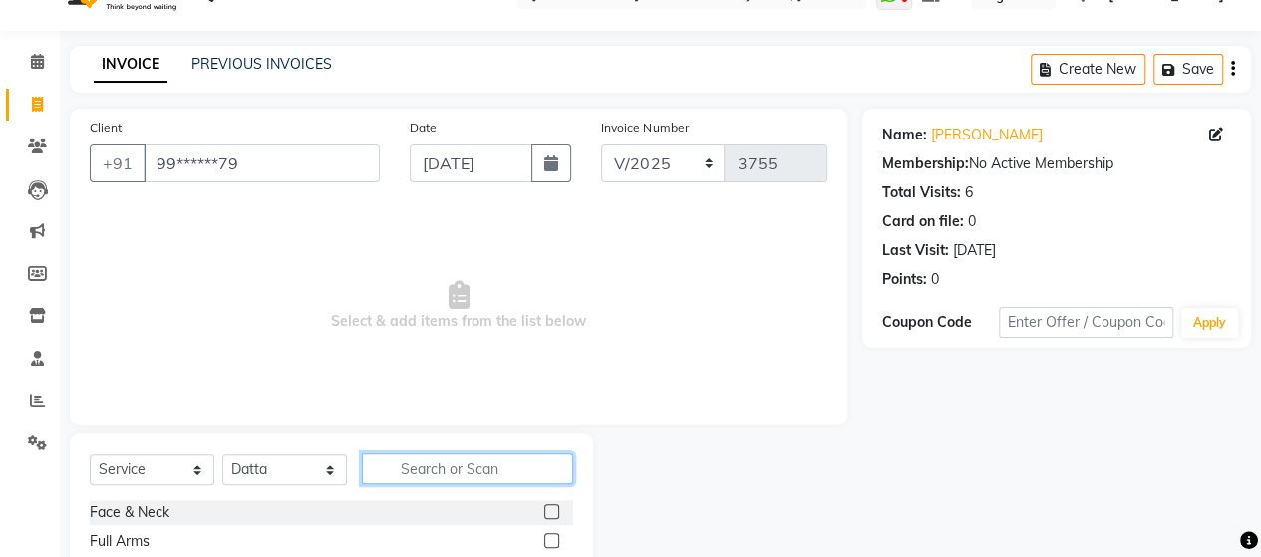
click at [485, 471] on input "text" at bounding box center [467, 468] width 211 height 31
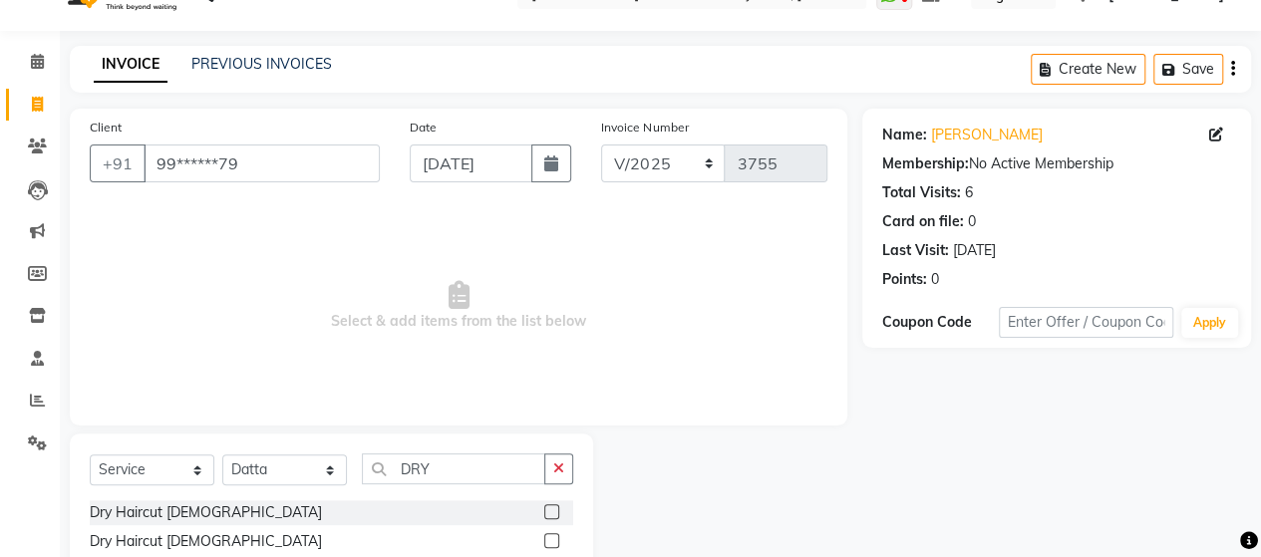
click at [547, 545] on label at bounding box center [551, 540] width 15 height 15
click at [547, 545] on input "checkbox" at bounding box center [550, 541] width 13 height 13
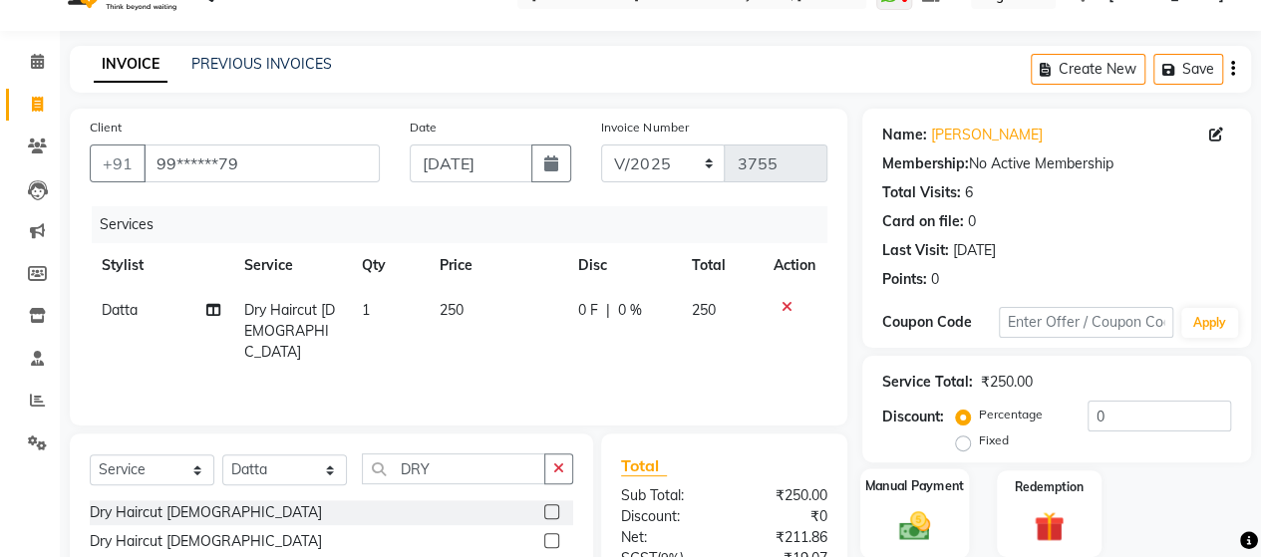
click at [923, 513] on img at bounding box center [914, 525] width 51 height 36
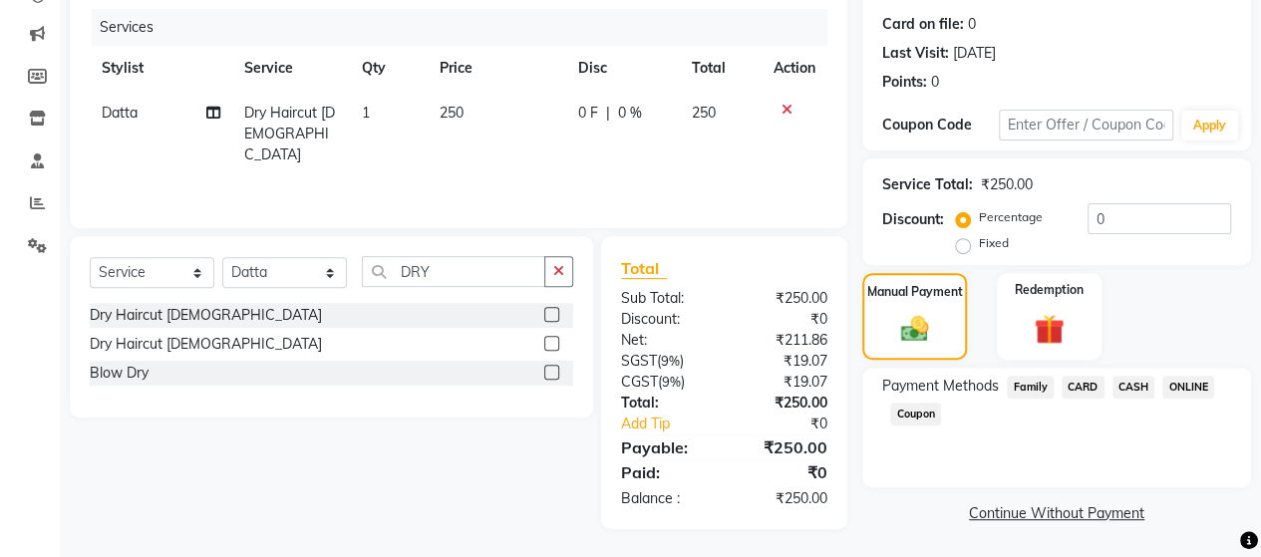
click at [1182, 385] on span "ONLINE" at bounding box center [1188, 387] width 52 height 23
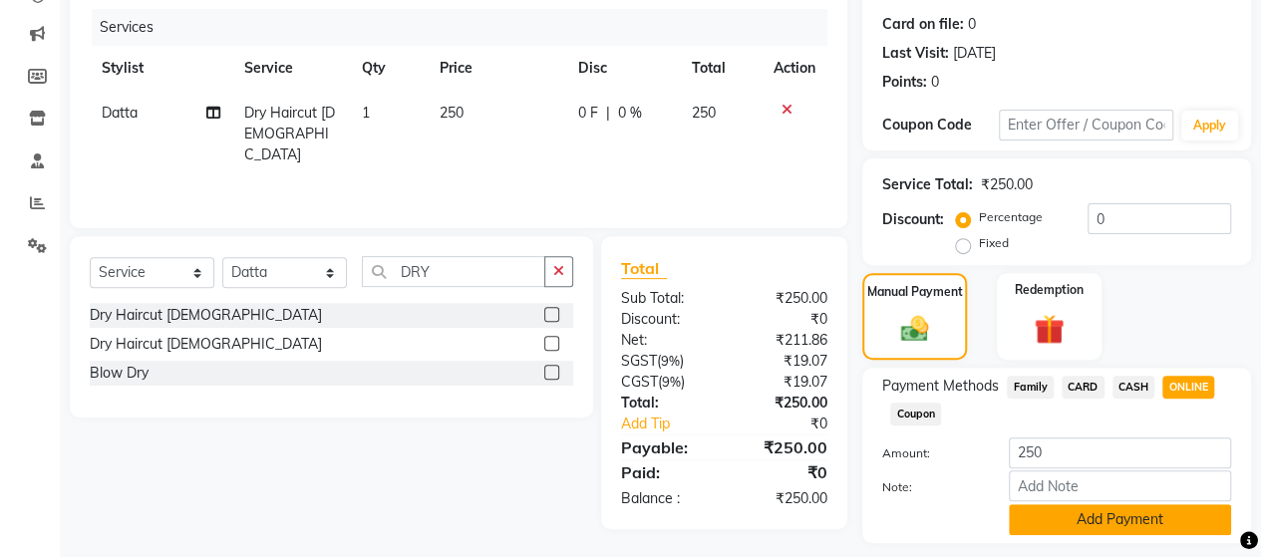
click at [1135, 511] on button "Add Payment" at bounding box center [1120, 519] width 222 height 31
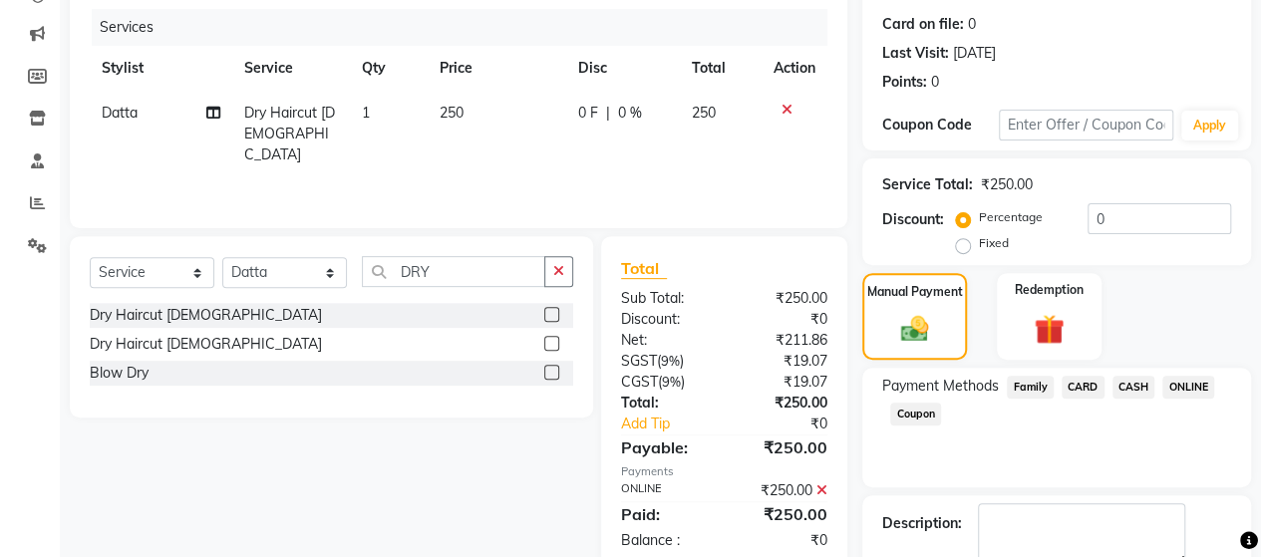
scroll to position [349, 0]
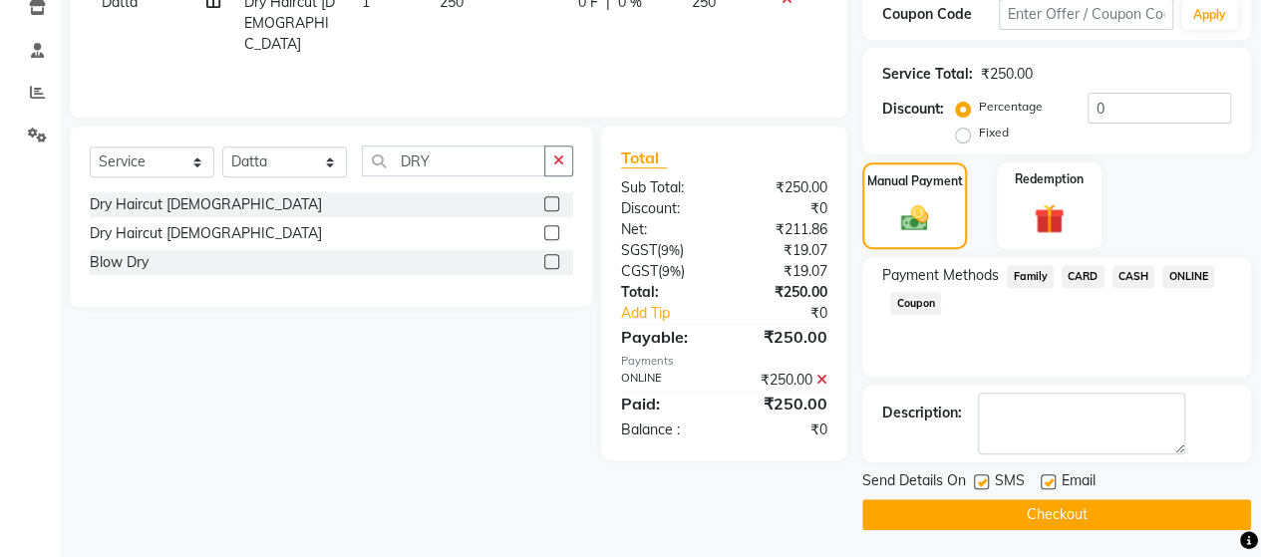
click at [1154, 509] on button "Checkout" at bounding box center [1056, 514] width 389 height 31
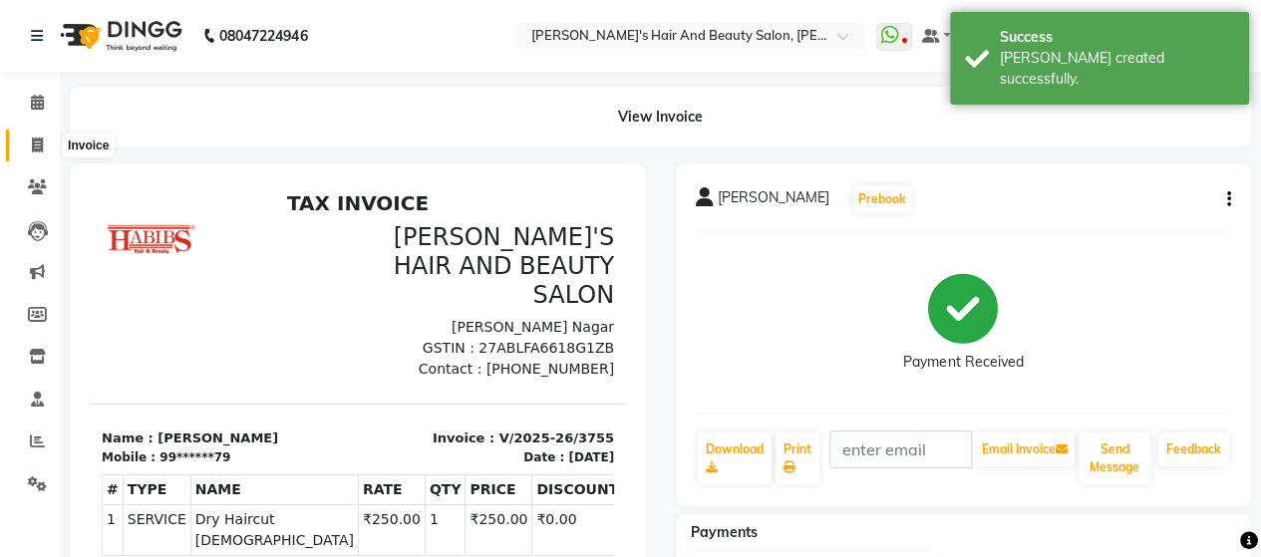
click at [34, 139] on icon at bounding box center [37, 145] width 11 height 15
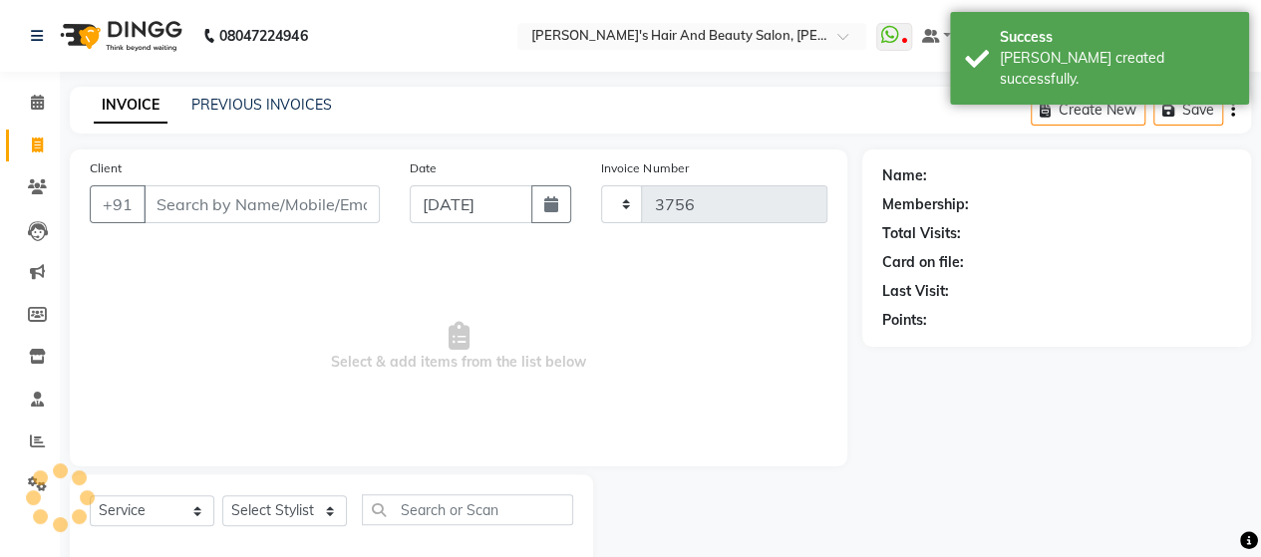
scroll to position [41, 0]
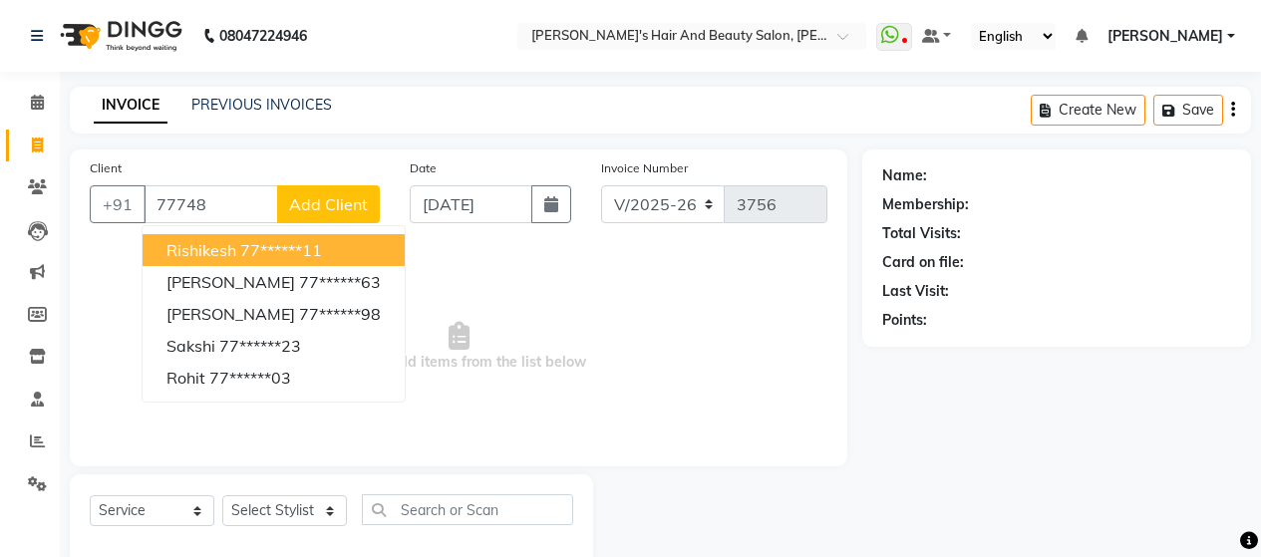
select select "6429"
select select "service"
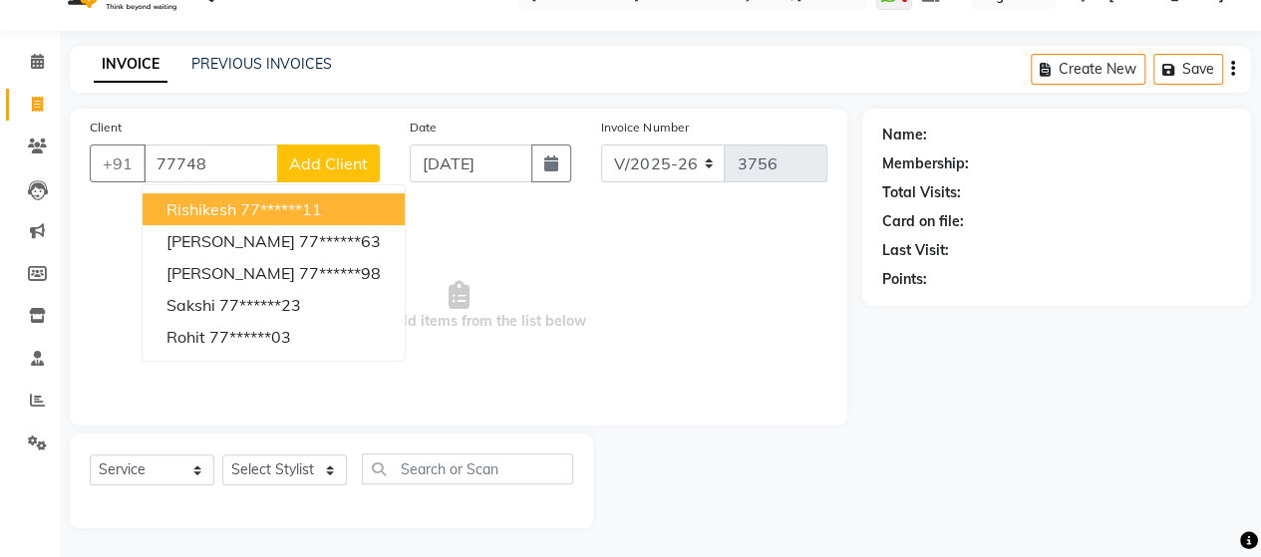
click at [221, 177] on input "77748" at bounding box center [211, 164] width 135 height 38
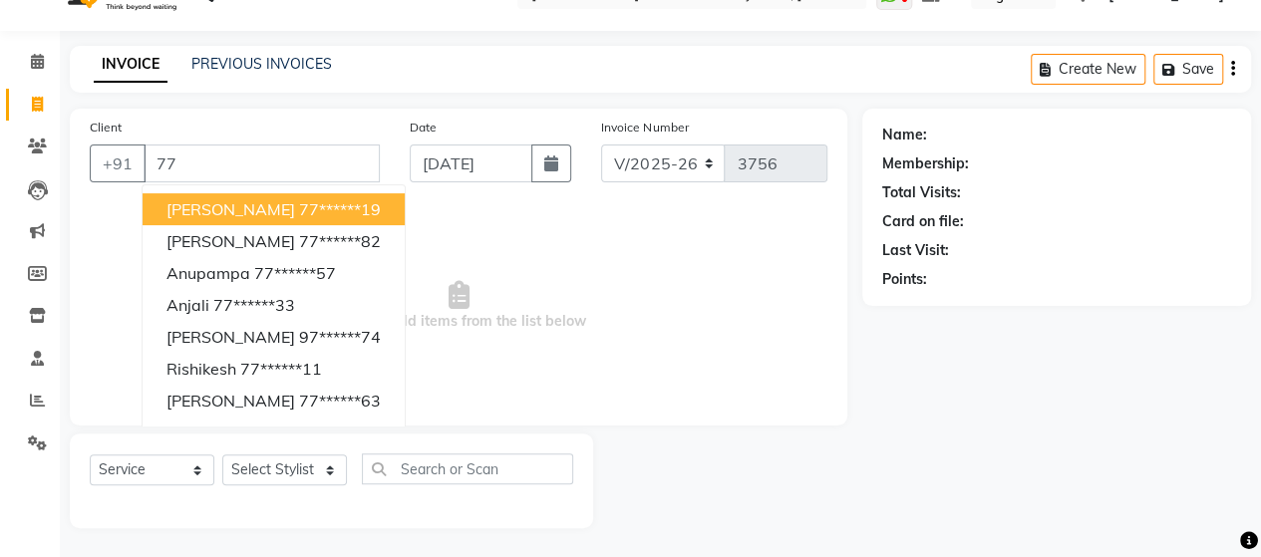
type input "7"
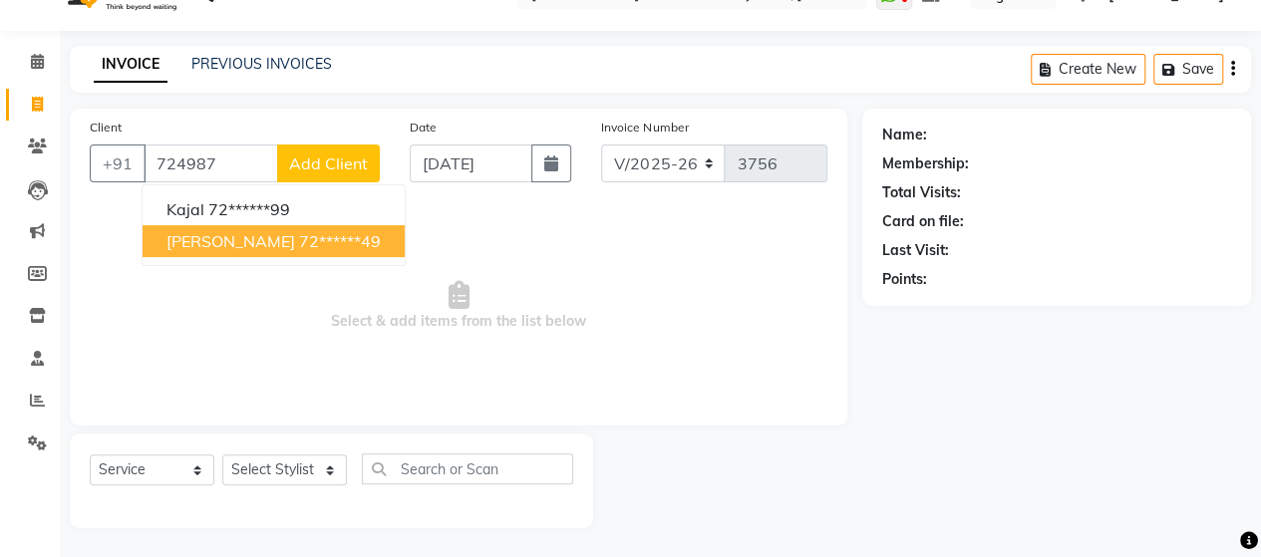
click at [299, 232] on ngb-highlight "72******49" at bounding box center [340, 241] width 82 height 20
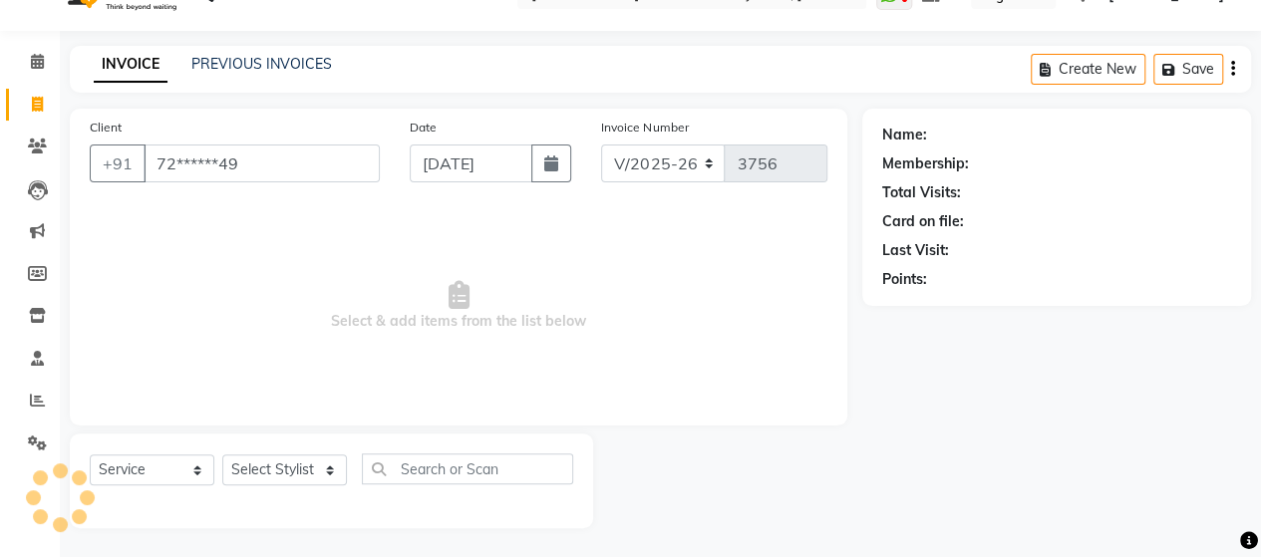
type input "72******49"
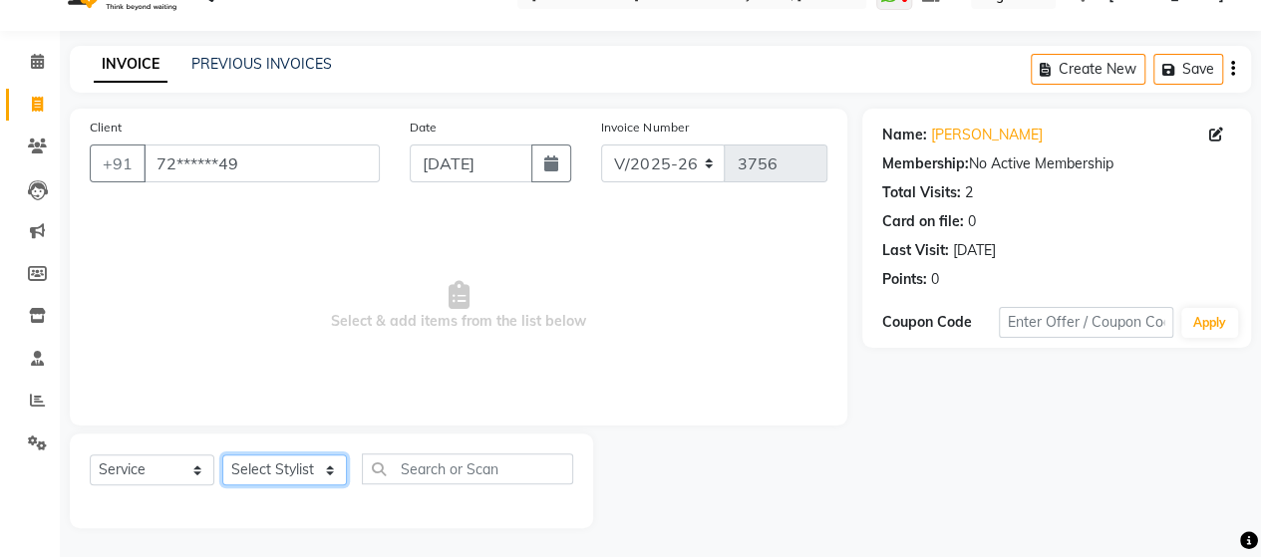
click at [288, 474] on select "Select Stylist Admin [PERSON_NAME] [PERSON_NAME] [PERSON_NAME] Rohit [PERSON_NA…" at bounding box center [284, 469] width 125 height 31
select select "48826"
click at [222, 454] on select "Select Stylist Admin [PERSON_NAME] [PERSON_NAME] [PERSON_NAME] Rohit [PERSON_NA…" at bounding box center [284, 469] width 125 height 31
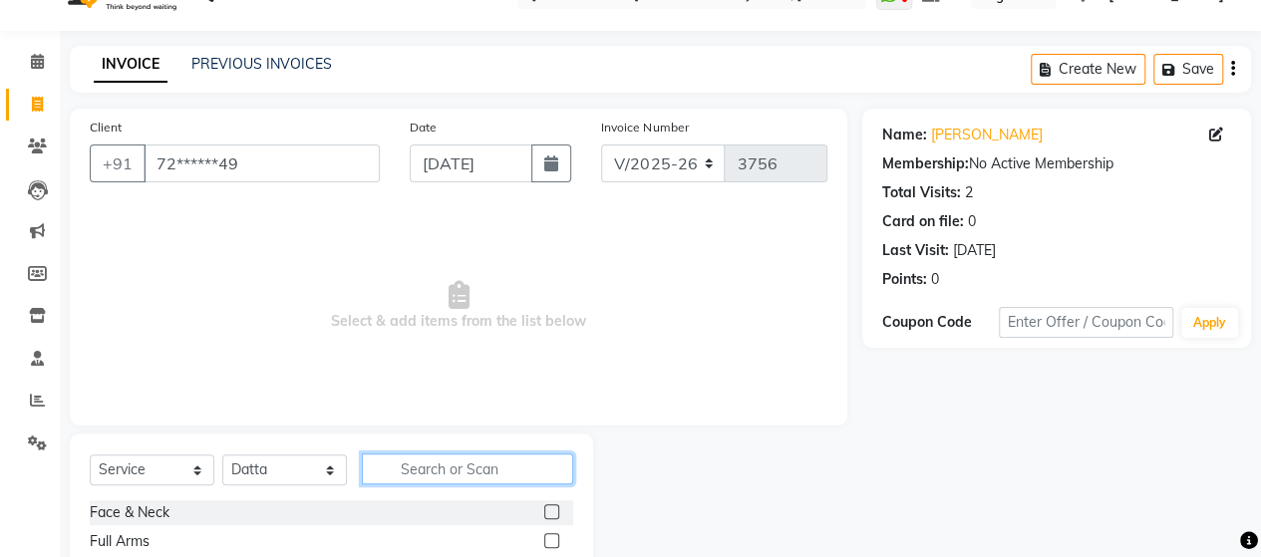
click at [425, 469] on input "text" at bounding box center [467, 468] width 211 height 31
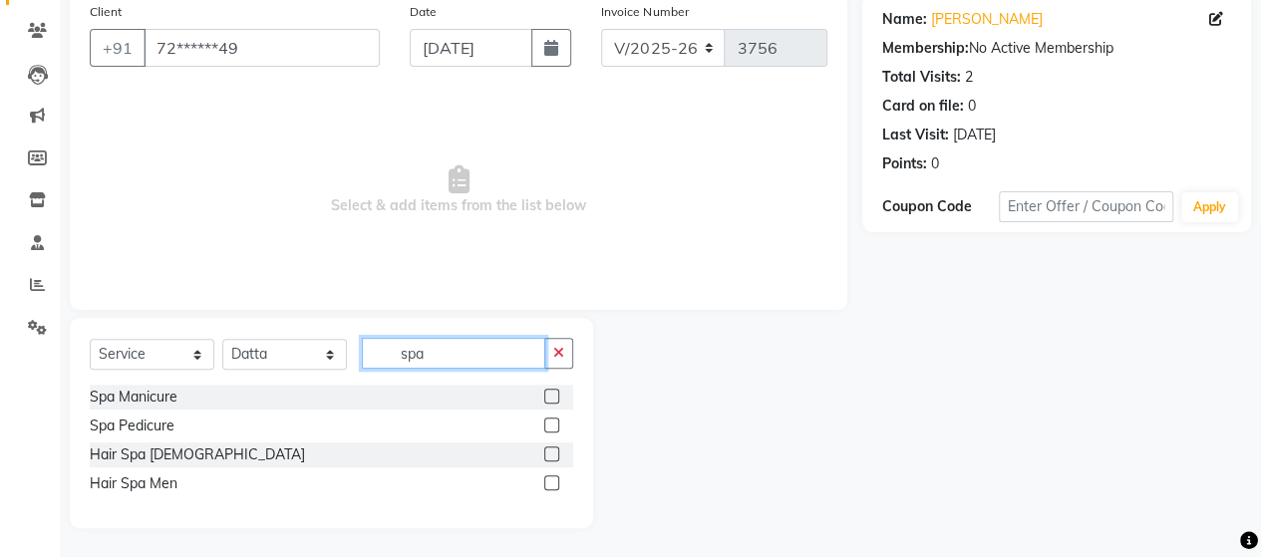
type input "spa"
click at [553, 447] on label at bounding box center [551, 453] width 15 height 15
click at [553, 448] on input "checkbox" at bounding box center [550, 454] width 13 height 13
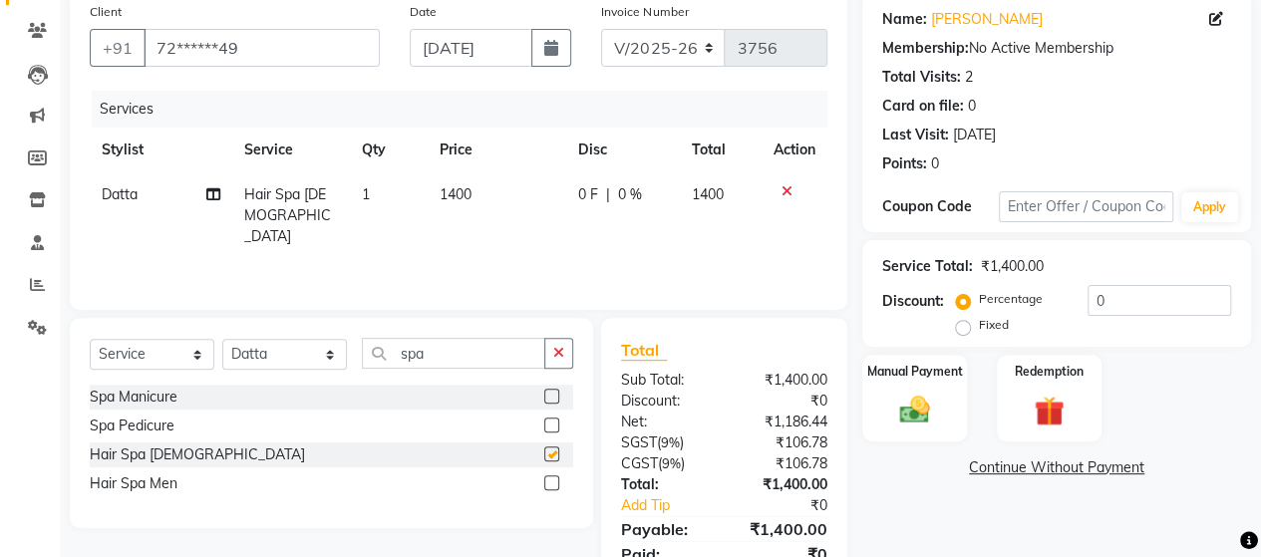
checkbox input "false"
click at [468, 199] on span "1400" at bounding box center [456, 194] width 32 height 18
select select "48826"
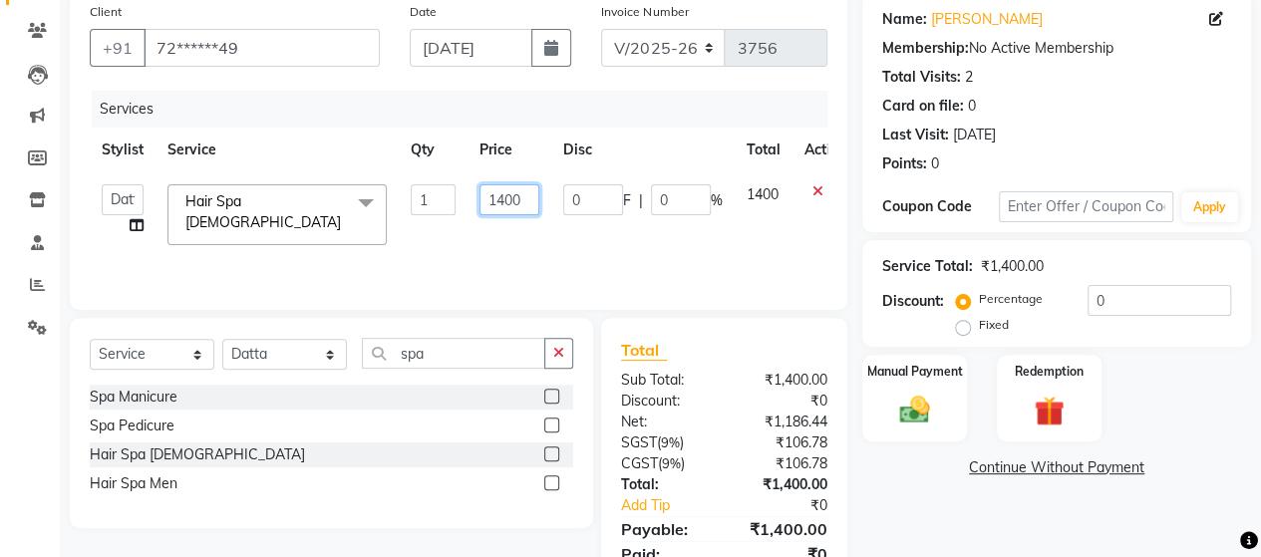
click at [502, 202] on input "1400" at bounding box center [509, 199] width 60 height 31
type input "2000"
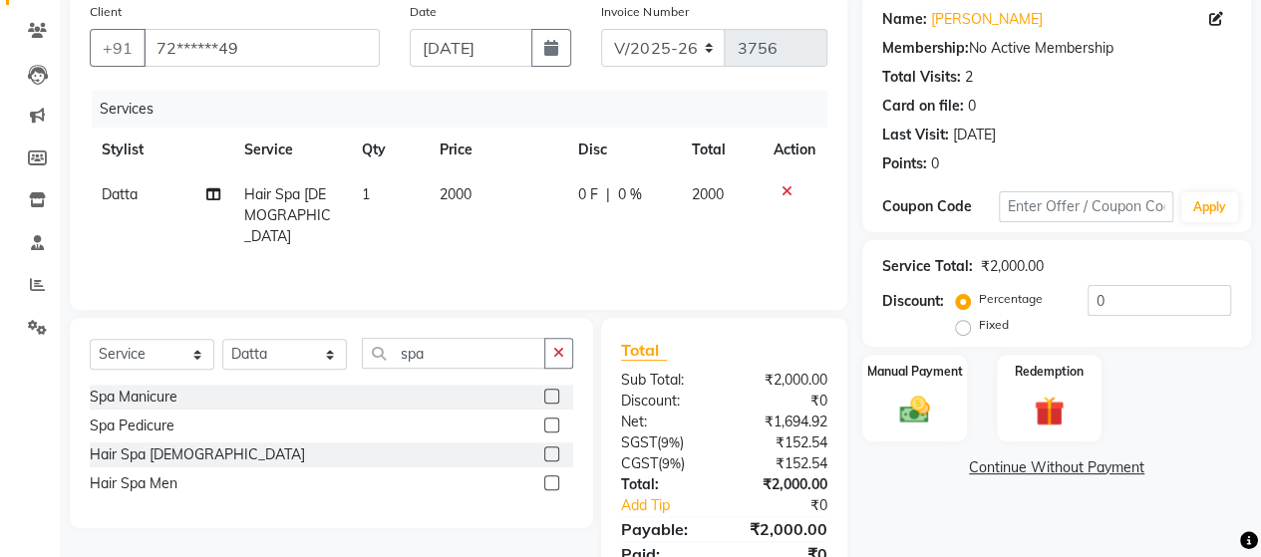
click at [506, 230] on td "2000" at bounding box center [497, 215] width 139 height 87
select select "48826"
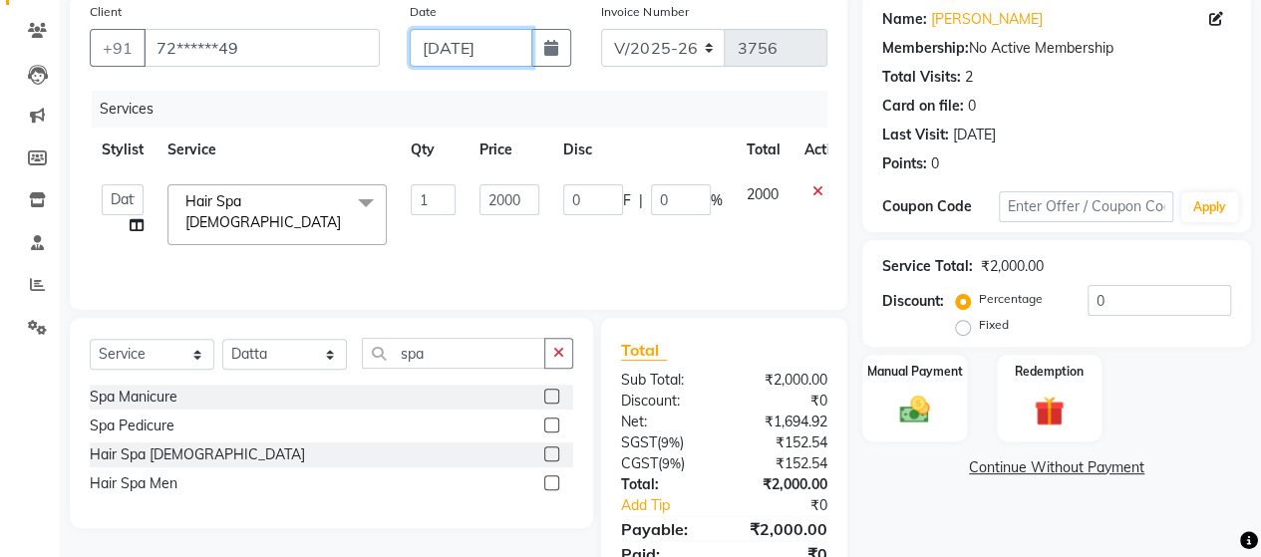
click at [484, 59] on input "[DATE]" at bounding box center [472, 48] width 124 height 38
select select "9"
select select "2025"
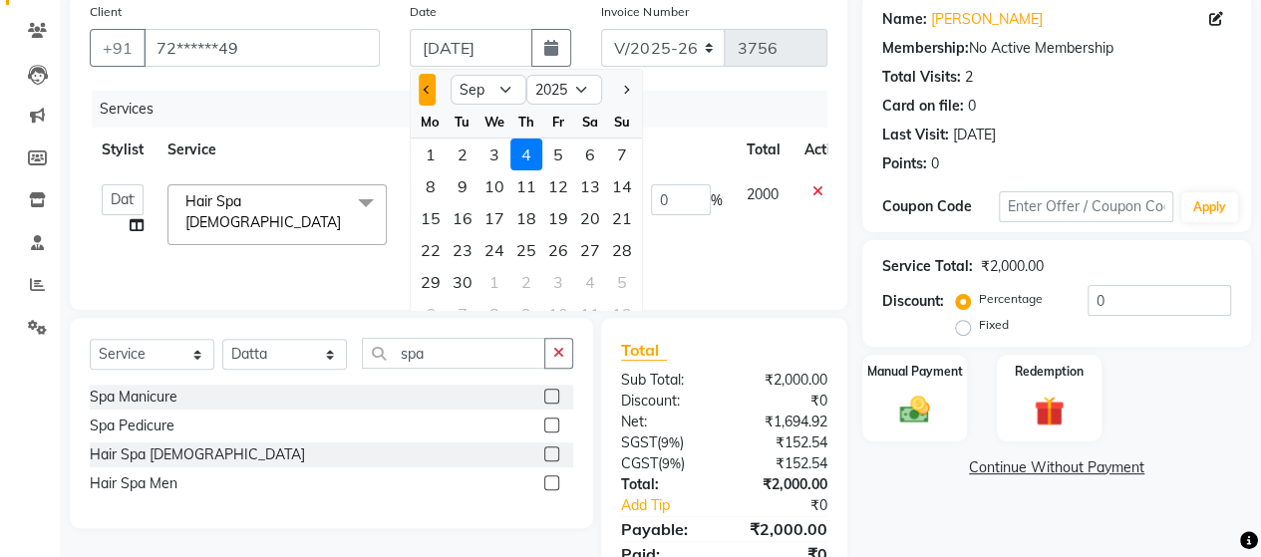
click at [427, 96] on button "Previous month" at bounding box center [427, 90] width 17 height 32
select select "8"
click at [614, 280] on div "31" at bounding box center [622, 282] width 32 height 32
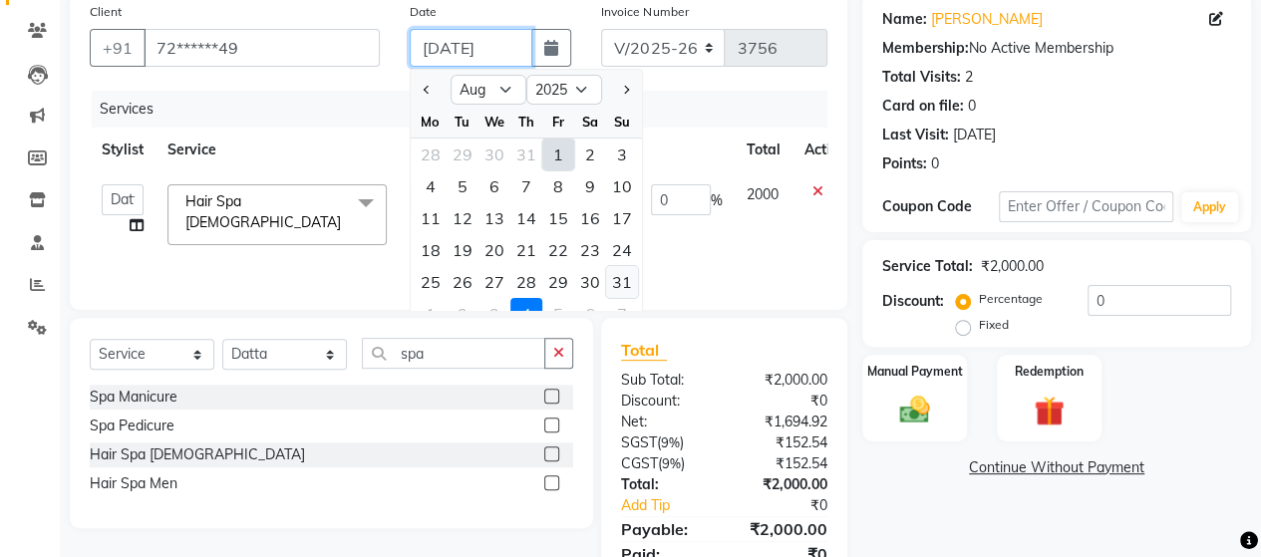
type input "[DATE]"
type input "3779"
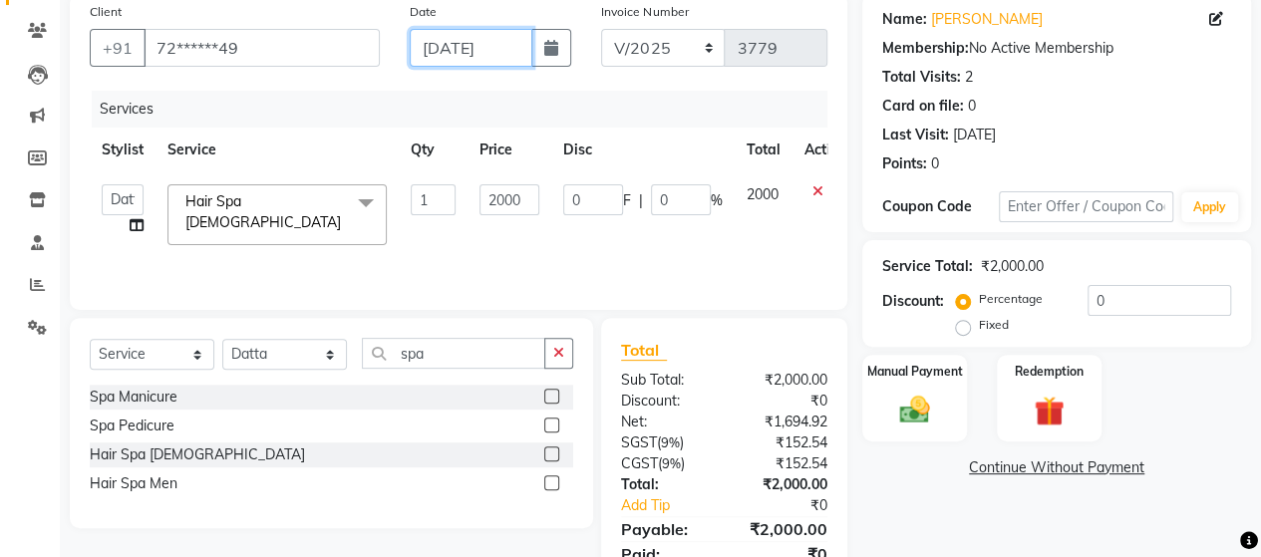
scroll to position [238, 0]
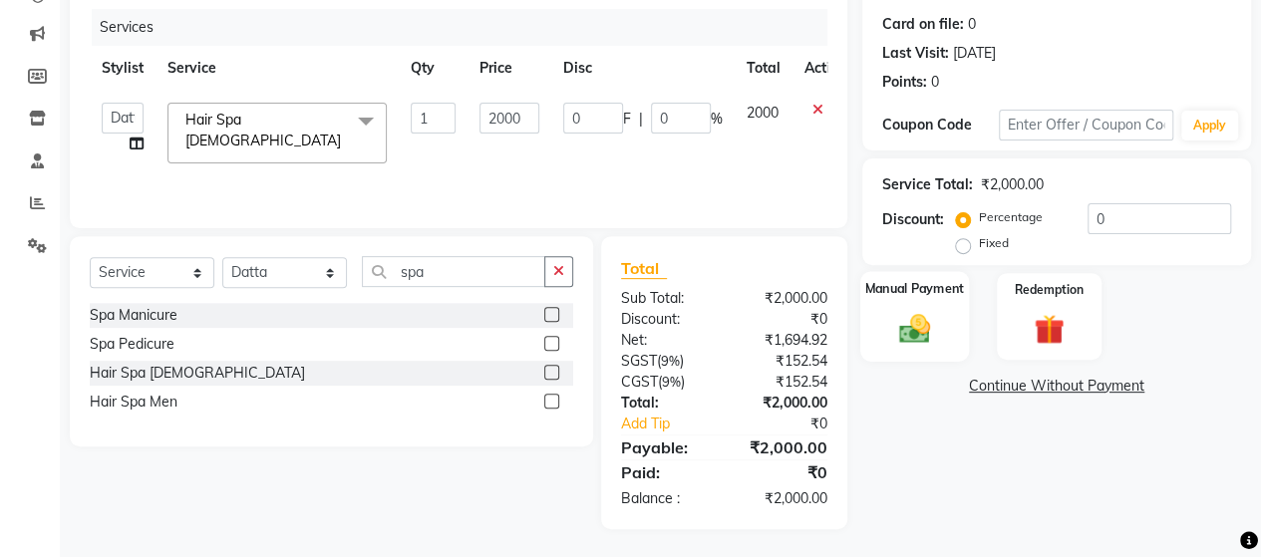
click at [932, 345] on img at bounding box center [914, 328] width 51 height 36
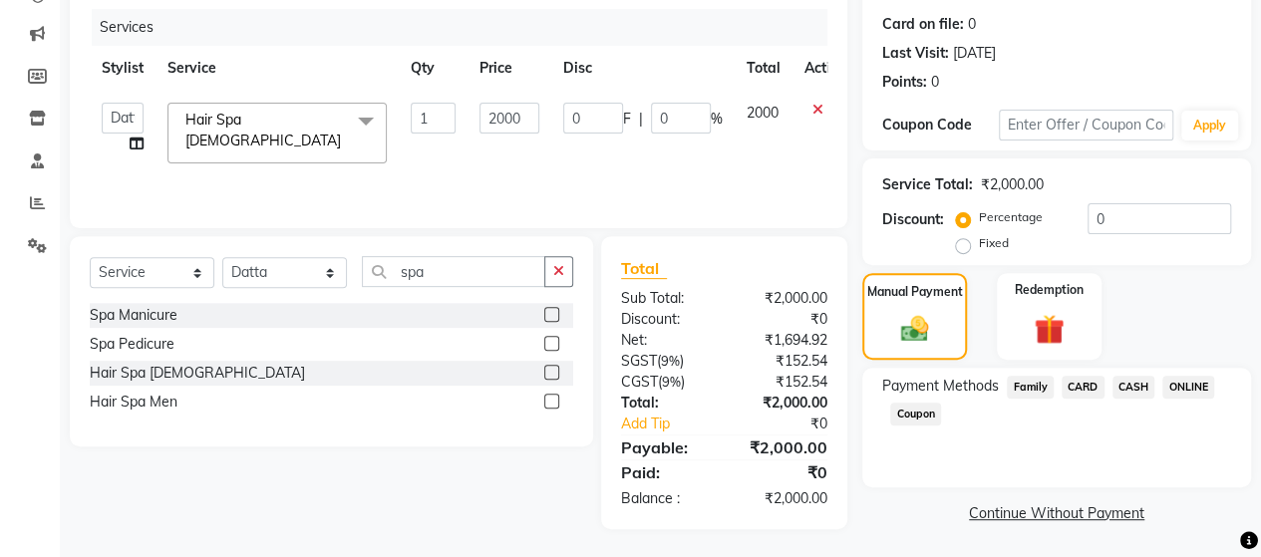
click at [1181, 389] on span "ONLINE" at bounding box center [1188, 387] width 52 height 23
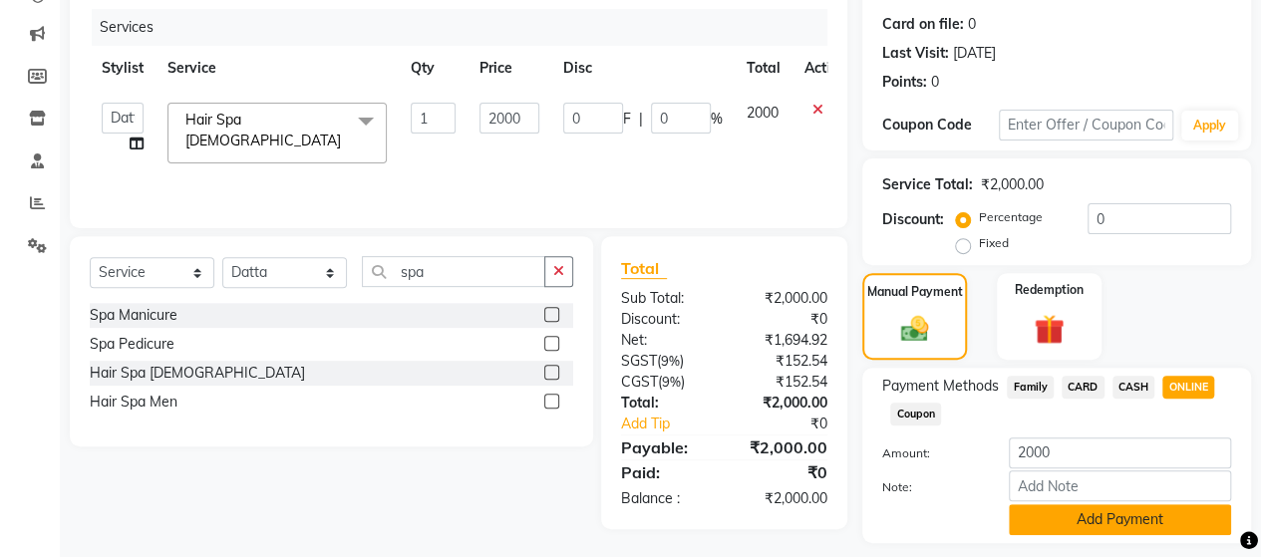
click at [1160, 510] on button "Add Payment" at bounding box center [1120, 519] width 222 height 31
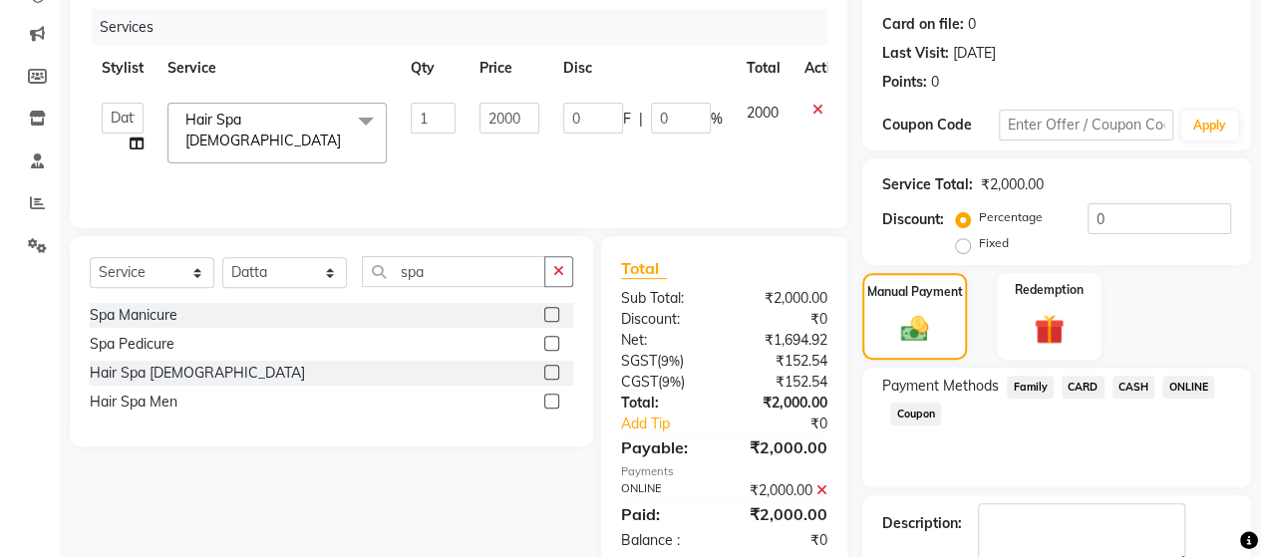
scroll to position [349, 0]
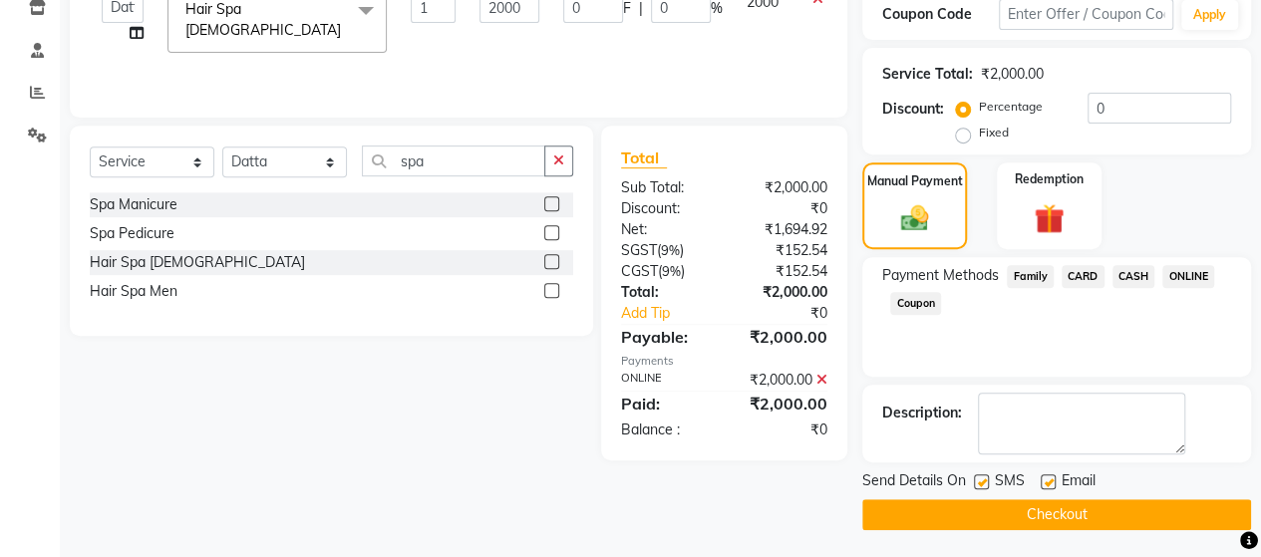
click at [1074, 515] on button "Checkout" at bounding box center [1056, 514] width 389 height 31
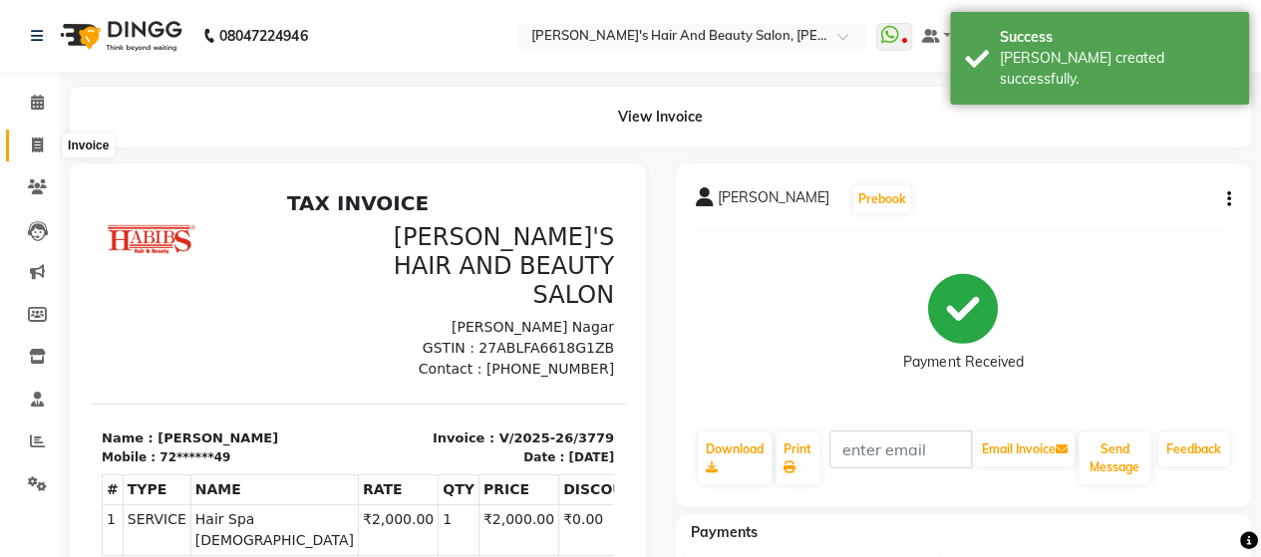
click at [35, 143] on icon at bounding box center [37, 145] width 11 height 15
select select "service"
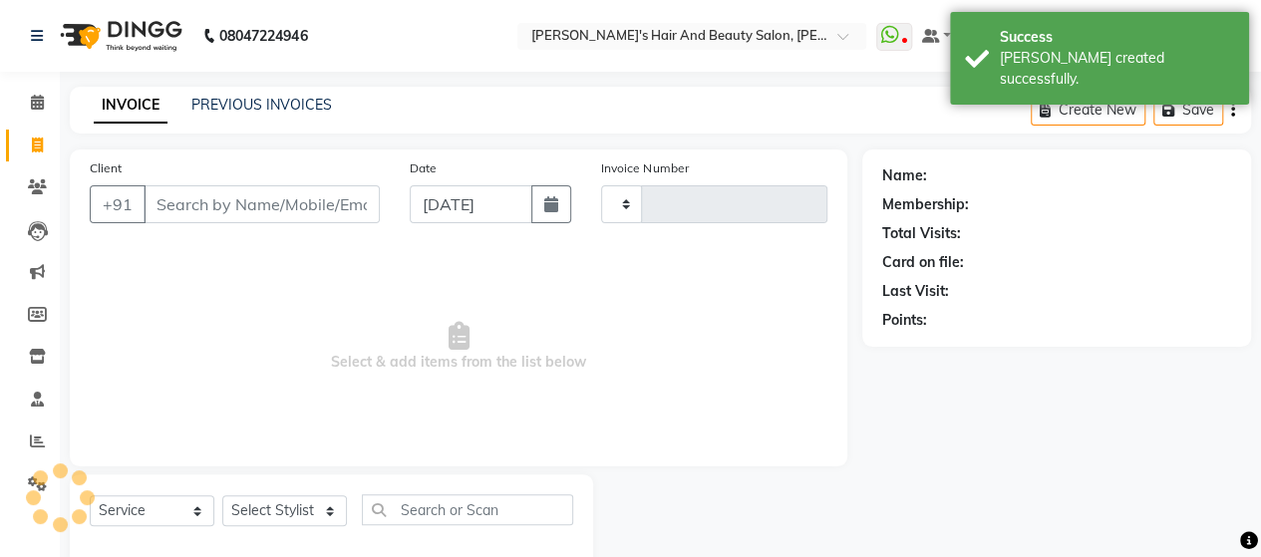
scroll to position [41, 0]
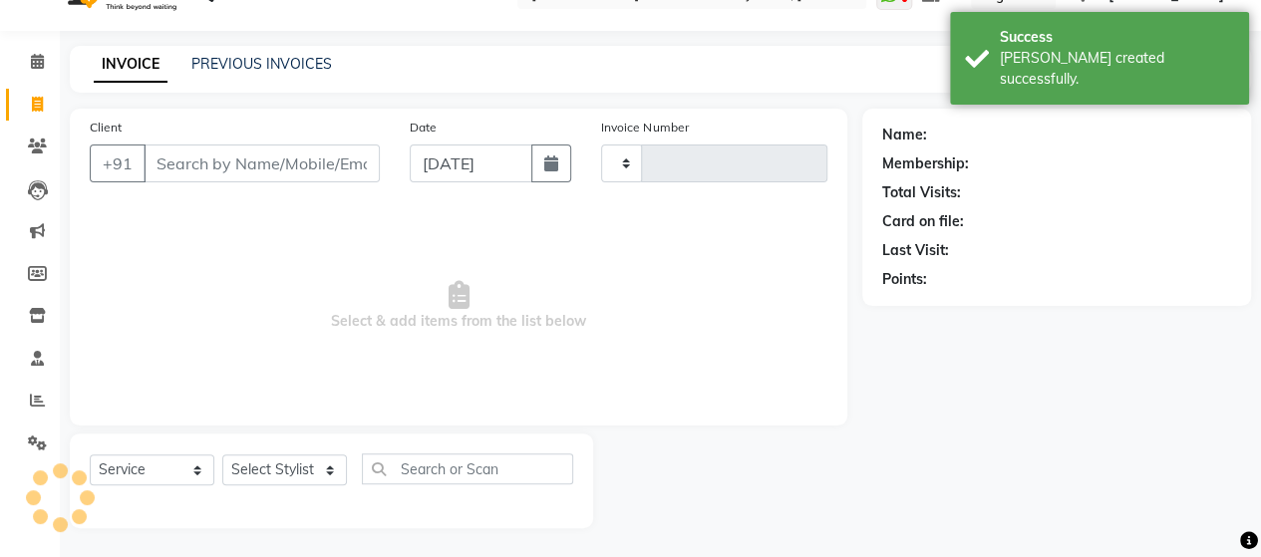
click at [179, 149] on input "Client" at bounding box center [262, 164] width 236 height 38
type input "3780"
select select "6429"
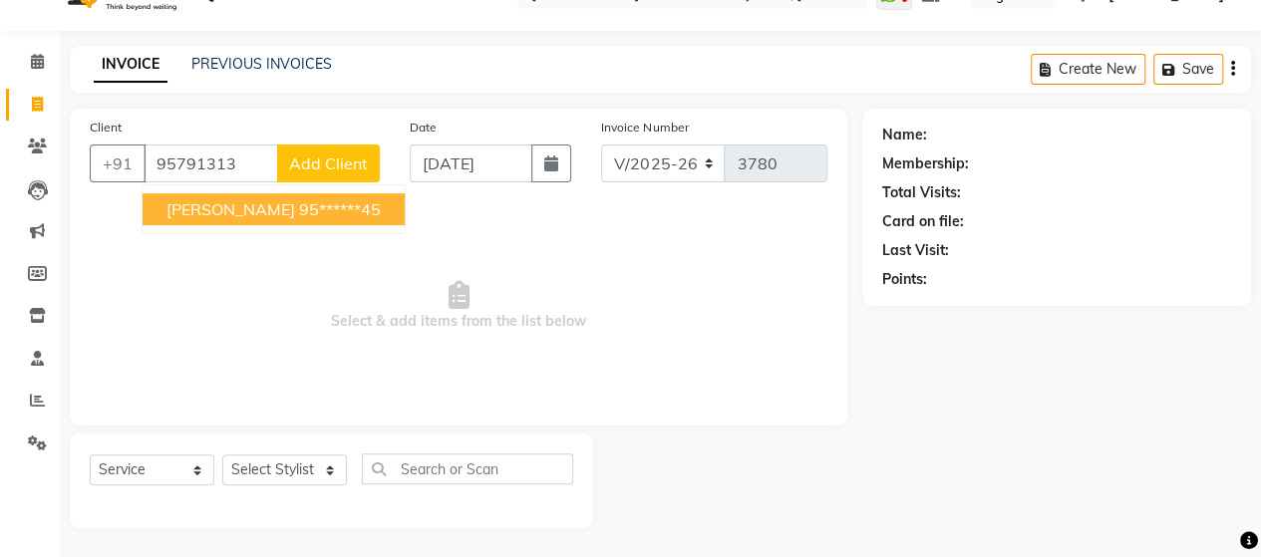
click at [217, 202] on span "[PERSON_NAME]" at bounding box center [230, 209] width 129 height 20
type input "95******45"
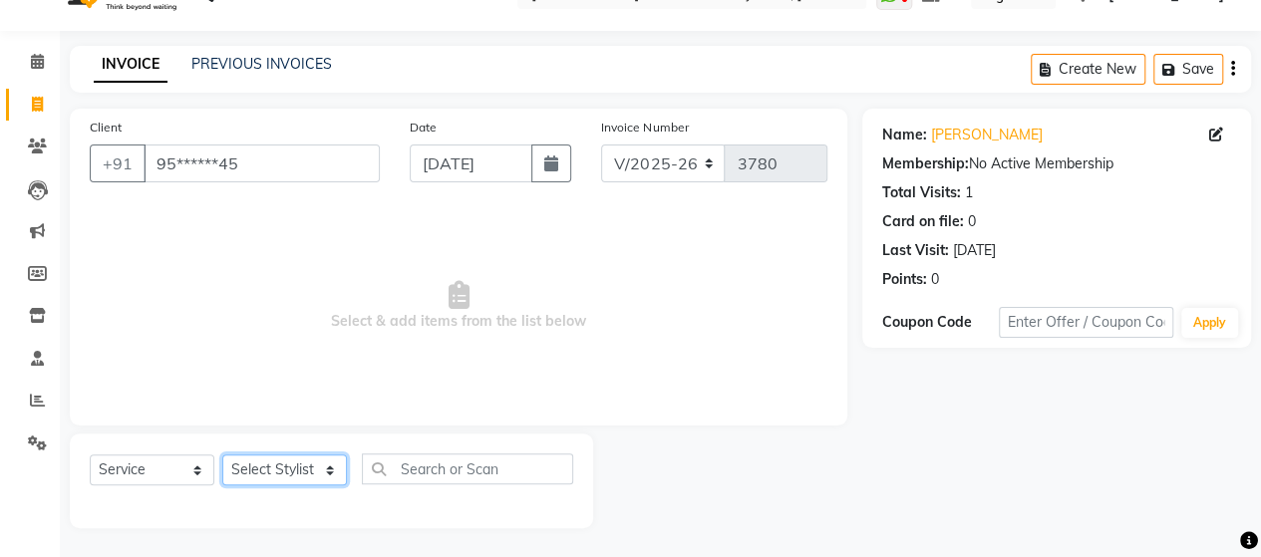
click at [296, 466] on select "Select Stylist Admin [PERSON_NAME] [PERSON_NAME] [PERSON_NAME] Rohit [PERSON_NA…" at bounding box center [284, 469] width 125 height 31
select select "62464"
click at [222, 454] on select "Select Stylist Admin [PERSON_NAME] [PERSON_NAME] [PERSON_NAME] Rohit [PERSON_NA…" at bounding box center [284, 469] width 125 height 31
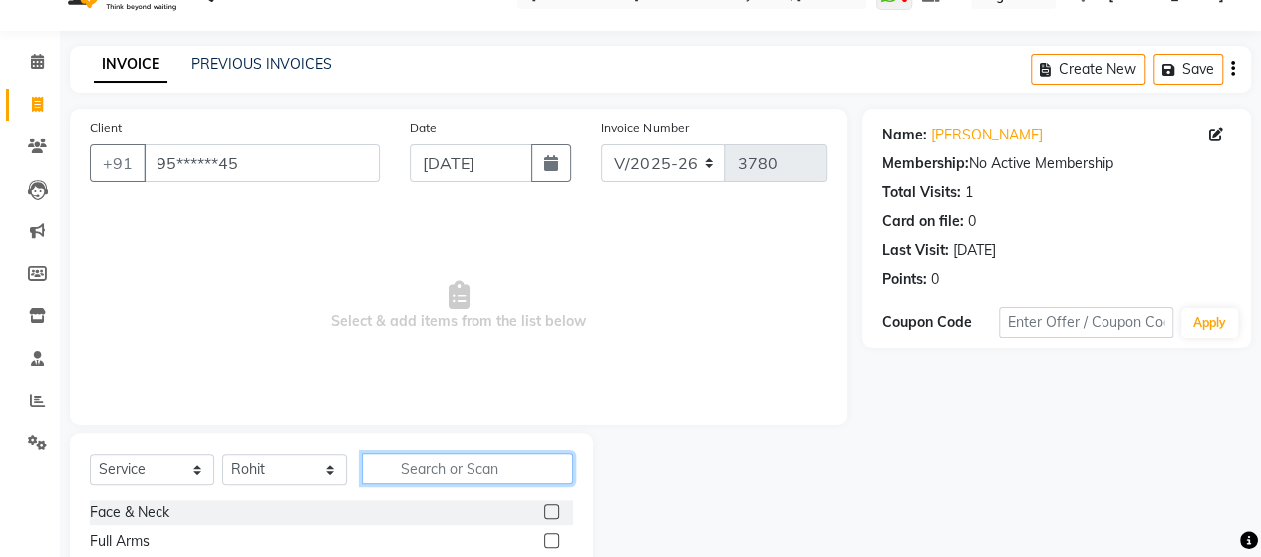
click at [429, 467] on input "text" at bounding box center [467, 468] width 211 height 31
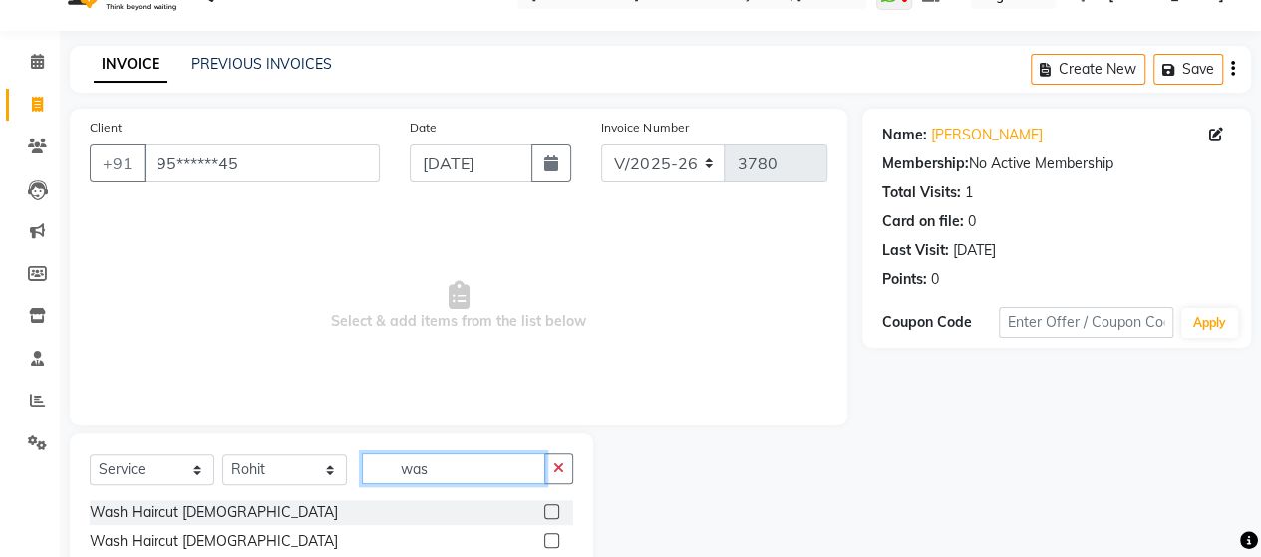
scroll to position [156, 0]
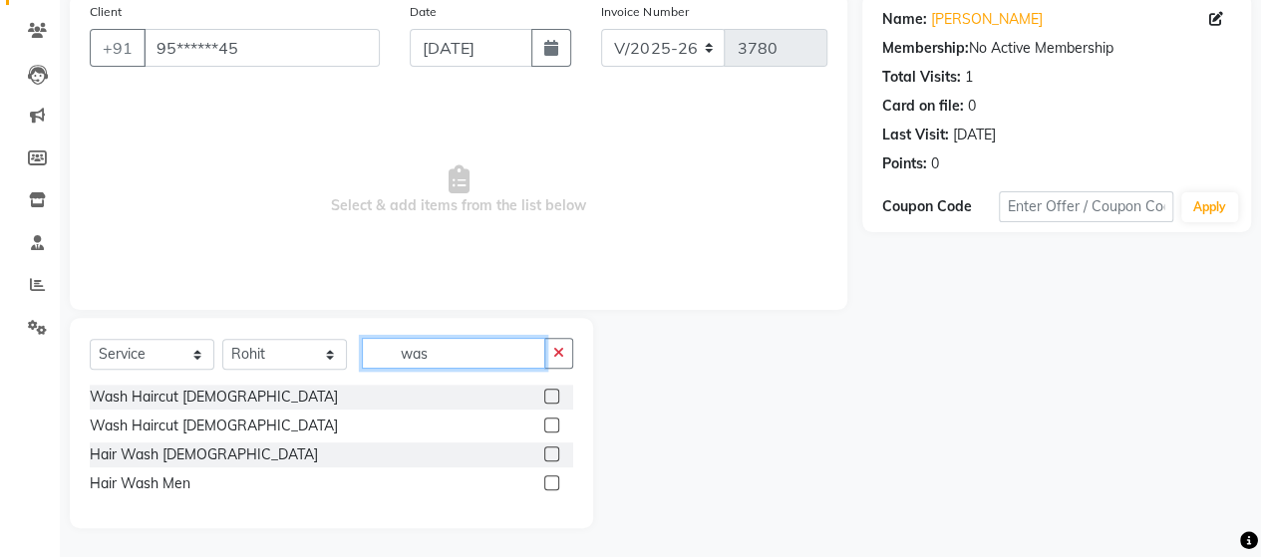
type input "was"
click at [550, 454] on label at bounding box center [551, 453] width 15 height 15
click at [550, 454] on input "checkbox" at bounding box center [550, 454] width 13 height 13
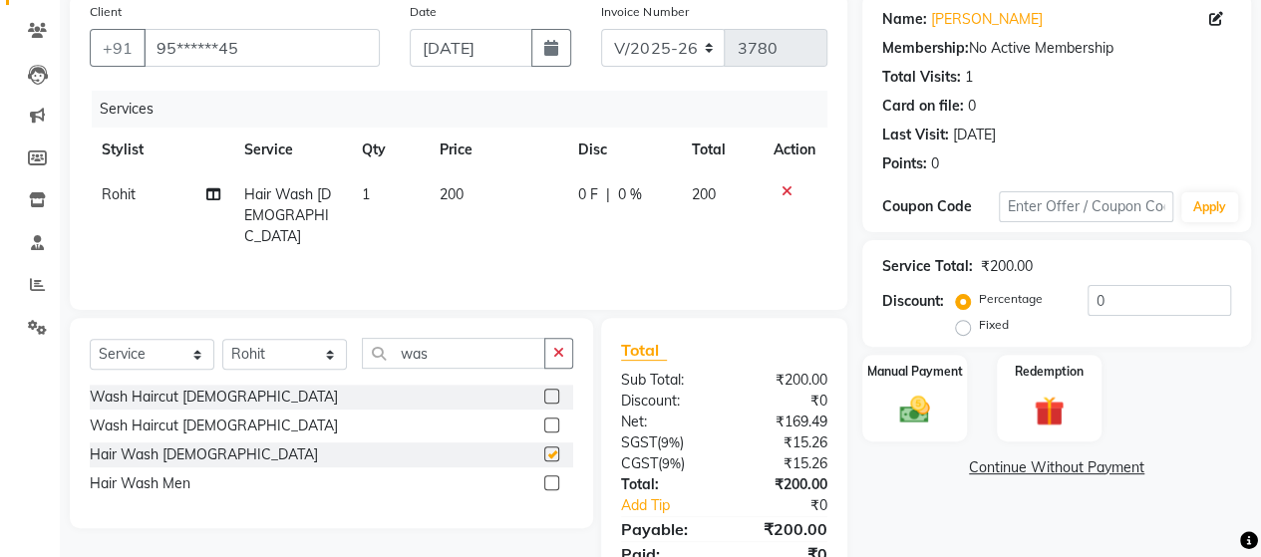
checkbox input "false"
click at [448, 209] on td "200" at bounding box center [497, 215] width 139 height 87
select select "62464"
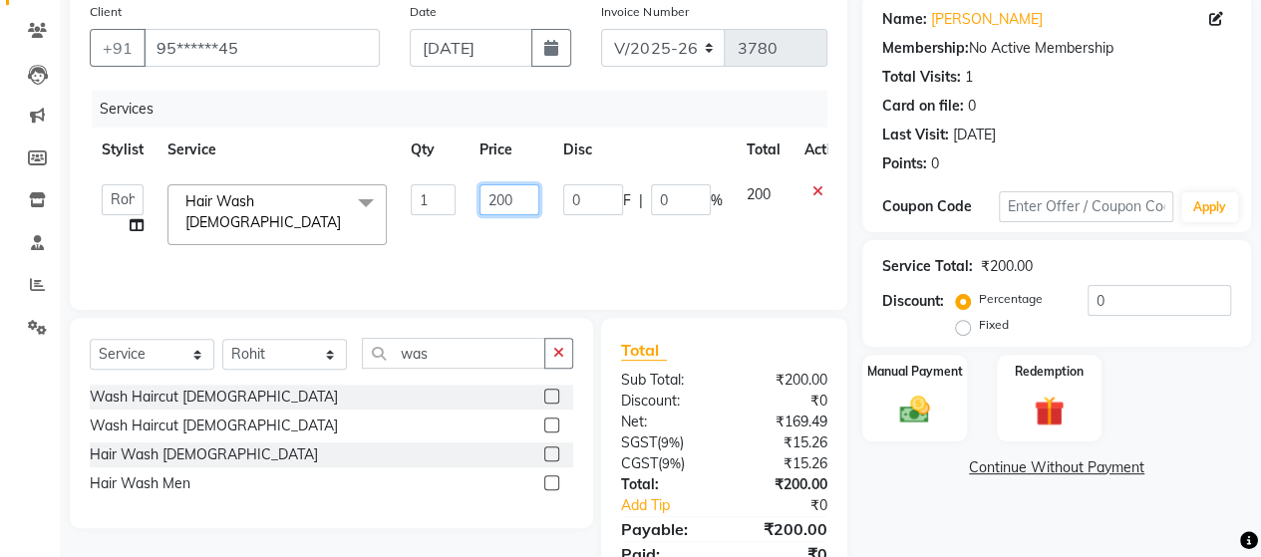
click at [499, 200] on input "200" at bounding box center [509, 199] width 60 height 31
type input "300"
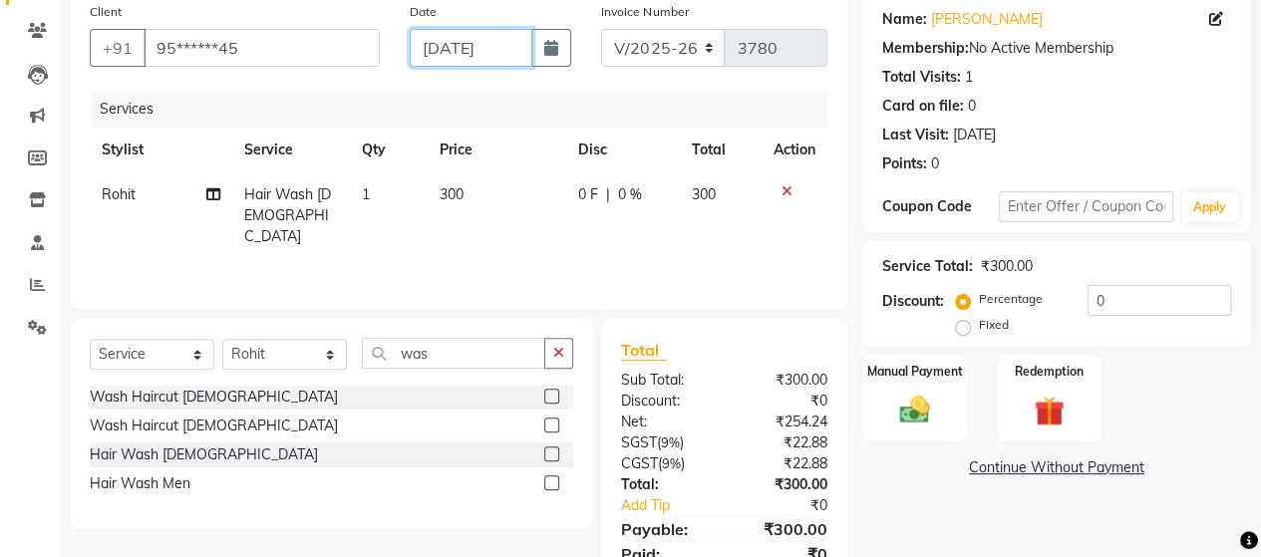
click at [456, 46] on input "[DATE]" at bounding box center [472, 48] width 124 height 38
select select "9"
select select "2025"
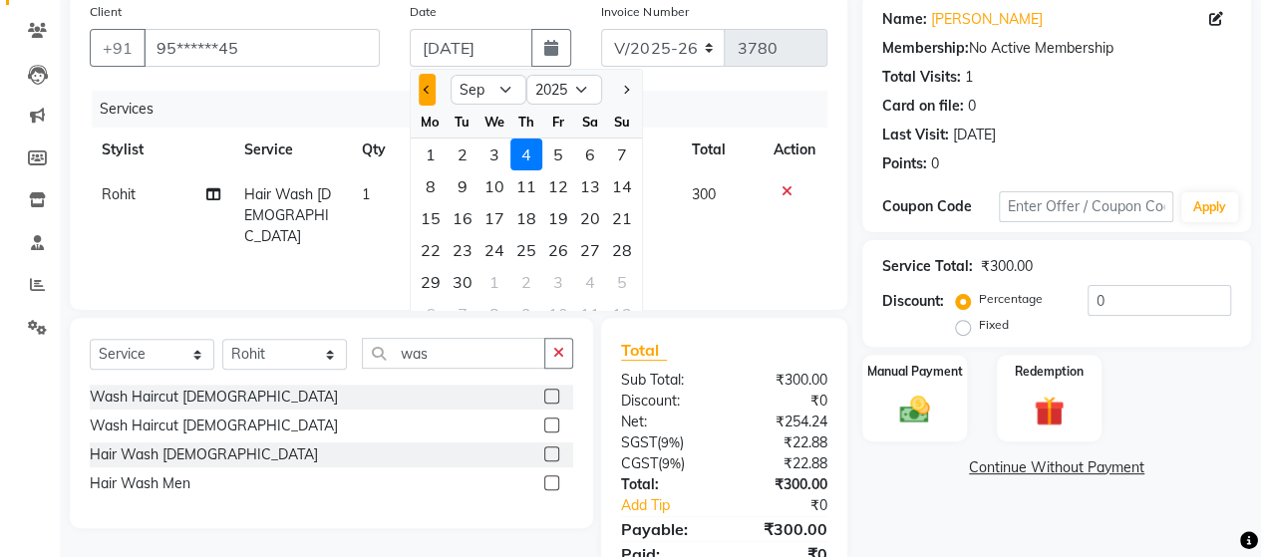
click at [427, 99] on button "Previous month" at bounding box center [427, 90] width 17 height 32
select select "8"
click at [618, 269] on div "31" at bounding box center [622, 282] width 32 height 32
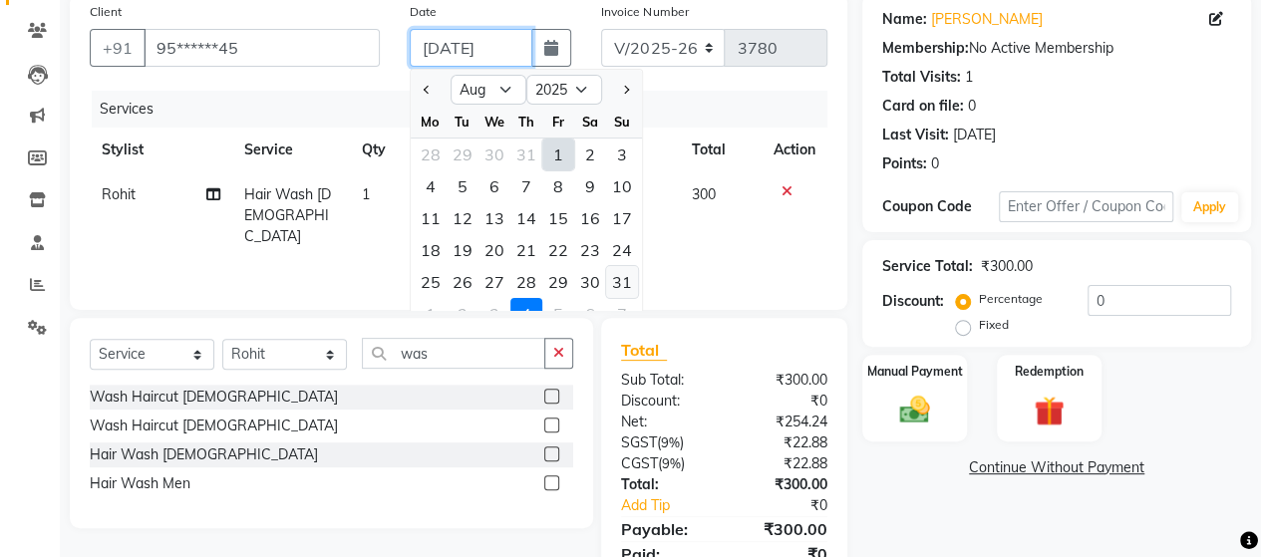
type input "[DATE]"
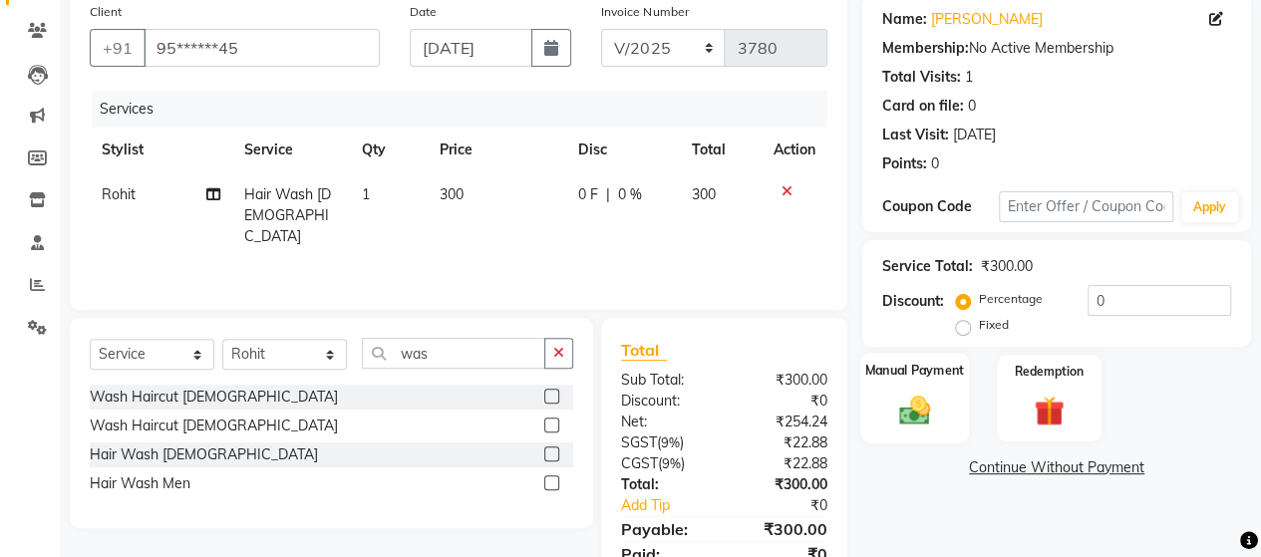
click at [927, 392] on img at bounding box center [914, 410] width 51 height 36
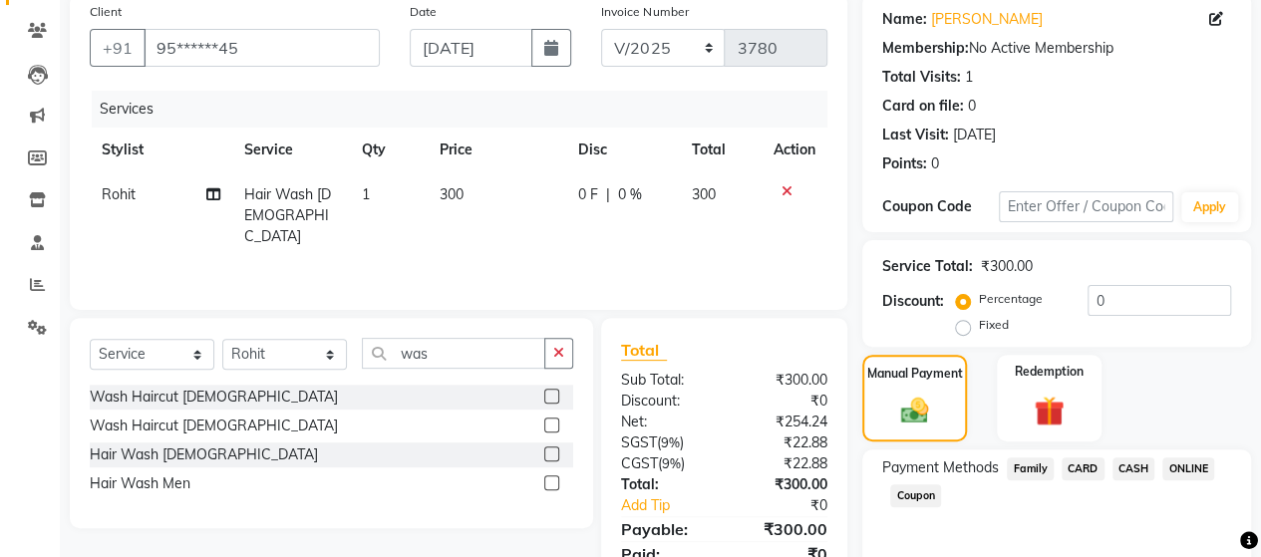
scroll to position [238, 0]
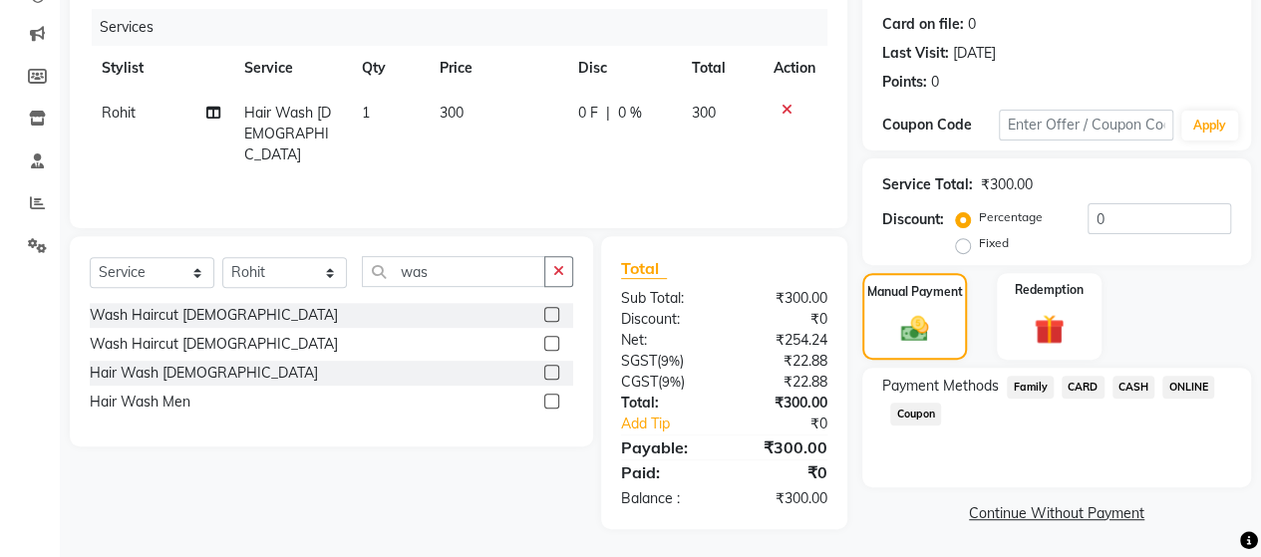
click at [1176, 379] on span "ONLINE" at bounding box center [1188, 387] width 52 height 23
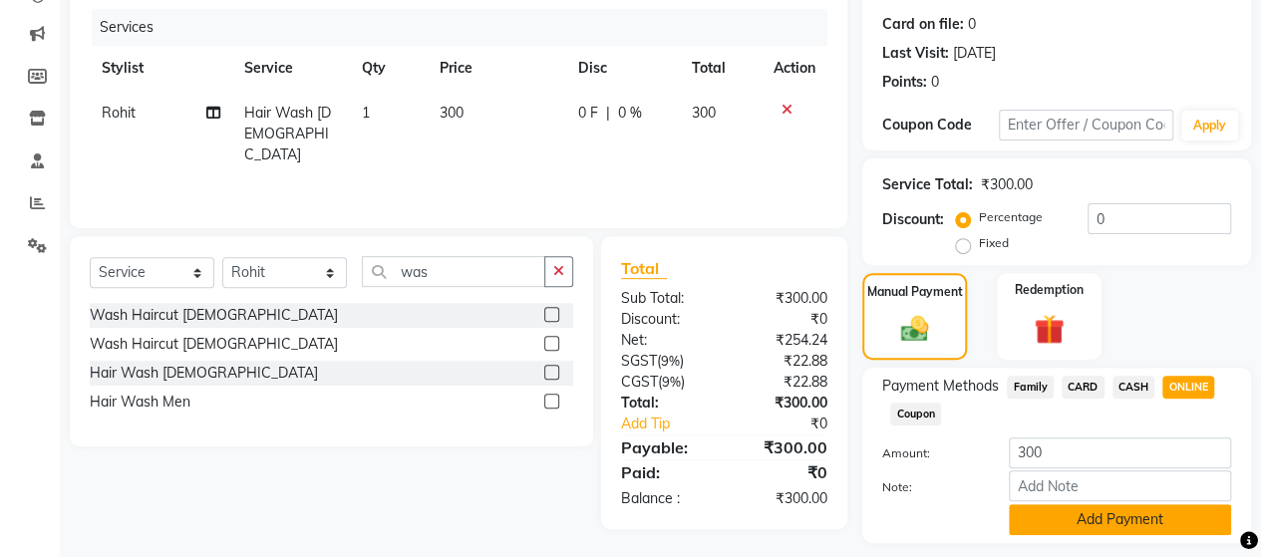
click at [1141, 509] on button "Add Payment" at bounding box center [1120, 519] width 222 height 31
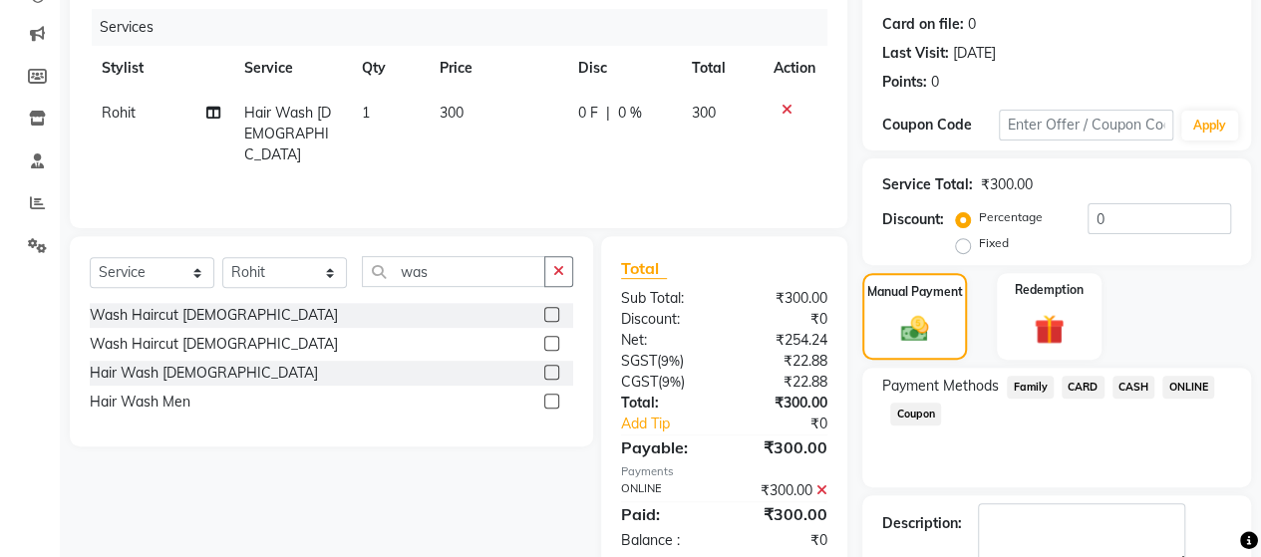
scroll to position [349, 0]
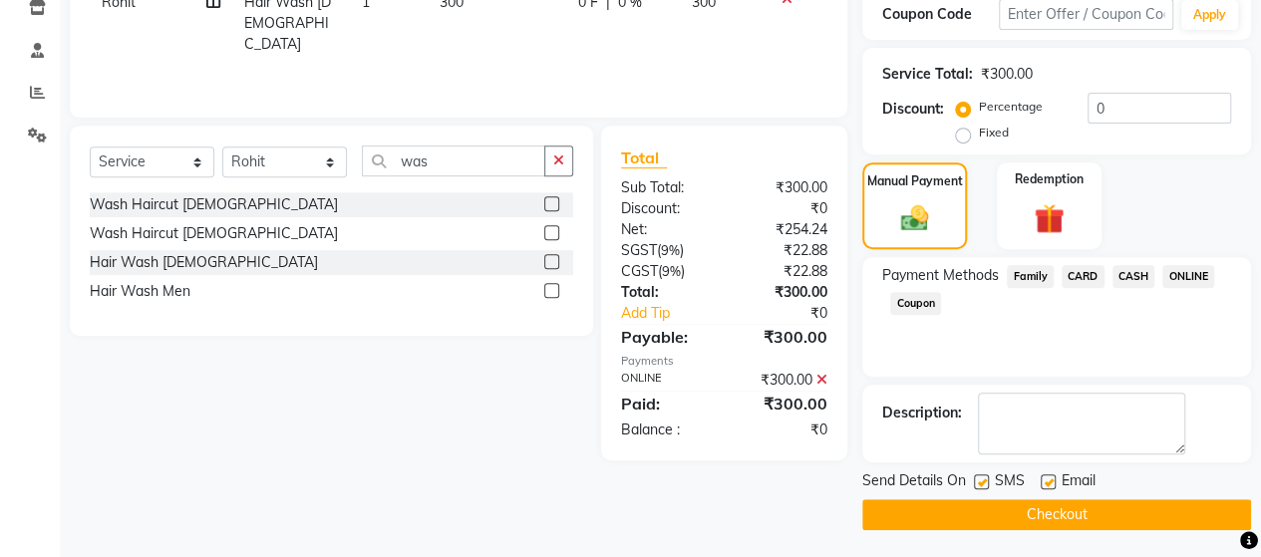
click at [1088, 515] on button "Checkout" at bounding box center [1056, 514] width 389 height 31
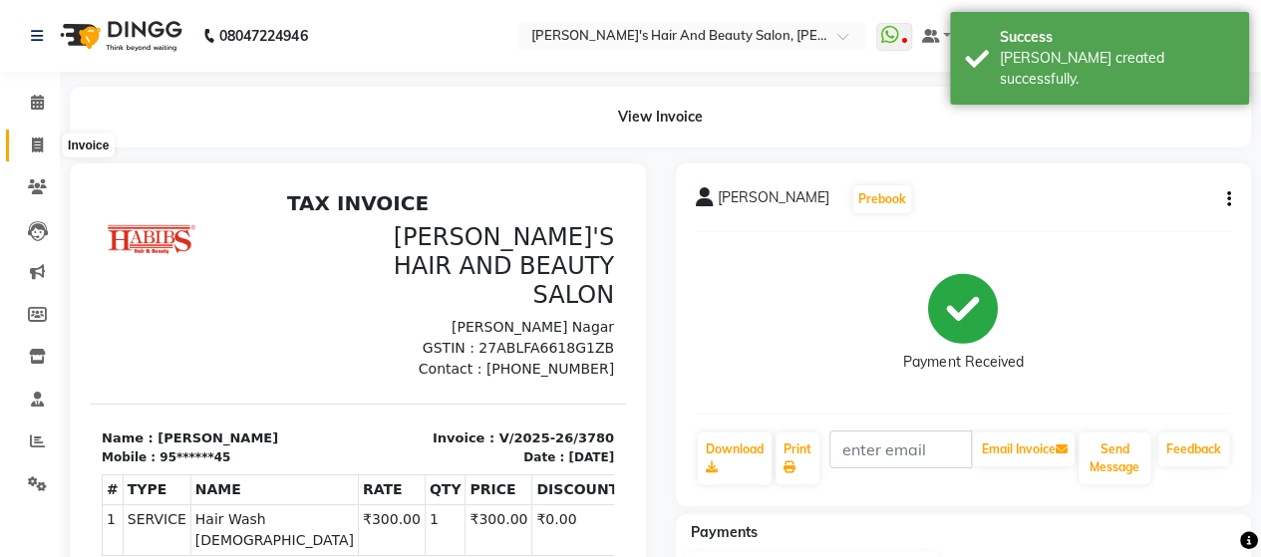
click at [35, 149] on icon at bounding box center [37, 145] width 11 height 15
select select "6429"
select select "service"
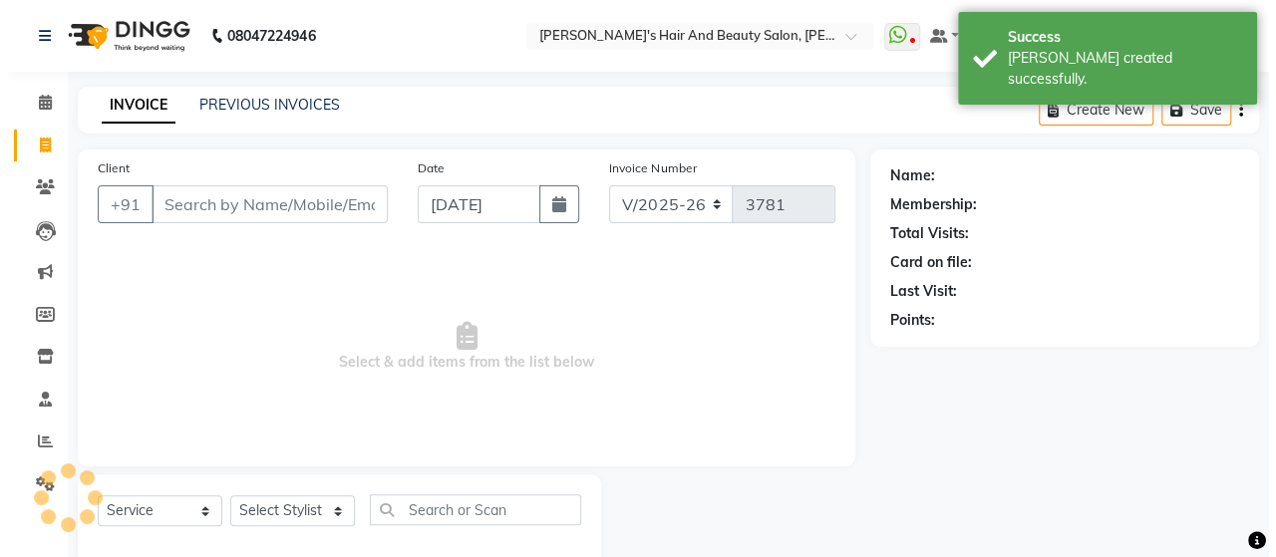
scroll to position [41, 0]
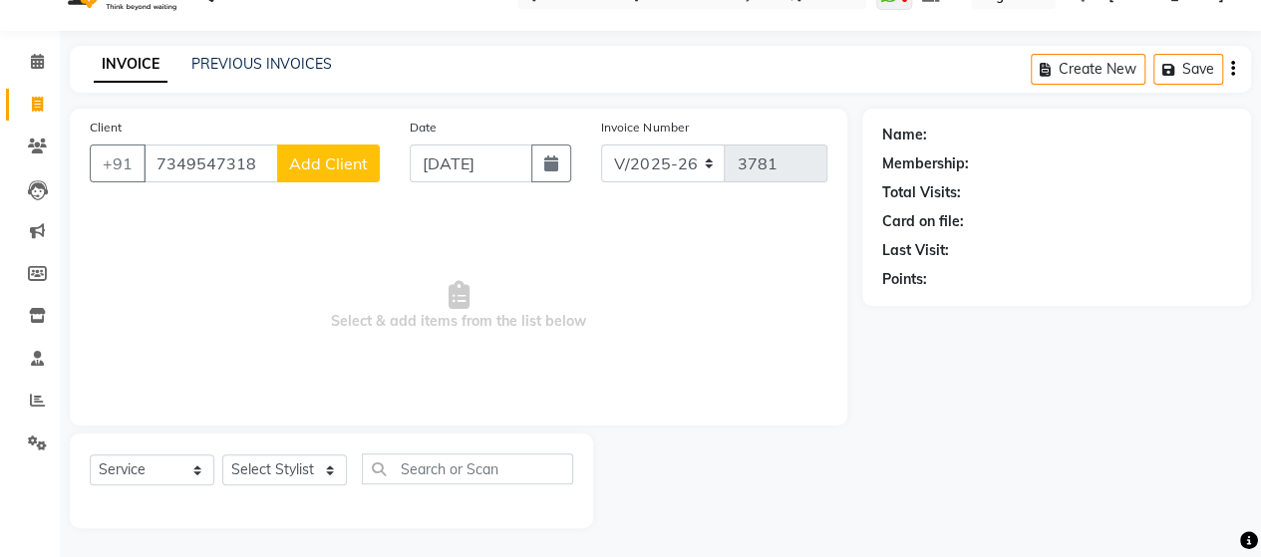
type input "7349547318"
click at [309, 156] on span "Add Client" at bounding box center [328, 163] width 79 height 20
select select "22"
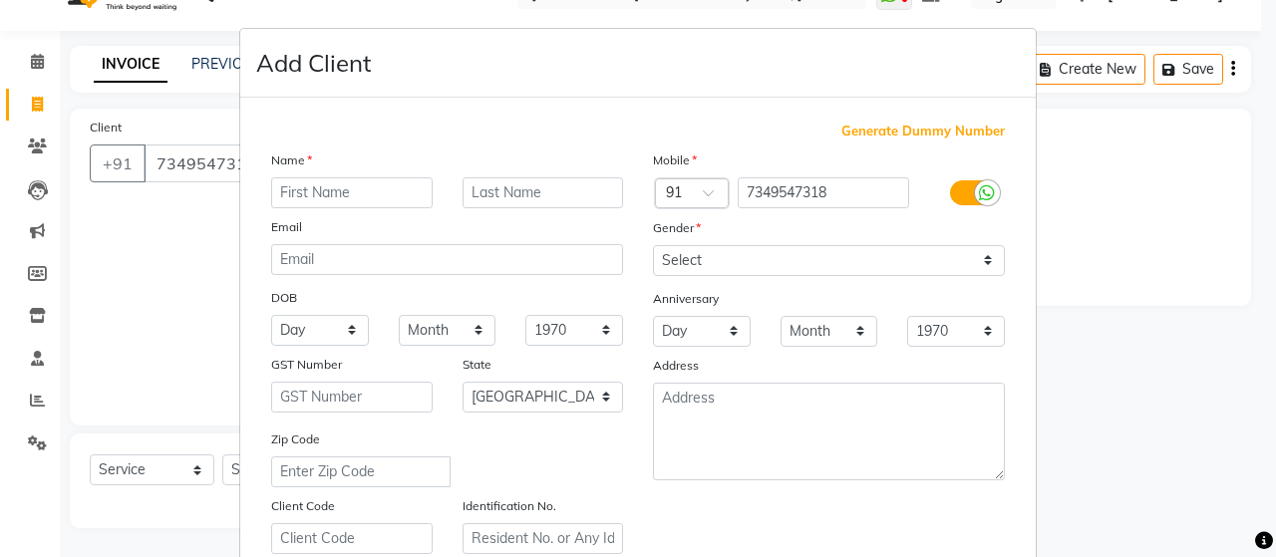
click at [322, 186] on input "text" at bounding box center [351, 192] width 161 height 31
type input "Shashank"
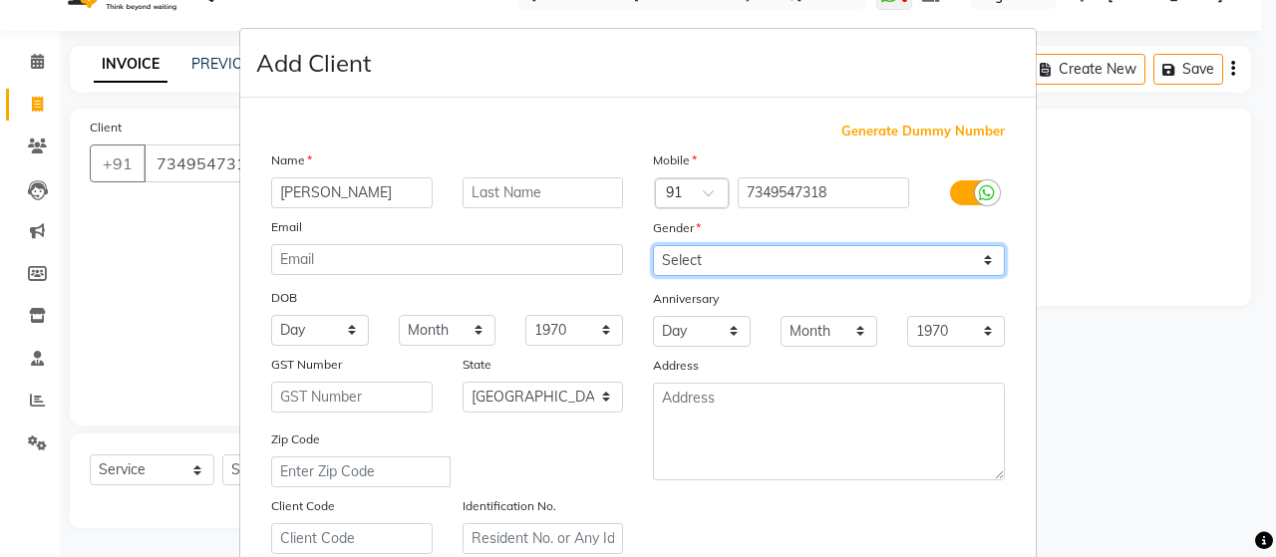
click at [681, 258] on select "Select [DEMOGRAPHIC_DATA] [DEMOGRAPHIC_DATA] Other Prefer Not To Say" at bounding box center [829, 260] width 352 height 31
select select "[DEMOGRAPHIC_DATA]"
click at [653, 245] on select "Select [DEMOGRAPHIC_DATA] [DEMOGRAPHIC_DATA] Other Prefer Not To Say" at bounding box center [829, 260] width 352 height 31
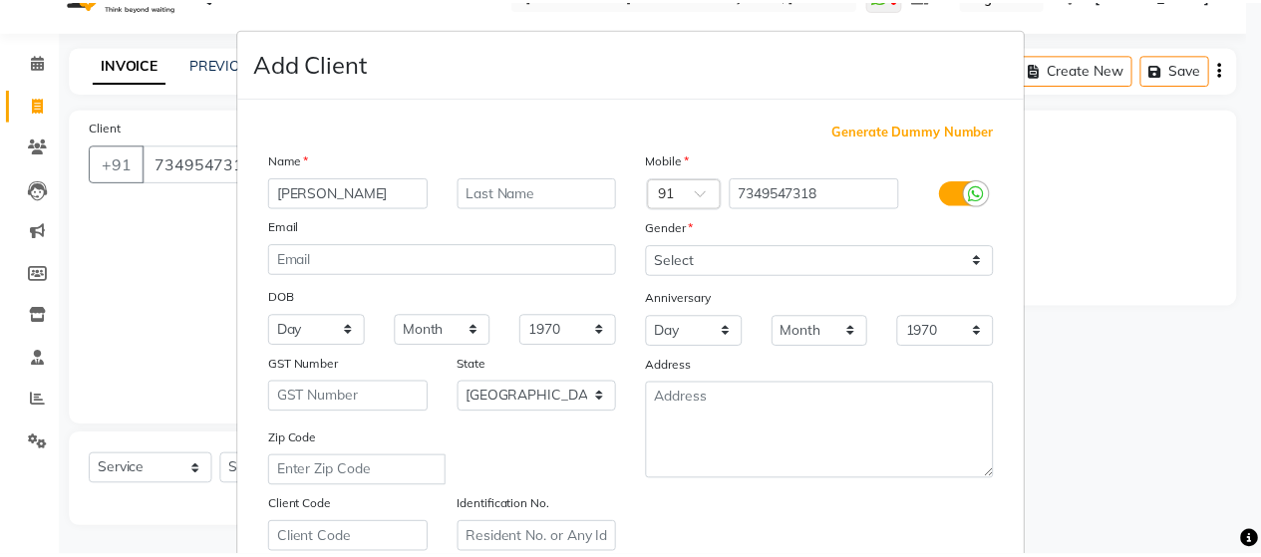
scroll to position [359, 0]
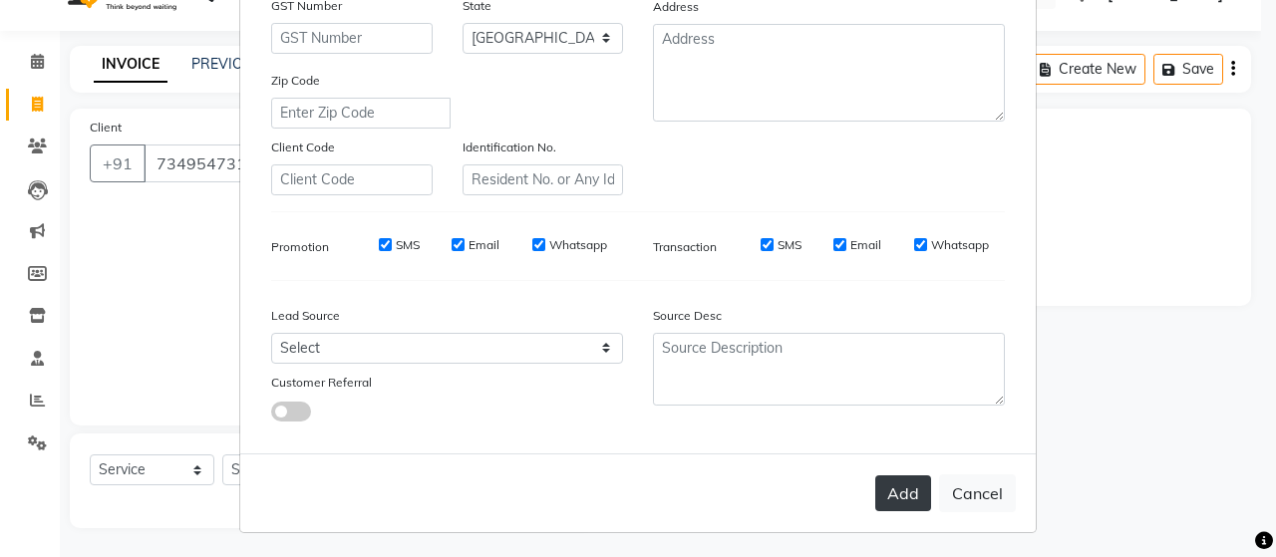
click at [909, 491] on button "Add" at bounding box center [903, 493] width 56 height 36
type input "73******18"
select select
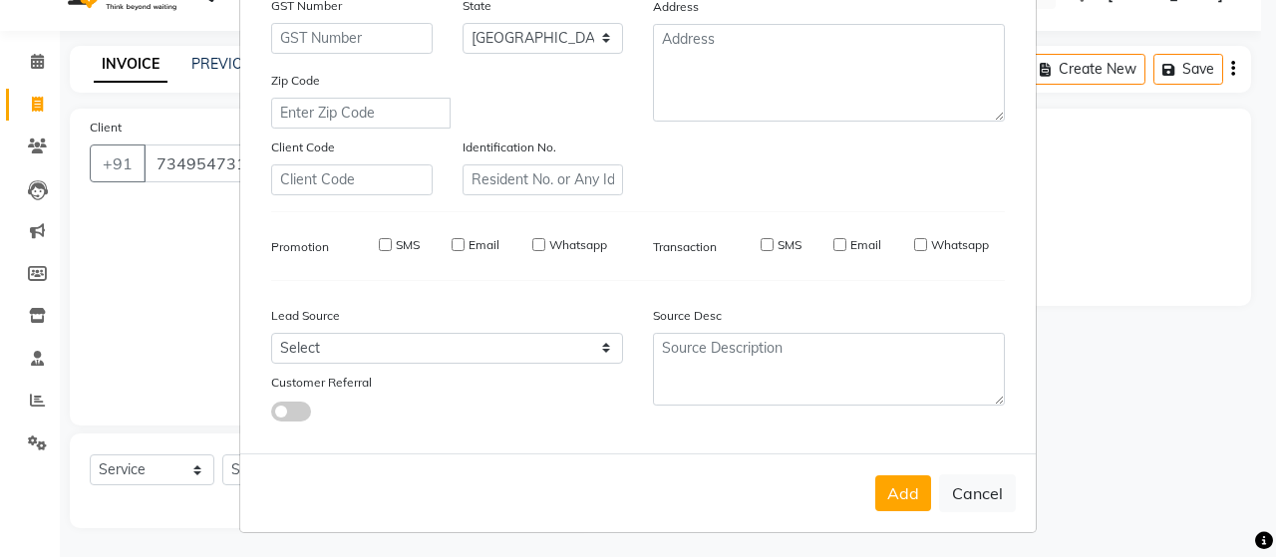
select select "null"
select select
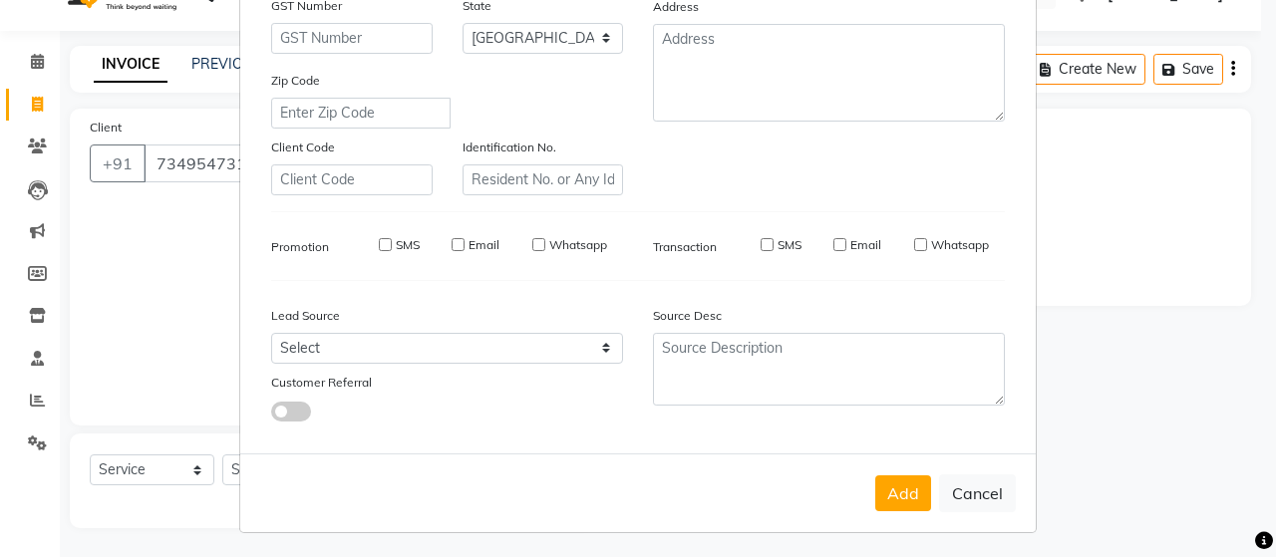
checkbox input "false"
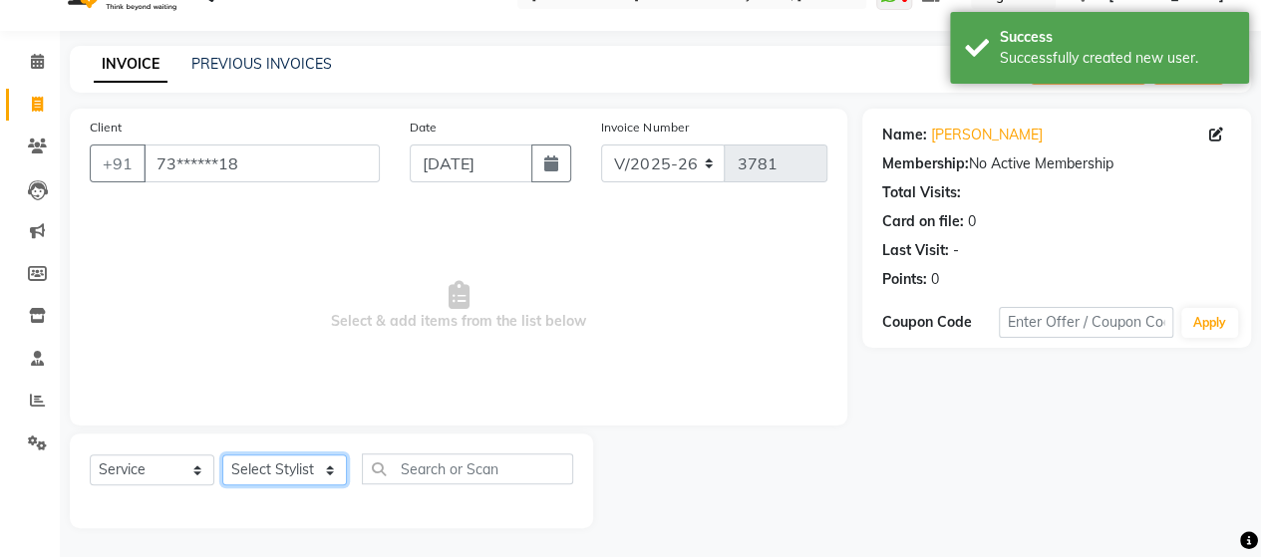
click at [281, 468] on select "Select Stylist Admin [PERSON_NAME] [PERSON_NAME] [PERSON_NAME] Rohit [PERSON_NA…" at bounding box center [284, 469] width 125 height 31
select select "62464"
click at [222, 454] on select "Select Stylist Admin [PERSON_NAME] [PERSON_NAME] [PERSON_NAME] Rohit [PERSON_NA…" at bounding box center [284, 469] width 125 height 31
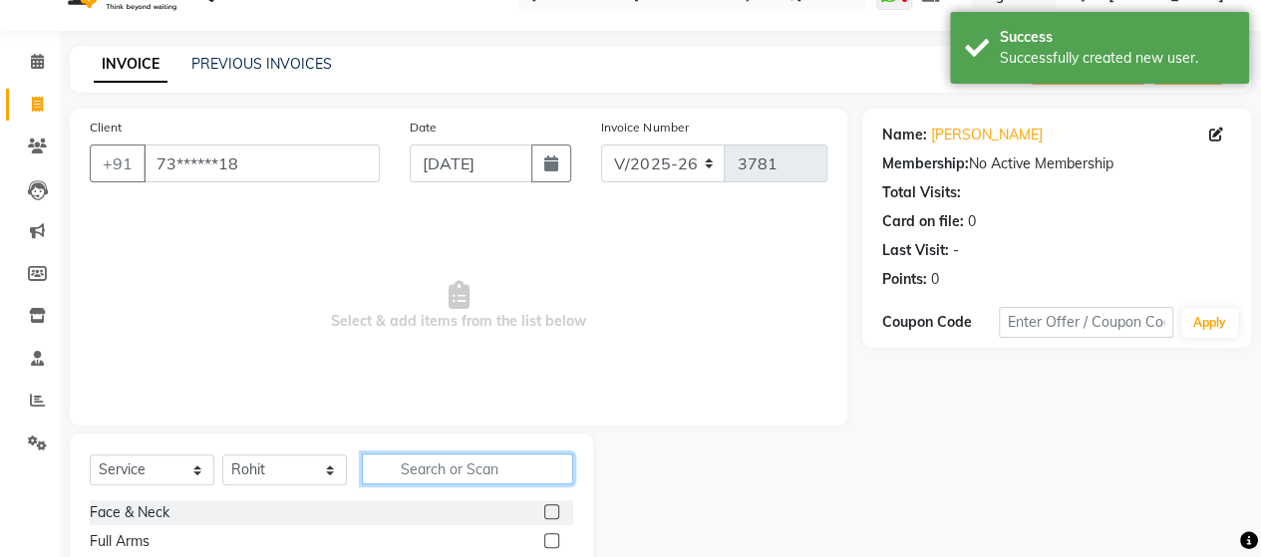
click at [462, 469] on input "text" at bounding box center [467, 468] width 211 height 31
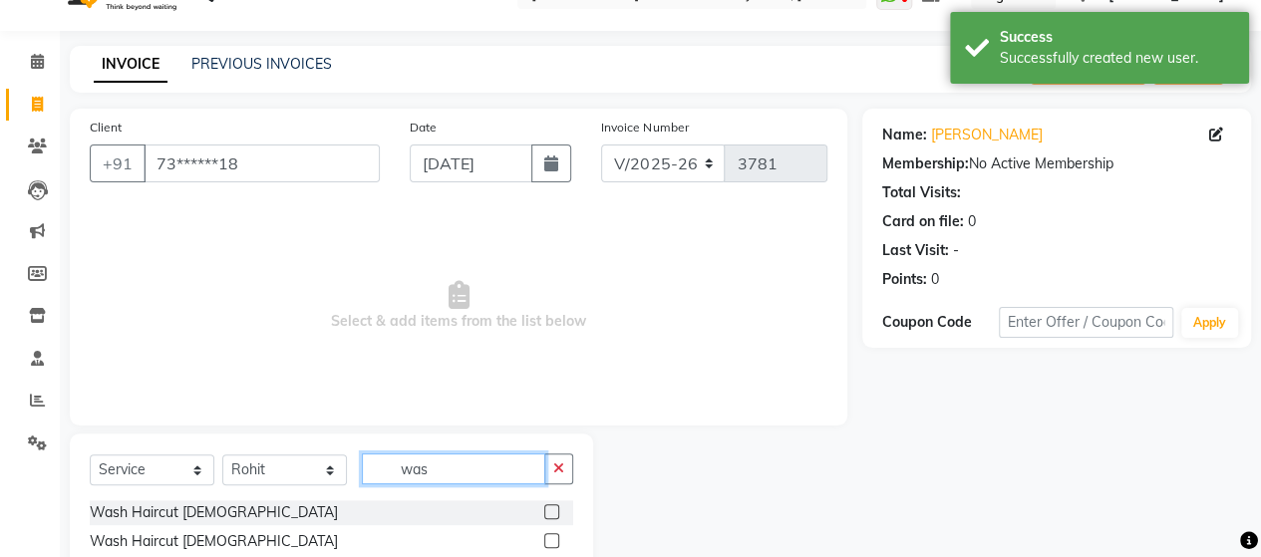
type input "was"
click at [556, 541] on label at bounding box center [551, 540] width 15 height 15
click at [556, 541] on input "checkbox" at bounding box center [550, 541] width 13 height 13
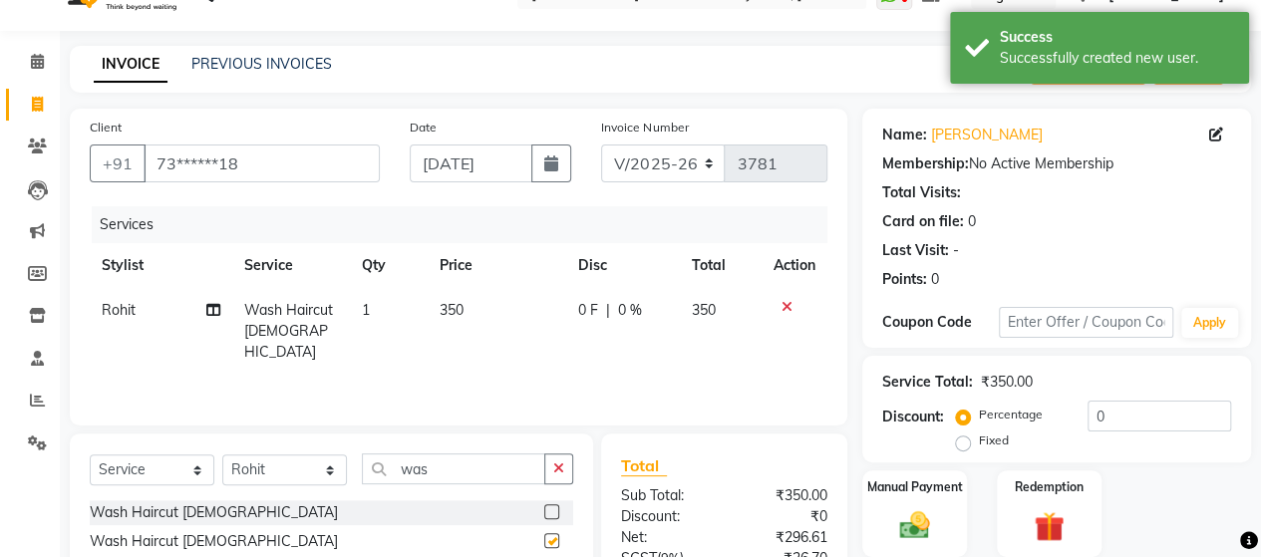
checkbox input "false"
click at [497, 180] on input "[DATE]" at bounding box center [472, 164] width 124 height 38
select select "9"
select select "2025"
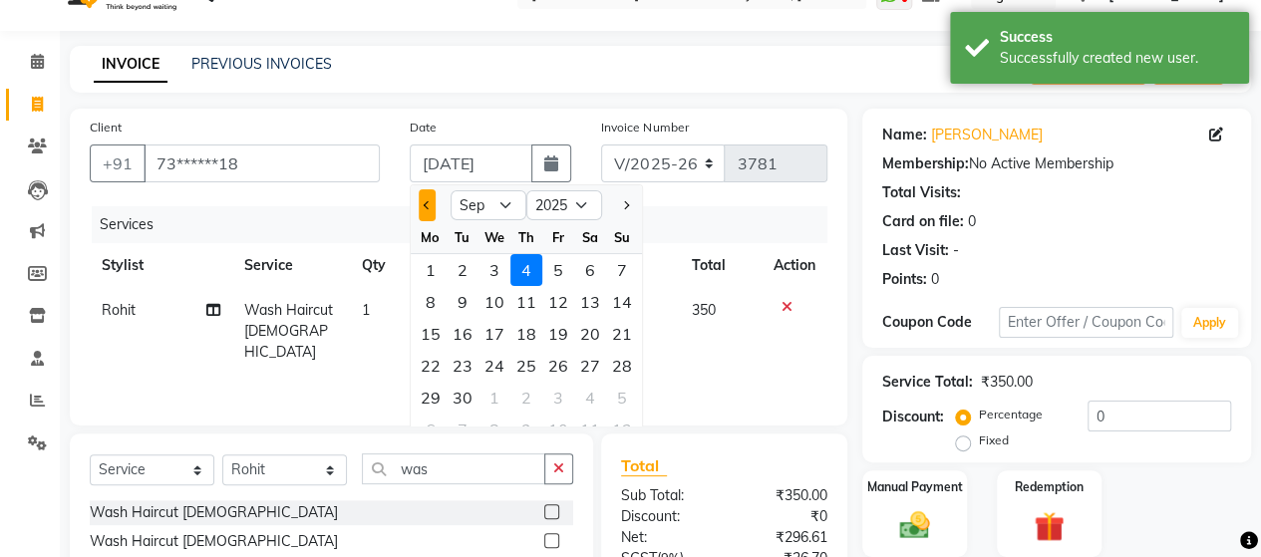
click at [425, 210] on button "Previous month" at bounding box center [427, 205] width 17 height 32
select select "8"
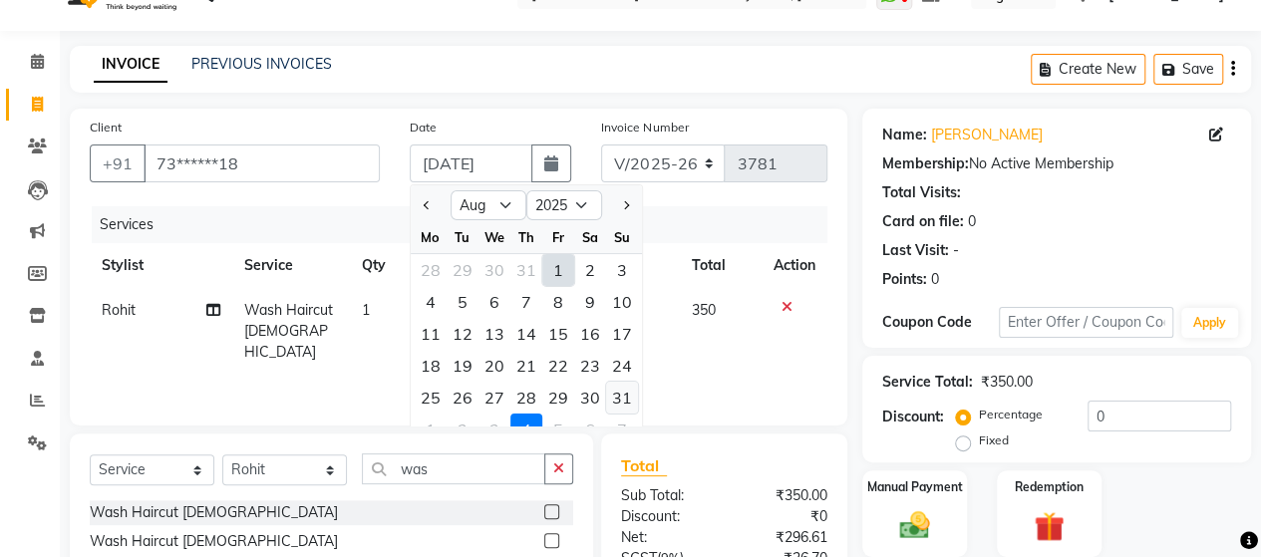
click at [618, 404] on div "31" at bounding box center [622, 398] width 32 height 32
type input "[DATE]"
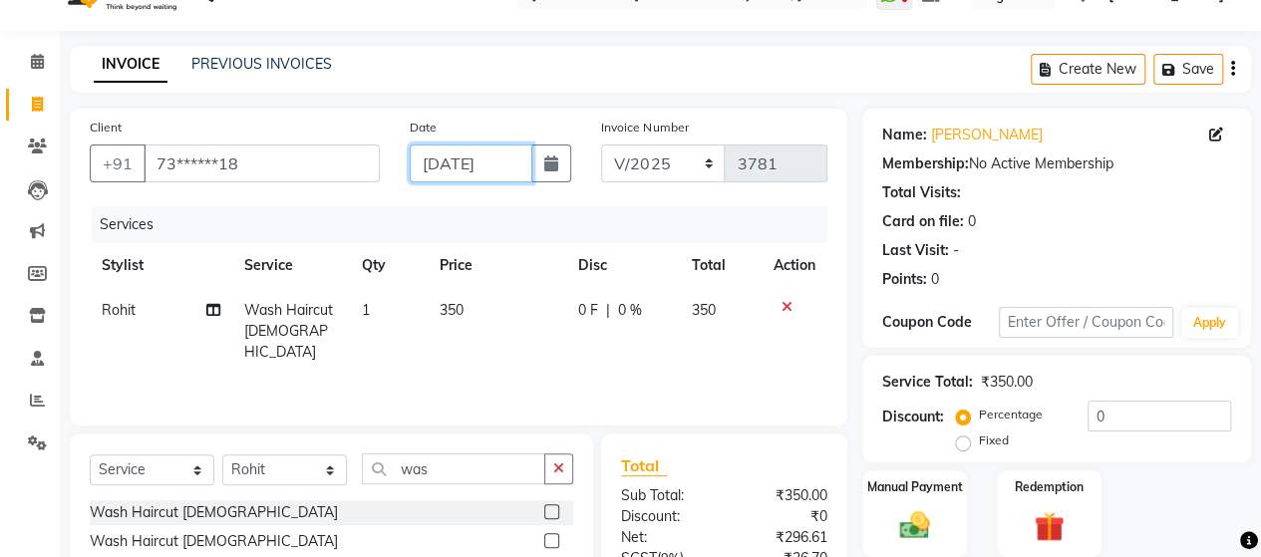
scroll to position [238, 0]
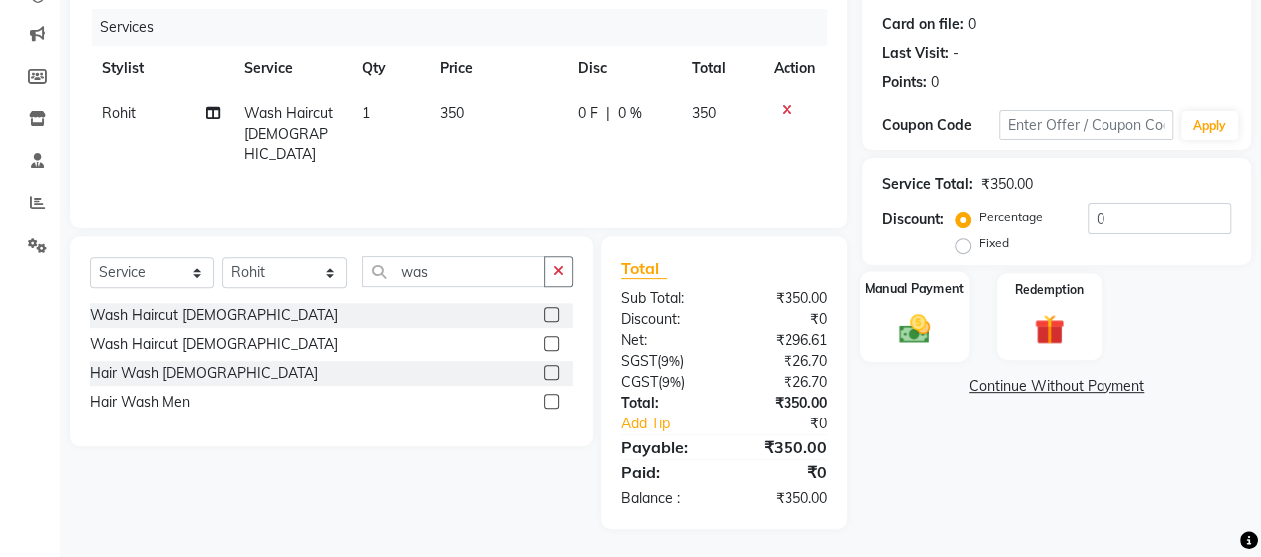
click at [917, 305] on div "Manual Payment" at bounding box center [914, 316] width 109 height 91
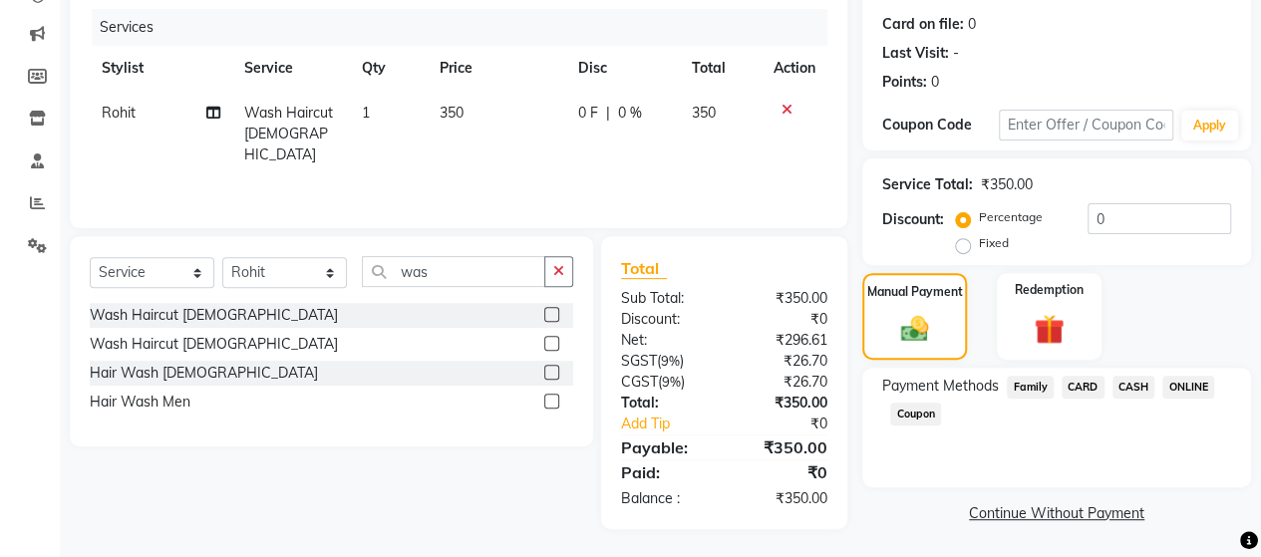
click at [1175, 391] on span "ONLINE" at bounding box center [1188, 387] width 52 height 23
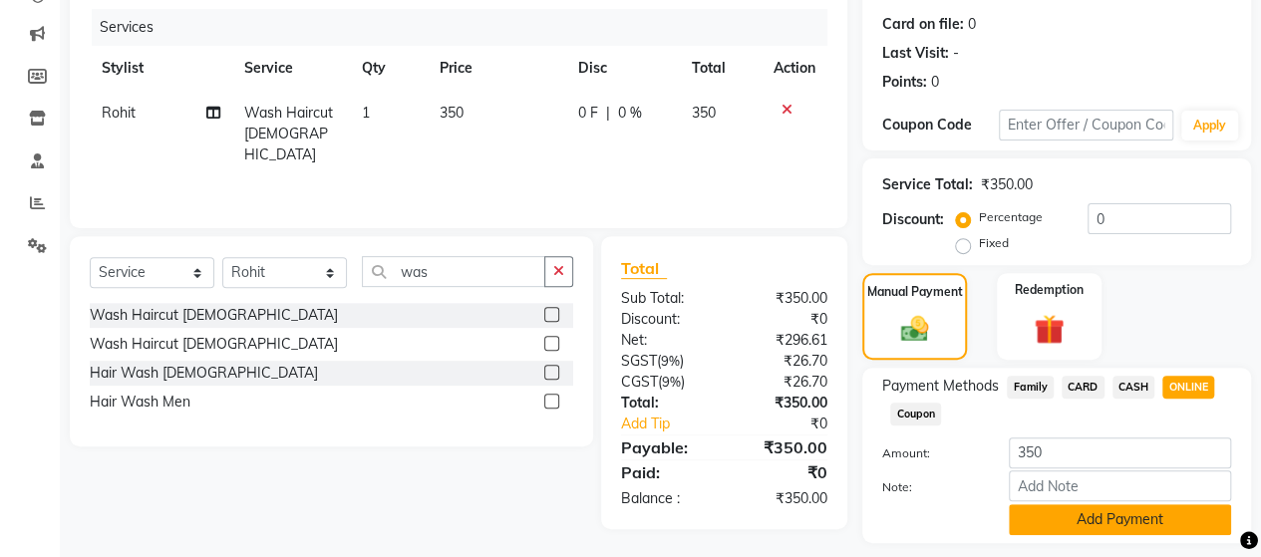
click at [1162, 525] on button "Add Payment" at bounding box center [1120, 519] width 222 height 31
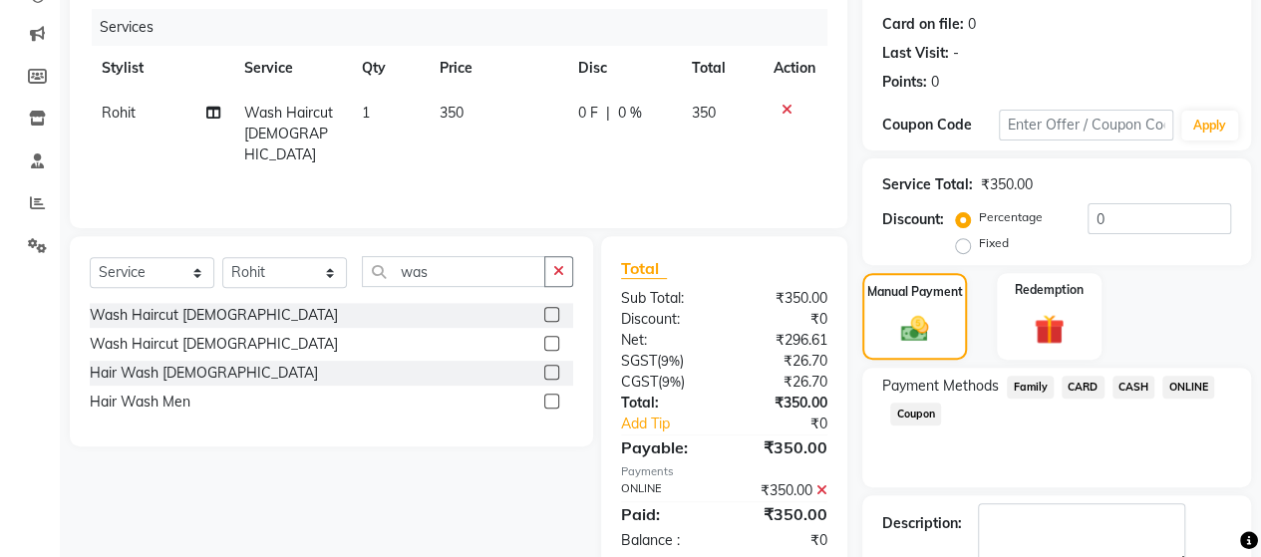
scroll to position [349, 0]
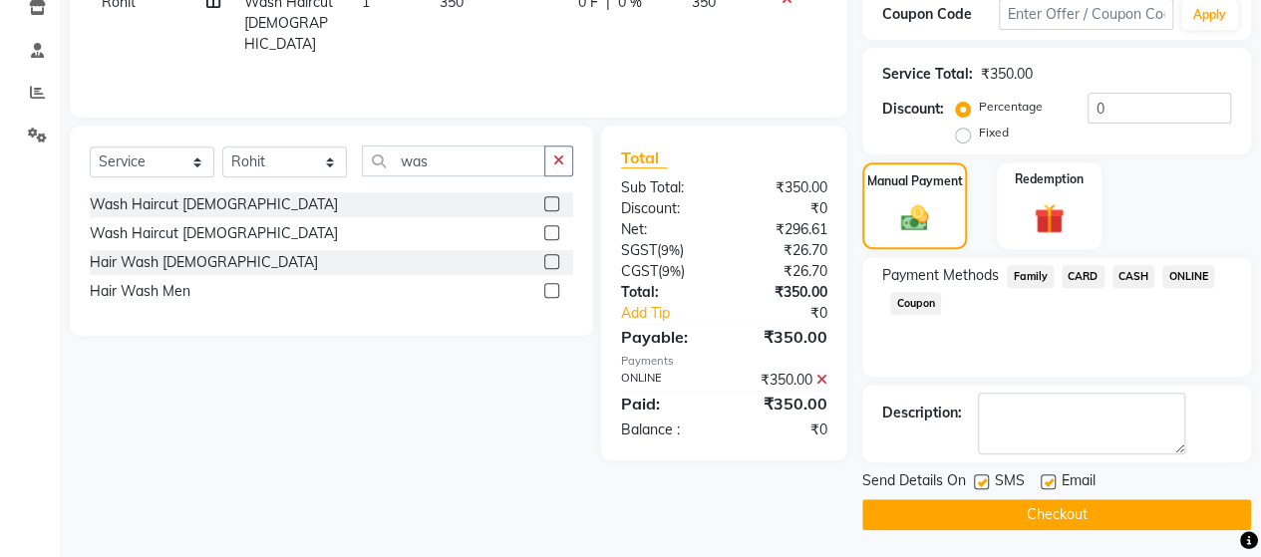
click at [1083, 501] on button "Checkout" at bounding box center [1056, 514] width 389 height 31
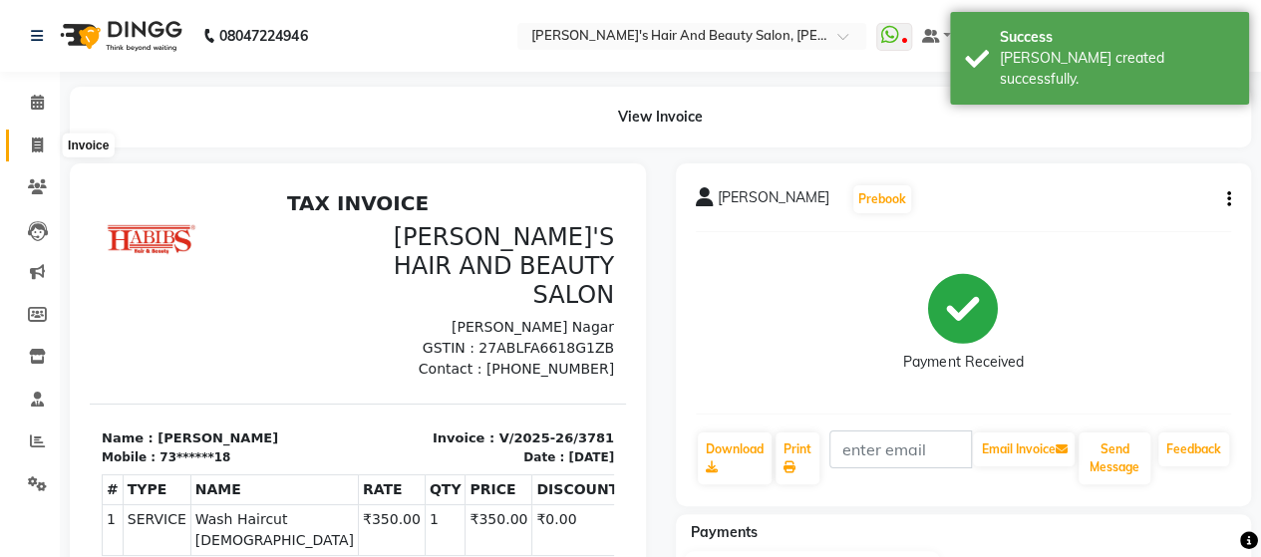
click at [40, 152] on span at bounding box center [37, 146] width 35 height 23
select select "6429"
select select "service"
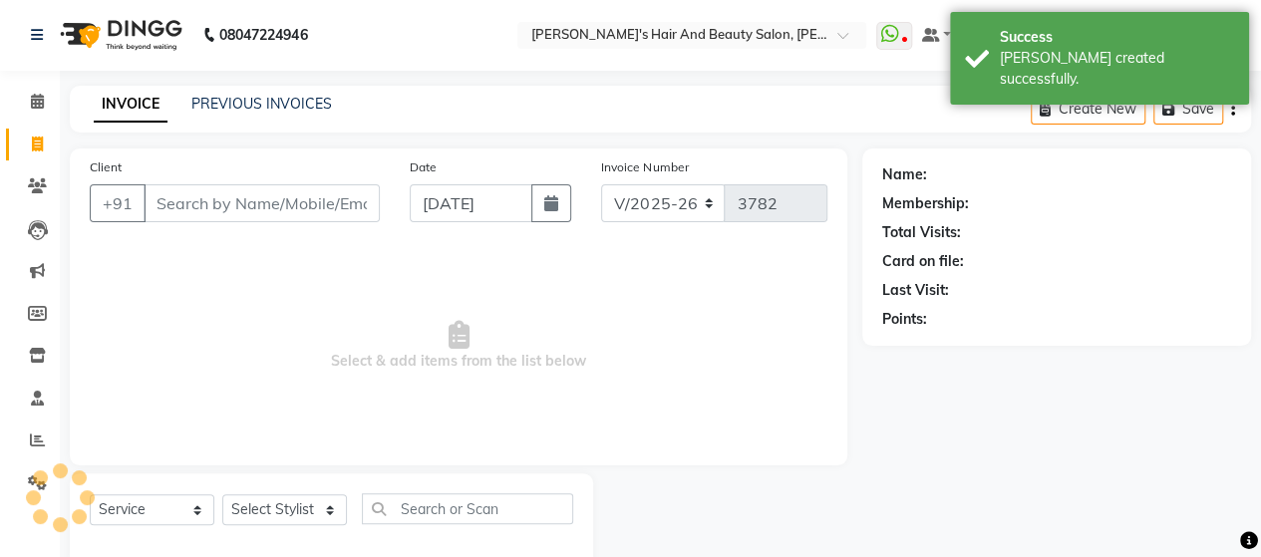
scroll to position [41, 0]
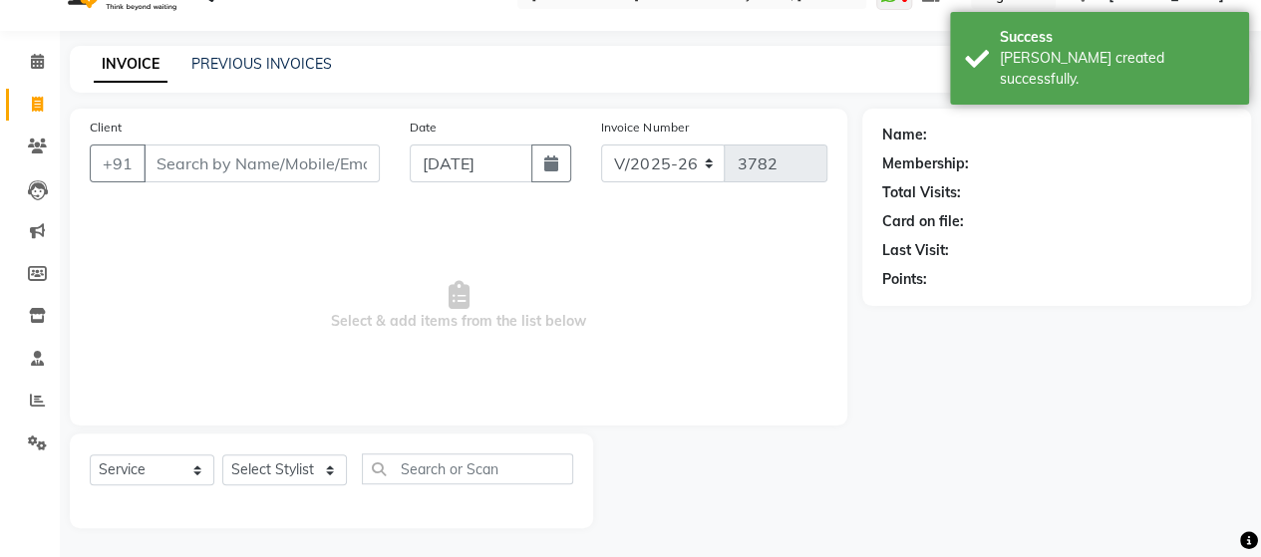
click at [276, 158] on input "Client" at bounding box center [262, 164] width 236 height 38
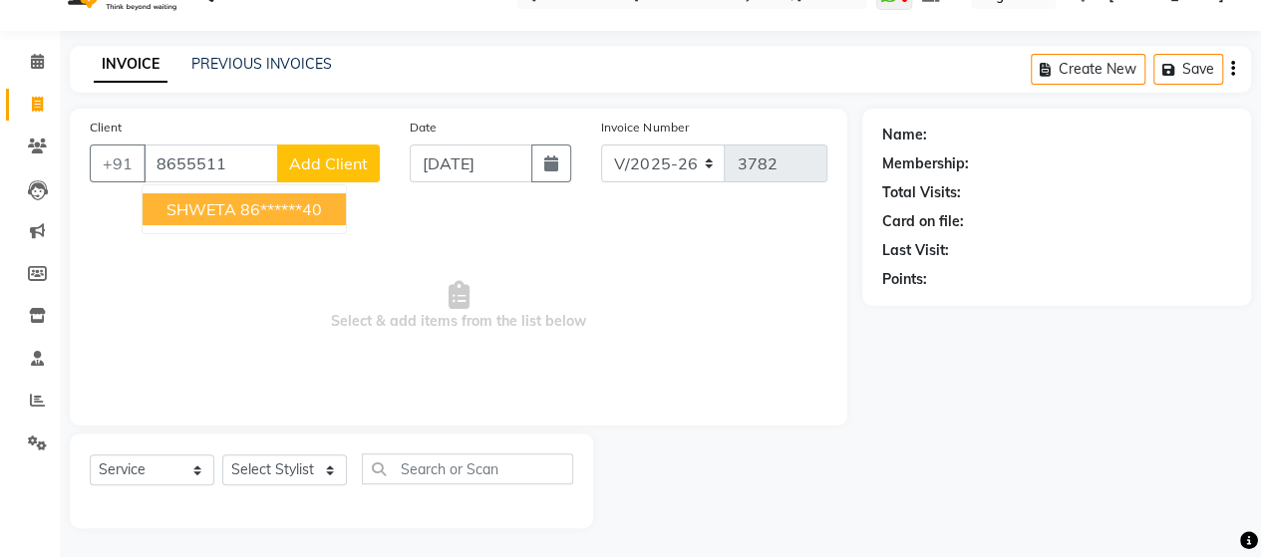
click at [289, 202] on ngb-highlight "86******40" at bounding box center [281, 209] width 82 height 20
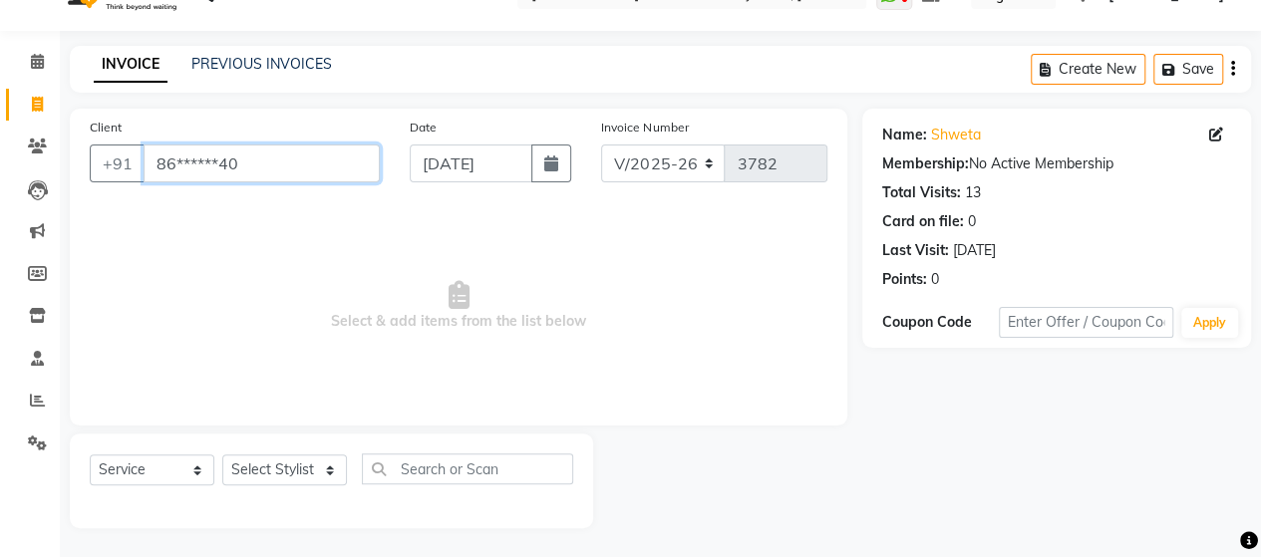
click at [235, 176] on input "86******40" at bounding box center [262, 164] width 236 height 38
type input "8"
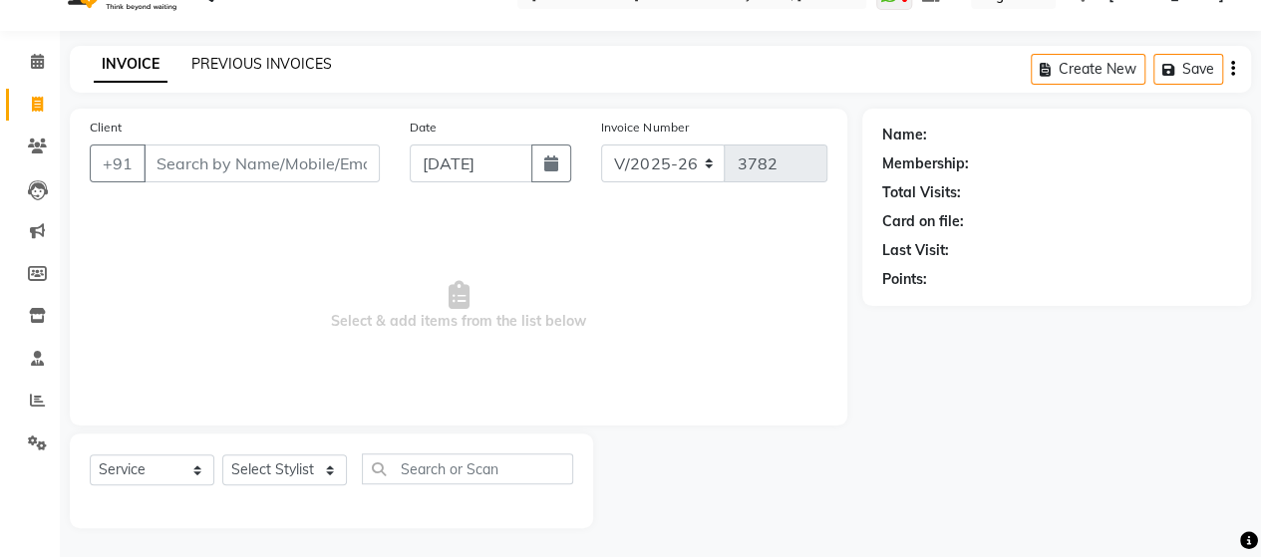
click at [278, 67] on link "PREVIOUS INVOICES" at bounding box center [261, 64] width 141 height 18
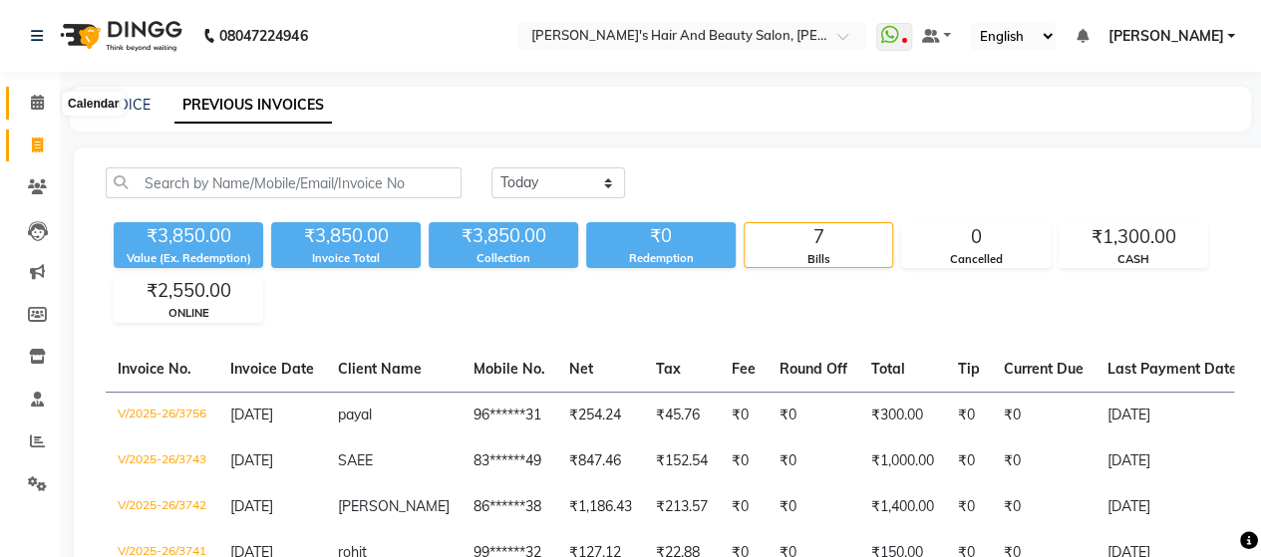
click at [41, 105] on icon at bounding box center [37, 102] width 13 height 15
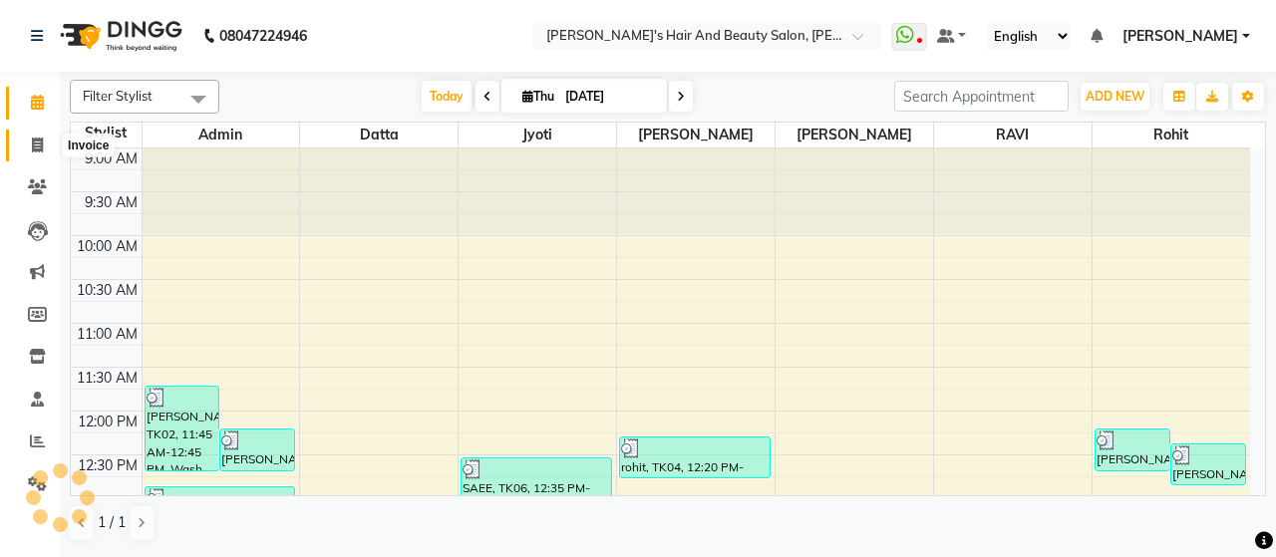
click at [28, 154] on span at bounding box center [37, 146] width 35 height 23
select select "service"
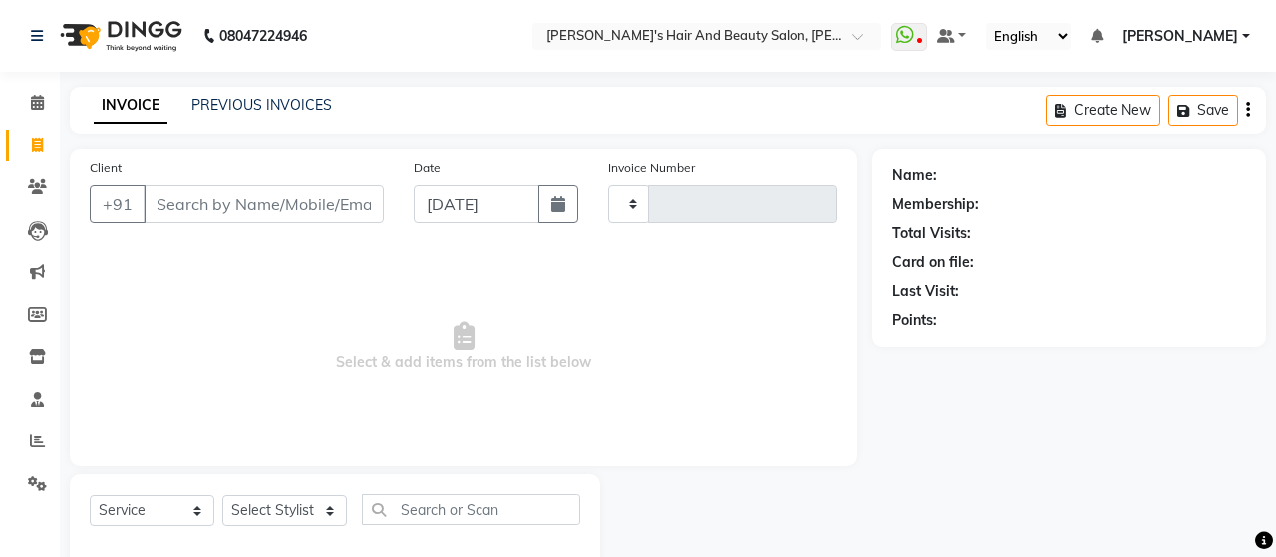
type input "3782"
select select "6429"
click at [223, 210] on input "Client" at bounding box center [262, 204] width 236 height 38
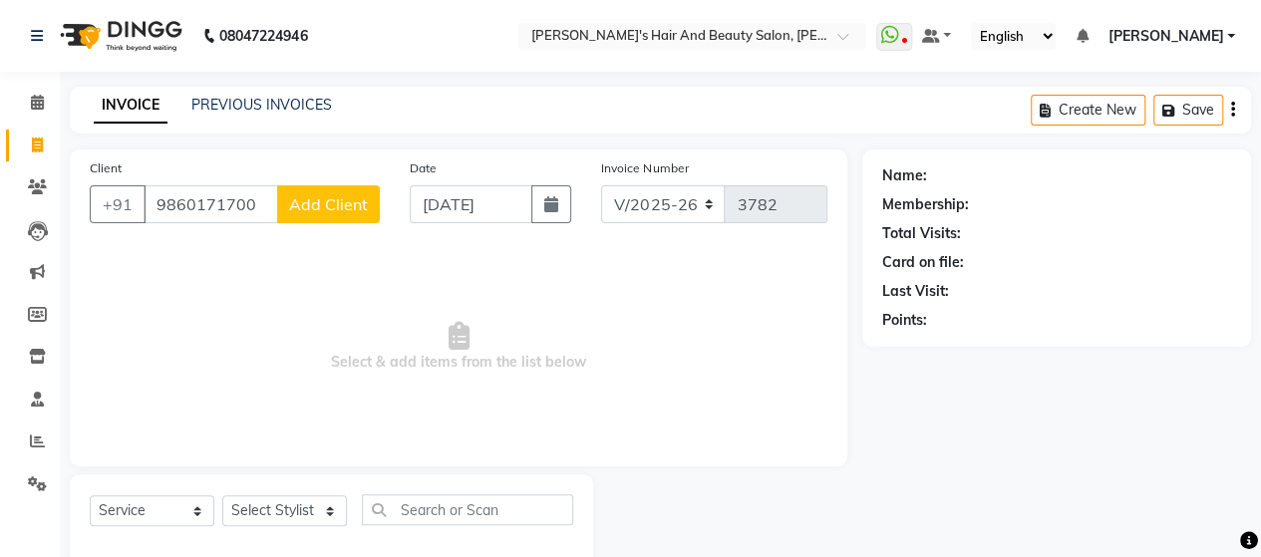
type input "9860171700"
click at [315, 199] on span "Add Client" at bounding box center [328, 204] width 79 height 20
select select "22"
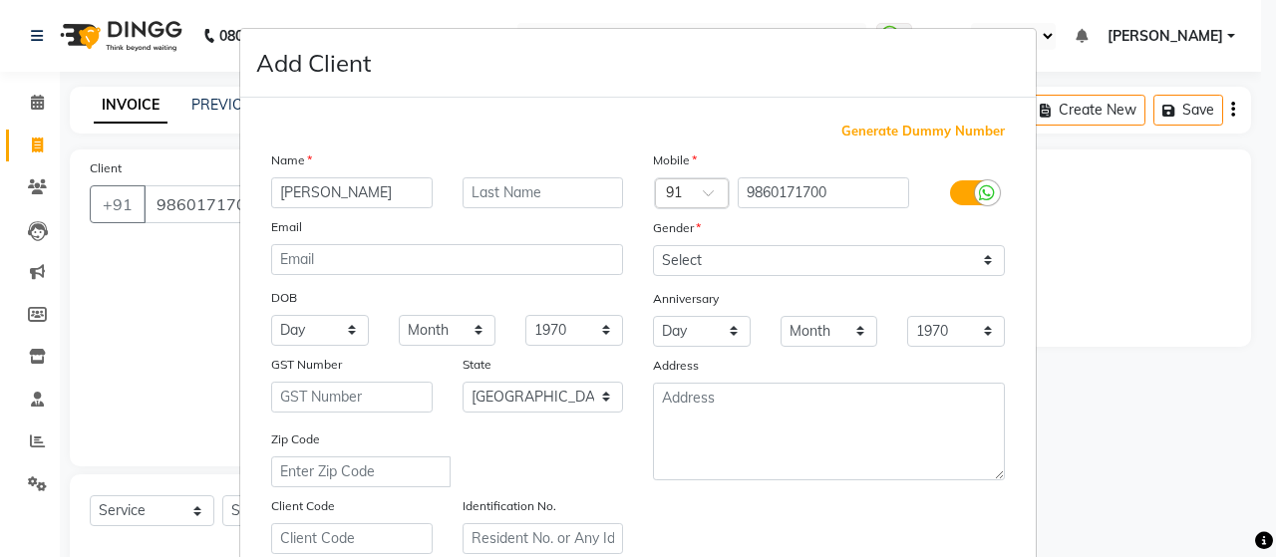
type input "[PERSON_NAME]"
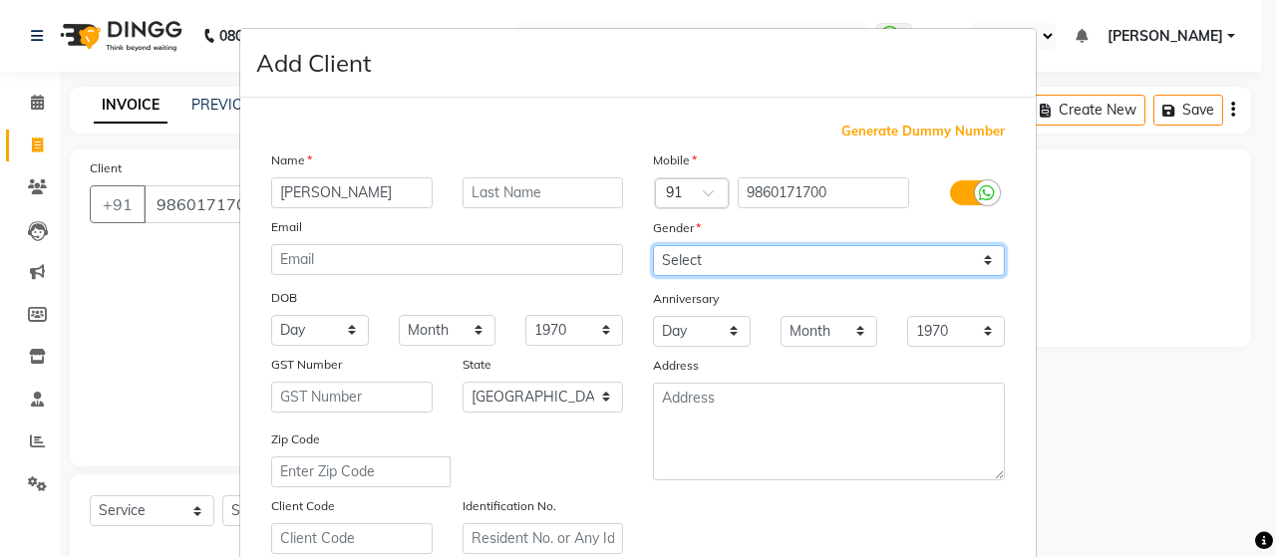
click at [664, 256] on select "Select [DEMOGRAPHIC_DATA] [DEMOGRAPHIC_DATA] Other Prefer Not To Say" at bounding box center [829, 260] width 352 height 31
select select "[DEMOGRAPHIC_DATA]"
click at [653, 245] on select "Select [DEMOGRAPHIC_DATA] [DEMOGRAPHIC_DATA] Other Prefer Not To Say" at bounding box center [829, 260] width 352 height 31
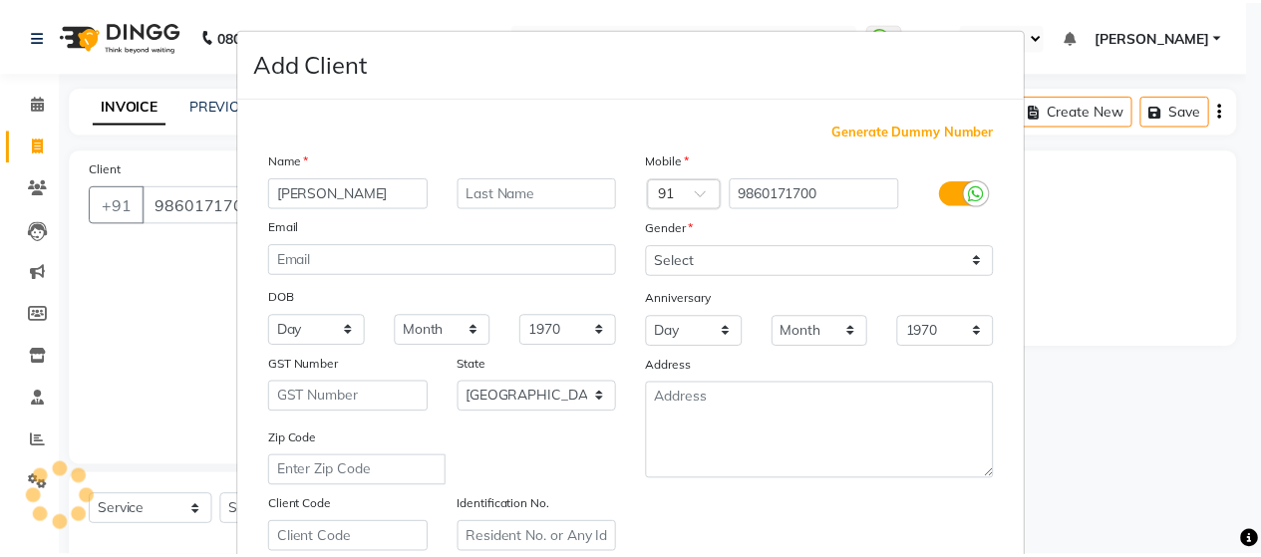
scroll to position [359, 0]
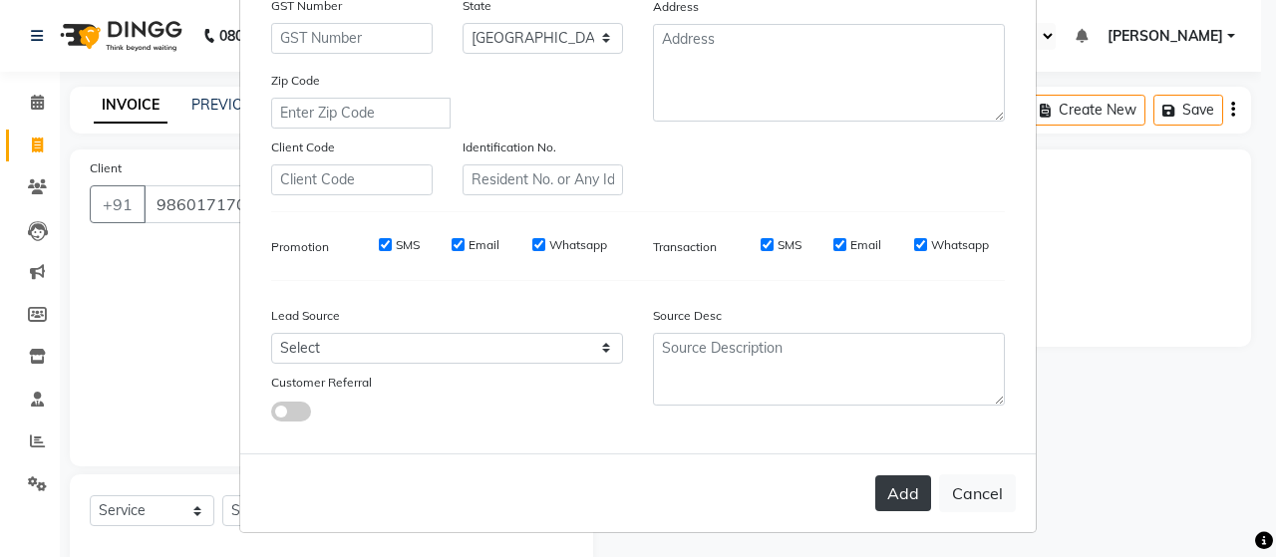
click at [893, 492] on button "Add" at bounding box center [903, 493] width 56 height 36
type input "98******00"
select select
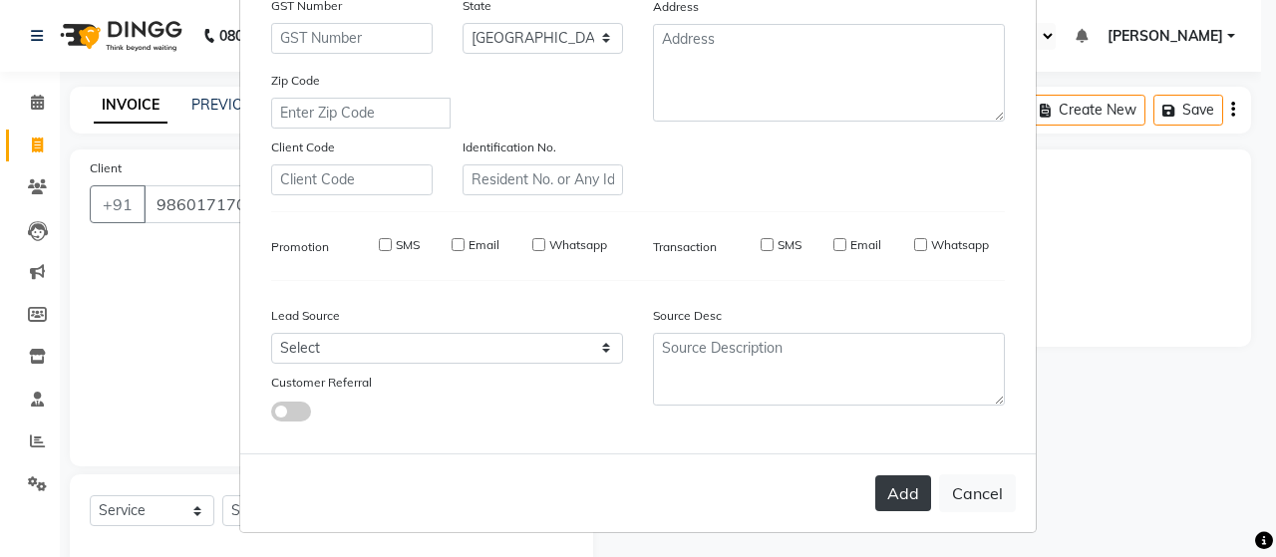
select select "null"
select select
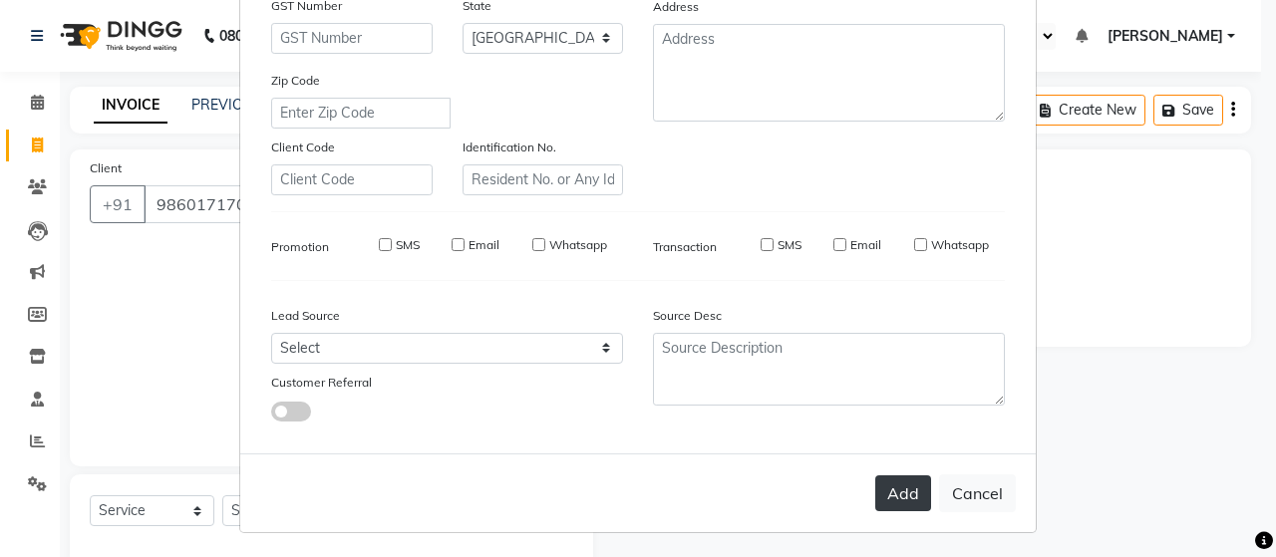
checkbox input "false"
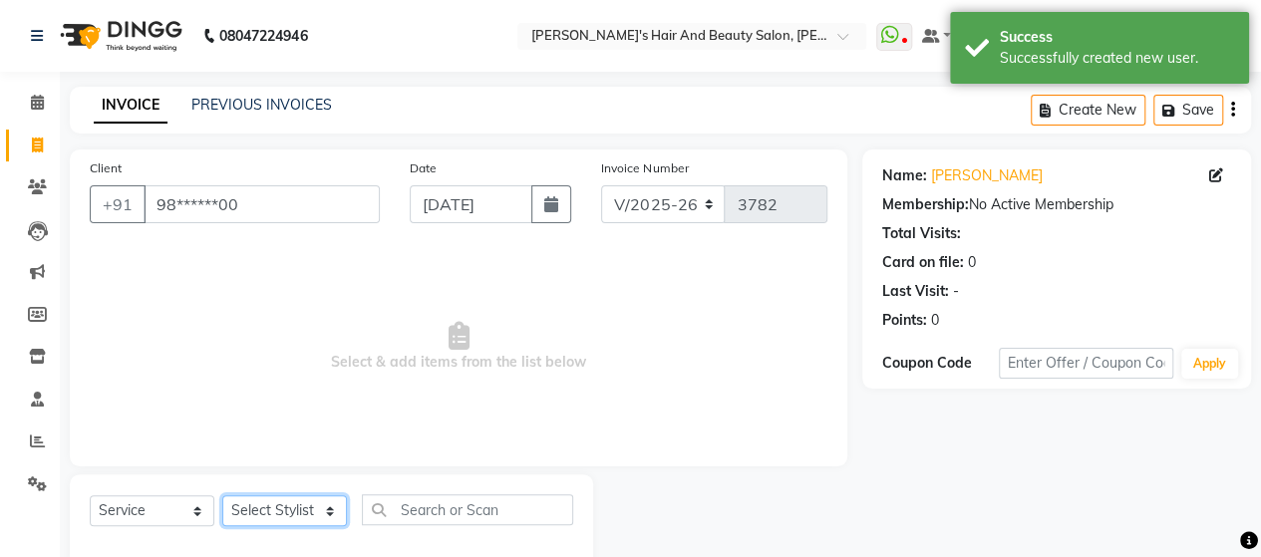
click at [278, 511] on select "Select Stylist Admin [PERSON_NAME] [PERSON_NAME] [PERSON_NAME] Rohit [PERSON_NA…" at bounding box center [284, 510] width 125 height 31
select select "48824"
click at [222, 495] on select "Select Stylist Admin [PERSON_NAME] [PERSON_NAME] [PERSON_NAME] Rohit [PERSON_NA…" at bounding box center [284, 510] width 125 height 31
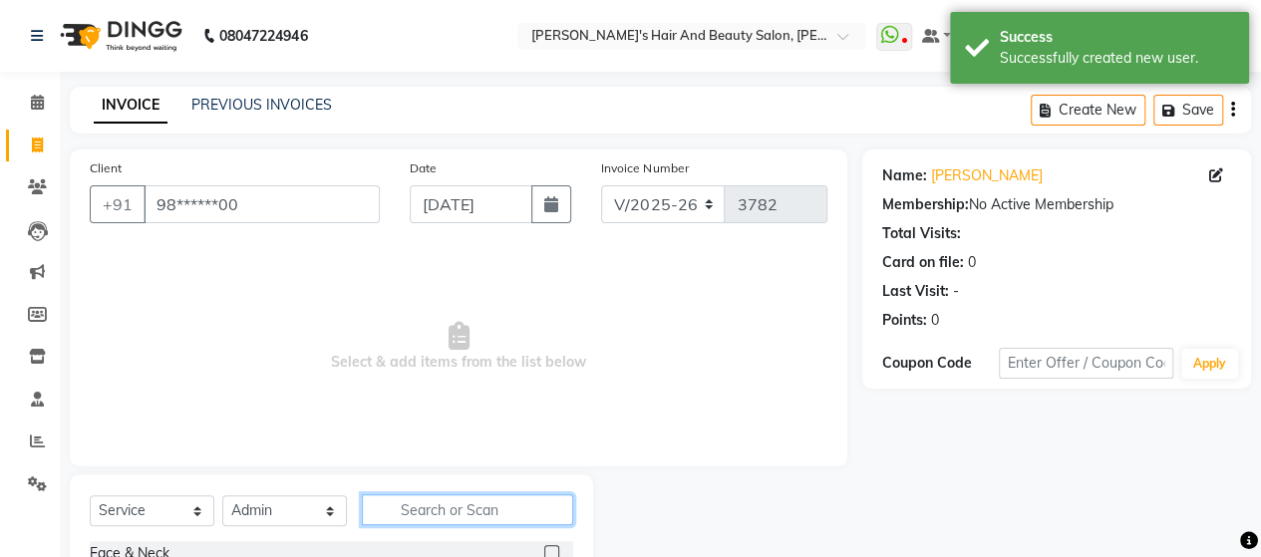
click at [460, 497] on input "text" at bounding box center [467, 509] width 211 height 31
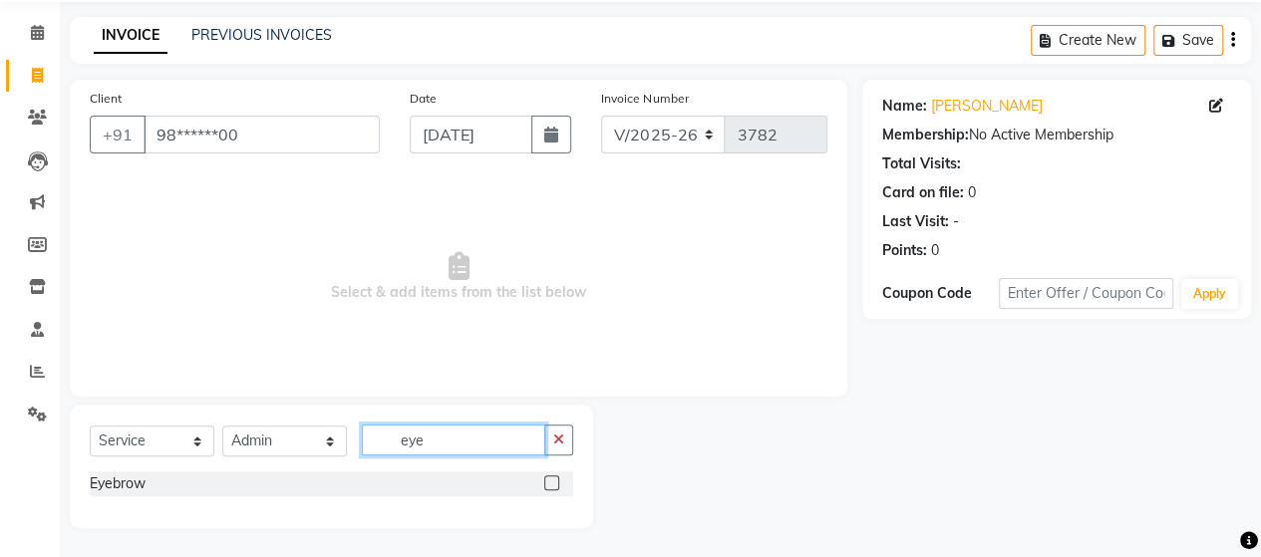
type input "eye"
click at [550, 487] on label at bounding box center [551, 482] width 15 height 15
click at [550, 487] on input "checkbox" at bounding box center [550, 483] width 13 height 13
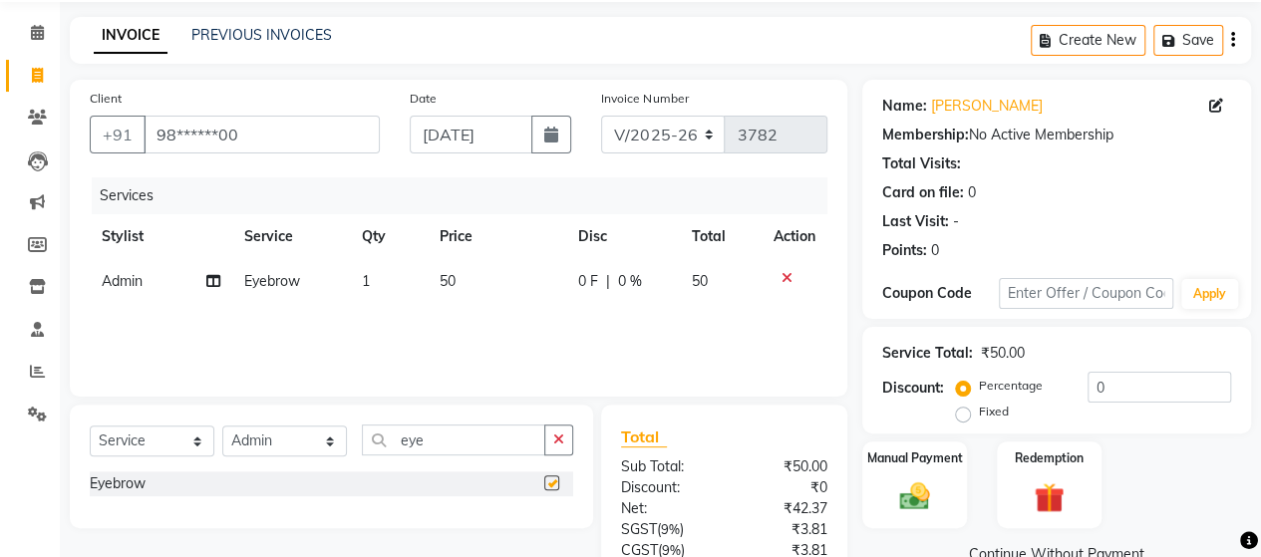
checkbox input "false"
click at [491, 437] on input "eye" at bounding box center [453, 440] width 183 height 31
type input "e"
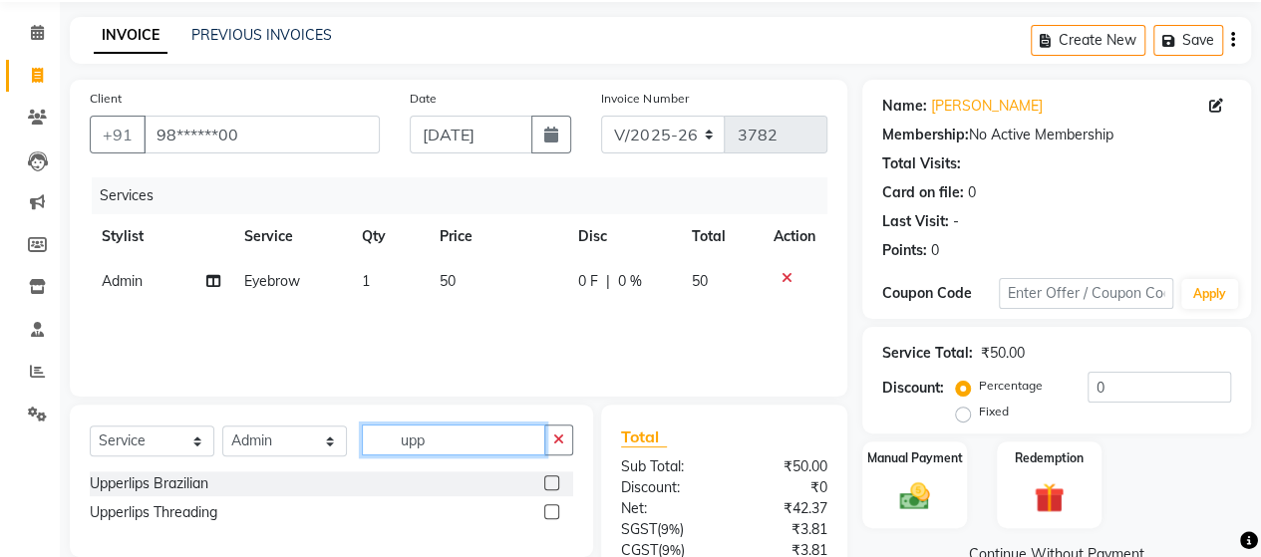
type input "upp"
click at [551, 515] on label at bounding box center [551, 511] width 15 height 15
click at [551, 515] on input "checkbox" at bounding box center [550, 512] width 13 height 13
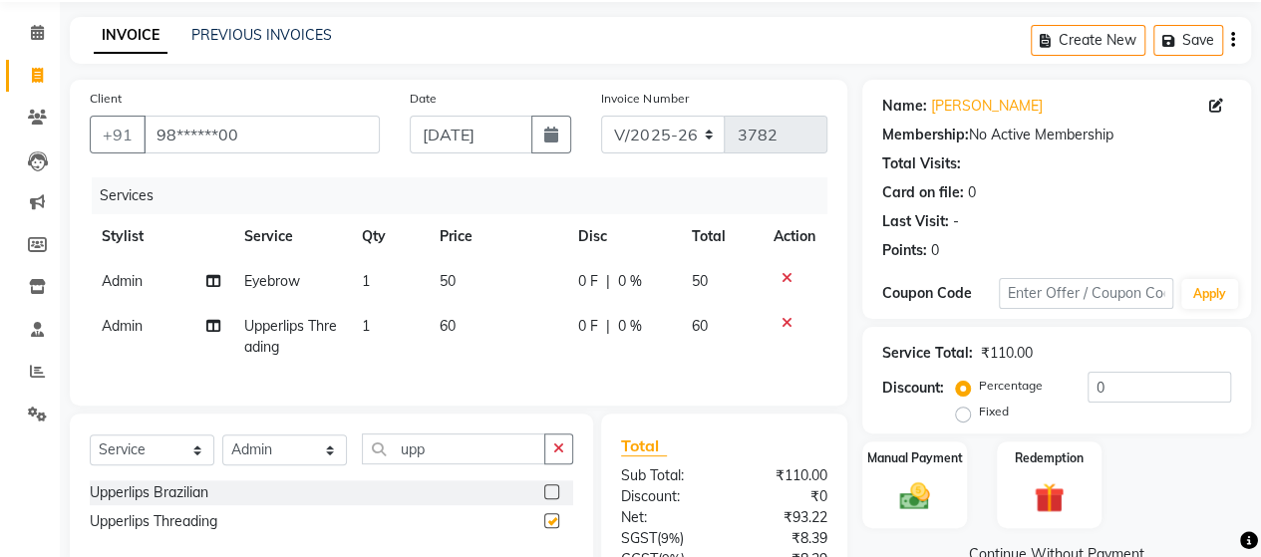
checkbox input "false"
click at [459, 338] on td "60" at bounding box center [497, 337] width 139 height 66
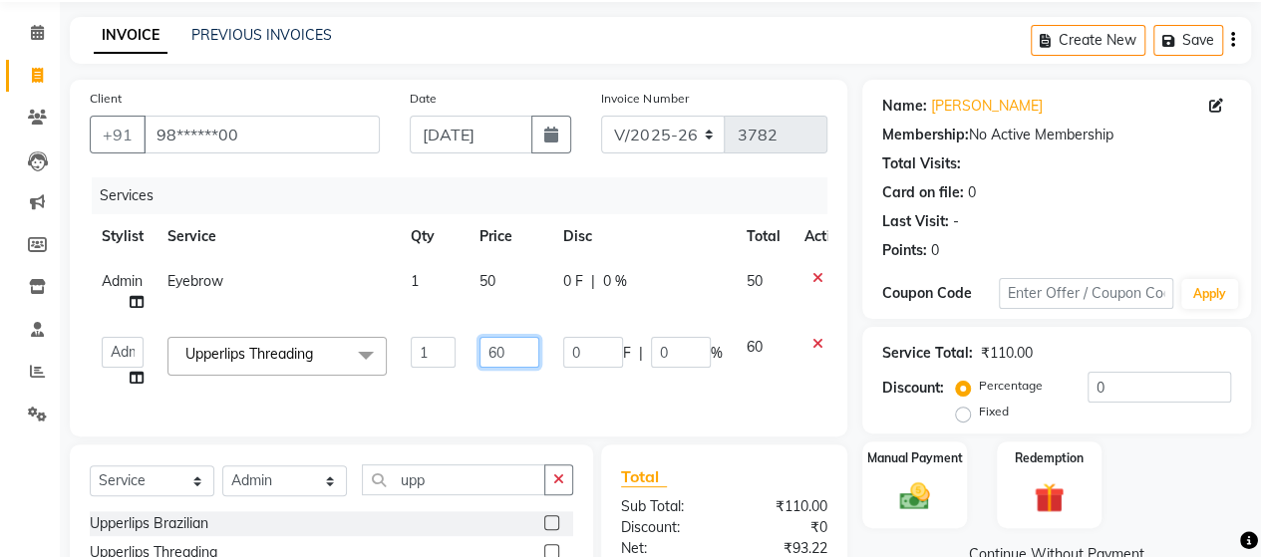
click at [497, 347] on input "60" at bounding box center [509, 352] width 60 height 31
type input "50"
click at [488, 388] on div "Services Stylist Service Qty Price Disc Total Action Admin Eyebrow 1 50 0 F | 0…" at bounding box center [459, 296] width 738 height 239
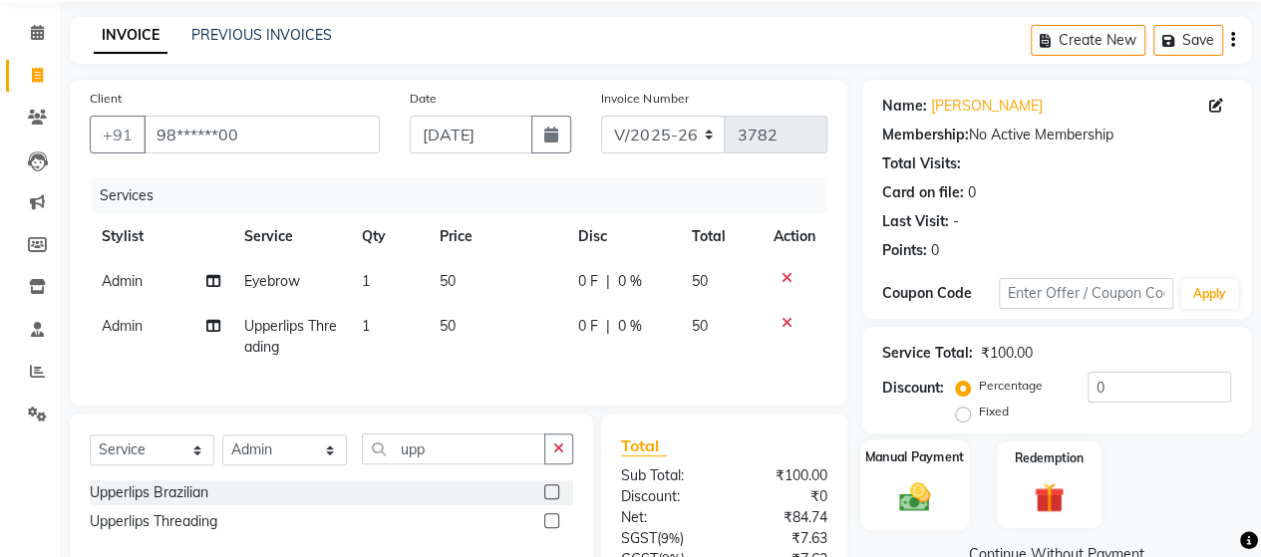
click at [889, 485] on img at bounding box center [914, 496] width 51 height 36
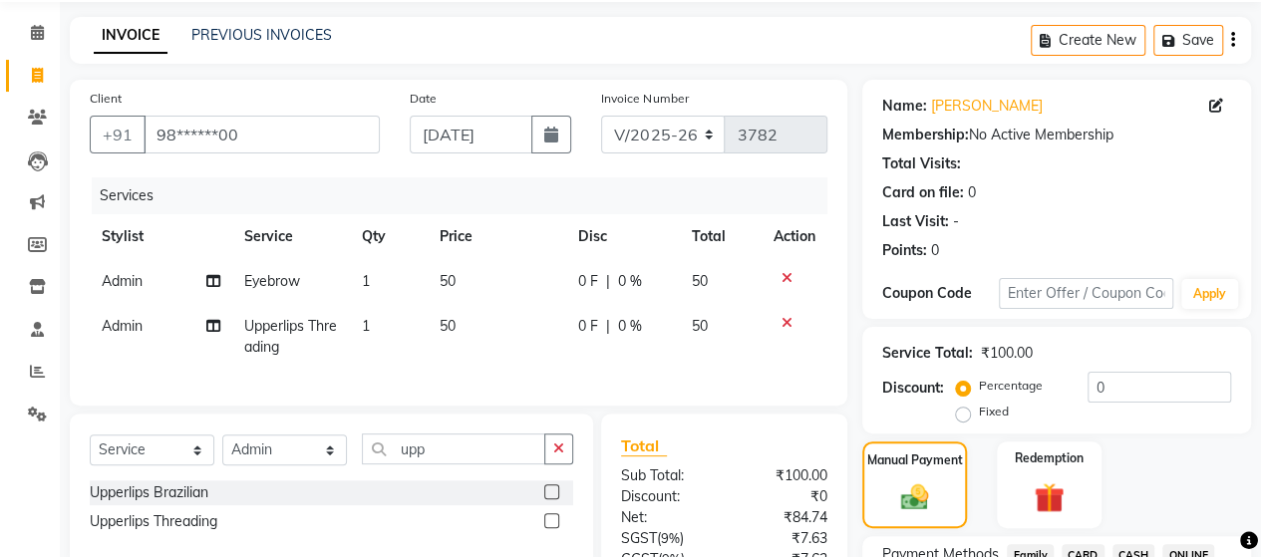
scroll to position [263, 0]
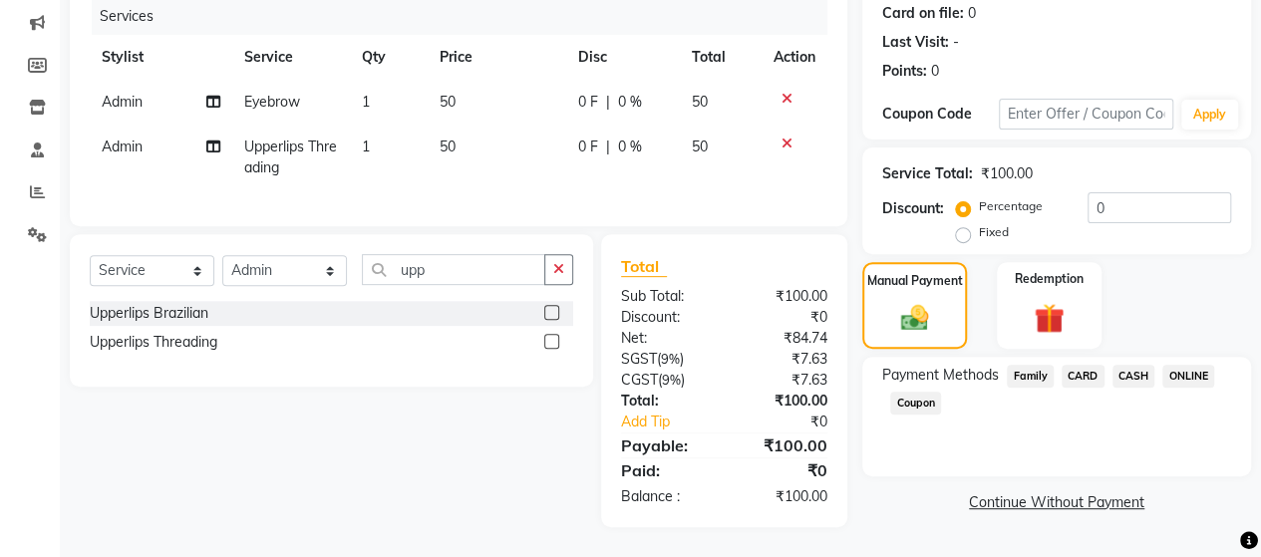
click at [1132, 365] on span "CASH" at bounding box center [1133, 376] width 43 height 23
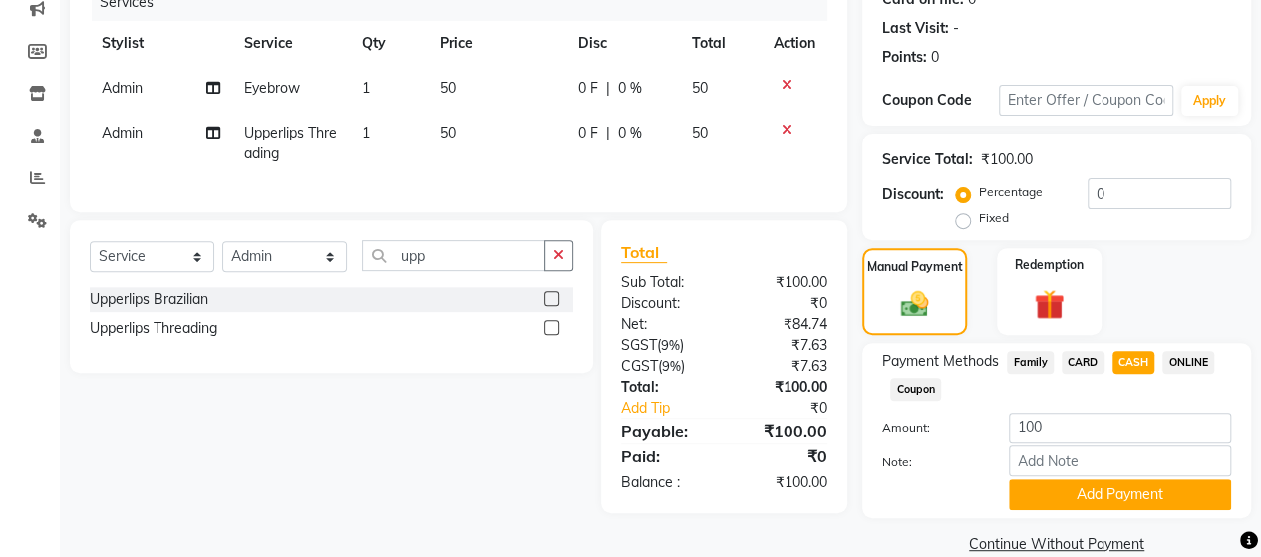
click at [1175, 512] on div "Payment Methods Family CARD CASH ONLINE Coupon Amount: 100 Note: Add Payment" at bounding box center [1056, 430] width 389 height 175
click at [1210, 492] on button "Add Payment" at bounding box center [1120, 494] width 222 height 31
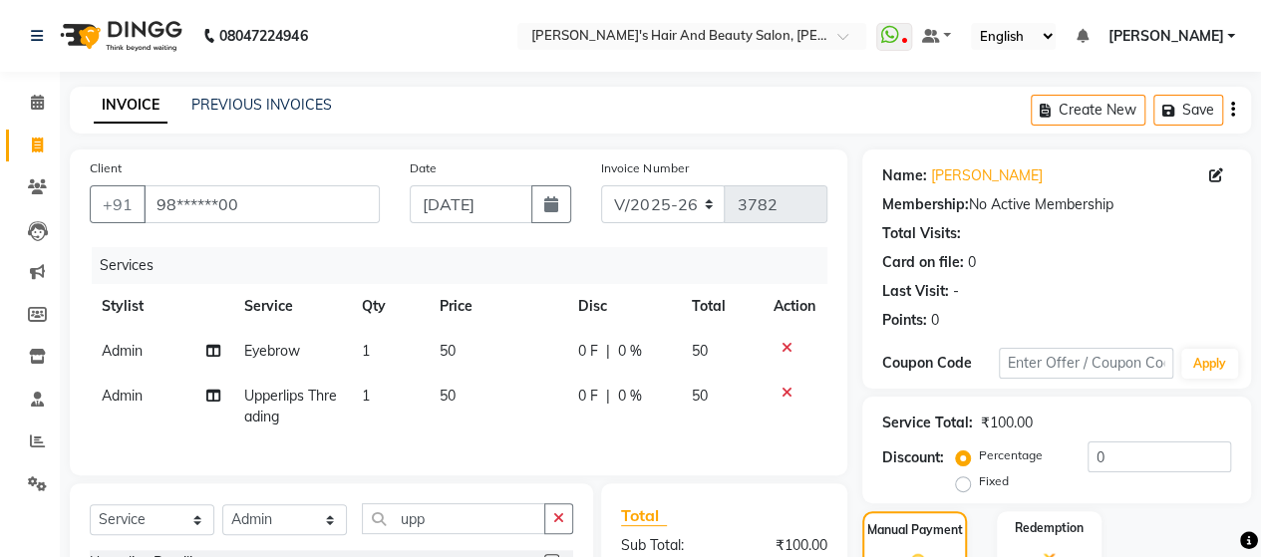
scroll to position [349, 0]
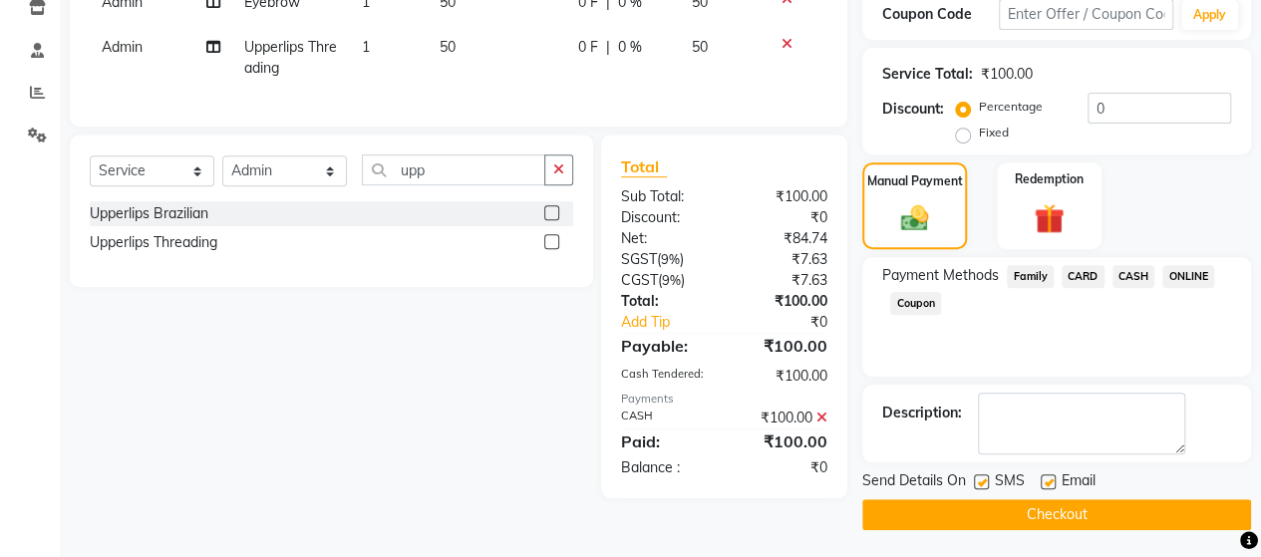
click at [1110, 520] on button "Checkout" at bounding box center [1056, 514] width 389 height 31
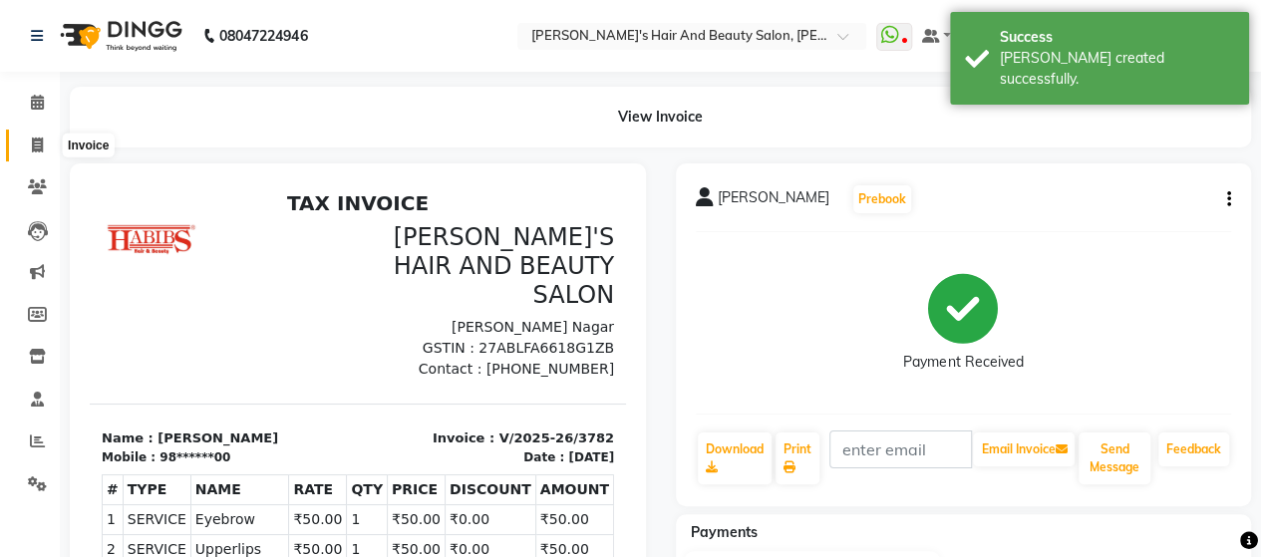
click at [40, 148] on icon at bounding box center [37, 145] width 11 height 15
select select "6429"
select select "service"
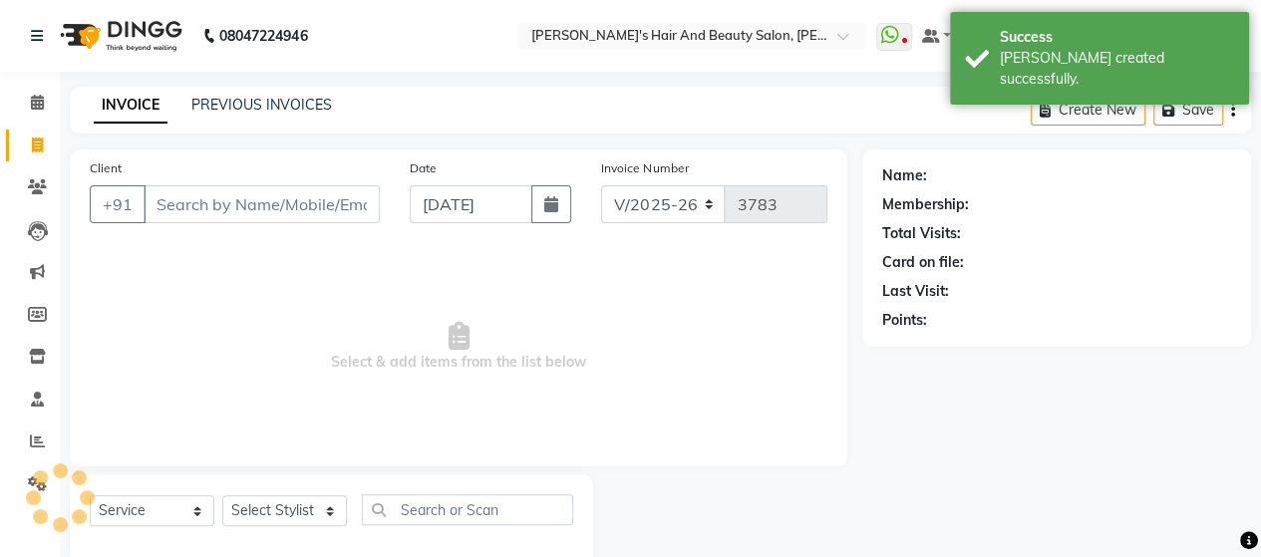
scroll to position [41, 0]
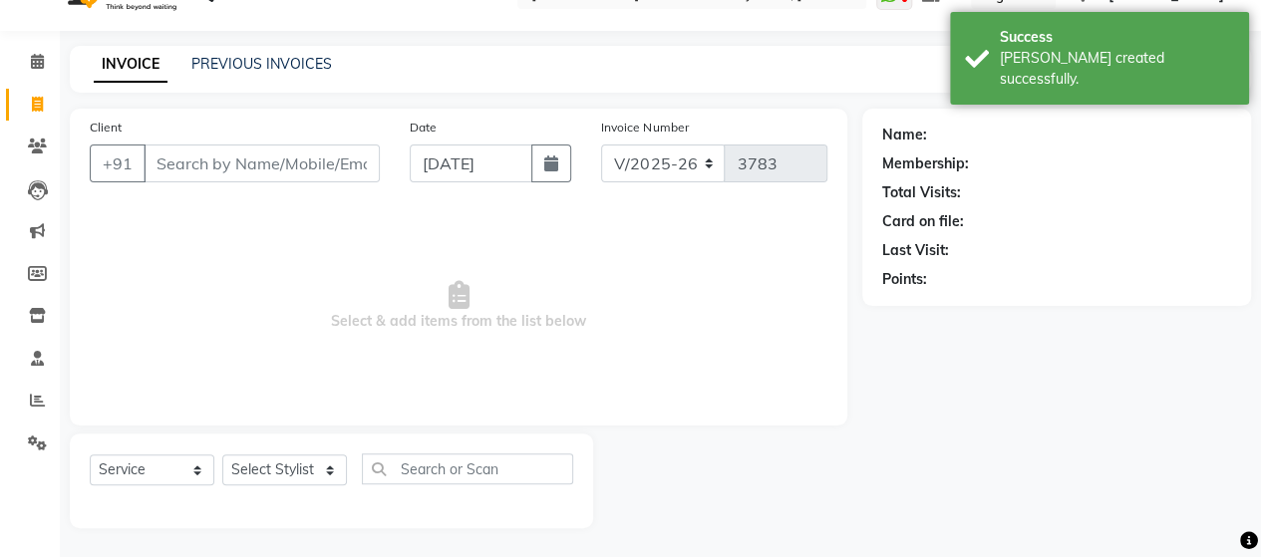
click at [248, 161] on input "Client" at bounding box center [262, 164] width 236 height 38
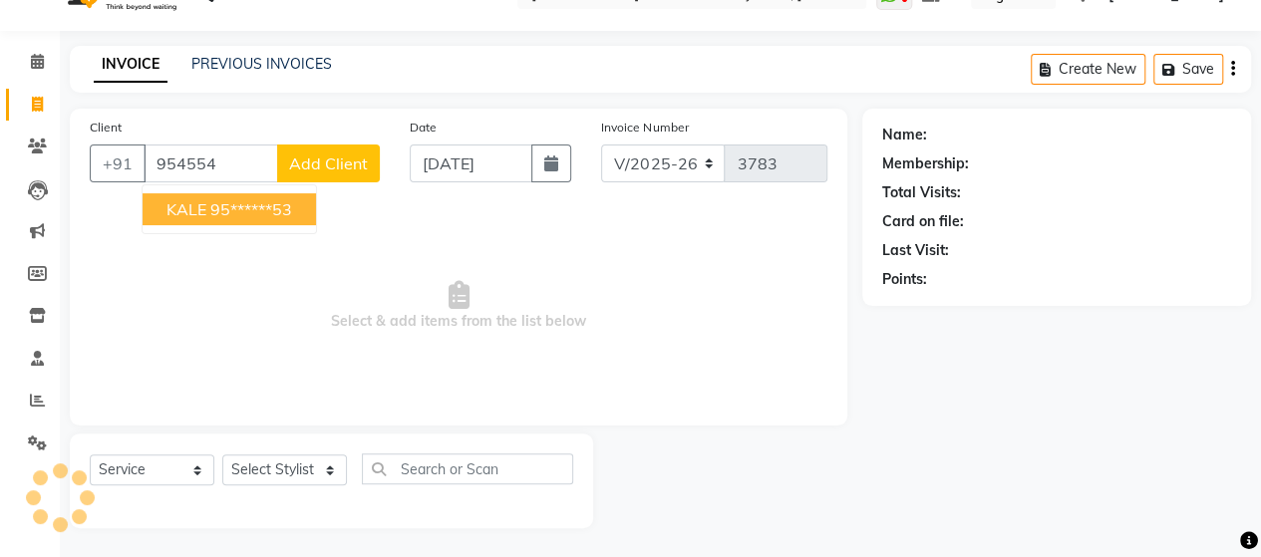
click at [253, 216] on ngb-highlight "95******53" at bounding box center [251, 209] width 82 height 20
type input "95******53"
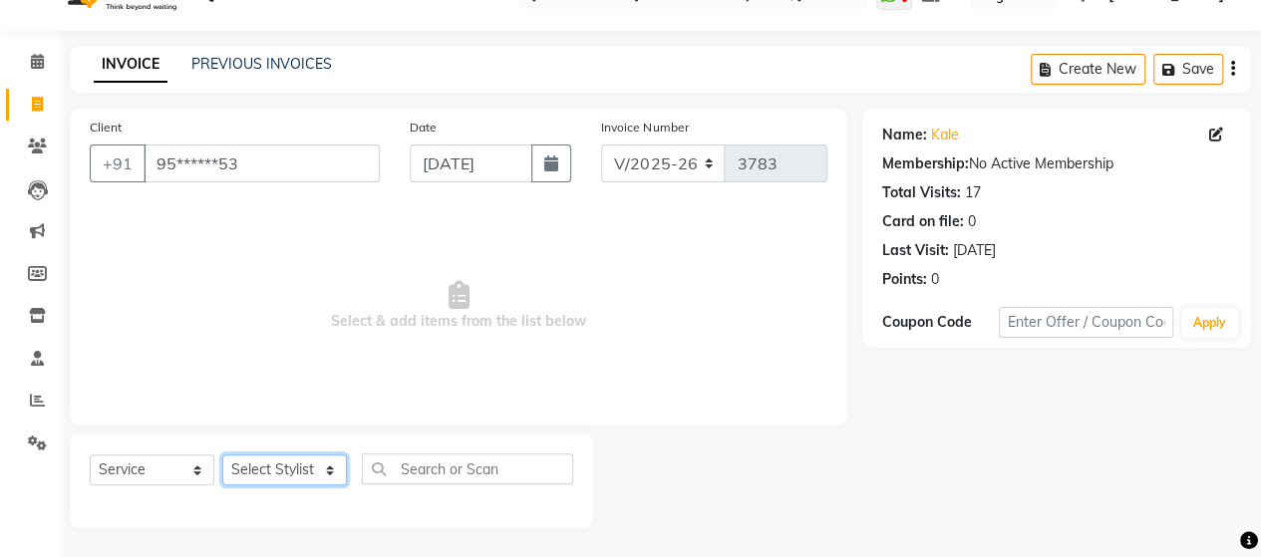
click at [277, 466] on select "Select Stylist Admin [PERSON_NAME] [PERSON_NAME] [PERSON_NAME] Rohit [PERSON_NA…" at bounding box center [284, 469] width 125 height 31
select select "58673"
click at [222, 454] on select "Select Stylist Admin [PERSON_NAME] [PERSON_NAME] [PERSON_NAME] Rohit [PERSON_NA…" at bounding box center [284, 469] width 125 height 31
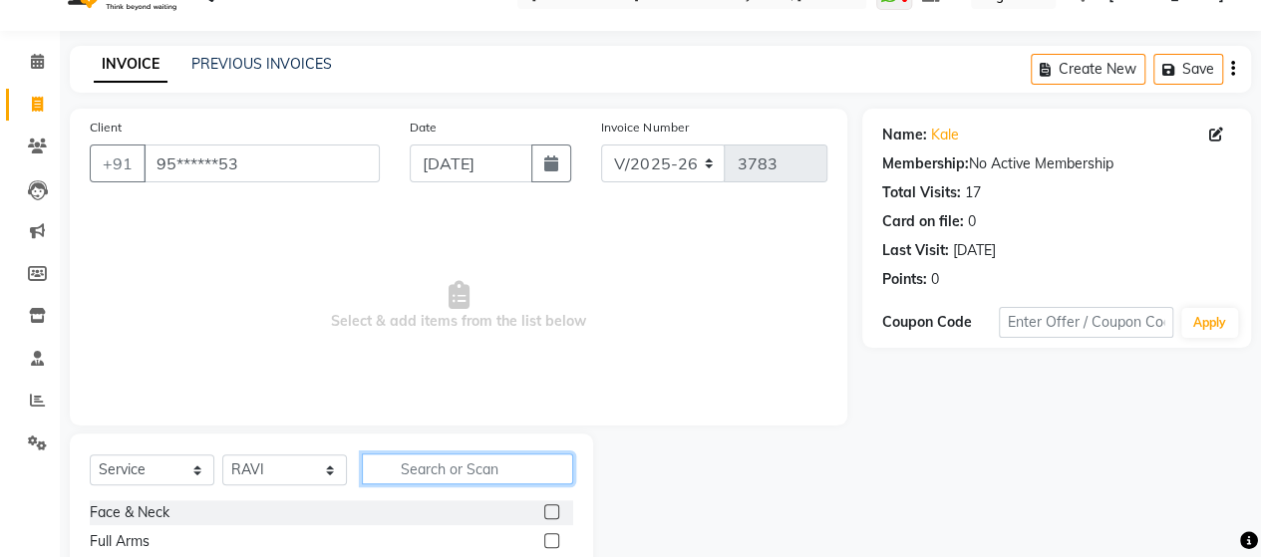
click at [454, 476] on input "text" at bounding box center [467, 468] width 211 height 31
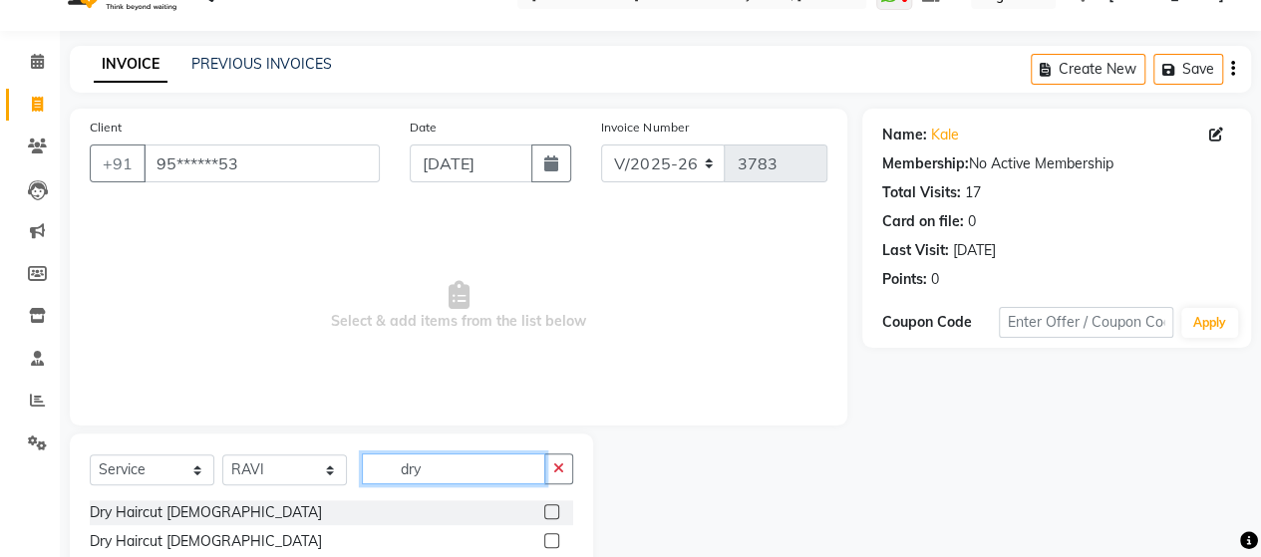
type input "dry"
click at [548, 538] on label at bounding box center [551, 540] width 15 height 15
click at [548, 538] on input "checkbox" at bounding box center [550, 541] width 13 height 13
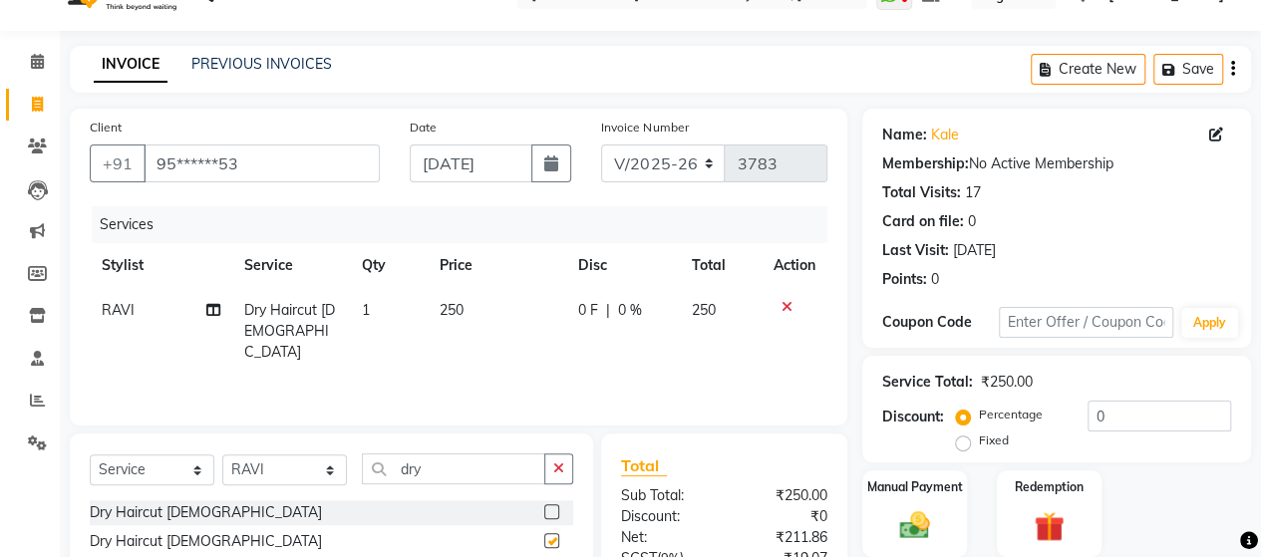
checkbox input "false"
click at [486, 459] on input "dry" at bounding box center [453, 468] width 183 height 31
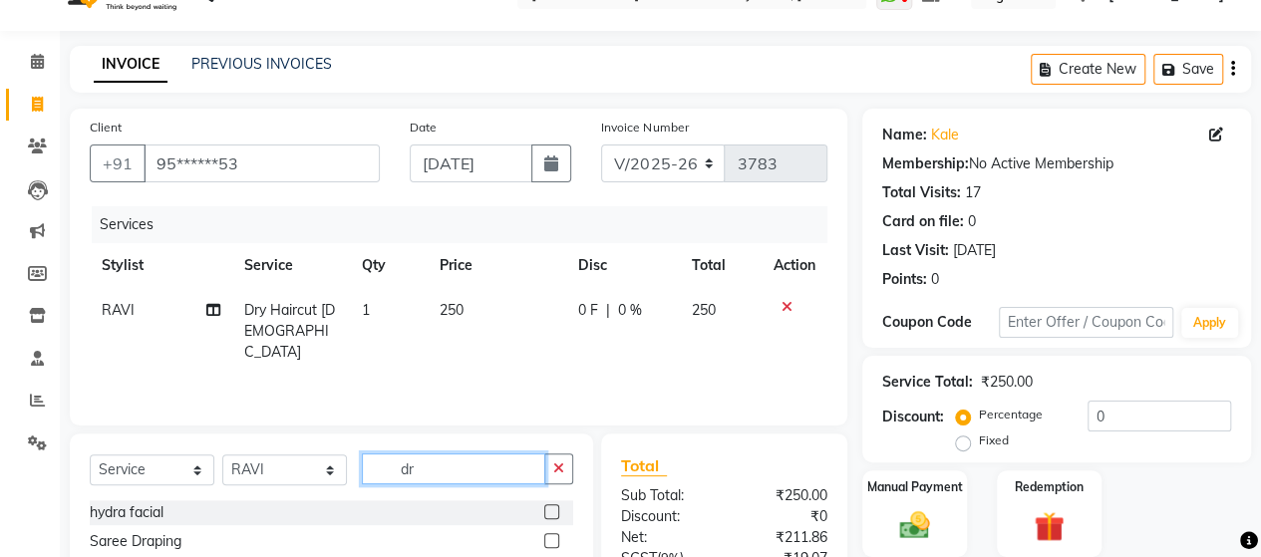
type input "d"
type input "b tr"
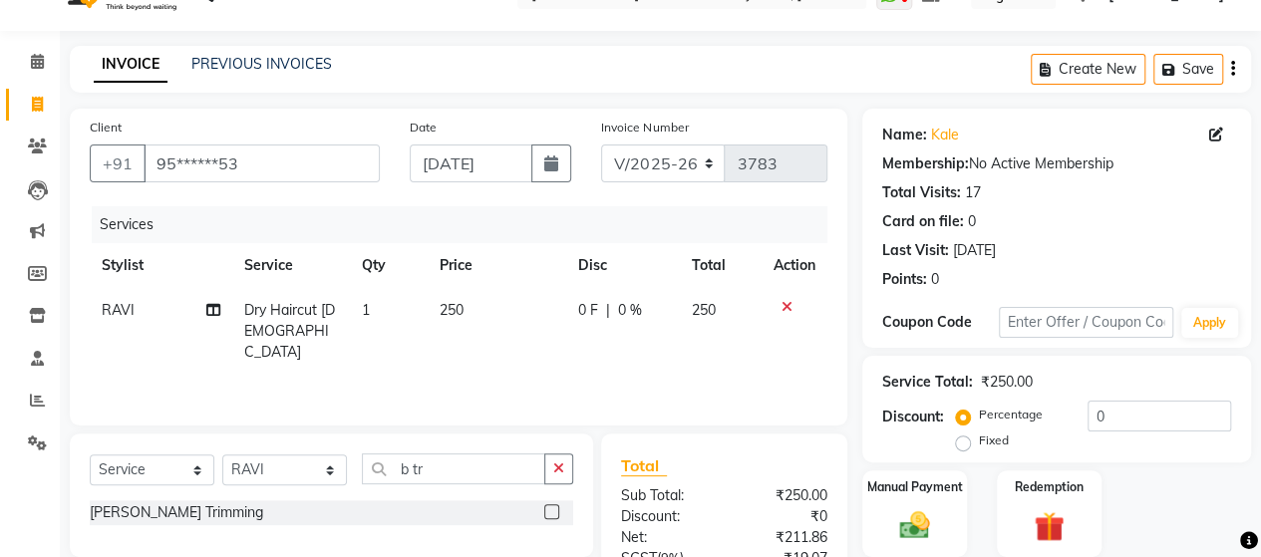
click at [548, 507] on label at bounding box center [551, 511] width 15 height 15
click at [548, 507] on input "checkbox" at bounding box center [550, 512] width 13 height 13
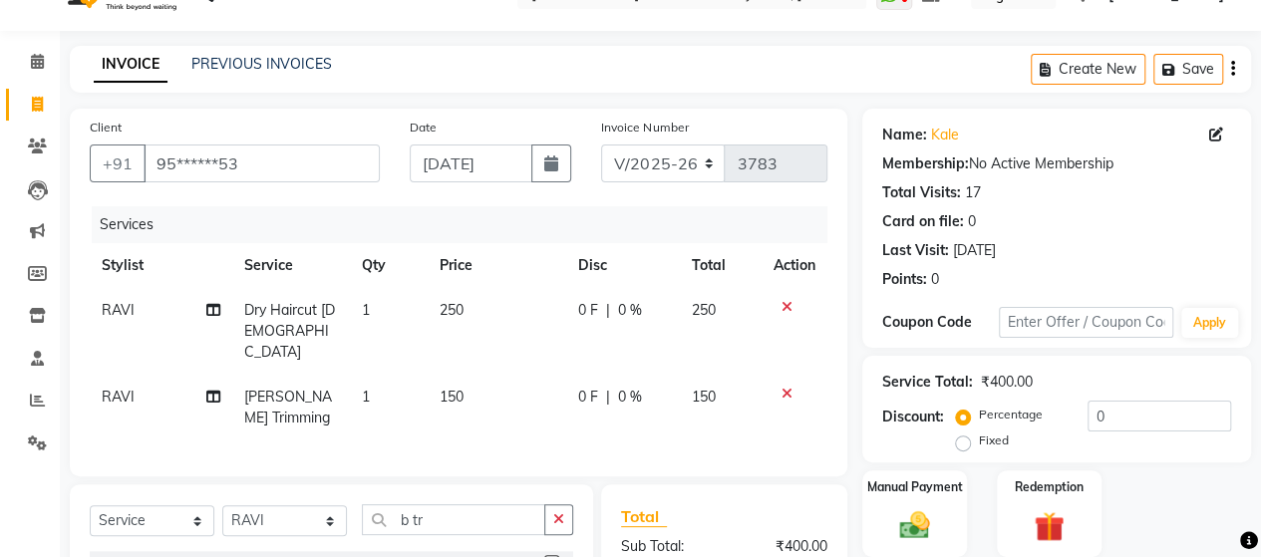
checkbox input "false"
click at [451, 507] on input "b tr" at bounding box center [453, 519] width 183 height 31
type input "b"
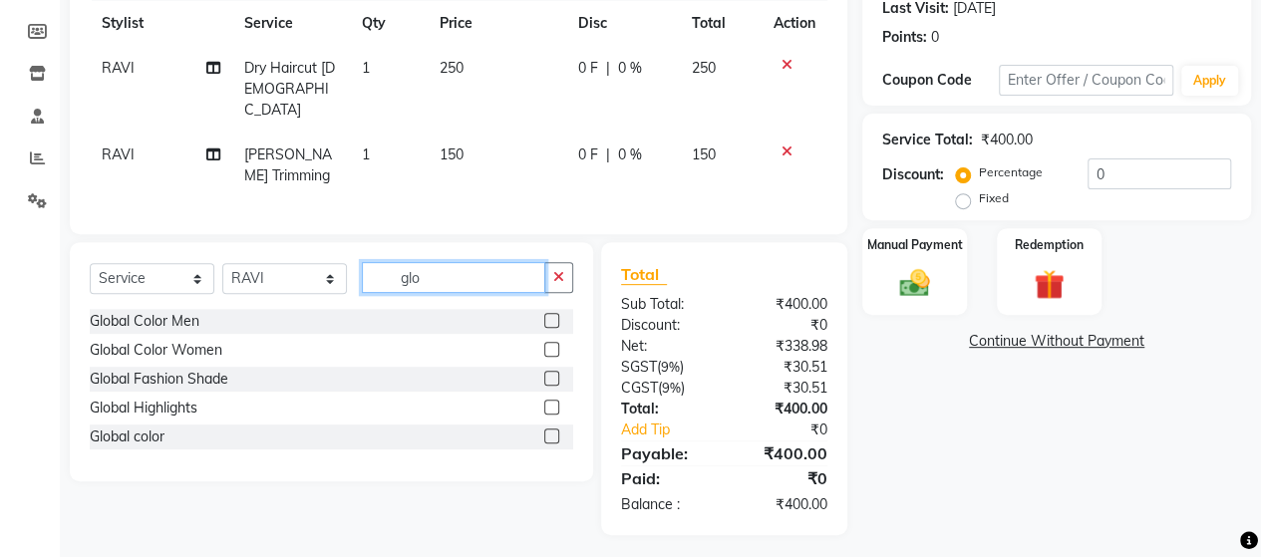
type input "glo"
click at [546, 313] on label at bounding box center [551, 320] width 15 height 15
click at [546, 315] on input "checkbox" at bounding box center [550, 321] width 13 height 13
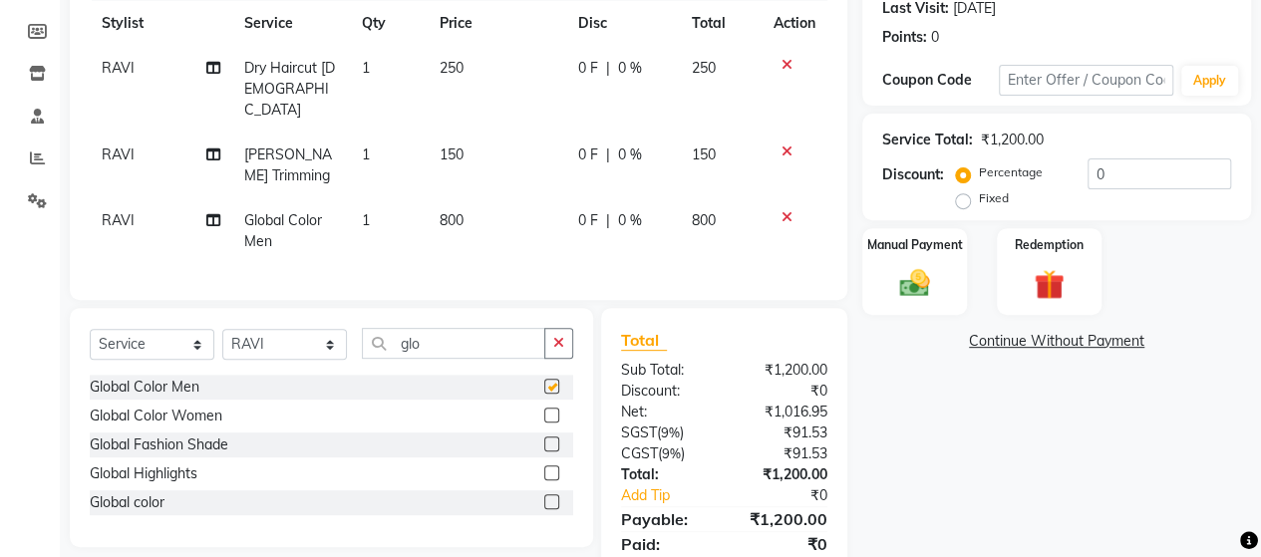
checkbox input "false"
click at [448, 328] on input "glo" at bounding box center [453, 343] width 183 height 31
type input "g"
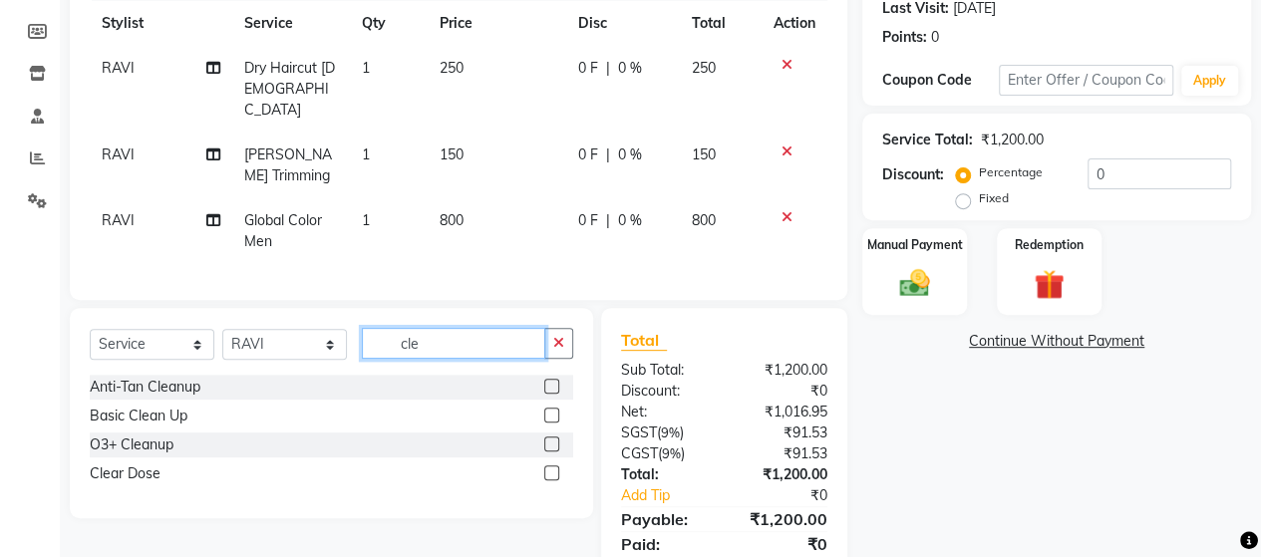
type input "cle"
click at [552, 408] on label at bounding box center [551, 415] width 15 height 15
click at [552, 410] on input "checkbox" at bounding box center [550, 416] width 13 height 13
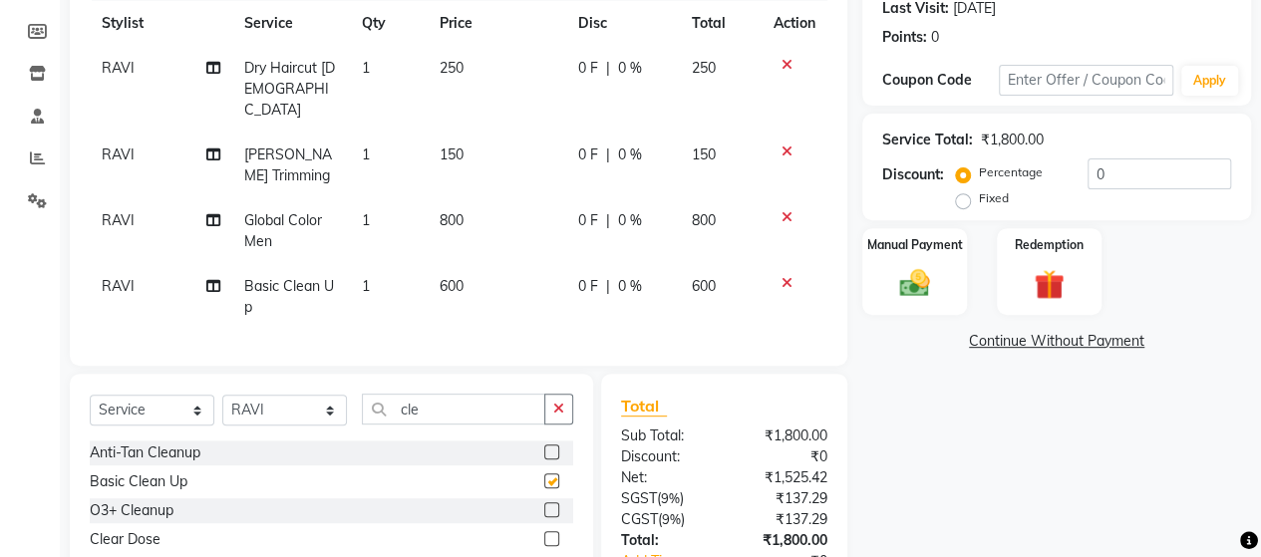
checkbox input "false"
click at [903, 281] on img at bounding box center [914, 283] width 51 height 36
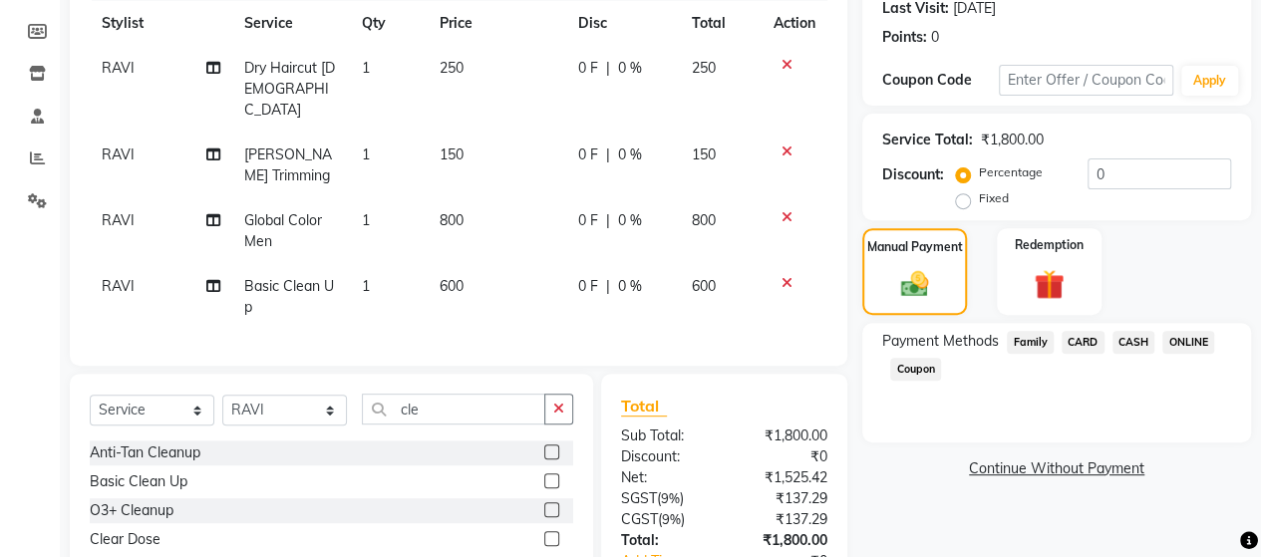
click at [1132, 334] on span "CASH" at bounding box center [1133, 342] width 43 height 23
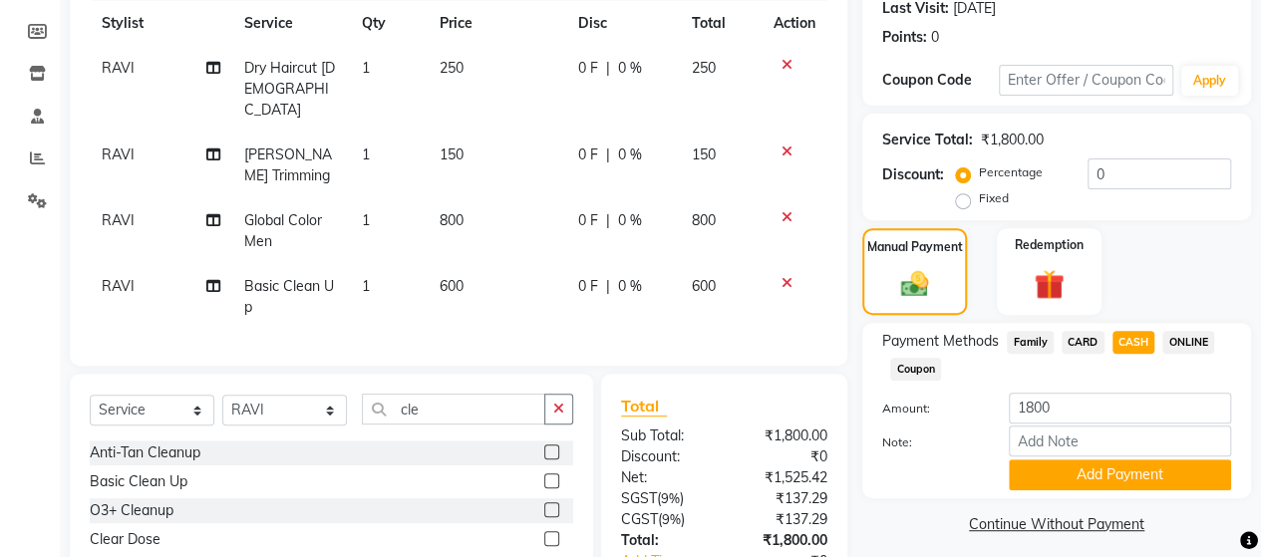
scroll to position [415, 0]
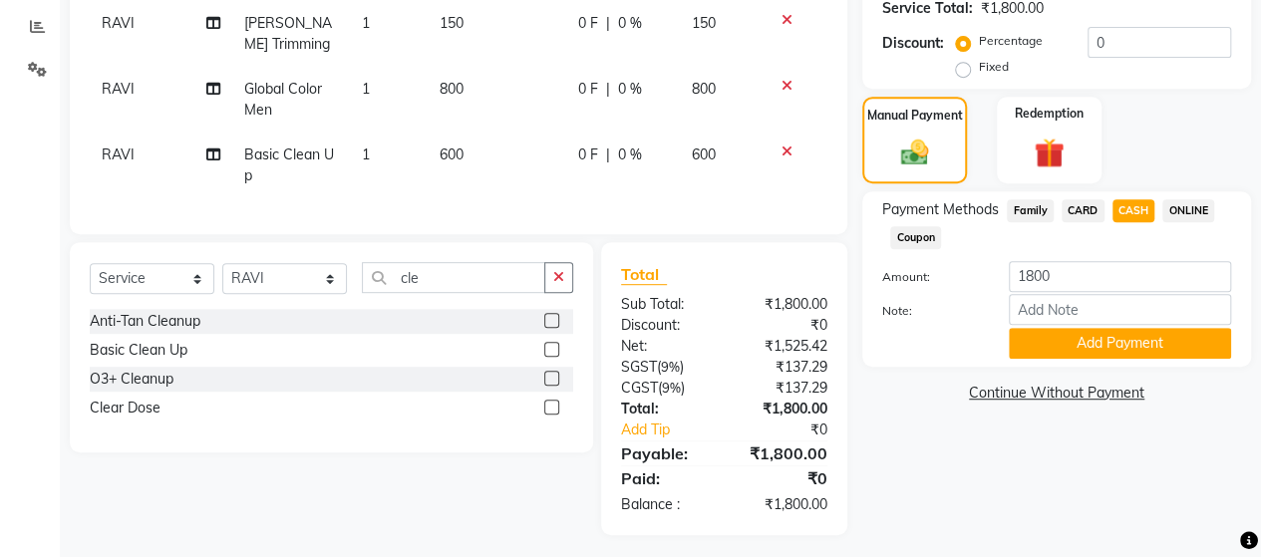
click at [1131, 358] on div "Payment Methods Family CARD CASH ONLINE Coupon Amount: 1800 Note: Add Payment" at bounding box center [1056, 278] width 389 height 175
click at [1135, 344] on button "Add Payment" at bounding box center [1120, 343] width 222 height 31
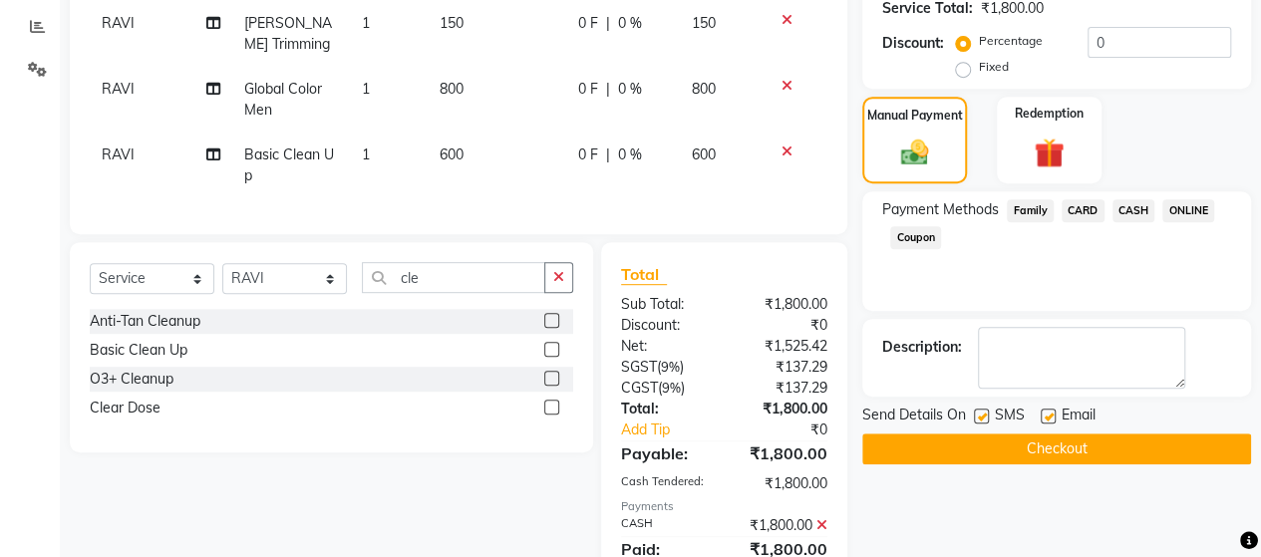
scroll to position [485, 0]
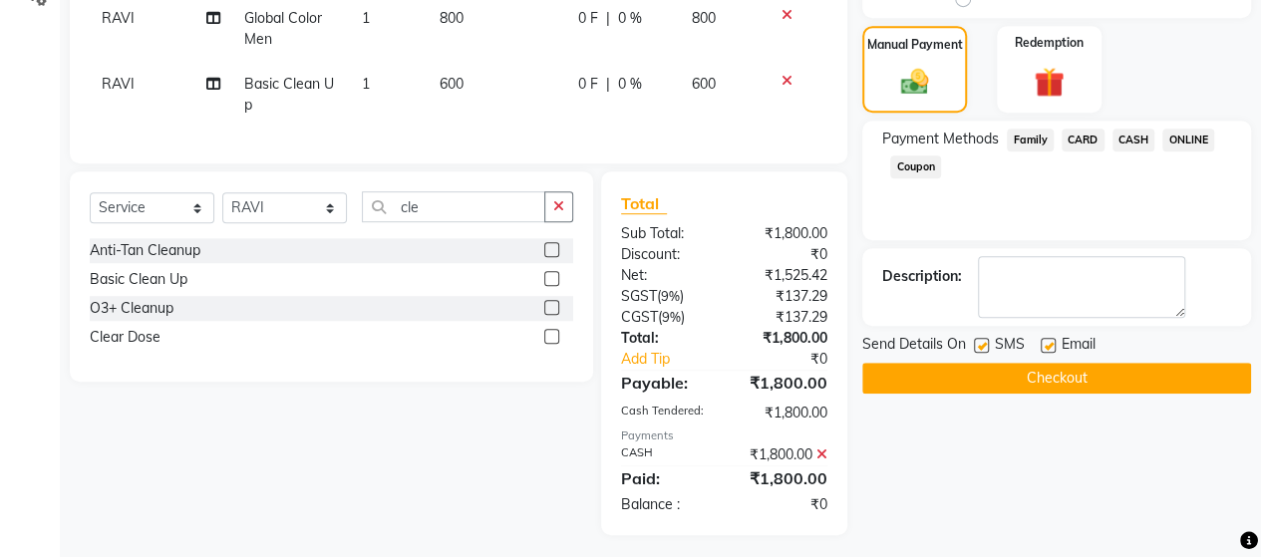
click at [1118, 374] on button "Checkout" at bounding box center [1056, 378] width 389 height 31
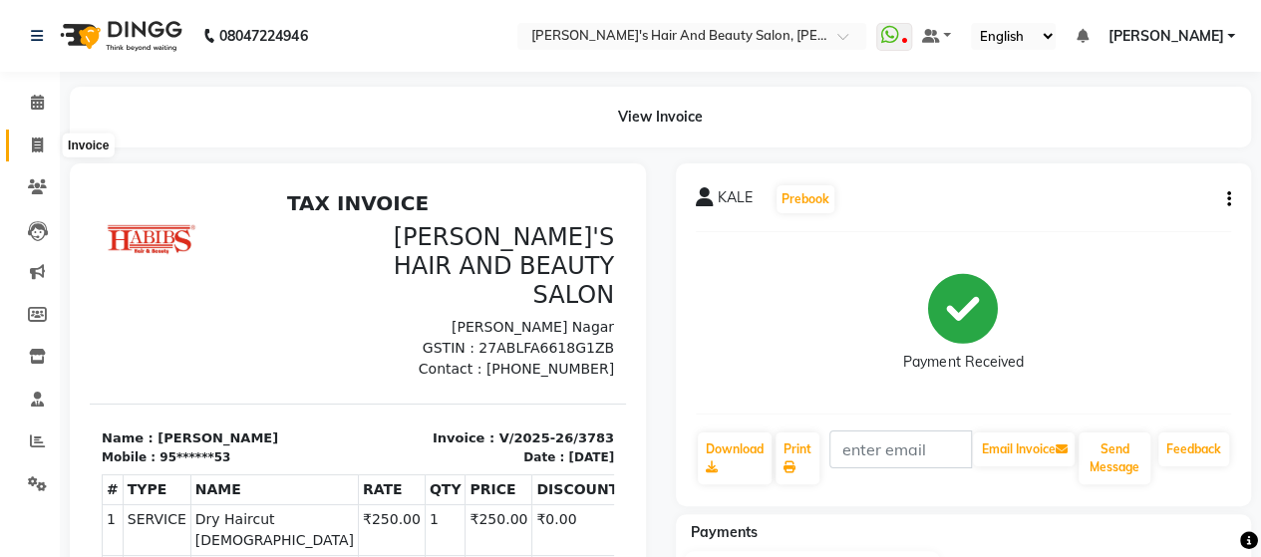
click at [24, 143] on span at bounding box center [37, 146] width 35 height 23
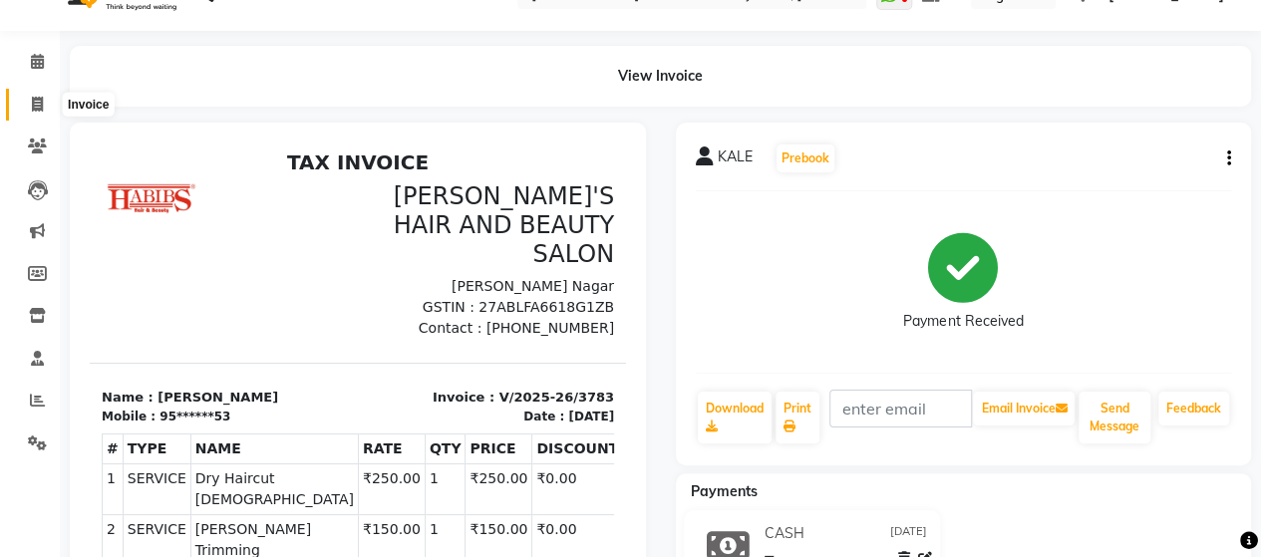
select select "service"
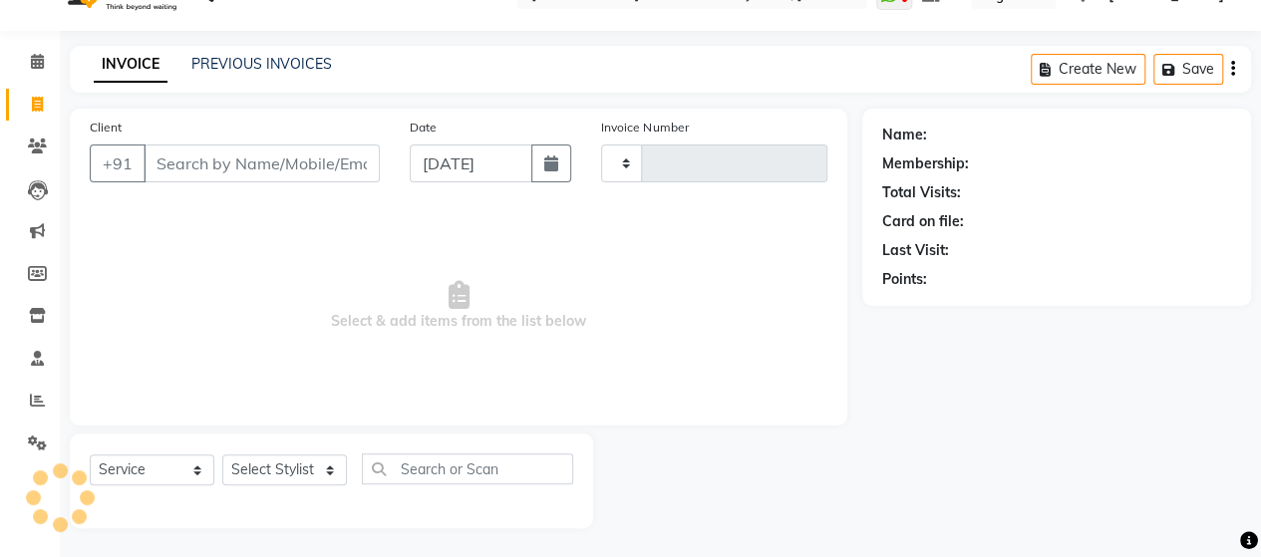
type input "3784"
select select "6429"
click at [227, 167] on input "Client" at bounding box center [262, 164] width 236 height 38
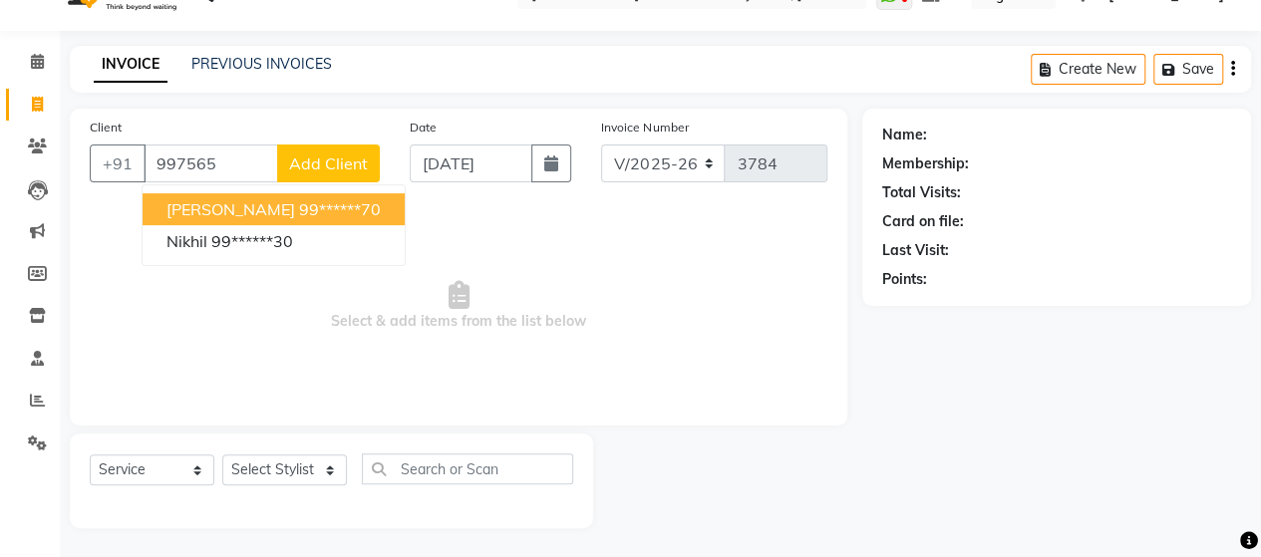
click at [256, 202] on span "DIGAMBAR WAGHMARE" at bounding box center [230, 209] width 129 height 20
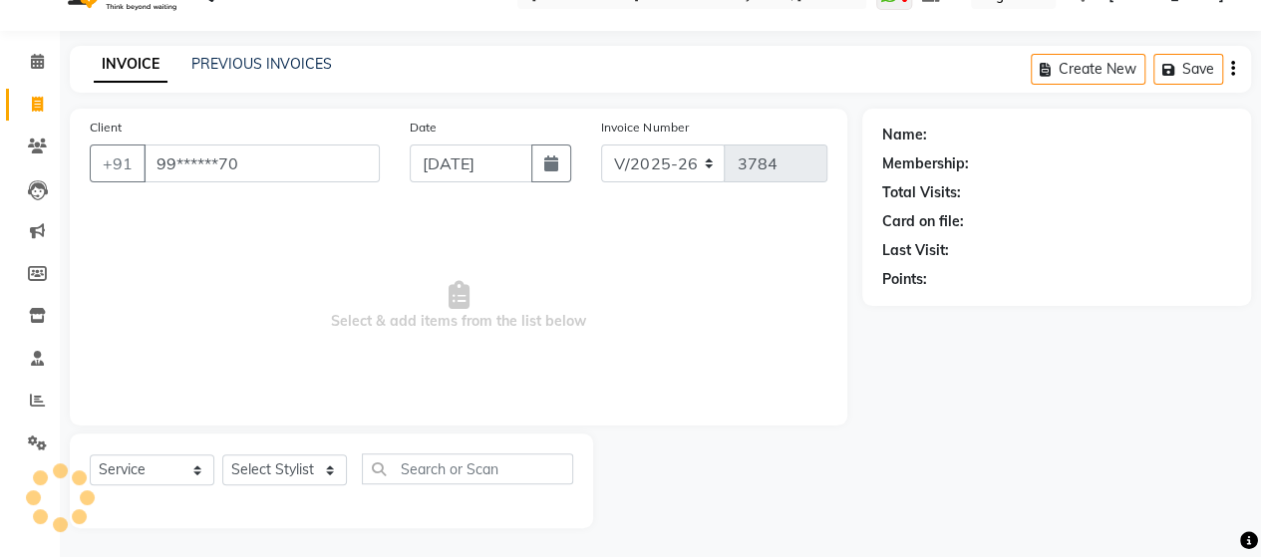
type input "99******70"
select select "1: Object"
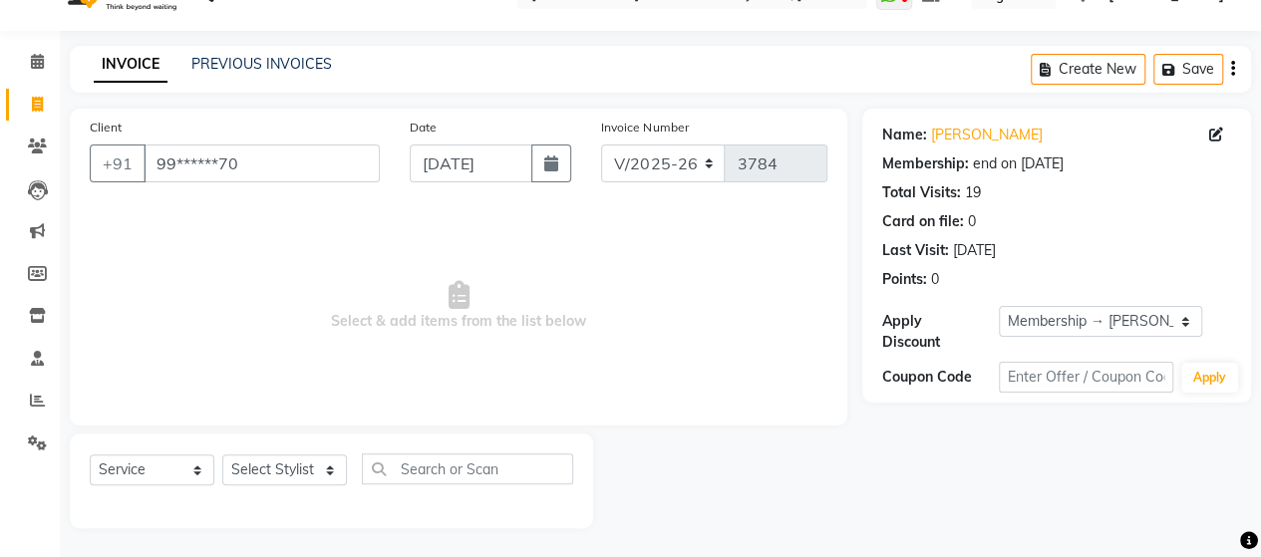
drag, startPoint x: 257, startPoint y: 184, endPoint x: 259, endPoint y: 174, distance: 10.2
click at [259, 174] on div "Client +91 99******70" at bounding box center [235, 158] width 320 height 82
click at [253, 145] on input "99******70" at bounding box center [262, 164] width 236 height 38
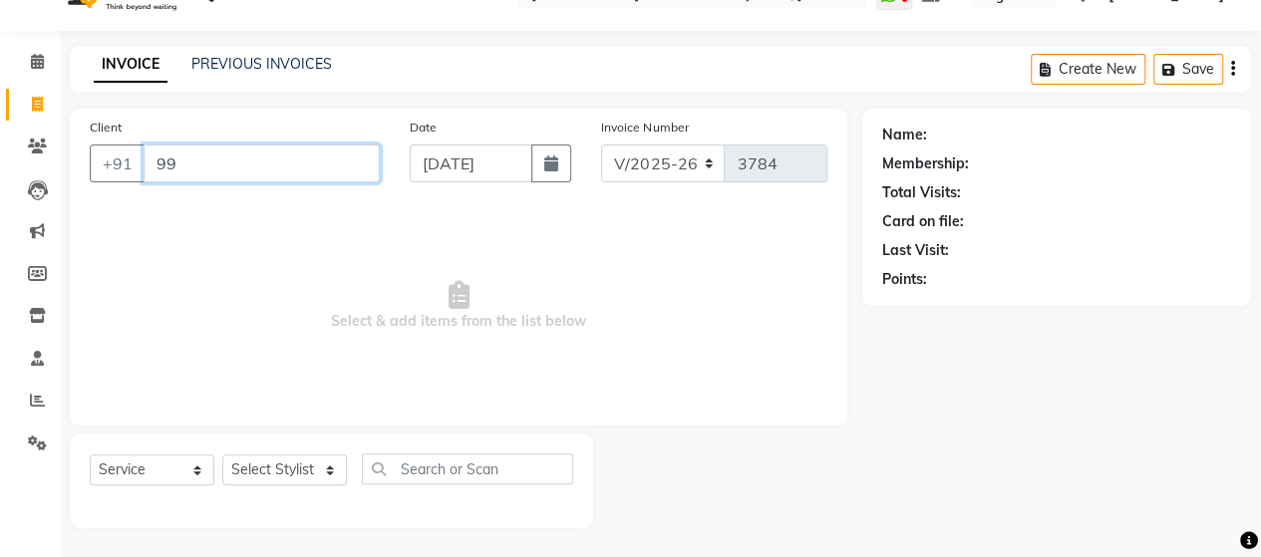
type input "9"
type input "x"
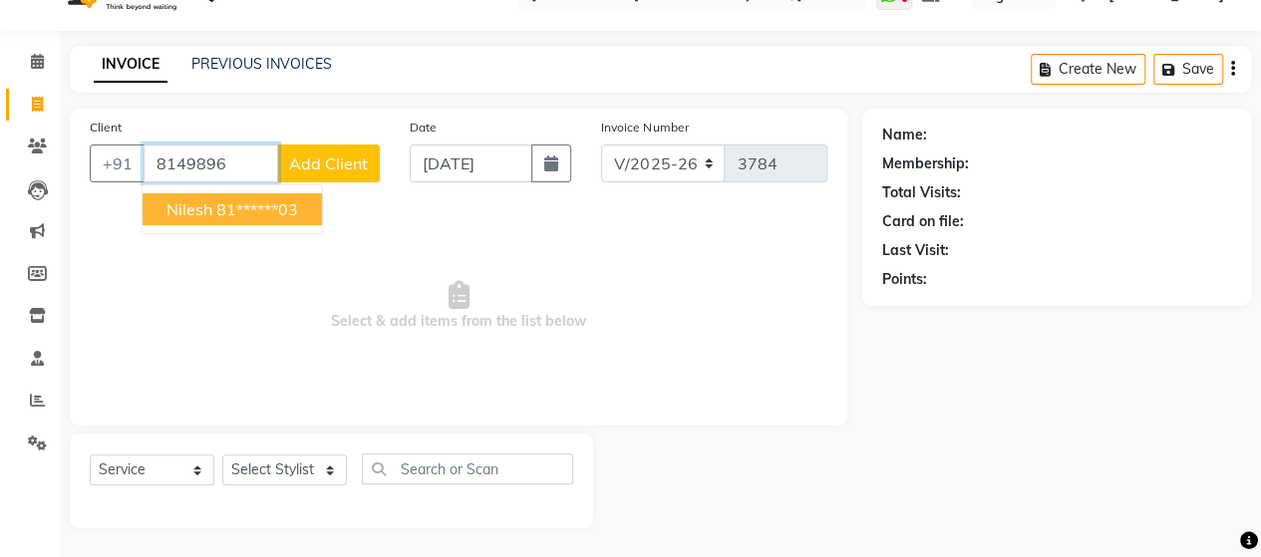
click at [164, 218] on button "nilesh 81******03" at bounding box center [232, 209] width 179 height 32
type input "81******03"
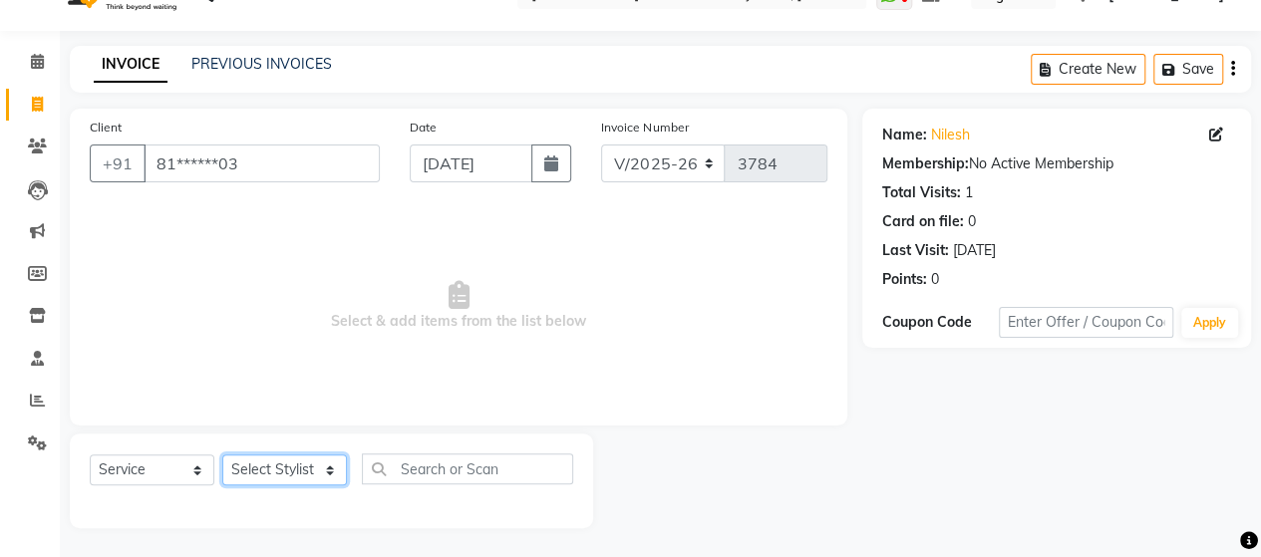
click at [331, 473] on select "Select Stylist Admin [PERSON_NAME] [PERSON_NAME] [PERSON_NAME] Rohit [PERSON_NA…" at bounding box center [284, 469] width 125 height 31
select select "48829"
click at [222, 454] on select "Select Stylist Admin [PERSON_NAME] [PERSON_NAME] [PERSON_NAME] Rohit [PERSON_NA…" at bounding box center [284, 469] width 125 height 31
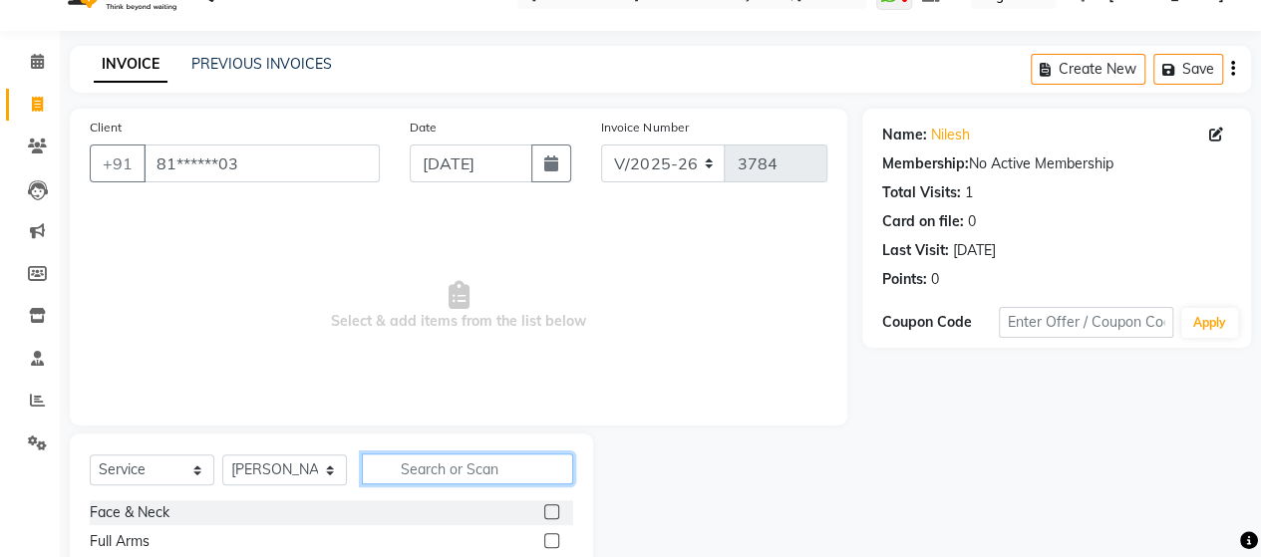
click at [473, 469] on input "text" at bounding box center [467, 468] width 211 height 31
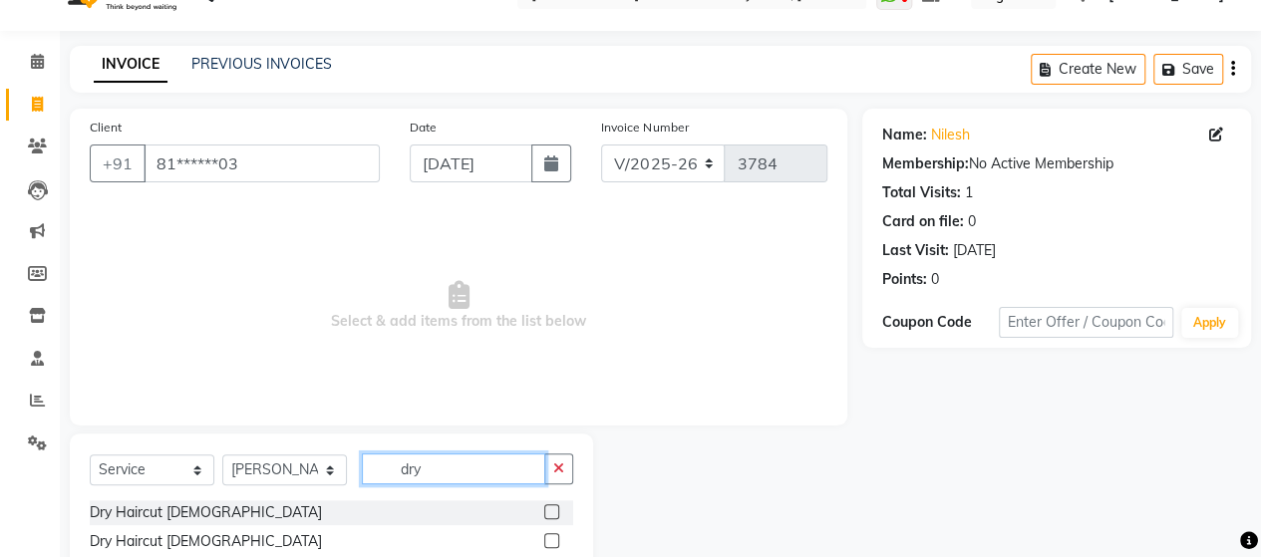
type input "dry"
click at [552, 541] on label at bounding box center [551, 540] width 15 height 15
click at [552, 541] on input "checkbox" at bounding box center [550, 541] width 13 height 13
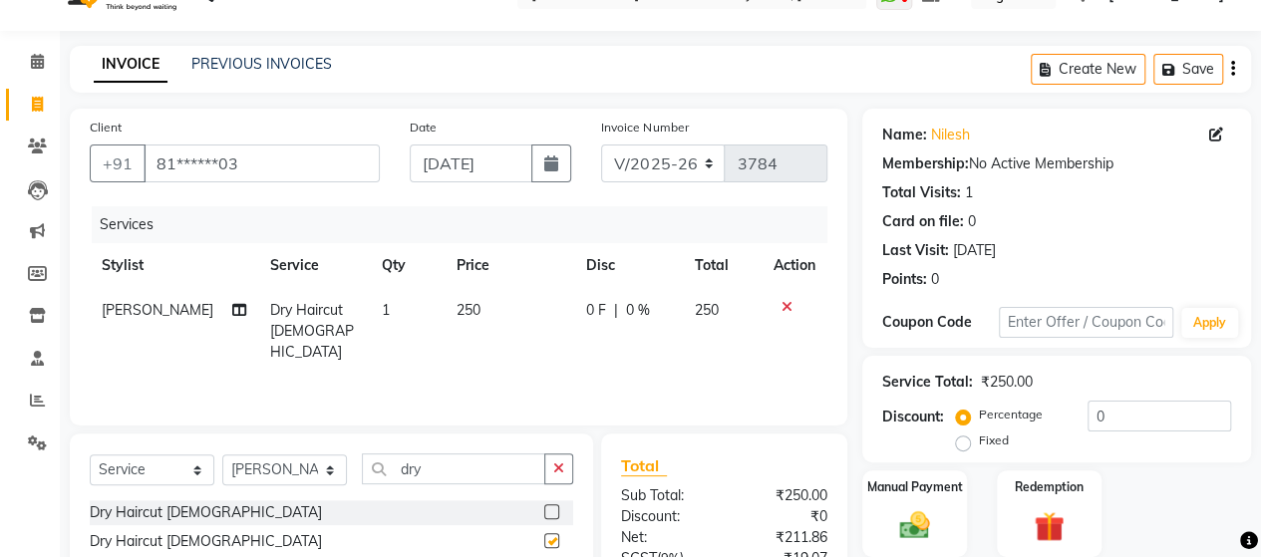
checkbox input "false"
click at [473, 164] on input "[DATE]" at bounding box center [472, 164] width 124 height 38
select select "9"
select select "2025"
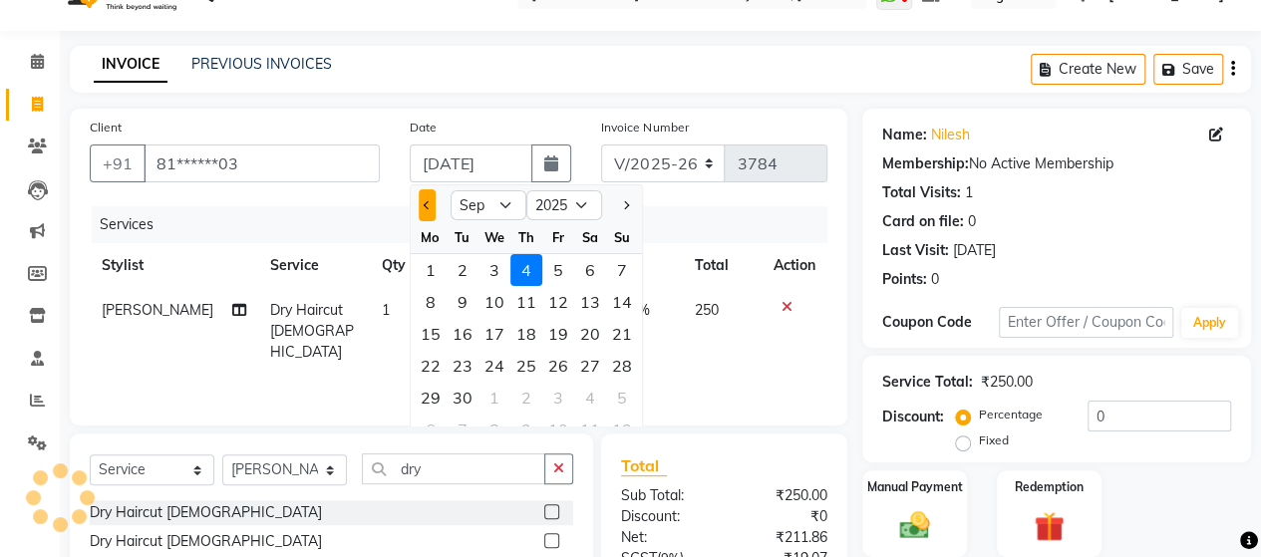
click at [427, 204] on span "Previous month" at bounding box center [428, 205] width 8 height 8
select select "8"
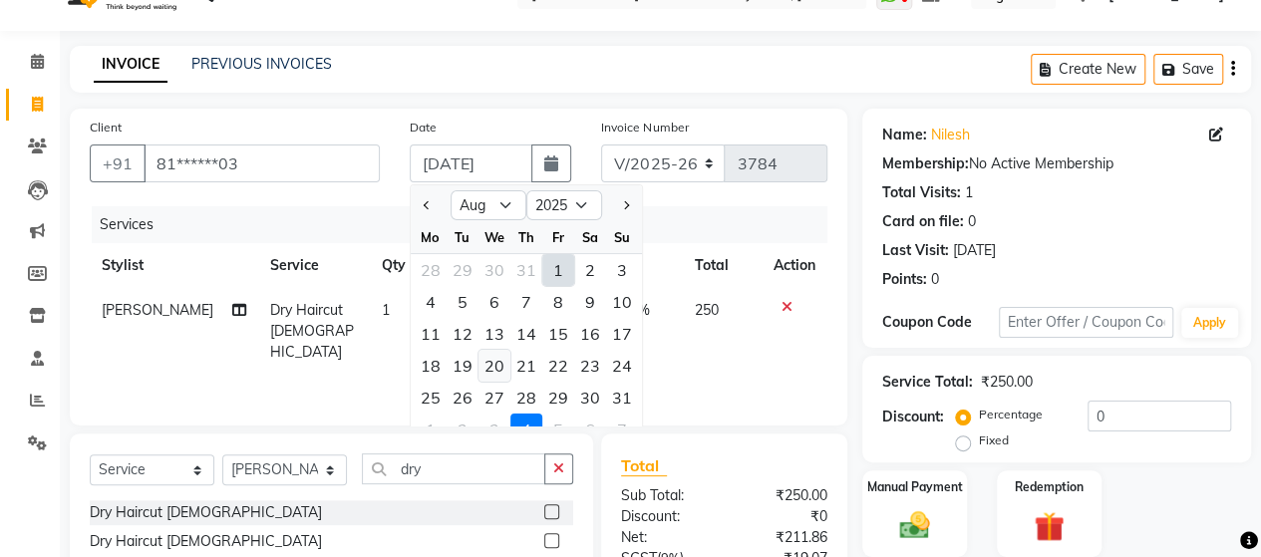
click at [498, 366] on div "20" at bounding box center [494, 366] width 32 height 32
type input "20-08-2025"
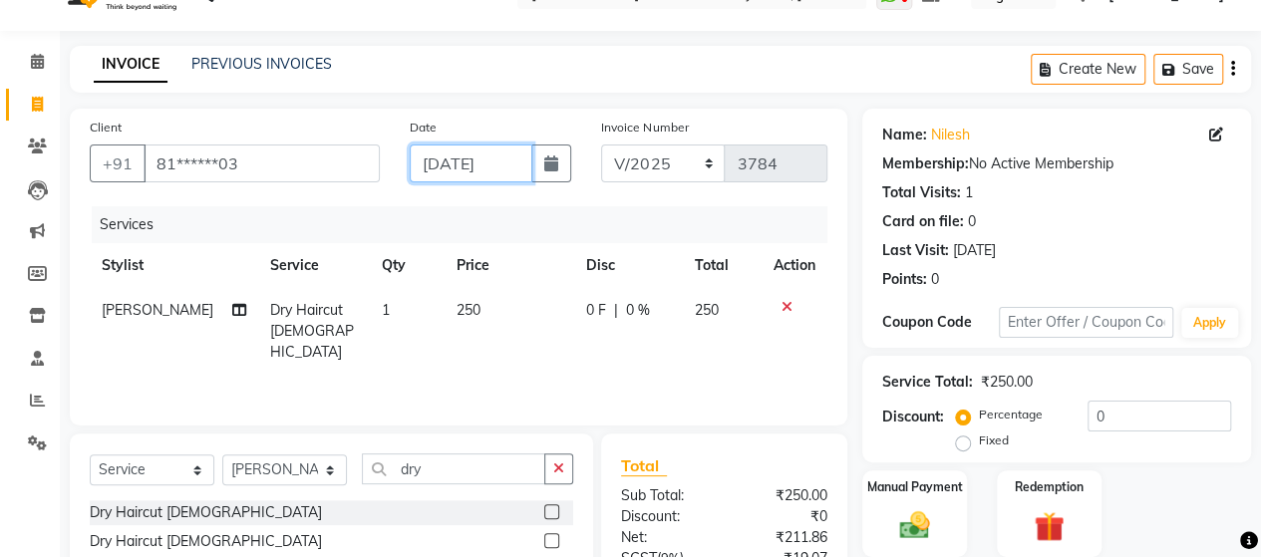
scroll to position [238, 0]
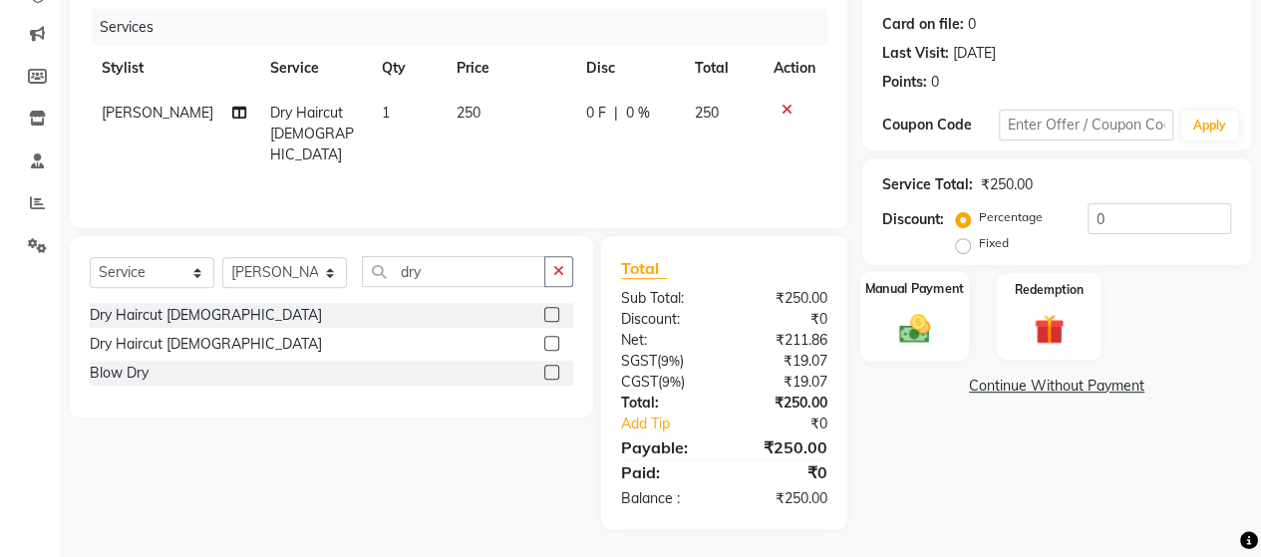
click at [931, 332] on img at bounding box center [914, 328] width 51 height 36
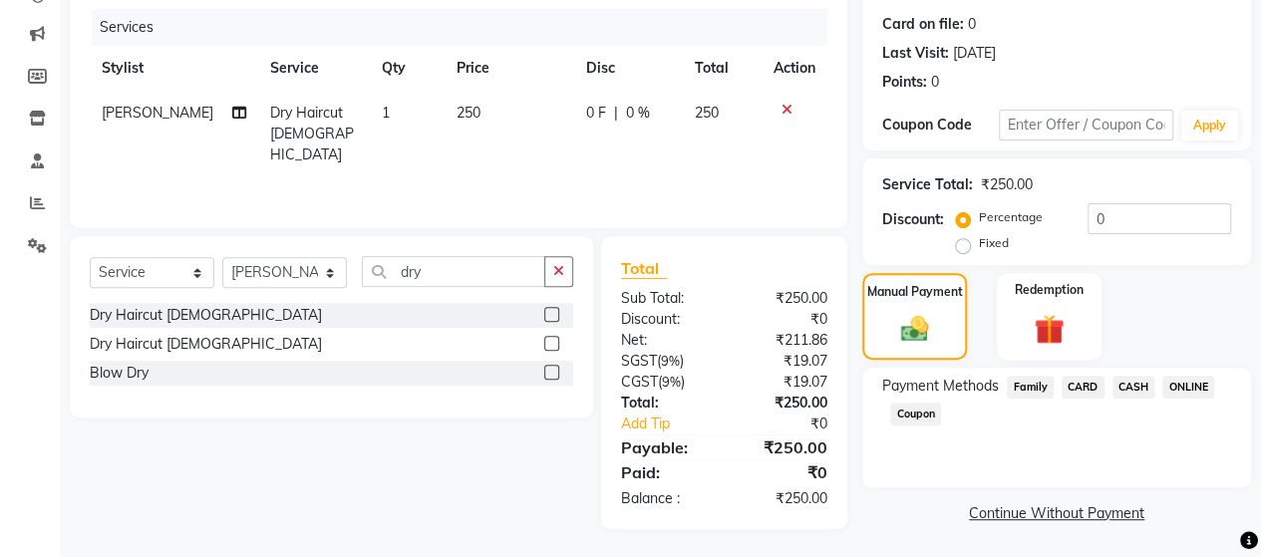
click at [1191, 390] on span "ONLINE" at bounding box center [1188, 387] width 52 height 23
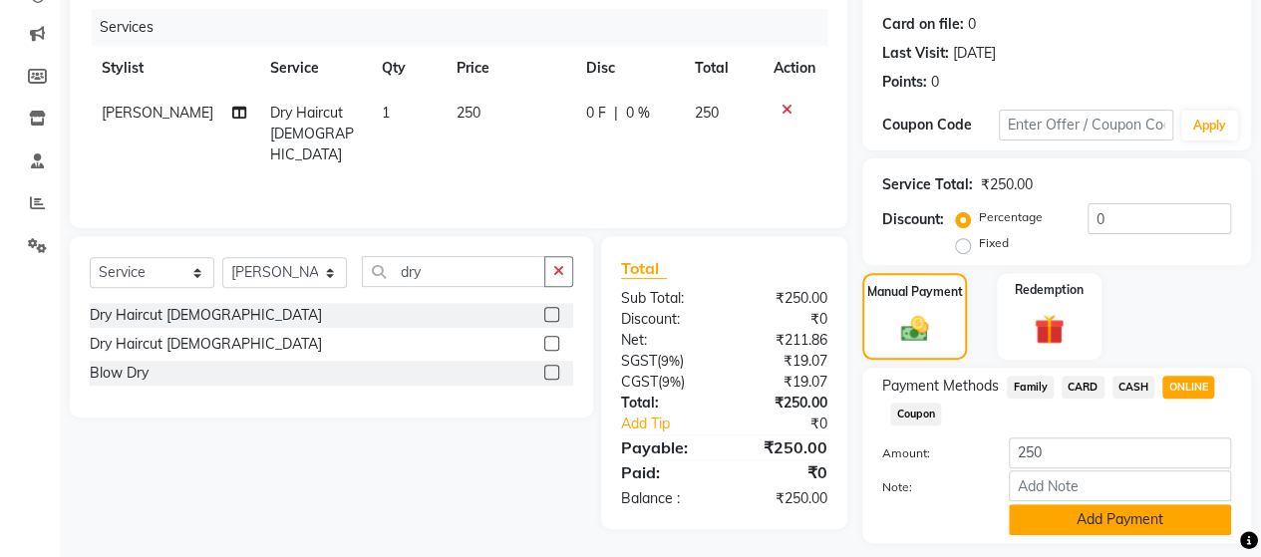
click at [1121, 521] on button "Add Payment" at bounding box center [1120, 519] width 222 height 31
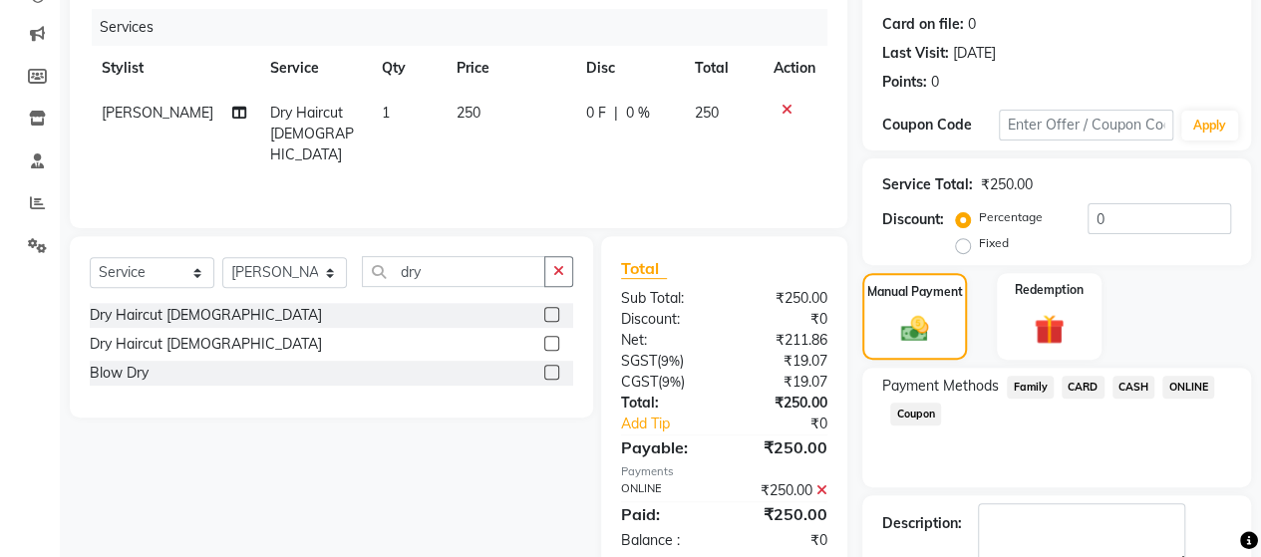
scroll to position [349, 0]
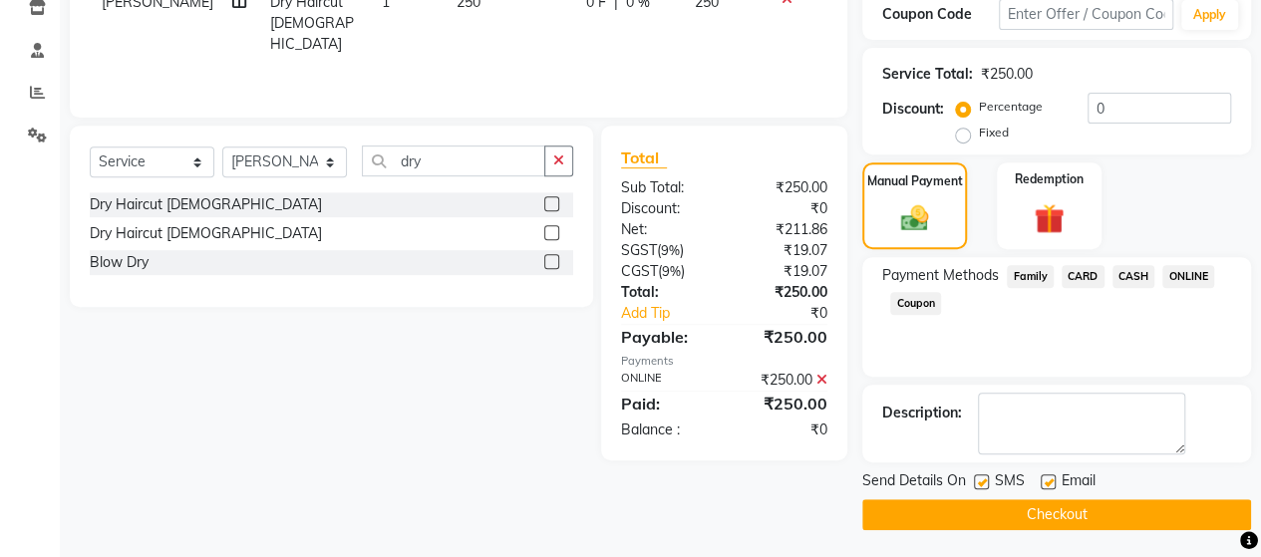
click at [1127, 517] on button "Checkout" at bounding box center [1056, 514] width 389 height 31
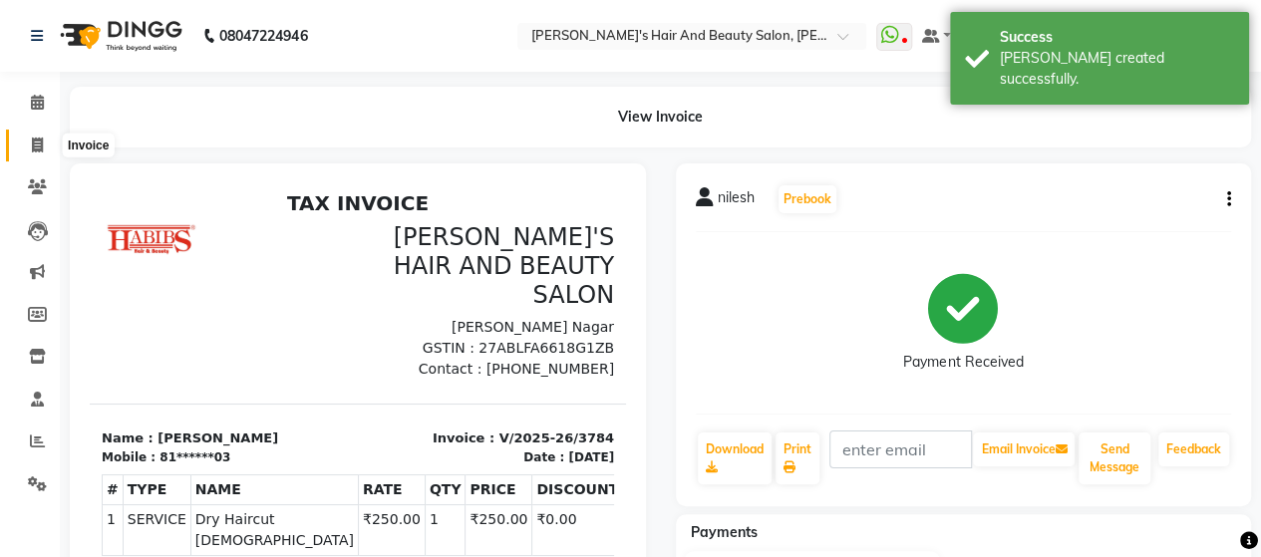
click at [42, 151] on icon at bounding box center [37, 145] width 11 height 15
select select "service"
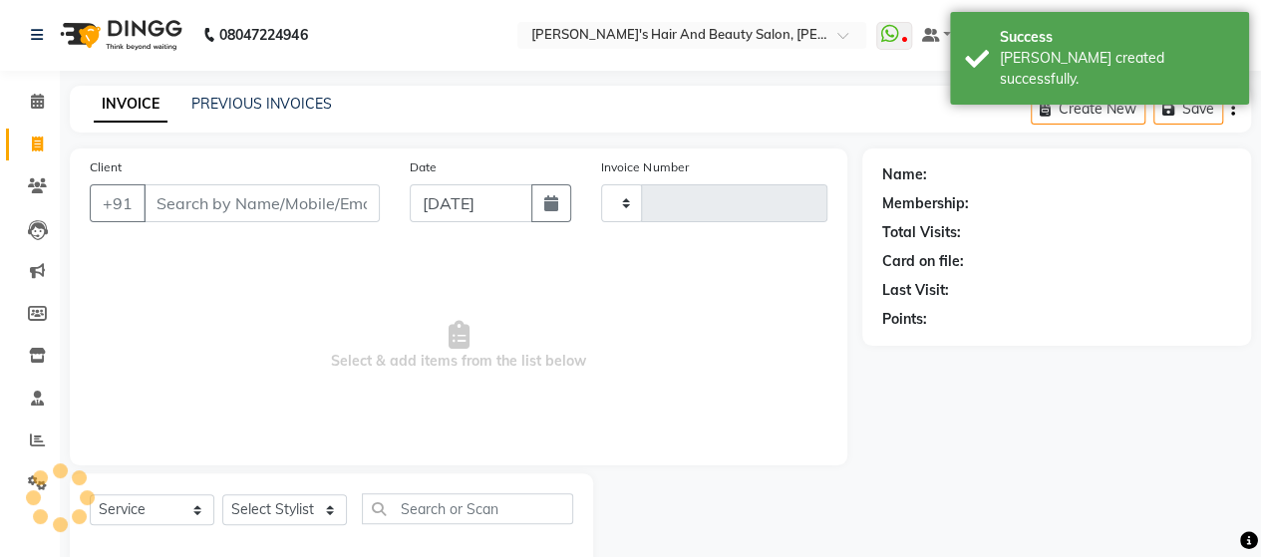
type input "3785"
select select "6429"
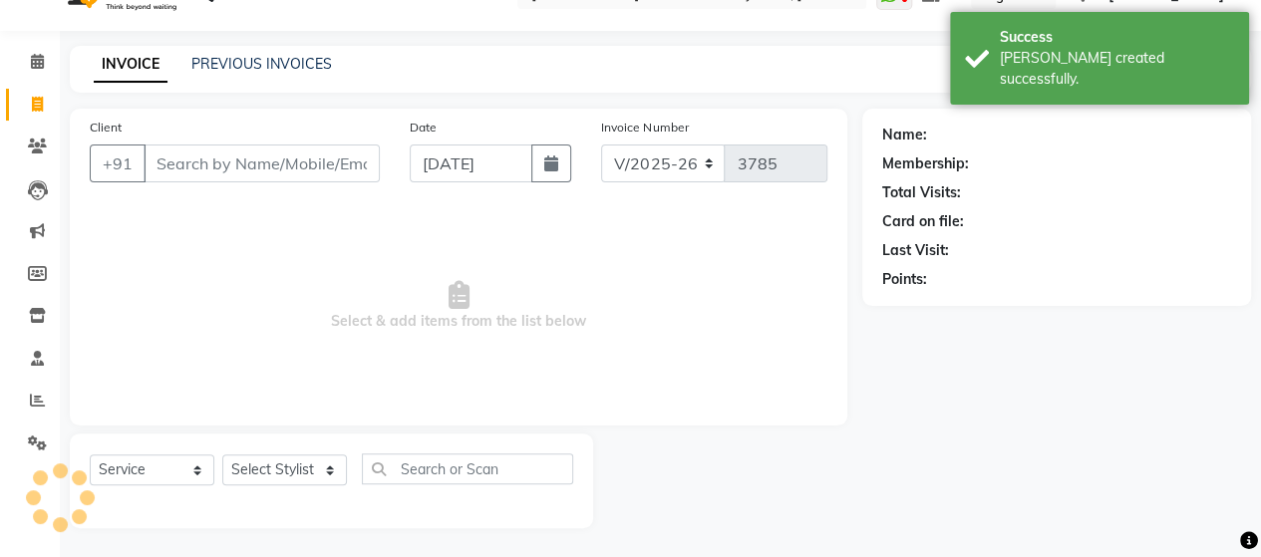
click at [230, 170] on input "Client" at bounding box center [262, 164] width 236 height 38
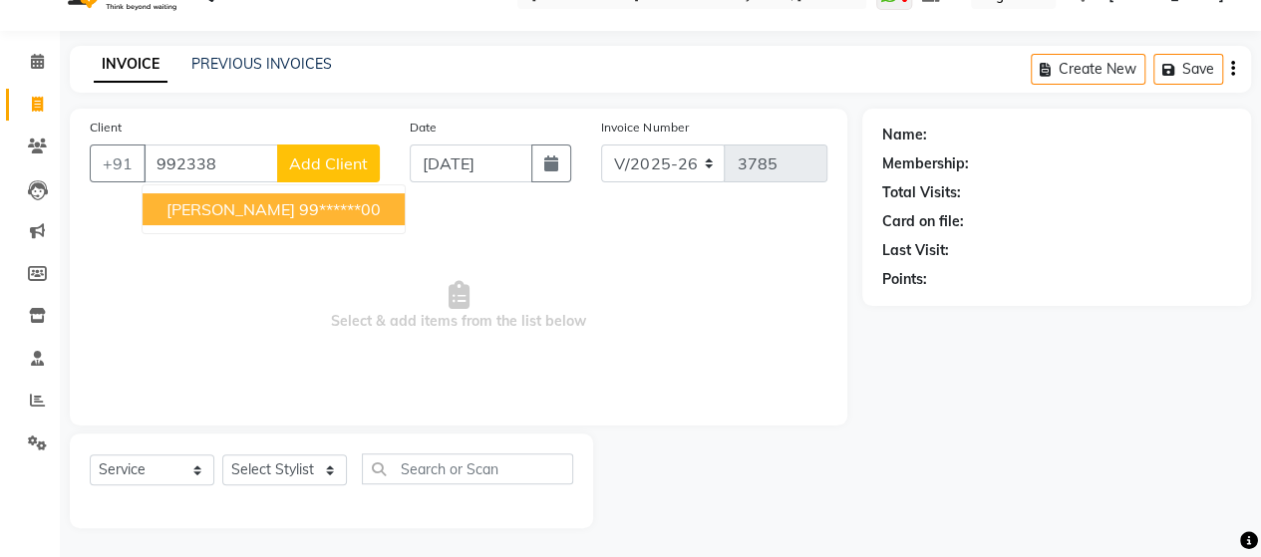
click at [299, 210] on ngb-highlight "99******00" at bounding box center [340, 209] width 82 height 20
type input "99******00"
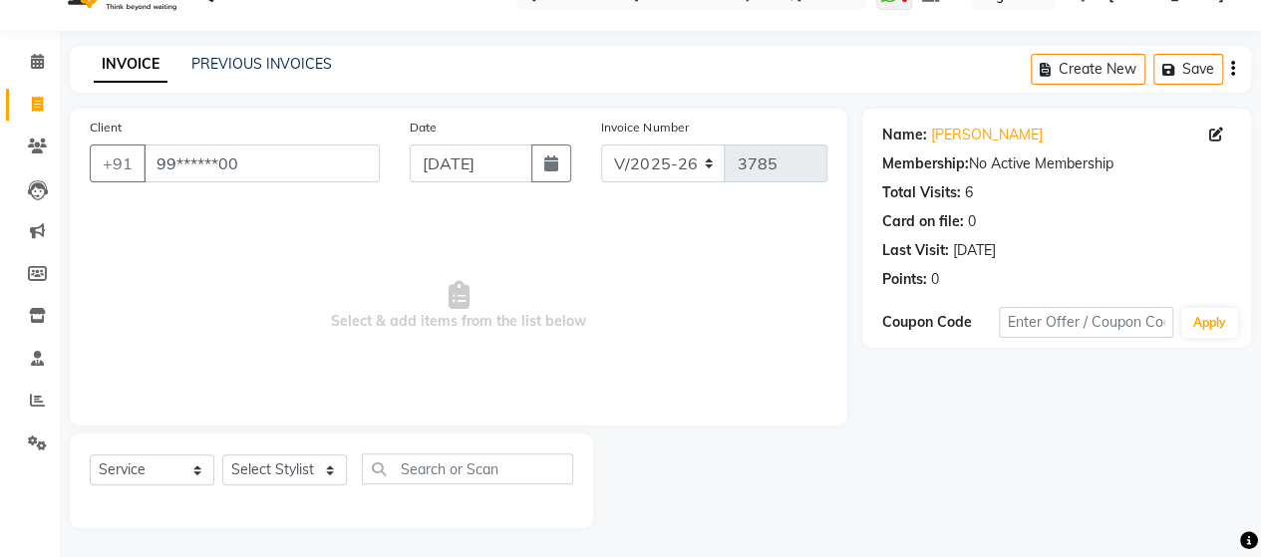
click at [269, 447] on div "Select Service Product Membership Package Voucher Prepaid Gift Card Select Styl…" at bounding box center [331, 481] width 523 height 95
click at [272, 469] on select "Select Stylist Admin [PERSON_NAME] [PERSON_NAME] [PERSON_NAME] Rohit [PERSON_NA…" at bounding box center [284, 469] width 125 height 31
select select "48826"
click at [222, 454] on select "Select Stylist Admin [PERSON_NAME] [PERSON_NAME] [PERSON_NAME] Rohit [PERSON_NA…" at bounding box center [284, 469] width 125 height 31
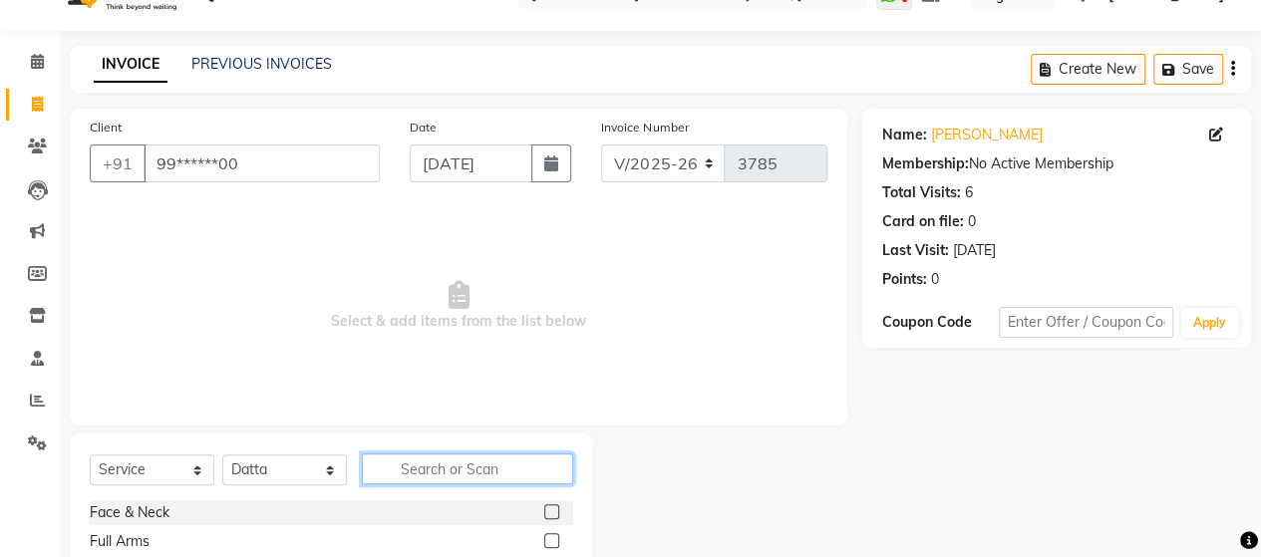
click at [411, 471] on input "text" at bounding box center [467, 468] width 211 height 31
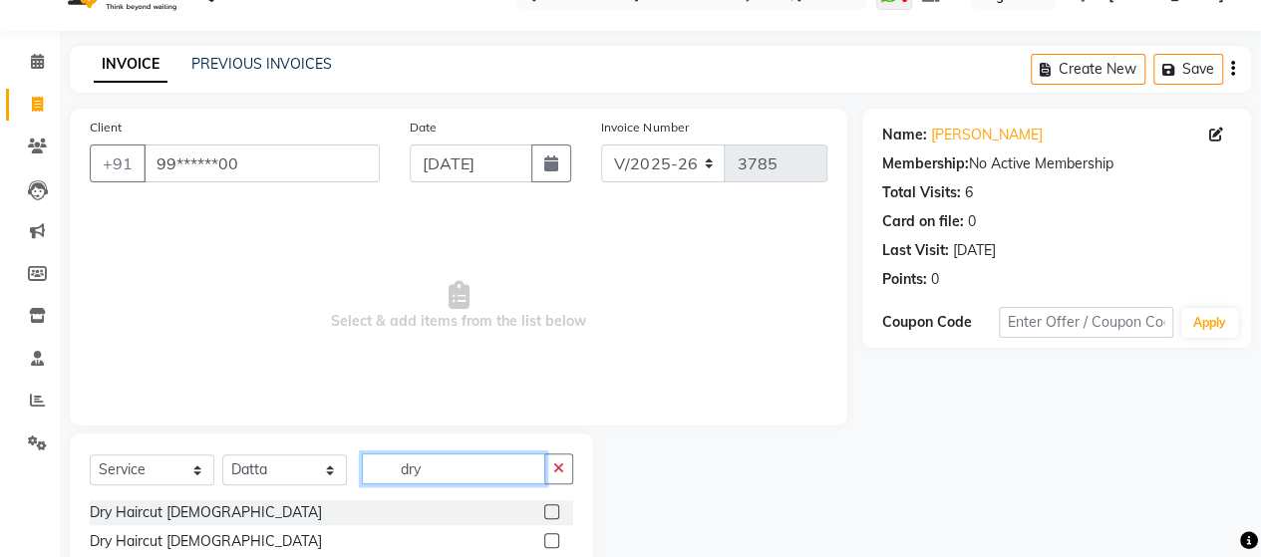
type input "dry"
click at [555, 539] on label at bounding box center [551, 540] width 15 height 15
click at [555, 539] on input "checkbox" at bounding box center [550, 541] width 13 height 13
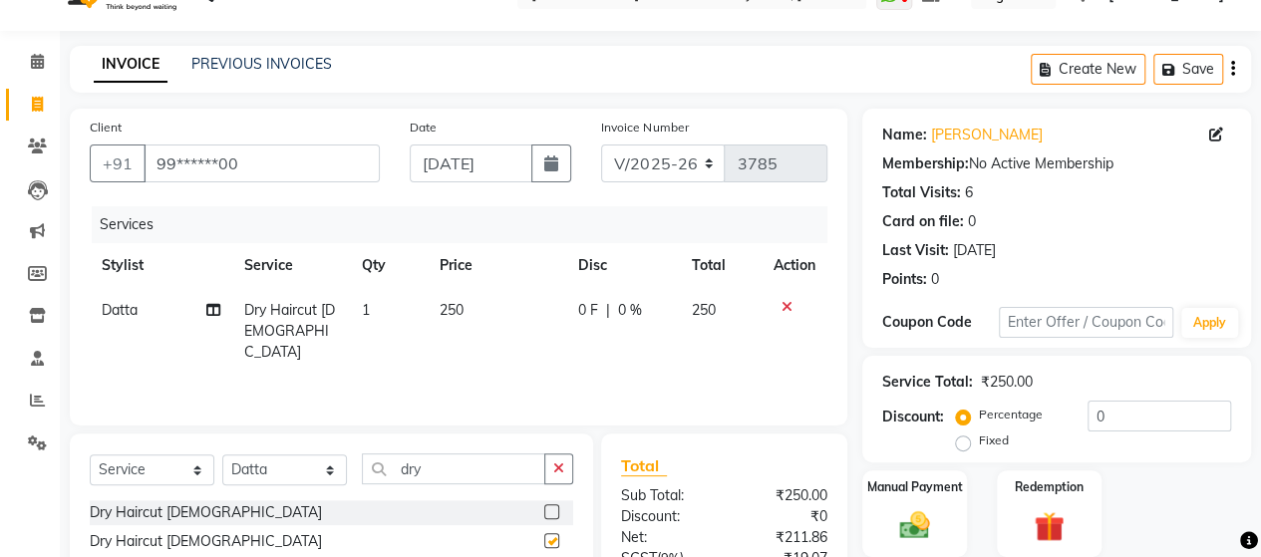
checkbox input "false"
click at [787, 300] on icon at bounding box center [786, 307] width 11 height 14
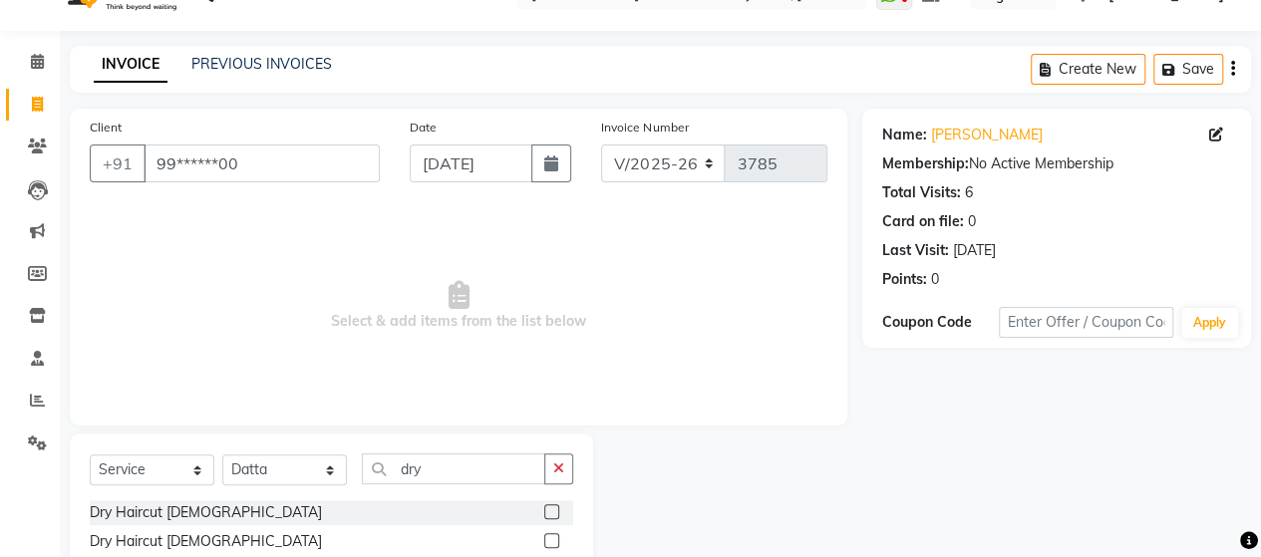
click at [554, 511] on label at bounding box center [551, 511] width 15 height 15
click at [554, 511] on input "checkbox" at bounding box center [550, 512] width 13 height 13
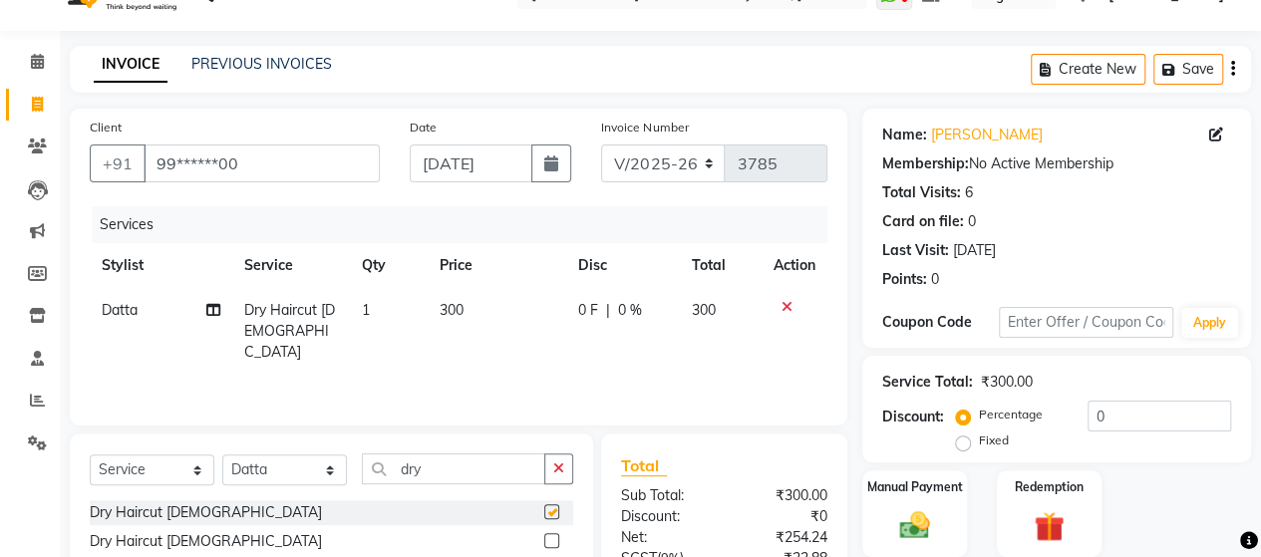
checkbox input "false"
click at [484, 466] on input "dry" at bounding box center [453, 468] width 183 height 31
type input "d"
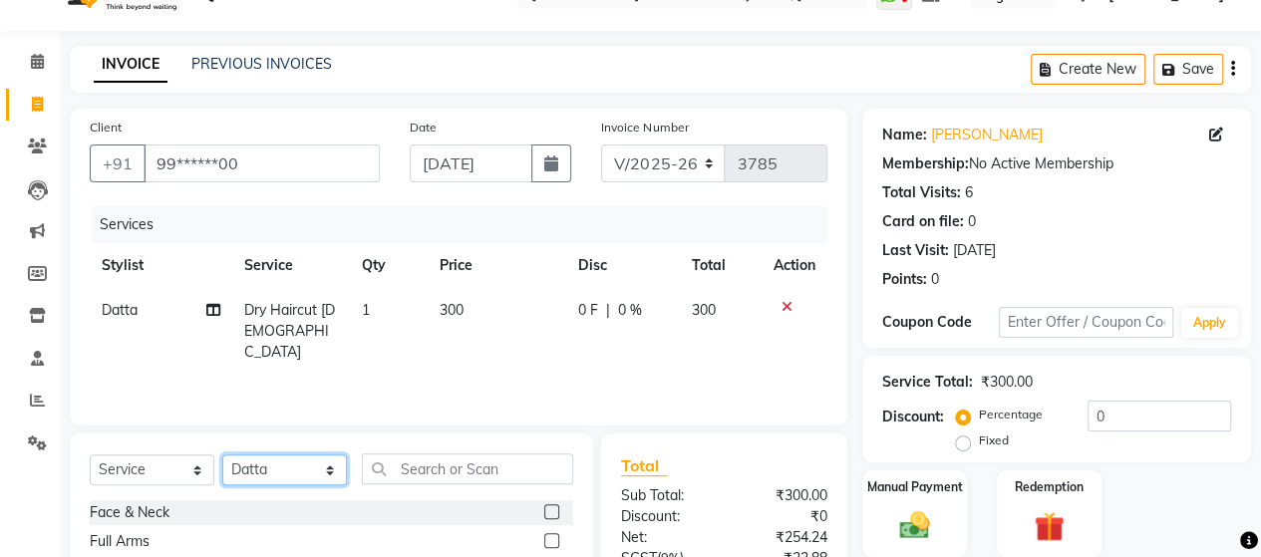
drag, startPoint x: 283, startPoint y: 467, endPoint x: 267, endPoint y: 322, distance: 146.4
click at [267, 322] on div "Client +91 99******00 Date 04-09-2025 Invoice Number V/2025 V/2025-26 3785 Serv…" at bounding box center [458, 418] width 807 height 619
select select "48828"
click at [222, 454] on select "Select Stylist Admin [PERSON_NAME] [PERSON_NAME] [PERSON_NAME] Rohit [PERSON_NA…" at bounding box center [284, 469] width 125 height 31
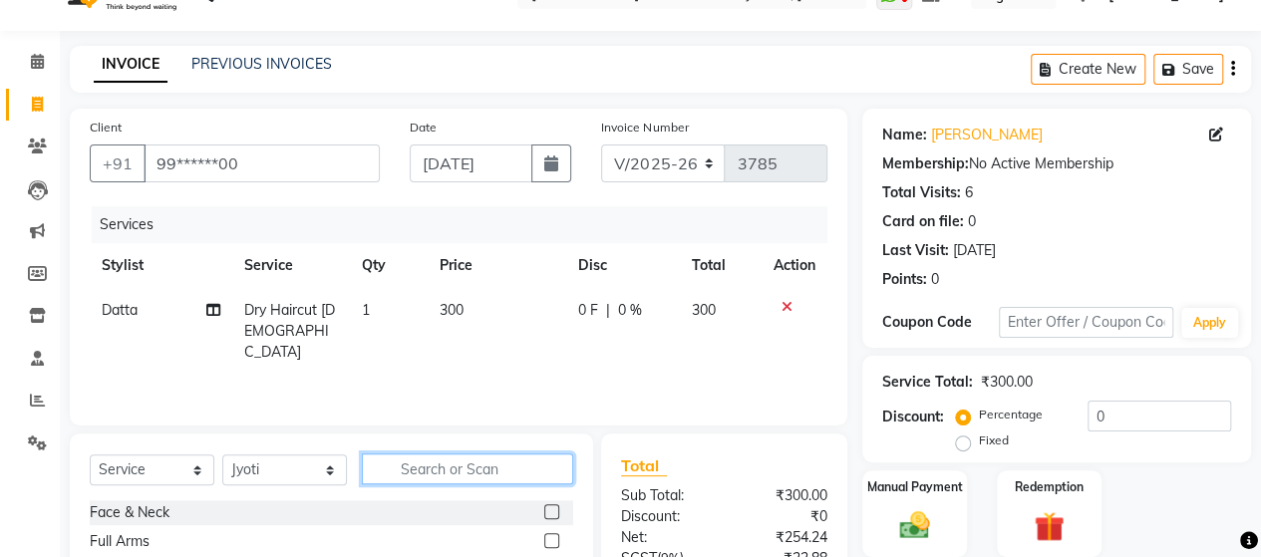
click at [423, 481] on input "text" at bounding box center [467, 468] width 211 height 31
type input "eye"
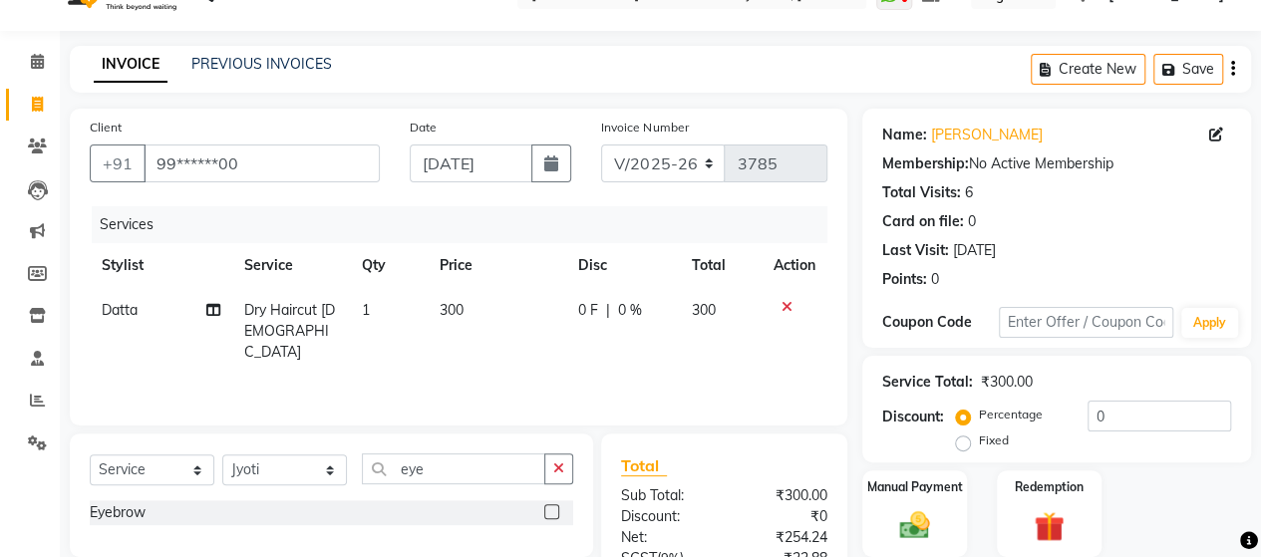
click at [550, 504] on label at bounding box center [551, 511] width 15 height 15
click at [550, 506] on input "checkbox" at bounding box center [550, 512] width 13 height 13
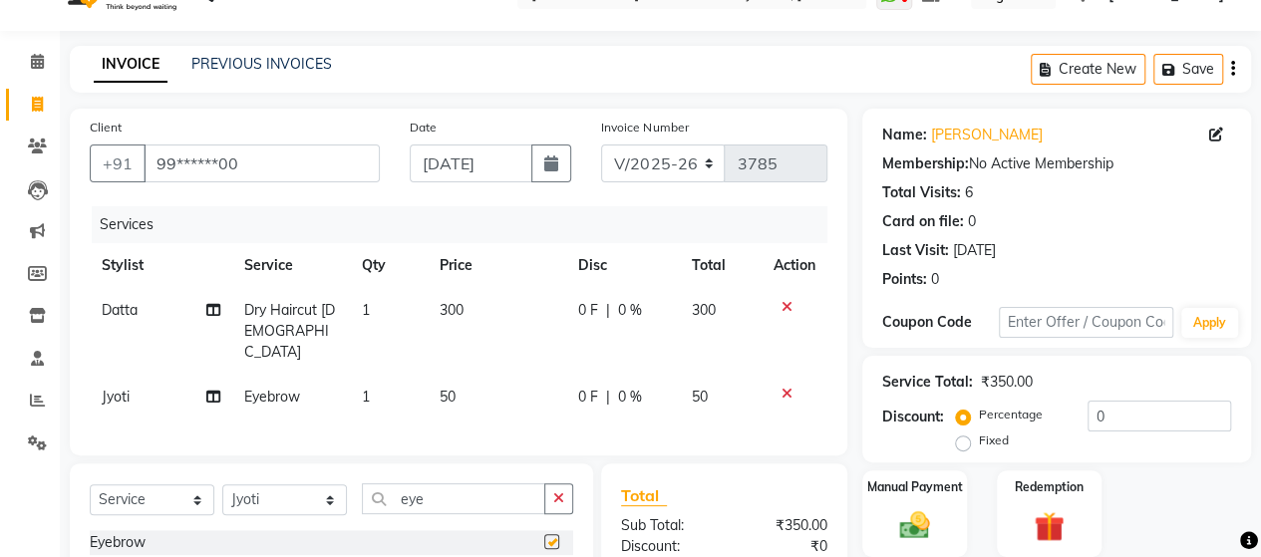
checkbox input "false"
click at [456, 163] on input "[DATE]" at bounding box center [472, 164] width 124 height 38
select select "9"
select select "2025"
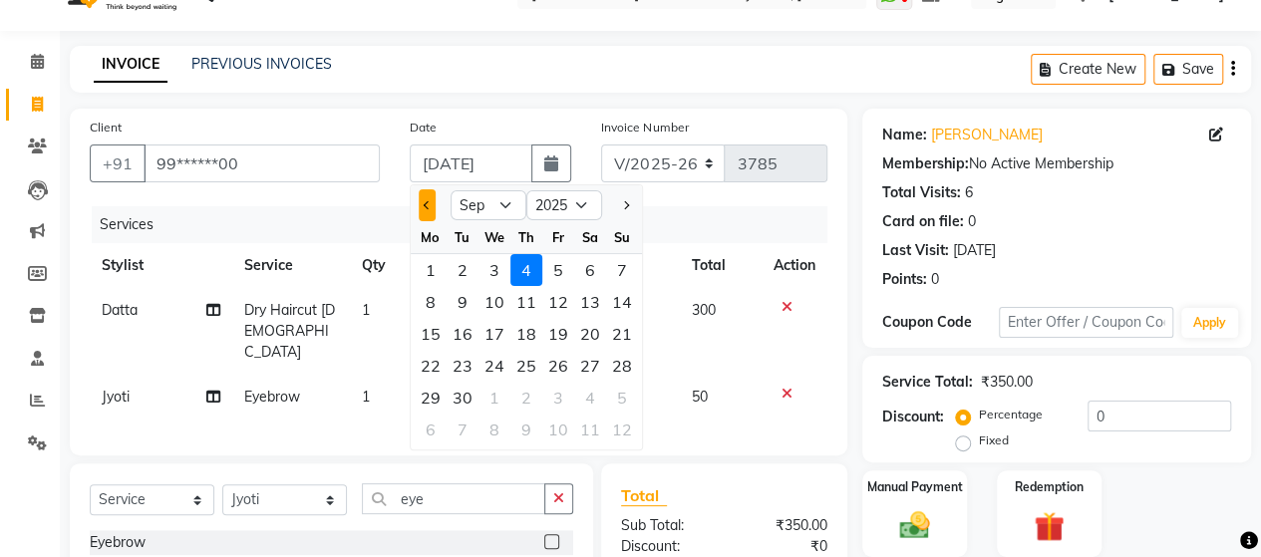
click at [429, 200] on button "Previous month" at bounding box center [427, 205] width 17 height 32
select select "8"
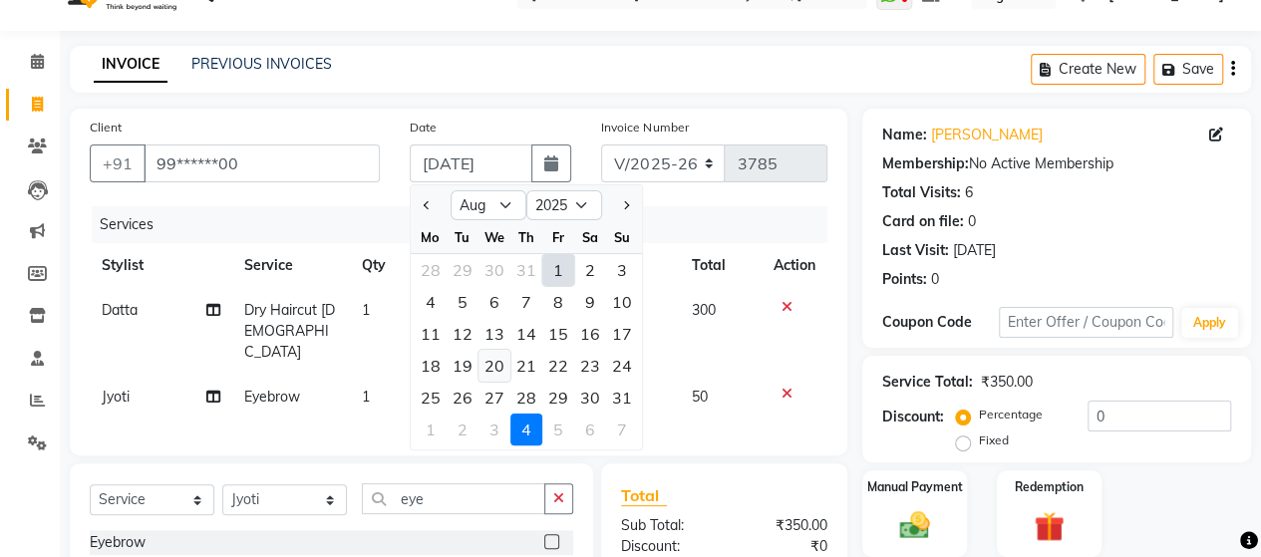
click at [490, 361] on div "20" at bounding box center [494, 366] width 32 height 32
type input "20-08-2025"
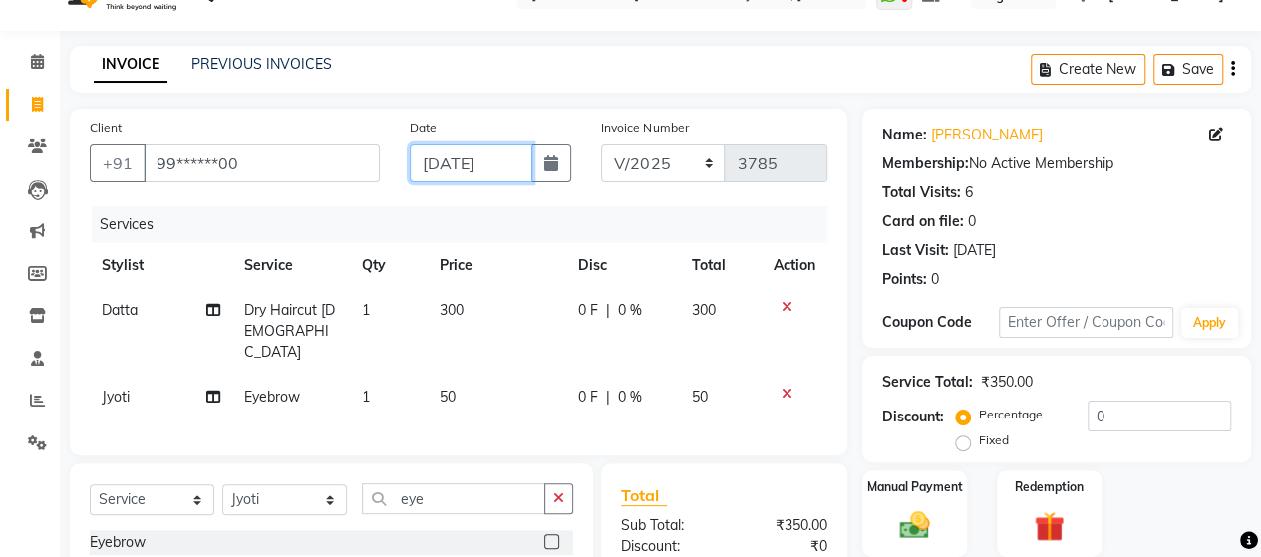
scroll to position [263, 0]
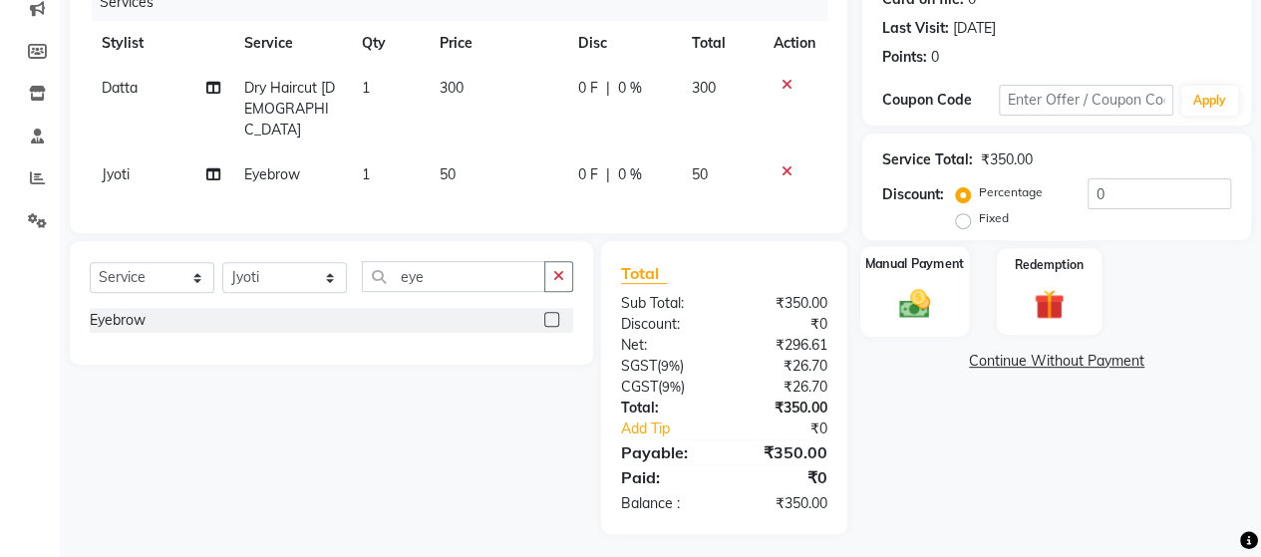
click at [929, 324] on div "Manual Payment" at bounding box center [914, 291] width 109 height 91
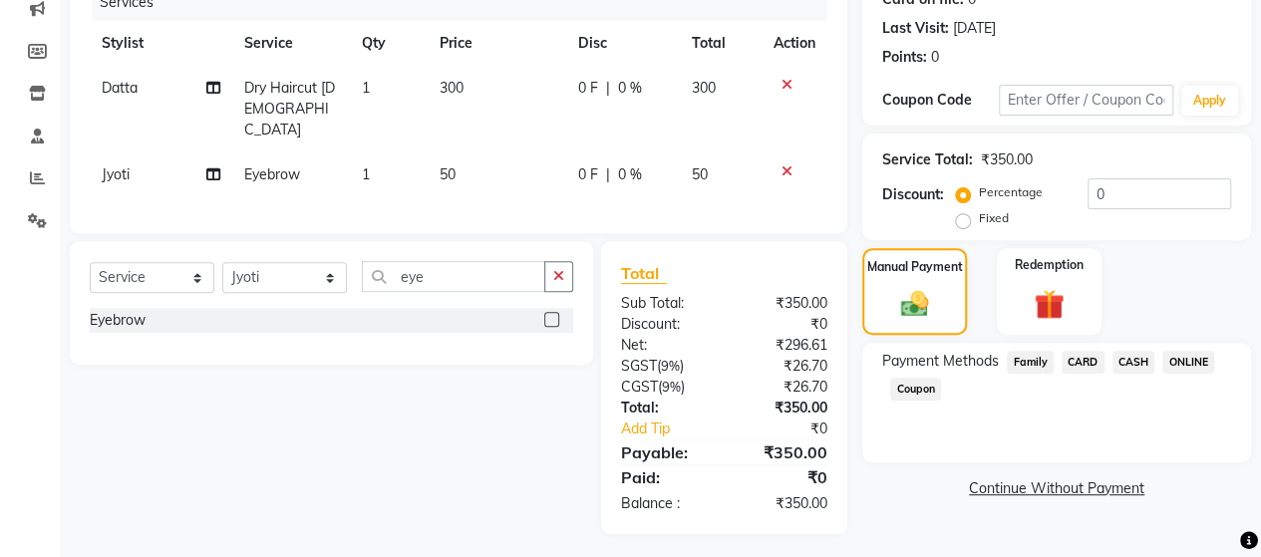
click at [1178, 358] on span "ONLINE" at bounding box center [1188, 362] width 52 height 23
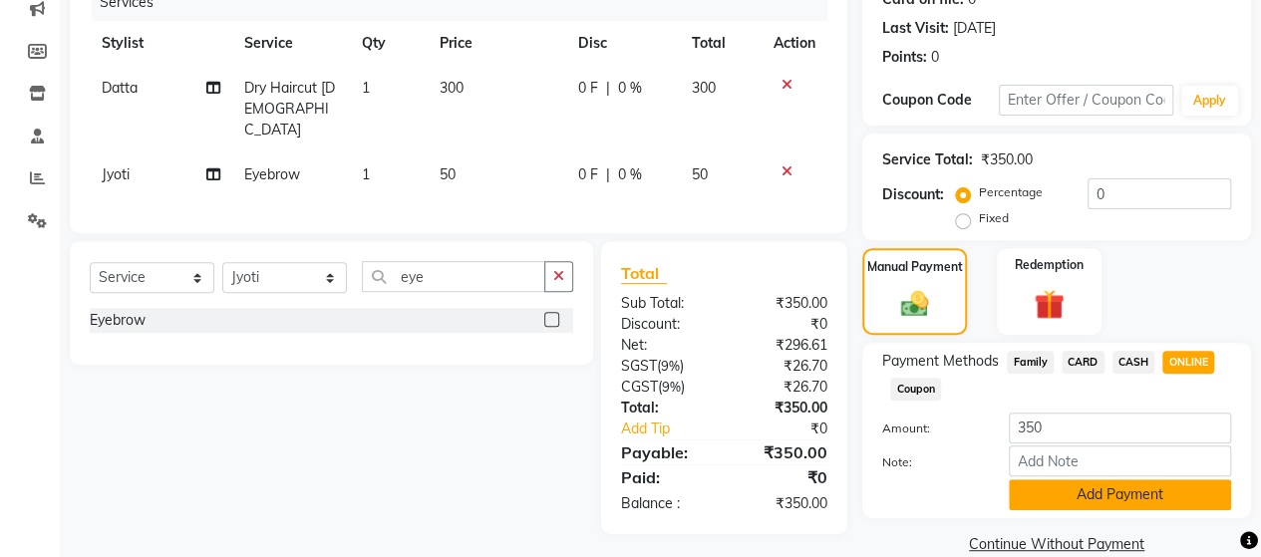
click at [1172, 508] on button "Add Payment" at bounding box center [1120, 494] width 222 height 31
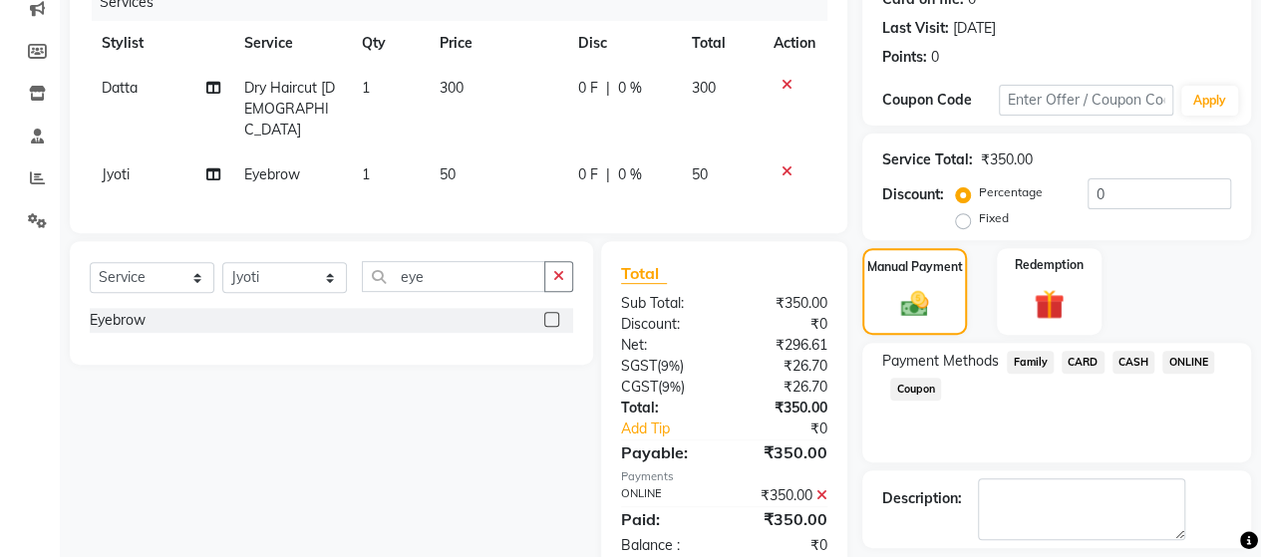
scroll to position [349, 0]
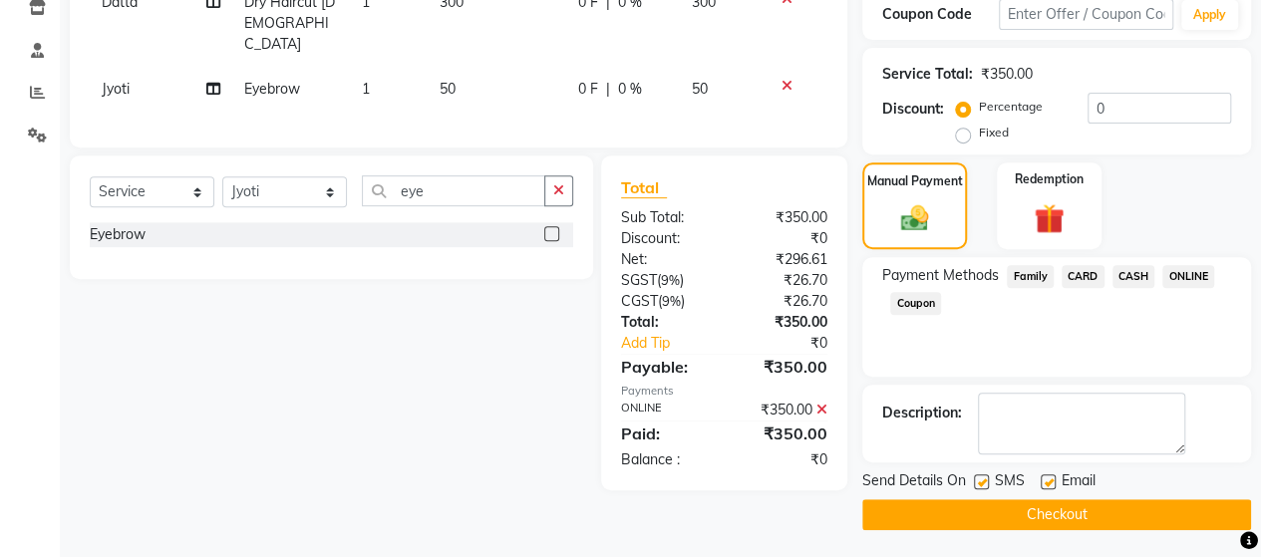
click at [1151, 509] on button "Checkout" at bounding box center [1056, 514] width 389 height 31
